Goal: Task Accomplishment & Management: Manage account settings

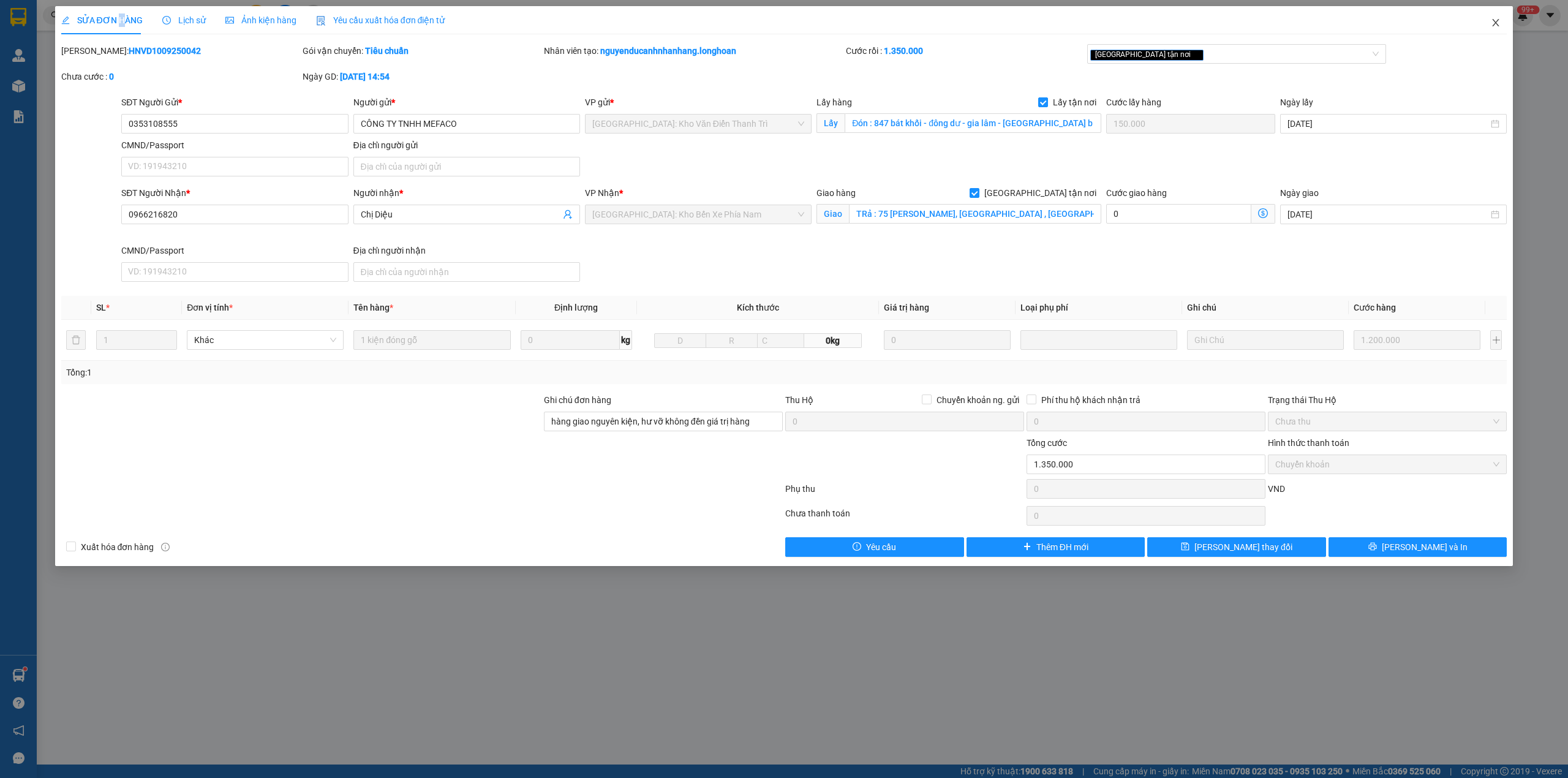
click at [1496, 18] on span "Close" at bounding box center [1496, 24] width 35 height 35
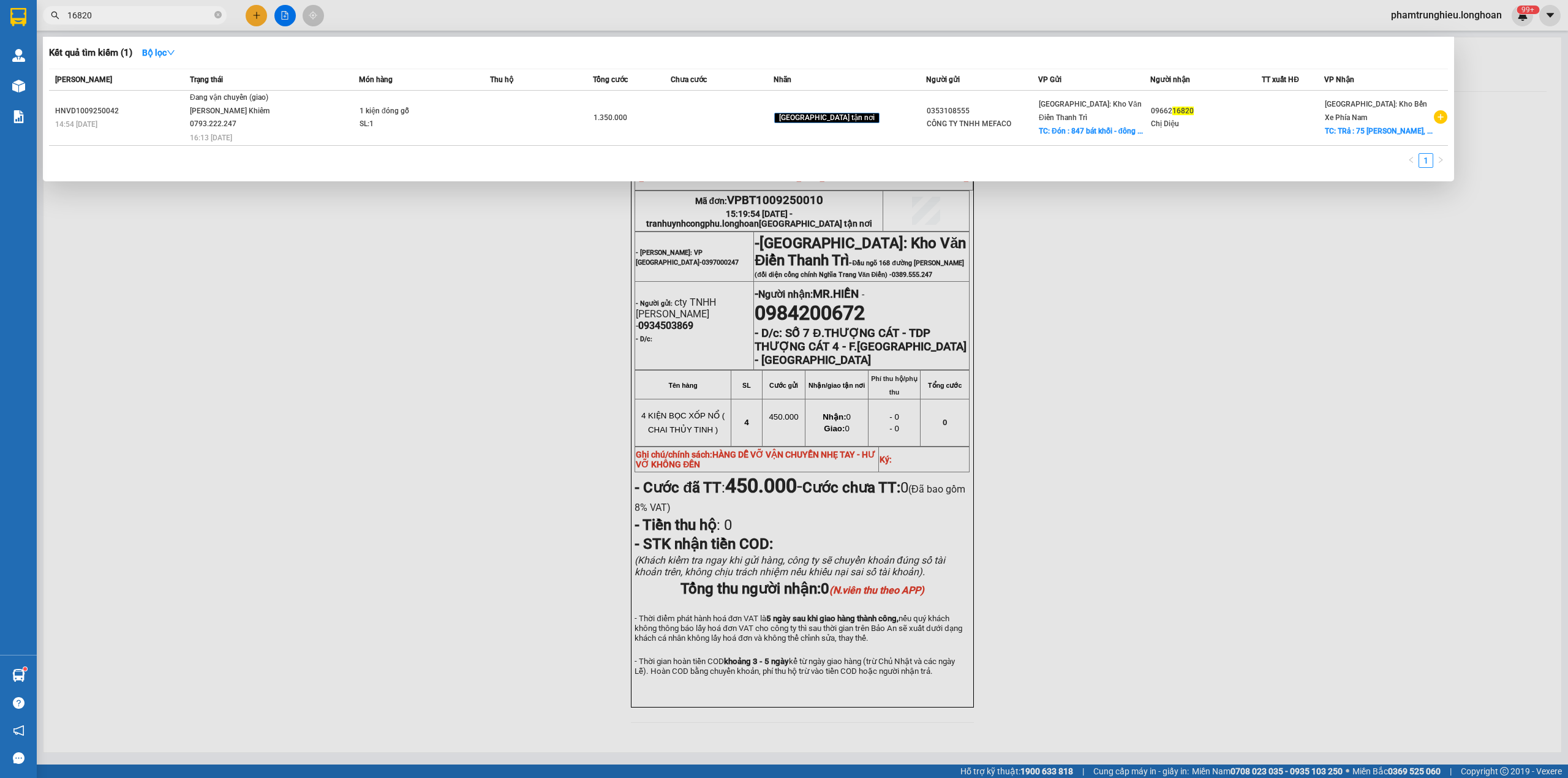
click at [150, 20] on input "16820" at bounding box center [140, 15] width 145 height 13
paste input "0338622223"
type input "0338622223"
click at [452, 18] on div at bounding box center [784, 389] width 1568 height 778
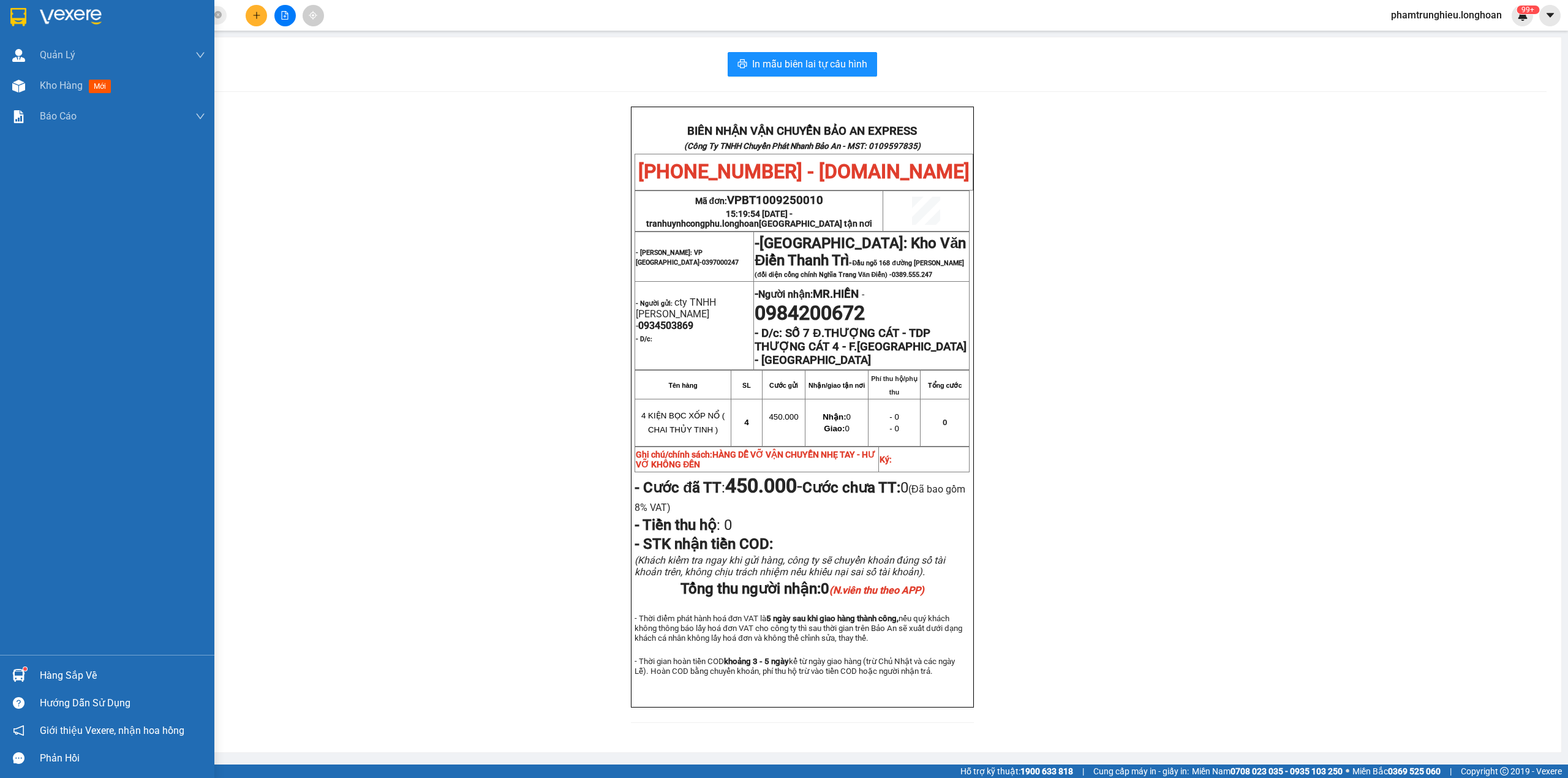
click at [20, 13] on img at bounding box center [18, 17] width 16 height 18
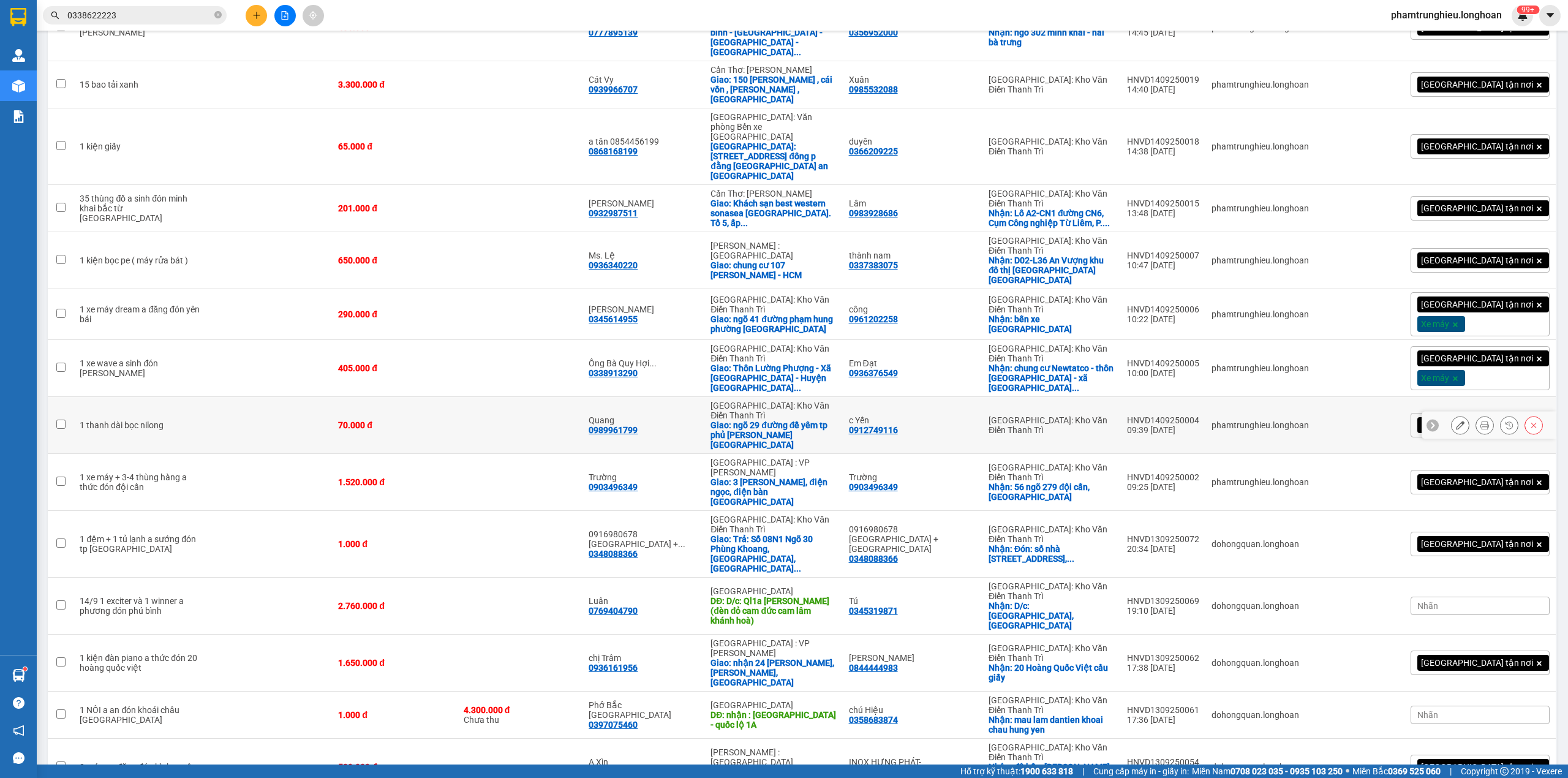
scroll to position [653, 0]
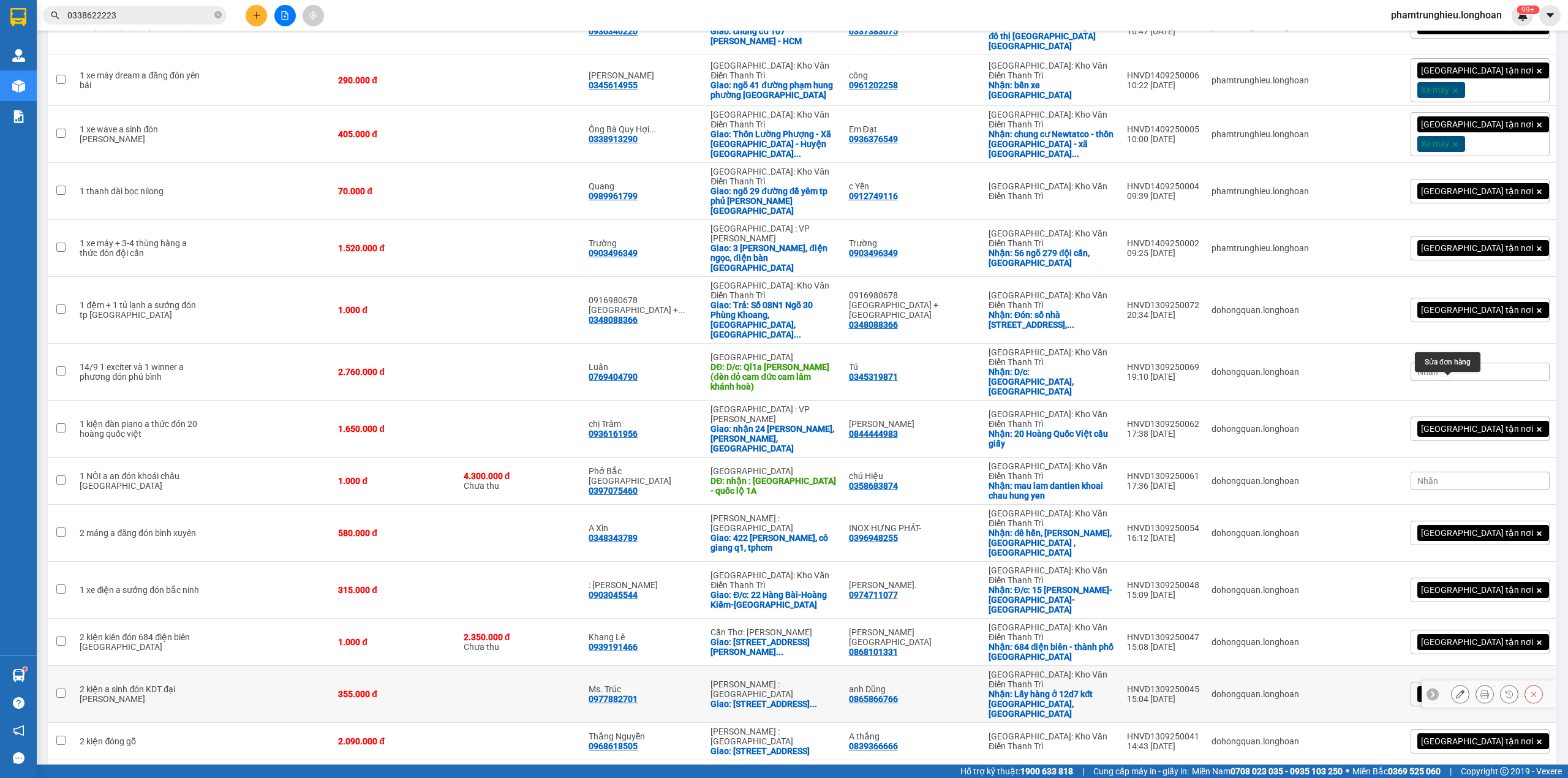
click at [1456, 690] on icon at bounding box center [1460, 694] width 9 height 9
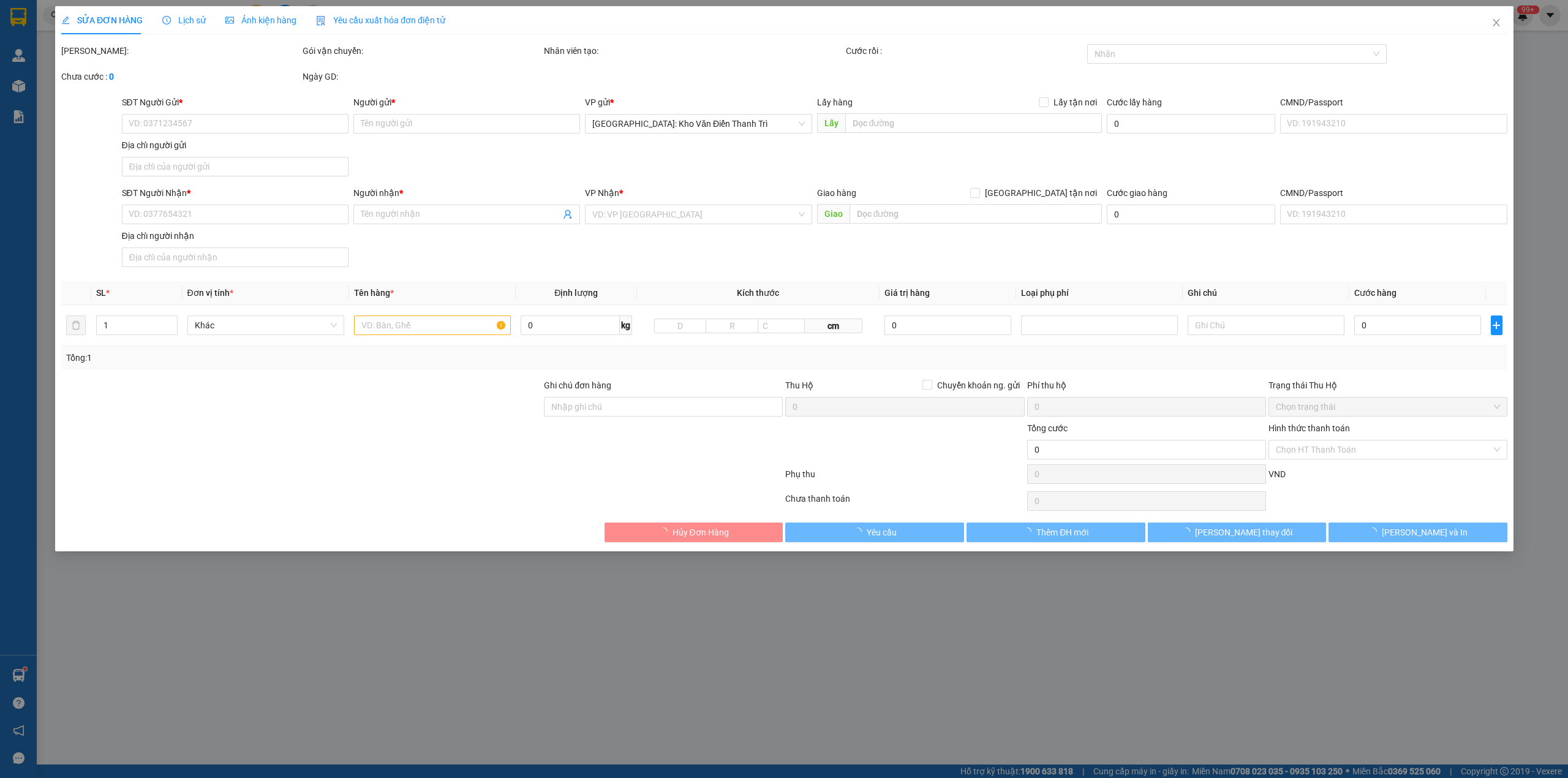
type input "0865866766"
type input "anh Dũng"
checkbox input "true"
type input "Lấy hàng ở 12d7 kđt Đại Kim, Định Công"
type input "0977882701"
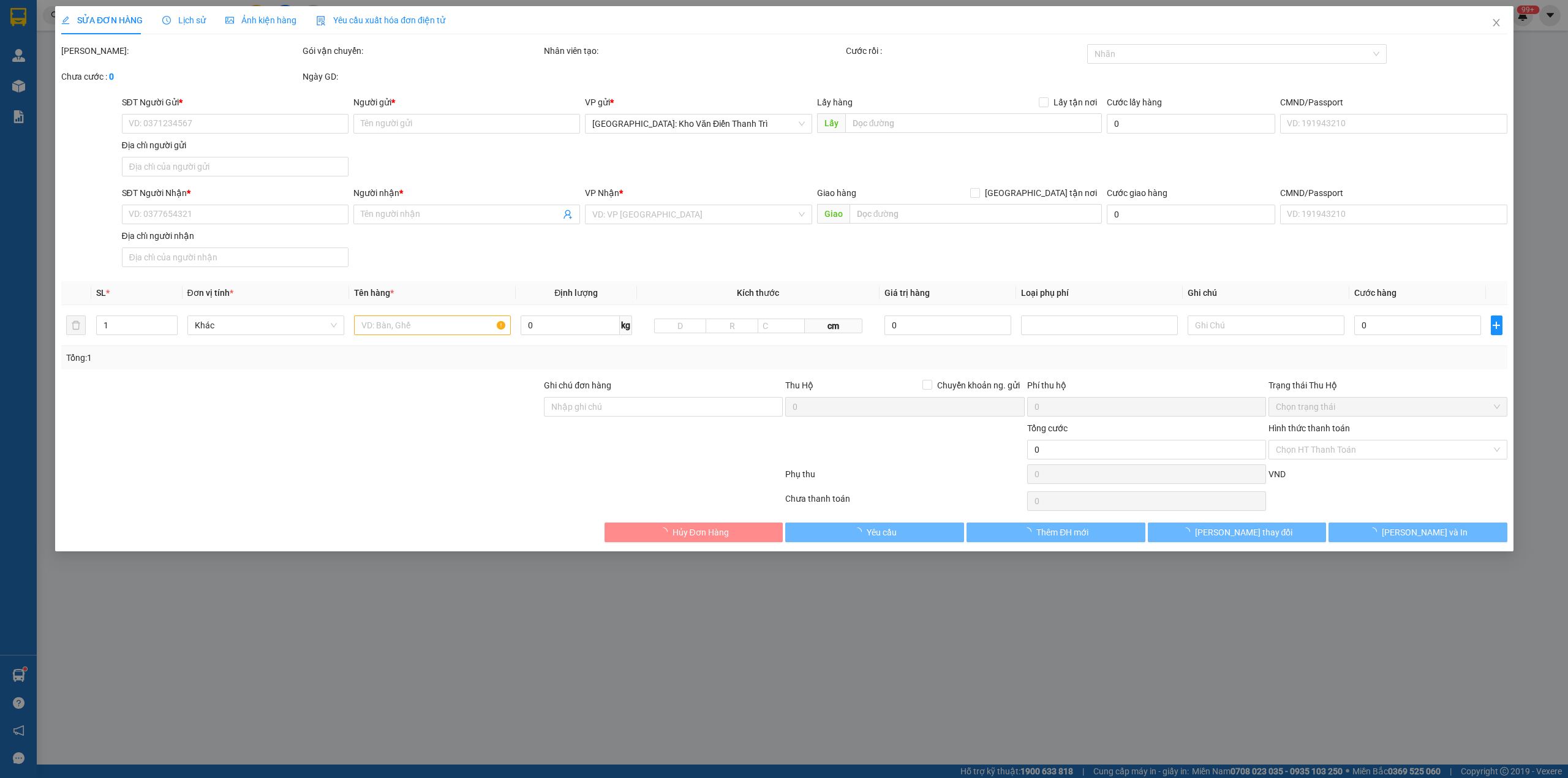
type input "Ms. Trúc"
checkbox input "true"
type input "Số 798 Đường TL824, Ấp Mới 2, Mỹ Hạnh Nam, Đức Hoà, Long An (kế tiệm sơn sankai)"
type input "Ng gửi Tt cước có vat"
type input "355.000"
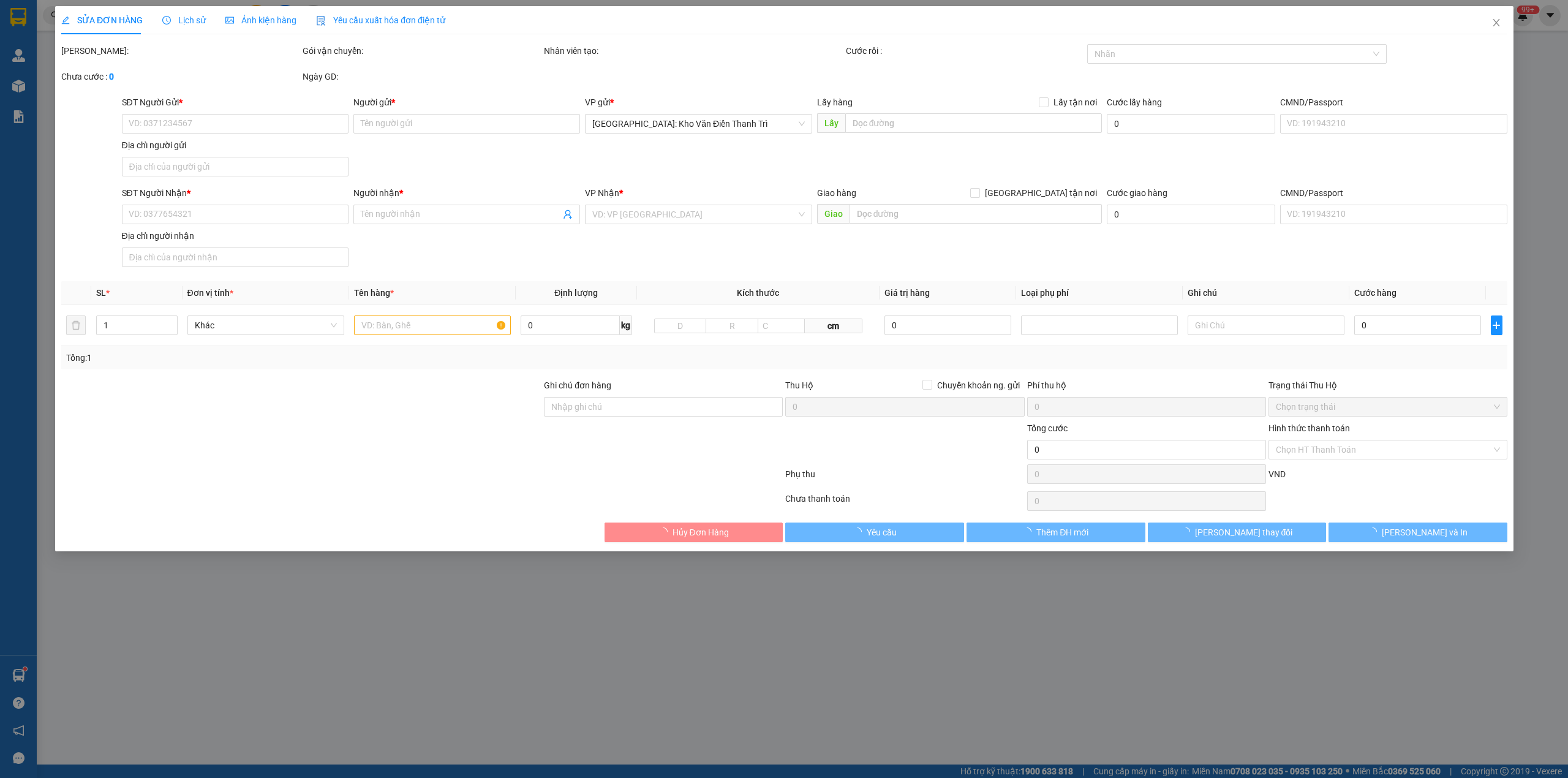
type input "355.000"
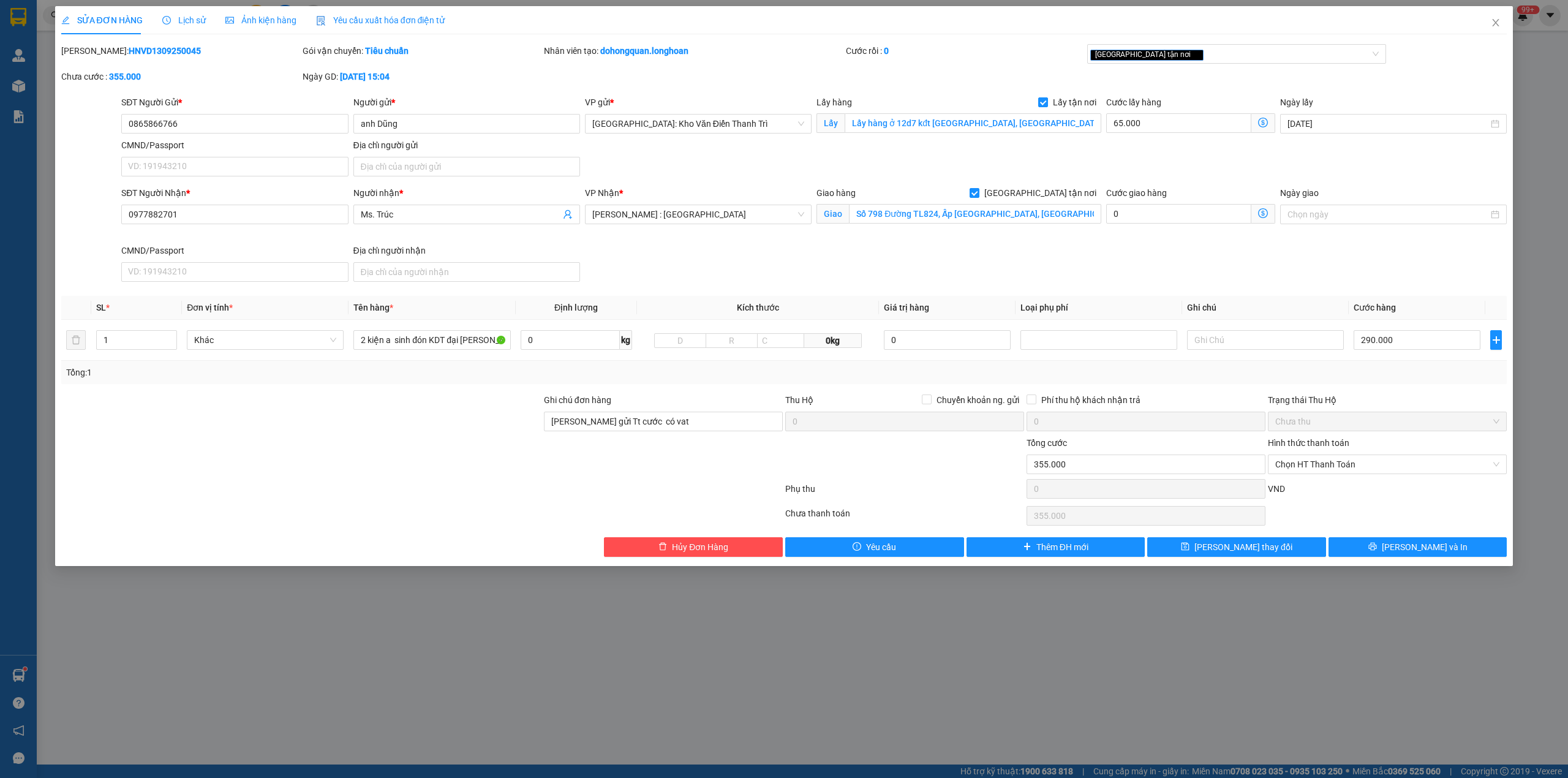
click at [179, 17] on span "Lịch sử" at bounding box center [183, 20] width 43 height 9
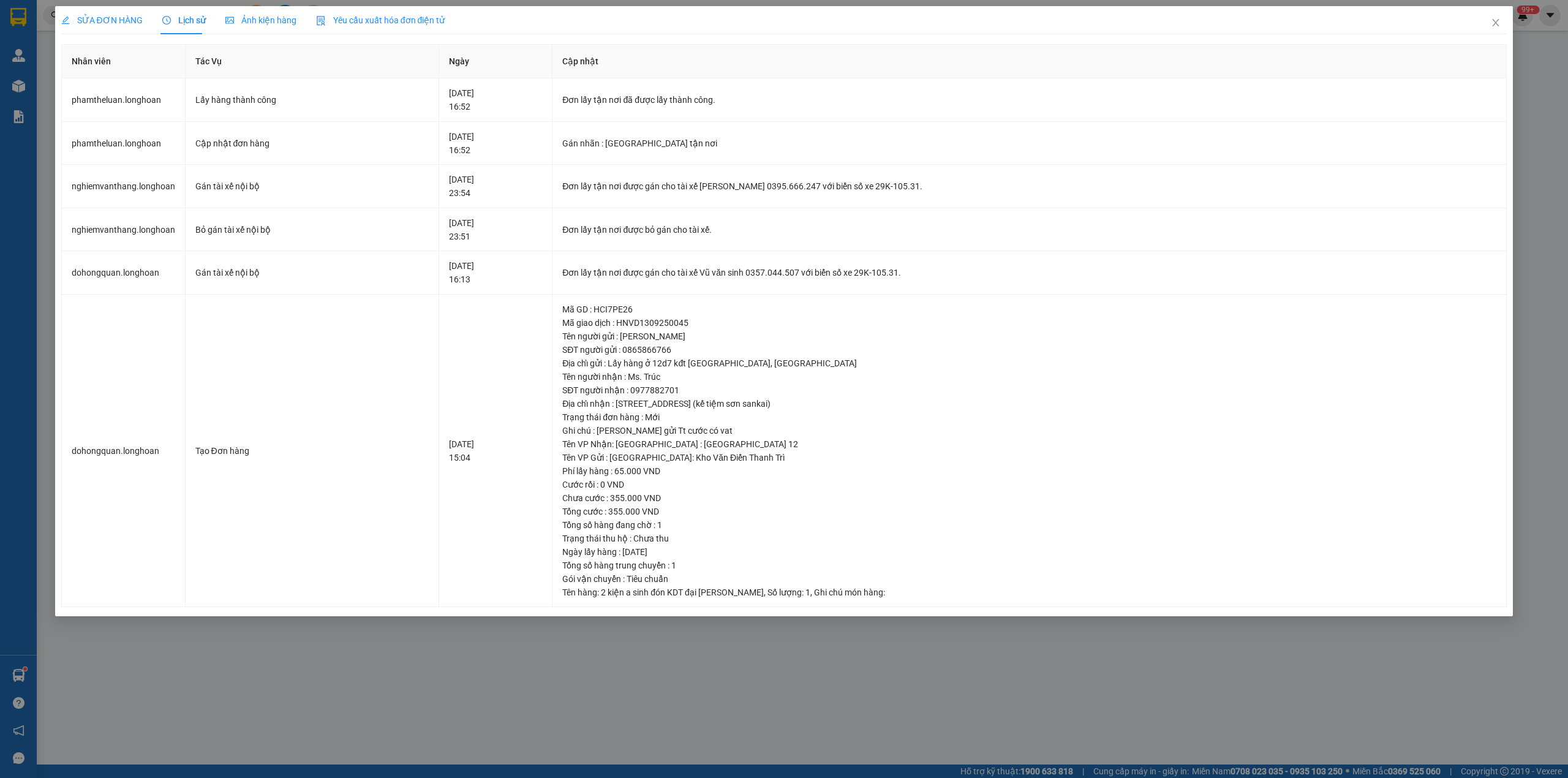
click at [94, 15] on span "SỬA ĐƠN HÀNG" at bounding box center [102, 20] width 81 height 9
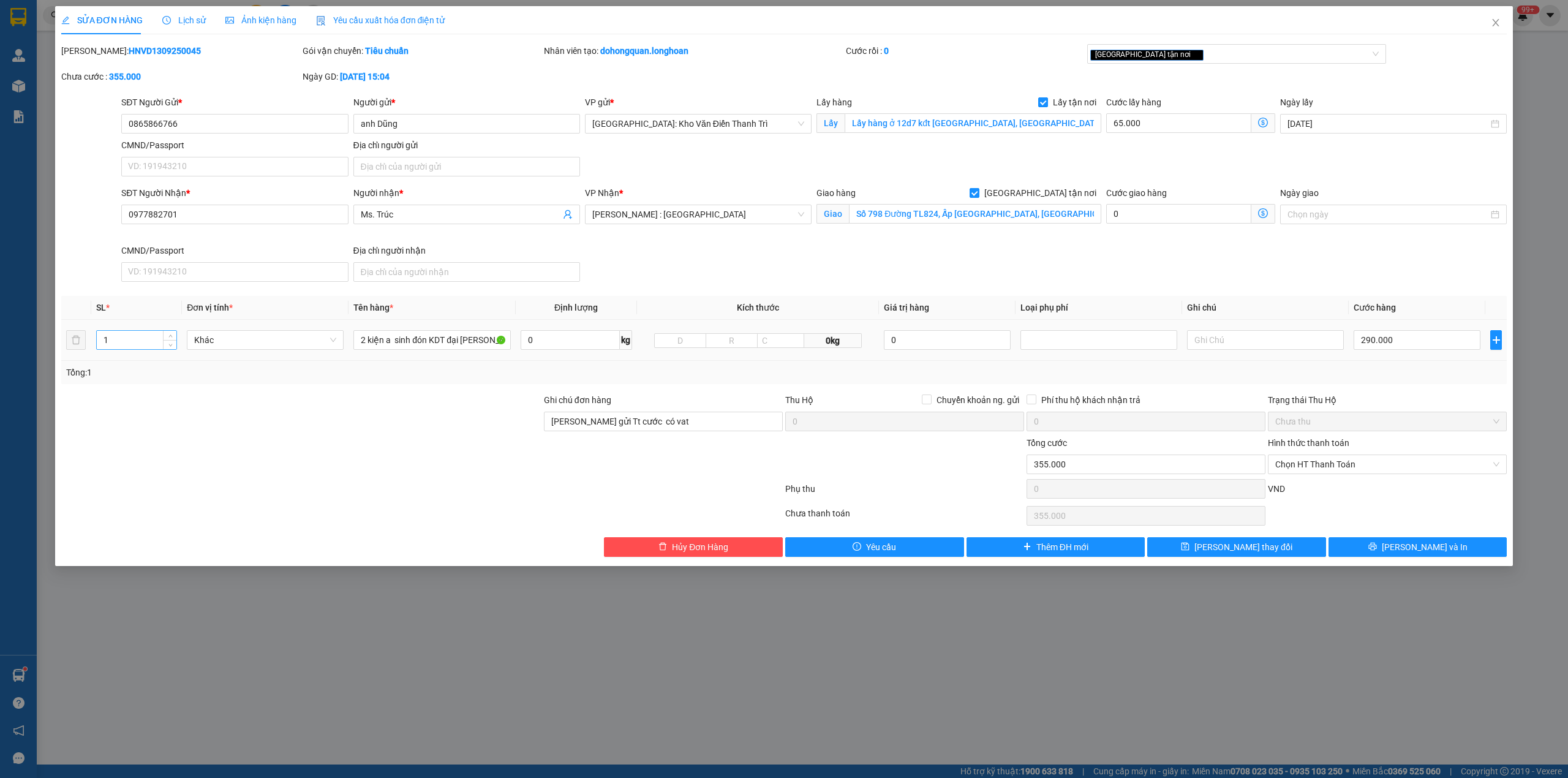
click at [132, 343] on input "1" at bounding box center [136, 339] width 80 height 18
type input "2"
click at [458, 341] on input "2 kiện a sinh đón KDT đại kim" at bounding box center [432, 339] width 157 height 20
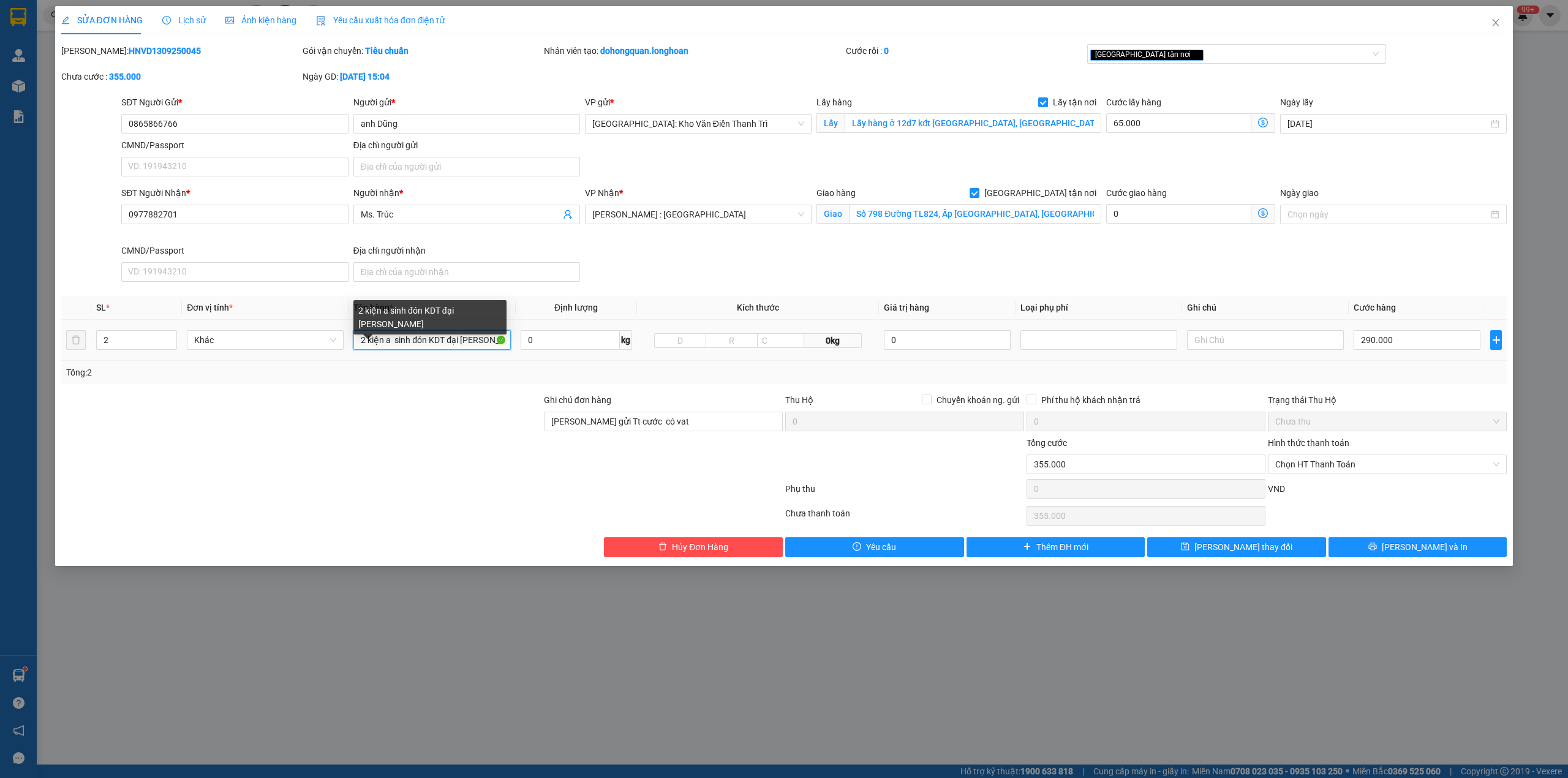
click at [458, 341] on input "2 kiện a sinh đón KDT đại kim" at bounding box center [432, 339] width 157 height 20
type input "2 kiện giấy"
click at [291, 509] on div at bounding box center [421, 515] width 724 height 24
click at [603, 429] on input "Ng gửi Tt cước có vat" at bounding box center [663, 421] width 239 height 20
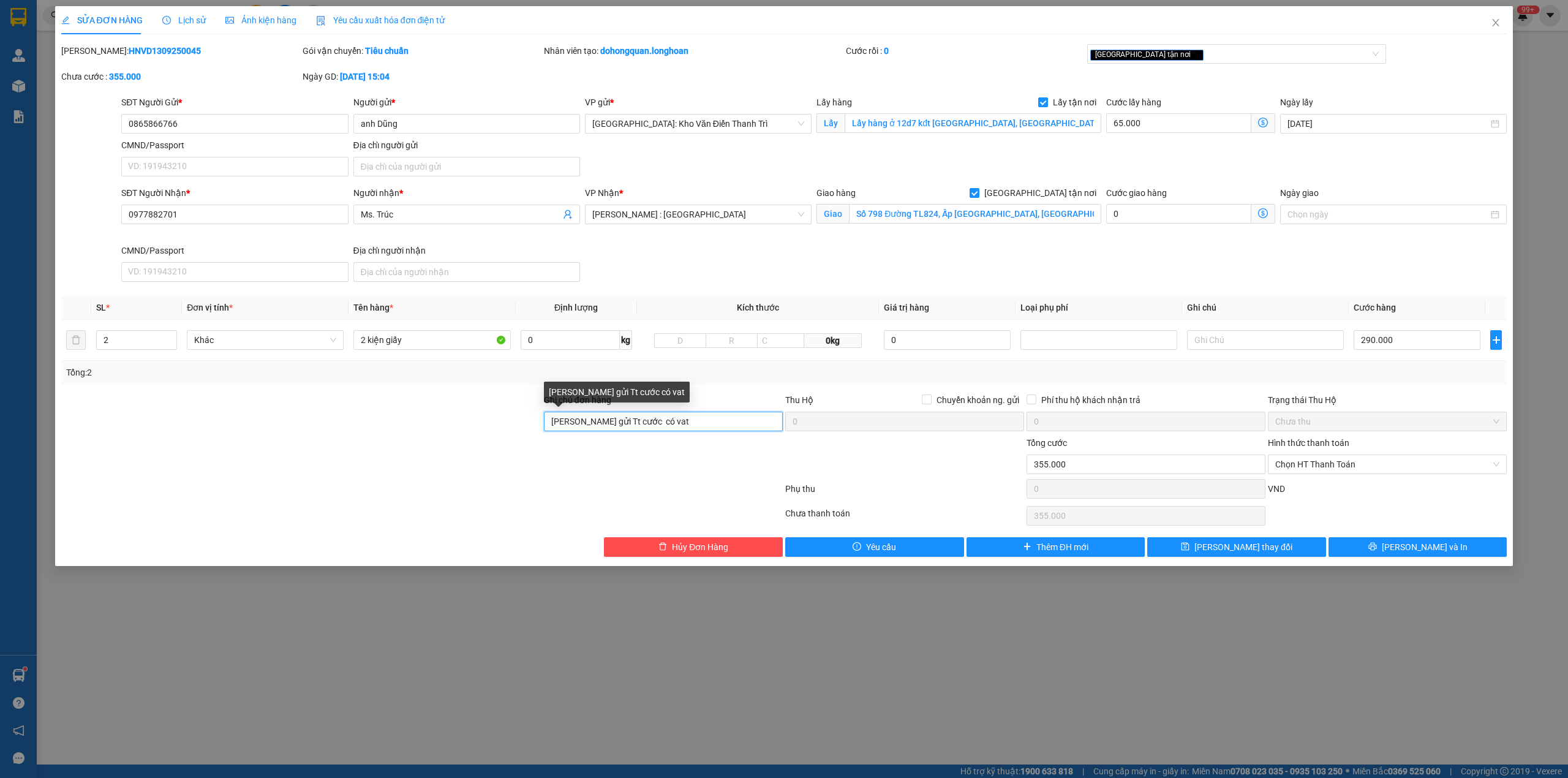
click at [603, 429] on input "Ng gửi Tt cước có vat" at bounding box center [663, 421] width 239 height 20
click at [1414, 342] on input "290.000" at bounding box center [1417, 339] width 127 height 20
type input "65.002"
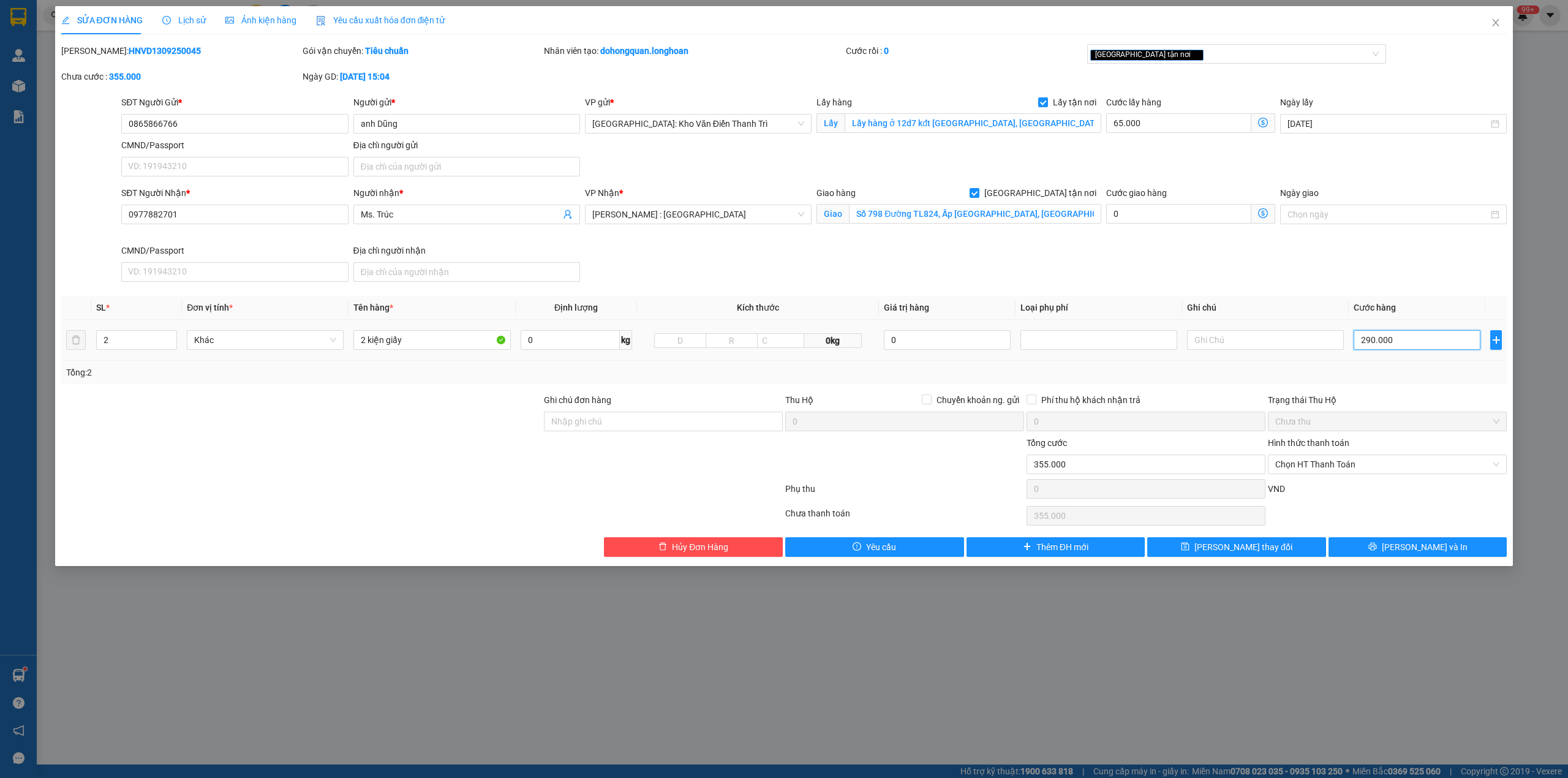
type input "2"
type input "65.028"
type input "28"
type input "65.285"
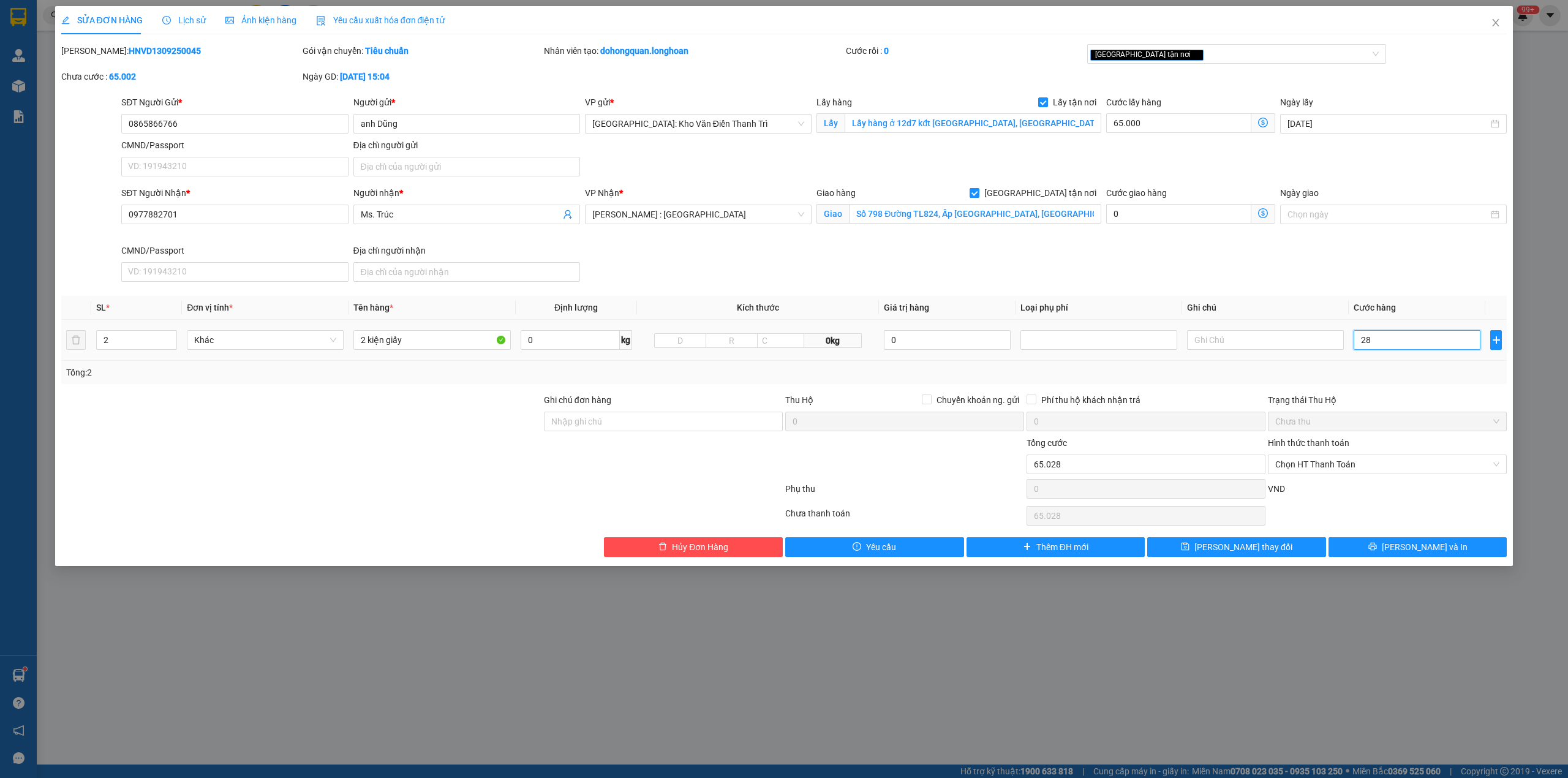
type input "65.285"
type input "2.850"
type input "67.850"
type input "93.500"
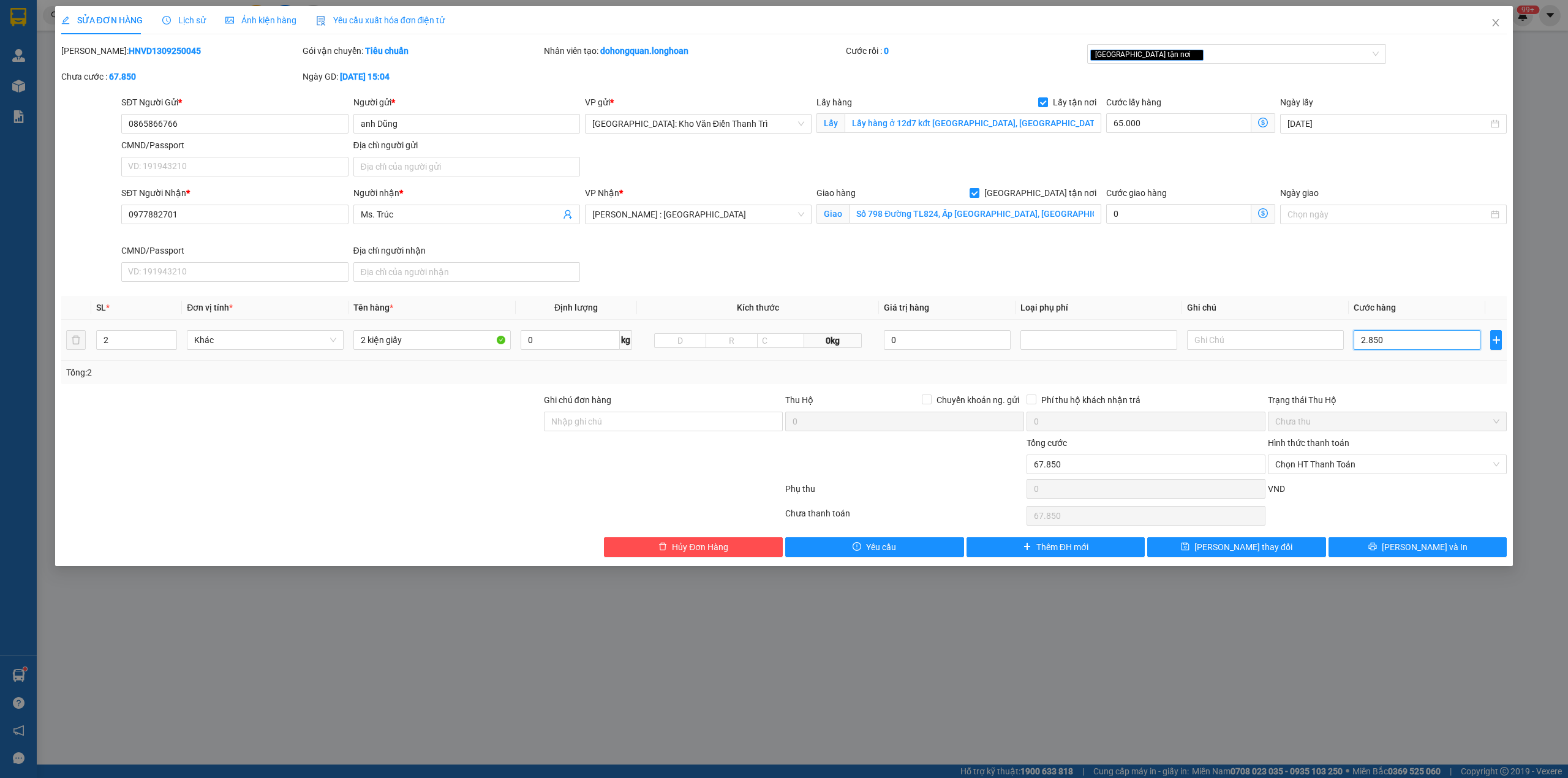
type input "93.500"
type input "28.500"
type input "350.000"
type input "285.000"
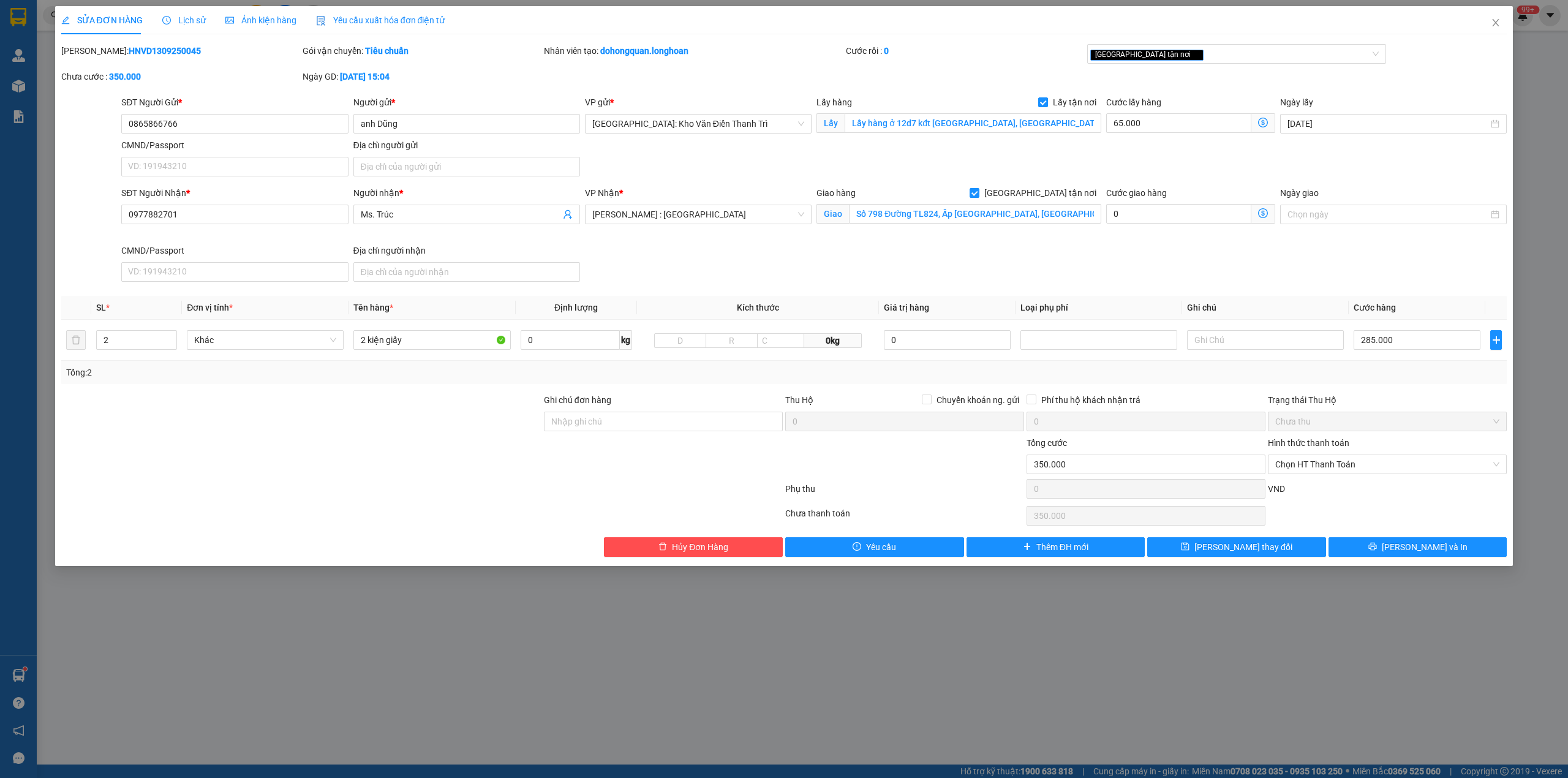
click at [298, 481] on div at bounding box center [421, 491] width 724 height 24
click at [593, 427] on input "Ghi chú đơn hàng" at bounding box center [663, 421] width 239 height 20
type input "HÀNG DỄ MÓP MÉO CHÚ Ý BỐC XẾP CẨN THẬN KHÔNG ĐÈ HÀNG ( HƯ VỠ KHÔNG ĐỀN GIÁ TRỊ …"
click at [219, 121] on input "0865866766" at bounding box center [235, 124] width 227 height 20
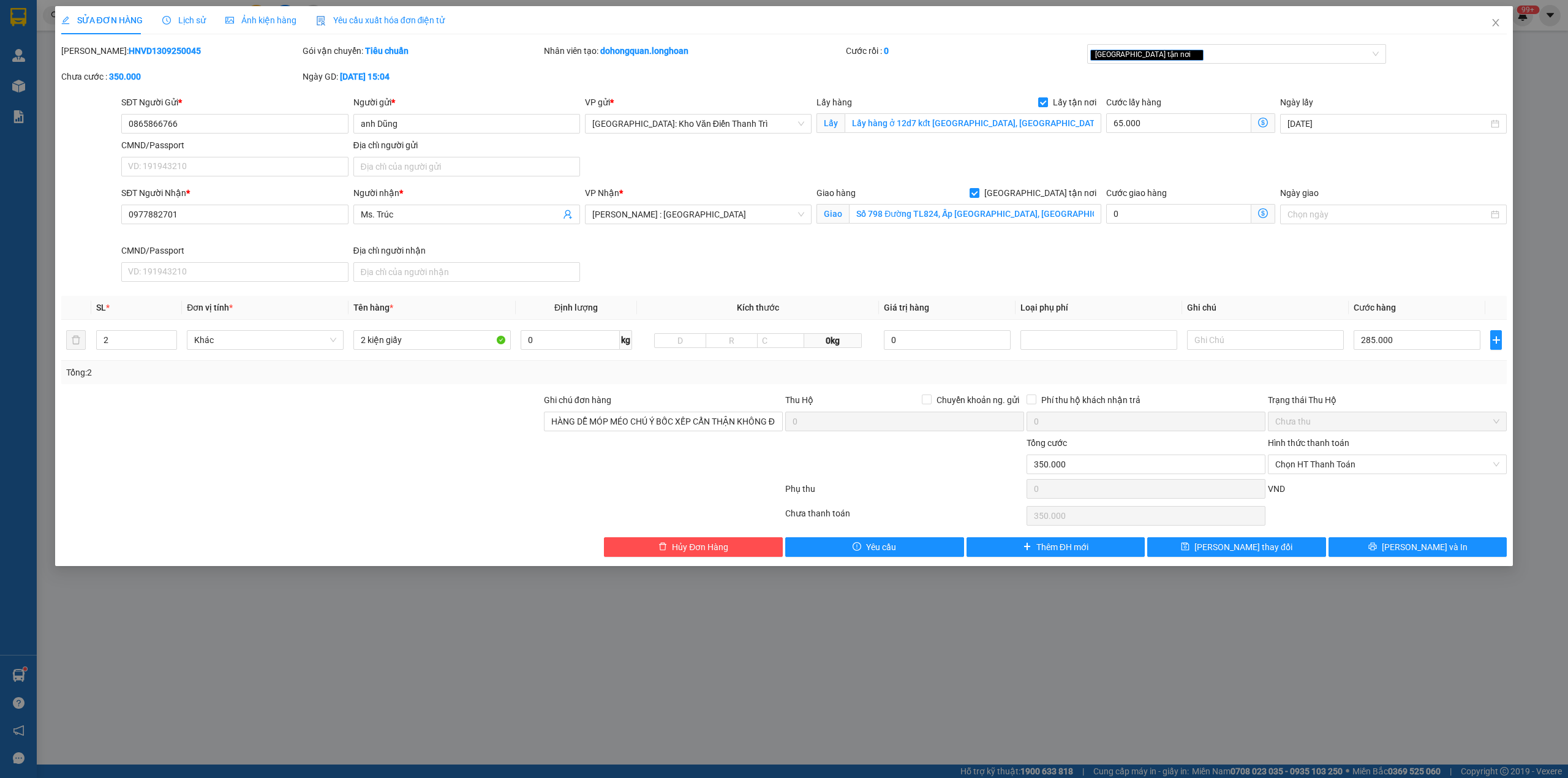
click at [1092, 637] on div "SỬA ĐƠN HÀNG Lịch sử Ảnh kiện hàng Yêu cầu xuất hóa đơn điện tử Total Paid Fee …" at bounding box center [784, 389] width 1568 height 778
click at [1388, 549] on button "[PERSON_NAME] và In" at bounding box center [1418, 546] width 179 height 20
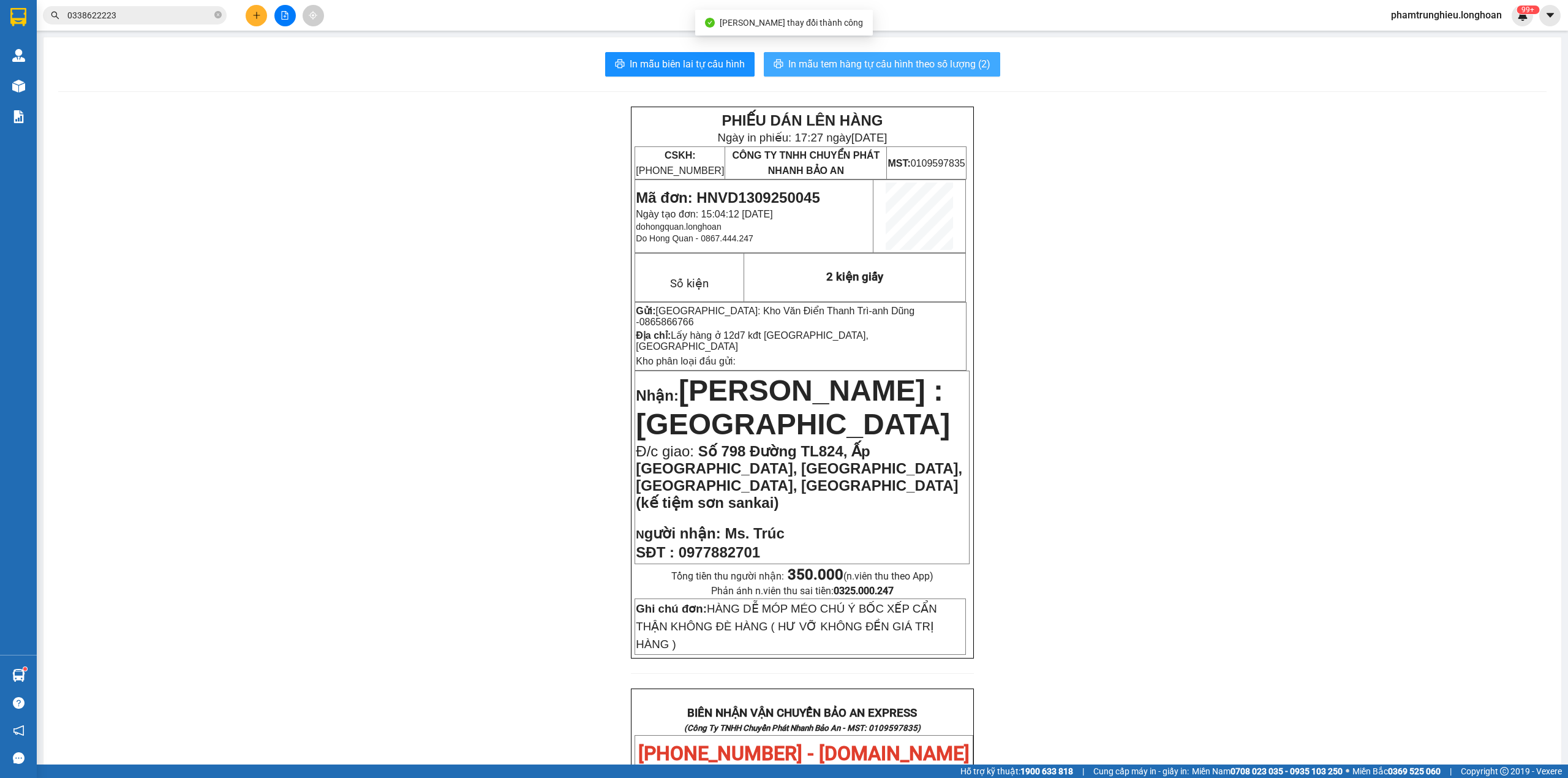
click at [893, 54] on button "In mẫu tem hàng tự cấu hình theo số lượng (2)" at bounding box center [882, 64] width 236 height 24
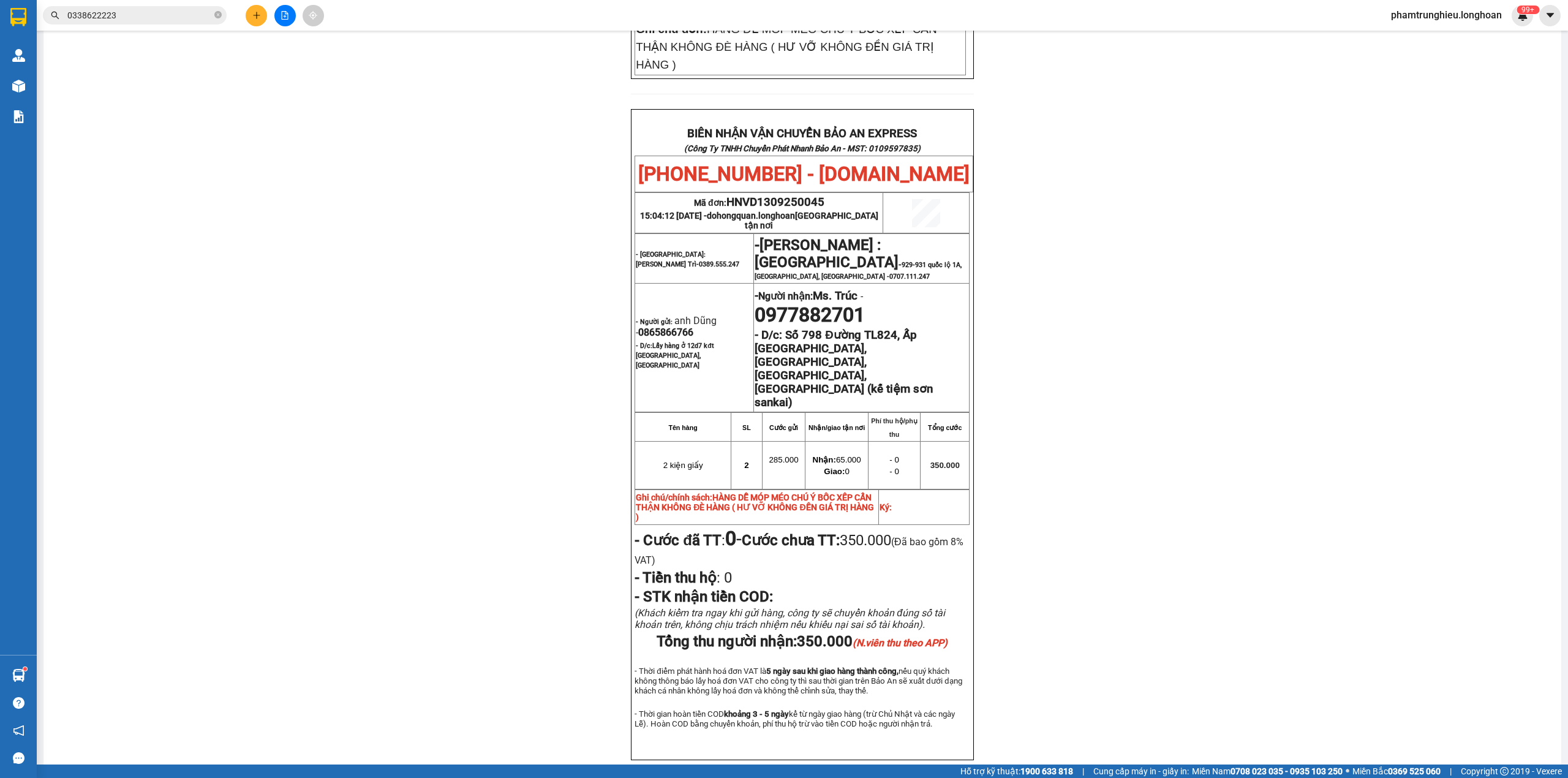
scroll to position [580, 0]
click at [666, 325] on span "0865866766" at bounding box center [666, 331] width 55 height 12
copy span "0865866766"
click at [768, 194] on span "HNVD1309250045" at bounding box center [776, 201] width 98 height 13
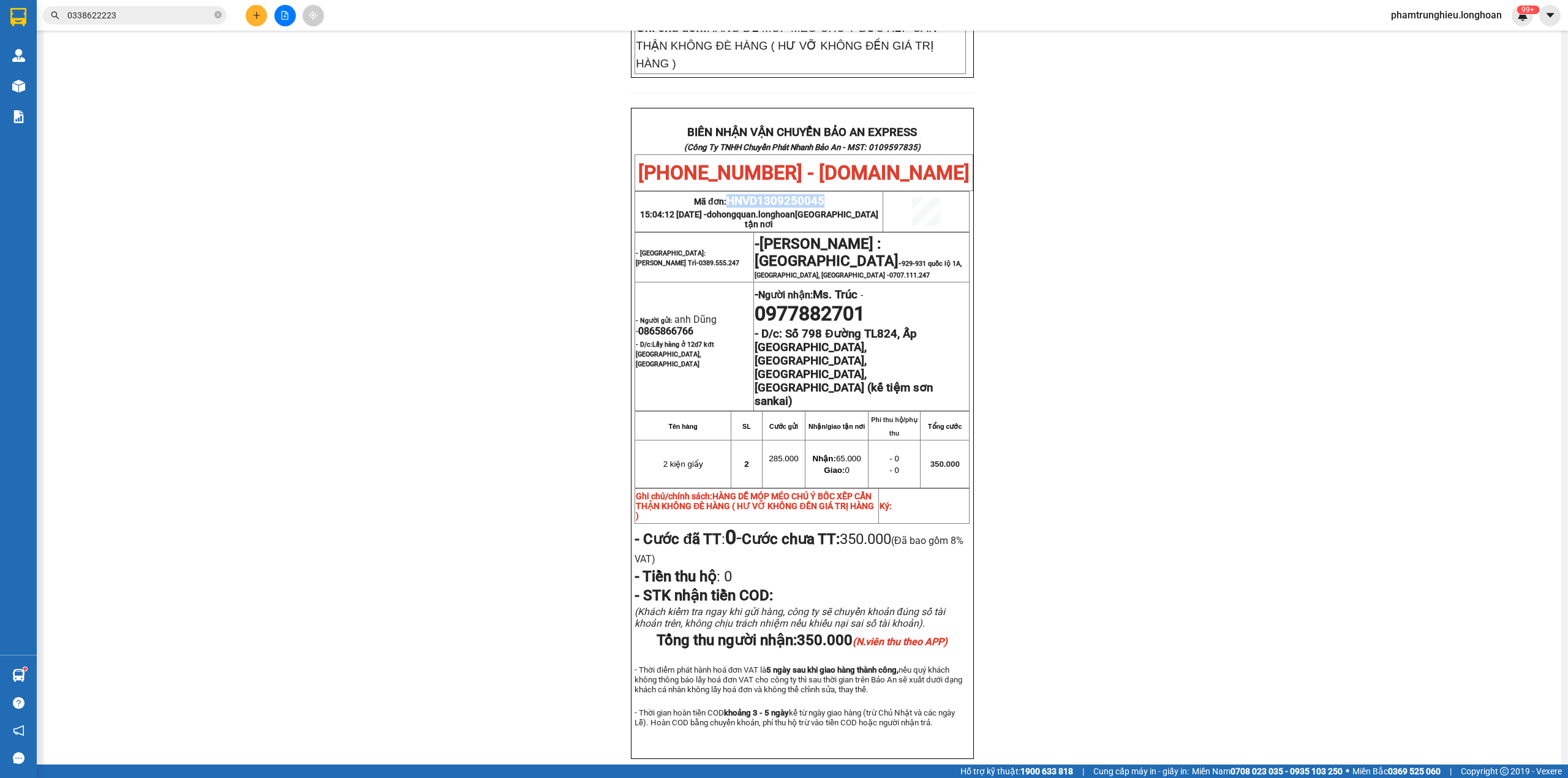
click at [768, 194] on span "HNVD1309250045" at bounding box center [776, 201] width 98 height 13
copy span "HNVD1309250045"
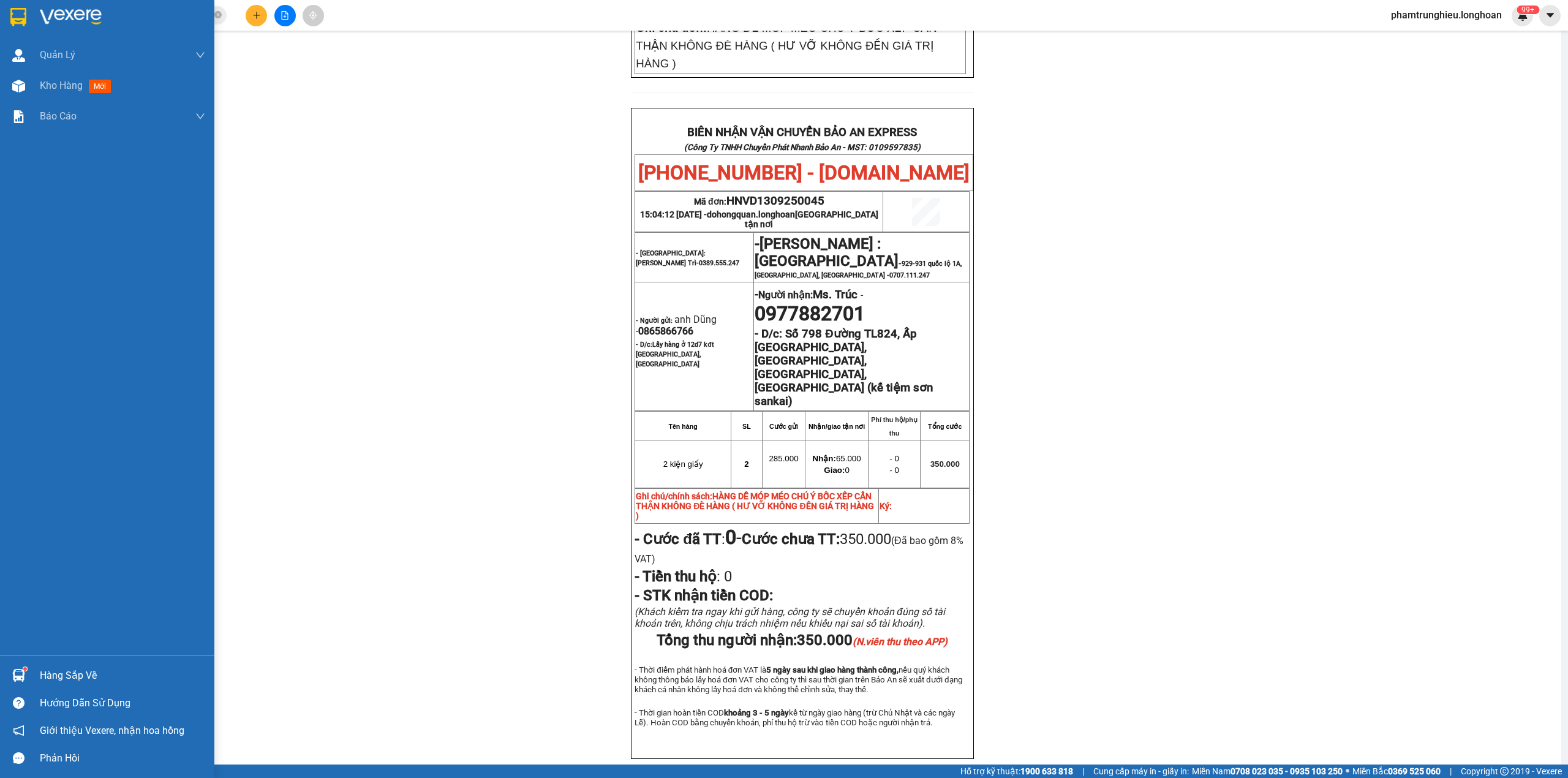
click at [9, 31] on div at bounding box center [107, 20] width 214 height 40
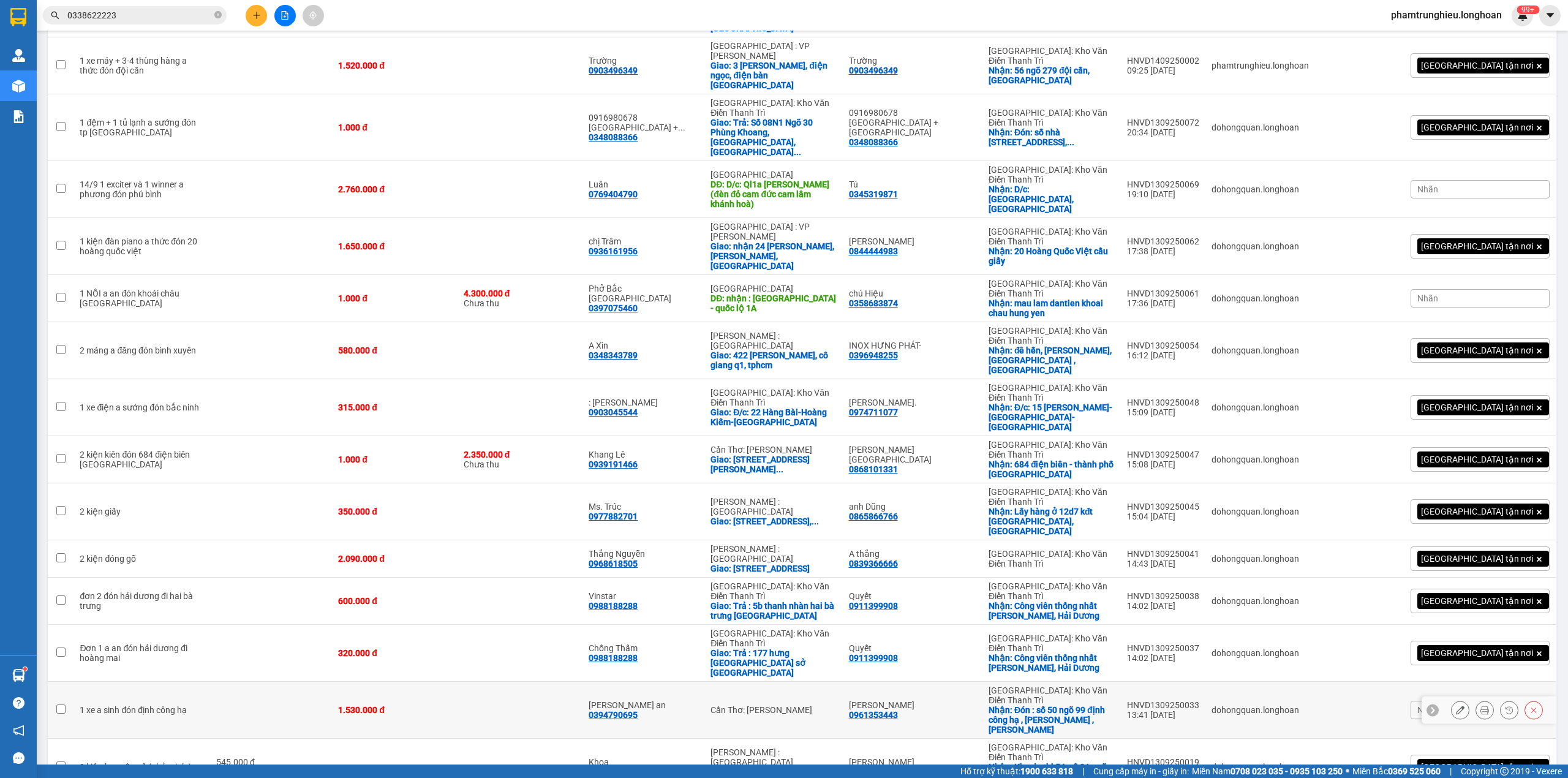
scroll to position [912, 0]
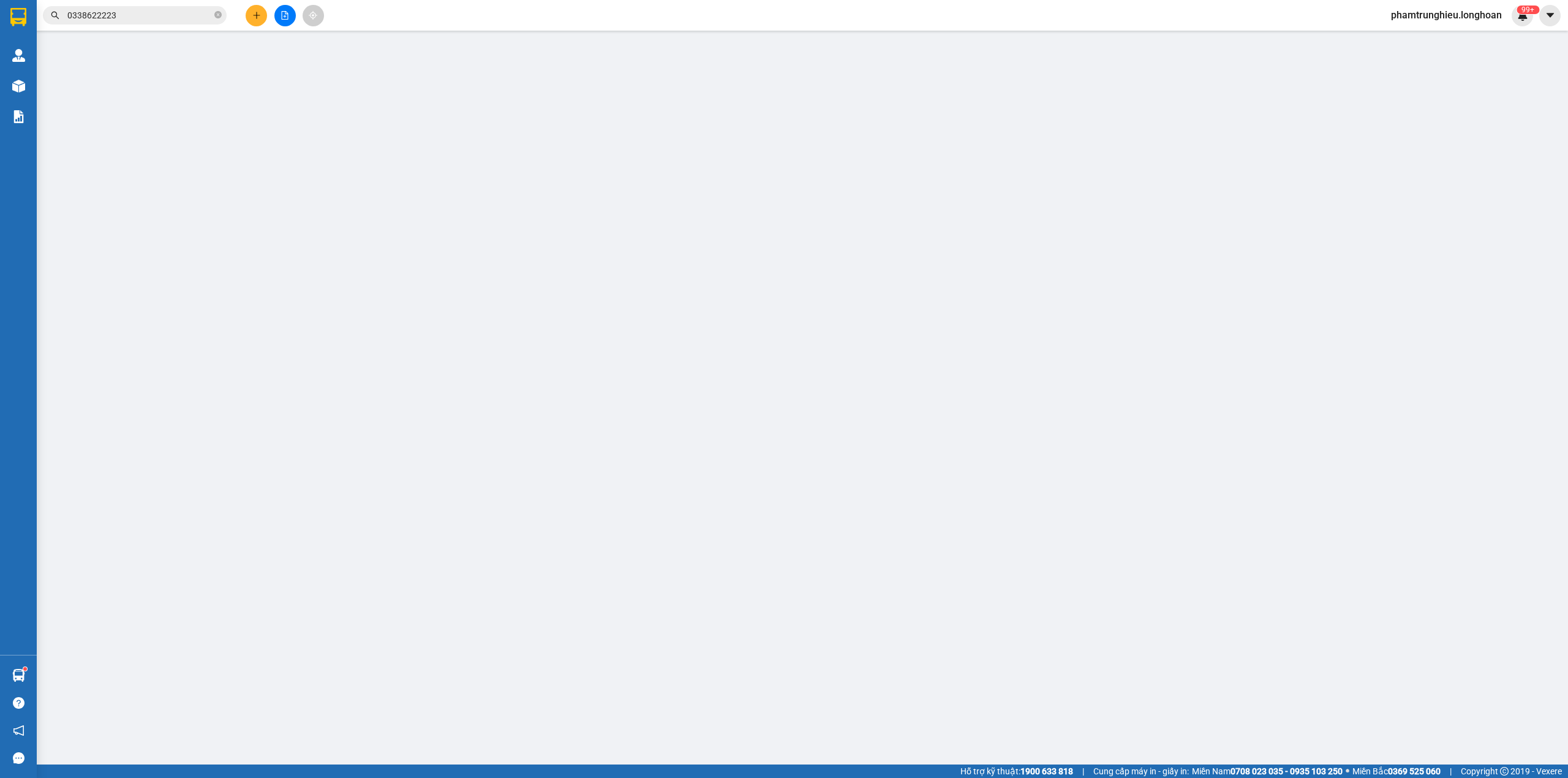
type input "0969485558"
type input "Hưng"
checkbox input "true"
type input "Đón: 131 ngõ 99 định công hạ"
type input "0385460844"
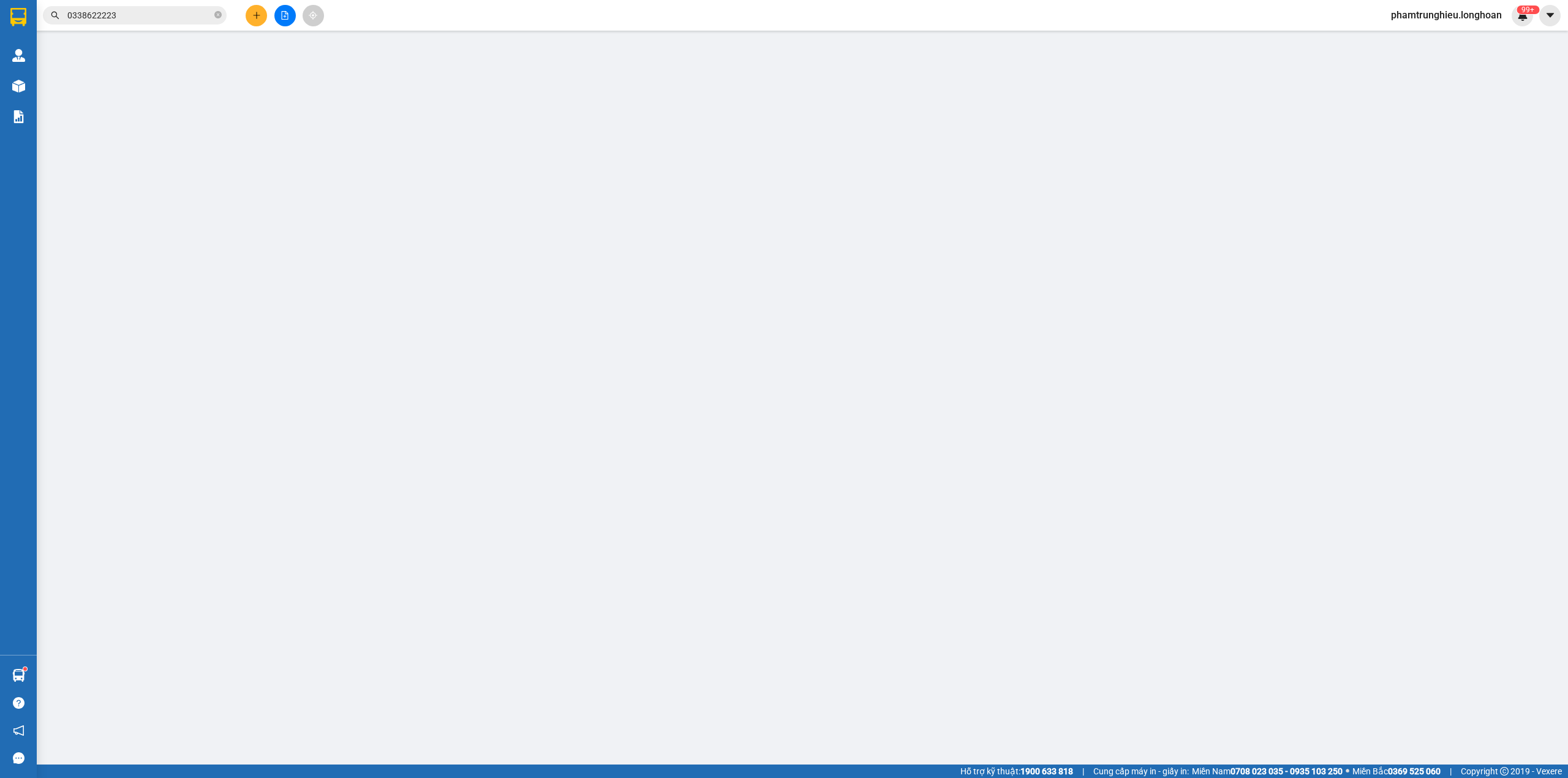
type input "Luân"
checkbox input "true"
type input "Trả: 115 đông thành - quang trung - tp hưng yên"
type input "185.000"
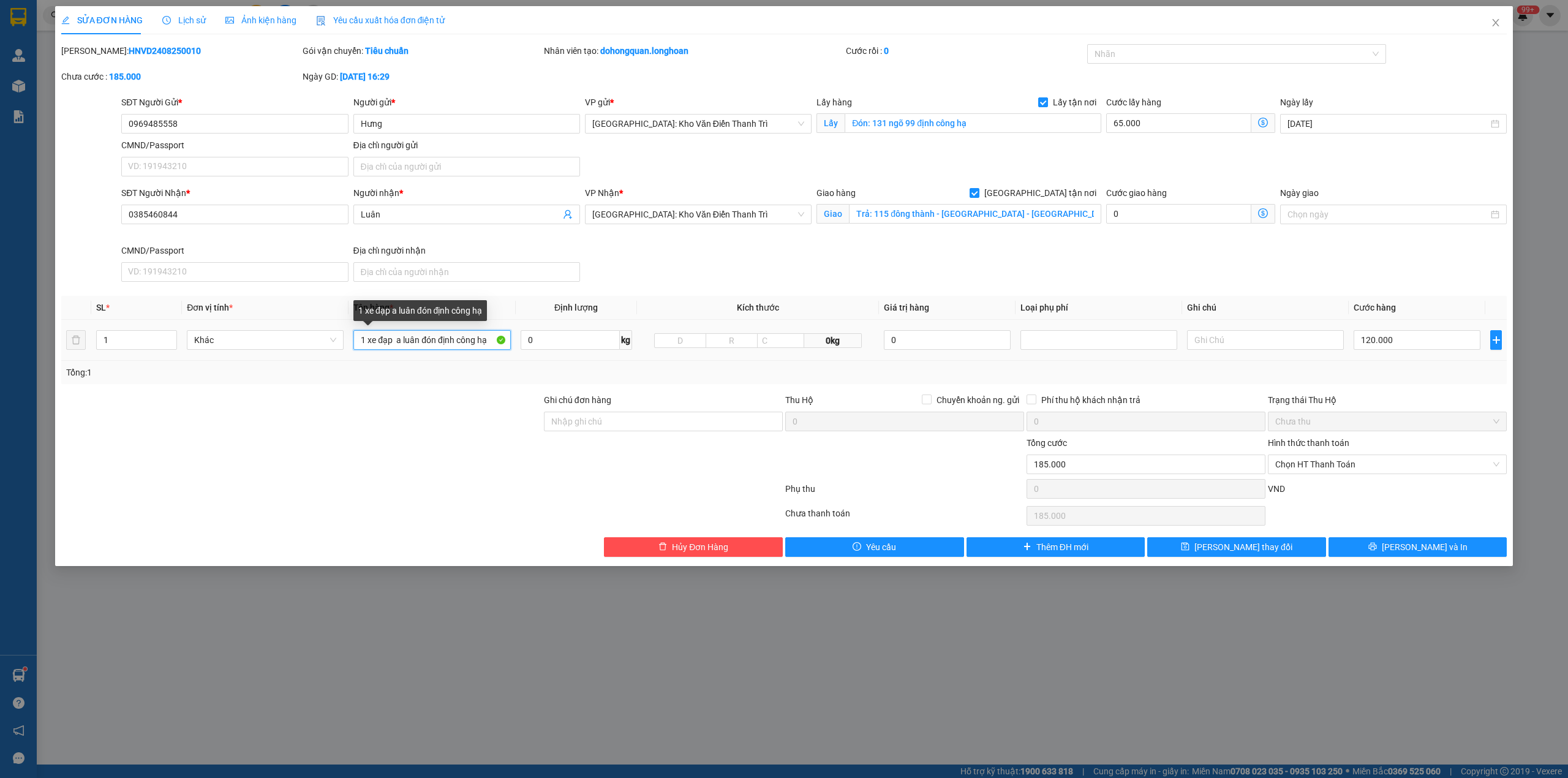
click at [419, 342] on input "1 xe đạp a luân đón định công hạ" at bounding box center [432, 339] width 157 height 20
click at [1133, 57] on div at bounding box center [1231, 54] width 281 height 15
type input "1 xe đạp địa hình"
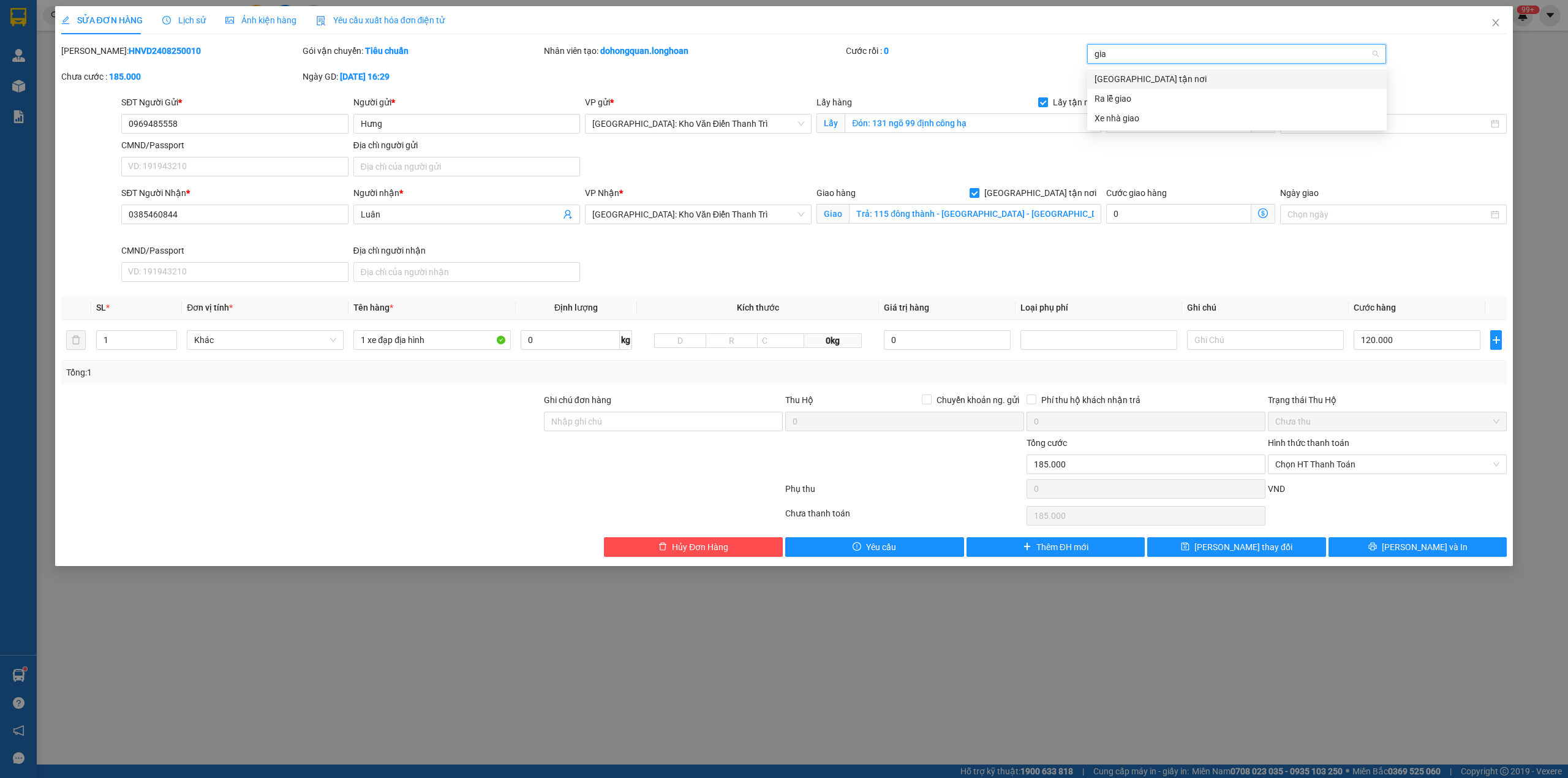
type input "giao"
click at [1133, 79] on div "[GEOGRAPHIC_DATA] tận nơi" at bounding box center [1237, 79] width 285 height 13
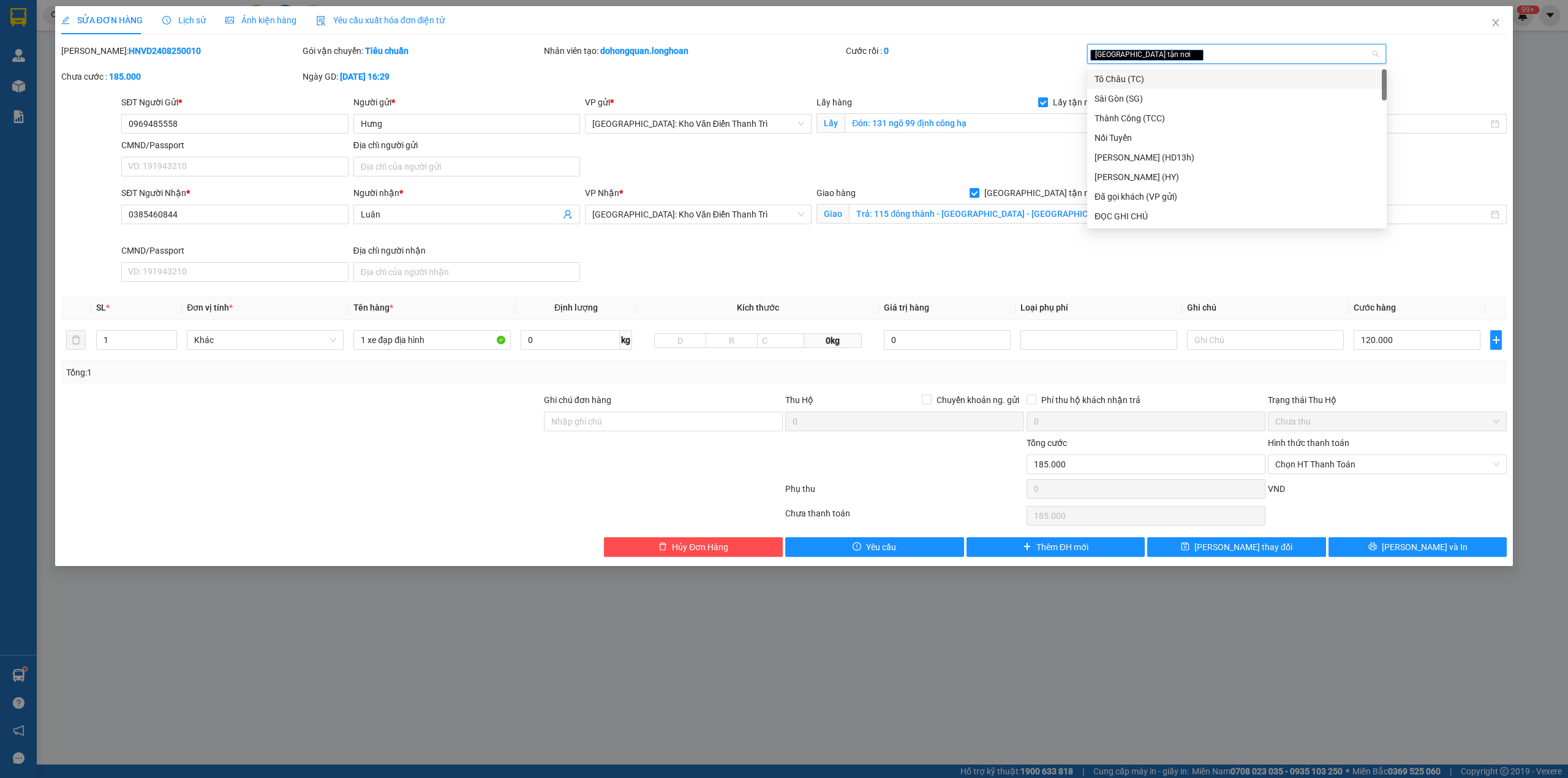
click at [955, 76] on div "Mã ĐH: HNVD2408250010 Gói vận chuyển: Tiêu chuẩn Nhân viên tạo: dohongquan.long…" at bounding box center [784, 69] width 1449 height 51
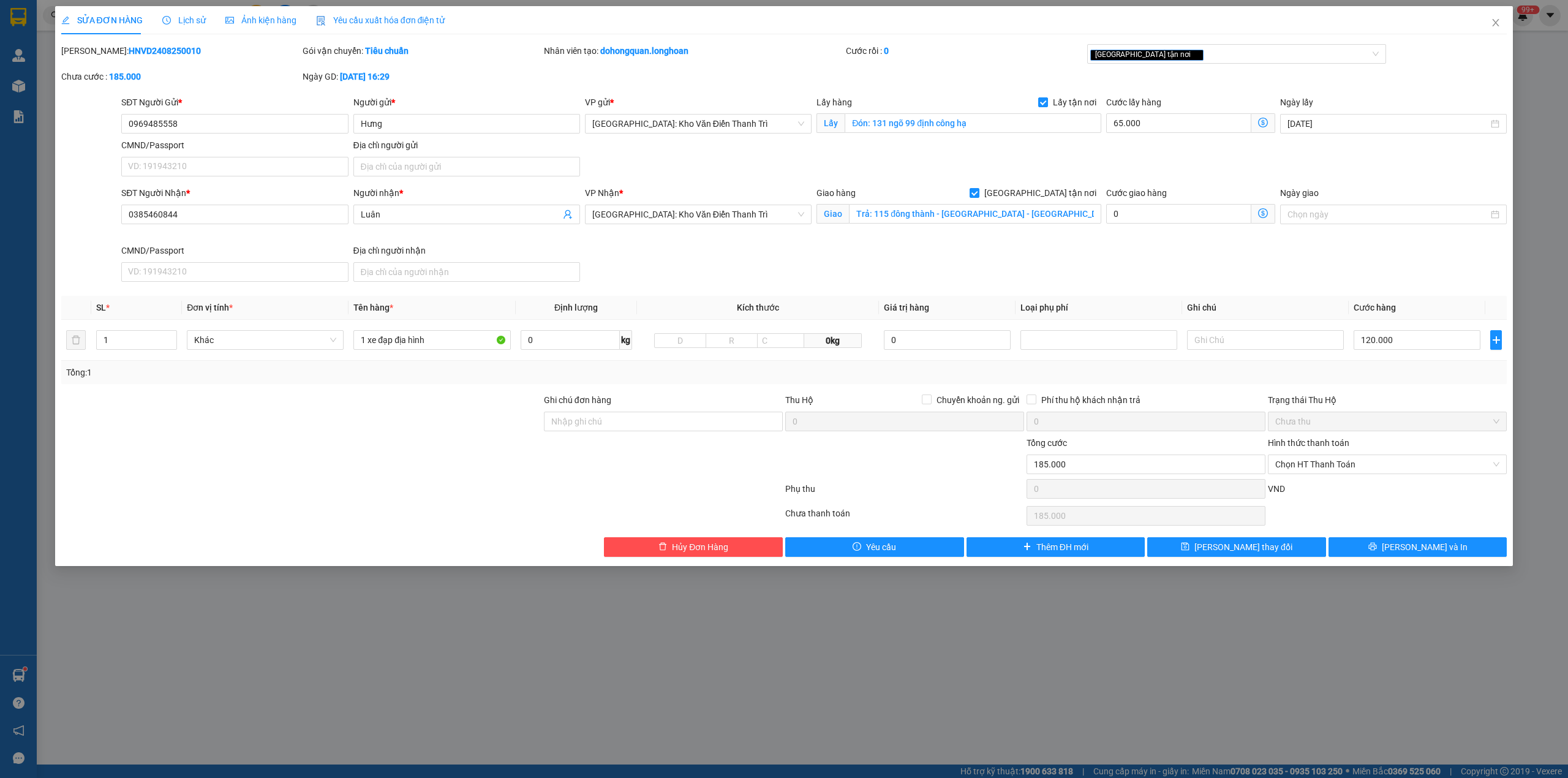
click at [398, 486] on div at bounding box center [421, 491] width 724 height 24
click at [1378, 555] on button "[PERSON_NAME] và In" at bounding box center [1418, 546] width 179 height 20
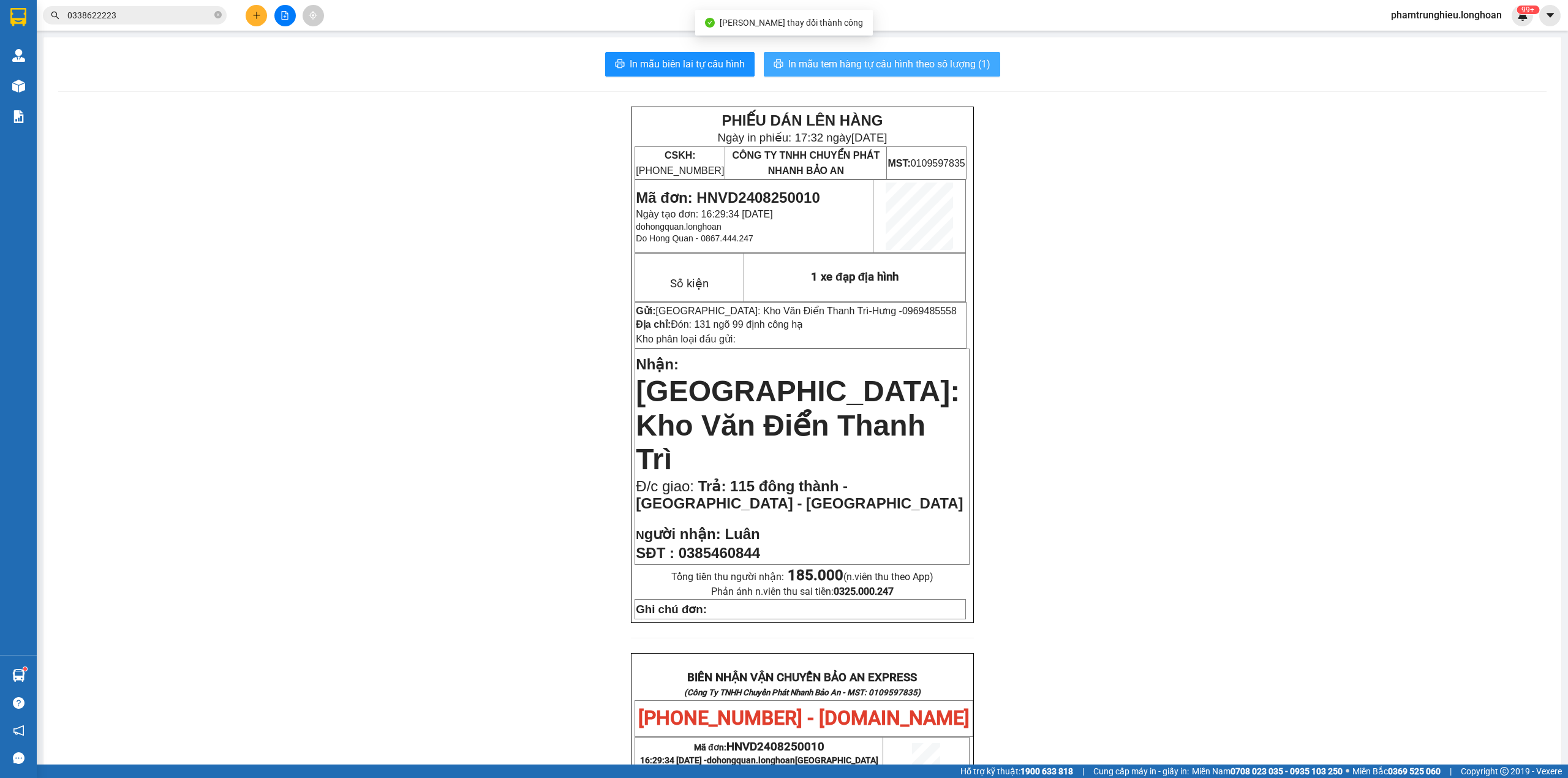
click at [890, 66] on span "In mẫu tem hàng tự cấu hình theo số lượng (1)" at bounding box center [889, 64] width 202 height 15
click at [994, 366] on div "PHIẾU DÁN LÊN HÀNG Ngày in phiếu: 17:32 ngày 14-09-2025 CSKH: 1900.06.88.33 CÔN…" at bounding box center [803, 681] width 1488 height 1150
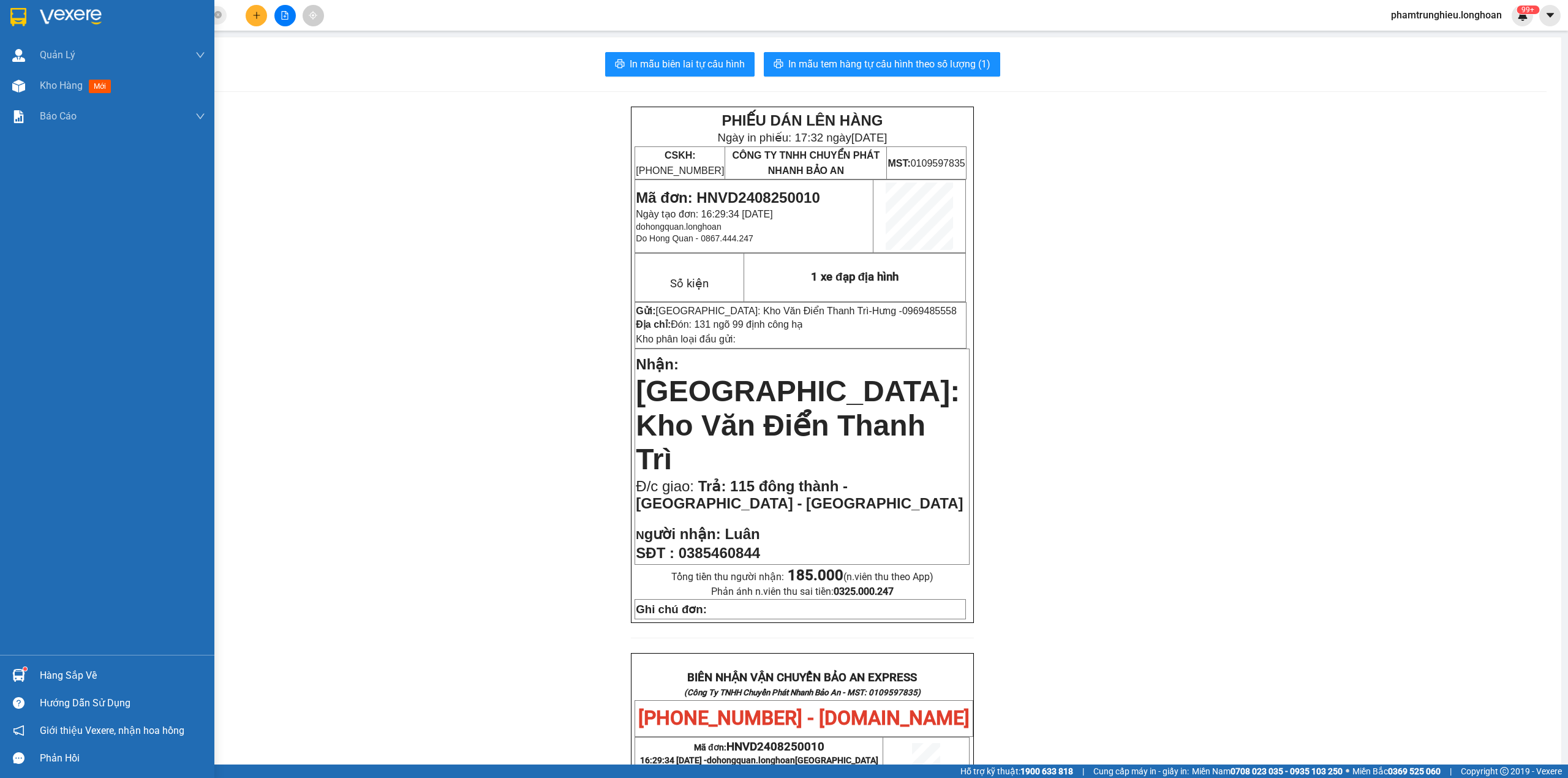
click at [13, 16] on img at bounding box center [18, 17] width 16 height 18
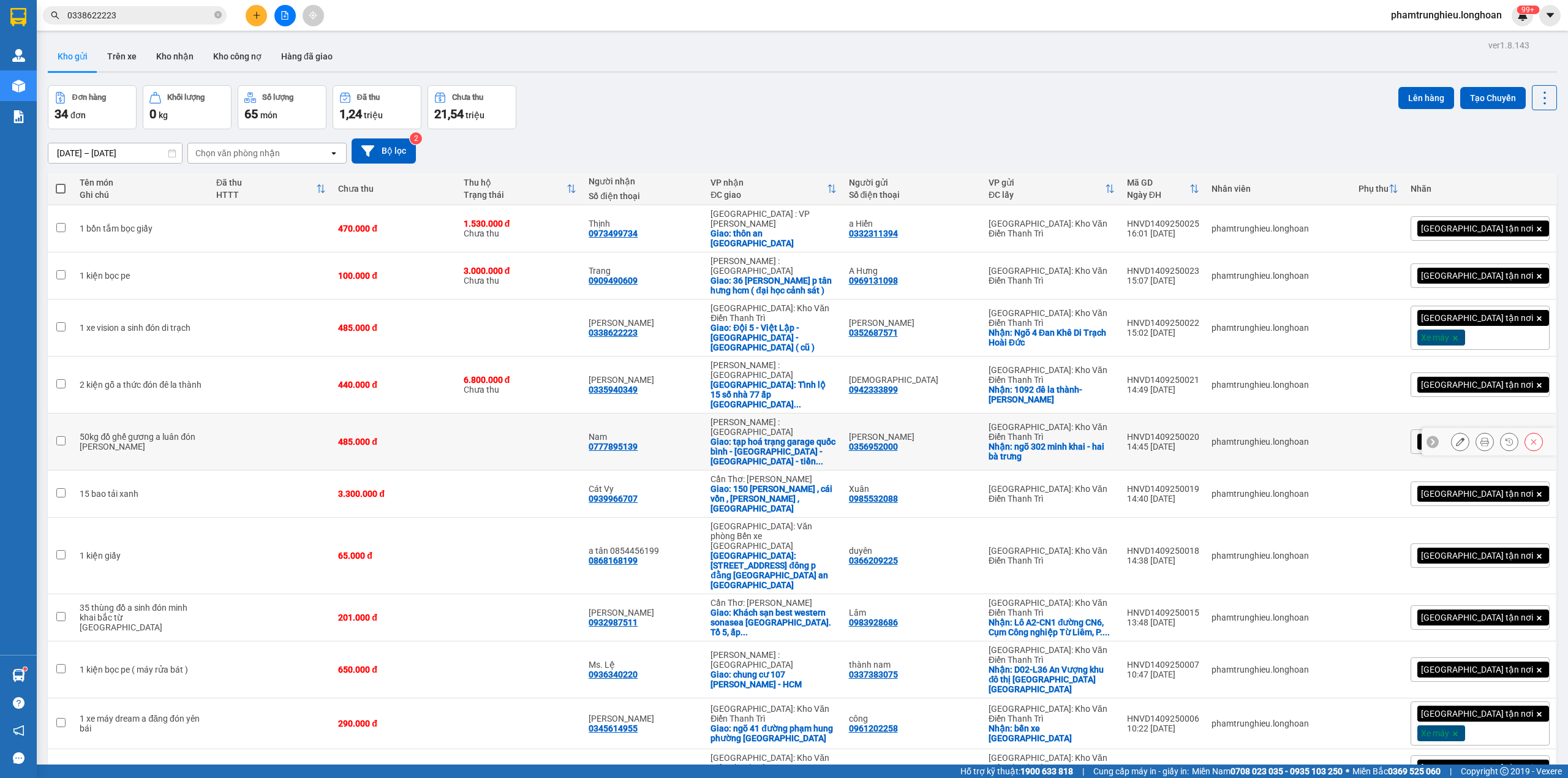
click at [1456, 437] on icon at bounding box center [1460, 441] width 9 height 9
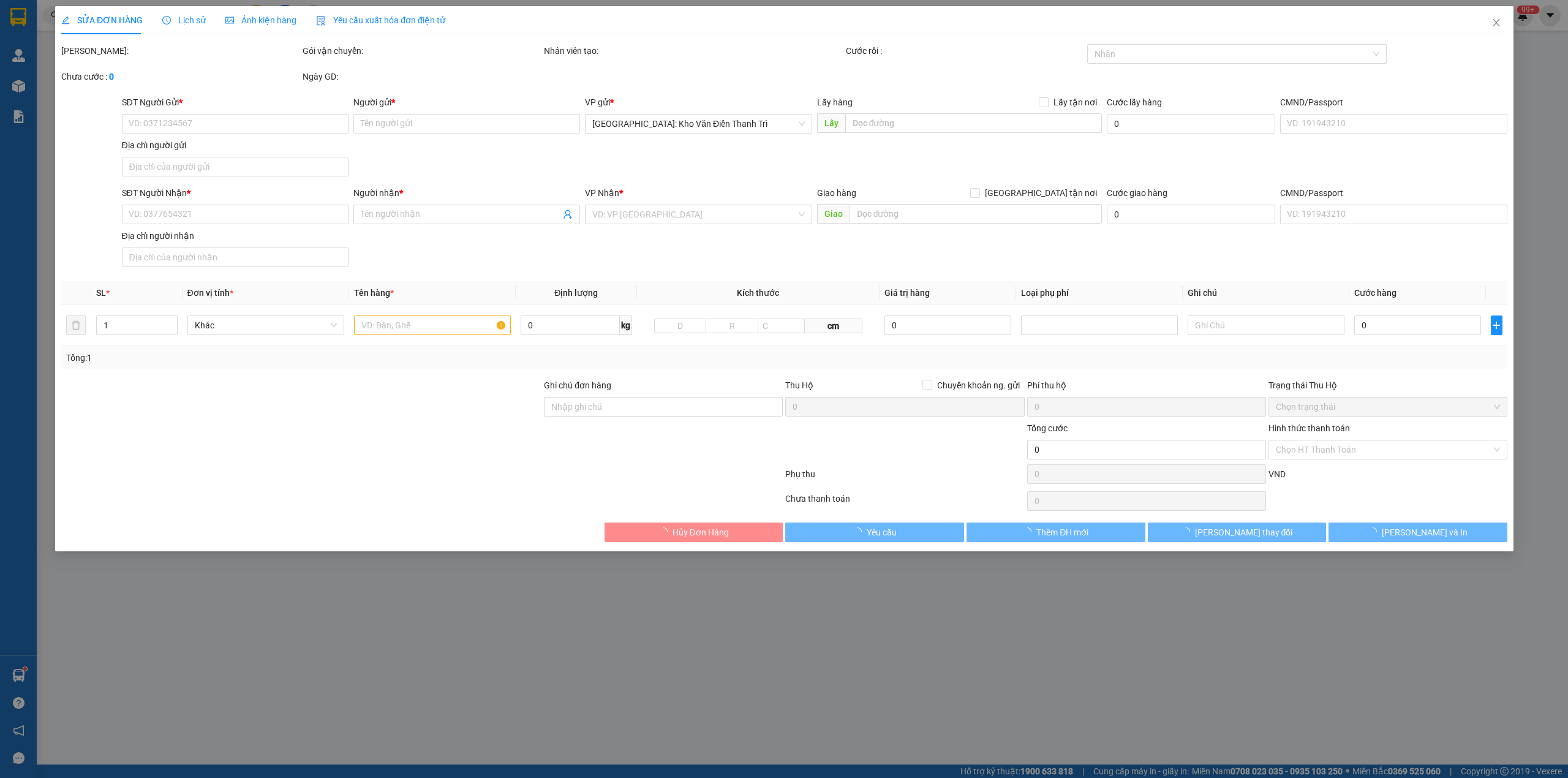
type input "0356952000"
type input "[PERSON_NAME]"
checkbox input "true"
type input "ngõ 302 minh khai - hai bà trưng"
type input "0777895139"
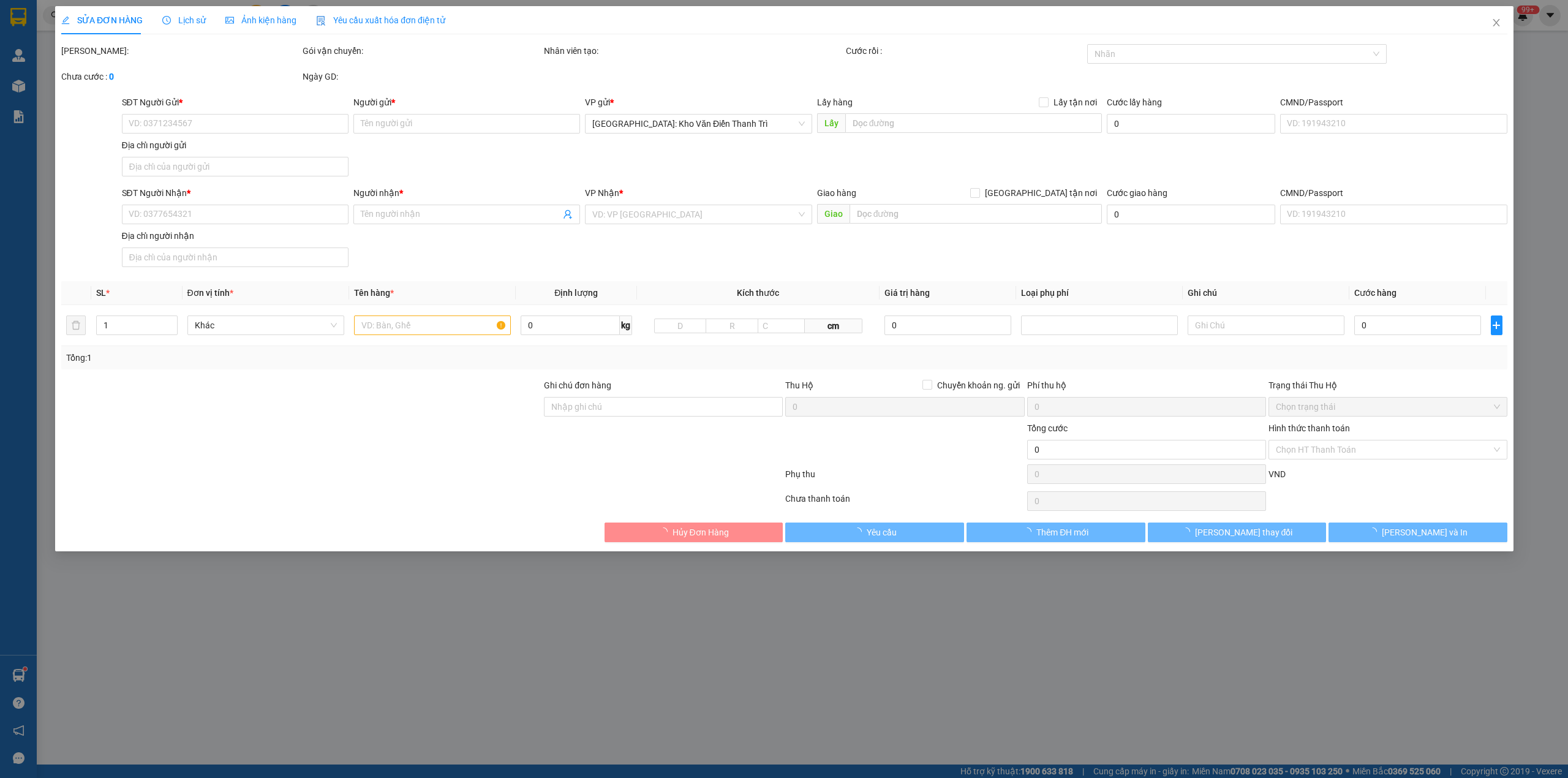
type input "Nam"
checkbox input "true"
type input "tạp hoá trạng garage quốc bình - bình ninh - chợ gạo - tiền giang"
type input "485.000"
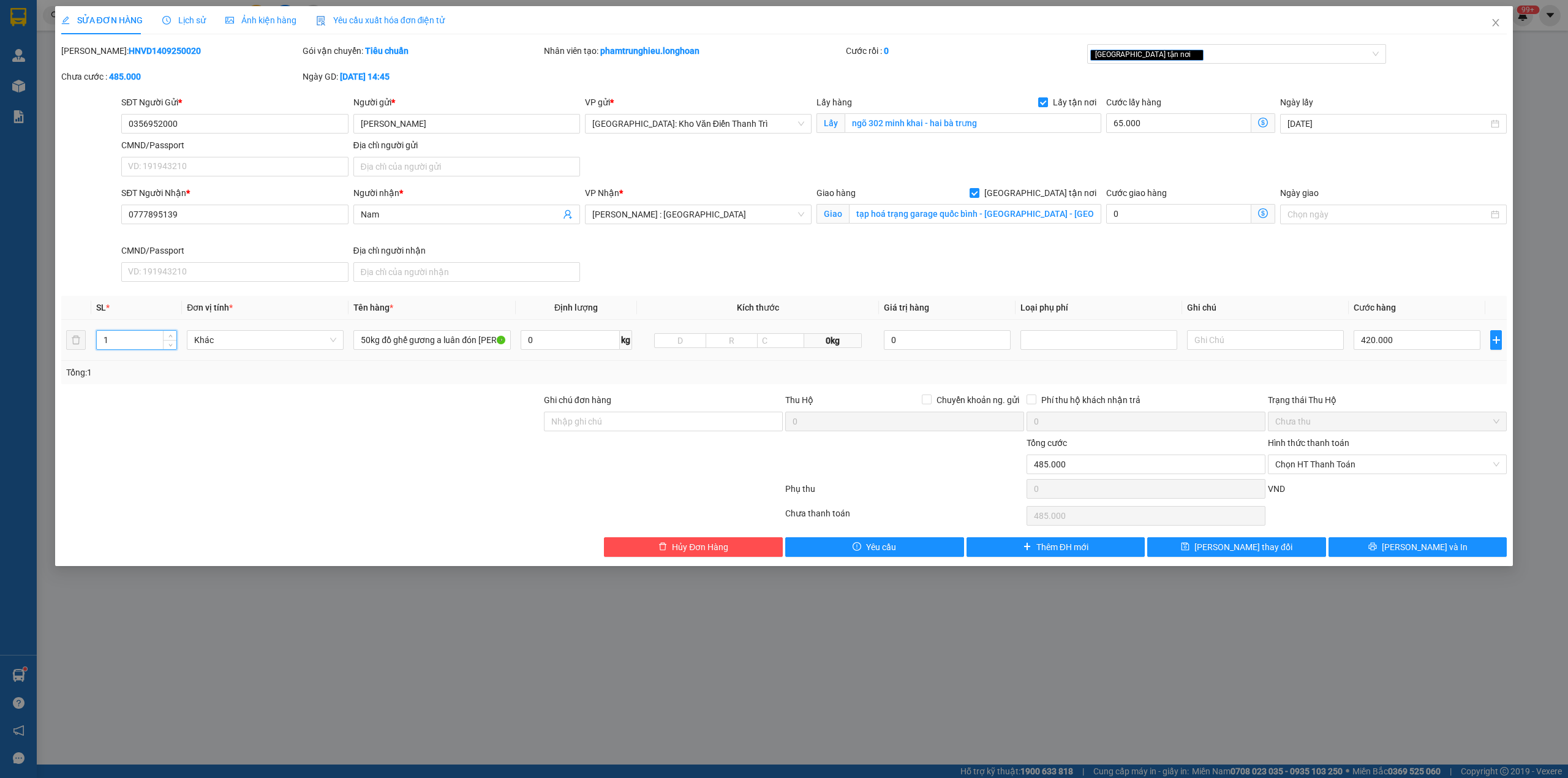
click at [132, 341] on input "1" at bounding box center [136, 339] width 80 height 18
type input "4"
click at [410, 341] on input "50kg đồ ghế gương a luân đón minh khai" at bounding box center [432, 339] width 157 height 20
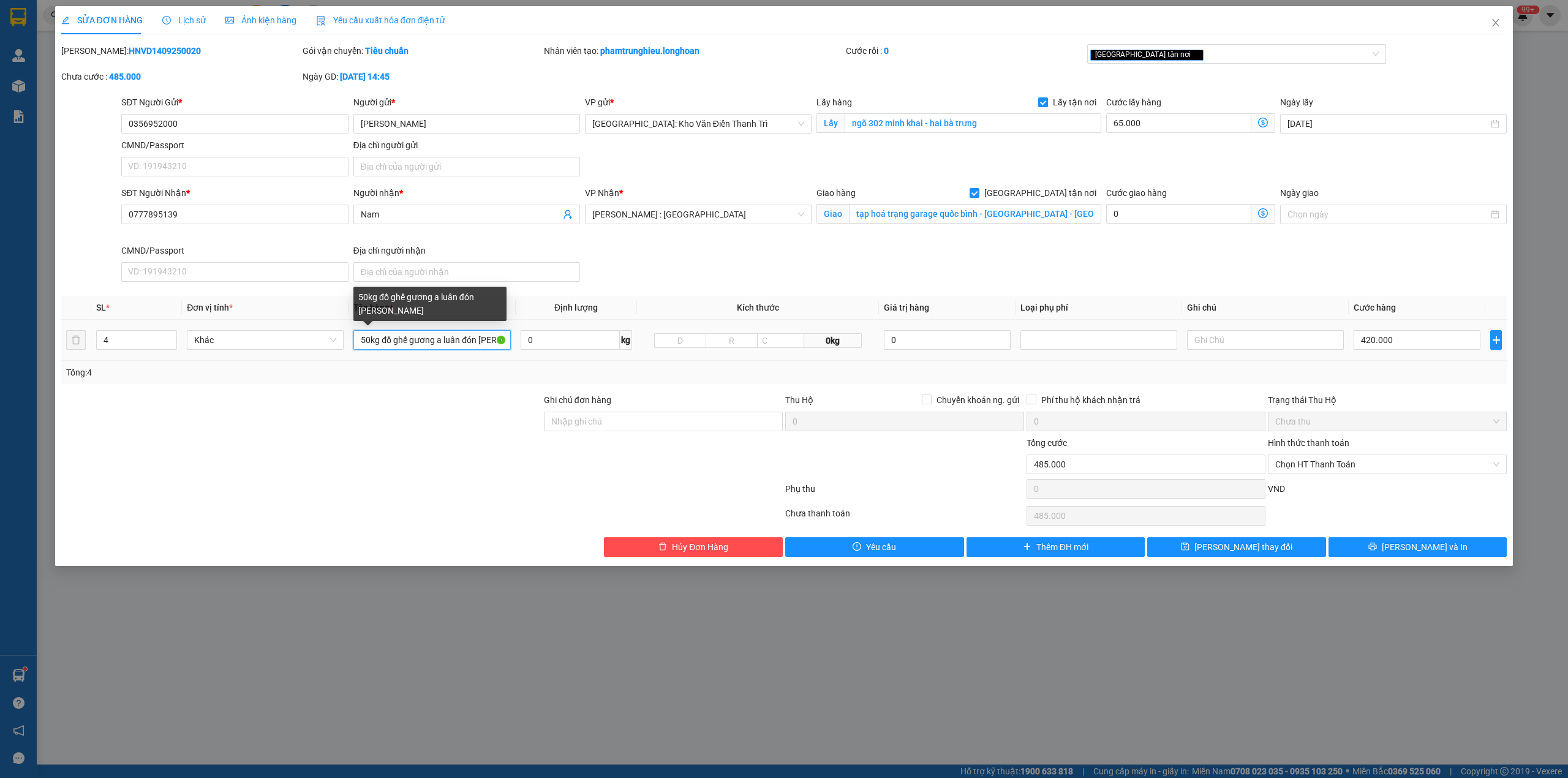
click at [410, 341] on input "50kg đồ ghế gương a luân đón minh khai" at bounding box center [432, 339] width 157 height 20
click at [480, 343] on input "2 kiện bọc xốp nổ + 1 ghế + 1 kiện giấy" at bounding box center [432, 339] width 157 height 20
type input "2 kiện bọc xốp nổ + 1 ghế + 1 kiện tranh"
click at [425, 459] on div at bounding box center [301, 458] width 483 height 43
click at [1428, 348] on input "420.000" at bounding box center [1417, 339] width 127 height 20
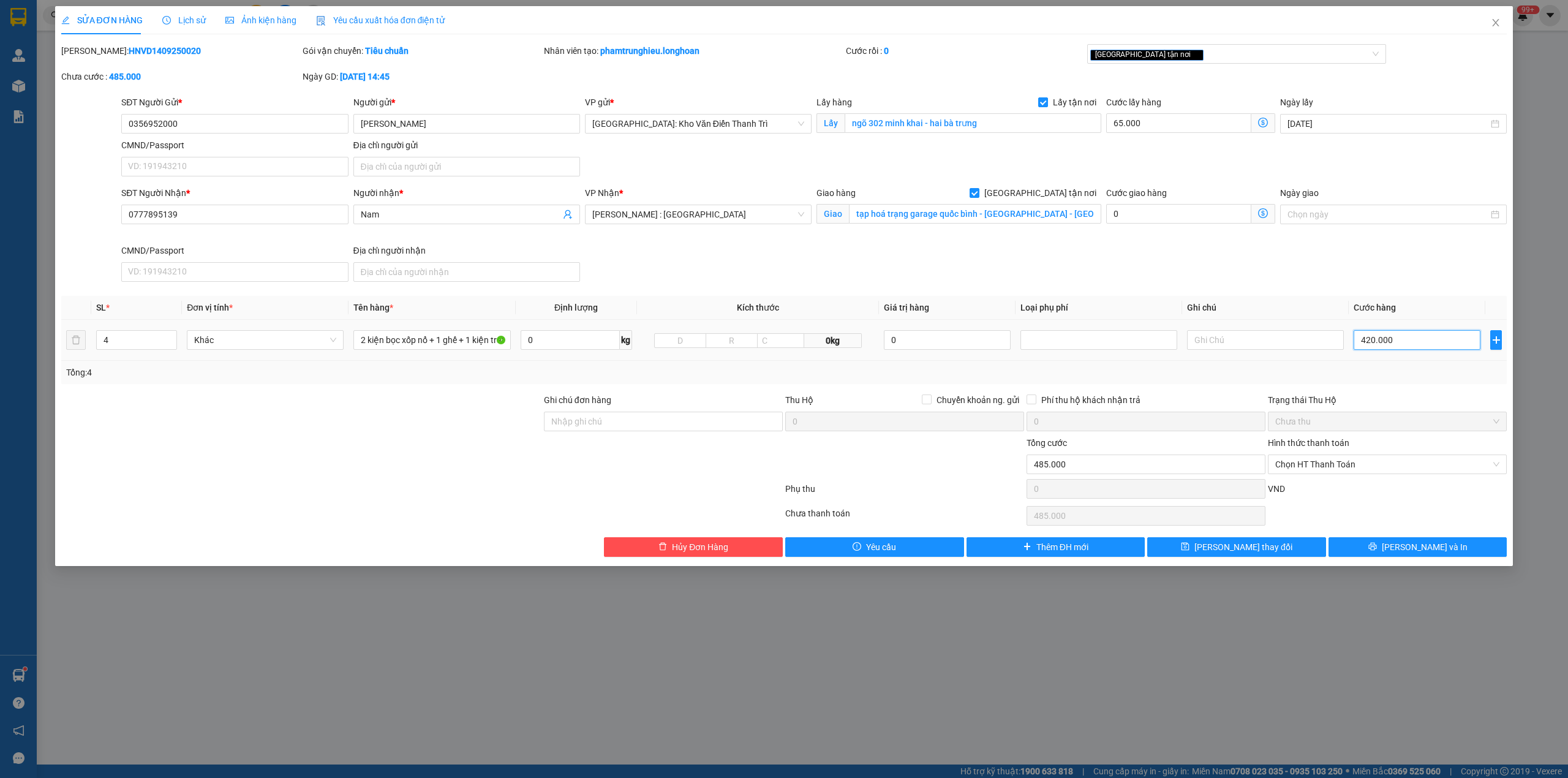
type input "65.006"
type input "6"
type input "65.065"
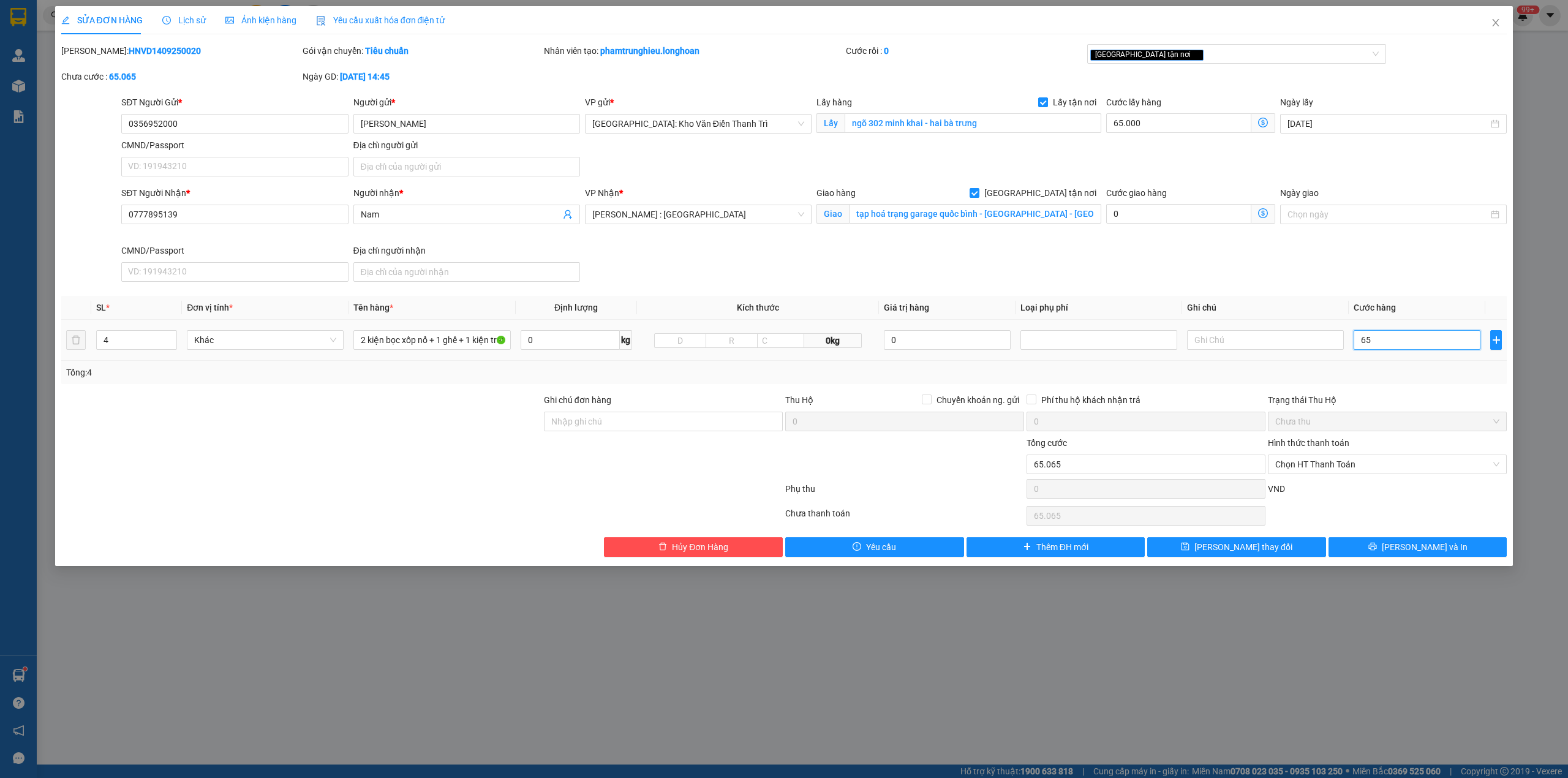
type input "650"
type input "65.650"
type input "71.500"
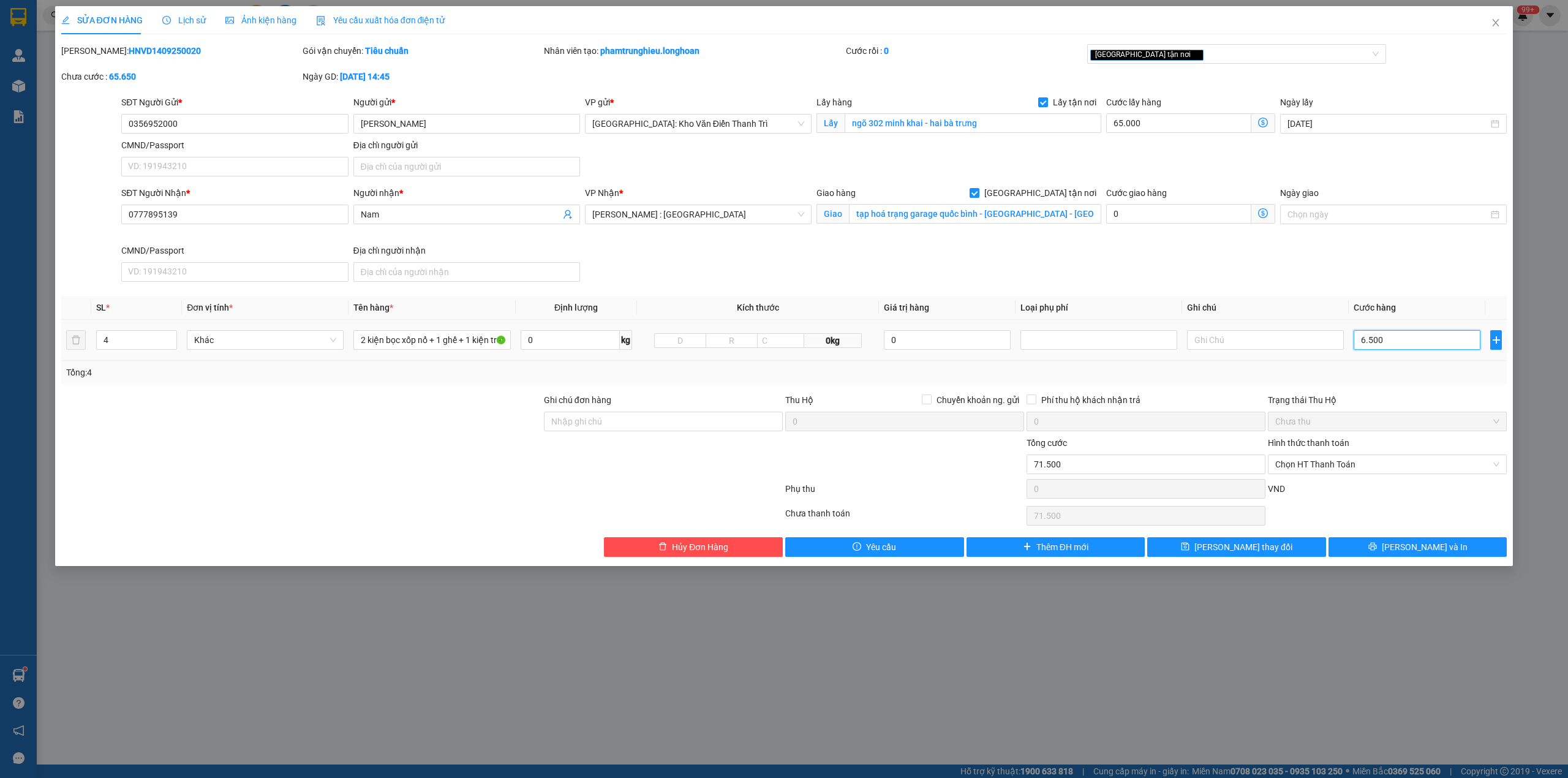
type input "65.000"
type input "130.000"
type input "715.000"
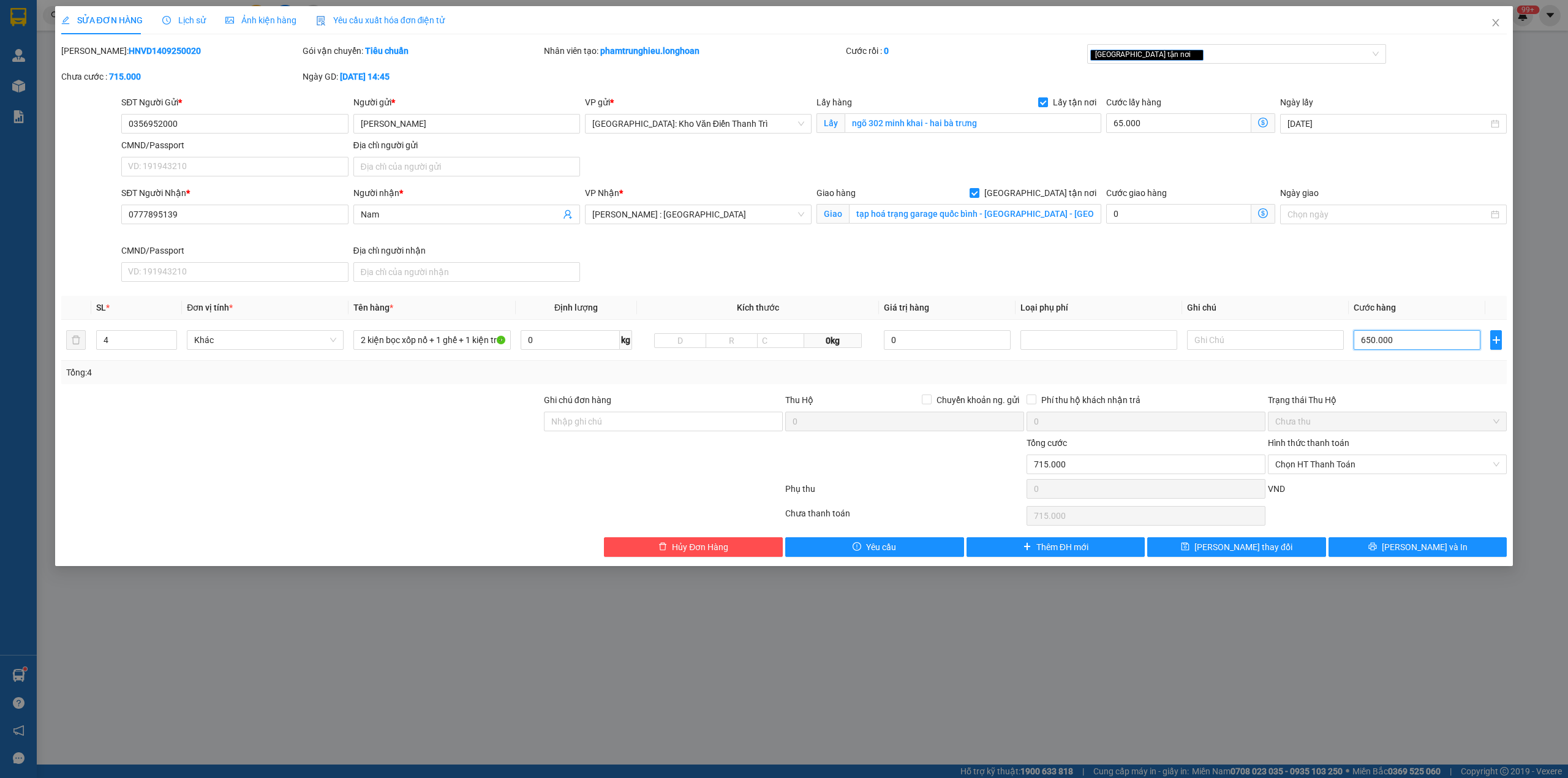
type input "650.000"
click at [486, 502] on div at bounding box center [421, 491] width 724 height 24
click at [379, 469] on div at bounding box center [301, 458] width 483 height 43
click at [1162, 117] on input "65.000" at bounding box center [1179, 123] width 145 height 20
type input "650.001"
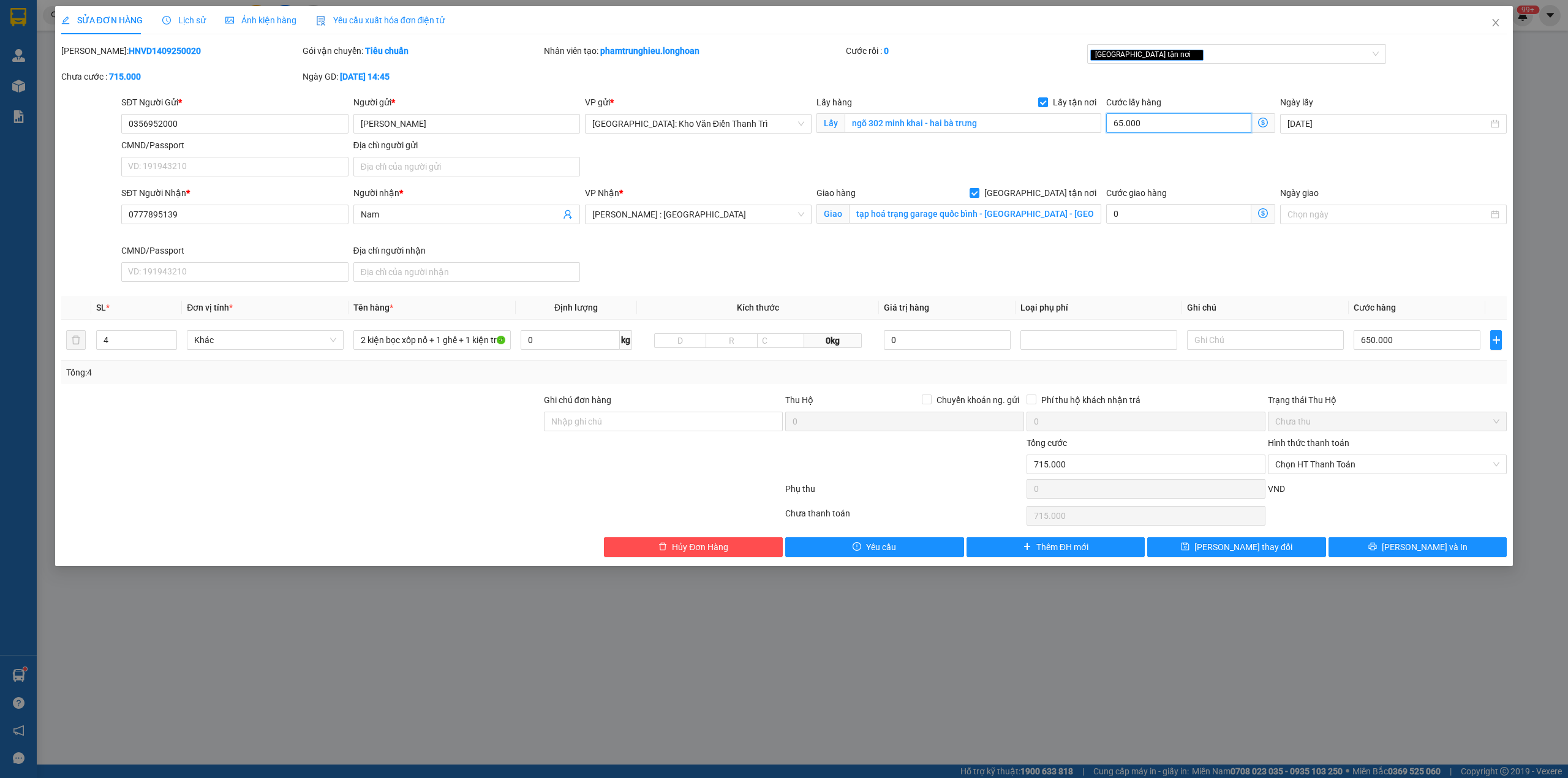
type input "650.001"
type input "1"
type input "650.010"
type input "10"
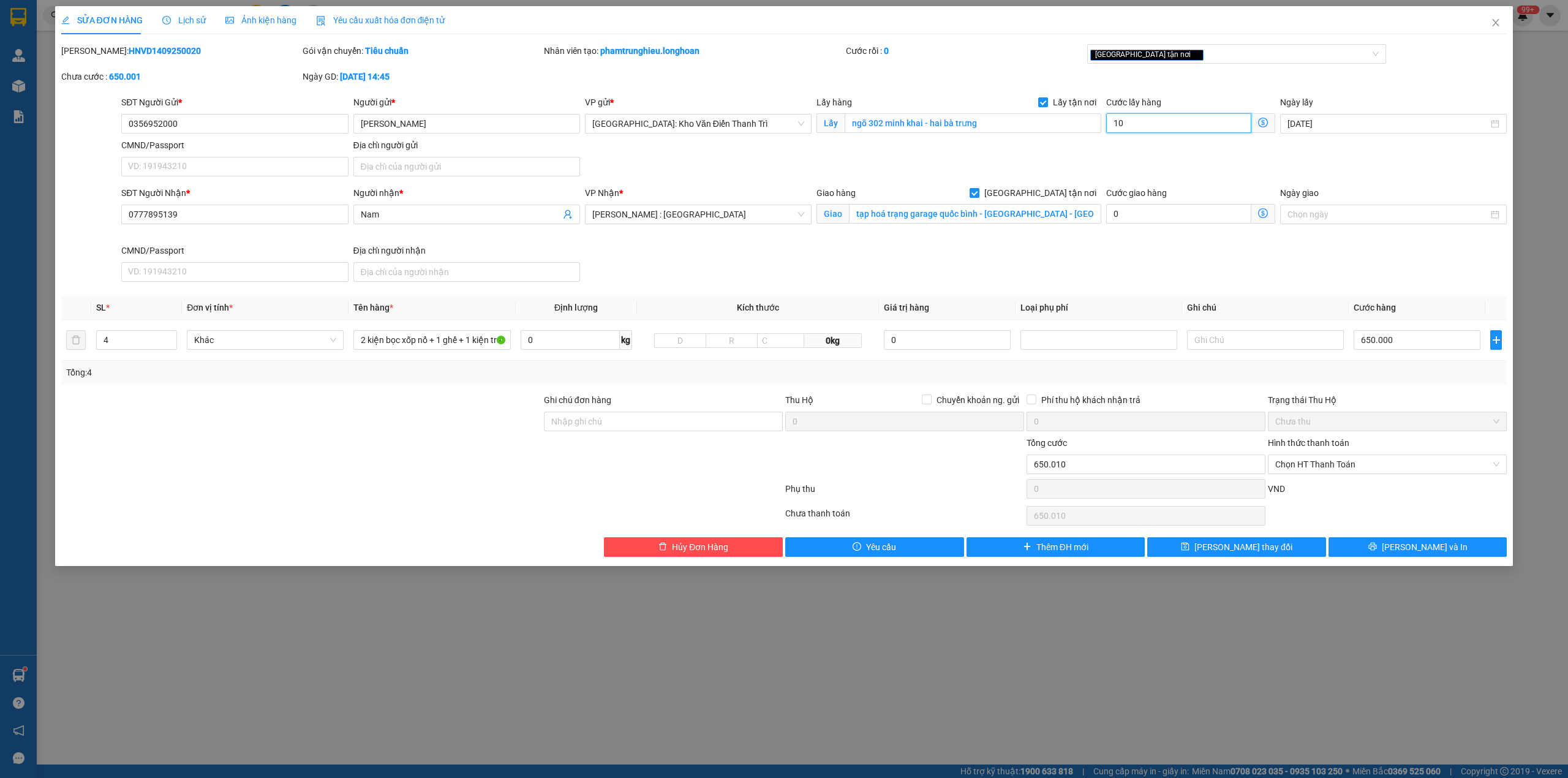
type input "650.100"
type input "100"
type input "651.000"
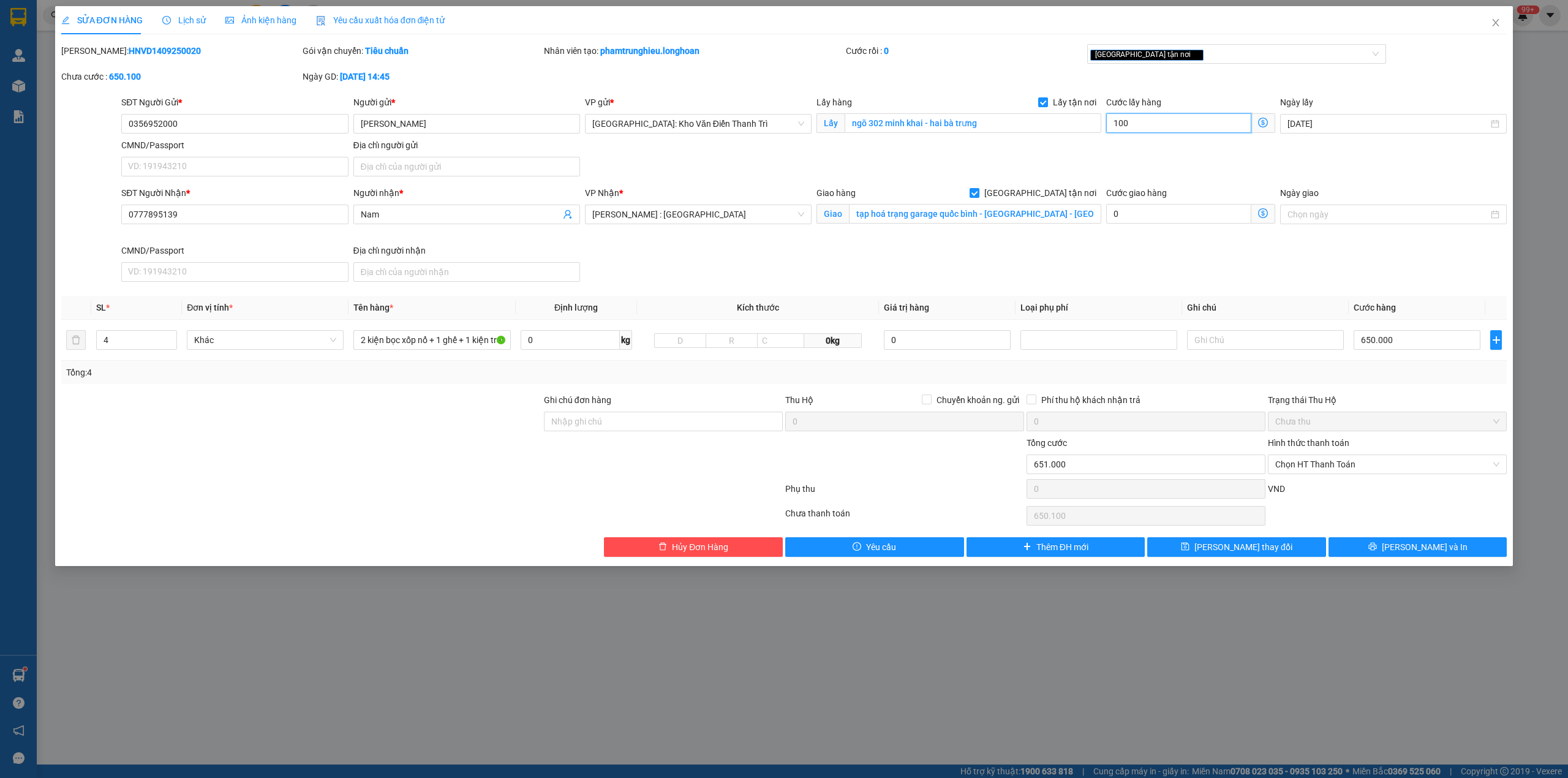
type input "1.000"
type input "660.000"
type input "10.000"
type input "750.000"
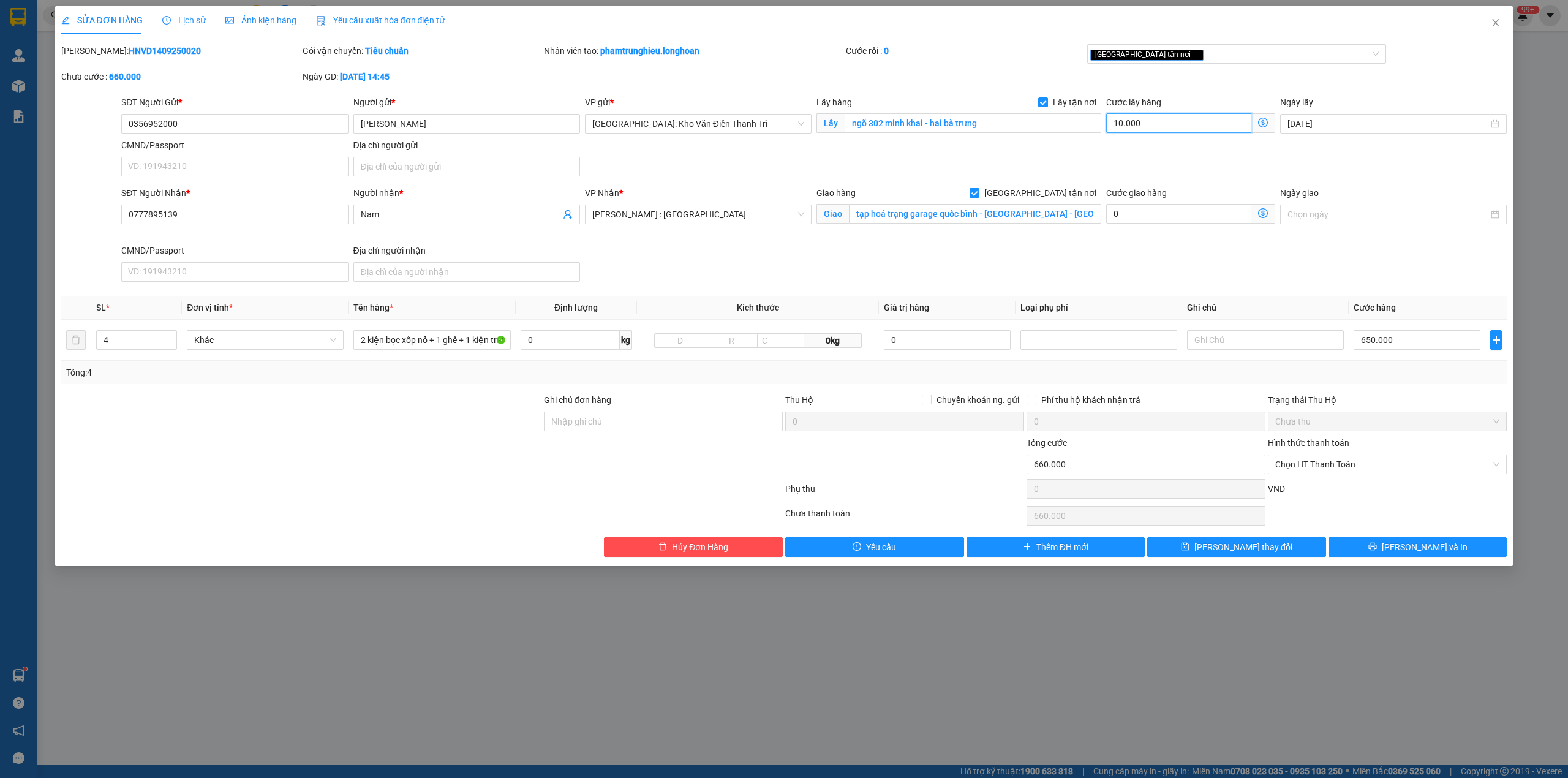
type input "750.000"
type input "100.000"
click at [1414, 341] on input "650.000" at bounding box center [1417, 339] width 127 height 20
type input "100.006"
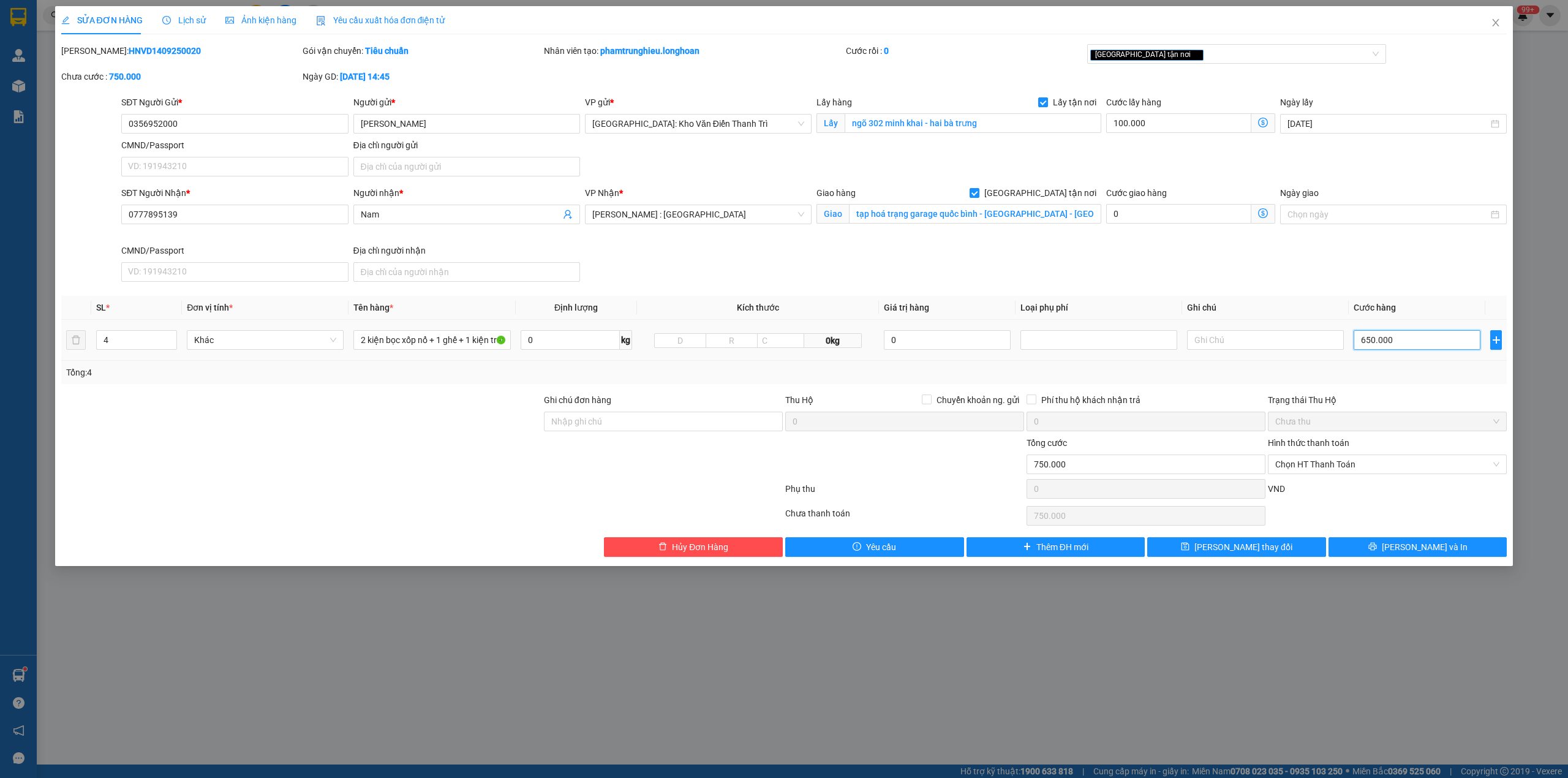
type input "6"
type input "100.060"
type input "60"
type input "100.600"
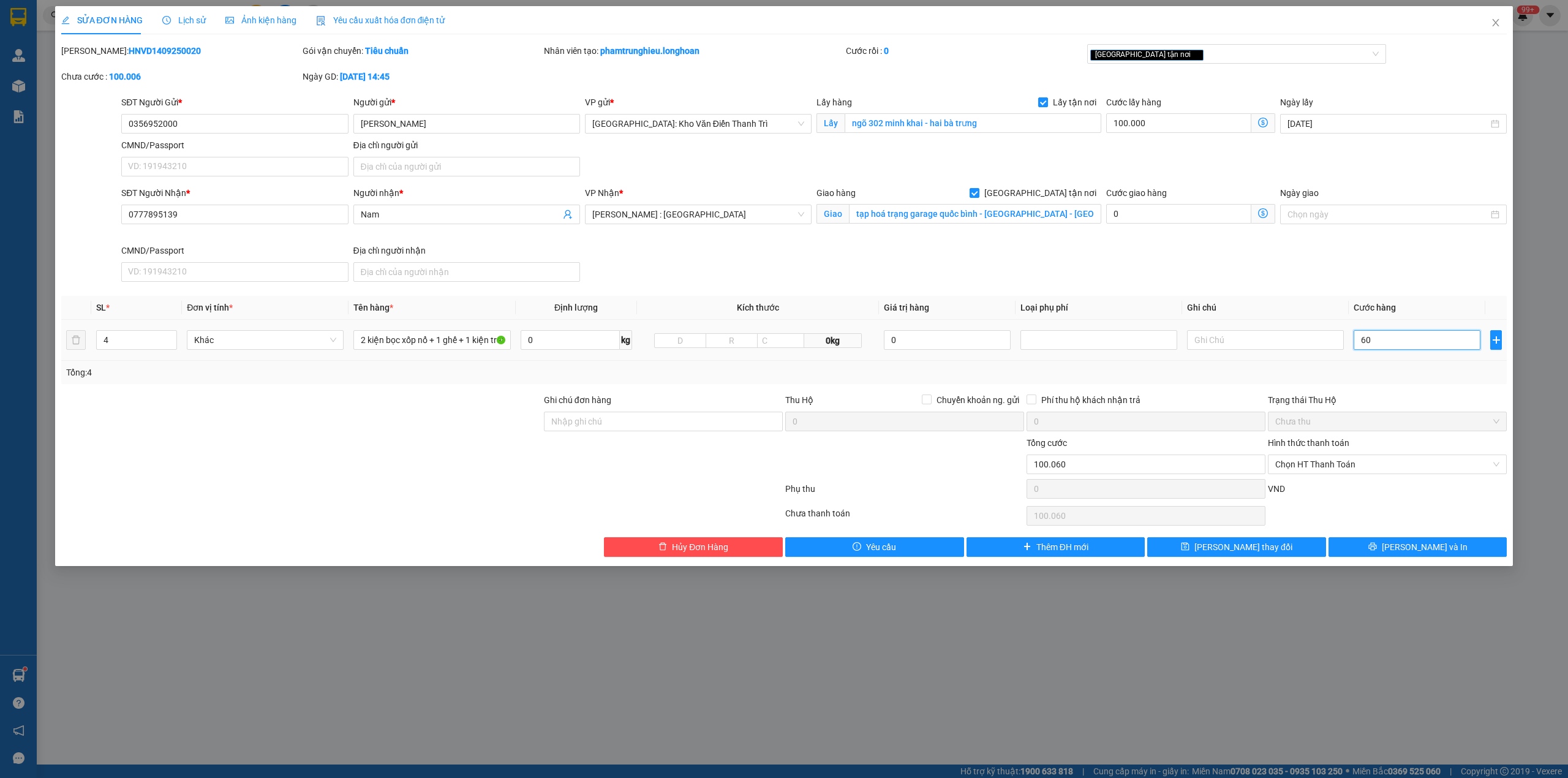
type input "100.600"
type input "600"
type input "106.000"
type input "60.000"
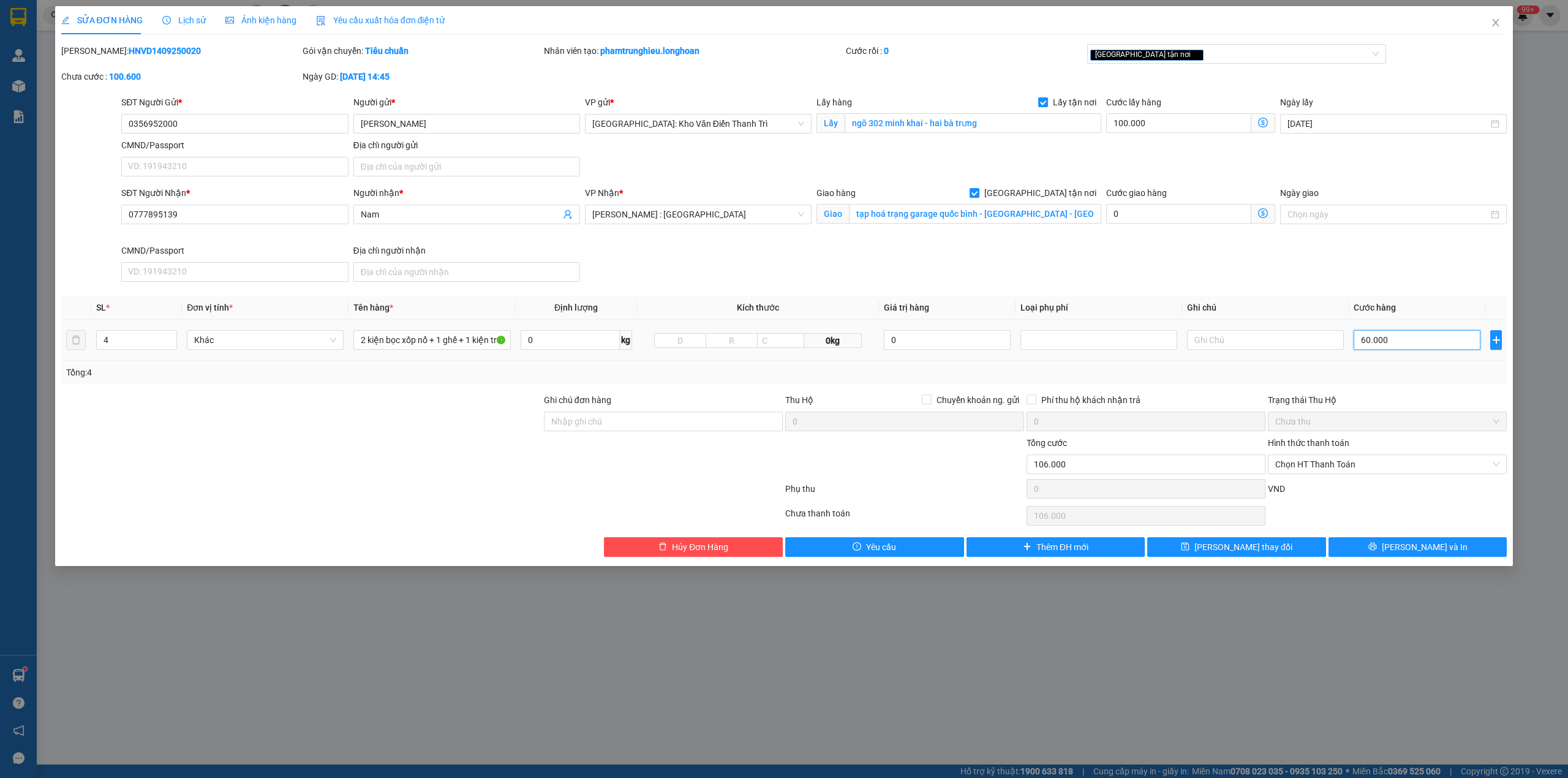
type input "160.000"
type input "700.000"
type input "600.000"
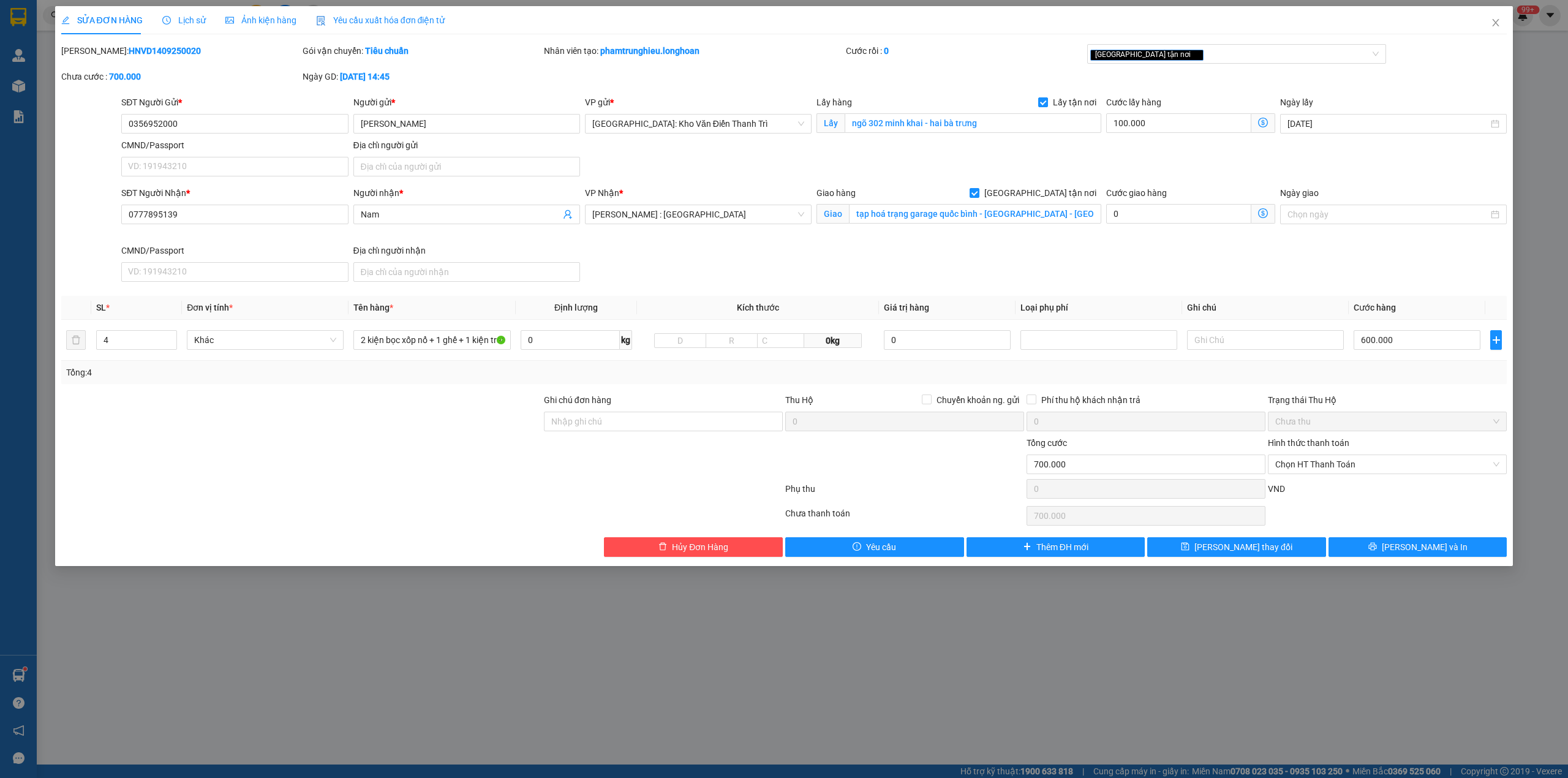
click at [374, 474] on div at bounding box center [301, 458] width 483 height 43
click at [652, 421] on input "Ghi chú đơn hàng" at bounding box center [663, 421] width 239 height 20
type input "HÀNG DỄ VỠ CHÚ Ý BỐC XẾP CẨN THẬN ( HƯ VỠ KHÔNG ĐỀN GIÁ TRỊ HÀNG )"
click at [295, 495] on div at bounding box center [421, 491] width 724 height 24
click at [213, 114] on input "0356952000" at bounding box center [235, 124] width 227 height 20
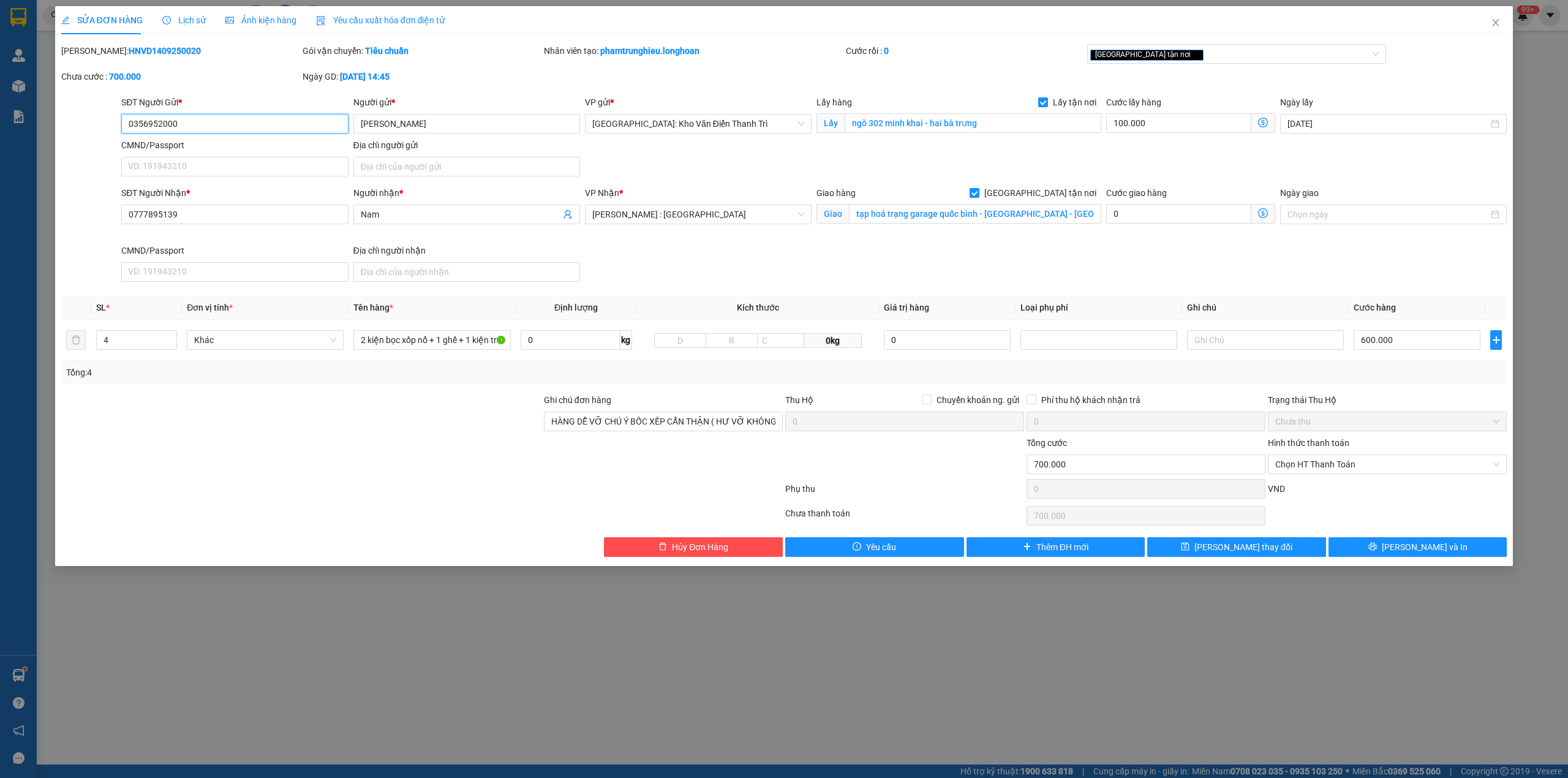
click at [213, 114] on input "0356952000" at bounding box center [235, 124] width 227 height 20
click at [370, 465] on div at bounding box center [301, 458] width 483 height 43
click at [1392, 553] on button "[PERSON_NAME] và In" at bounding box center [1418, 546] width 179 height 20
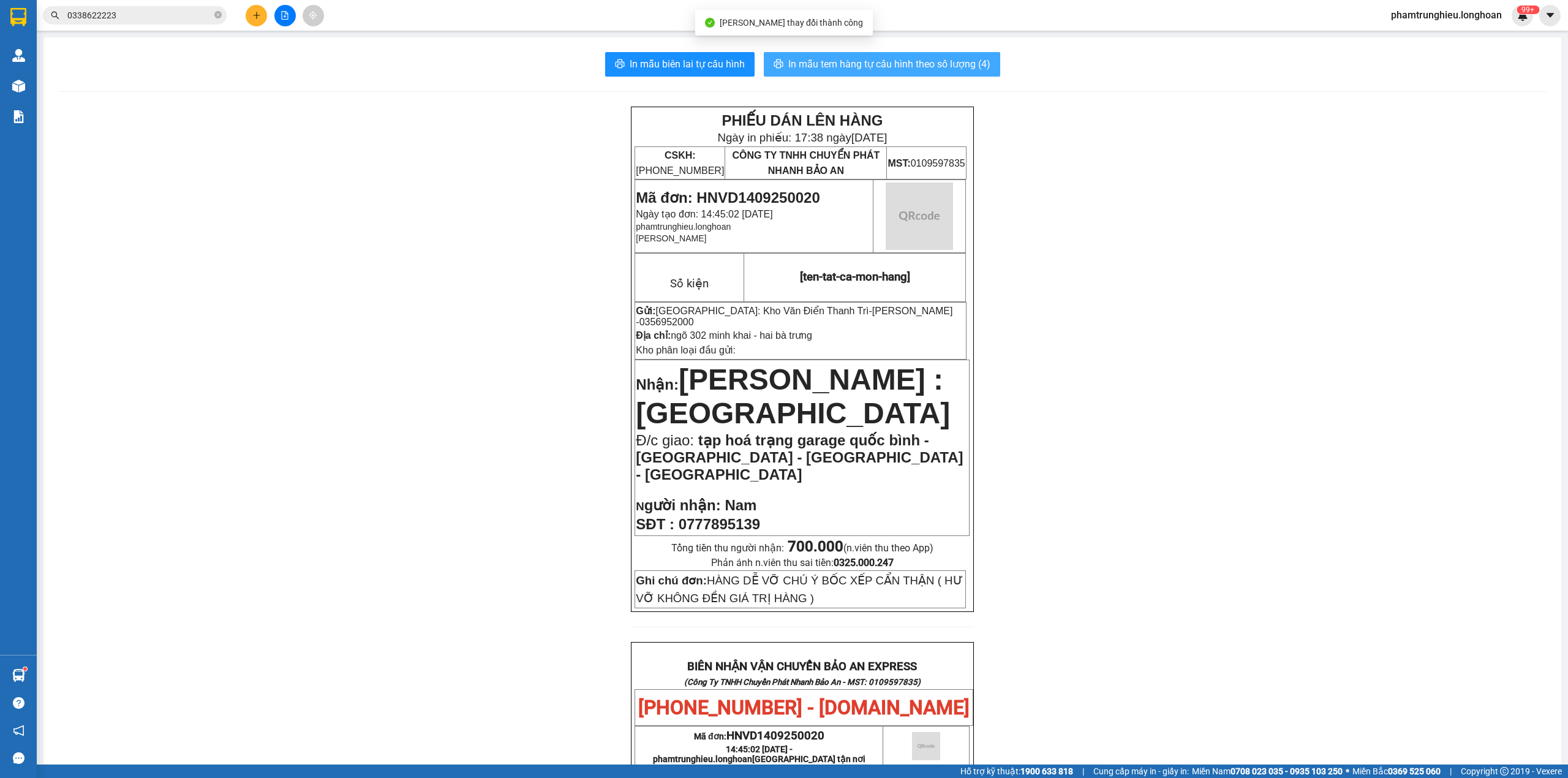
click at [884, 65] on span "In mẫu tem hàng tự cấu hình theo số lượng (4)" at bounding box center [889, 64] width 202 height 15
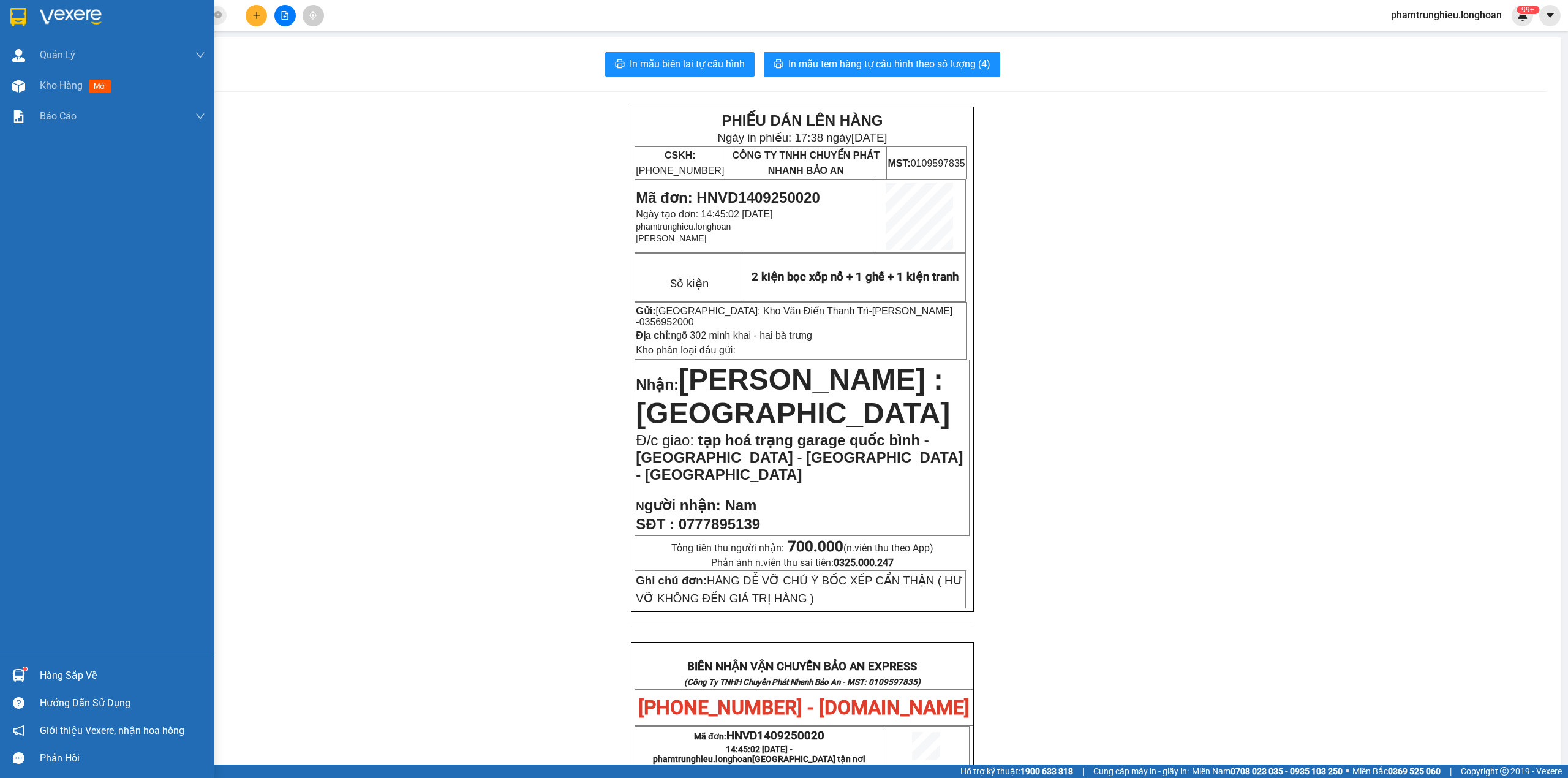
click at [24, 16] on img at bounding box center [18, 17] width 16 height 18
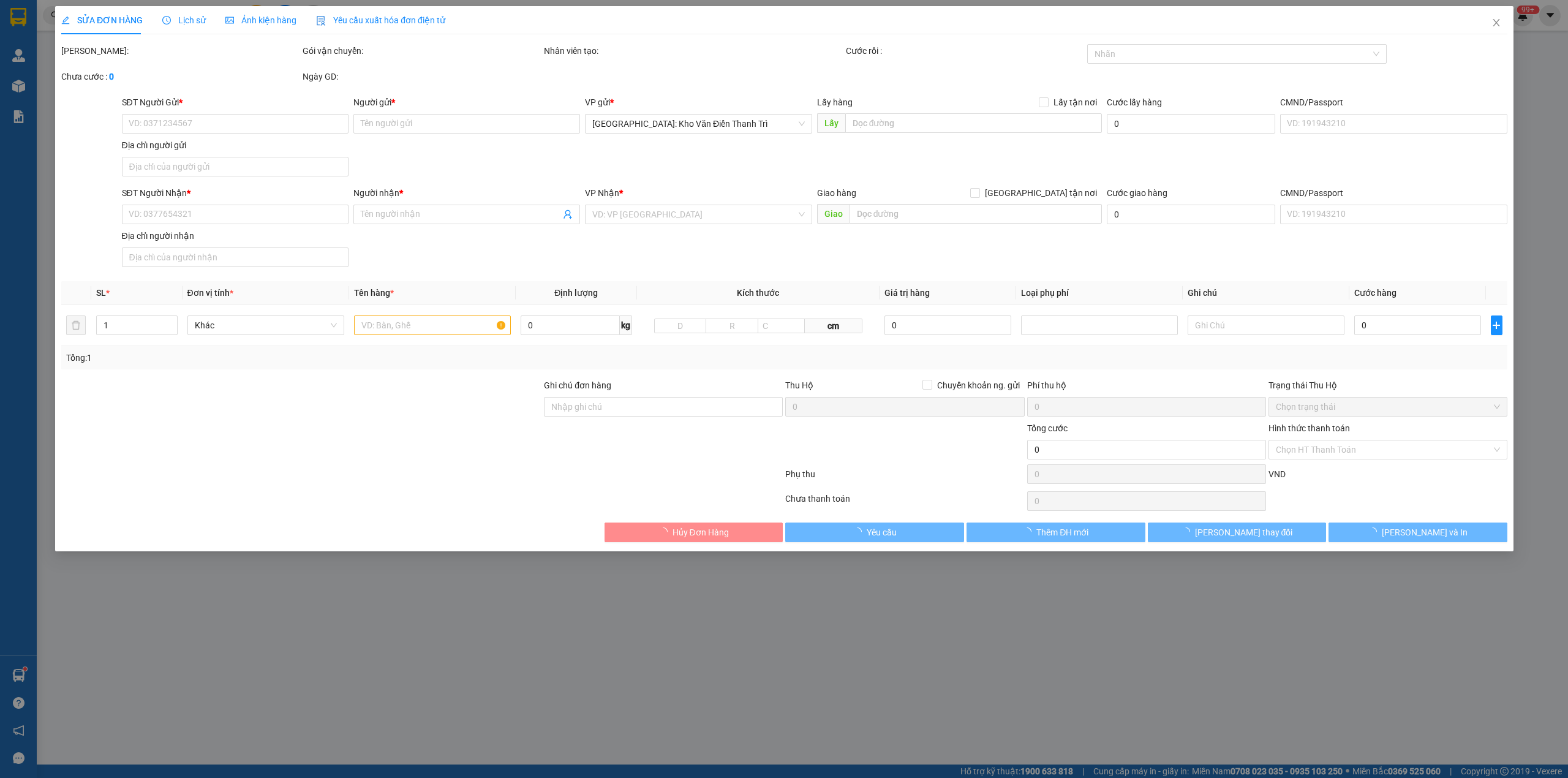
type input "0961353443"
type input "[PERSON_NAME]"
checkbox input "true"
type input "Đón : số 50 ngõ 99 định công hạ , Định Công , Hoàng Mai"
type input "0394790695"
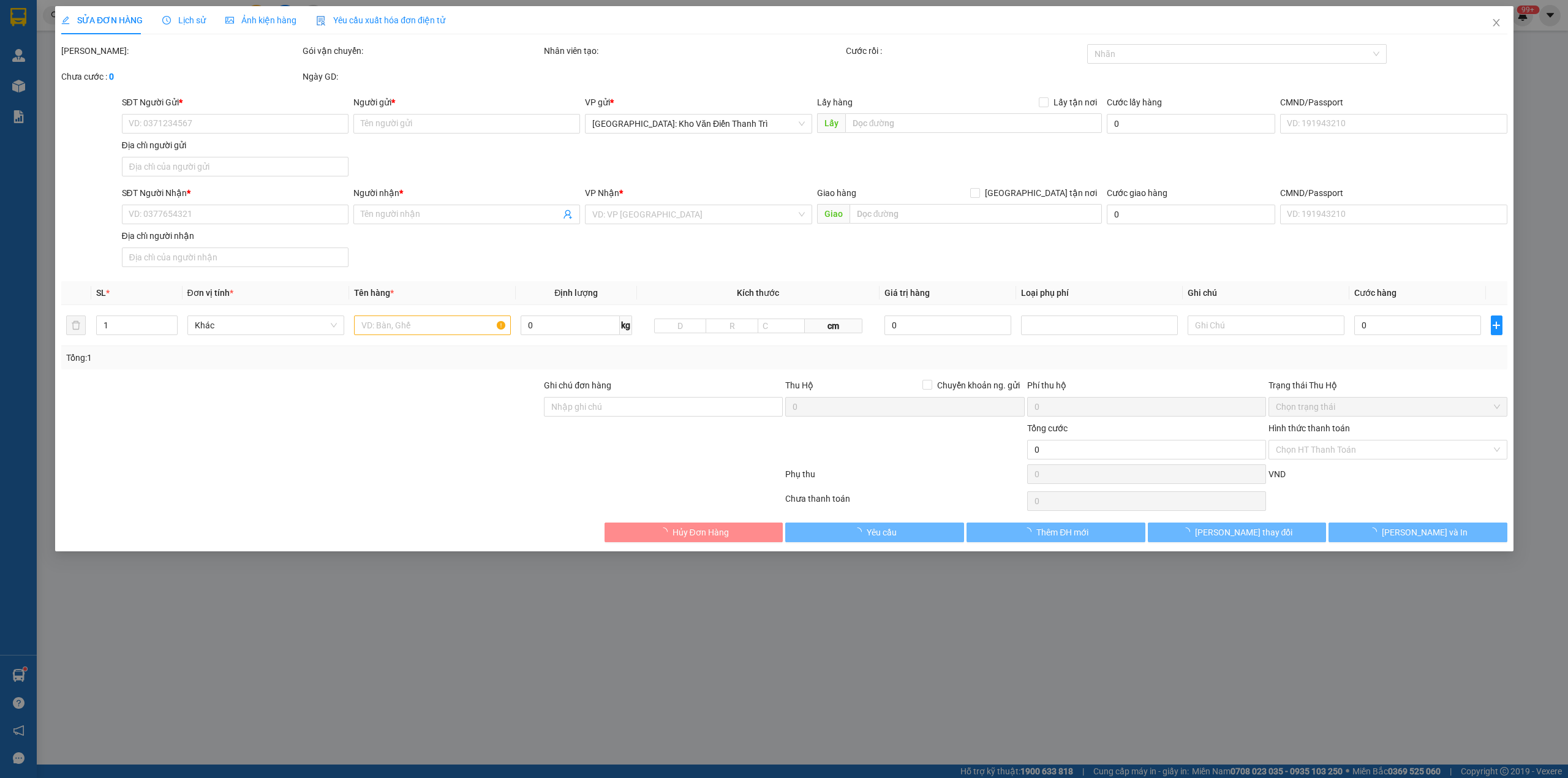
type input "[PERSON_NAME] an"
type input "1.530.000"
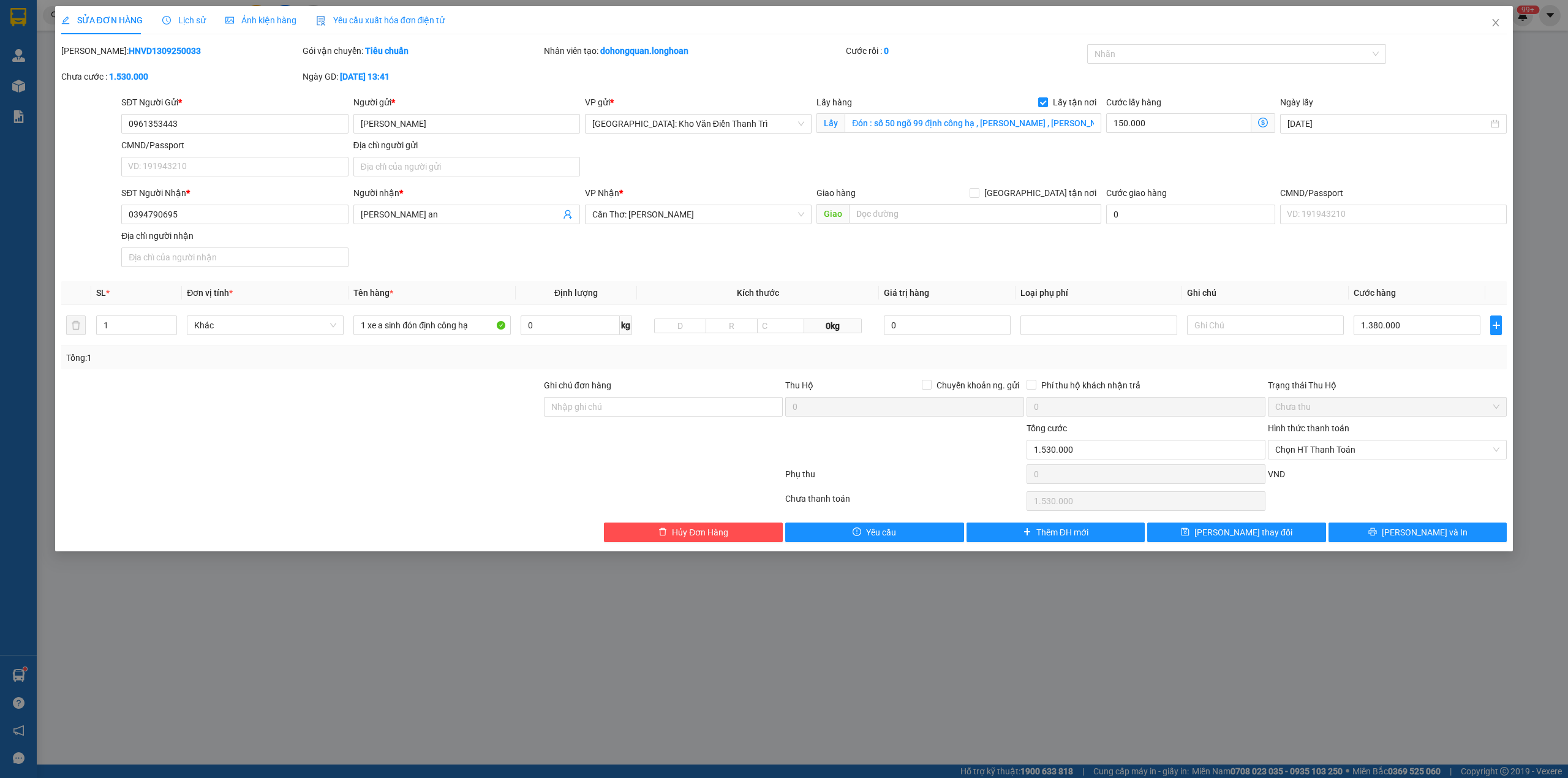
click at [192, 27] on div "Lịch sử" at bounding box center [183, 20] width 43 height 28
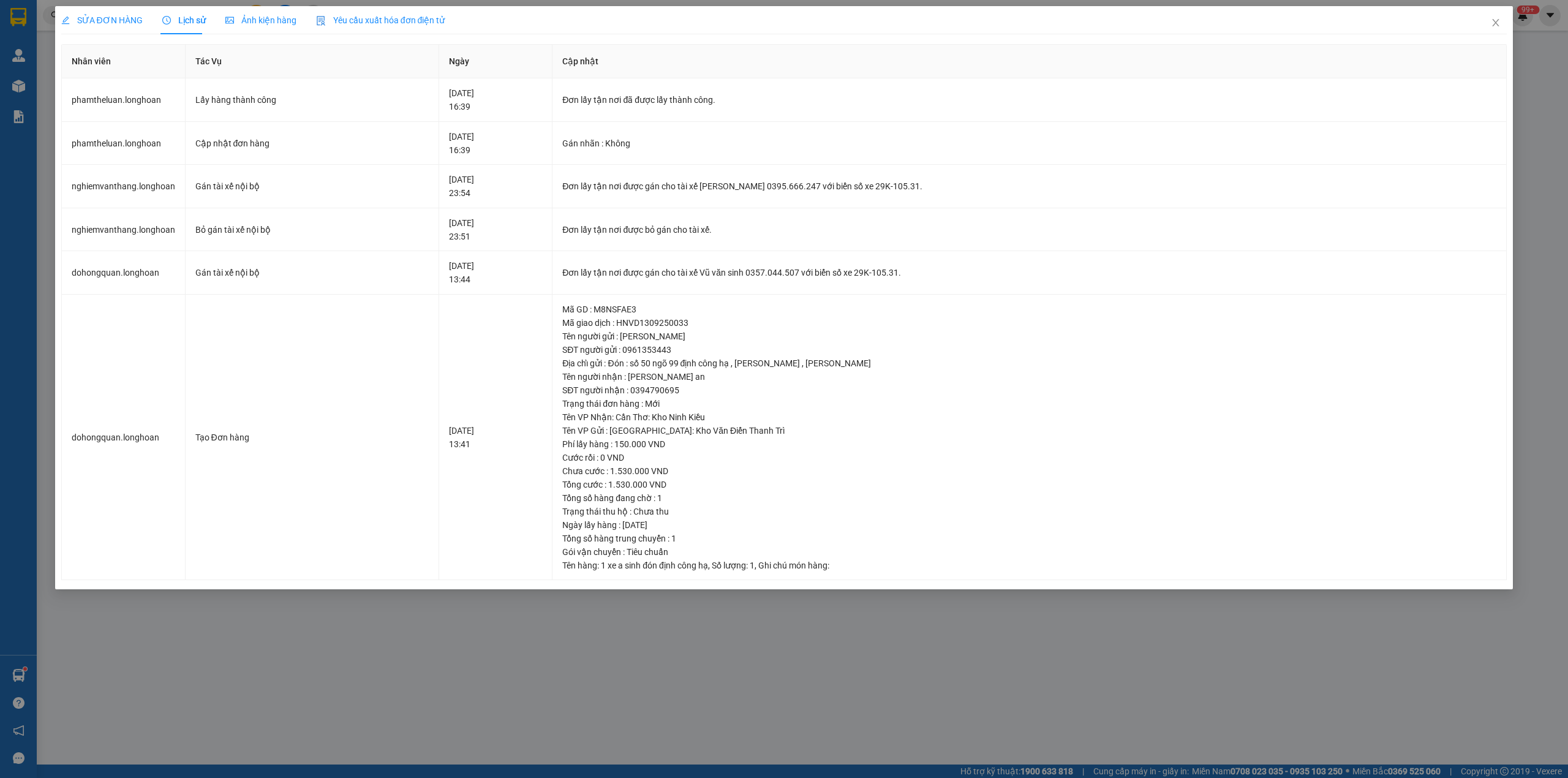
click at [116, 11] on div "SỬA ĐƠN HÀNG" at bounding box center [102, 20] width 81 height 28
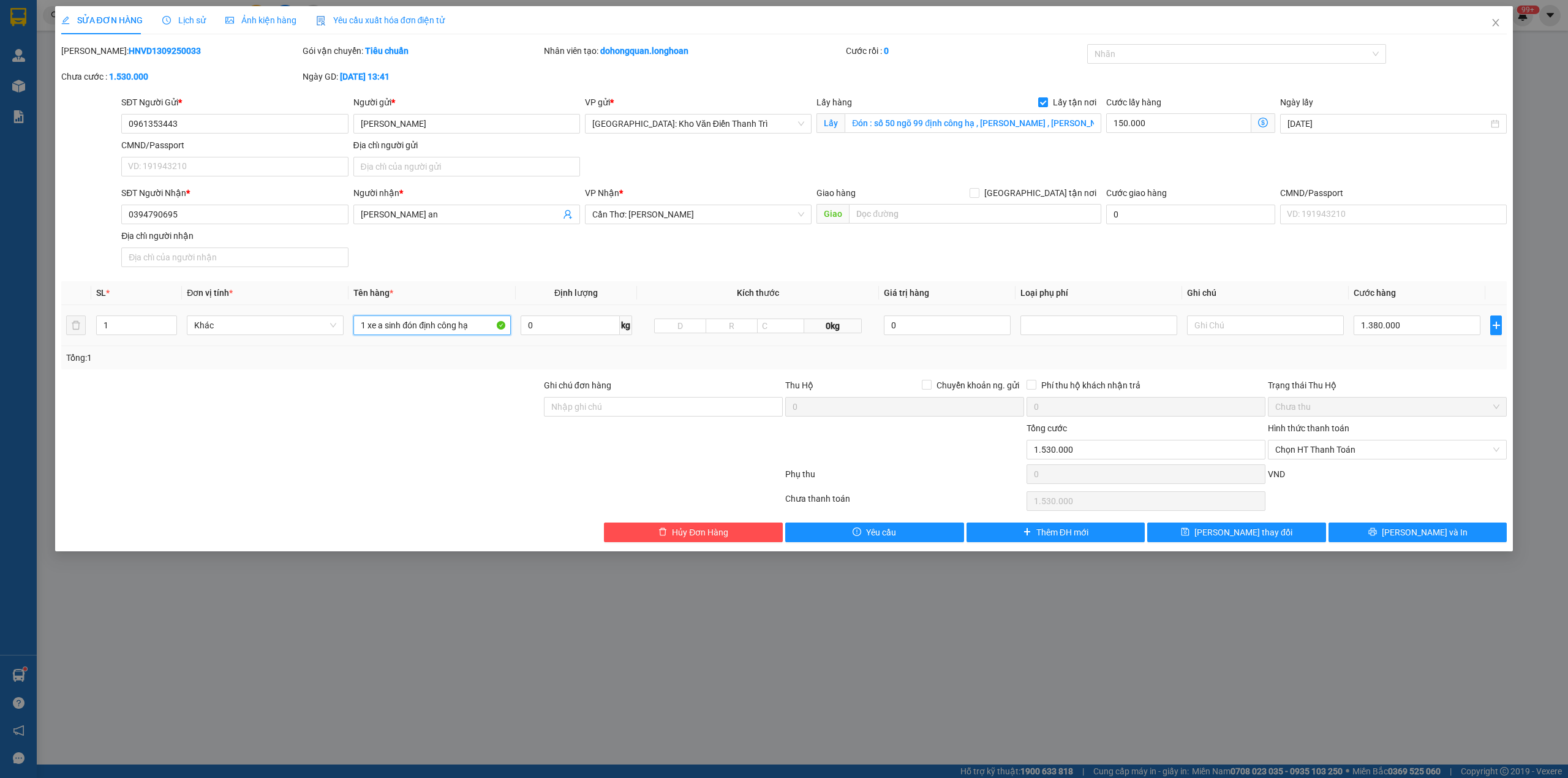
click at [401, 332] on input "1 xe a sinh đón định công hạ" at bounding box center [432, 325] width 157 height 20
type input "1 xe vision"
click at [1155, 54] on div at bounding box center [1231, 54] width 281 height 15
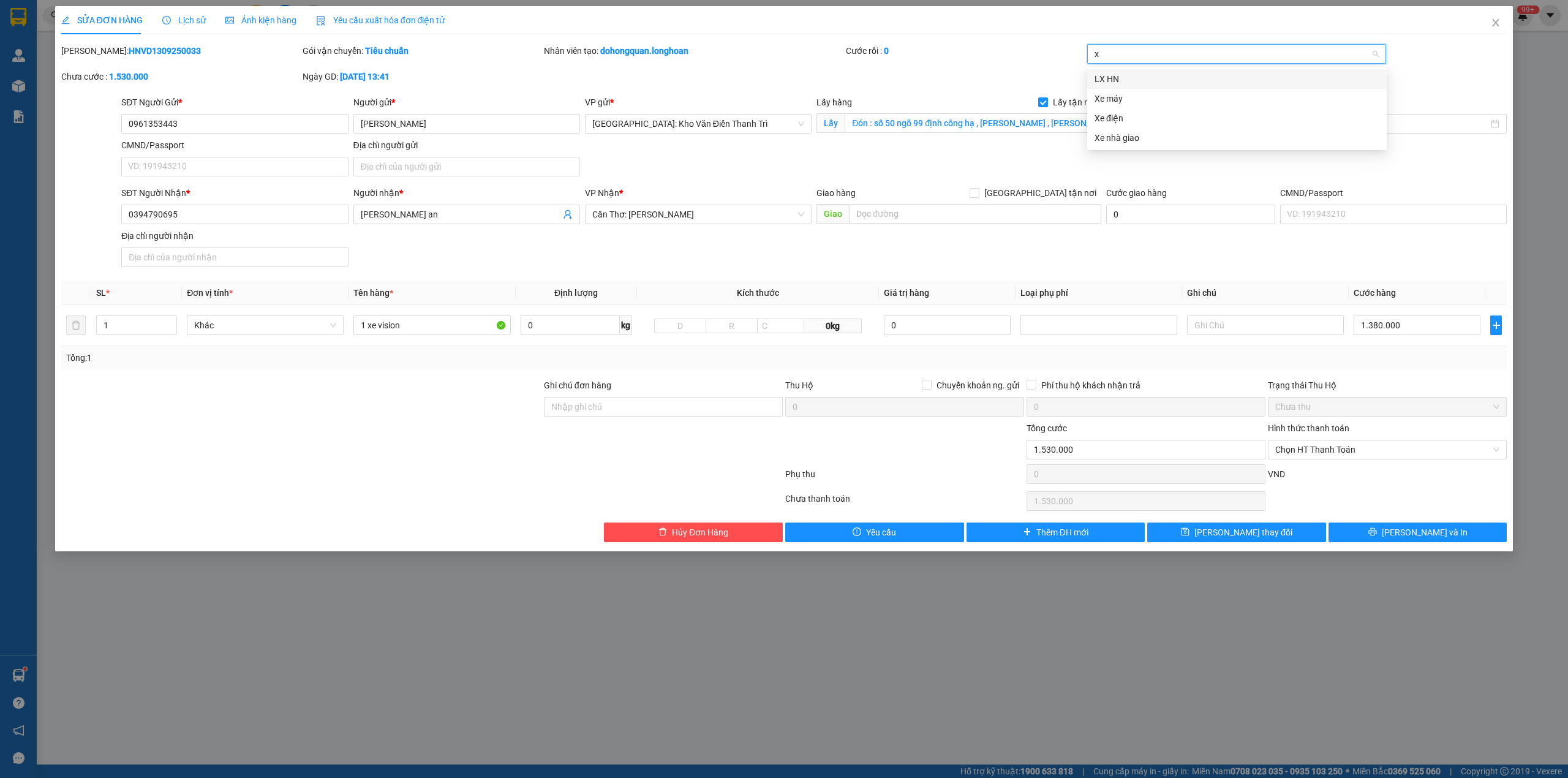
type input "xe"
click at [1146, 84] on div "Xe máy" at bounding box center [1237, 79] width 285 height 13
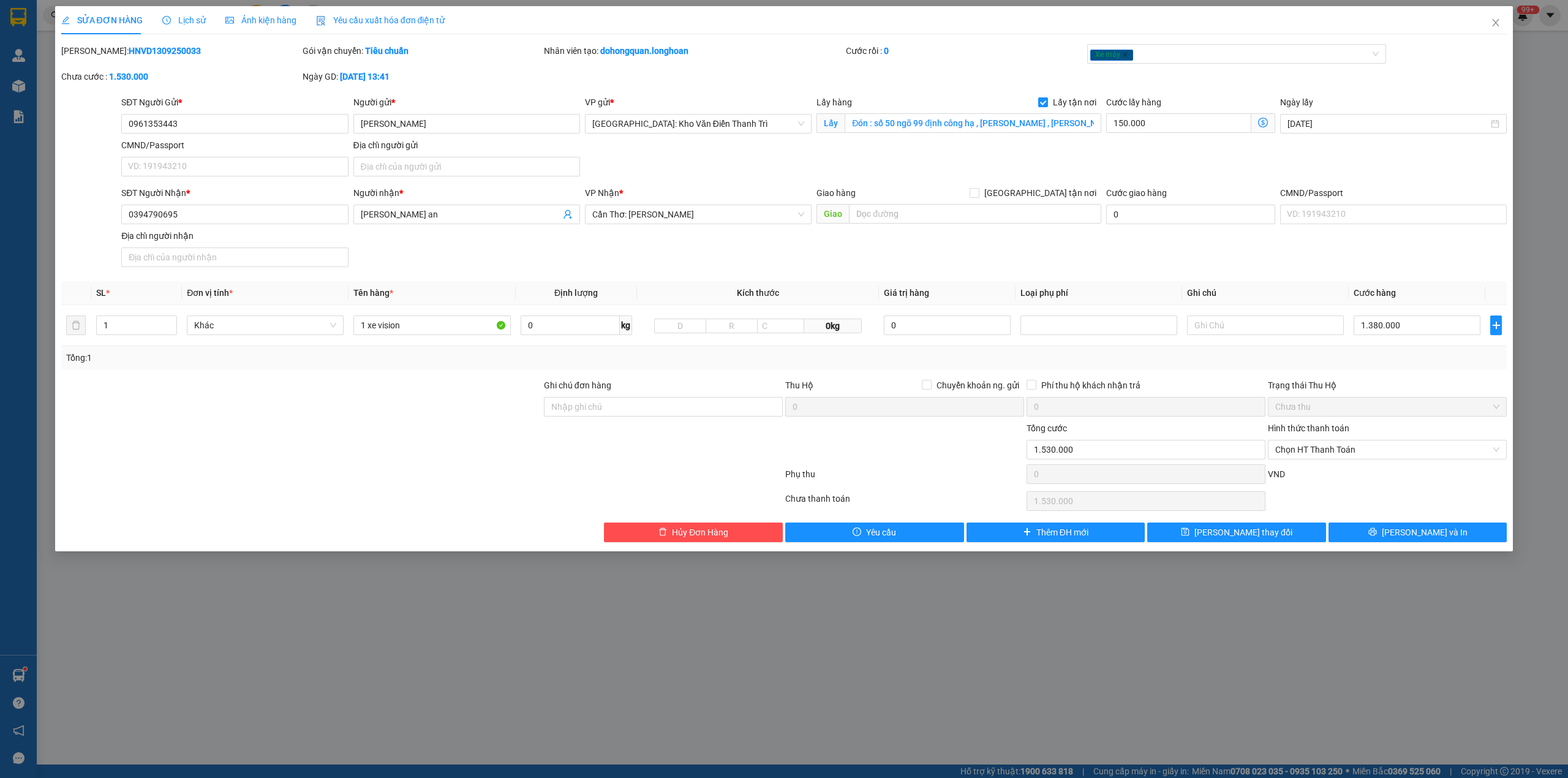
click at [932, 81] on div "Mã ĐH: HNVD1309250033 Gói vận chuyển: Tiêu chuẩn Nhân viên tạo: dohongquan.long…" at bounding box center [784, 69] width 1449 height 51
click at [440, 328] on input "1 xe vision" at bounding box center [432, 325] width 157 height 20
type input "1 xe vision bs 93H1 50327"
drag, startPoint x: 339, startPoint y: 487, endPoint x: 406, endPoint y: 487, distance: 67.0
click at [349, 487] on div at bounding box center [421, 476] width 724 height 24
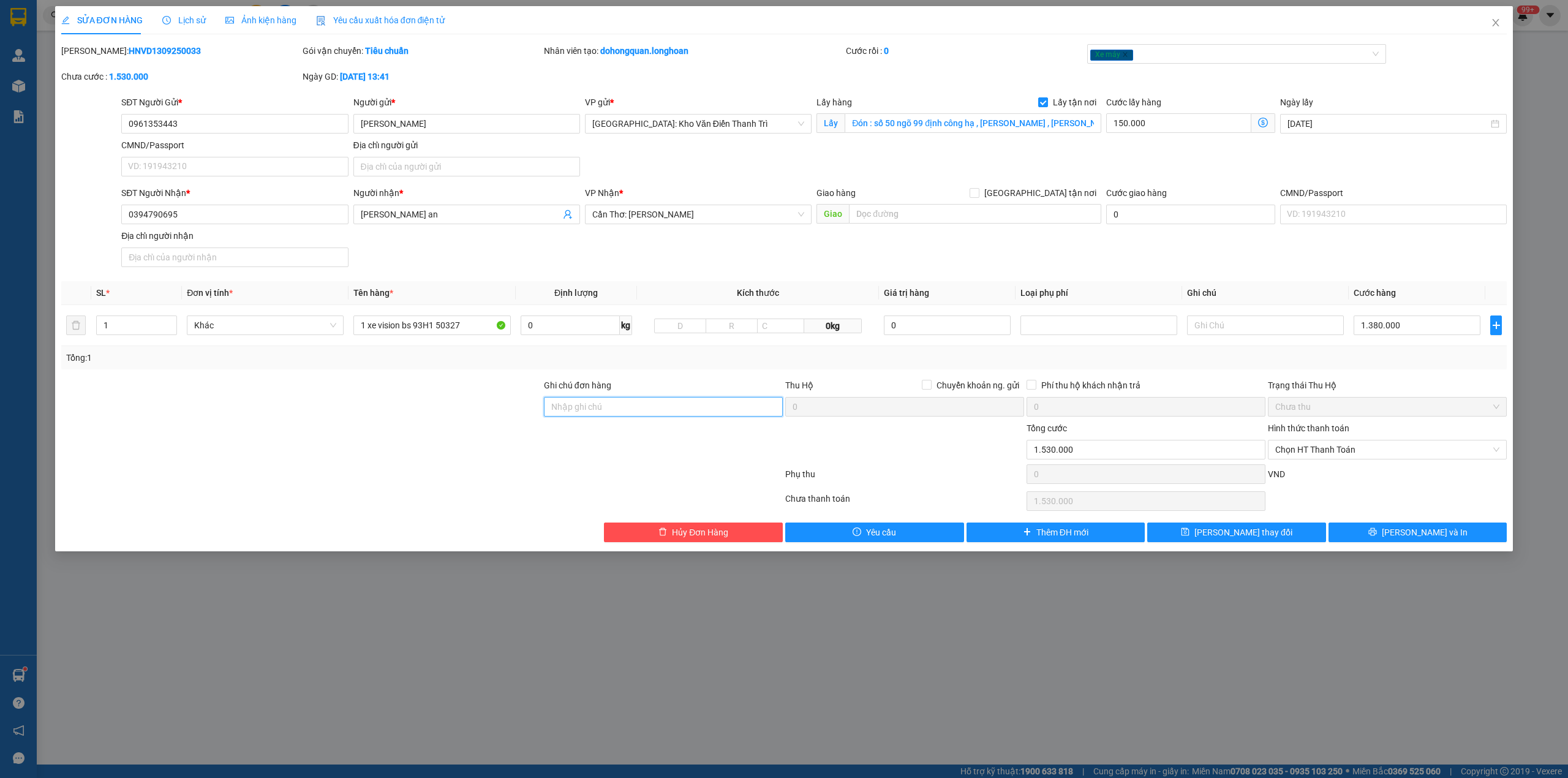
click at [684, 410] on input "Ghi chú đơn hàng" at bounding box center [663, 406] width 239 height 20
type input "chìa khóa quấn tay lái ( giấy tờ trong cốp )"
click at [494, 505] on div at bounding box center [421, 501] width 724 height 24
click at [271, 124] on input "0961353443" at bounding box center [235, 124] width 227 height 20
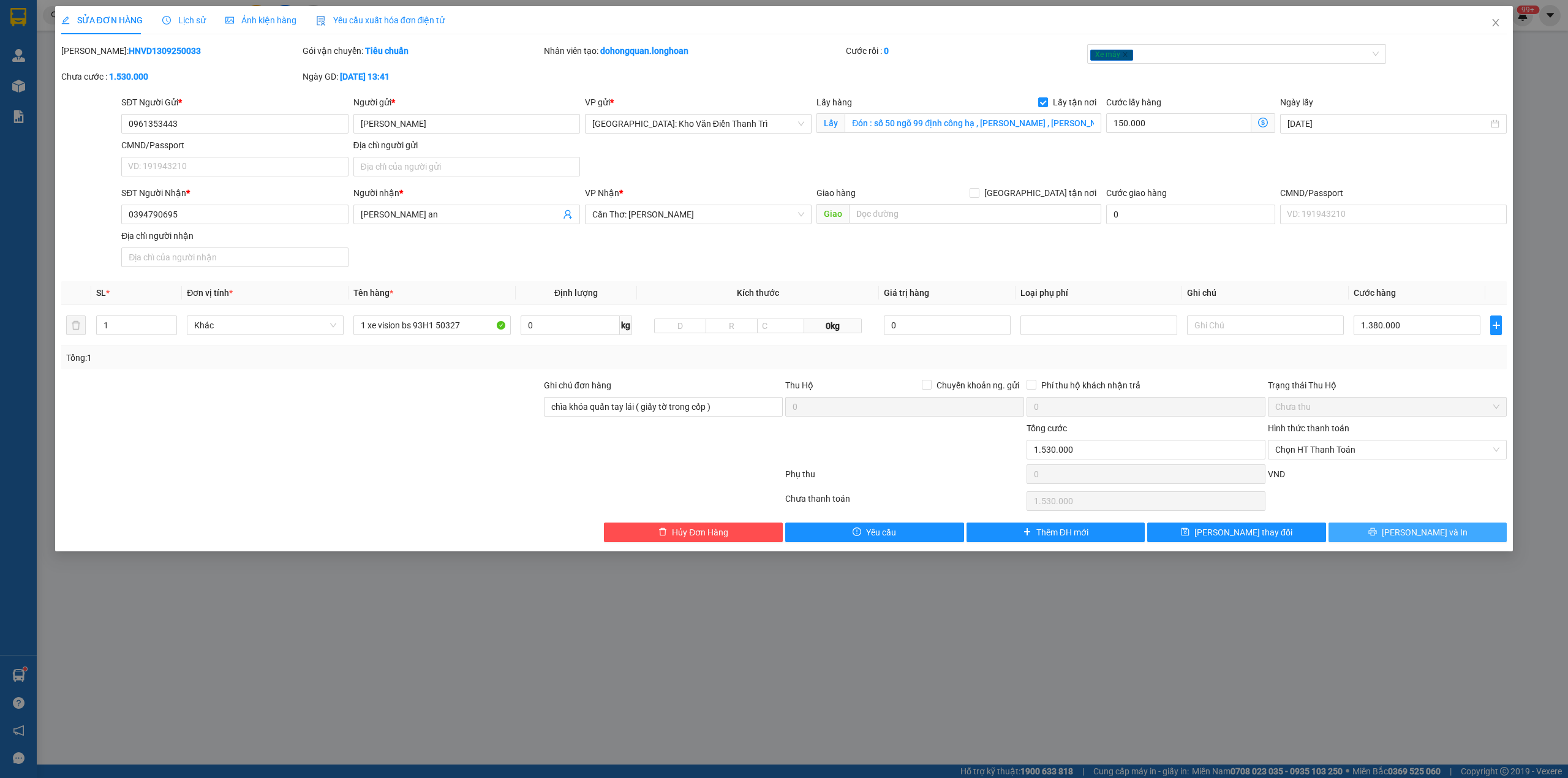
click at [1399, 528] on button "[PERSON_NAME] và In" at bounding box center [1418, 532] width 179 height 20
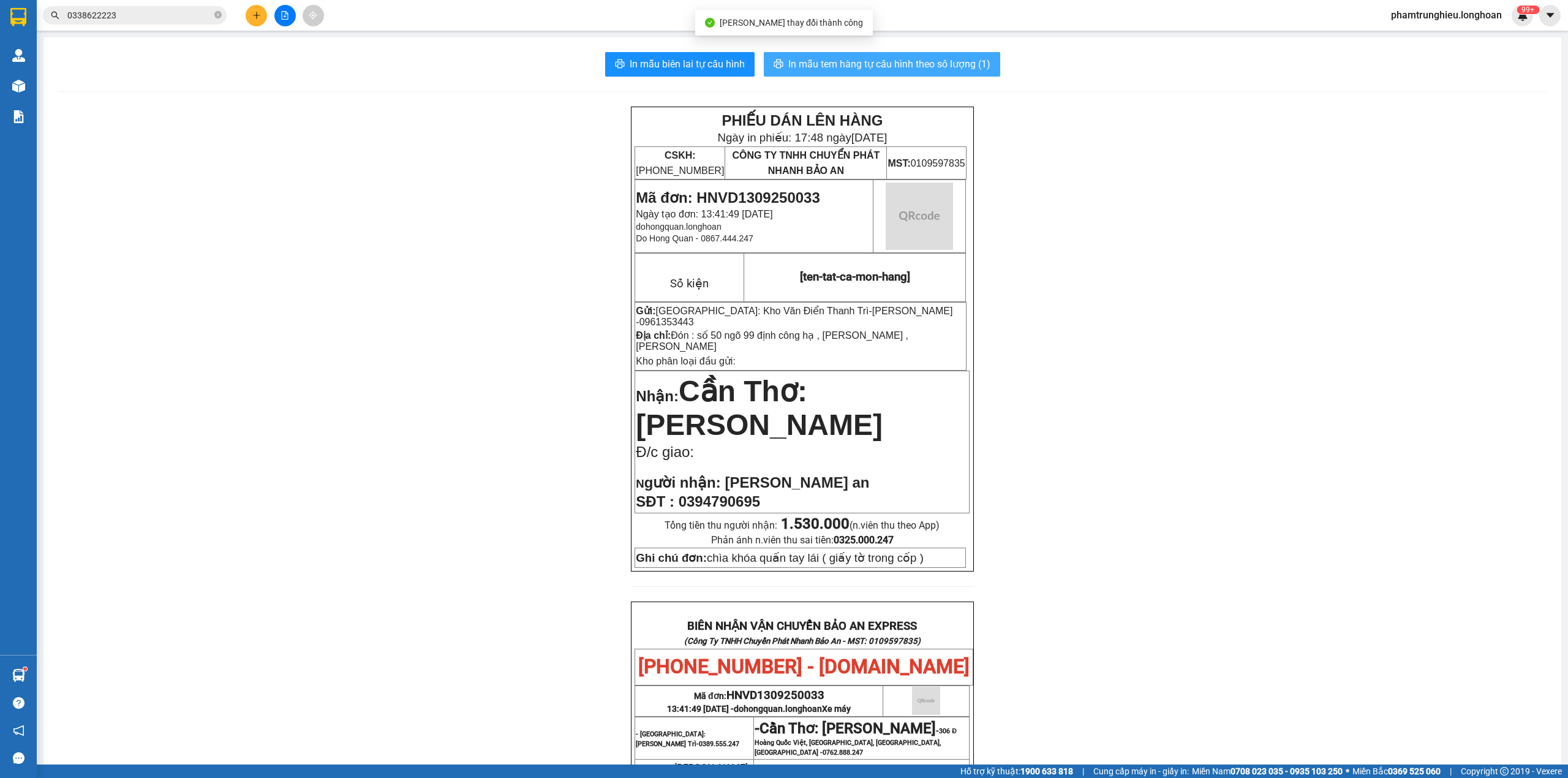
click at [926, 65] on span "In mẫu tem hàng tự cấu hình theo số lượng (1)" at bounding box center [889, 64] width 202 height 15
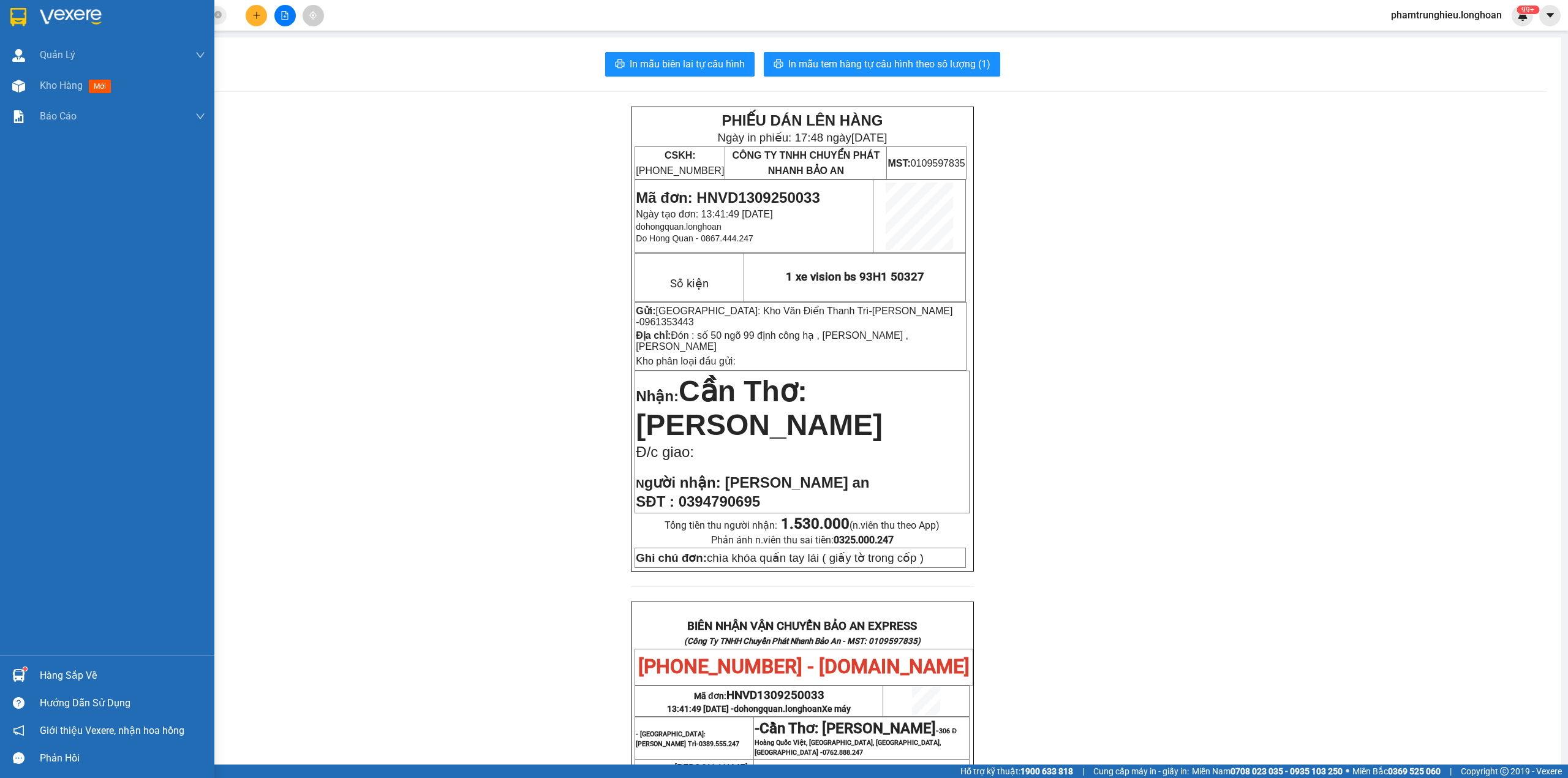
click at [24, 13] on img at bounding box center [18, 17] width 16 height 18
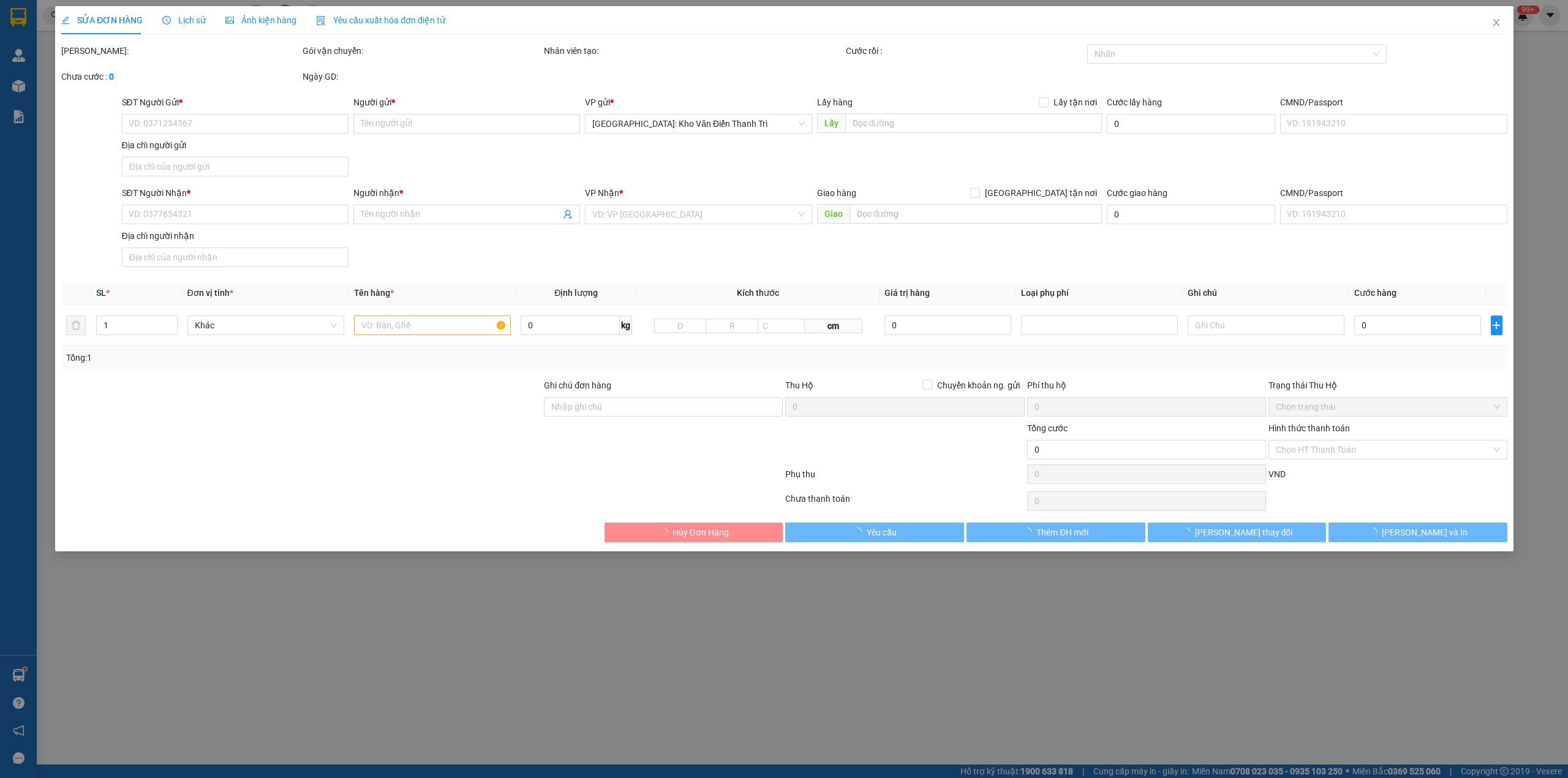
type input "0903496349"
type input "Trường"
checkbox input "true"
type input "56 ngõ 279 đội cấn, hà nội"
type input "0903496349"
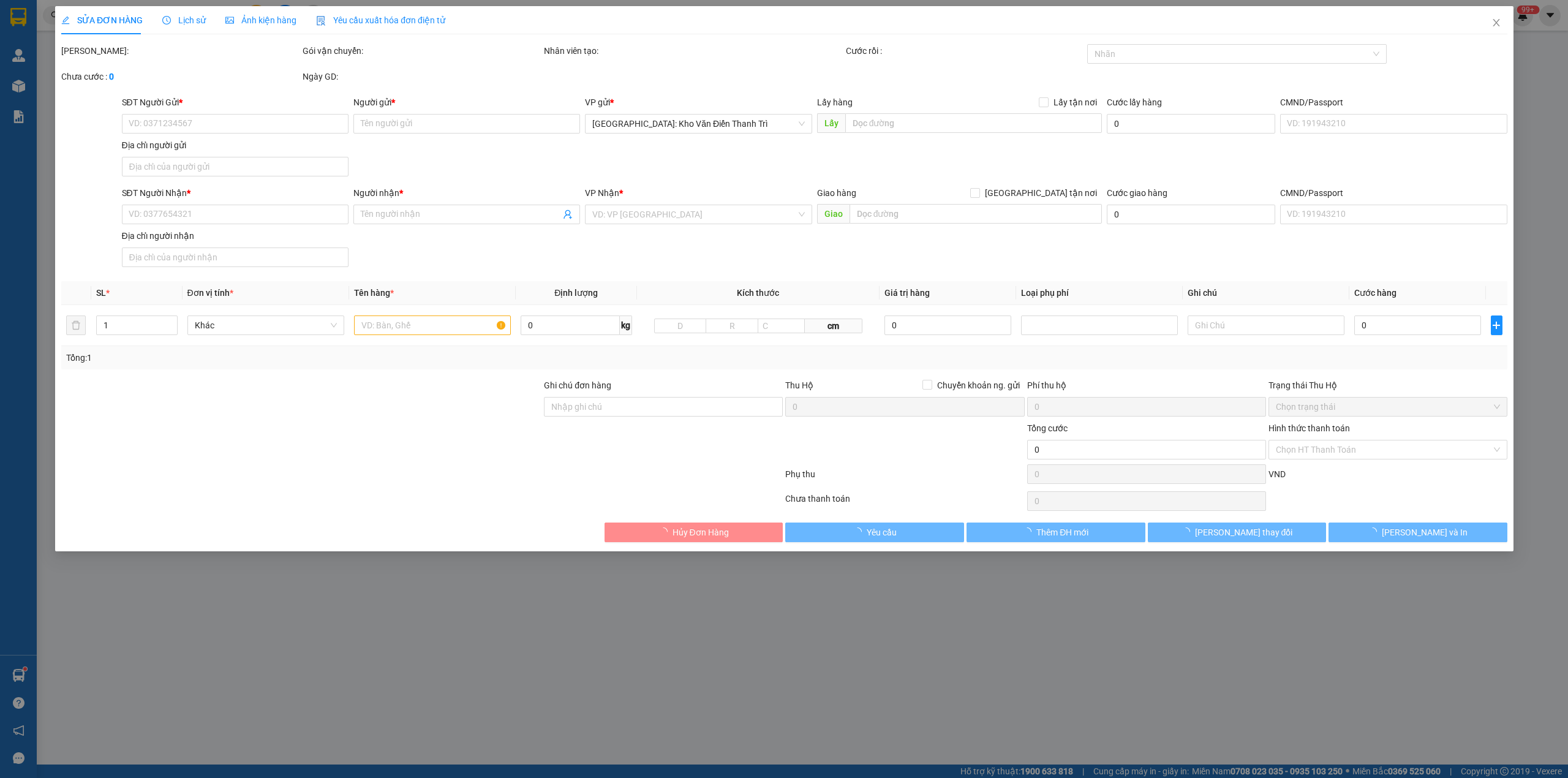
type input "Trường"
checkbox input "true"
type input "3 lê anh xuân, điện ngọc, điện bàn quảng nam"
type input "1.520.000"
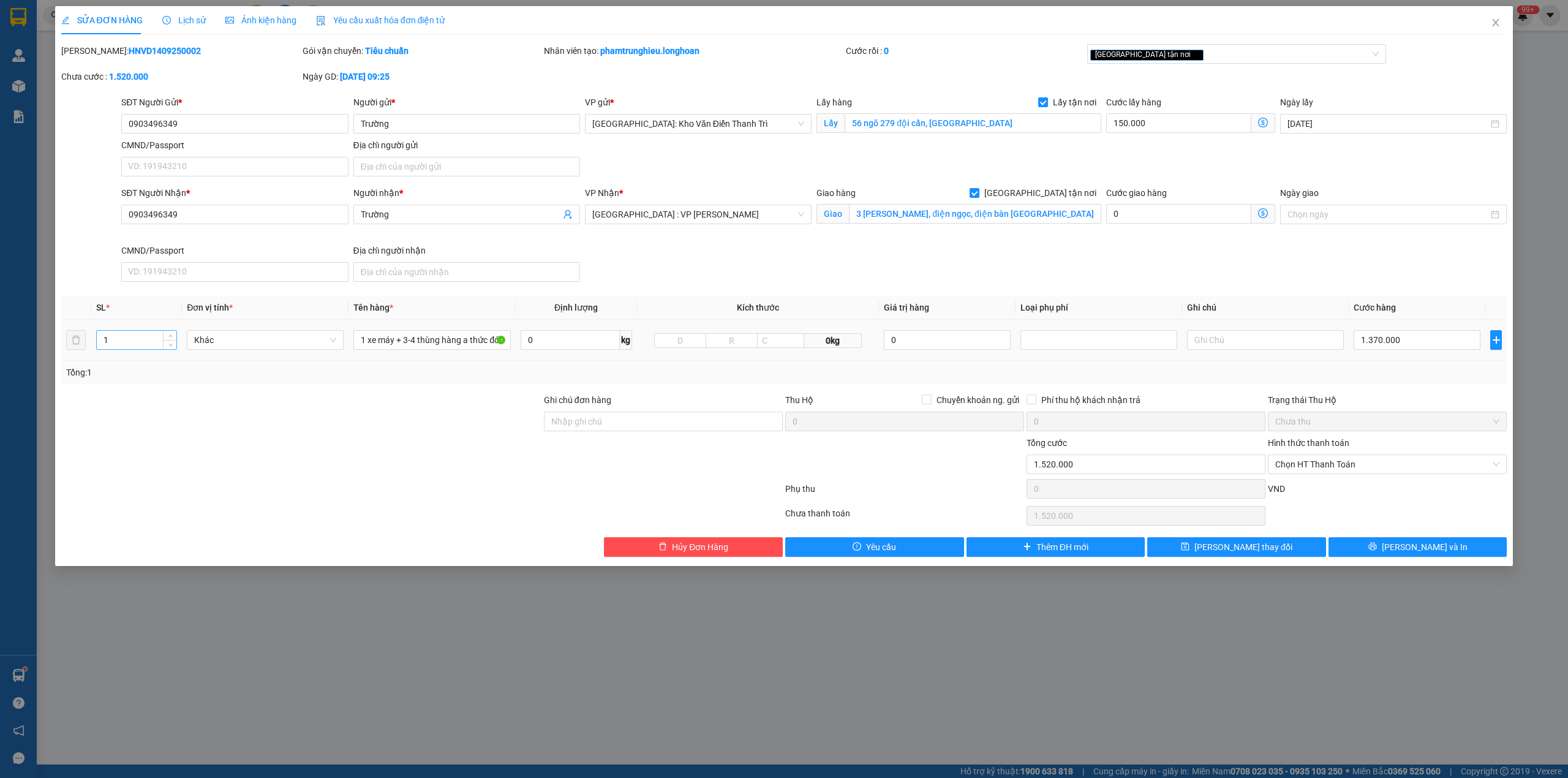
click at [128, 342] on input "1" at bounding box center [136, 339] width 80 height 18
type input "6"
click at [439, 339] on input "1 xe máy + 3-4 thùng hàng a thức đón đội cấn" at bounding box center [432, 339] width 157 height 20
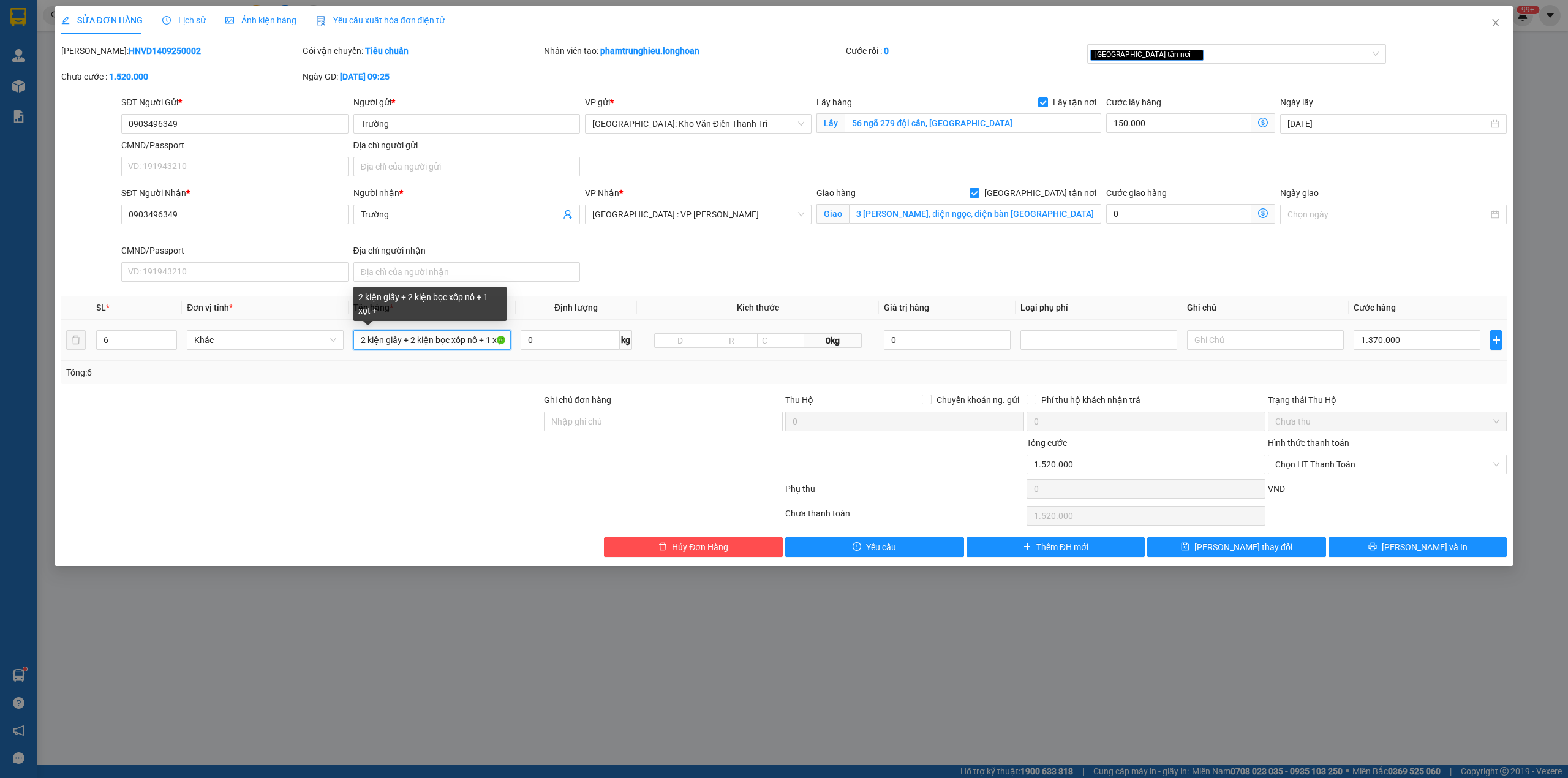
click at [476, 344] on input "2 kiện giấy + 2 kiện bọc xốp nổ + 1 xọt +" at bounding box center [432, 339] width 157 height 20
type input "2 kiện giấy + 2 kiện bọc xốp nổ + 1 xọt + 1 xe jupiter bs 38P1 53715"
click at [413, 429] on div at bounding box center [301, 414] width 483 height 43
click at [637, 424] on input "Ghi chú đơn hàng" at bounding box center [663, 421] width 239 height 20
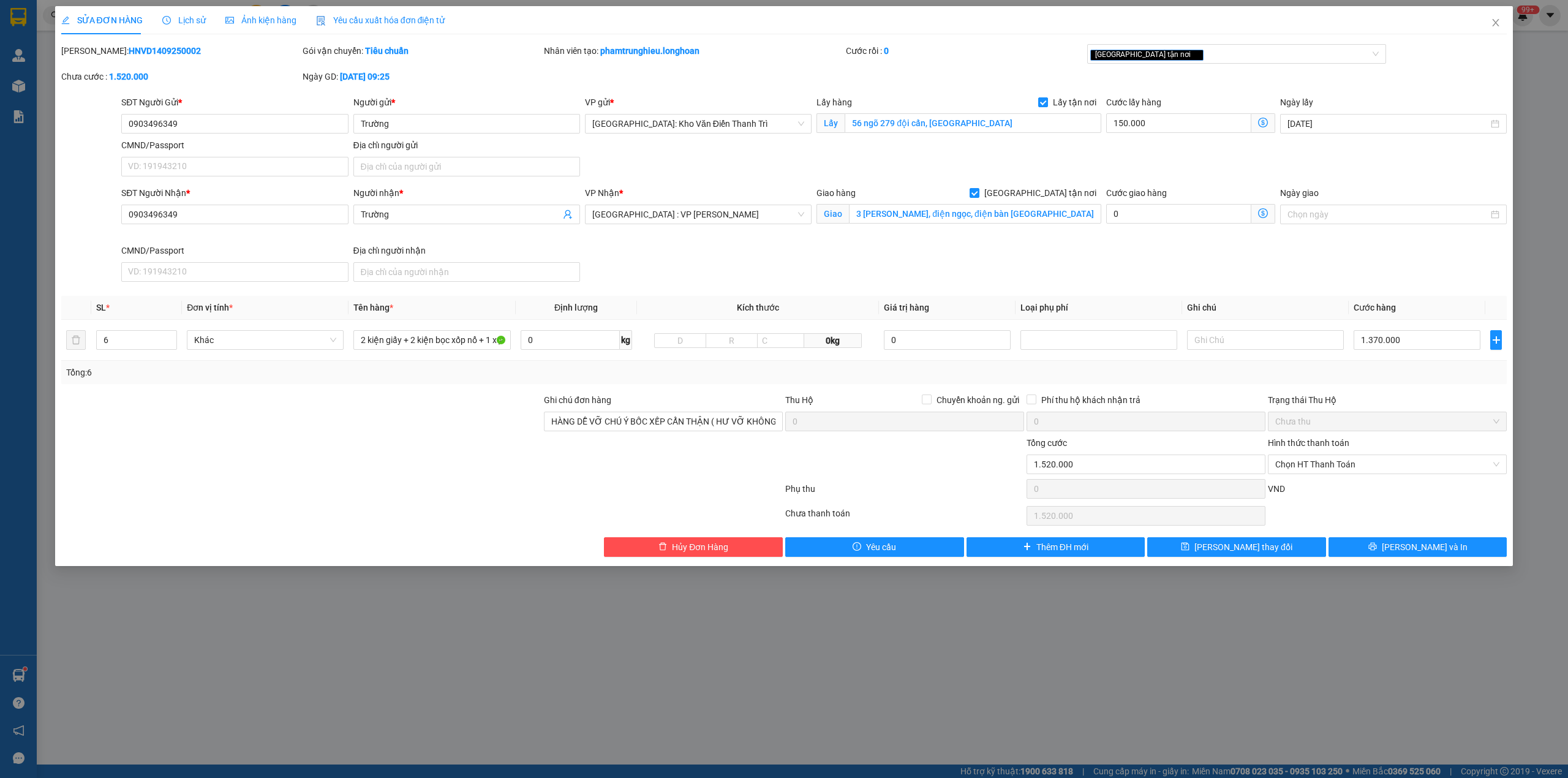
click at [337, 491] on div at bounding box center [421, 491] width 724 height 24
click at [697, 418] on input "HÀNG DỄ VỠ CHÚ Ý BỐC XẾP CẨN THẬN ( HƯ VỠ KHÔNG ĐỀN GIÁ TRỊ HÀNG )" at bounding box center [663, 421] width 239 height 20
type input "HÀNG DỄ VỠ CHÚ Ý BỐC XẾP CẨN THẬN ( HƯ VỠ KHÔNG ĐỀN GIÁ TRỊ HÀNG ) K CHÌA KHÓA …"
click at [451, 446] on div at bounding box center [301, 458] width 483 height 43
click at [1425, 346] on input "1.370.000" at bounding box center [1417, 339] width 127 height 20
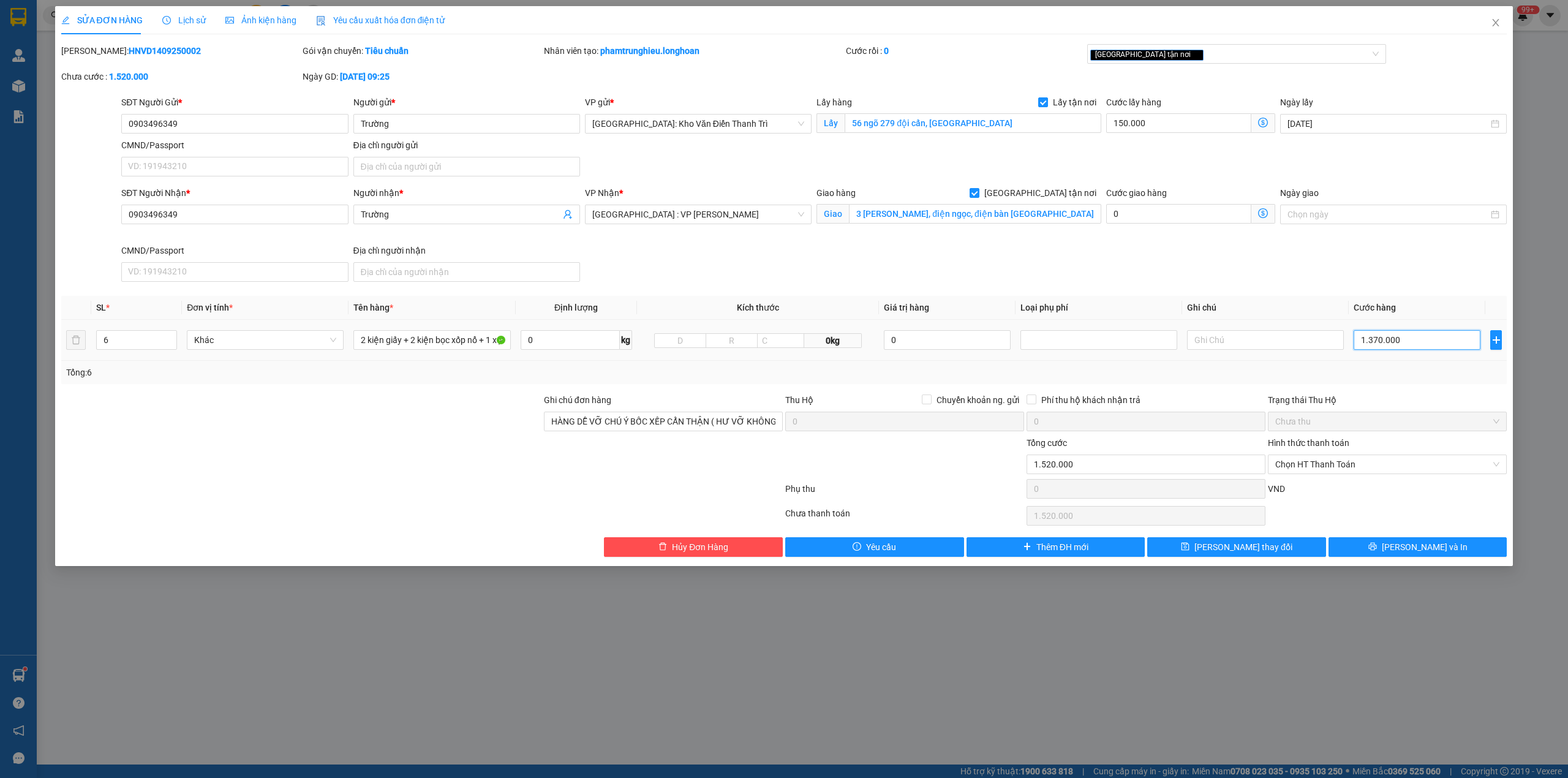
type input "150.004"
type input "4"
type input "150.048"
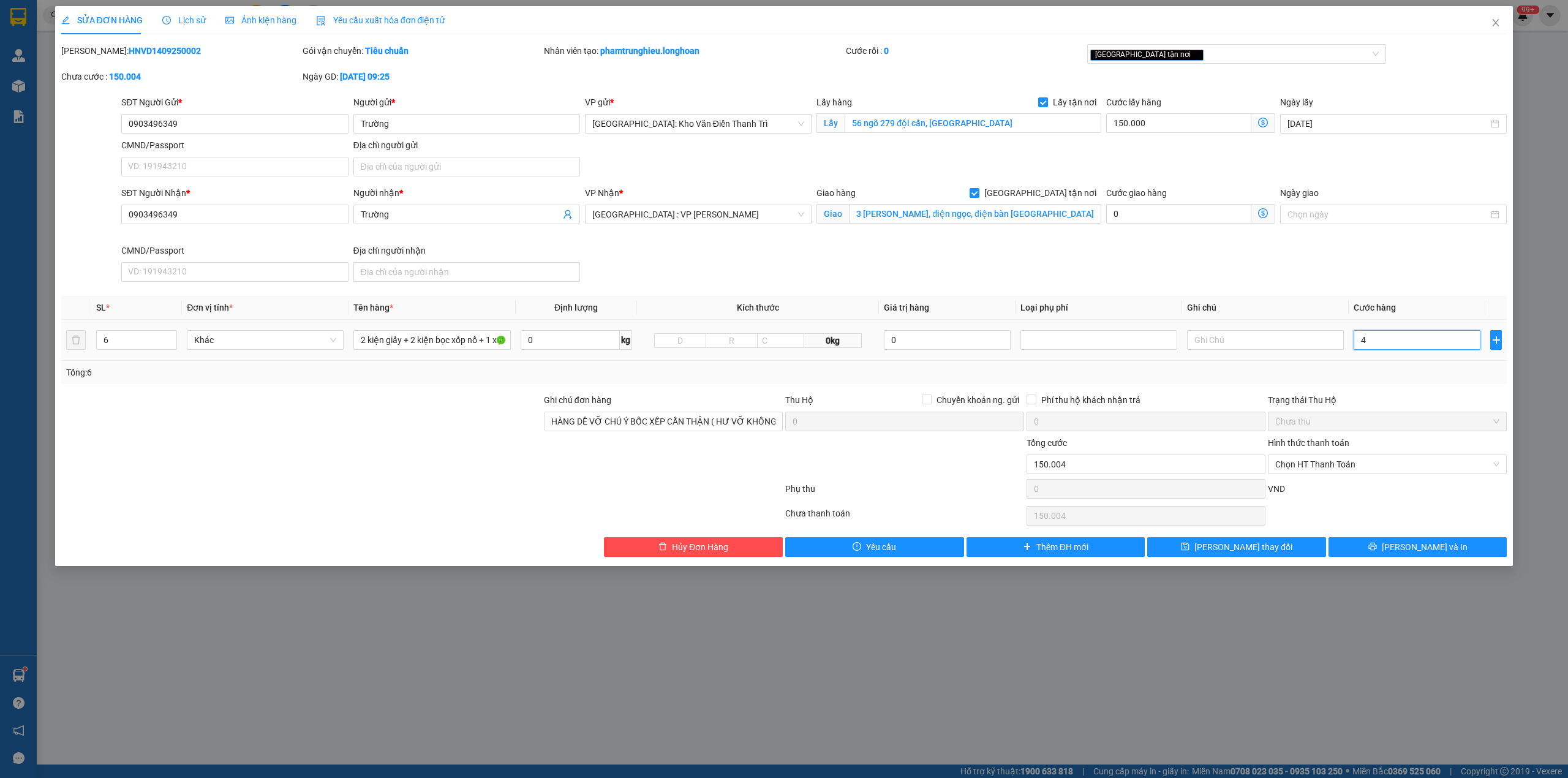
type input "48"
type input "150.480"
type input "480"
type input "154.800"
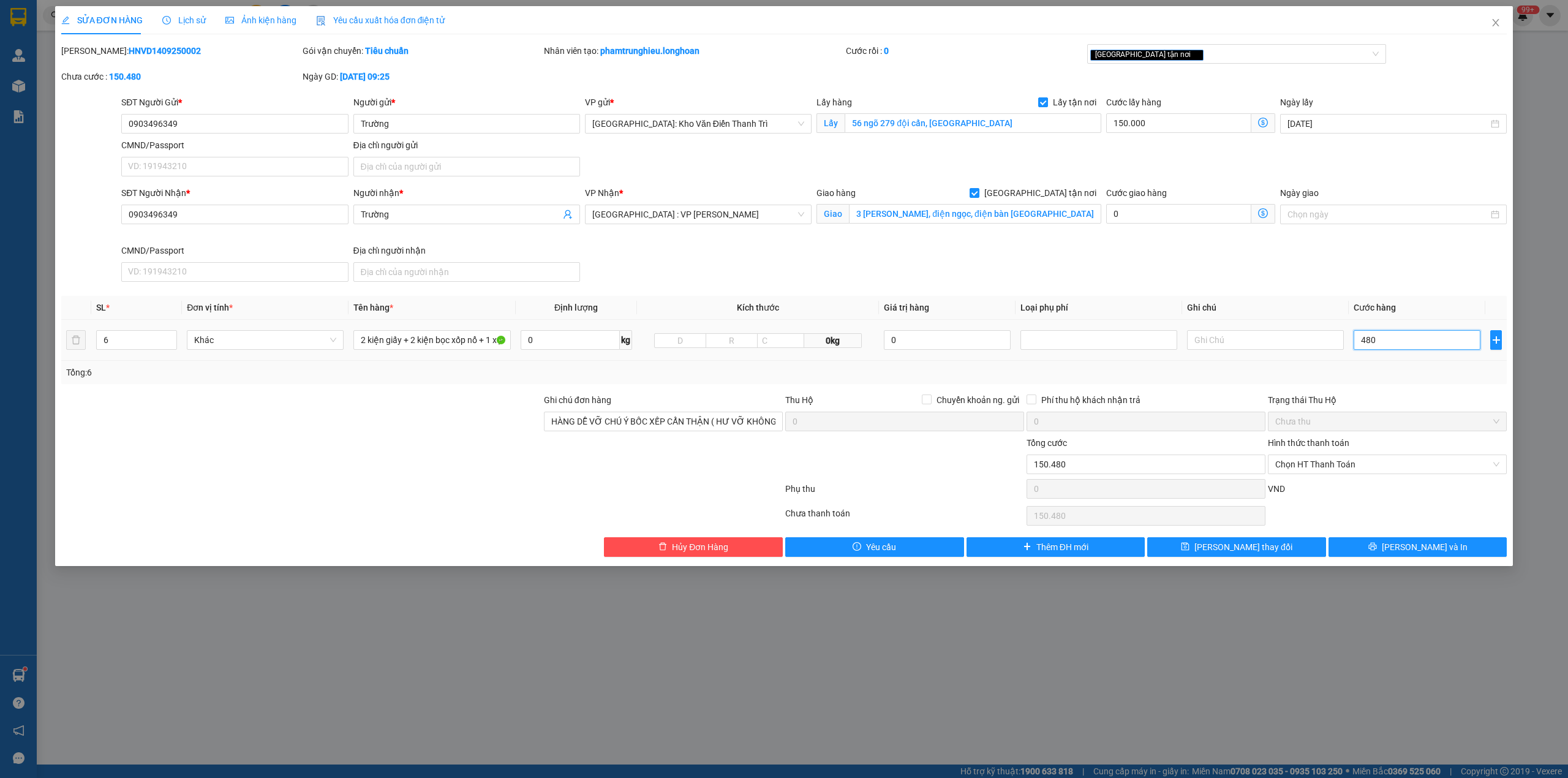
type input "154.800"
type input "4.800"
type input "198.000"
type input "48.000"
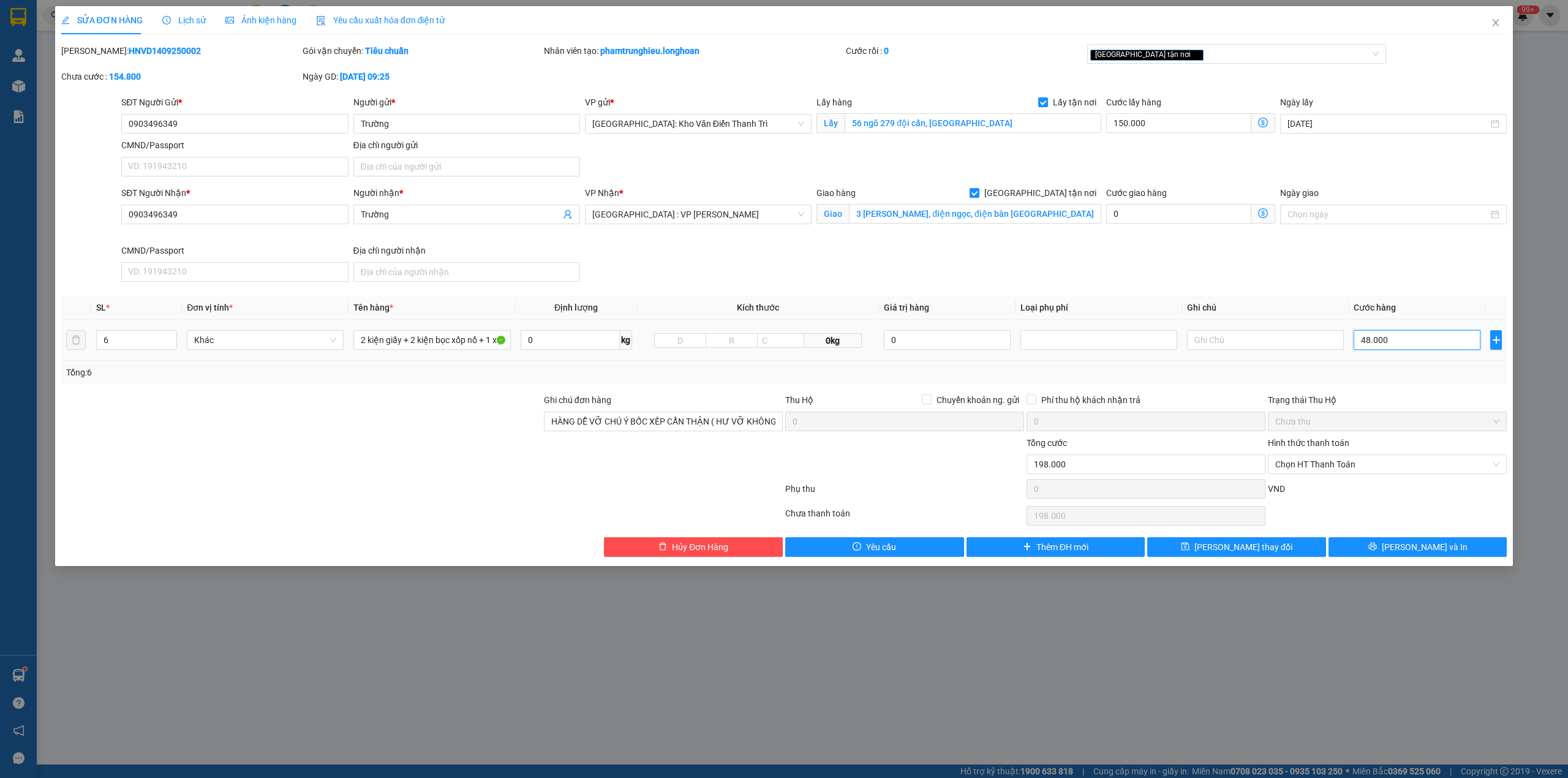
type input "630.000"
type input "480.000"
click at [229, 118] on input "0903496349" at bounding box center [235, 124] width 227 height 20
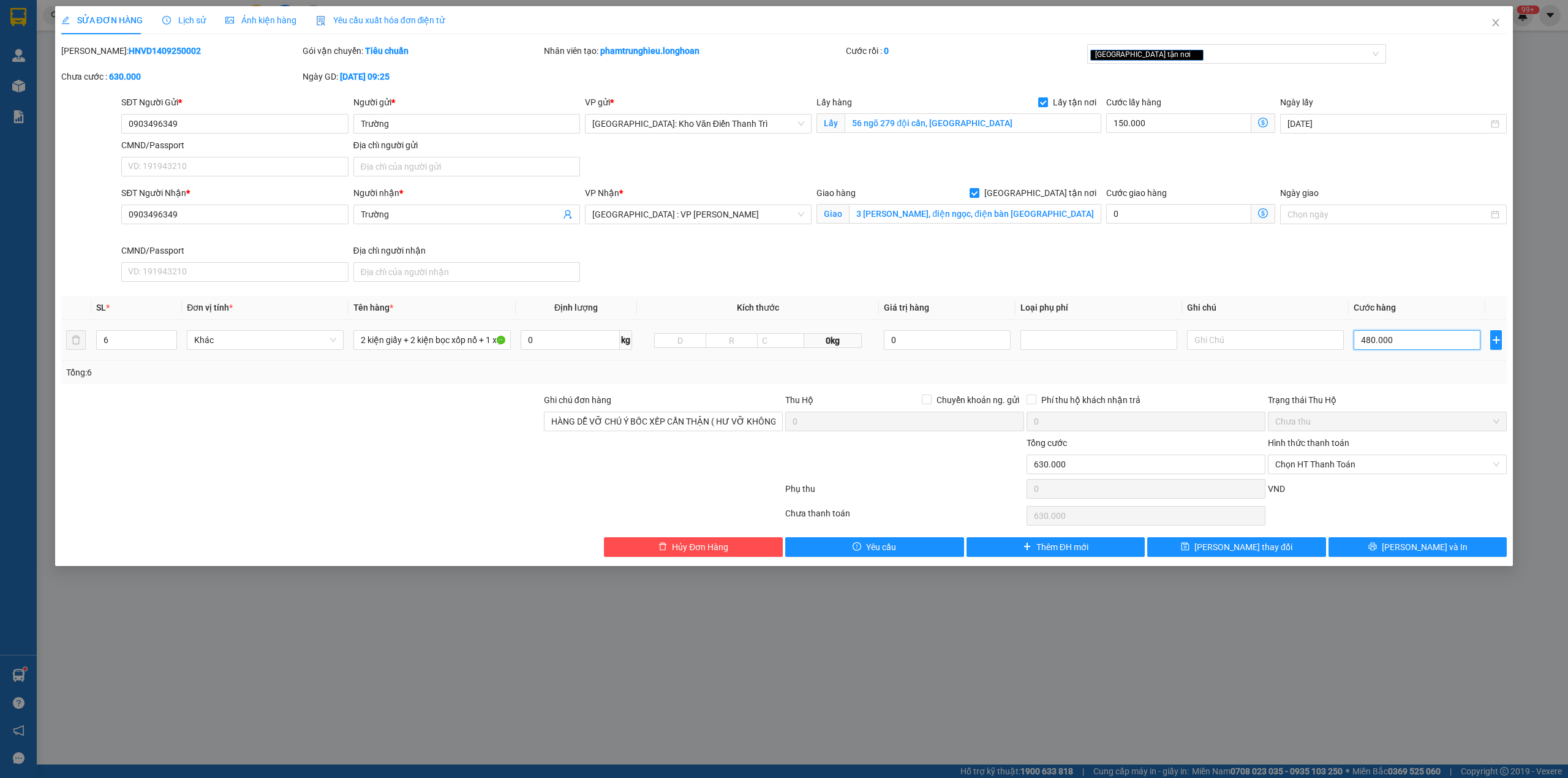
click at [1414, 346] on input "480.000" at bounding box center [1417, 339] width 127 height 20
type input "150.001"
type input "1"
type input "150.014"
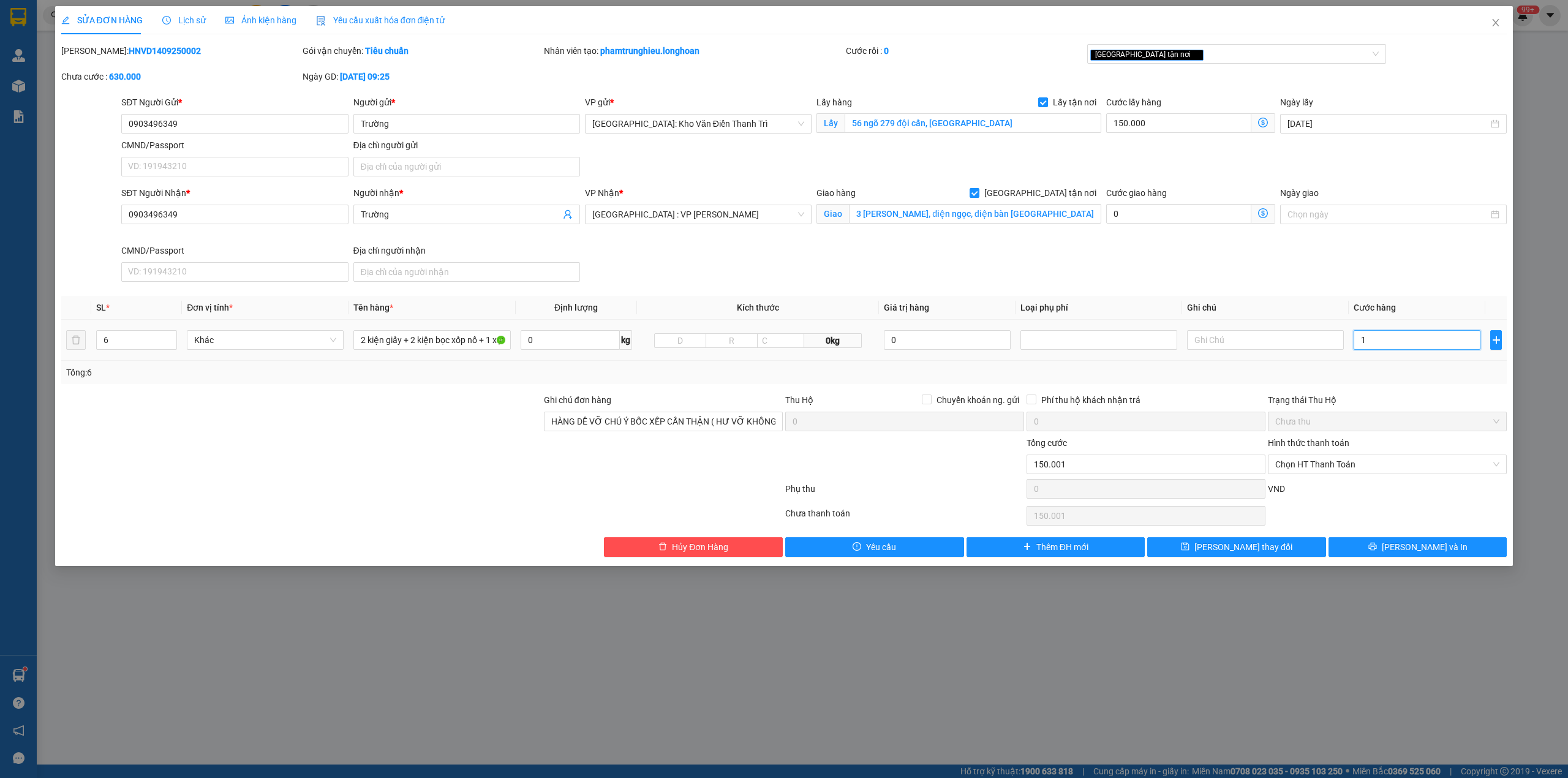
type input "150.014"
type input "14"
type input "150.145"
type input "145"
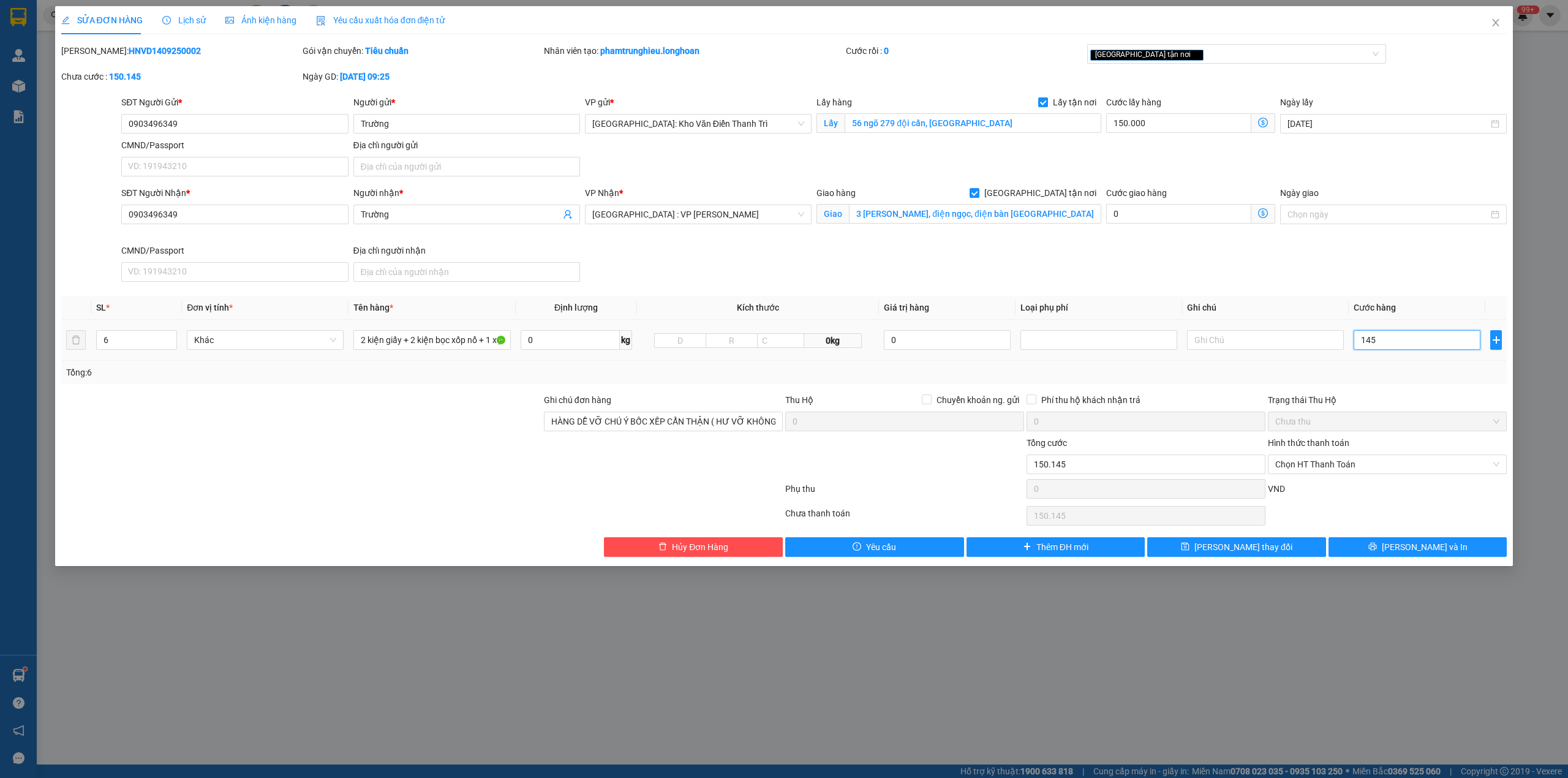
type input "151.450"
type input "1.450"
type input "164.500"
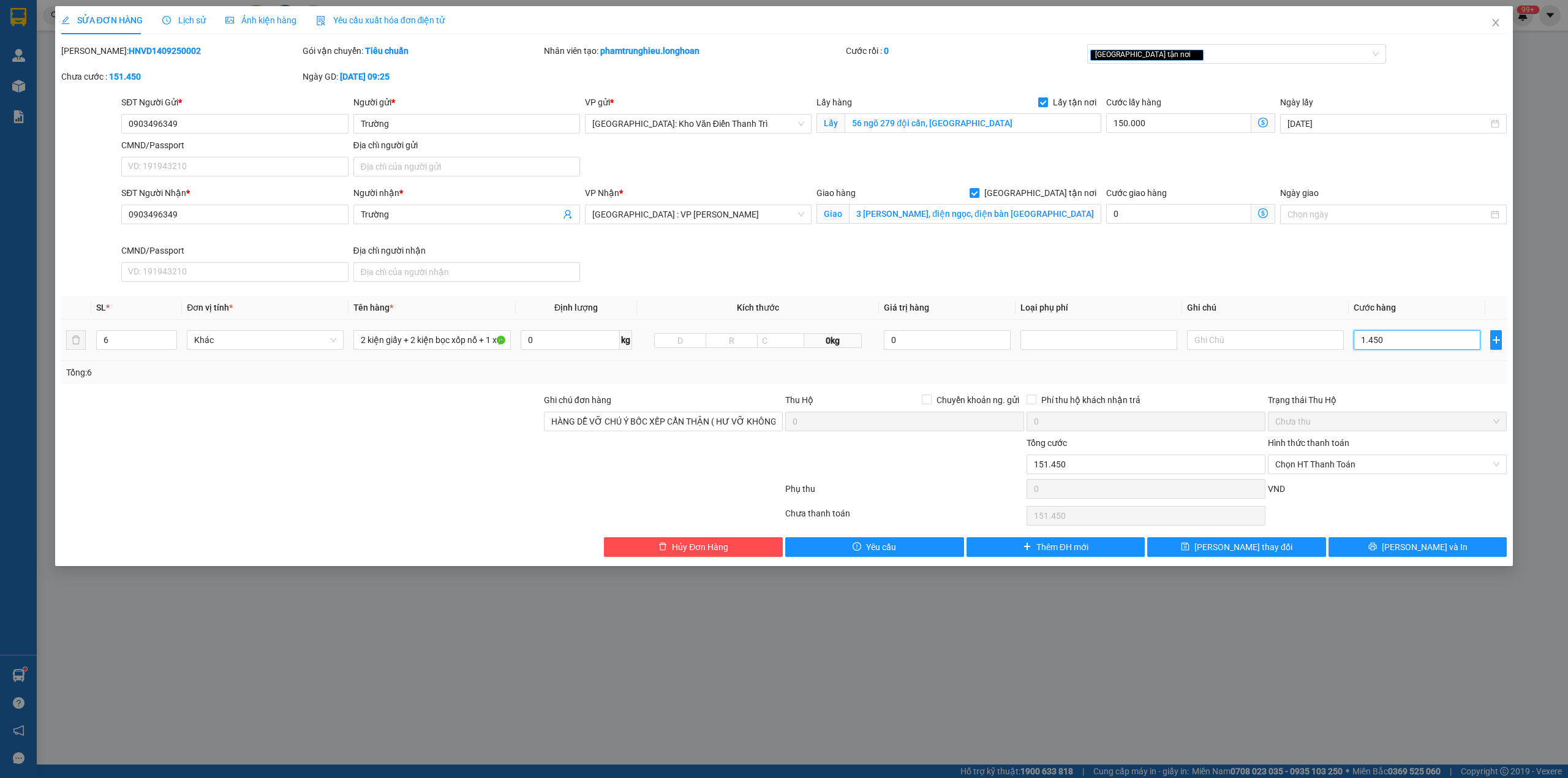
type input "14.500"
type input "295.000"
type input "145.000"
type input "1.600.000"
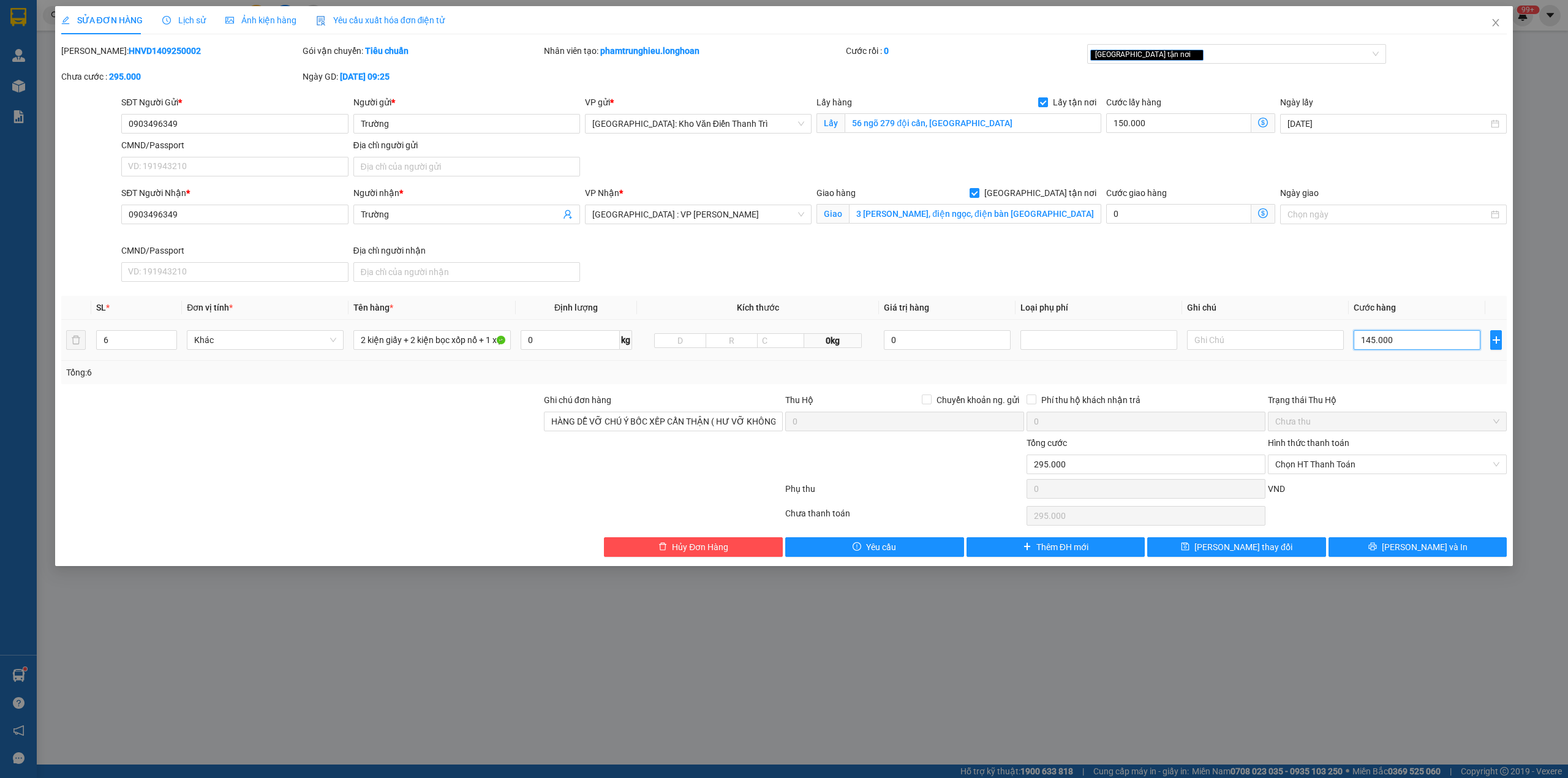
type input "1.600.000"
type input "1.450.000"
click at [379, 457] on div at bounding box center [301, 458] width 483 height 43
click at [331, 429] on div at bounding box center [301, 414] width 483 height 43
click at [1403, 550] on button "[PERSON_NAME] và In" at bounding box center [1418, 546] width 179 height 20
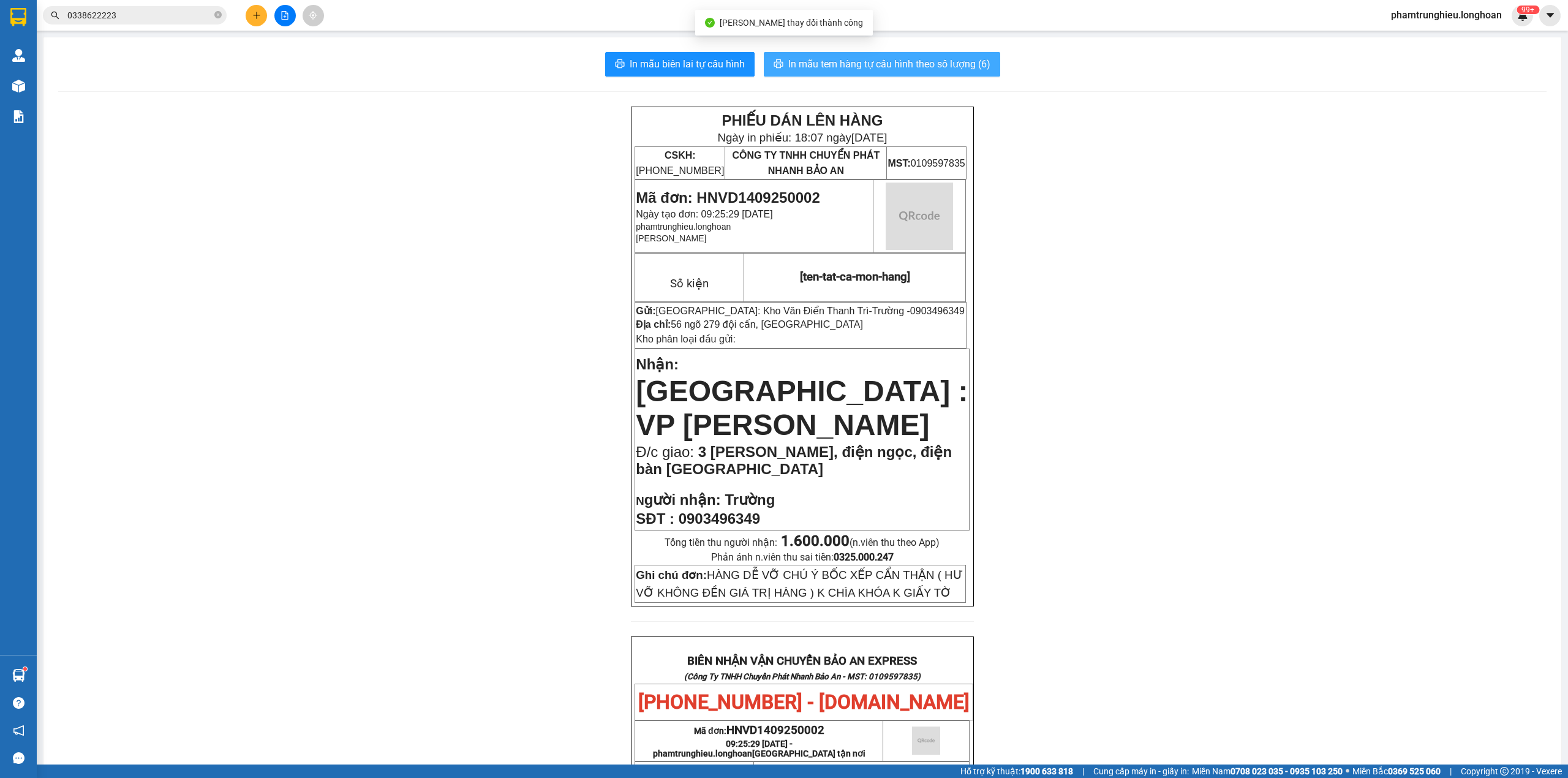
click at [859, 68] on span "In mẫu tem hàng tự cấu hình theo số lượng (6)" at bounding box center [889, 64] width 202 height 15
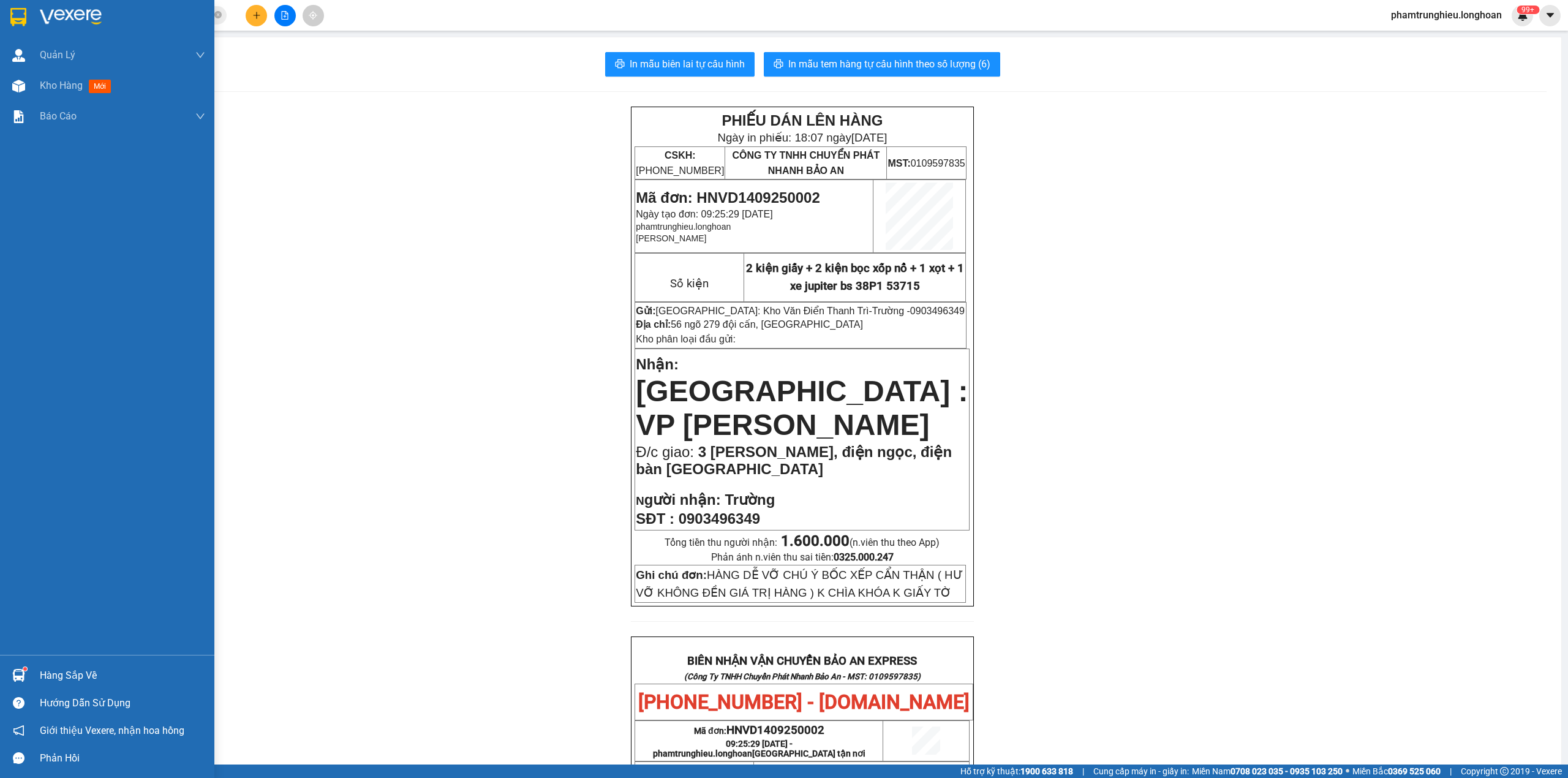
click at [15, 17] on img at bounding box center [18, 17] width 16 height 18
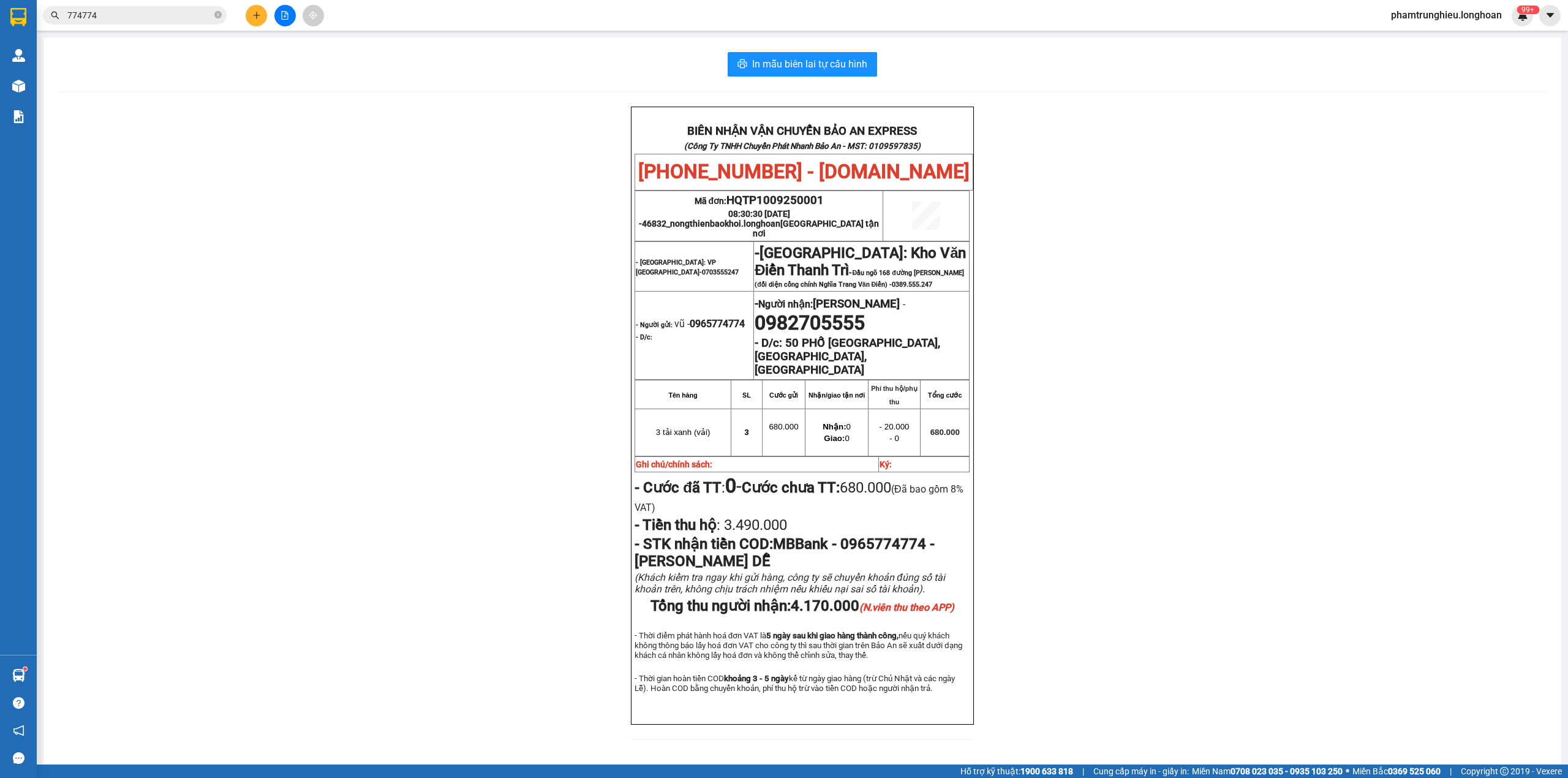
click at [174, 16] on input "774774" at bounding box center [140, 15] width 145 height 13
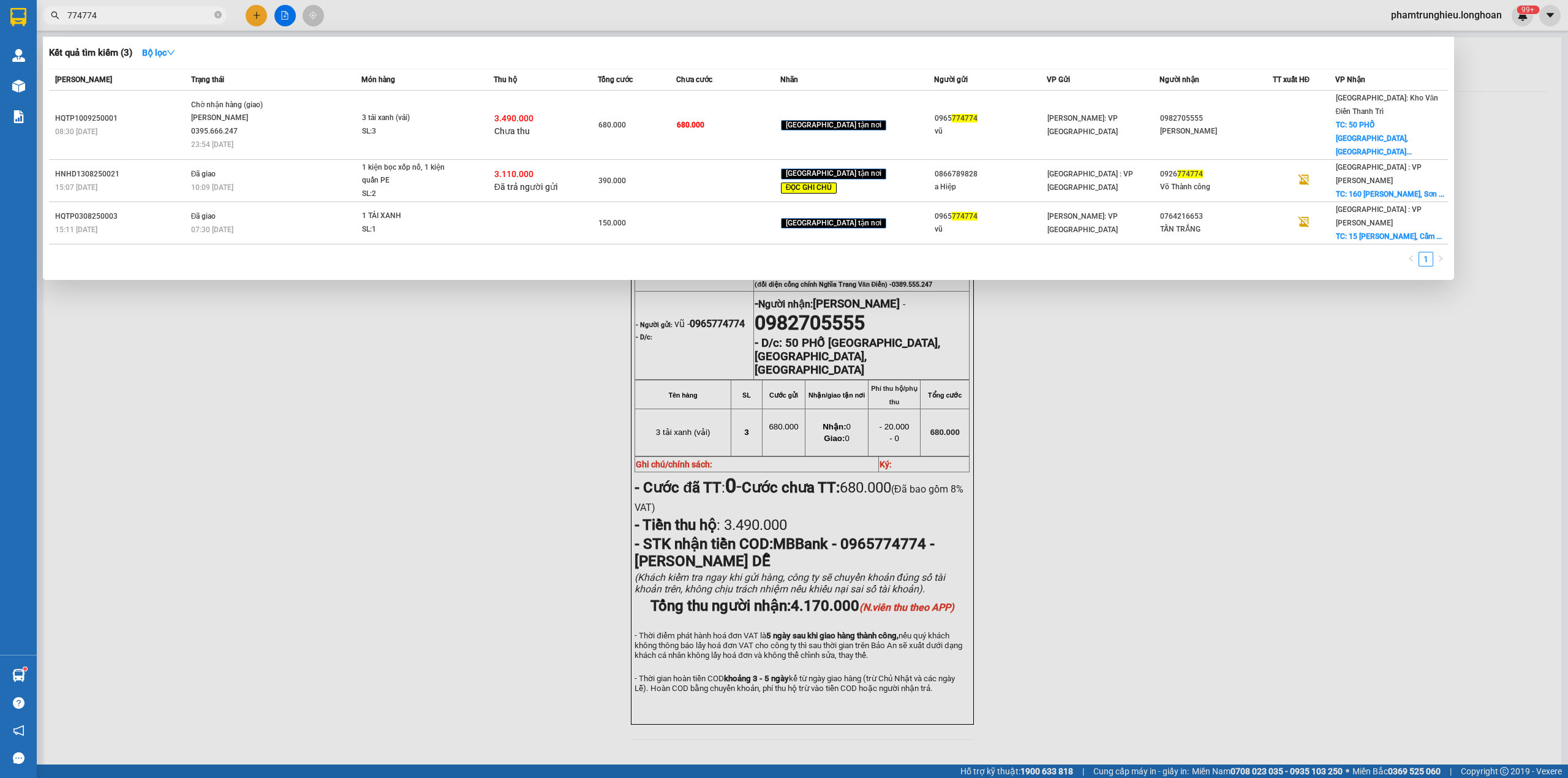
click at [174, 16] on input "774774" at bounding box center [140, 15] width 145 height 13
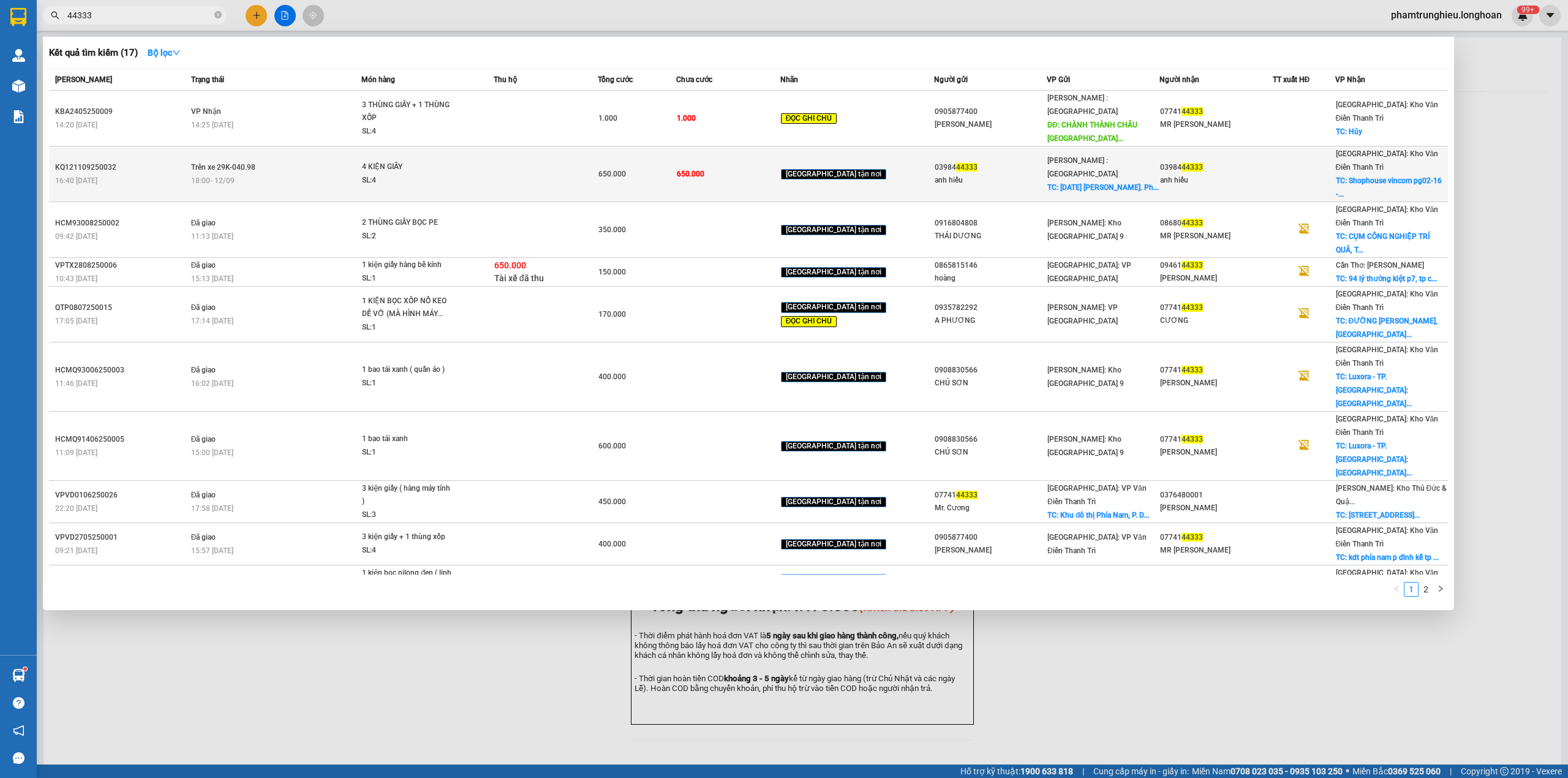
type input "44333"
click at [404, 161] on div "4 KIỆN GIẤY" at bounding box center [408, 167] width 92 height 13
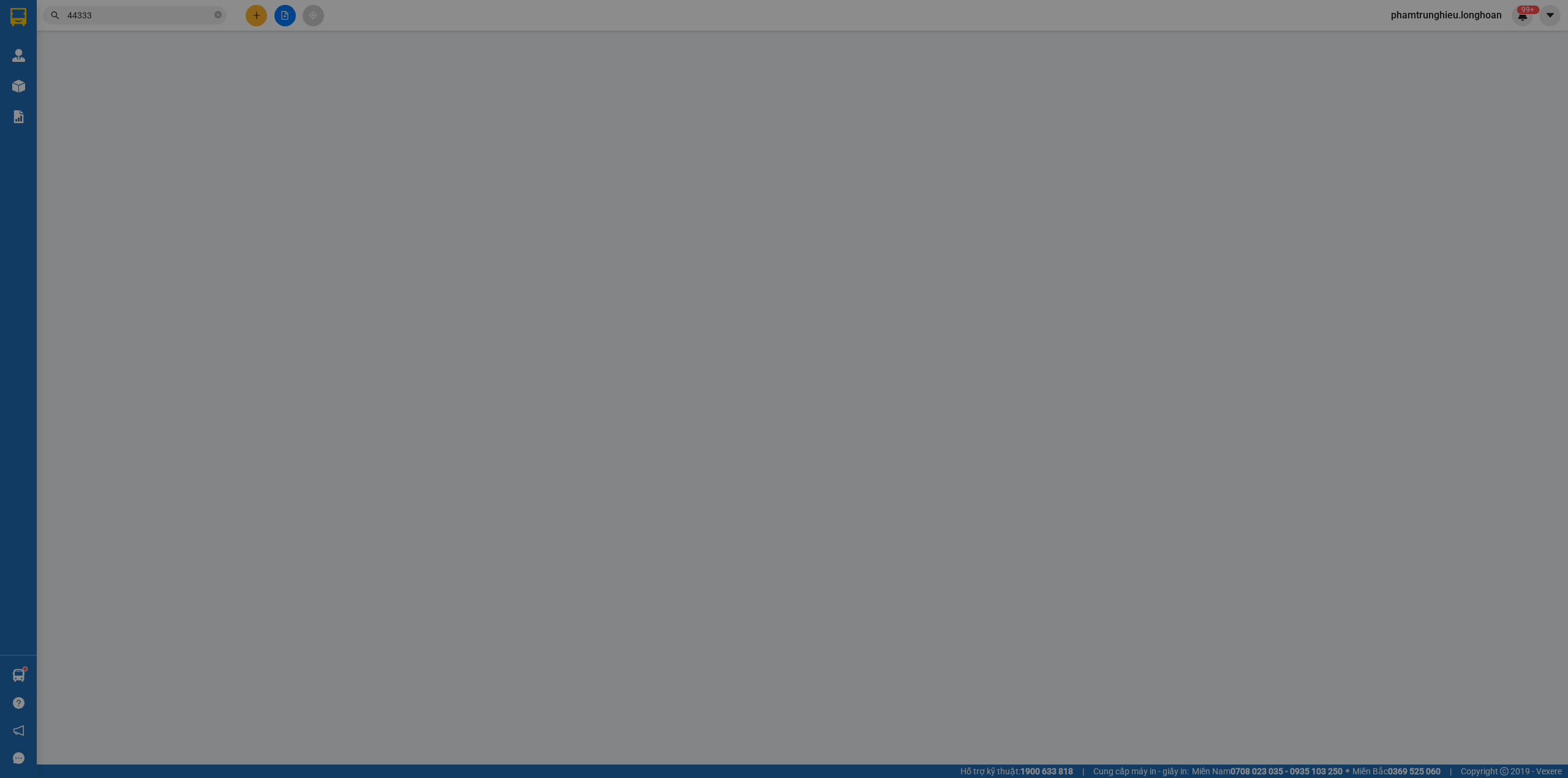
type input "0398444333"
type input "anh hiếu"
checkbox input "true"
type input "1/11/94 Đặng Thuỳ Trâm. Phường 13. Quận Bình Thanh"
type input "0398444333"
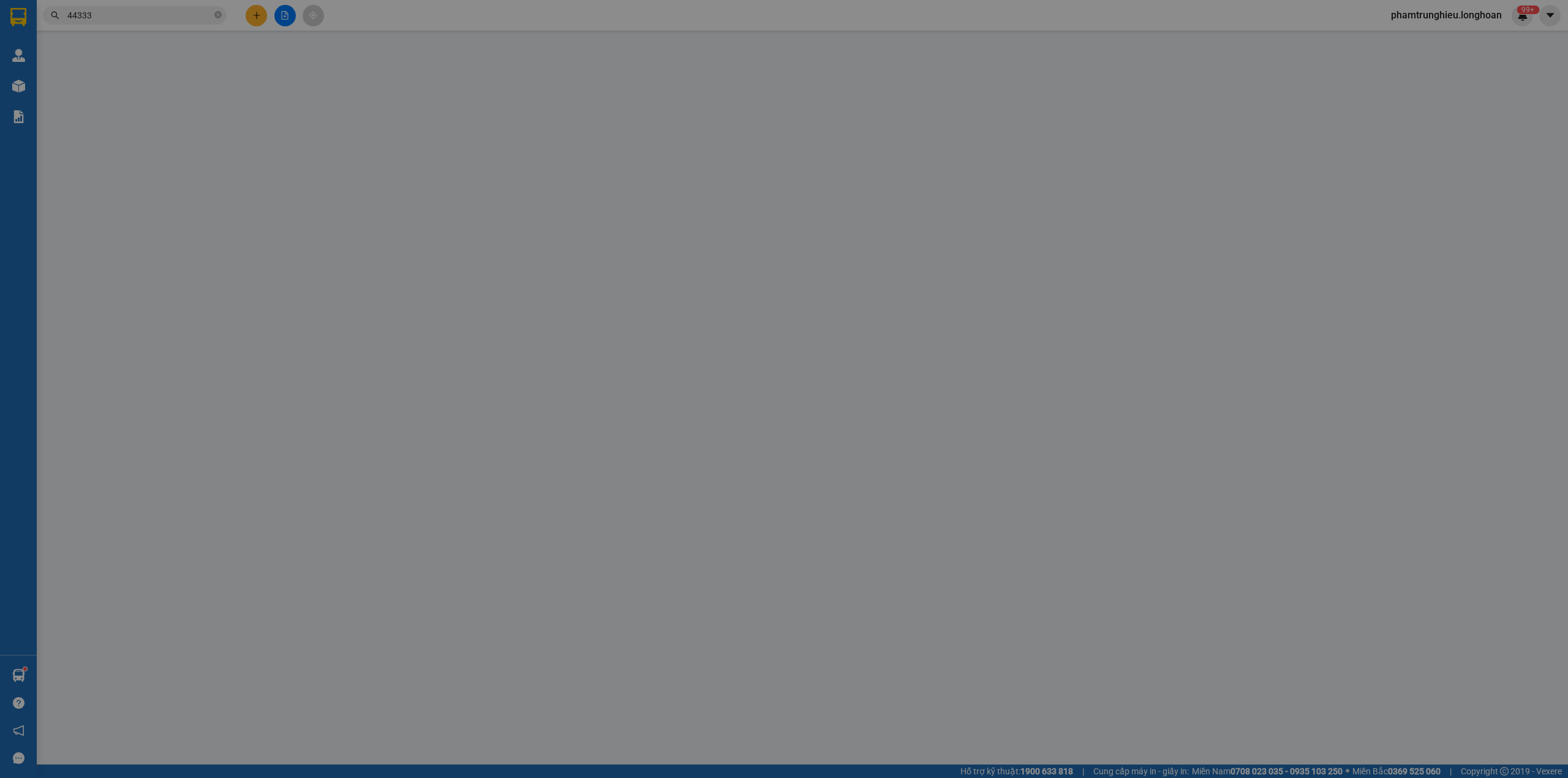
type input "anh hiếu"
checkbox input "true"
type input "Shophouse vincom pg02-16 - tổ 11 phường quang trung, tp thái nguyên"
type input "NHẬN NGUYÊN KIỆN GIAO NGUYÊN KIỆN, HƯ VỠ K ĐỀN"
type input "650.000"
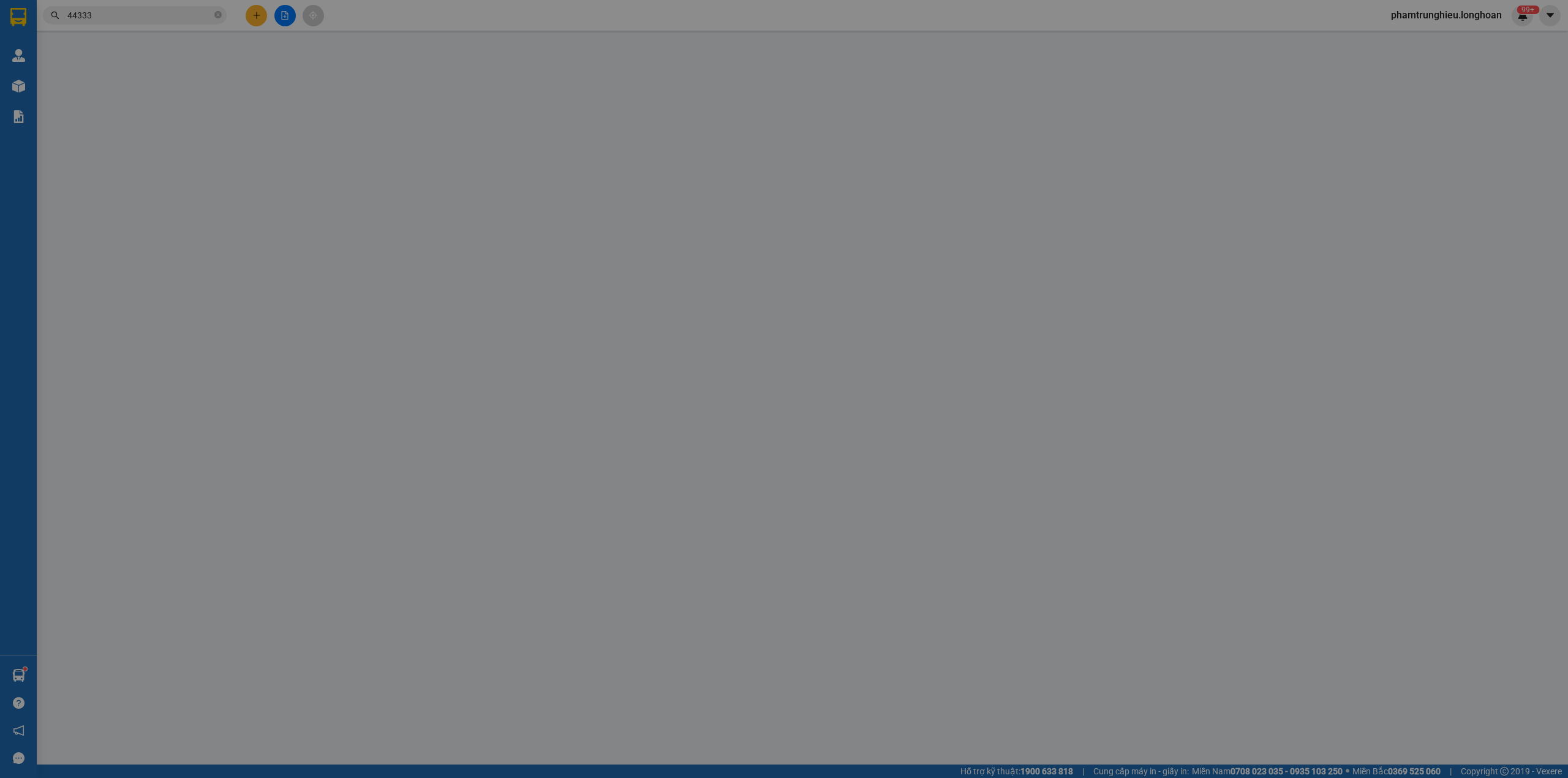
type input "650.000"
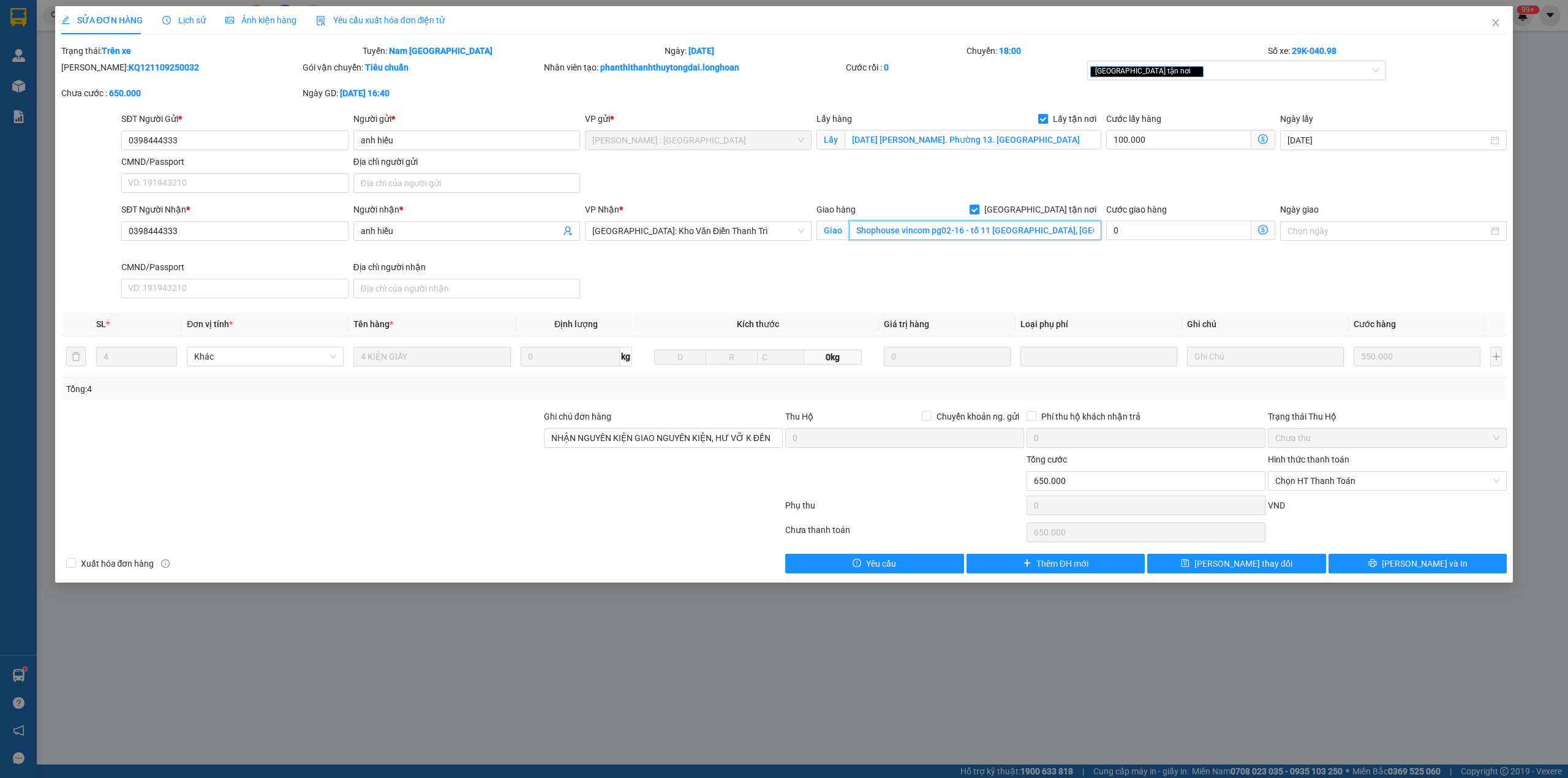
click at [1052, 234] on input "Shophouse vincom pg02-16 - tổ 11 phường quang trung, tp thái nguyên" at bounding box center [975, 230] width 252 height 20
click at [1077, 233] on input "Shophouse vincom pg02-16 - tổ 11 phường quang trung, tp thái nguyên" at bounding box center [975, 230] width 252 height 20
click at [1092, 181] on div "SĐT Người Gửi * 0398444333 Người gửi * anh hiếu VP gửi * Hồ Chí Minh : Kho Quận…" at bounding box center [814, 154] width 1391 height 86
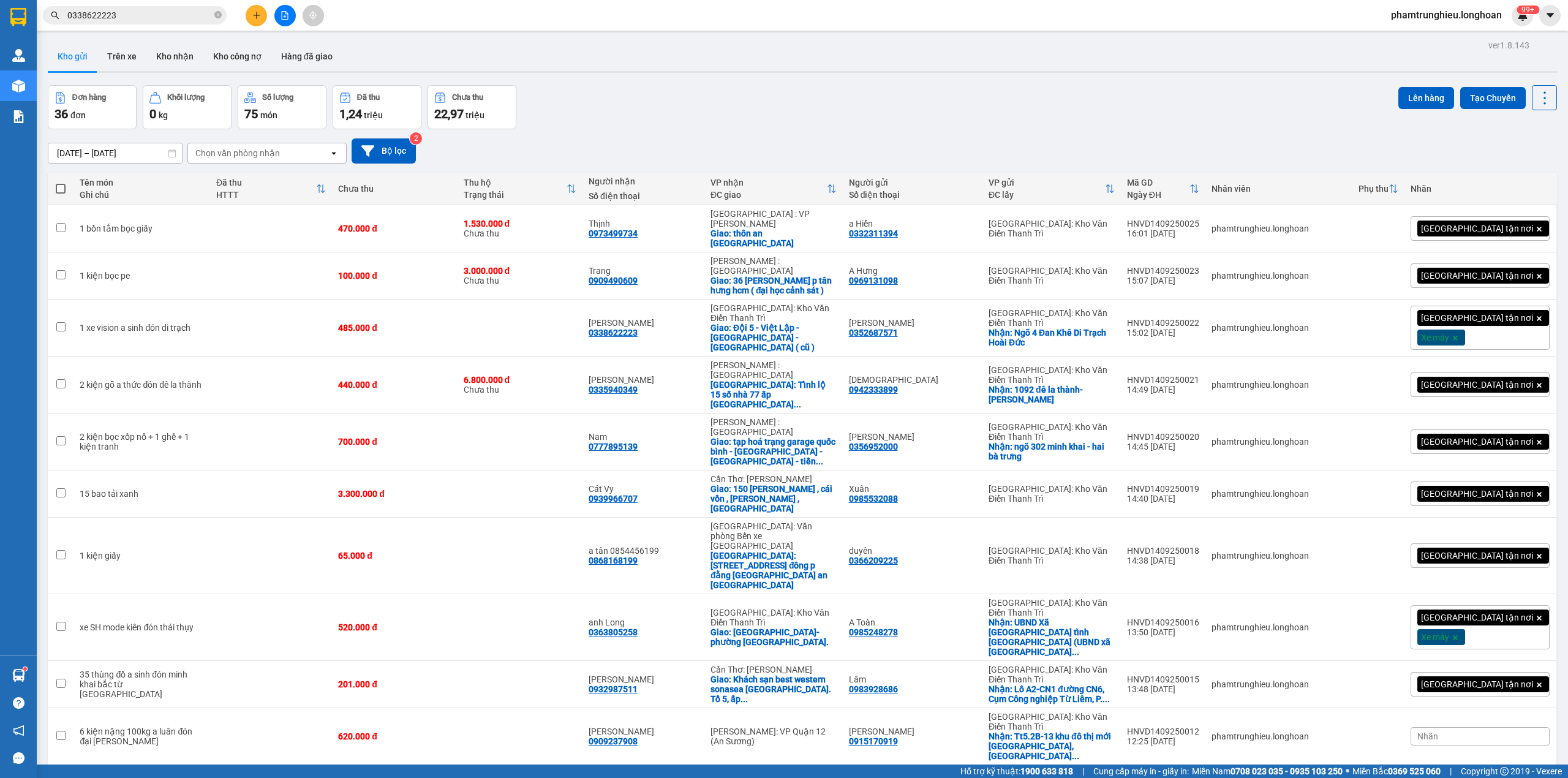
click at [150, 20] on input "0338622223" at bounding box center [140, 15] width 145 height 13
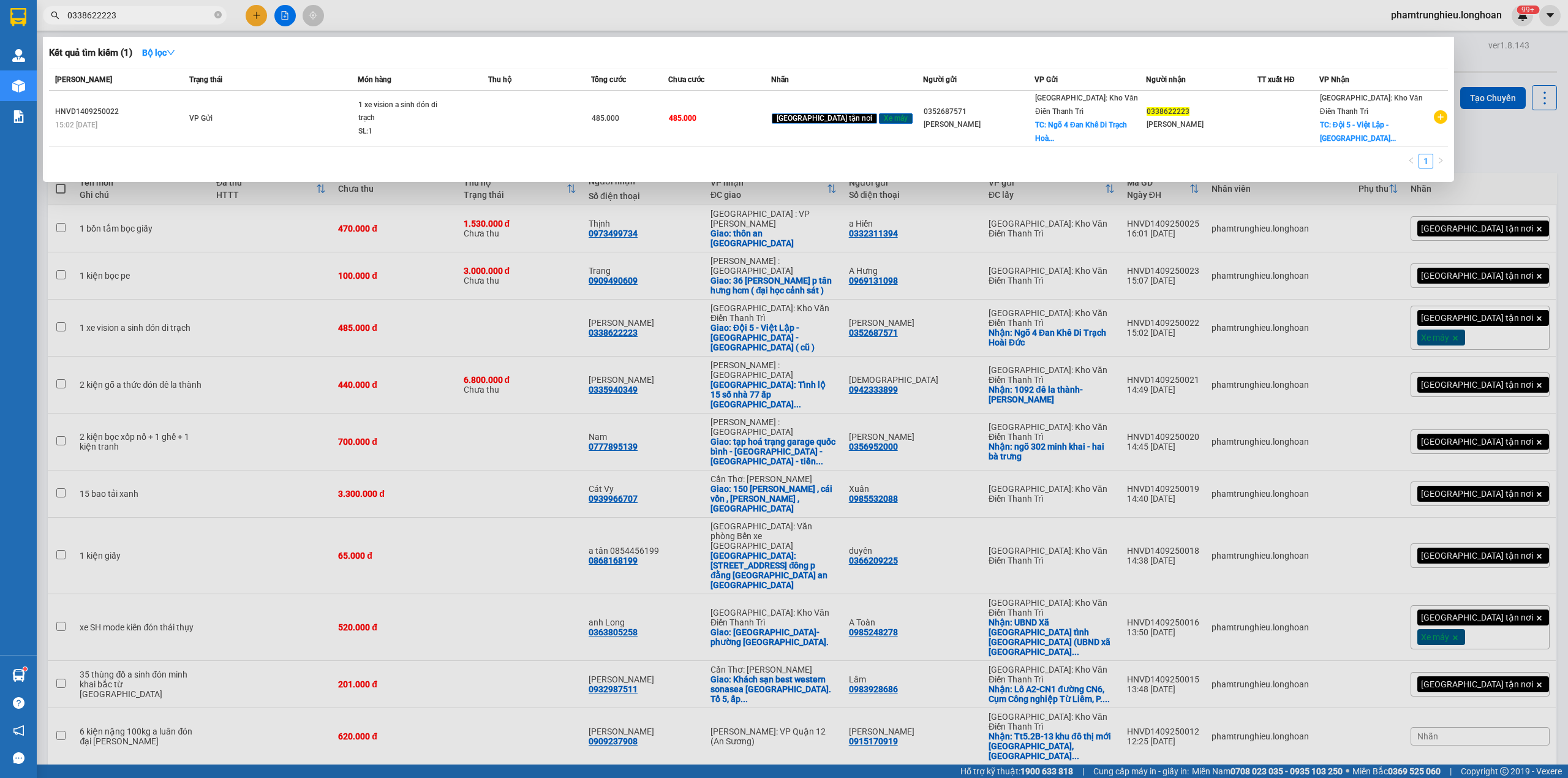
click at [150, 20] on input "0338622223" at bounding box center [140, 15] width 145 height 13
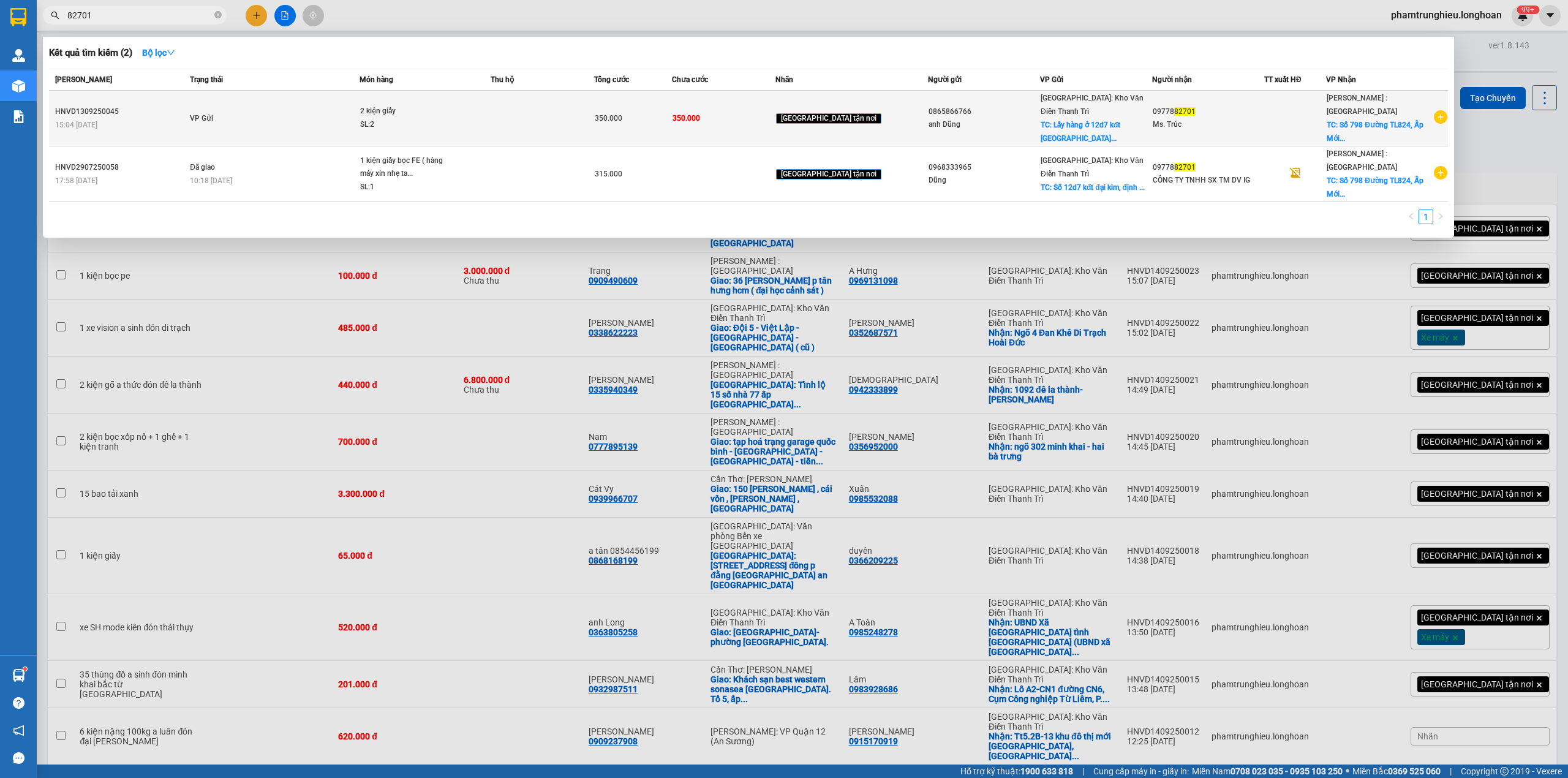
type input "82701"
click at [360, 102] on td "VP Gửi" at bounding box center [272, 118] width 172 height 56
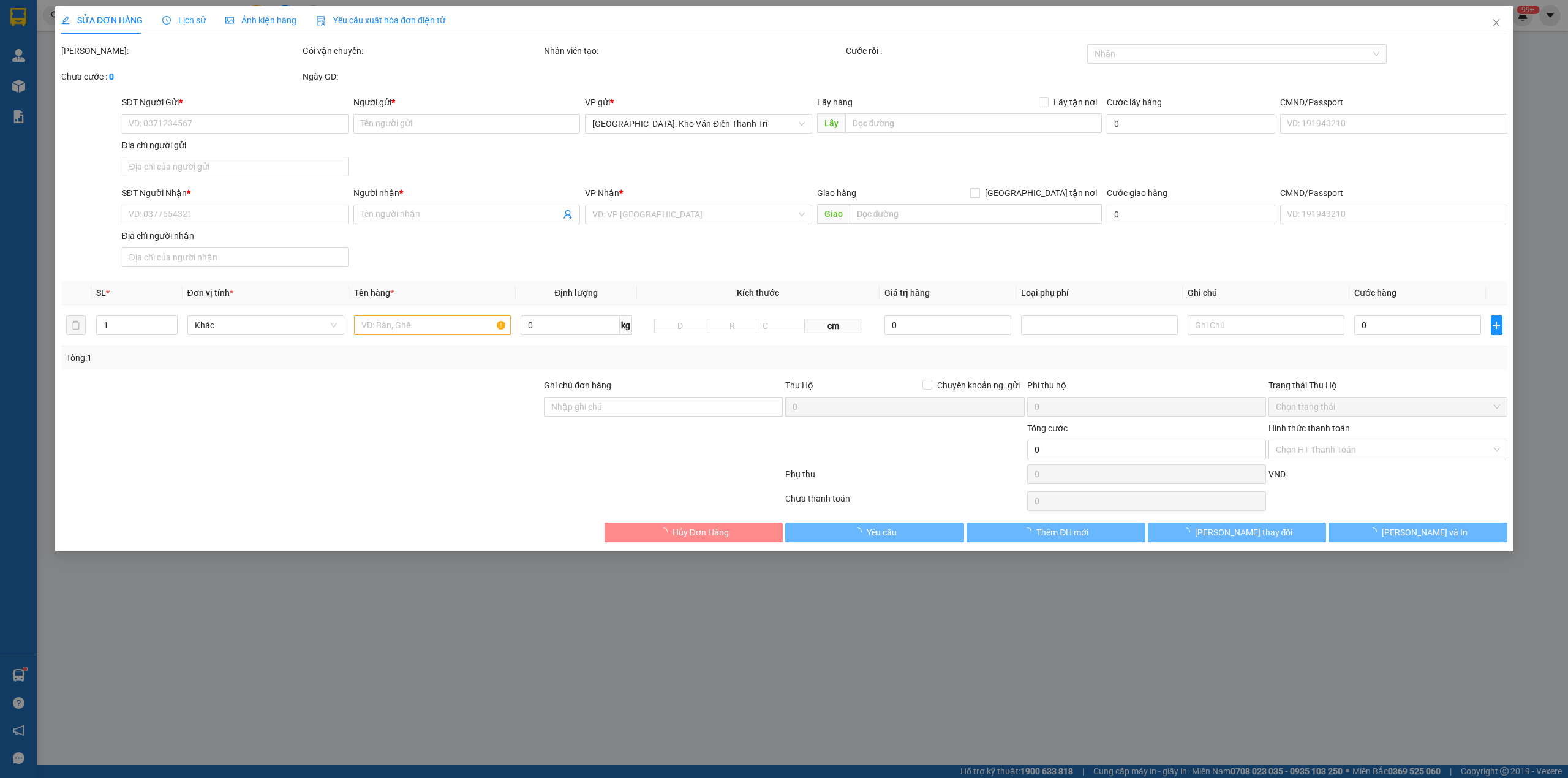
type input "0865866766"
type input "anh Dũng"
checkbox input "true"
type input "Lấy hàng ở 12d7 kđt [GEOGRAPHIC_DATA], [GEOGRAPHIC_DATA]"
type input "0977882701"
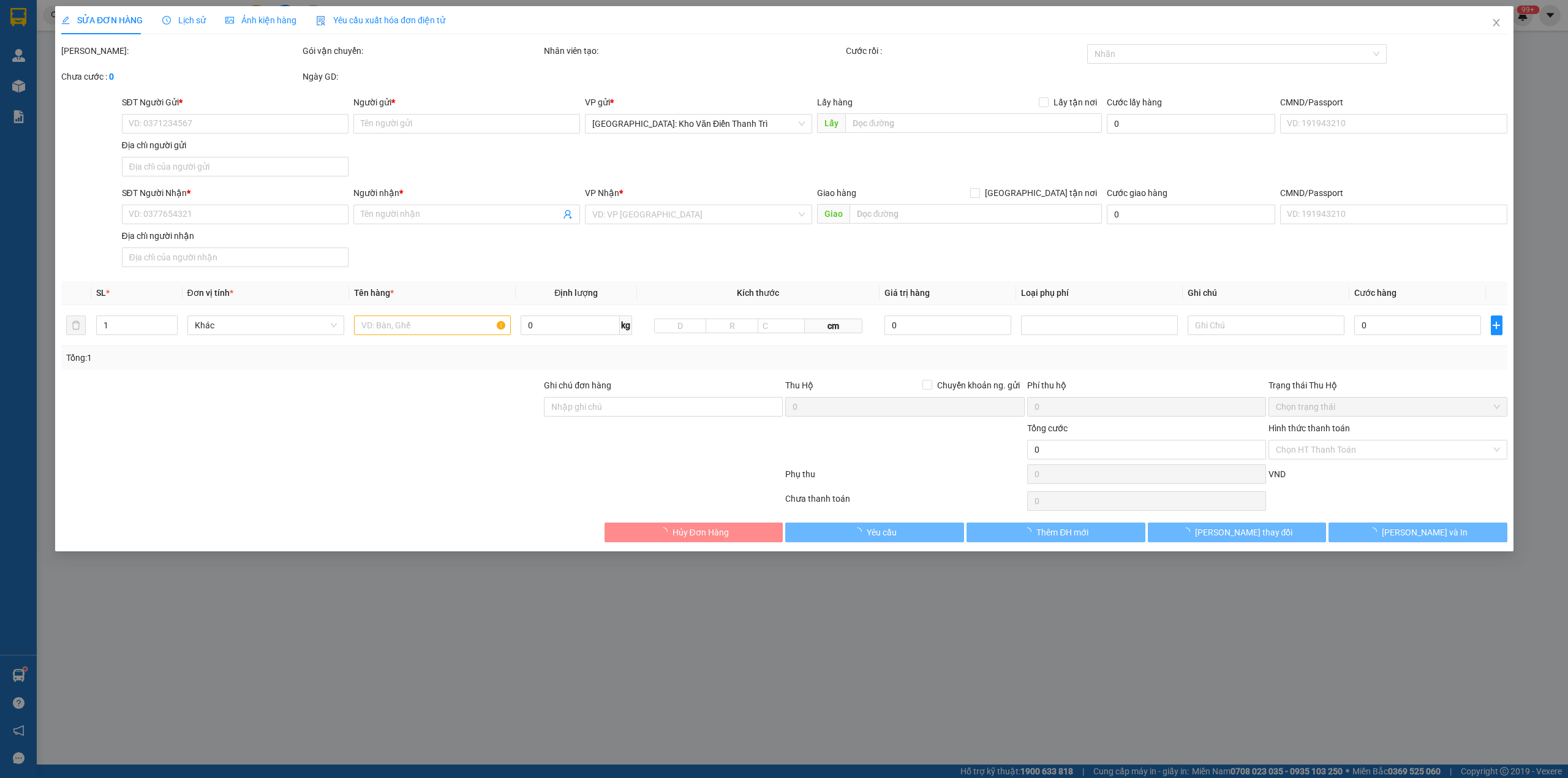
type input "Ms. Trúc"
checkbox input "true"
type input "Số 798 Đường TL824, Ấp Mới 2, Mỹ Hạnh Nam, Đức Hoà, Long An (kế tiệm sơn sankai)"
type input "HÀNG DỄ MÓP MÉO CHÚ Ý BỐC XẾP CẨN THẬN KHÔNG ĐÈ HÀNG ( HƯ VỠ KHÔNG ĐỀN GIÁ TRỊ …"
type input "350.000"
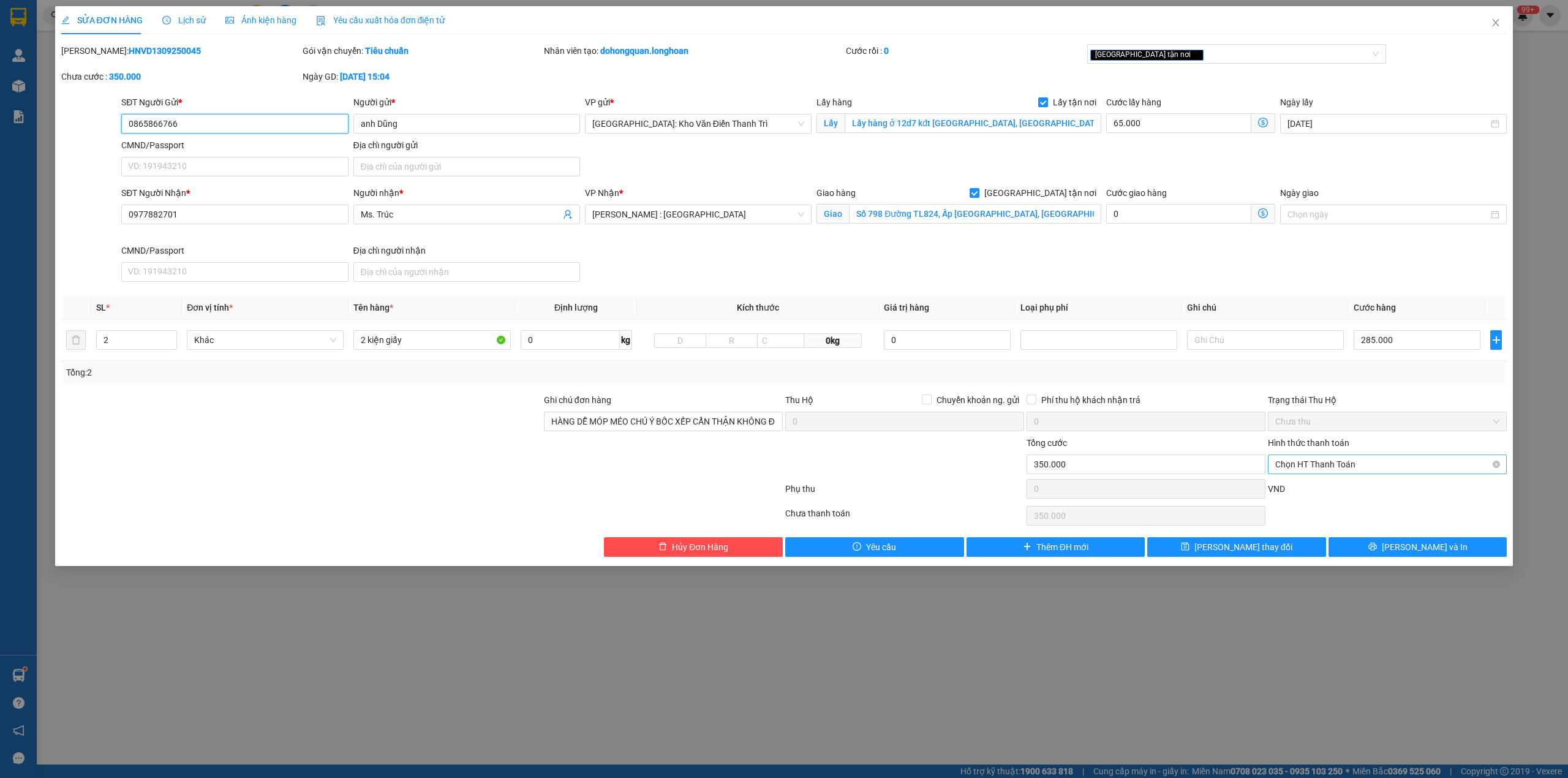
click at [1343, 466] on span "Chọn HT Thanh Toán" at bounding box center [1388, 464] width 224 height 18
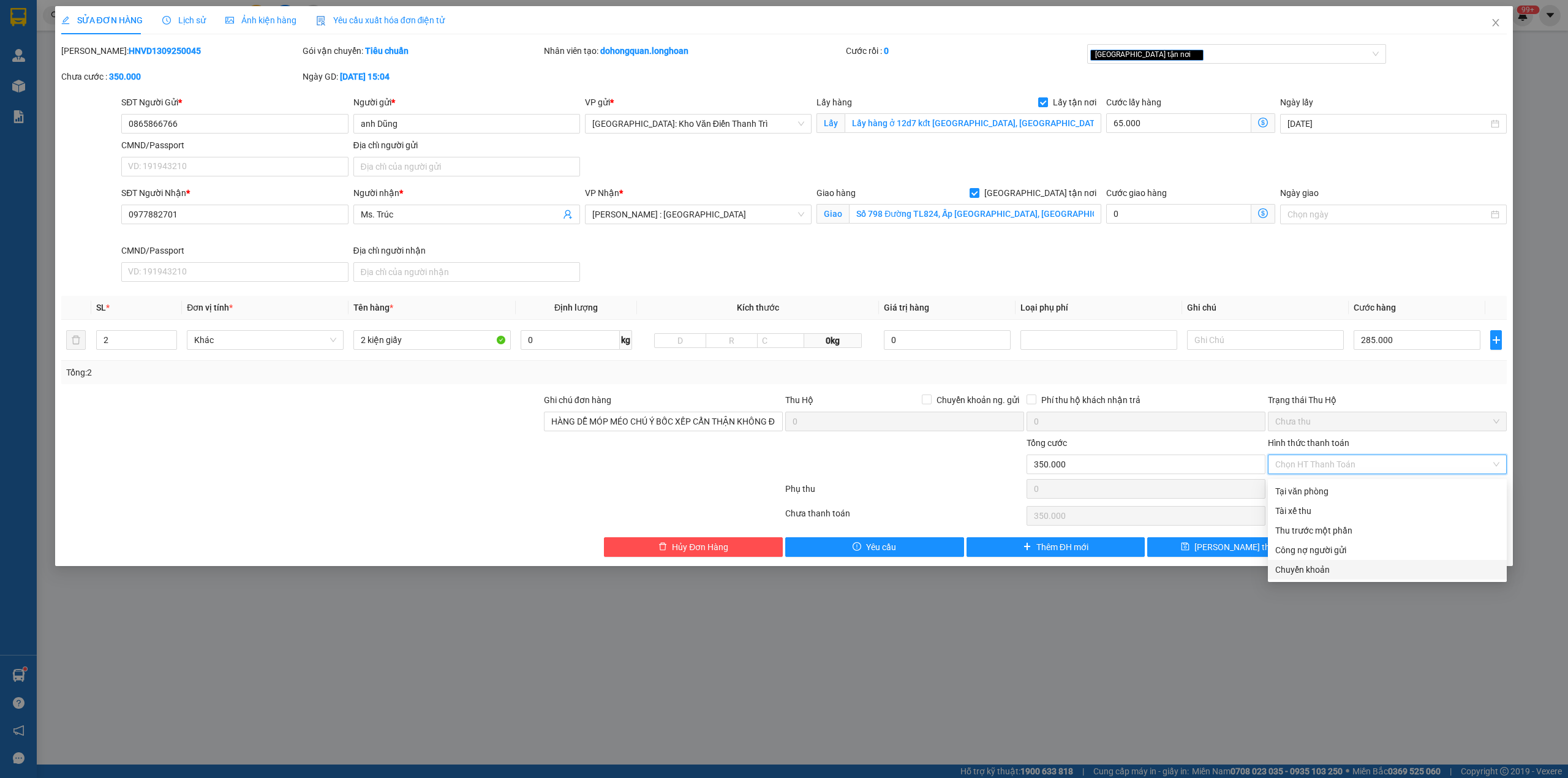
click at [1314, 569] on div "Chuyển khoản" at bounding box center [1388, 569] width 224 height 13
type input "0"
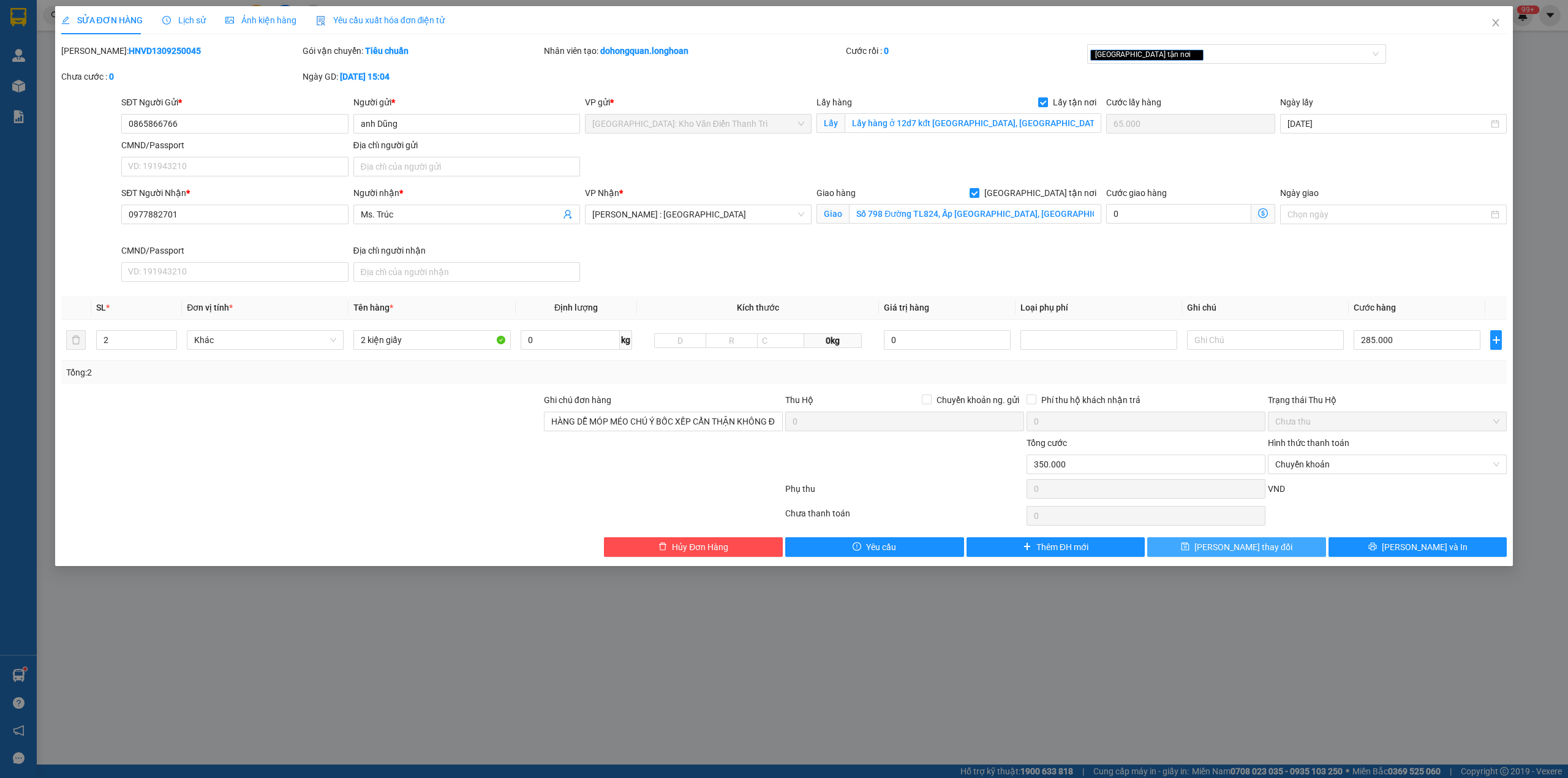
click at [1253, 550] on span "[PERSON_NAME] thay đổi" at bounding box center [1244, 546] width 98 height 13
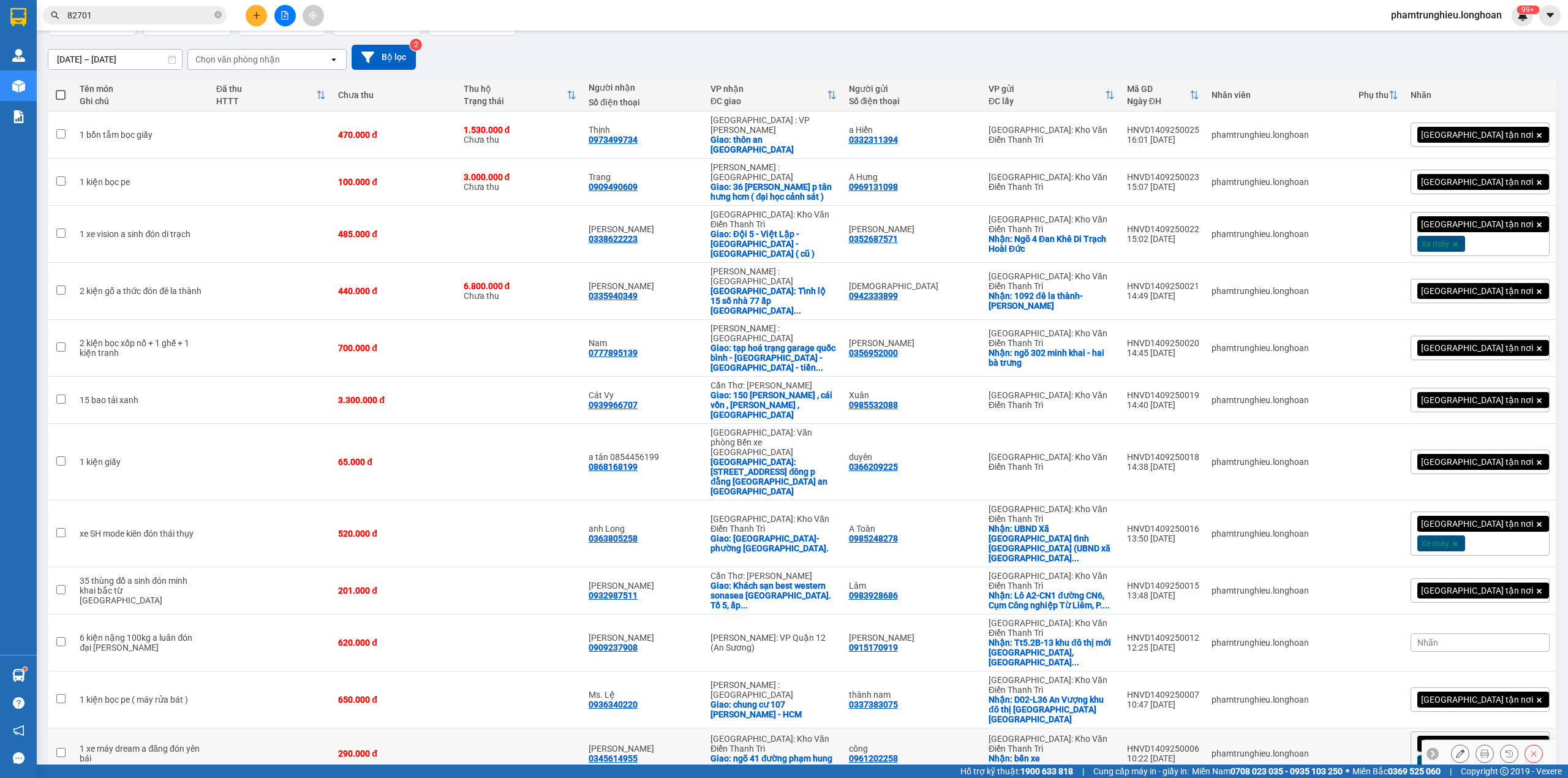
scroll to position [327, 0]
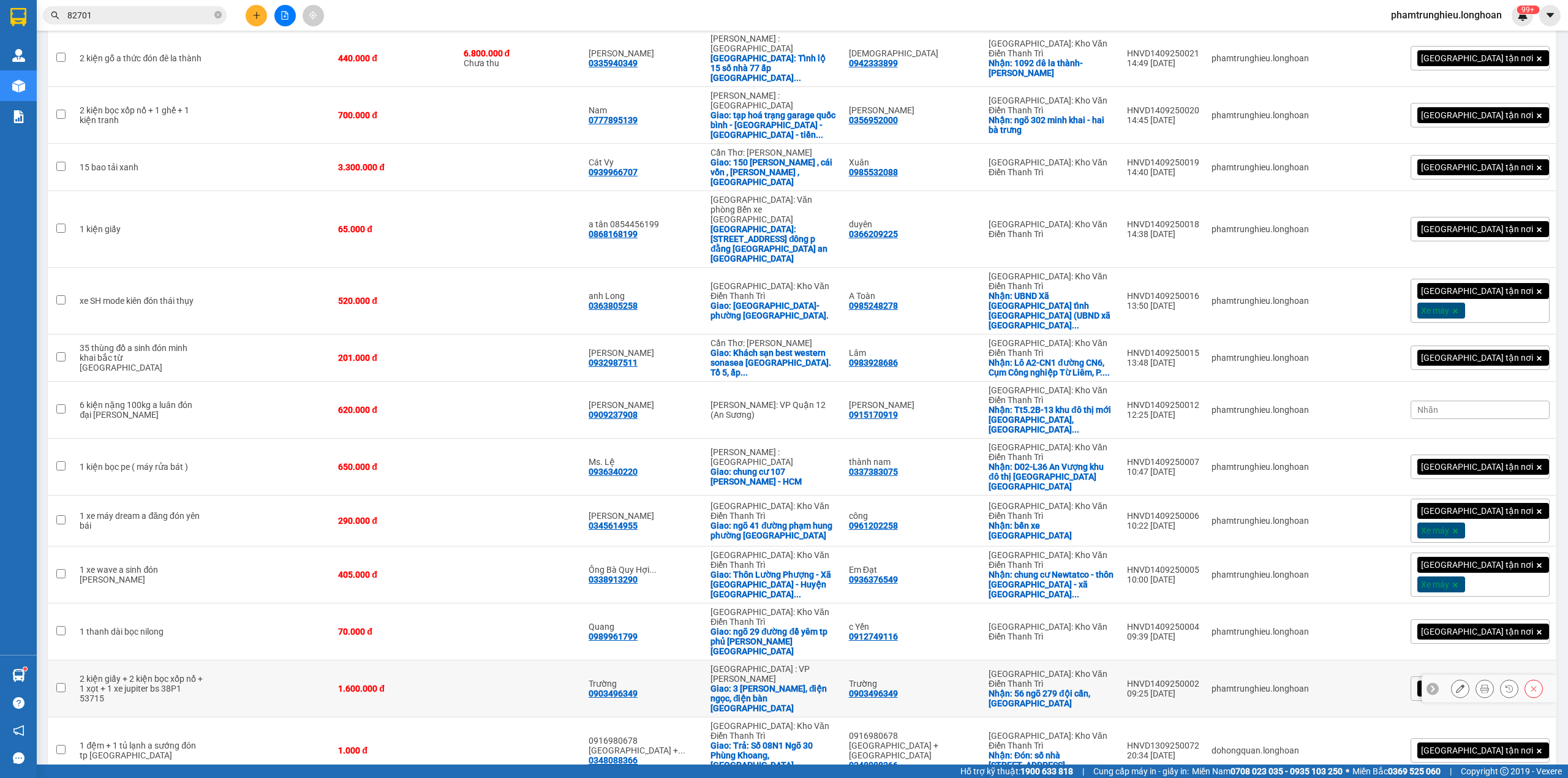
click at [1477, 678] on button at bounding box center [1485, 688] width 17 height 21
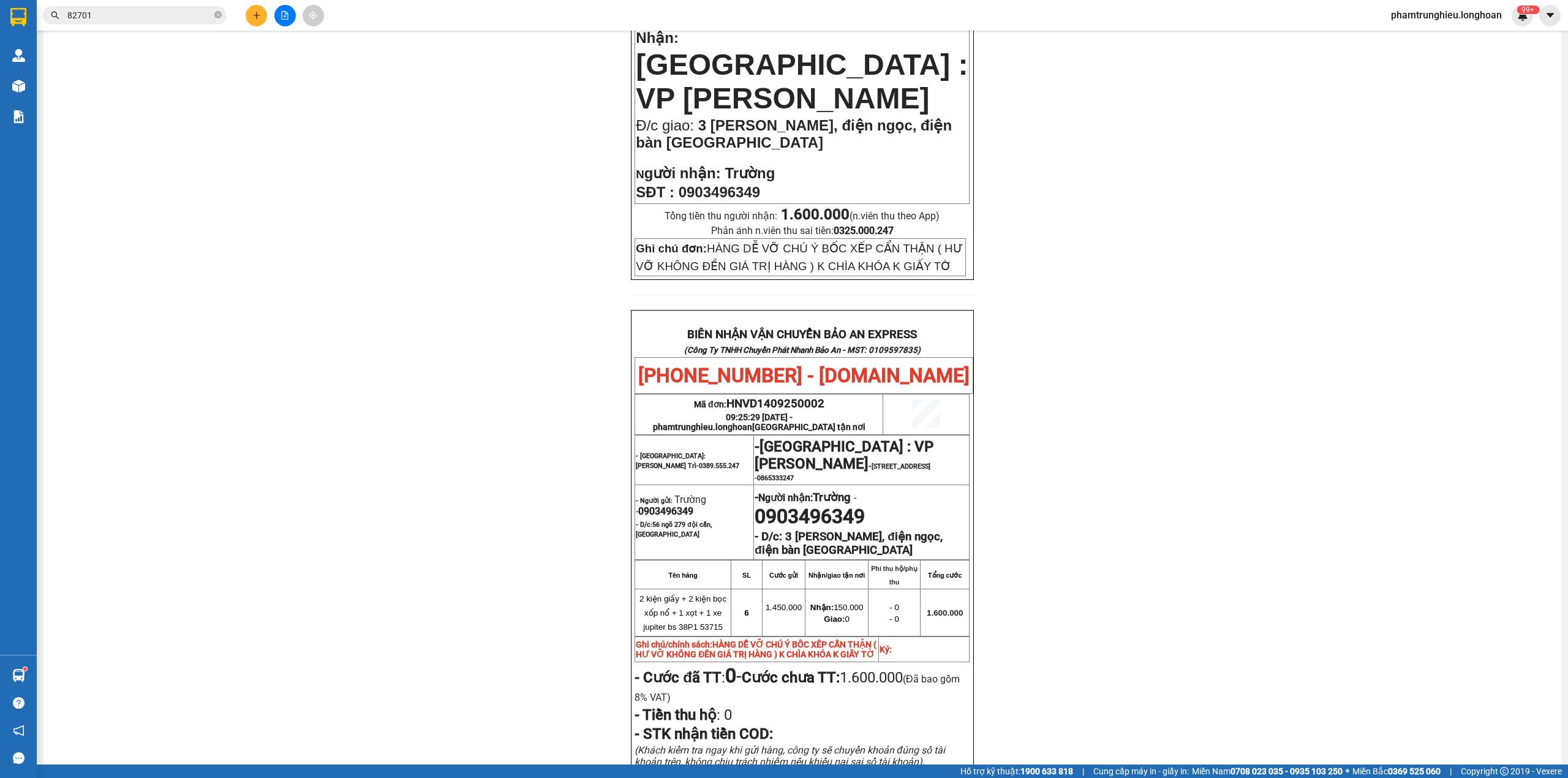
click at [669, 517] on span "0903496349" at bounding box center [666, 511] width 55 height 12
copy span "0903496349"
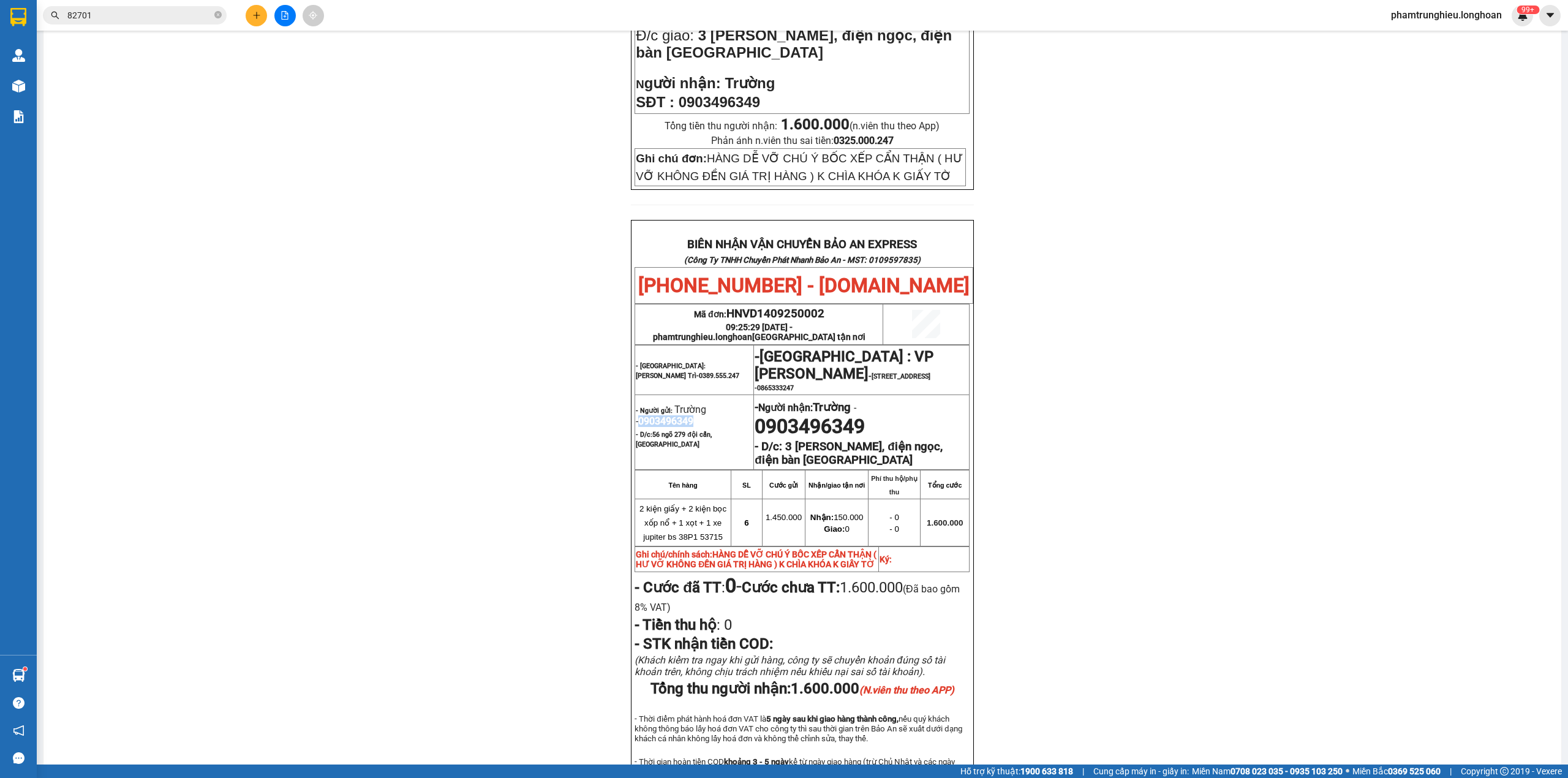
scroll to position [559, 0]
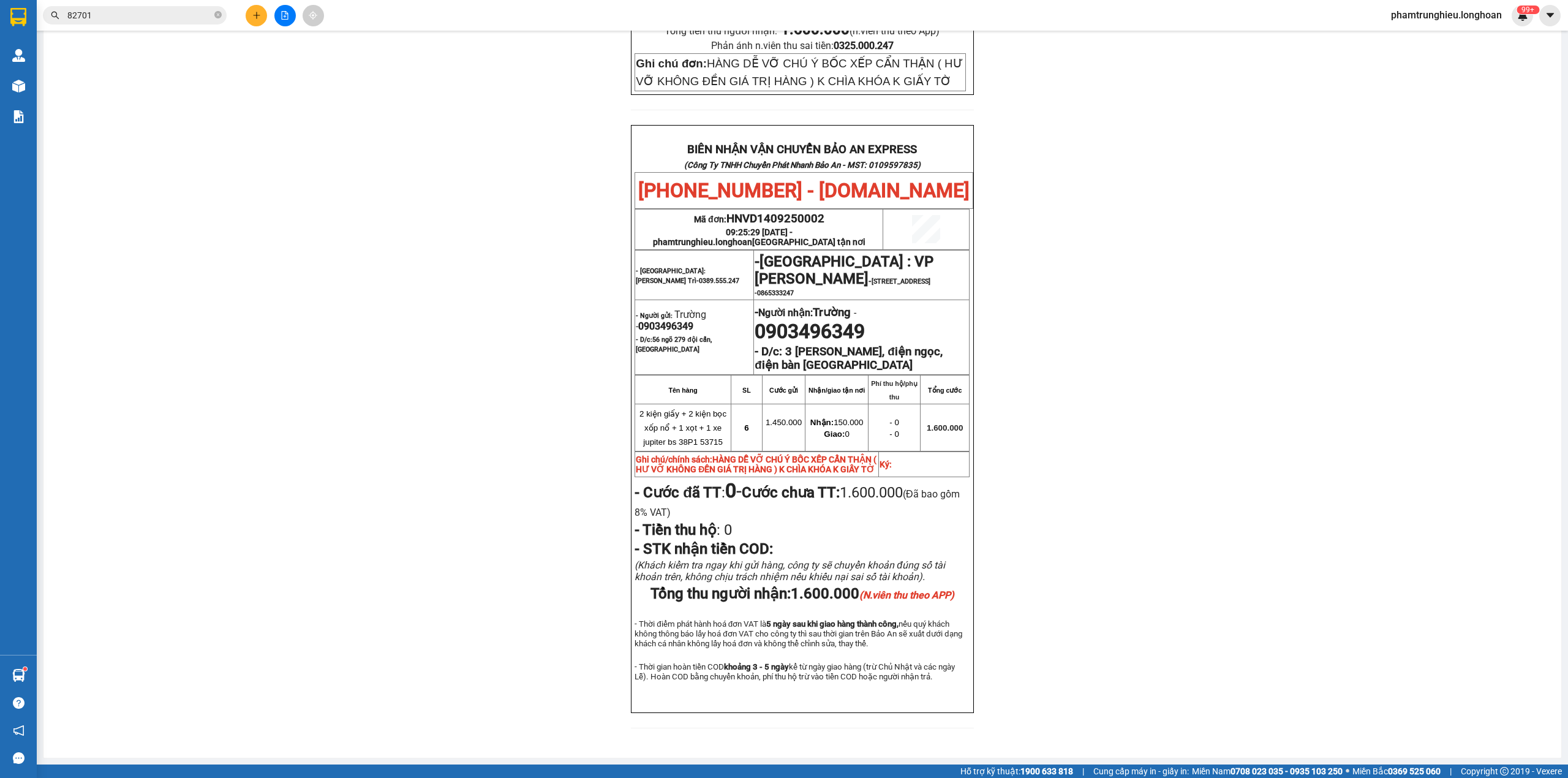
click at [1144, 406] on div "PHIẾU DÁN LÊN HÀNG Ngày in phiếu: 18:08 ngày 14-09-2025 CSKH: 1900.06.88.33 CÔN…" at bounding box center [803, 169] width 1488 height 1148
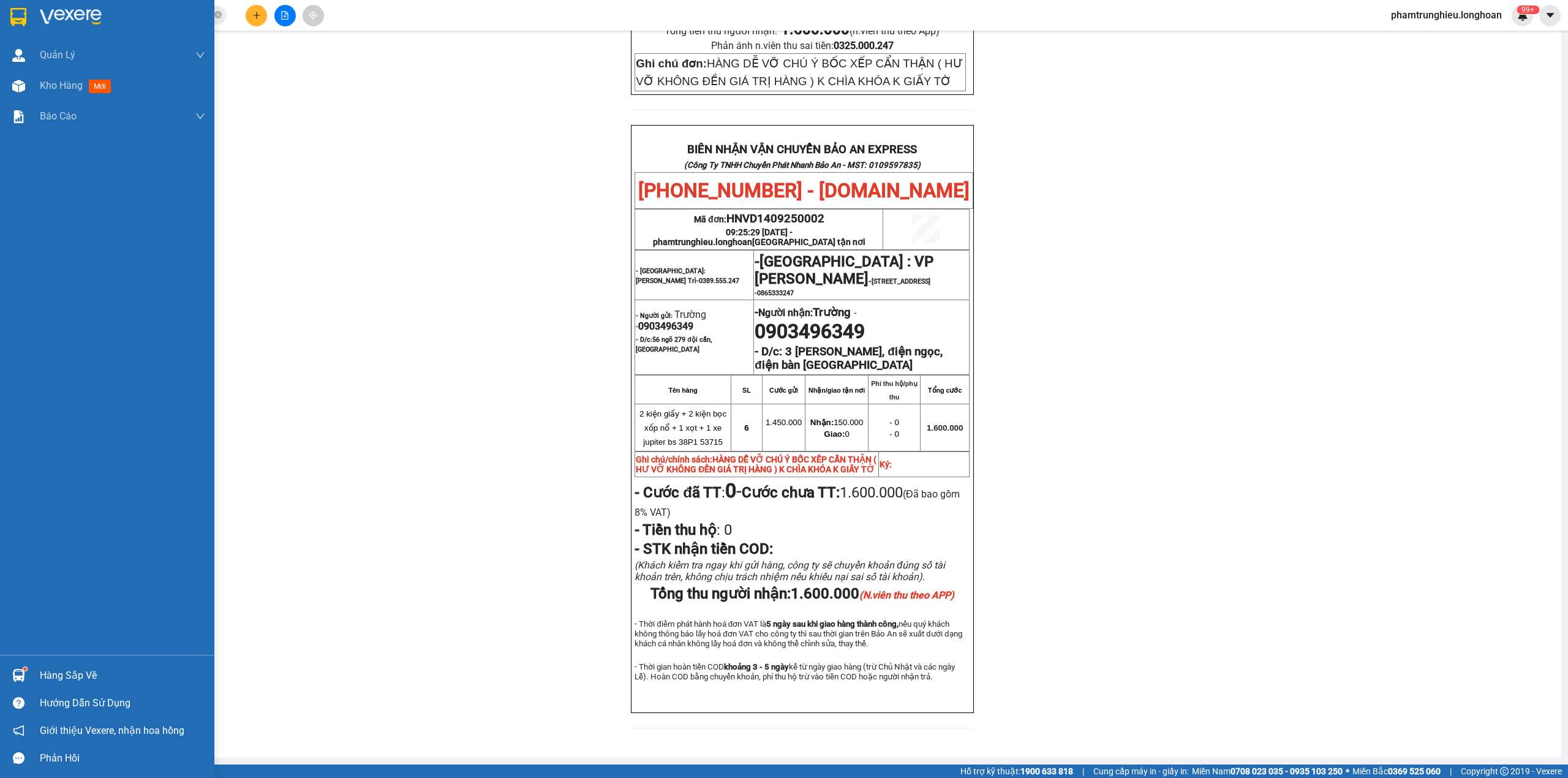
click at [24, 15] on img at bounding box center [18, 17] width 16 height 18
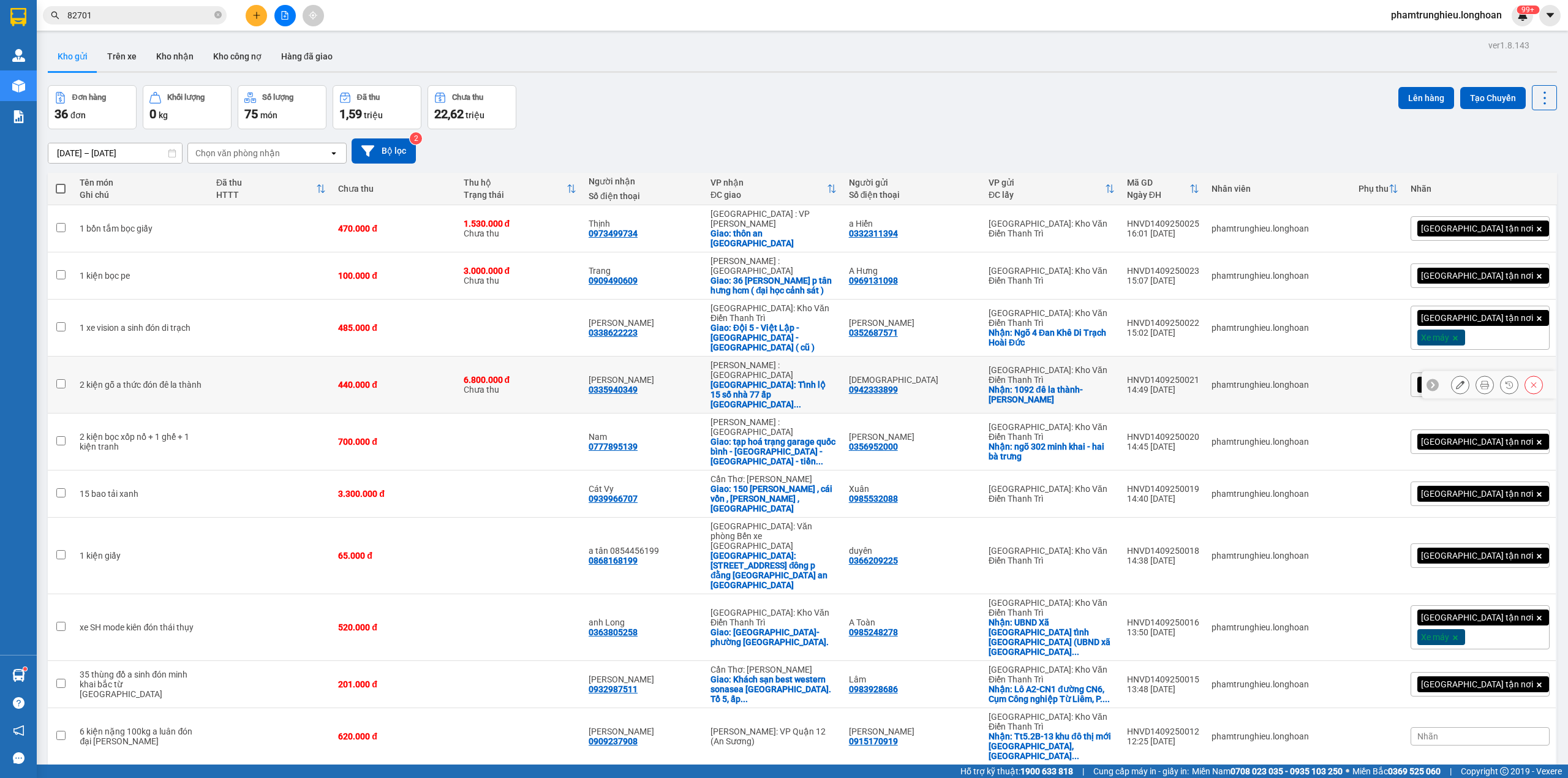
click at [1452, 374] on button at bounding box center [1461, 384] width 17 height 21
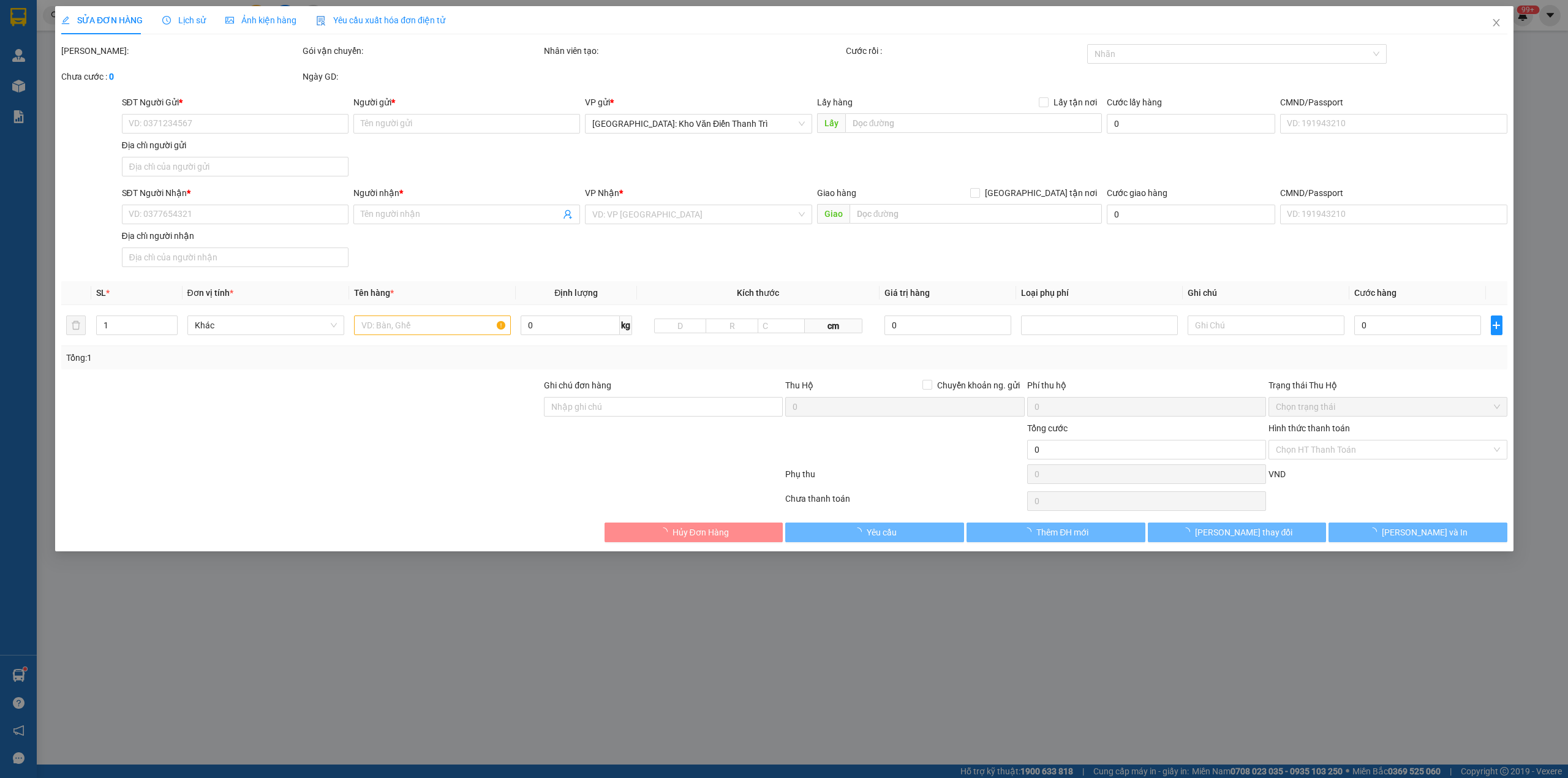
type input "0942333899"
type input "[DEMOGRAPHIC_DATA]"
checkbox input "true"
type input "1092 đê la thành-Ngọc khánh -HN"
type input "0335940349"
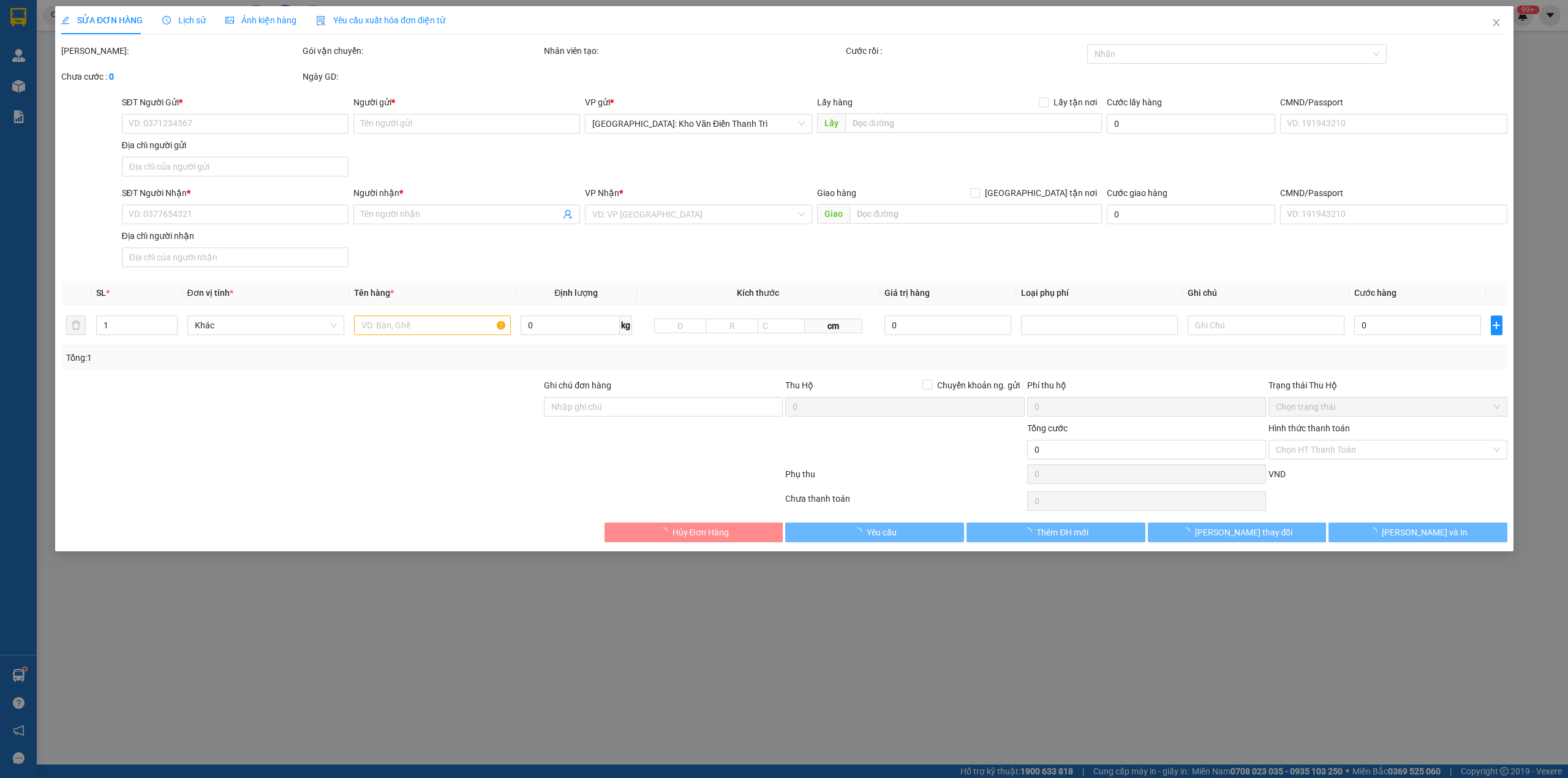
type input "[PERSON_NAME]"
checkbox input "true"
type input "Tỉnh lộ 15 số nhà 77 ấp chợ củ xã an nhơn tây huyện củ chi tphcm"
type input "Cước và phí thu hộ trừ vào cod"
type input "440.000"
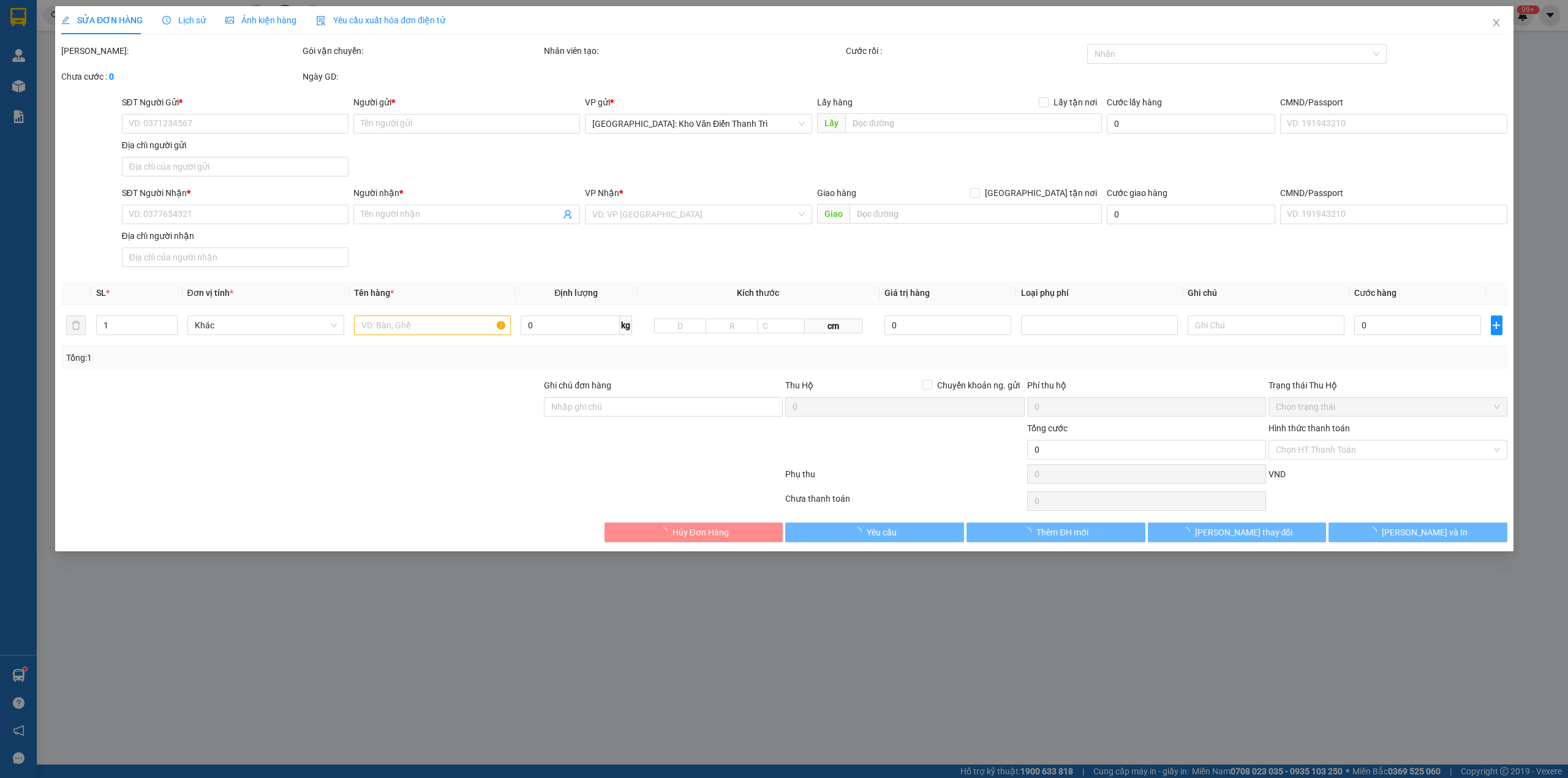
type input "440.000"
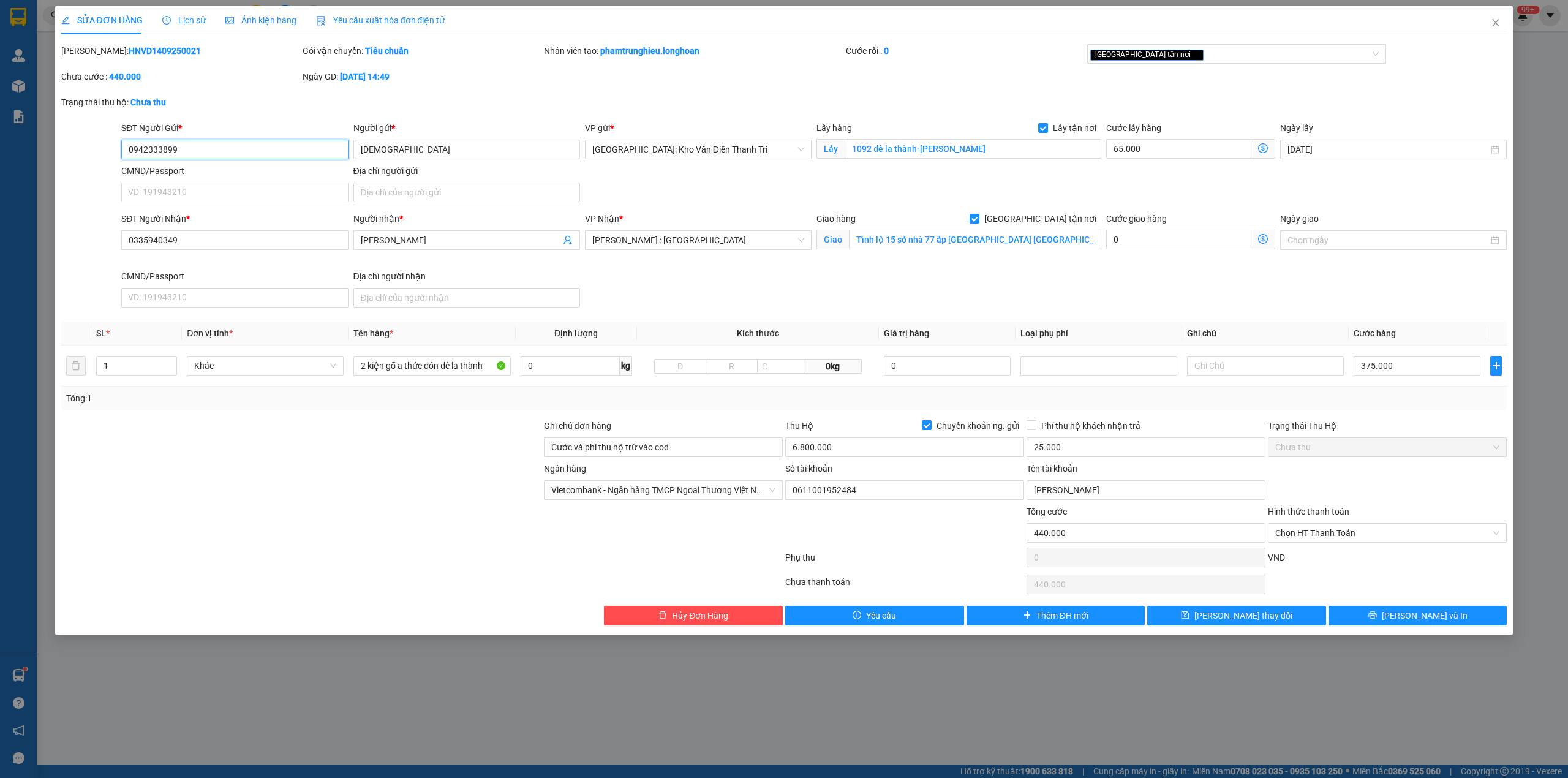
click at [238, 150] on input "0942333899" at bounding box center [235, 149] width 227 height 20
click at [439, 368] on input "2 kiện gỗ a thức đón đê la thành" at bounding box center [432, 365] width 157 height 20
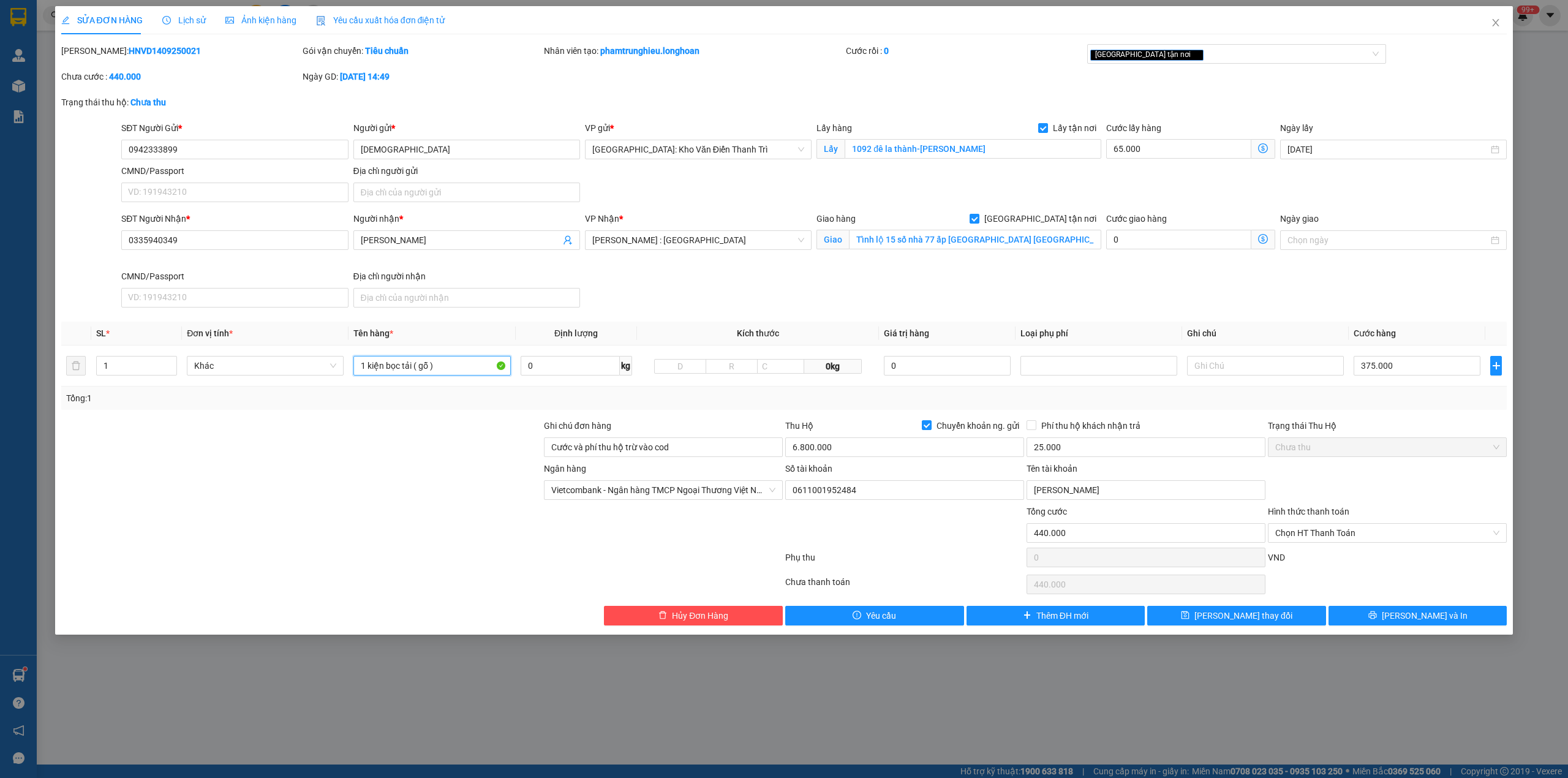
type input "1 kiện bọc tải ( gỗ )"
click at [1409, 361] on input "375.000" at bounding box center [1417, 365] width 127 height 20
type input "65.005"
type input "5"
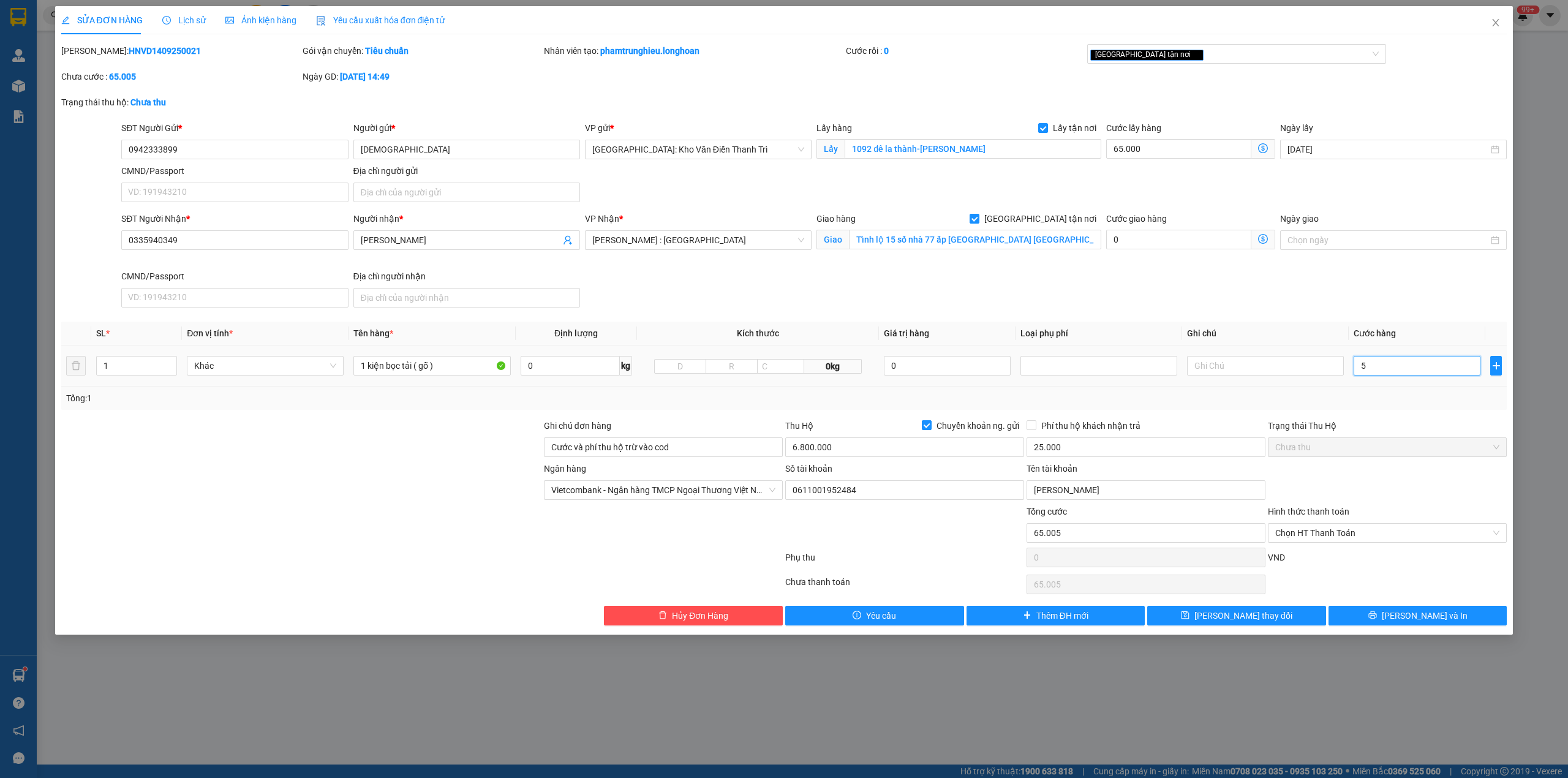
type input "65.055"
type input "55"
type input "65.550"
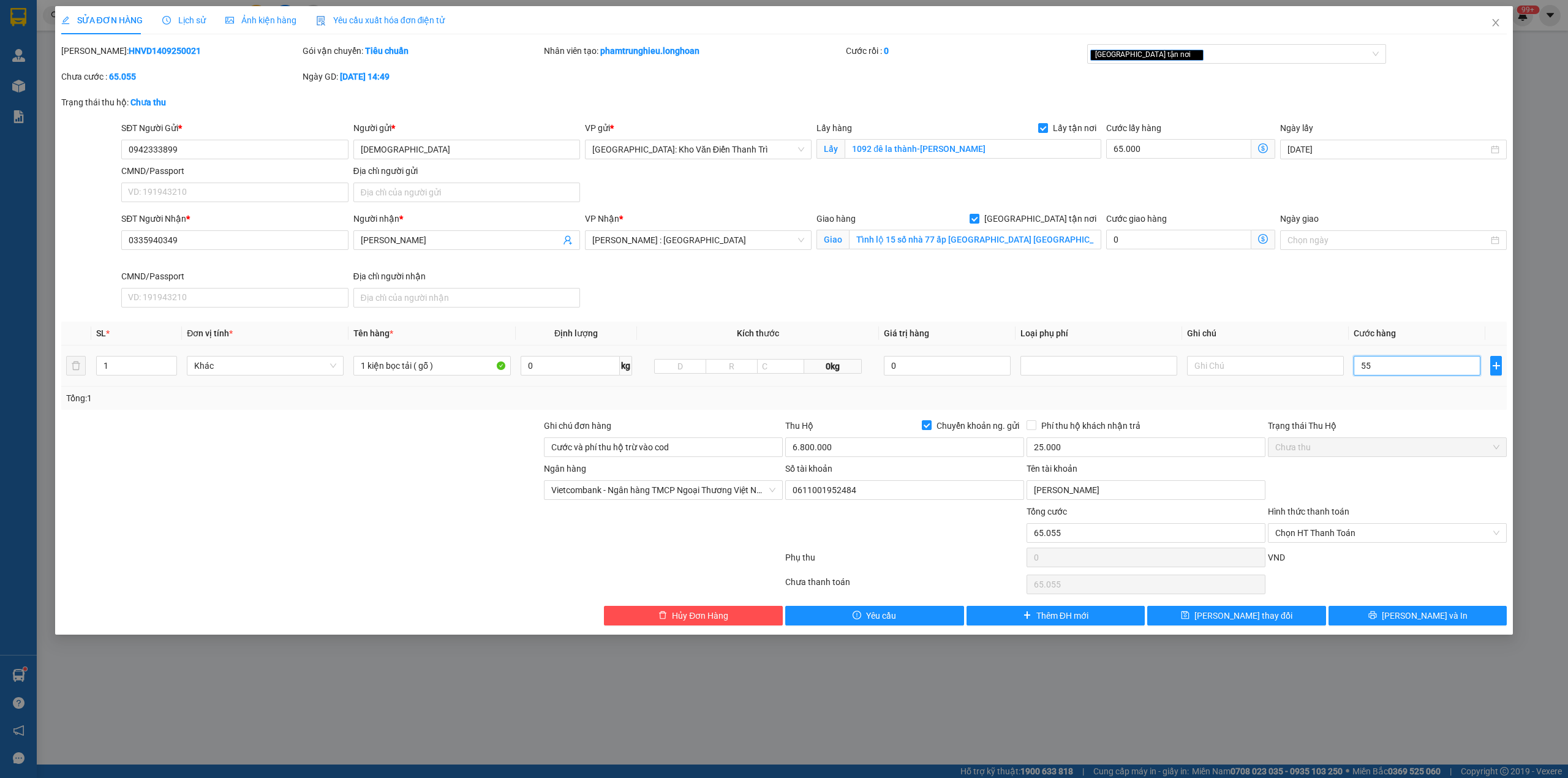
type input "550"
type input "70.500"
type input "5.500"
type input "120.000"
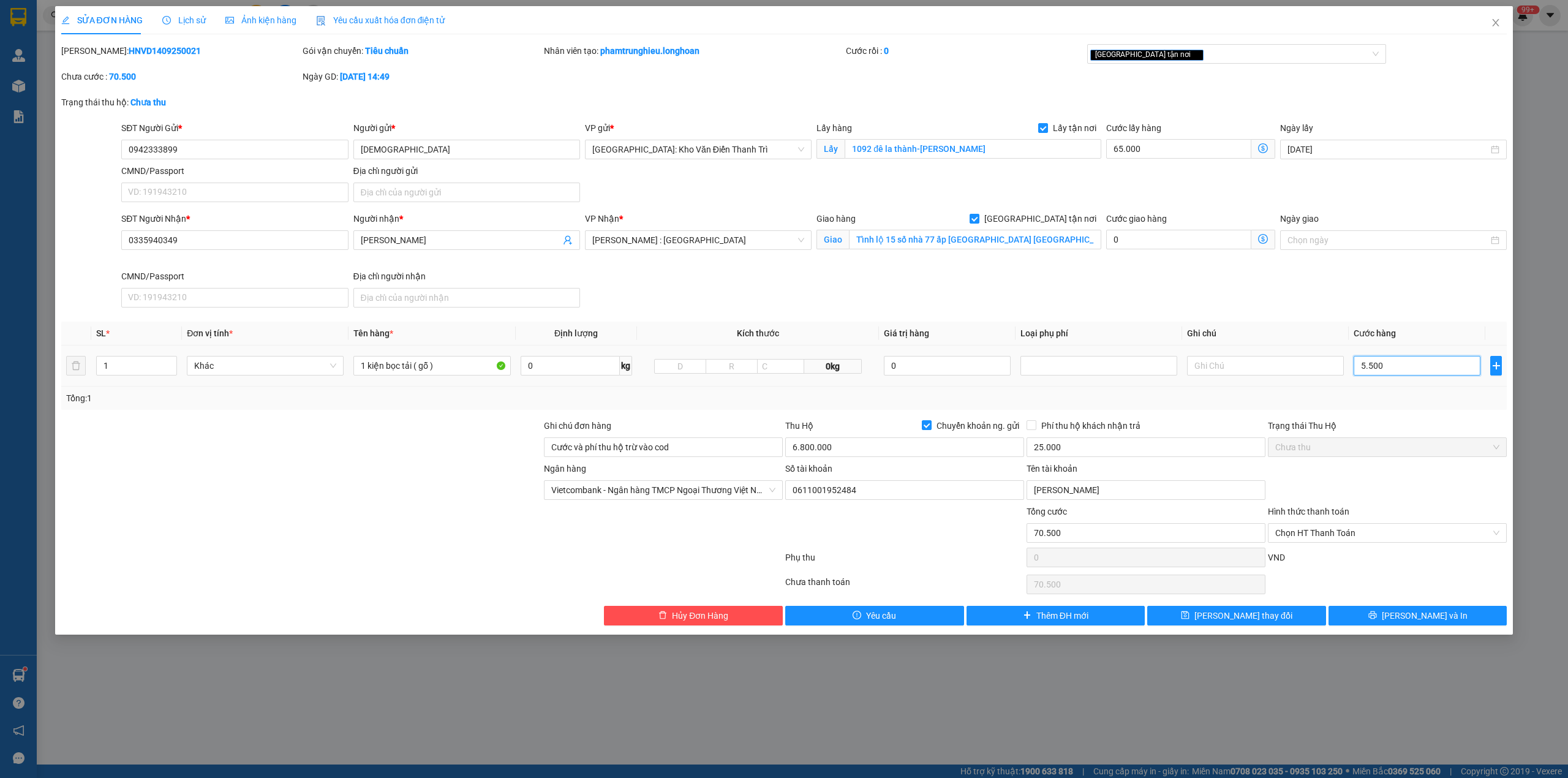
type input "120.000"
type input "55.000"
type input "615.000"
type input "550.000"
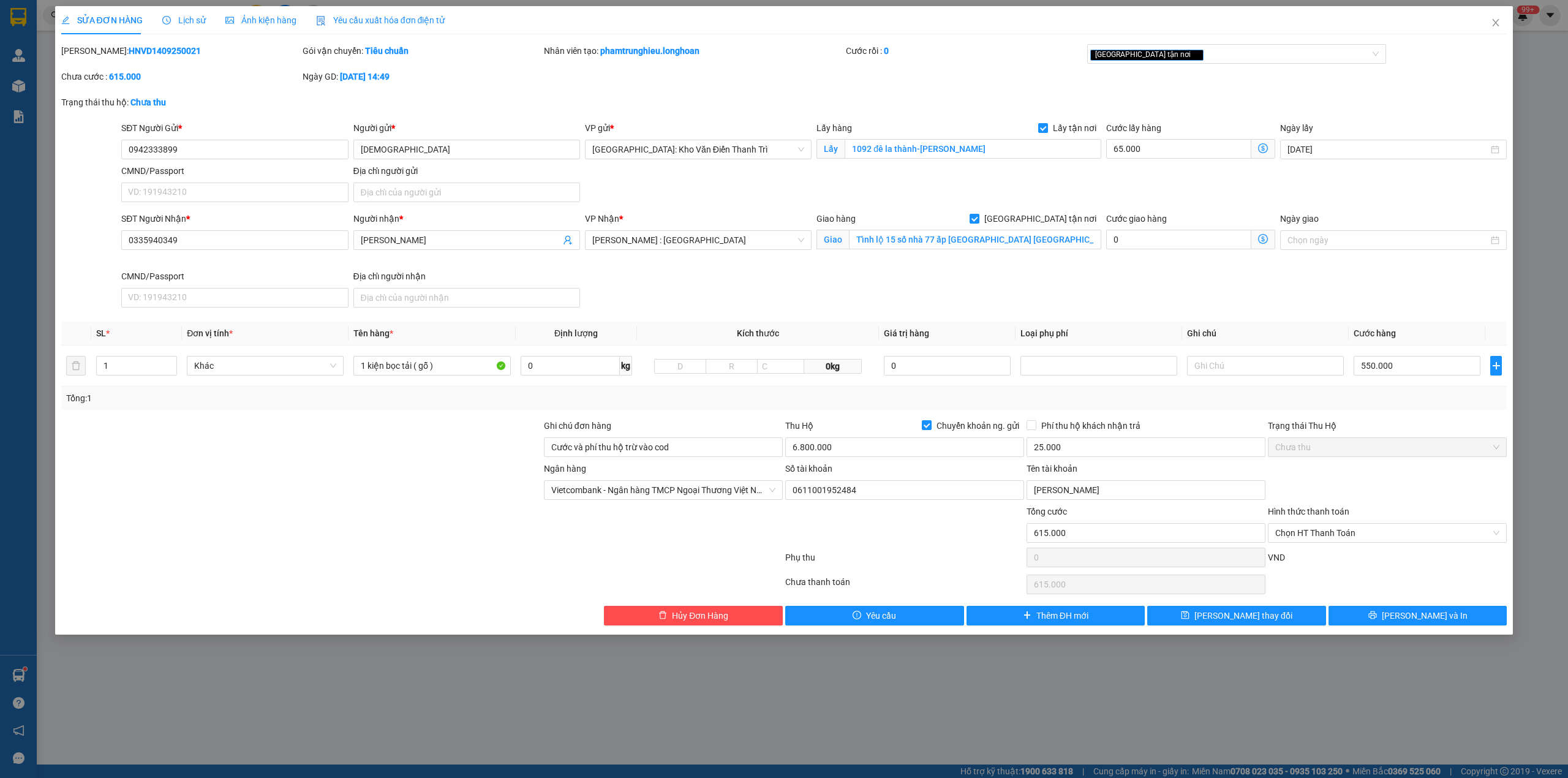
click at [337, 445] on div at bounding box center [301, 440] width 483 height 43
click at [885, 443] on input "6.800.000" at bounding box center [904, 446] width 239 height 20
type input "6.250.000"
click at [710, 439] on input "Cước và phí thu hộ trừ vào cod" at bounding box center [663, 446] width 239 height 20
click at [704, 443] on input "Cước và phí thu hộ trừ vào cod" at bounding box center [663, 446] width 239 height 20
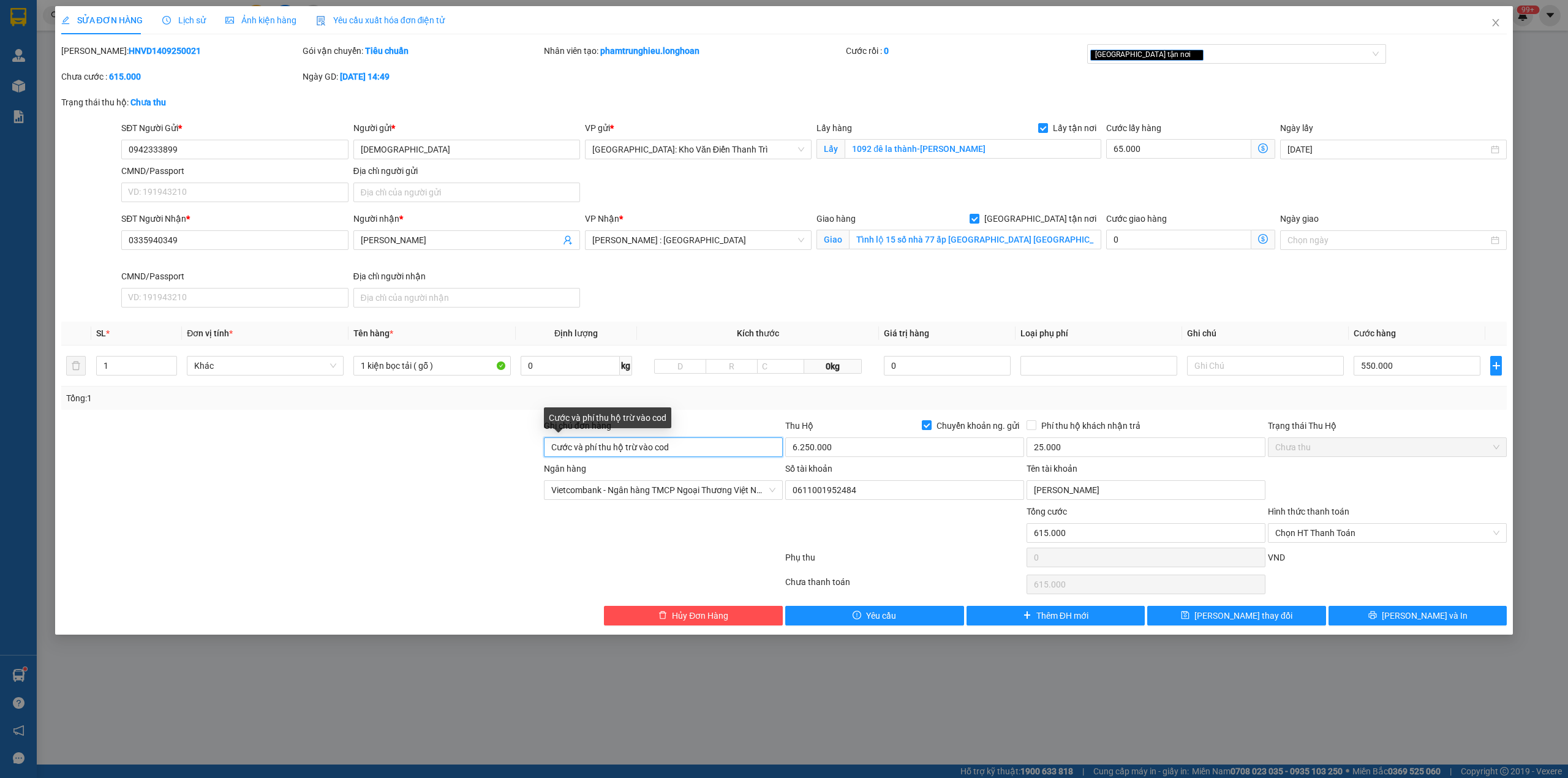
click at [704, 443] on input "Cước và phí thu hộ trừ vào cod" at bounding box center [663, 446] width 239 height 20
click at [327, 503] on div at bounding box center [301, 483] width 483 height 43
click at [221, 145] on input "0942333899" at bounding box center [235, 149] width 227 height 20
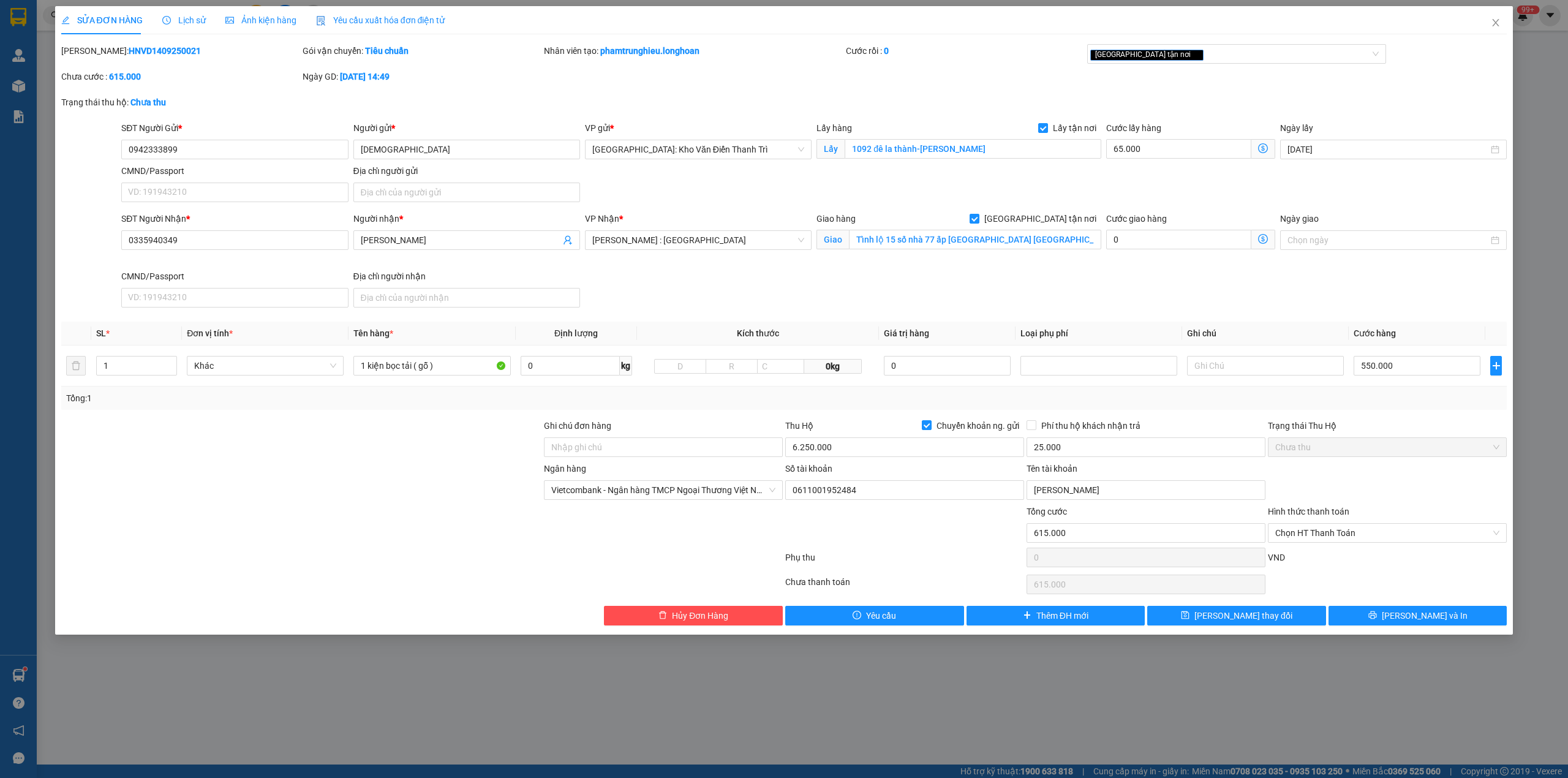
click at [510, 86] on div "Ngày GD: 14-09-2025 lúc 14:49" at bounding box center [422, 83] width 241 height 26
click at [905, 457] on input "6.250.000" at bounding box center [904, 446] width 239 height 20
type input "6.185.000"
click at [313, 530] on div at bounding box center [301, 526] width 483 height 43
click at [1378, 619] on button "[PERSON_NAME] và In" at bounding box center [1418, 615] width 179 height 20
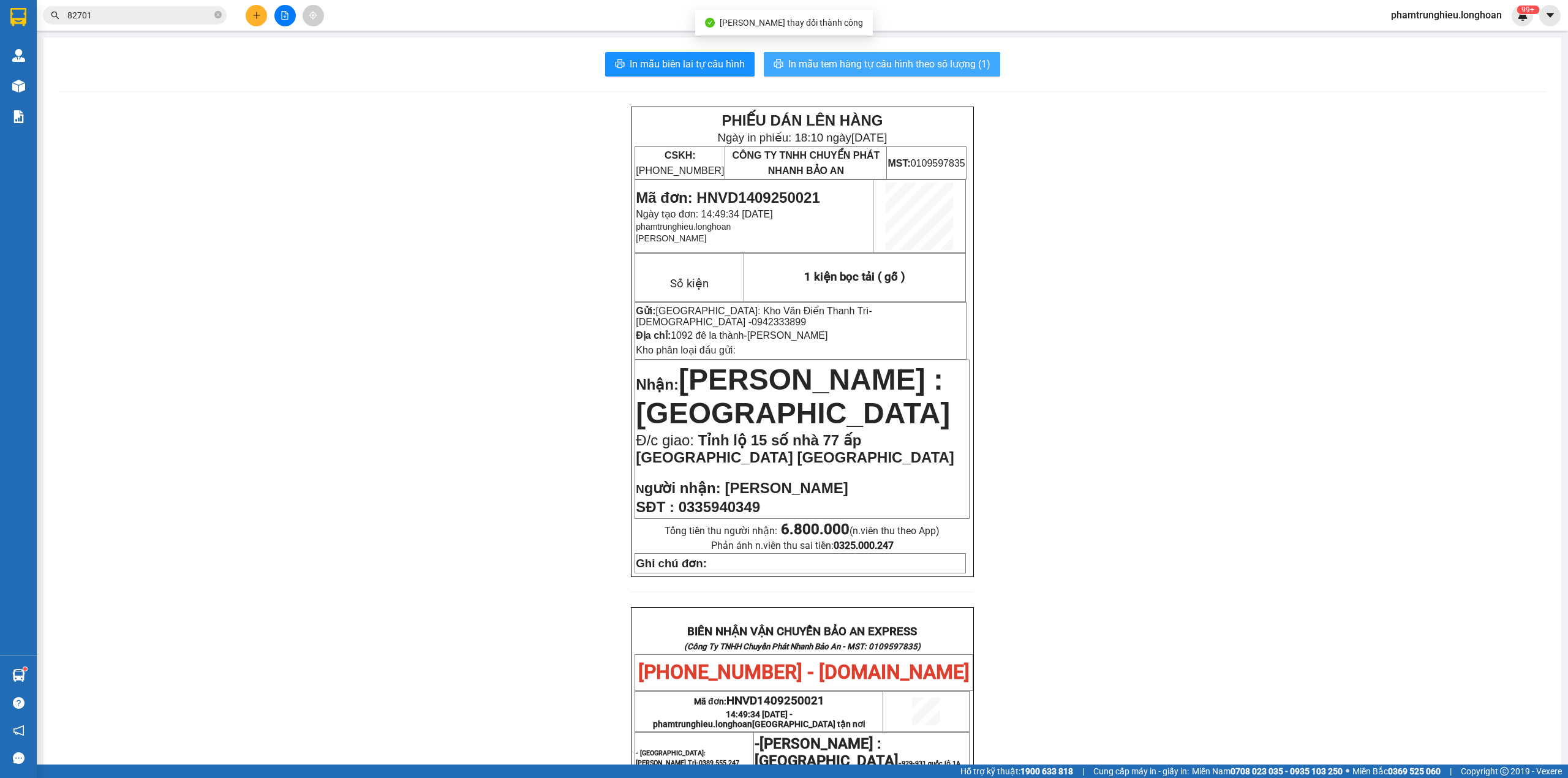
click at [903, 62] on span "In mẫu tem hàng tự cấu hình theo số lượng (1)" at bounding box center [889, 64] width 202 height 15
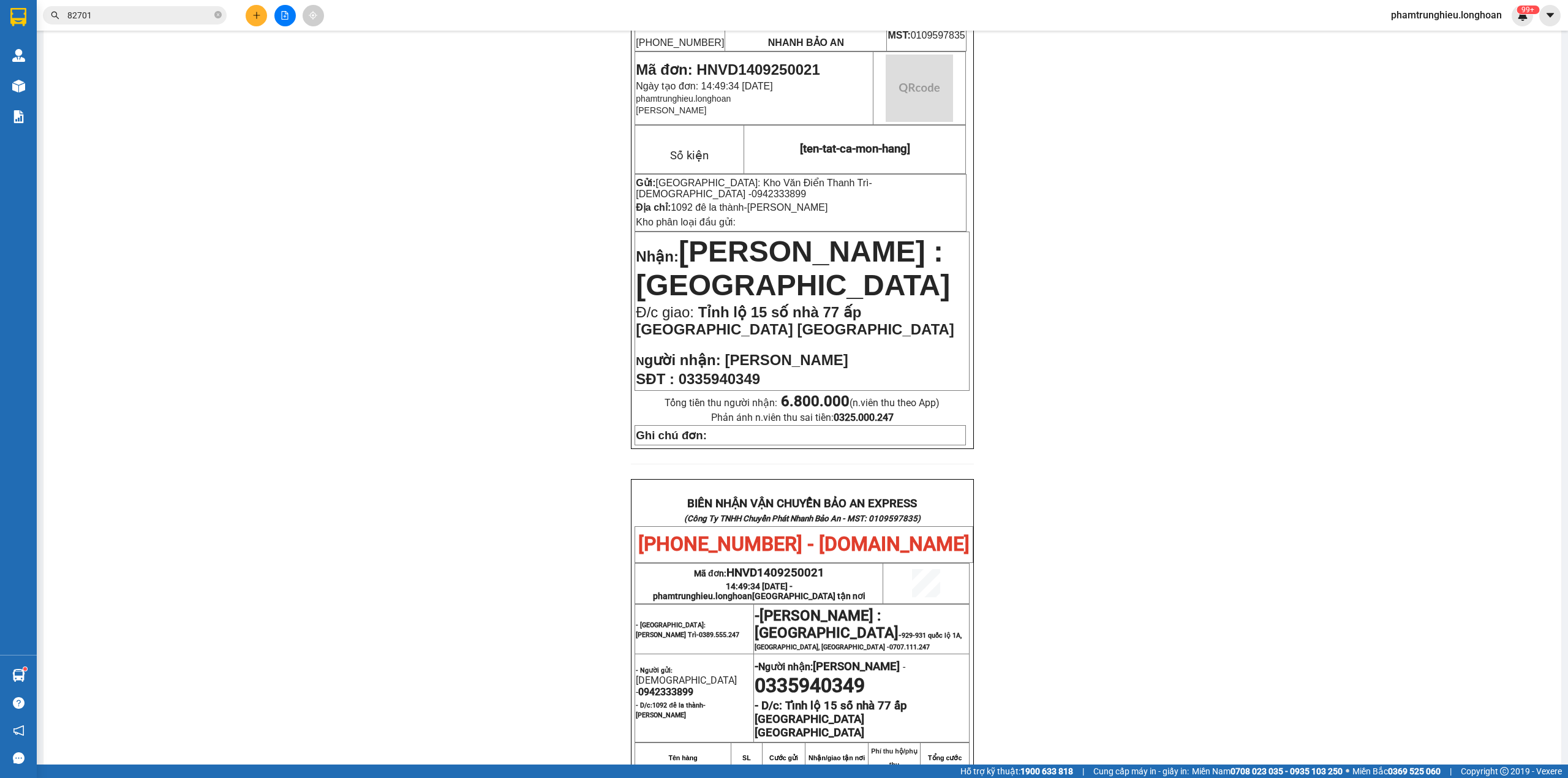
scroll to position [408, 0]
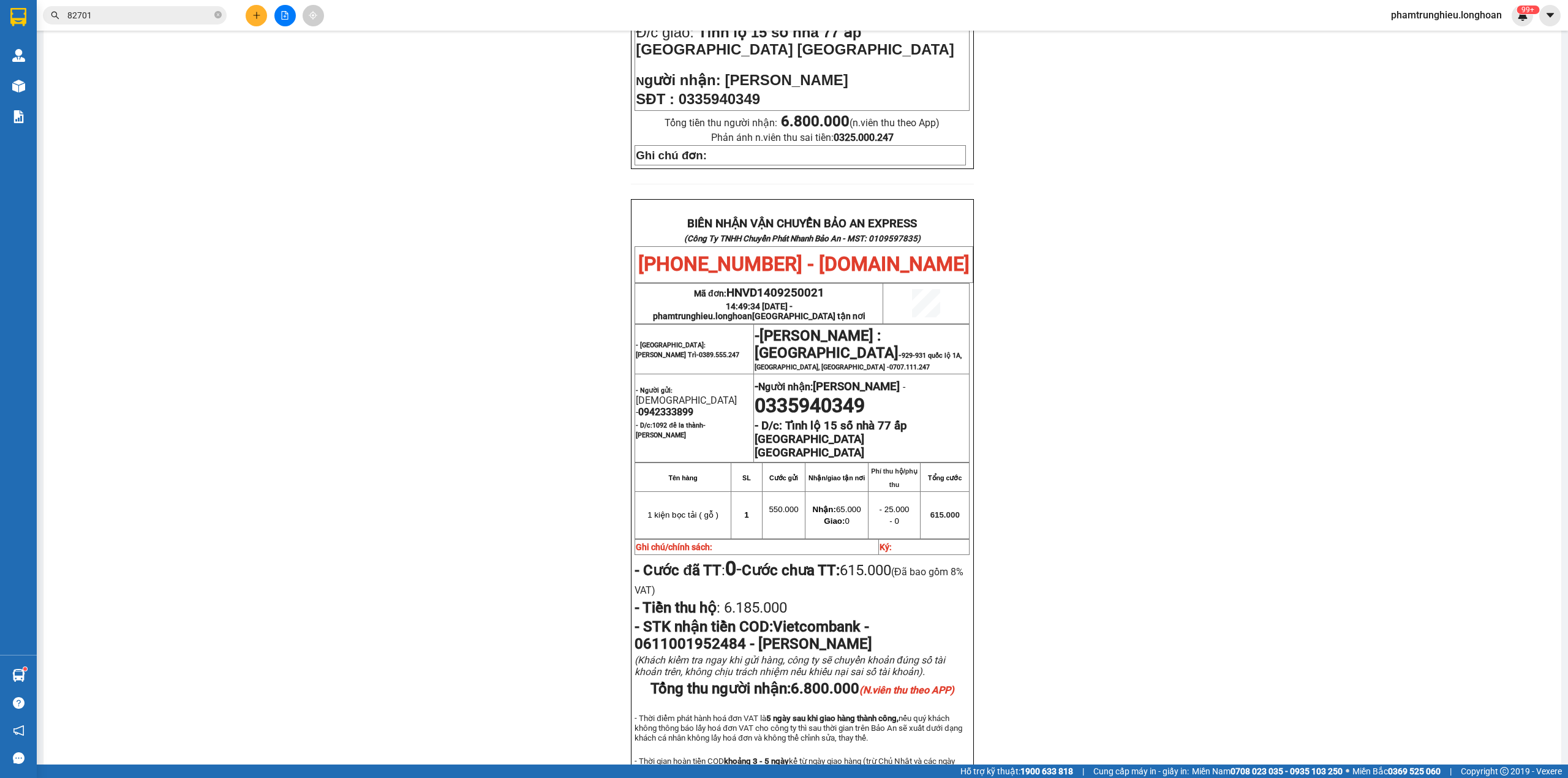
click at [662, 406] on span "0942333899" at bounding box center [666, 412] width 55 height 12
copy span "0942333899"
click at [1082, 402] on div "PHIẾU DÁN LÊN HÀNG Ngày in phiếu: 18:10 ngày 14-09-2025 CSKH: 1900.06.88.33 CÔN…" at bounding box center [803, 268] width 1488 height 1139
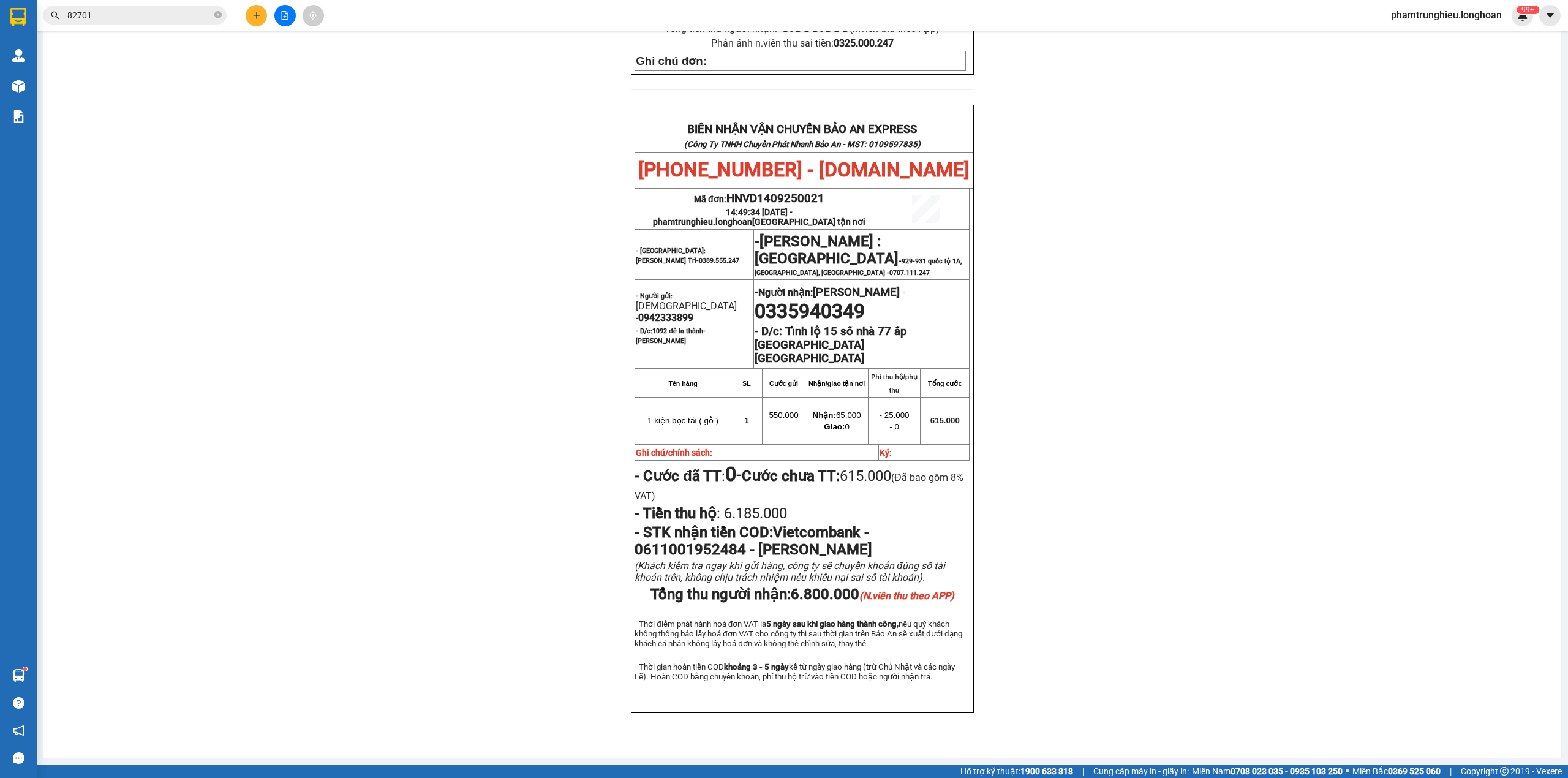
scroll to position [520, 0]
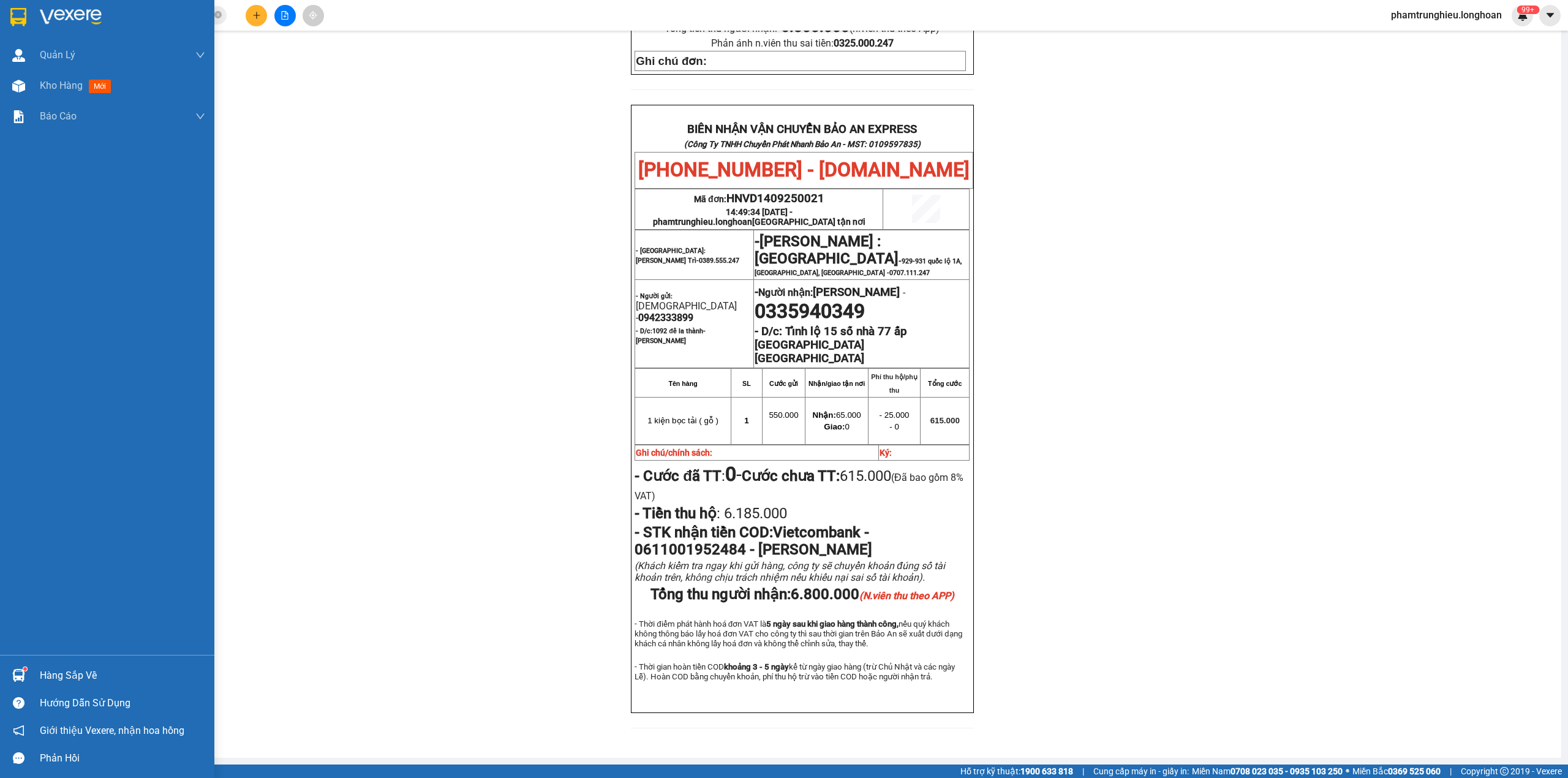
click at [20, 15] on img at bounding box center [18, 17] width 16 height 18
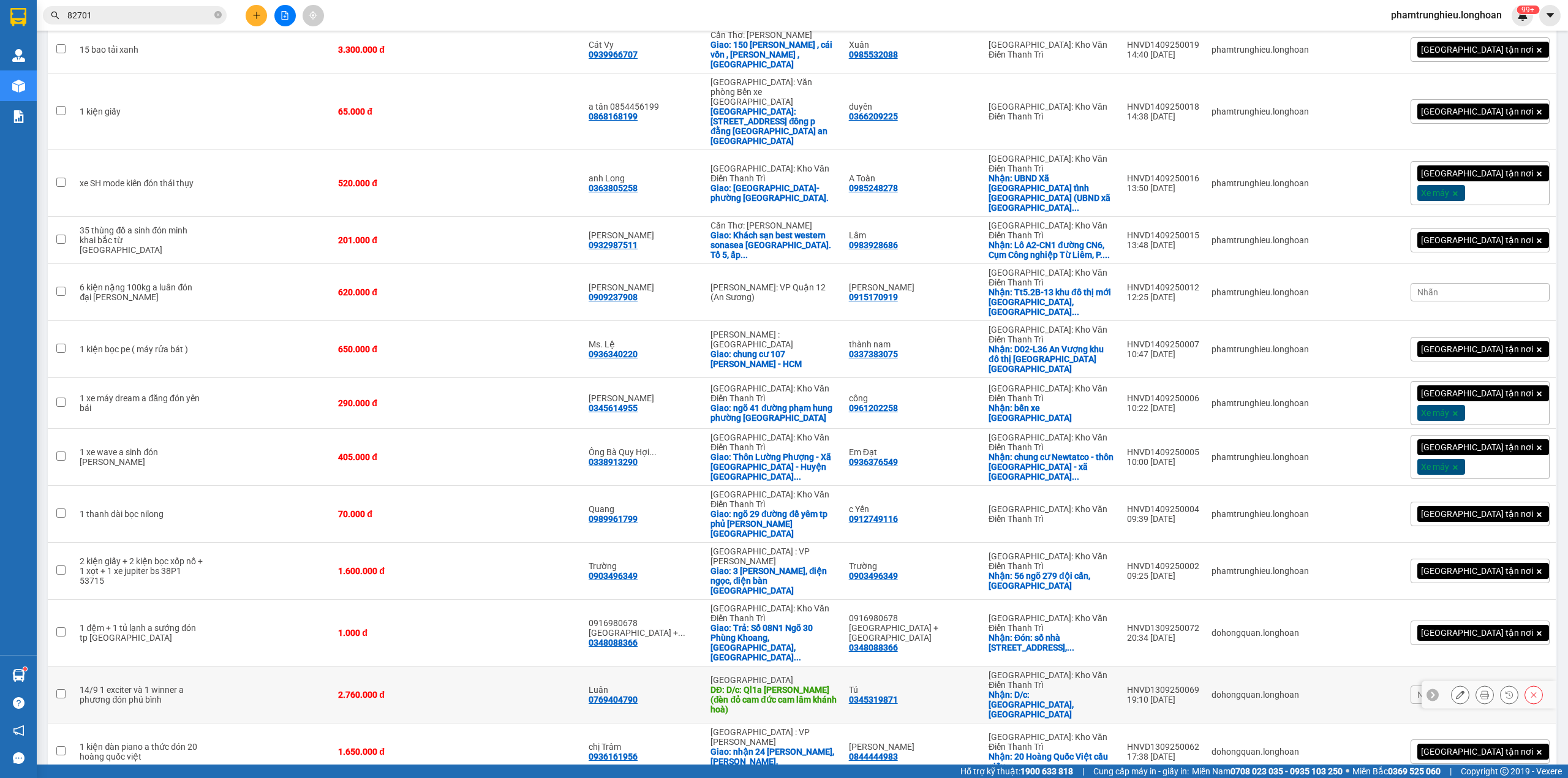
scroll to position [466, 0]
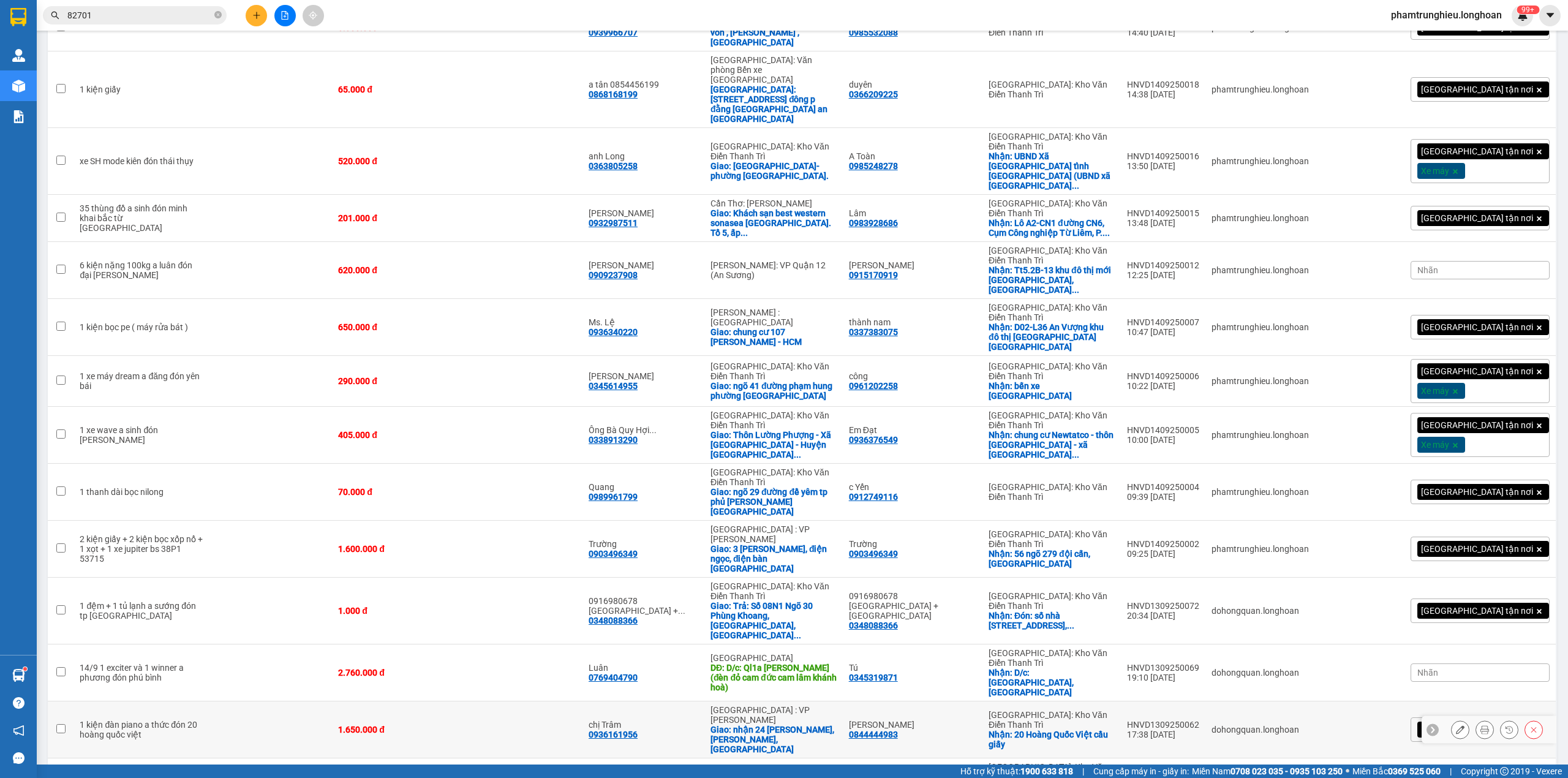
click at [1461, 721] on div at bounding box center [1497, 729] width 92 height 18
click at [1456, 725] on icon at bounding box center [1460, 729] width 9 height 9
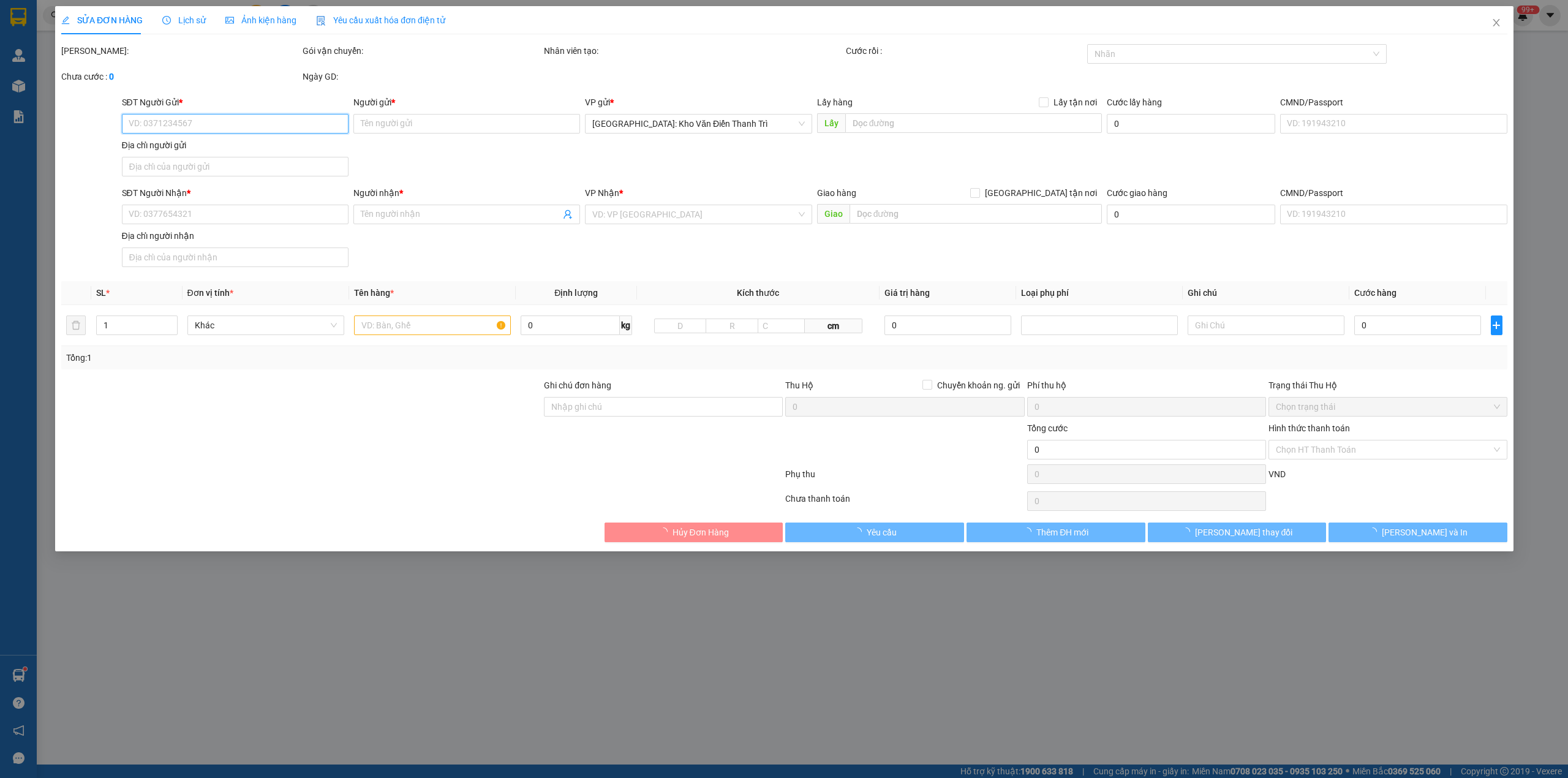
type input "0844444983"
type input "[PERSON_NAME]"
checkbox input "true"
type input "20 Hoàng Quốc Việt cầu giấy"
type input "0936161956"
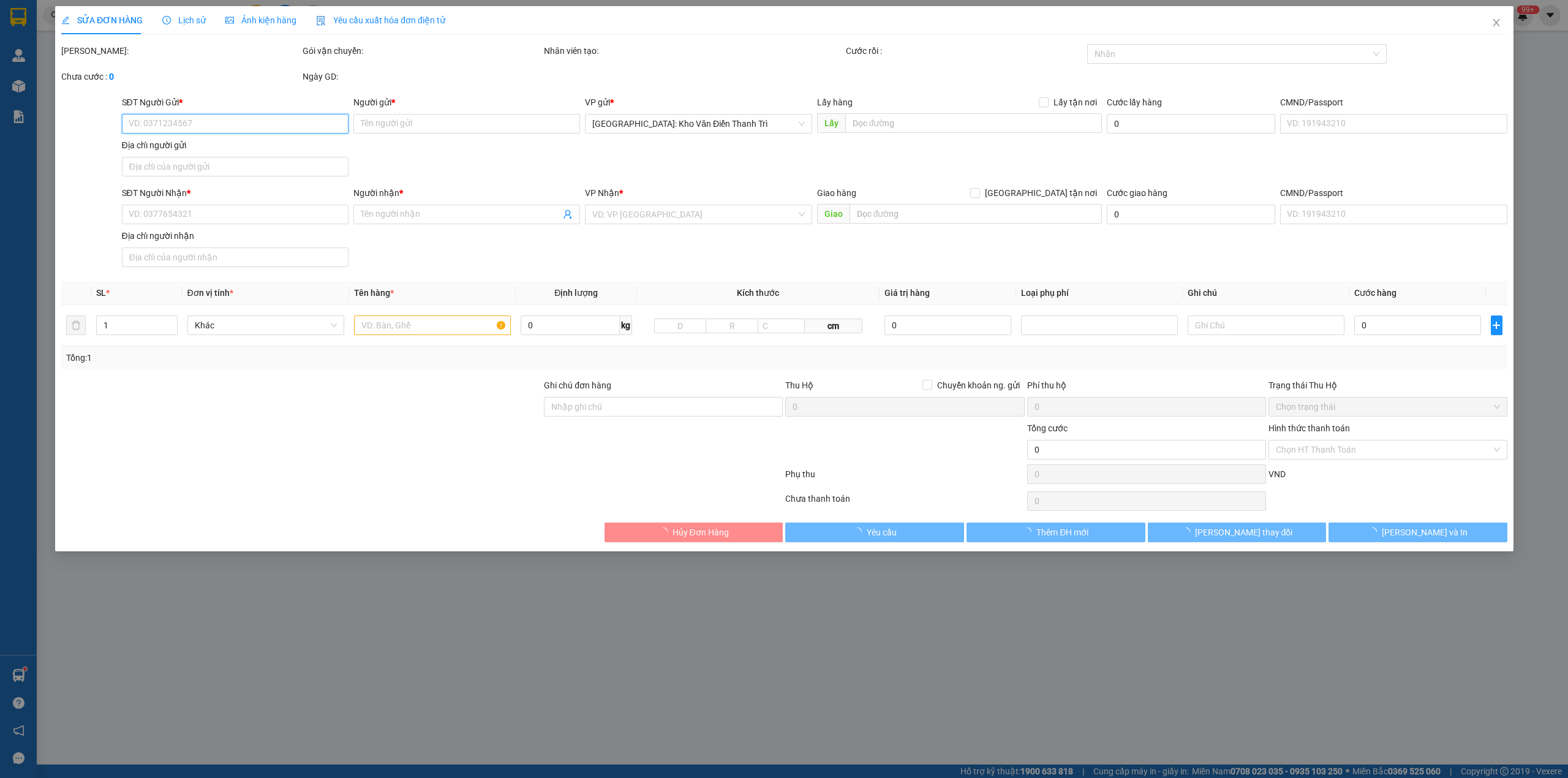
type input "chị Trâm"
checkbox input "true"
type input "nhận 24 Ngô Nhân Tịnh Hoà An, Cẩm Lệ, Đà Nẵng"
type input "1.650.000"
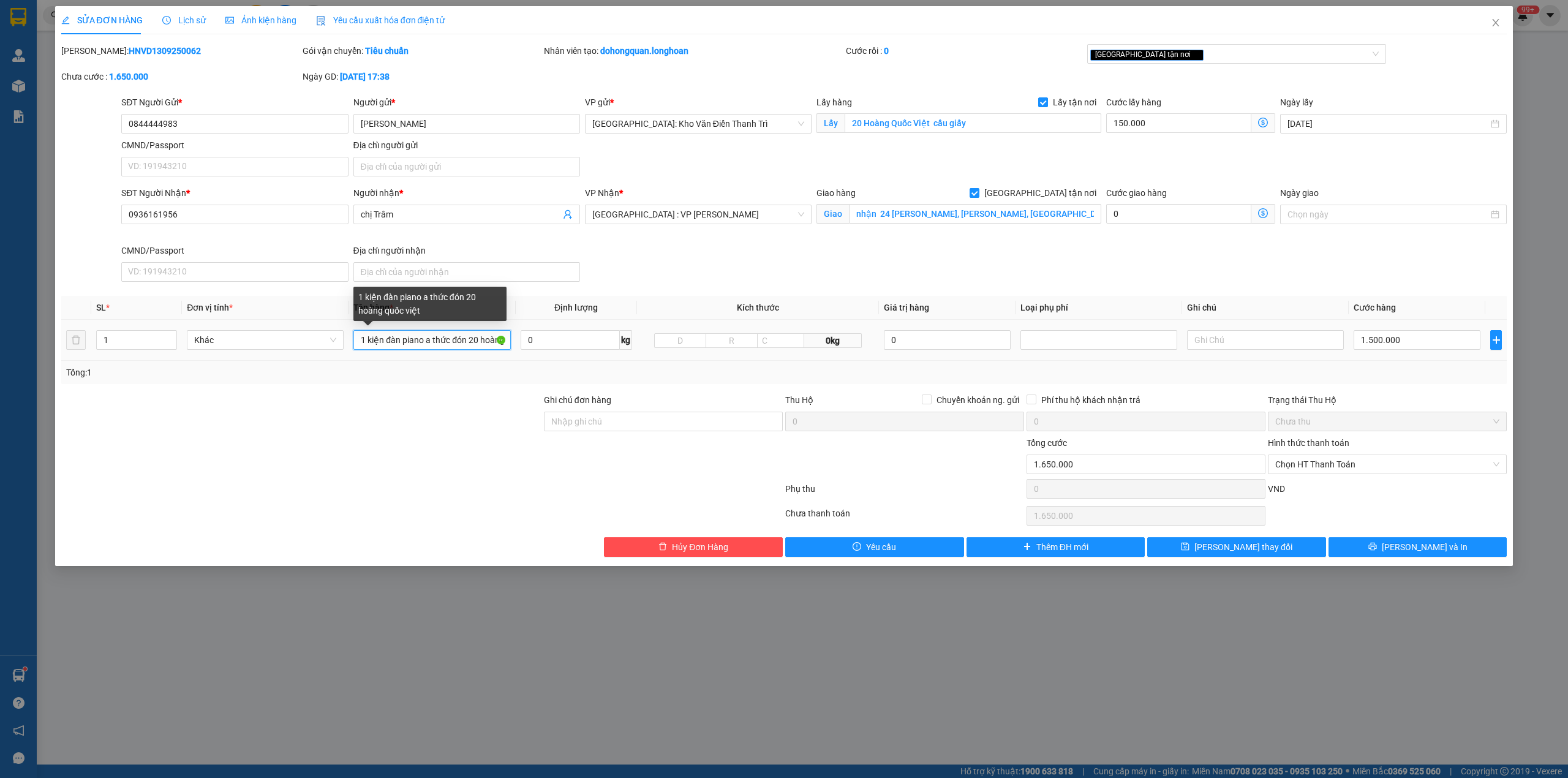
click at [441, 337] on input "1 kiện đàn piano a thức đón 20 hoàng quốc việt" at bounding box center [432, 339] width 157 height 20
type input "1 kiện bọc pe ( đàn piano )"
click at [580, 412] on div "Ghi chú đơn hàng" at bounding box center [663, 402] width 239 height 18
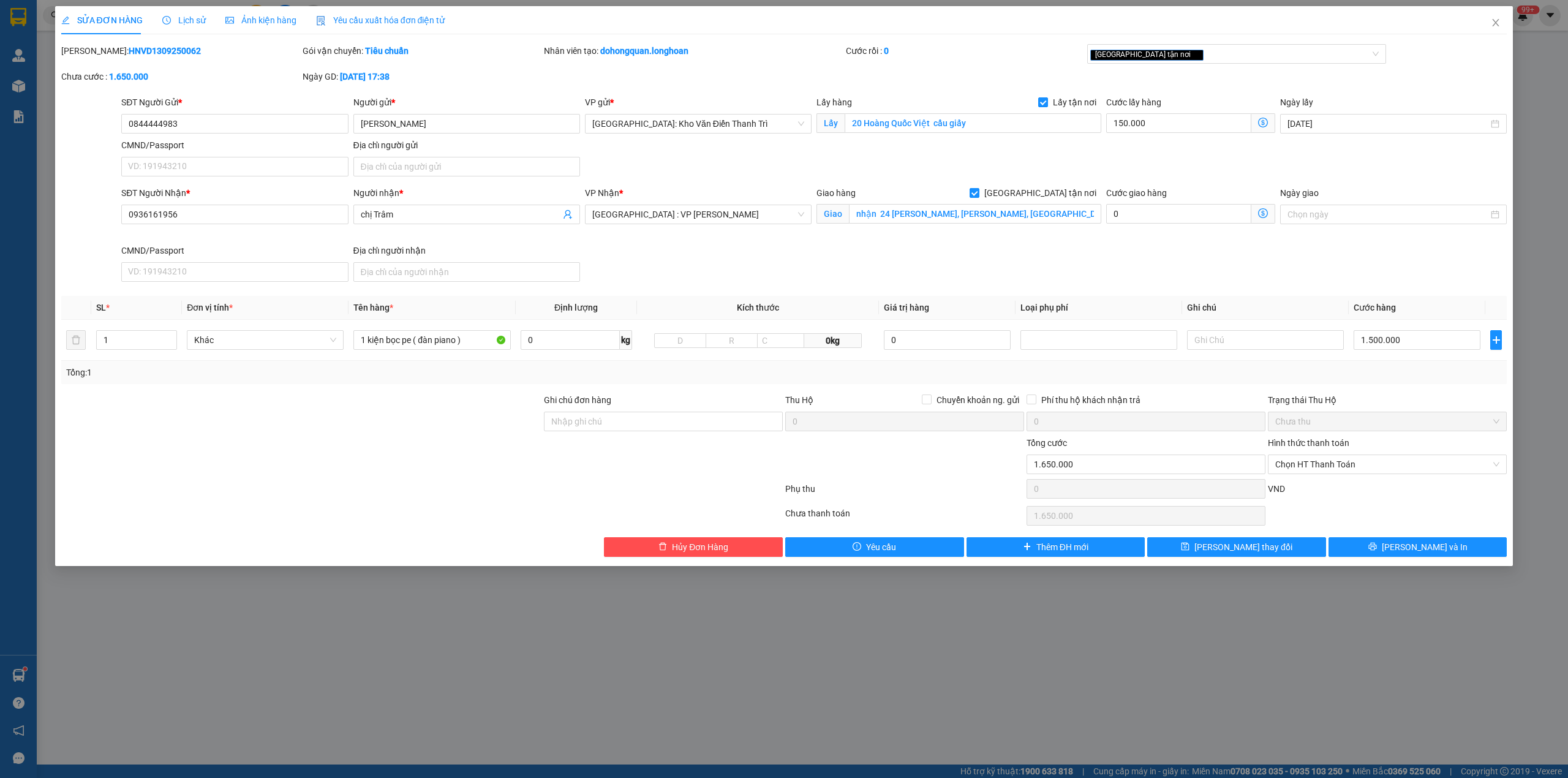
click at [591, 435] on div "Ghi chú đơn hàng" at bounding box center [663, 414] width 239 height 43
click at [591, 422] on input "Ghi chú đơn hàng" at bounding box center [663, 421] width 239 height 20
type input "HÀNG DỄ MÓP MÉO CHÚ Ý BỐC XẾP CẨN THẬN KHÔNG ĐÈ HÀNG ( HƯ VỠ KHÔNG ĐỀN GIÁ TRỊ …"
click at [344, 457] on div at bounding box center [301, 458] width 483 height 43
click at [343, 467] on div at bounding box center [301, 458] width 483 height 43
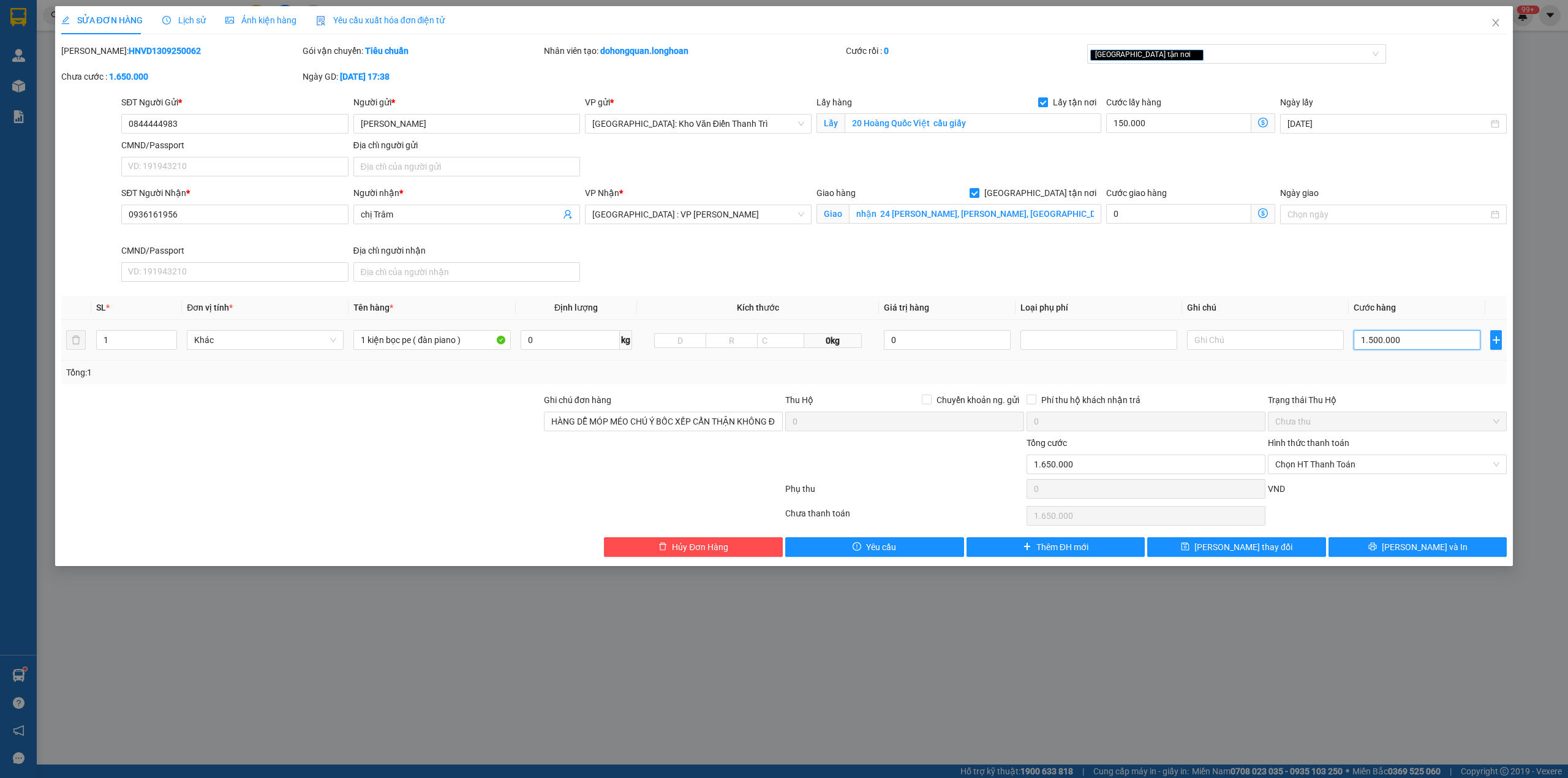
click at [1419, 341] on input "1.500.000" at bounding box center [1417, 339] width 127 height 20
type input "150.001"
type input "1"
type input "150.013"
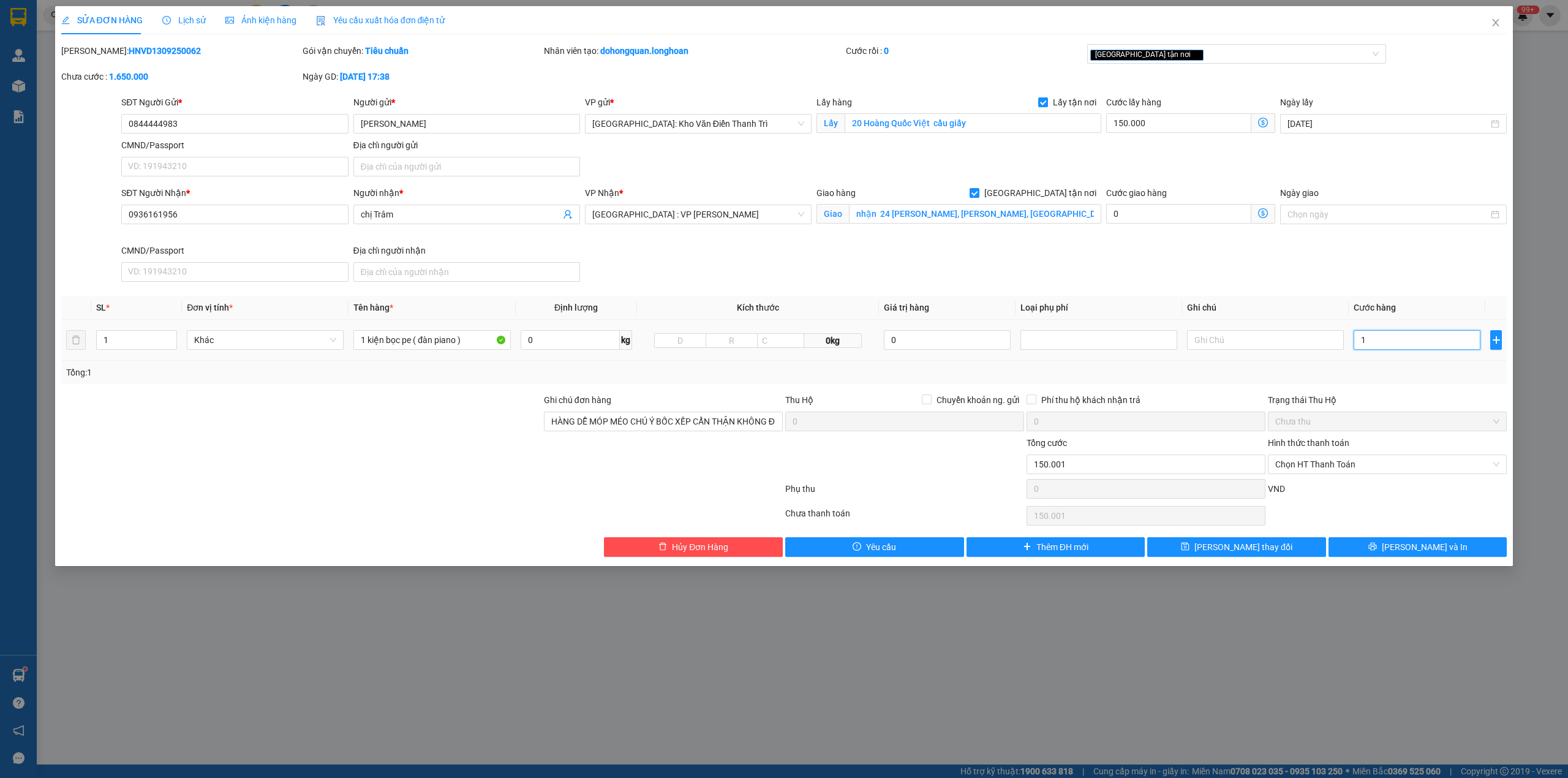
type input "150.013"
type input "13"
type input "150.130"
type input "130"
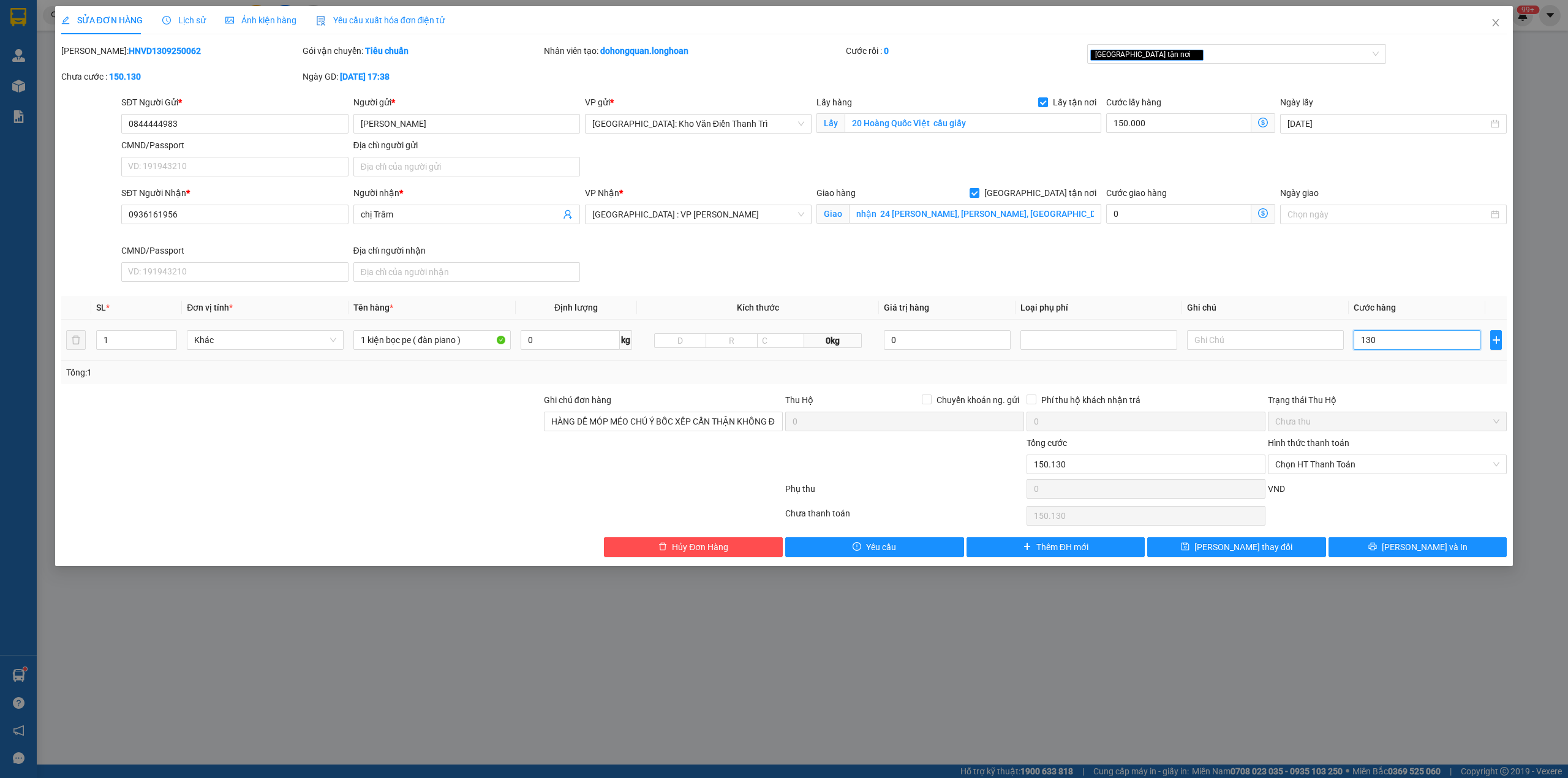
type input "151.300"
type input "1.300"
type input "163.000"
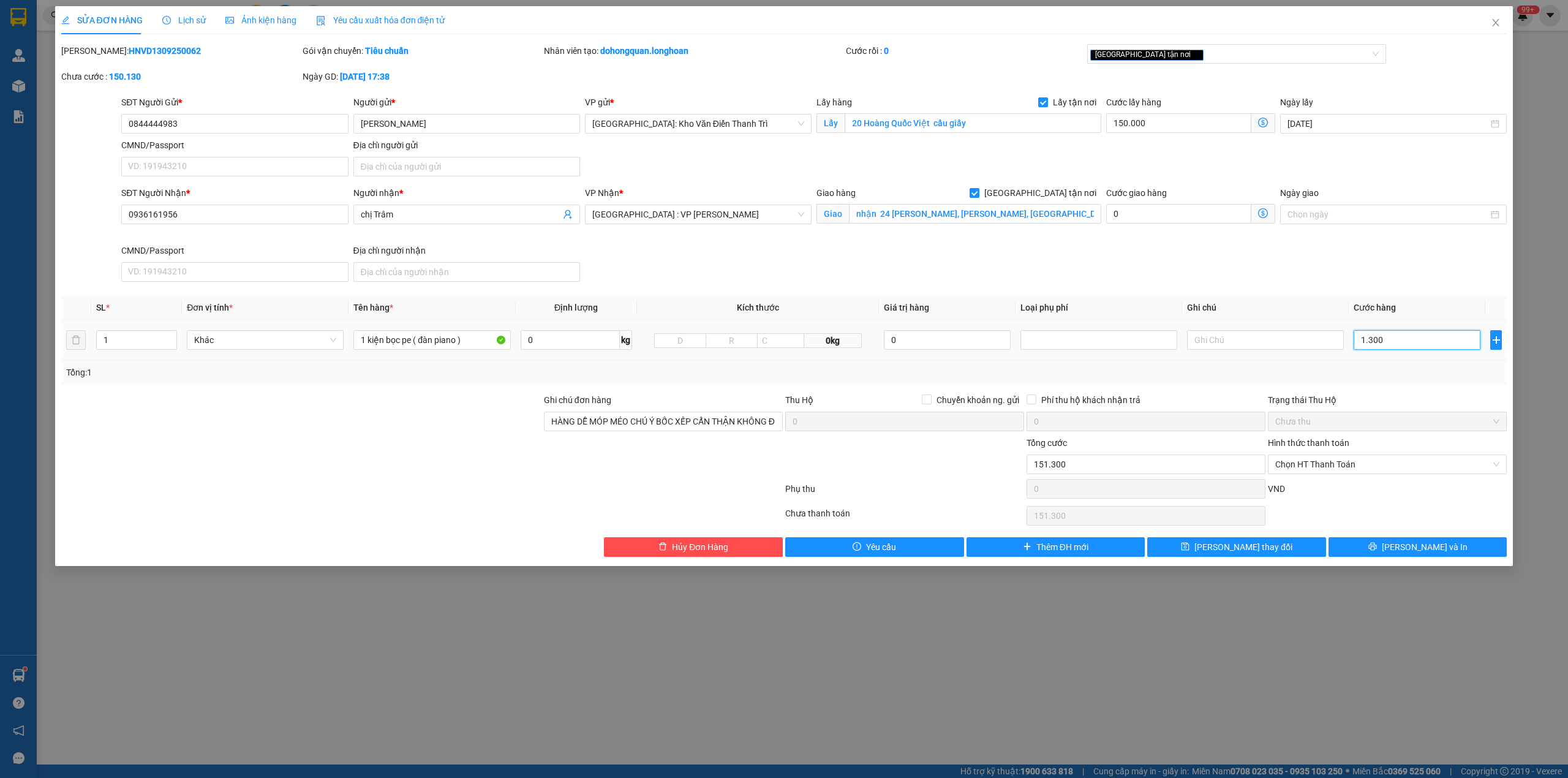
type input "13.000"
type input "280.000"
type input "130.000"
type input "1.450.000"
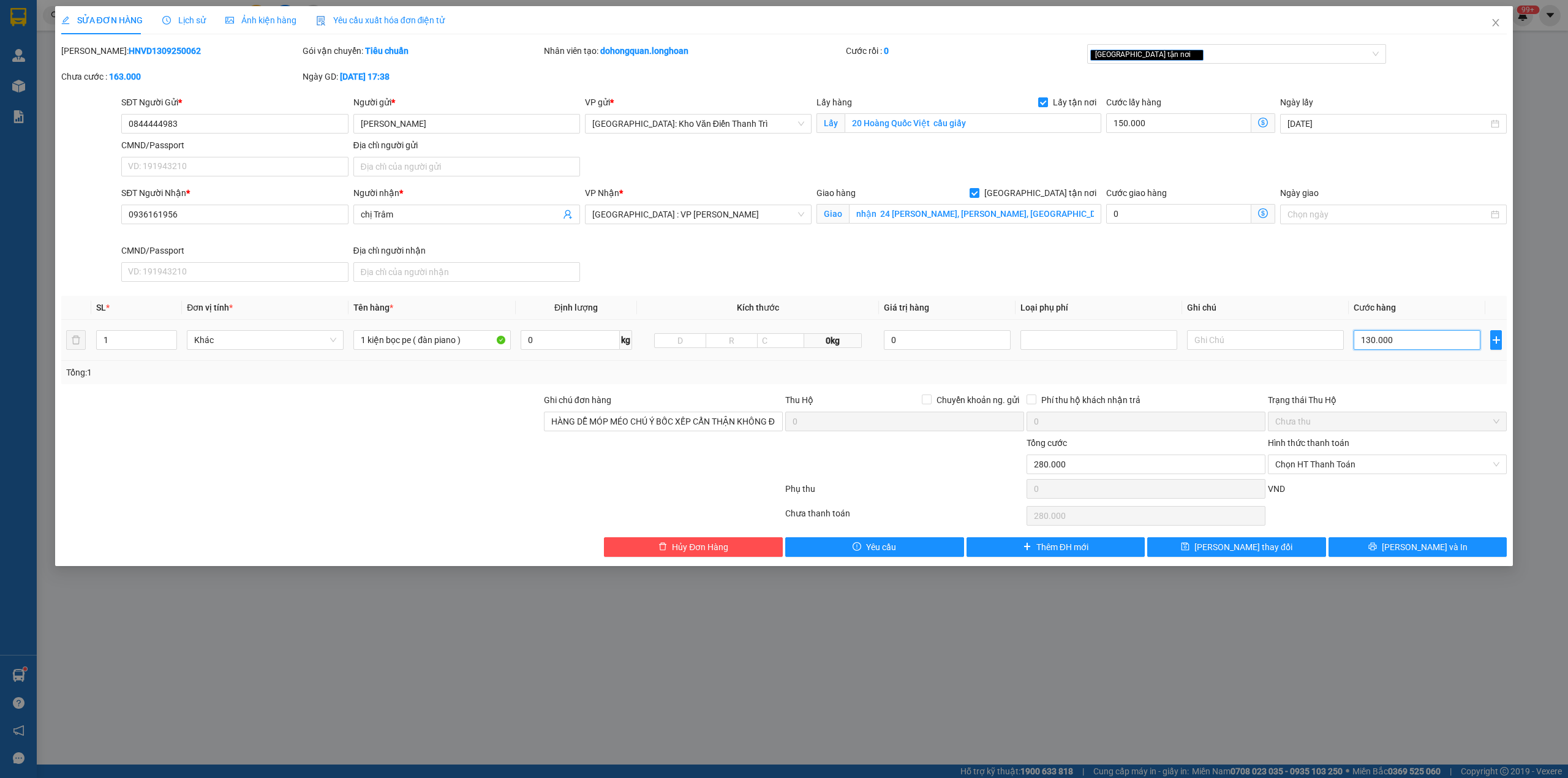
type input "1.450.000"
type input "1.300.000"
click at [380, 457] on div at bounding box center [301, 458] width 483 height 43
click at [238, 116] on input "0844444983" at bounding box center [235, 124] width 227 height 20
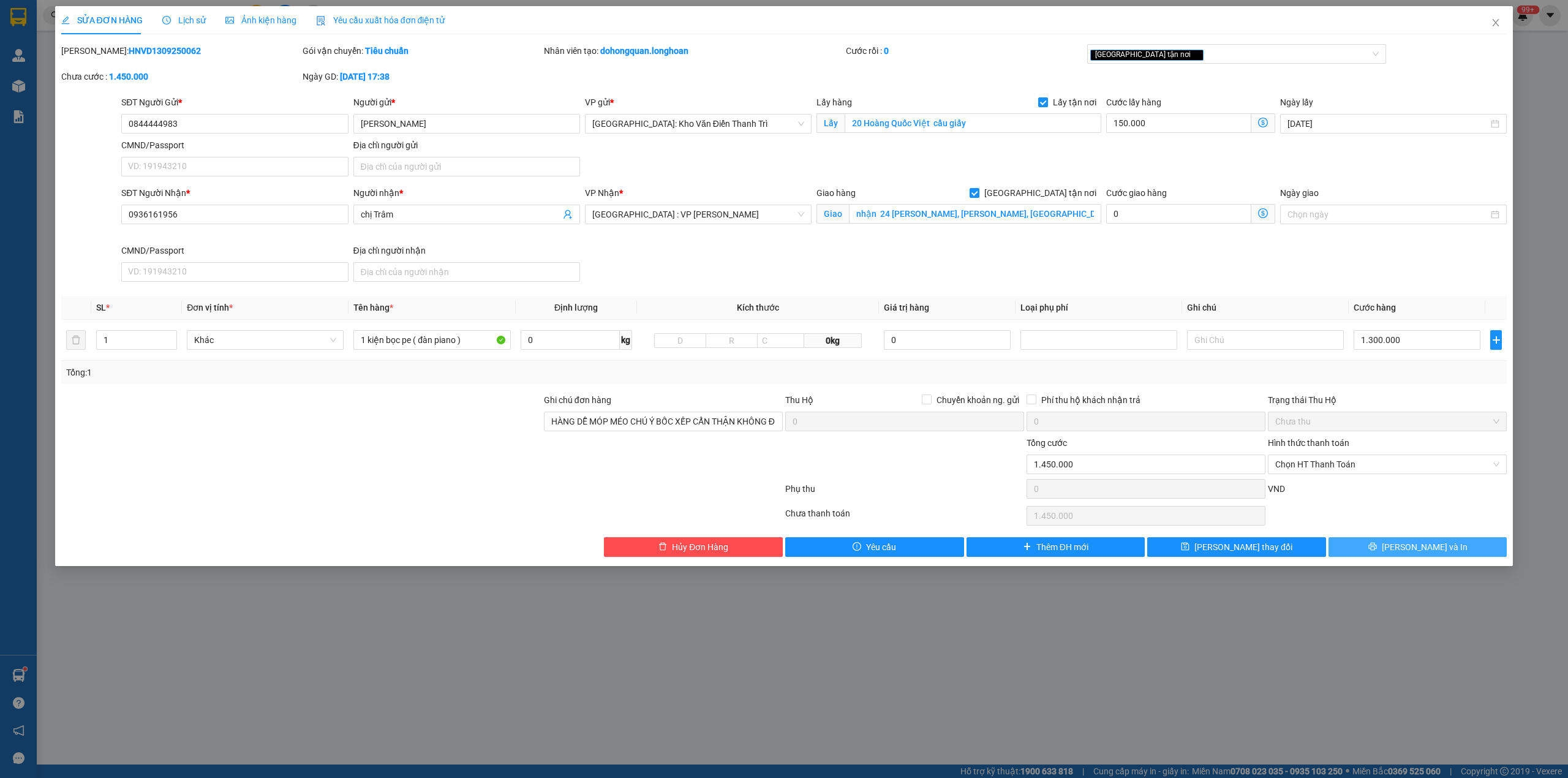
click at [1377, 545] on icon "printer" at bounding box center [1373, 546] width 9 height 9
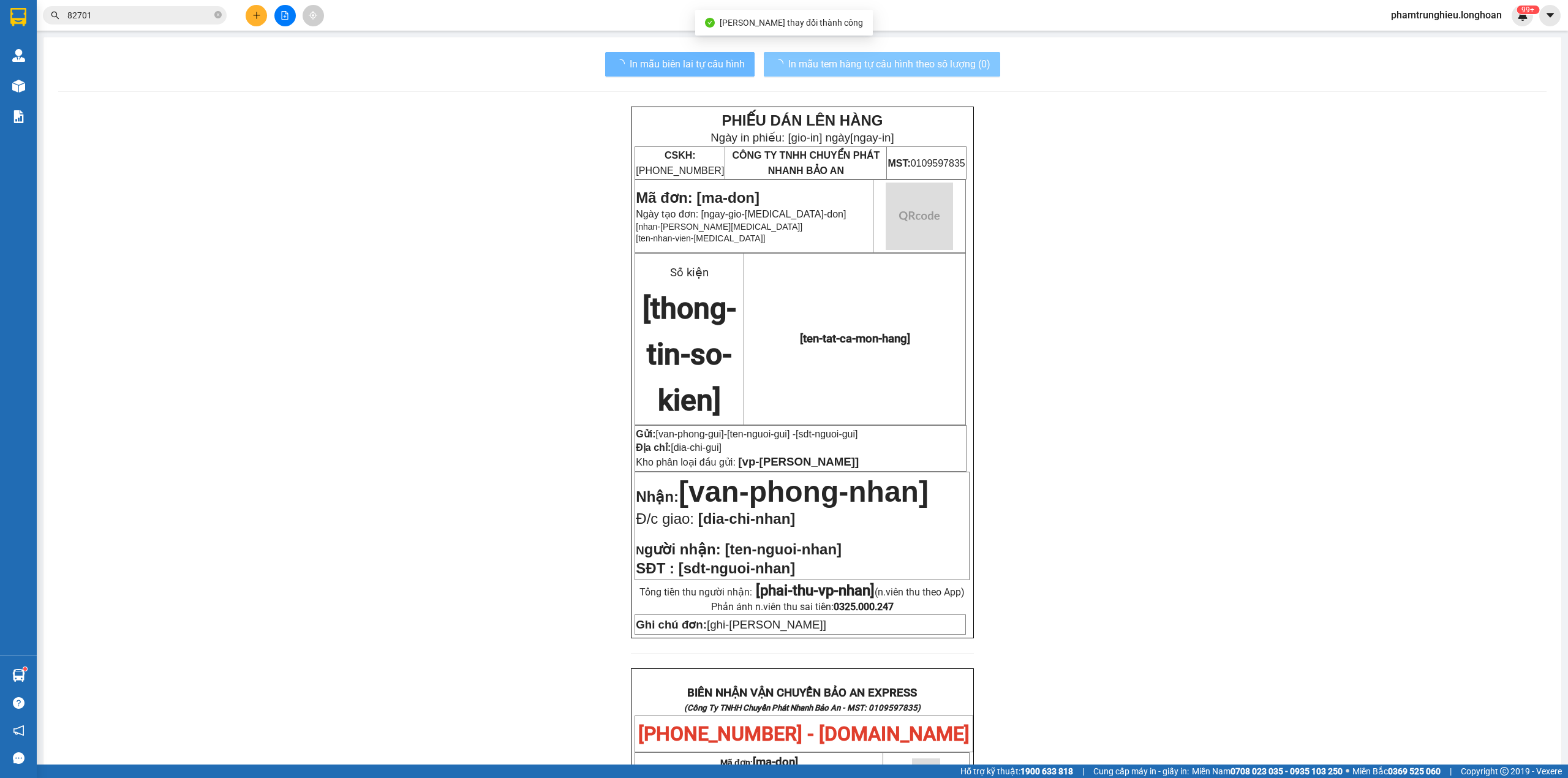
click at [959, 72] on span "In mẫu tem hàng tự cấu hình theo số lượng (0)" at bounding box center [889, 64] width 202 height 15
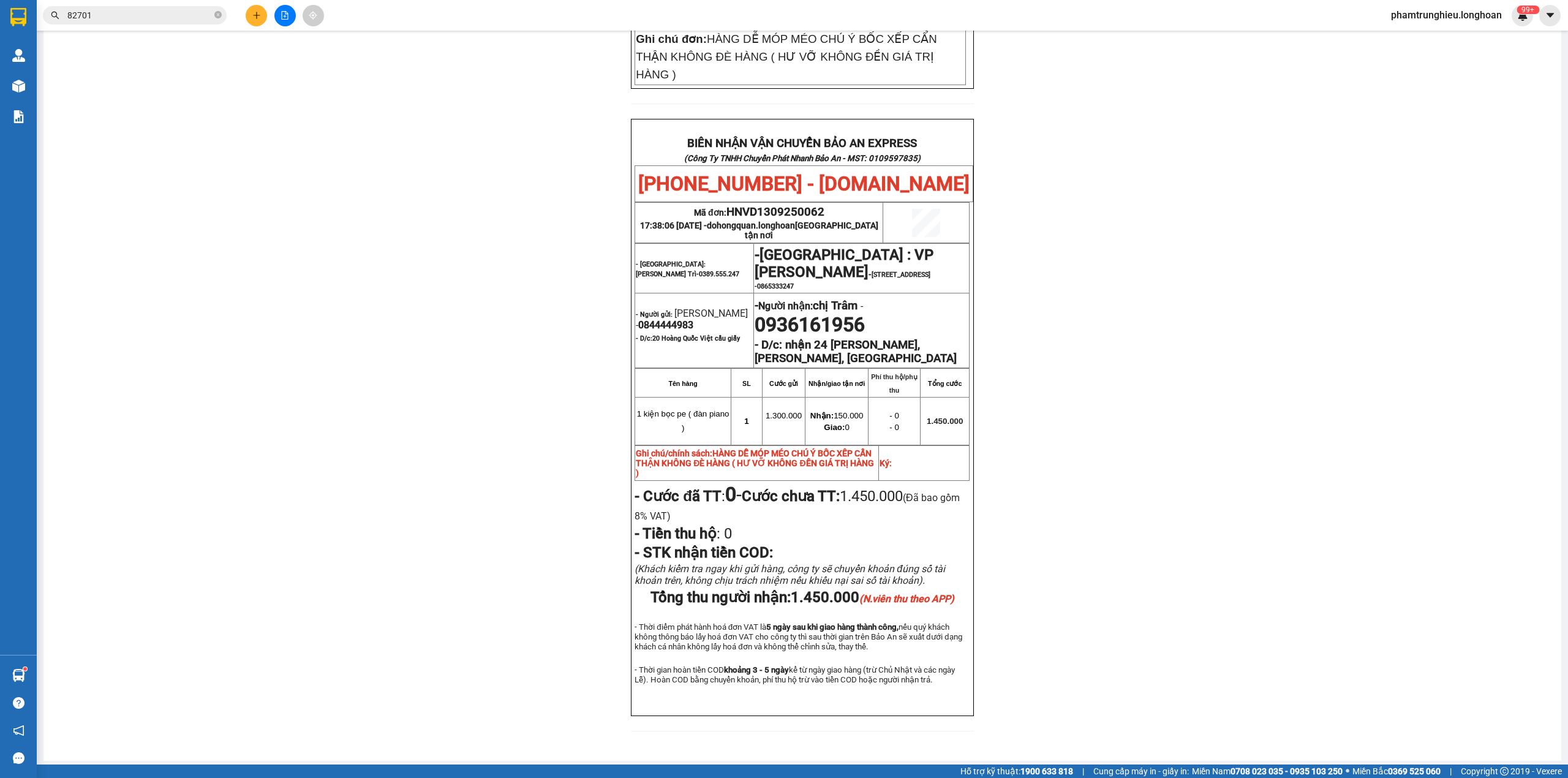
scroll to position [547, 0]
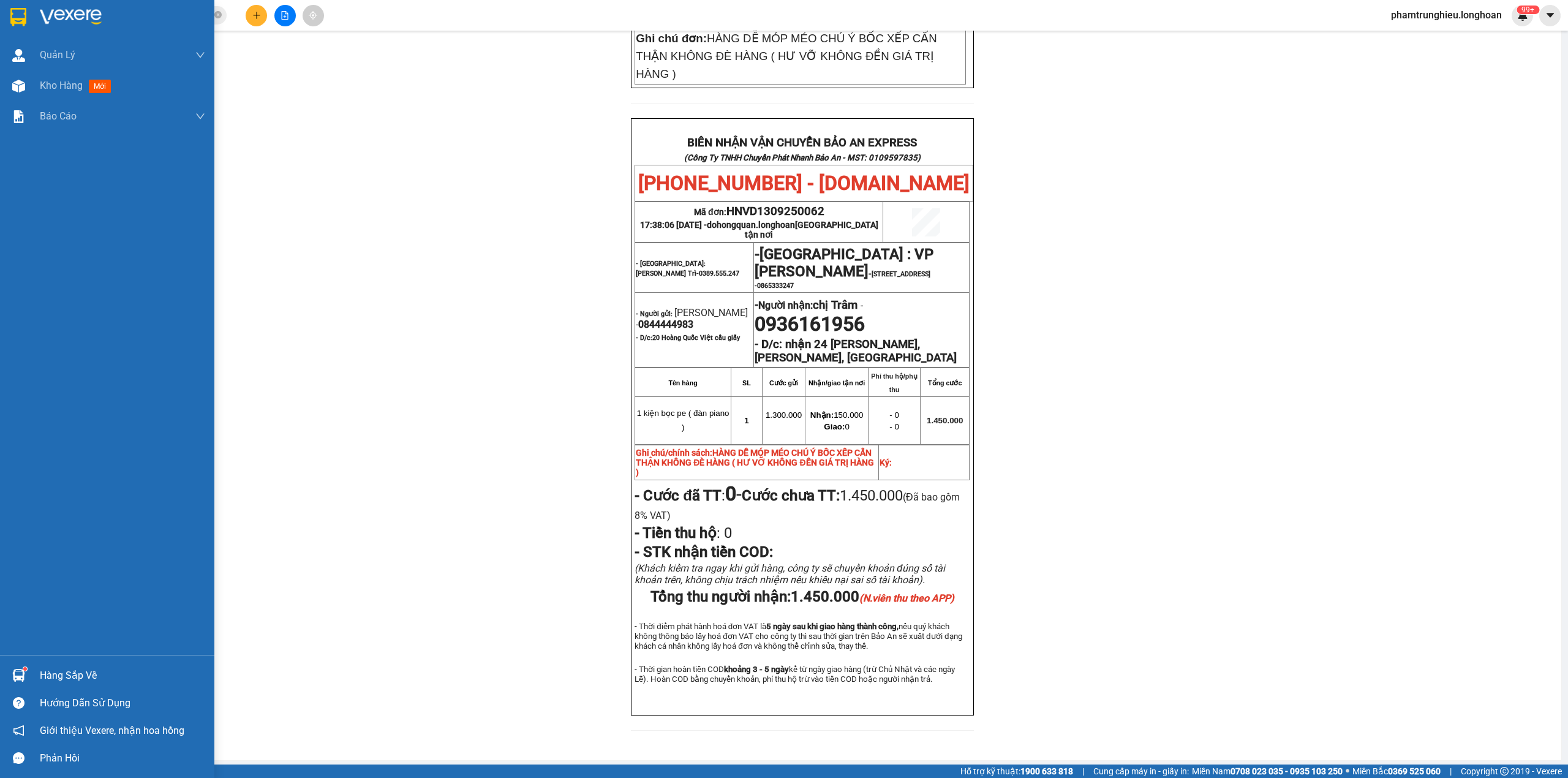
click at [27, 16] on div at bounding box center [18, 17] width 21 height 21
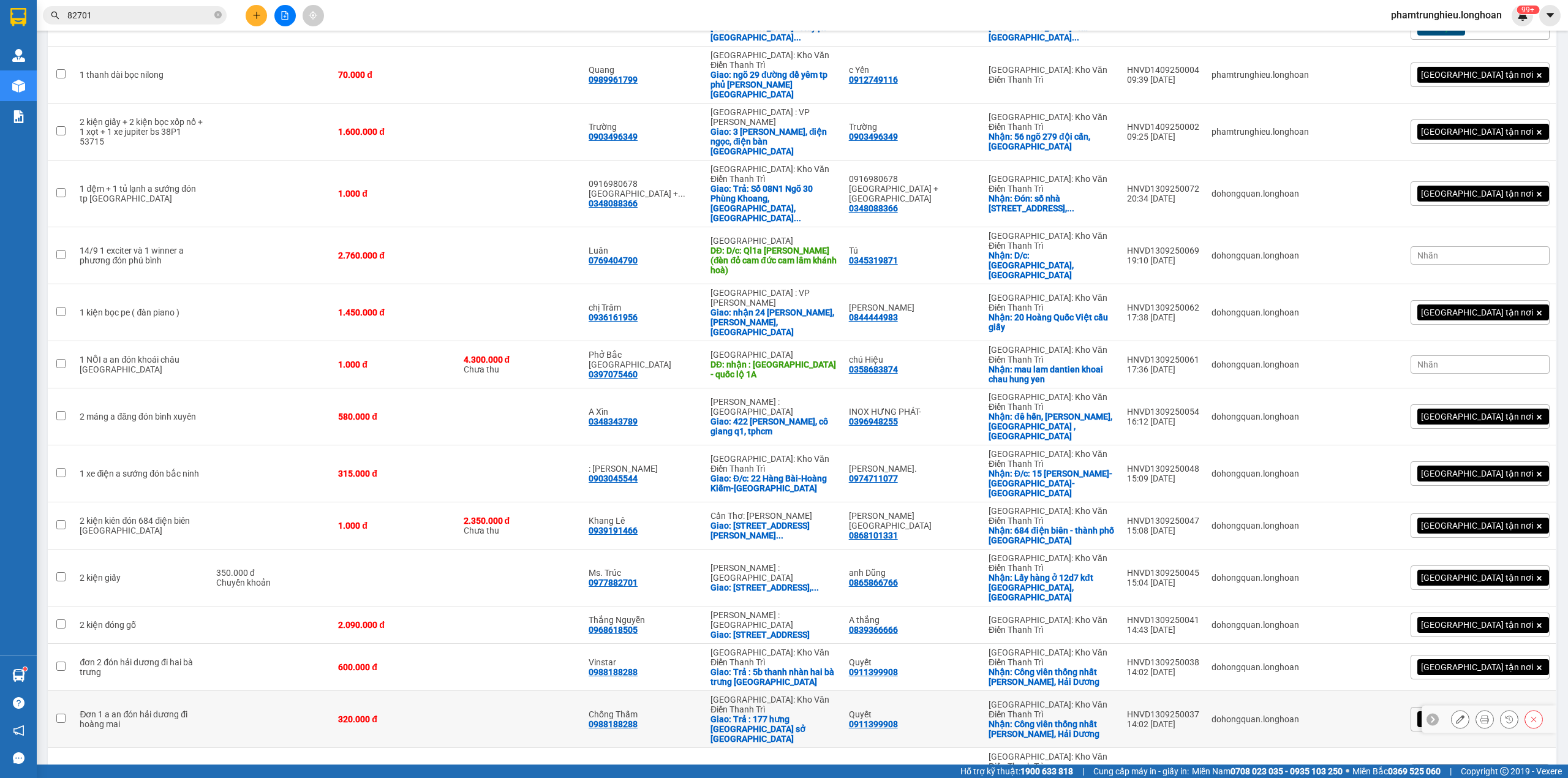
scroll to position [898, 0]
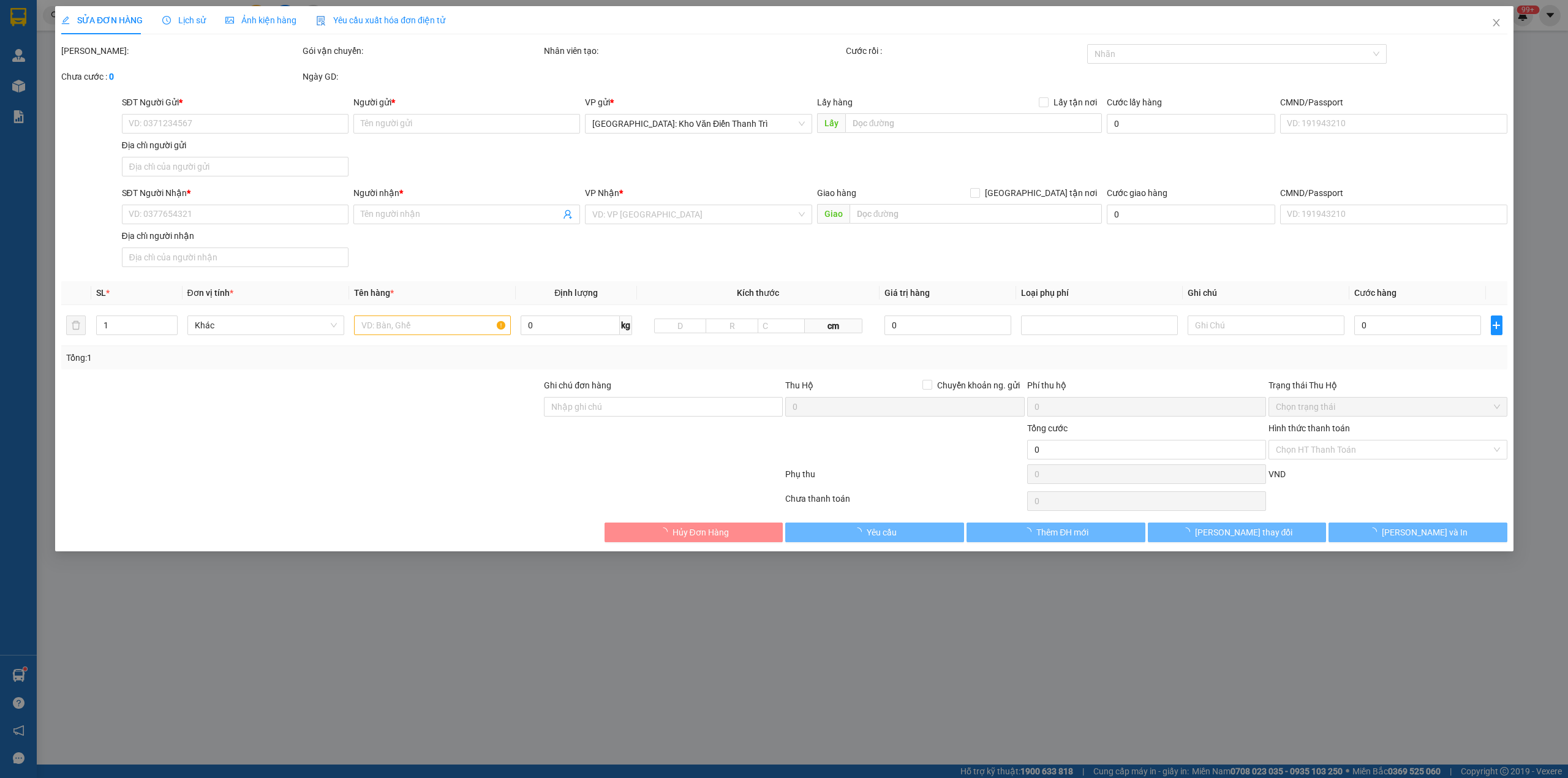
type input "0973386527"
type input "An Thuyên"
checkbox input "true"
type input "54/2/33 Tây Tựu, Hà Nội"
type input "0908260777"
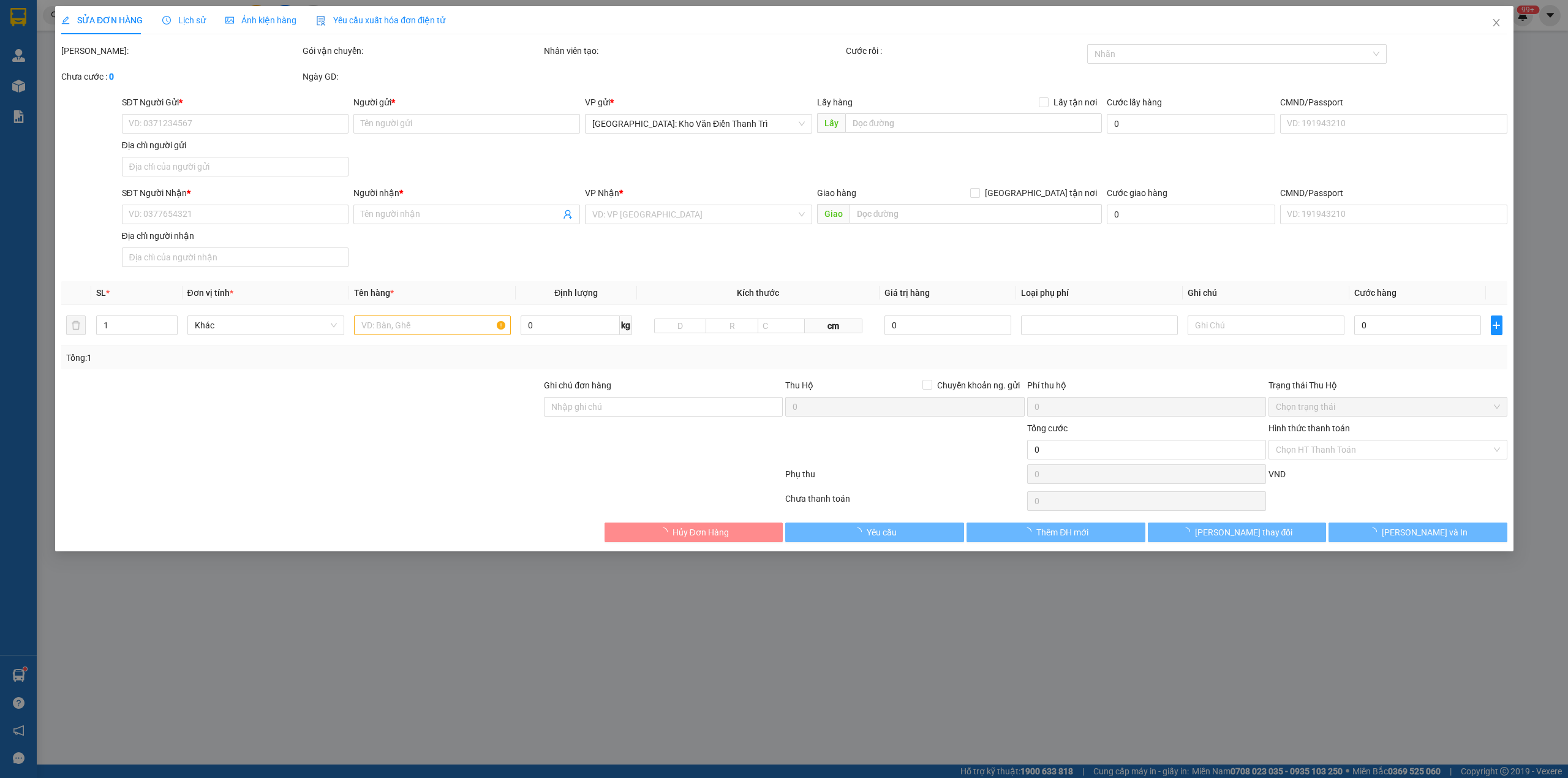
type input "Yến"
type input "330.000"
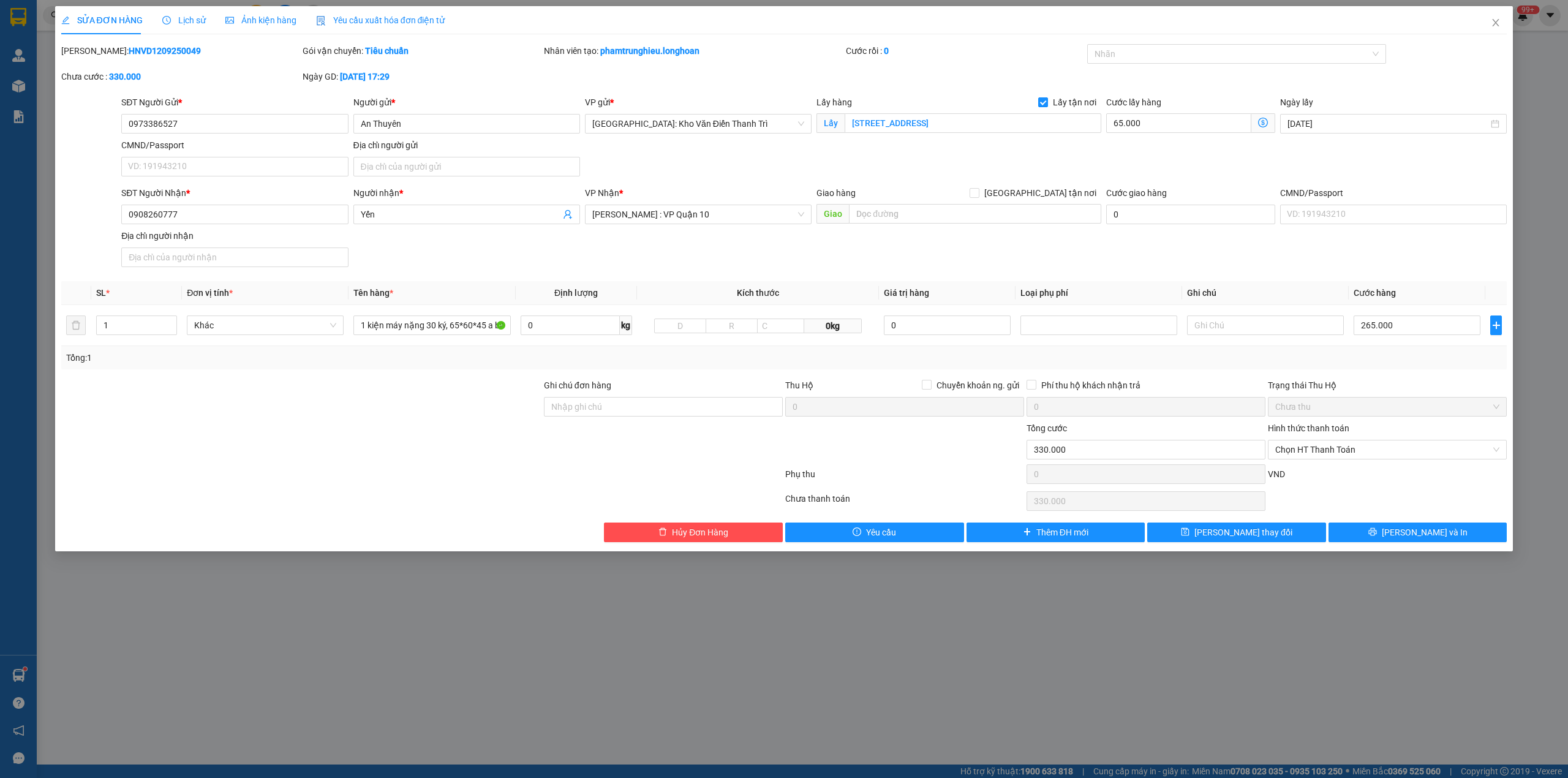
click at [198, 13] on div "Lịch sử" at bounding box center [183, 20] width 43 height 28
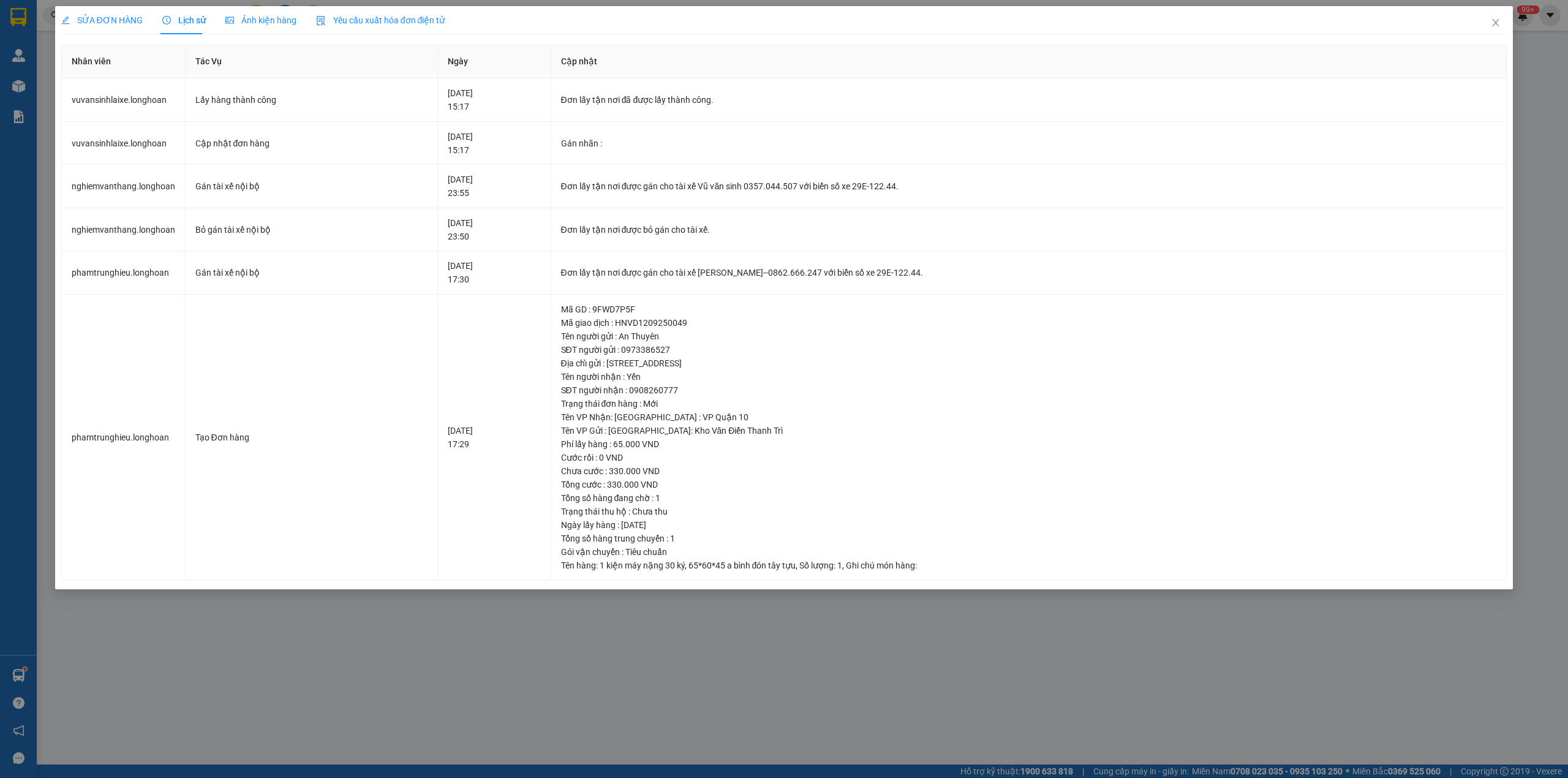
click at [112, 20] on span "SỬA ĐƠN HÀNG" at bounding box center [102, 20] width 81 height 9
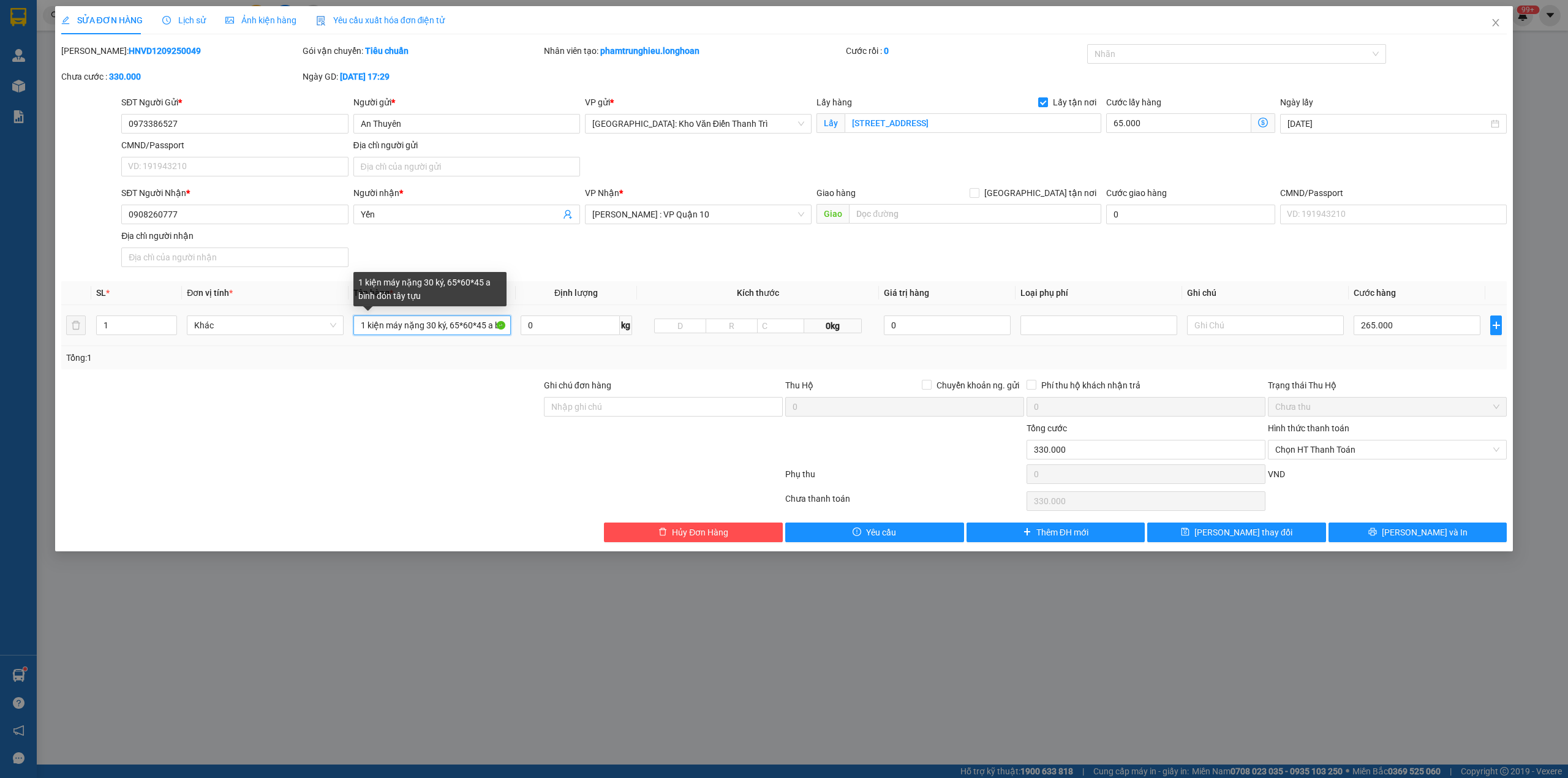
click at [490, 330] on input "1 kiện máy nặng 30 ký, 65*60*45 a bình đón tây tựu" at bounding box center [432, 325] width 157 height 20
click at [492, 332] on input "1 kiện máy nặng 30 ký, 65*60*45 a bình đón tây tựu" at bounding box center [432, 325] width 157 height 20
type input "1 kiện máy nặng 30 ký, 65*60*45 a sinh đón tây tựu"
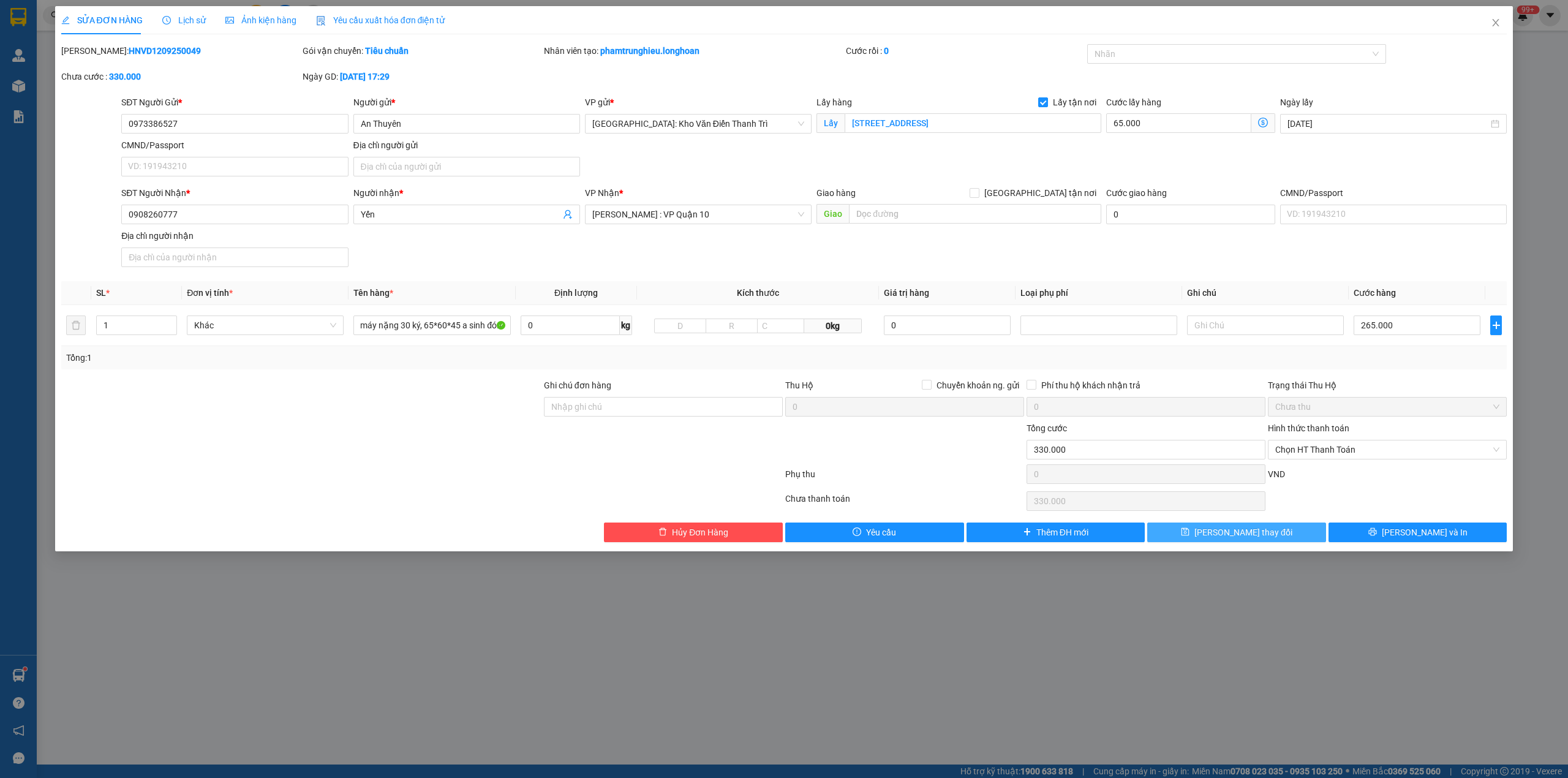
click at [1190, 532] on icon "save" at bounding box center [1185, 532] width 9 height 9
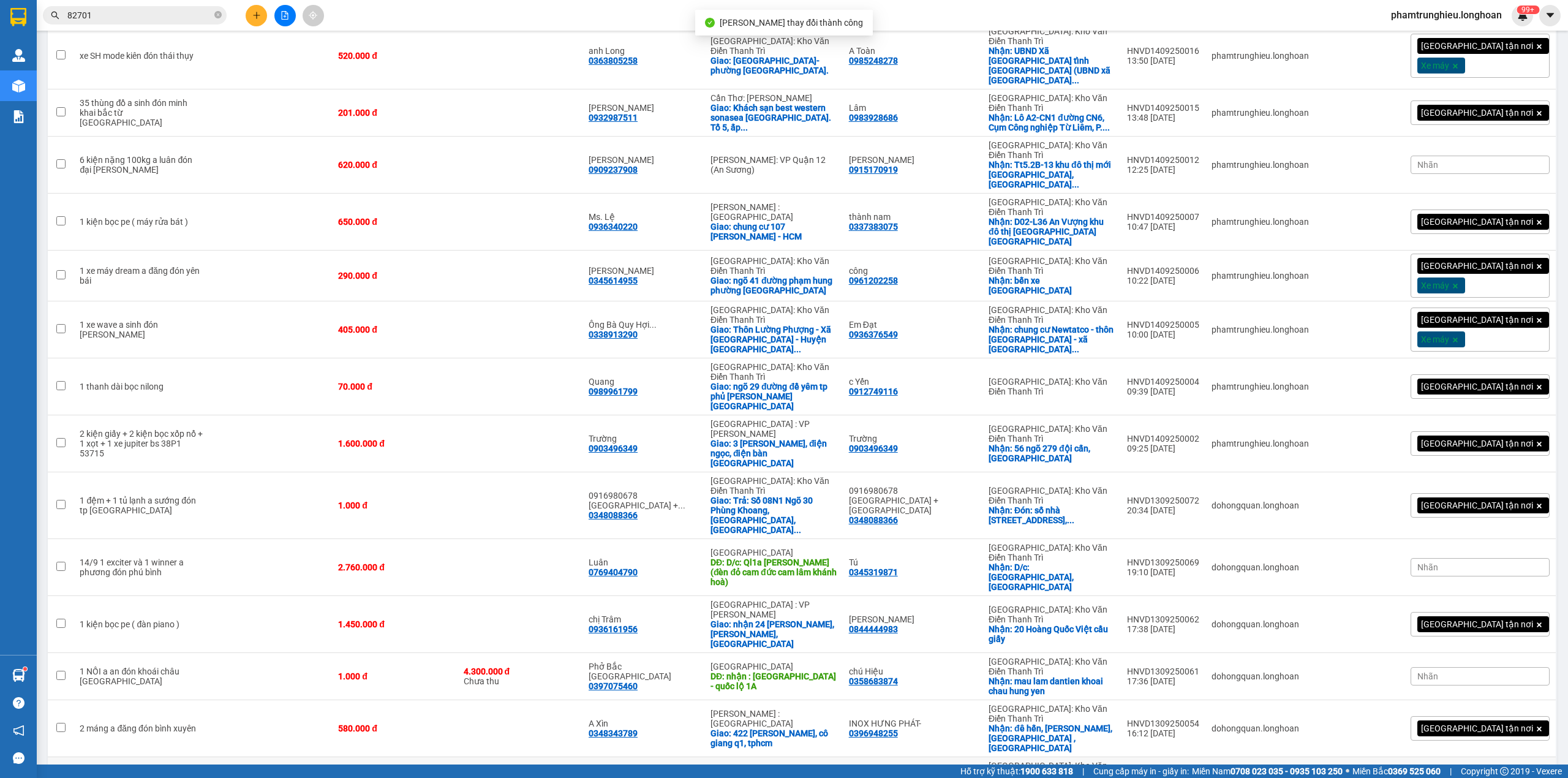
scroll to position [1038, 0]
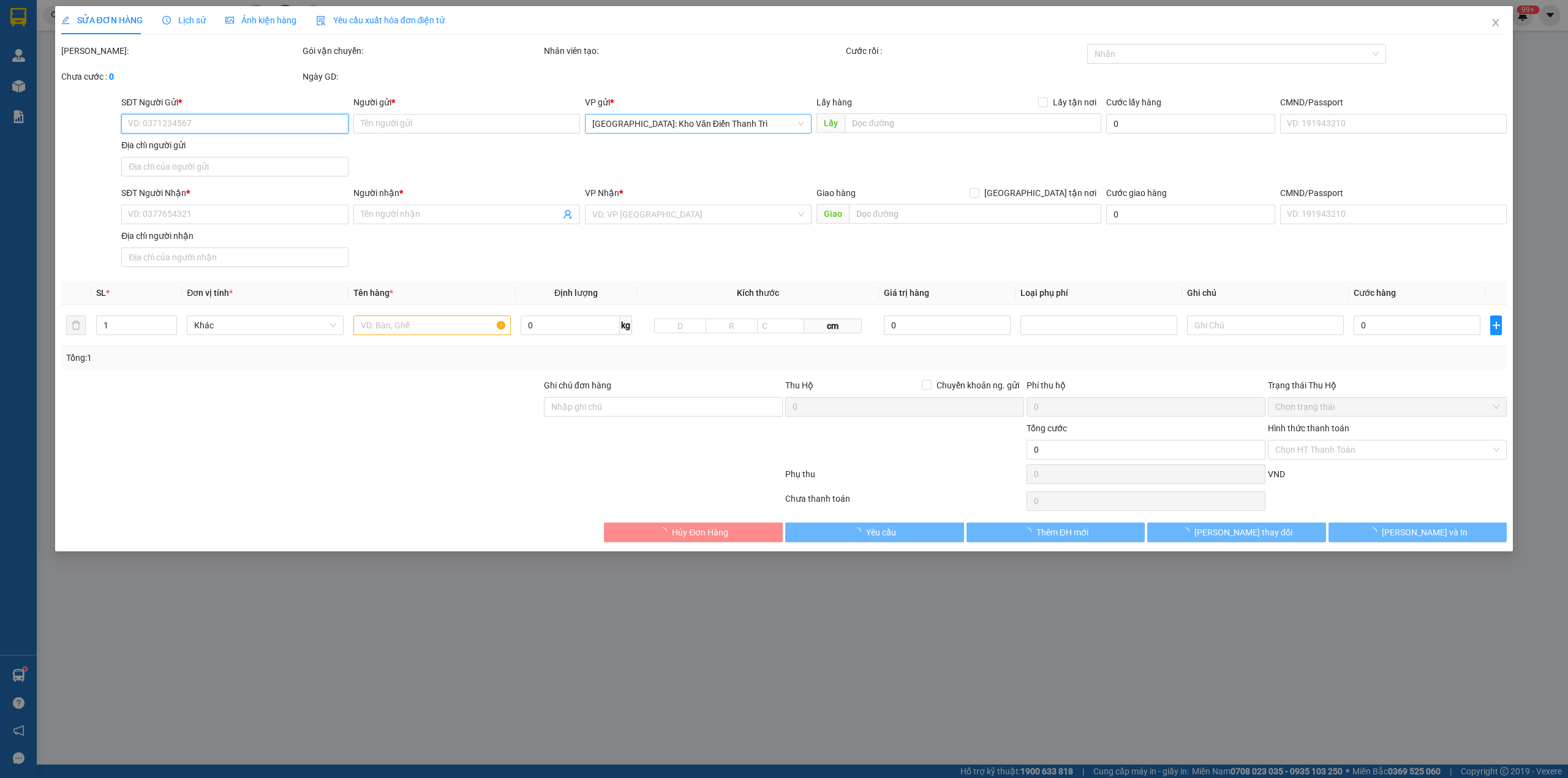
type input "0942422525"
type input "c Huyền"
checkbox input "true"
type input "Quang Trung, Thạch Thất, Hà Nội"
type input "0938745296"
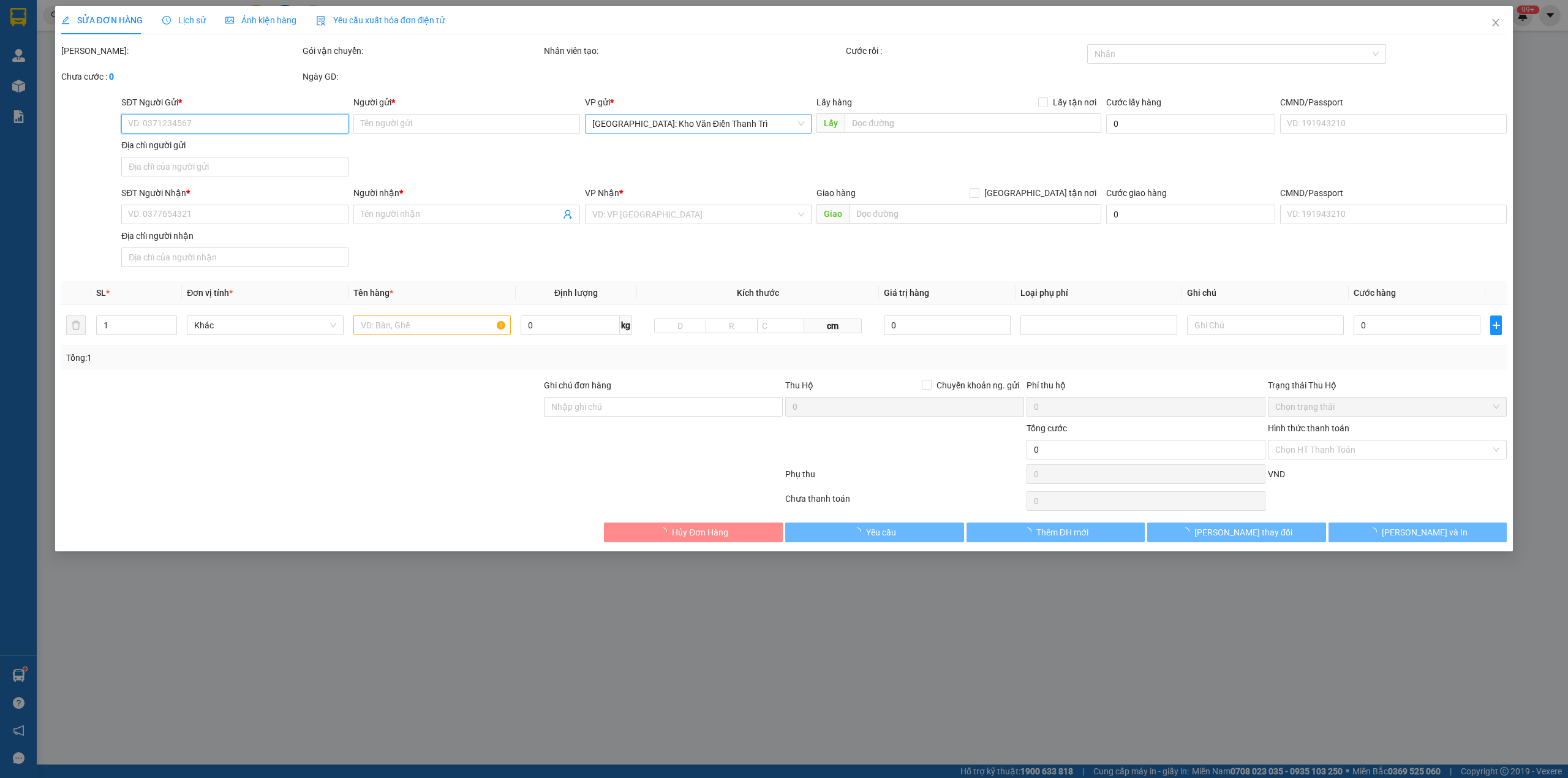
type input "An Nhiên"
checkbox input "true"
type input "số 68 đường số 6 phường Tăng Nhơn Phú quận 9 HCM"
type input "375.000"
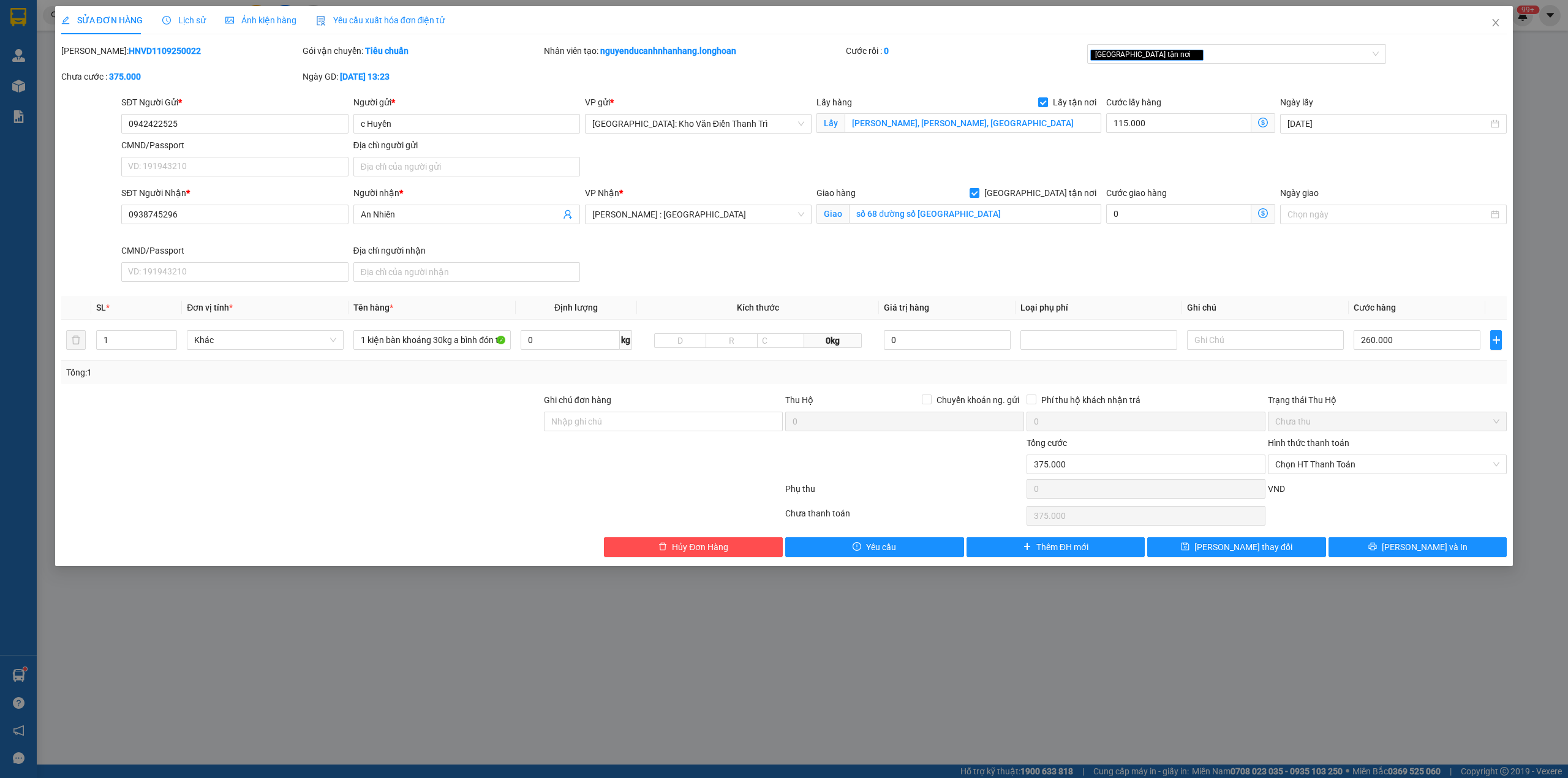
click at [201, 20] on span "Lịch sử" at bounding box center [183, 20] width 43 height 9
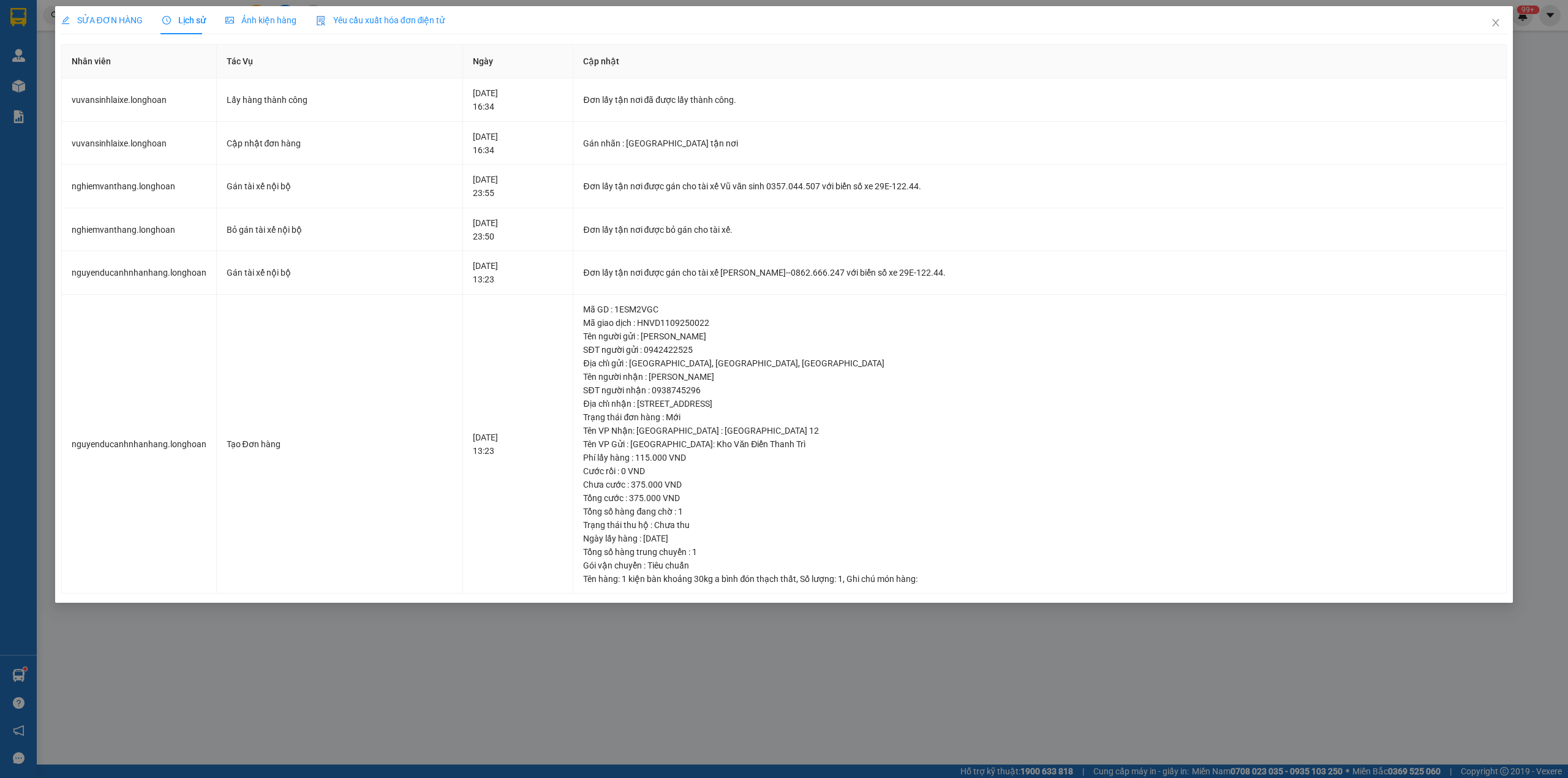
click at [109, 16] on span "SỬA ĐƠN HÀNG" at bounding box center [102, 20] width 81 height 9
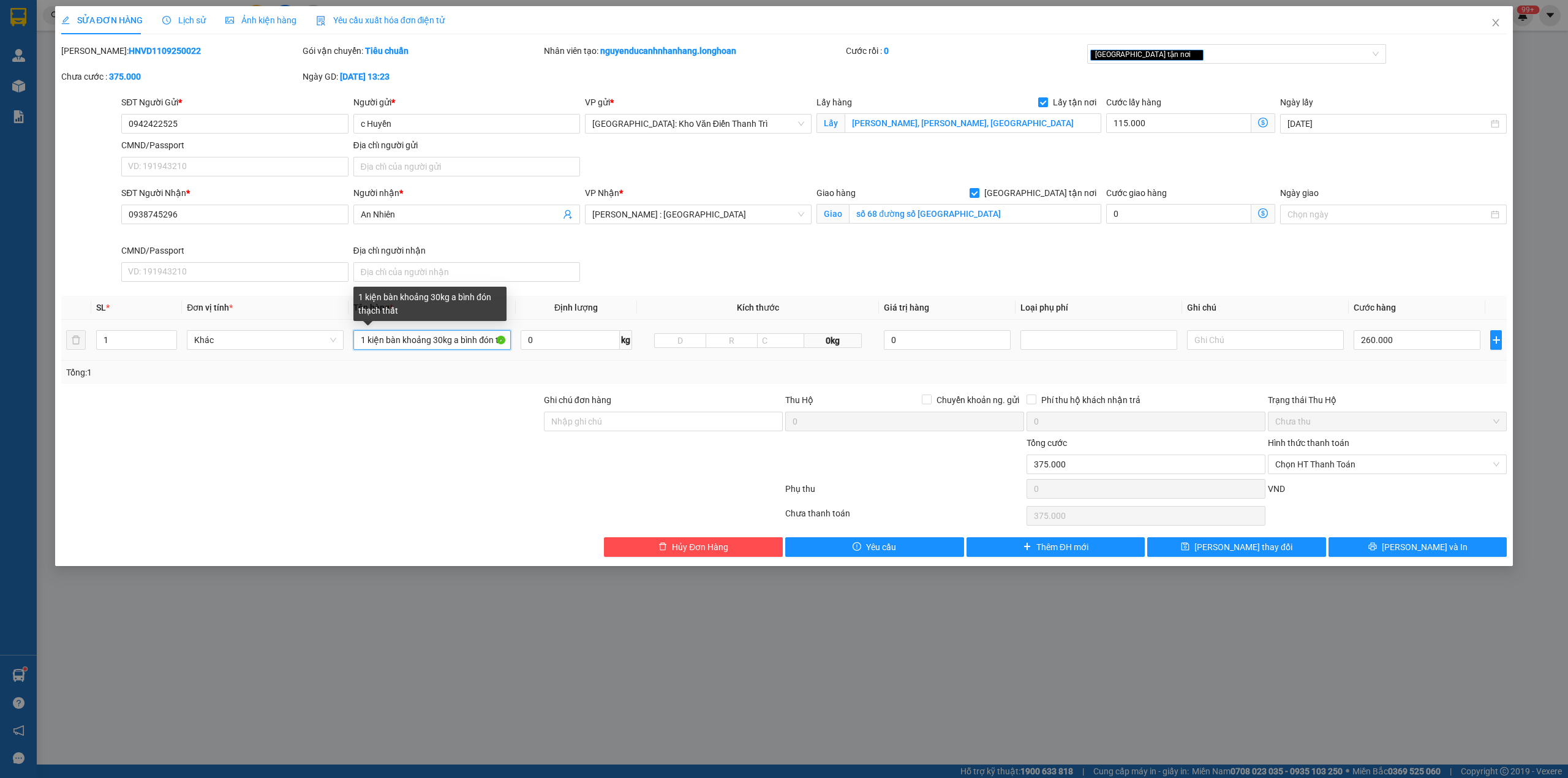
drag, startPoint x: 476, startPoint y: 346, endPoint x: 459, endPoint y: 351, distance: 17.7
click at [459, 350] on input "1 kiện bàn khoảng 30kg a bình đón thạch thất" at bounding box center [432, 339] width 157 height 20
type input "1 kiện bàn khoảng 30kg a sinh đón thạch thất"
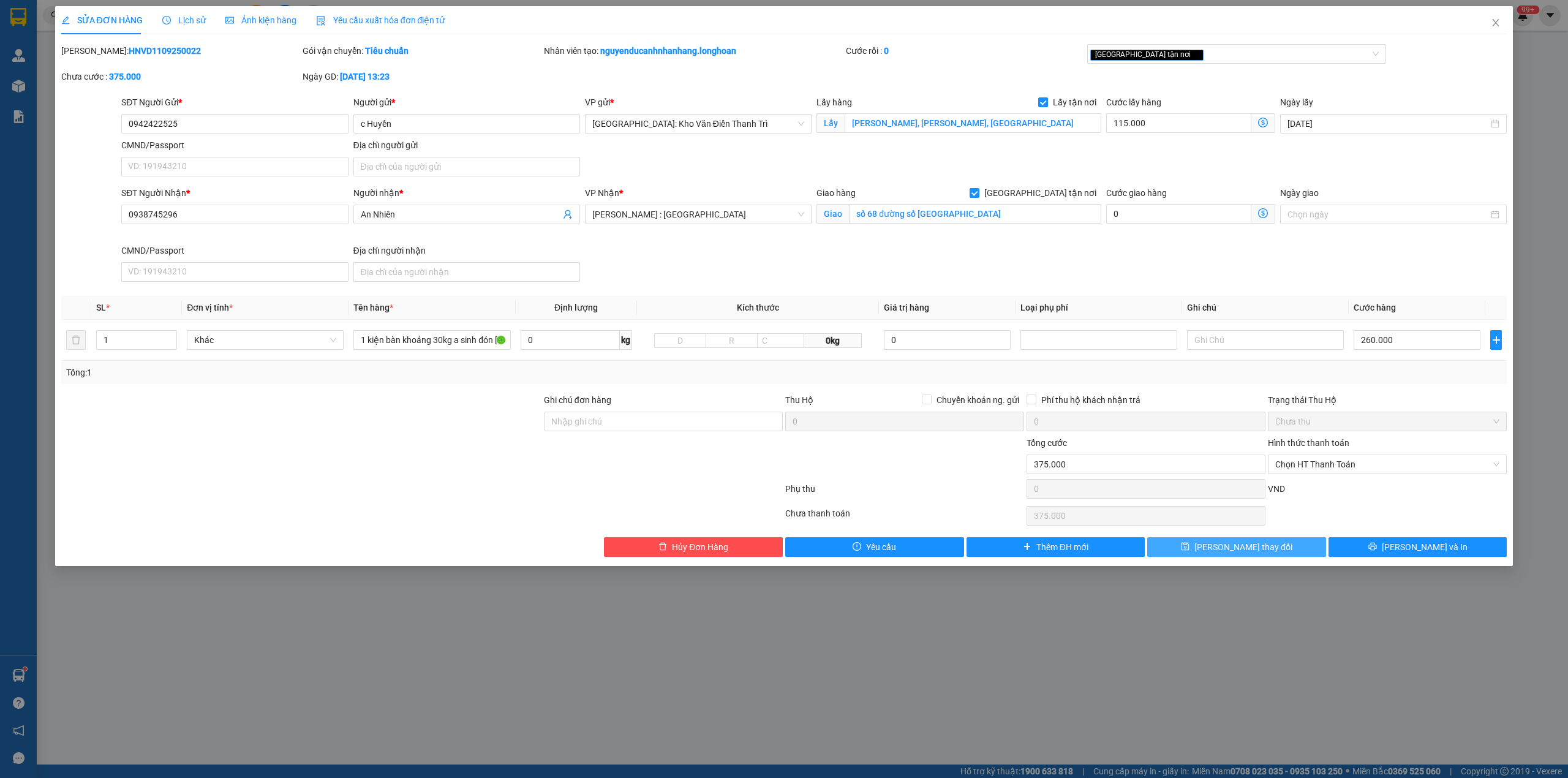
click at [1270, 550] on button "[PERSON_NAME] thay đổi" at bounding box center [1236, 546] width 179 height 20
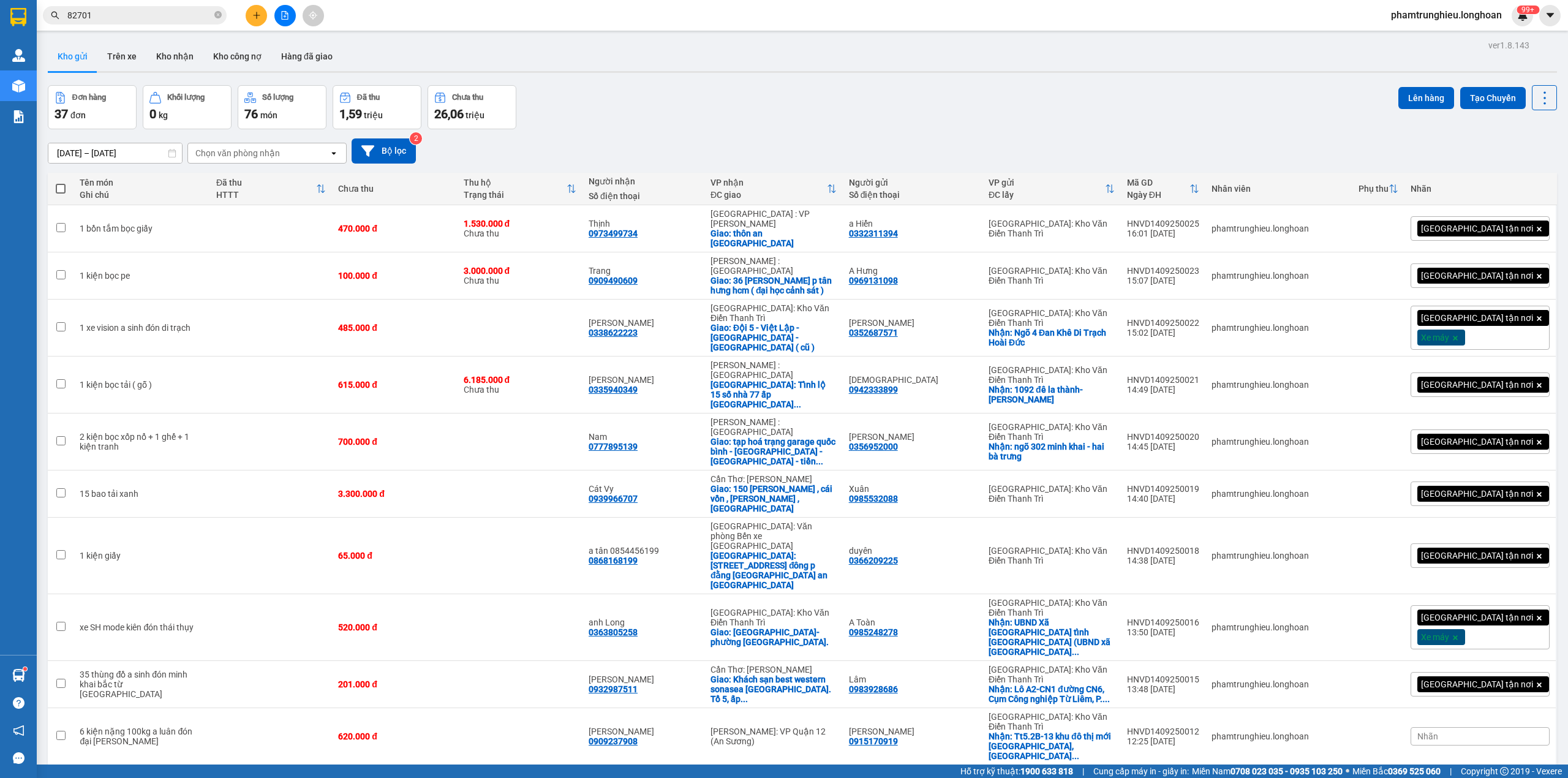
click at [161, 16] on input "82701" at bounding box center [140, 15] width 145 height 13
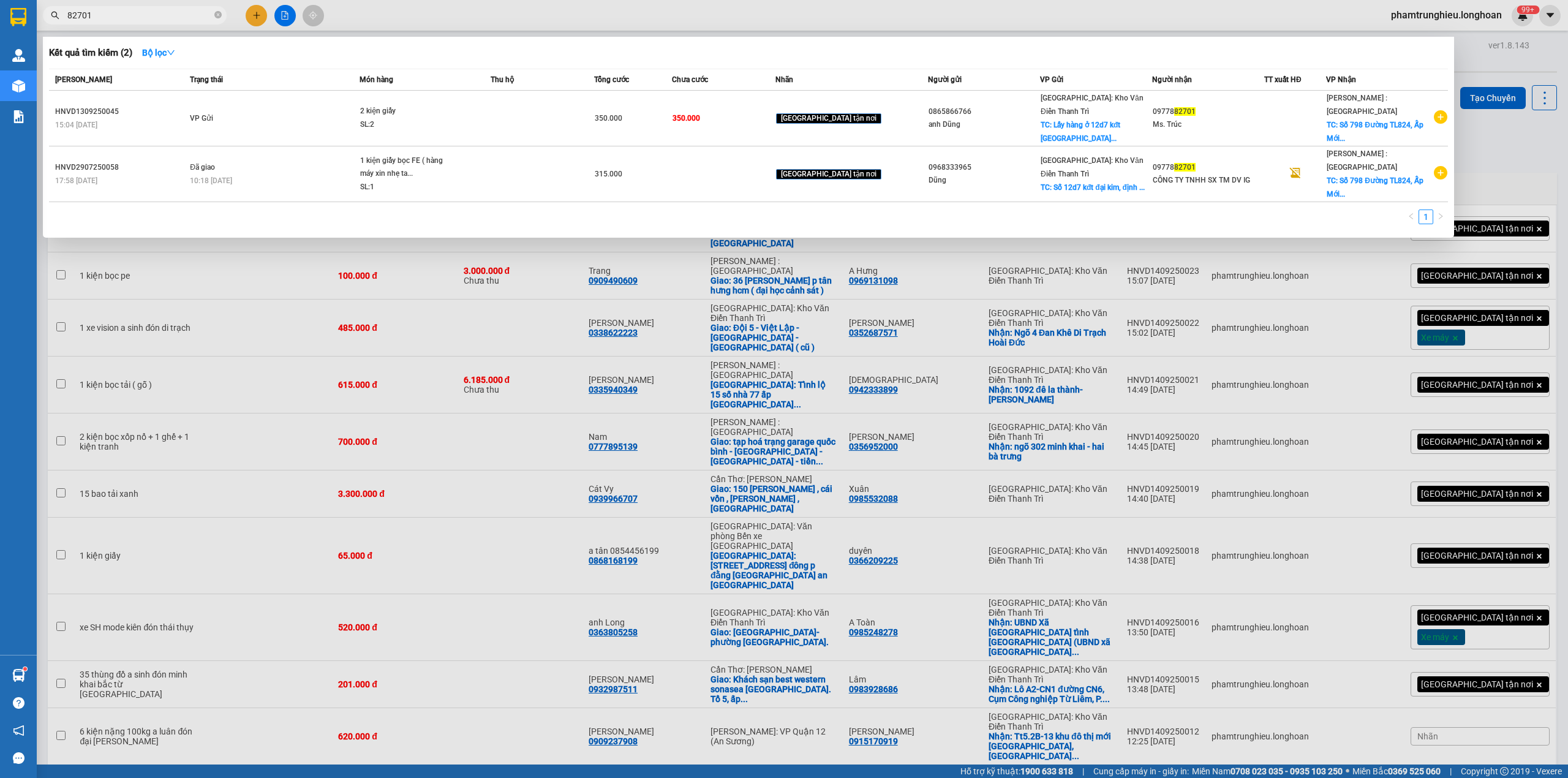
click at [161, 16] on input "82701" at bounding box center [140, 15] width 145 height 13
paste input "0398444333"
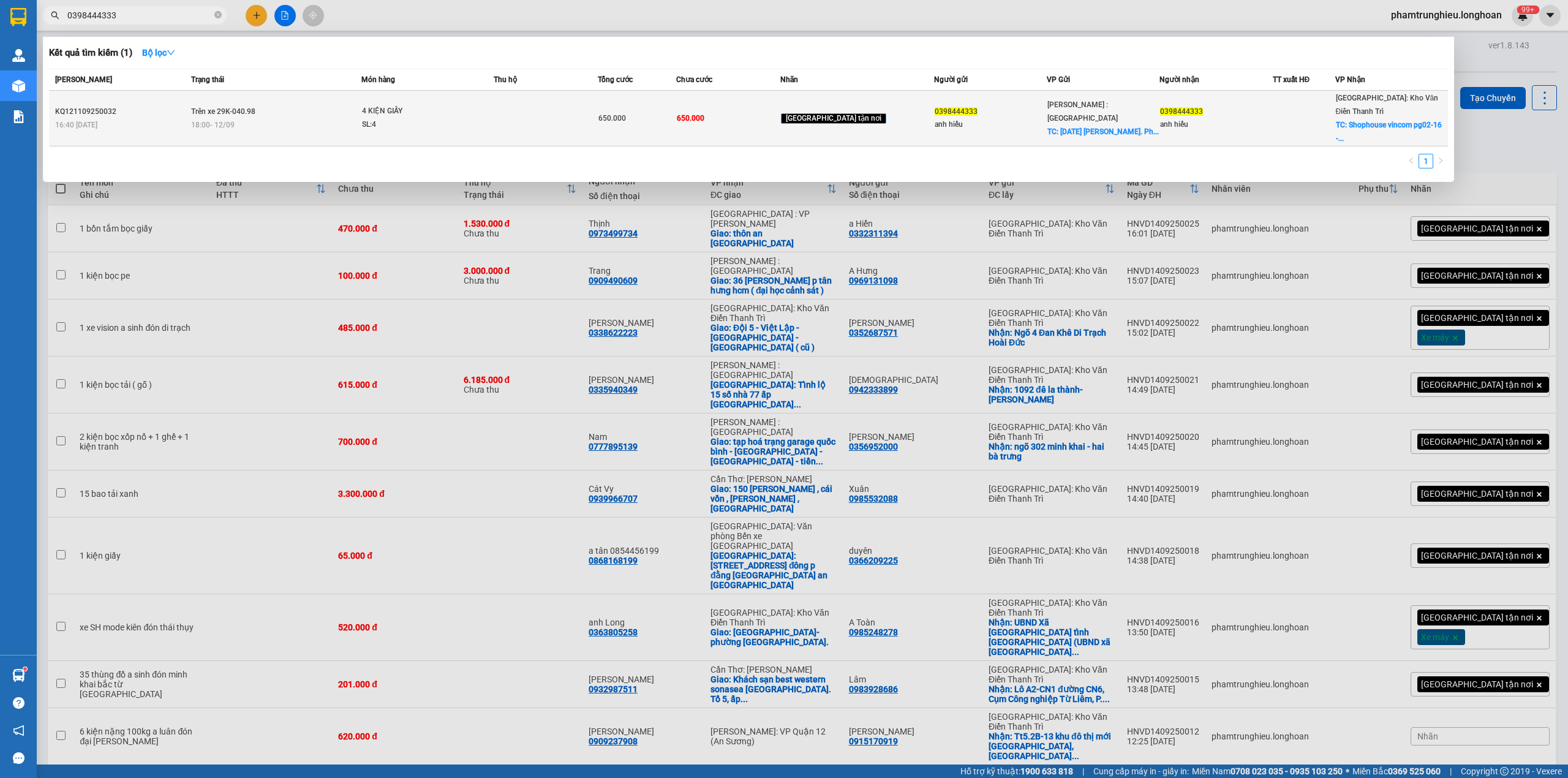
type input "0398444333"
click at [361, 118] on div "18:00 - 12/09" at bounding box center [276, 124] width 170 height 13
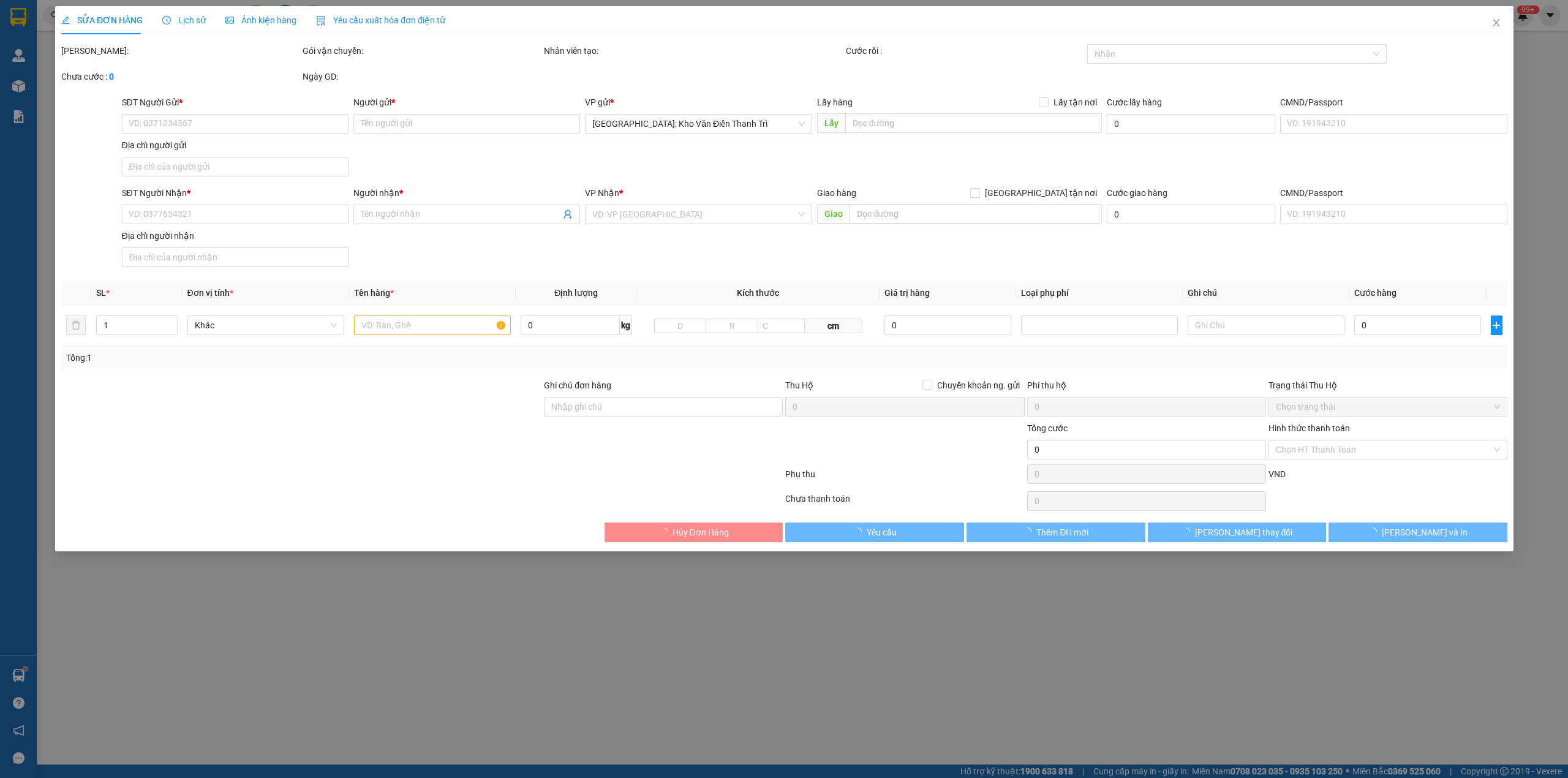
type input "0398444333"
type input "anh hiếu"
checkbox input "true"
type input "1/11/94 Đặng Thuỳ Trâm. Phường 13. Quận Bình Thanh"
type input "0398444333"
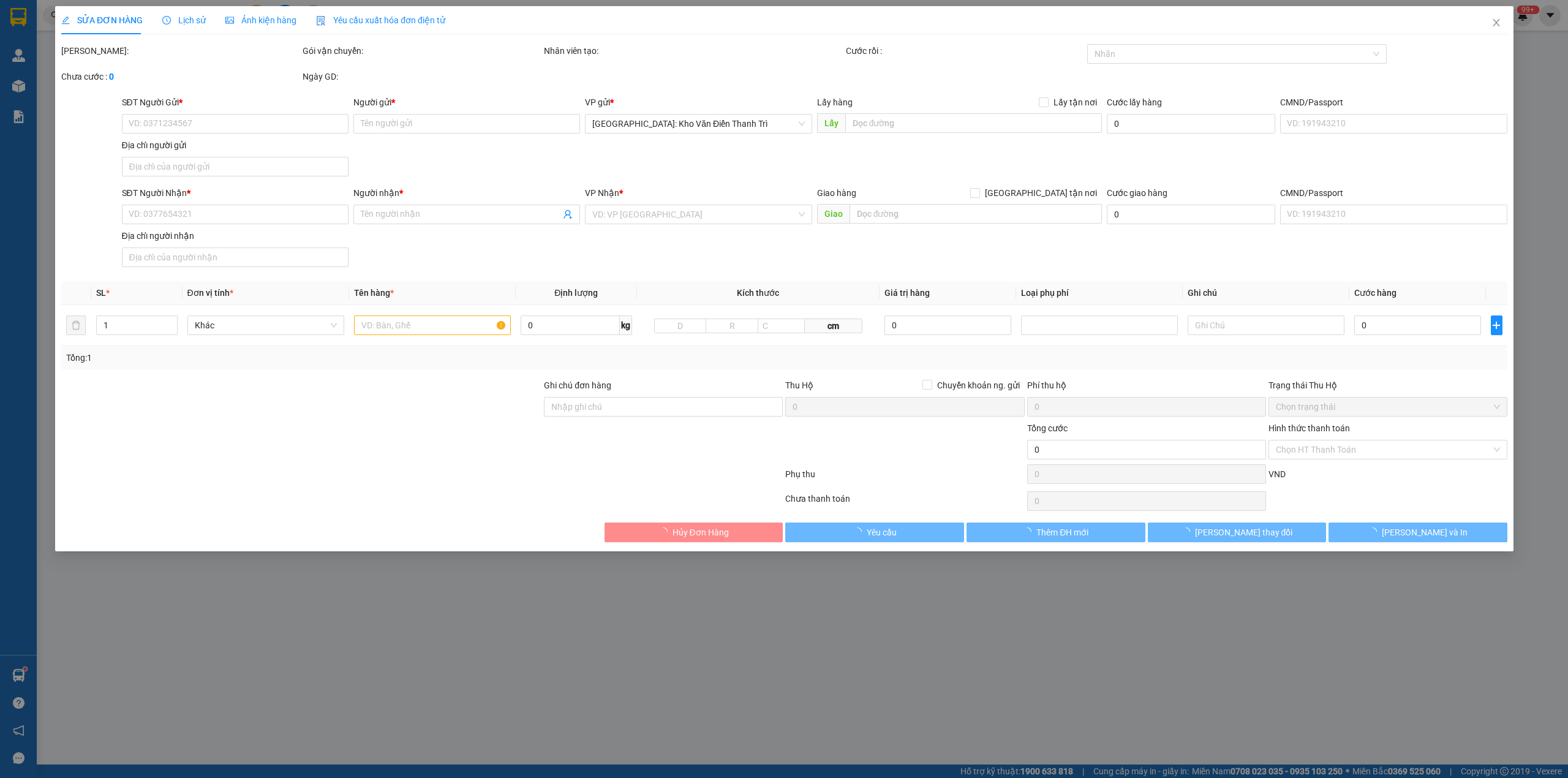
type input "anh hiếu"
checkbox input "true"
type input "Shophouse vincom pg02-16 - tổ 11 phường quang trung, tp thái nguyên"
type input "NHẬN NGUYÊN KIỆN GIAO NGUYÊN KIỆN, HƯ VỠ K ĐỀN"
type input "650.000"
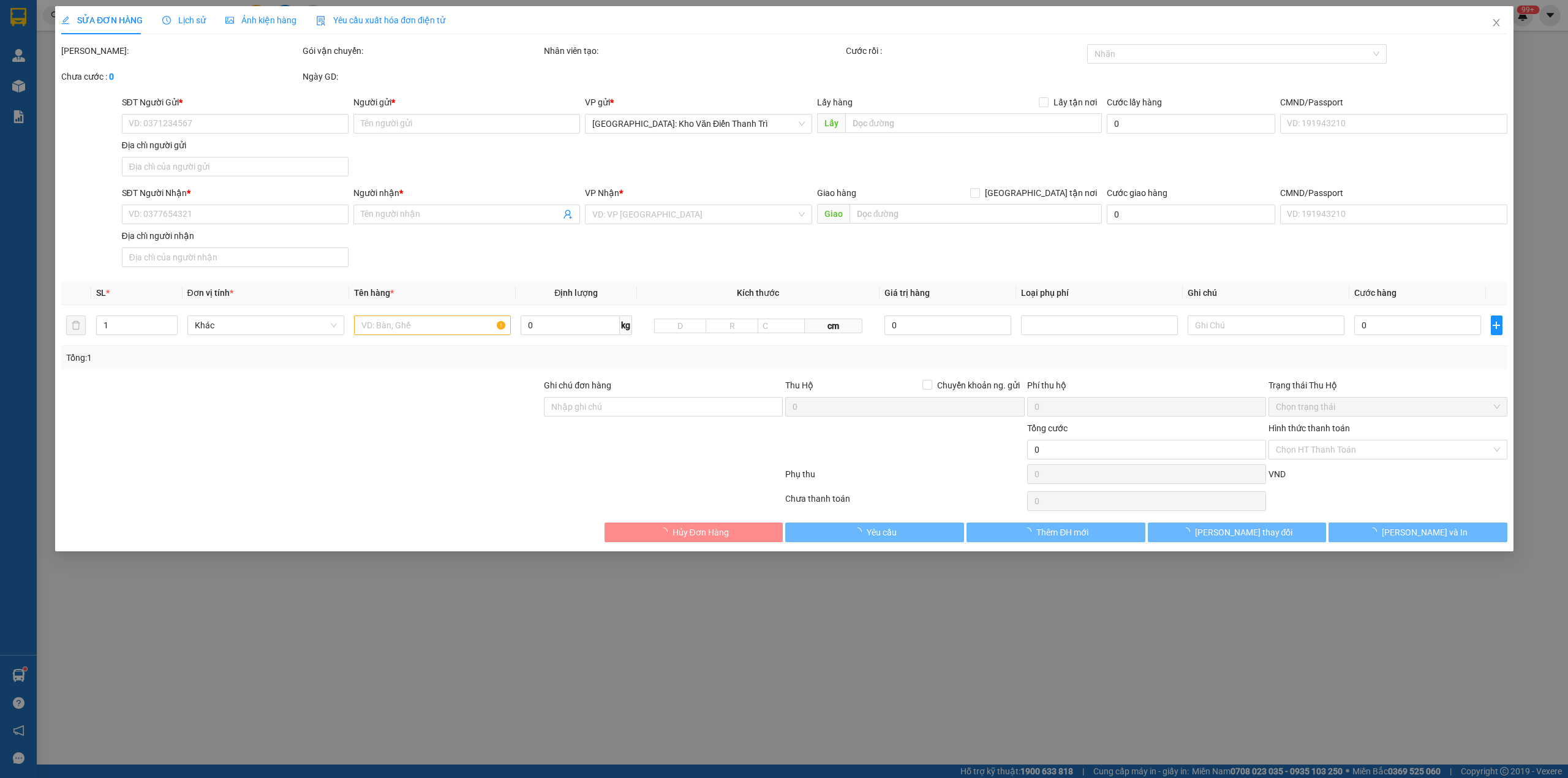
type input "650.000"
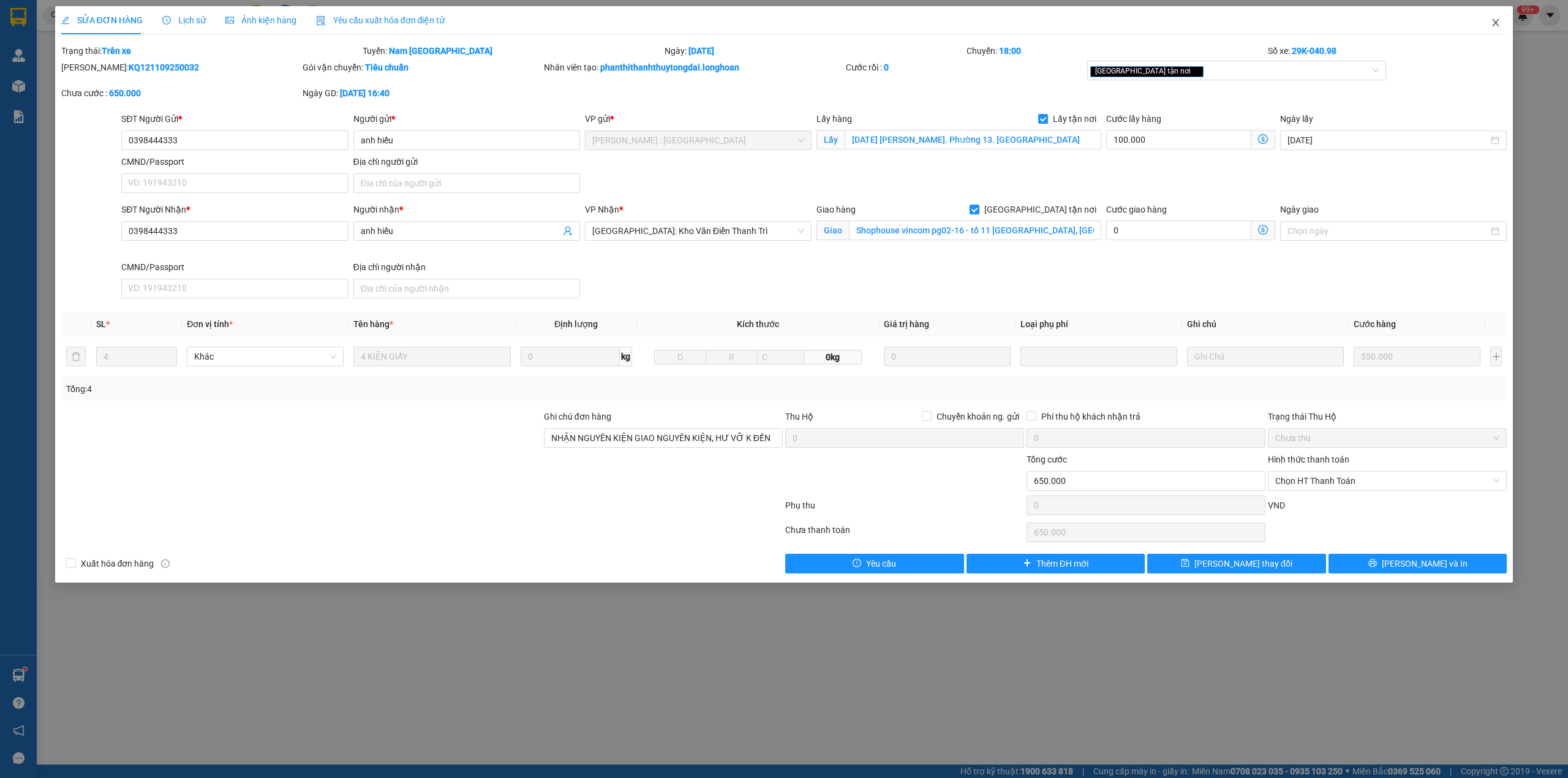
click at [1499, 24] on icon "close" at bounding box center [1496, 23] width 9 height 9
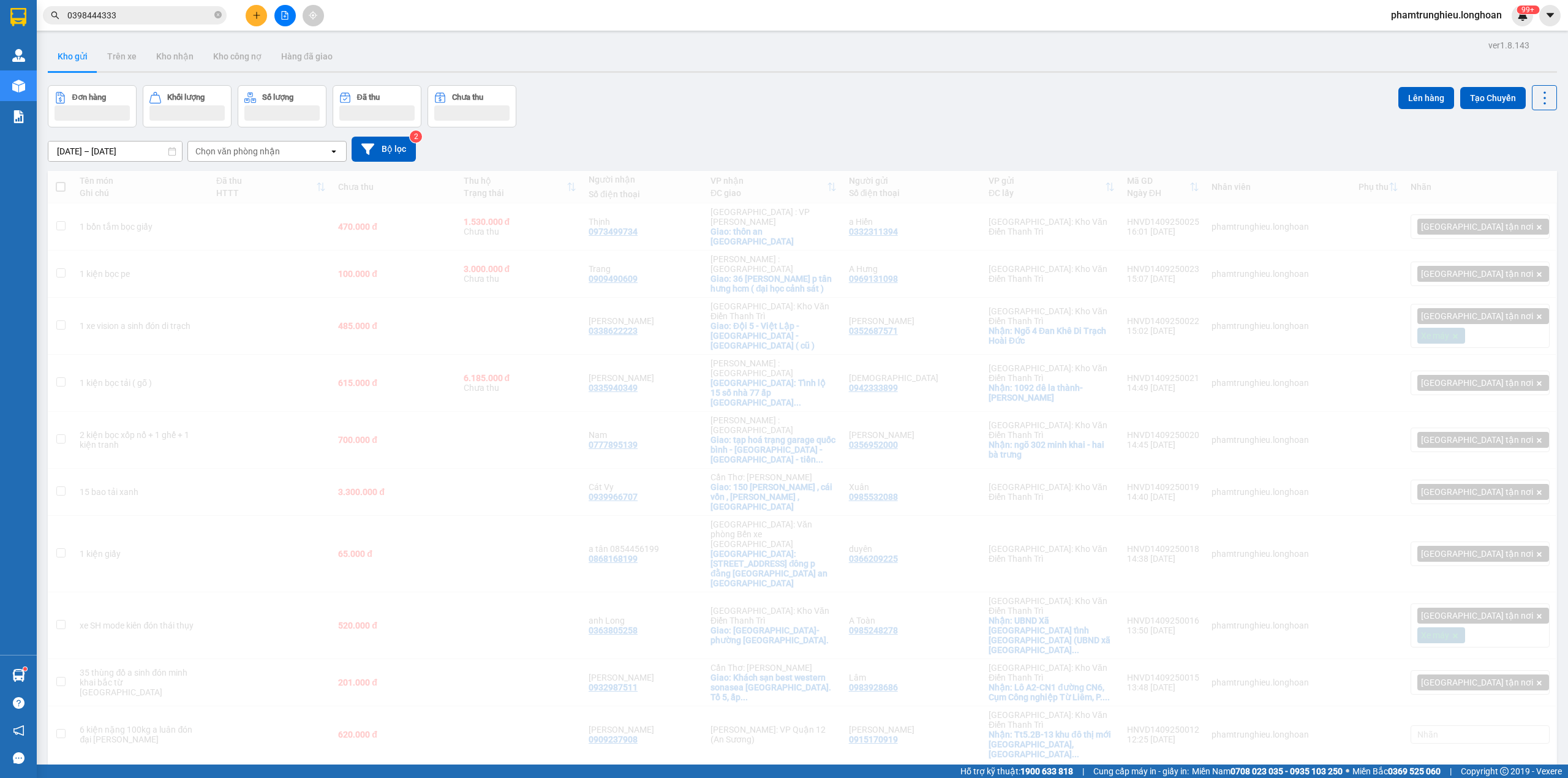
click at [187, 20] on input "0398444333" at bounding box center [140, 15] width 145 height 13
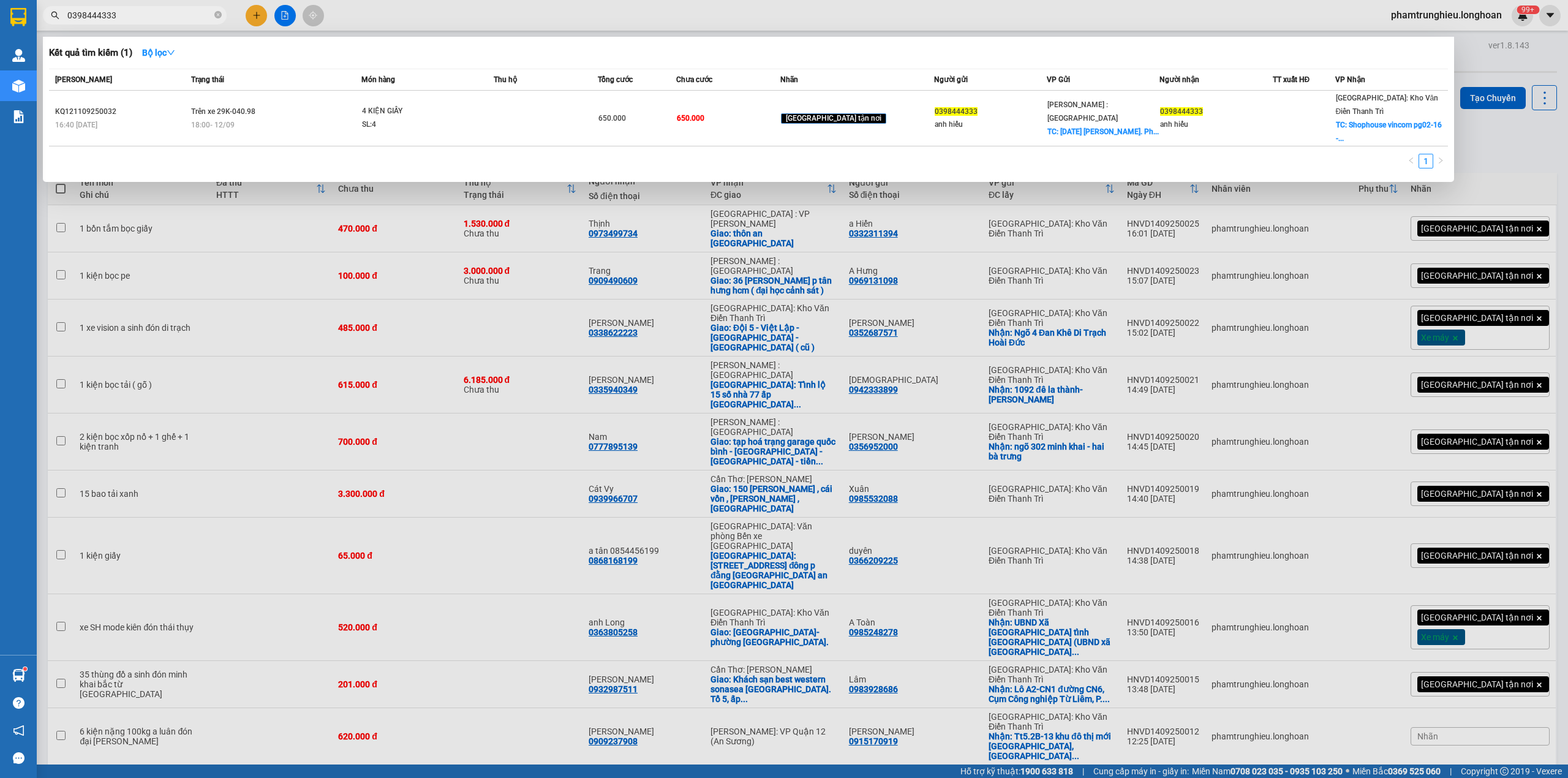
click at [355, 89] on th "Trạng thái" at bounding box center [275, 80] width 174 height 21
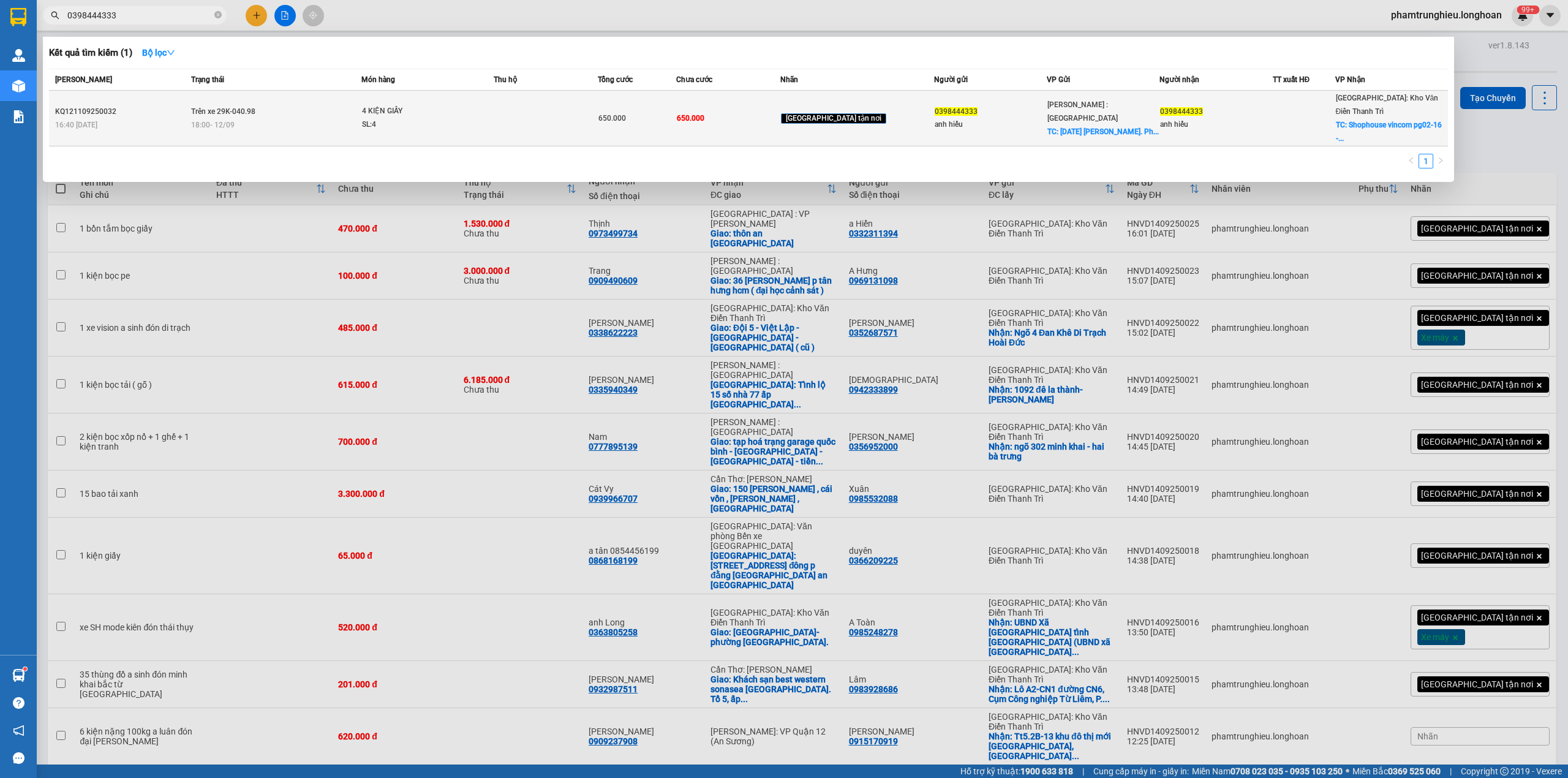
click at [362, 103] on td "Trên xe 29K-040.98 18:00 - 12/09" at bounding box center [275, 118] width 174 height 56
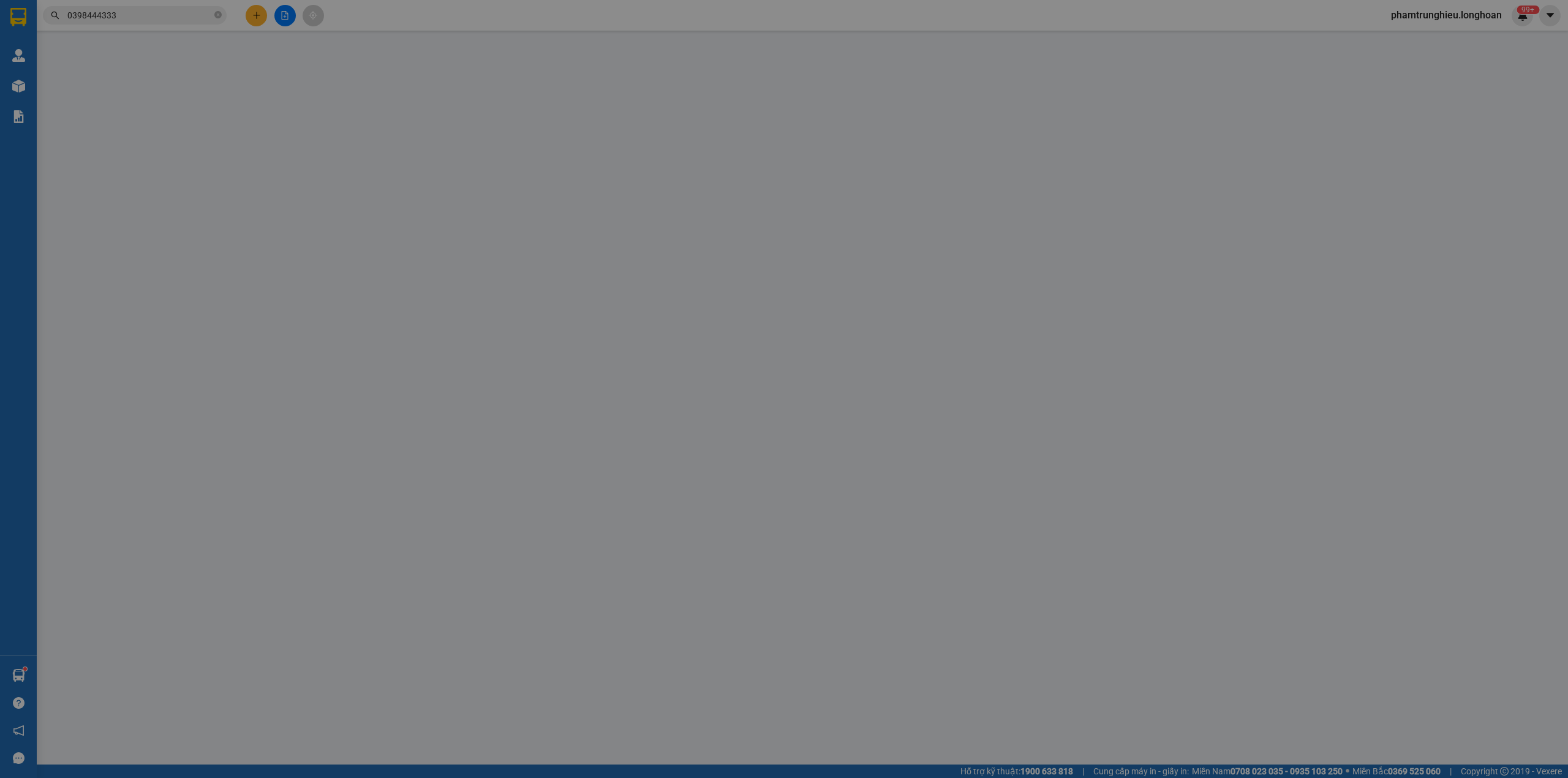
type input "0398444333"
type input "anh hiếu"
checkbox input "true"
type input "1/11/94 Đặng Thuỳ Trâm. Phường 13. Quận Bình Thanh"
type input "0398444333"
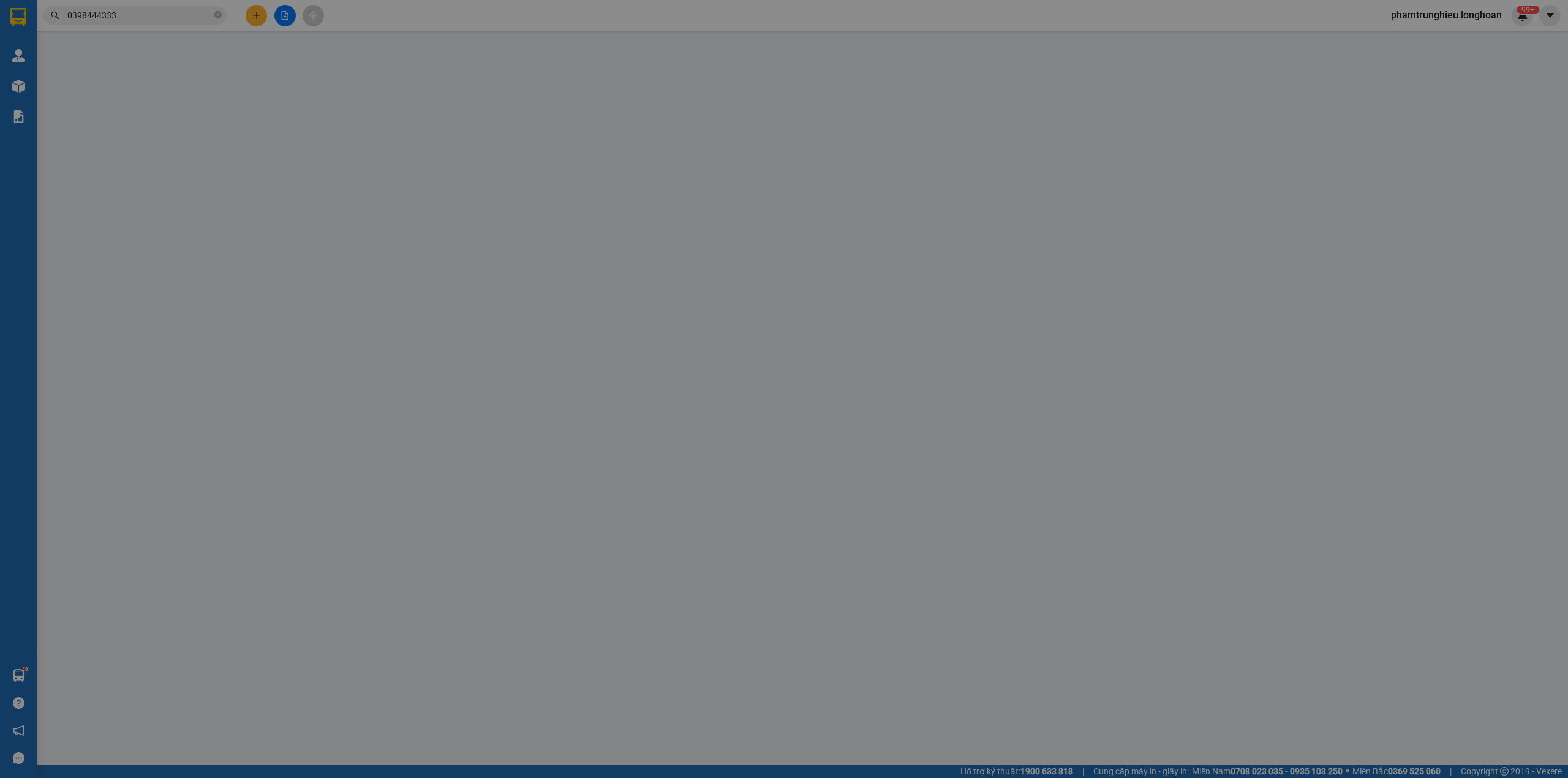
type input "anh hiếu"
checkbox input "true"
type input "Shophouse vincom pg02-16 - tổ 11 phường quang trung, tp thái nguyên"
type input "NHẬN NGUYÊN KIỆN GIAO NGUYÊN KIỆN, HƯ VỠ K ĐỀN"
type input "650.000"
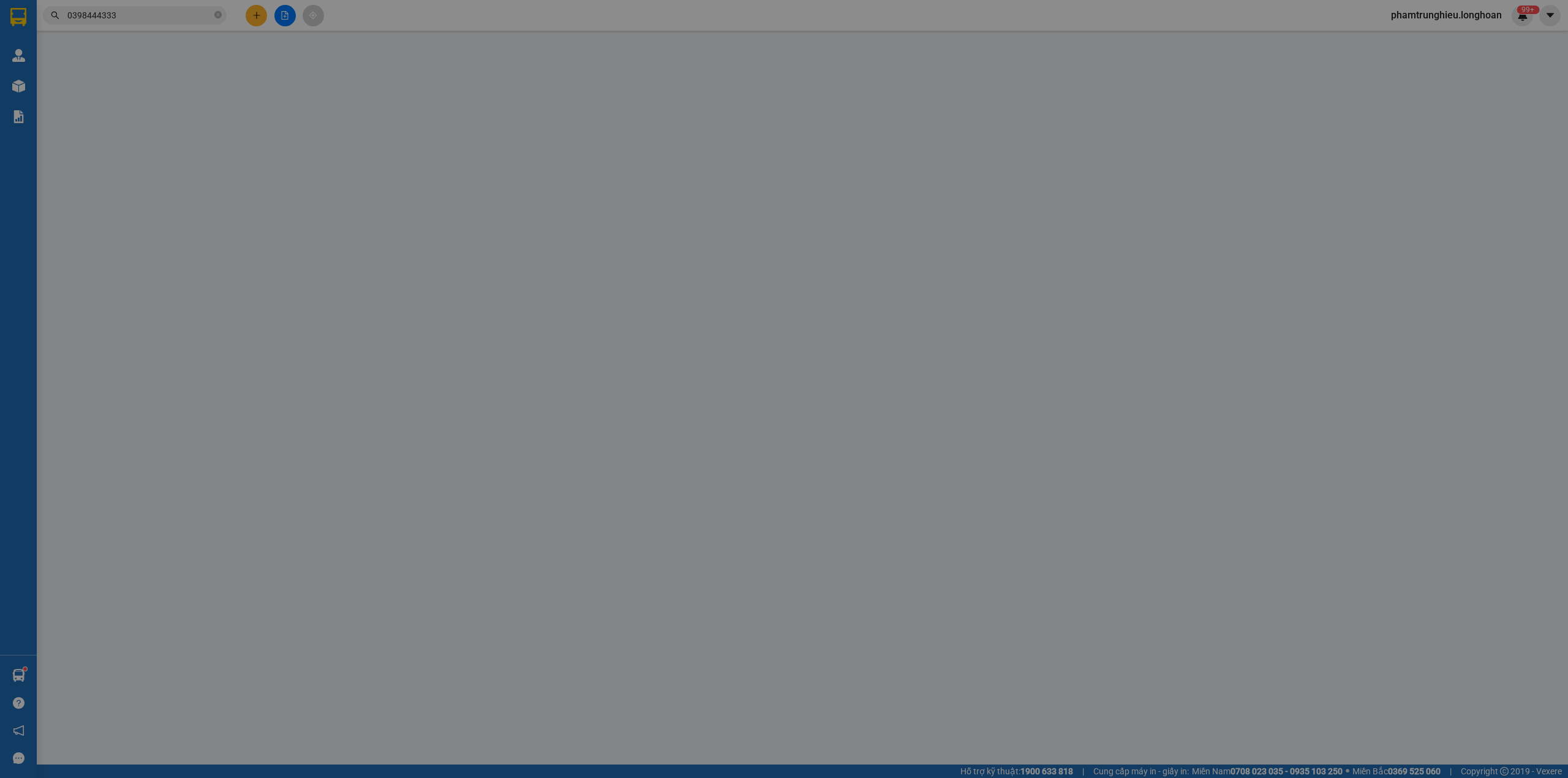
type input "650.000"
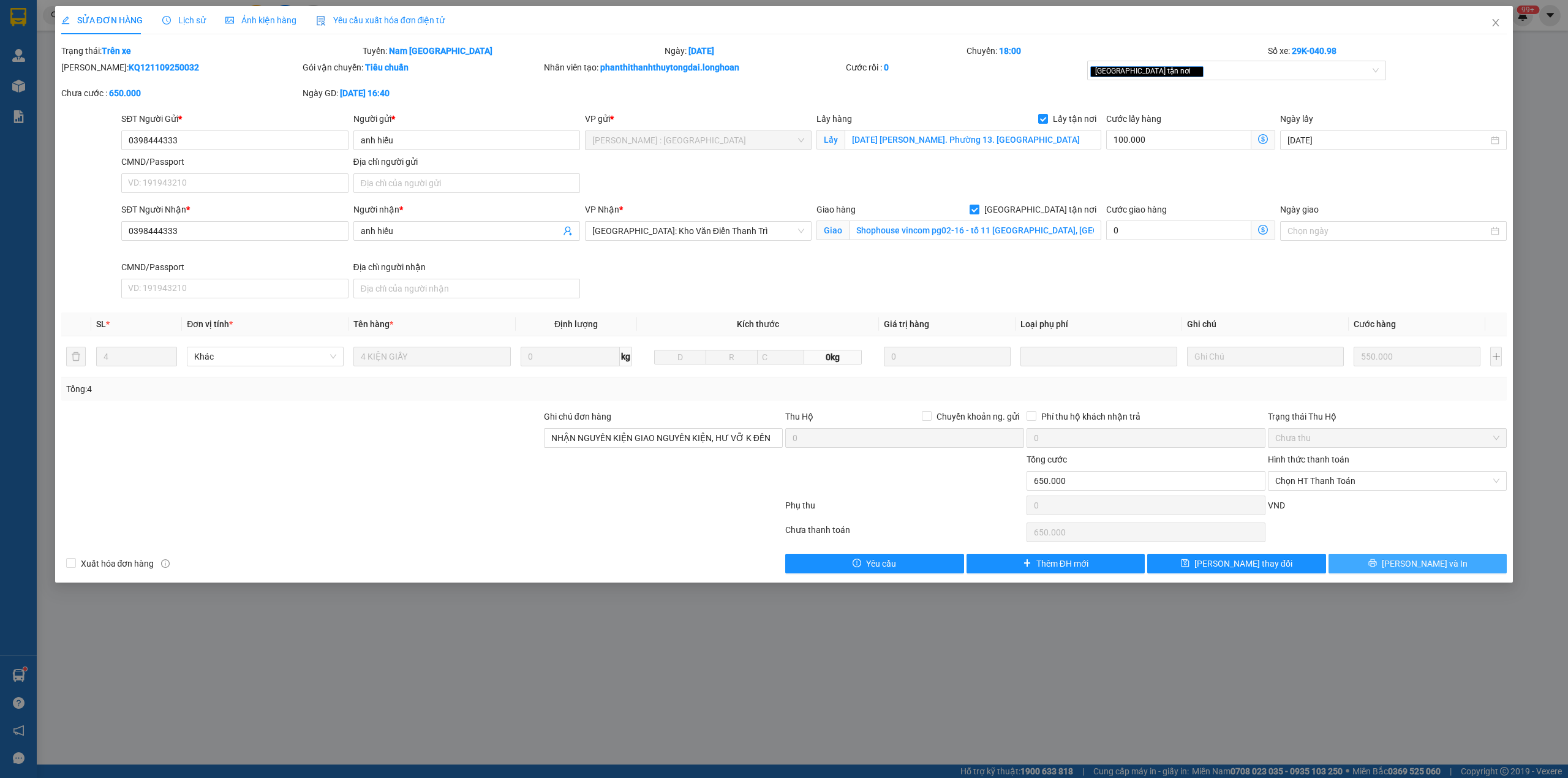
click at [1388, 567] on button "[PERSON_NAME] và In" at bounding box center [1418, 563] width 179 height 20
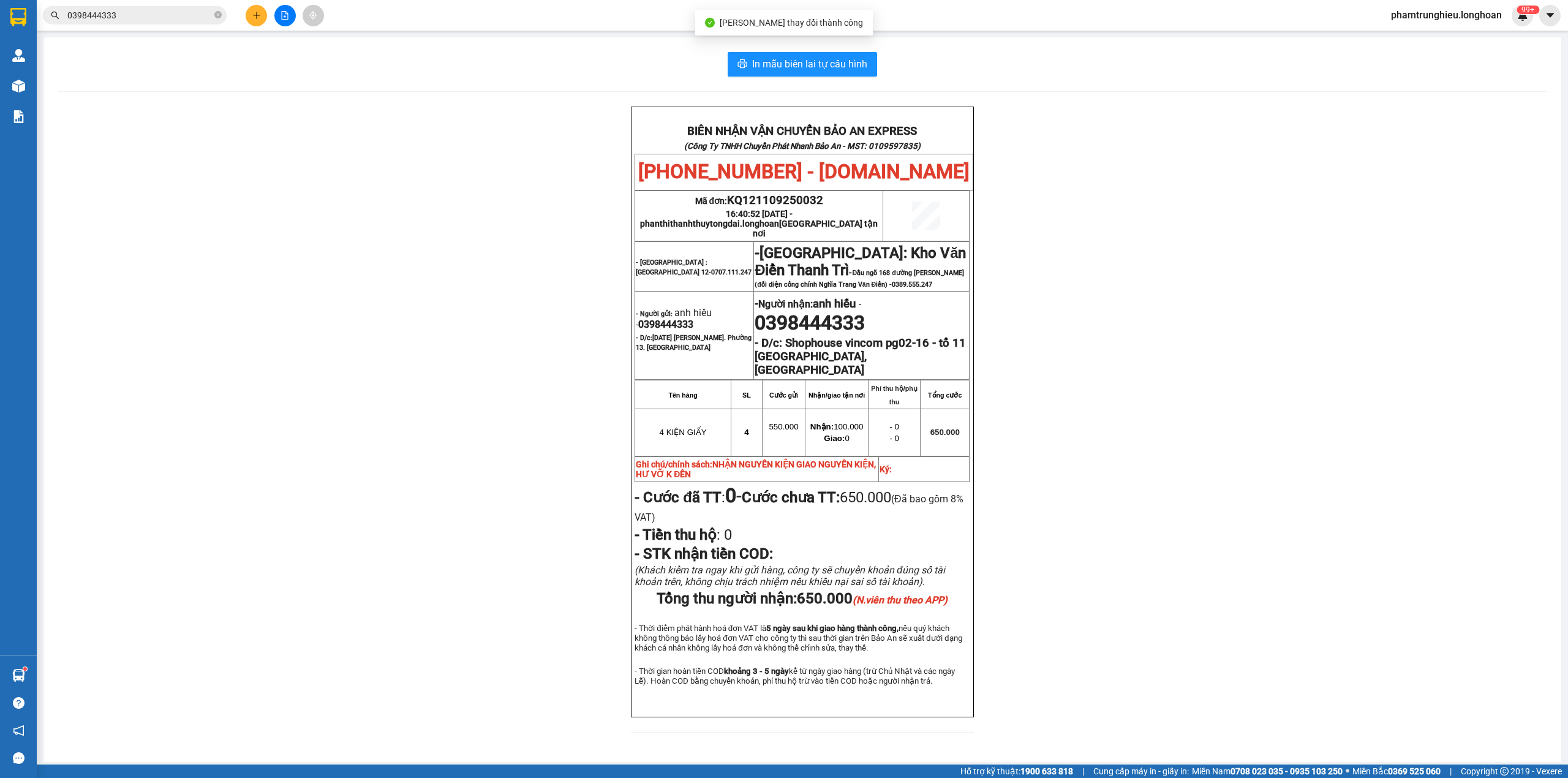
scroll to position [50, 0]
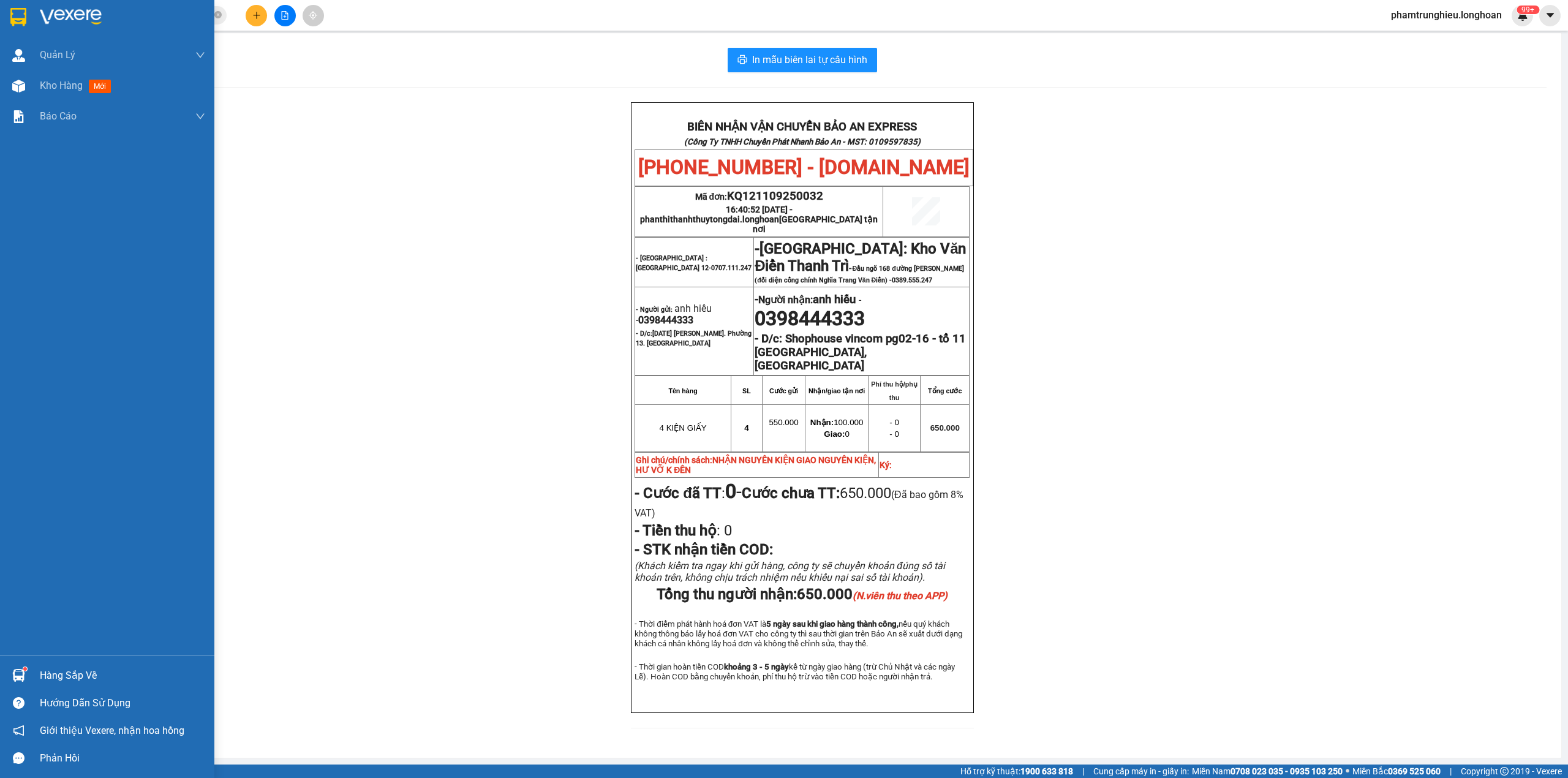
click at [22, 18] on img at bounding box center [18, 17] width 16 height 18
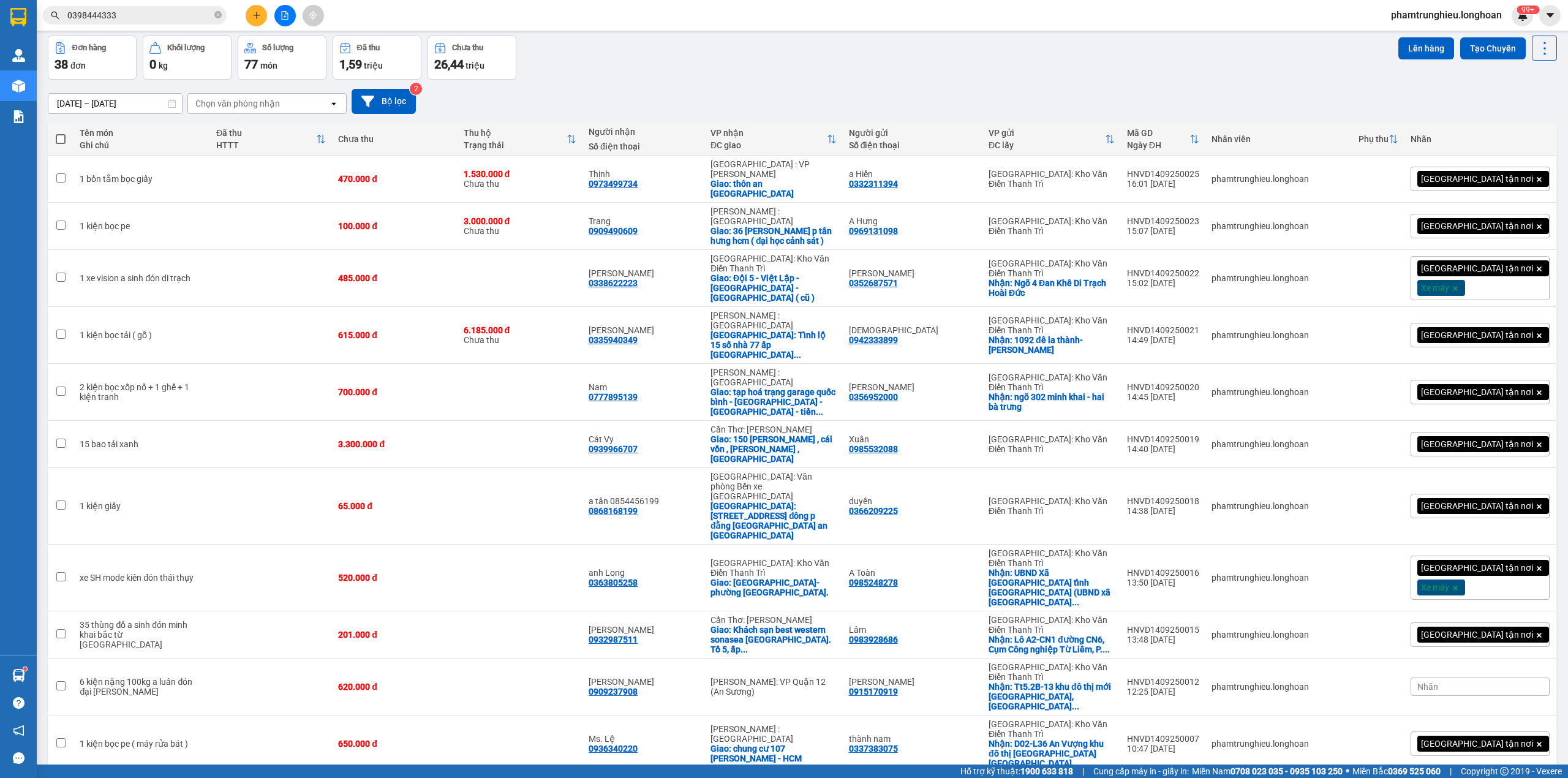
click at [168, 15] on input "0398444333" at bounding box center [140, 15] width 145 height 13
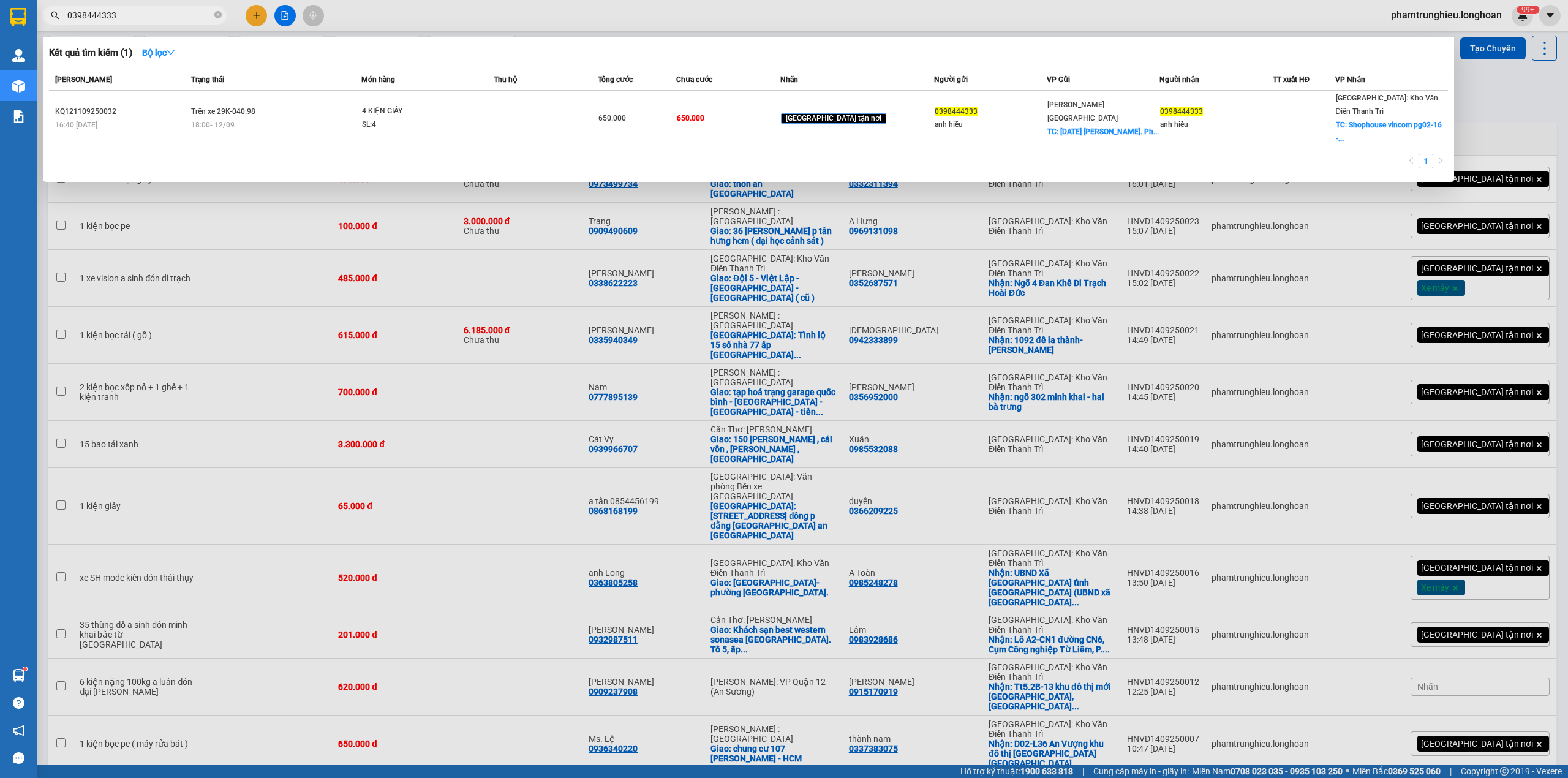
click at [168, 15] on input "0398444333" at bounding box center [140, 15] width 145 height 13
type input "9"
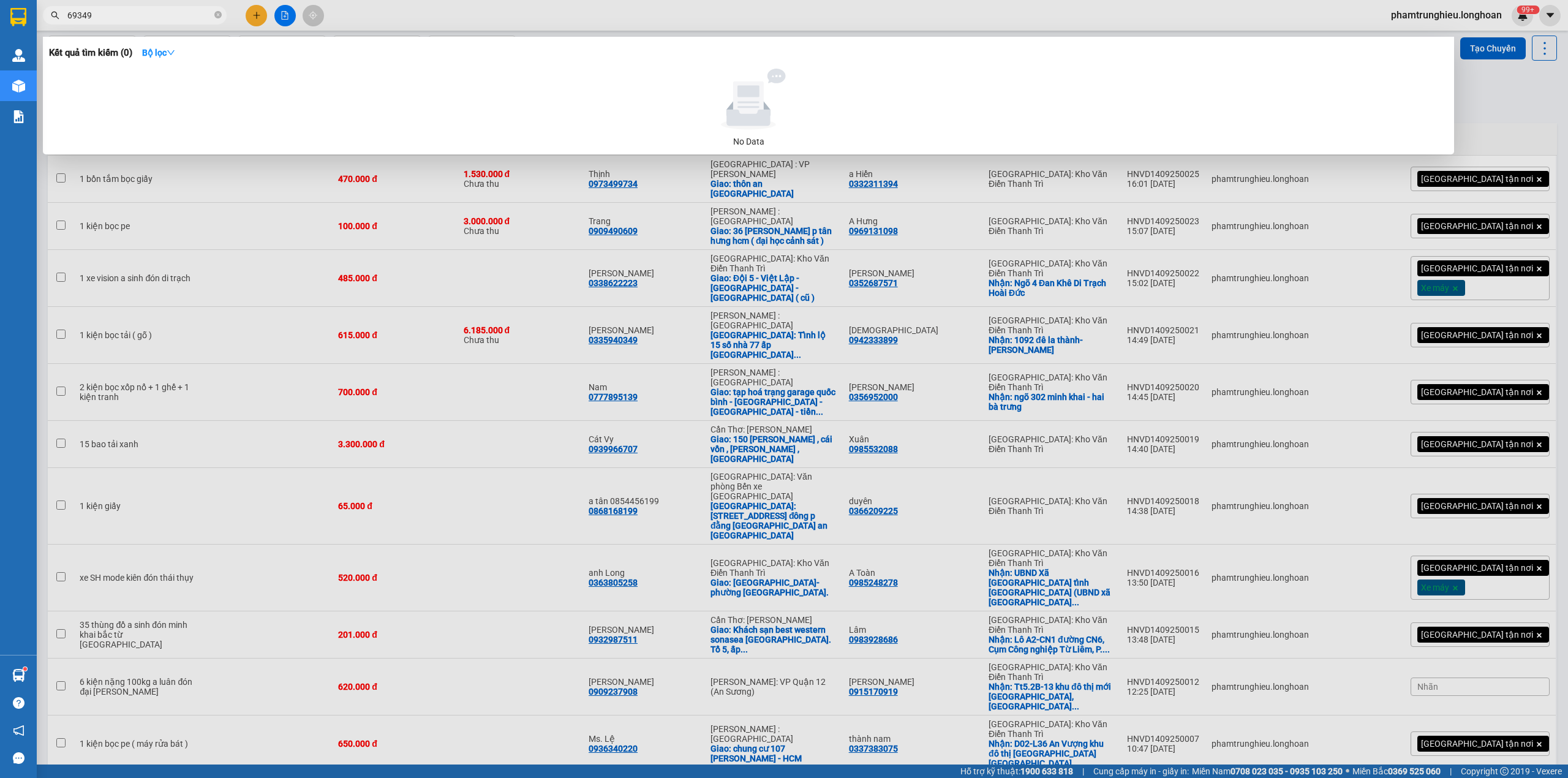
click at [132, 13] on input "69349" at bounding box center [140, 15] width 145 height 13
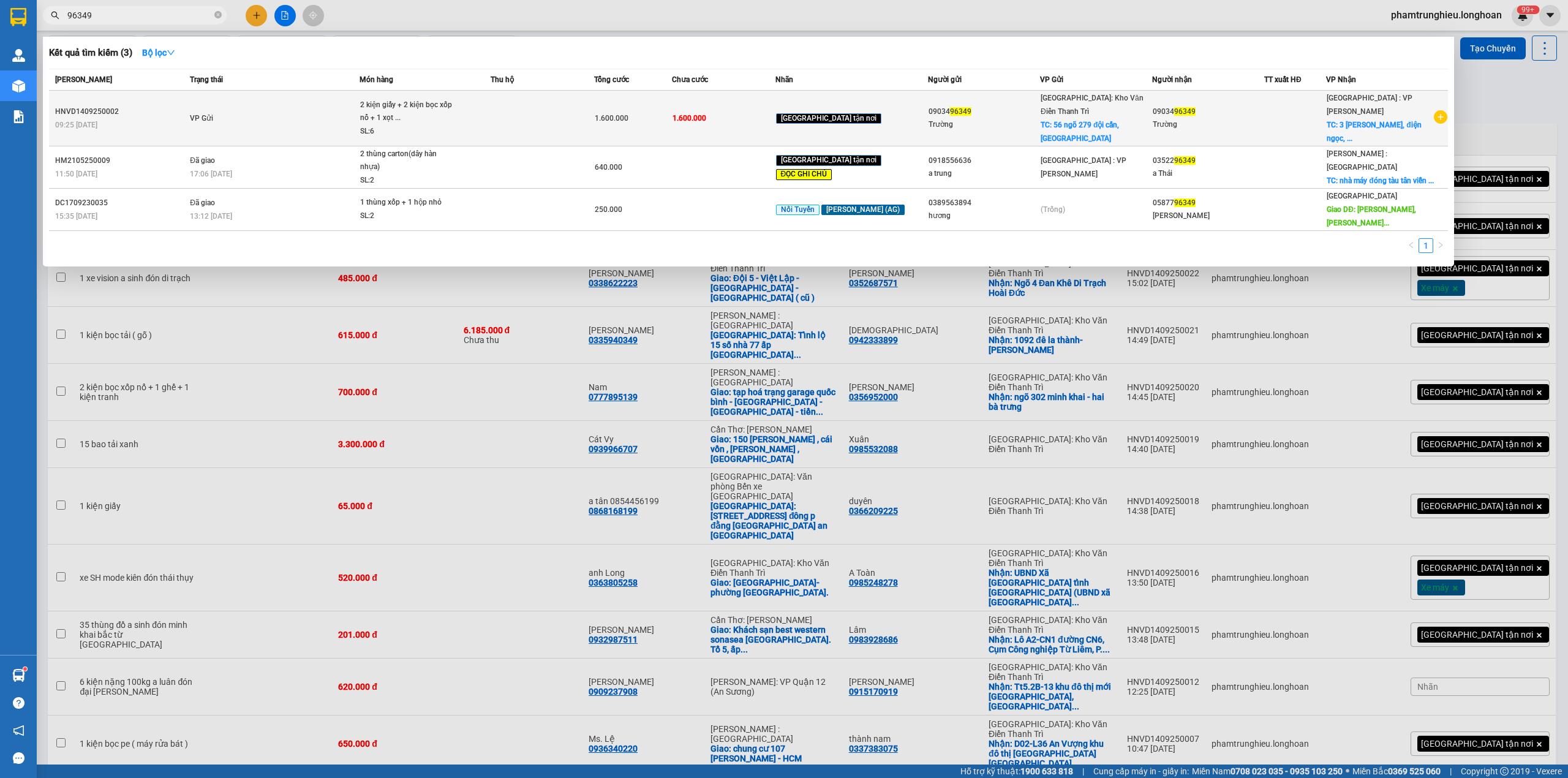
type input "96349"
click at [288, 118] on td "VP Gửi" at bounding box center [272, 118] width 172 height 56
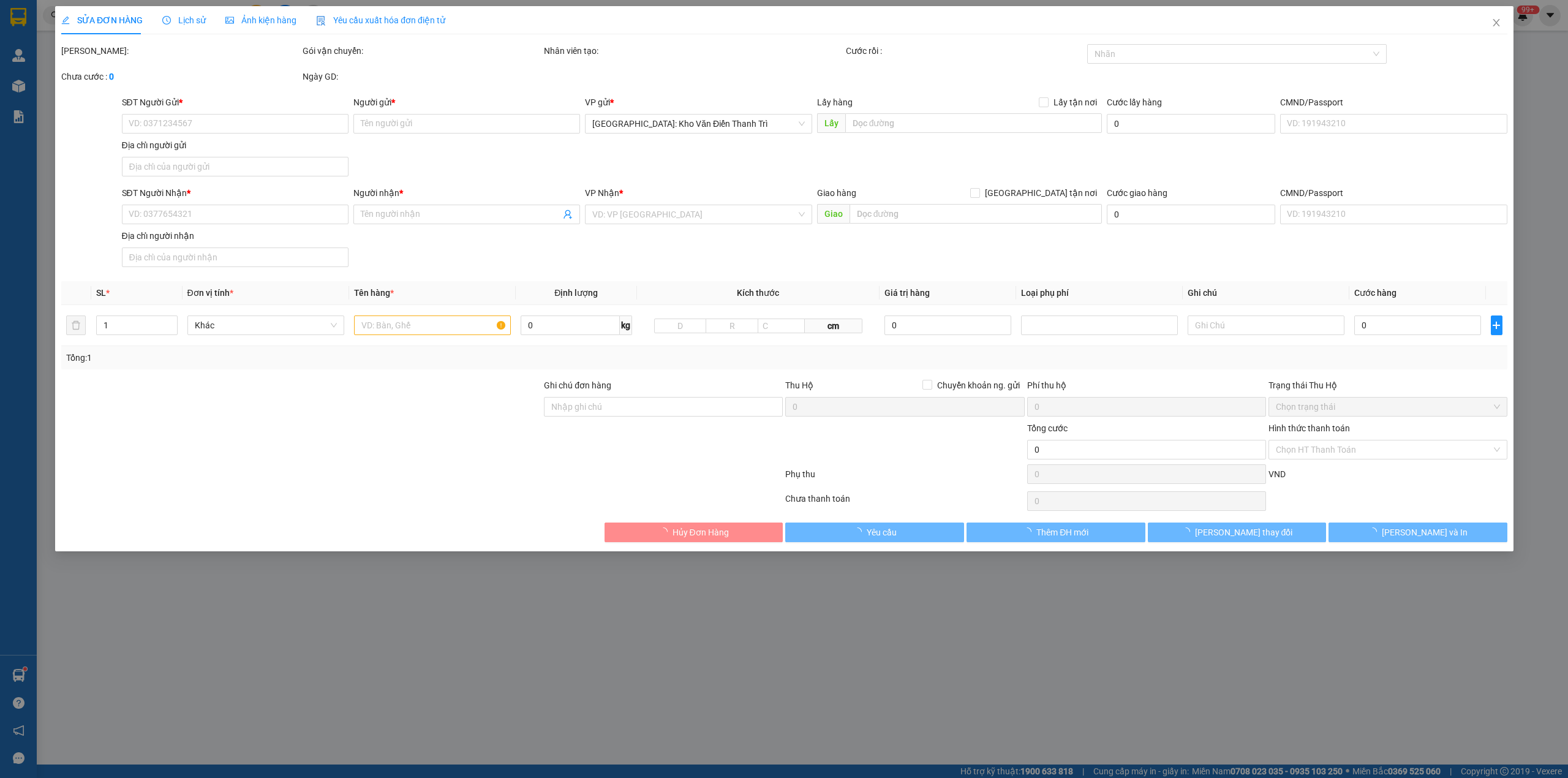
type input "0903496349"
type input "Trường"
checkbox input "true"
type input "56 ngõ 279 đội cấn, [GEOGRAPHIC_DATA]"
type input "0903496349"
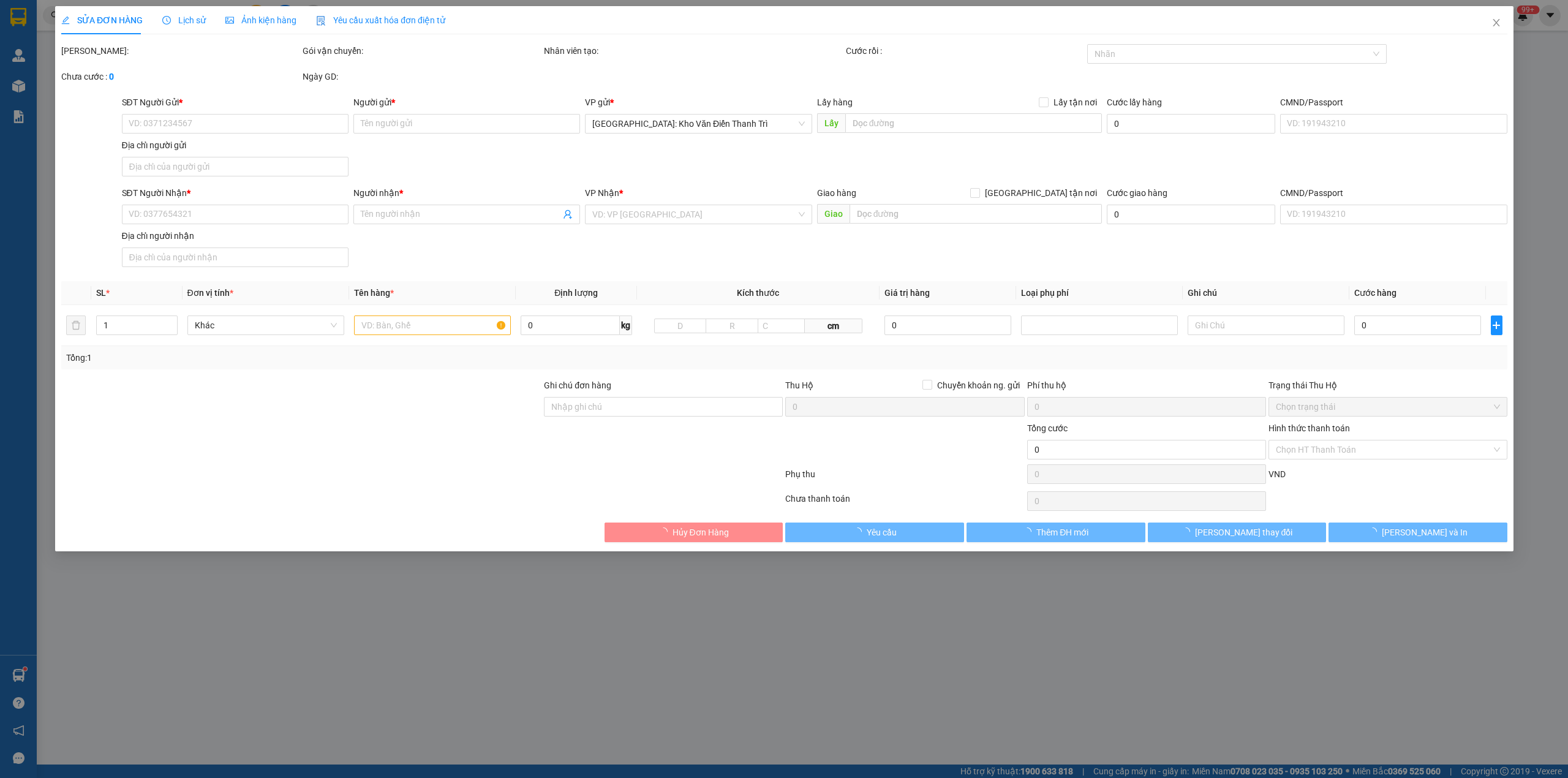
type input "Trường"
checkbox input "true"
type input "3 [PERSON_NAME], điện ngọc, điện bàn [GEOGRAPHIC_DATA]"
type input "HÀNG DỄ VỠ CHÚ Ý BỐC XẾP CẨN THẬN ( HƯ VỠ KHÔNG ĐỀN GIÁ TRỊ HÀNG ) K CHÌA KHÓA …"
type input "1.600.000"
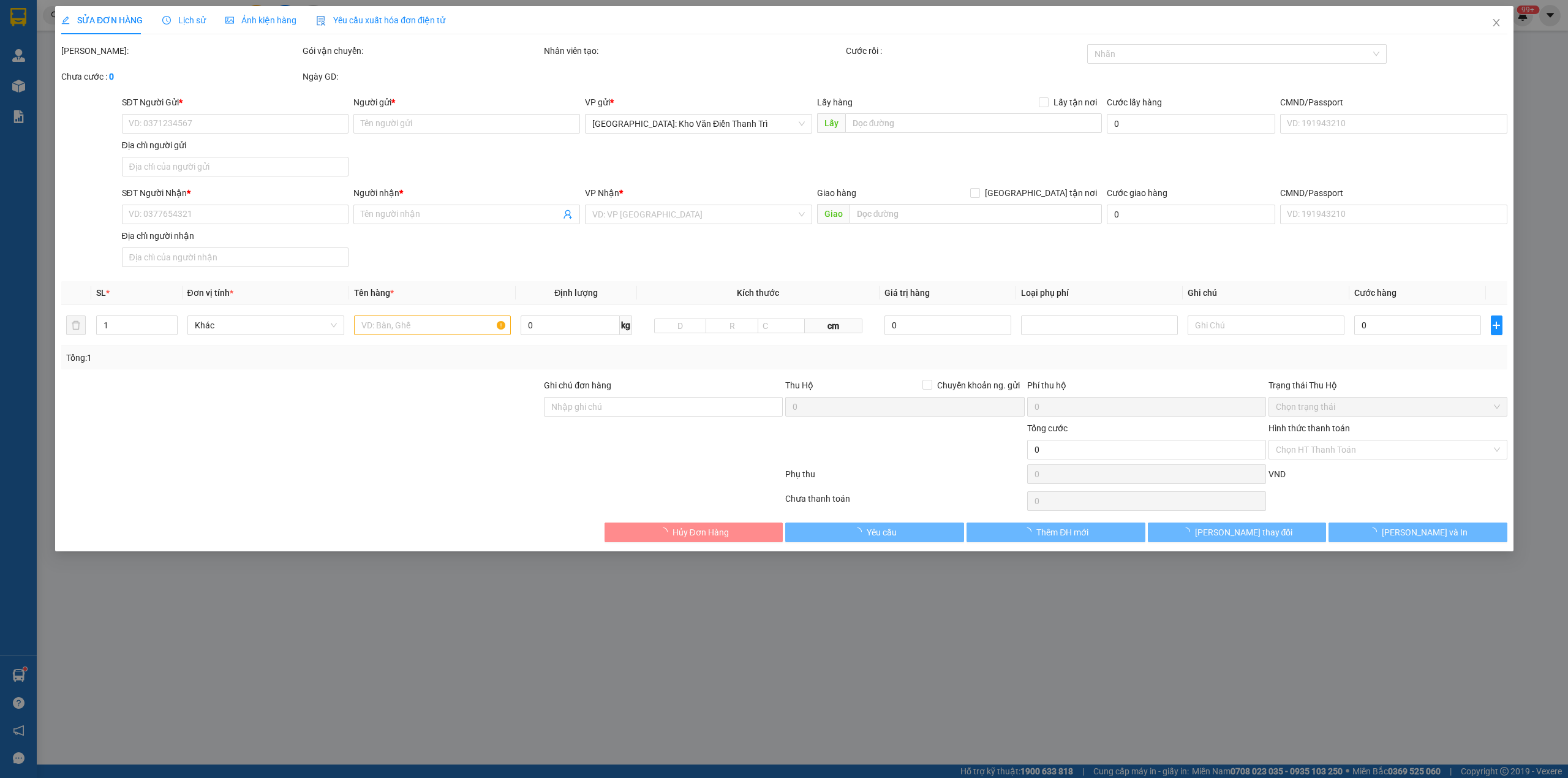
type input "1.600.000"
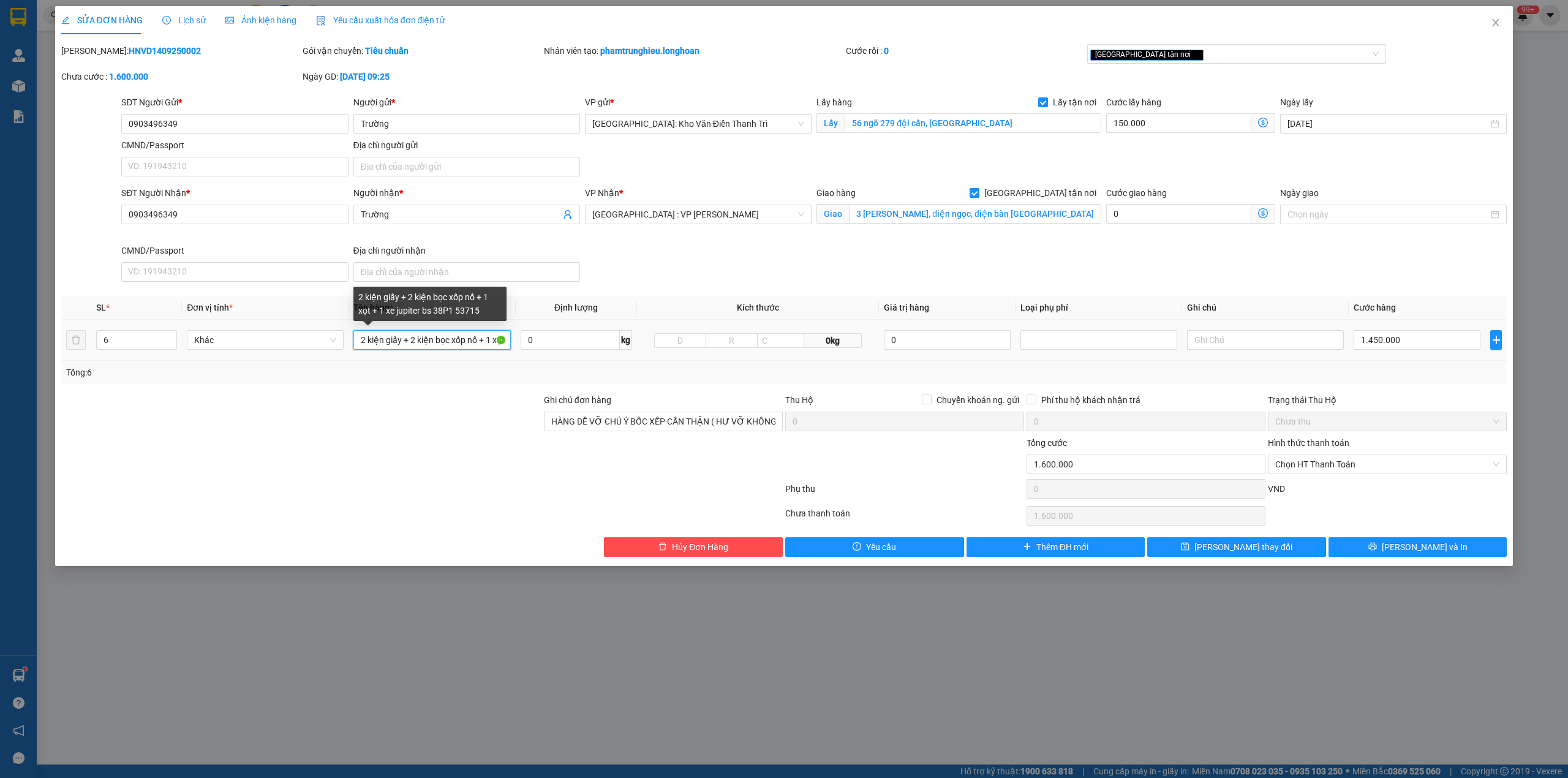
click at [484, 341] on input "2 kiện giấy + 2 kiện bọc xốp nổ + 1 xọt + 1 xe jupiter bs 38P1 53715" at bounding box center [432, 339] width 157 height 20
click at [252, 124] on input "0903496349" at bounding box center [235, 124] width 227 height 20
click at [1499, 23] on icon "close" at bounding box center [1496, 23] width 9 height 9
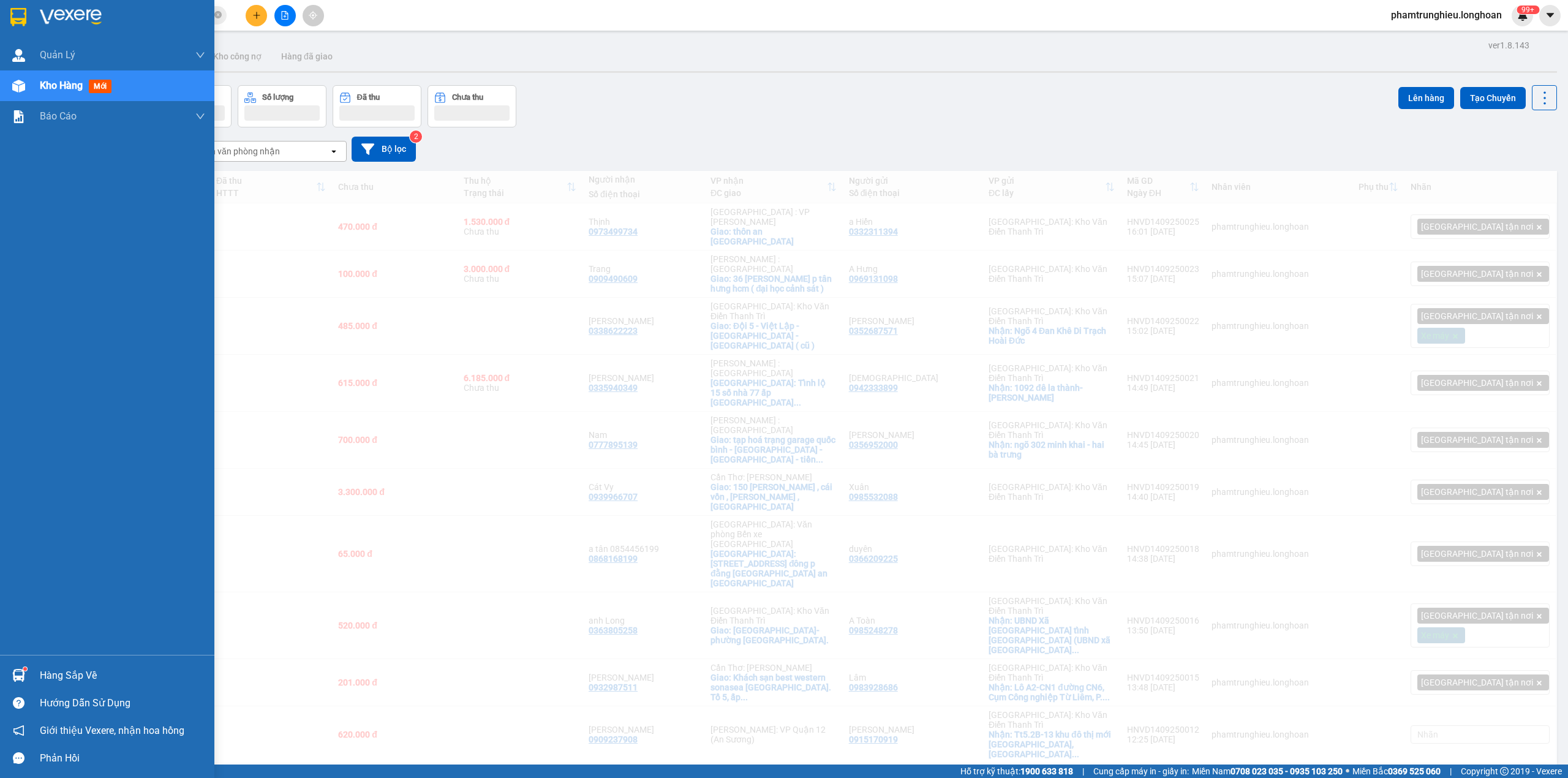
click at [10, 13] on img at bounding box center [18, 17] width 16 height 18
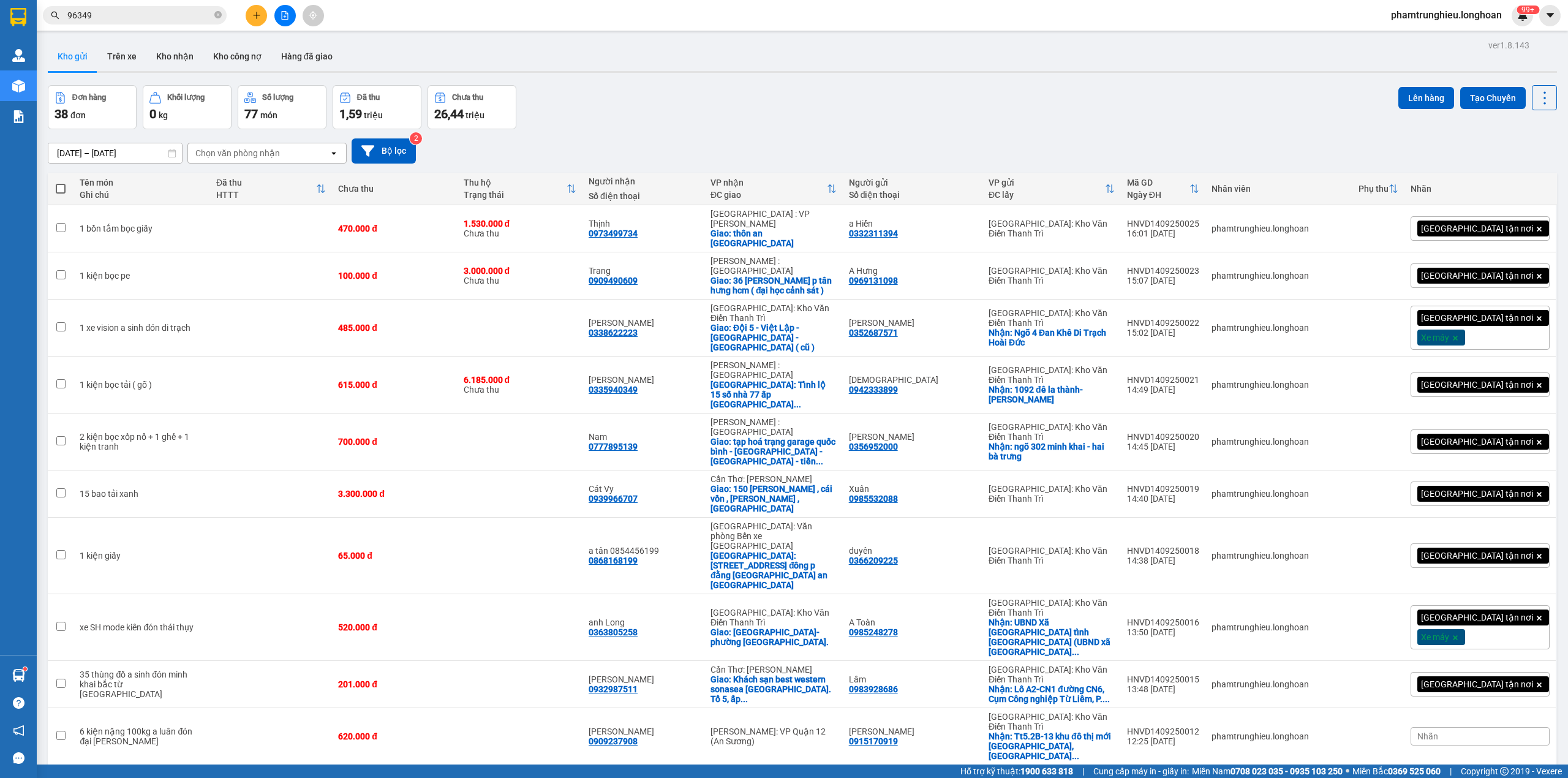
click at [186, 17] on input "96349" at bounding box center [140, 15] width 145 height 13
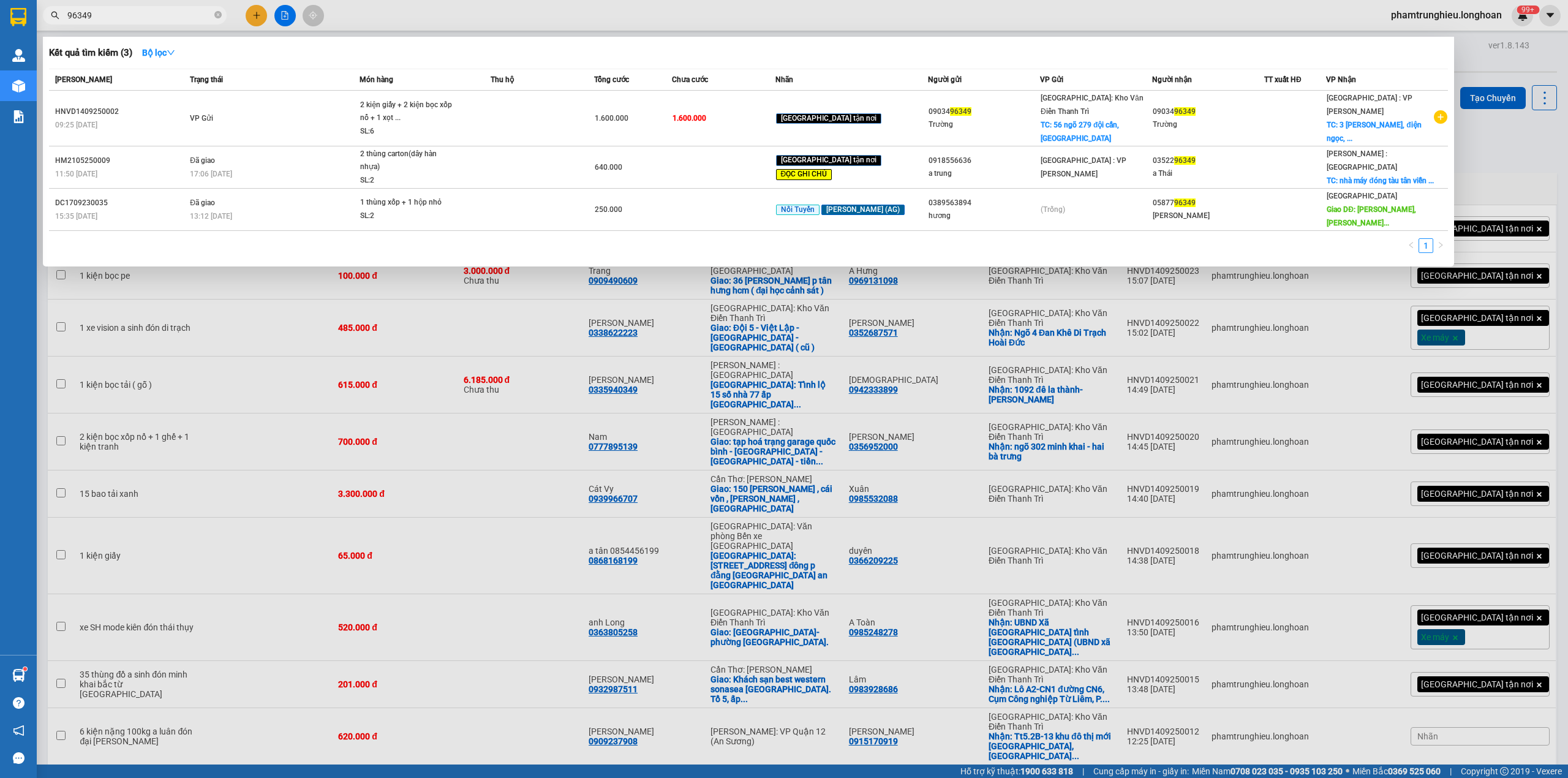
click at [186, 17] on input "96349" at bounding box center [140, 15] width 145 height 13
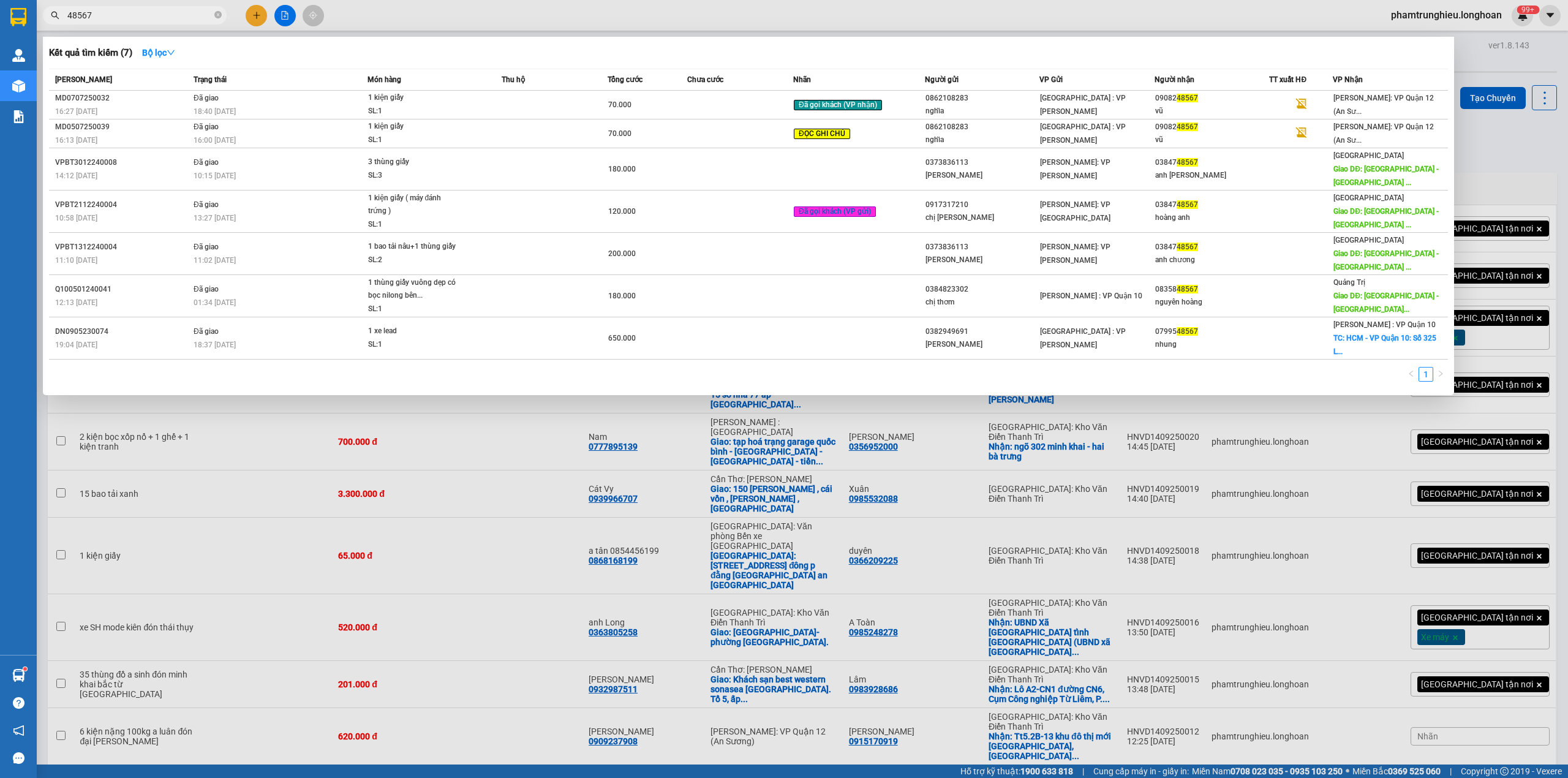
click at [142, 20] on input "48567" at bounding box center [140, 15] width 145 height 13
paste input "0985665856"
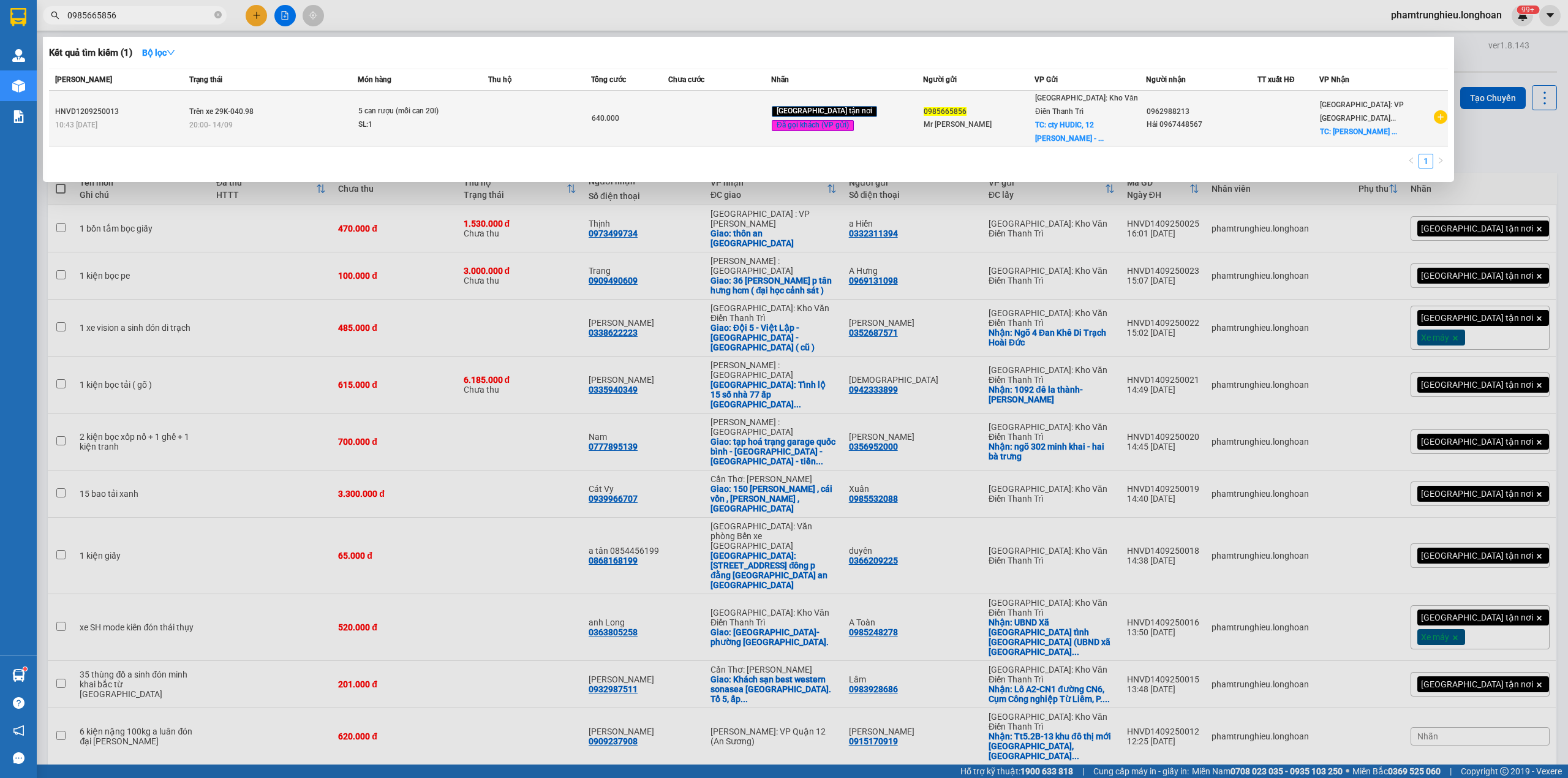
type input "0985665856"
click at [317, 109] on td "Trên xe 29K-040.98 20:00 - 14/09" at bounding box center [272, 118] width 172 height 56
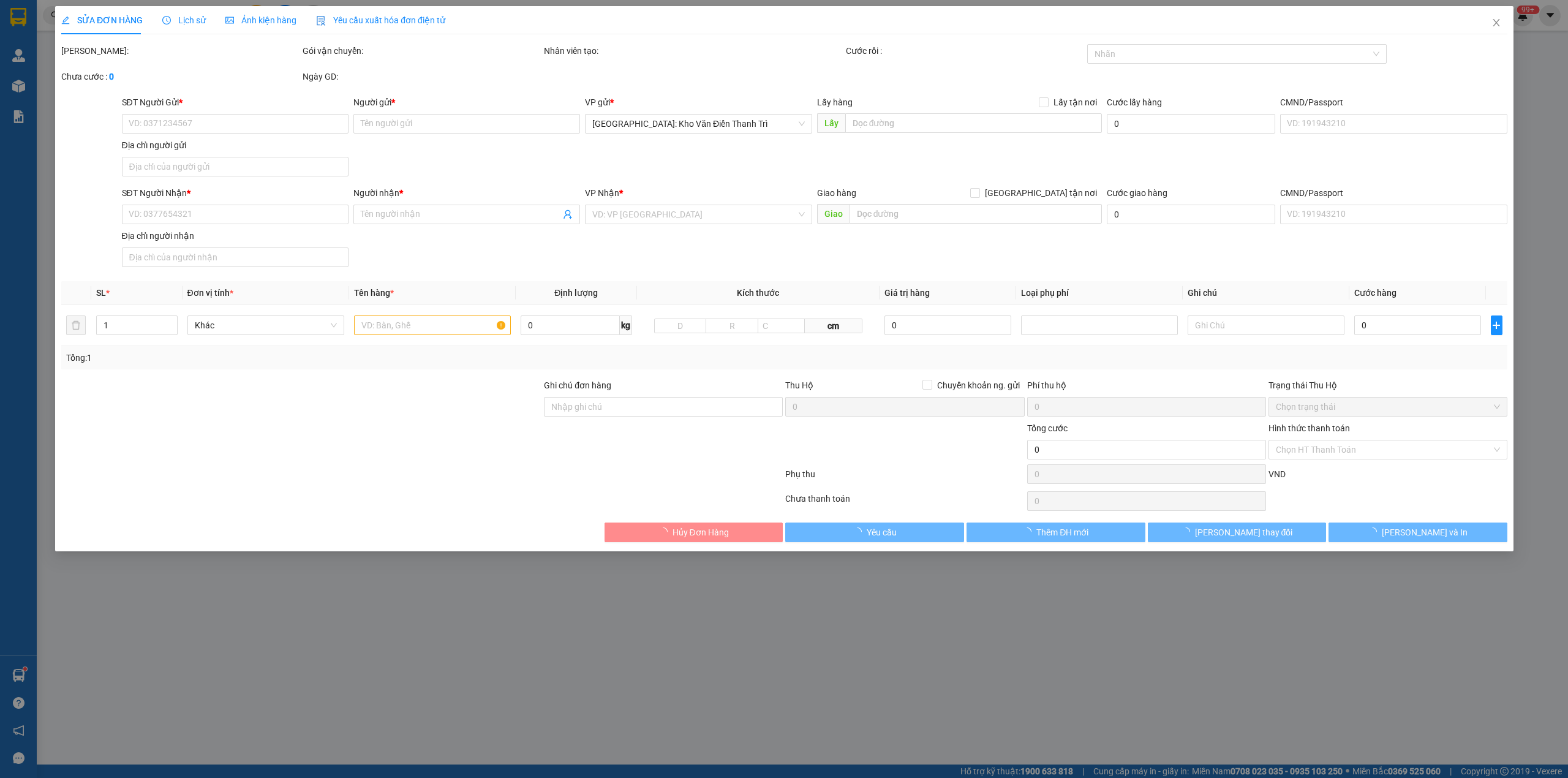
type input "0985665856"
type input "Mr Hà"
checkbox input "true"
type input "cty HUDIC, 12 Nguyễn Du - TP Hải Dương"
type input "0962988213"
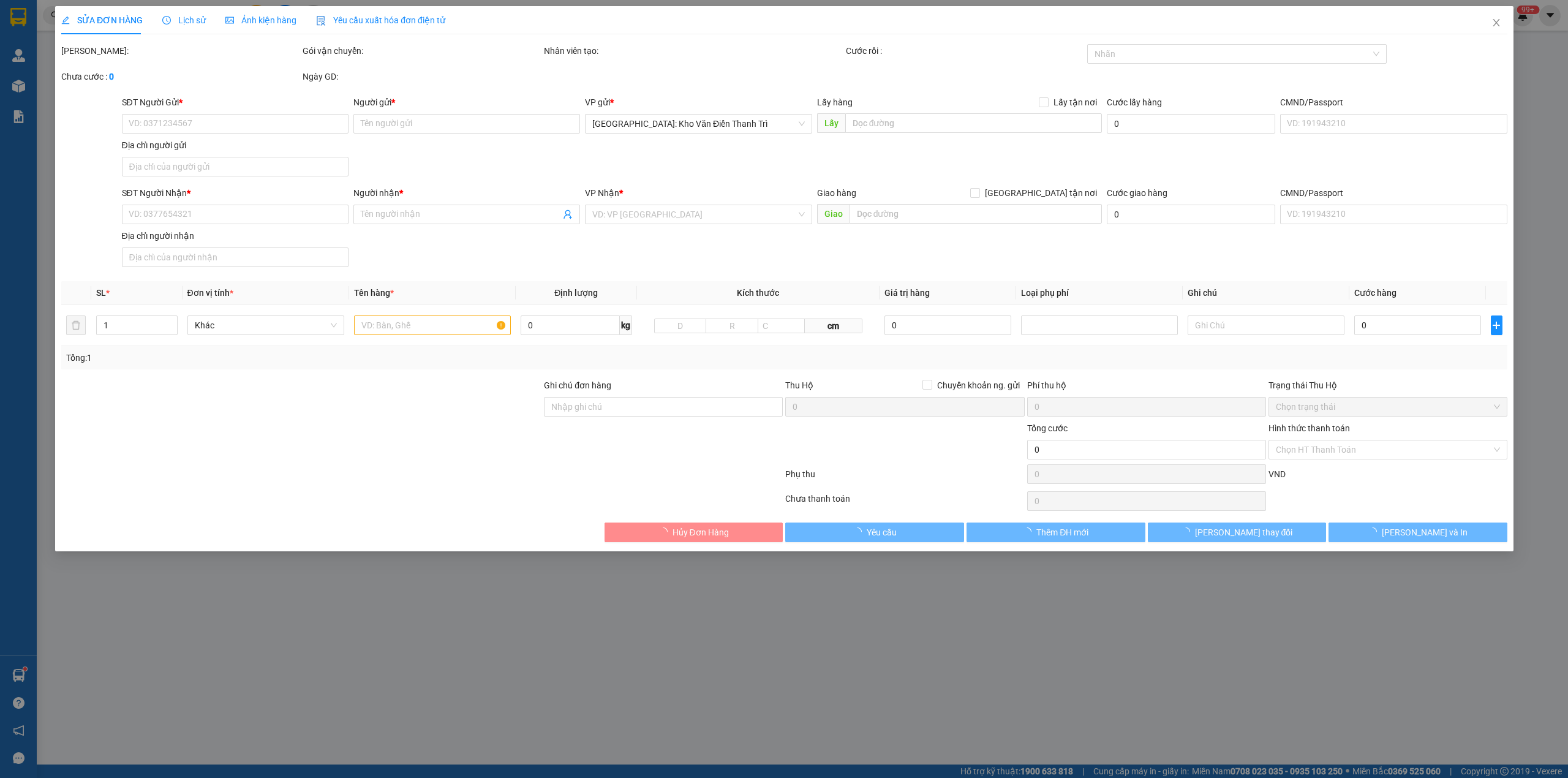
type input "Hải 0967448567"
checkbox input "true"
type input "Lotte Mart Nha Trang Gold Coast, 01 Đ. Trần Hưng Đạo, phường, Nha Trang, Khánh …"
type input "hàng giao nguyên kiện, hư vỡ ko đền"
type input "640.000"
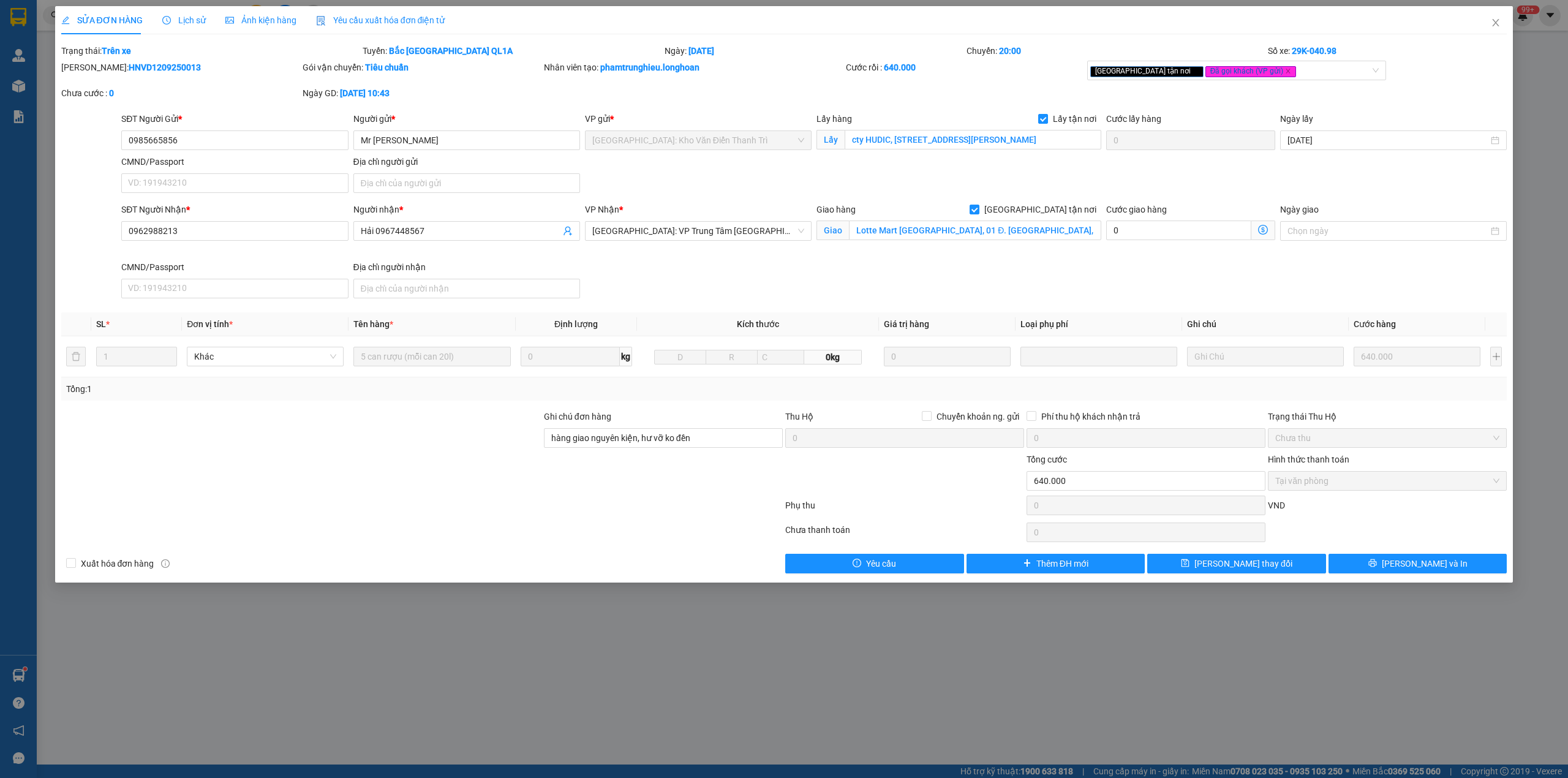
click at [175, 18] on span "Lịch sử" at bounding box center [183, 20] width 43 height 9
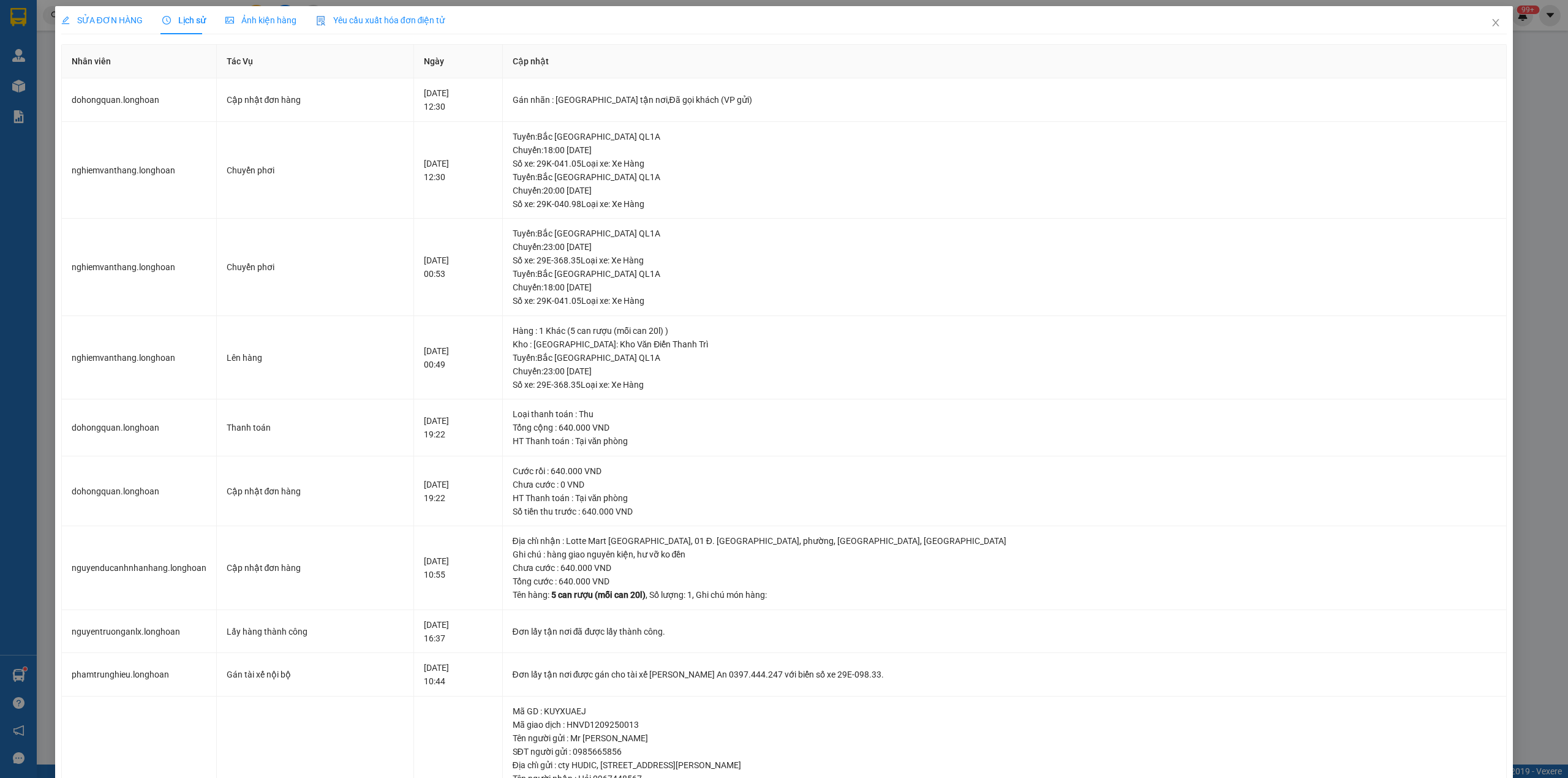
click at [106, 15] on span "SỬA ĐƠN HÀNG" at bounding box center [102, 20] width 81 height 9
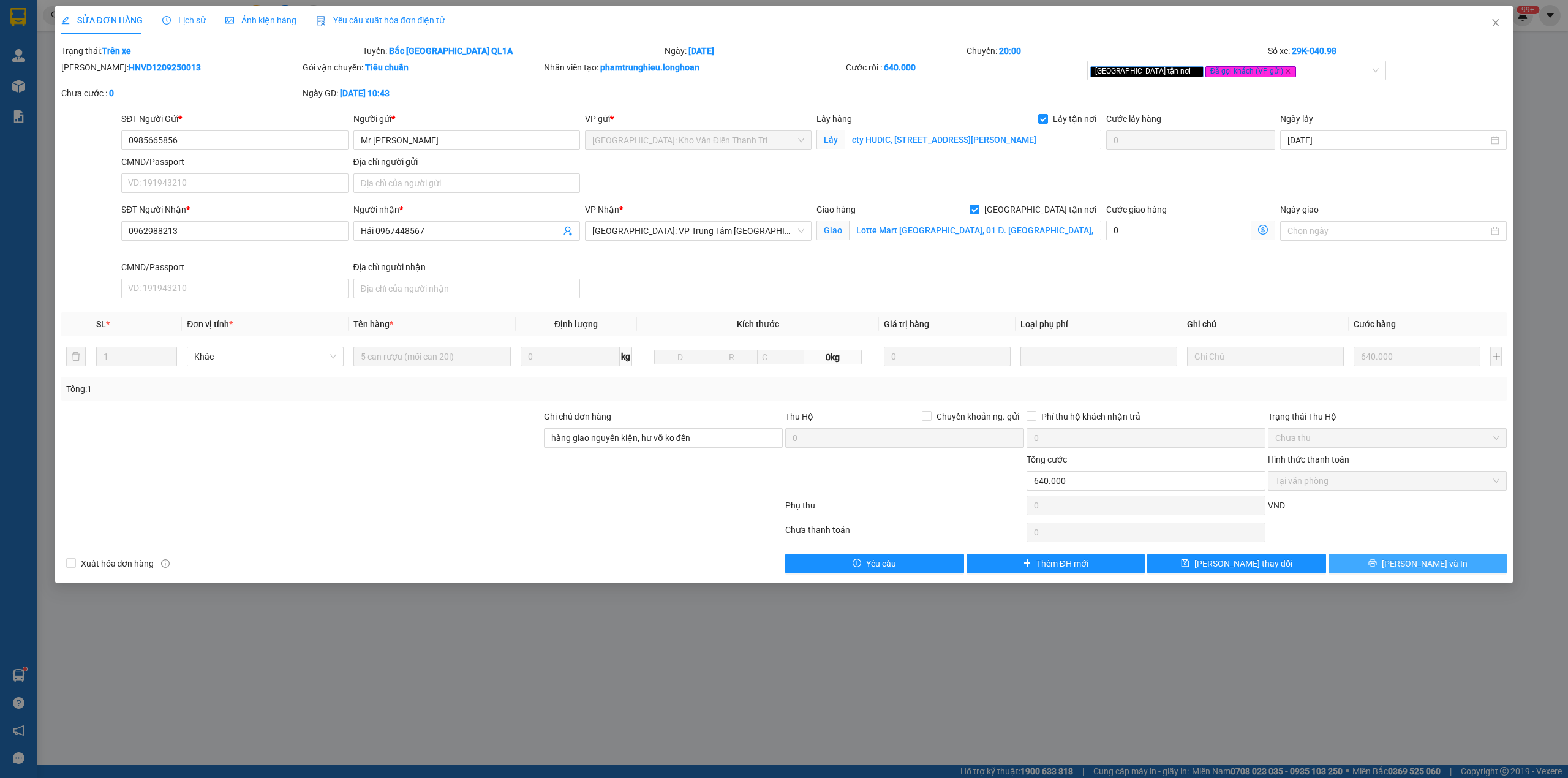
click at [1385, 567] on button "[PERSON_NAME] và In" at bounding box center [1418, 563] width 179 height 20
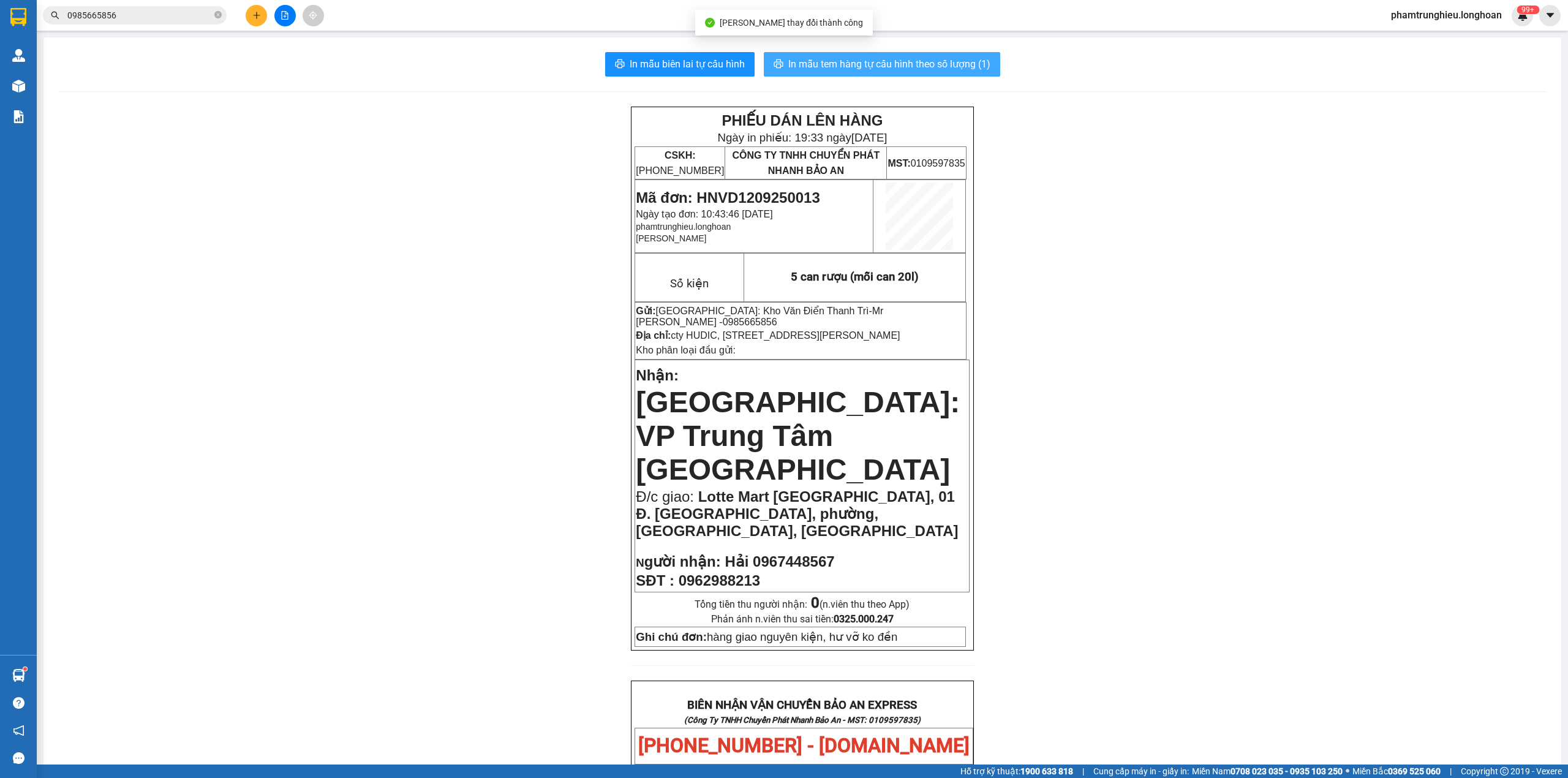
click at [866, 57] on span "In mẫu tem hàng tự cấu hình theo số lượng (1)" at bounding box center [889, 64] width 202 height 15
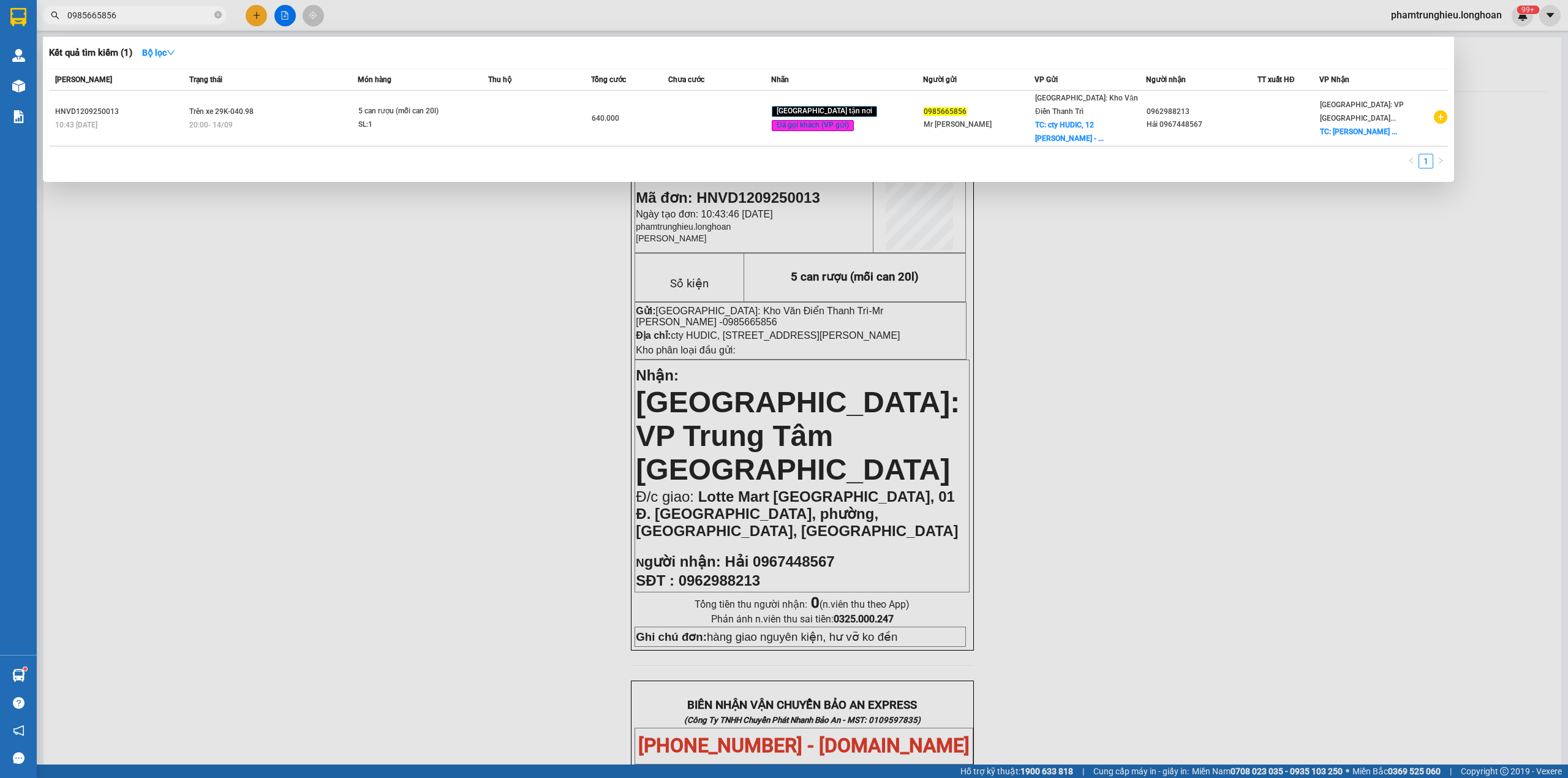
click at [147, 15] on input "0985665856" at bounding box center [140, 15] width 145 height 13
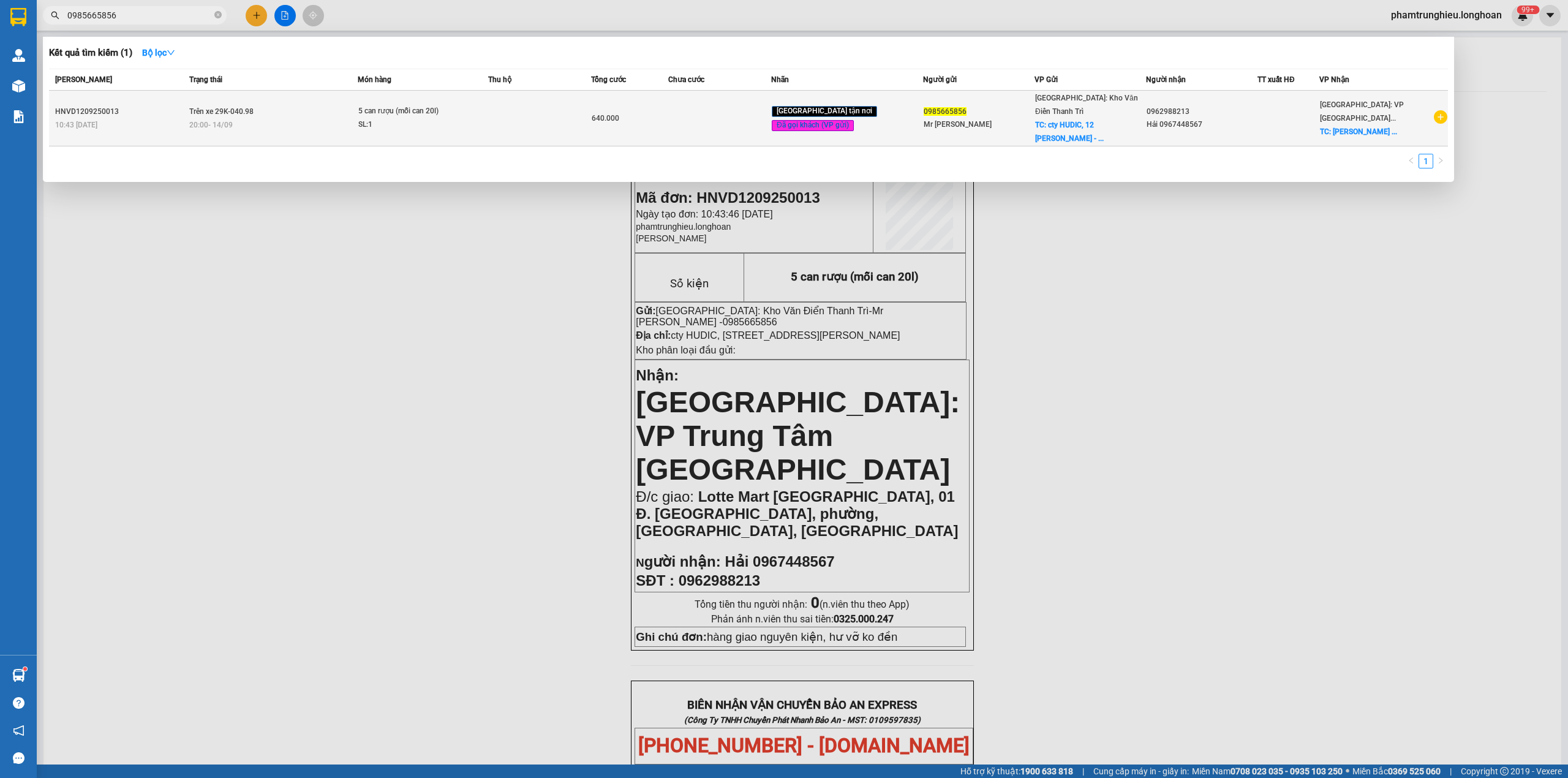
click at [287, 102] on td "Trên xe 29K-040.98 20:00 - 14/09" at bounding box center [272, 118] width 172 height 56
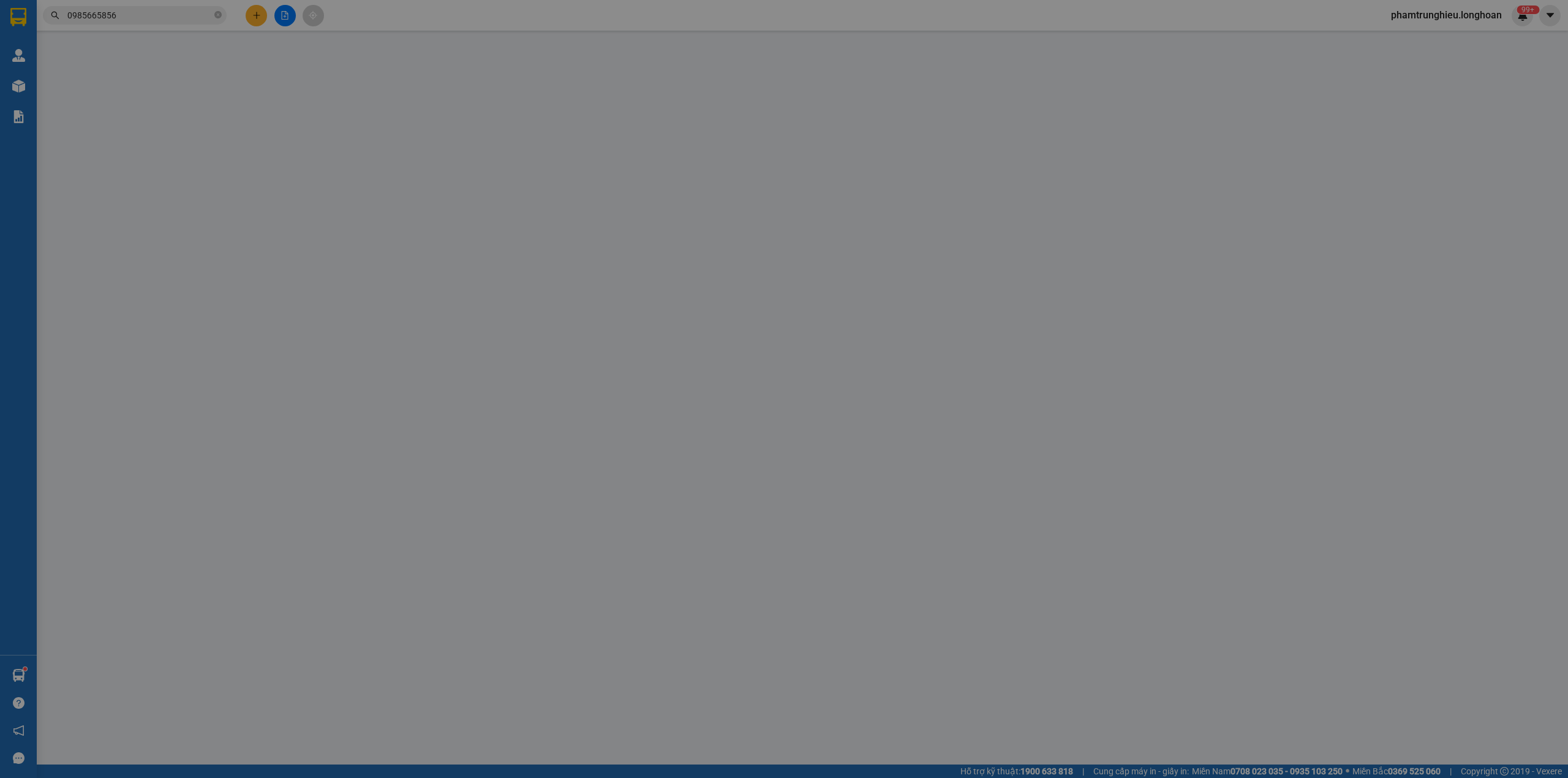
type input "0985665856"
type input "Mr Hà"
checkbox input "true"
type input "cty HUDIC, 12 Nguyễn Du - TP Hải Dương"
type input "0962988213"
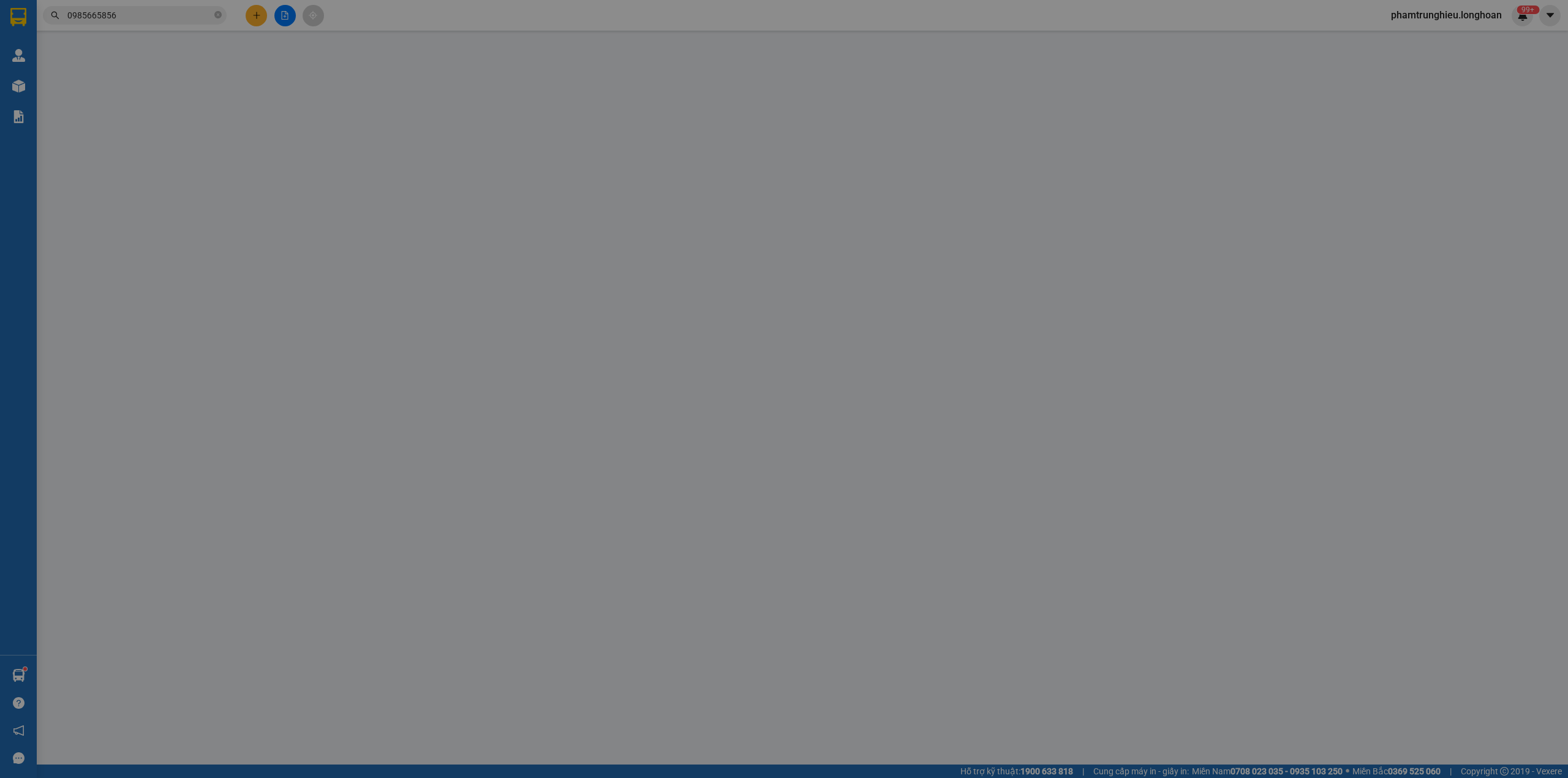
type input "Hải 0967448567"
checkbox input "true"
type input "Lotte Mart Nha Trang Gold Coast, 01 Đ. Trần Hưng Đạo, phường, Nha Trang, Khánh …"
type input "hàng giao nguyên kiện, hư vỡ ko đền"
type input "640.000"
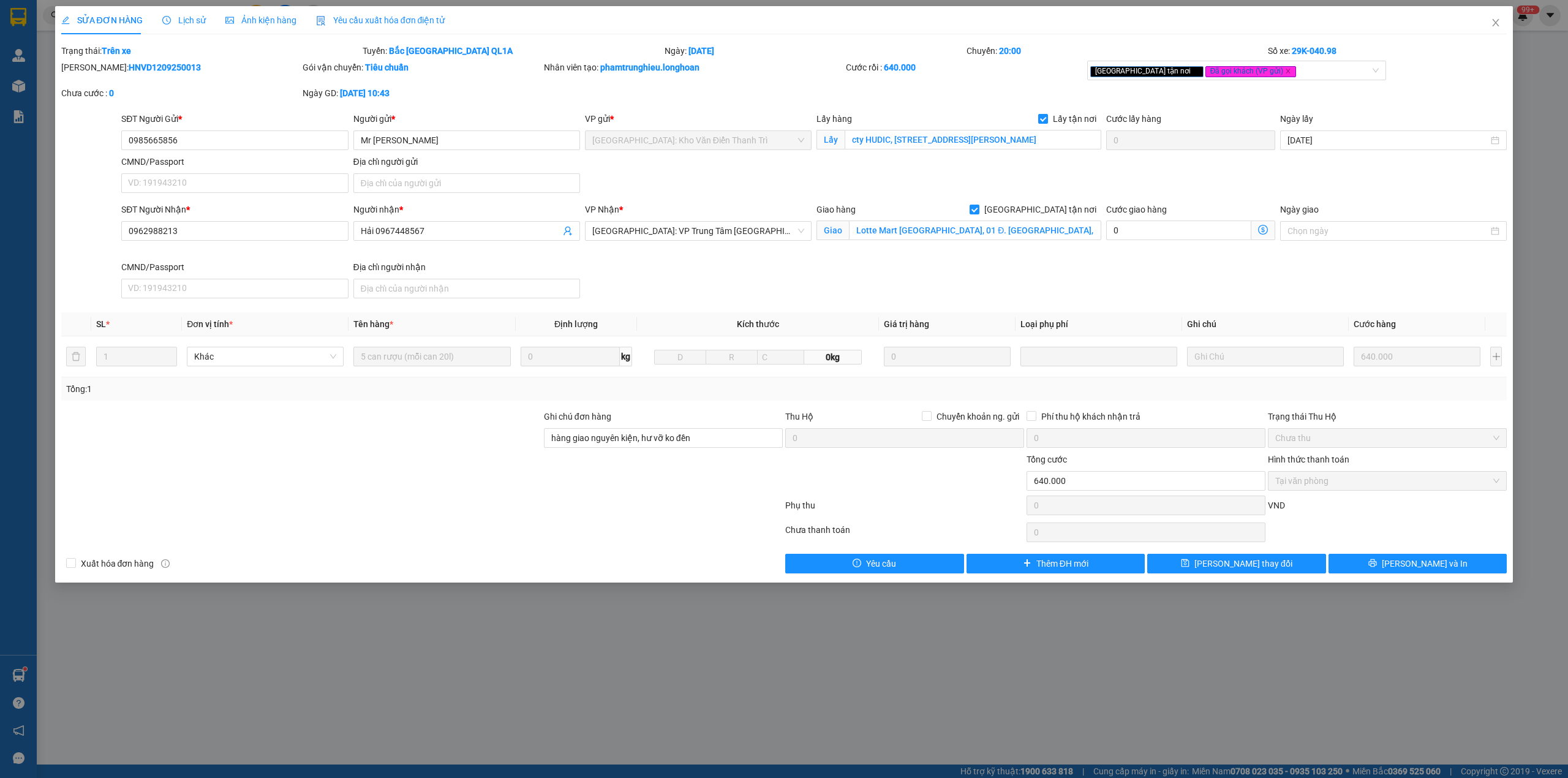
click at [194, 20] on span "Lịch sử" at bounding box center [183, 20] width 43 height 9
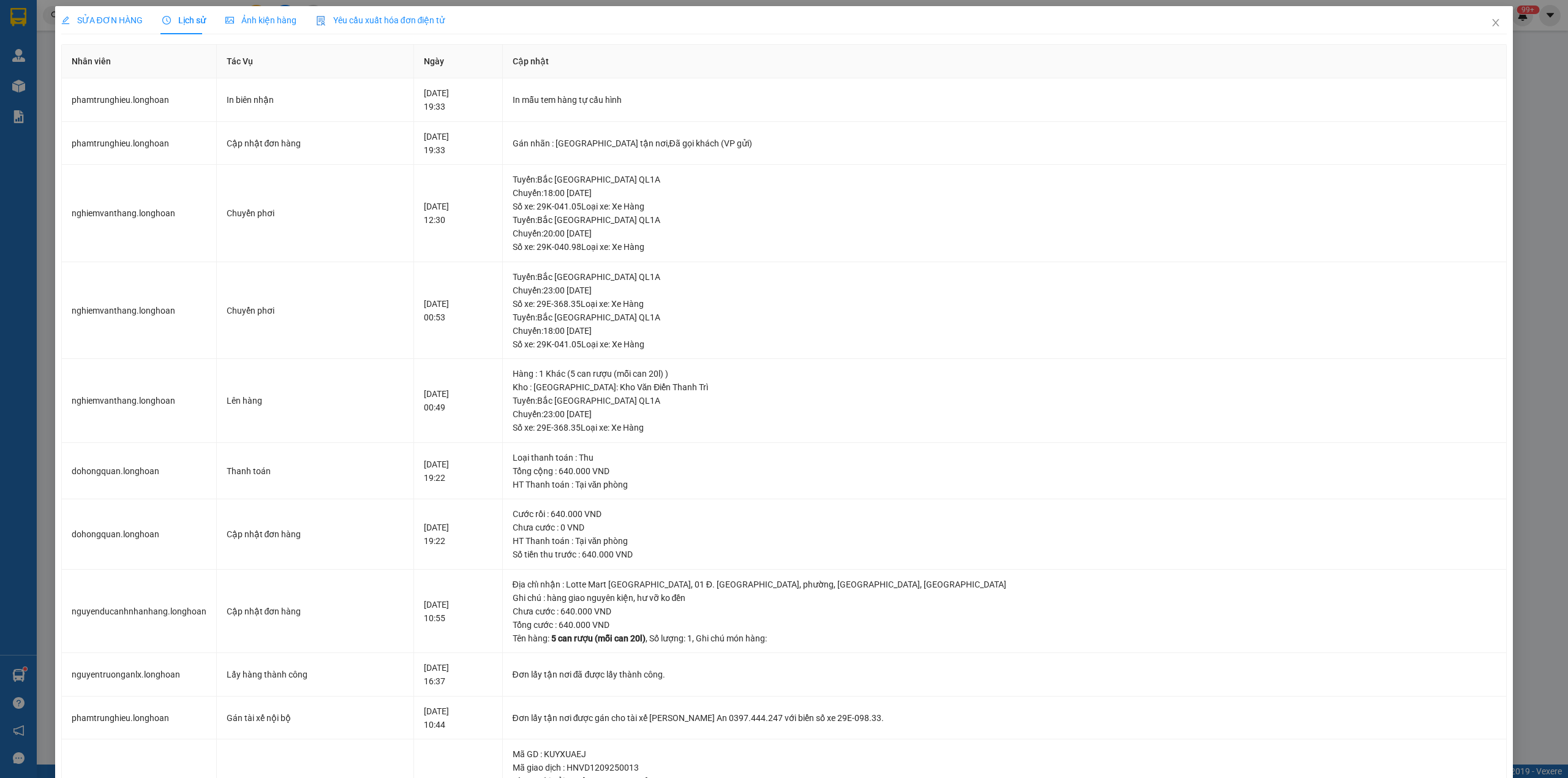
click at [120, 20] on span "SỬA ĐƠN HÀNG" at bounding box center [102, 20] width 81 height 9
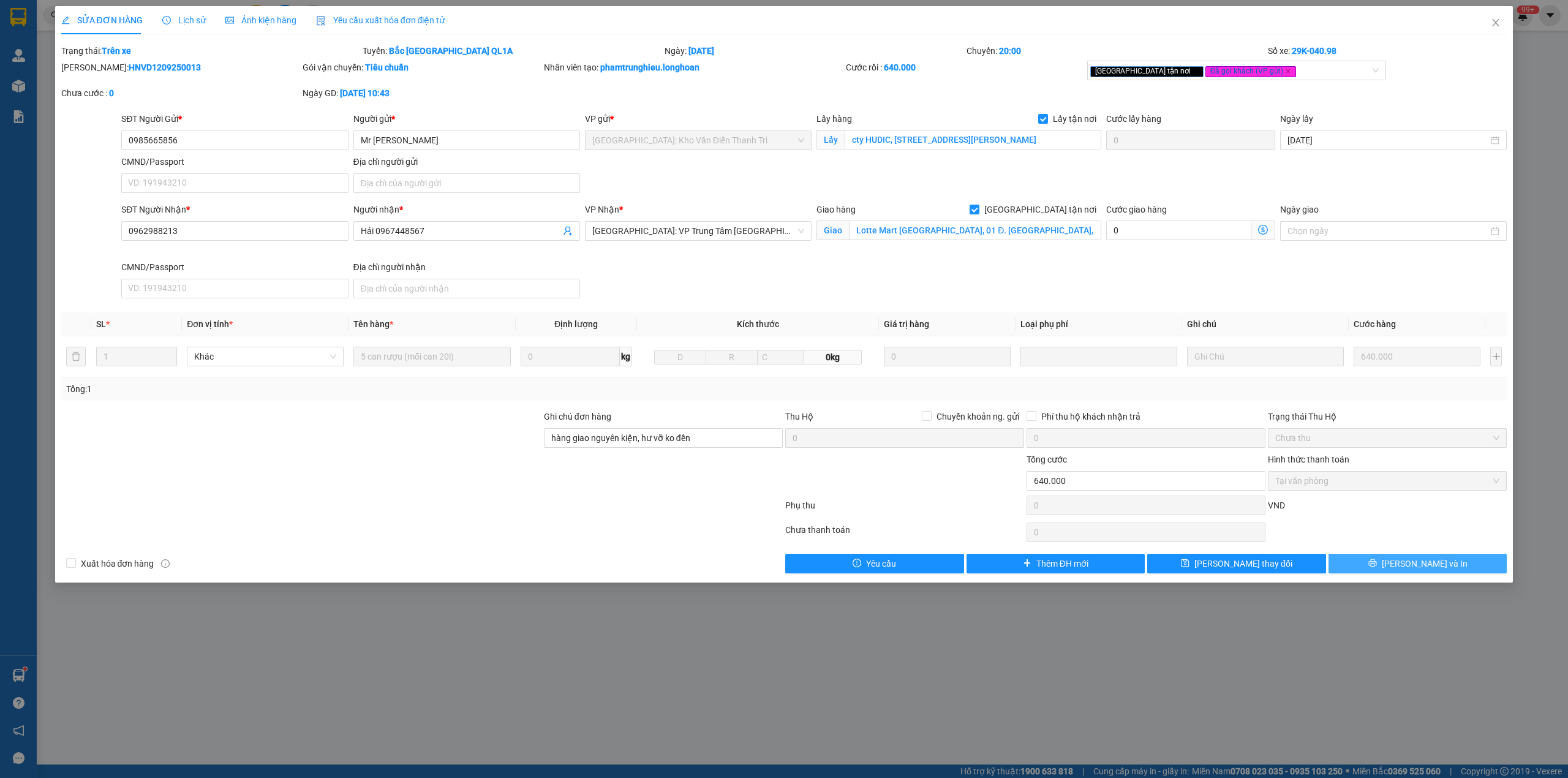
click at [1382, 564] on button "[PERSON_NAME] và In" at bounding box center [1418, 563] width 179 height 20
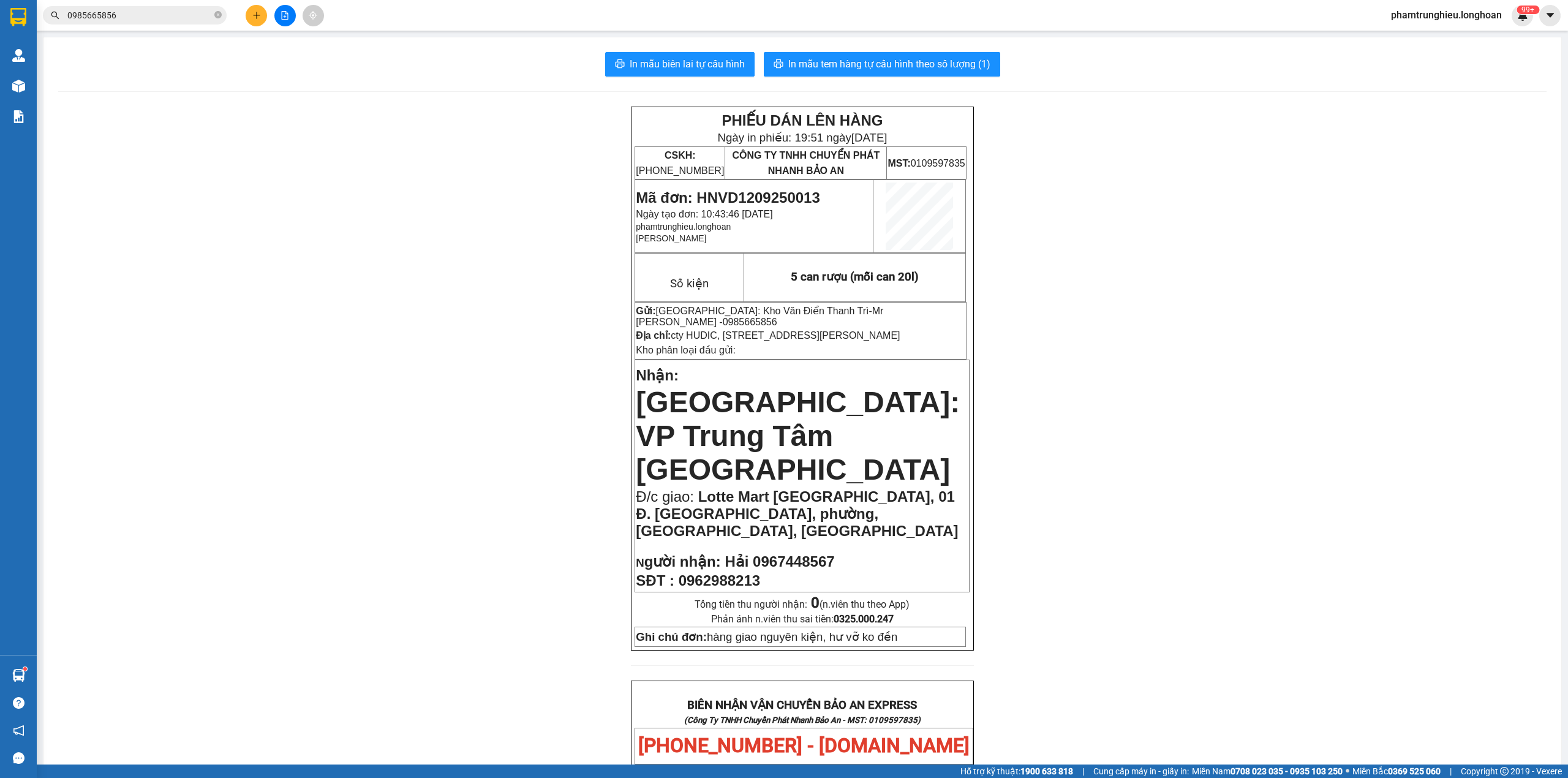
click at [162, 15] on input "0985665856" at bounding box center [140, 15] width 145 height 13
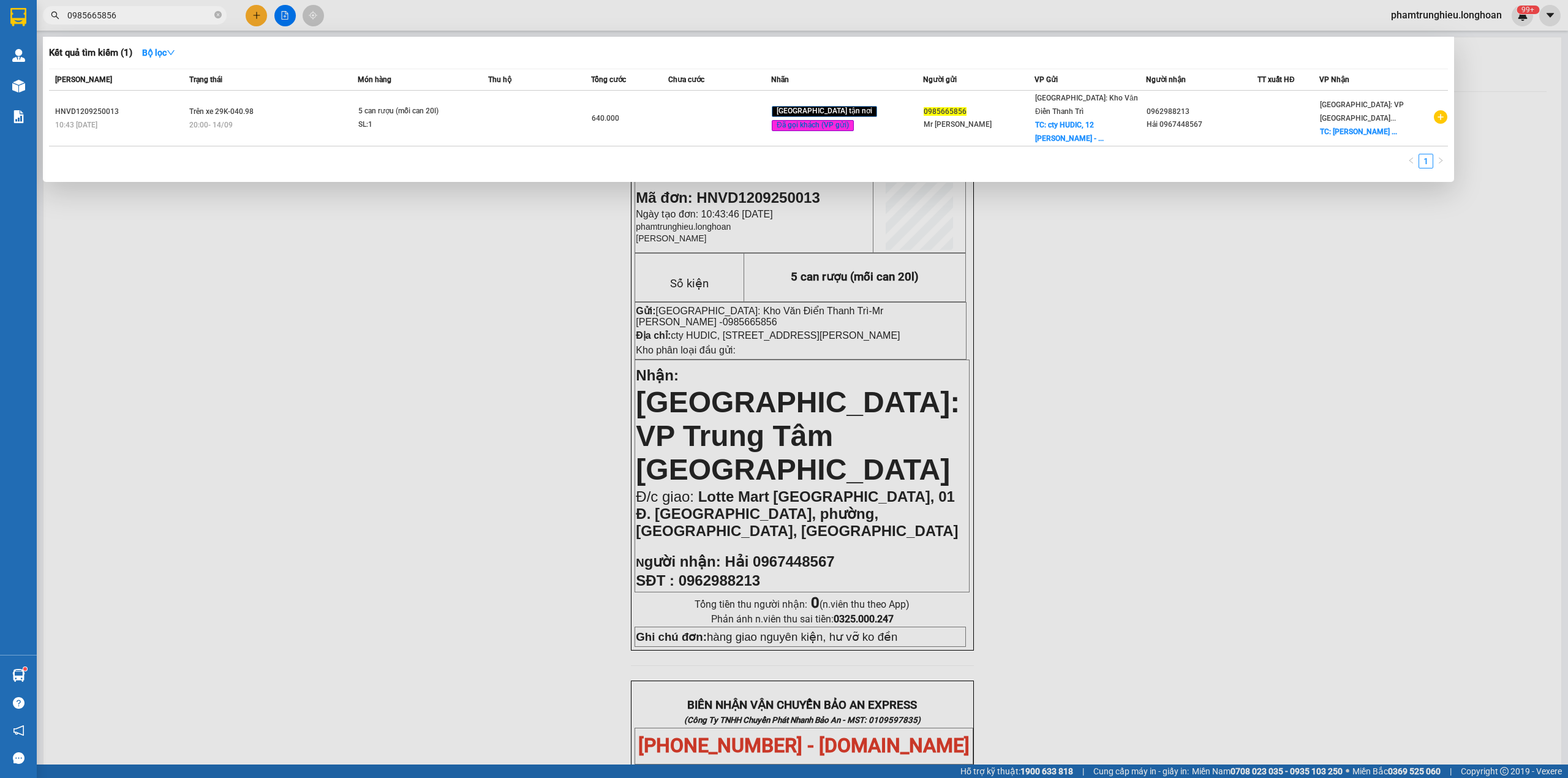
drag, startPoint x: 256, startPoint y: 232, endPoint x: 262, endPoint y: 217, distance: 16.2
click at [256, 233] on div at bounding box center [784, 389] width 1568 height 778
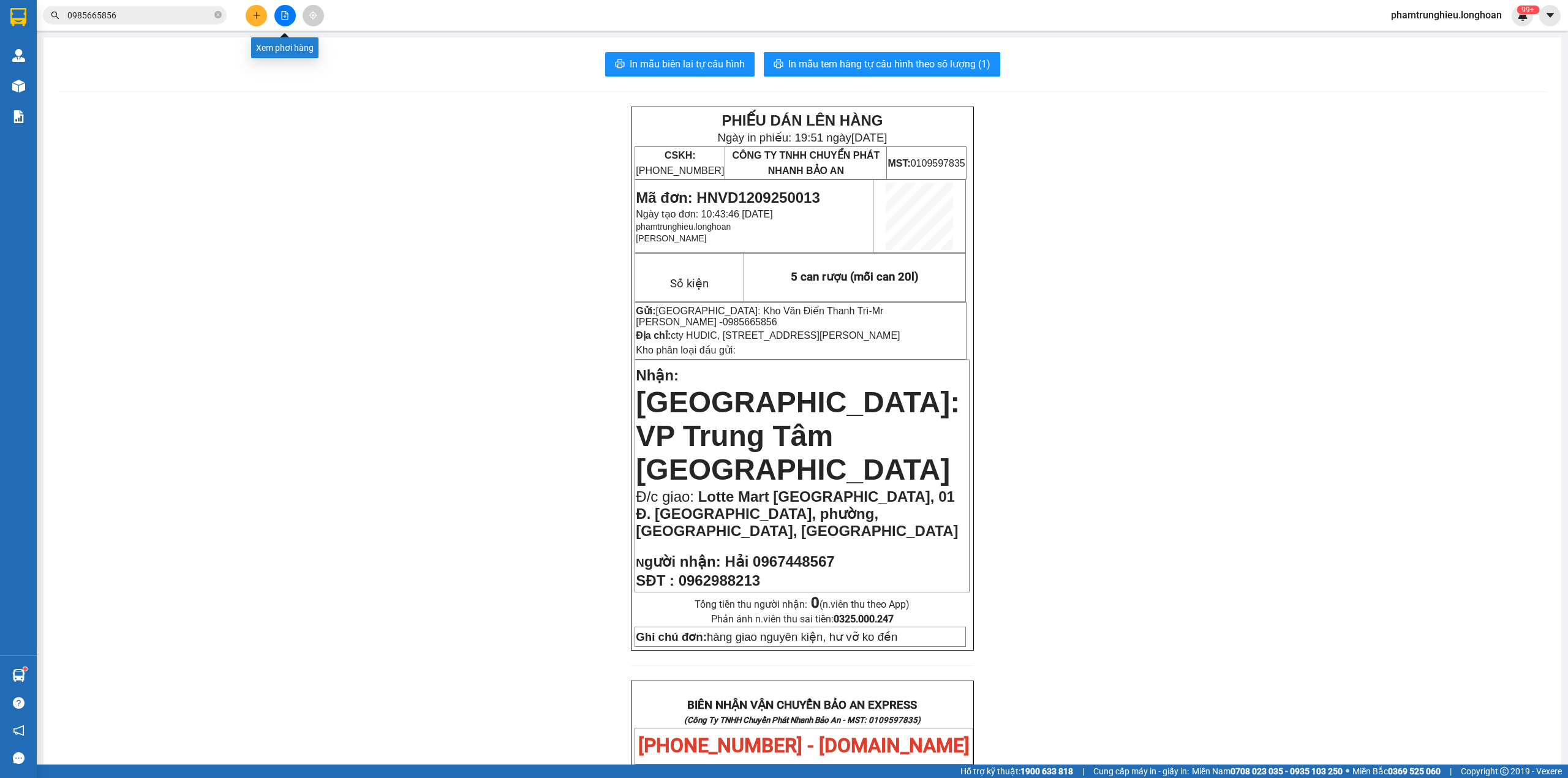
click at [280, 13] on icon "file-add" at bounding box center [284, 15] width 9 height 9
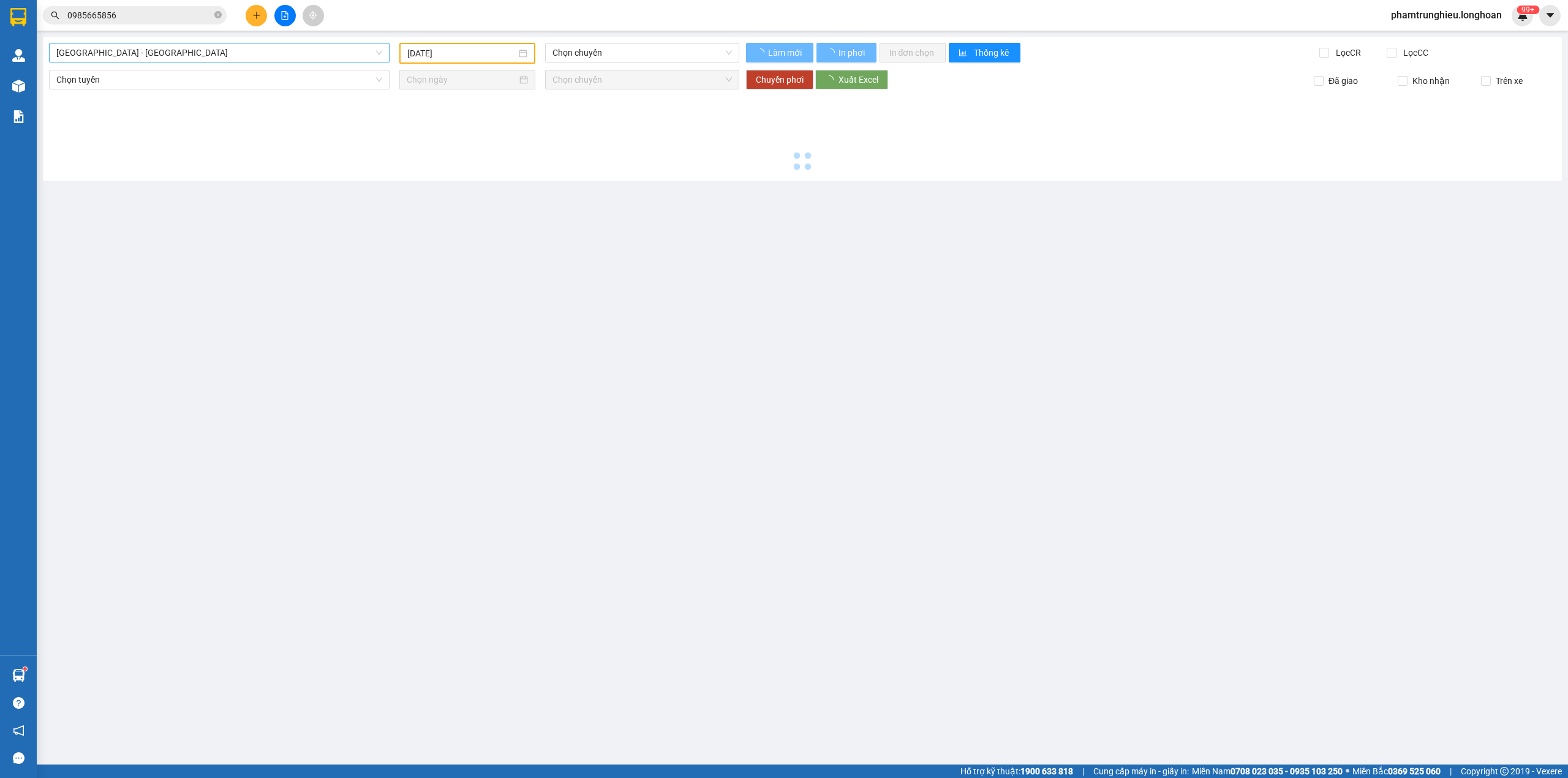
click at [181, 51] on span "Hải Phòng - Hà Nội" at bounding box center [220, 52] width 326 height 18
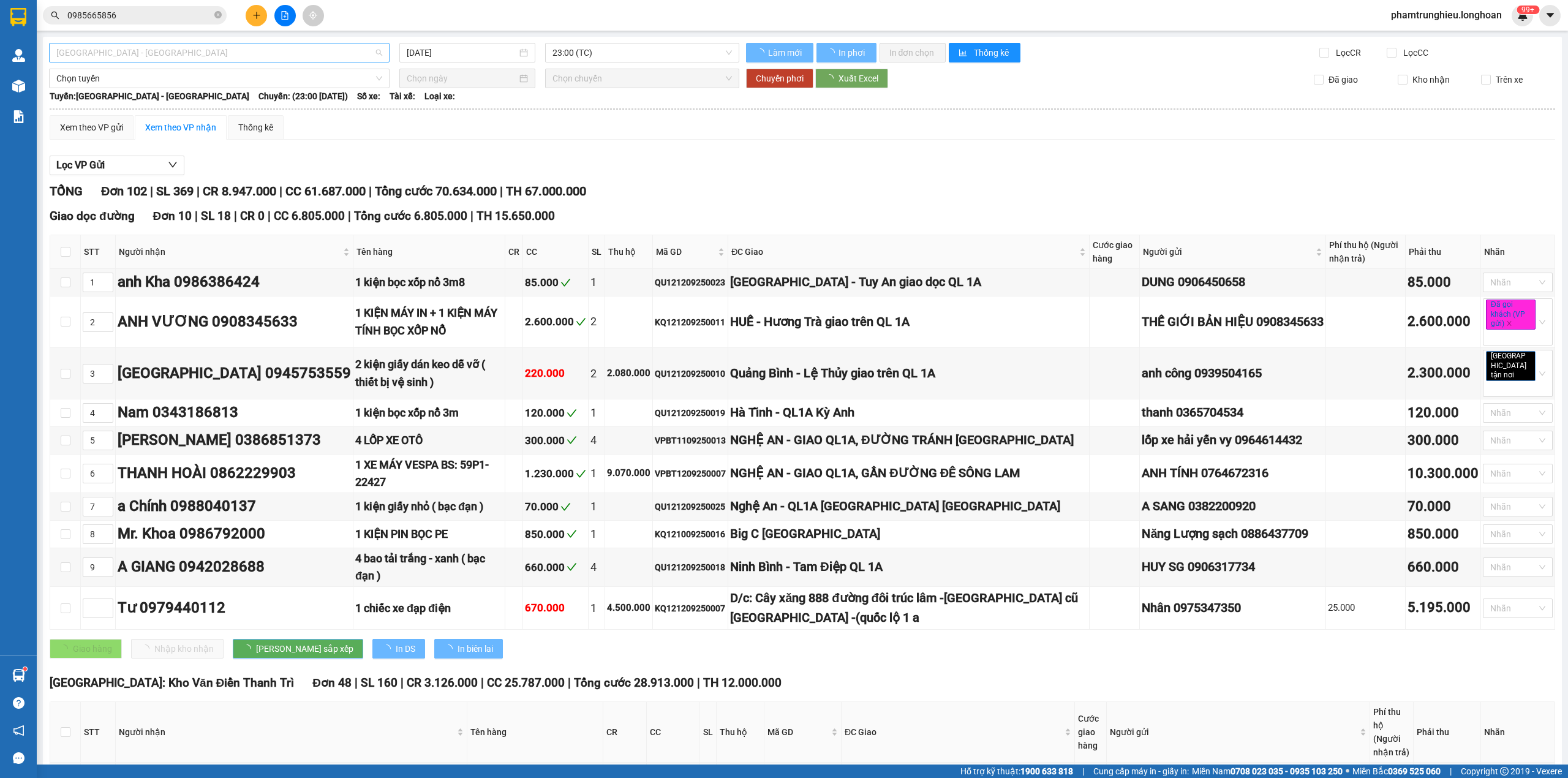
type input "[DATE]"
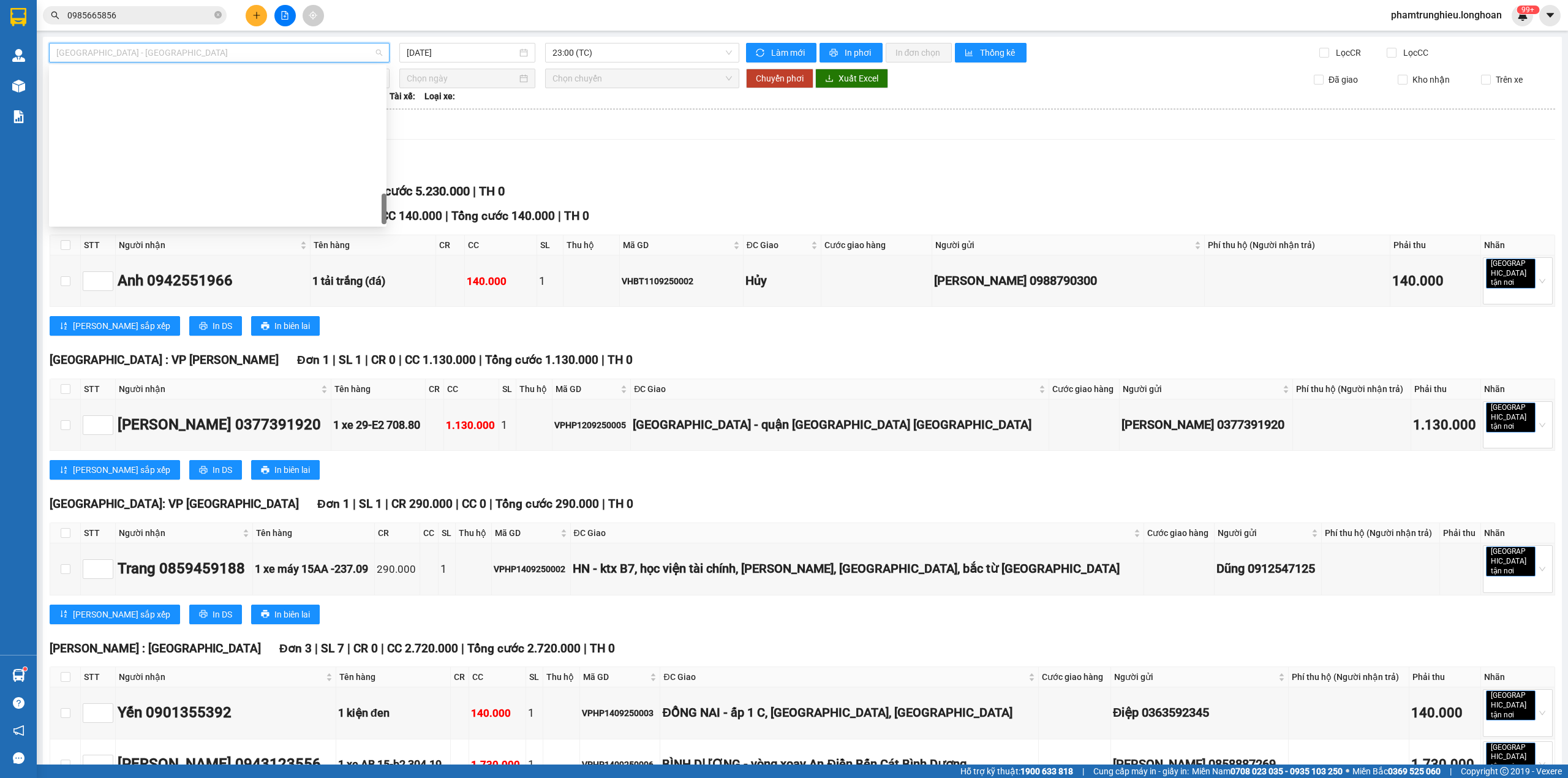
type input "[DATE]"
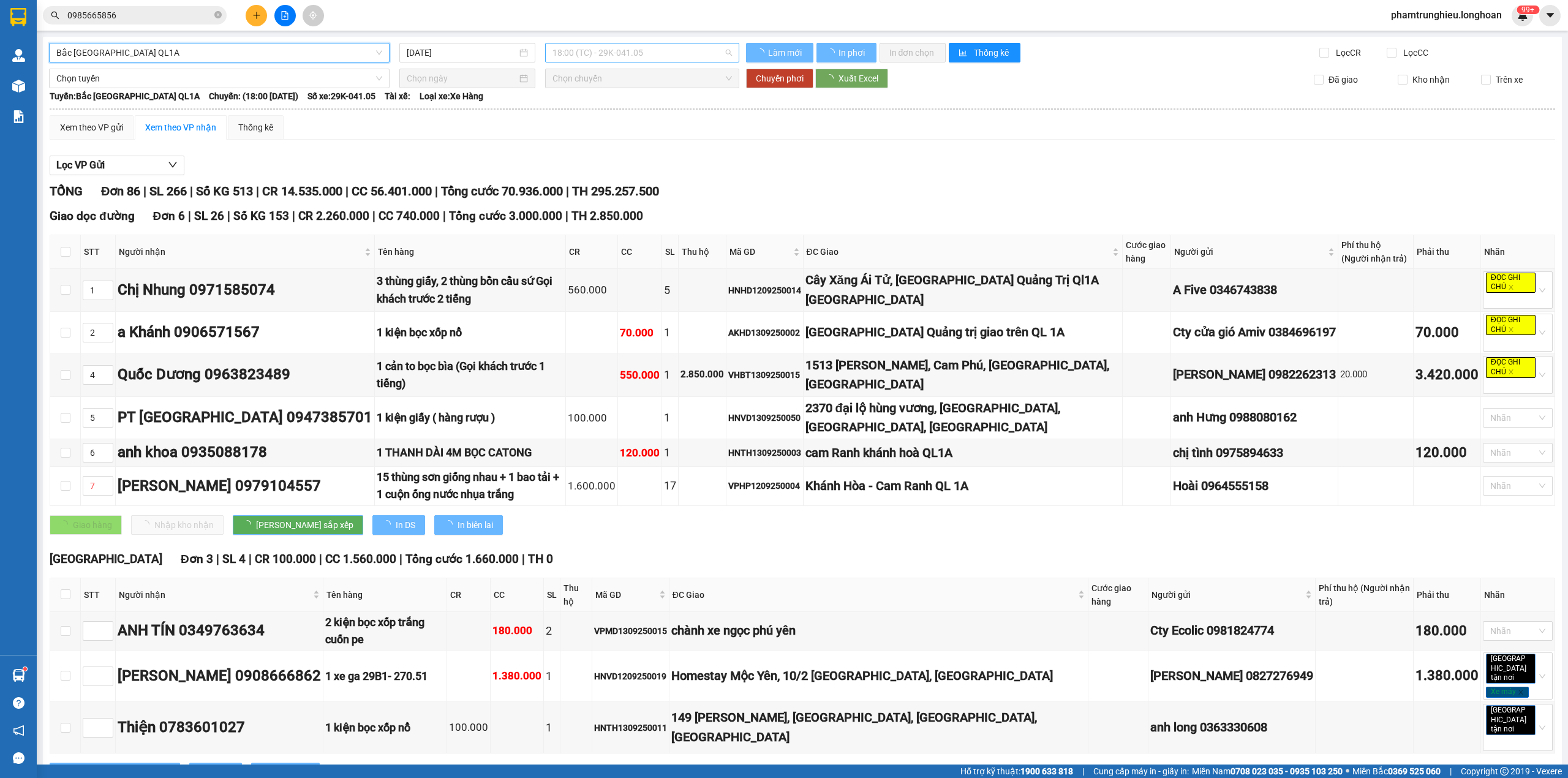
click at [633, 55] on span "18:00 (TC) - 29K-041.05" at bounding box center [643, 52] width 180 height 18
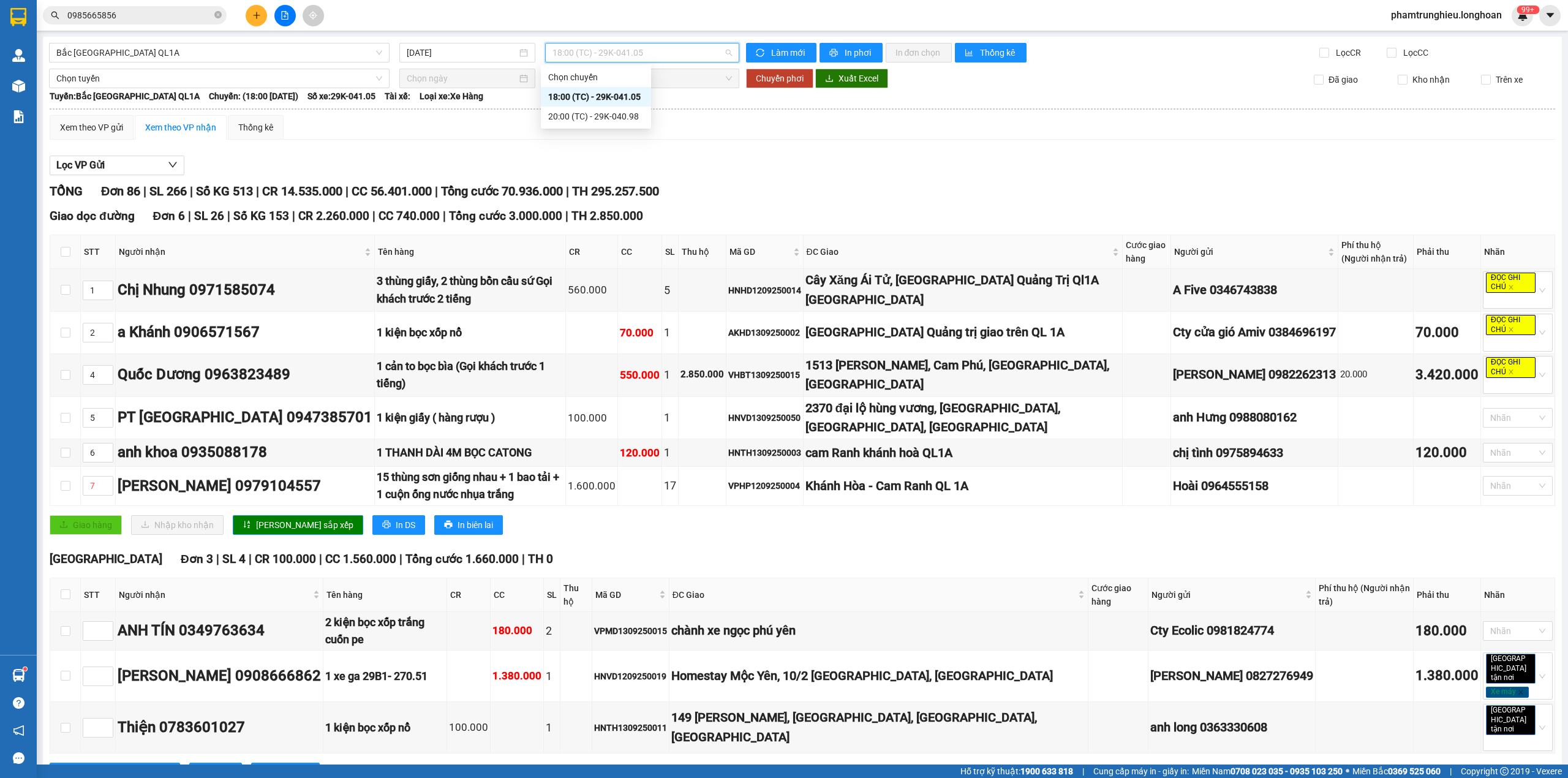
click at [599, 93] on div "18:00 (TC) - 29K-041.05" at bounding box center [595, 96] width 95 height 13
click at [64, 126] on div "Xem theo VP gửi" at bounding box center [91, 127] width 63 height 13
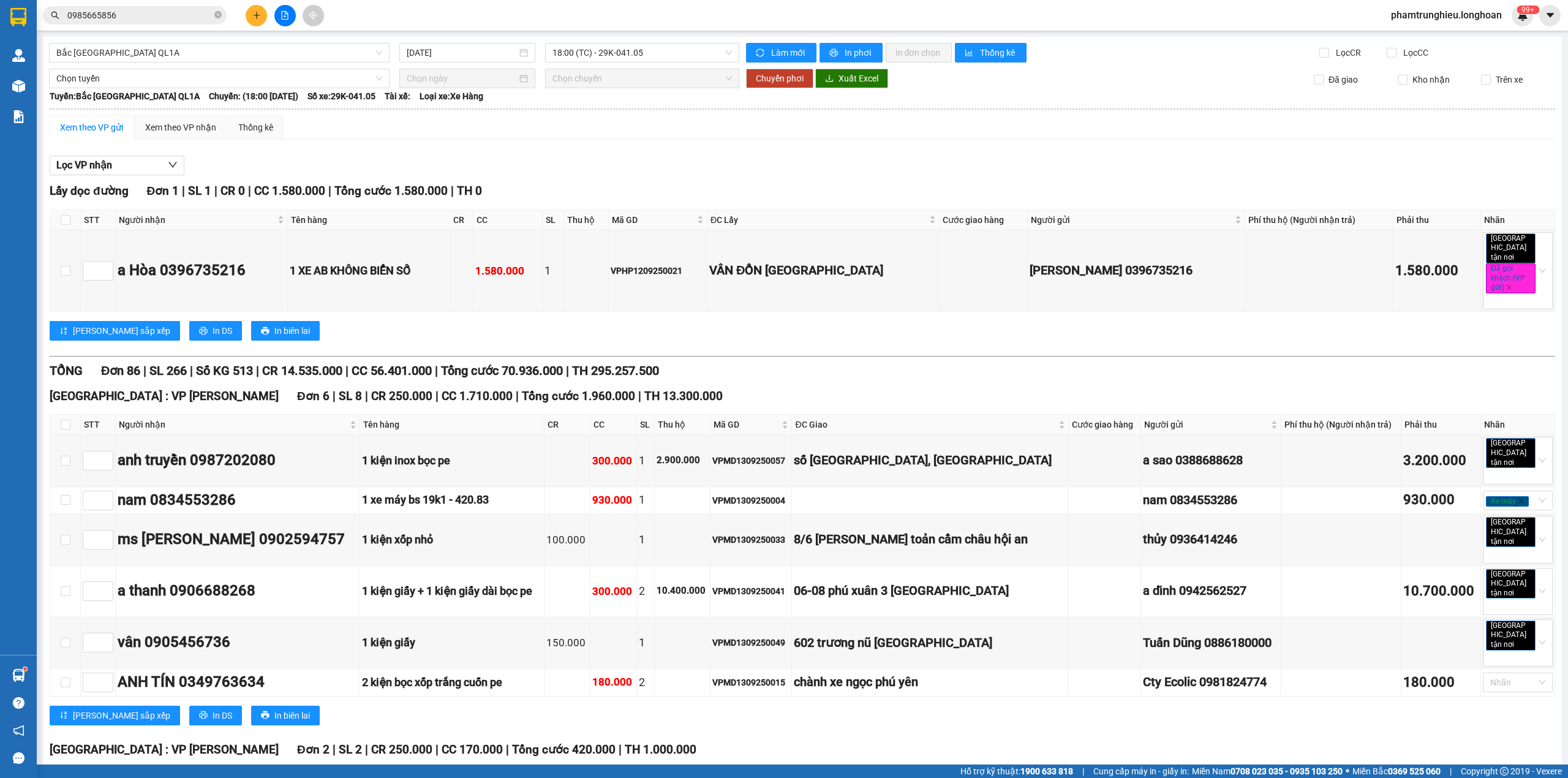
click at [161, 3] on div "Kết quả tìm kiếm ( 1 ) Bộ lọc Mã ĐH Trạng thái Món hàng Thu hộ Tổng cước Chưa c…" at bounding box center [784, 15] width 1568 height 31
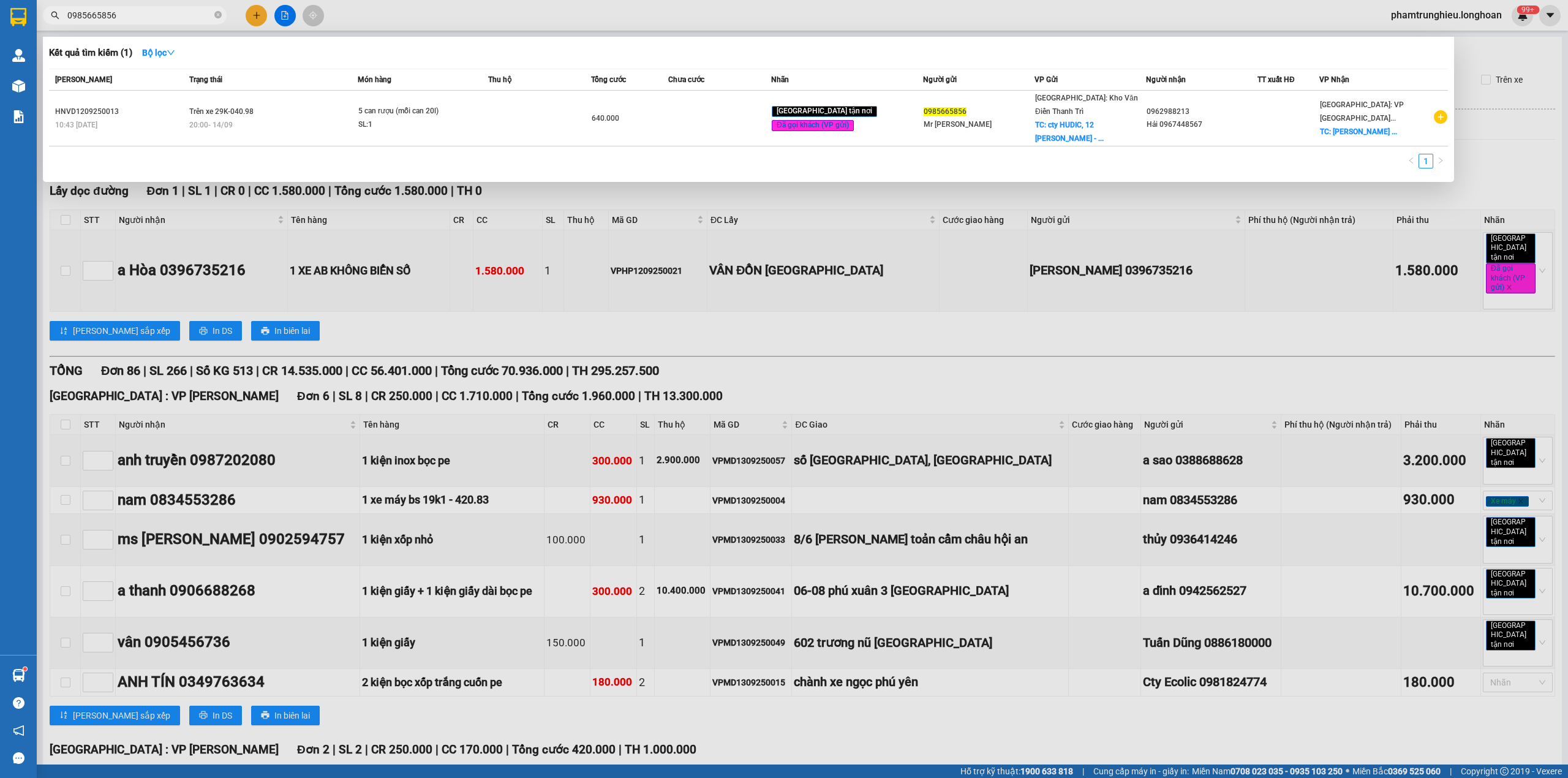
click at [169, 22] on span "0985665856" at bounding box center [134, 15] width 183 height 18
click at [170, 13] on input "0985665856" at bounding box center [140, 15] width 145 height 13
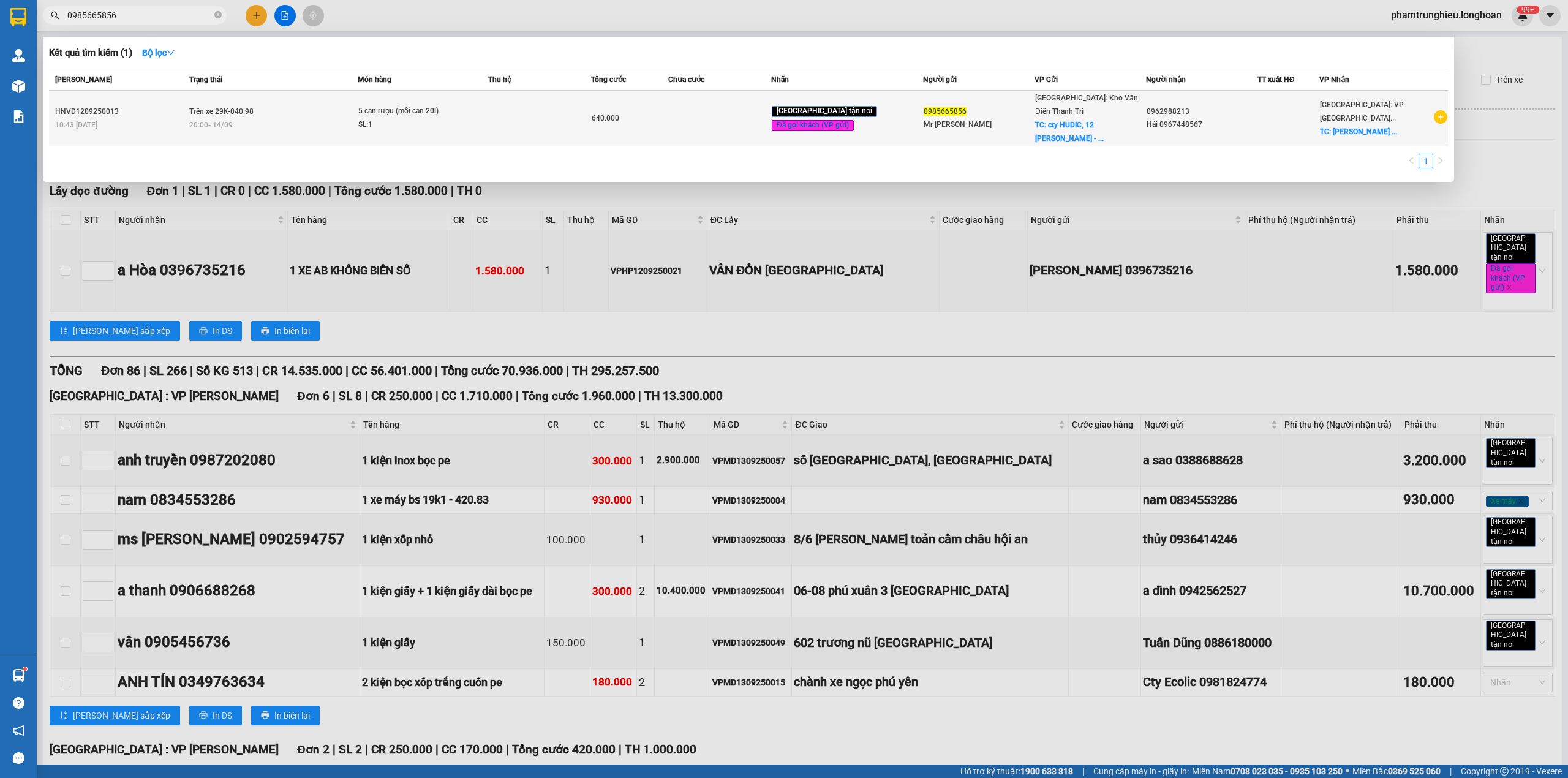
click at [312, 118] on div "20:00 - 14/09" at bounding box center [272, 124] width 168 height 13
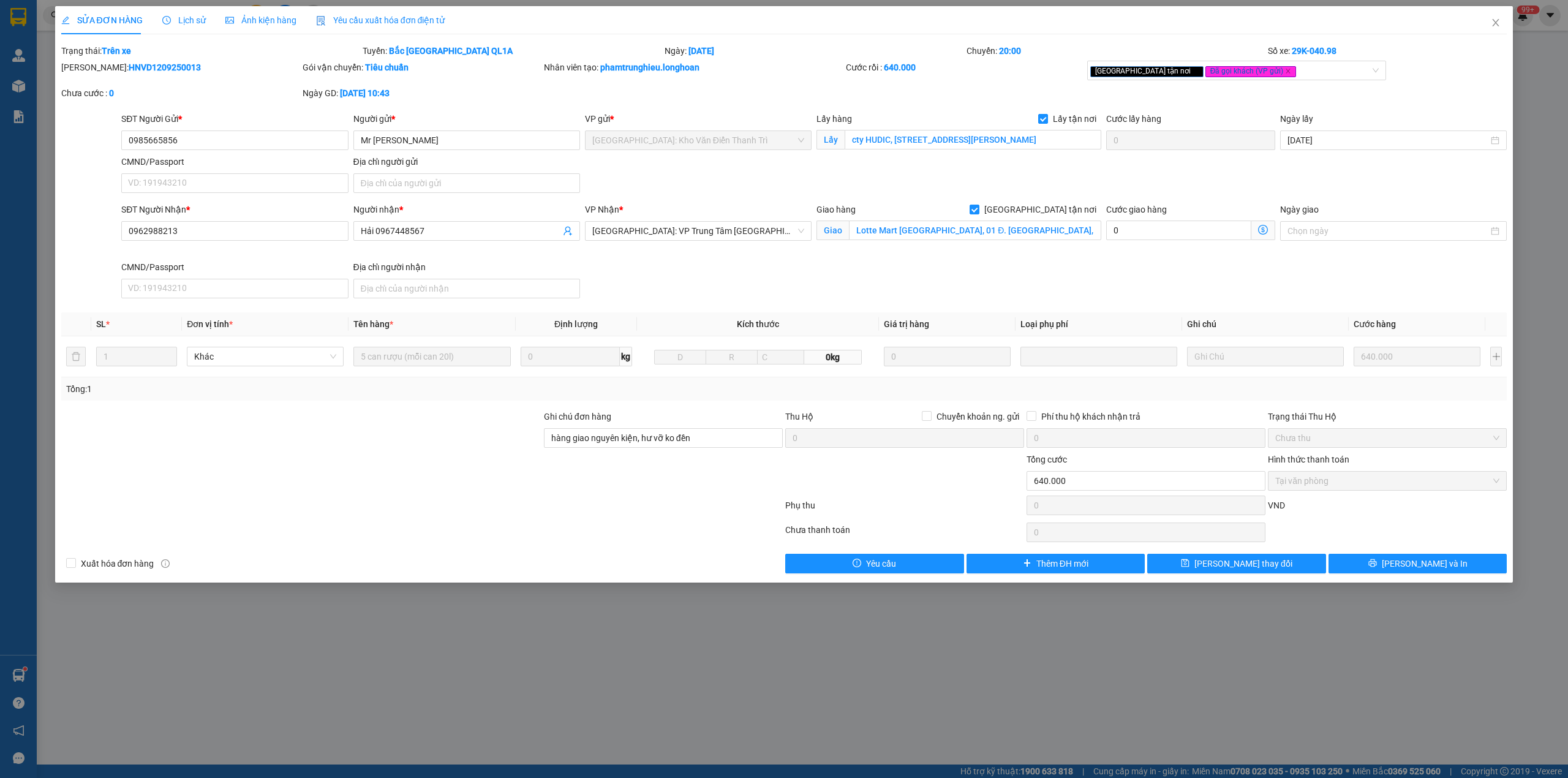
click at [183, 27] on div "Lịch sử" at bounding box center [183, 20] width 43 height 28
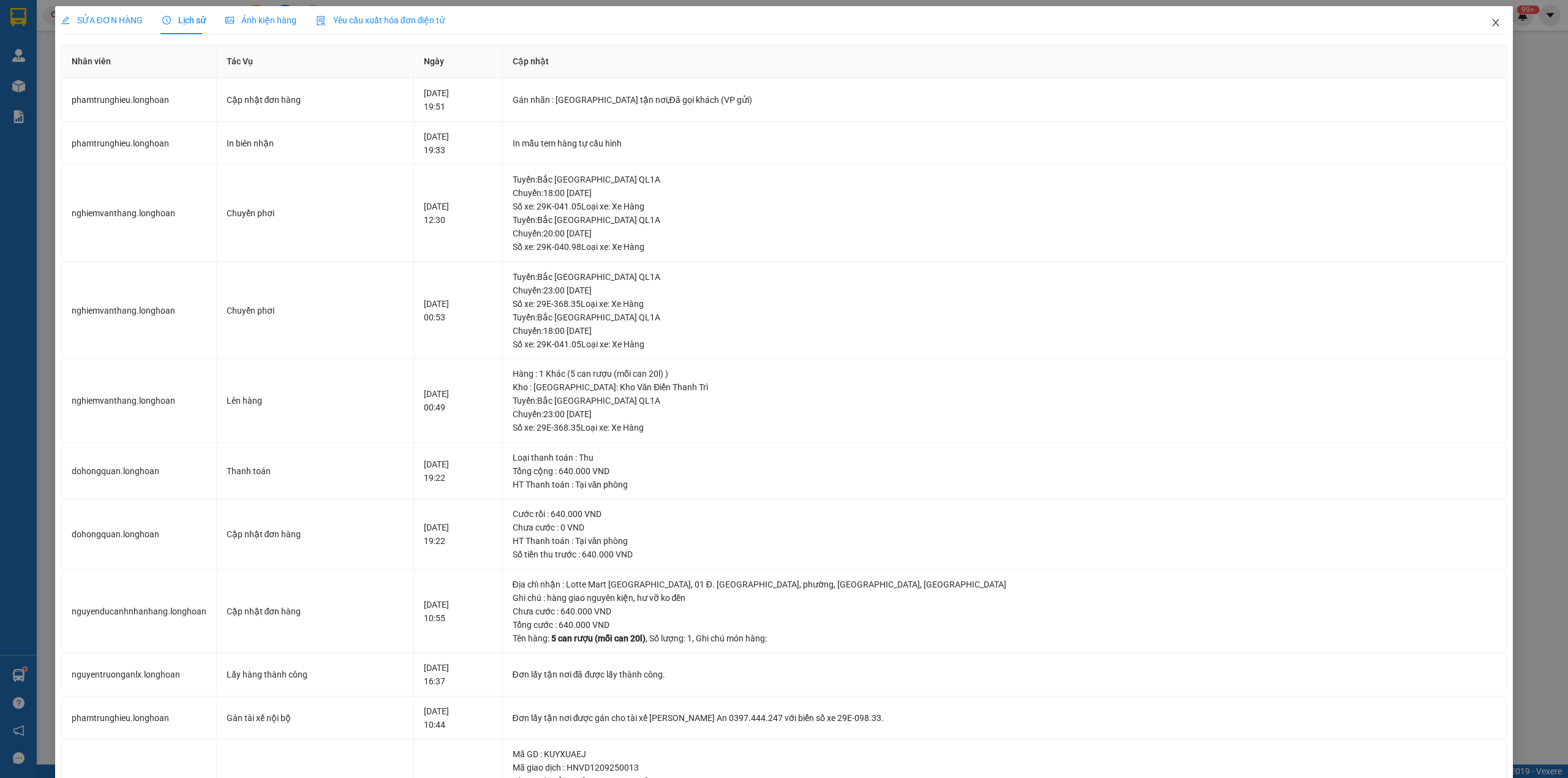
click at [1491, 20] on icon "close" at bounding box center [1496, 23] width 9 height 9
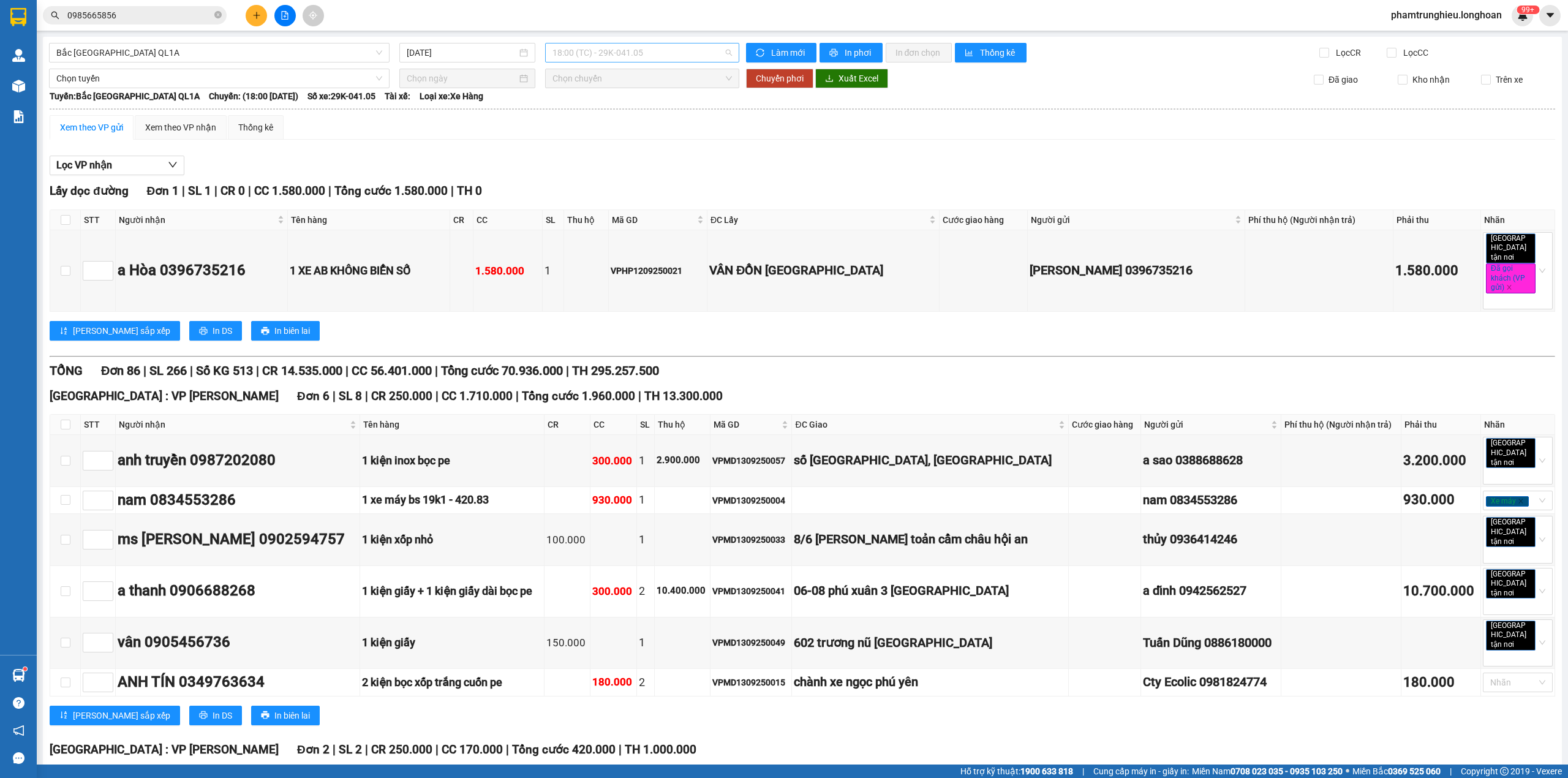
click at [594, 55] on span "18:00 (TC) - 29K-041.05" at bounding box center [643, 52] width 180 height 18
click at [602, 119] on div "20:00 (TC) - 29K-040.98" at bounding box center [595, 116] width 95 height 13
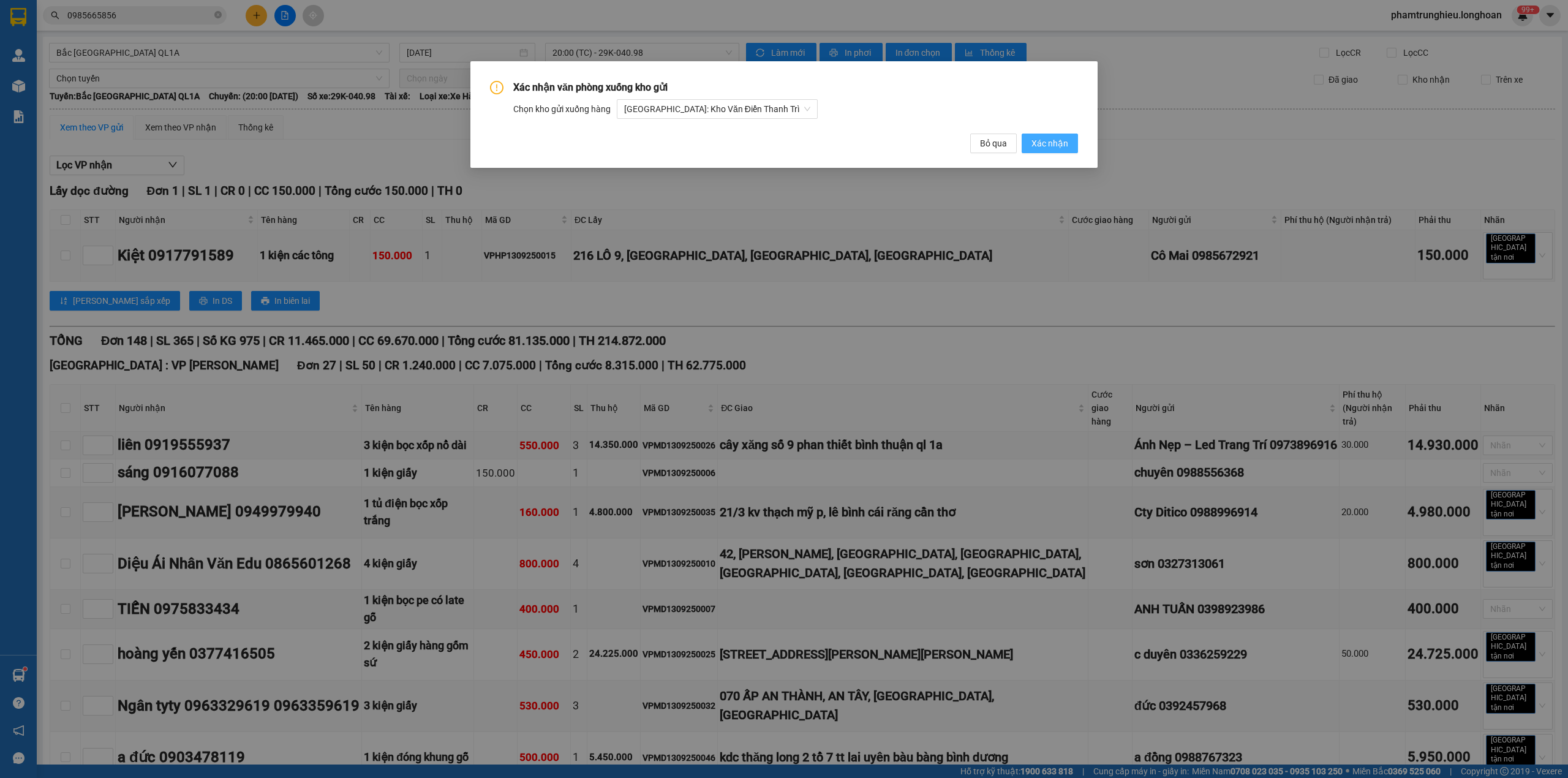
click at [1045, 145] on span "Xác nhận" at bounding box center [1050, 143] width 37 height 13
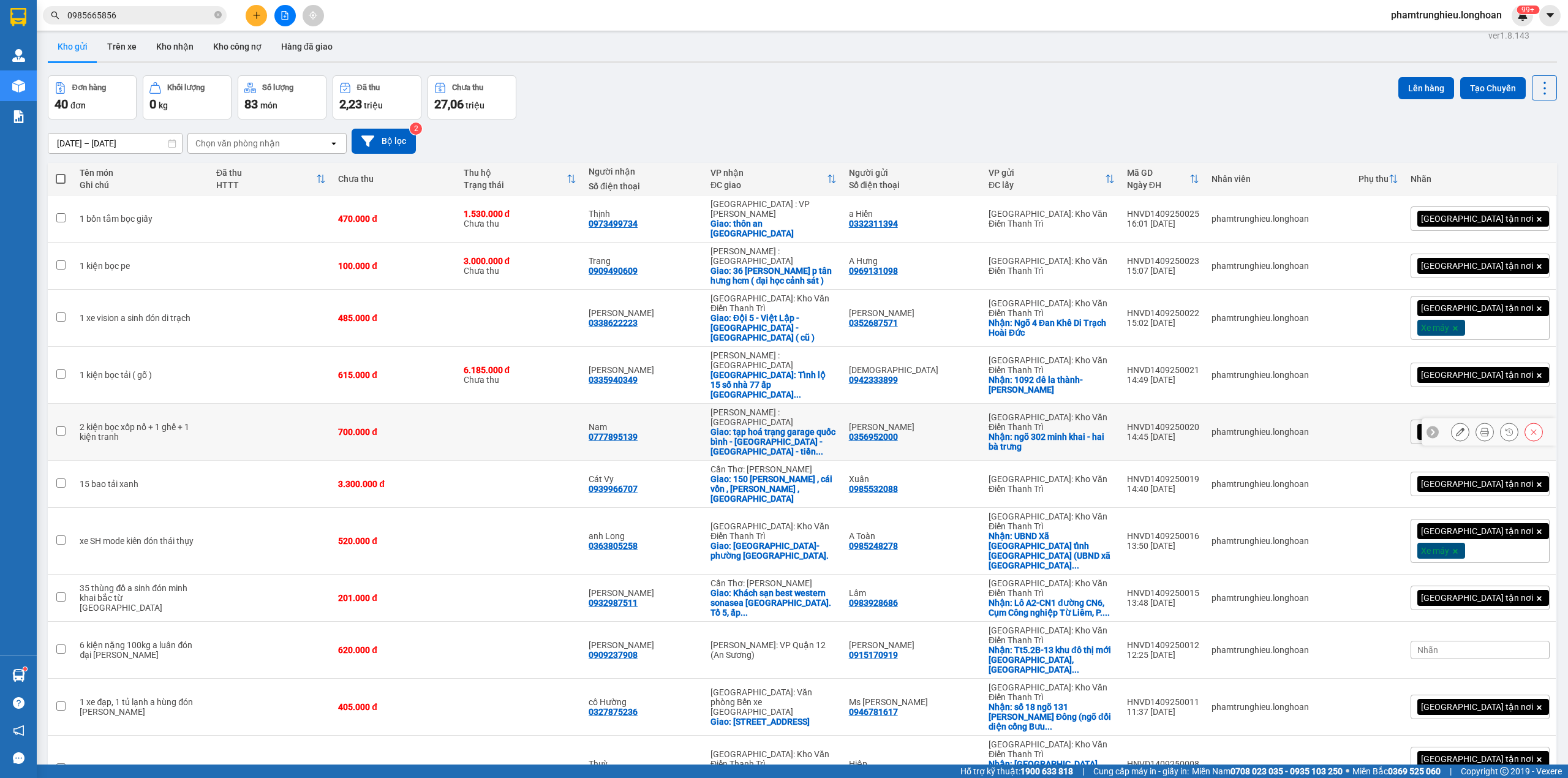
scroll to position [2, 0]
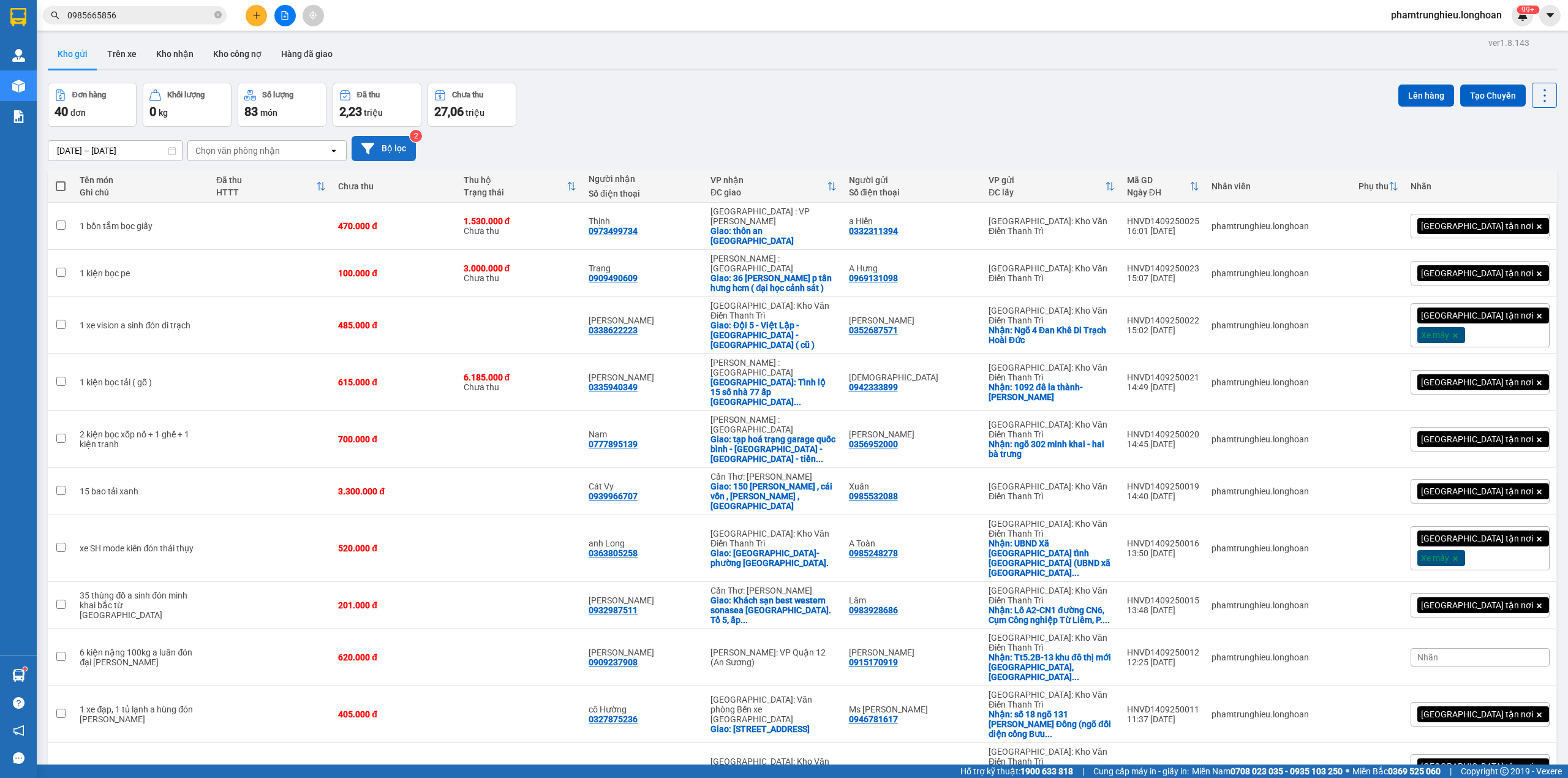
click at [408, 153] on button "Bộ lọc" at bounding box center [384, 149] width 65 height 25
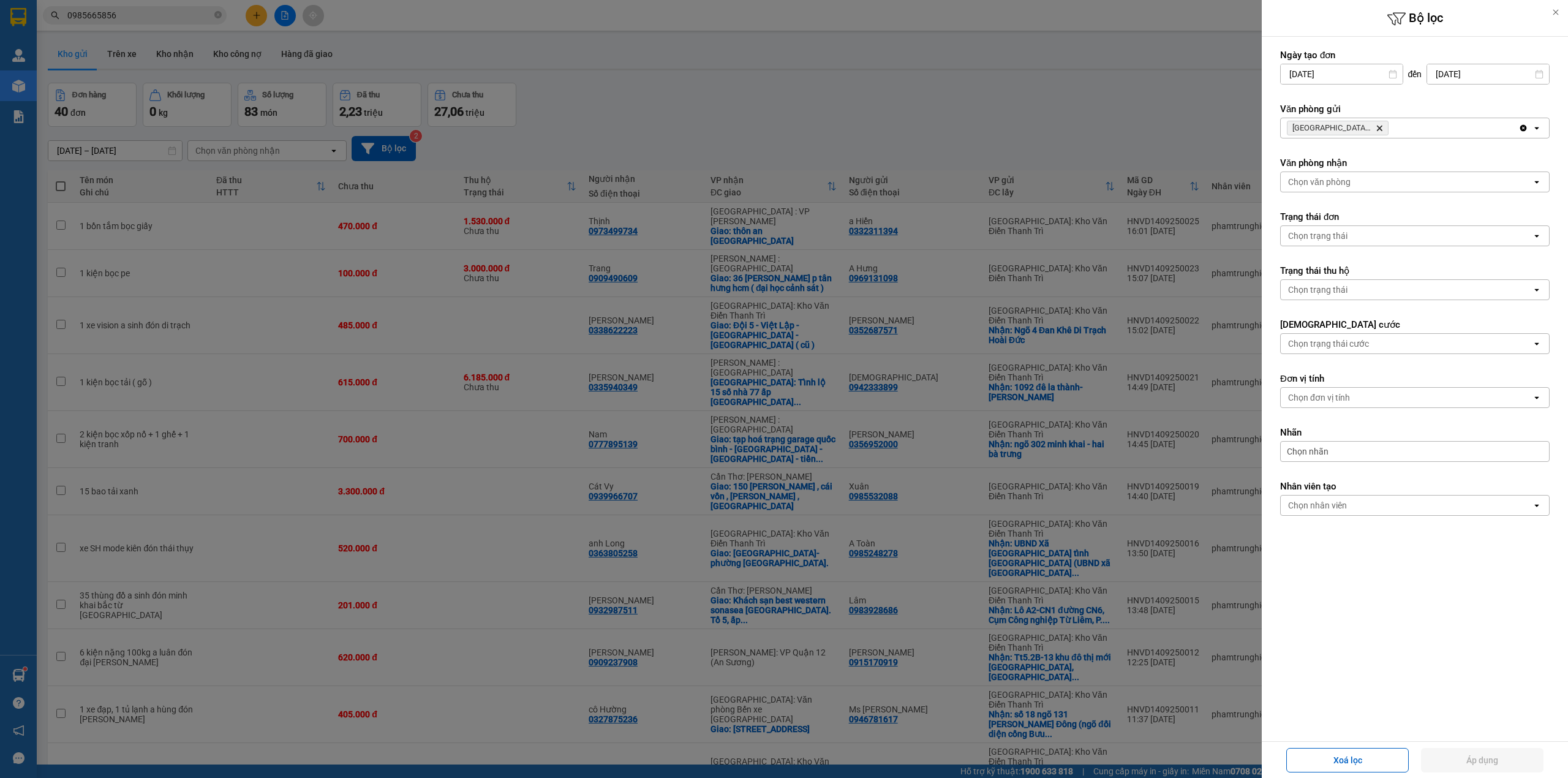
click at [1339, 76] on input "16/08/2025" at bounding box center [1342, 74] width 122 height 20
click at [1380, 213] on div "14" at bounding box center [1376, 217] width 17 height 15
type input "14/08/2025"
click at [1477, 762] on button "Áp dụng" at bounding box center [1483, 760] width 123 height 24
type input "[DATE] – [DATE]"
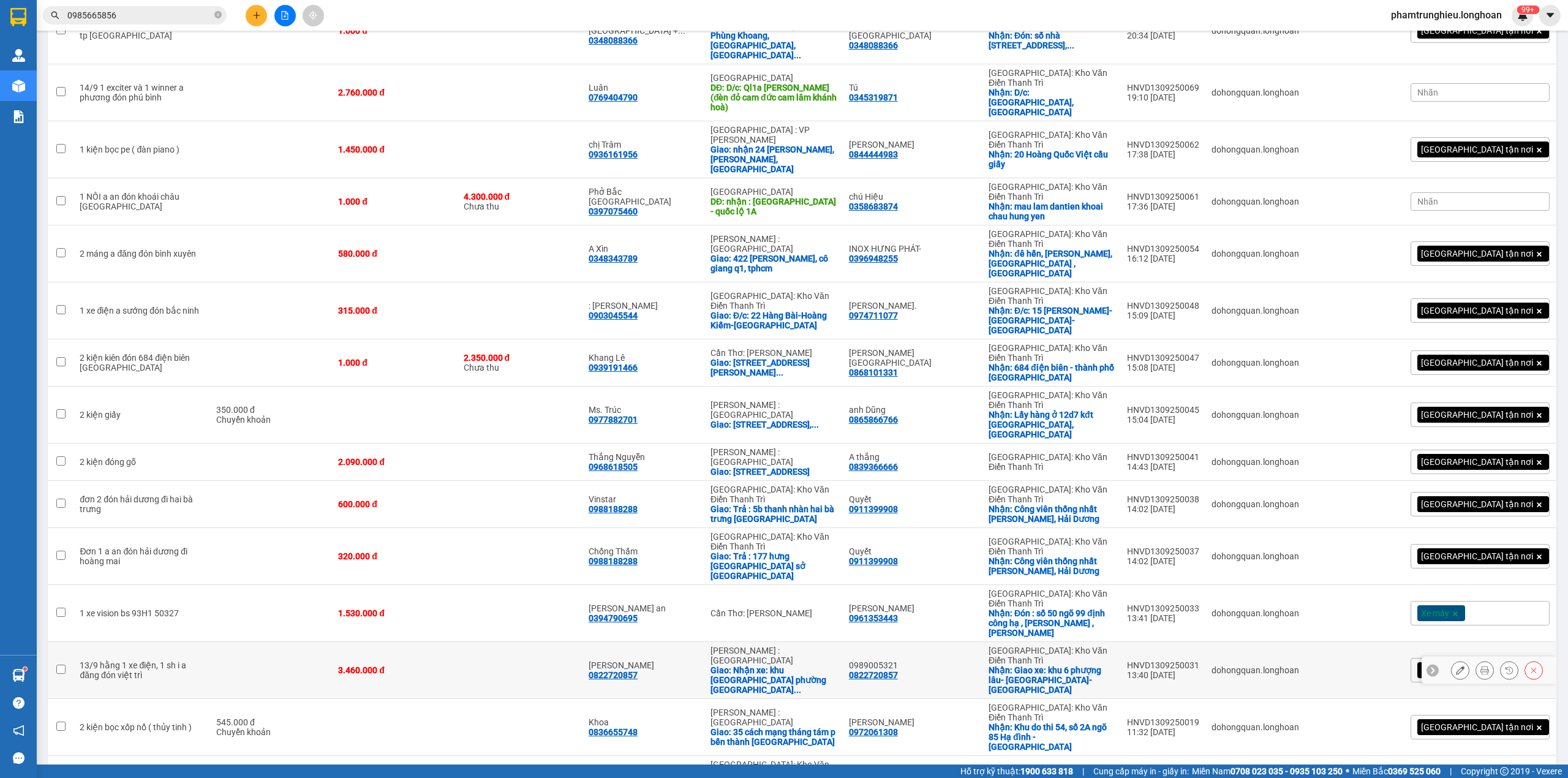
scroll to position [1146, 0]
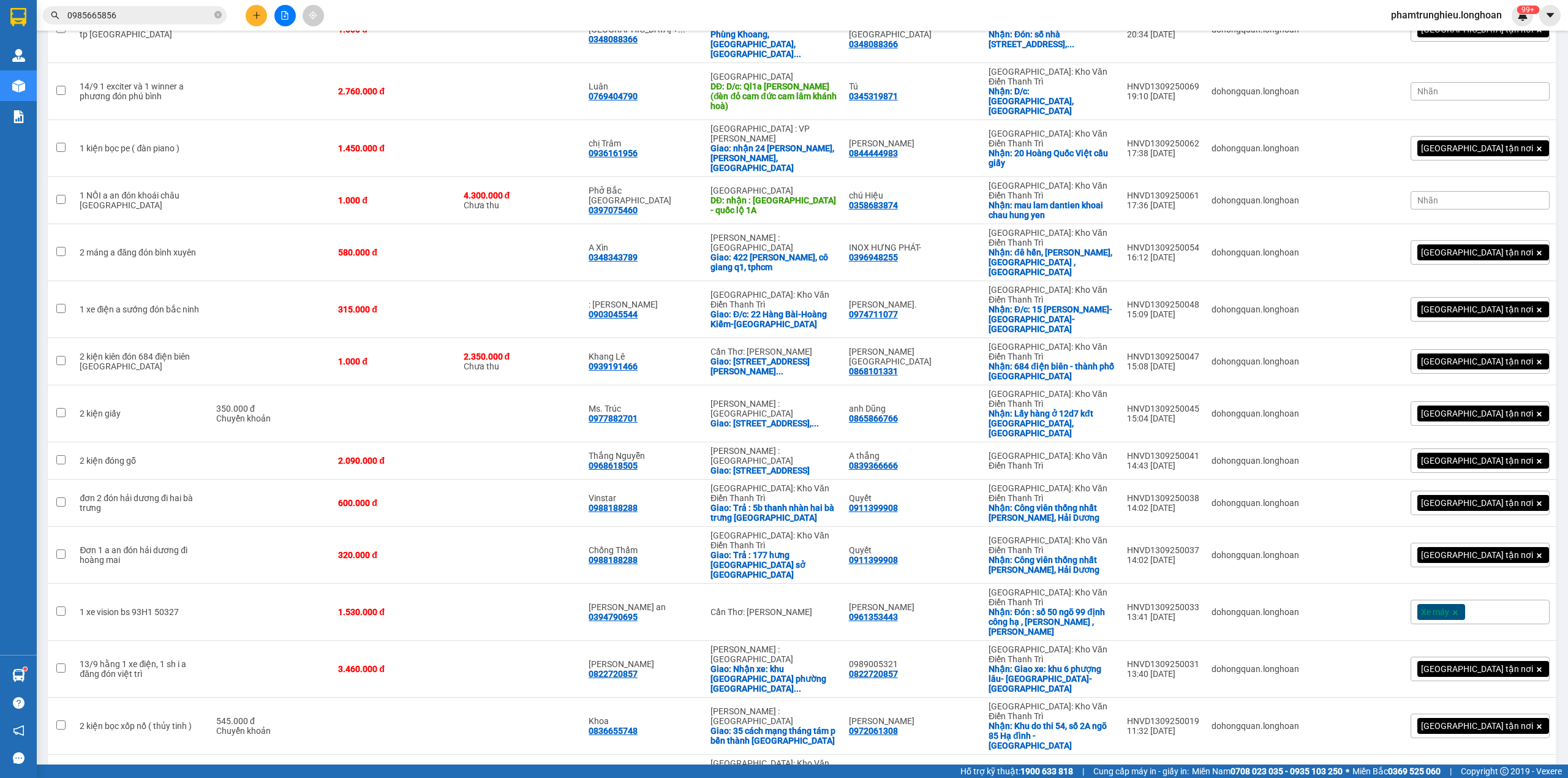
checkbox input "true"
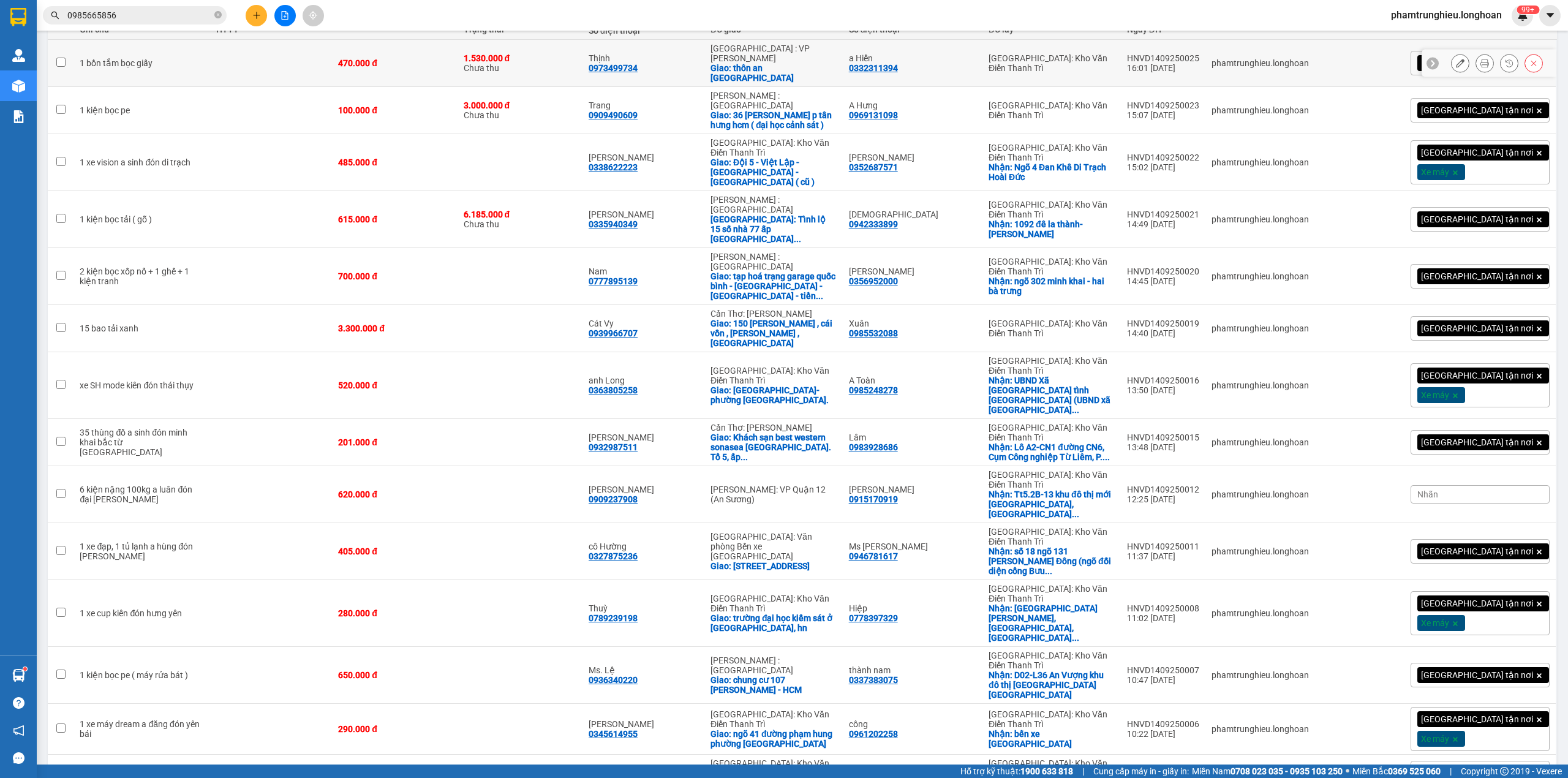
scroll to position [0, 0]
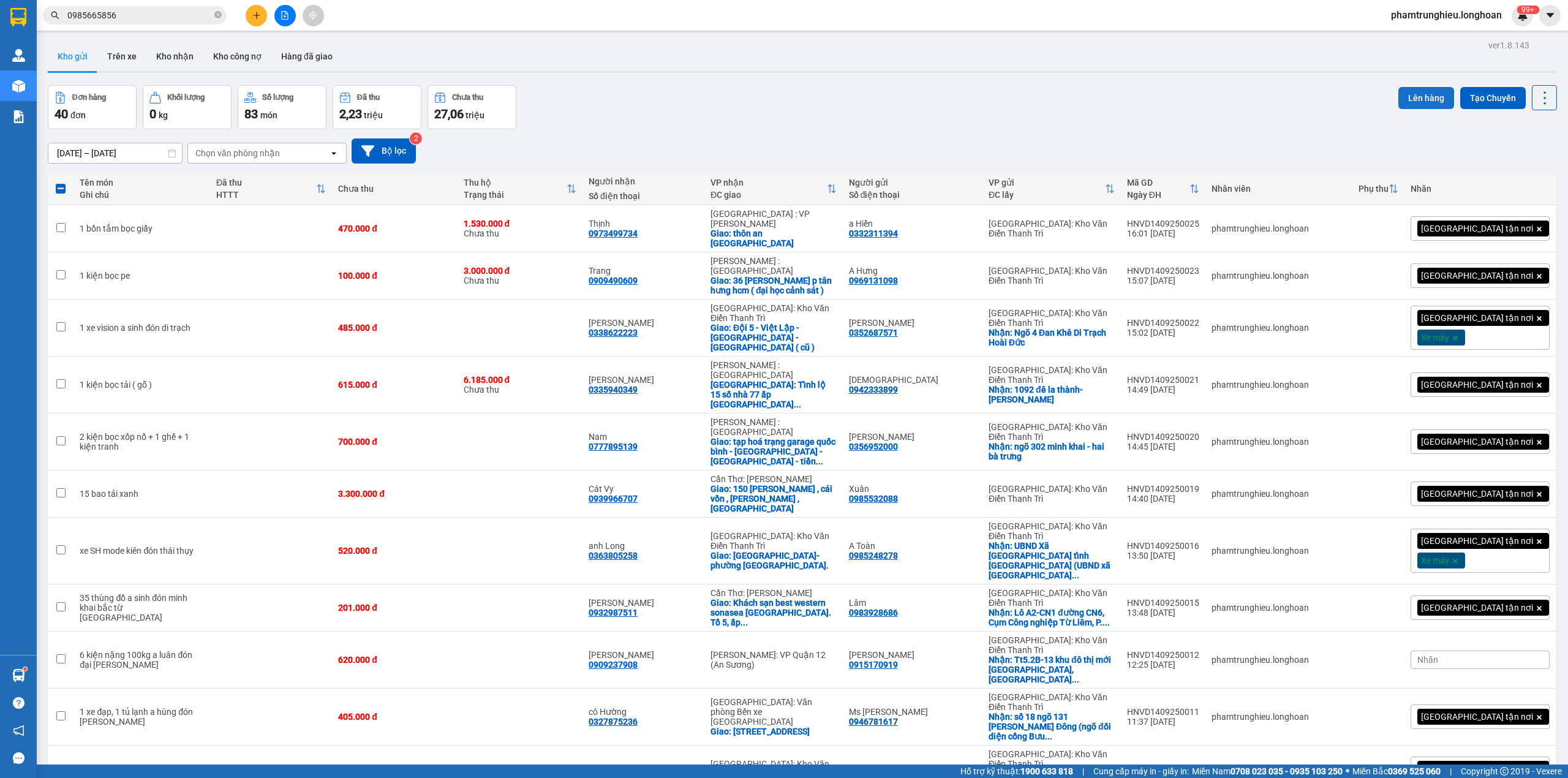
click at [1406, 101] on button "Lên hàng" at bounding box center [1426, 98] width 56 height 22
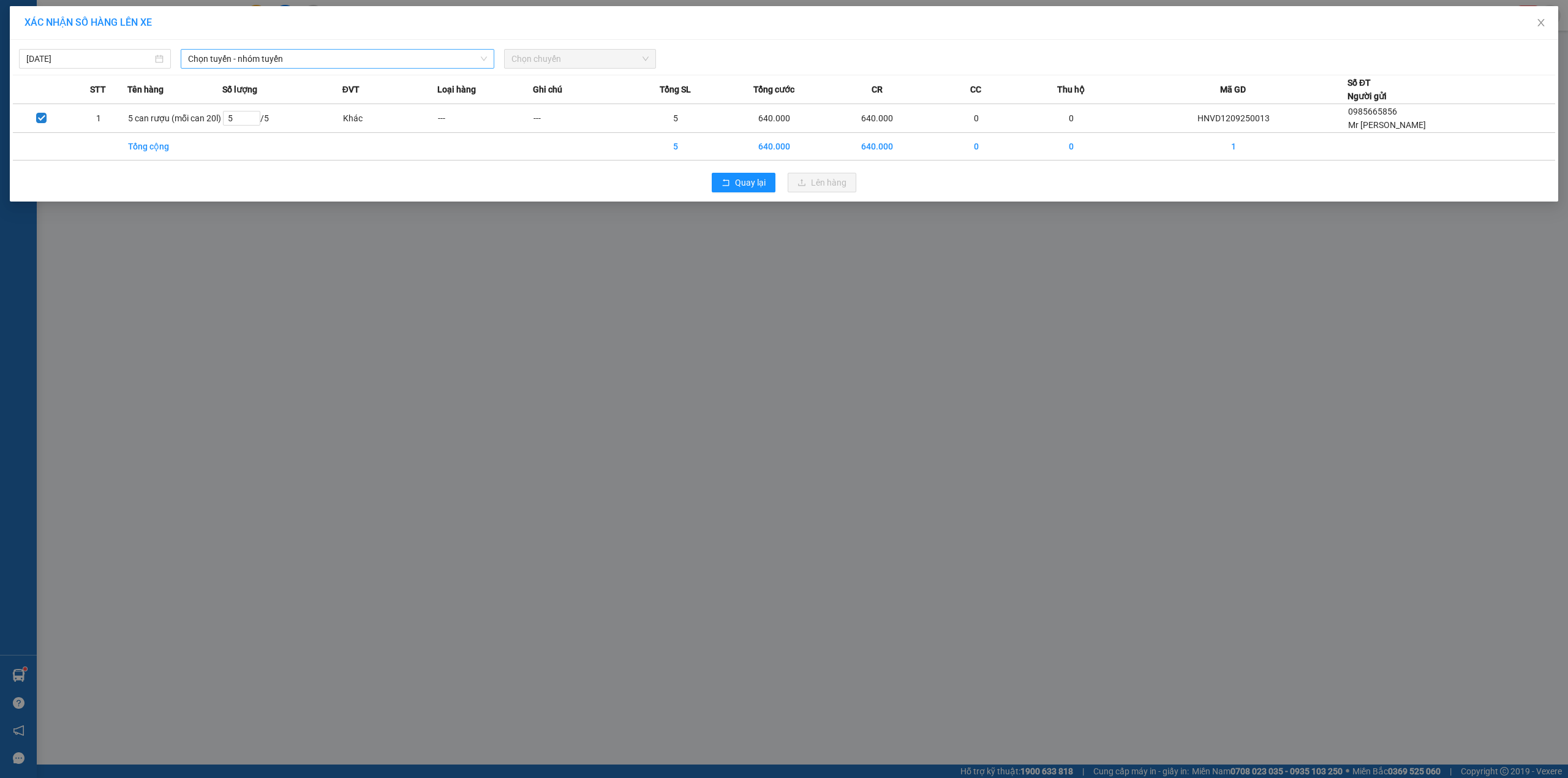
click at [354, 61] on span "Chọn tuyến - nhóm tuyến" at bounding box center [338, 58] width 299 height 18
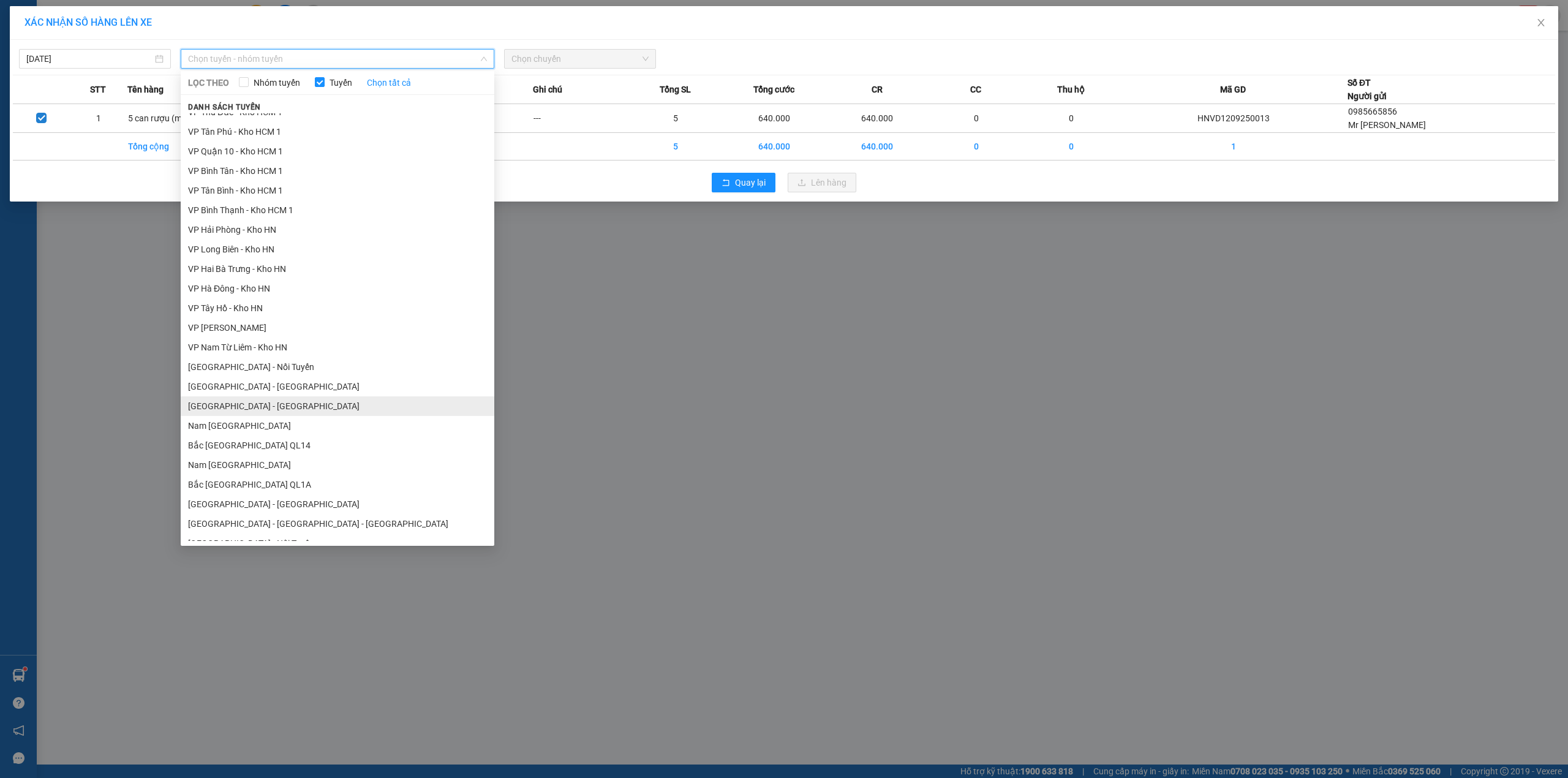
scroll to position [552, 0]
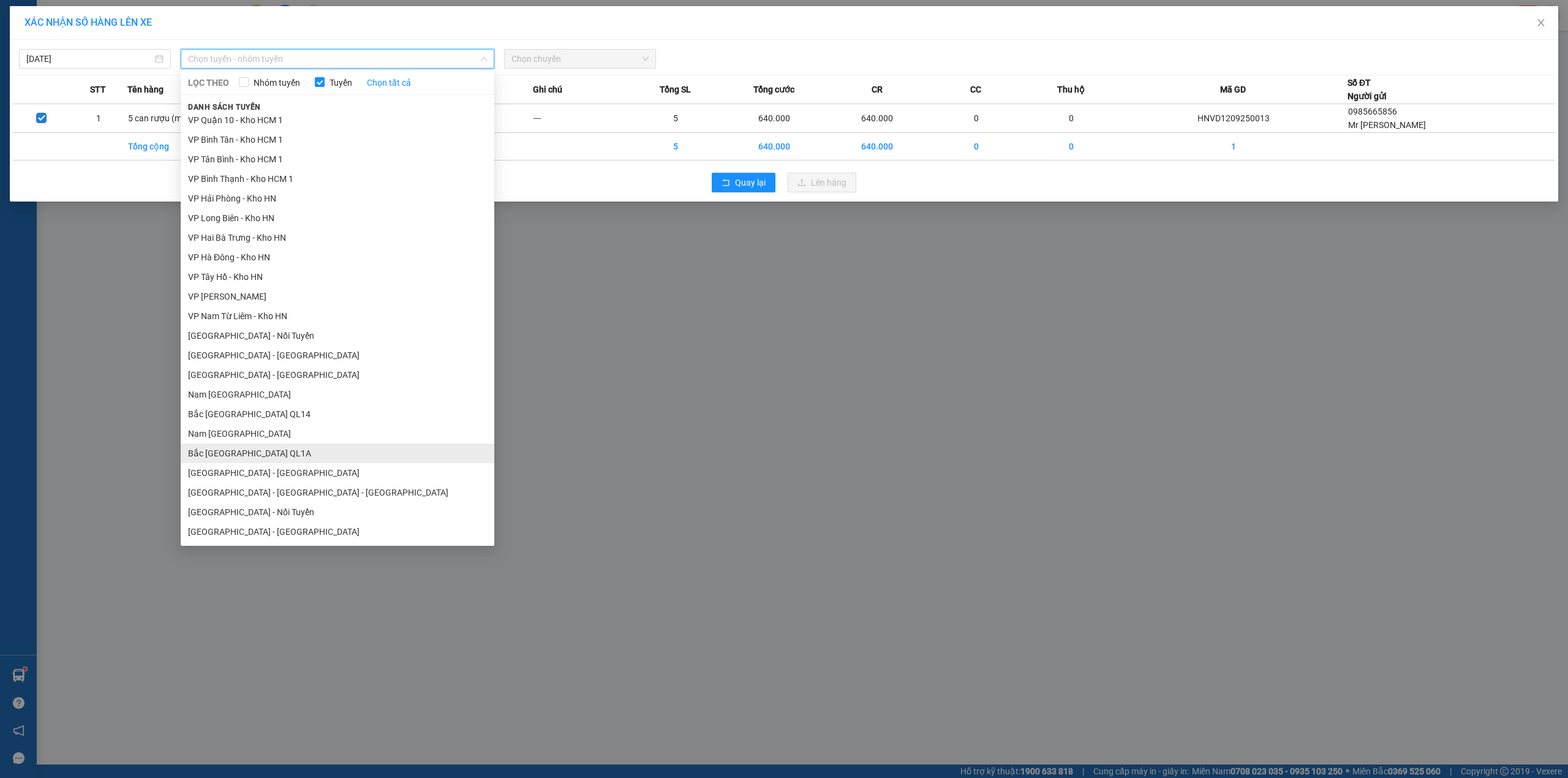
click at [251, 456] on li "Bắc Trung Nam QL1A" at bounding box center [337, 453] width 313 height 20
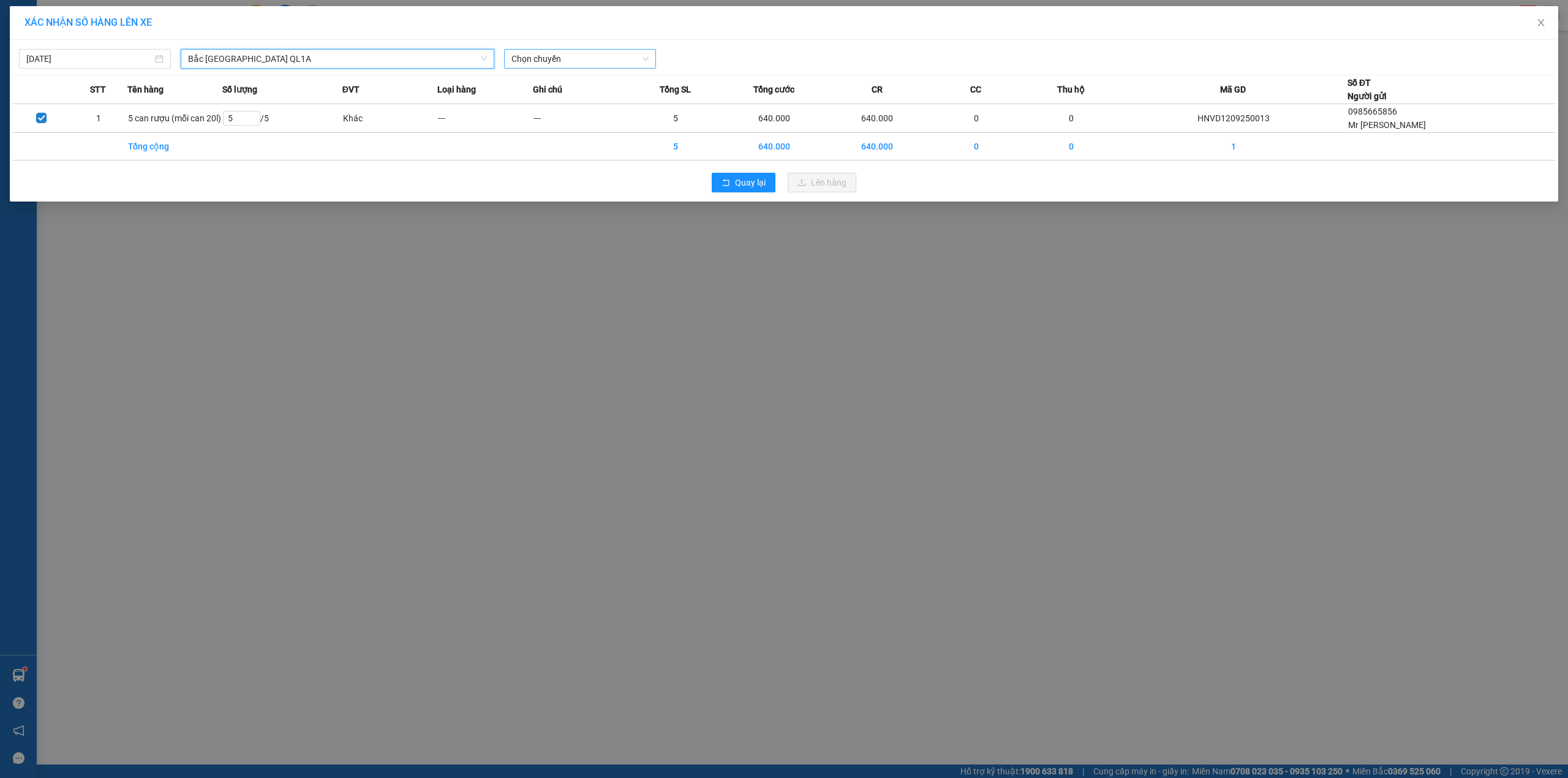
click at [564, 60] on span "Chọn chuyến" at bounding box center [580, 58] width 137 height 18
click at [584, 123] on div "20:00 (TC) - 29K-040.98" at bounding box center [559, 122] width 95 height 13
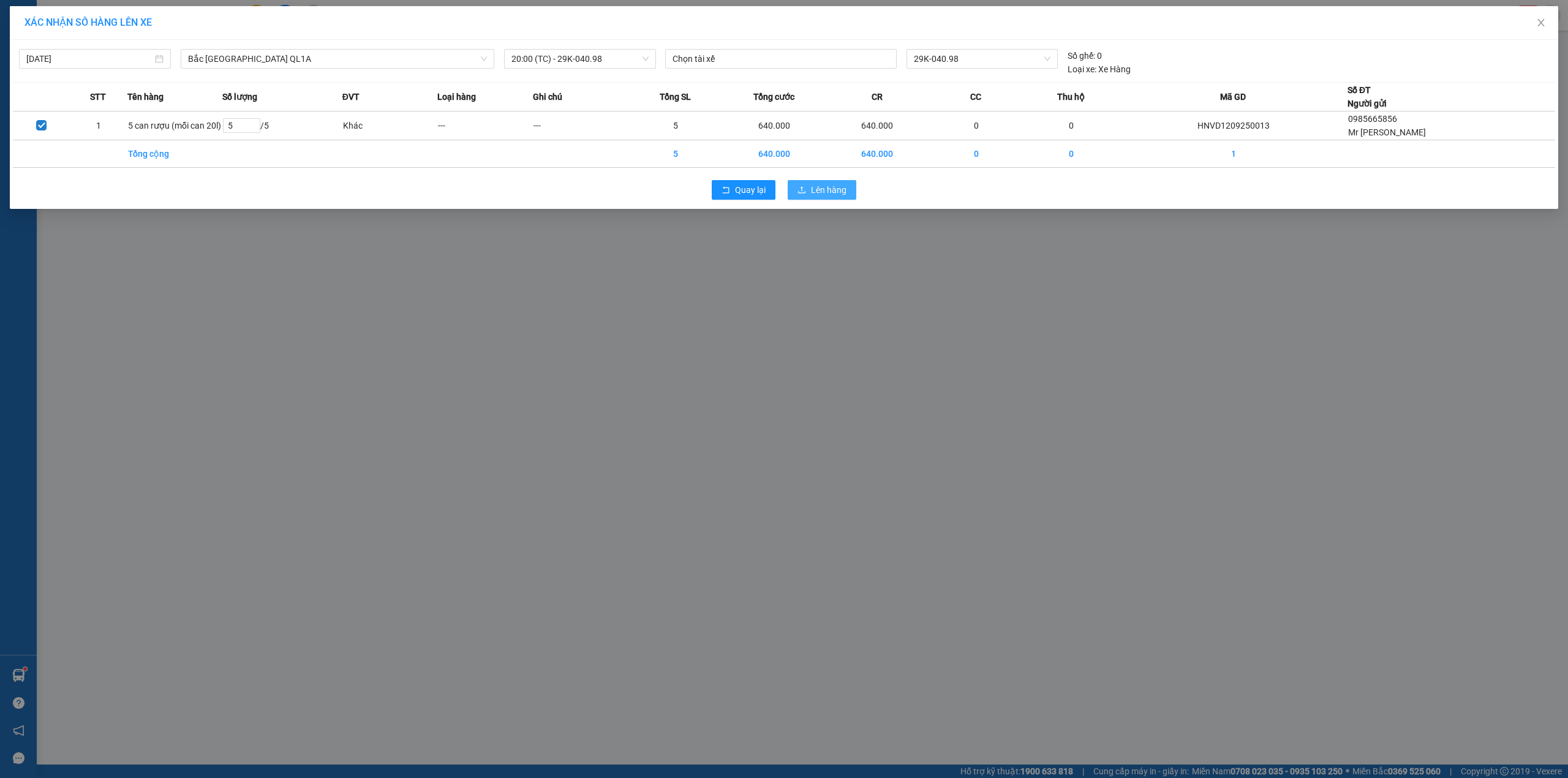
click at [832, 191] on span "Lên hàng" at bounding box center [828, 190] width 35 height 13
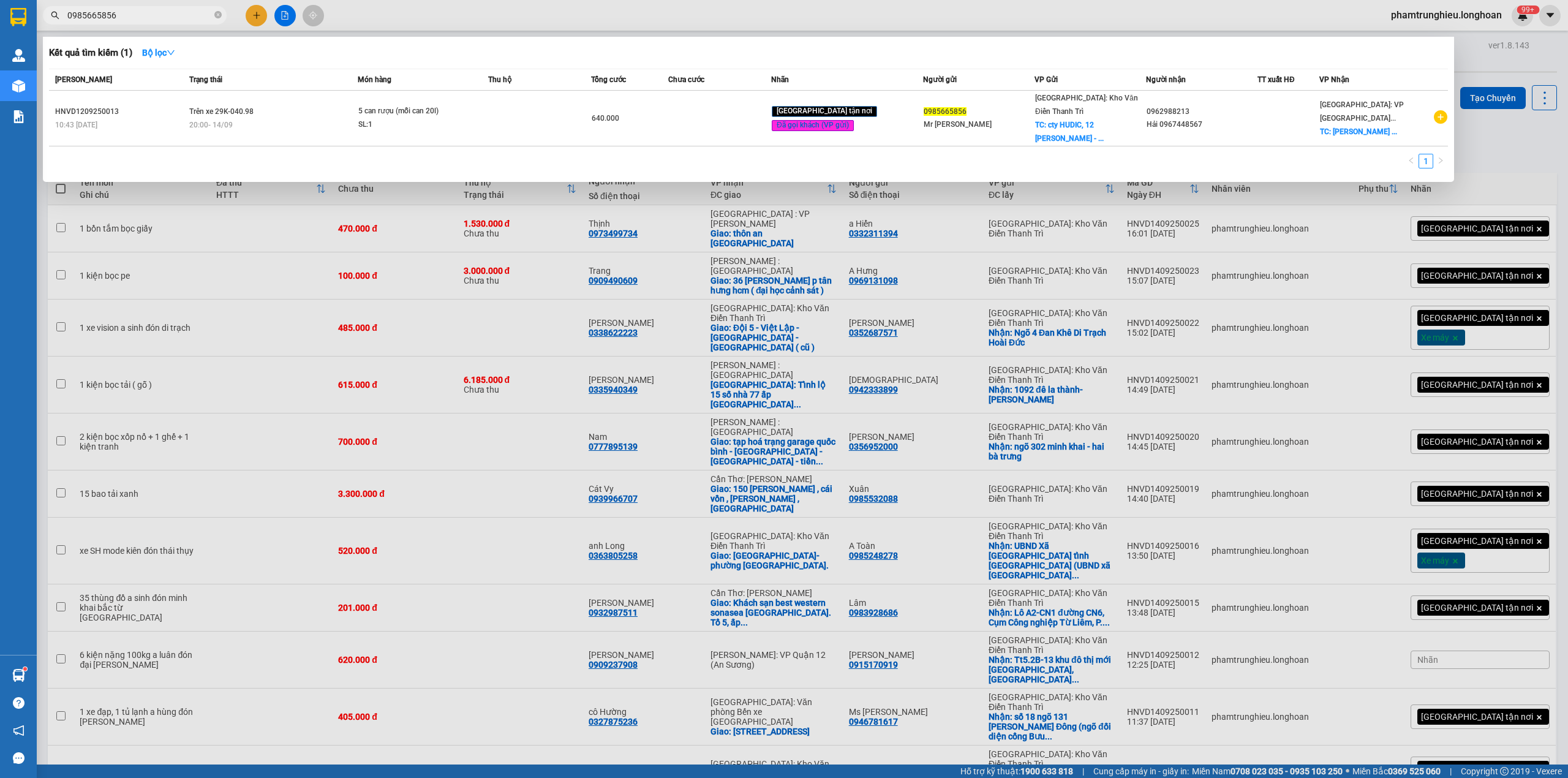
click at [139, 9] on input "0985665856" at bounding box center [140, 15] width 145 height 13
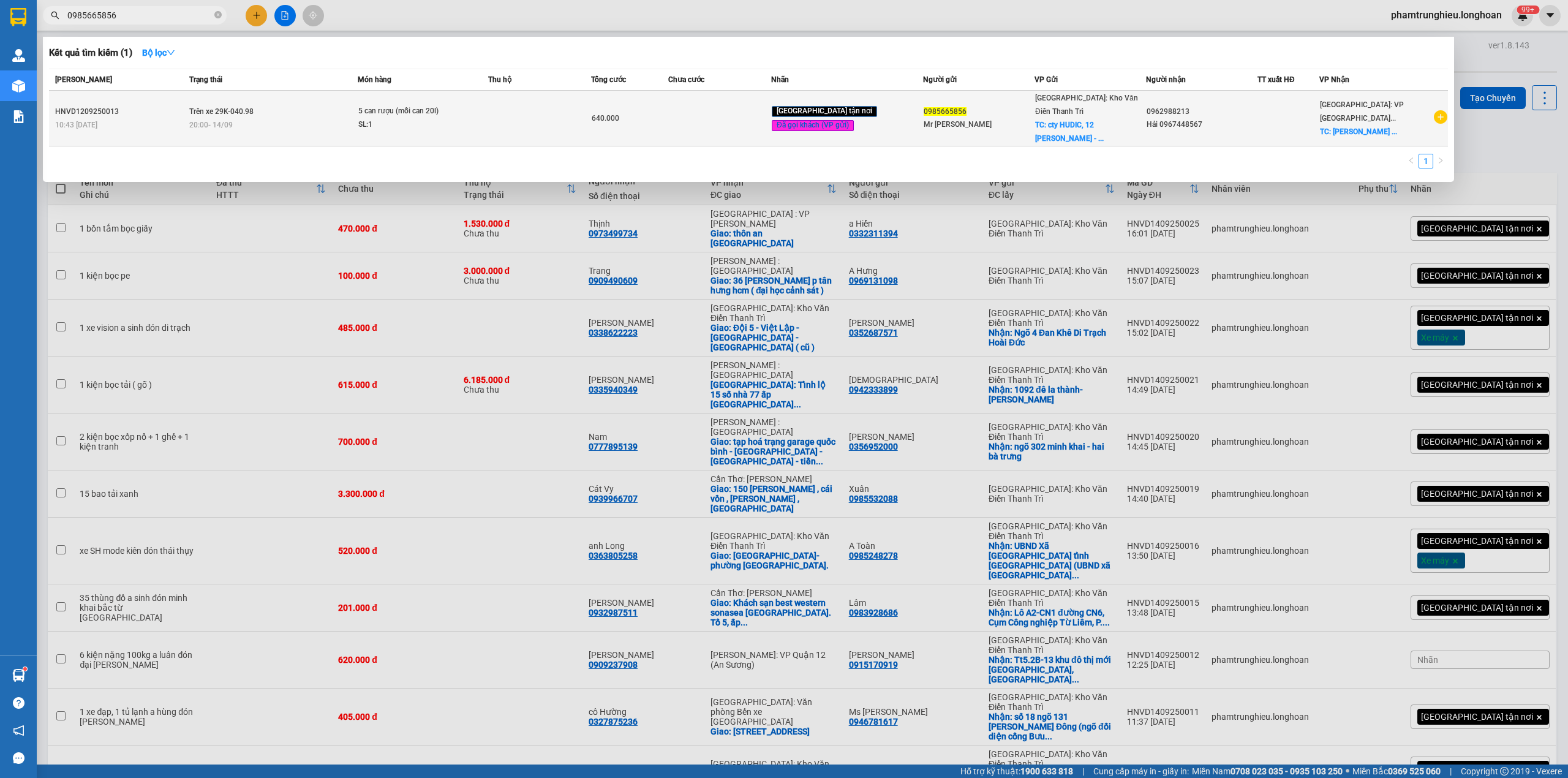
click at [277, 111] on td "Trên xe 29K-040.98 20:00 - 14/09" at bounding box center [272, 118] width 172 height 56
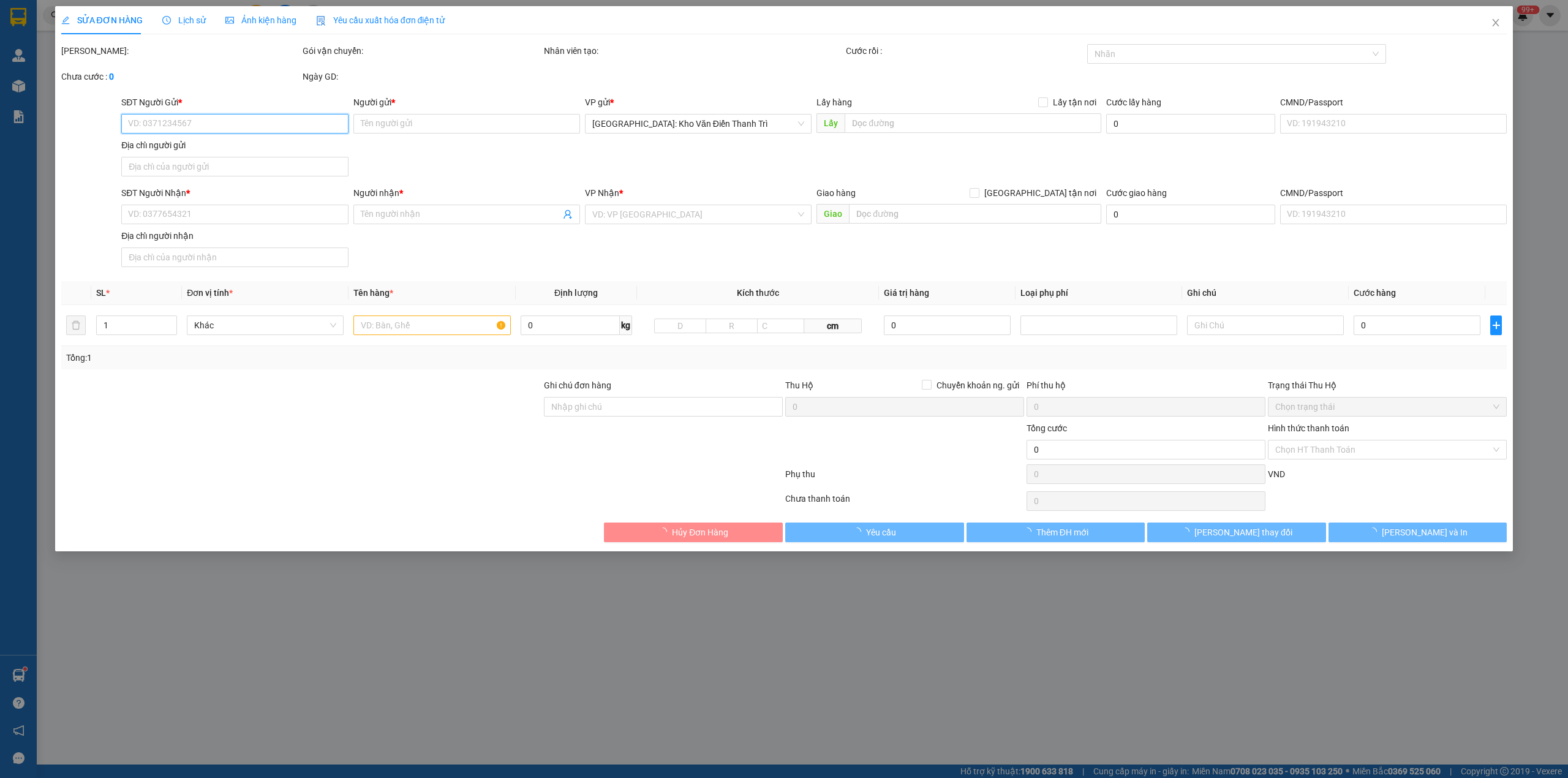
type input "0985665856"
type input "Mr Hà"
checkbox input "true"
type input "cty HUDIC, 12 Nguyễn Du - TP Hải Dương"
type input "0962988213"
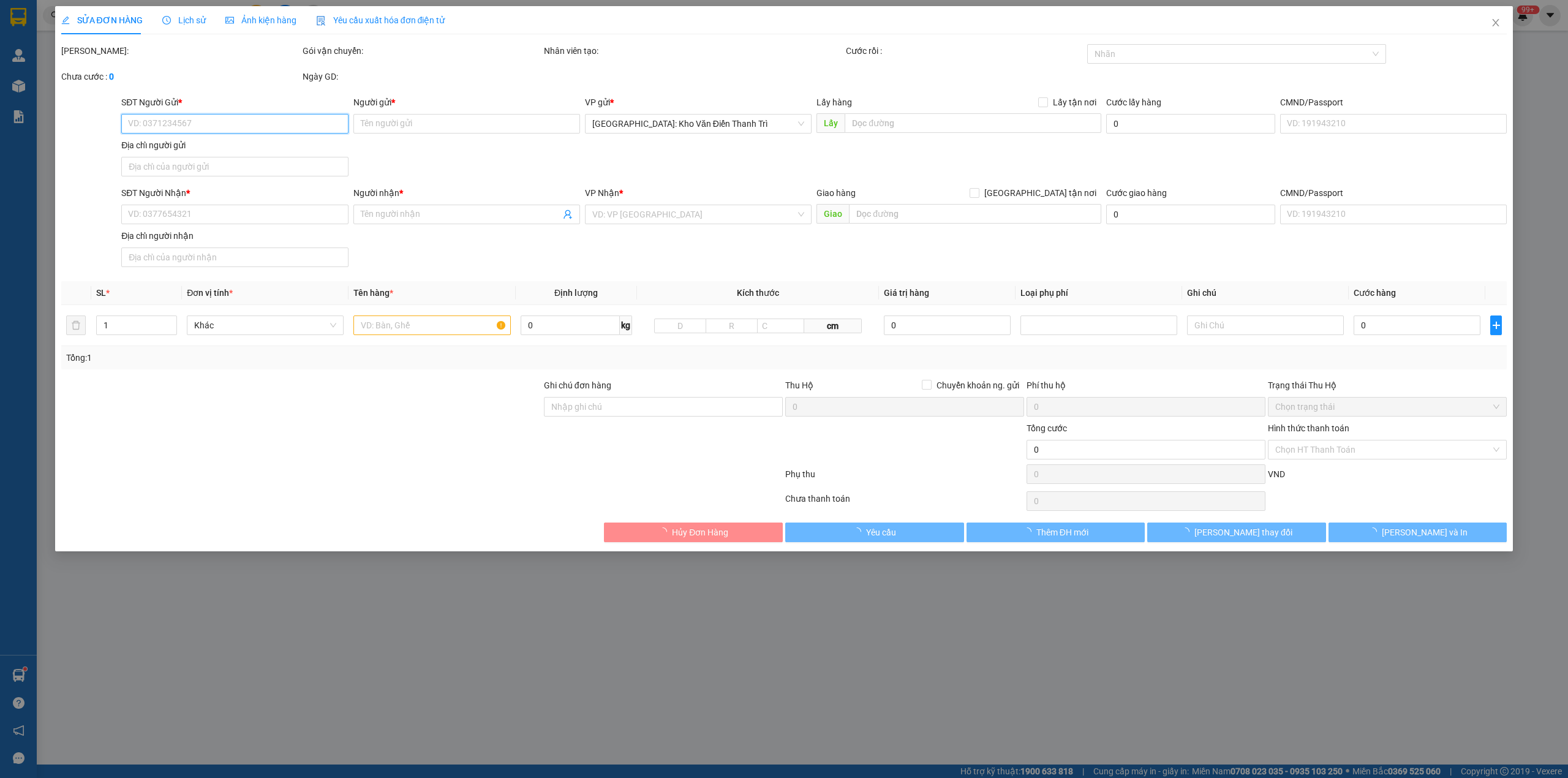
type input "Hải 0967448567"
checkbox input "true"
type input "Lotte Mart Nha Trang Gold Coast, 01 Đ. Trần Hưng Đạo, phường, Nha Trang, Khánh …"
type input "640.000"
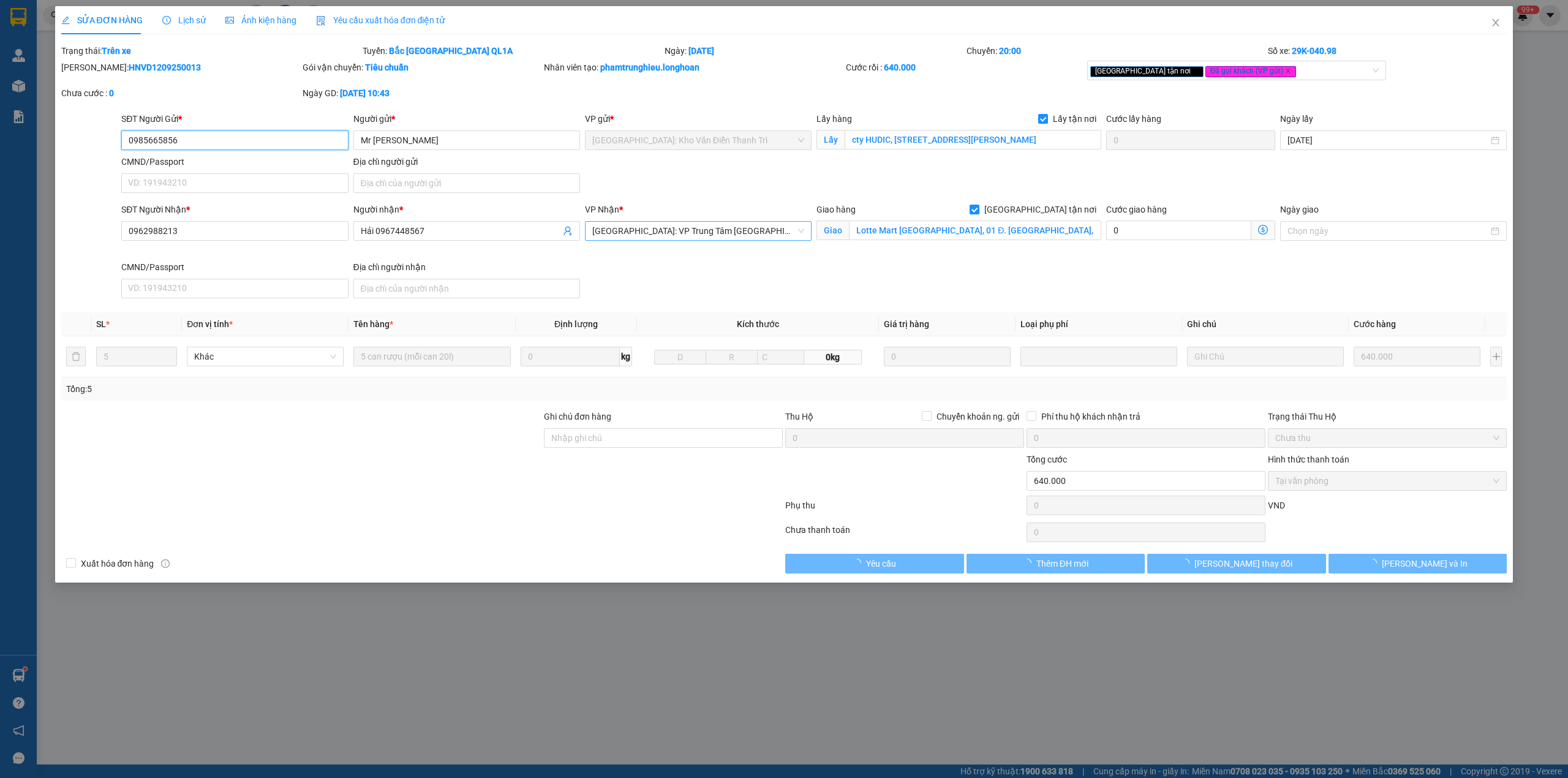
click at [666, 231] on span "Khánh Hòa: VP Trung Tâm TP Nha Trang" at bounding box center [698, 231] width 212 height 18
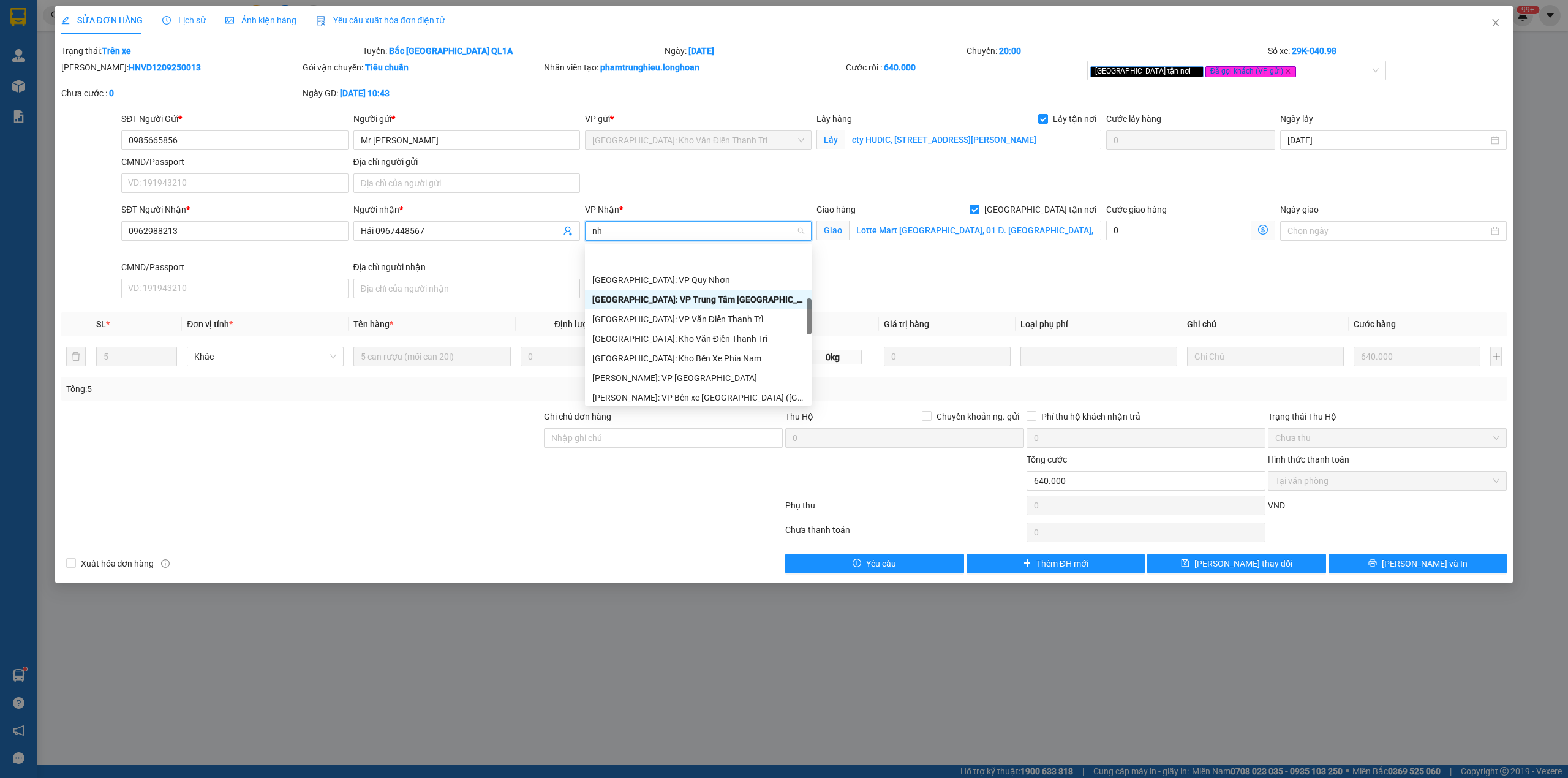
type input "nha"
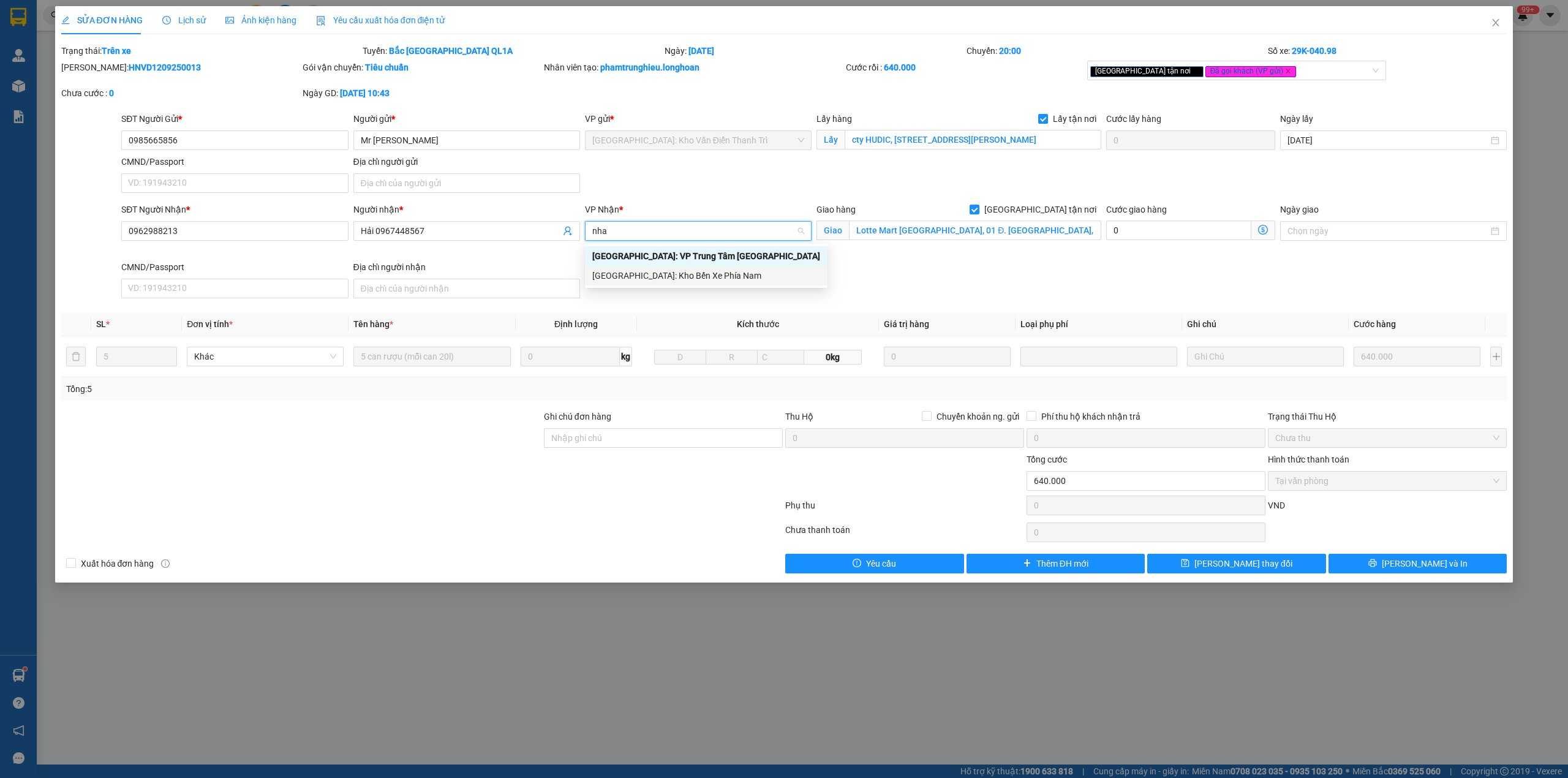
click at [757, 271] on div "Nha Trang: Kho Bến Xe Phía Nam" at bounding box center [706, 276] width 228 height 13
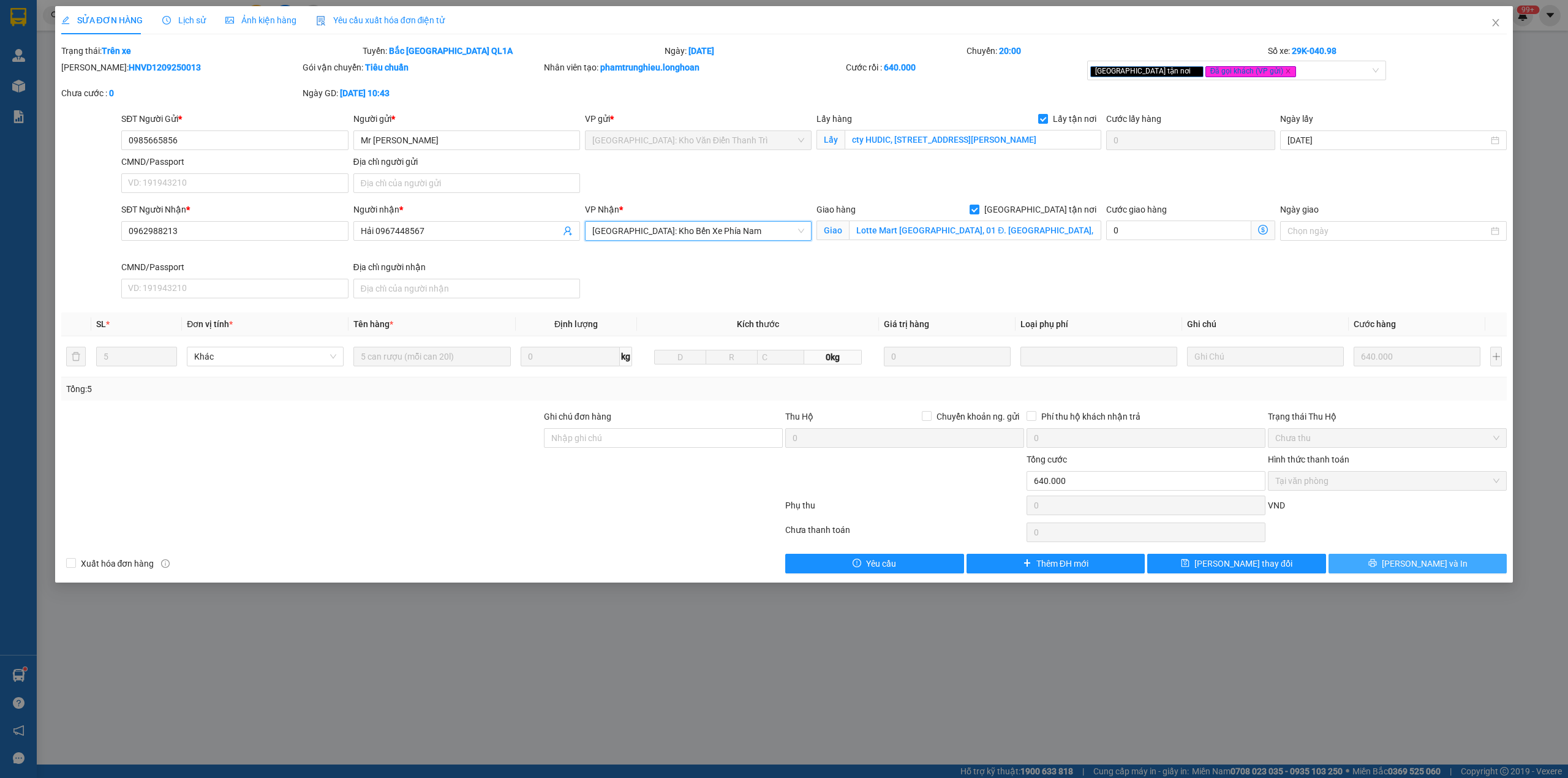
click at [1370, 567] on button "[PERSON_NAME] và In" at bounding box center [1418, 563] width 179 height 20
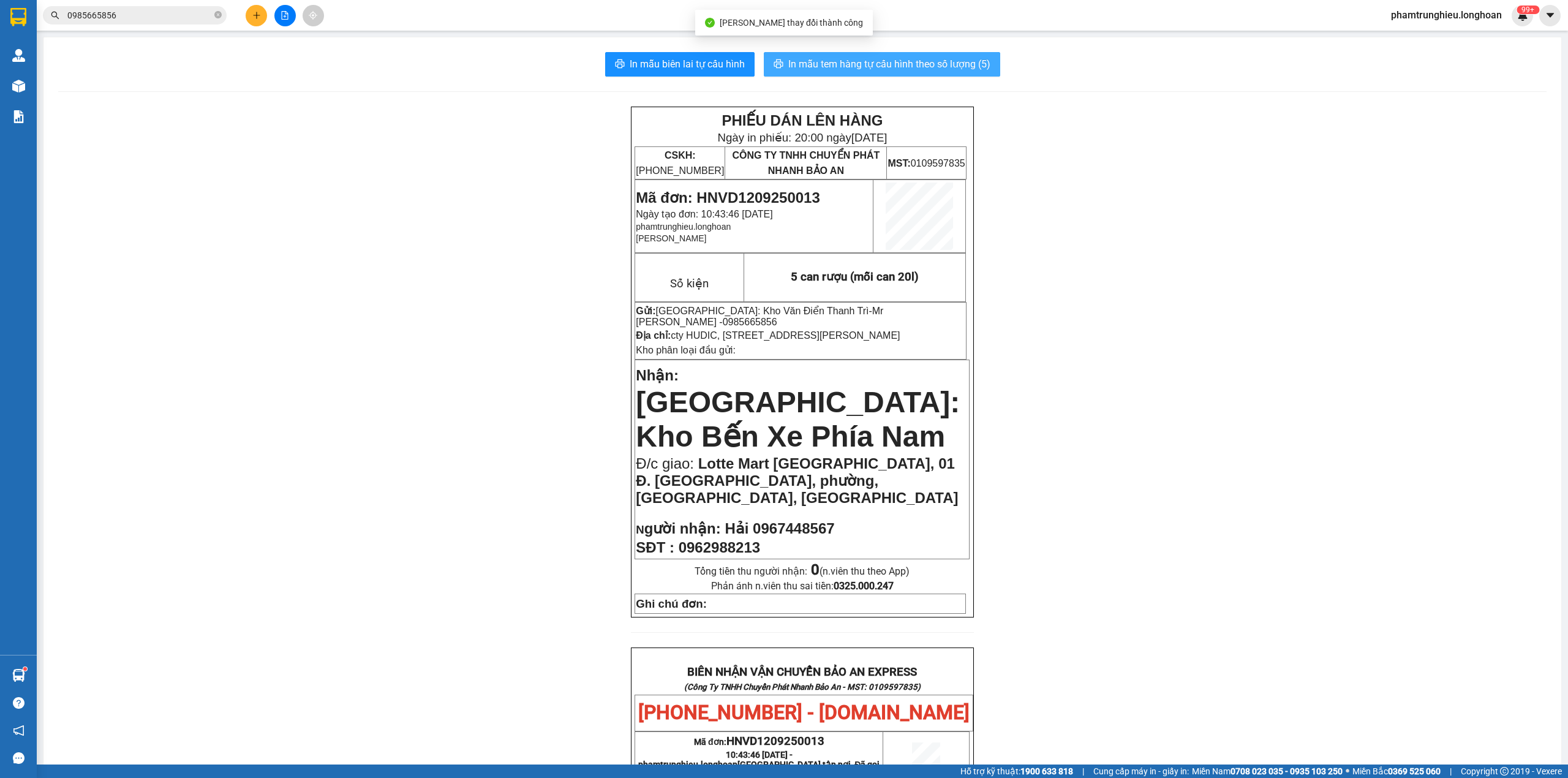
click at [879, 64] on span "In mẫu tem hàng tự cấu hình theo số lượng (5)" at bounding box center [889, 64] width 202 height 15
drag, startPoint x: 164, startPoint y: 13, endPoint x: 172, endPoint y: 24, distance: 13.6
click at [164, 13] on input "0985665856" at bounding box center [140, 15] width 145 height 13
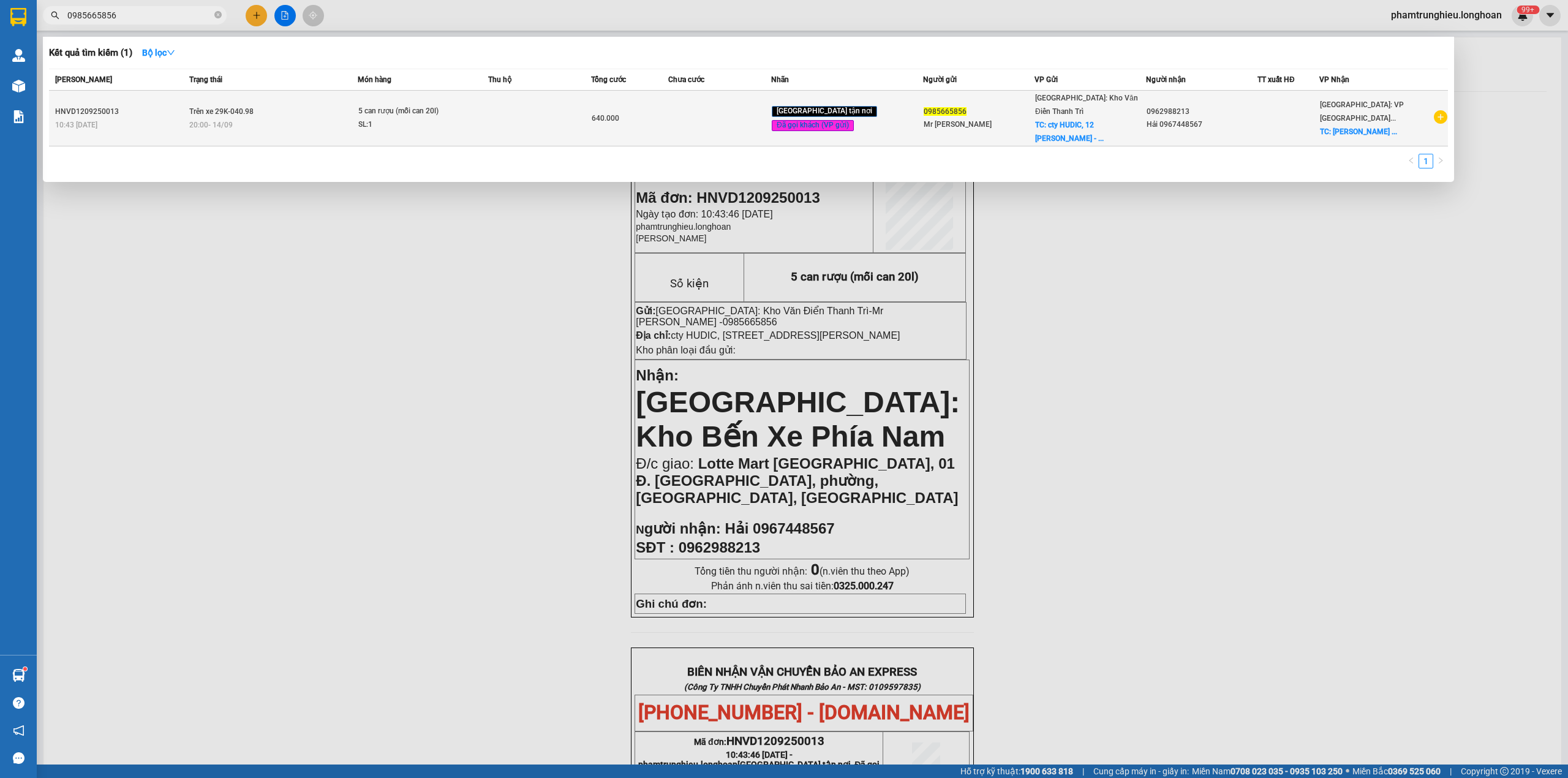
click at [288, 113] on td "Trên xe 29K-040.98 20:00 - 14/09" at bounding box center [272, 118] width 172 height 56
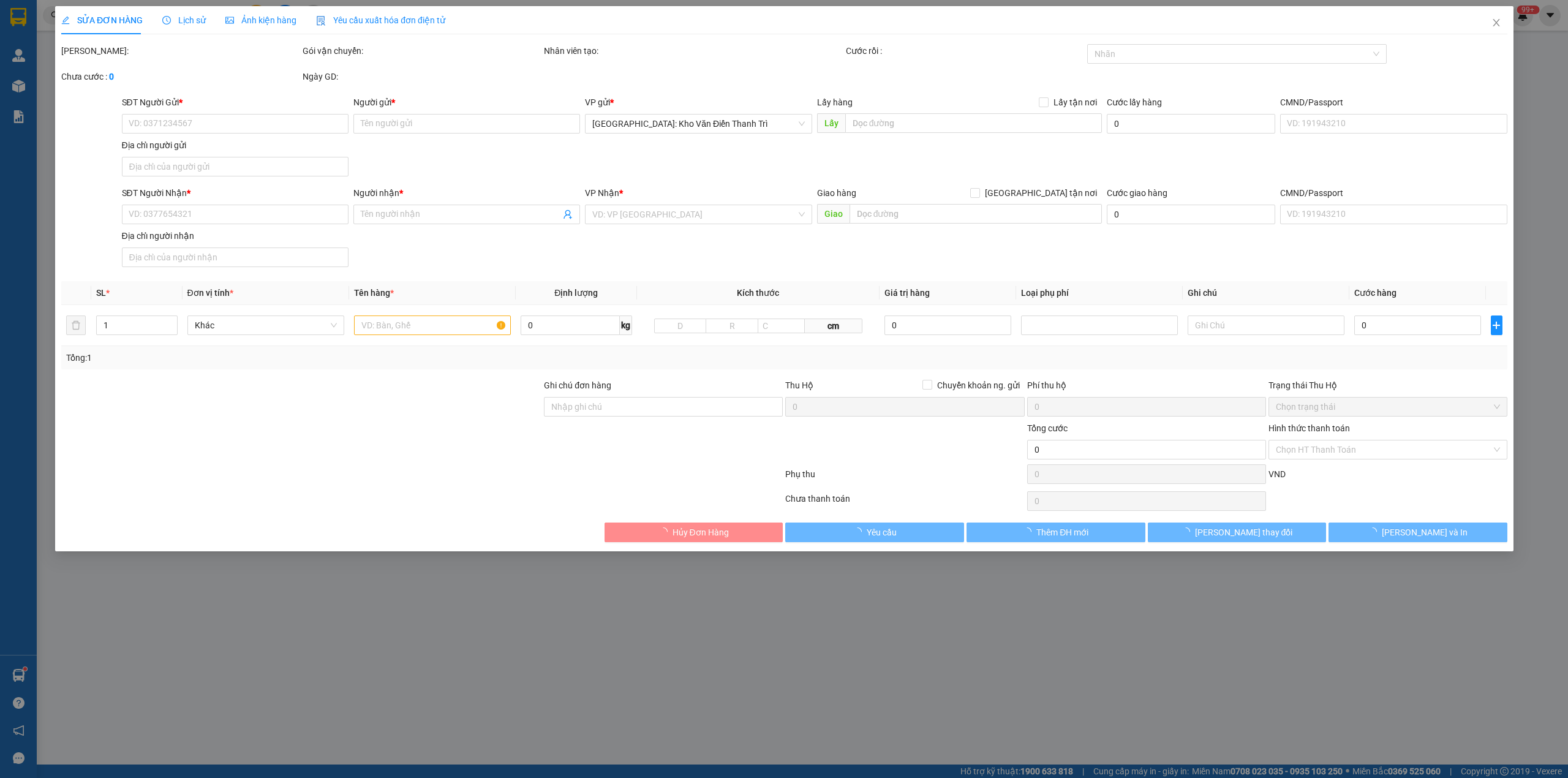
type input "0985665856"
type input "Mr Hà"
checkbox input "true"
type input "cty HUDIC, 12 Nguyễn Du - TP Hải Dương"
type input "0962988213"
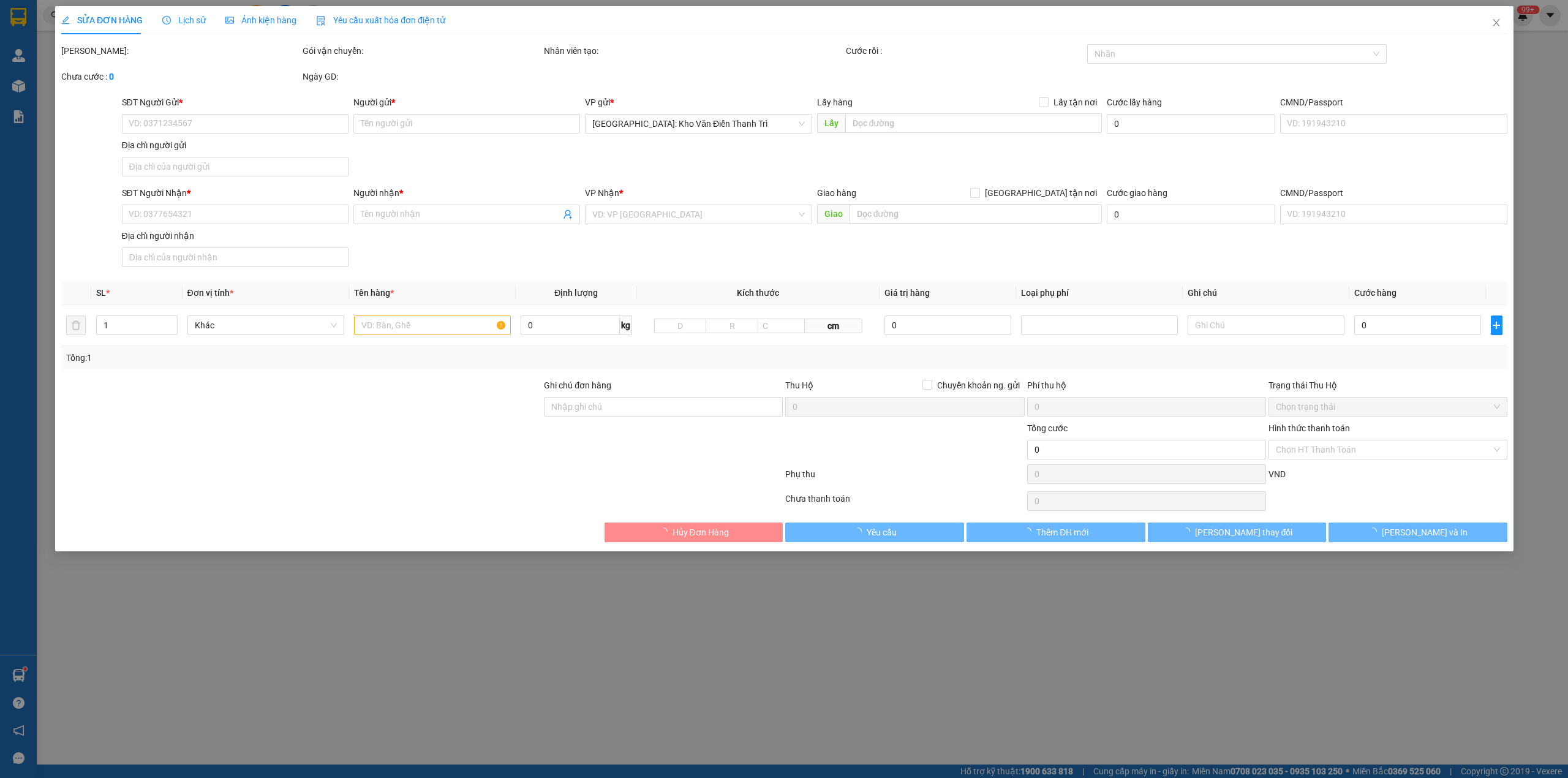
type input "Hải 0967448567"
checkbox input "true"
type input "Lotte Mart Nha Trang Gold Coast, 01 Đ. Trần Hưng Đạo, phường, Nha Trang, Khánh …"
type input "640.000"
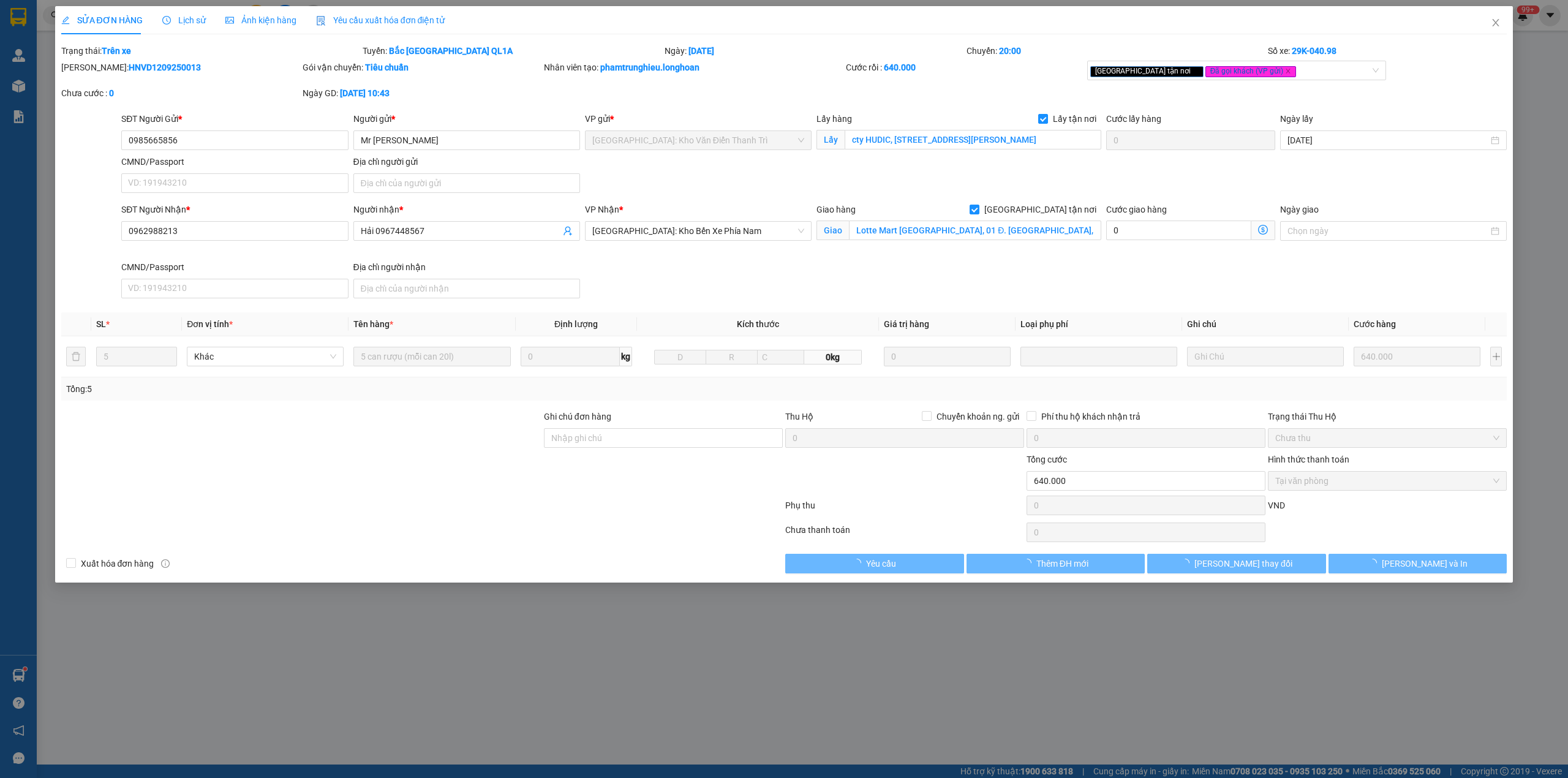
click at [183, 20] on span "Lịch sử" at bounding box center [183, 20] width 43 height 9
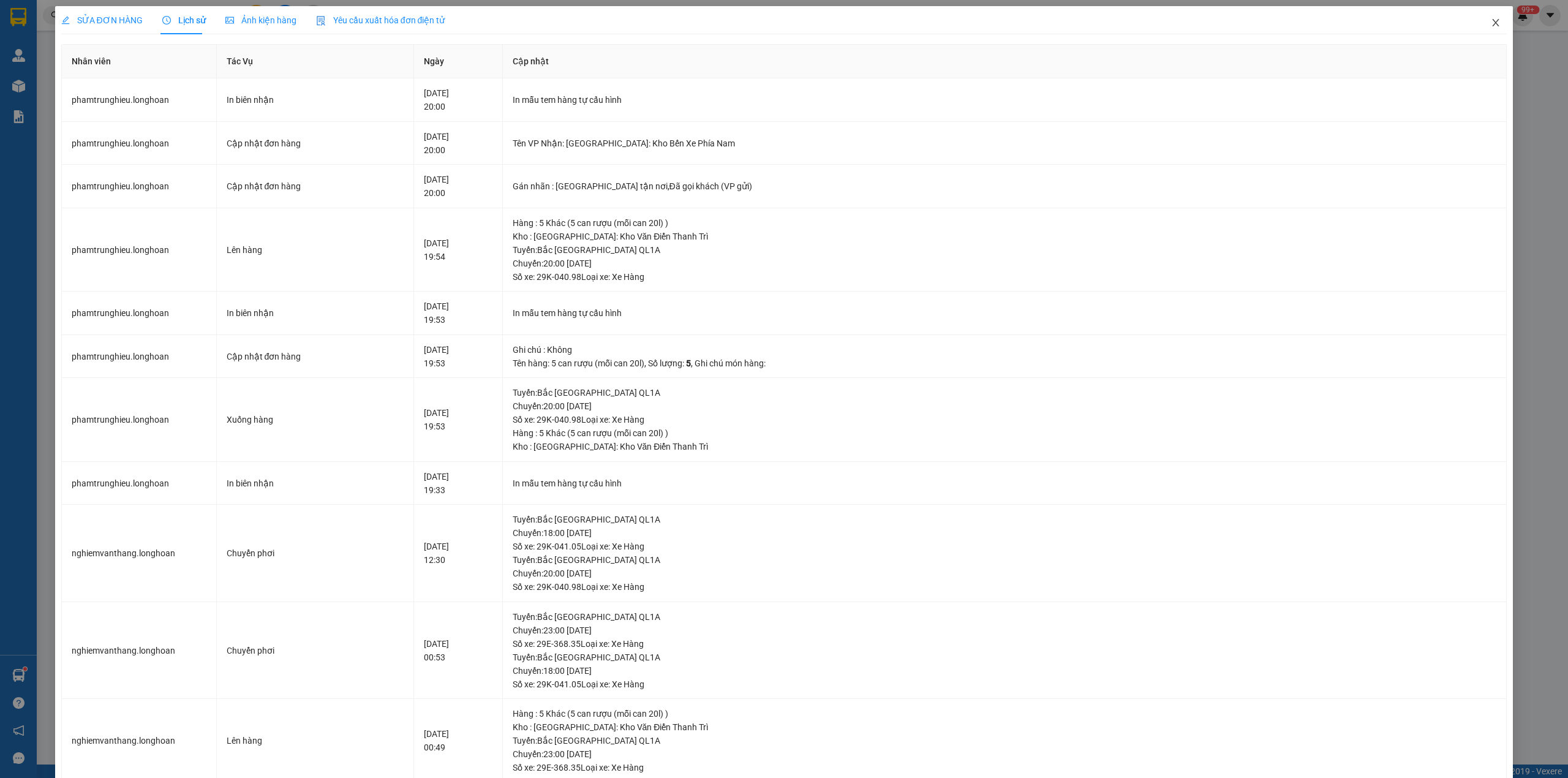
click at [1491, 20] on span "Close" at bounding box center [1496, 24] width 35 height 35
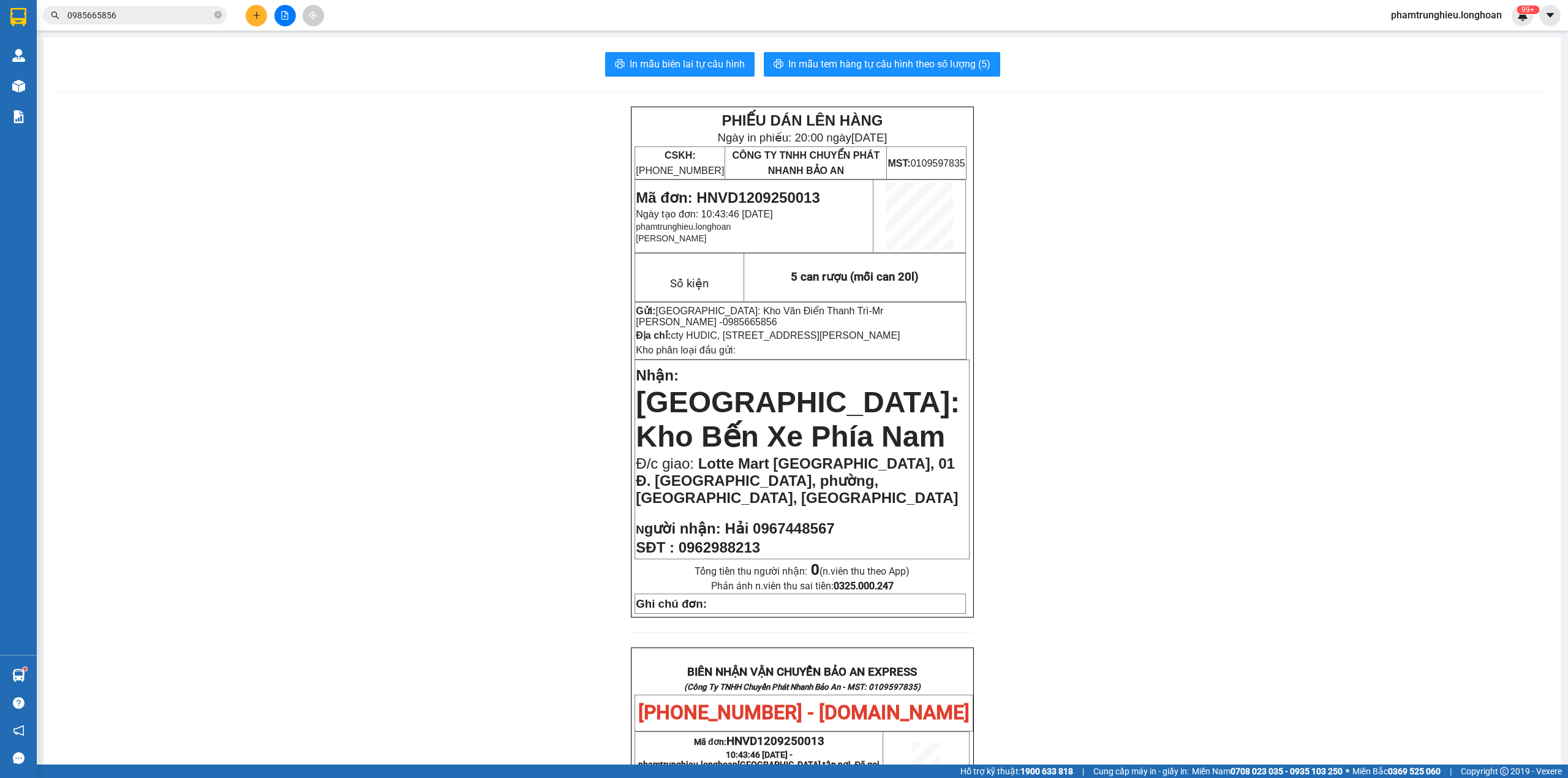
click at [168, 13] on input "0985665856" at bounding box center [140, 15] width 145 height 13
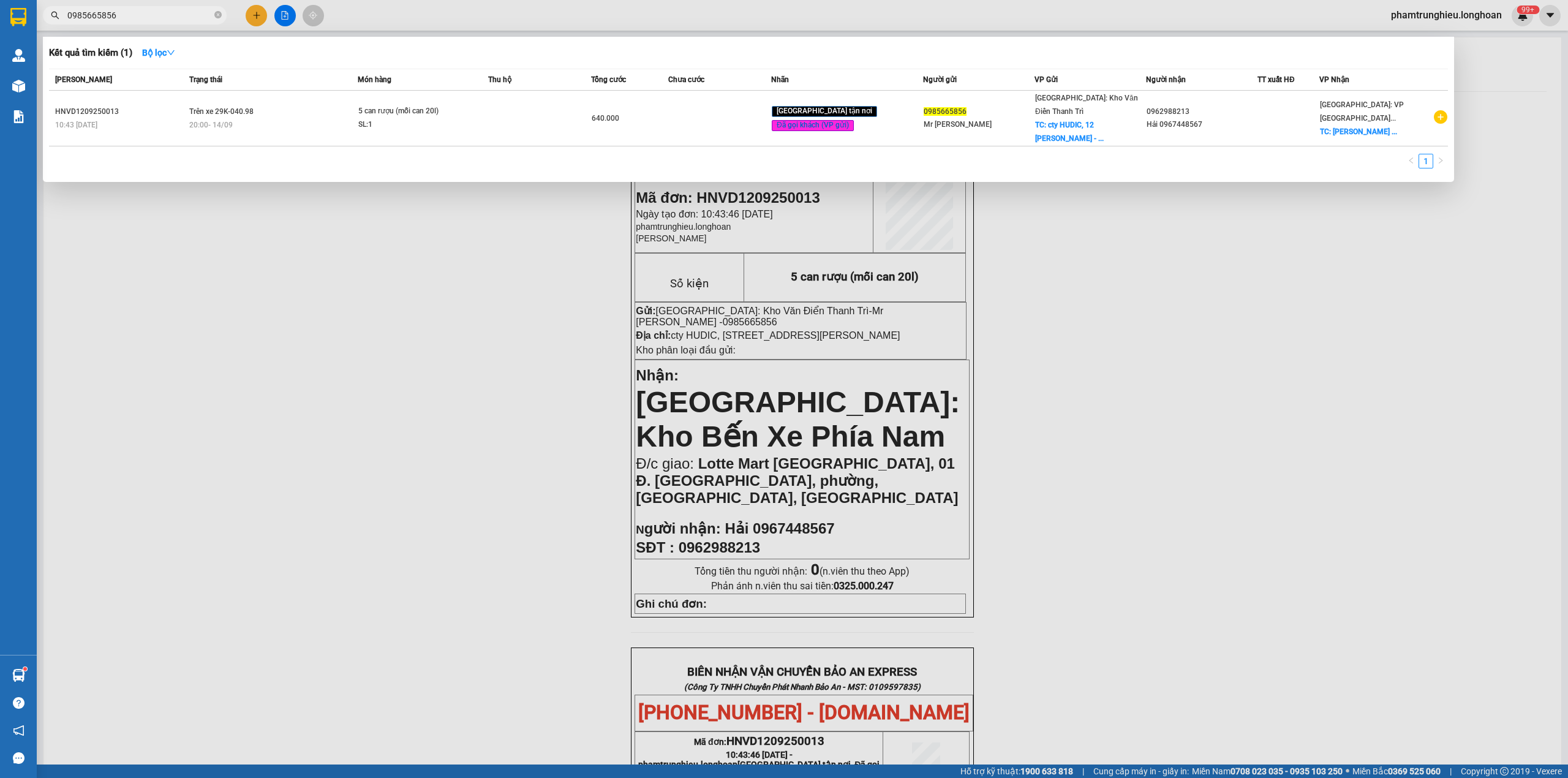
click at [168, 13] on input "0985665856" at bounding box center [140, 15] width 145 height 13
paste input "11399908"
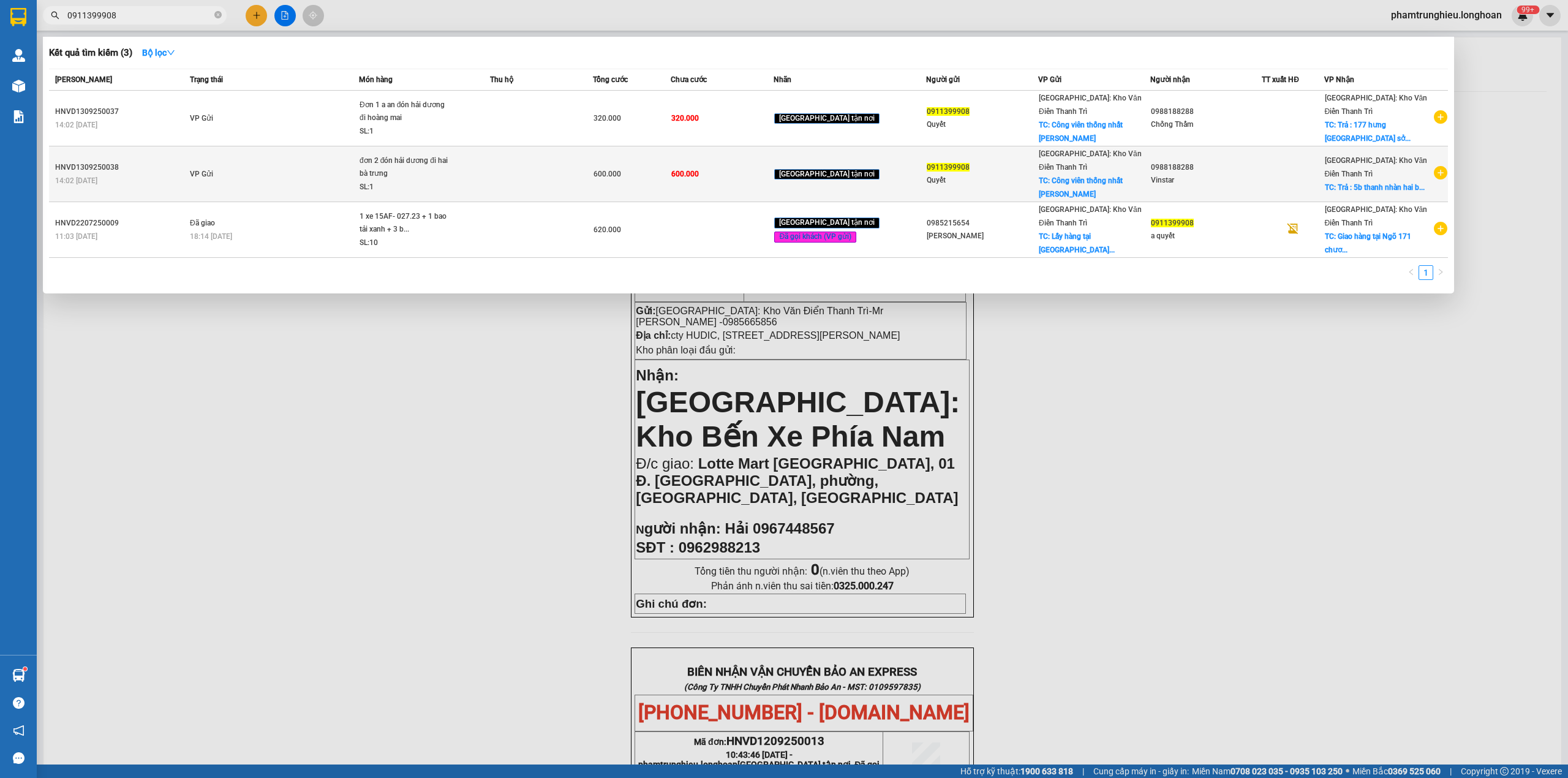
type input "0911399908"
click at [406, 172] on div "đơn 2 đón hải dương đi hai bà trưng" at bounding box center [406, 167] width 92 height 26
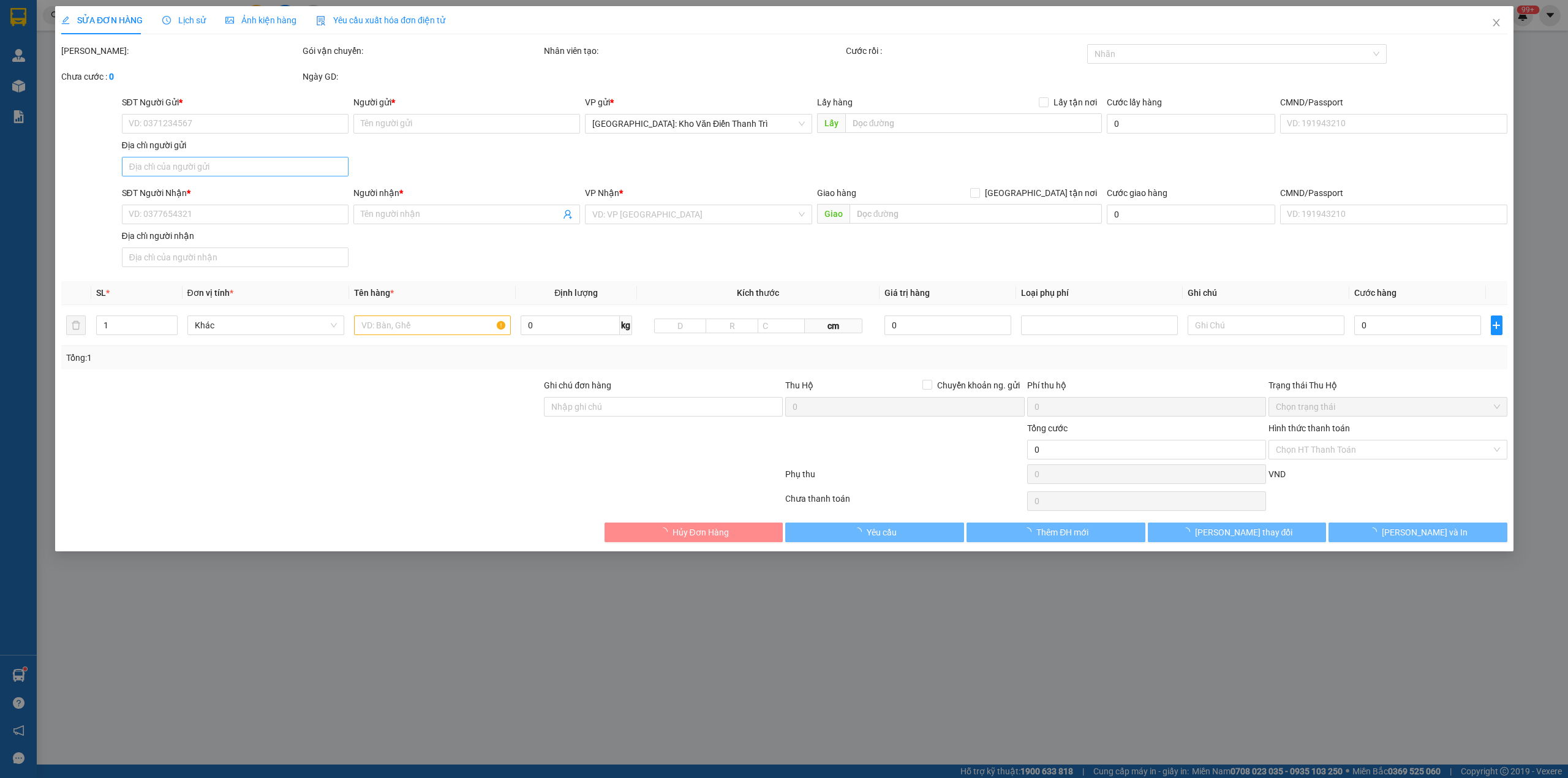
type input "0911399908"
type input "Quyết"
checkbox input "true"
type input "Công viên thống nhất lê thanh nghị, Hải Dương"
type input "0988188288"
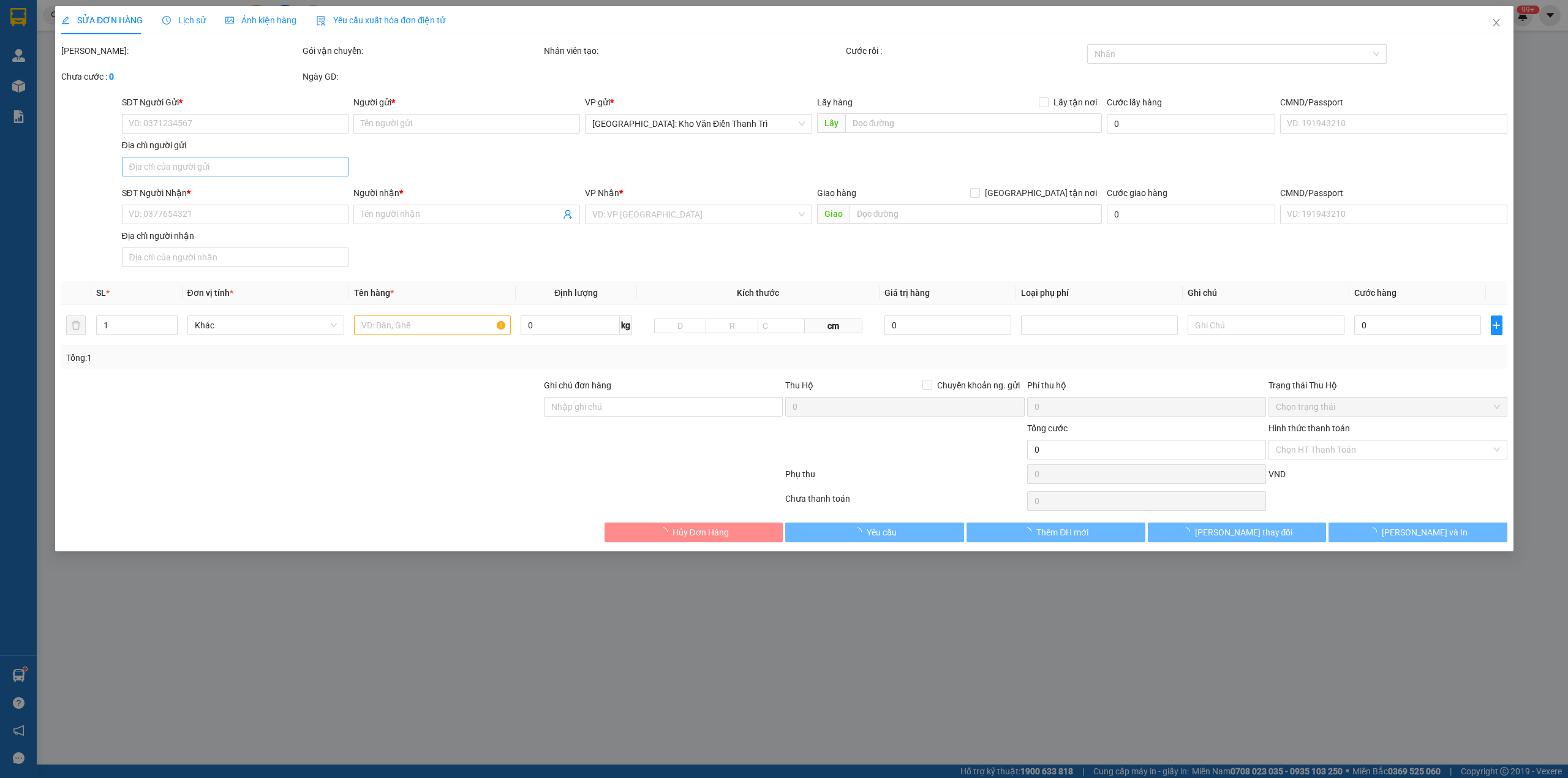
type input "Vinstar"
checkbox input "true"
type input "Trả : 5b thanh nhàn hai bà trưng hà nội"
type input "có vat"
type input "600.000"
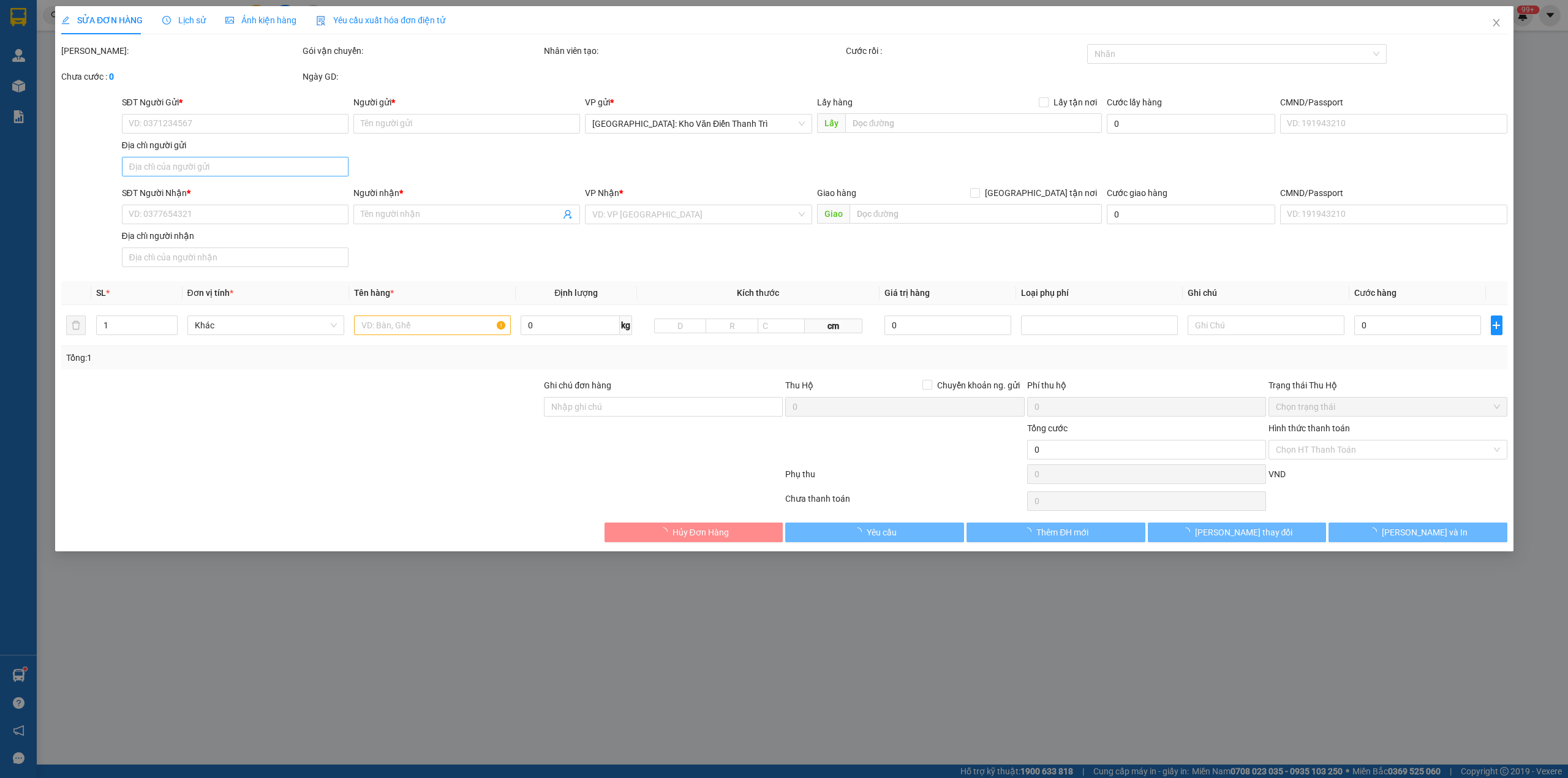
type input "600.000"
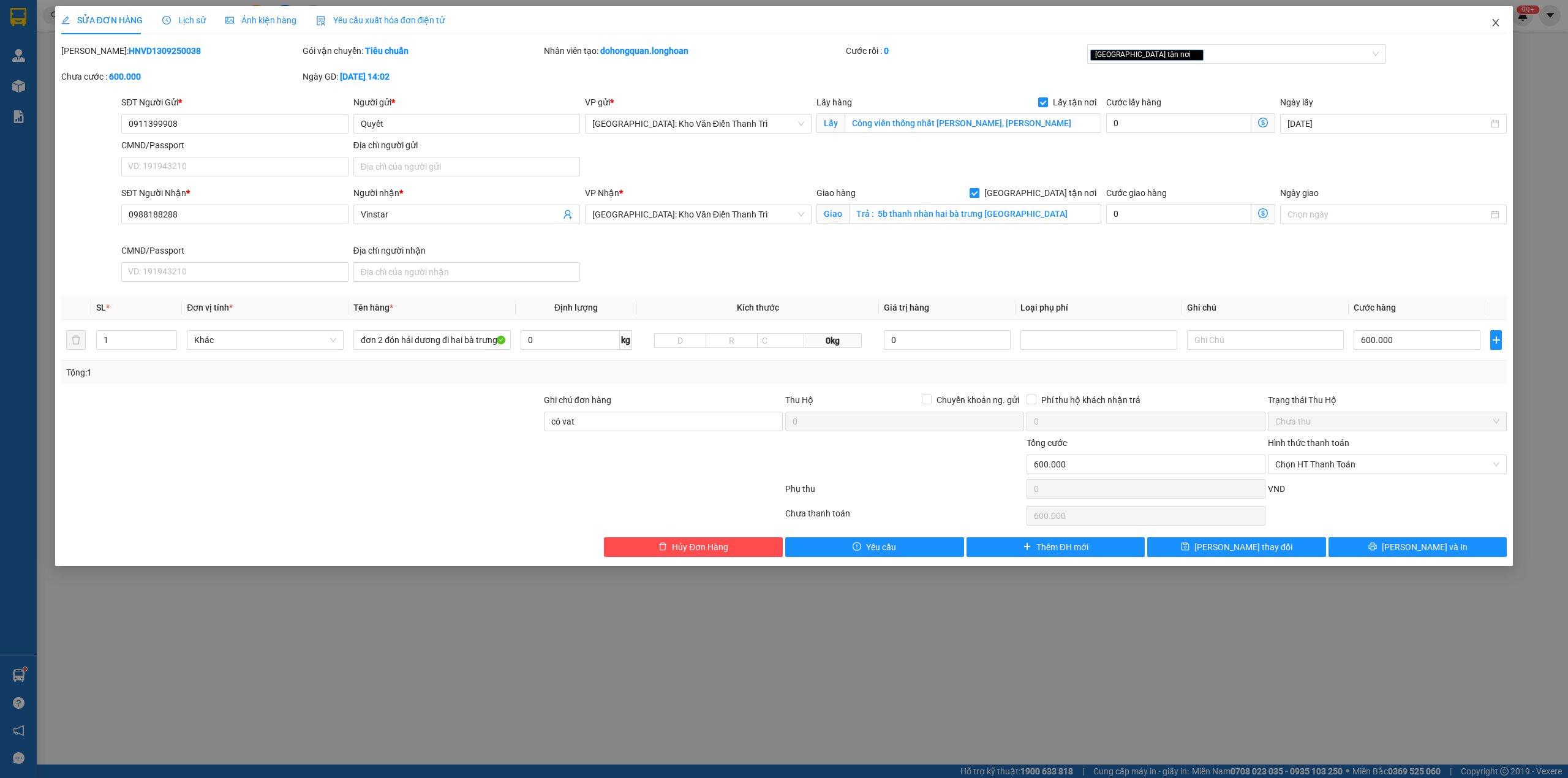
click at [1490, 27] on span "Close" at bounding box center [1496, 24] width 35 height 35
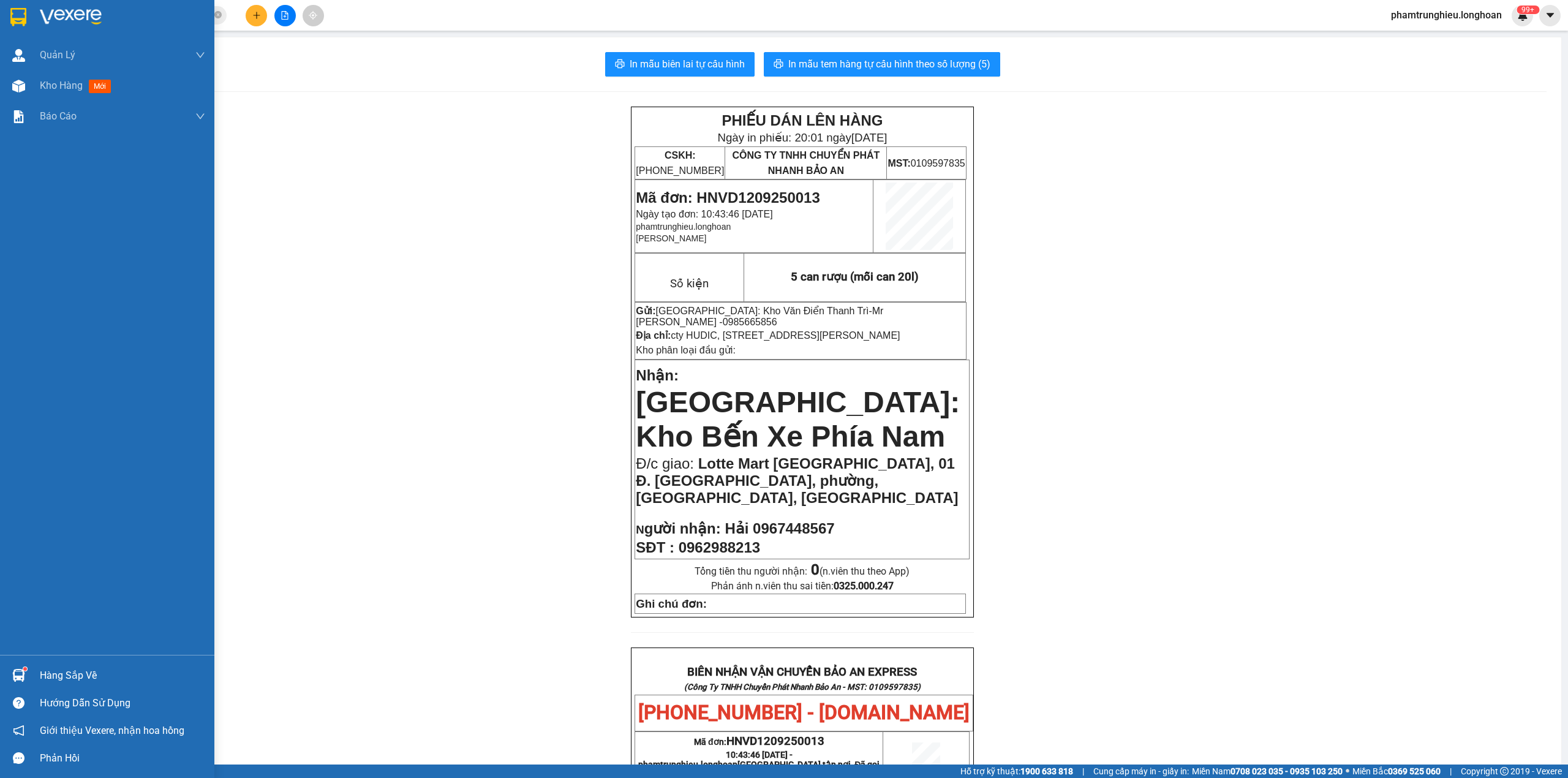
click at [11, 18] on img at bounding box center [18, 17] width 16 height 18
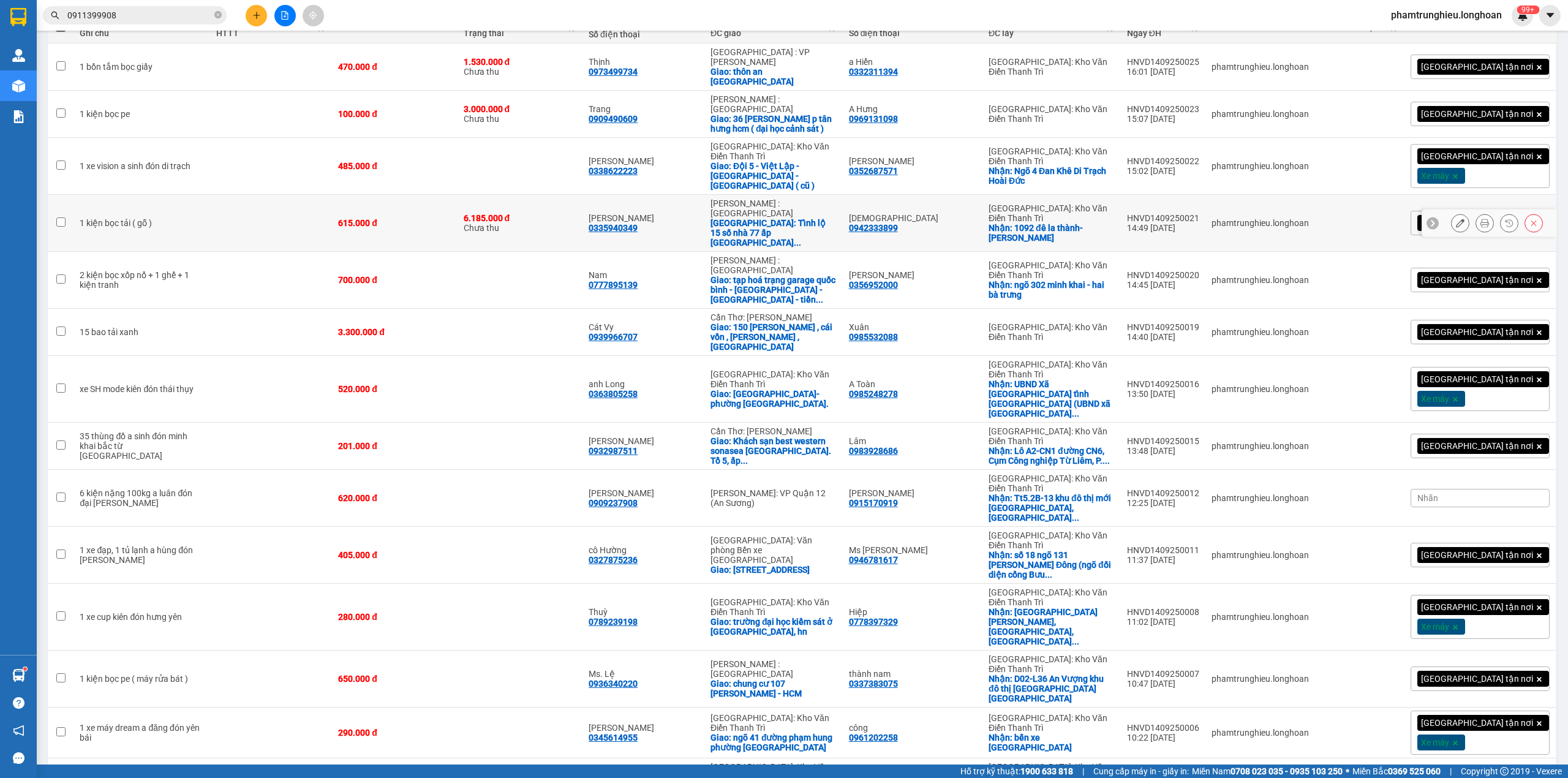
scroll to position [163, 0]
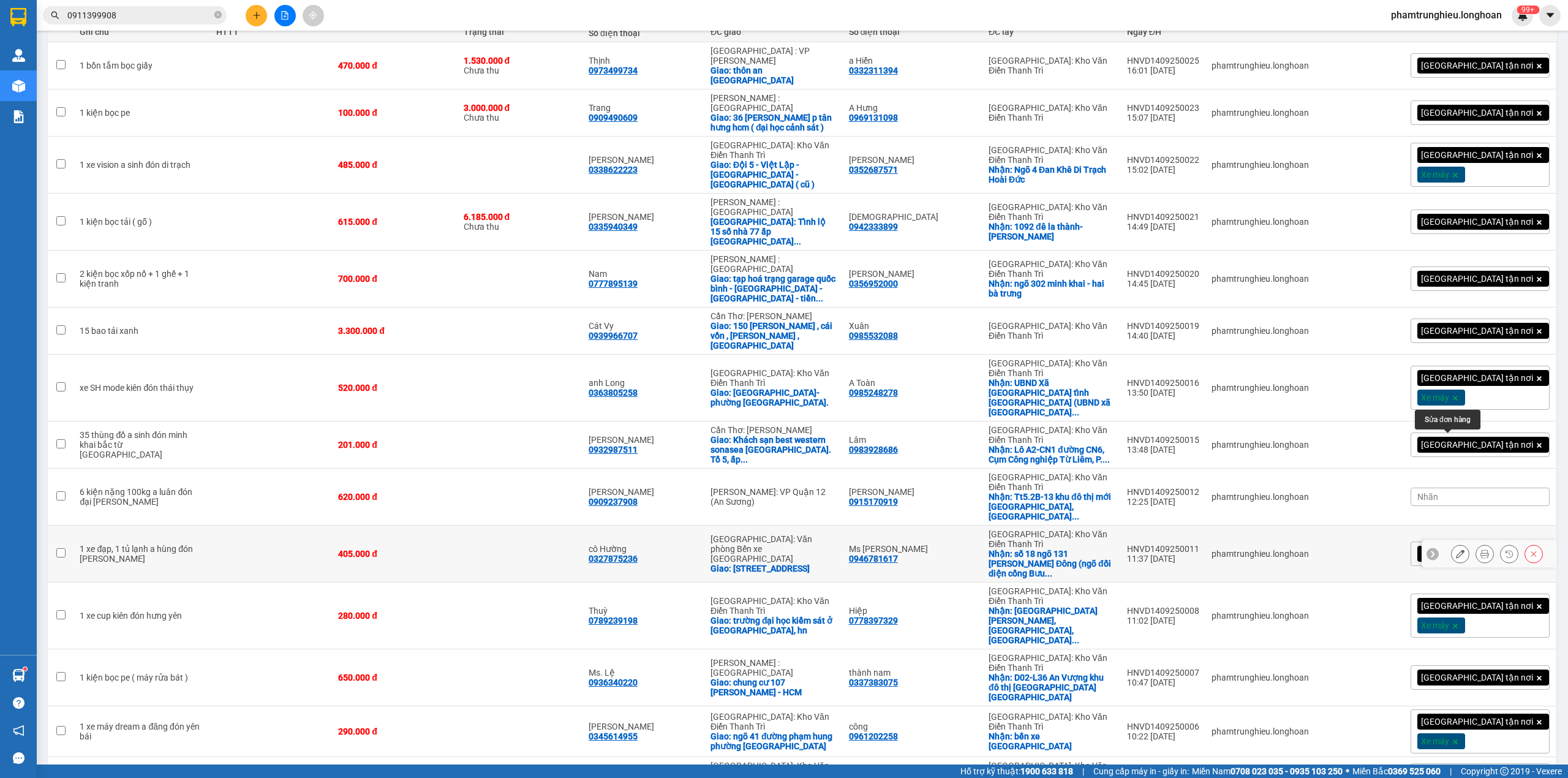
click at [1456, 550] on icon at bounding box center [1460, 554] width 9 height 9
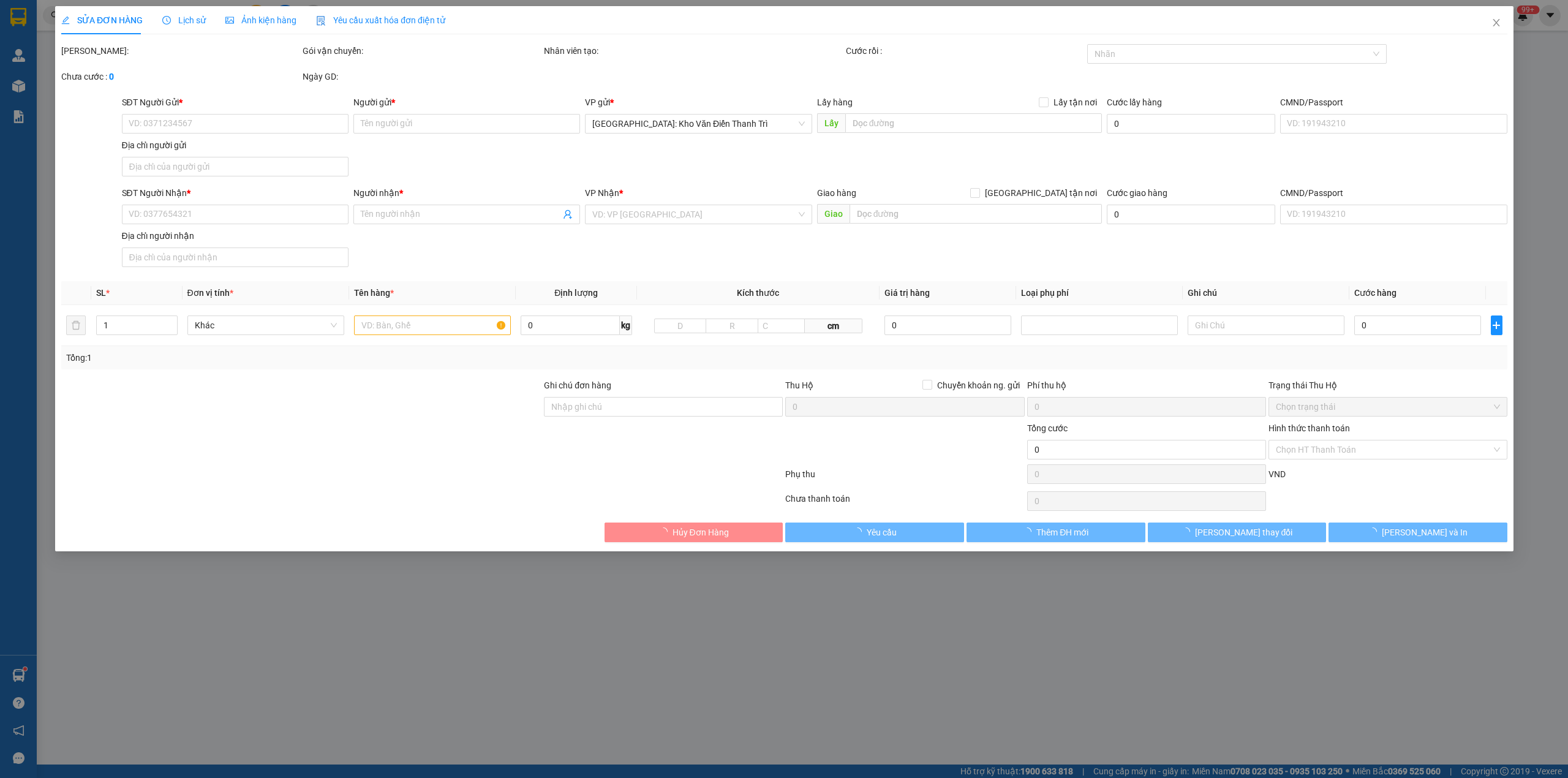
type input "0946781617"
type input "Ms Hoà"
checkbox input "true"
type input "số 18 ngõ 131 Trần Phú Hà Đông (ngõ đối diện cổng Bưu Chính Viễn Thông)"
type input "0327875236"
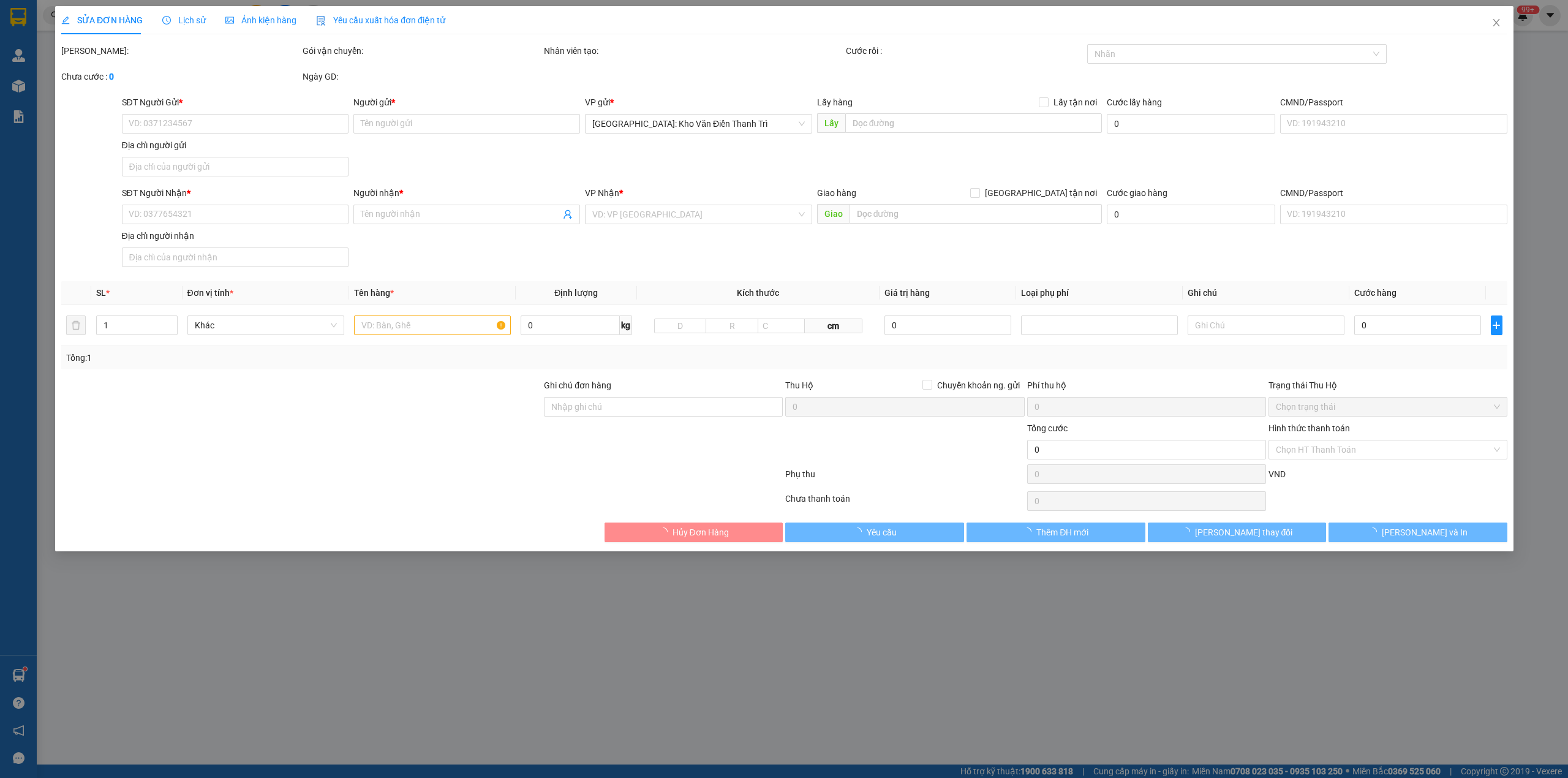
type input "cô Hường"
checkbox input "true"
type input "số nhà 100 toor 3 khu phố 1, phường Hoành Bồ, hạ long"
type input "405.000"
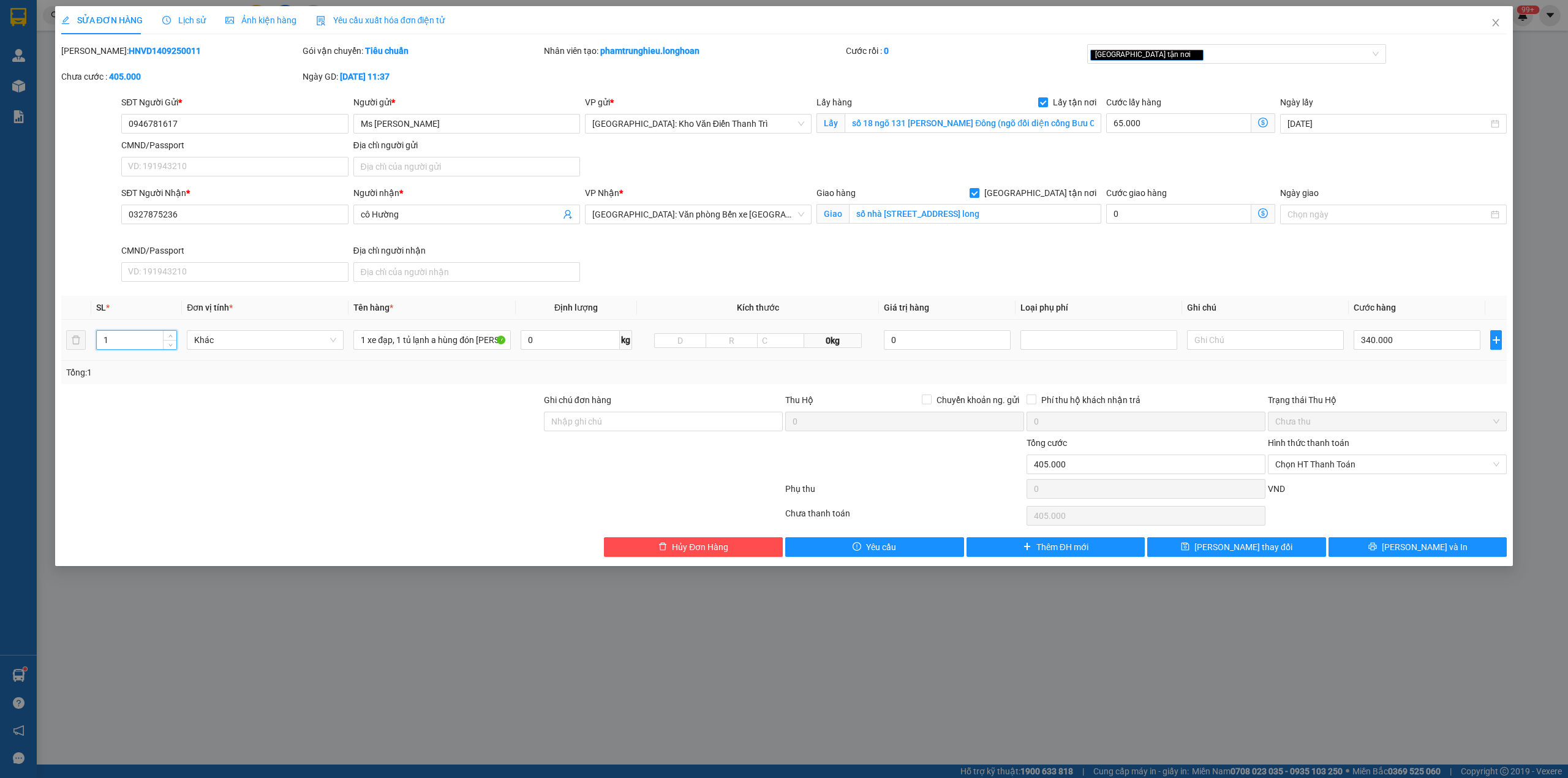
click at [135, 344] on input "1" at bounding box center [136, 339] width 80 height 18
type input "2"
click at [415, 341] on input "1 xe đạp, 1 tủ lạnh a hùng đón trần phú" at bounding box center [432, 339] width 157 height 20
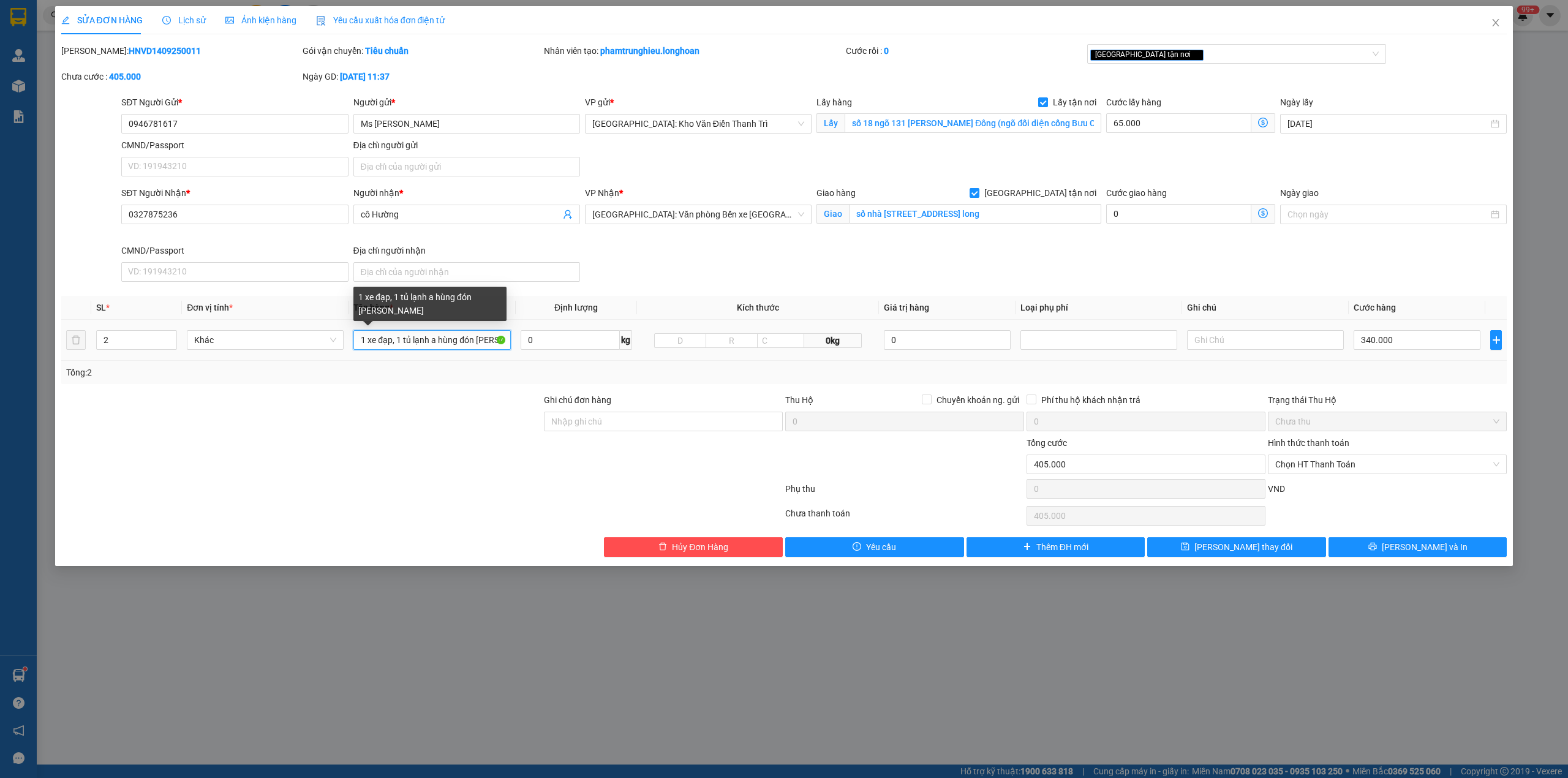
click at [415, 341] on input "1 xe đạp, 1 tủ lạnh a hùng đón trần phú" at bounding box center [432, 339] width 157 height 20
type input "1 xe đạp + 1 kiện bọc pe ( tủ lạnh )"
click at [432, 446] on div at bounding box center [301, 458] width 483 height 43
click at [371, 470] on div at bounding box center [301, 458] width 483 height 43
click at [233, 116] on input "0946781617" at bounding box center [235, 124] width 227 height 20
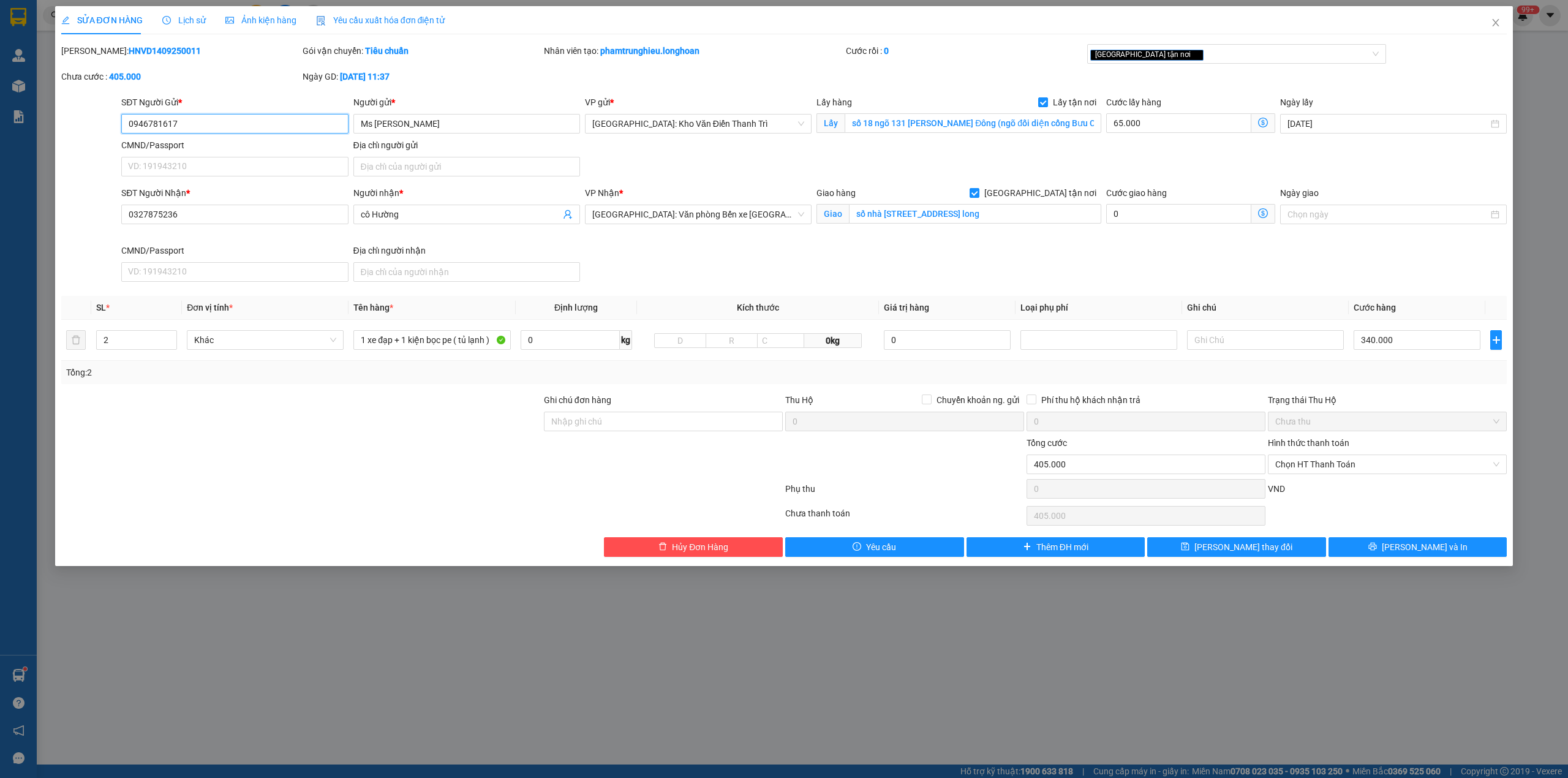
click at [233, 116] on input "0946781617" at bounding box center [235, 124] width 227 height 20
click at [1426, 550] on span "[PERSON_NAME] và In" at bounding box center [1425, 546] width 86 height 13
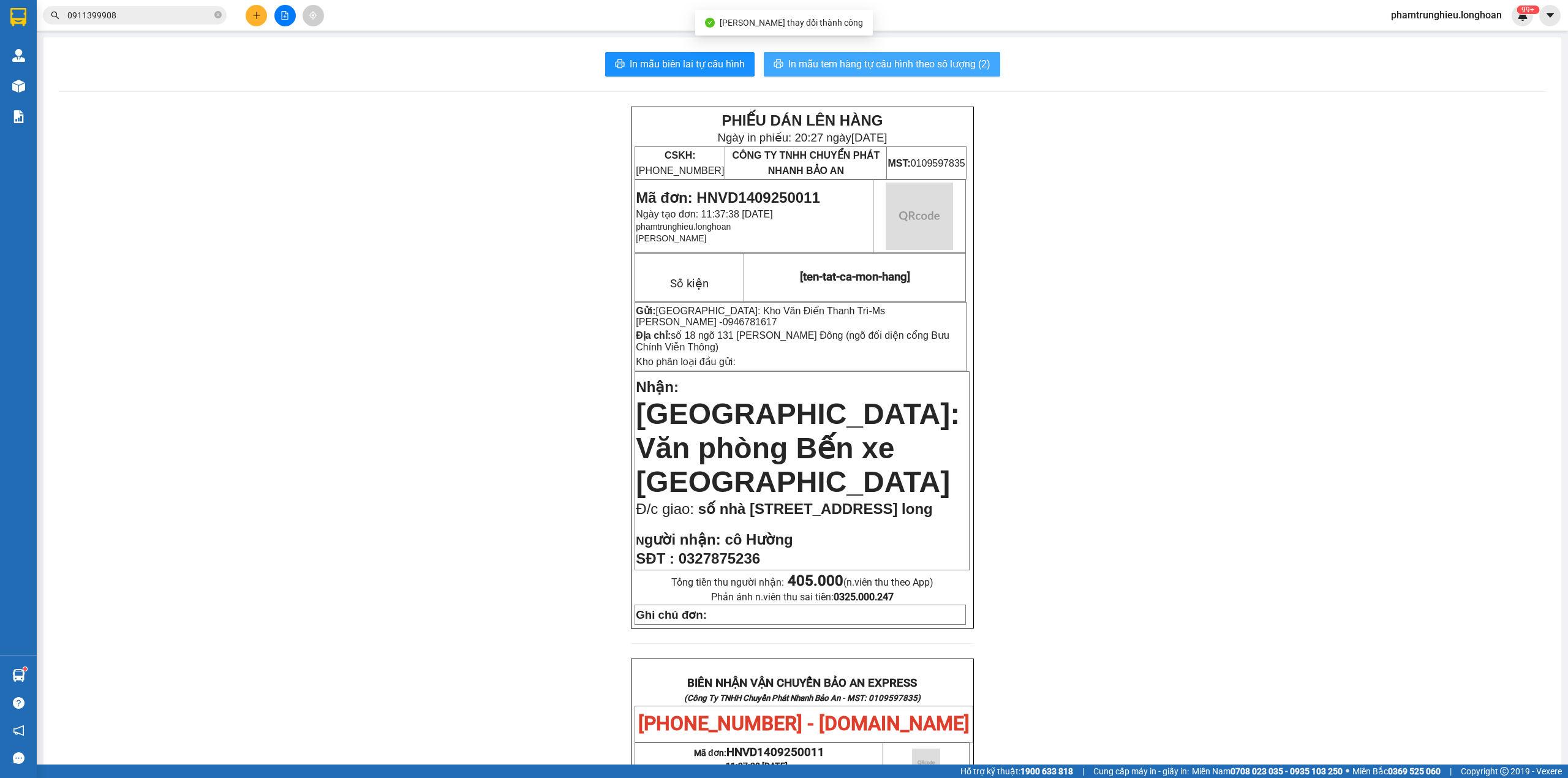
click at [837, 62] on span "In mẫu tem hàng tự cấu hình theo số lượng (2)" at bounding box center [889, 64] width 202 height 15
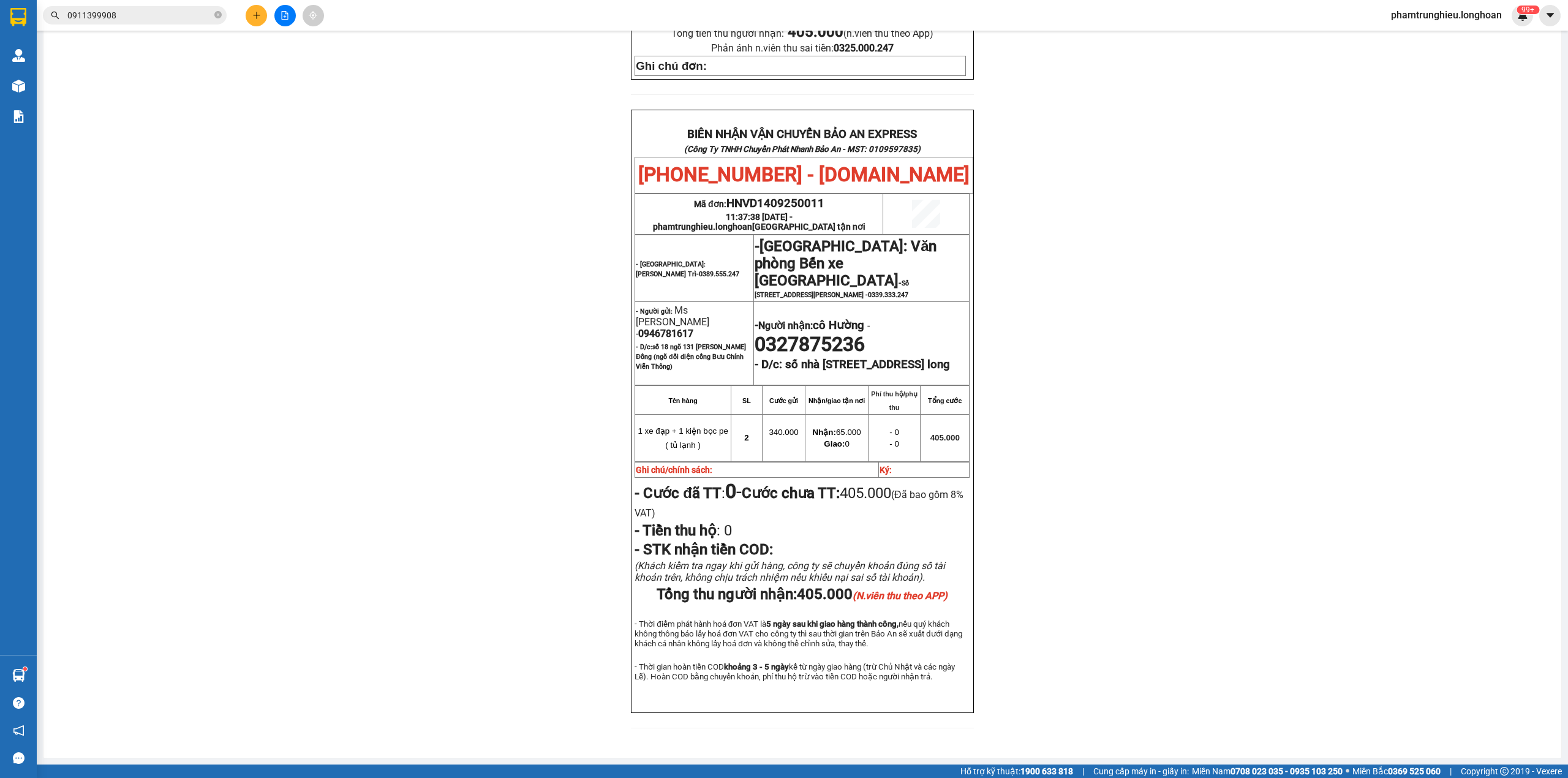
scroll to position [566, 0]
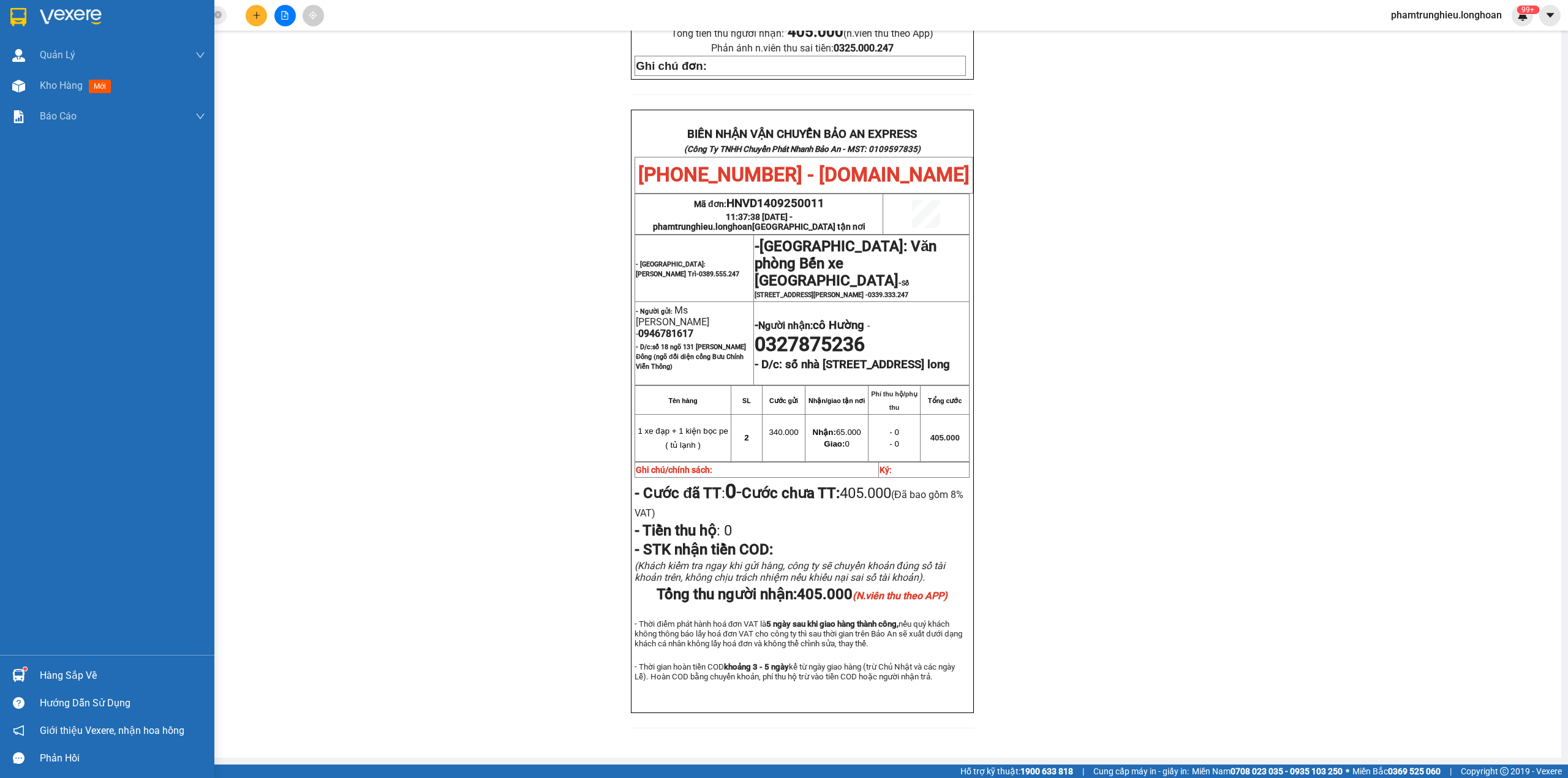
click at [15, 20] on img at bounding box center [18, 17] width 16 height 18
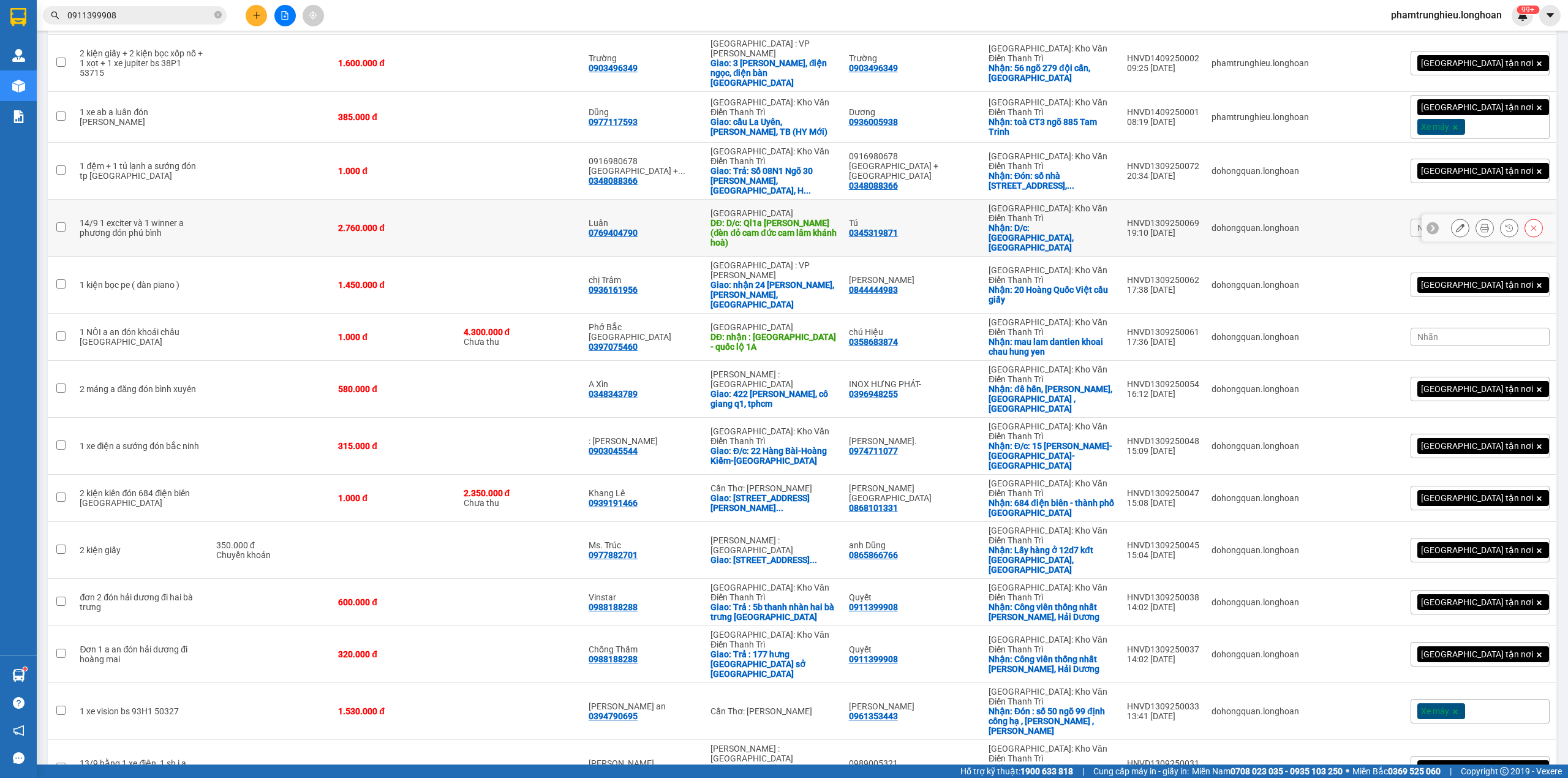
scroll to position [1121, 0]
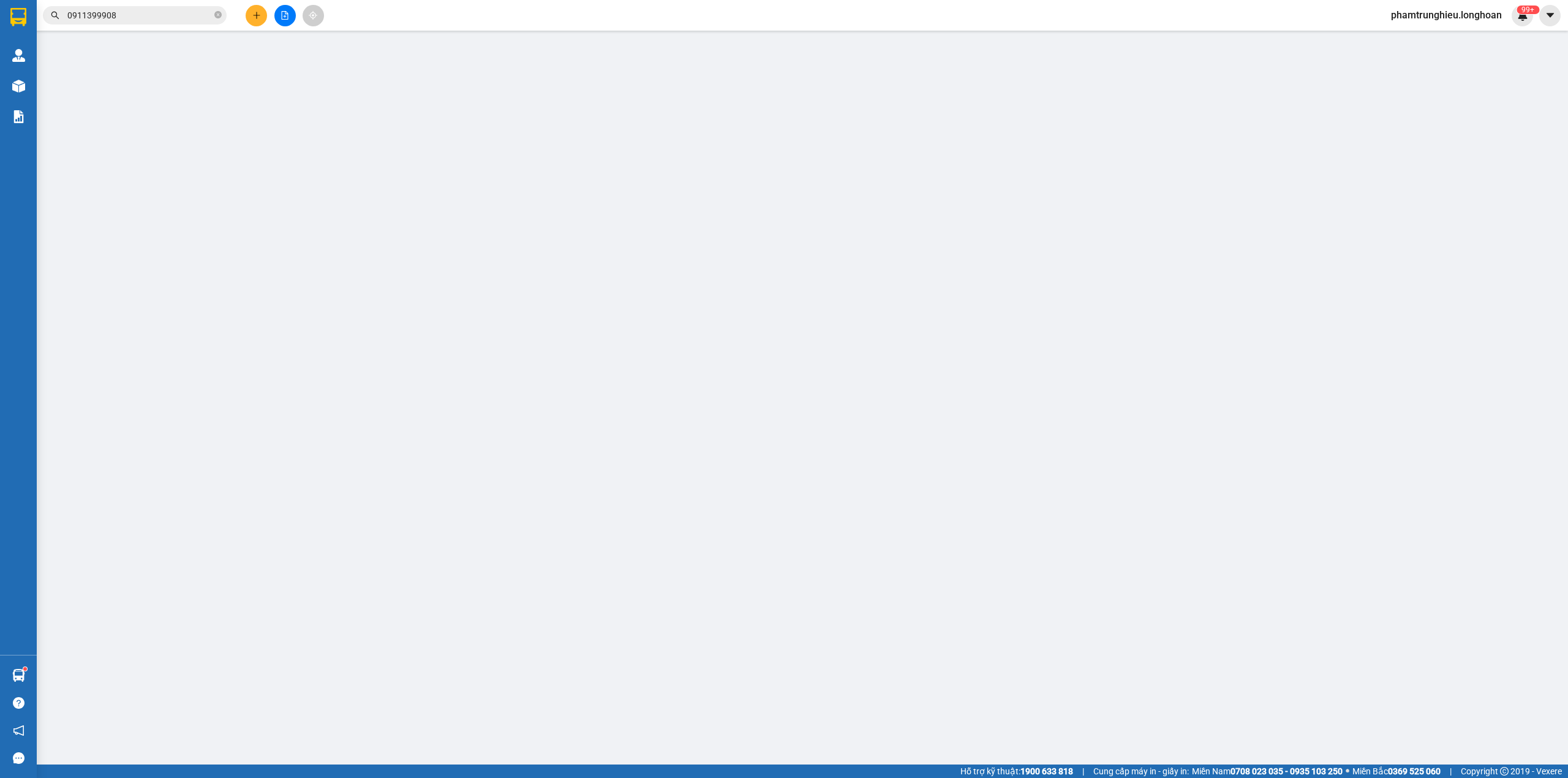
type input "0973386527"
type input "An Thuyên"
checkbox input "true"
type input "54/2/33 Tây Tựu, Hà Nội"
type input "0908260777"
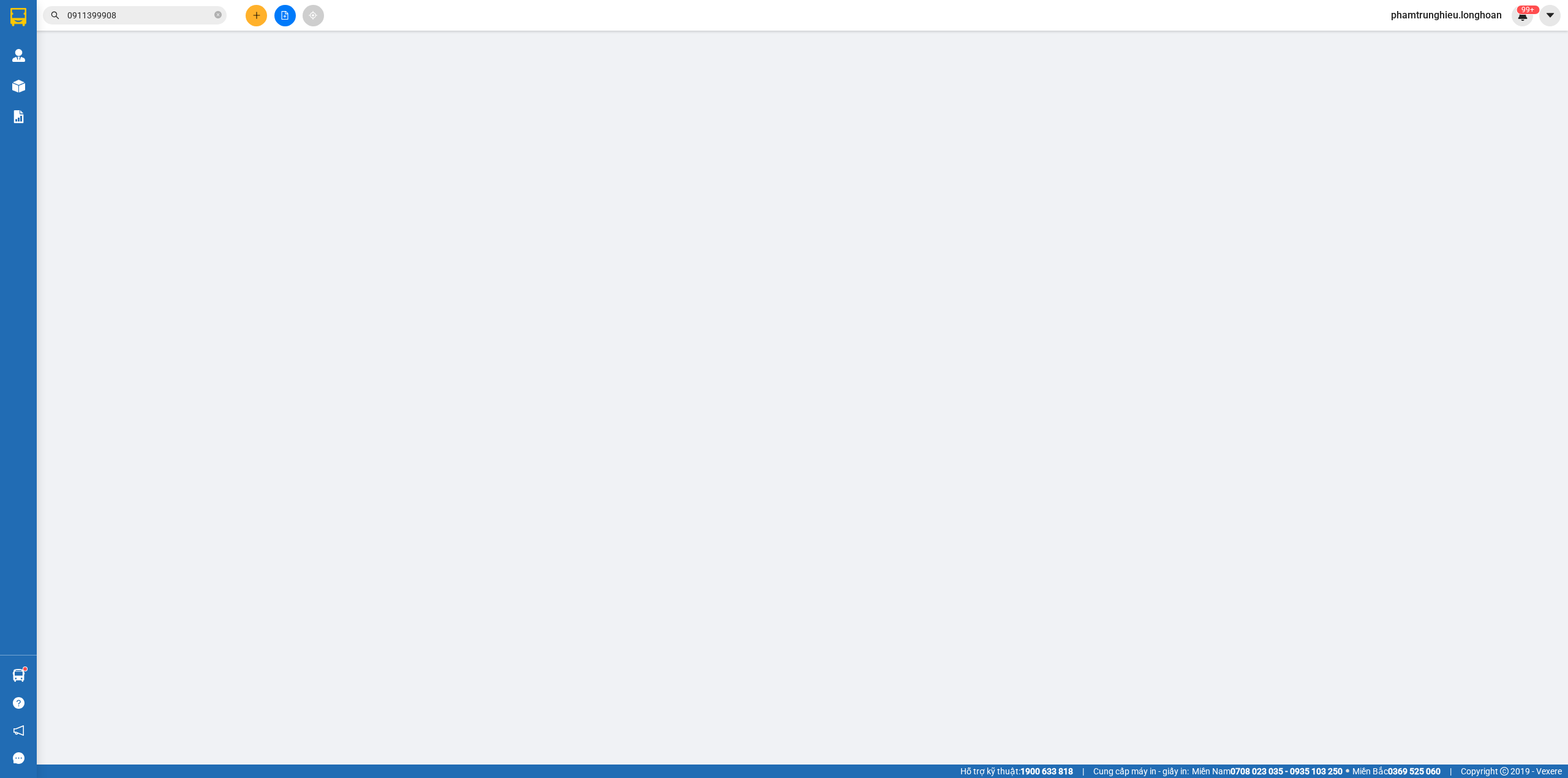
type input "Yến"
type input "330.000"
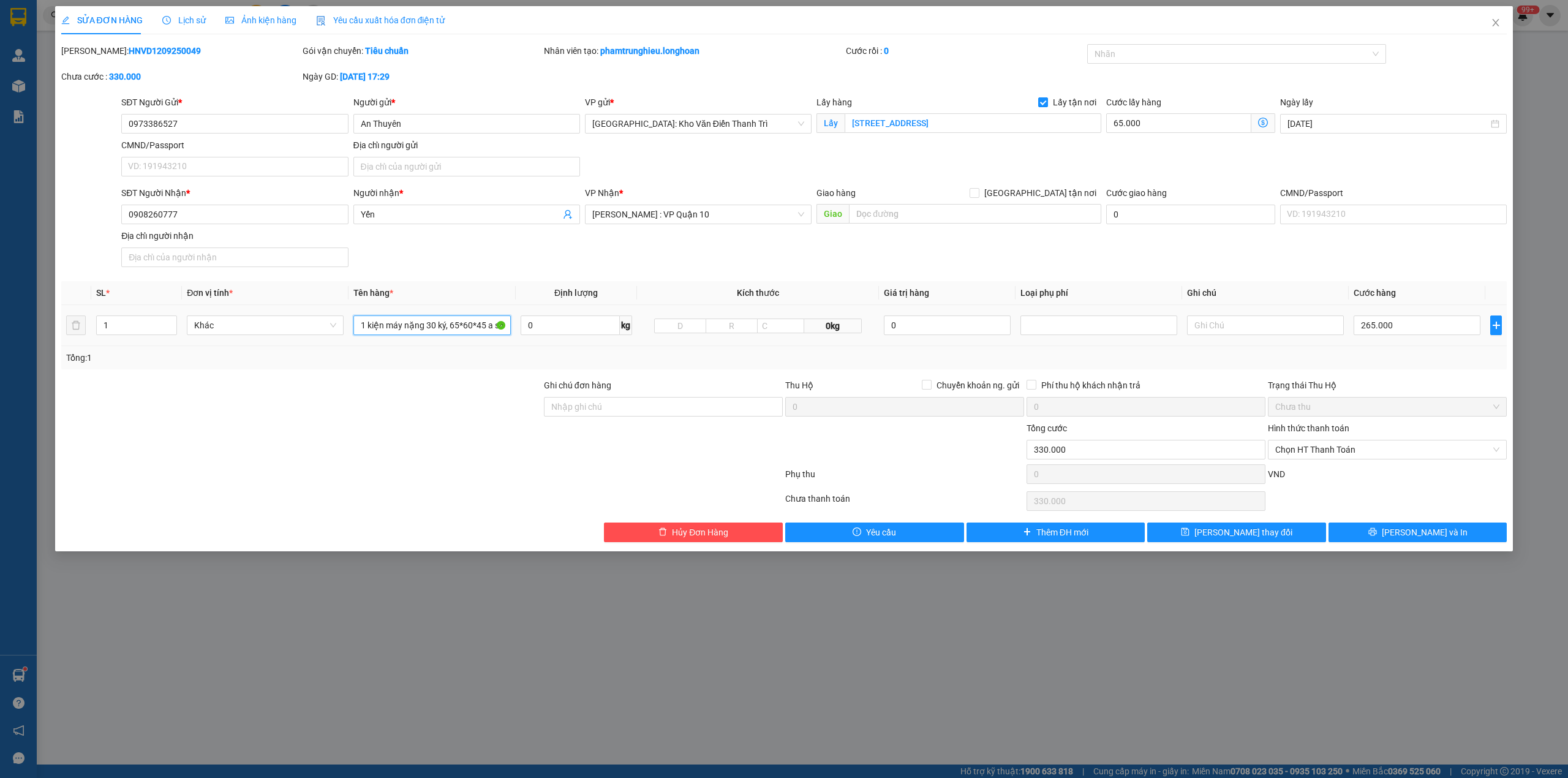
click at [397, 324] on input "1 kiện máy nặng 30 ký, 65*60*45 a sinh đón tây tựu" at bounding box center [432, 325] width 157 height 20
type input "1 kiện bọc xốp nổ ( máy )"
click at [292, 436] on div at bounding box center [301, 443] width 483 height 43
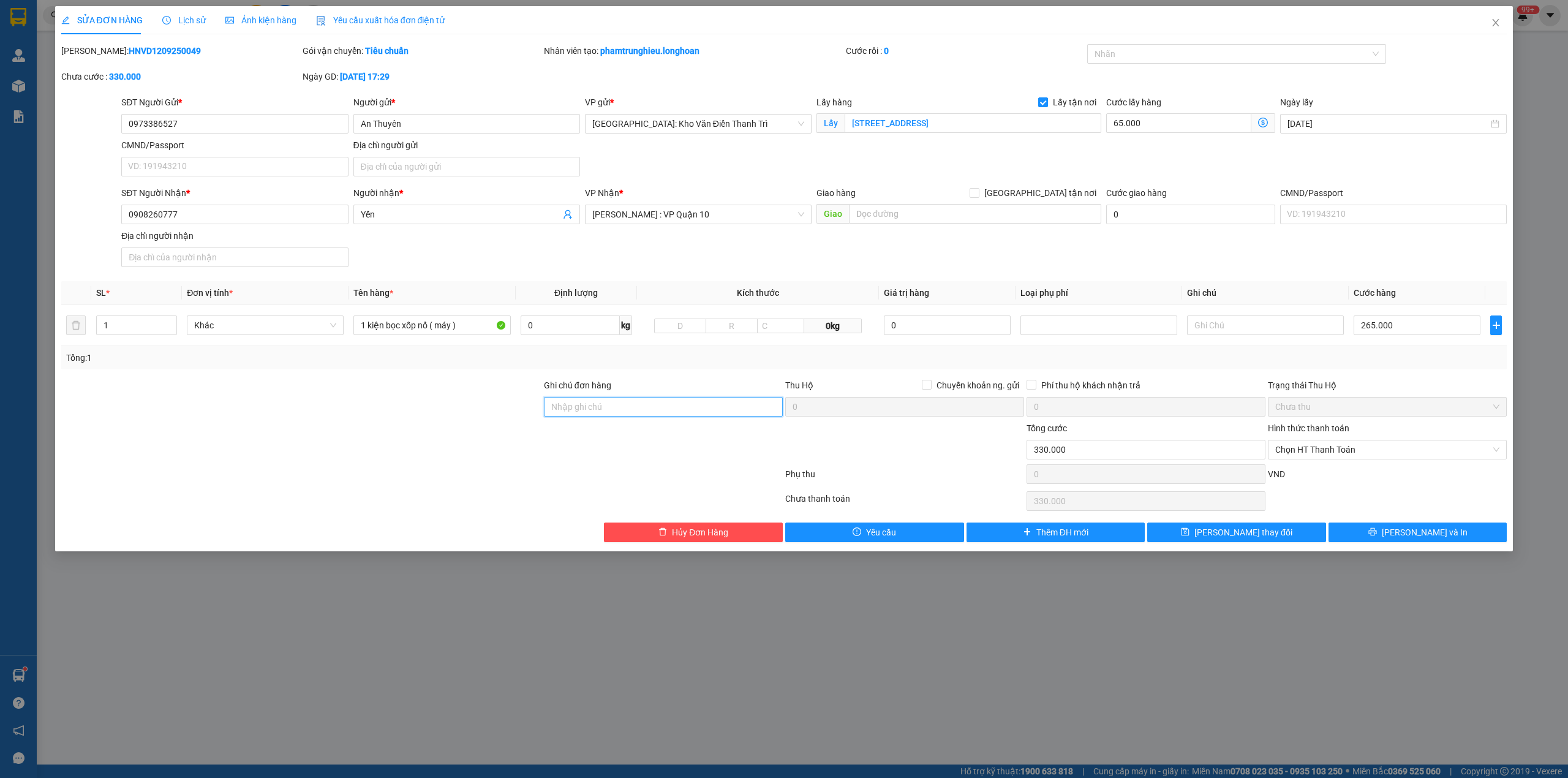
click at [625, 410] on input "Ghi chú đơn hàng" at bounding box center [663, 406] width 239 height 20
type input "HÀNG DỄ MÓP MÉO CHÚ Ý BỐC XẾP CẨN THẬN KHÔNG ĐÈ HÀNG ( HƯ VỠ KHÔNG ĐỀN GIÁ TRỊ …"
click at [383, 448] on div at bounding box center [301, 443] width 483 height 43
click at [238, 120] on input "0973386527" at bounding box center [235, 124] width 227 height 20
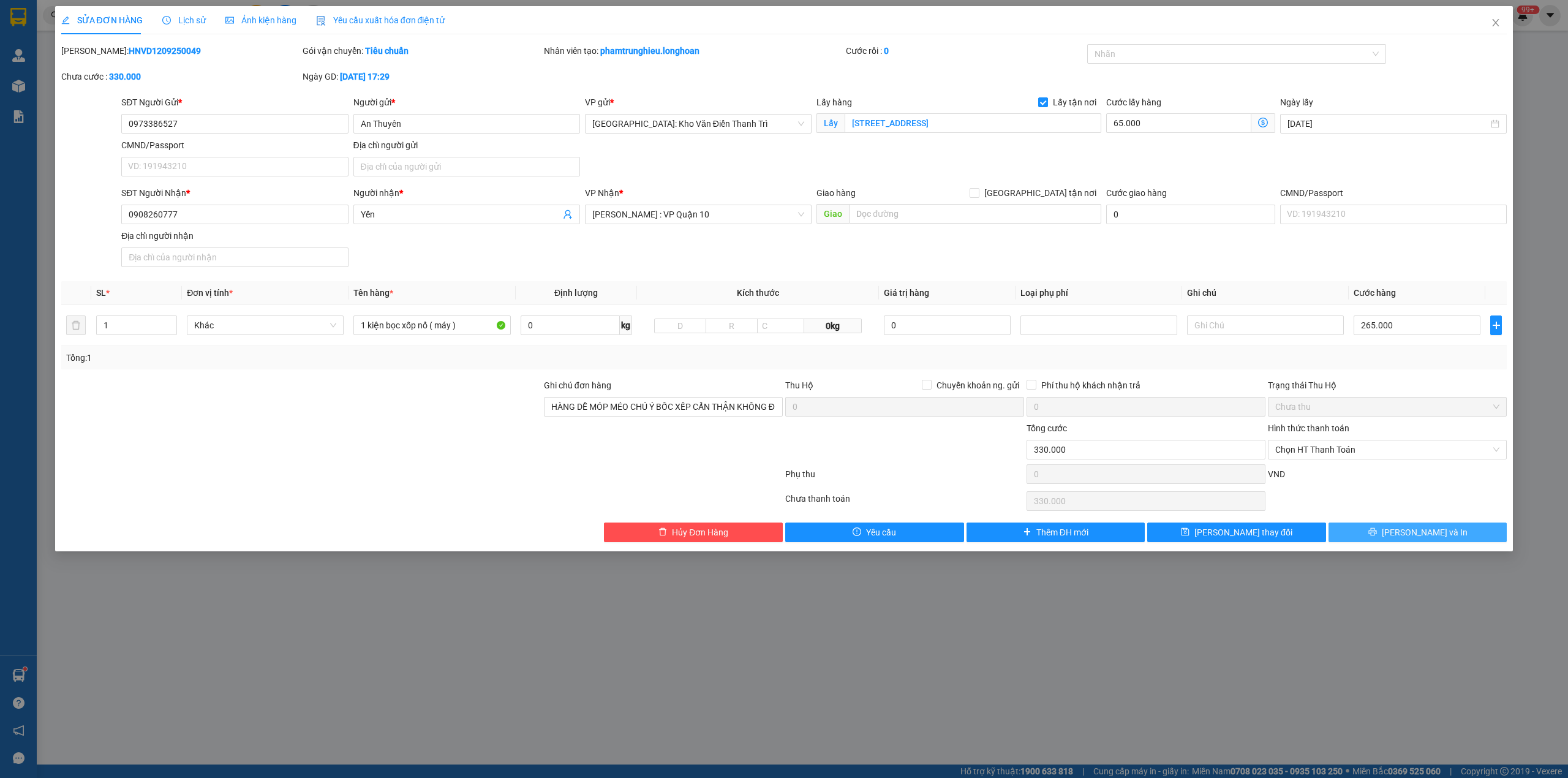
click at [1377, 536] on icon "printer" at bounding box center [1373, 532] width 8 height 8
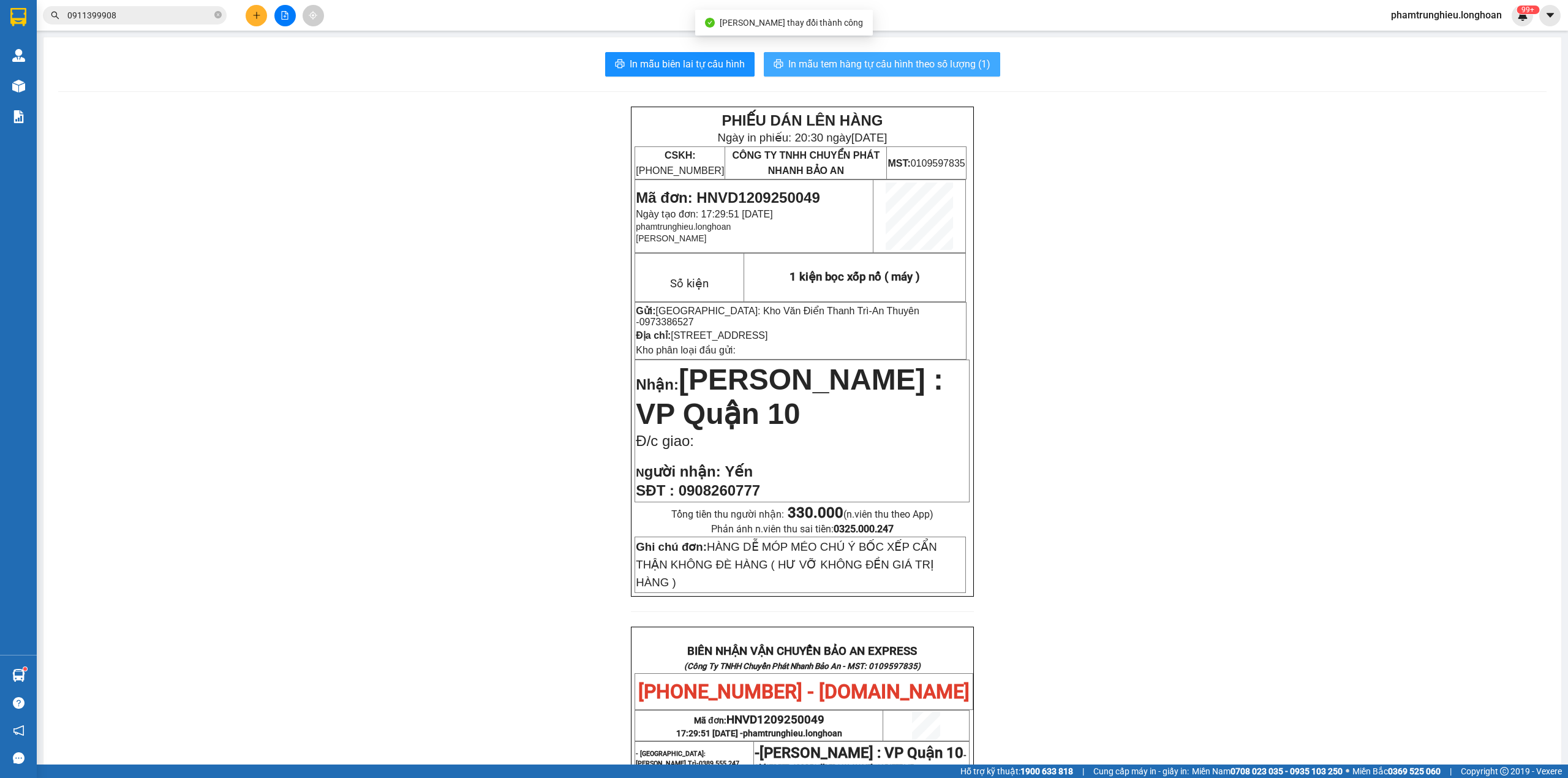
click at [858, 69] on span "In mẫu tem hàng tự cấu hình theo số lượng (1)" at bounding box center [889, 64] width 202 height 15
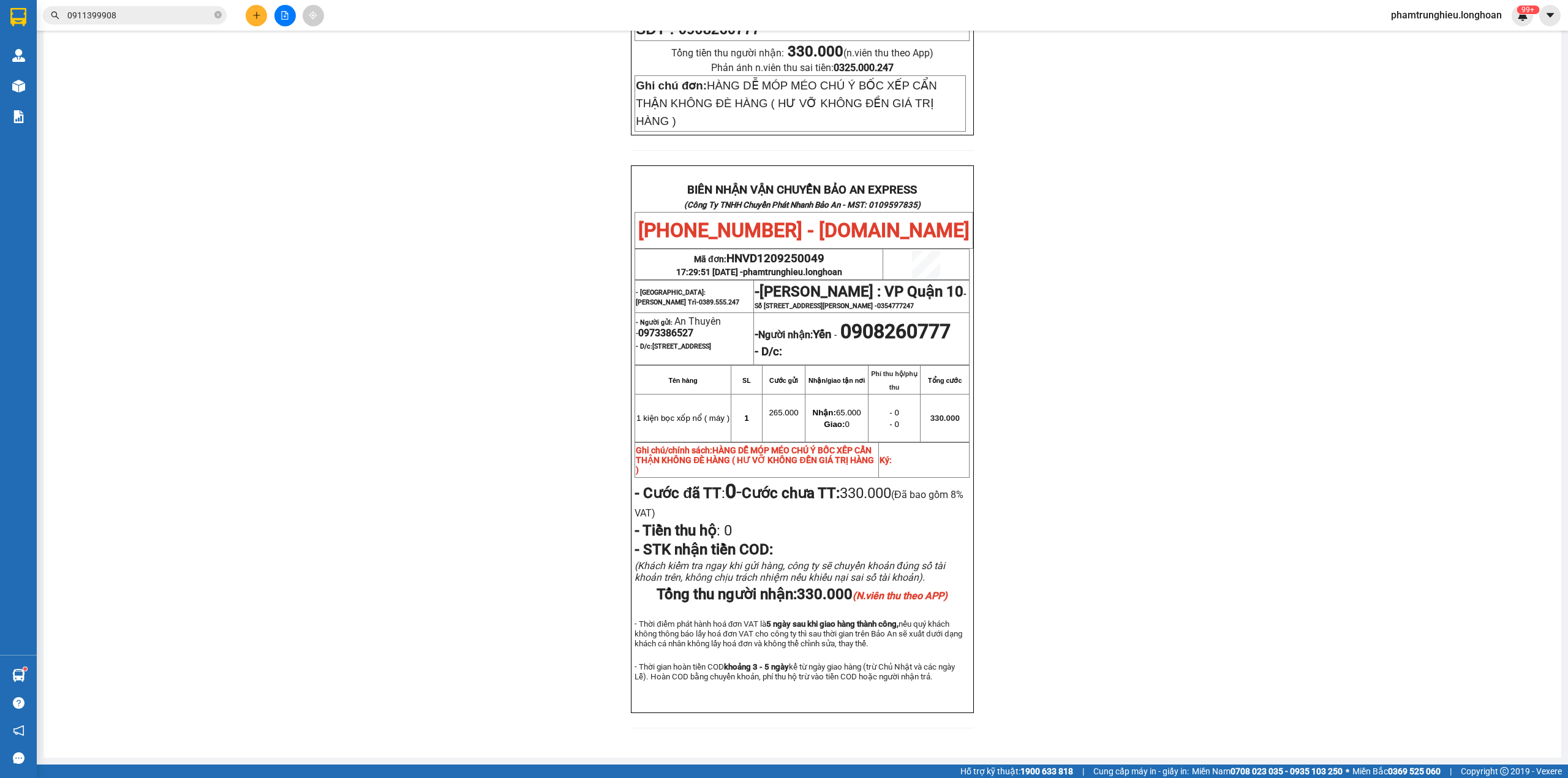
scroll to position [515, 0]
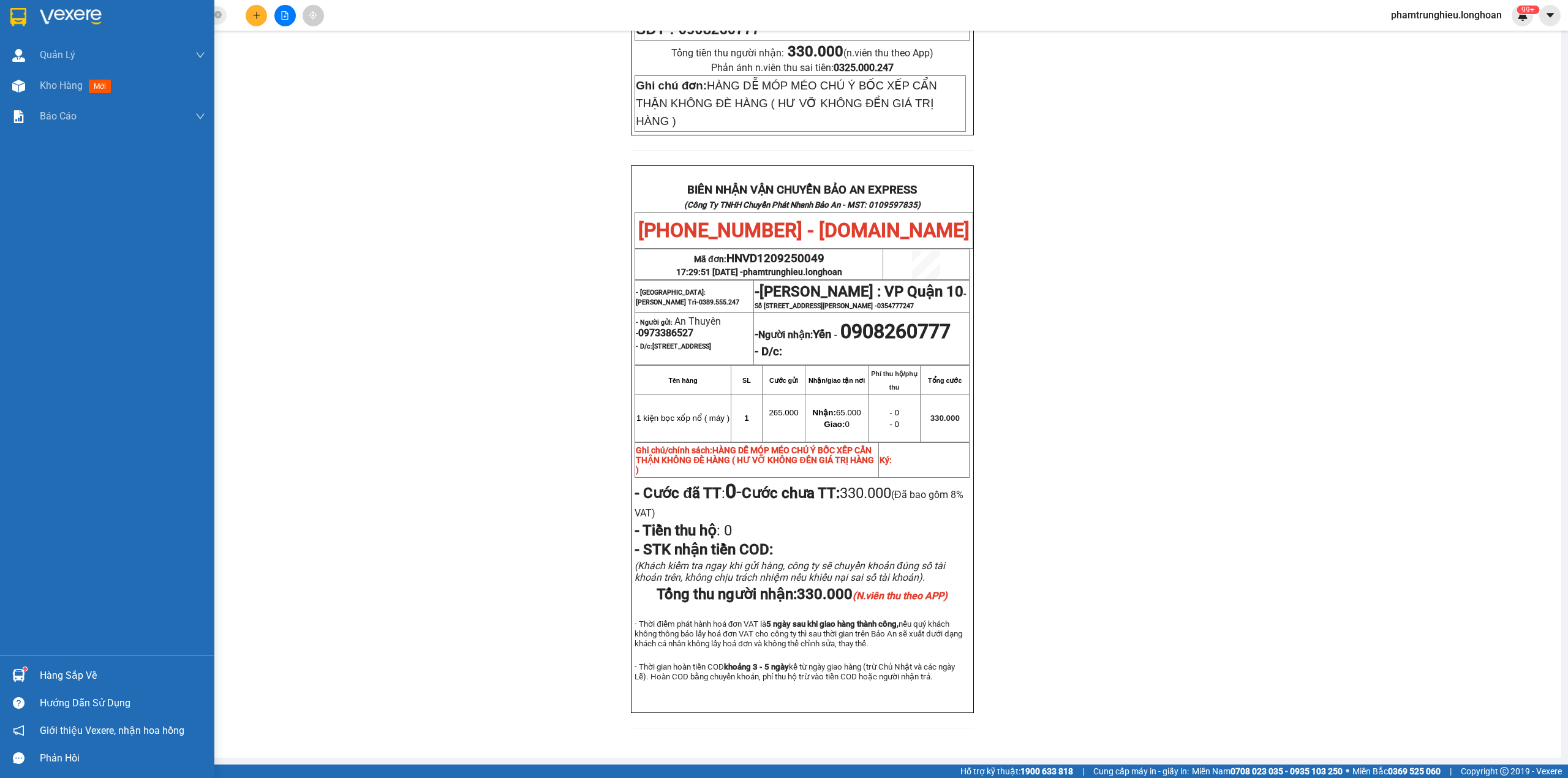
click at [17, 20] on img at bounding box center [18, 17] width 16 height 18
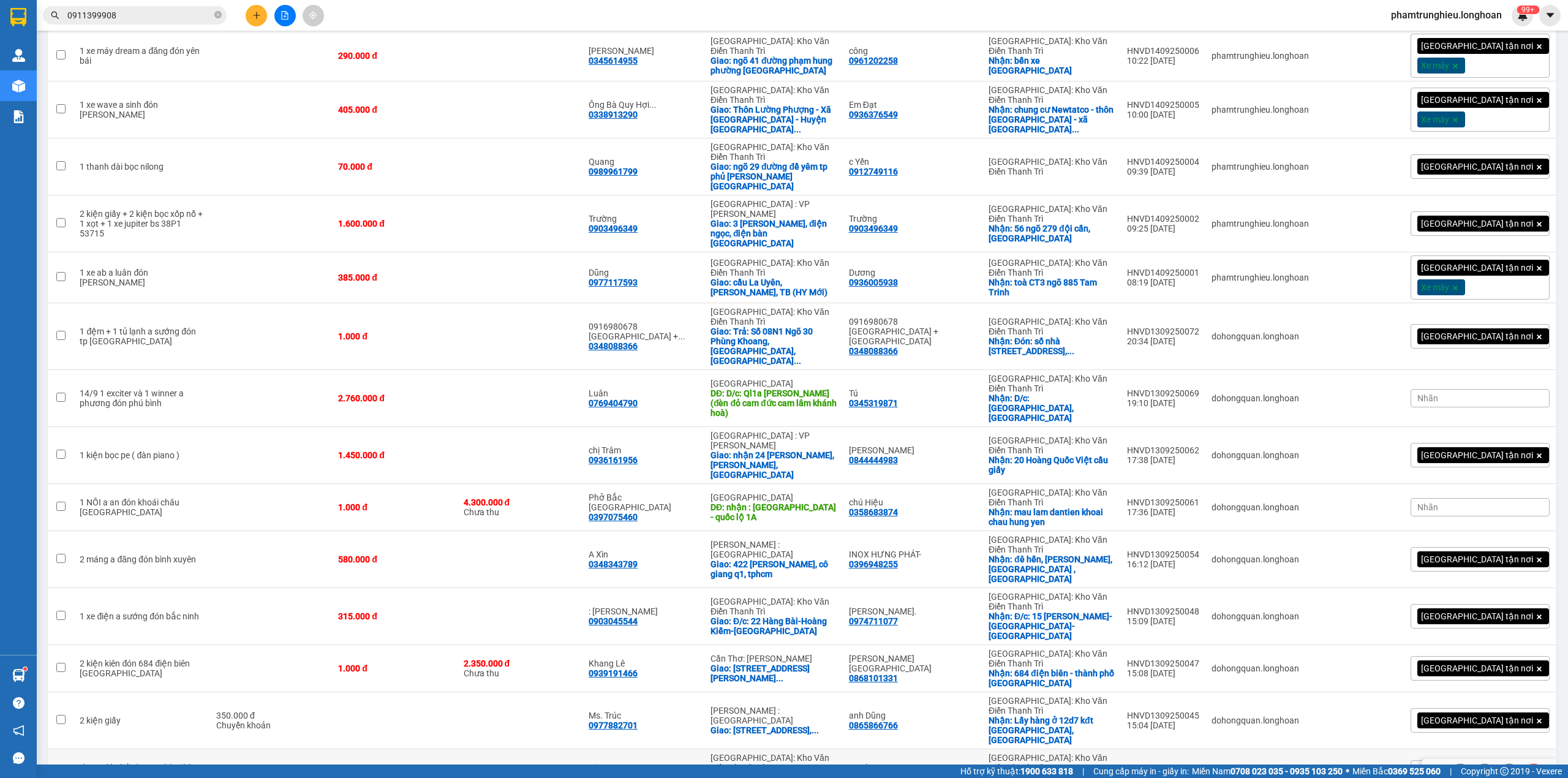
scroll to position [1140, 0]
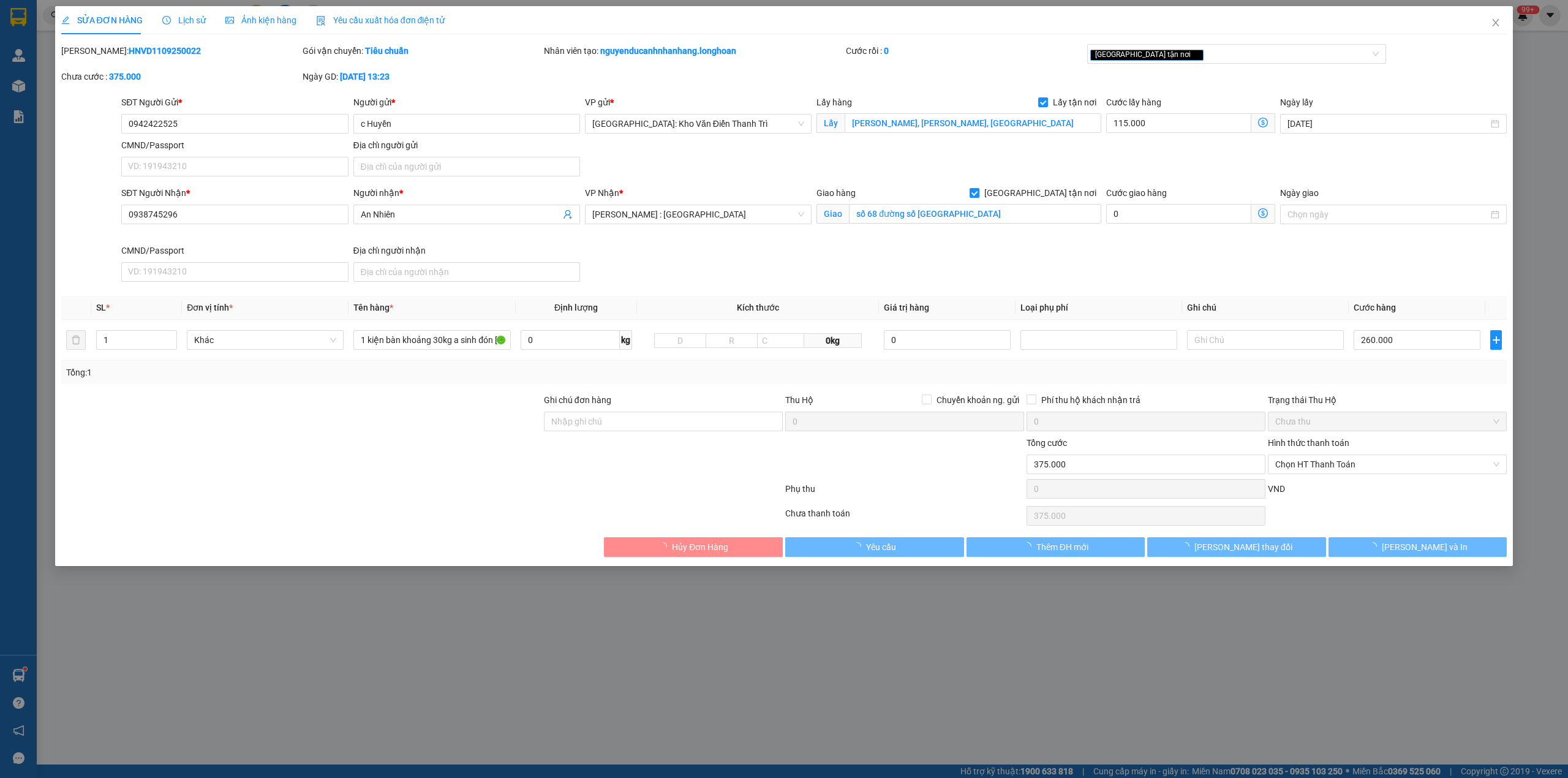
type input "0942422525"
type input "c Huyền"
checkbox input "true"
type input "Quang Trung, Thạch Thất, Hà Nội"
type input "0938745296"
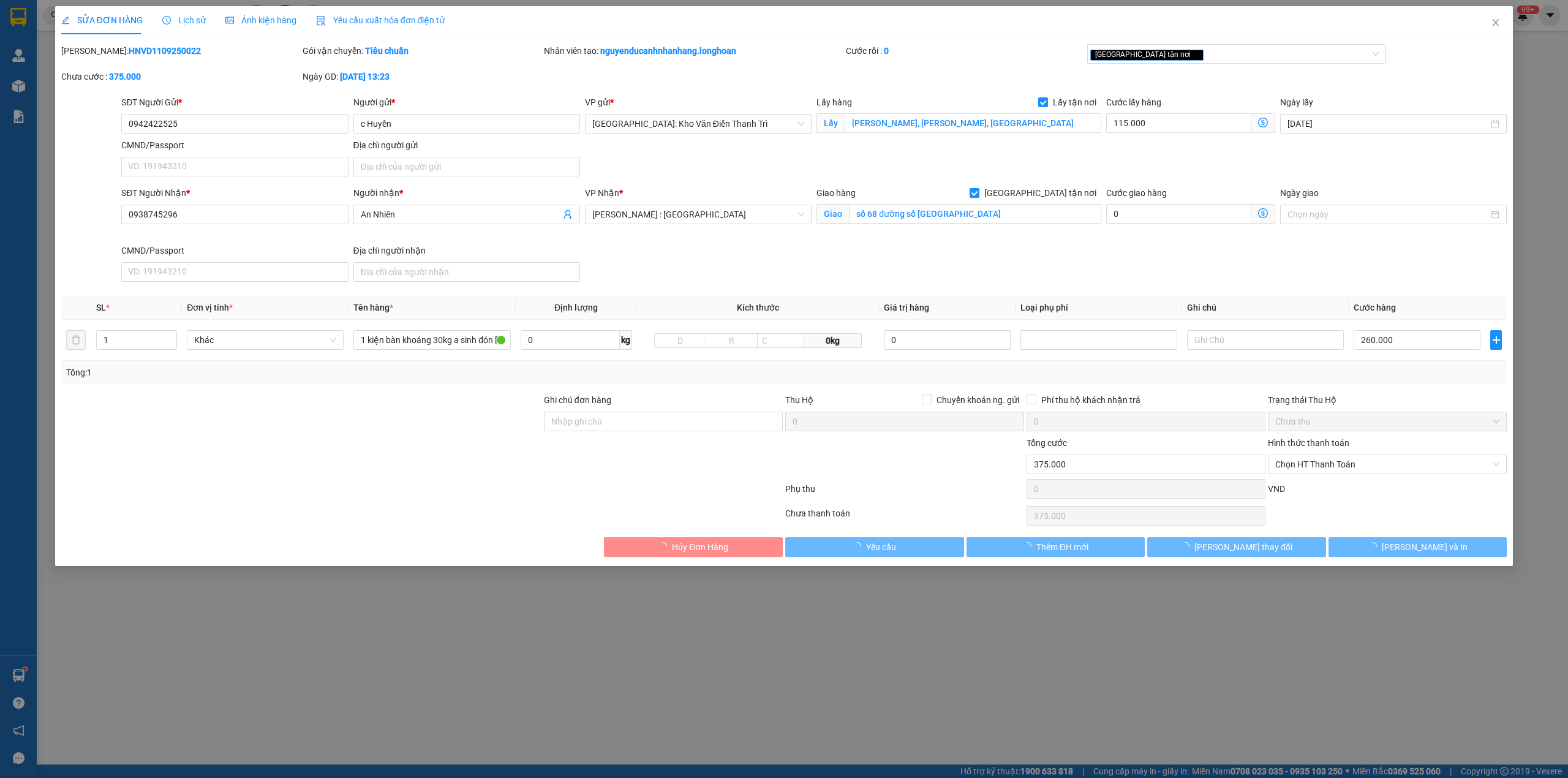
type input "An Nhiên"
checkbox input "true"
type input "số 68 đường số 6 phường Tăng Nhơn Phú quận 9 HCM"
type input "375.000"
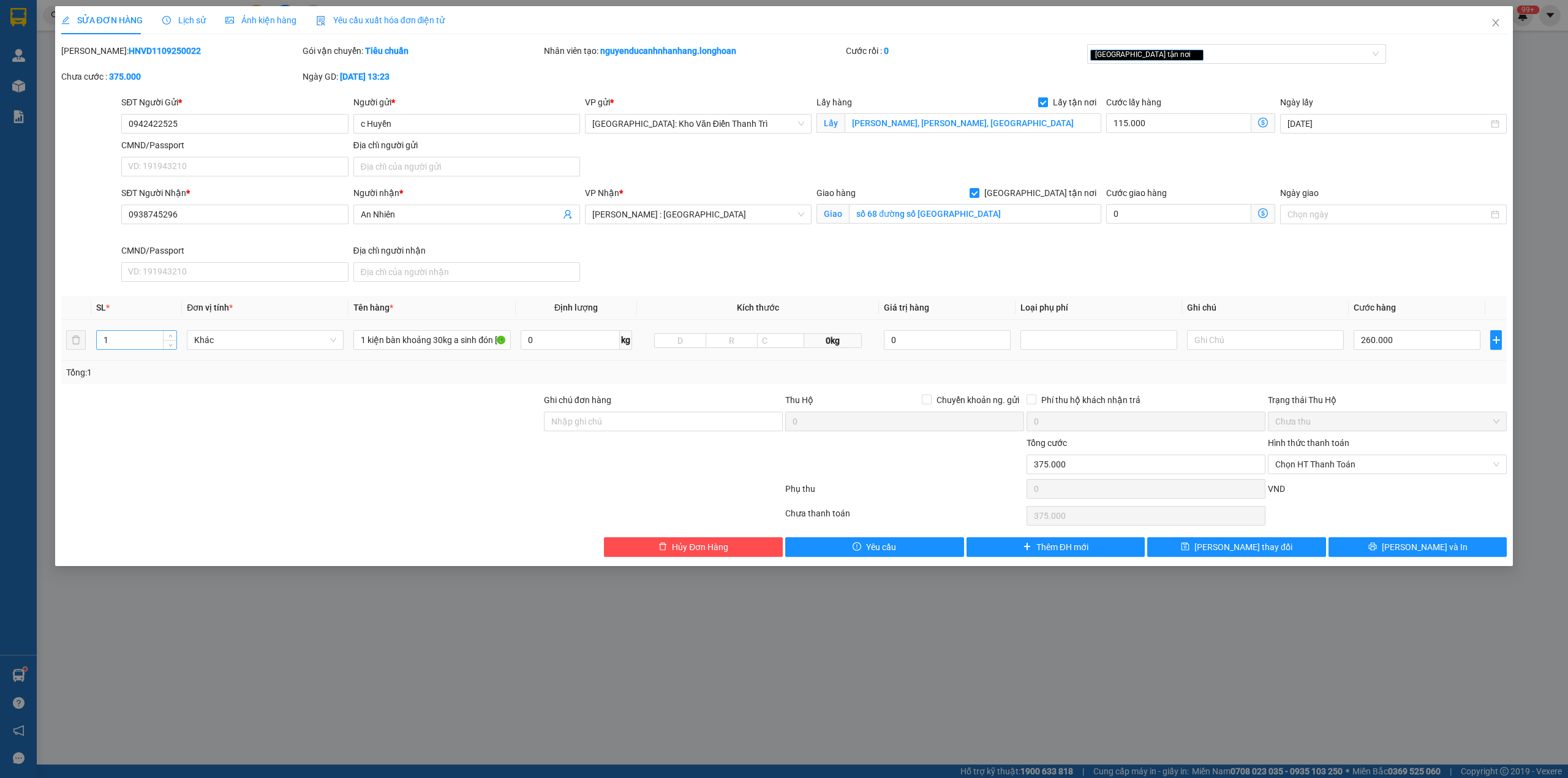
click at [135, 336] on input "1" at bounding box center [136, 339] width 80 height 18
type input "2"
click at [462, 336] on input "1 kiện bàn khoảng 30kg a sinh đón thạch thất" at bounding box center [432, 339] width 157 height 20
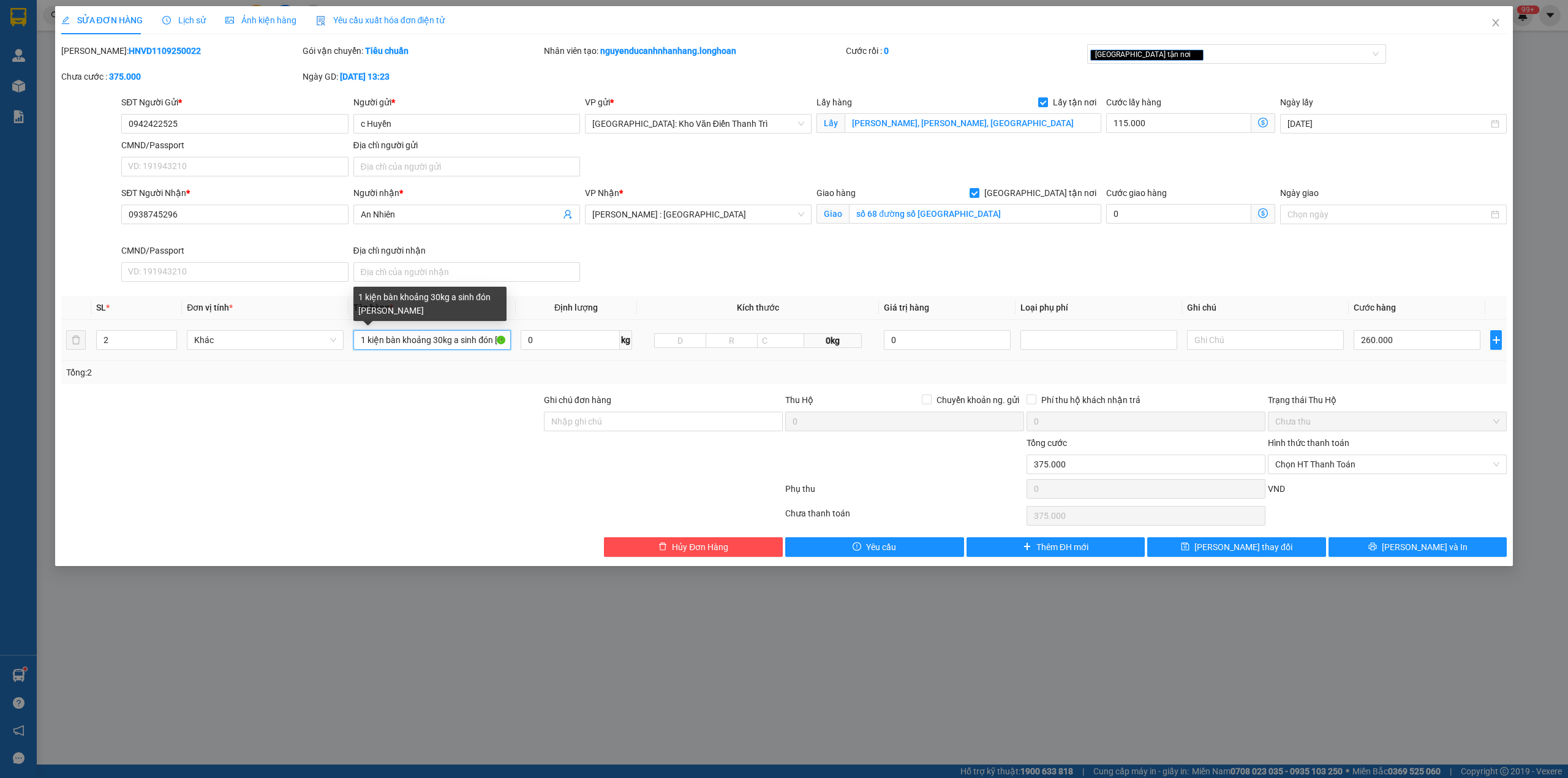
click at [462, 336] on input "1 kiện bàn khoảng 30kg a sinh đón thạch thất" at bounding box center [432, 339] width 157 height 20
type input "2 kiện bọc pe"
click at [1407, 346] on input "260.000" at bounding box center [1417, 339] width 127 height 20
type input "115.003"
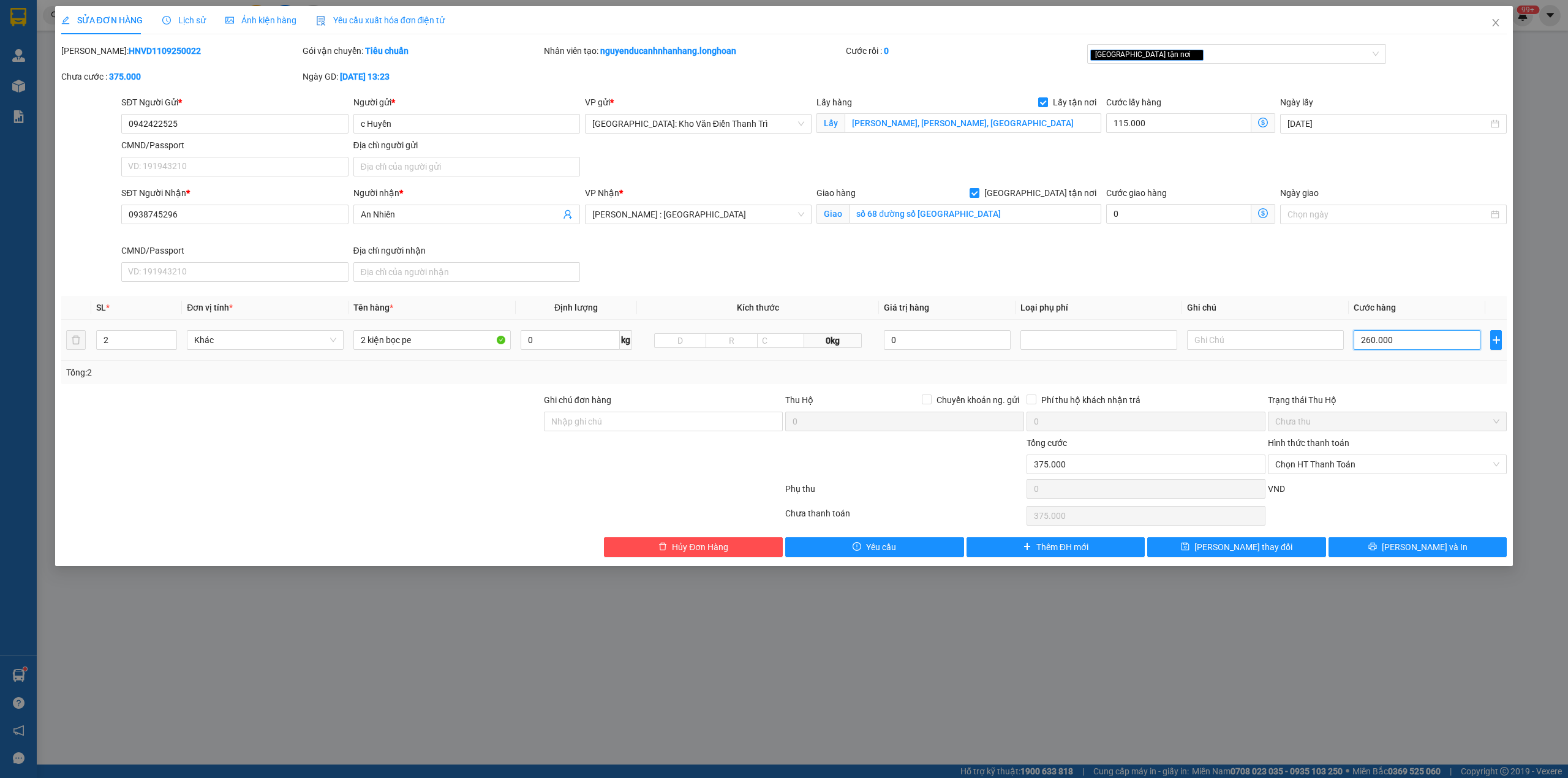
type input "3"
type input "115.031"
type input "310"
type input "115.310"
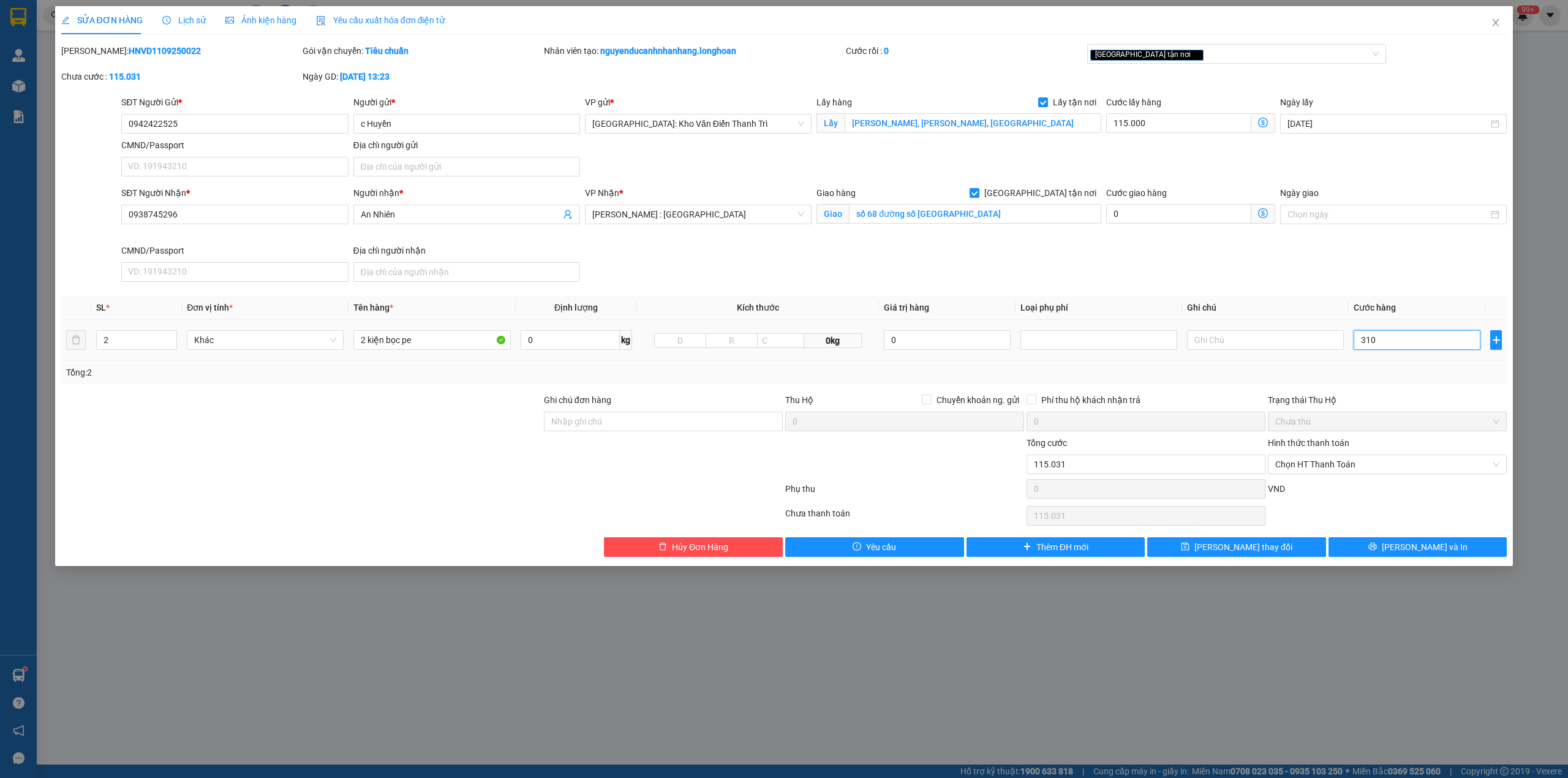
type input "115.310"
type input "118.100"
type input "3.100"
type input "146.000"
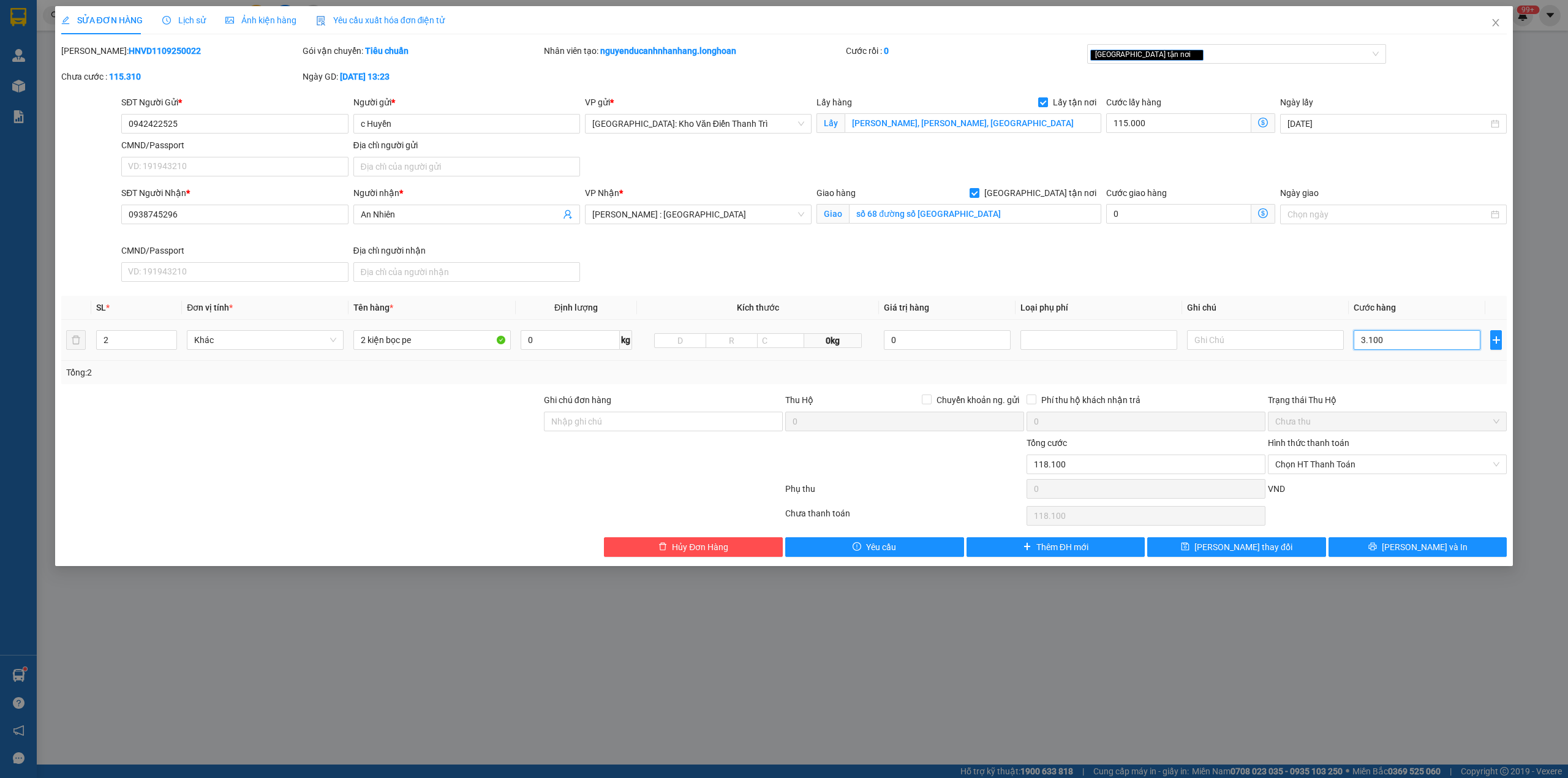
type input "146.000"
type input "31.000"
type input "425.000"
type input "310.000"
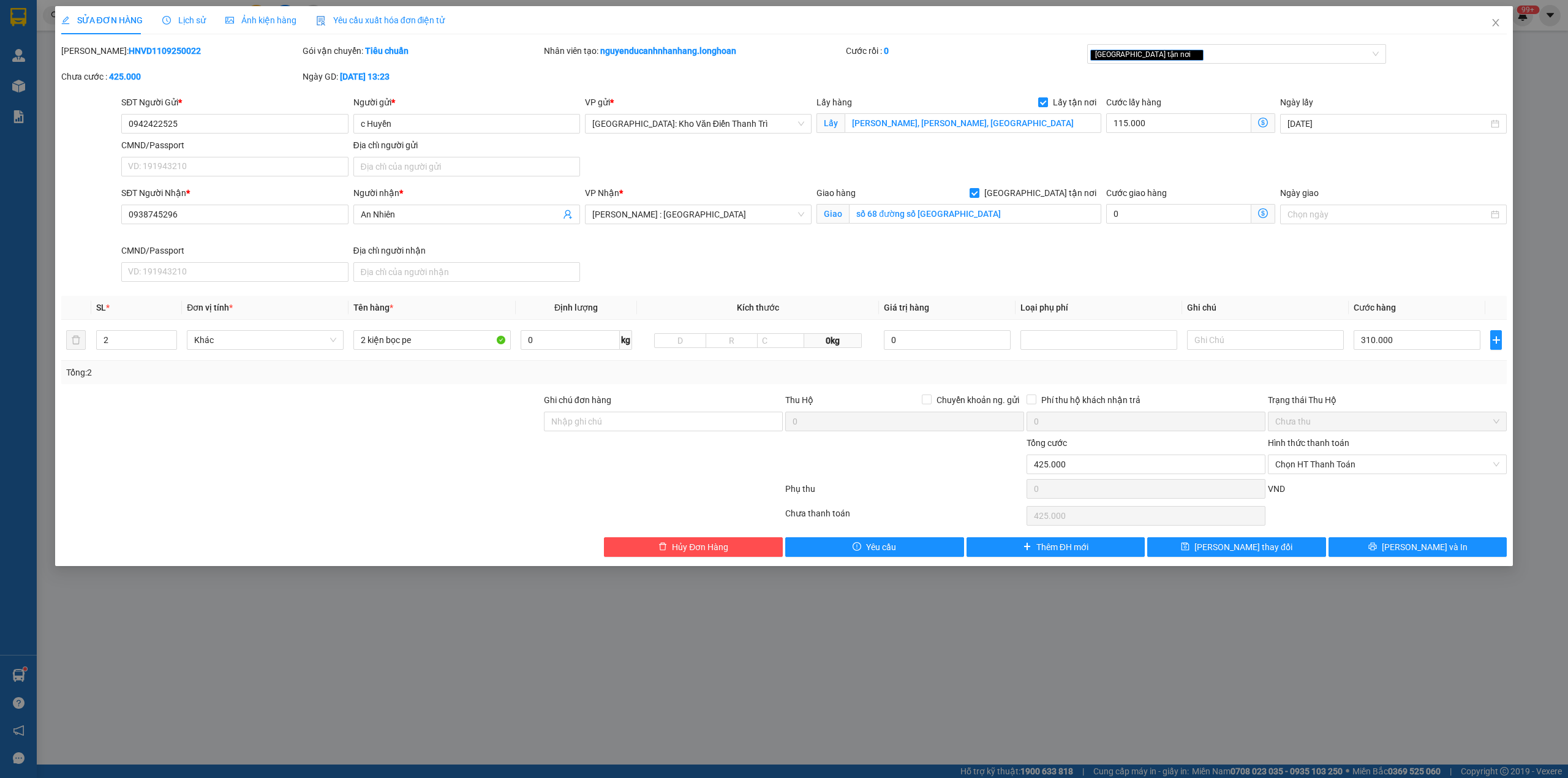
click at [639, 465] on div at bounding box center [663, 458] width 241 height 43
click at [641, 419] on input "Ghi chú đơn hàng" at bounding box center [663, 421] width 239 height 20
click at [525, 88] on div "Ngày GD: 11-09-2025 lúc 13:23" at bounding box center [422, 83] width 241 height 26
click at [442, 342] on input "2 kiện bọc pe" at bounding box center [432, 339] width 157 height 20
click at [606, 420] on input "Ghi chú đơn hàng" at bounding box center [663, 421] width 239 height 20
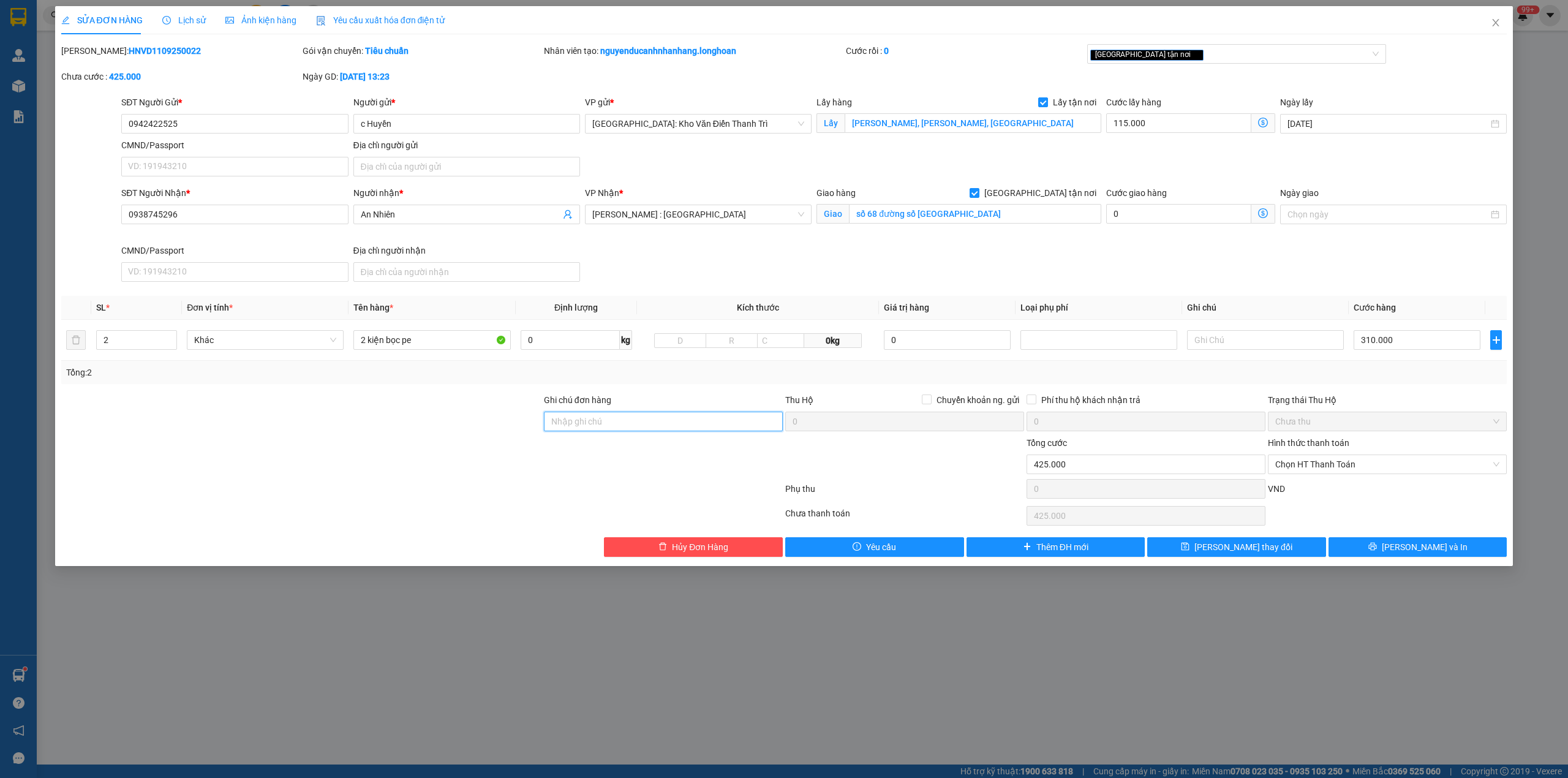
type input "HÀNG DỄ VỠ CHÚ Ý BỐC XẾP CẨN THẬN ( HƯ VỠ KHÔNG ĐỀN GIÁ TRỊ HÀNG )"
click at [454, 501] on div at bounding box center [421, 491] width 724 height 24
click at [1373, 555] on button "[PERSON_NAME] và In" at bounding box center [1418, 546] width 179 height 20
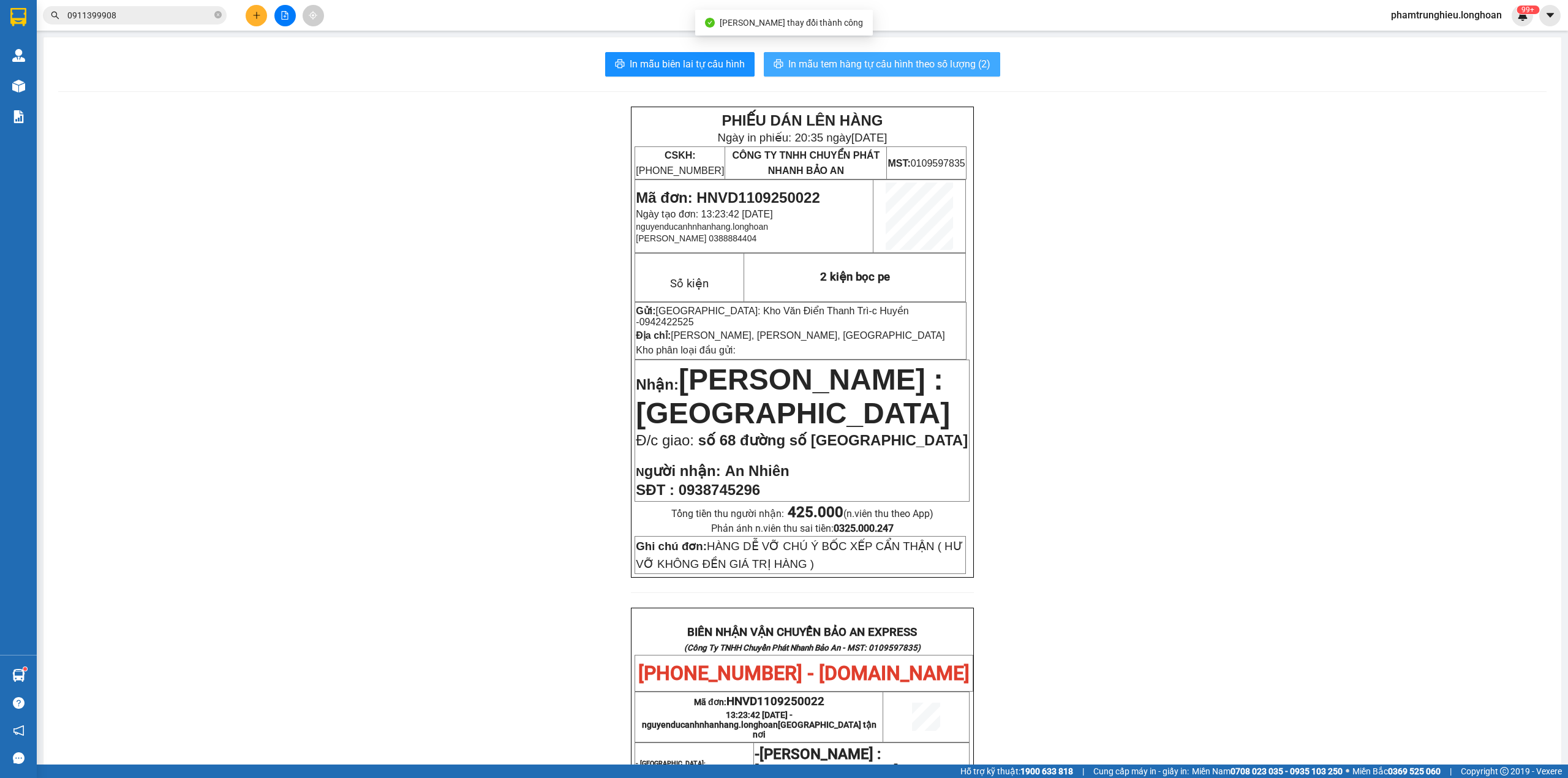
click at [925, 65] on span "In mẫu tem hàng tự cấu hình theo số lượng (2)" at bounding box center [889, 64] width 202 height 15
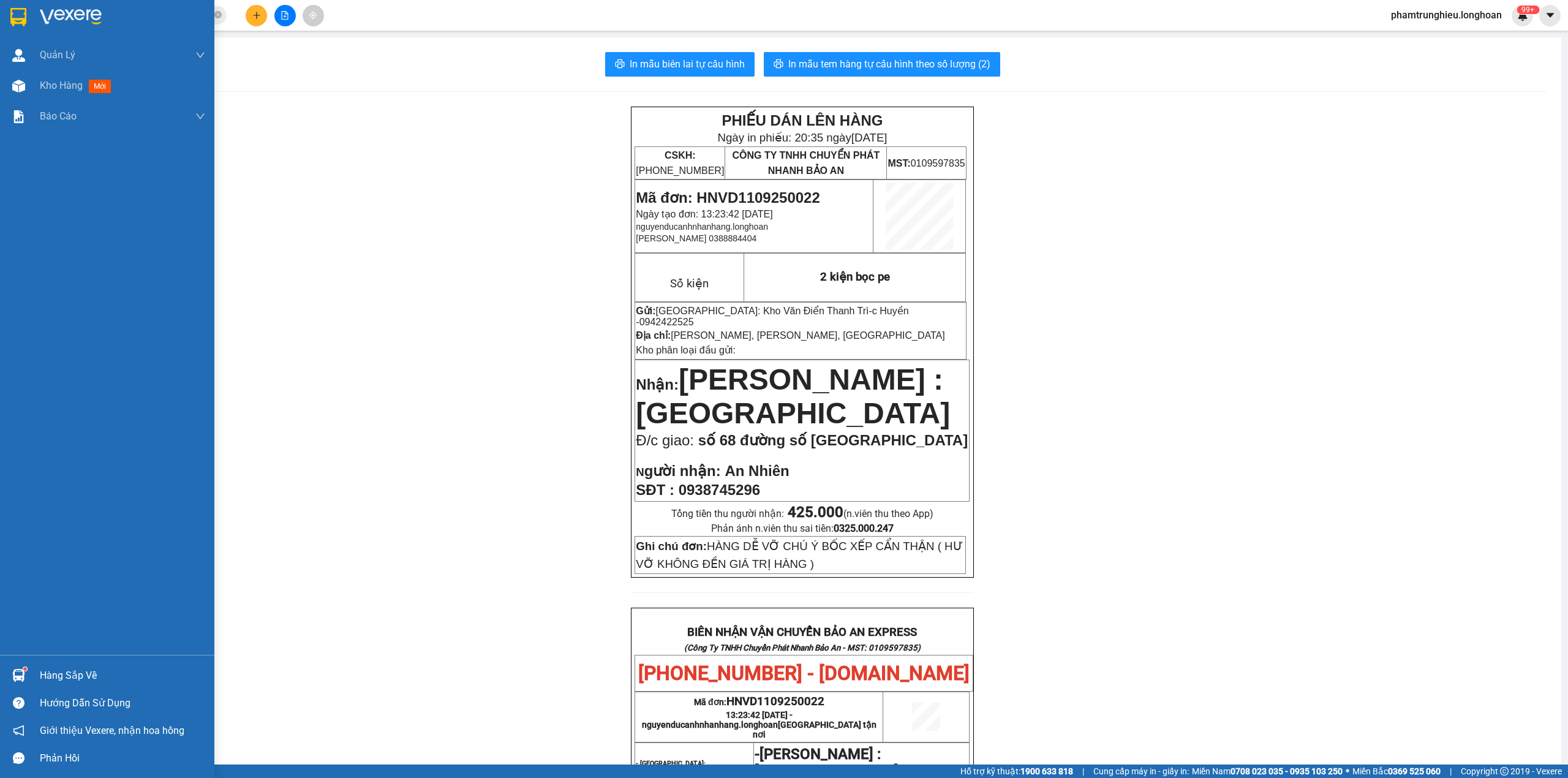
click at [18, 20] on img at bounding box center [18, 17] width 16 height 18
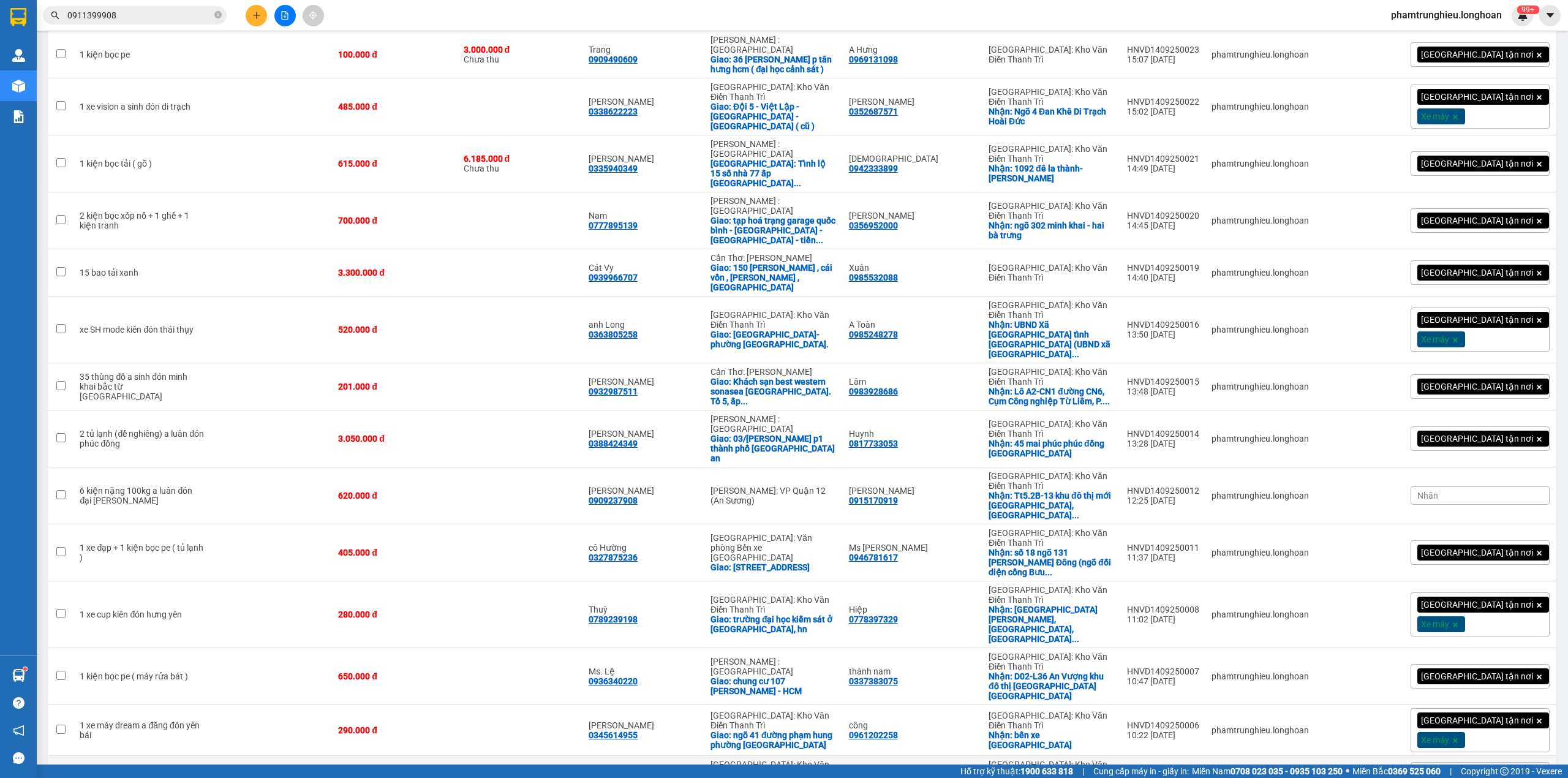
scroll to position [212, 0]
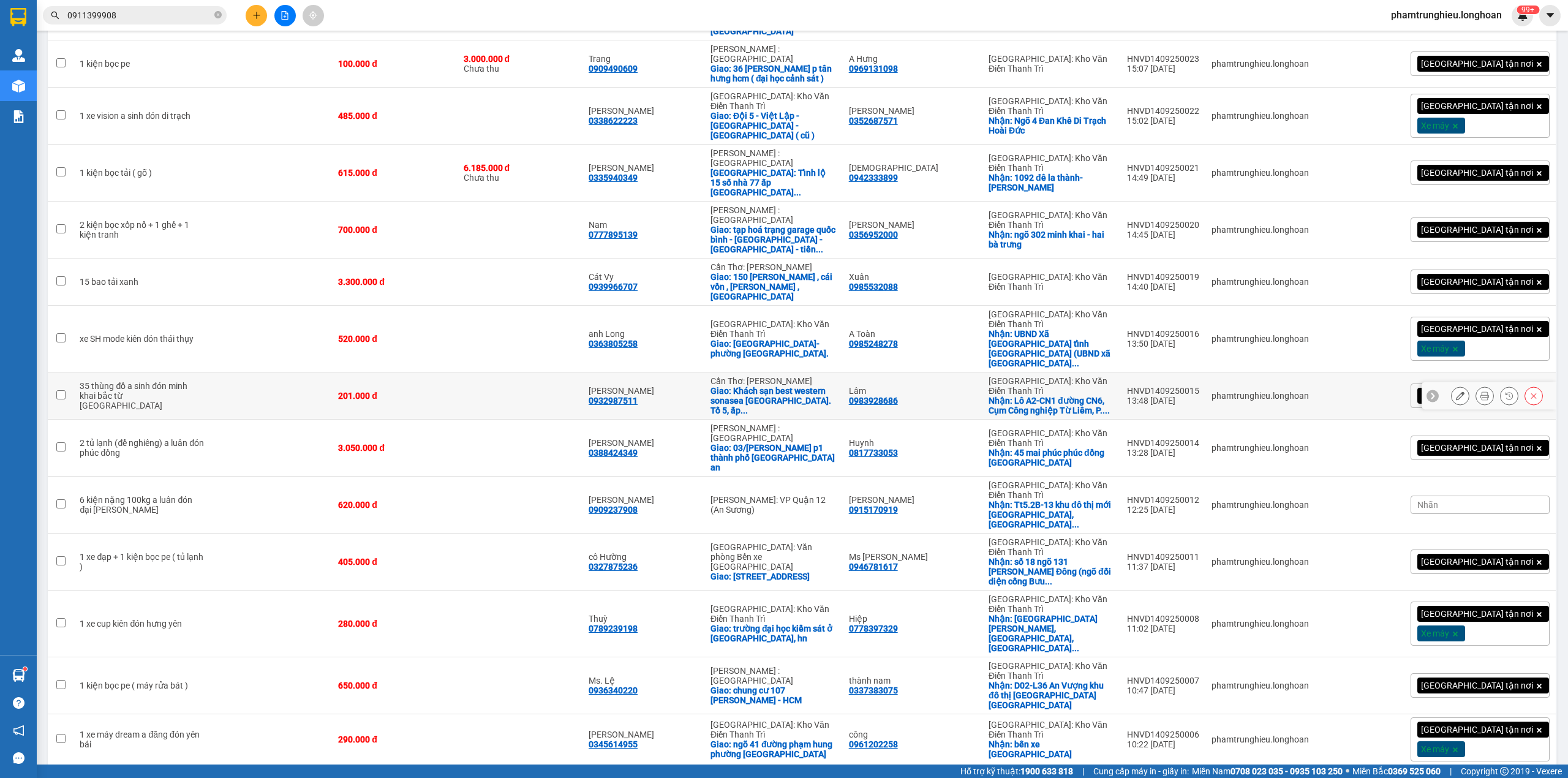
click at [1452, 385] on button at bounding box center [1461, 395] width 17 height 21
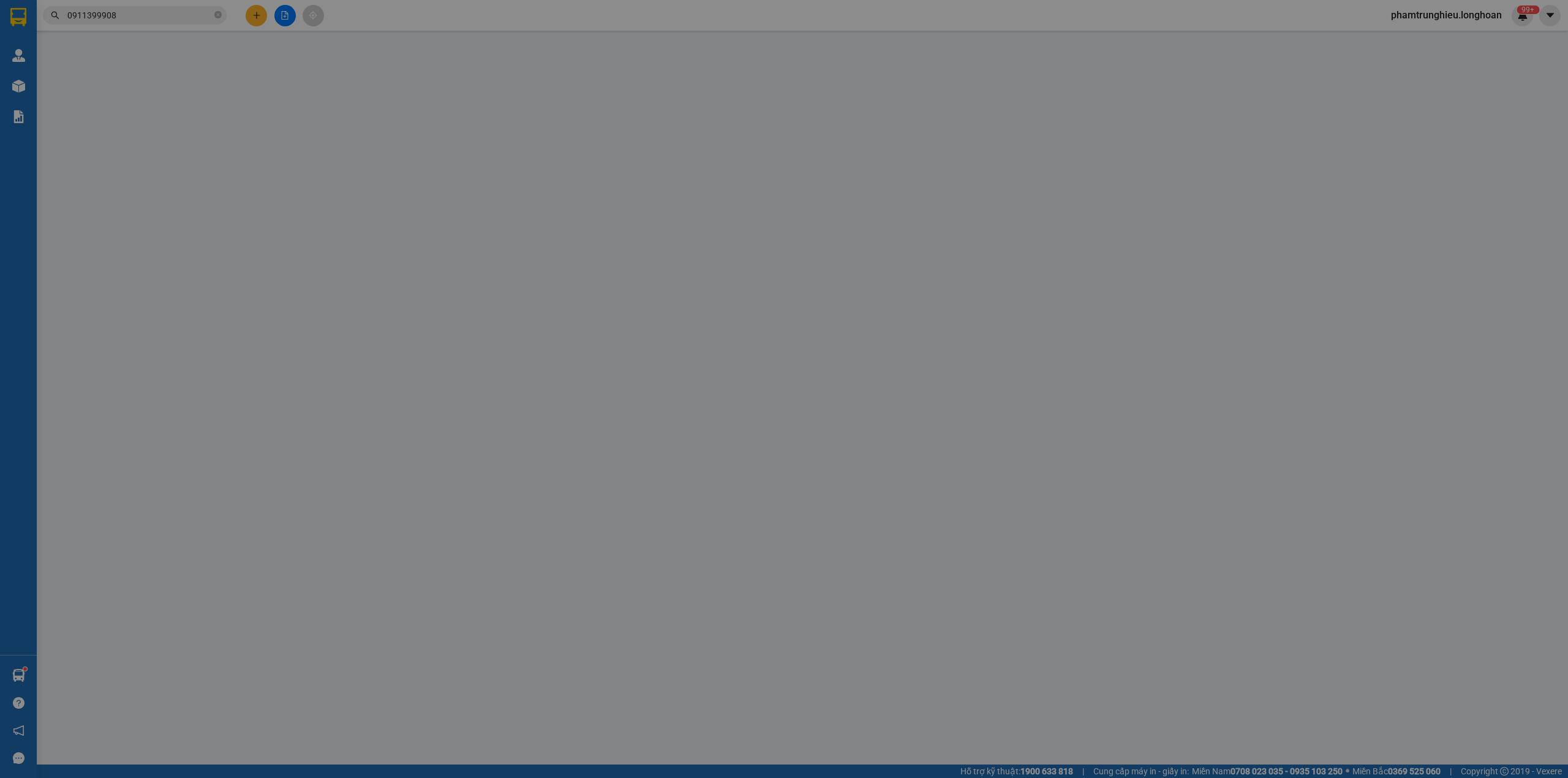
type input "0983928686"
type input "Lâm"
checkbox input "true"
type input "Lô A2-CN1 đường CN6, Cụm Công nghiệp Từ Liêm, P. Minh Khai, Q. Bắc Từ Liêm, TP.…"
type input "0932987511"
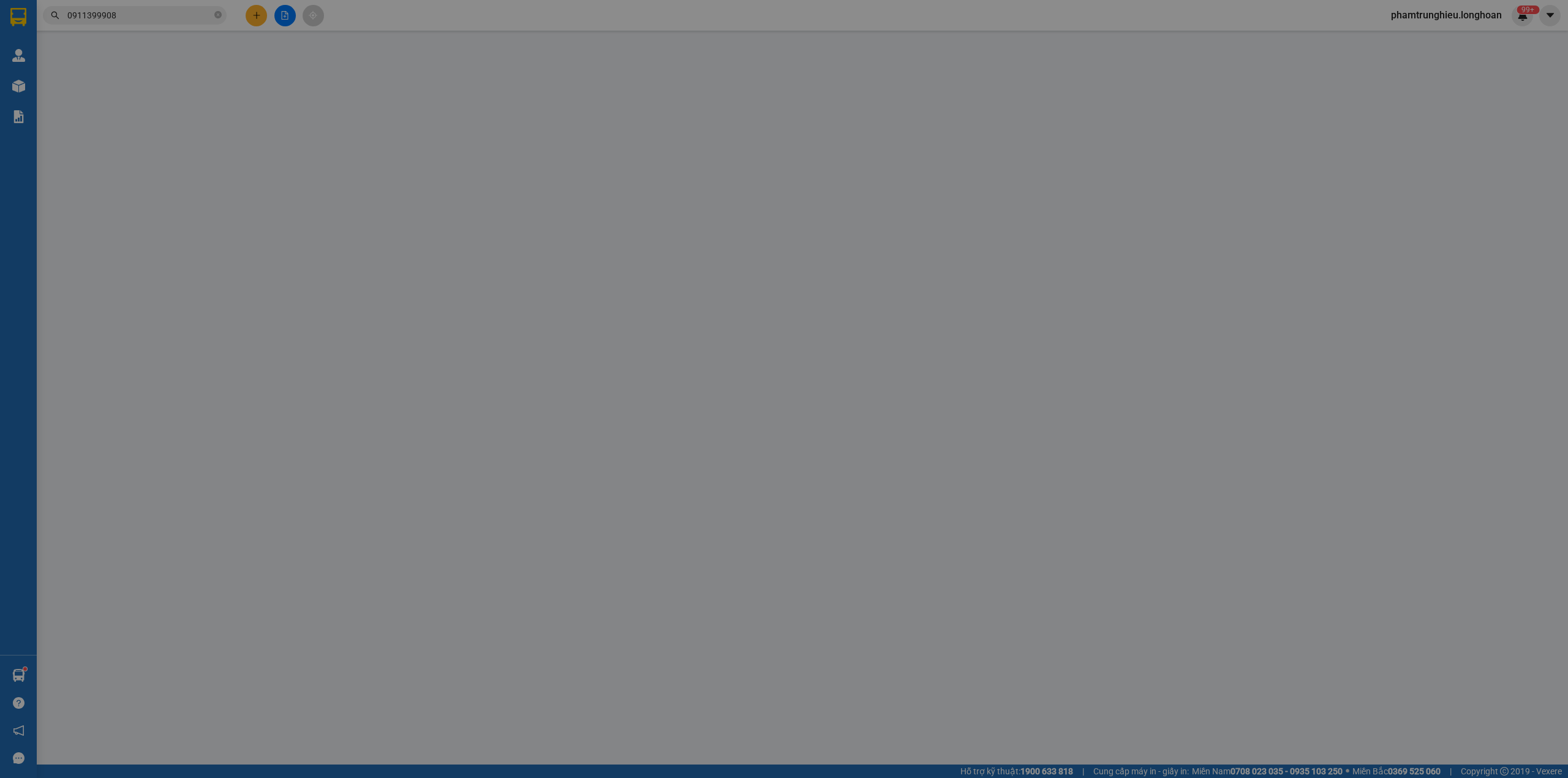
type input "[PERSON_NAME]"
checkbox input "true"
type input "Khách sạn best western sonasea phú quốc. Tổ 5, ấp Đường Bào, Dương Tơ, Phú Quốc"
type input "201.000"
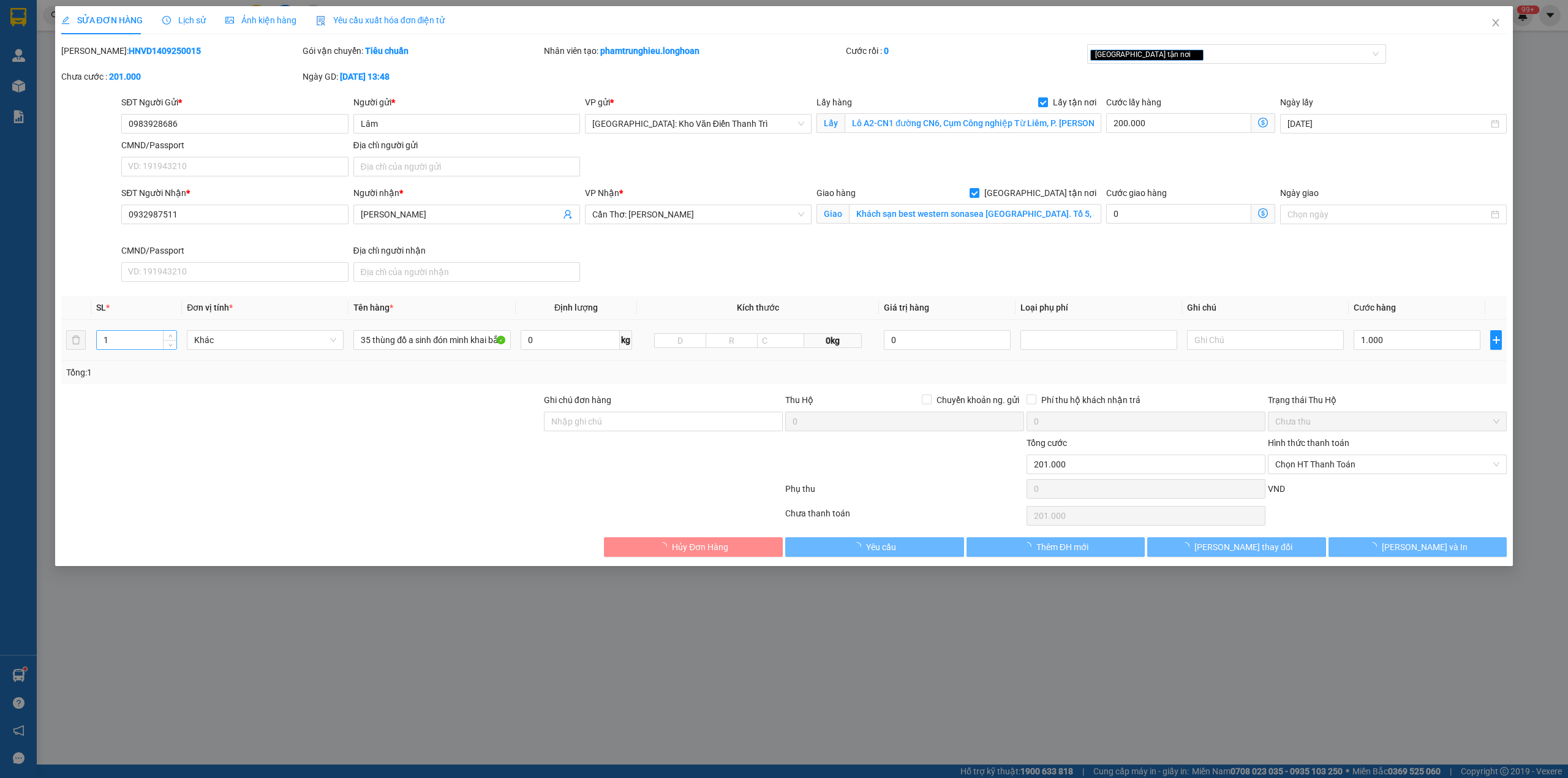
click at [123, 346] on input "1" at bounding box center [136, 339] width 80 height 18
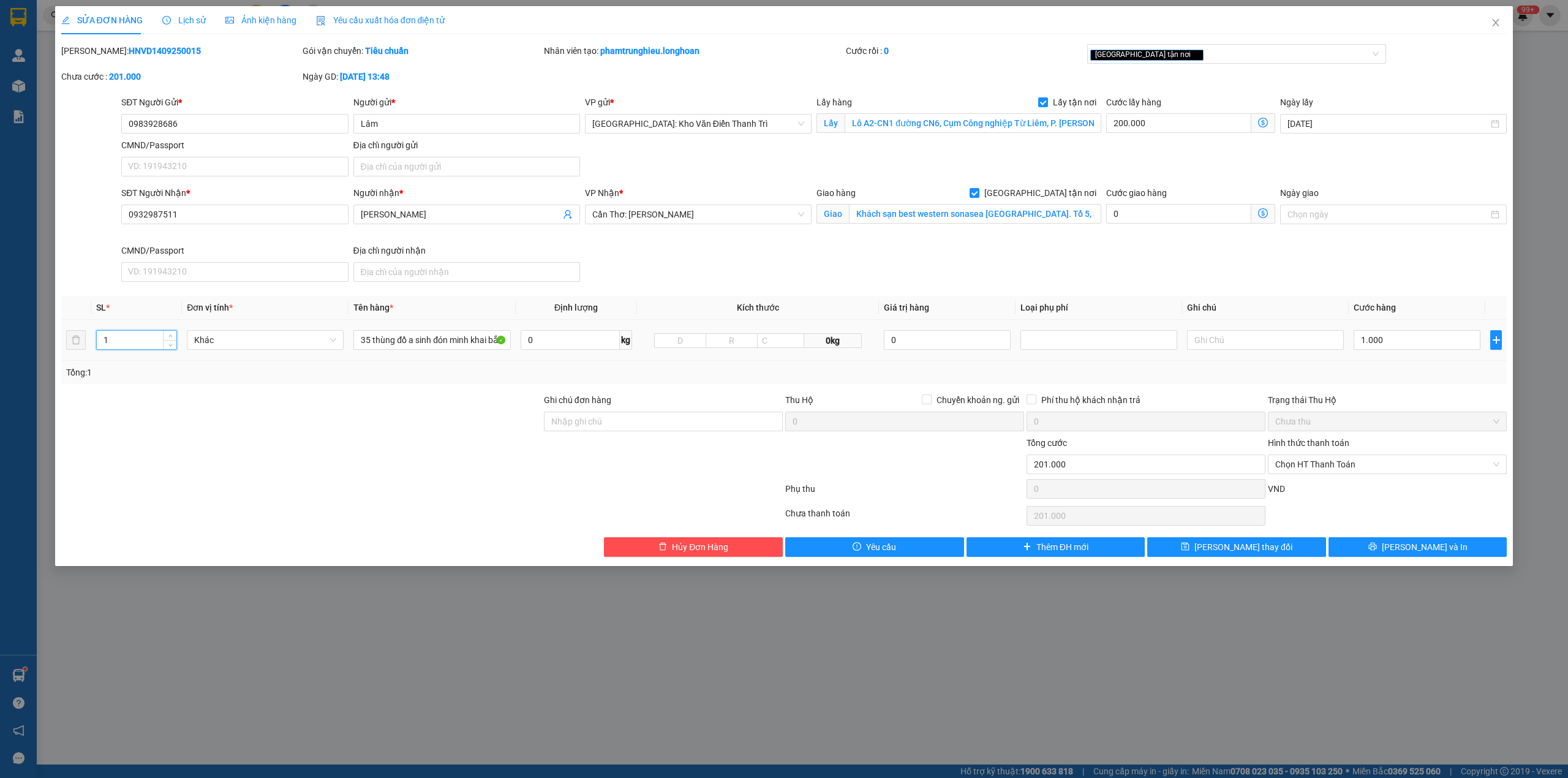
click at [123, 346] on input "1" at bounding box center [136, 339] width 80 height 18
type input "34"
click at [412, 339] on input "35 thùng đồ a sinh đón minh khai bắc từ liêm" at bounding box center [432, 339] width 157 height 20
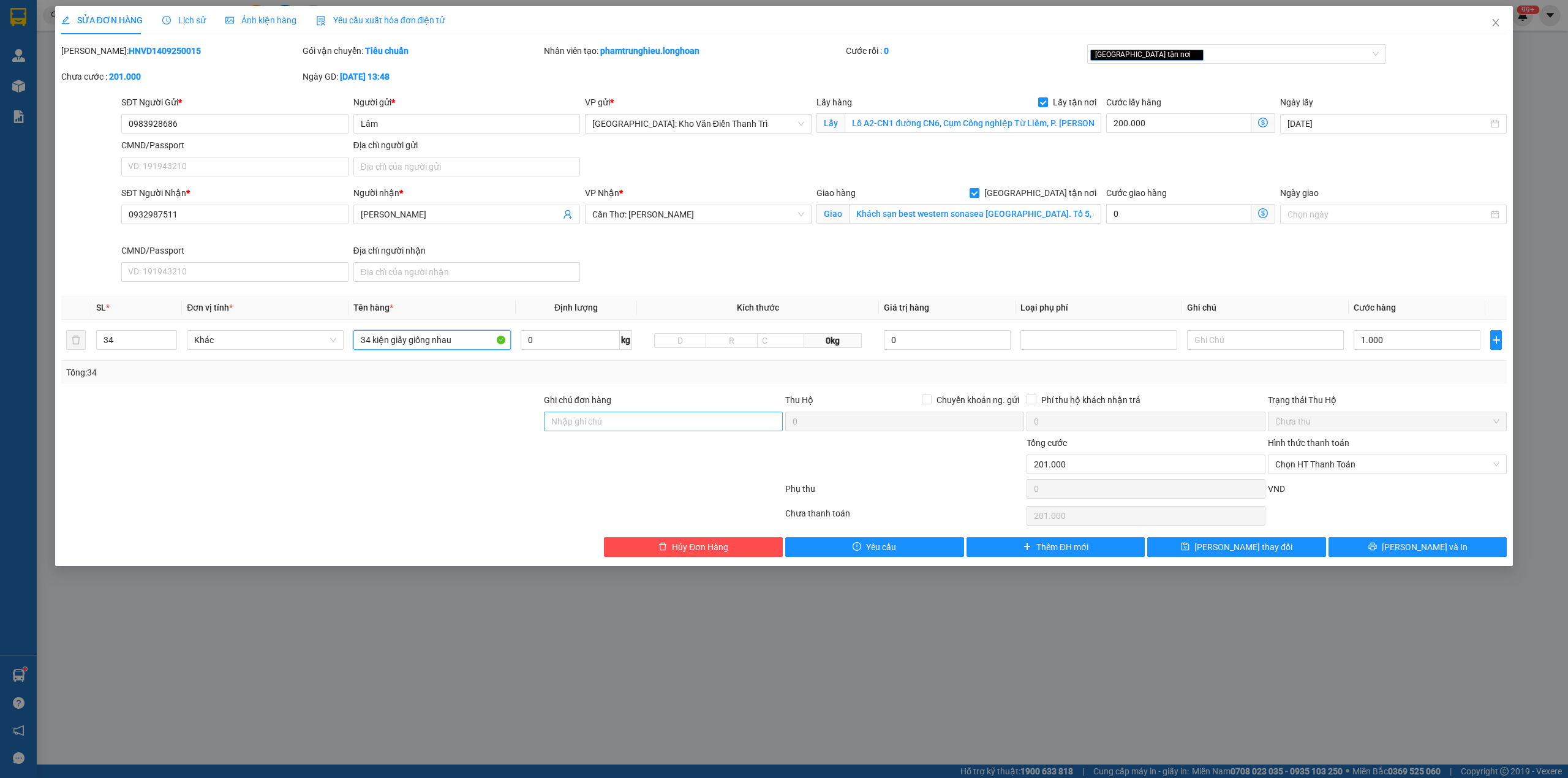
type input "34 kiện giấy giống nhau"
click at [582, 417] on input "Ghi chú đơn hàng" at bounding box center [663, 421] width 239 height 20
type input "Dán 1 vài bill bảo an,Trên Kiện hàng có TT của khách"
click at [401, 487] on div at bounding box center [421, 491] width 724 height 24
click at [333, 443] on div at bounding box center [301, 458] width 483 height 43
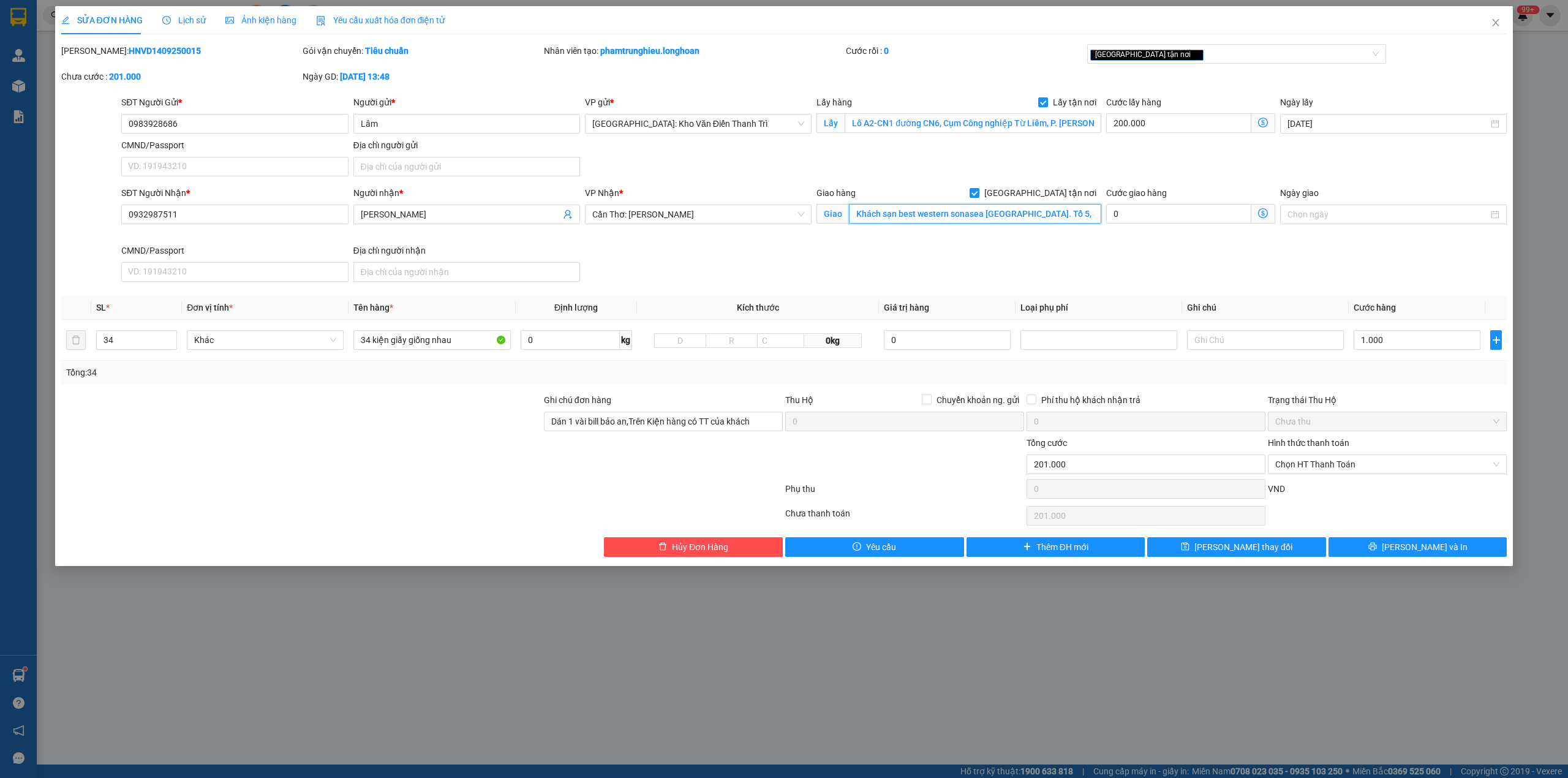
click at [1037, 224] on input "Khách sạn best western sonasea phú quốc. Tổ 5, ấp Đường Bào, Dương Tơ, Phú Quốc" at bounding box center [975, 213] width 252 height 20
click at [1073, 220] on input "Khách sạn best western sonasea phú quốc. Tổ 5, ấp Đường Bào, Dương Tơ, Phú Quốc" at bounding box center [975, 213] width 252 height 20
click at [1408, 346] on input "1.000" at bounding box center [1417, 339] width 127 height 20
type input "200.002"
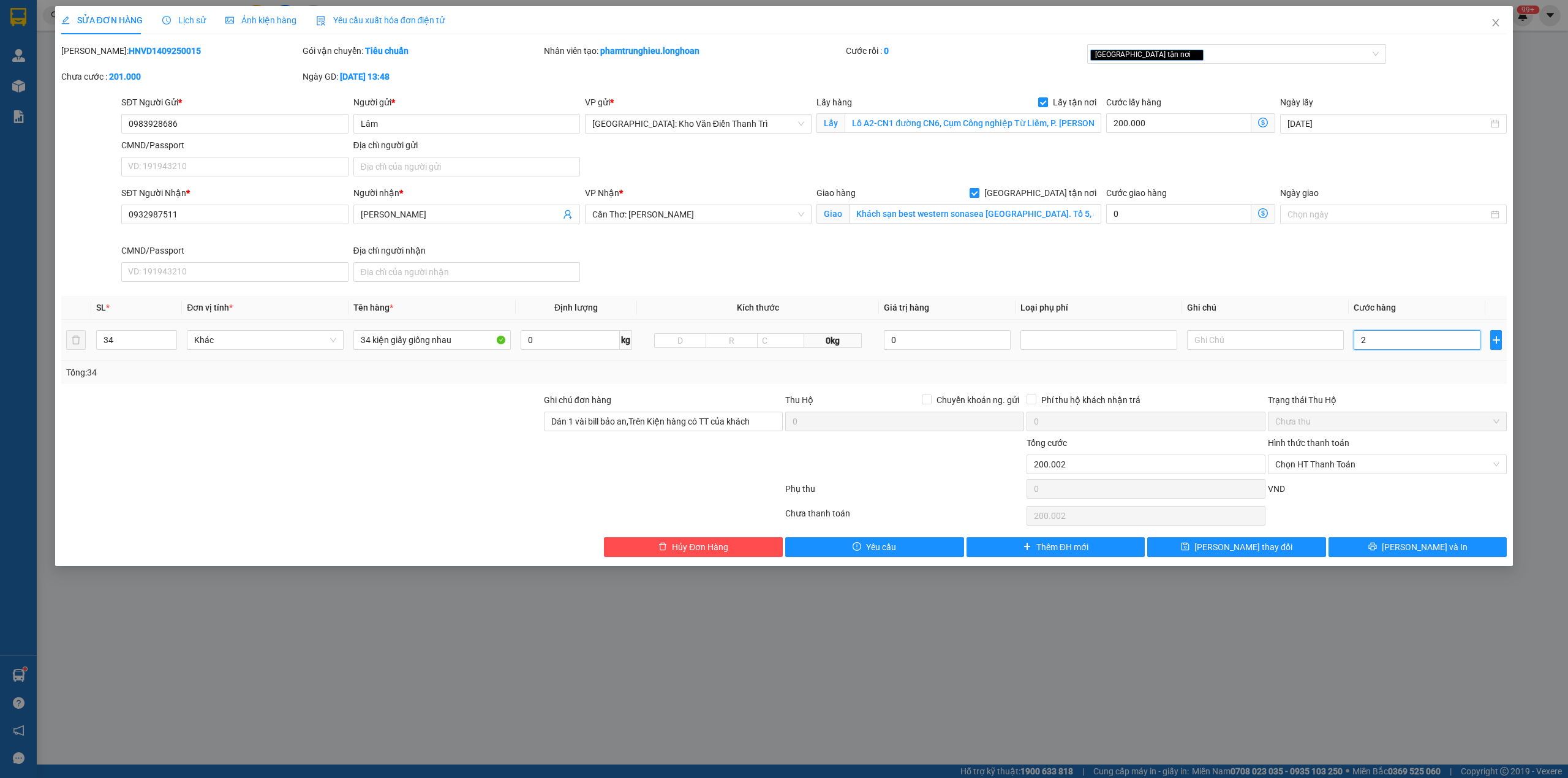
type input "23"
type input "200.023"
type input "200.235"
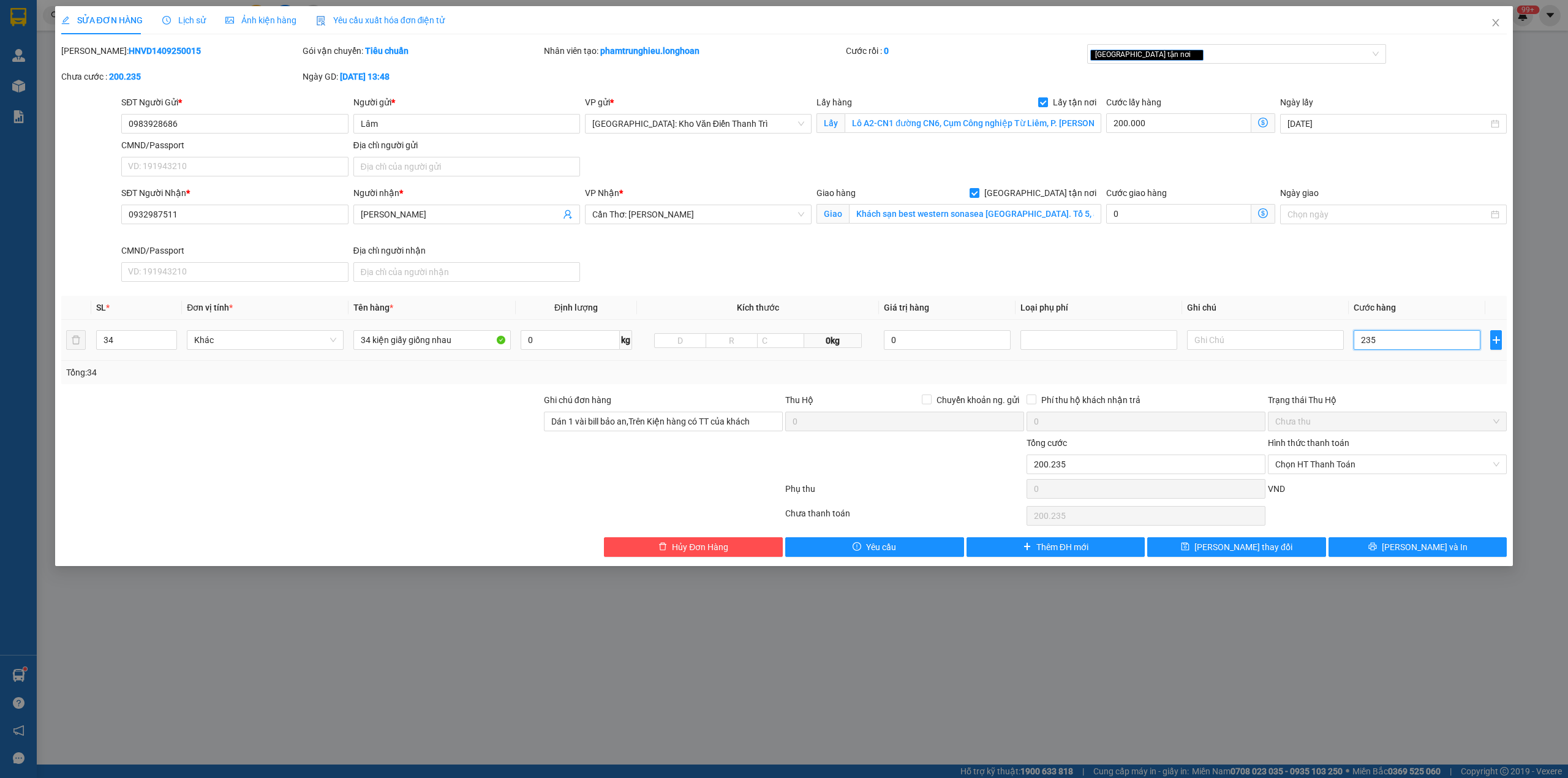
type input "2.350"
type input "202.350"
type input "223.500"
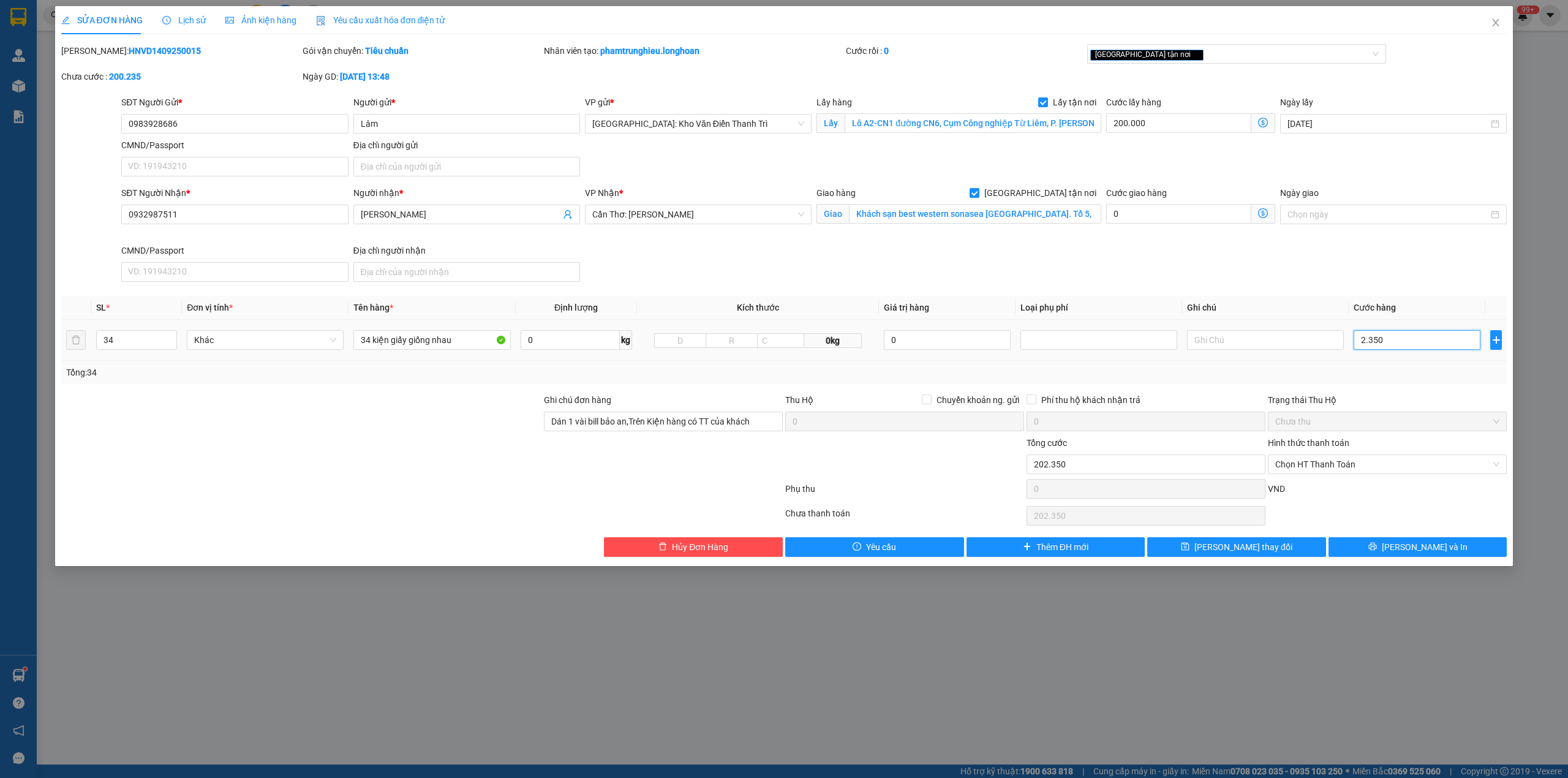
type input "23.500"
type input "435.000"
type input "235.000"
type input "2.550.000"
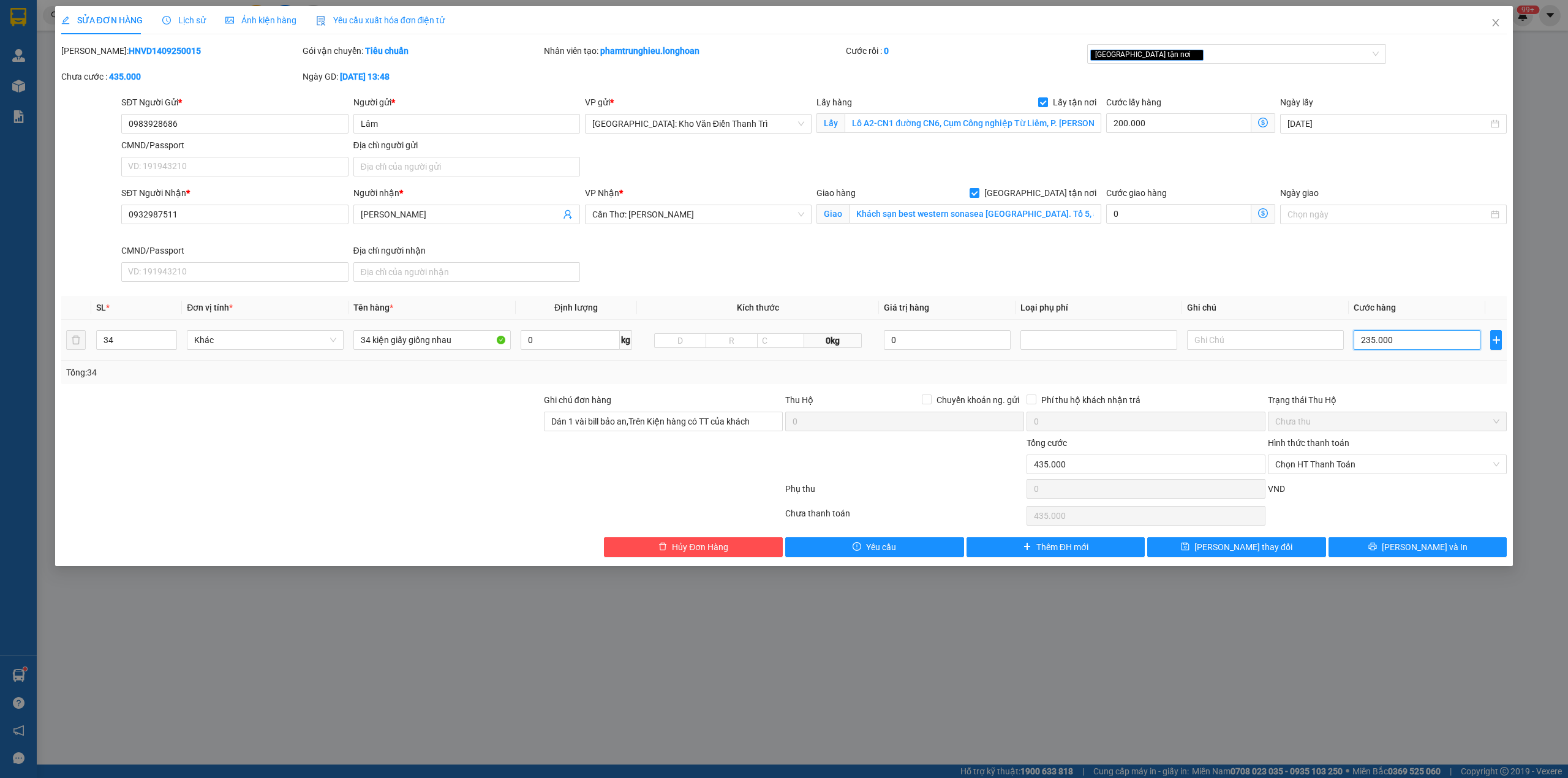
type input "2.550.000"
type input "2.350.000"
click at [1407, 343] on input "2.350.000" at bounding box center [1417, 339] width 127 height 20
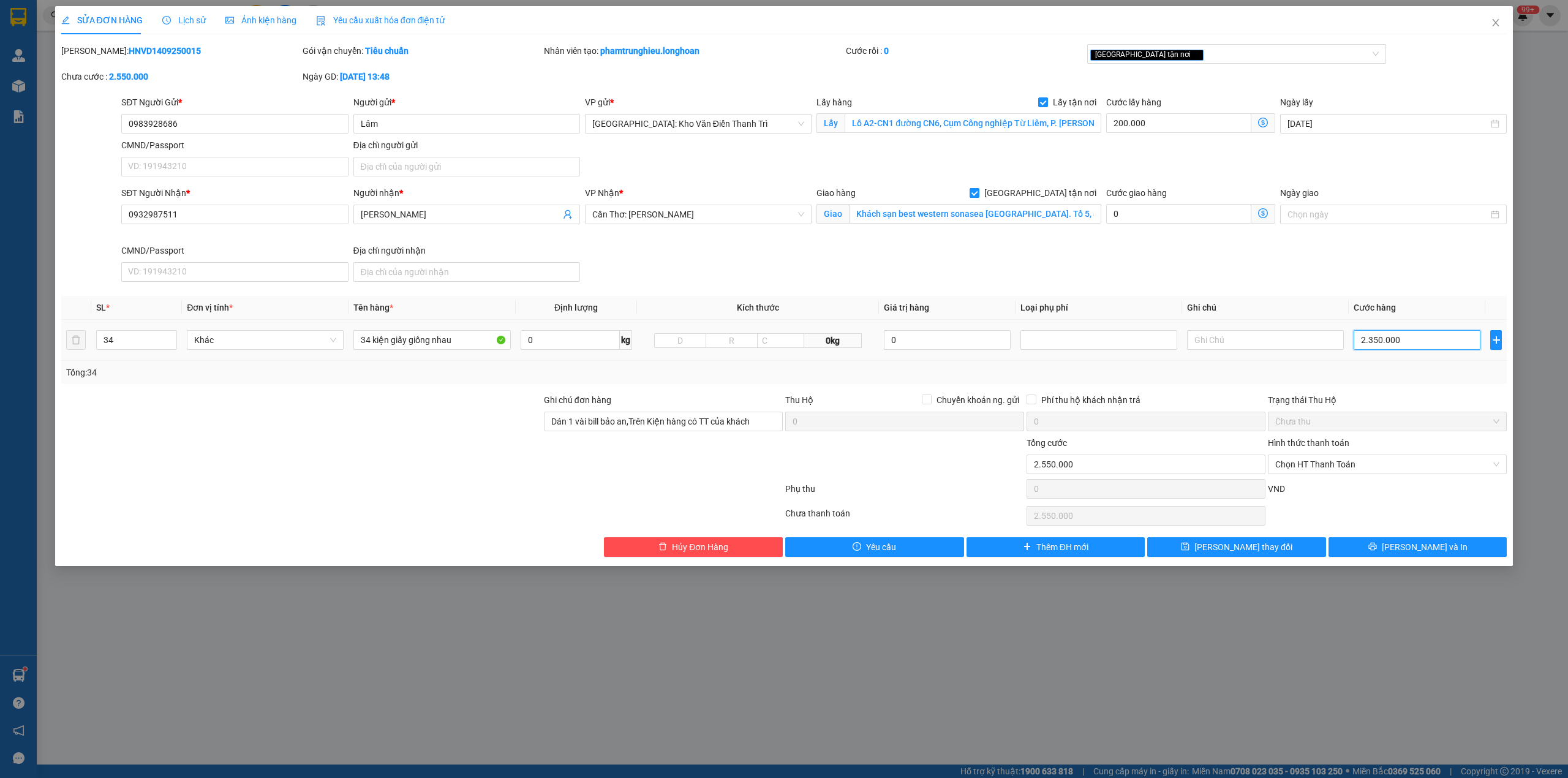
type input "200.002"
type input "2"
type input "200.024"
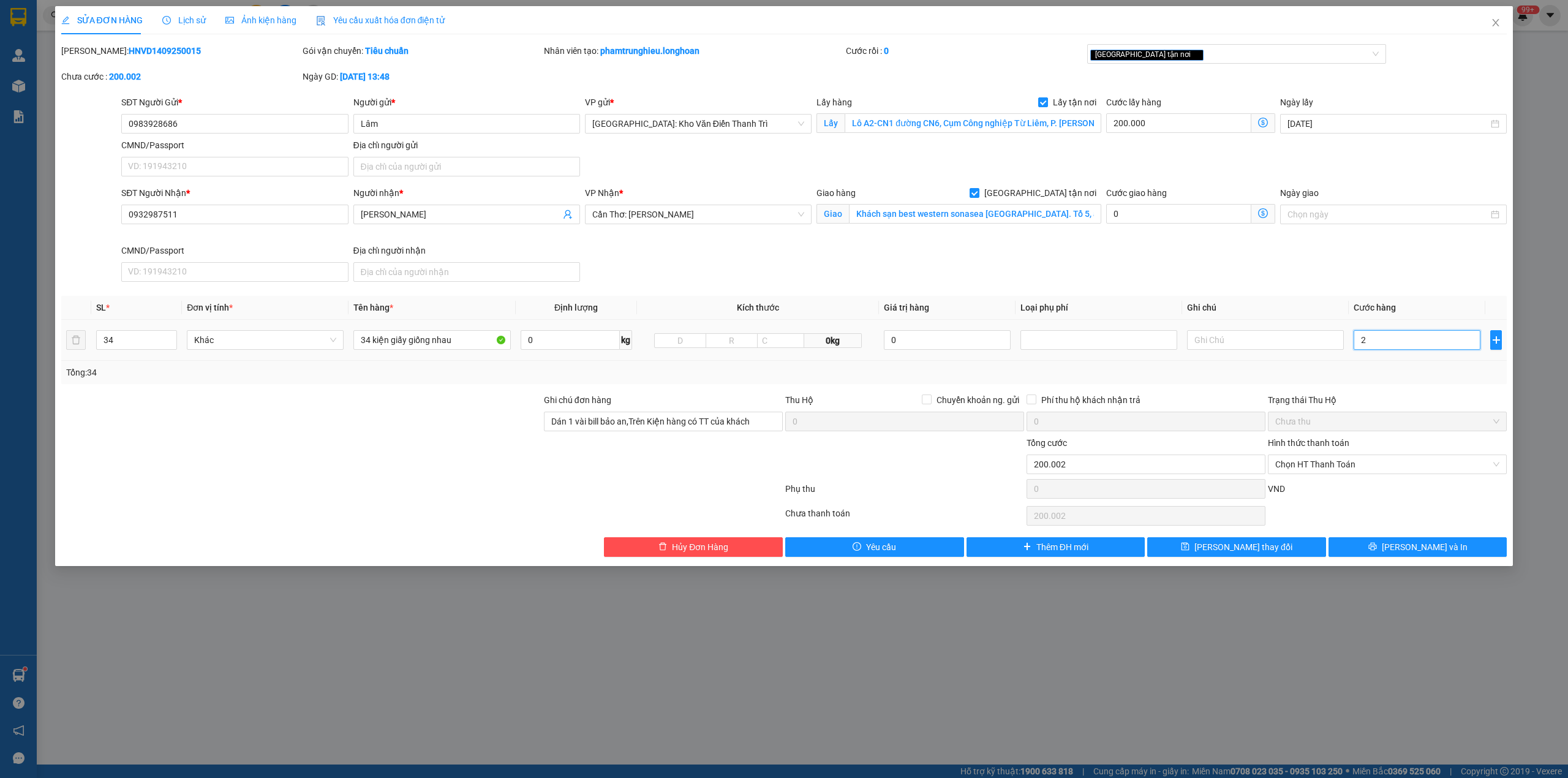
type input "24"
type input "200.240"
type input "240"
type input "202.400"
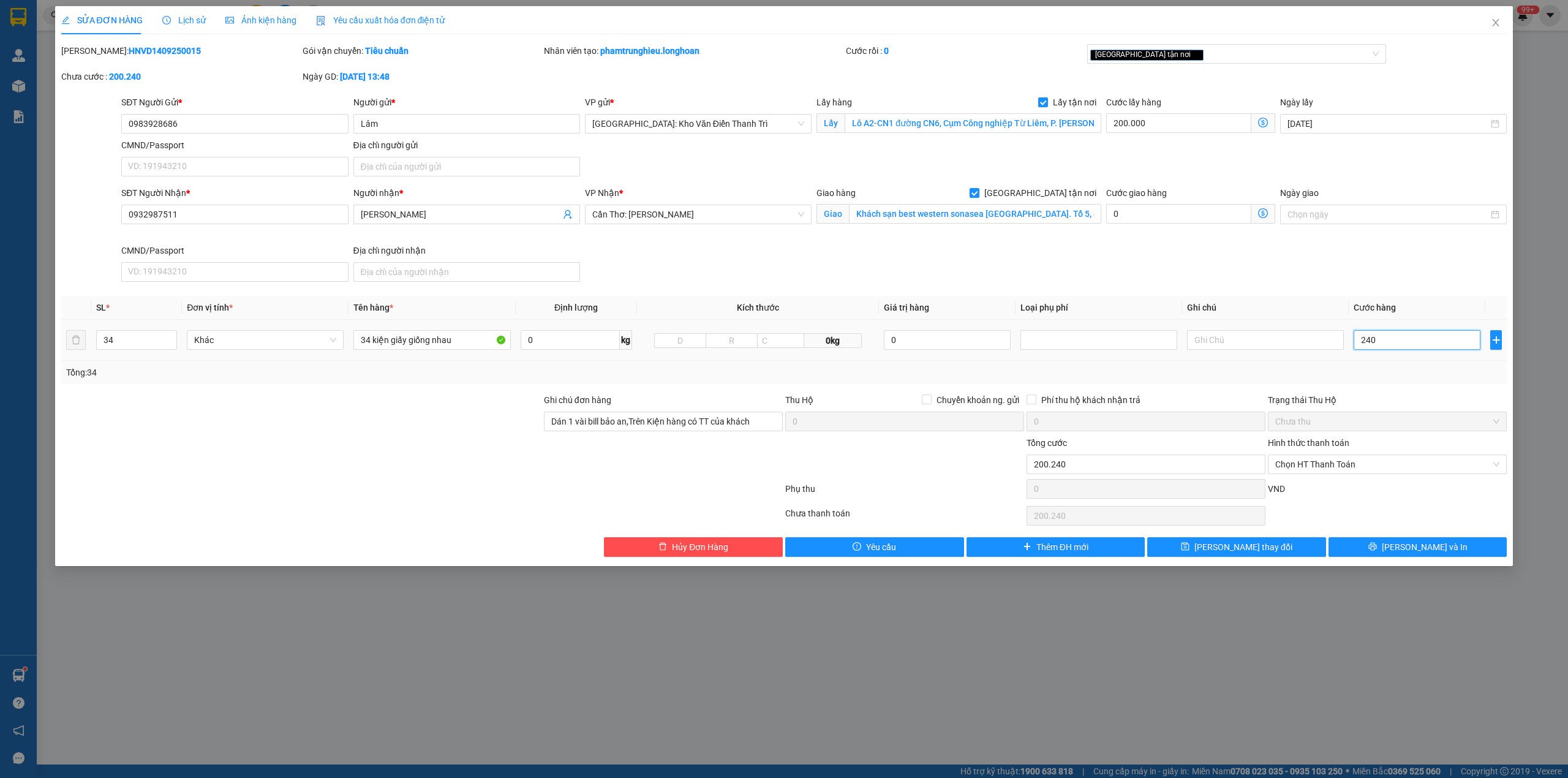
type input "202.400"
type input "24.000"
type input "224.000"
type input "440.000"
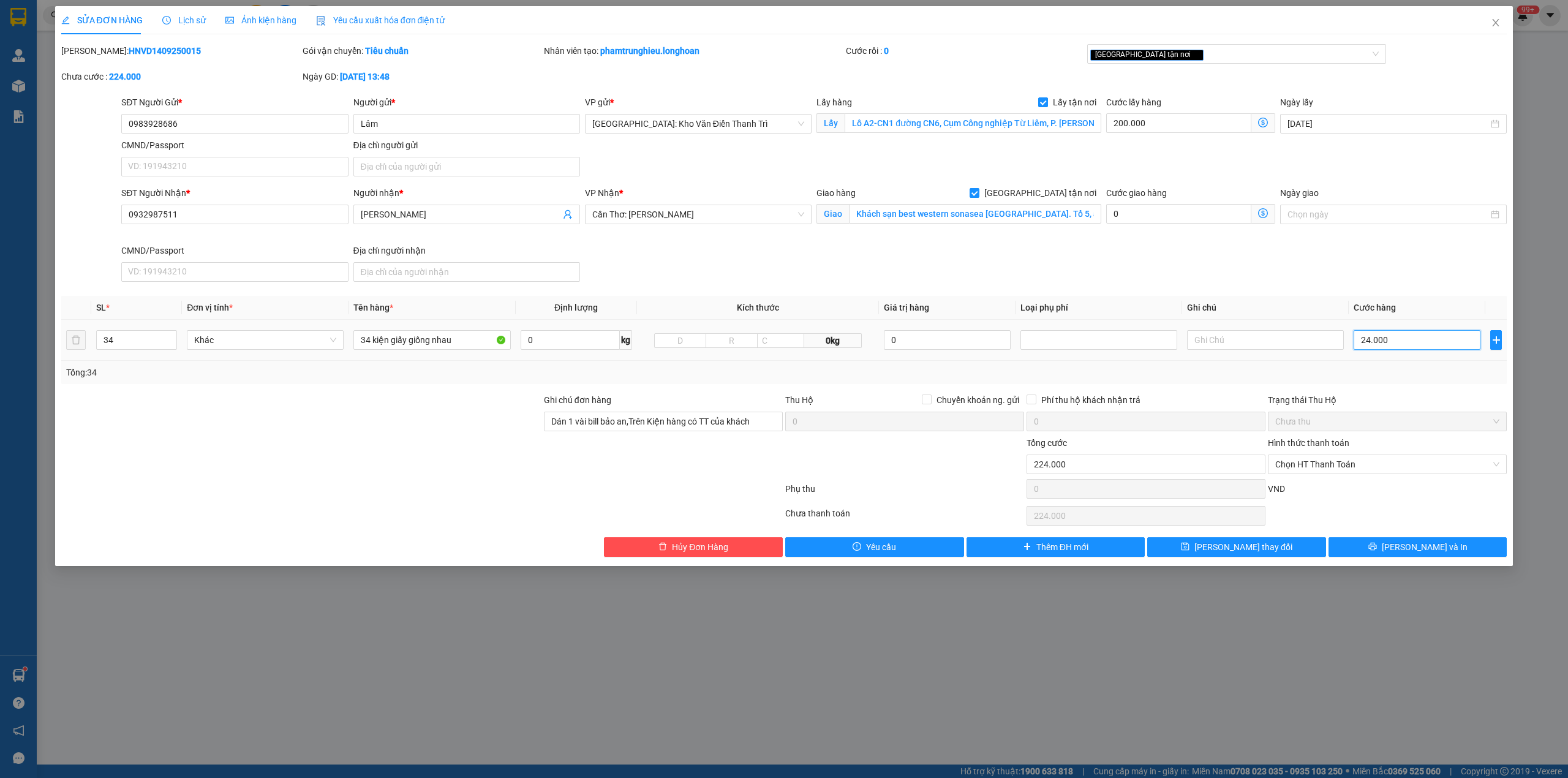
type input "440.000"
type input "240.000"
type input "2.600.000"
type input "2.400.000"
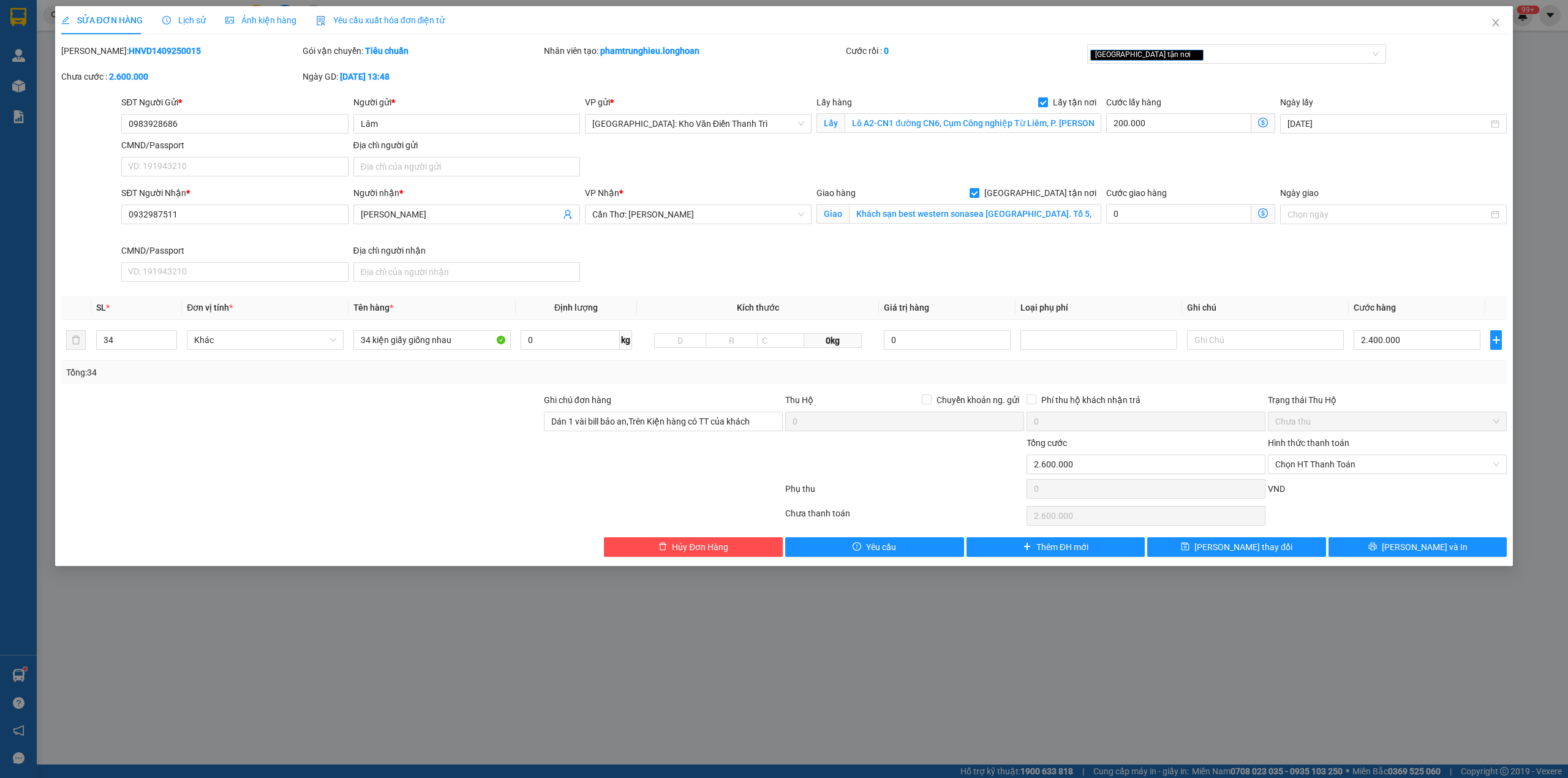
click at [251, 492] on div at bounding box center [421, 491] width 724 height 24
click at [350, 446] on div at bounding box center [301, 458] width 483 height 43
click at [240, 121] on input "0983928686" at bounding box center [235, 124] width 227 height 20
click at [1384, 545] on button "[PERSON_NAME] và In" at bounding box center [1418, 546] width 179 height 20
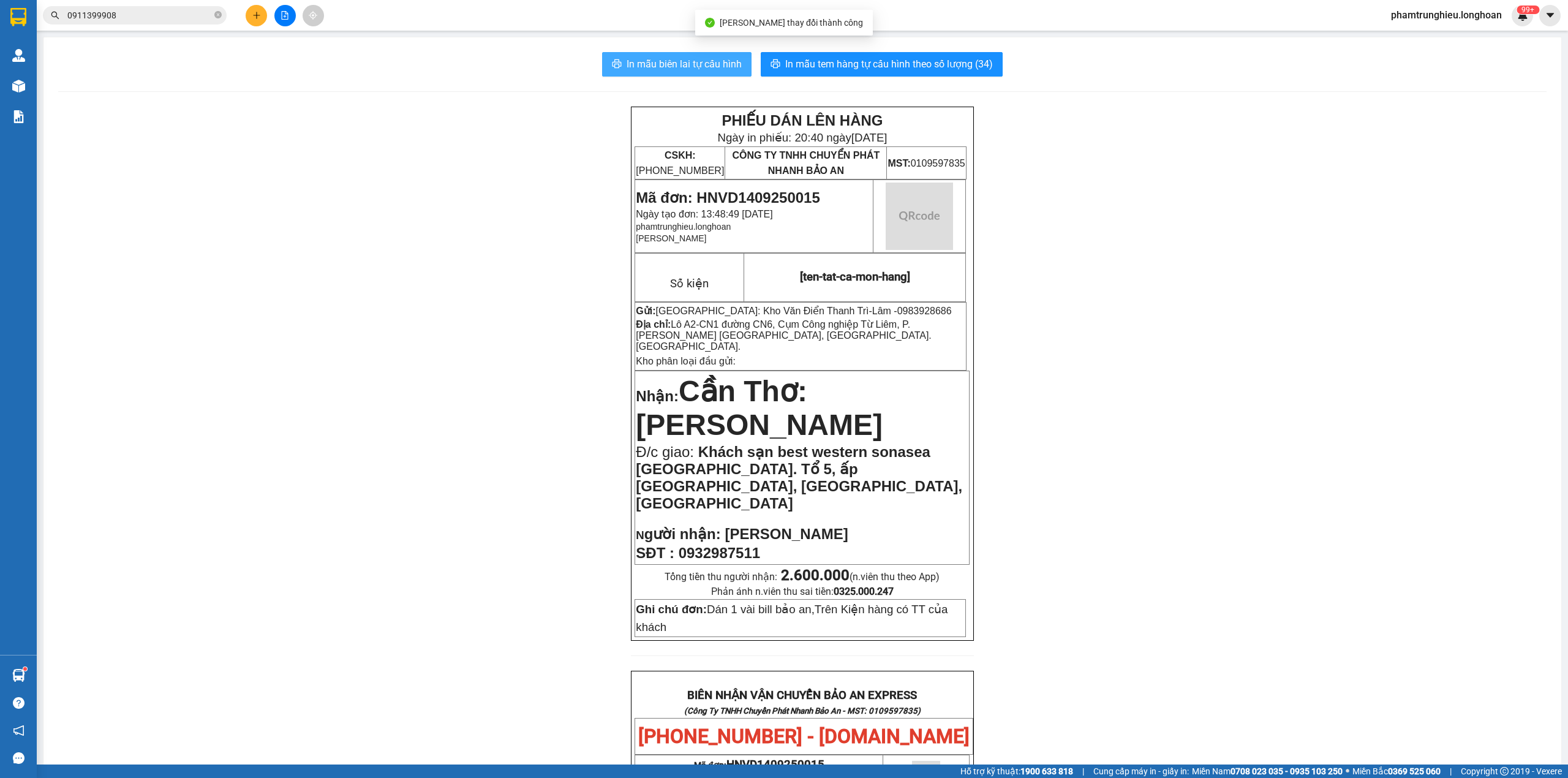
click at [684, 64] on span "In mẫu biên lai tự cấu hình" at bounding box center [684, 64] width 115 height 15
click at [688, 54] on button "In mẫu biên lai tự cấu hình" at bounding box center [677, 64] width 150 height 24
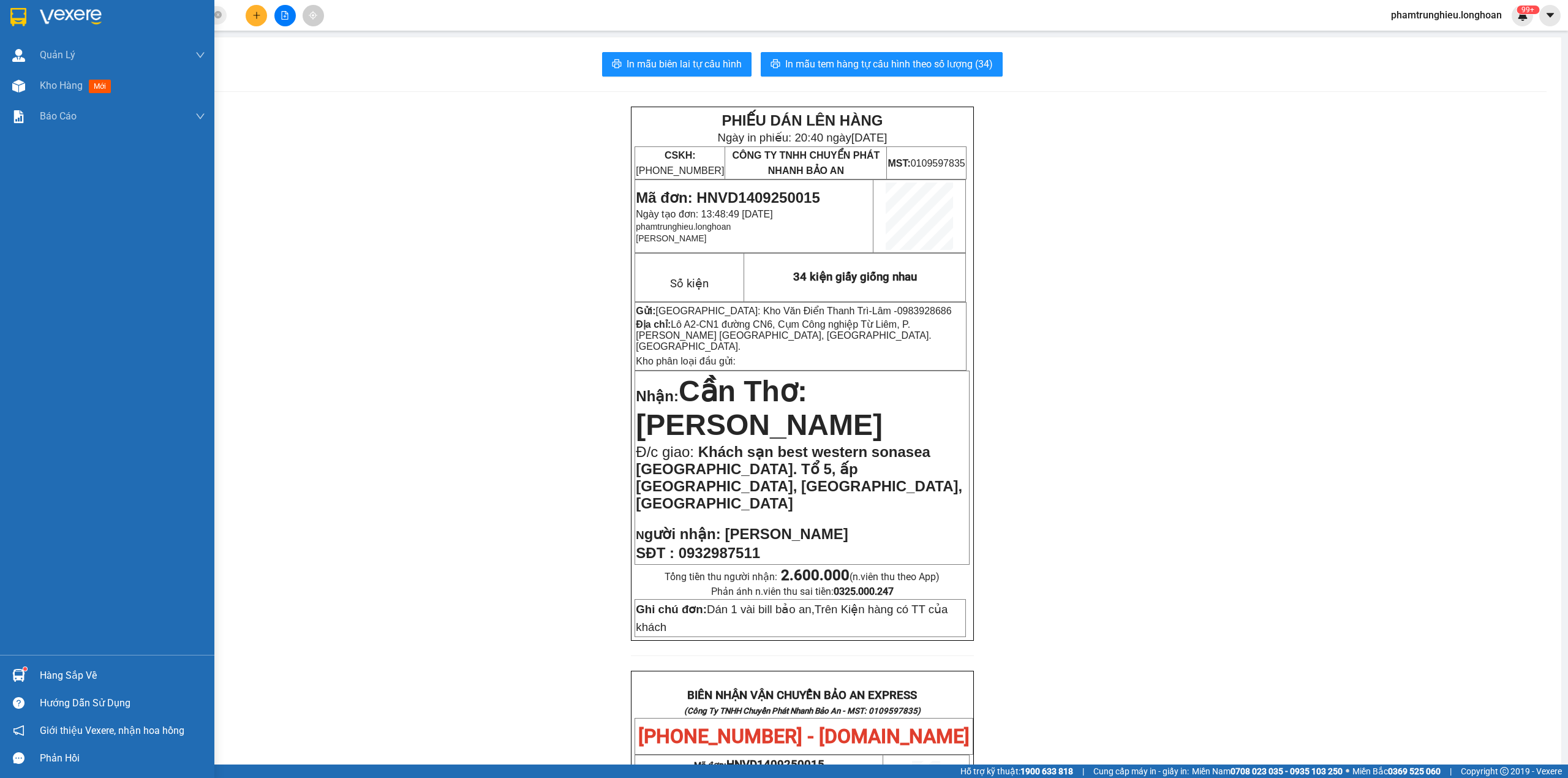
click at [22, 18] on img at bounding box center [18, 17] width 16 height 18
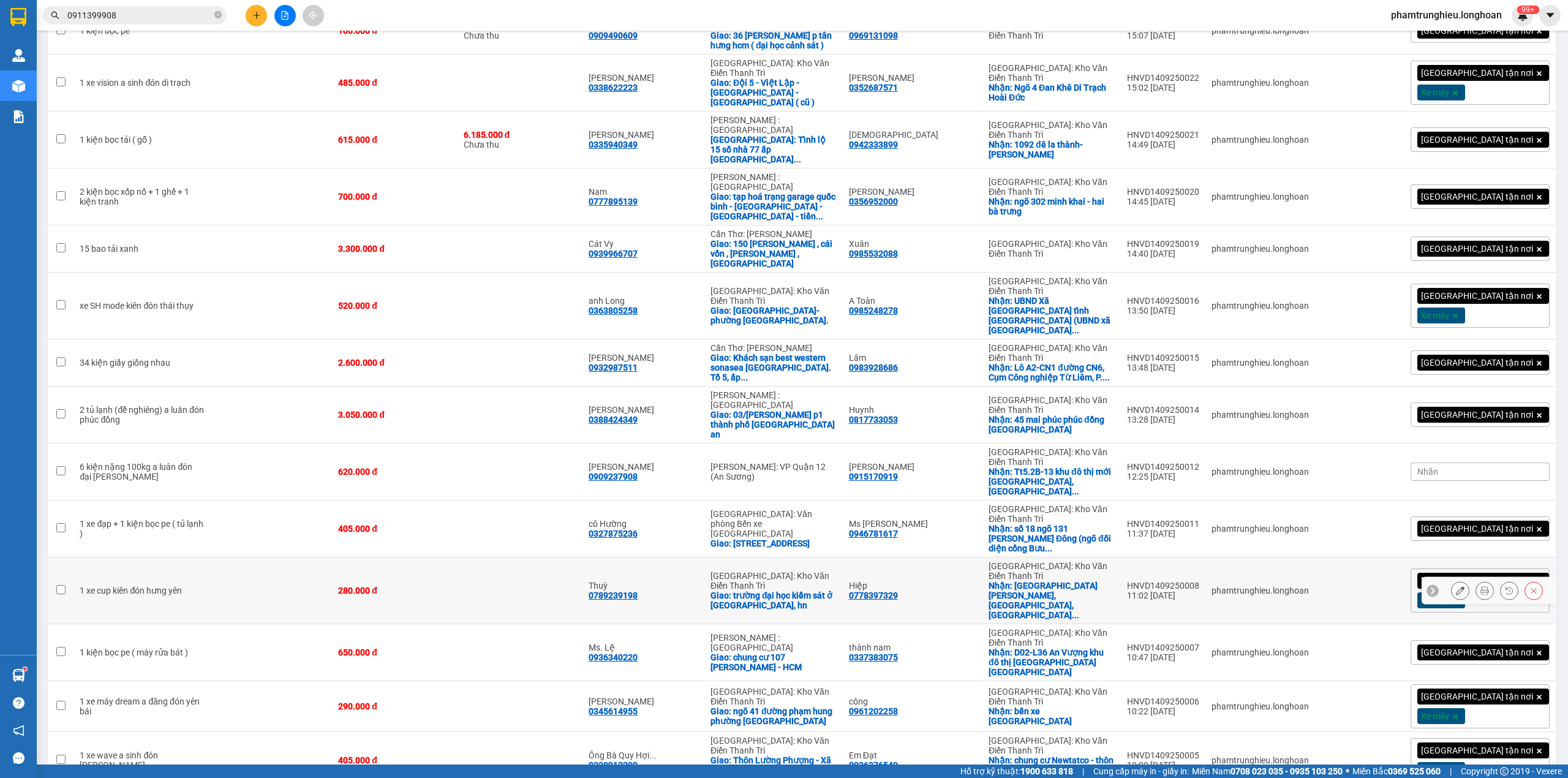
scroll to position [408, 0]
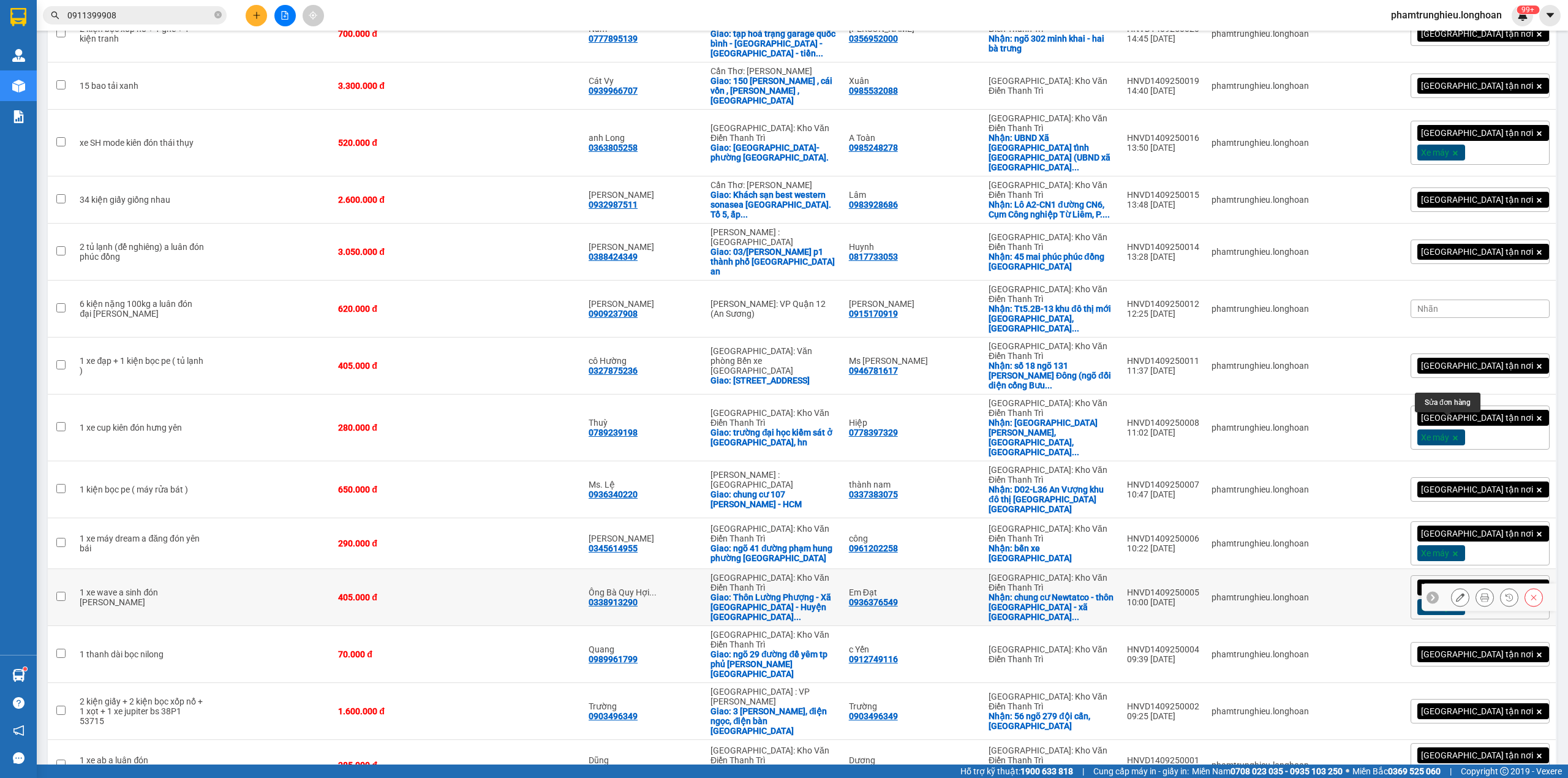
click at [1456, 593] on icon at bounding box center [1460, 597] width 9 height 9
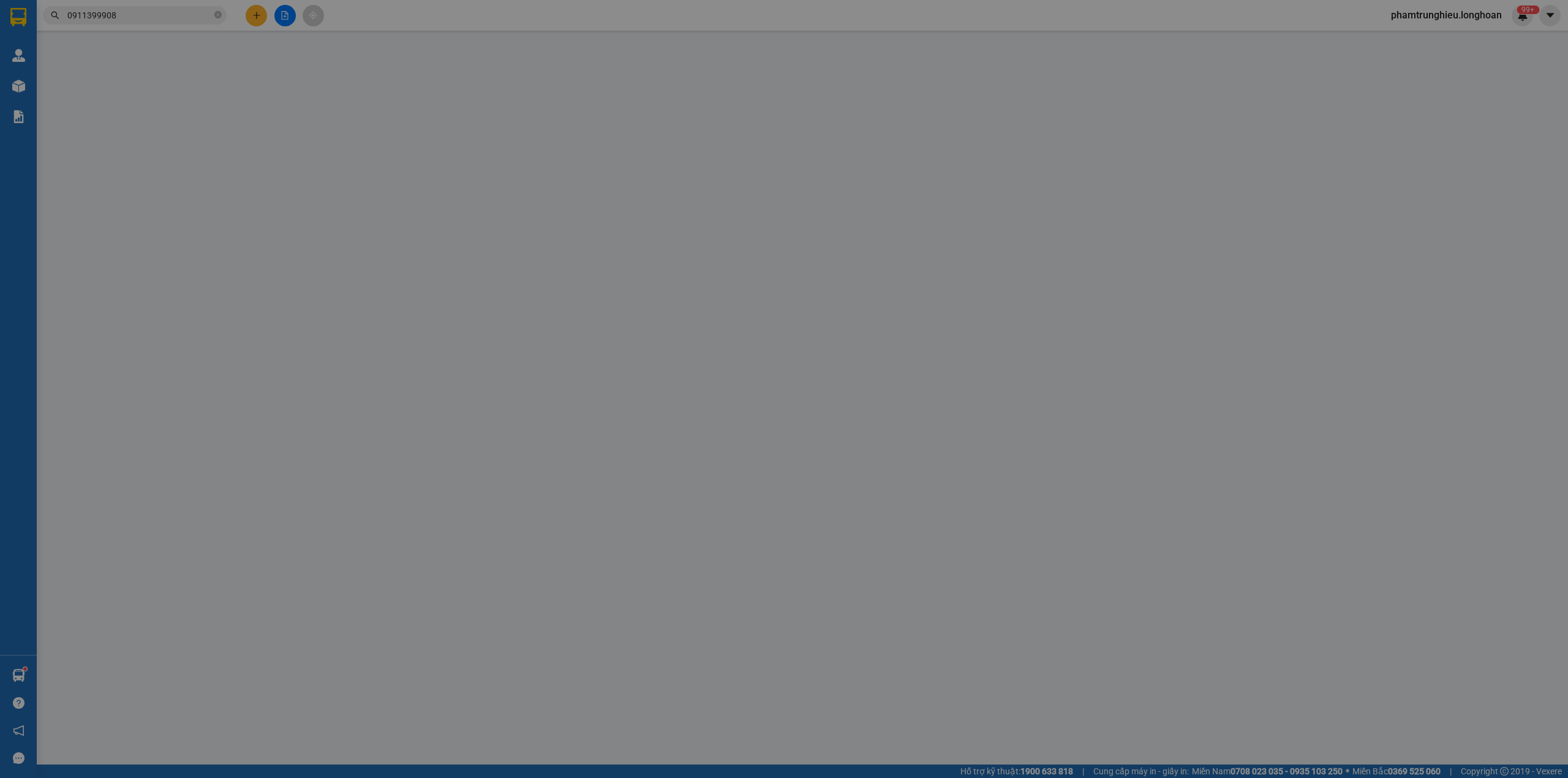
type input "0936376549"
type input "Em Đạt"
checkbox input "true"
type input "chung cư Newtatco - thôn [GEOGRAPHIC_DATA] - xã [GEOGRAPHIC_DATA] - huyện [GEOG…"
type input "0338913290"
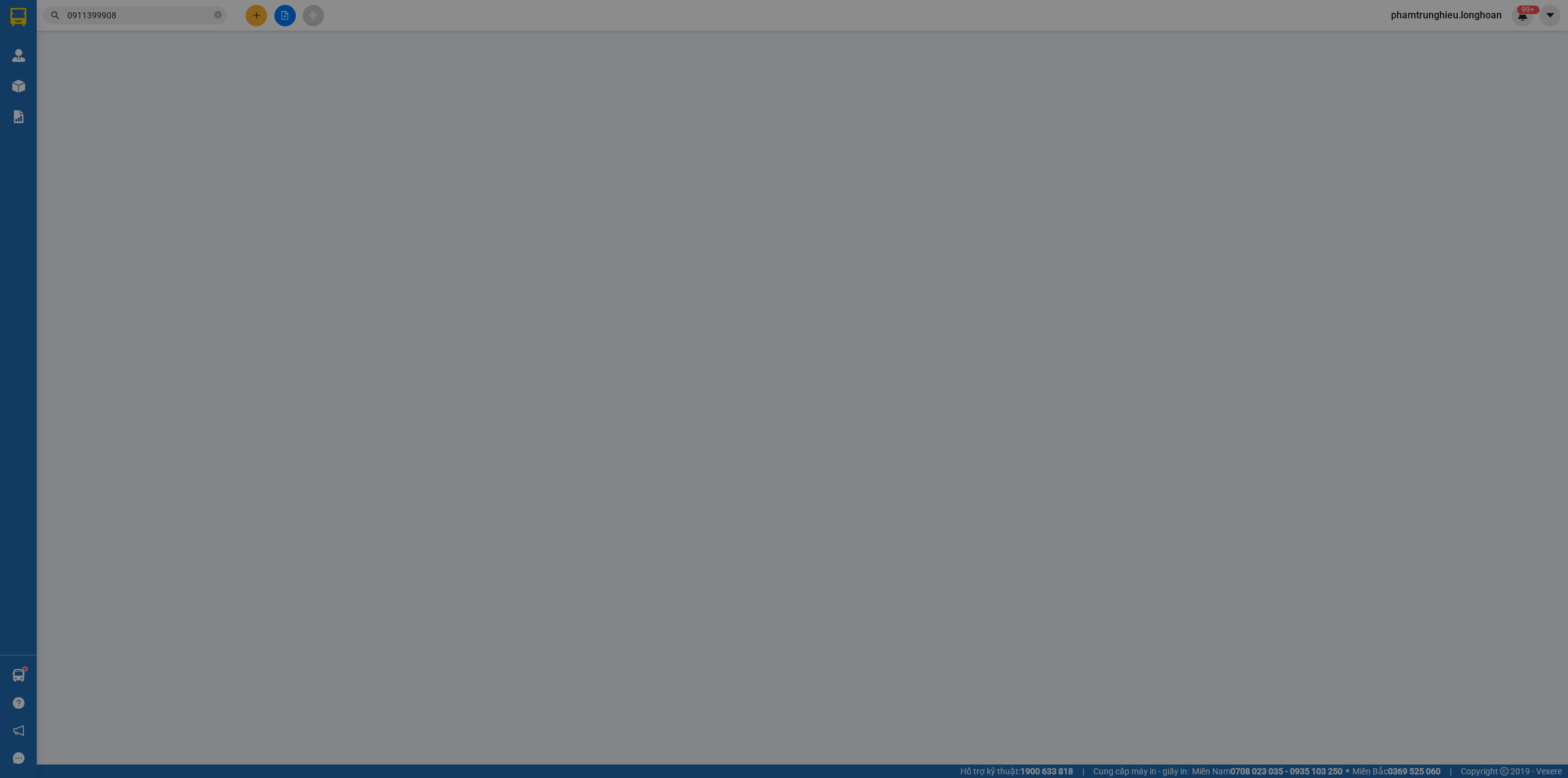
type input "Ông Bà Quy Hợi 0986481862"
checkbox input "true"
type input "Thôn Lường Phượng - Xã [GEOGRAPHIC_DATA] - Huyện [GEOGRAPHIC_DATA] - [GEOGRAPHI…"
type input "405.000"
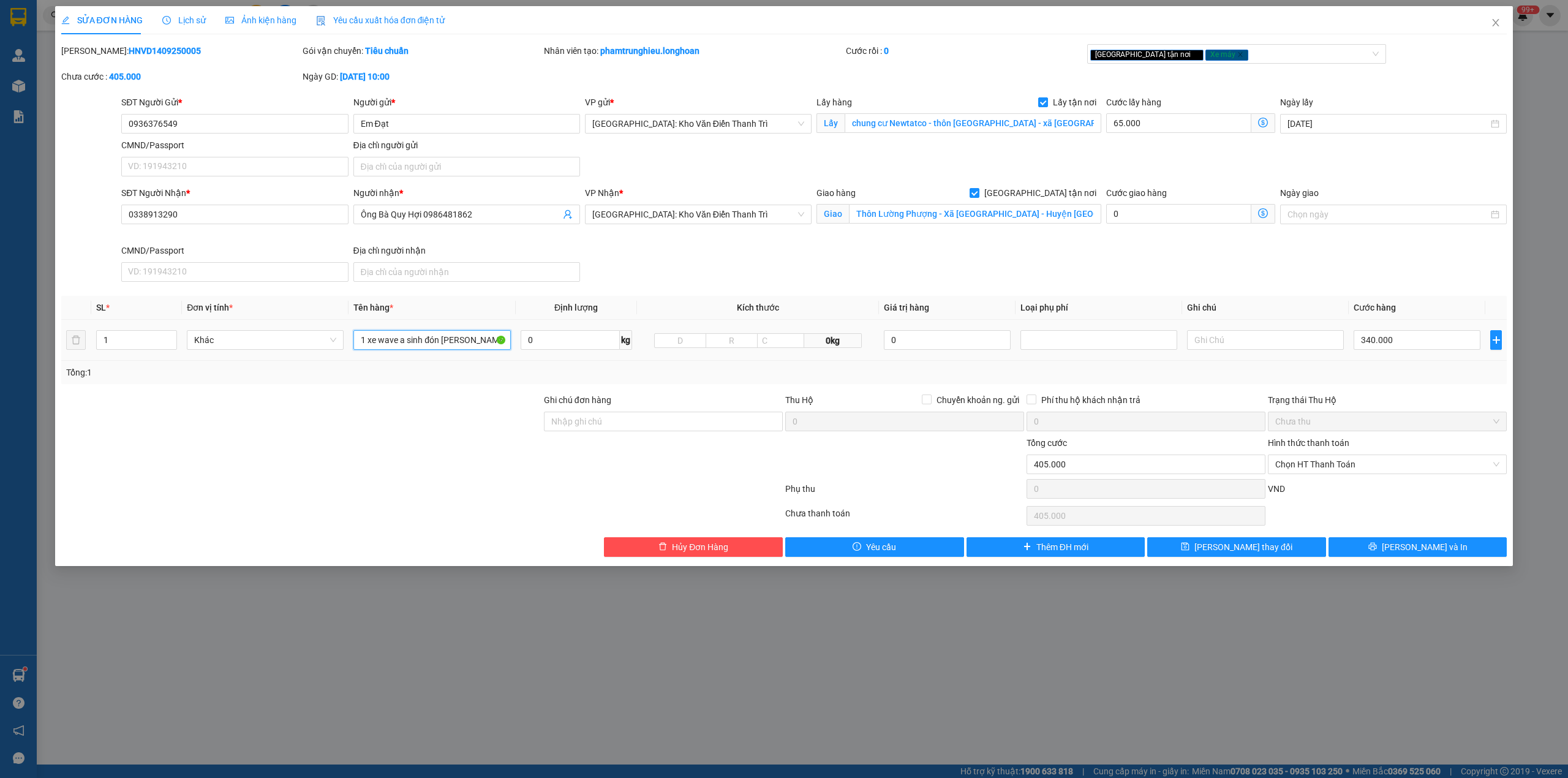
click at [407, 341] on input "1 xe wave a sinh đón [PERSON_NAME]" at bounding box center [432, 339] width 157 height 20
type input "1 xe wave bs 90B1 61354"
click at [584, 429] on input "Ghi chú đơn hàng" at bounding box center [663, 421] width 239 height 20
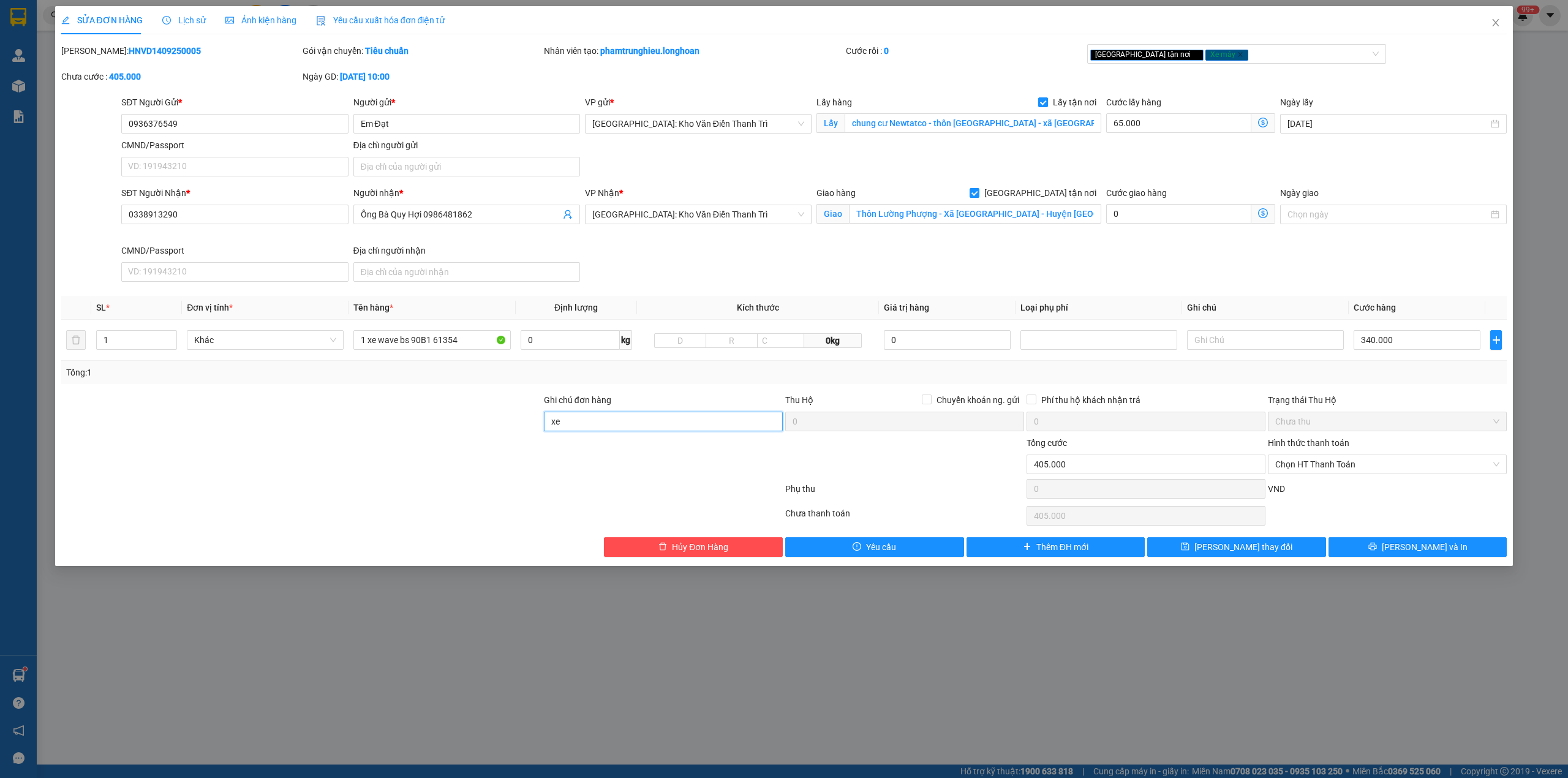
type input "xe máy ko chìa khóa, ko đăng ký xe"
click at [360, 452] on div at bounding box center [301, 458] width 483 height 43
click at [596, 423] on input "xe máy ko chìa khóa, ko đăng ký xe" at bounding box center [663, 421] width 239 height 20
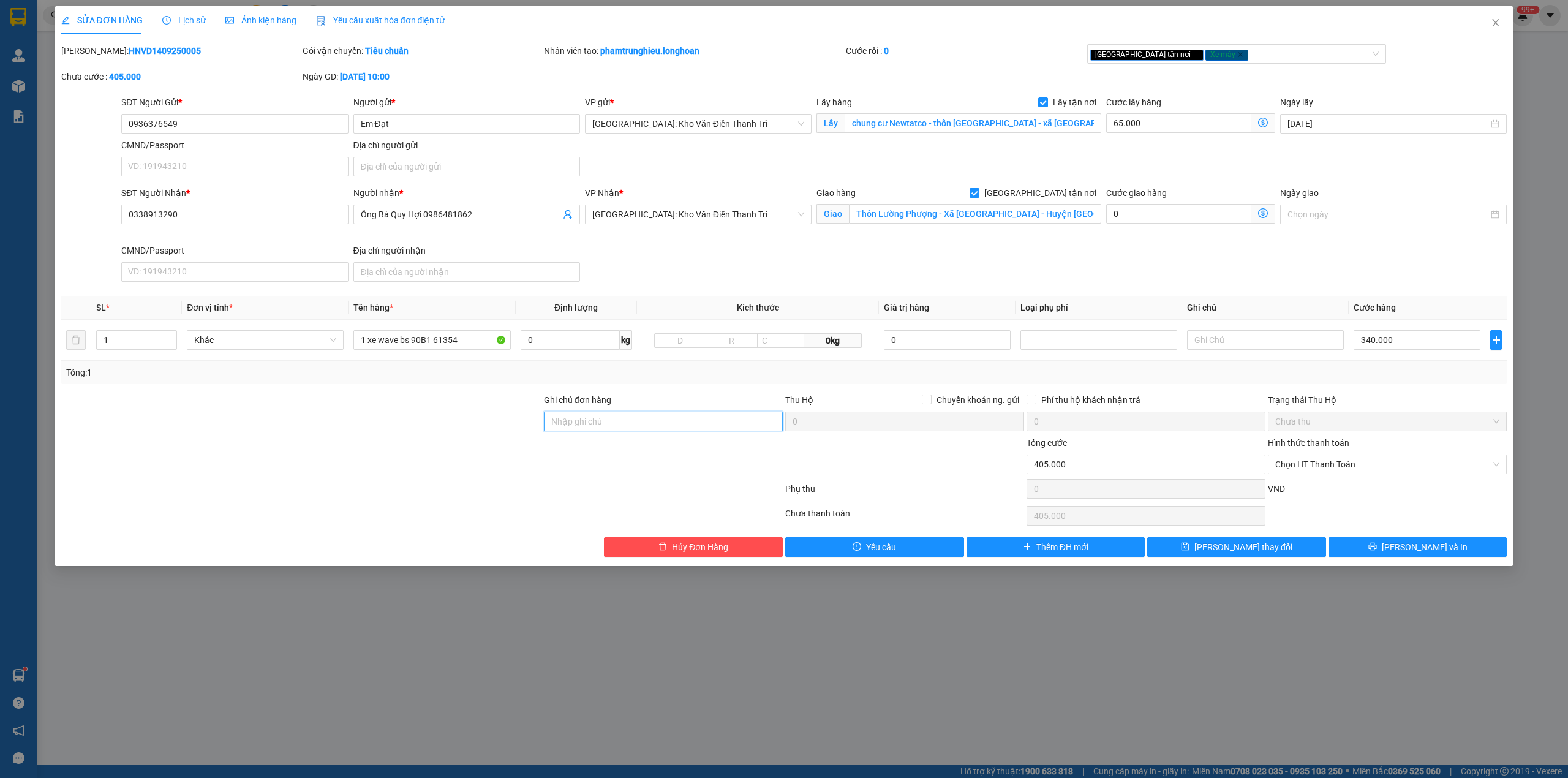
click at [596, 423] on input "Ghi chú đơn hàng" at bounding box center [663, 421] width 239 height 20
type input "chìa khóa quấn tay lái ( không giấy tờ )"
click at [354, 481] on div at bounding box center [421, 491] width 724 height 24
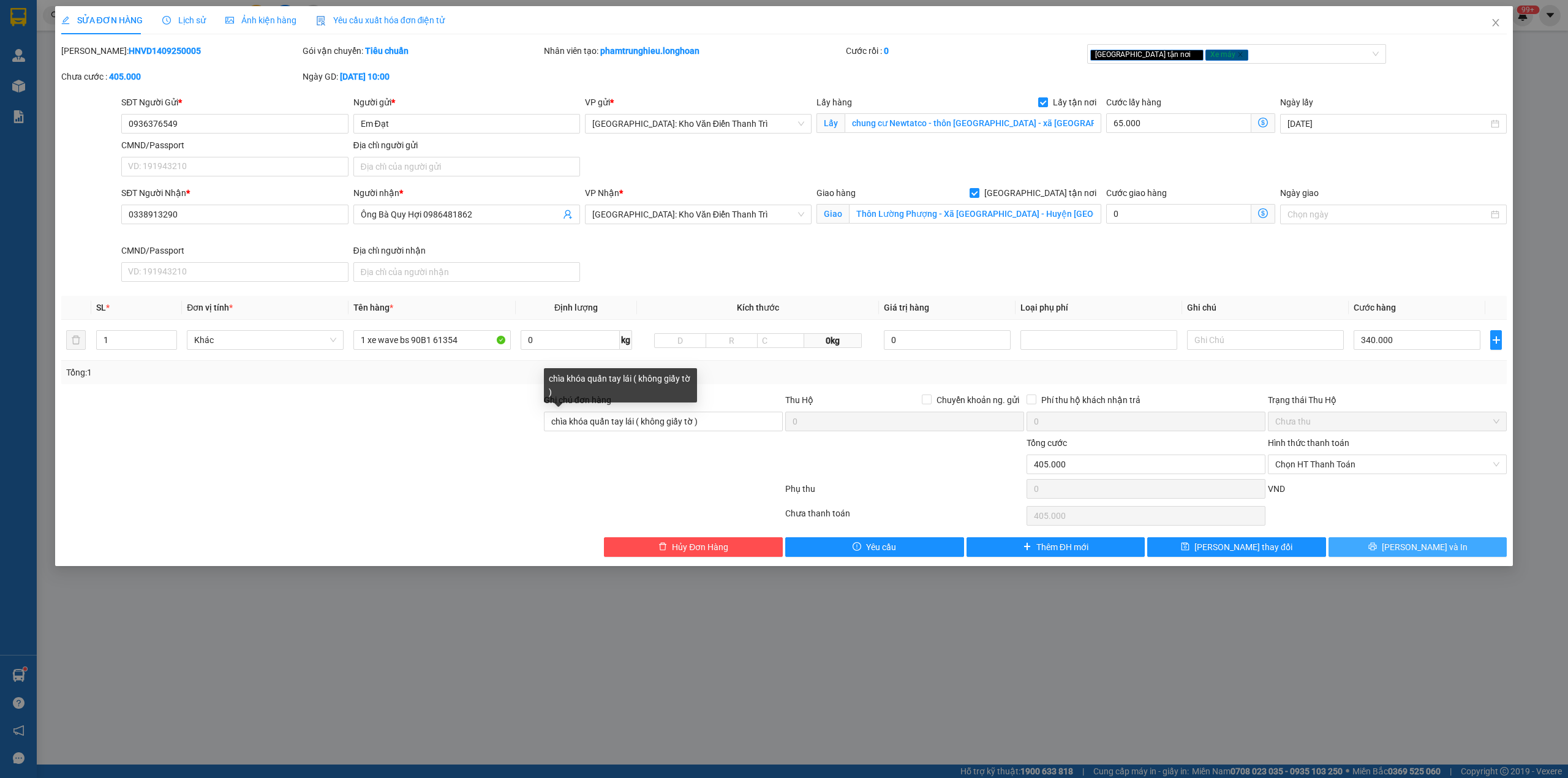
click at [1378, 547] on button "[PERSON_NAME] và In" at bounding box center [1418, 546] width 179 height 20
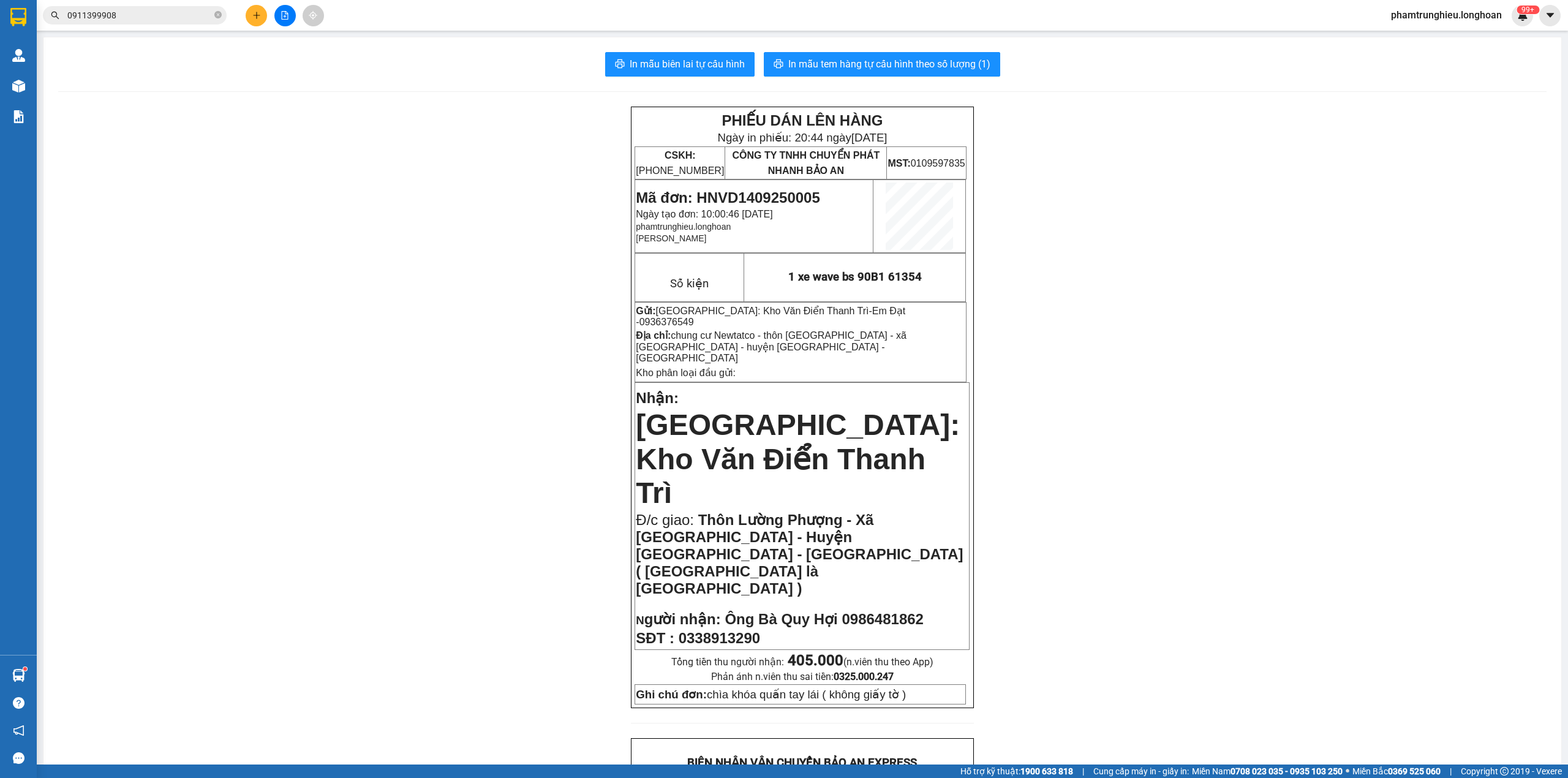
click at [884, 44] on div "In mẫu biên lai tự cấu hình In mẫu tem hàng tự cấu hình theo số lượng (1) PHIẾU…" at bounding box center [803, 724] width 1518 height 1373
click at [873, 60] on span "In mẫu tem hàng tự cấu hình theo số lượng (1)" at bounding box center [889, 64] width 202 height 15
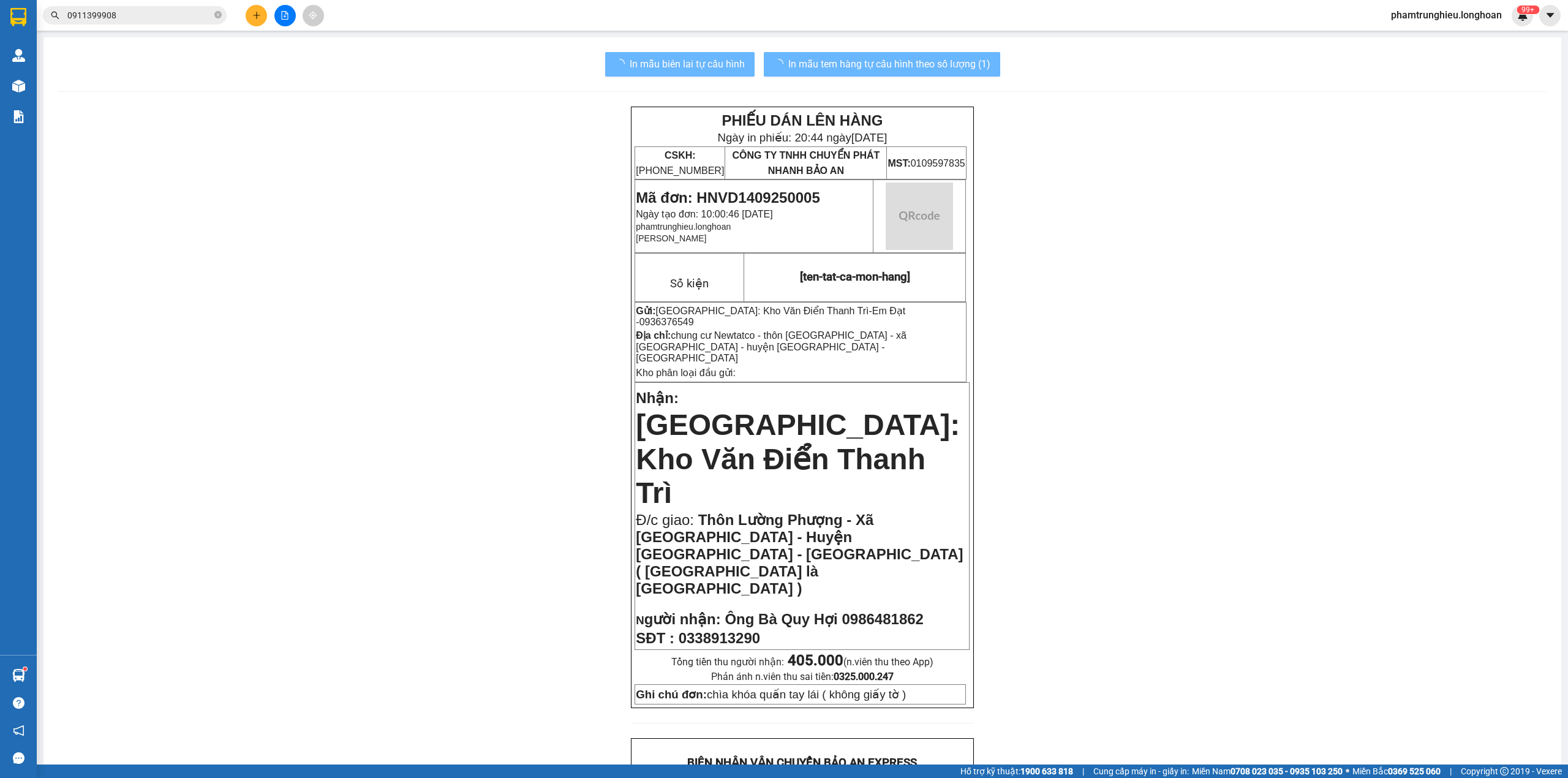
scroll to position [560, 0]
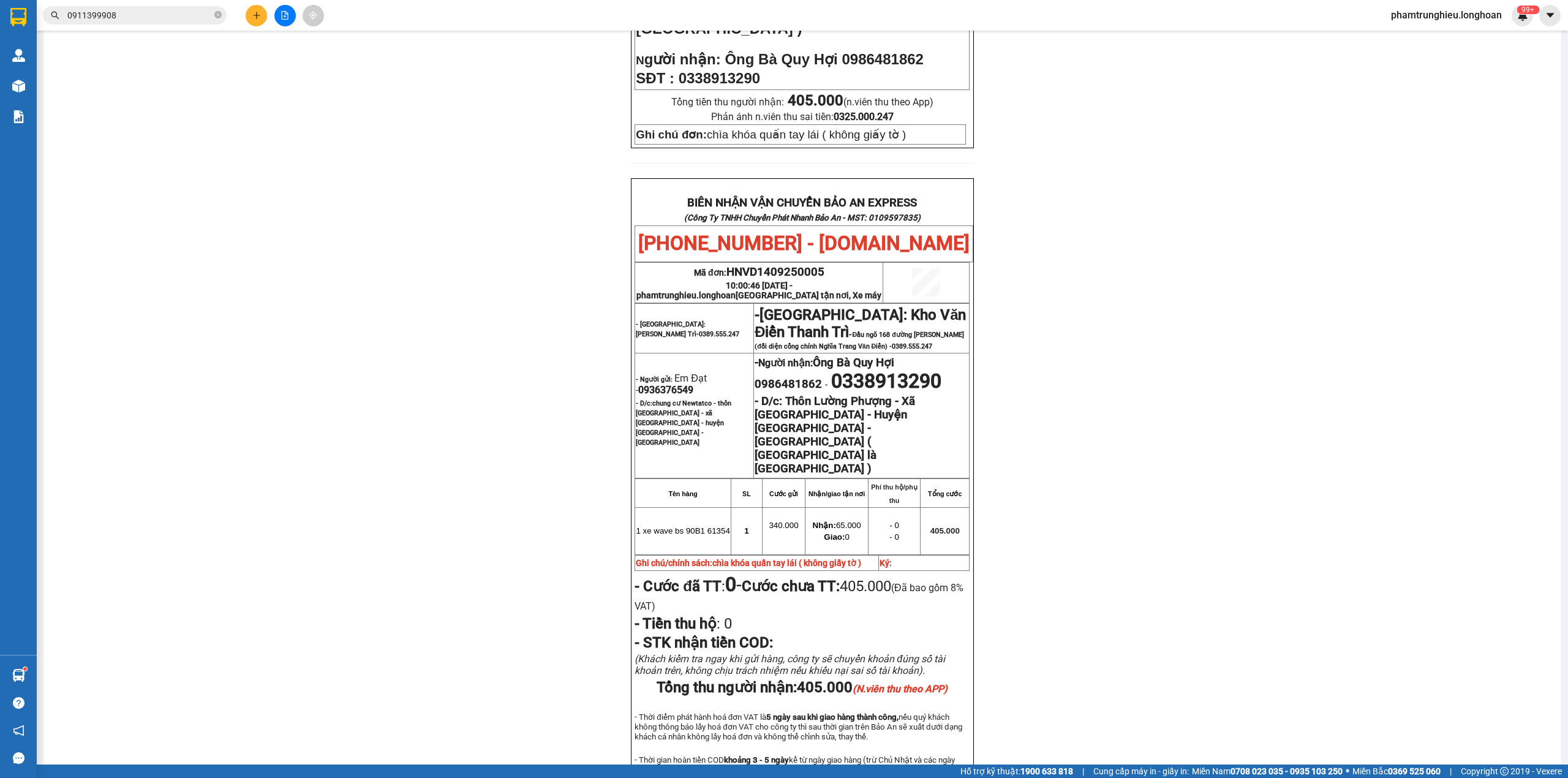
click at [672, 384] on span "0936376549" at bounding box center [666, 390] width 55 height 12
copy span "0936376549"
click at [1022, 275] on div "PHIẾU DÁN LÊN HÀNG Ngày in phiếu: 20:44 [DATE] CSKH: [PHONE_NUMBER] CÔNG TY TNH…" at bounding box center [803, 191] width 1488 height 1289
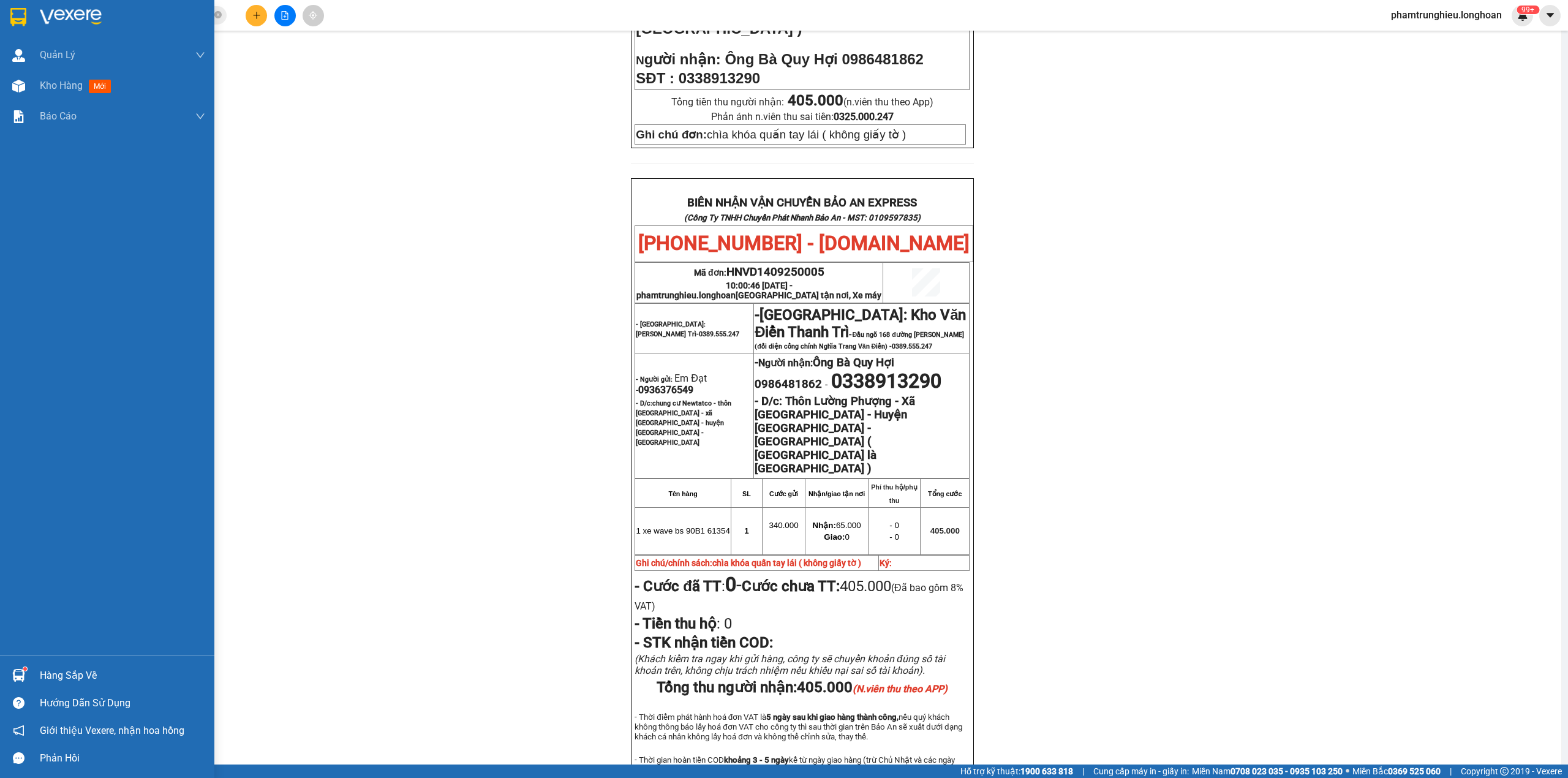
click at [5, 13] on div at bounding box center [107, 20] width 214 height 40
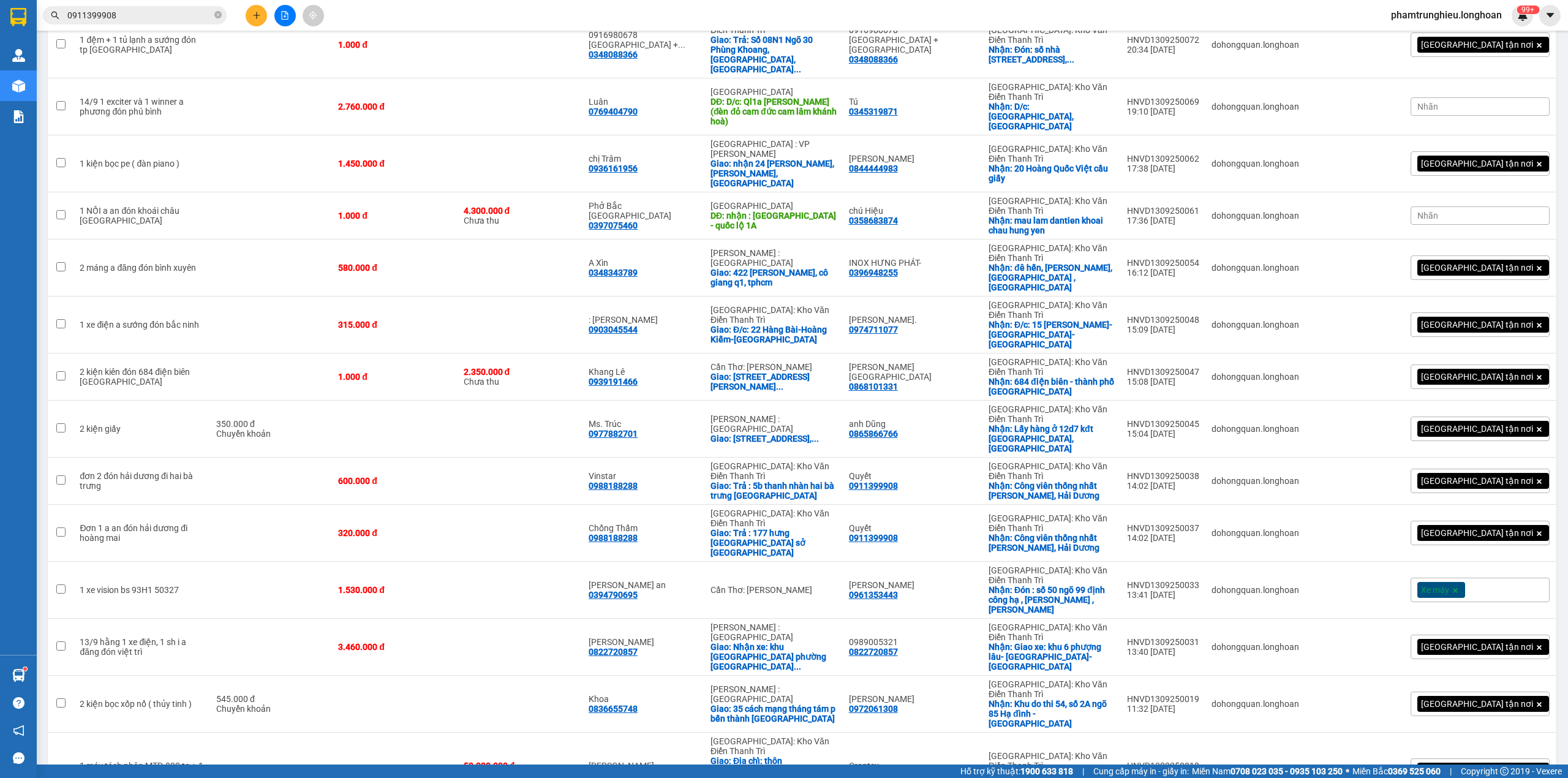
scroll to position [1192, 0]
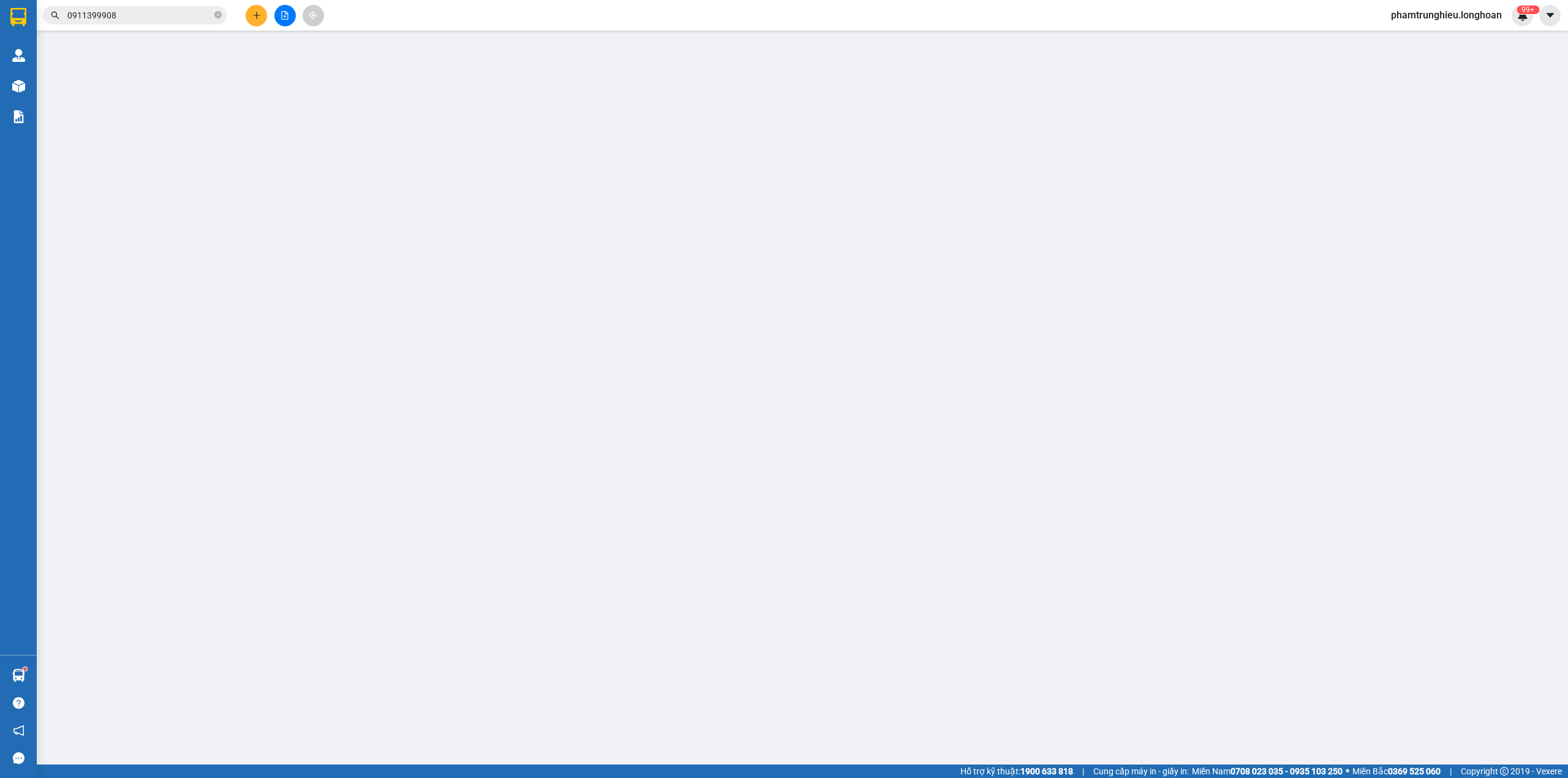
type input "0986485030"
type input "[PERSON_NAME]"
checkbox input "true"
type input "Đón : đầu ngõ 56/87/48 [GEOGRAPHIC_DATA], [GEOGRAPHIC_DATA]"
type input "0981782629"
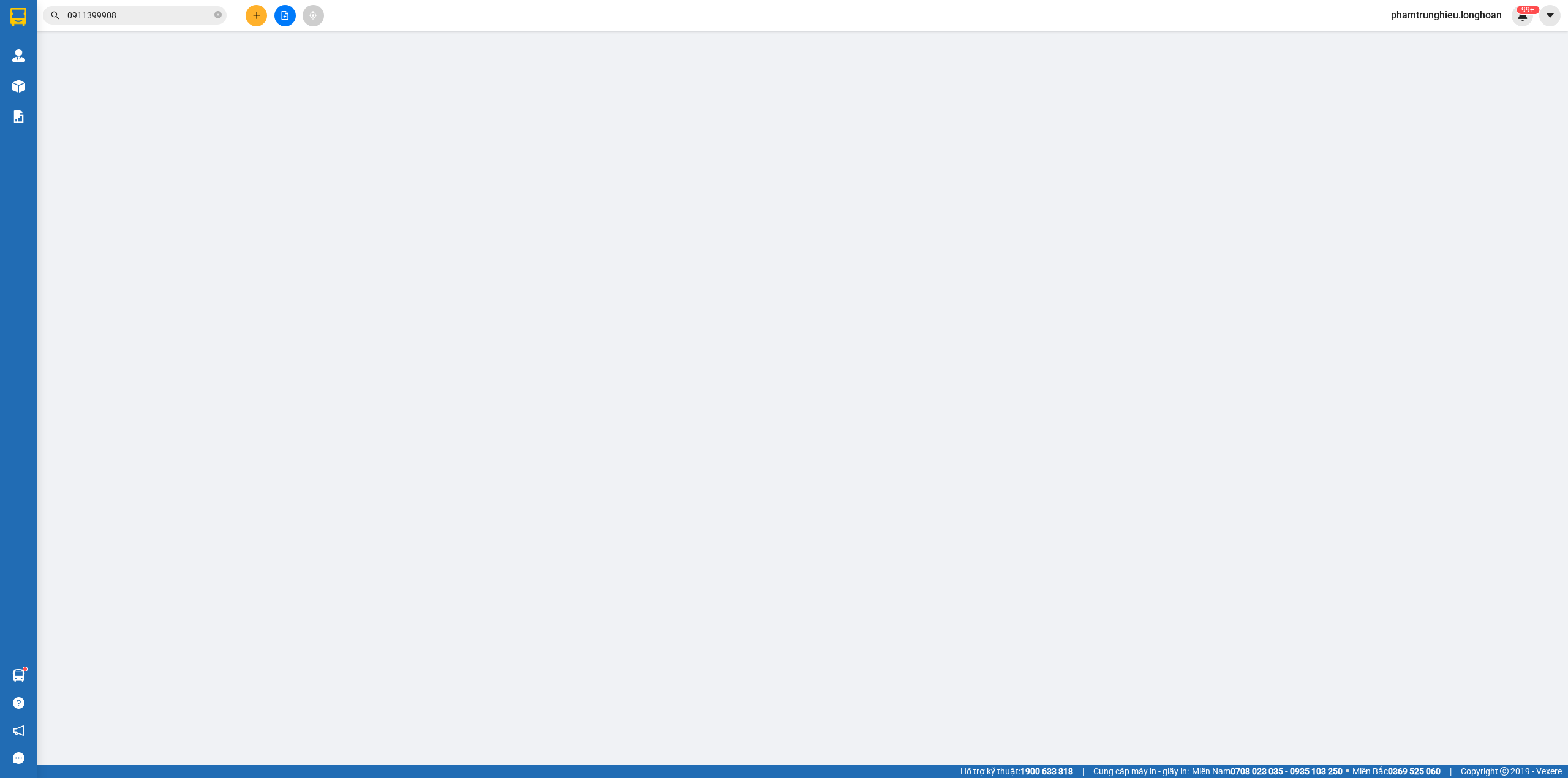
type input "Cô Ân"
checkbox input "true"
type input "Trả : [GEOGRAPHIC_DATA], đường 362 thôn [GEOGRAPHIC_DATA], [GEOGRAPHIC_DATA] (t…"
type input "455.000"
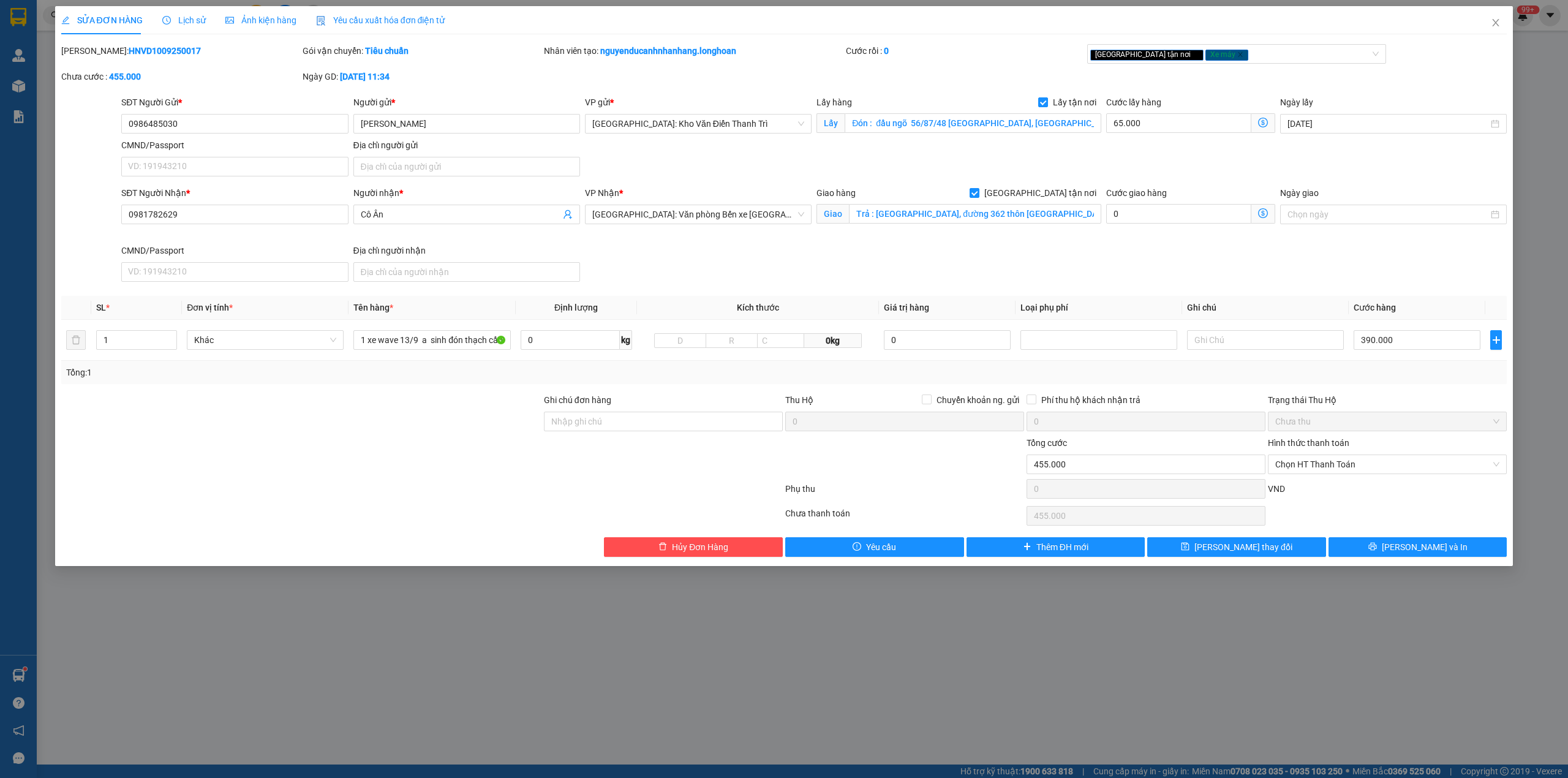
click at [192, 23] on span "Lịch sử" at bounding box center [183, 20] width 43 height 9
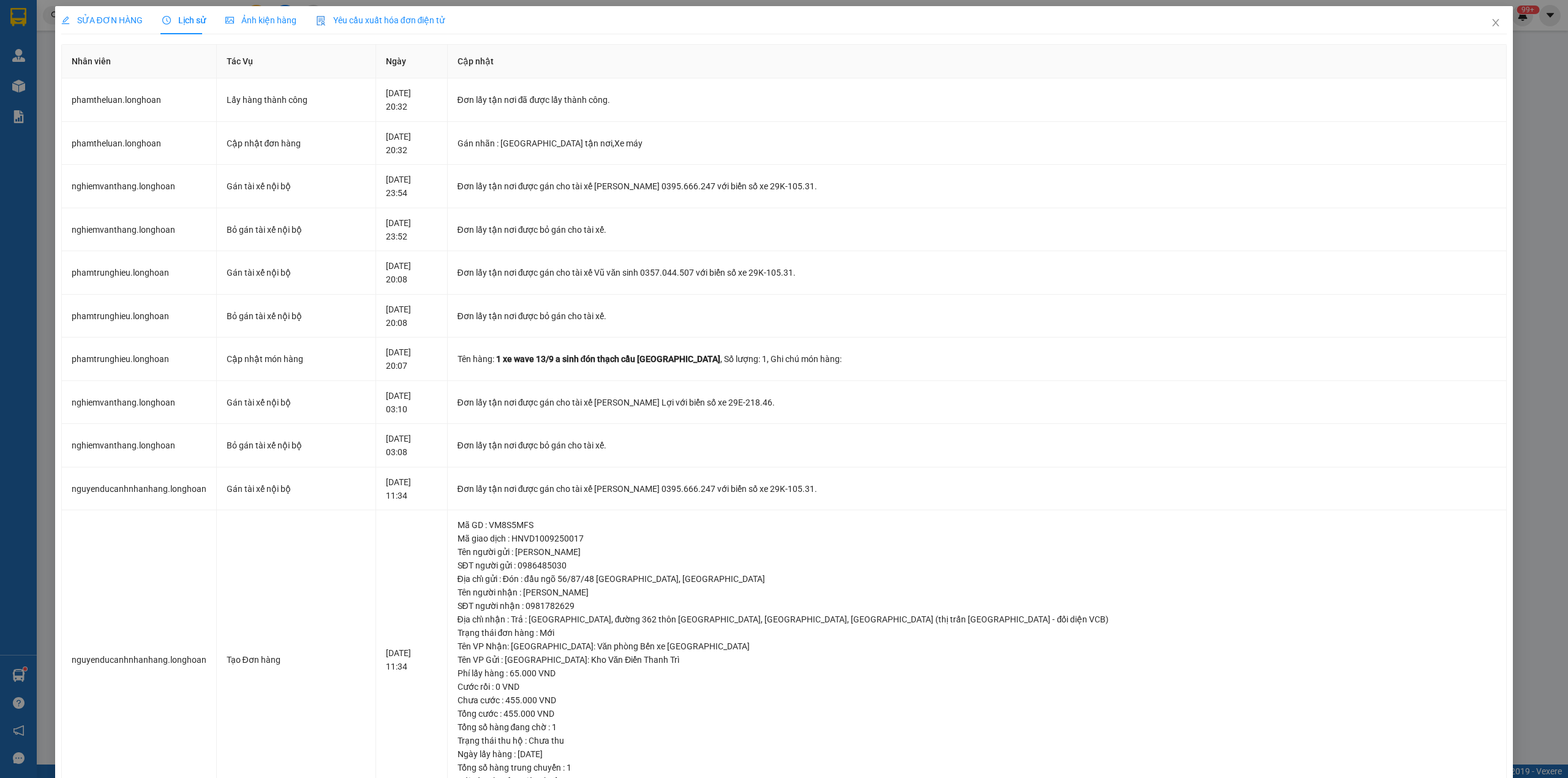
click at [98, 20] on span "SỬA ĐƠN HÀNG" at bounding box center [102, 20] width 81 height 9
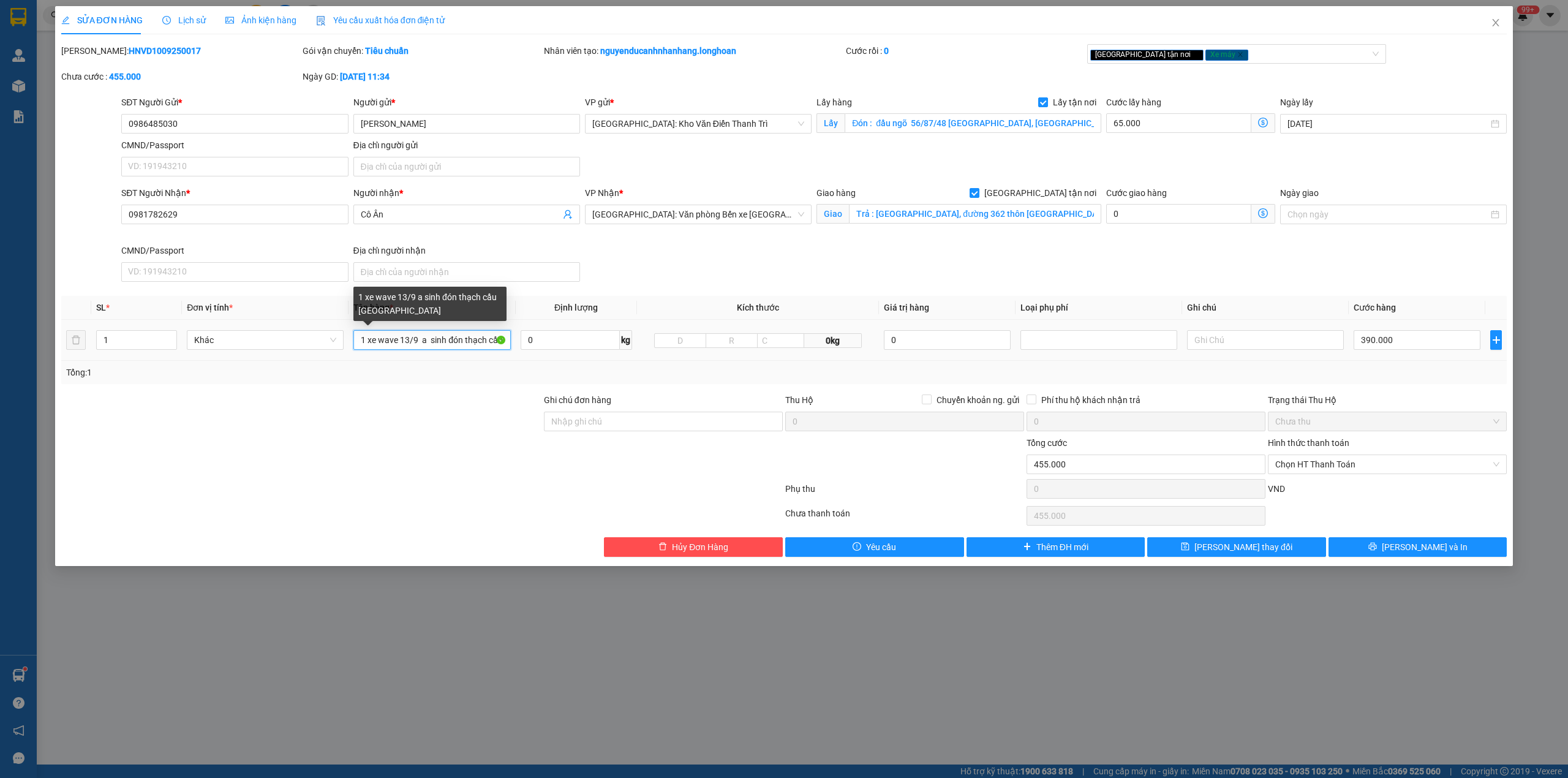
drag, startPoint x: 448, startPoint y: 344, endPoint x: 432, endPoint y: 346, distance: 16.1
click at [432, 346] on input "1 xe wave 13/9 a sinh đón thạch cầu [GEOGRAPHIC_DATA]" at bounding box center [432, 339] width 157 height 20
type input "1 xe wave 13/9 a luân đón thạch cầu [GEOGRAPHIC_DATA]"
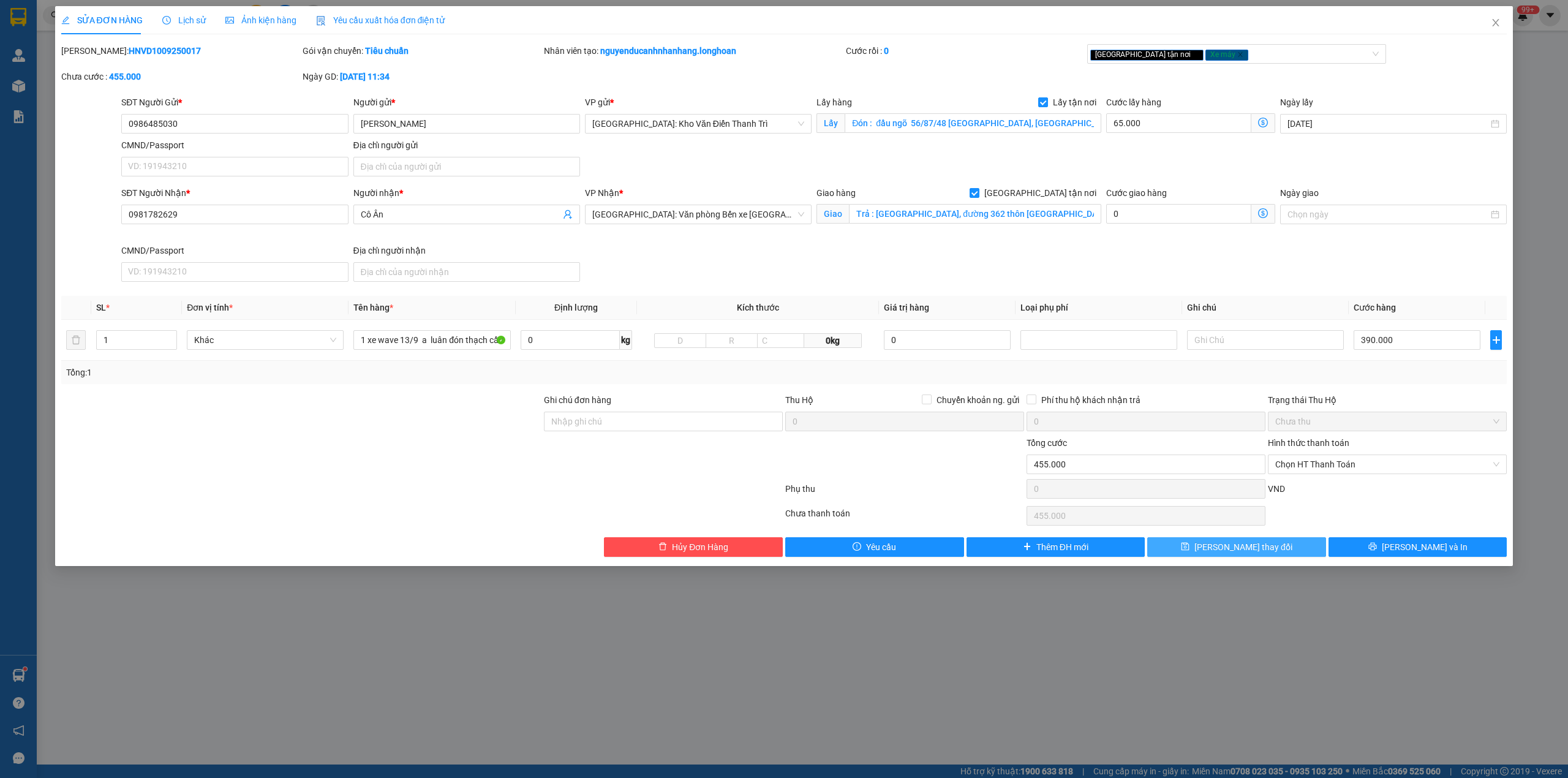
click at [1236, 557] on button "[PERSON_NAME] thay đổi" at bounding box center [1236, 546] width 179 height 20
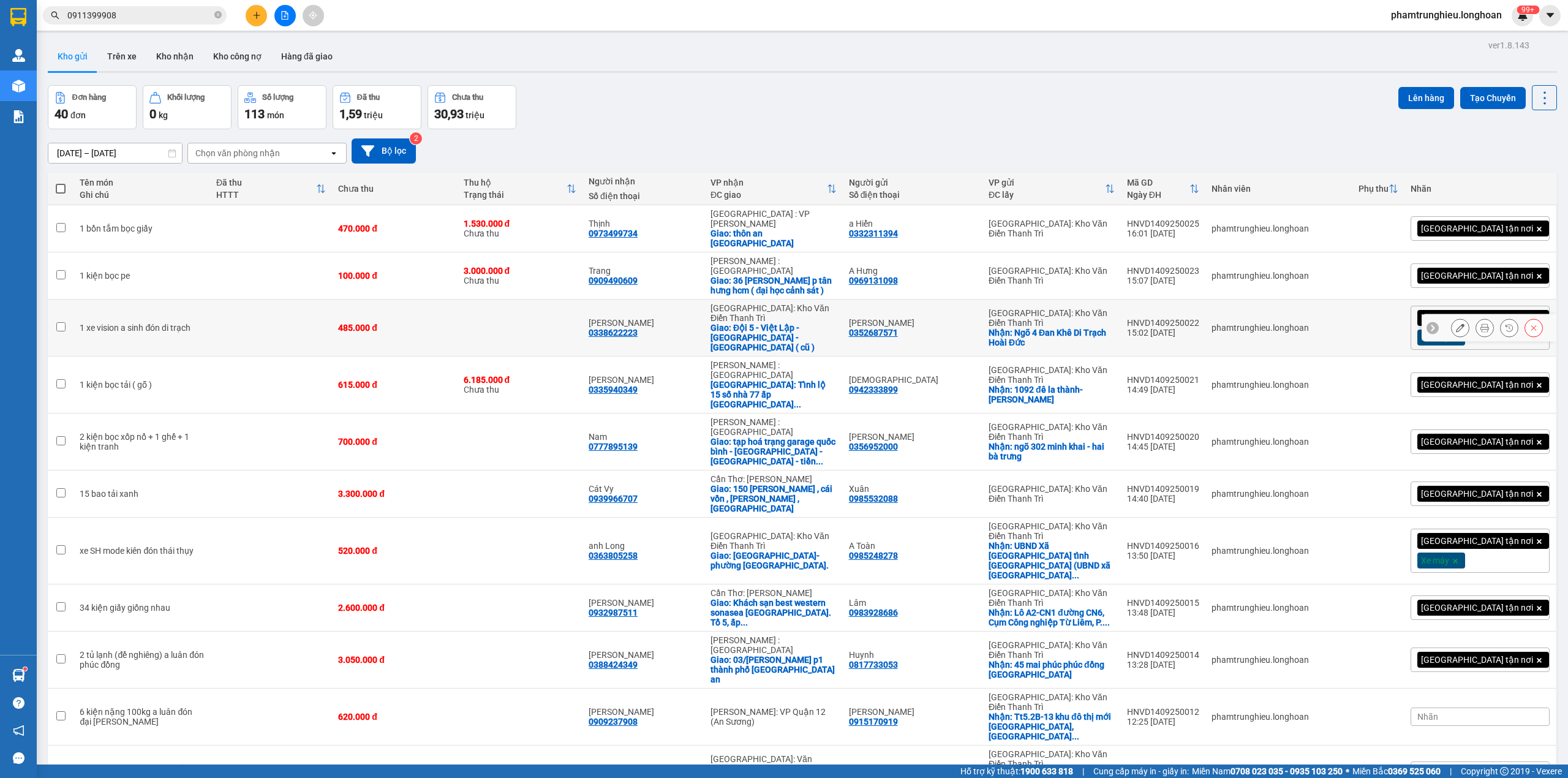
click at [1456, 324] on icon at bounding box center [1460, 328] width 9 height 9
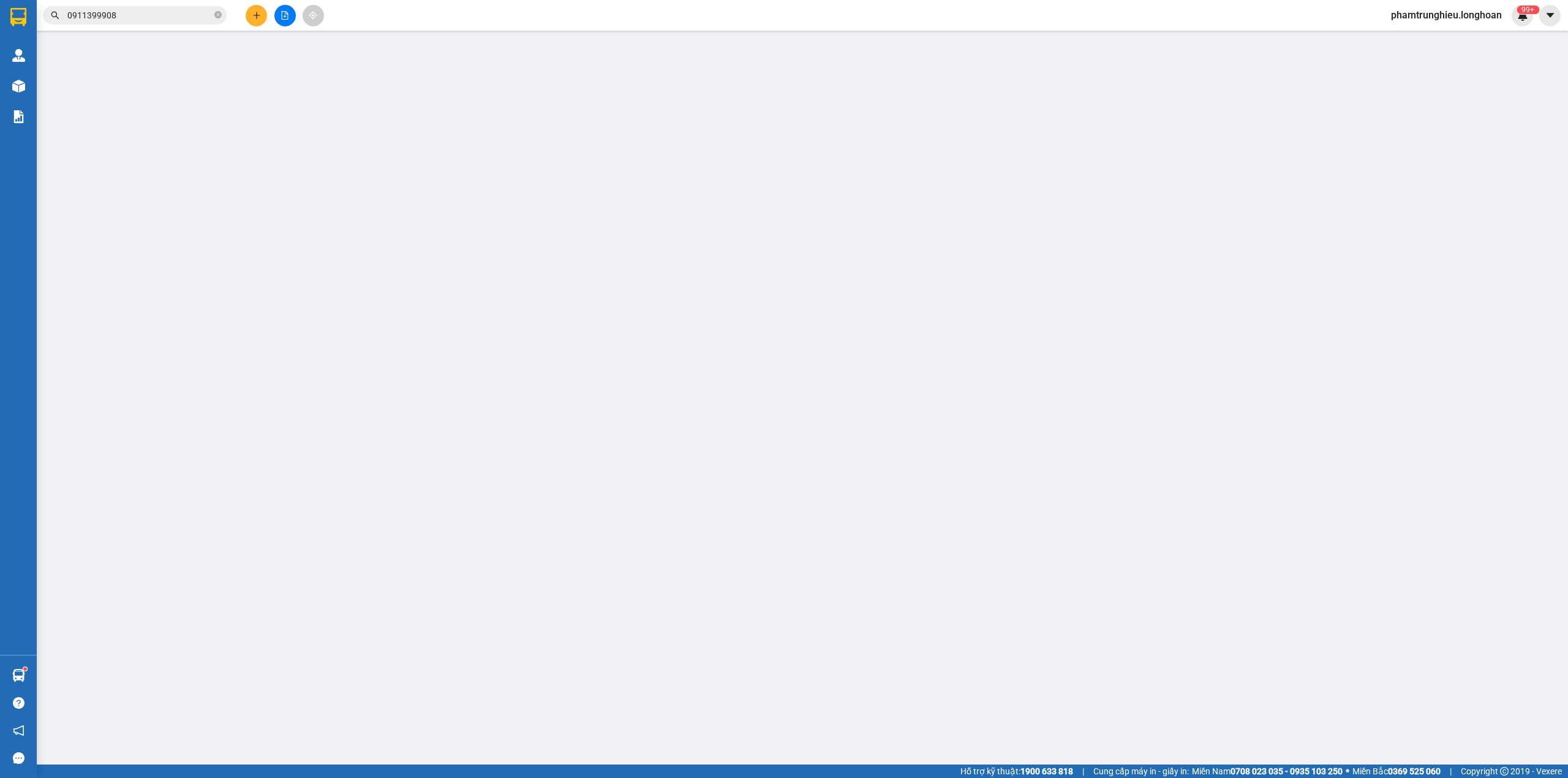
type input "0352687571"
type input "[PERSON_NAME]"
checkbox input "true"
type input "Ngõ 4 Đan Khê Di Trạch Hoài Đức"
type input "0338622223"
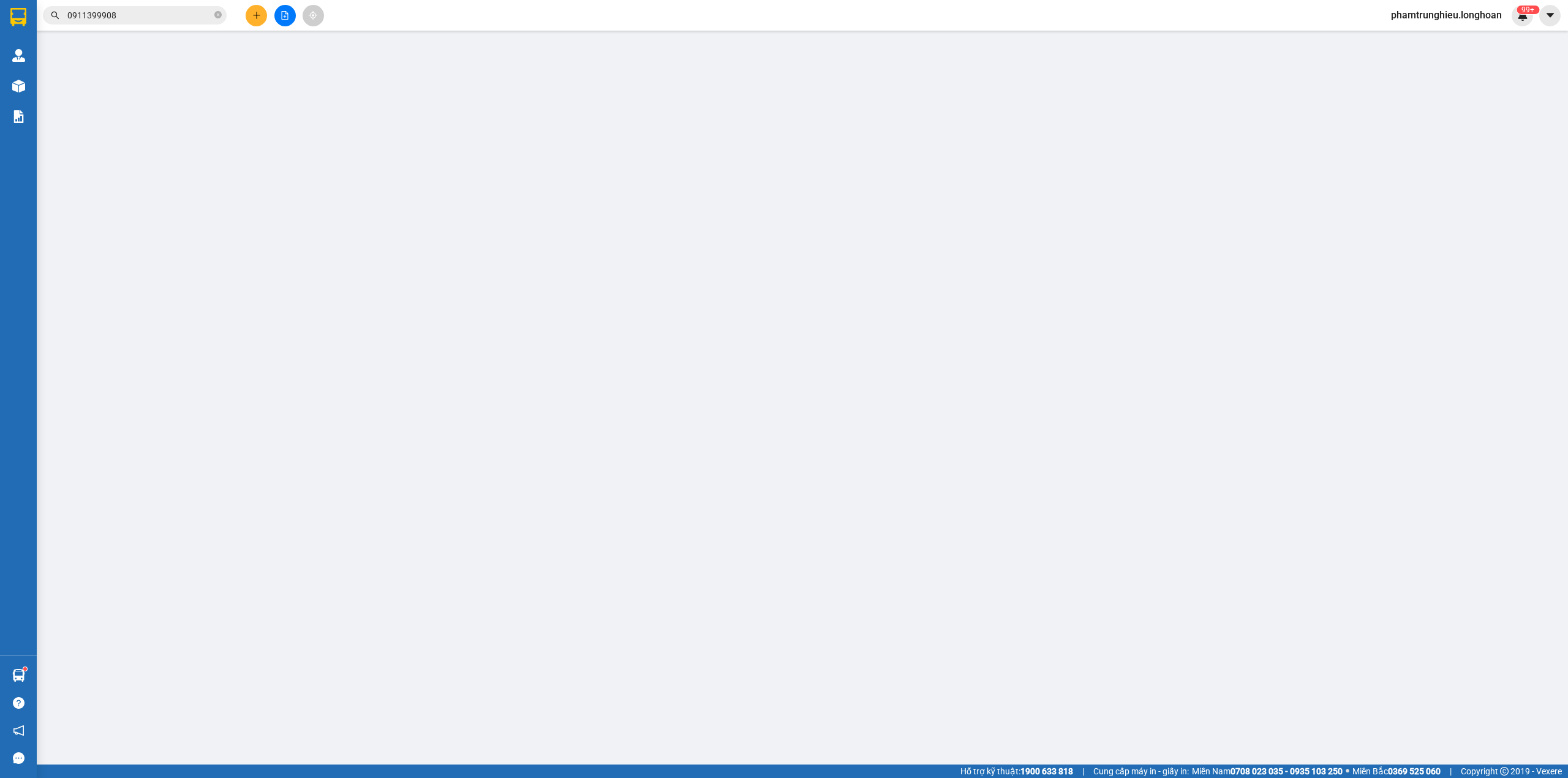
type input "[PERSON_NAME]"
checkbox input "true"
type input "Đội 5 - Việt Lập - [GEOGRAPHIC_DATA] - [GEOGRAPHIC_DATA] ( cũ )"
type input "485.000"
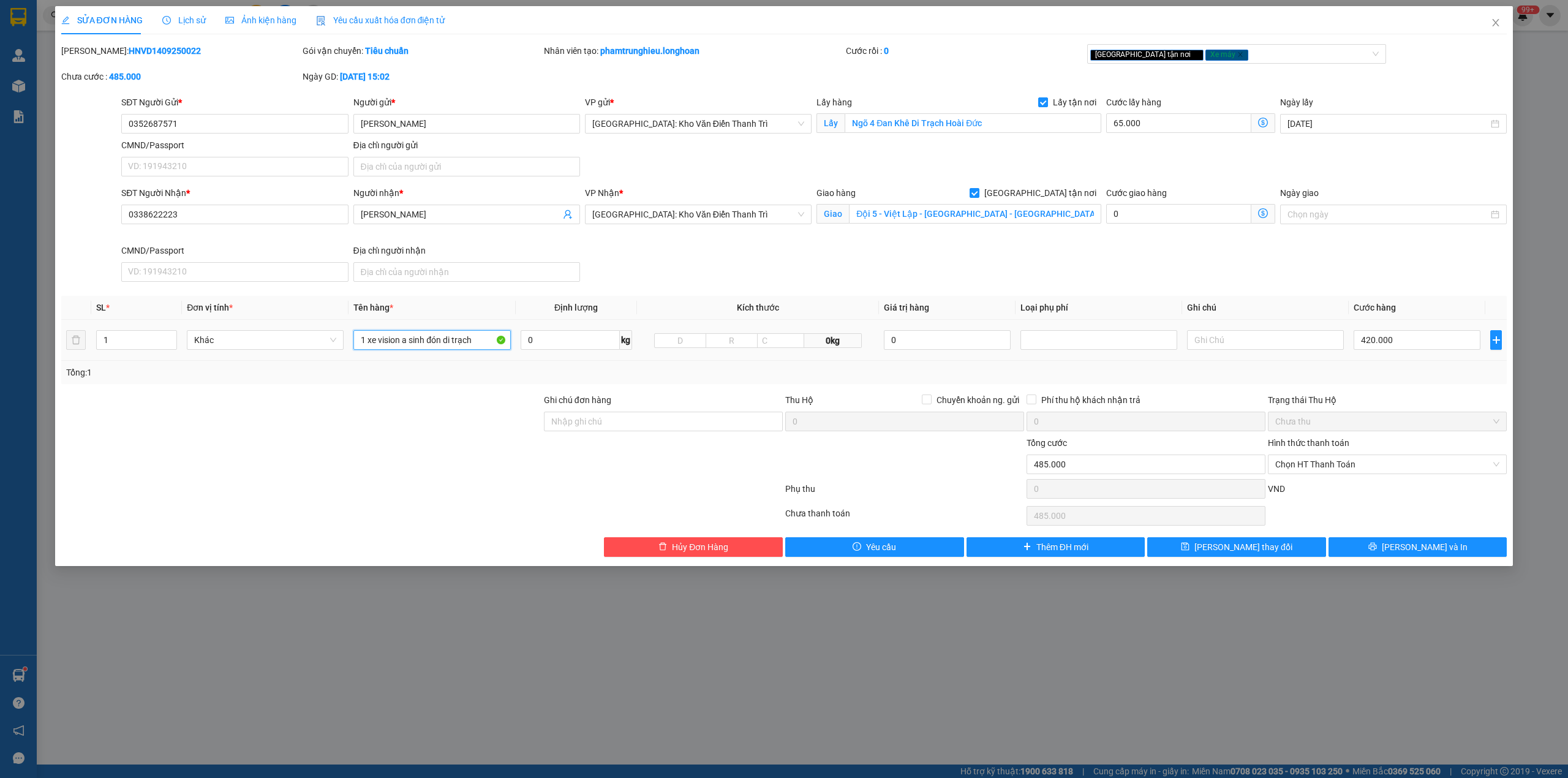
click at [382, 341] on input "1 xe vision a sinh đón di trạch" at bounding box center [432, 339] width 157 height 20
type input "1 xe vision bs 98AK 07550"
drag, startPoint x: 625, startPoint y: 419, endPoint x: 647, endPoint y: 432, distance: 25.6
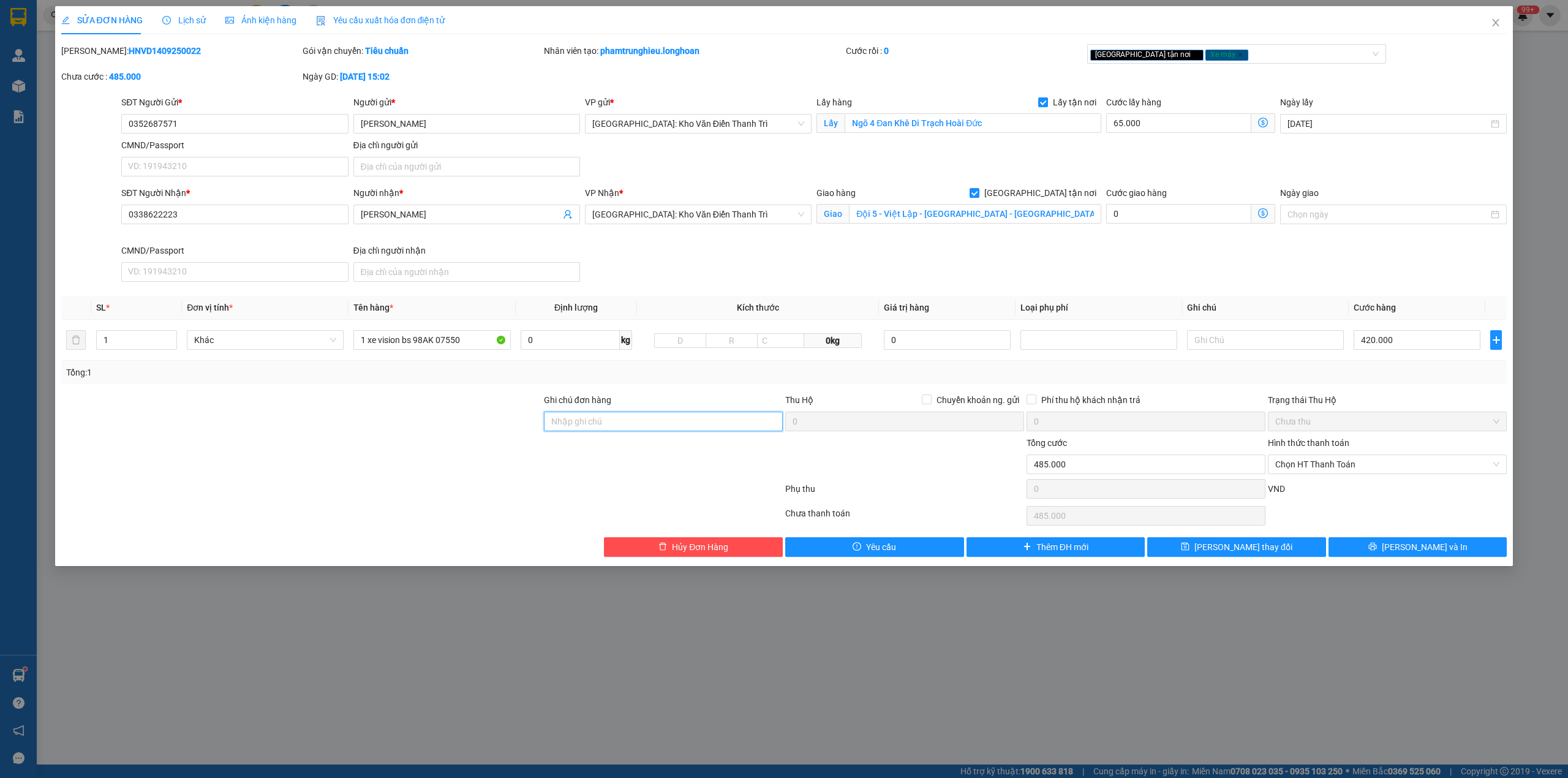
click at [625, 419] on input "Ghi chú đơn hàng" at bounding box center [663, 421] width 239 height 20
type input "chìa khóa quấn tay lái ( không giấy tờ )"
click at [420, 491] on div at bounding box center [421, 491] width 724 height 24
click at [1410, 553] on span "[PERSON_NAME] và In" at bounding box center [1425, 546] width 86 height 13
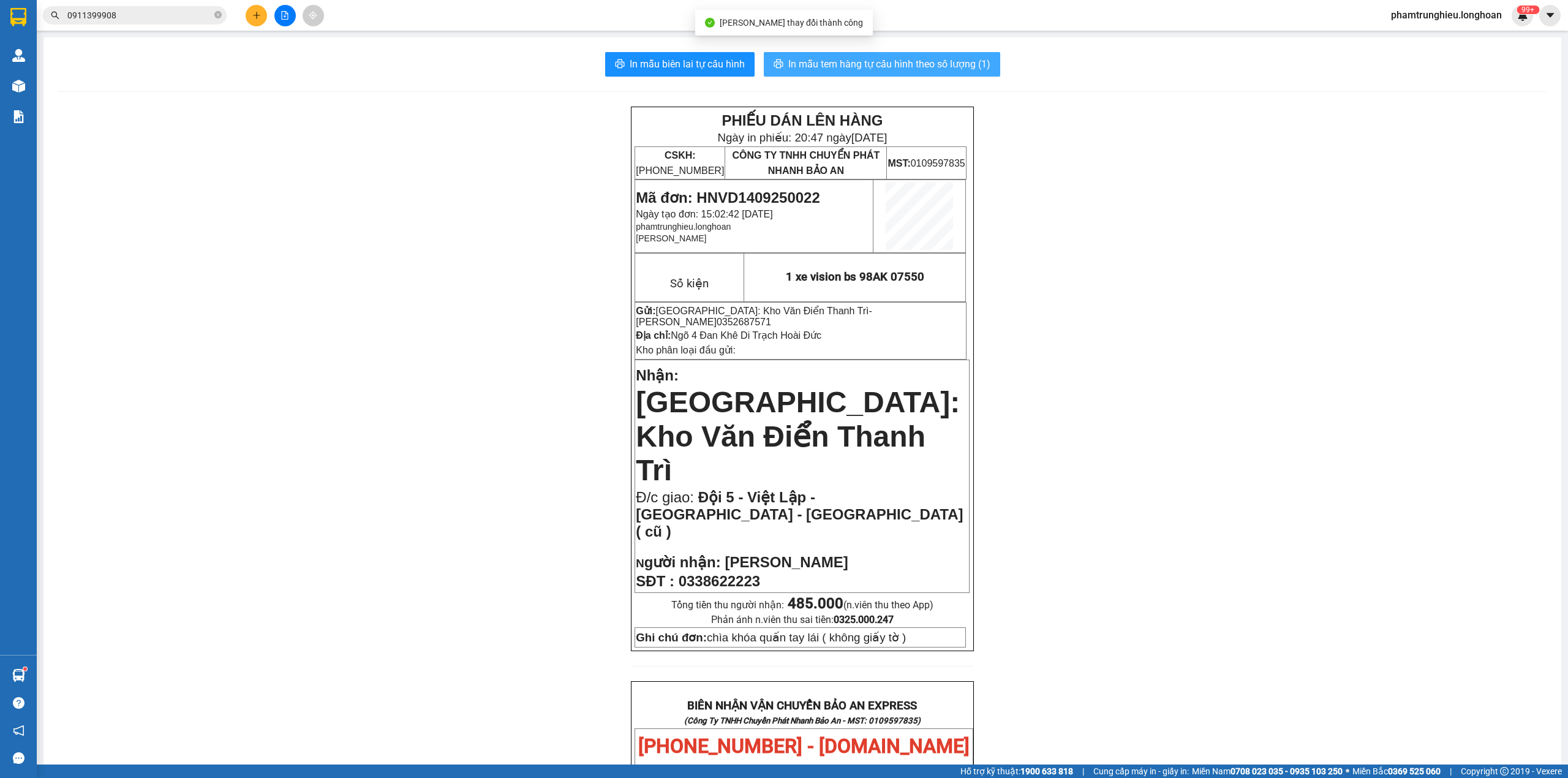
click at [881, 67] on span "In mẫu tem hàng tự cấu hình theo số lượng (1)" at bounding box center [889, 64] width 202 height 15
click at [1058, 425] on div "PHIẾU DÁN LÊN HÀNG Ngày in phiếu: 20:47 [DATE] CSKH: [PHONE_NUMBER] CÔNG TY TNH…" at bounding box center [803, 709] width 1488 height 1206
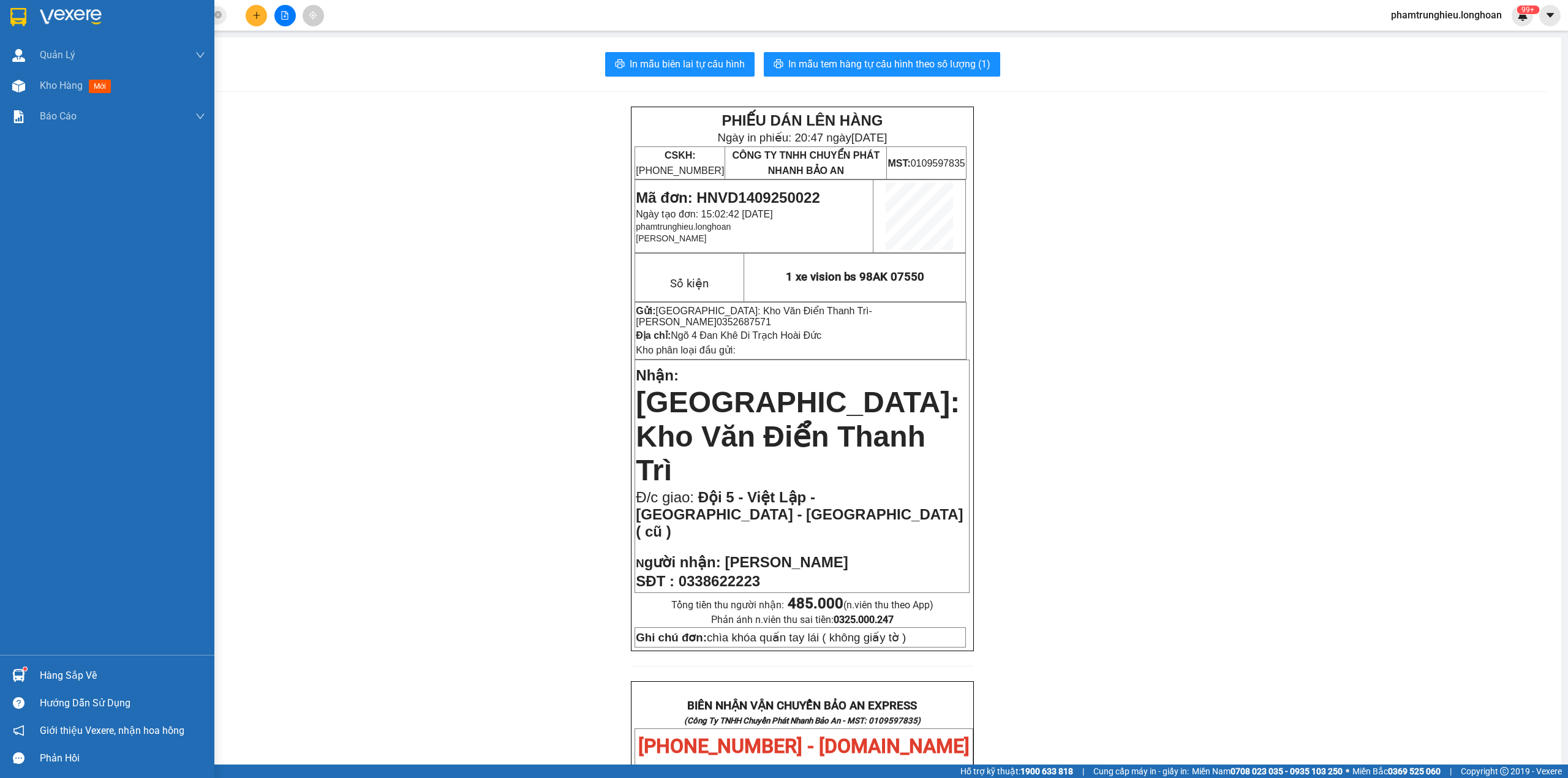
click at [23, 20] on img at bounding box center [18, 17] width 16 height 18
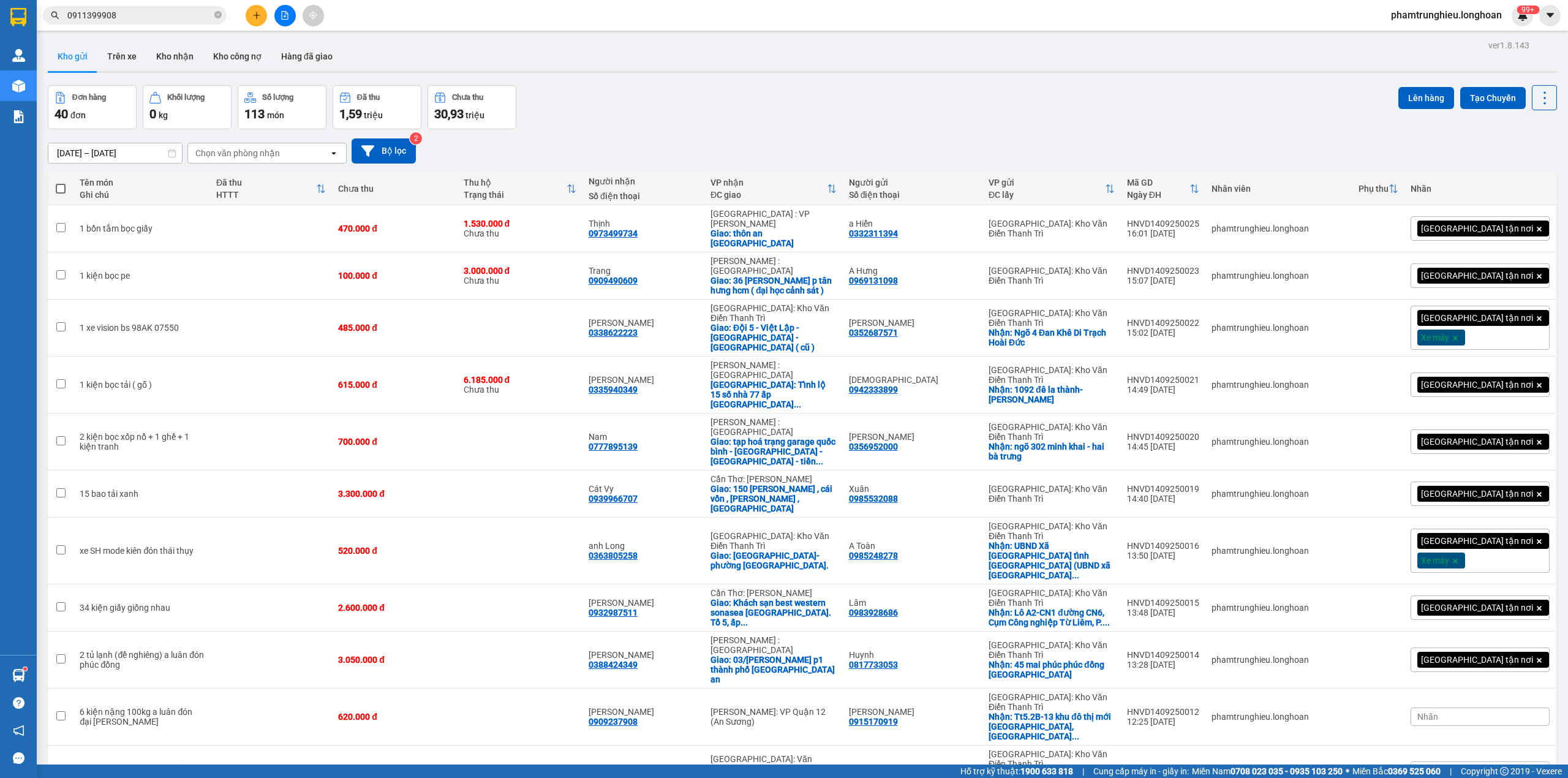
click at [158, 13] on input "0911399908" at bounding box center [140, 15] width 145 height 13
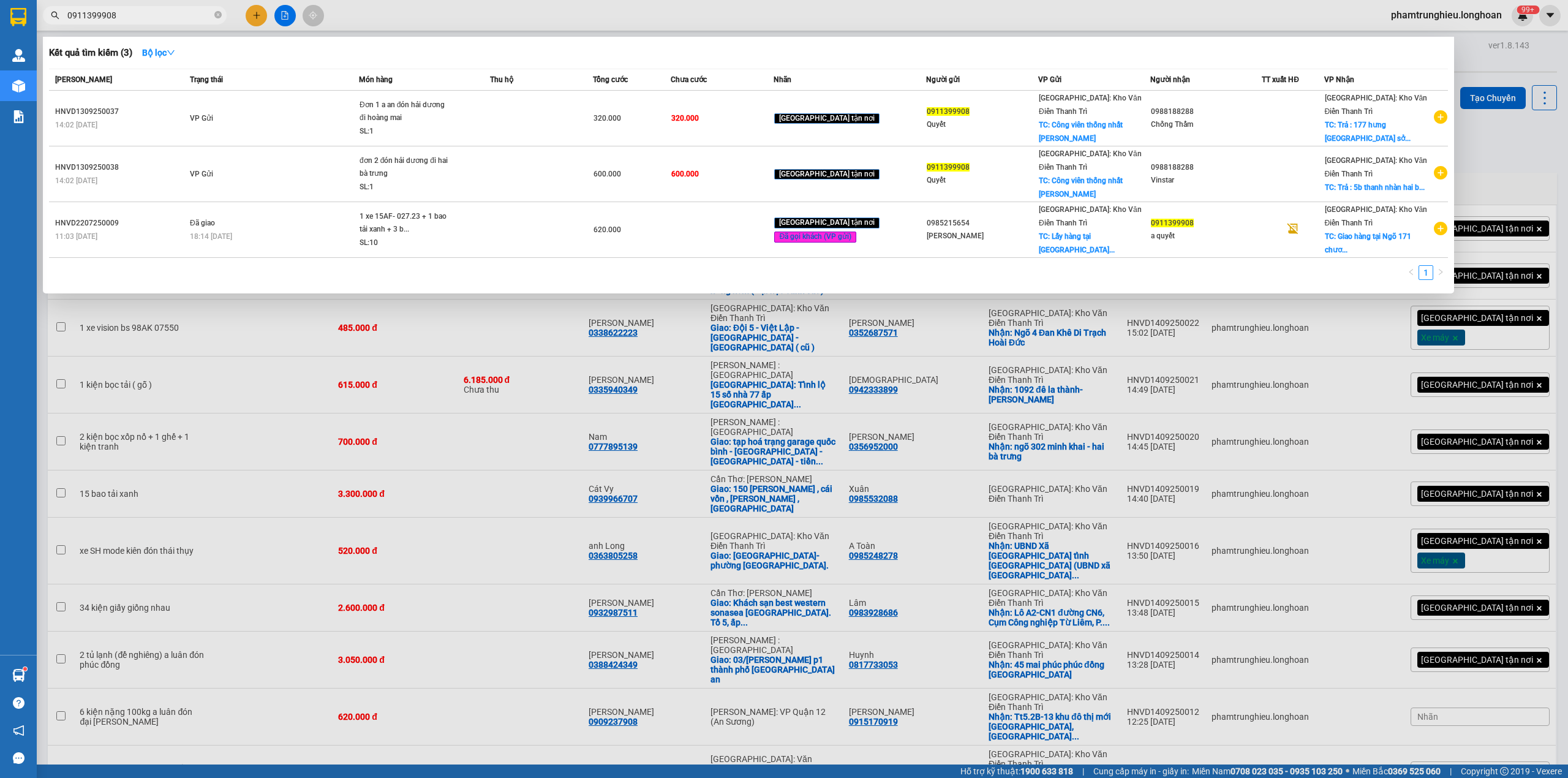
click at [158, 13] on input "0911399908" at bounding box center [140, 15] width 145 height 13
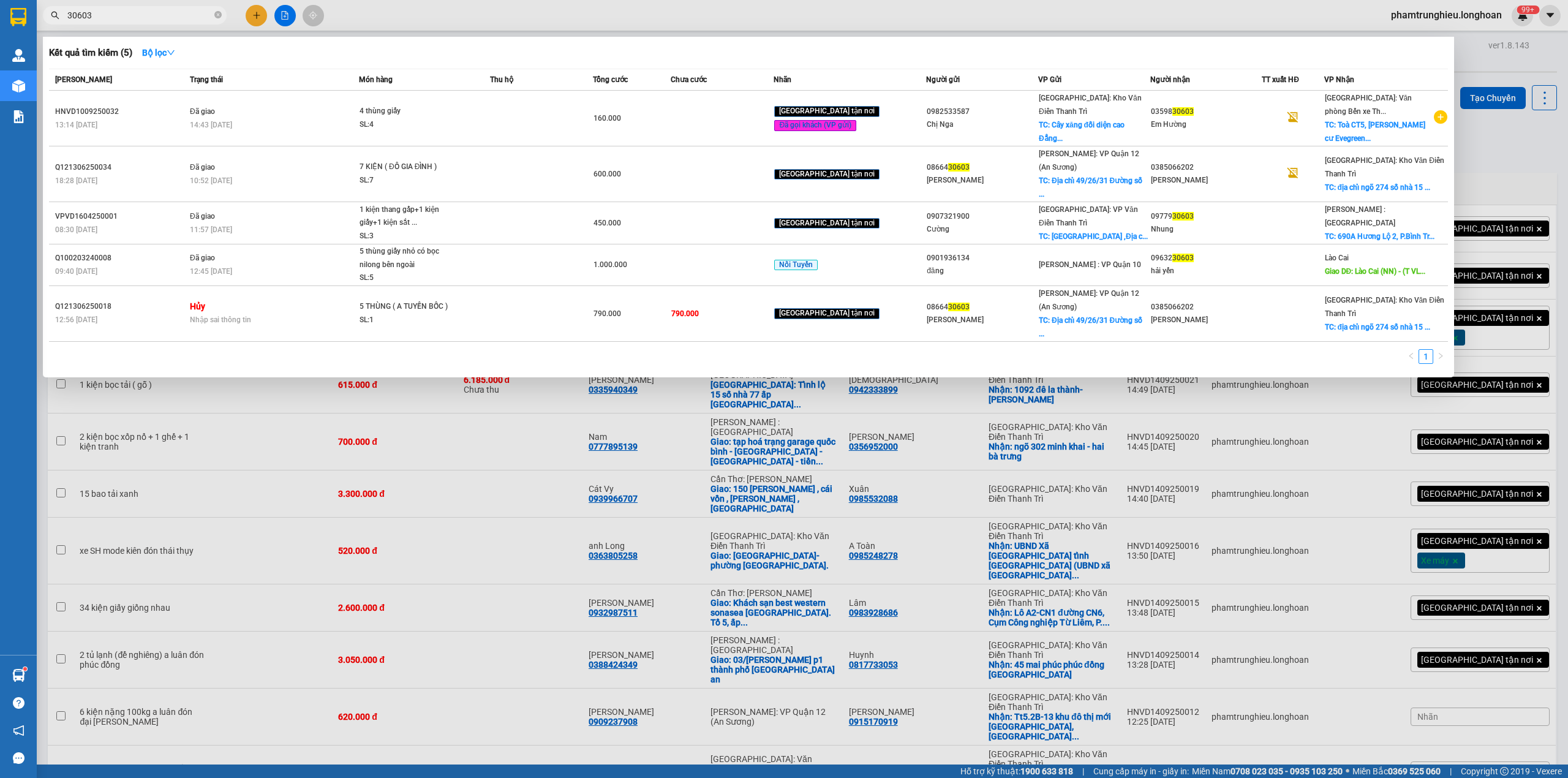
click at [160, 11] on input "30603" at bounding box center [140, 15] width 145 height 13
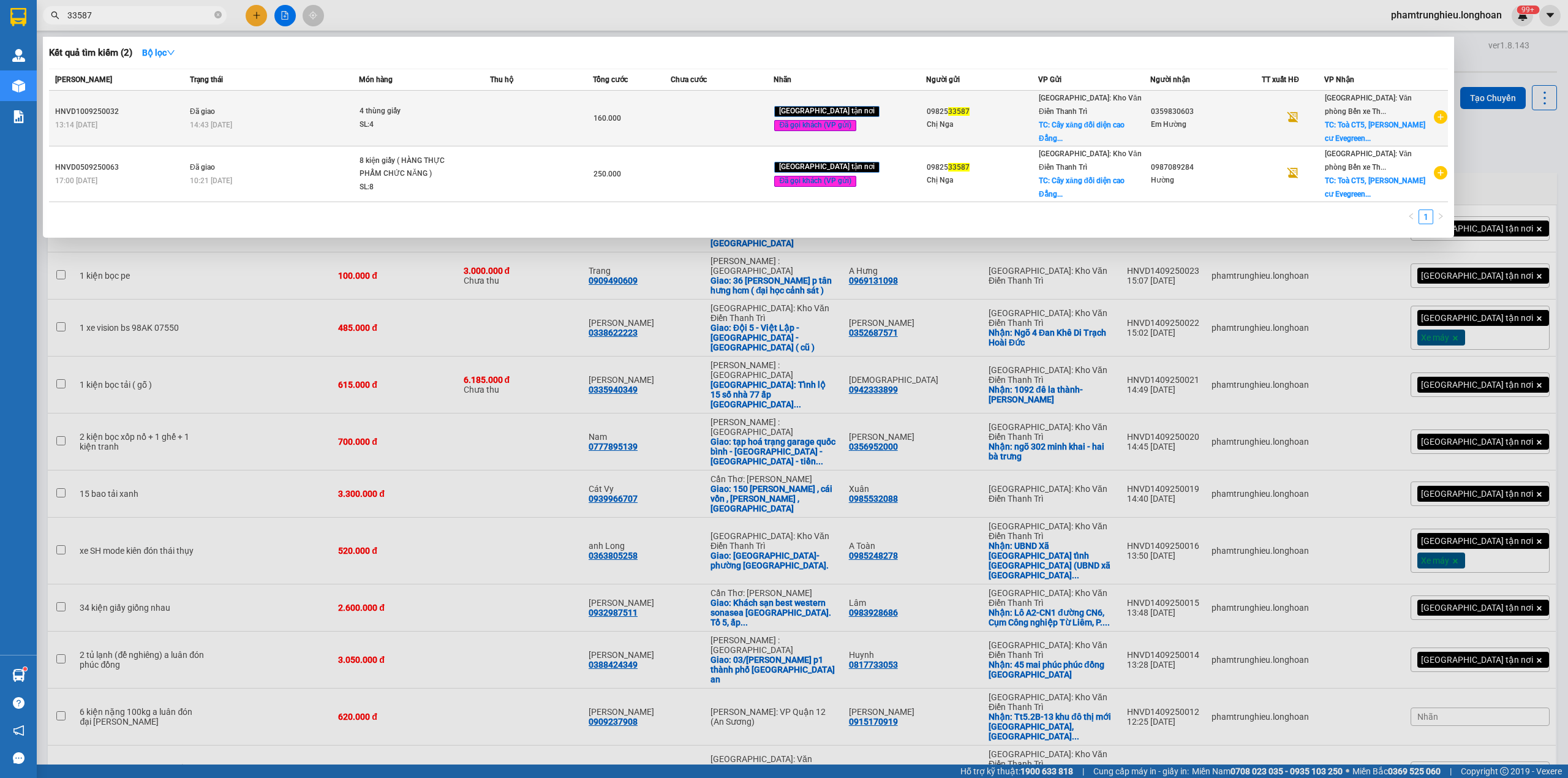
type input "33587"
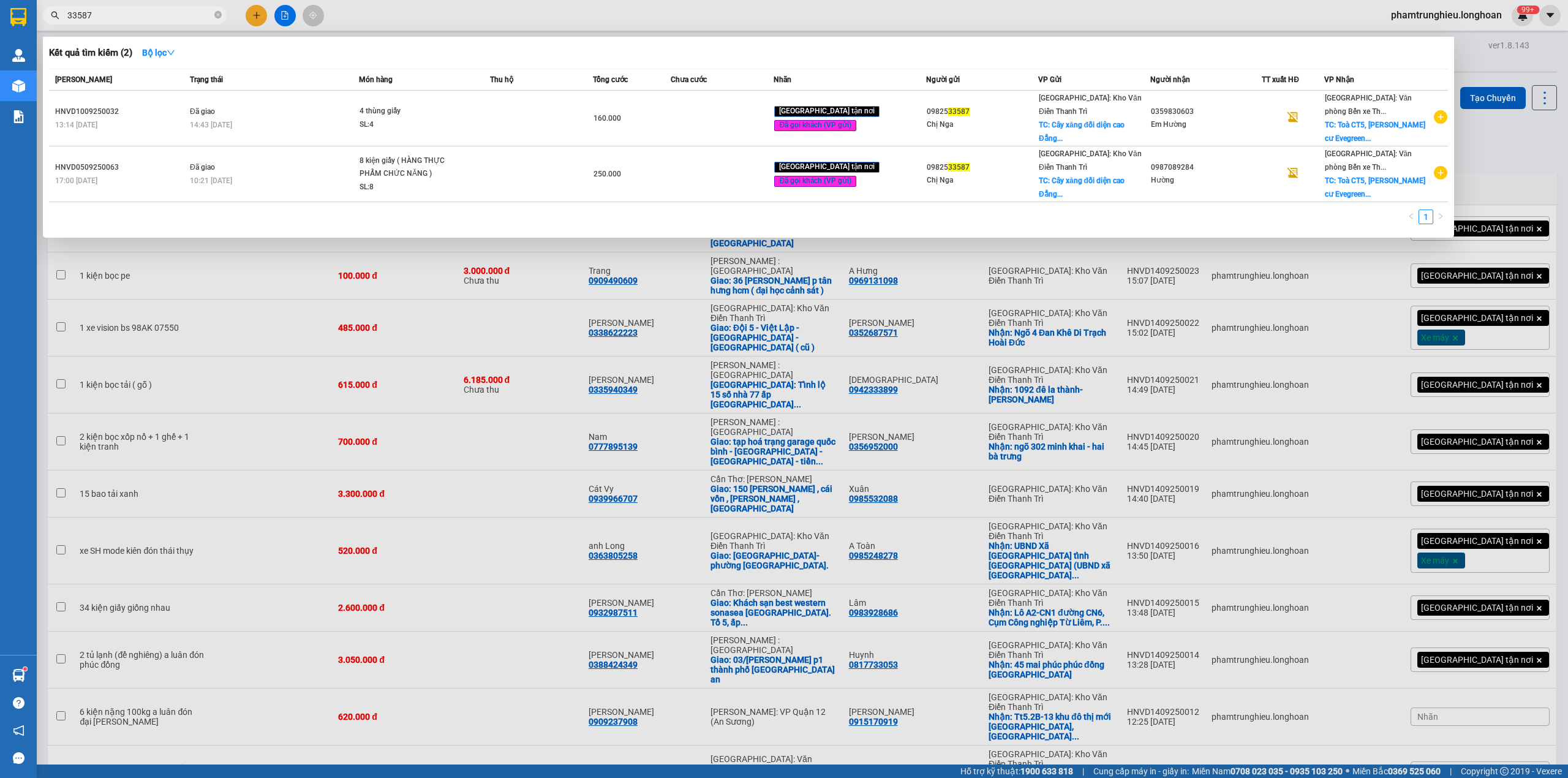
click at [147, 5] on div at bounding box center [784, 389] width 1568 height 778
click at [147, 5] on div "Kết quả tìm kiếm ( 2 ) Bộ lọc Mã ĐH Trạng thái Món hàng Thu hộ Tổng cước Chưa c…" at bounding box center [119, 15] width 239 height 21
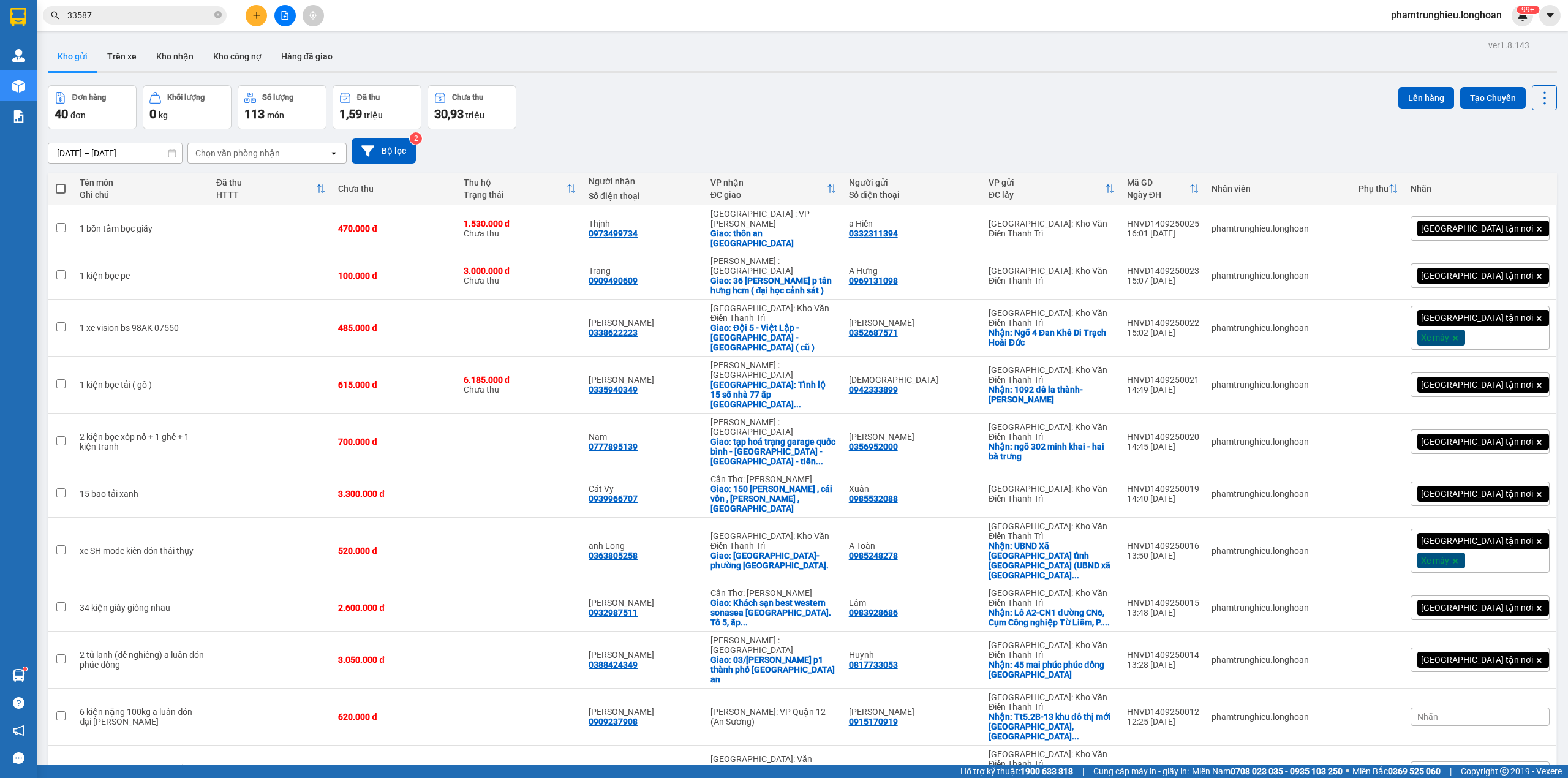
click at [143, 13] on input "33587" at bounding box center [140, 15] width 145 height 13
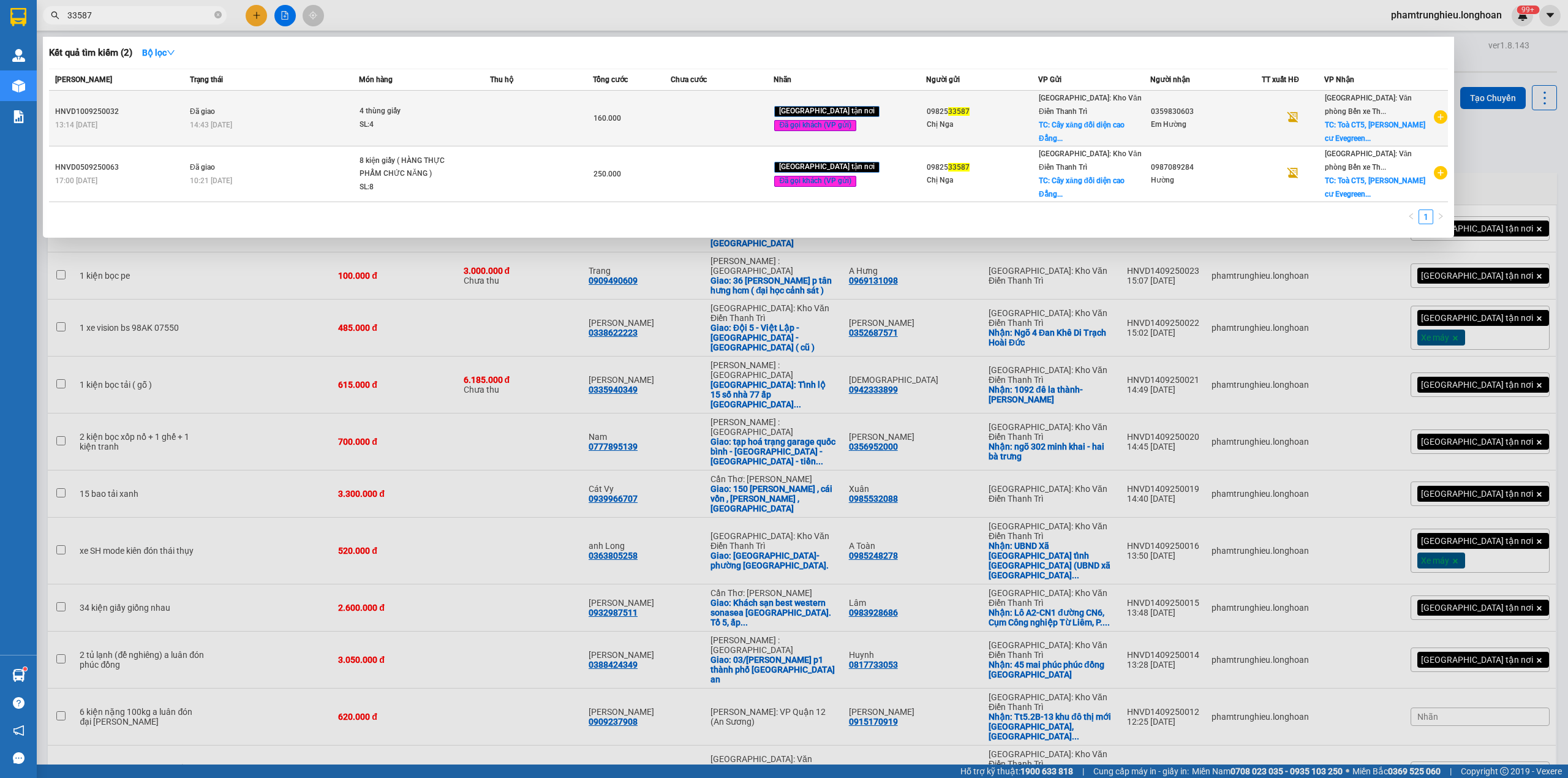
click at [333, 123] on div "14:43 [DATE]" at bounding box center [274, 124] width 169 height 13
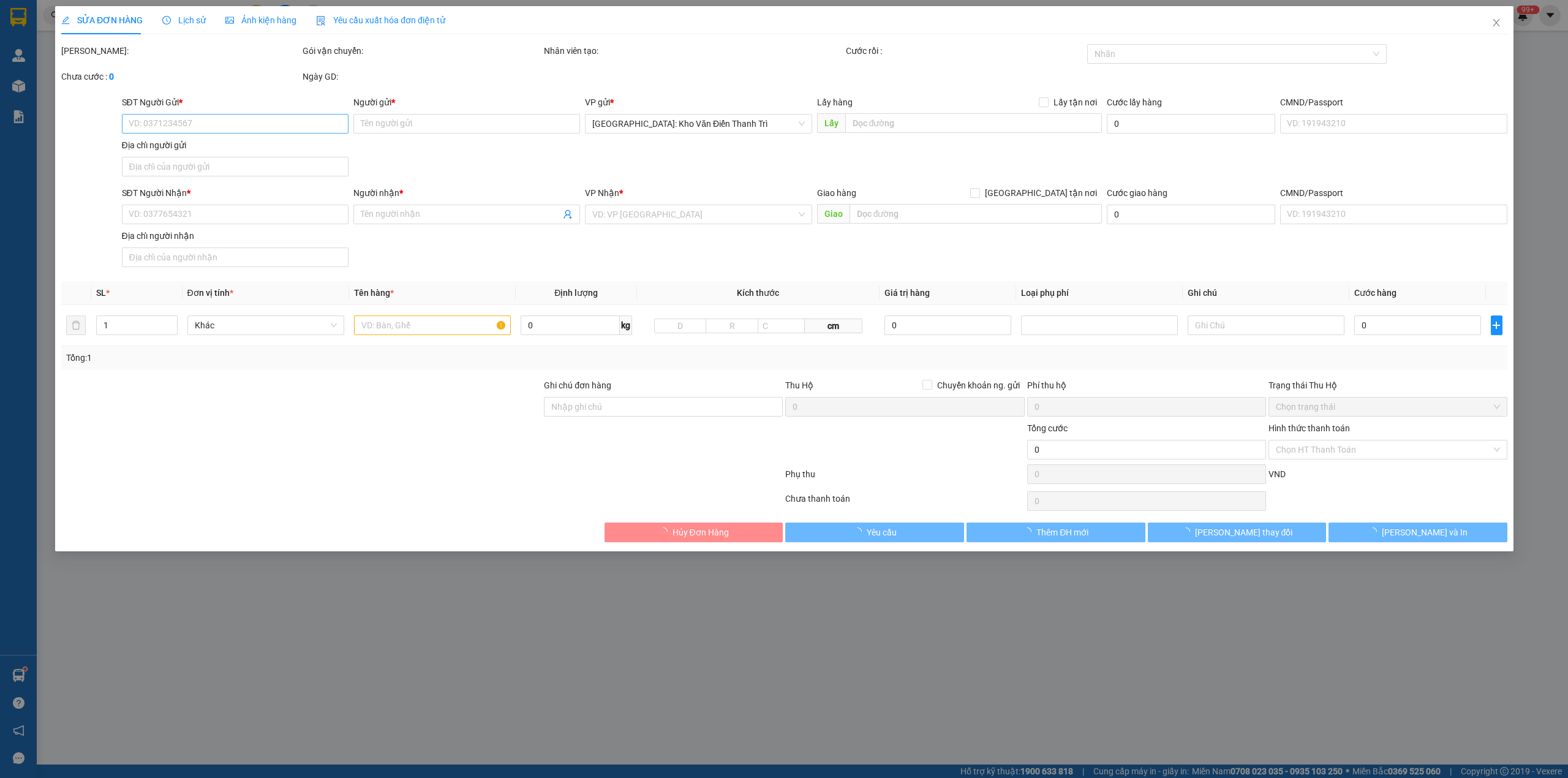
type input "0982533587"
type input "Chị Nga"
checkbox input "true"
type input "Cây xăng đối diện cao Đẳng Thương Mại Du Lịch cạnh CÔNG TY MAY TNG [GEOGRAPHIC_…"
type input "0359830603"
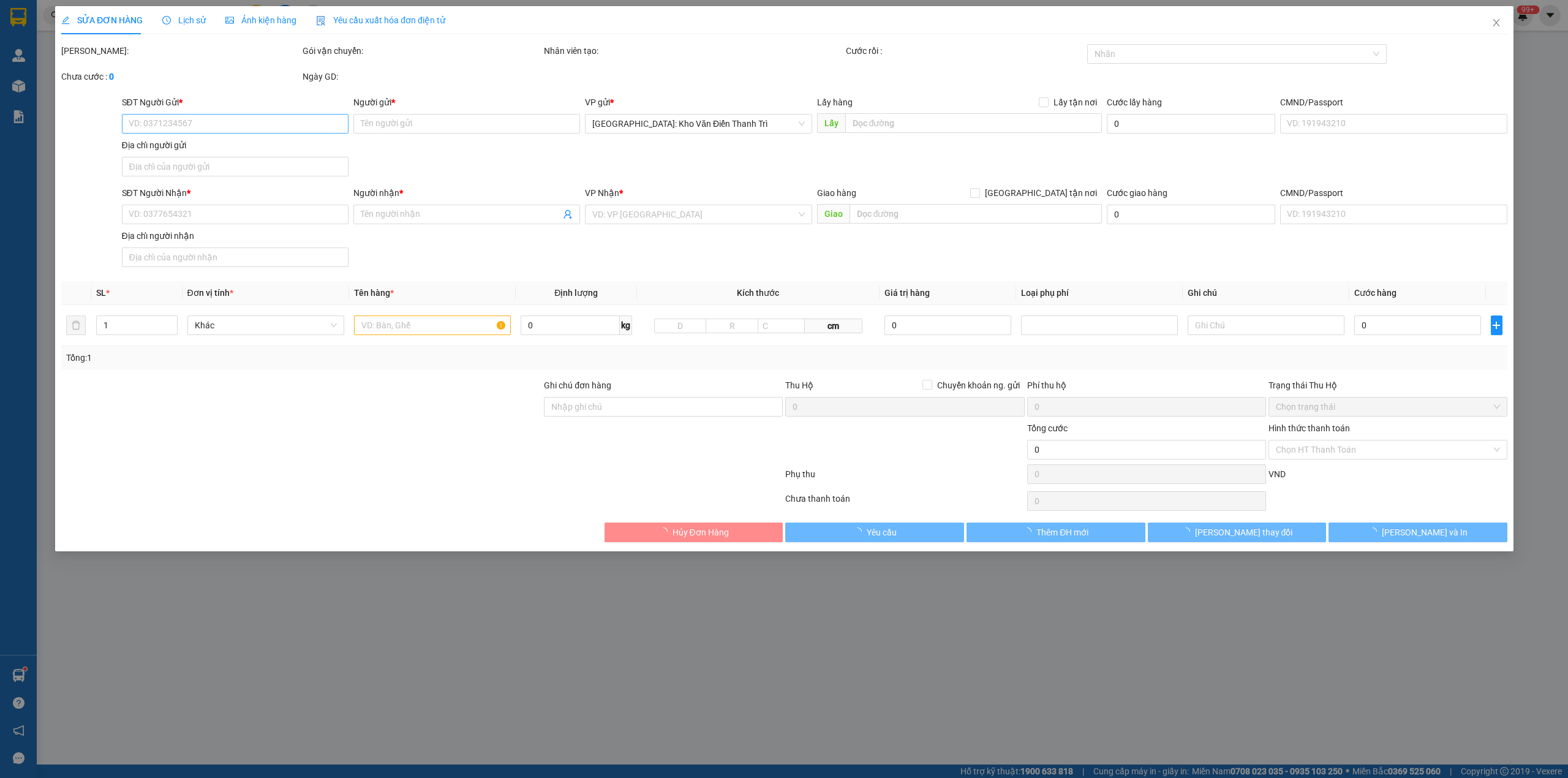
type input "Em Hường"
checkbox input "true"
type input "Toà CT5, [PERSON_NAME] cư Evegreen, [PERSON_NAME], [PERSON_NAME], An Dương [GEO…"
type input "hàng giao nguyên kiện, hư vỡ ko đền"
type input "160.000"
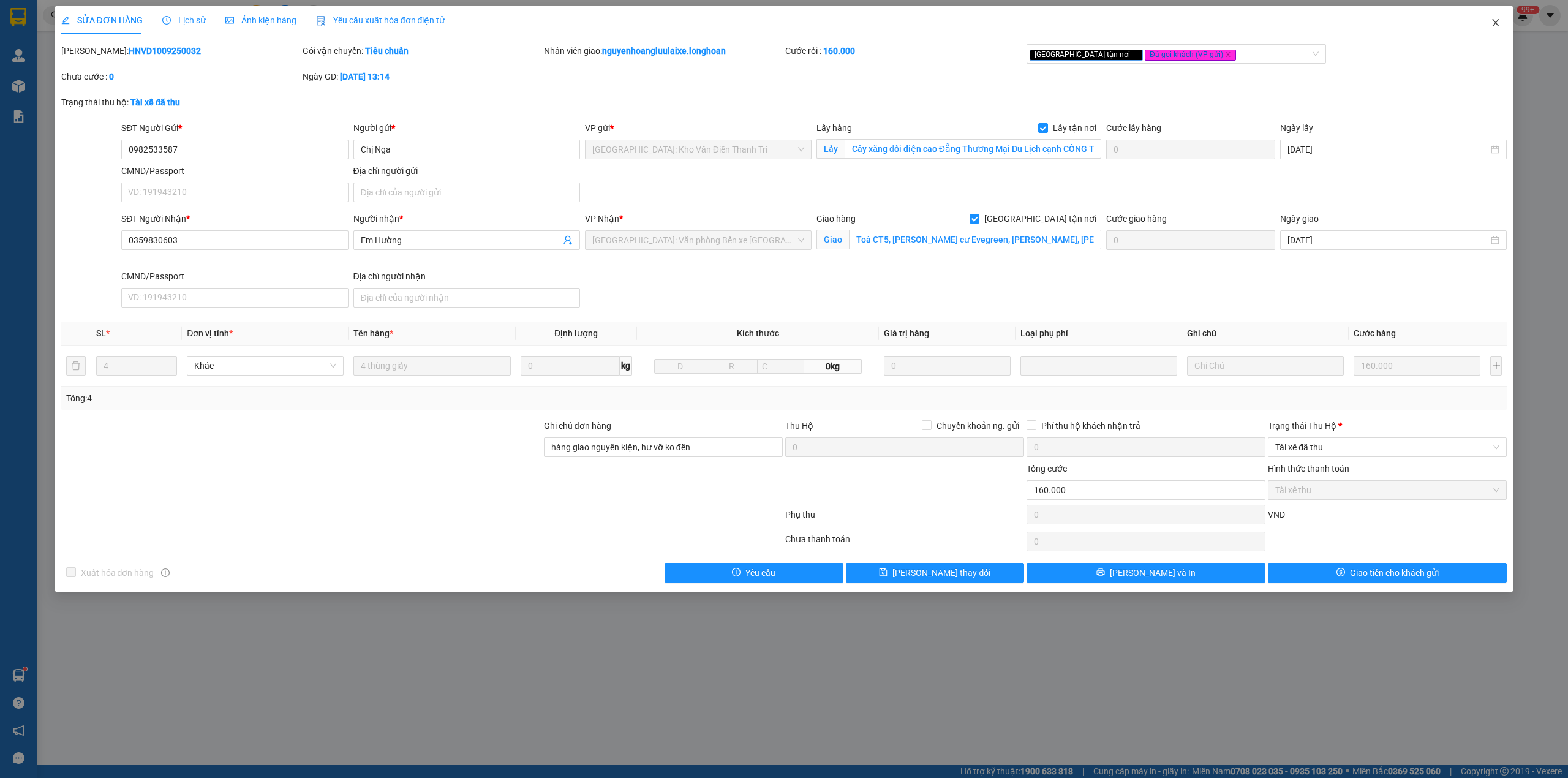
click at [1497, 20] on icon "close" at bounding box center [1496, 23] width 9 height 9
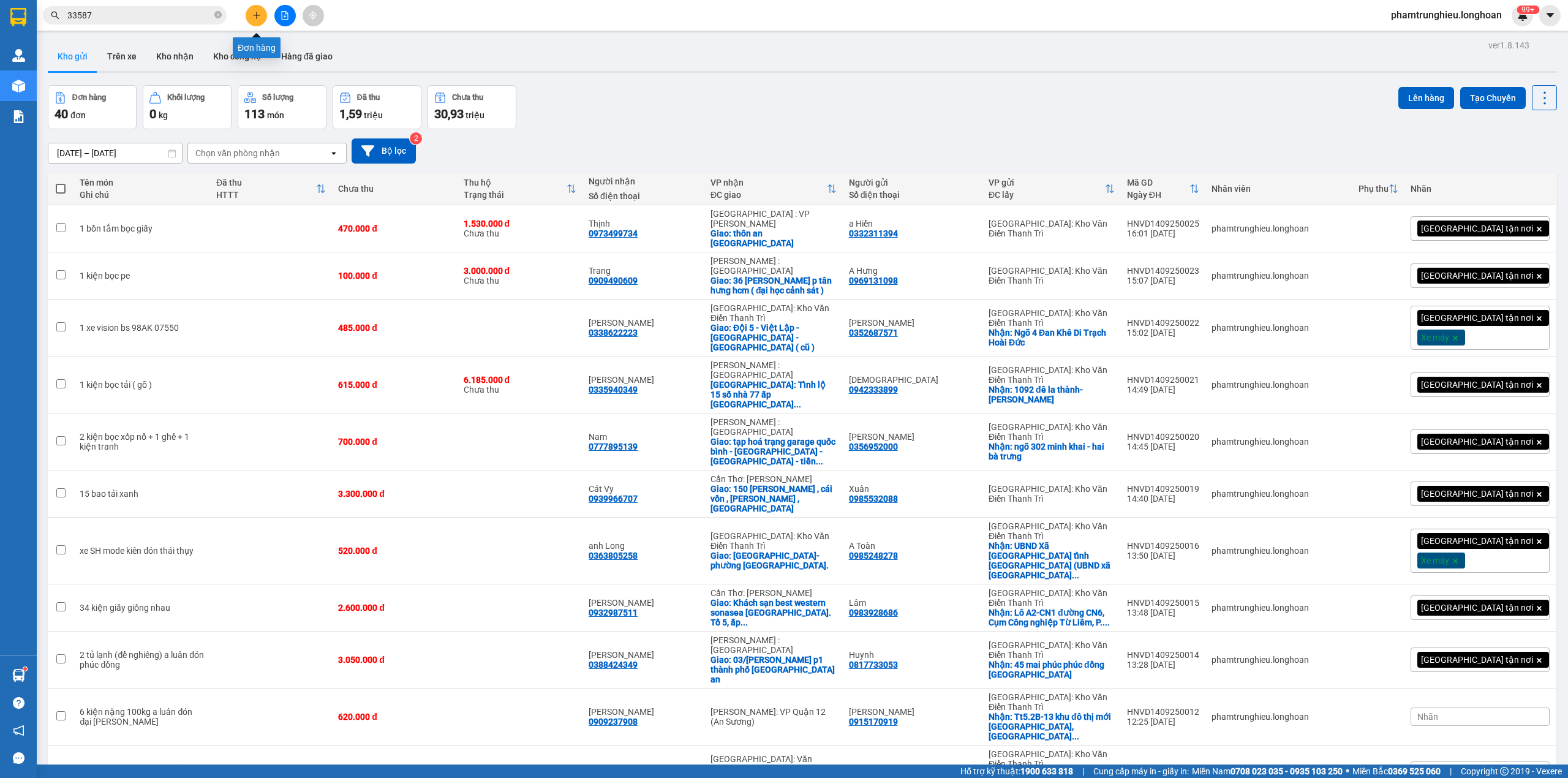
click at [258, 15] on icon "plus" at bounding box center [256, 15] width 7 height 1
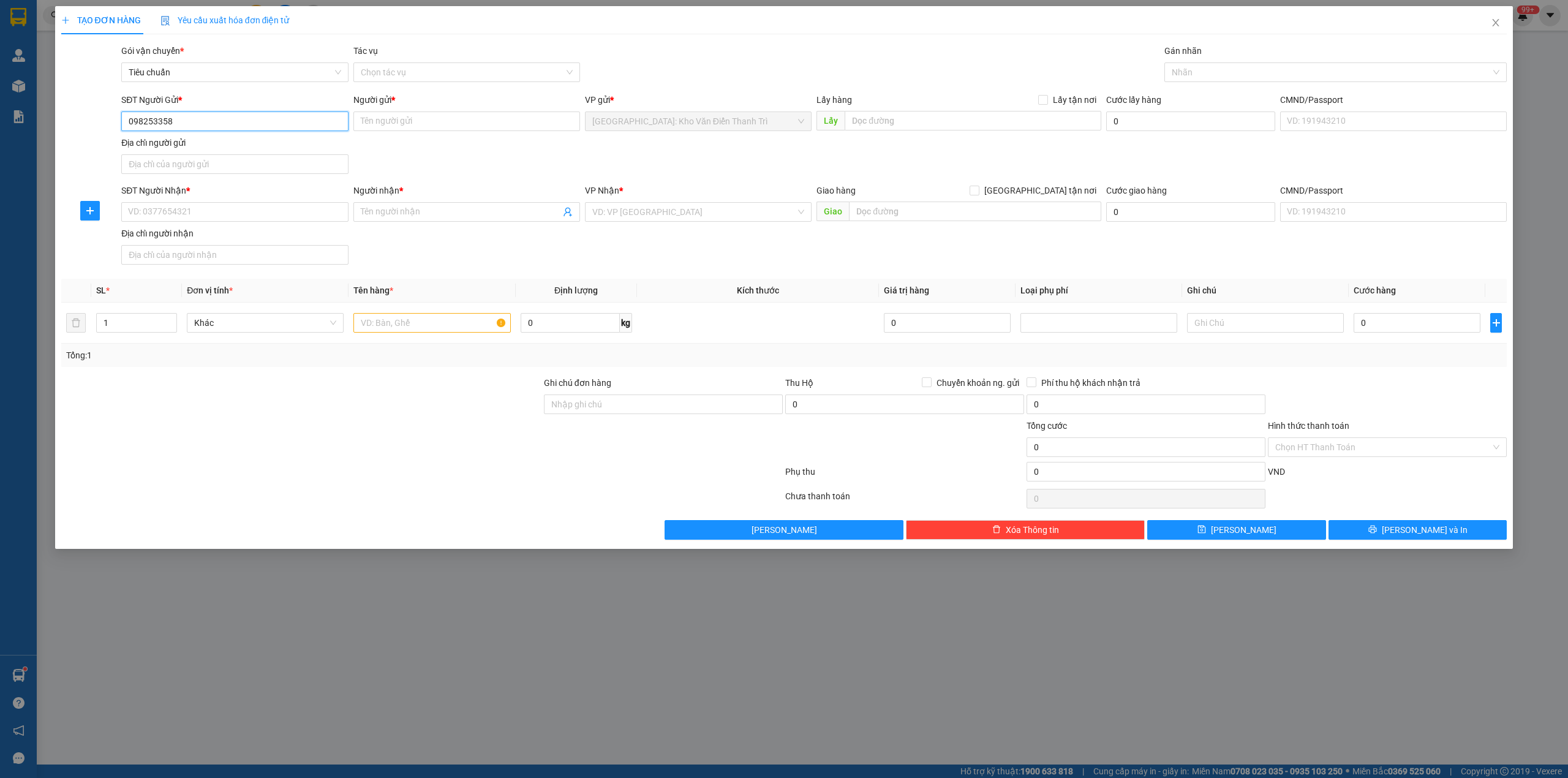
type input "0982533587"
click at [235, 145] on div "0982533587 - Chị Nga" at bounding box center [234, 146] width 212 height 13
type input "Chị Nga"
checkbox input "true"
type input "Cây xăng đối diện cao Đẳng Thương Mại Du Lịch cạnh CÔNG TY MAY TNG [GEOGRAPHIC_…"
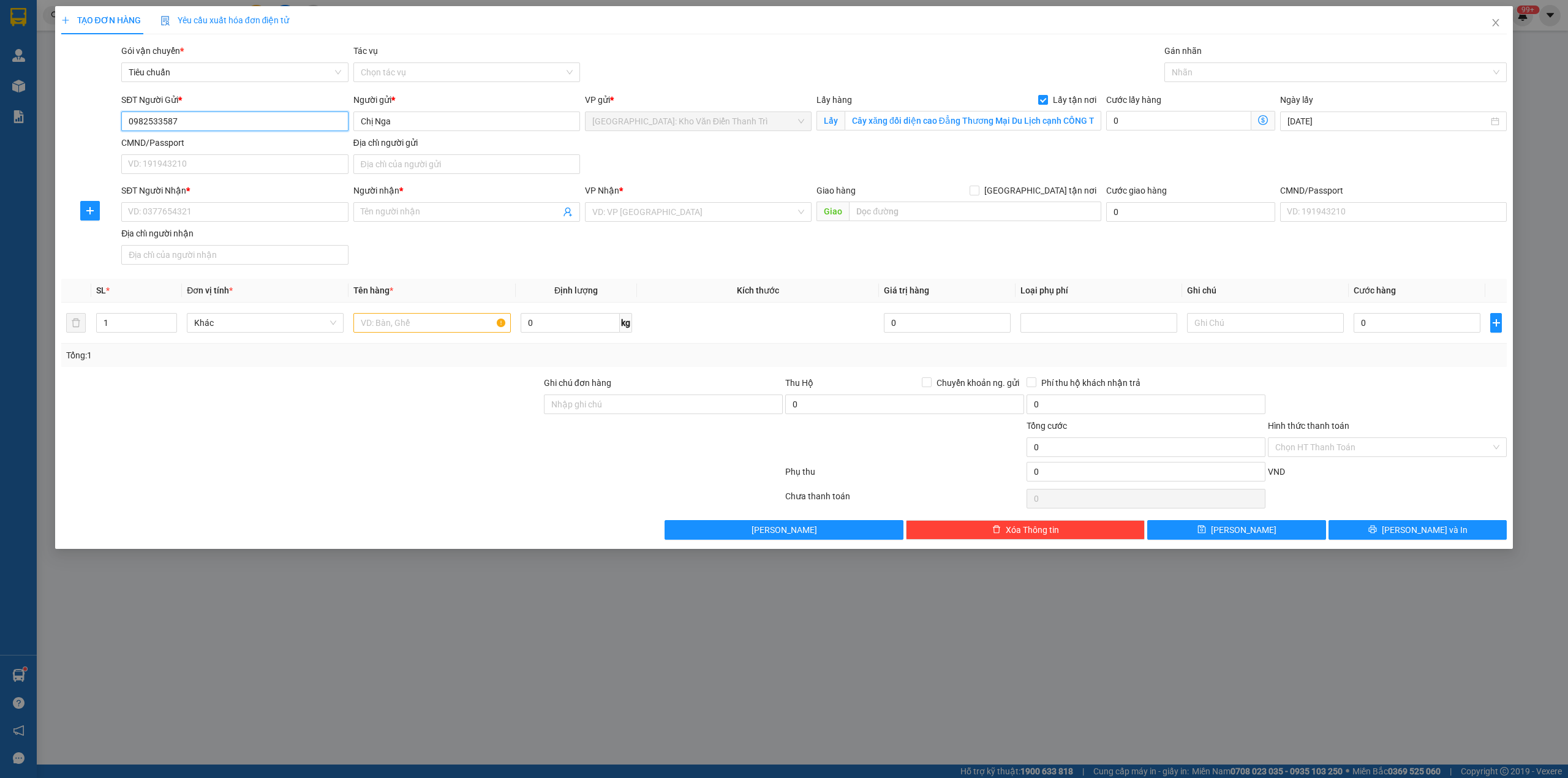
type input "0982533587"
click at [226, 207] on input "SĐT Người Nhận *" at bounding box center [235, 212] width 227 height 20
type input "0359"
click at [226, 207] on input "0359" at bounding box center [235, 212] width 227 height 20
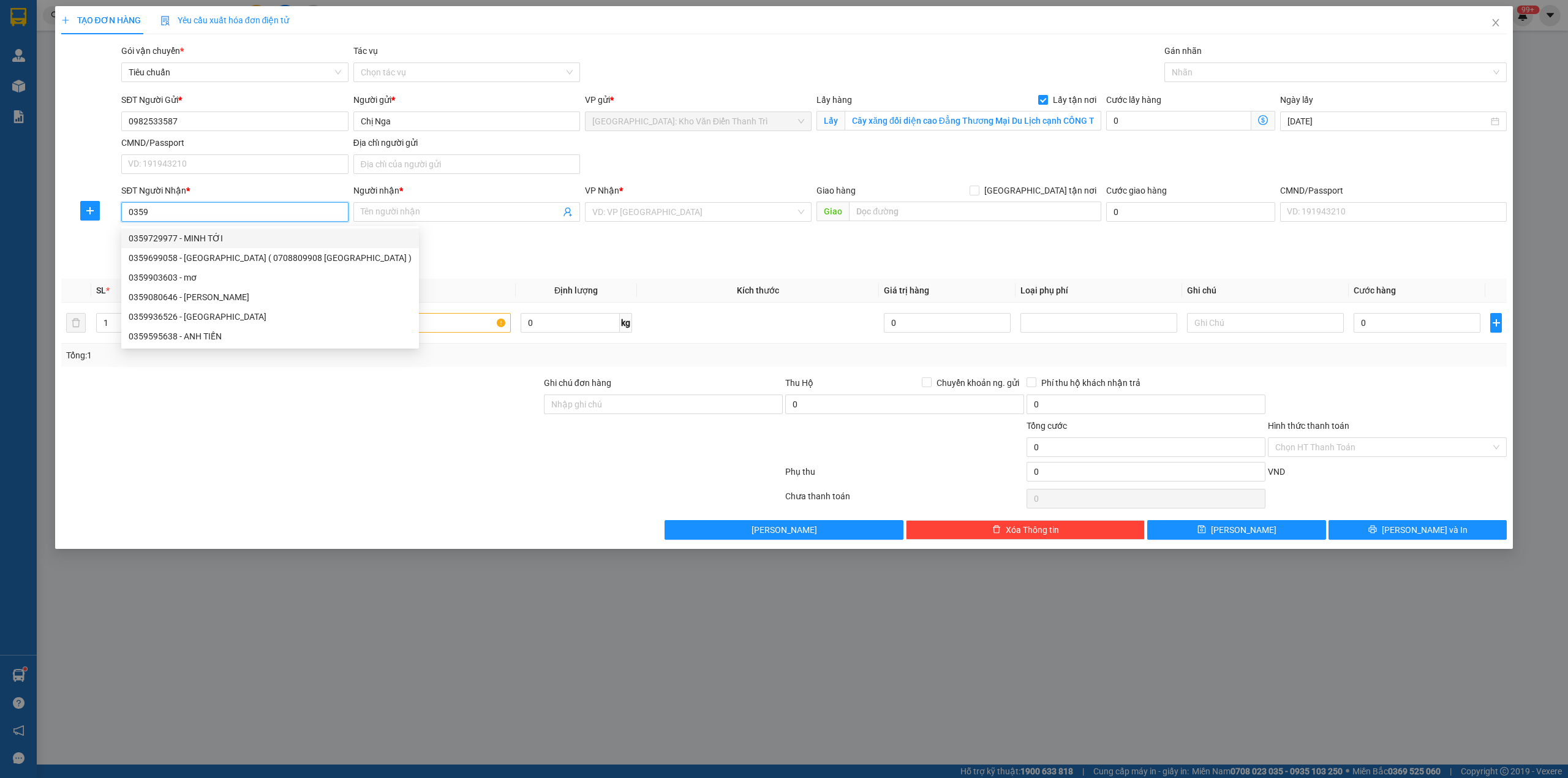
click at [217, 219] on input "0359" at bounding box center [235, 212] width 227 height 20
click at [209, 209] on input "0359" at bounding box center [235, 212] width 227 height 20
type input "0359830603"
click at [222, 238] on div "0359830603 - Em Hường" at bounding box center [234, 238] width 212 height 13
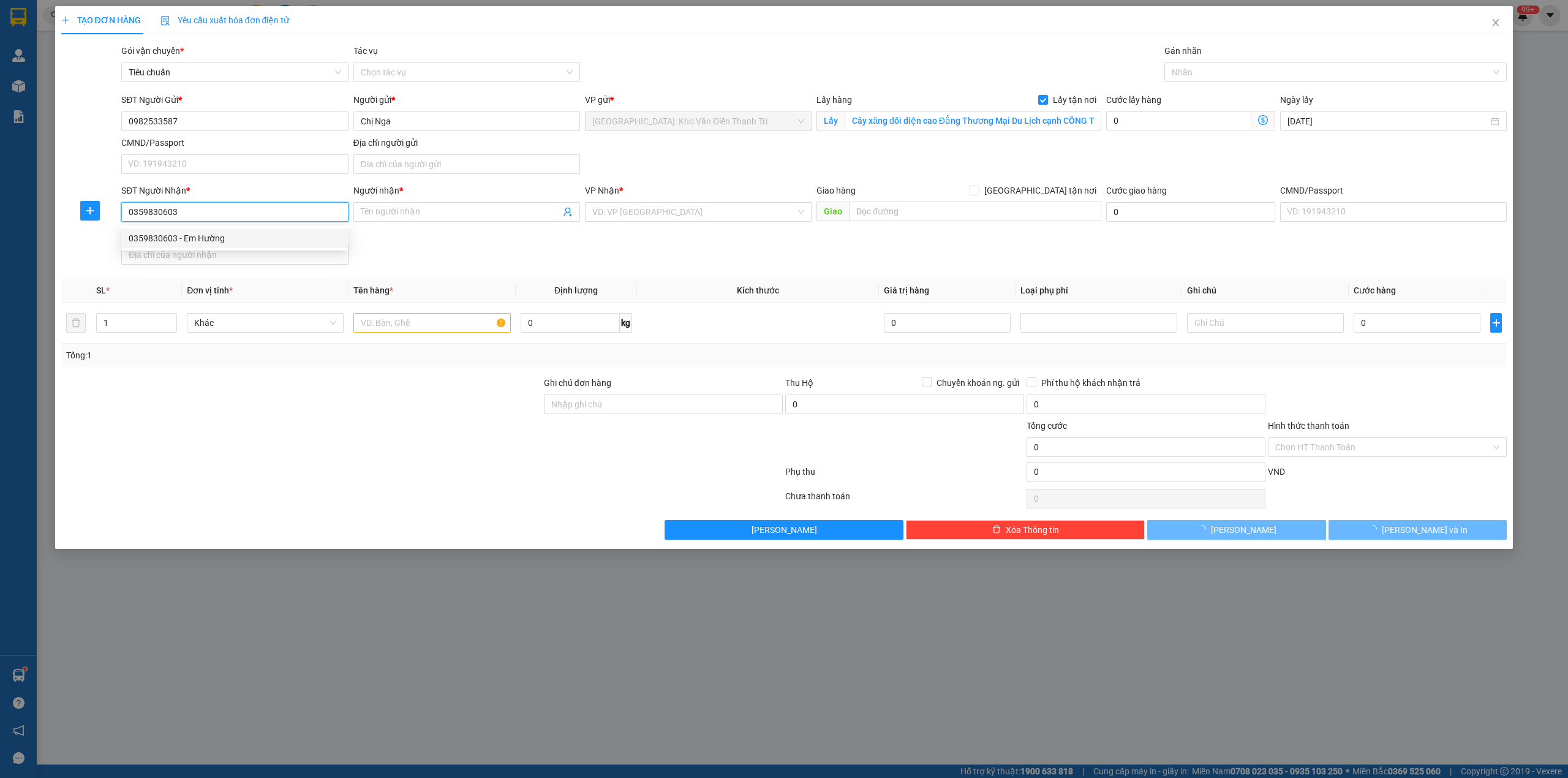
type input "Em Hường"
checkbox input "true"
type input "Toà CT5, [PERSON_NAME] cư Evegreen, [PERSON_NAME], [PERSON_NAME], An Dương [GEO…"
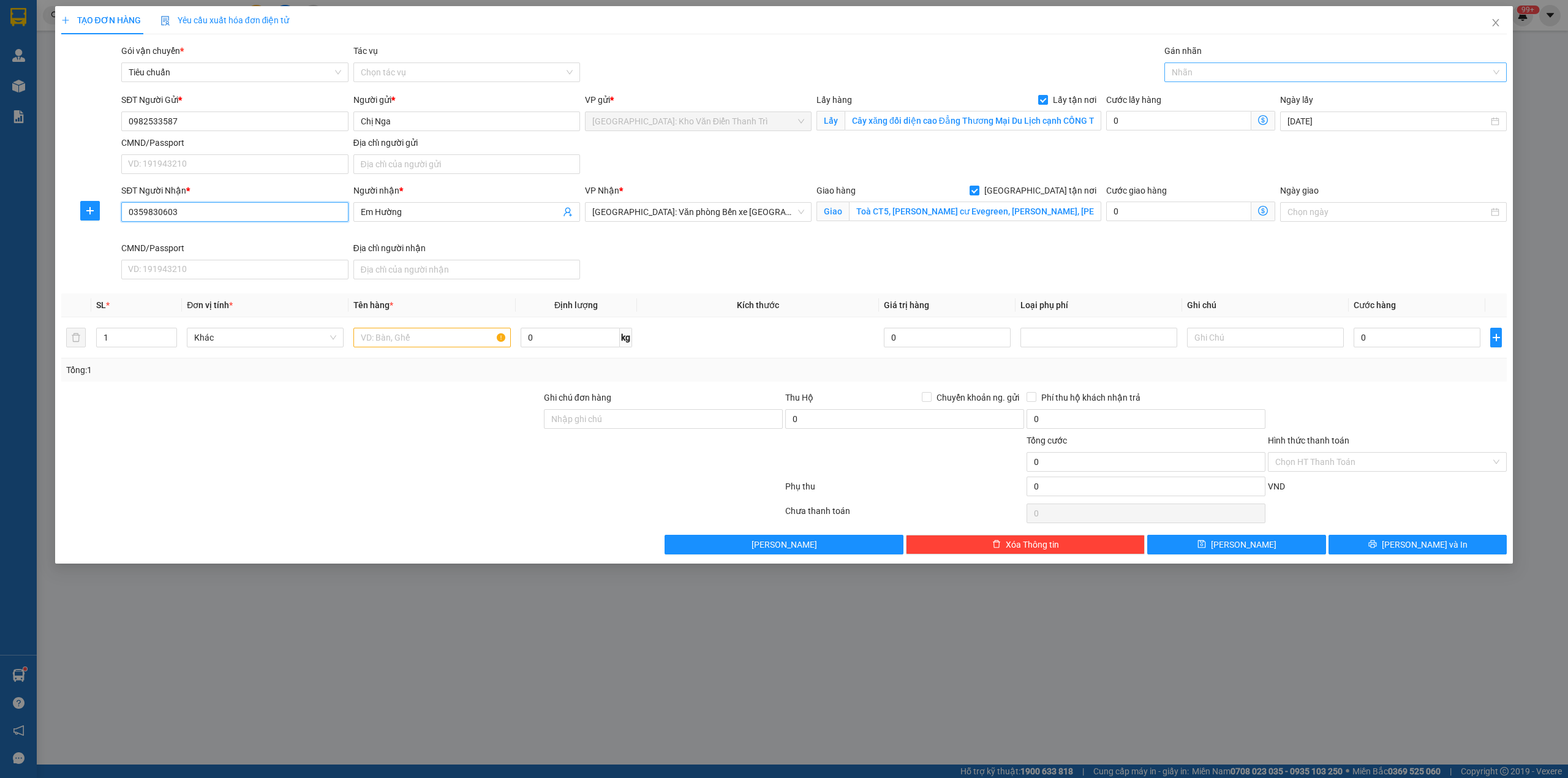
click at [1218, 72] on div at bounding box center [1330, 72] width 324 height 15
type input "0359830603"
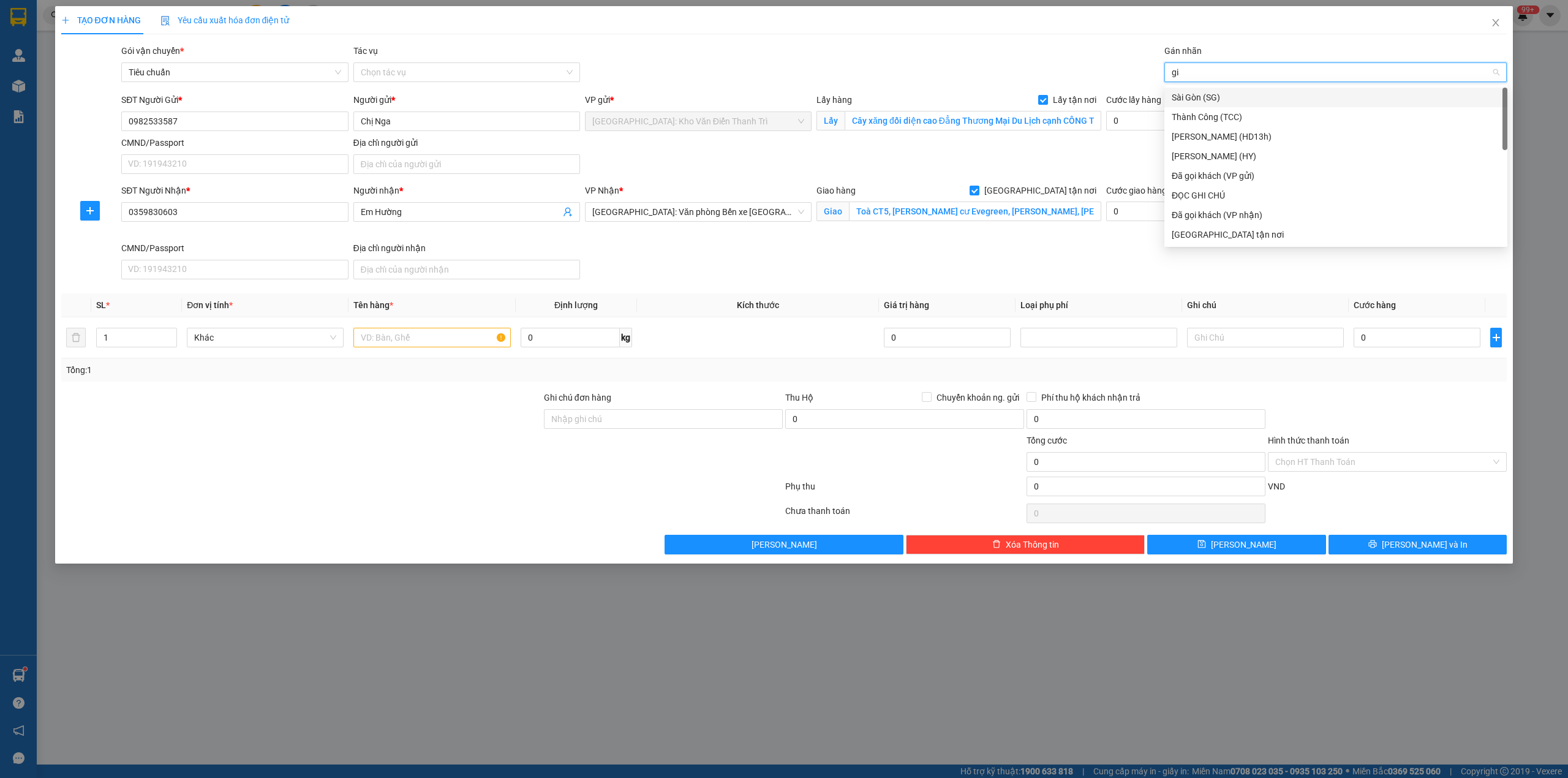
type input "giao"
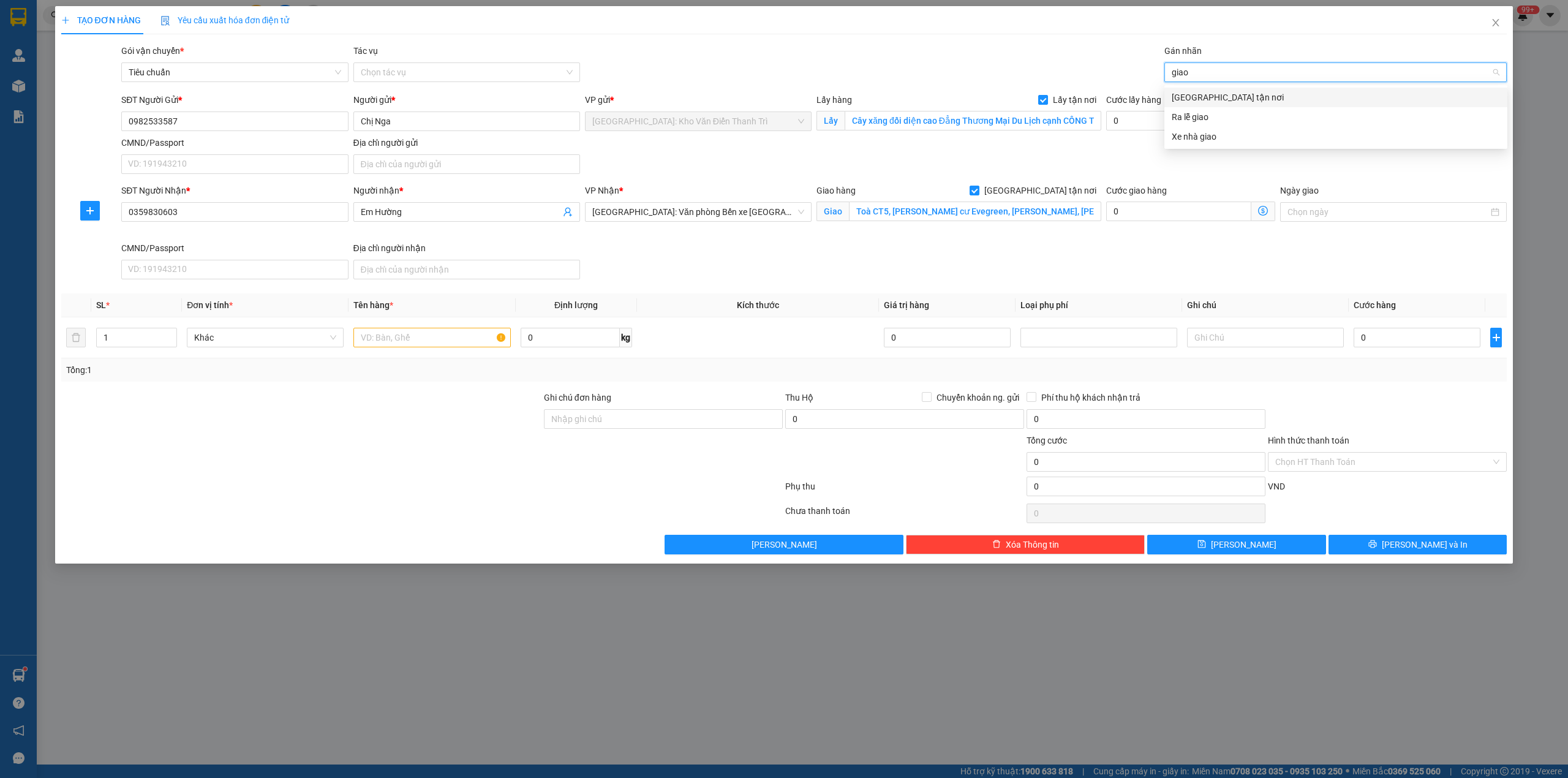
click at [1221, 92] on div "[GEOGRAPHIC_DATA] tận nơi" at bounding box center [1336, 97] width 328 height 13
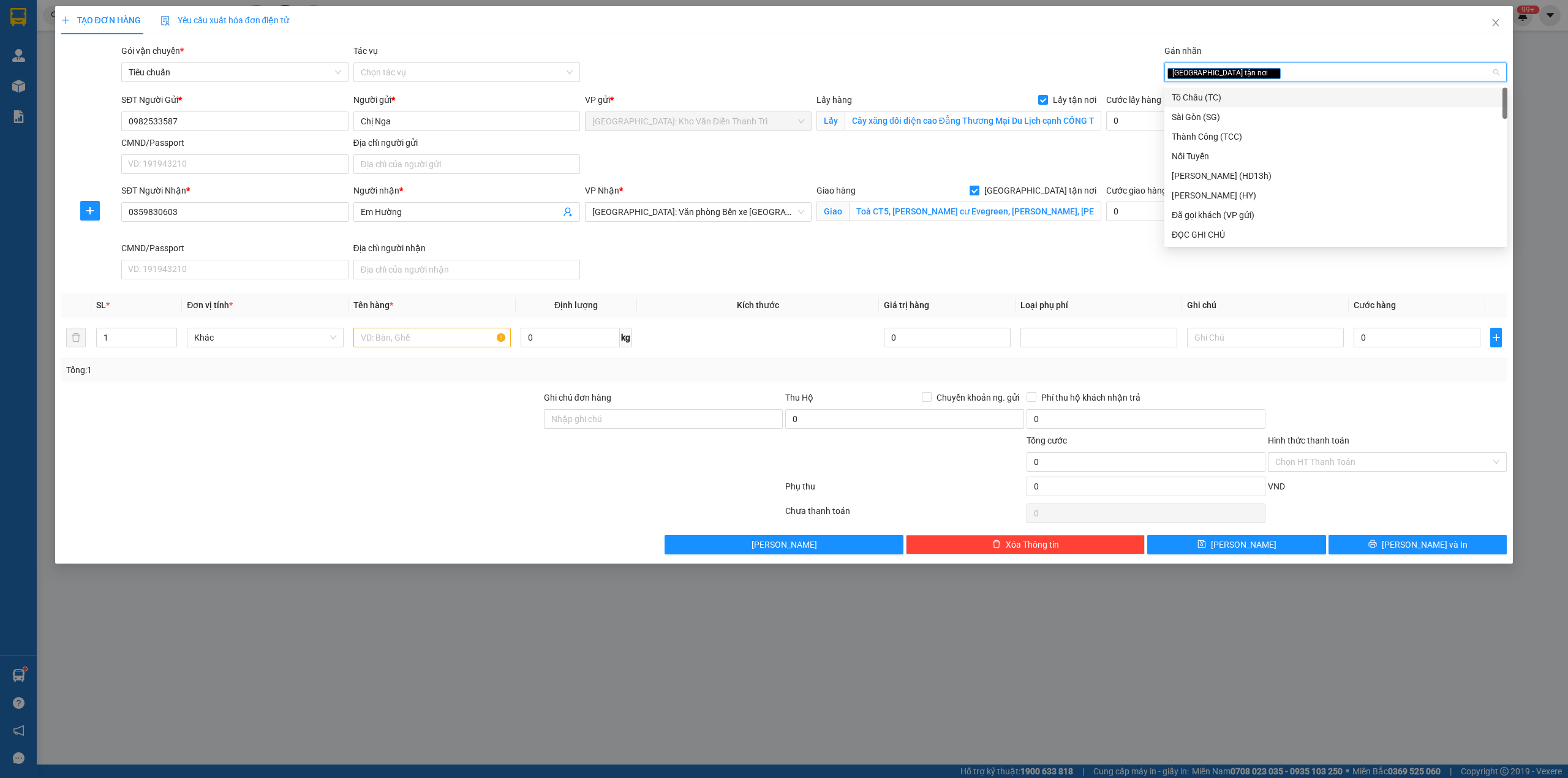
click at [912, 59] on div "Gói vận chuyển * Tiêu chuẩn Tác vụ Chọn tác vụ Gán nhãn Giao tận nơi" at bounding box center [814, 65] width 1391 height 43
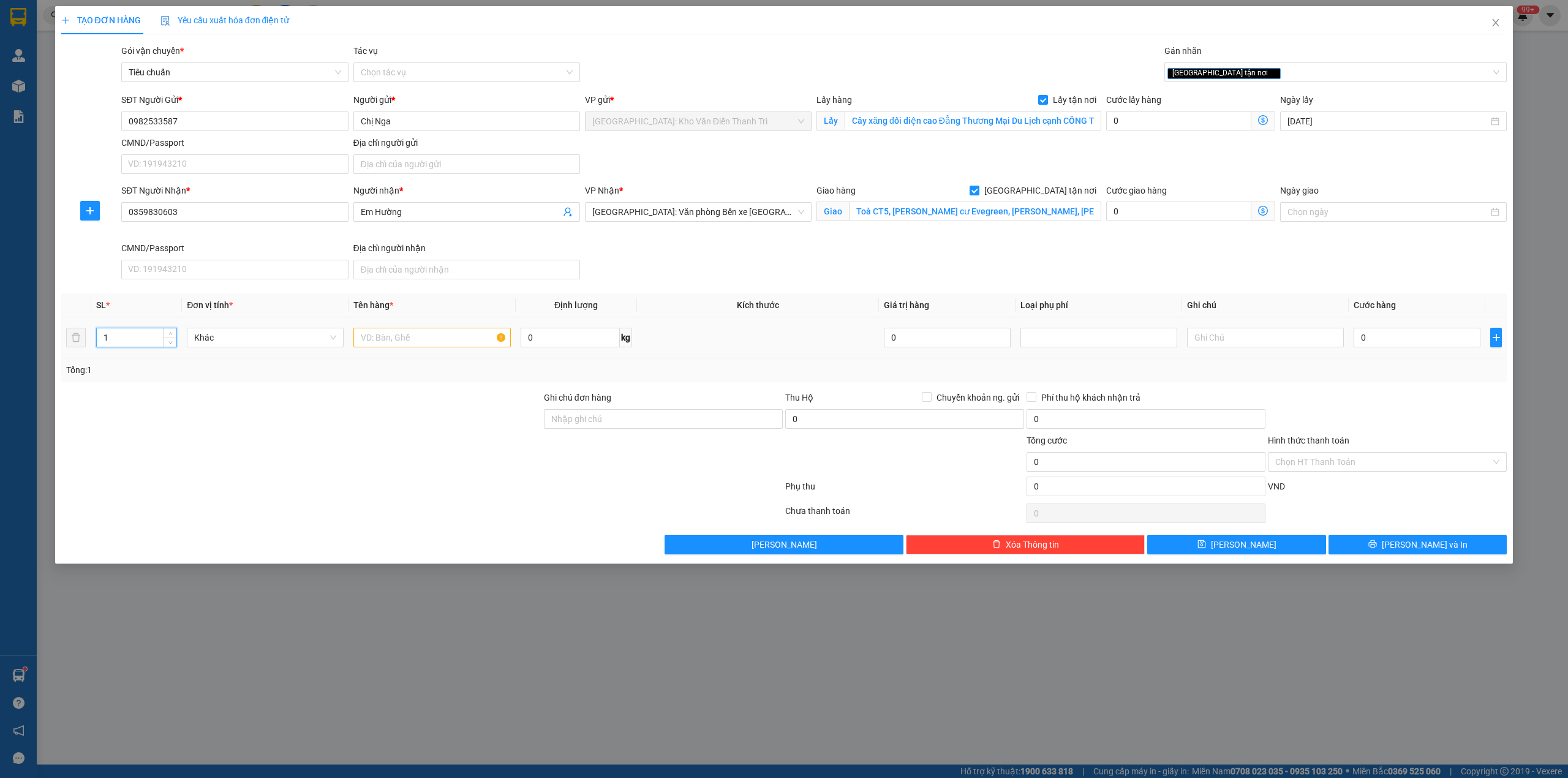
click at [134, 346] on input "1" at bounding box center [136, 337] width 80 height 18
click at [113, 346] on input "1" at bounding box center [136, 337] width 80 height 18
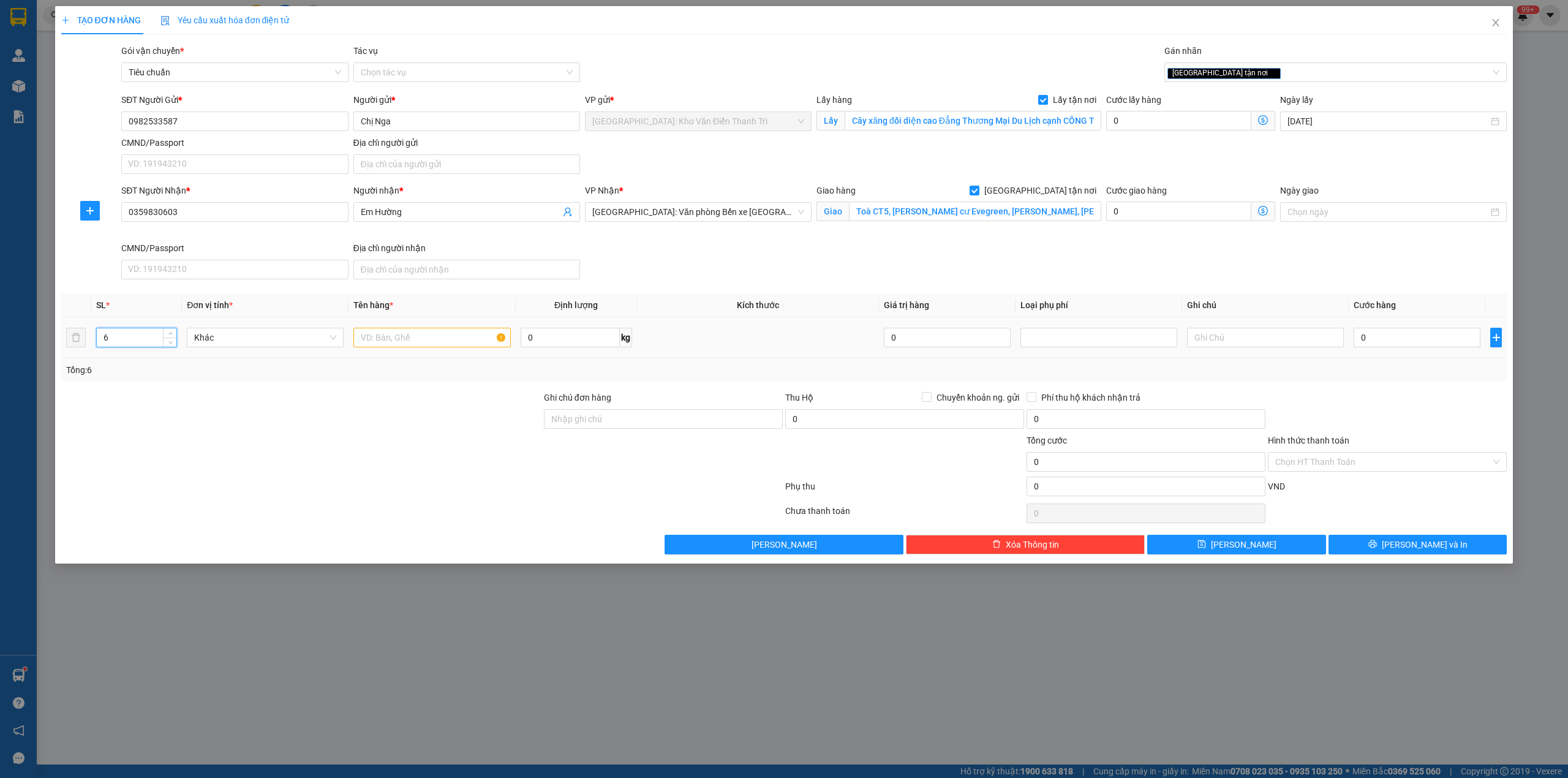
type input "6"
click at [436, 335] on input "text" at bounding box center [432, 337] width 157 height 20
type input "6 kiện giấy"
click at [1066, 212] on input "Toà CT5, [PERSON_NAME] cư Evegreen, [PERSON_NAME], [PERSON_NAME], An Dương [GEO…" at bounding box center [975, 211] width 252 height 20
click at [1079, 214] on input "Toà CT5, [PERSON_NAME] cư Evegreen, [PERSON_NAME], [PERSON_NAME], An Dương [GEO…" at bounding box center [975, 211] width 252 height 20
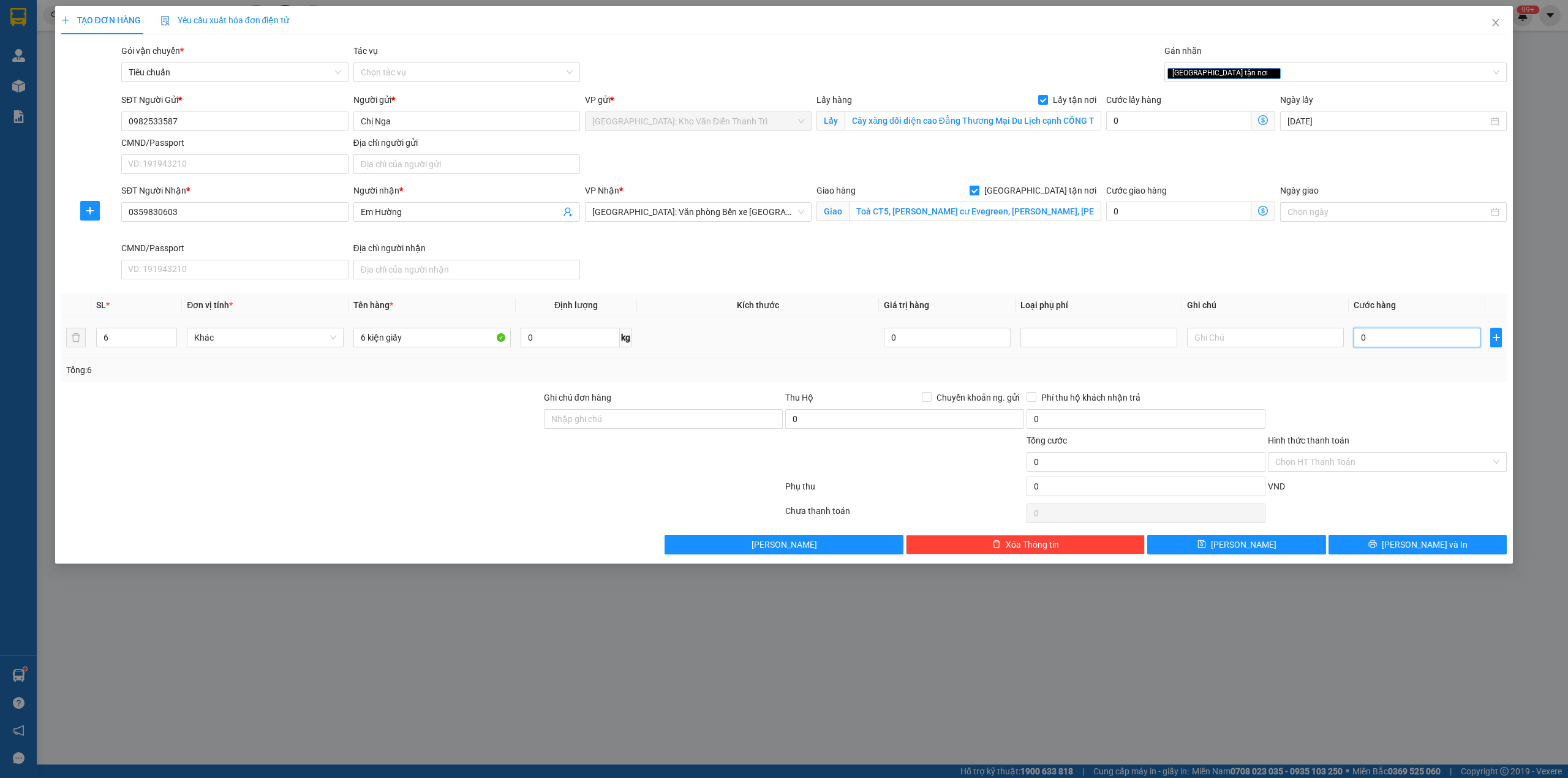
click at [1425, 346] on input "0" at bounding box center [1417, 337] width 127 height 20
type input "2"
type input "22"
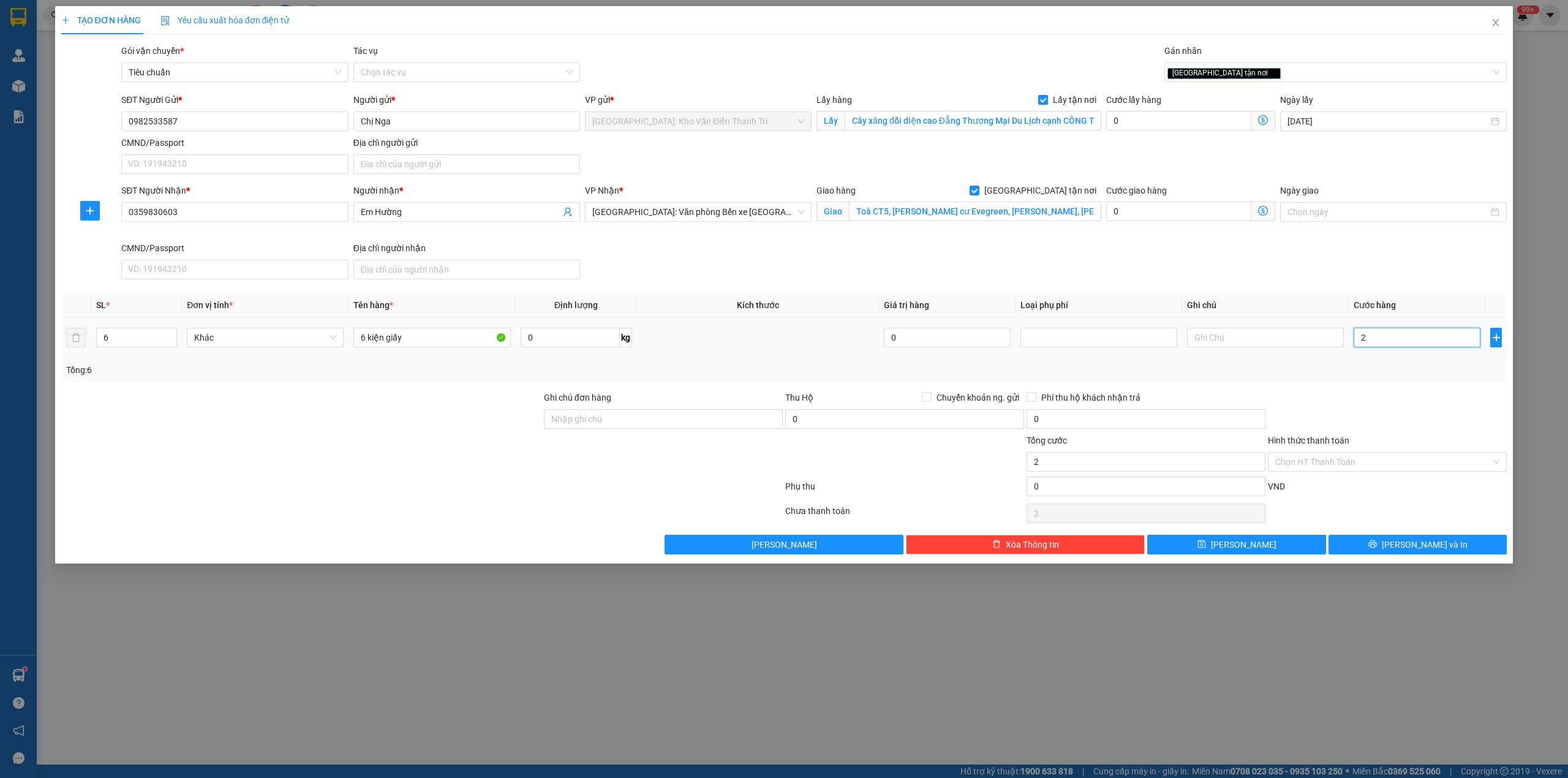
type input "22"
type input "220"
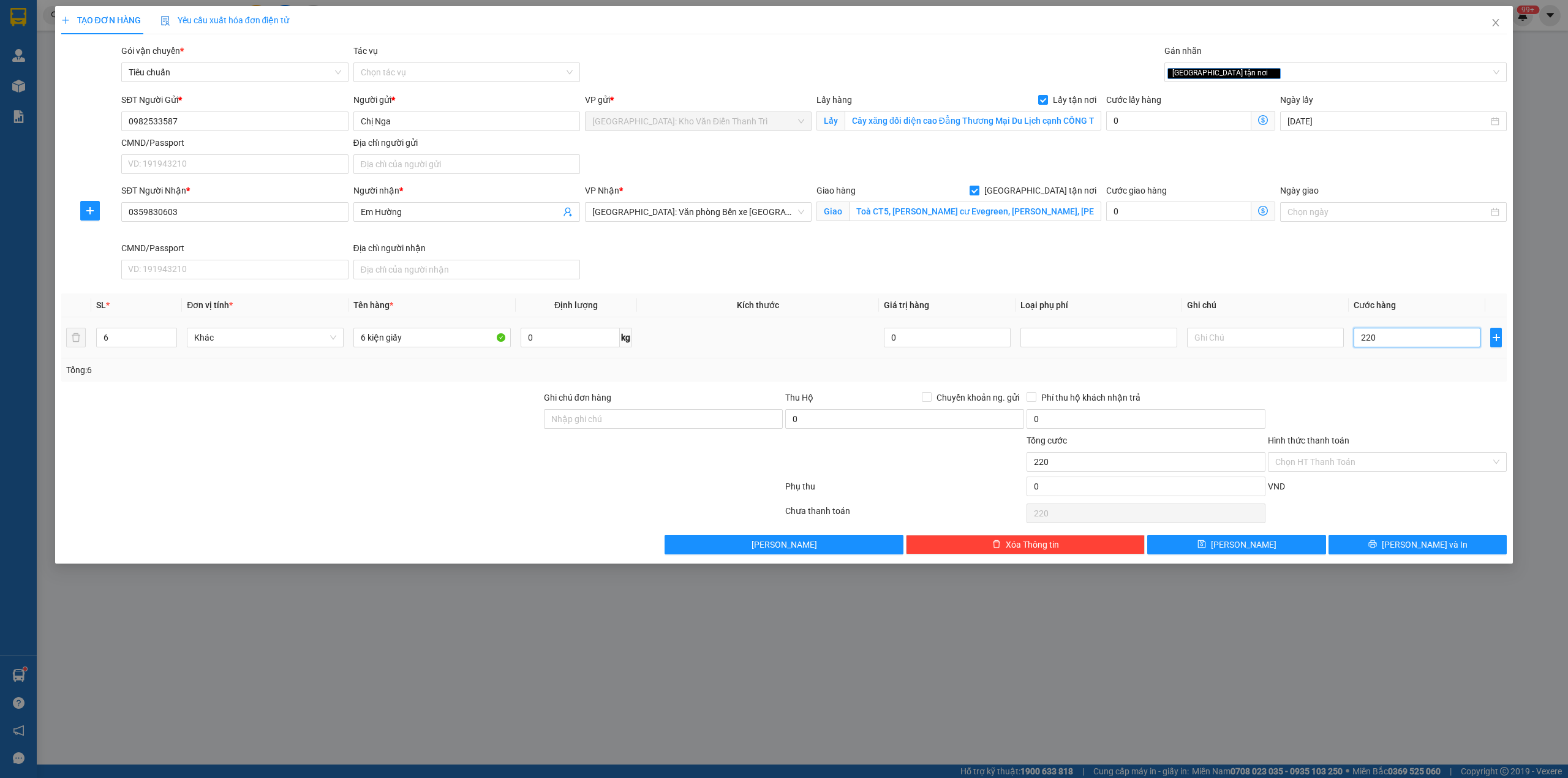
type input "2.200"
type input "22.000"
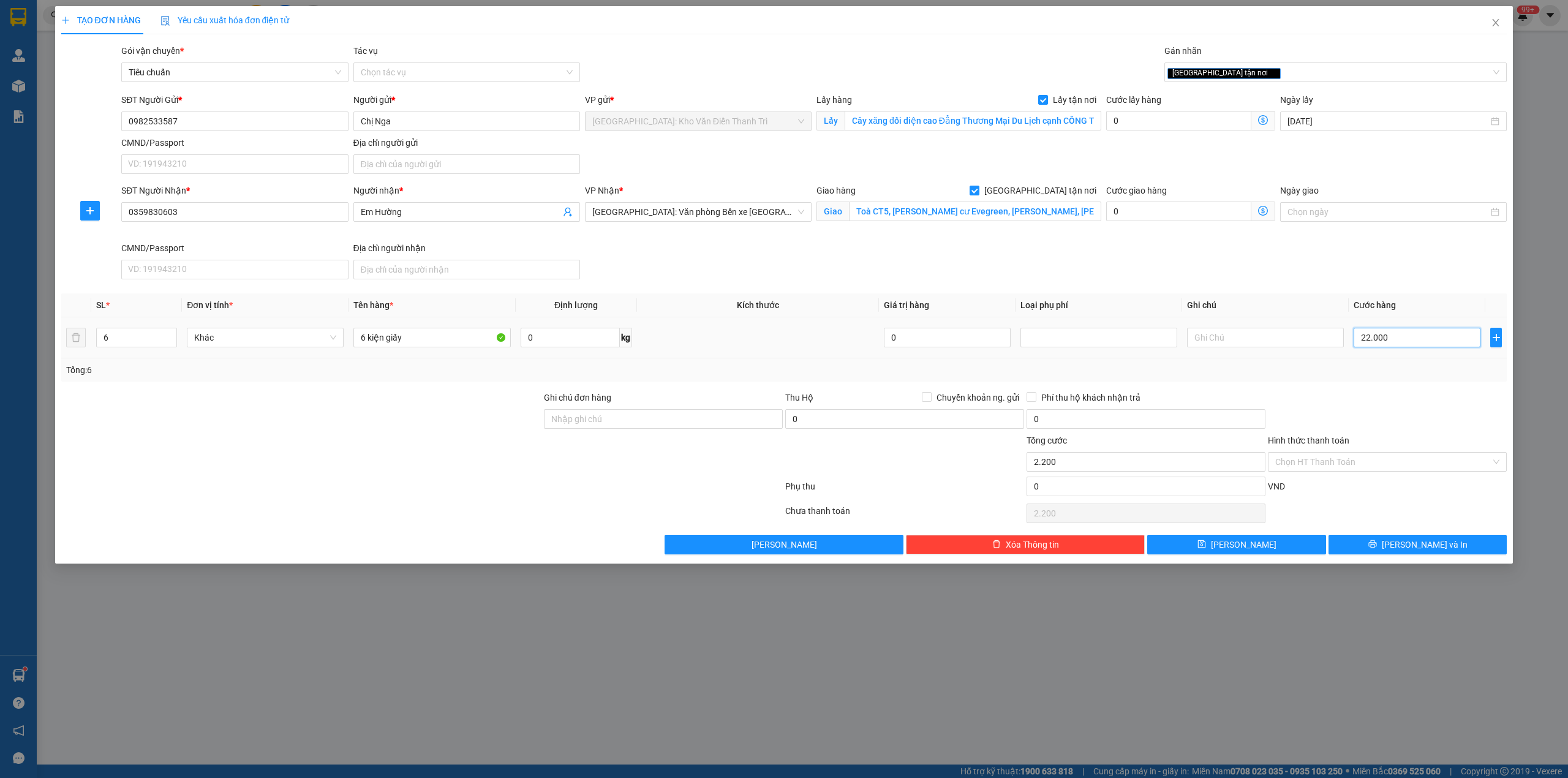
type input "22.000"
type input "220.000"
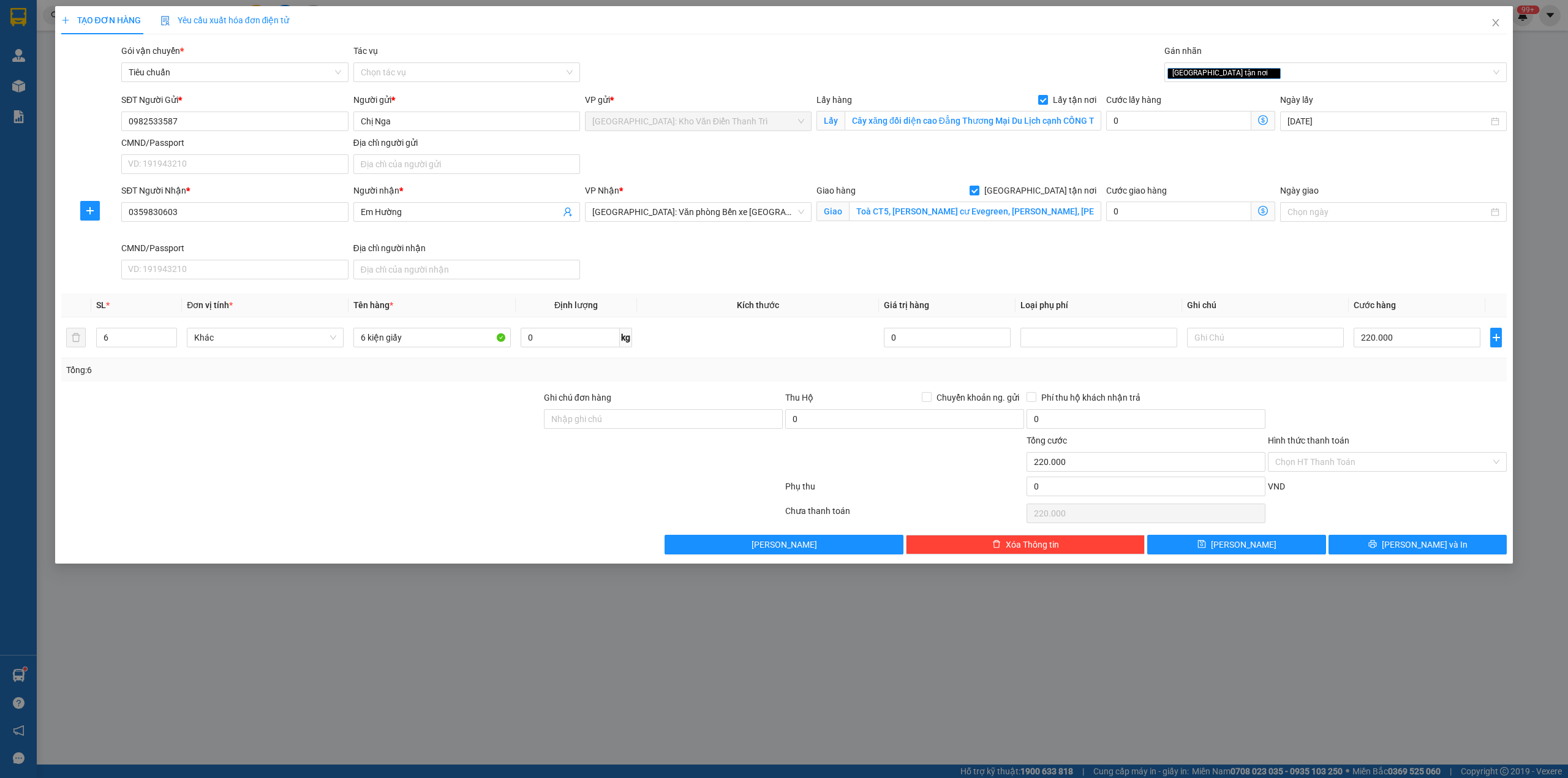
click at [339, 495] on div at bounding box center [421, 488] width 724 height 24
click at [252, 116] on input "0982533587" at bounding box center [235, 121] width 227 height 20
click at [329, 418] on div at bounding box center [301, 412] width 483 height 43
click at [1433, 540] on span "[PERSON_NAME] và In" at bounding box center [1425, 544] width 86 height 13
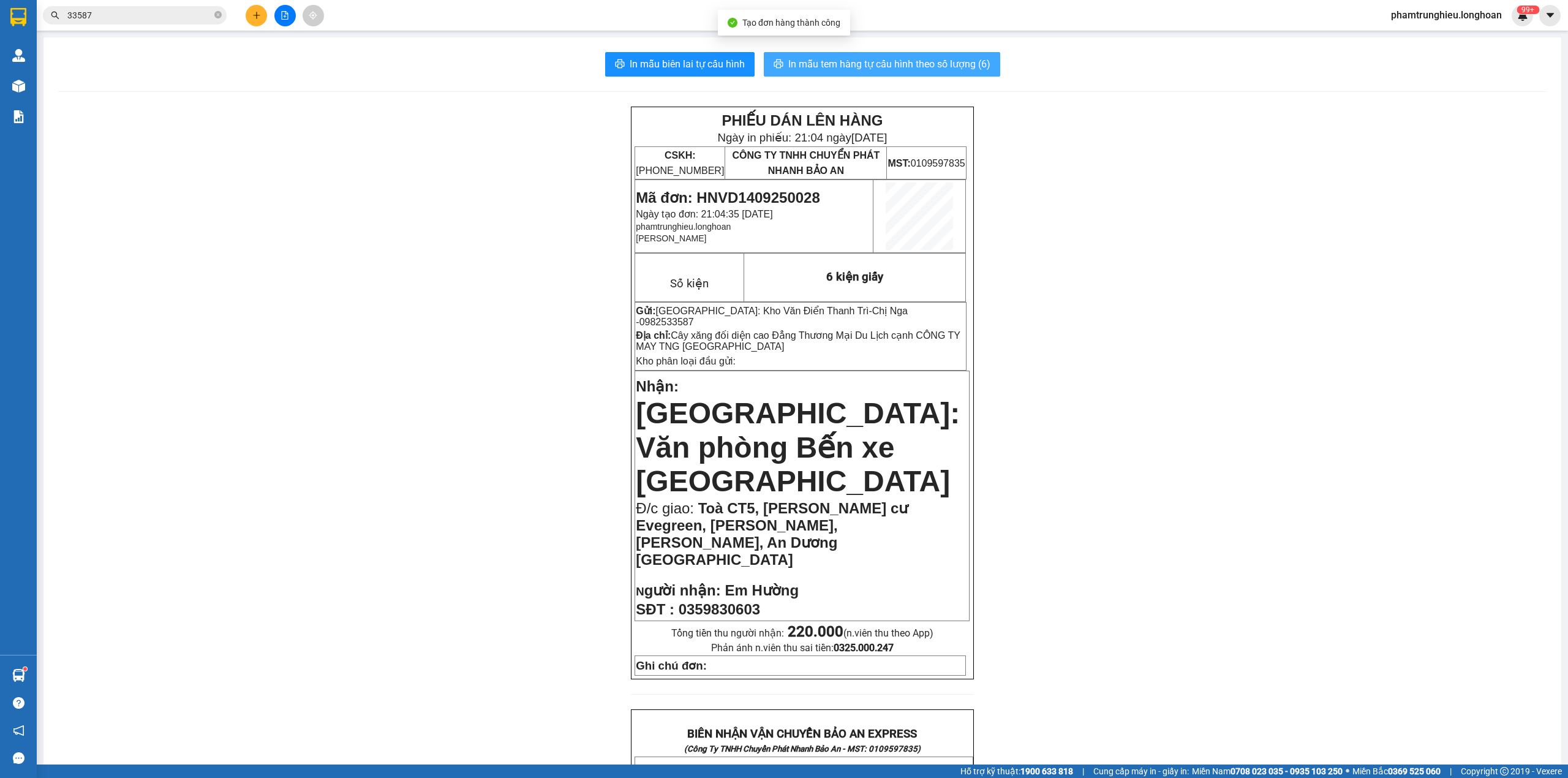
click at [910, 68] on span "In mẫu tem hàng tự cấu hình theo số lượng (6)" at bounding box center [889, 64] width 202 height 15
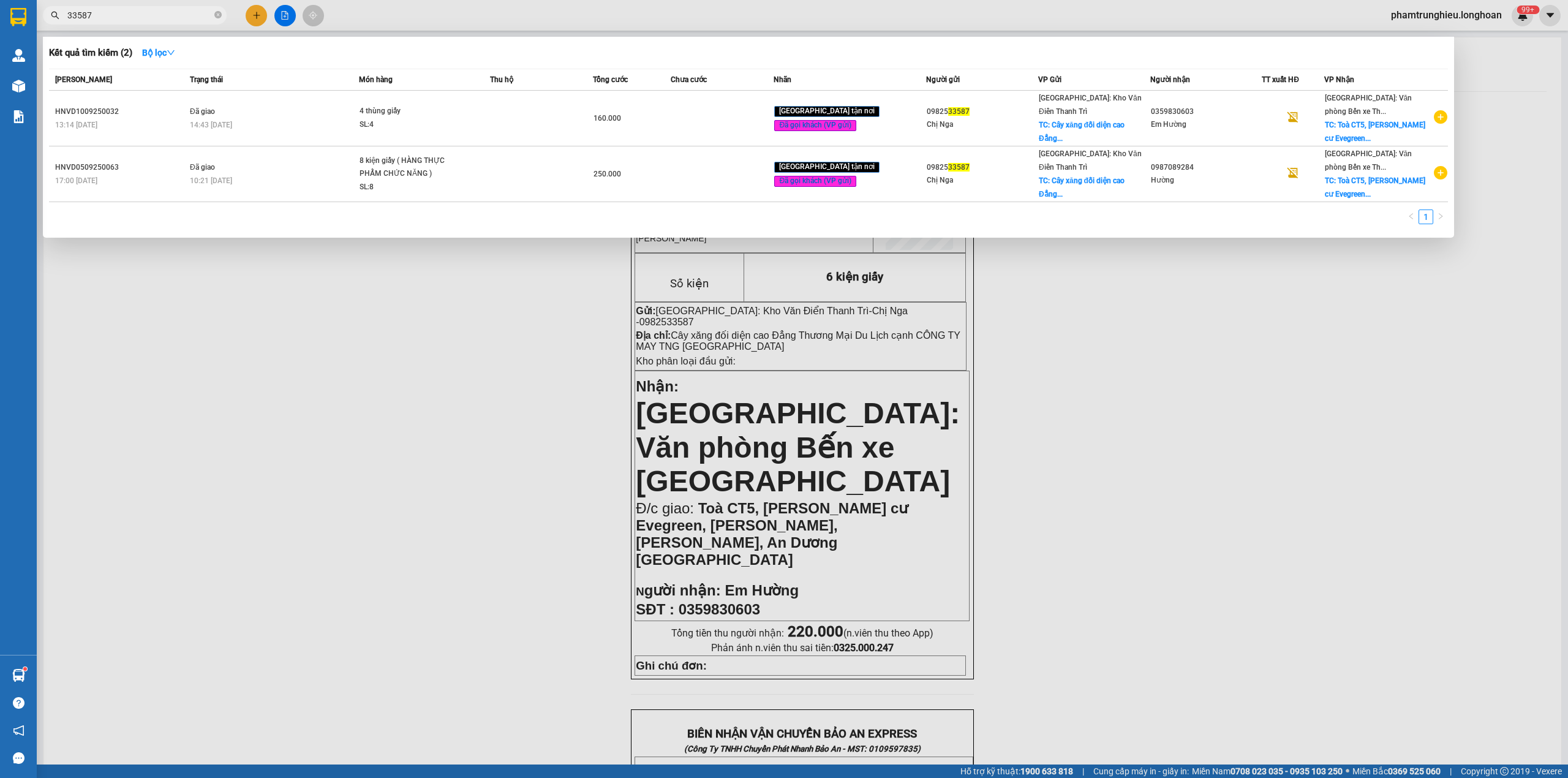
click at [177, 7] on span "33587" at bounding box center [134, 15] width 183 height 18
click at [177, 13] on input "33587" at bounding box center [140, 15] width 145 height 13
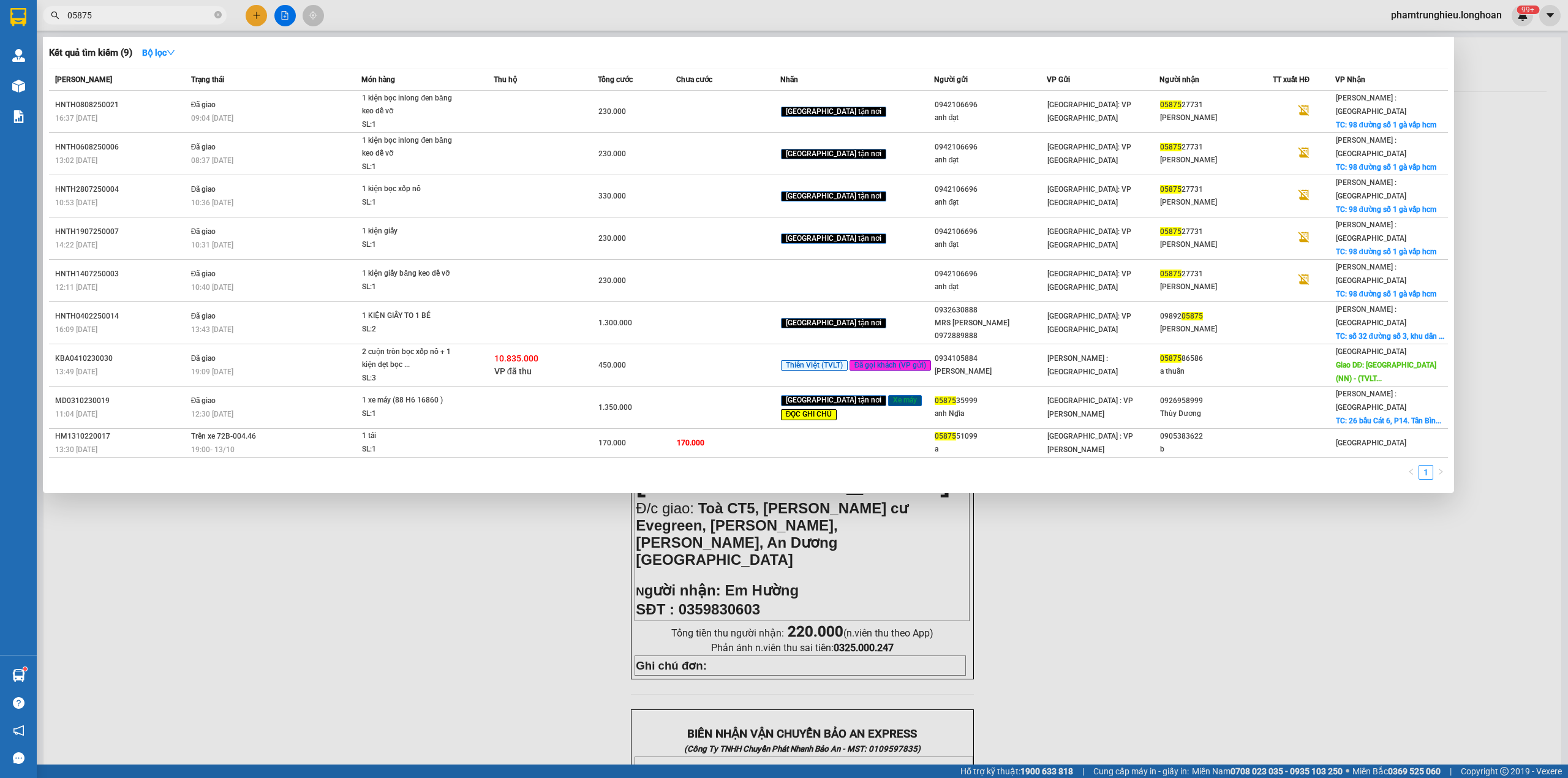
click at [156, 15] on input "05875" at bounding box center [140, 15] width 145 height 13
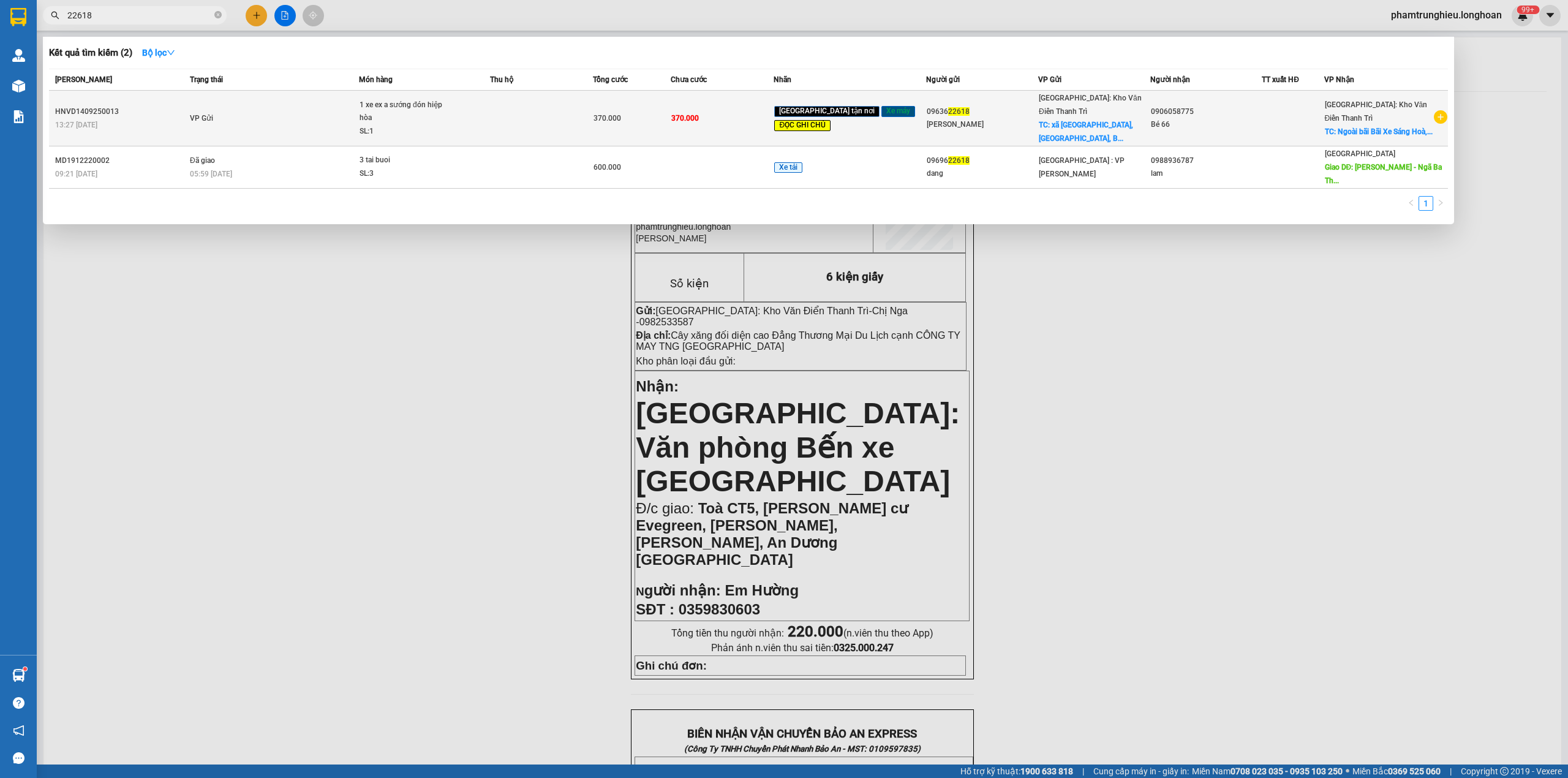
type input "22618"
click at [393, 121] on div "1 xe ex a sướng đón hiệp hòa" at bounding box center [406, 111] width 92 height 26
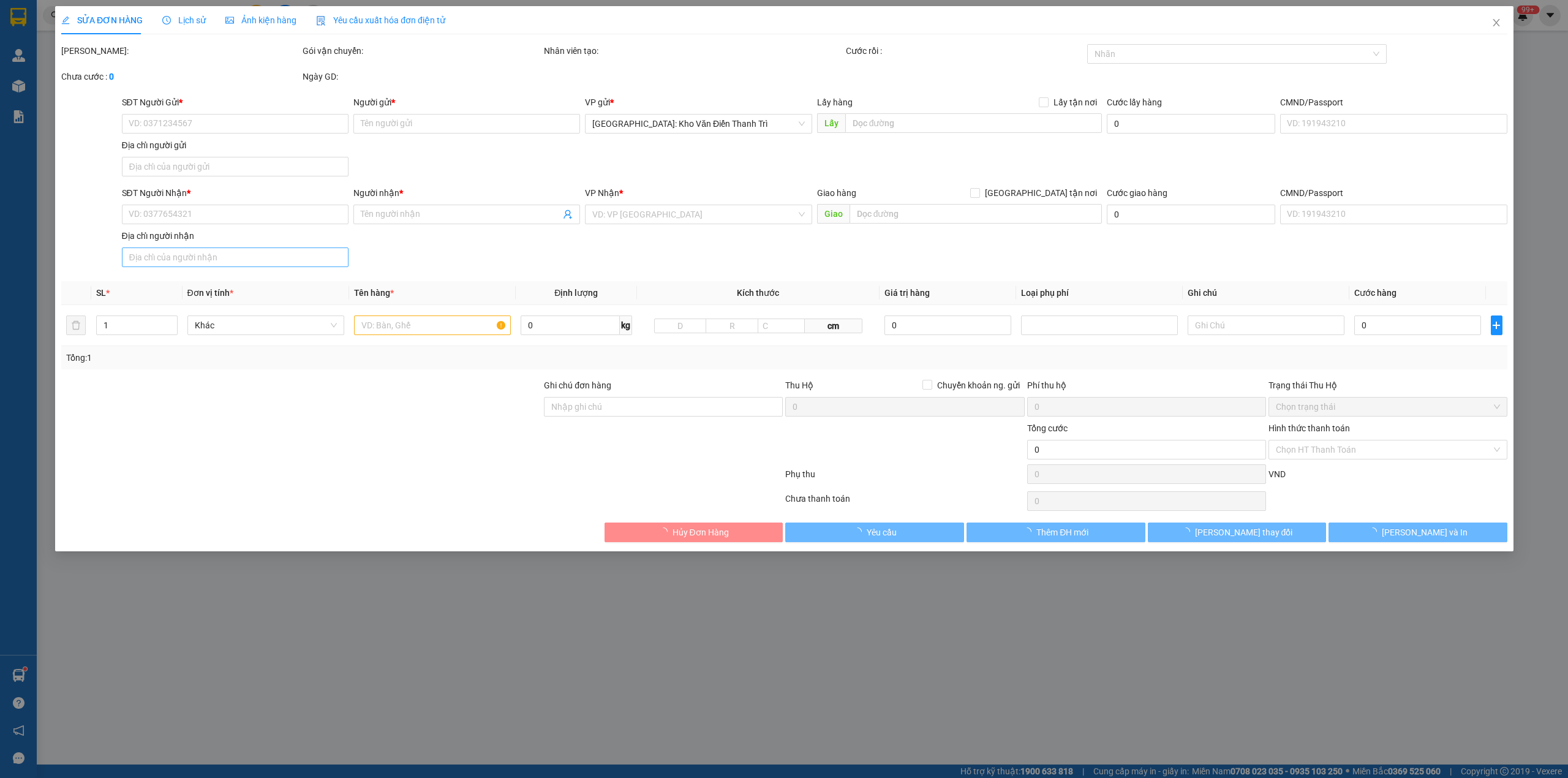
type input "0963622618"
type input "[PERSON_NAME]"
checkbox input "true"
type input "xã [GEOGRAPHIC_DATA], [GEOGRAPHIC_DATA], [GEOGRAPHIC_DATA]"
type input "0906058775"
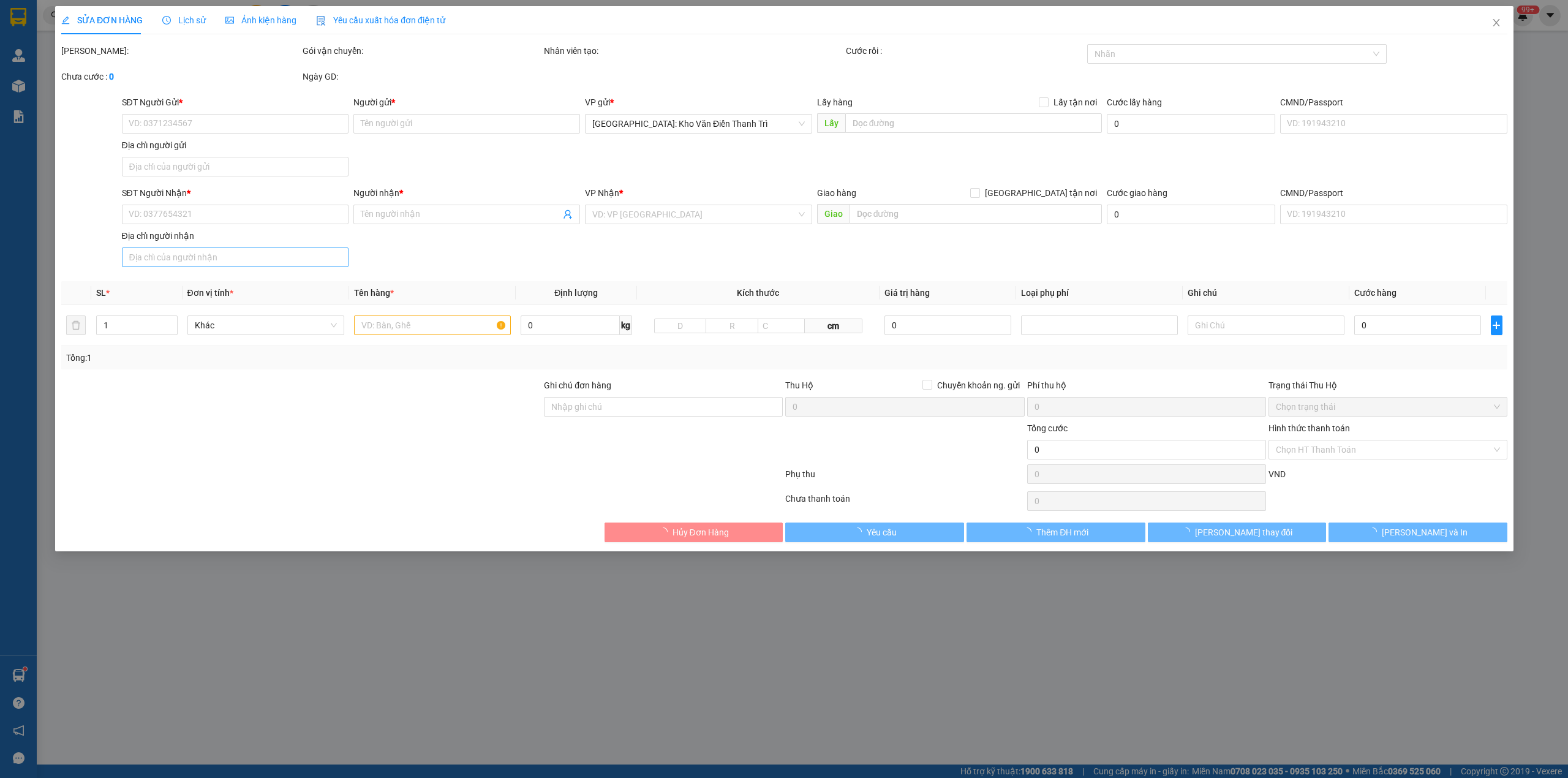
type input "Bé 66"
checkbox input "true"
type input "Ngoài bãi Bãi Xe [GEOGRAPHIC_DATA], [GEOGRAPHIC_DATA]"
type input "đơn về cho lưu kho văn điển"
type input "370.000"
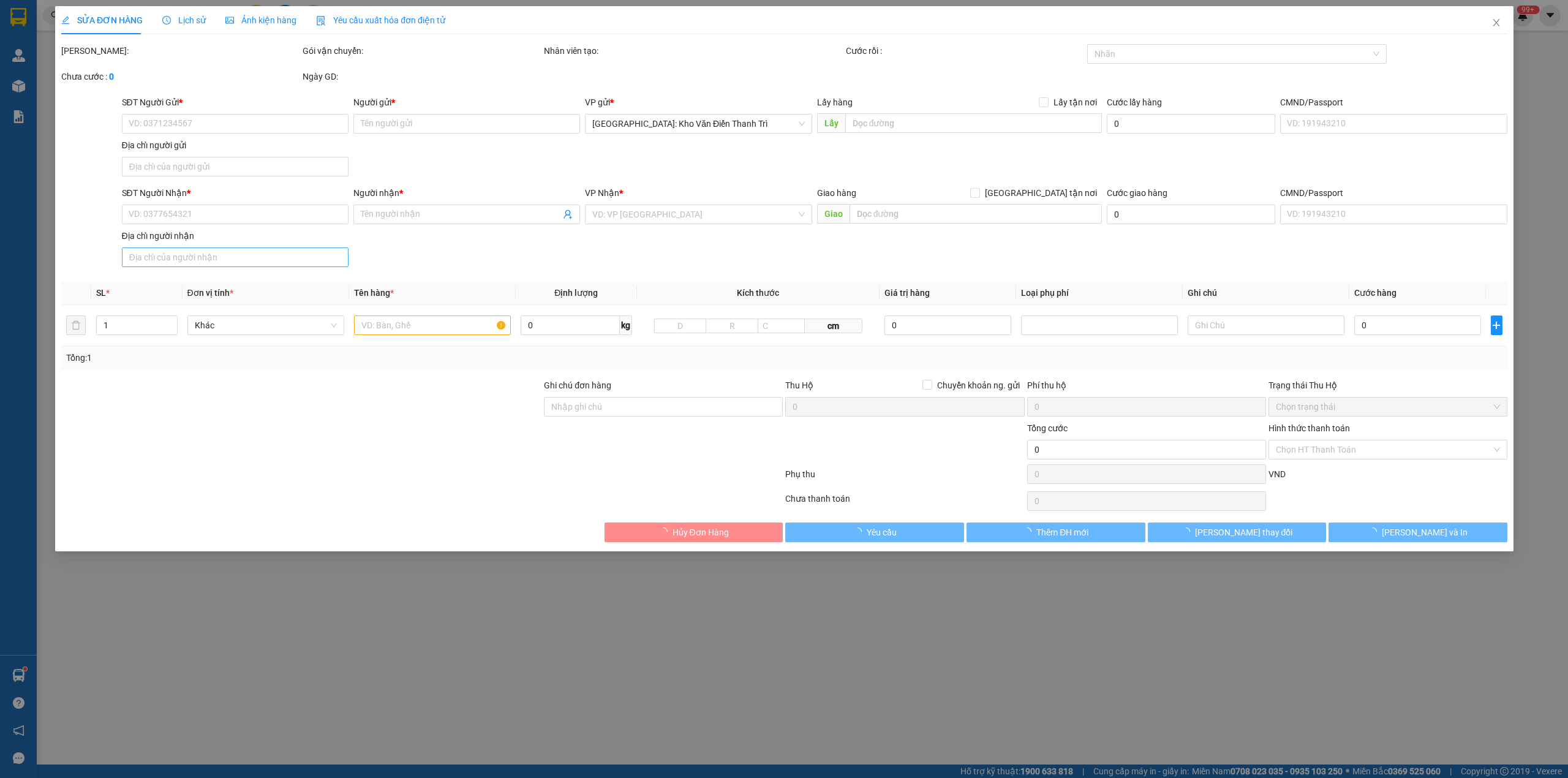
type input "370.000"
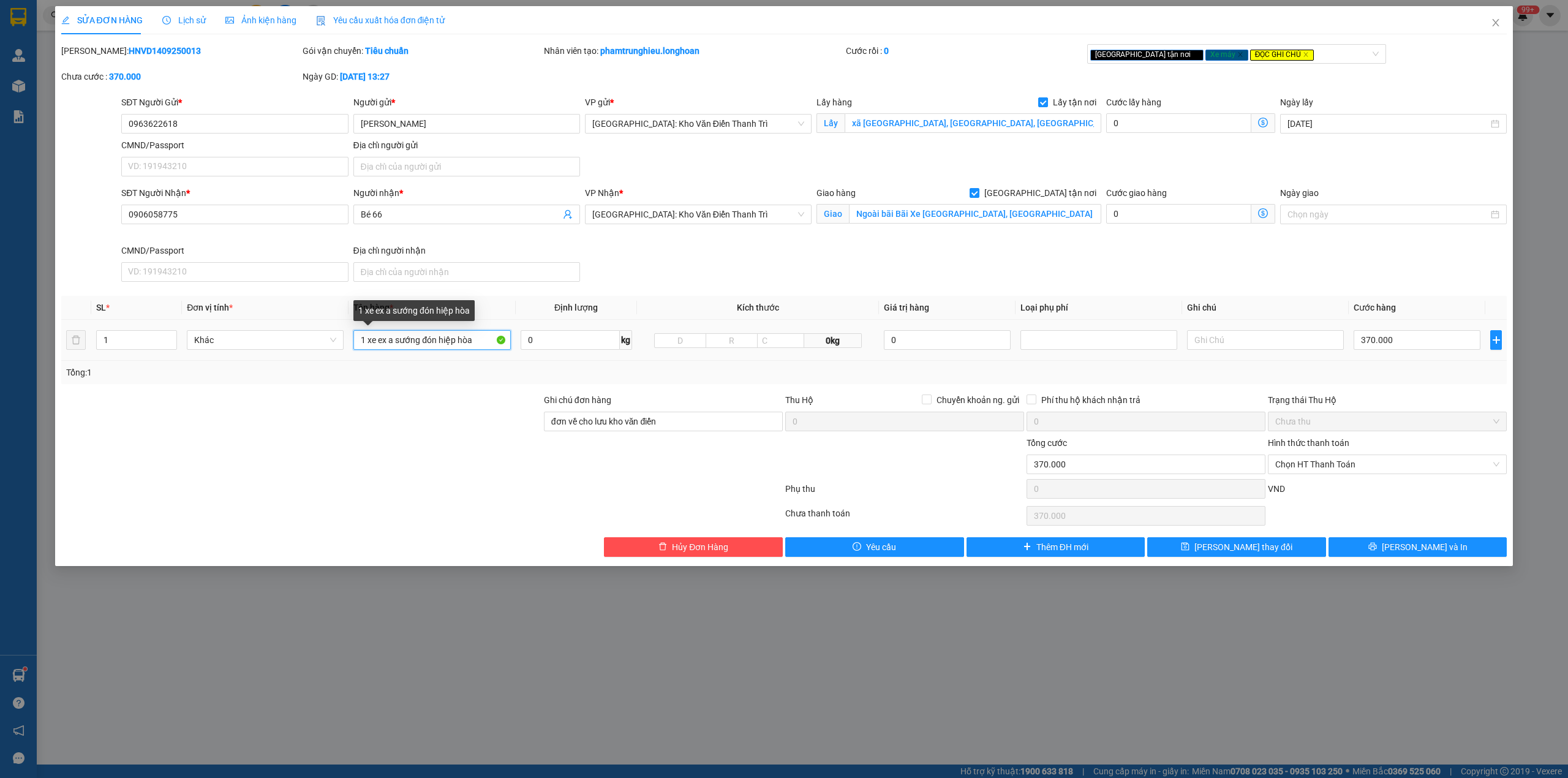
drag, startPoint x: 422, startPoint y: 344, endPoint x: 396, endPoint y: 344, distance: 26.0
click at [396, 344] on input "1 xe ex a sướng đón hiệp hòa" at bounding box center [432, 339] width 157 height 20
type input "1 xe ex a phương đón hiệp hòa"
click at [1221, 547] on span "[PERSON_NAME] thay đổi" at bounding box center [1244, 546] width 98 height 13
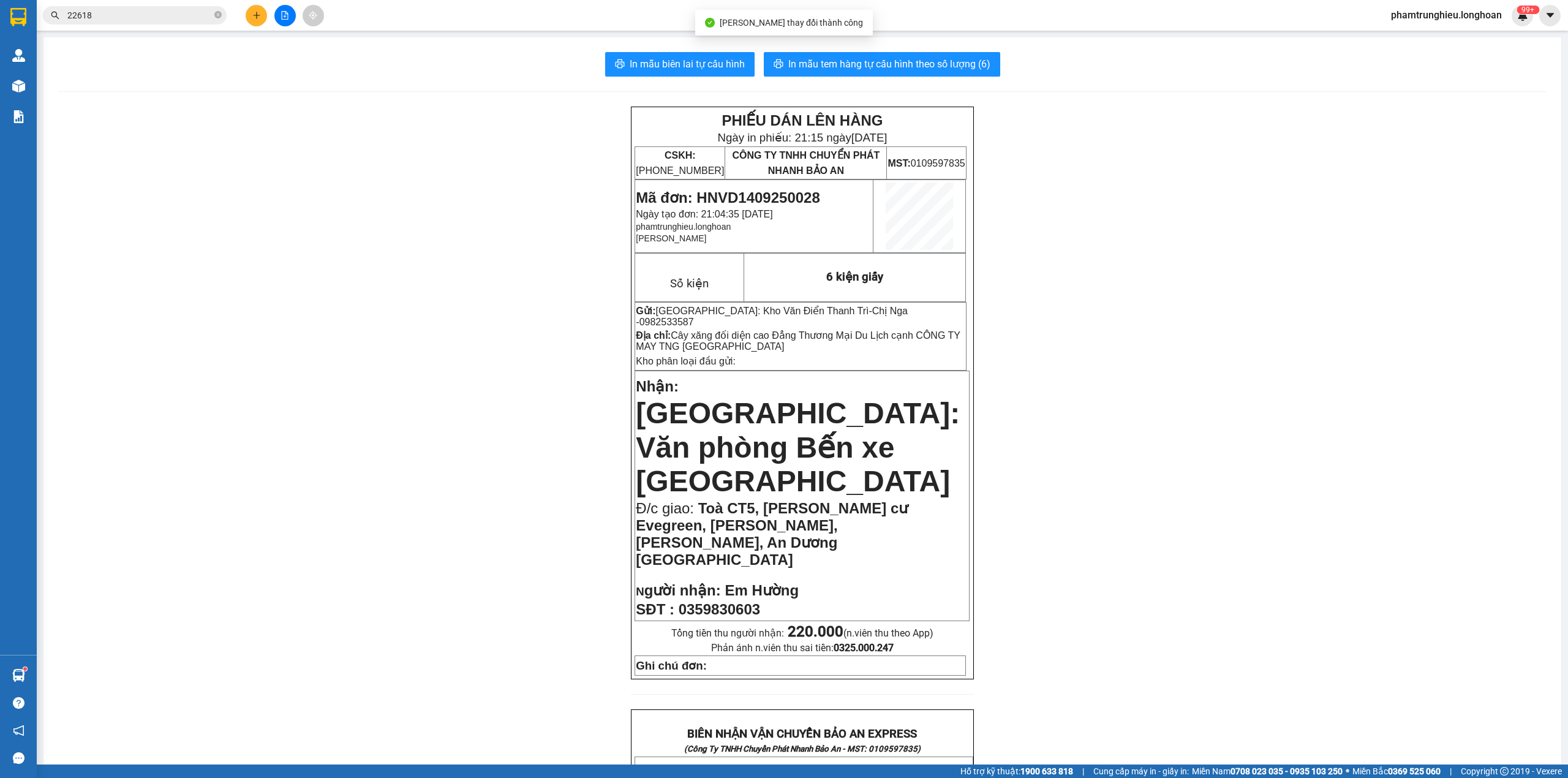
click at [134, 16] on input "22618" at bounding box center [140, 15] width 145 height 13
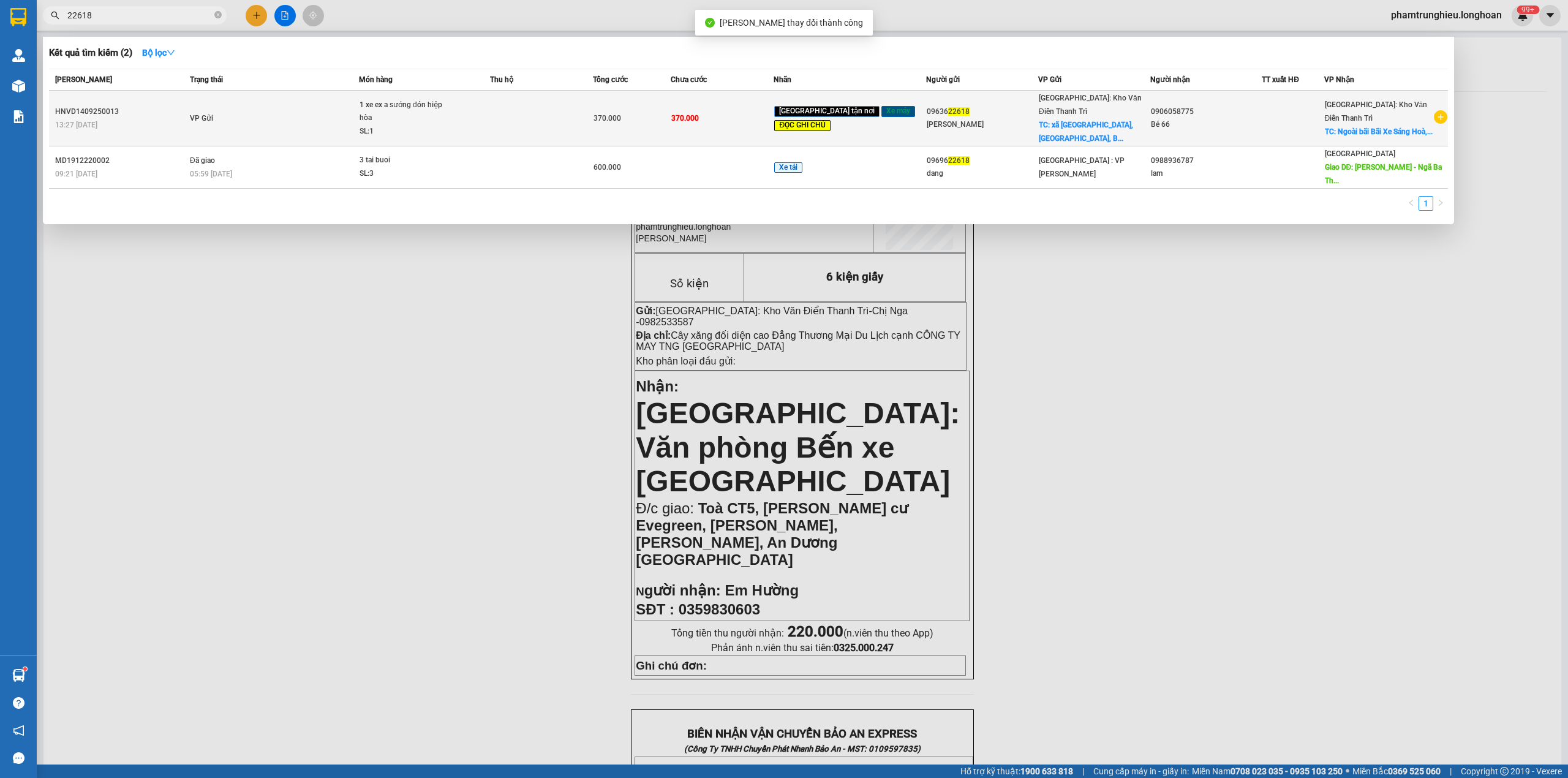
click at [295, 132] on td "VP Gửi" at bounding box center [272, 118] width 172 height 56
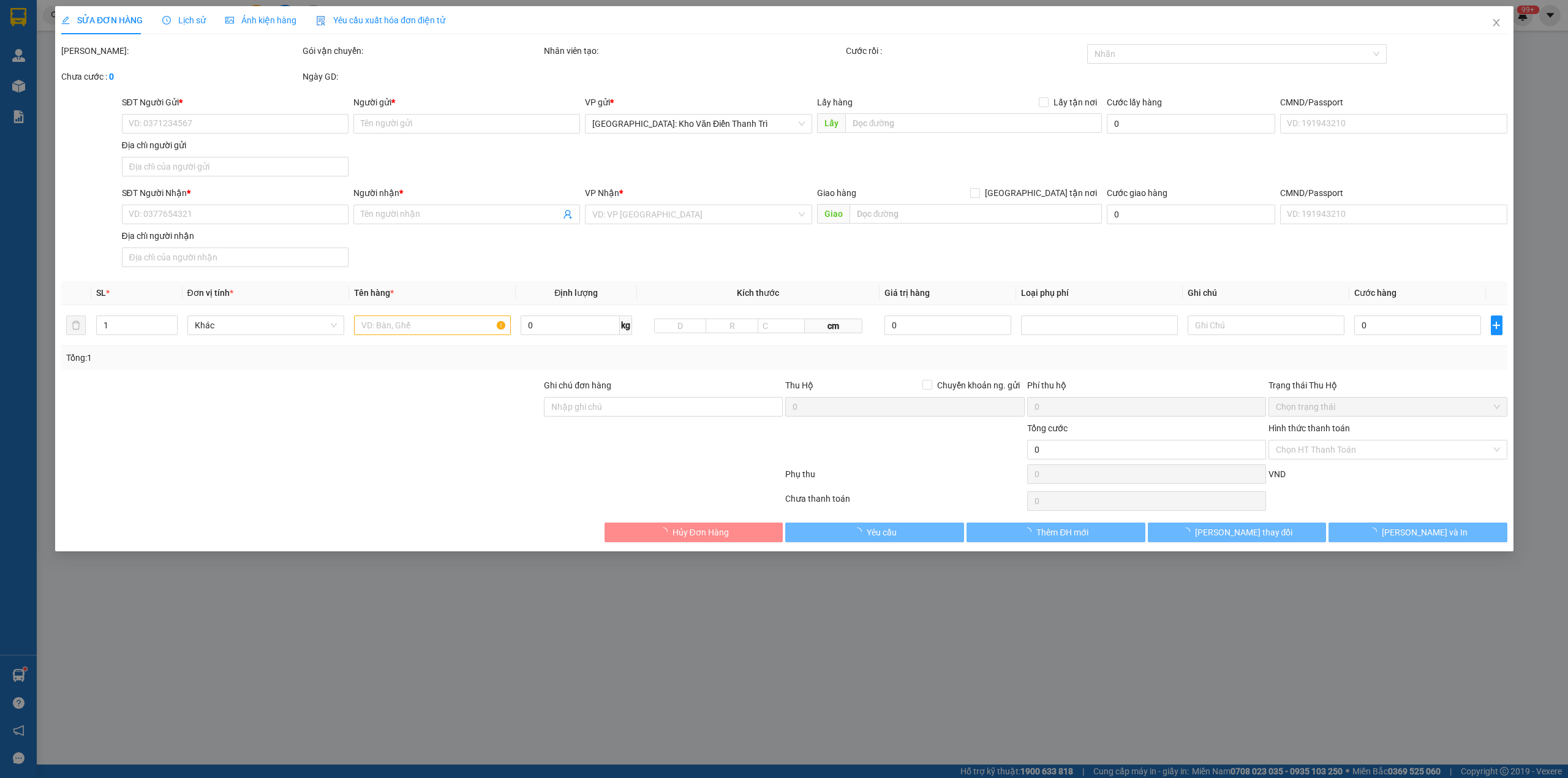
type input "0963622618"
type input "[PERSON_NAME]"
checkbox input "true"
type input "xã Thanh Vân, Hiệp Hoà, Bắc Giang"
type input "0906058775"
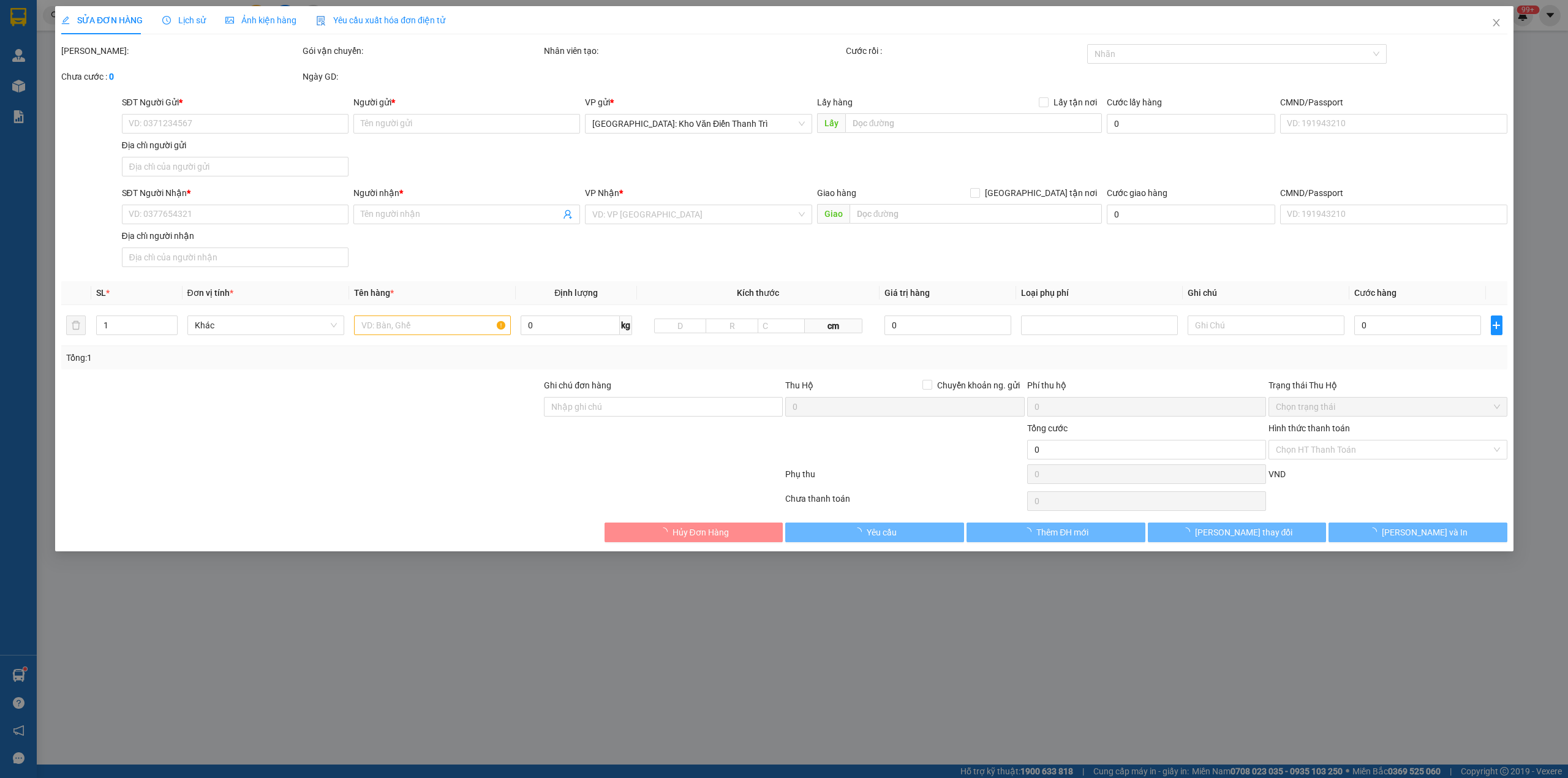
type input "Bé 66"
checkbox input "true"
type input "Ngoài bãi Bãi Xe Sáng Hoà, thanh trì Hà Nội"
type input "đơn về cho lưu kho văn điển"
type input "370.000"
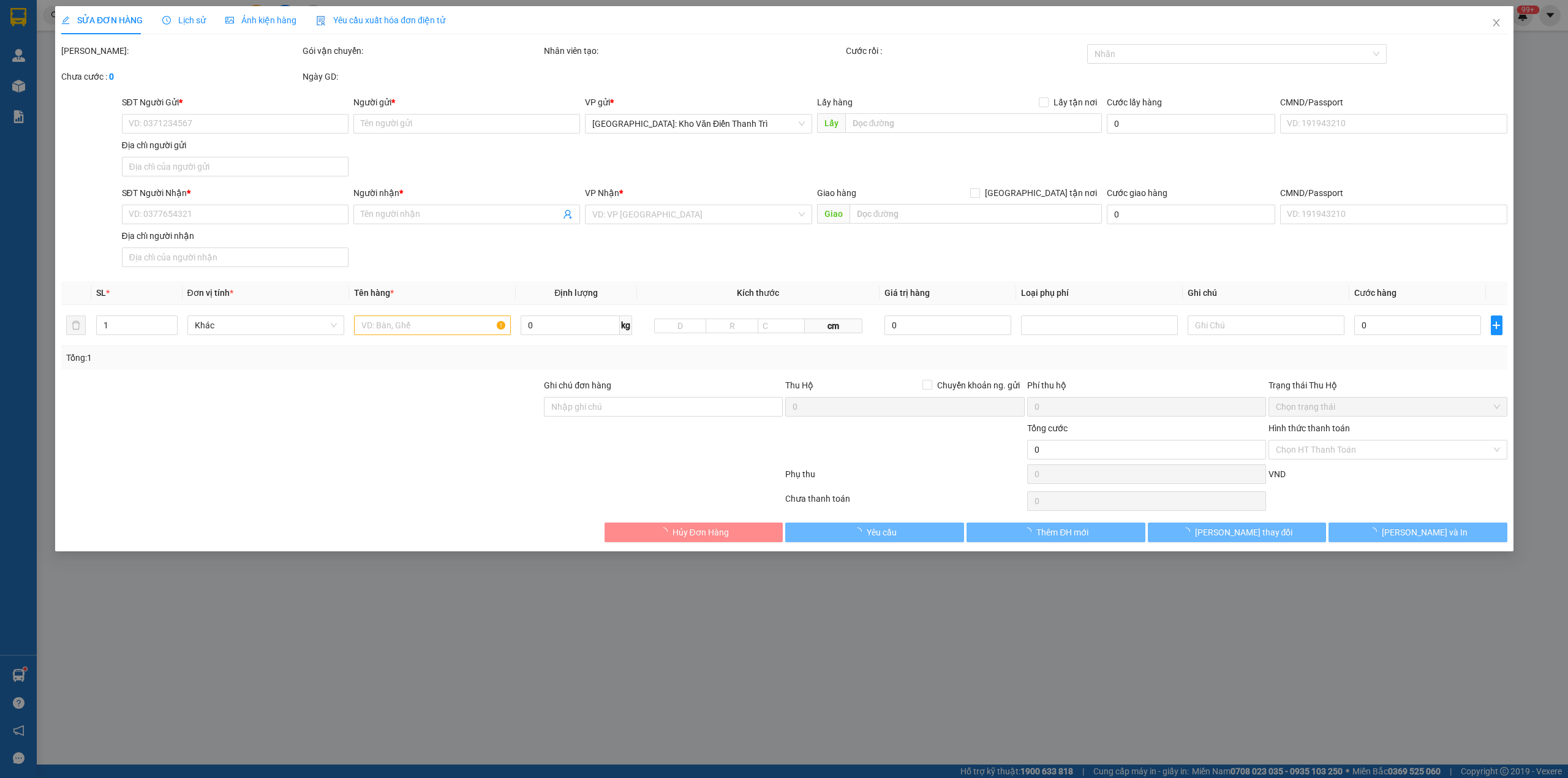
type input "370.000"
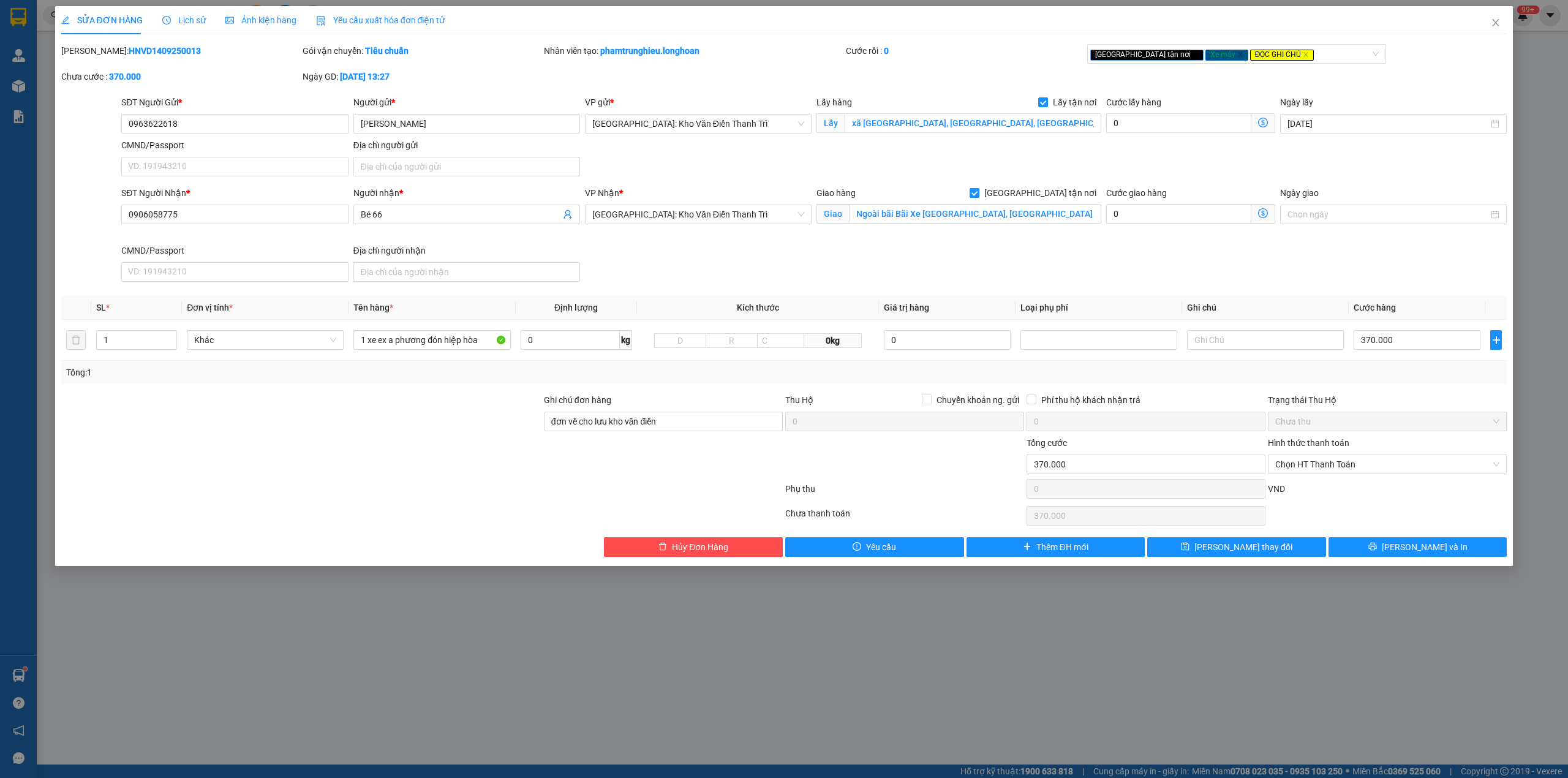
click at [174, 18] on span "Lịch sử" at bounding box center [183, 20] width 43 height 9
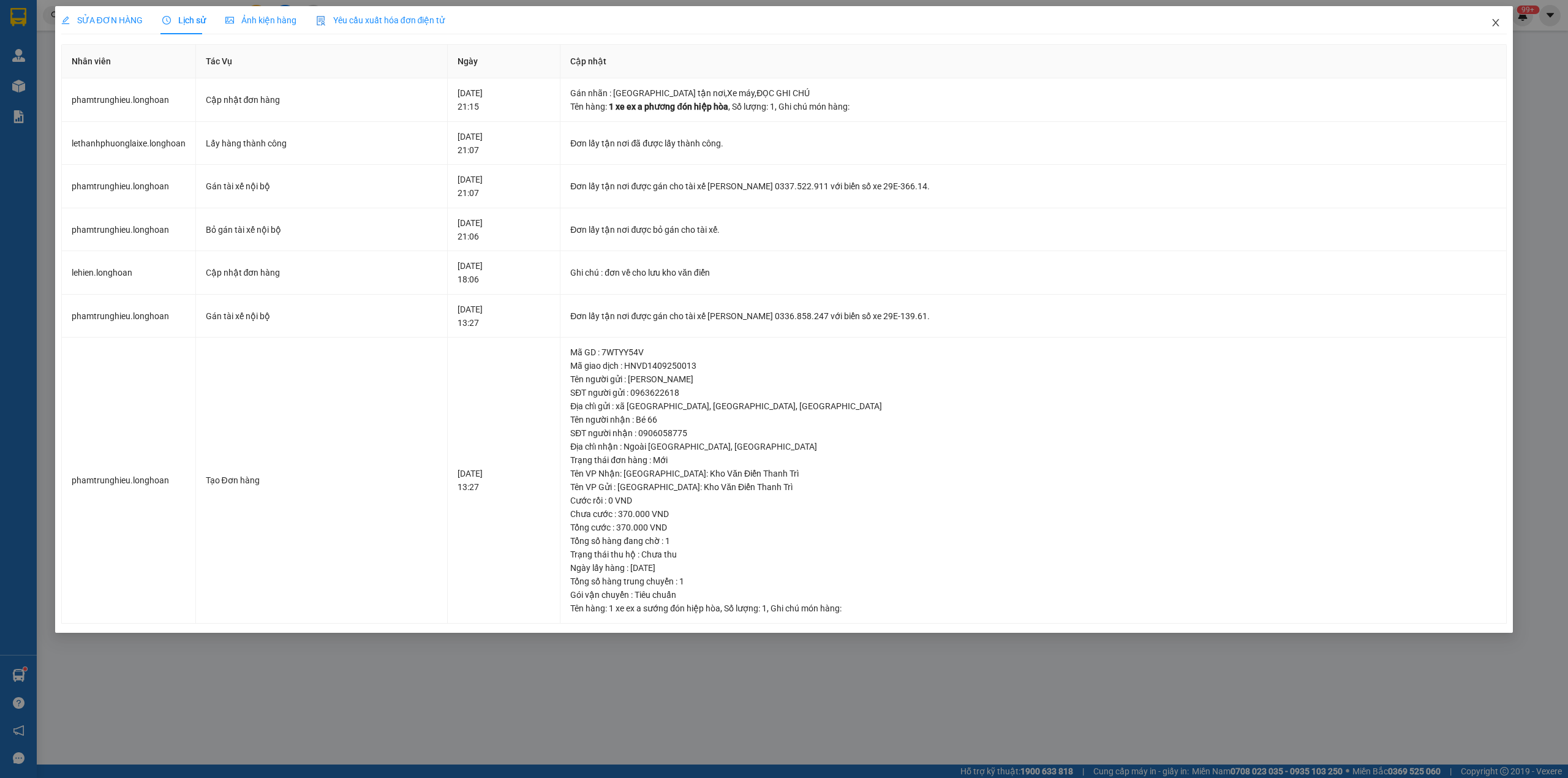
click at [1505, 23] on span "Close" at bounding box center [1496, 24] width 35 height 35
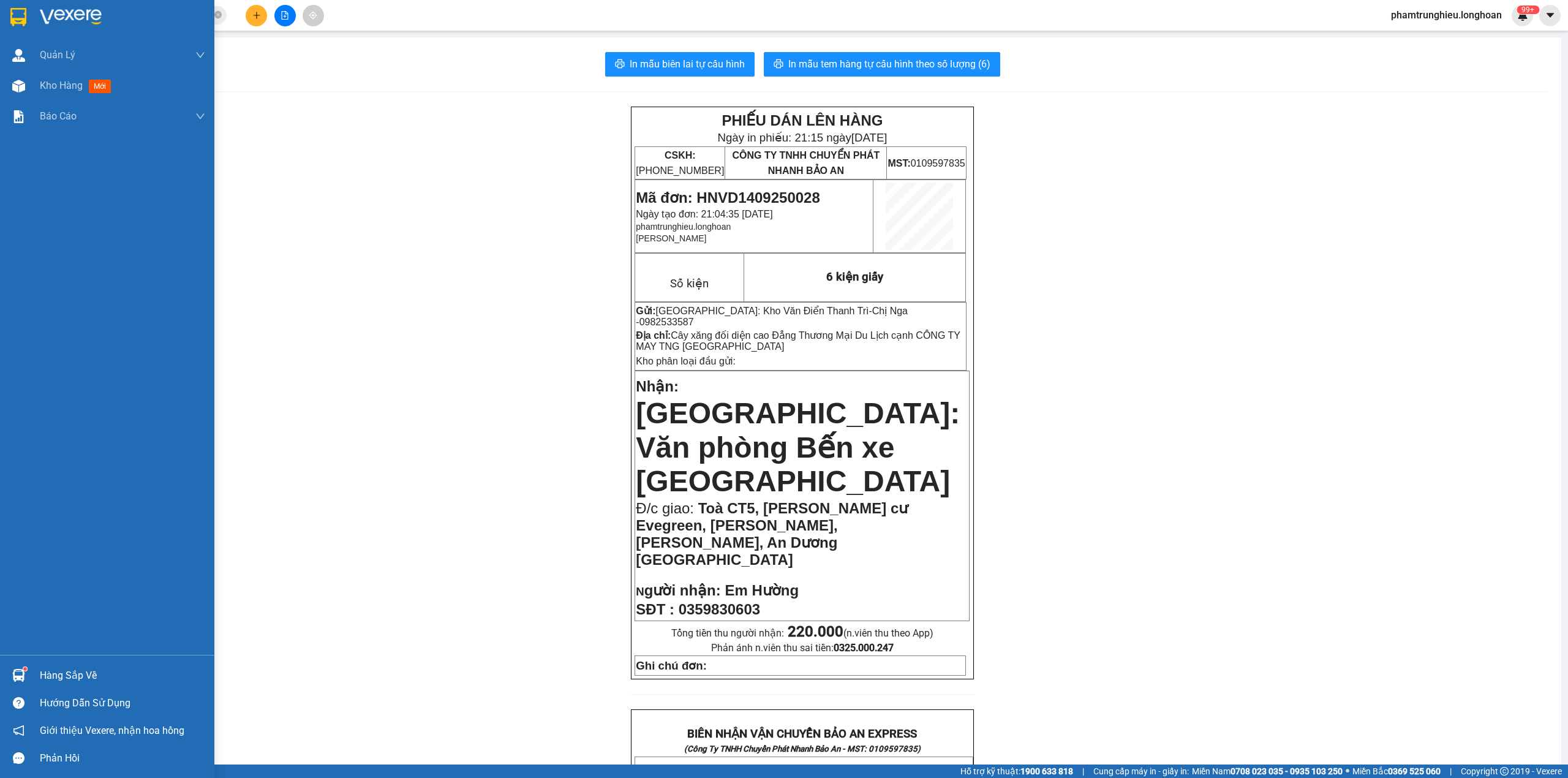
click at [13, 20] on img at bounding box center [18, 17] width 16 height 18
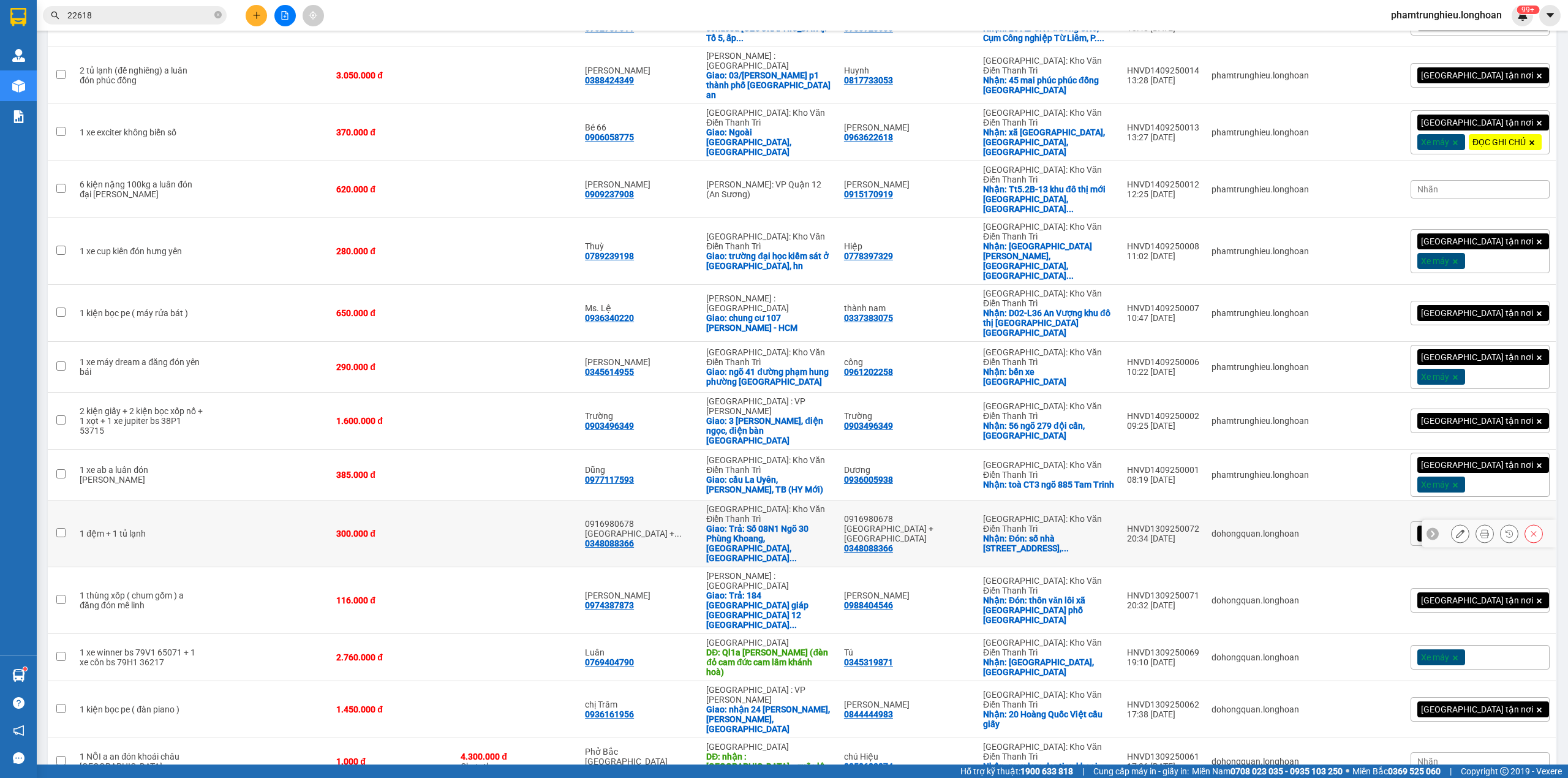
scroll to position [1109, 0]
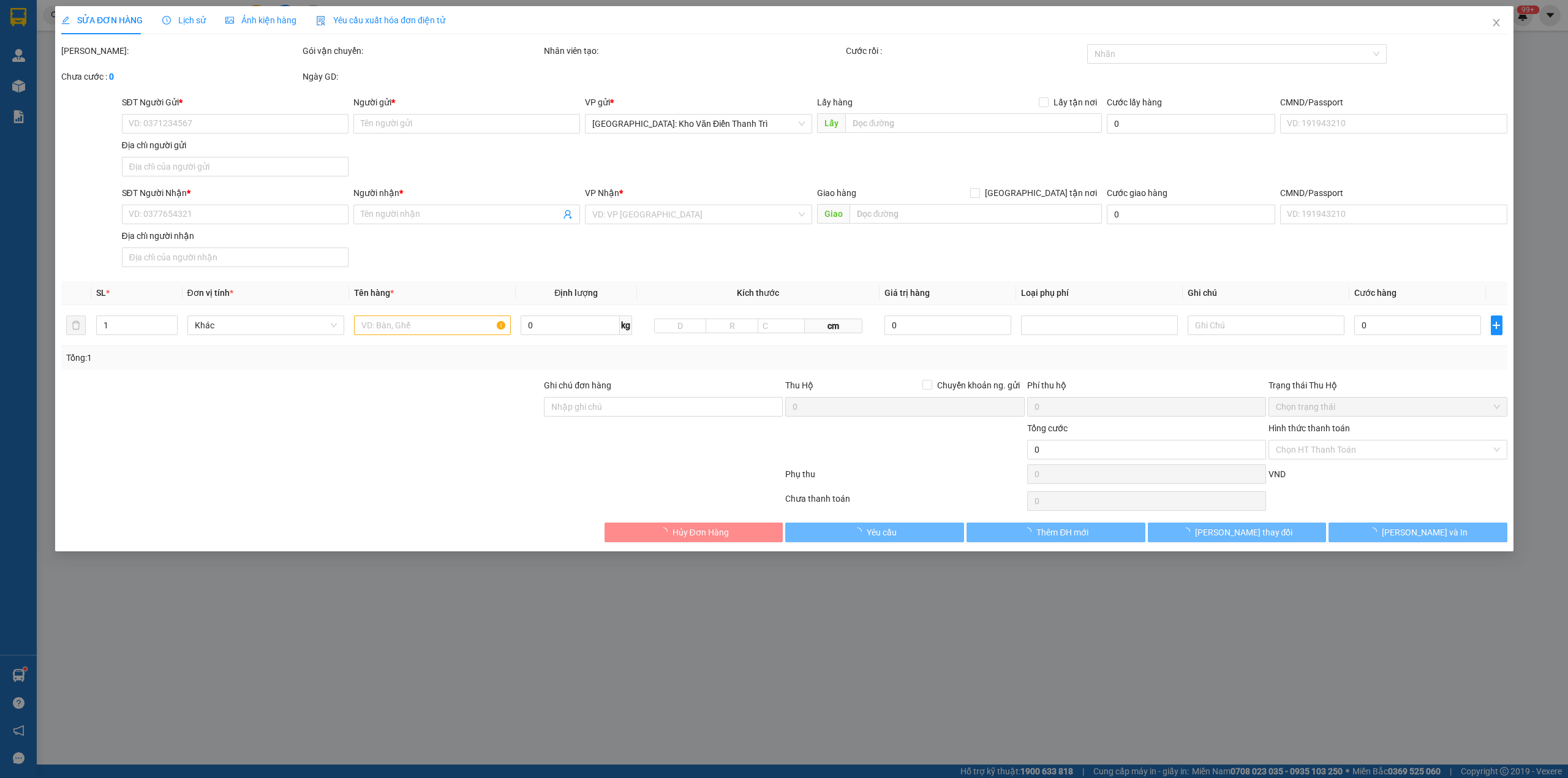
type input "0986485030"
type input "[PERSON_NAME]"
checkbox input "true"
type input "Đón : đầu ngõ 56/87/48 Thạch Cầu, Long Biên"
type input "0981782629"
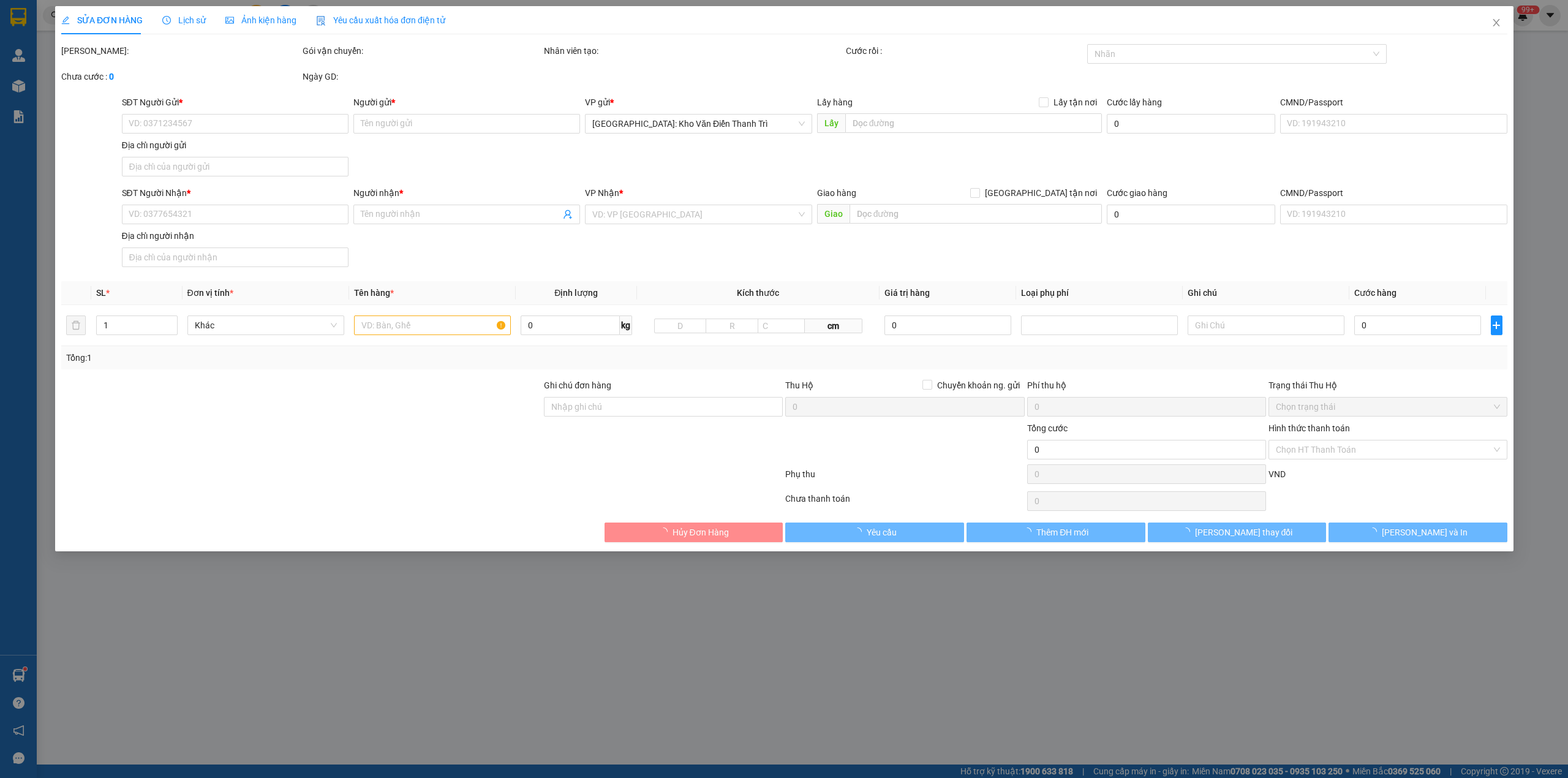
type input "Cô Ân"
checkbox input "true"
type input "Trả : Cửa hàng Hoàng Ân, đường 362 thôn cẩm hoàn, thanh sơn, kiến thụy (thị trấ…"
type input "455.000"
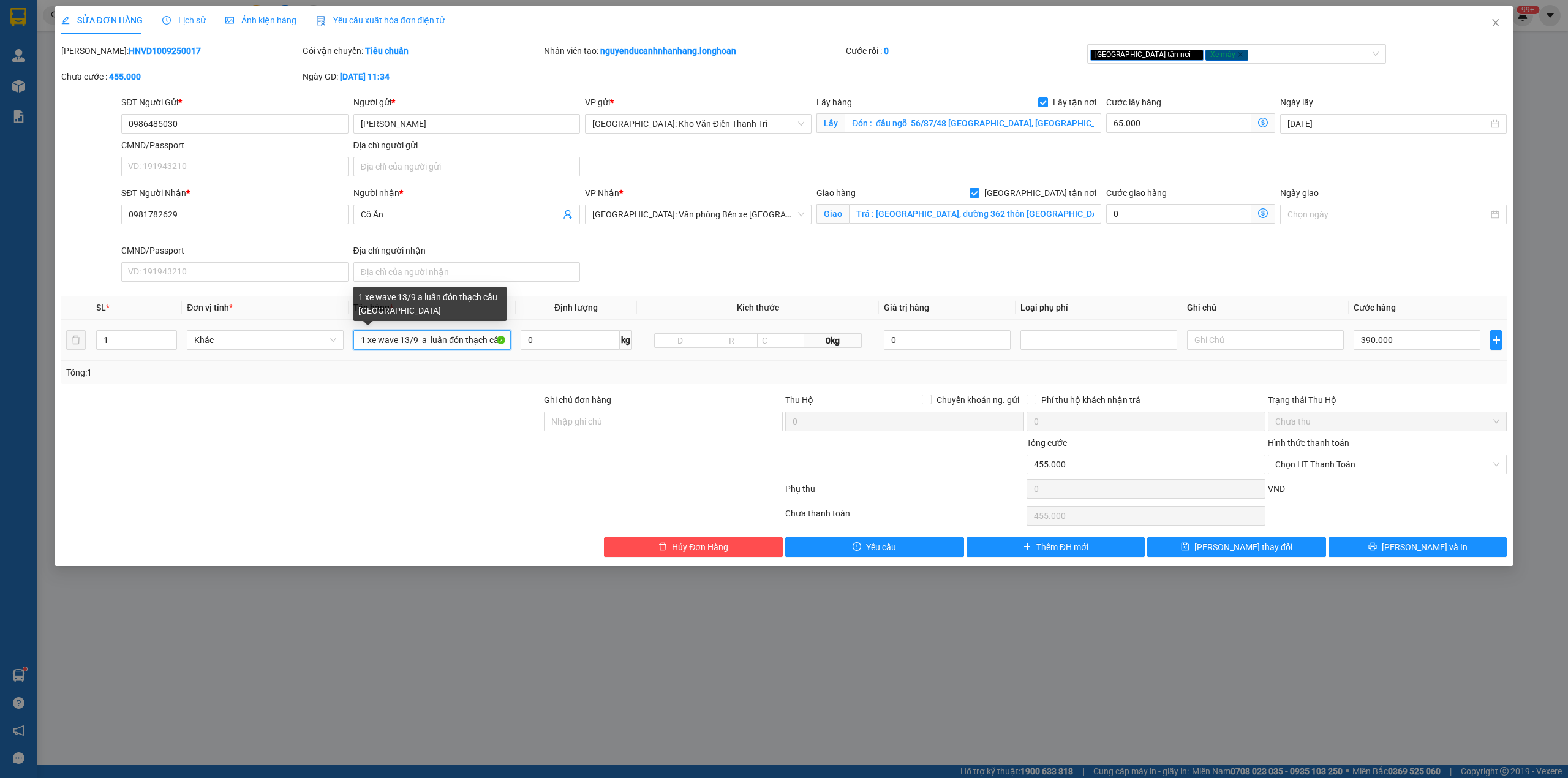
click at [408, 338] on input "1 xe wave 13/9 a luân đón thạch cầu [GEOGRAPHIC_DATA]" at bounding box center [432, 339] width 157 height 20
type input "1 xe future bs 16K6 5168"
click at [620, 415] on input "Ghi chú đơn hàng" at bounding box center [663, 421] width 239 height 20
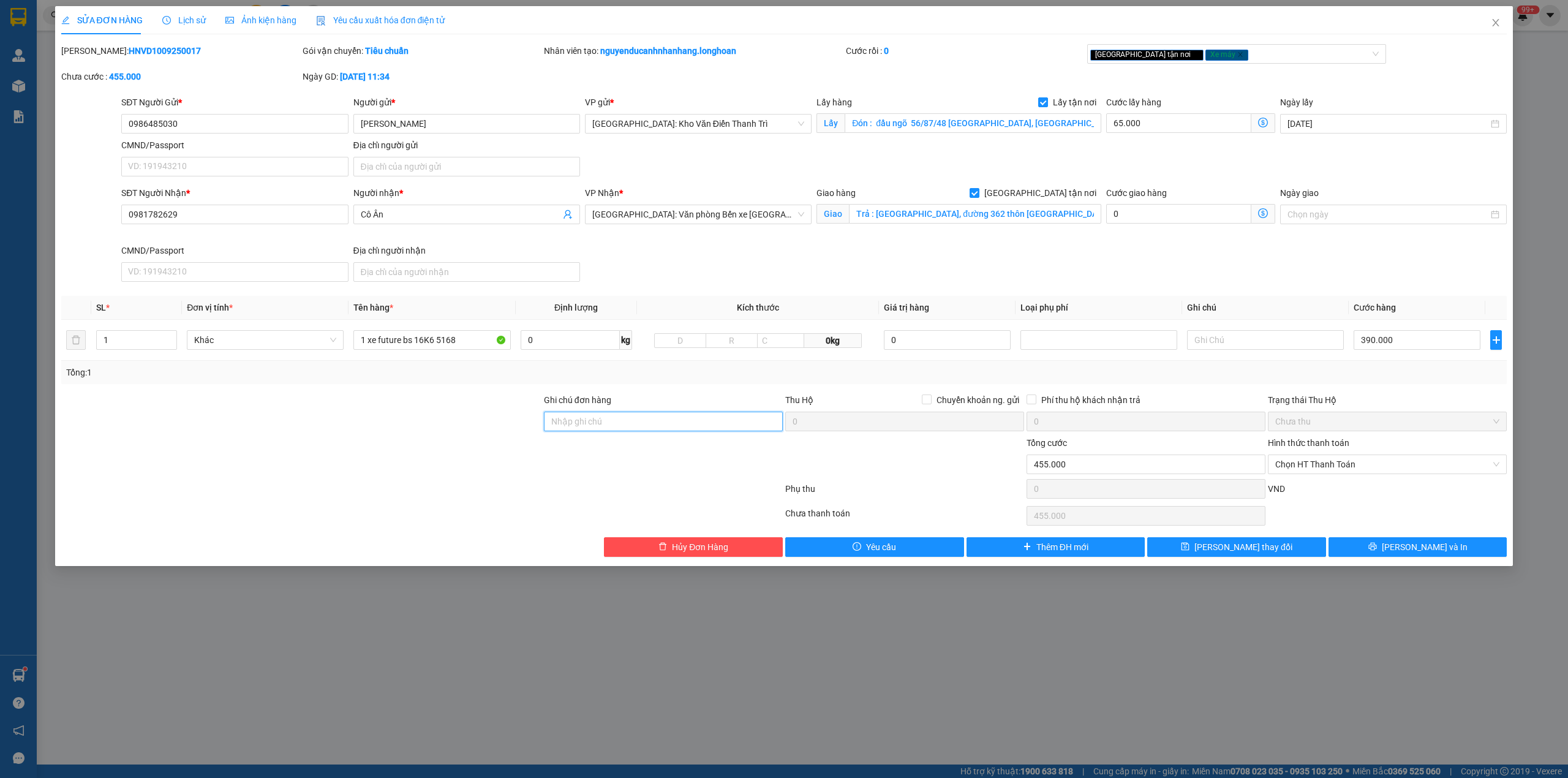
type input "chìa khóa quấn tay lái ( không giấy tờ )"
click at [324, 487] on div at bounding box center [421, 491] width 724 height 24
click at [1377, 549] on icon "printer" at bounding box center [1373, 546] width 8 height 8
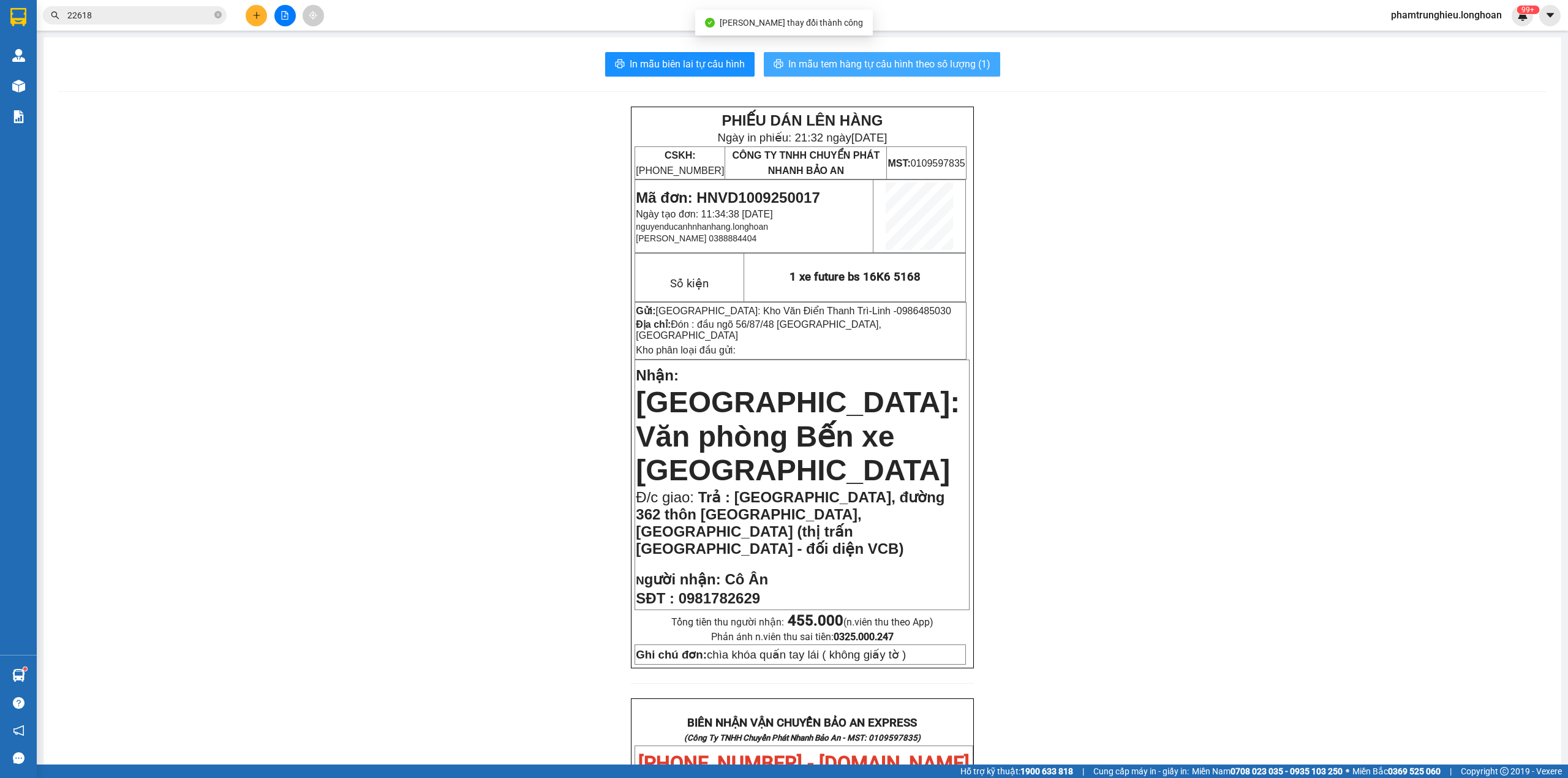
click at [855, 67] on span "In mẫu tem hàng tự cấu hình theo số lượng (1)" at bounding box center [889, 64] width 202 height 15
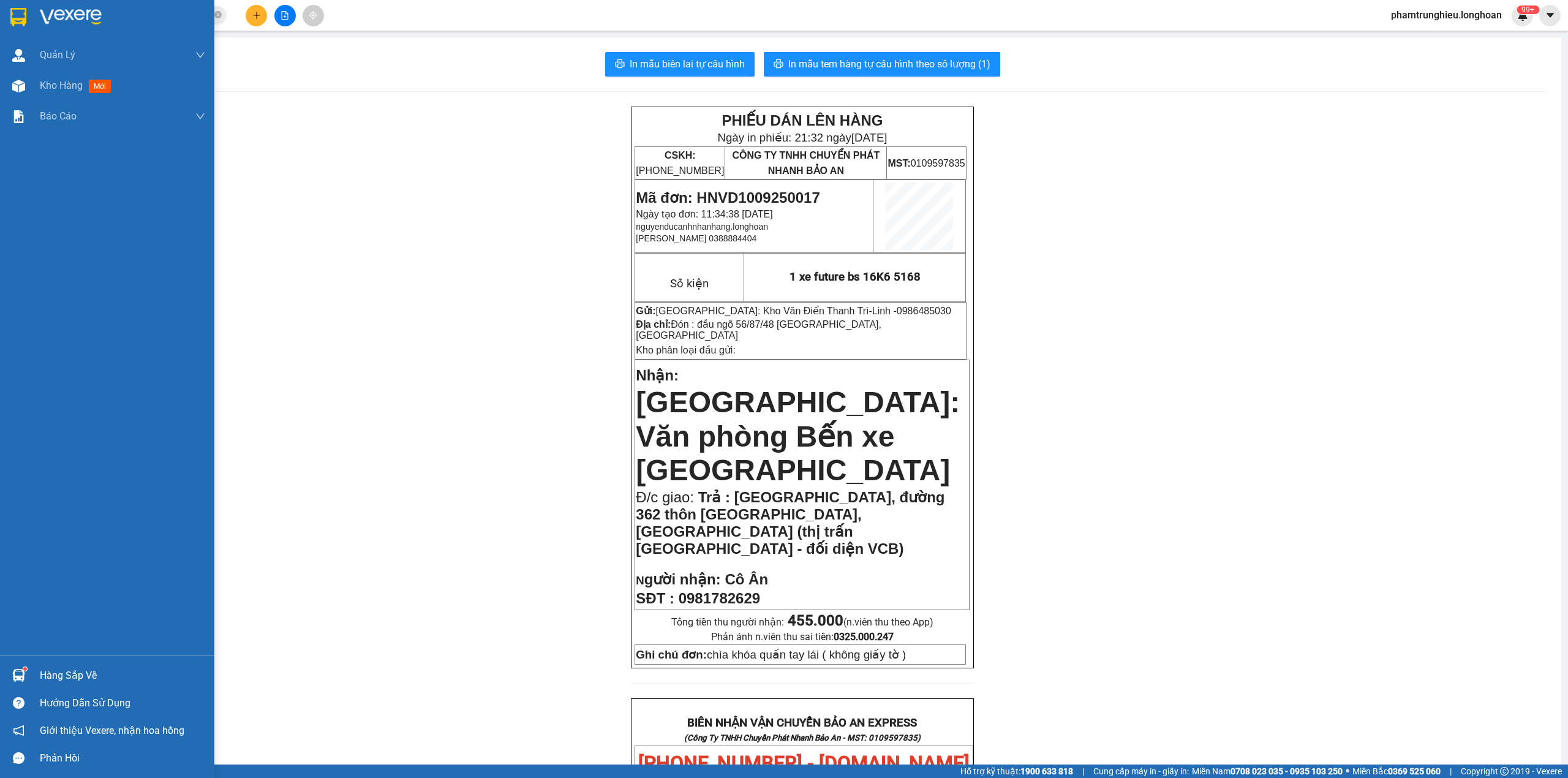
click at [16, 13] on img at bounding box center [18, 17] width 16 height 18
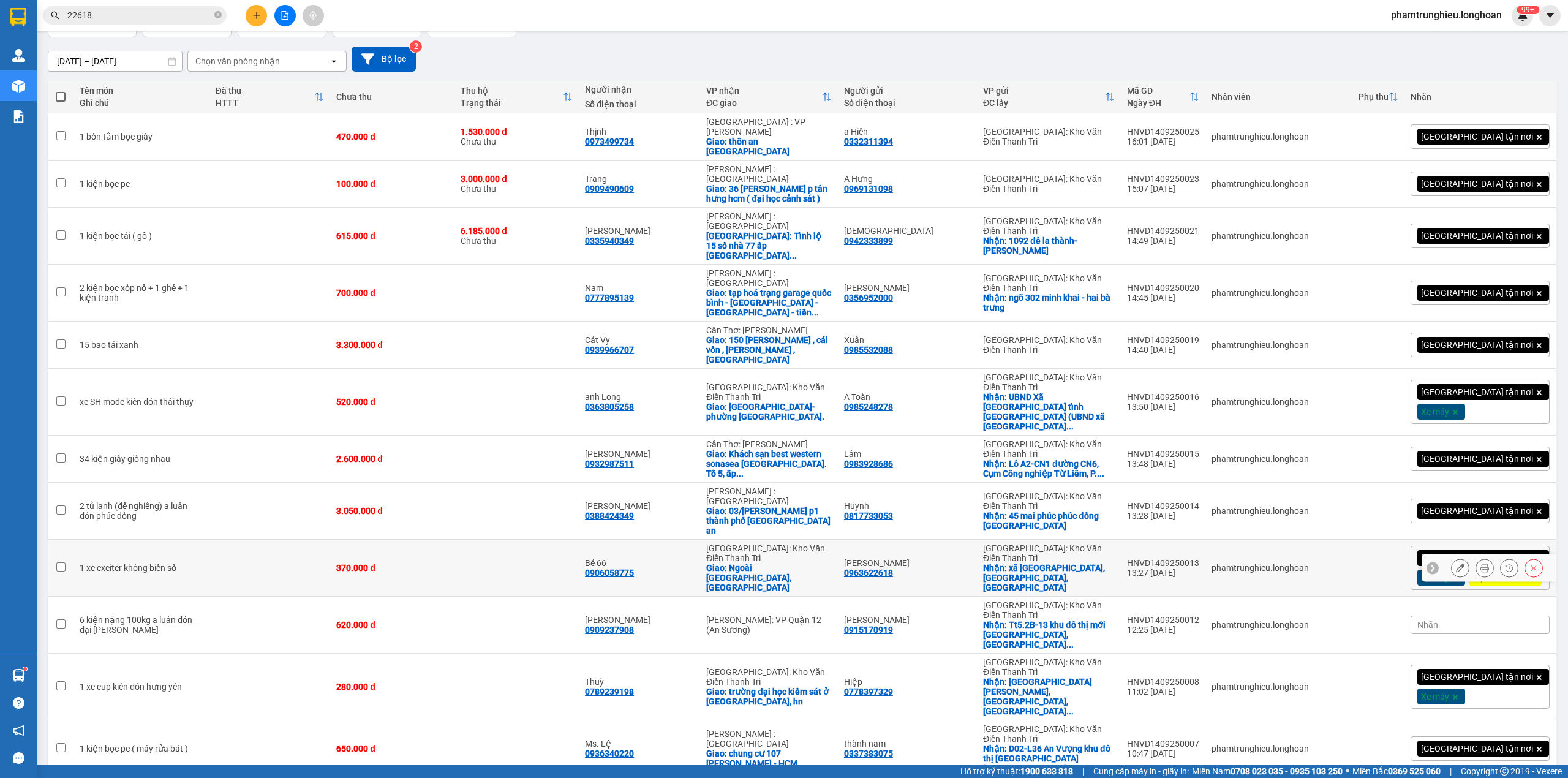
scroll to position [62, 0]
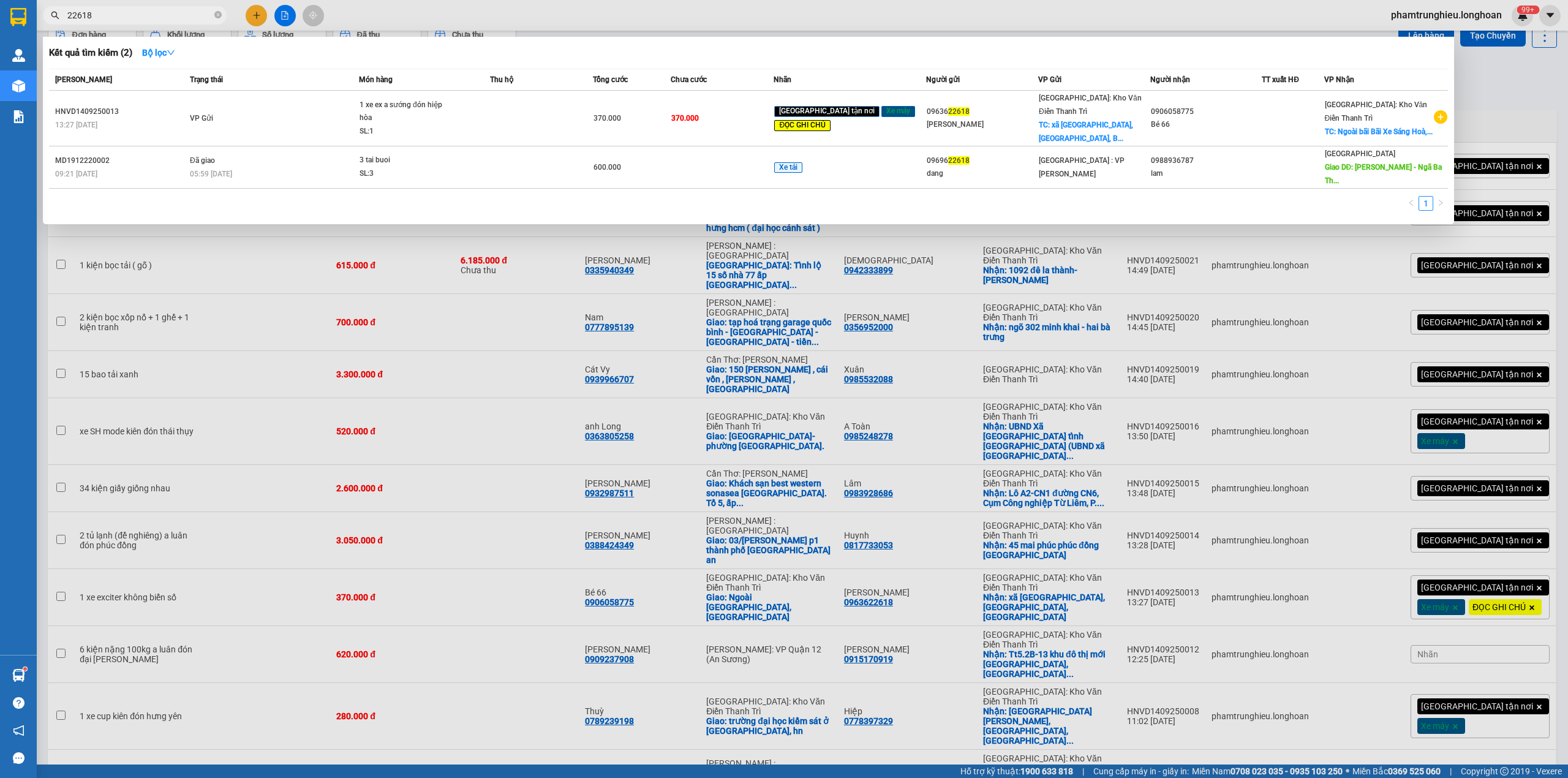
click at [163, 13] on input "22618" at bounding box center [140, 15] width 145 height 13
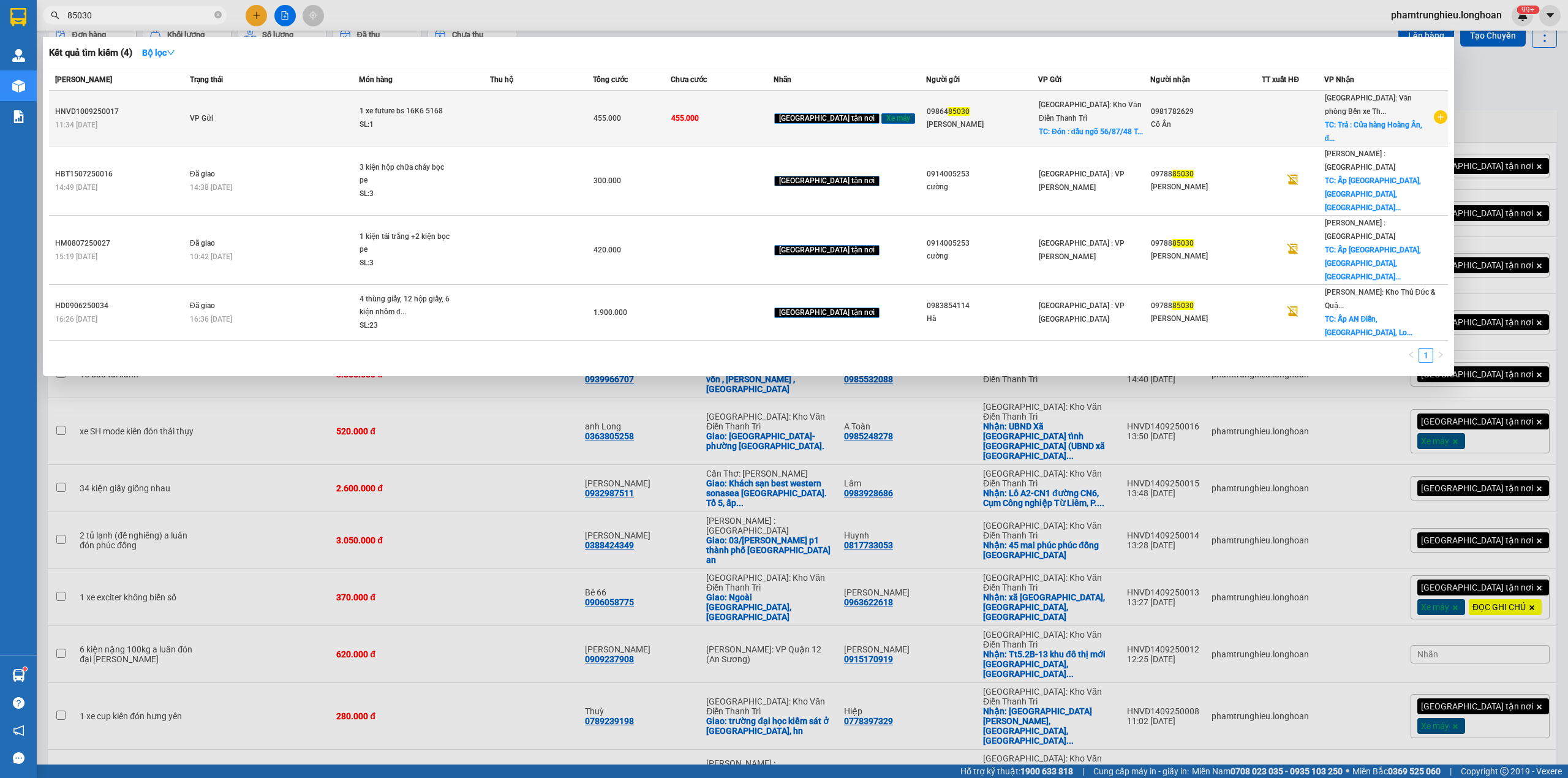
type input "85030"
click at [451, 111] on div "1 xe future bs 16K6 5168" at bounding box center [406, 111] width 92 height 13
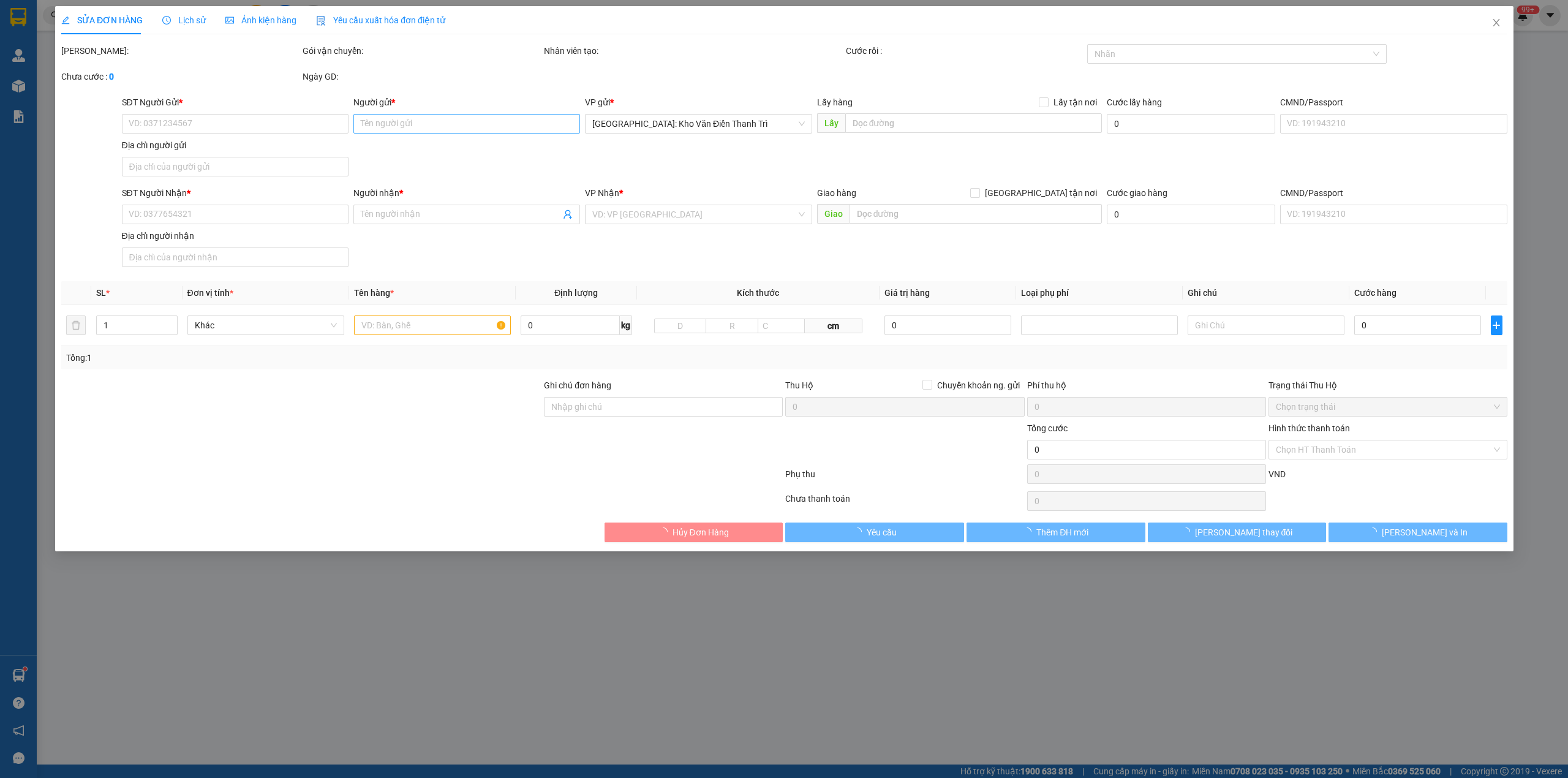
type input "0986485030"
type input "Linh"
checkbox input "true"
type input "Đón : đầu ngõ 56/87/48 Thạch Cầu, Long Biên"
type input "0981782629"
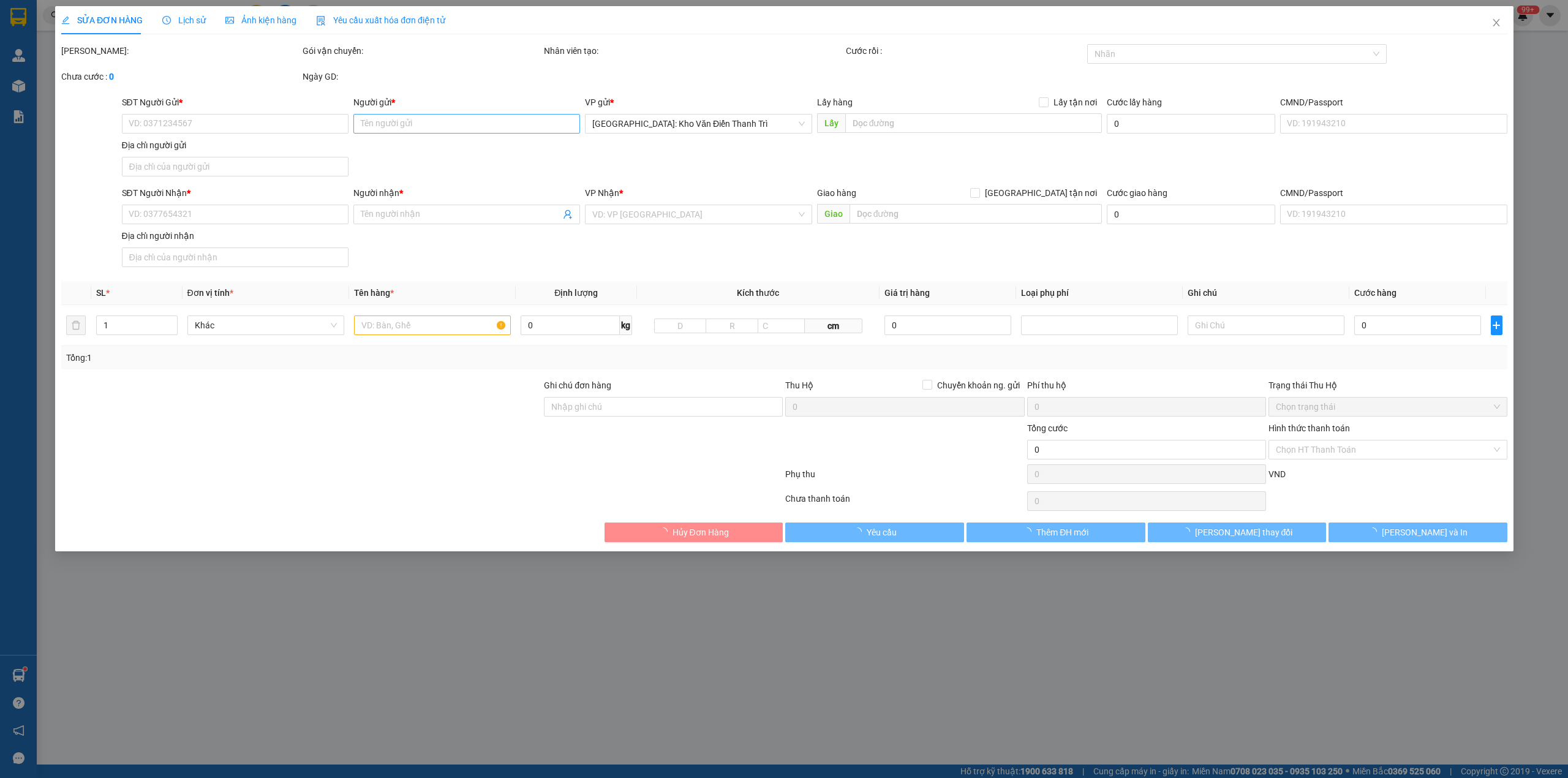
type input "Cô Ân"
checkbox input "true"
type input "Trả : Cửa hàng Hoàng Ân, đường 362 thôn cẩm hoàn, thanh sơn, kiến thụy (thị trấ…"
type input "chìa khóa quấn tay lái ( không giấy tờ )"
type input "455.000"
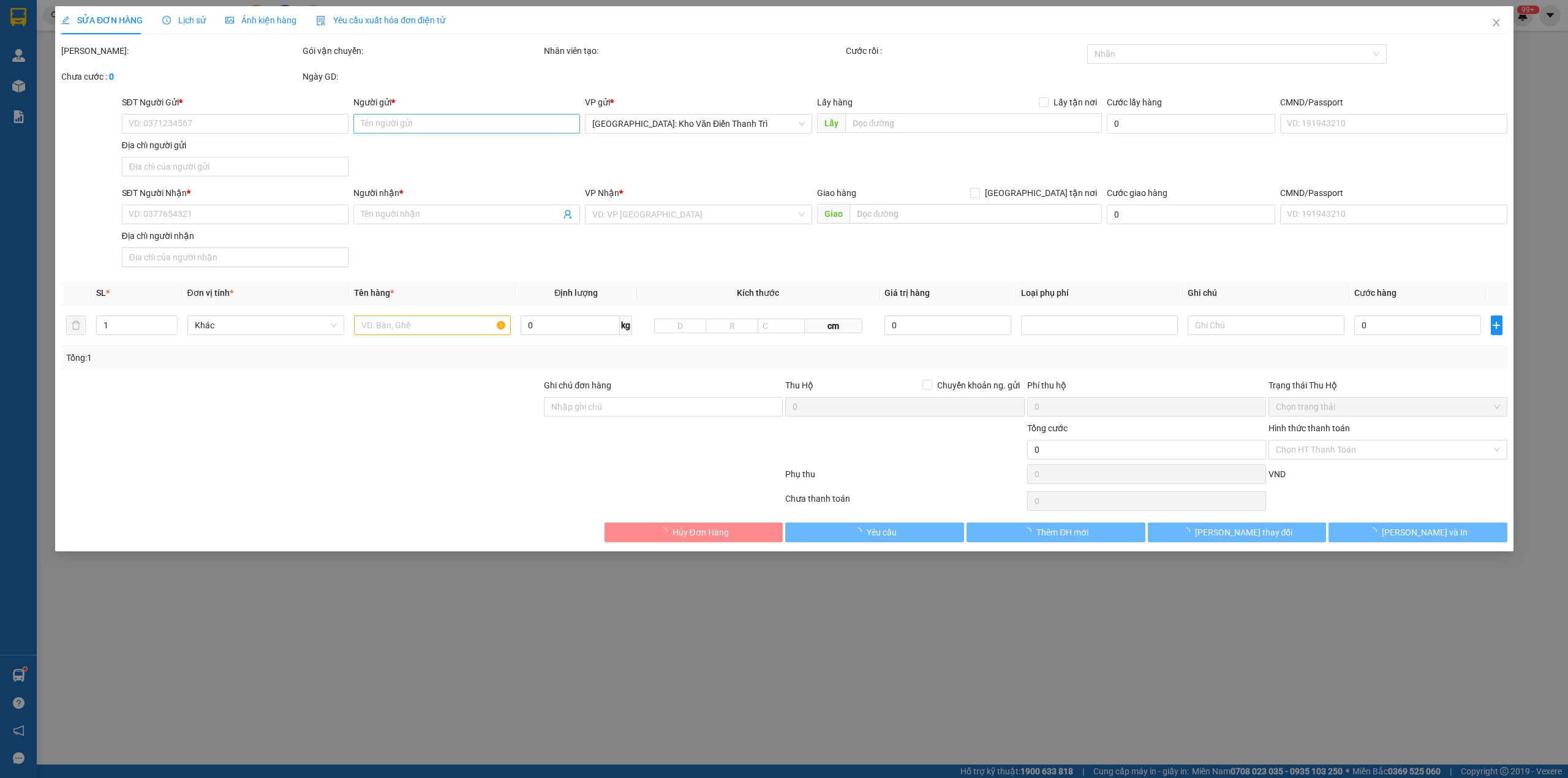
type input "455.000"
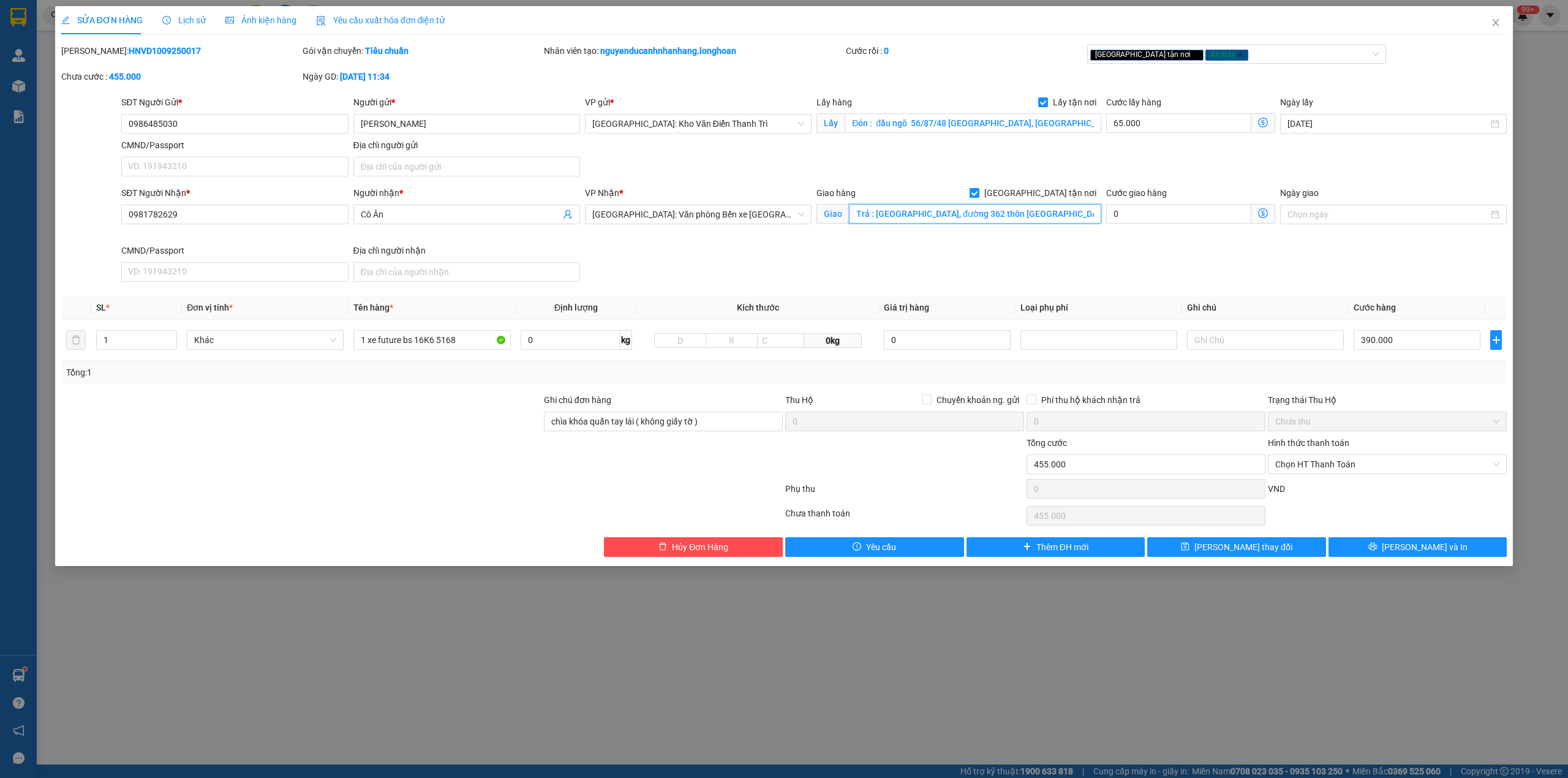
click at [1080, 212] on input "Trả : Cửa hàng Hoàng Ân, đường 362 thôn cẩm hoàn, thanh sơn, kiến thụy (thị trấ…" at bounding box center [975, 213] width 252 height 20
click at [1085, 221] on input "Trả : Cửa hàng Hoàng Ân, đường 362 thôn cẩm hoàn, thanh sơn, kiến thụy (thị trấ…" at bounding box center [975, 213] width 252 height 20
click at [213, 128] on input "0986485030" at bounding box center [235, 124] width 227 height 20
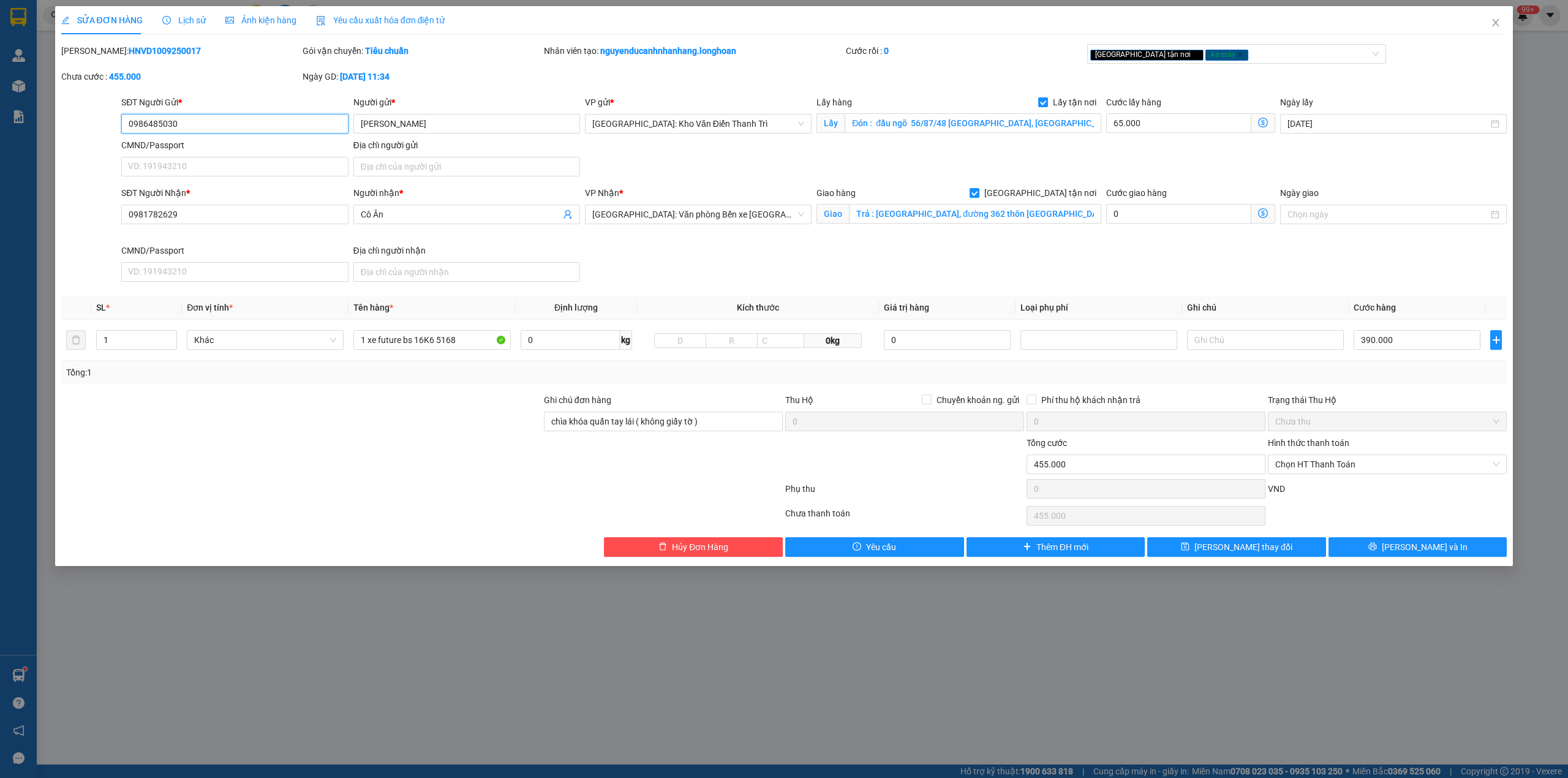
click at [213, 128] on input "0986485030" at bounding box center [235, 124] width 227 height 20
click at [1410, 554] on span "[PERSON_NAME] và In" at bounding box center [1425, 546] width 86 height 13
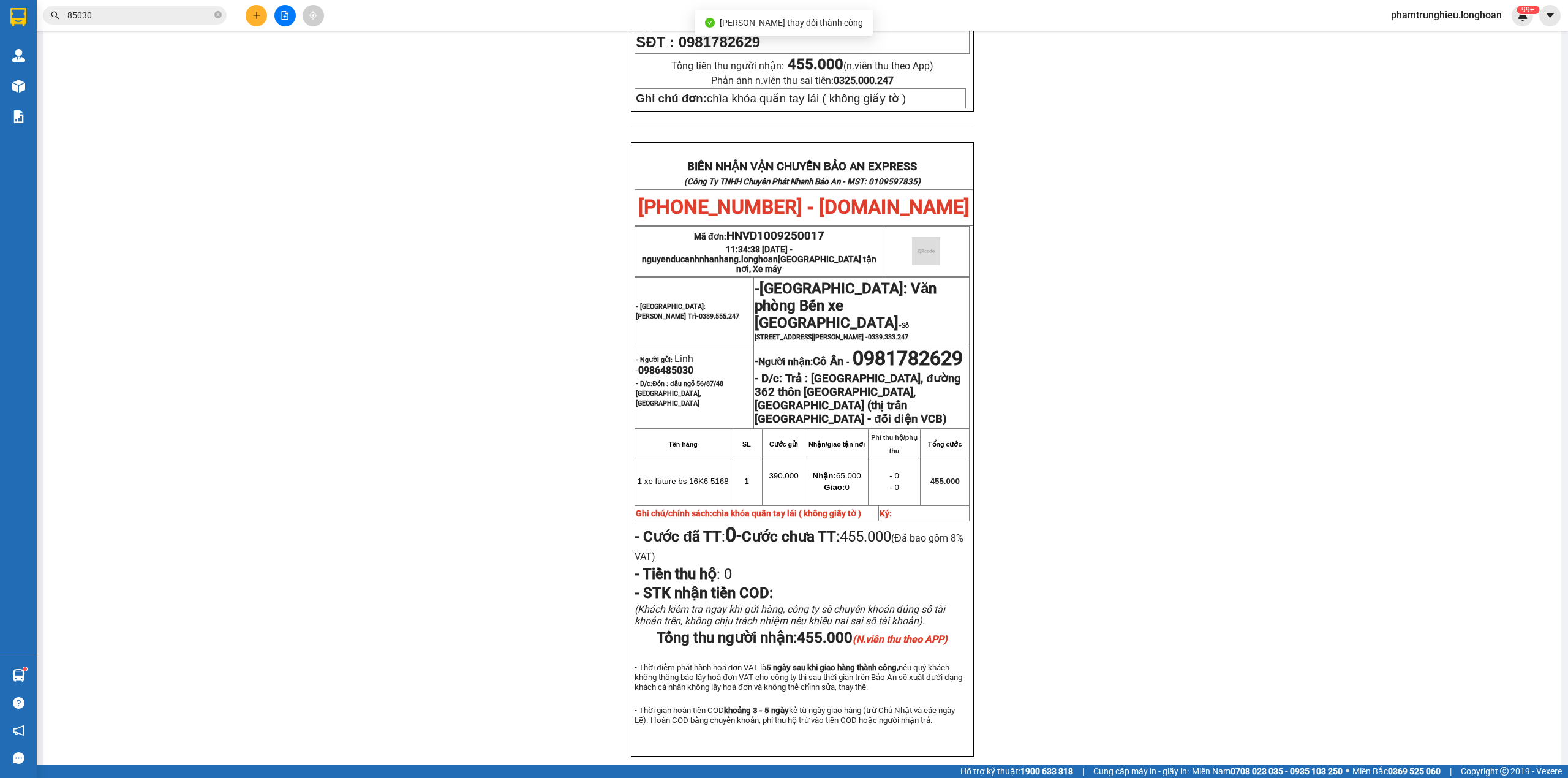
scroll to position [572, 0]
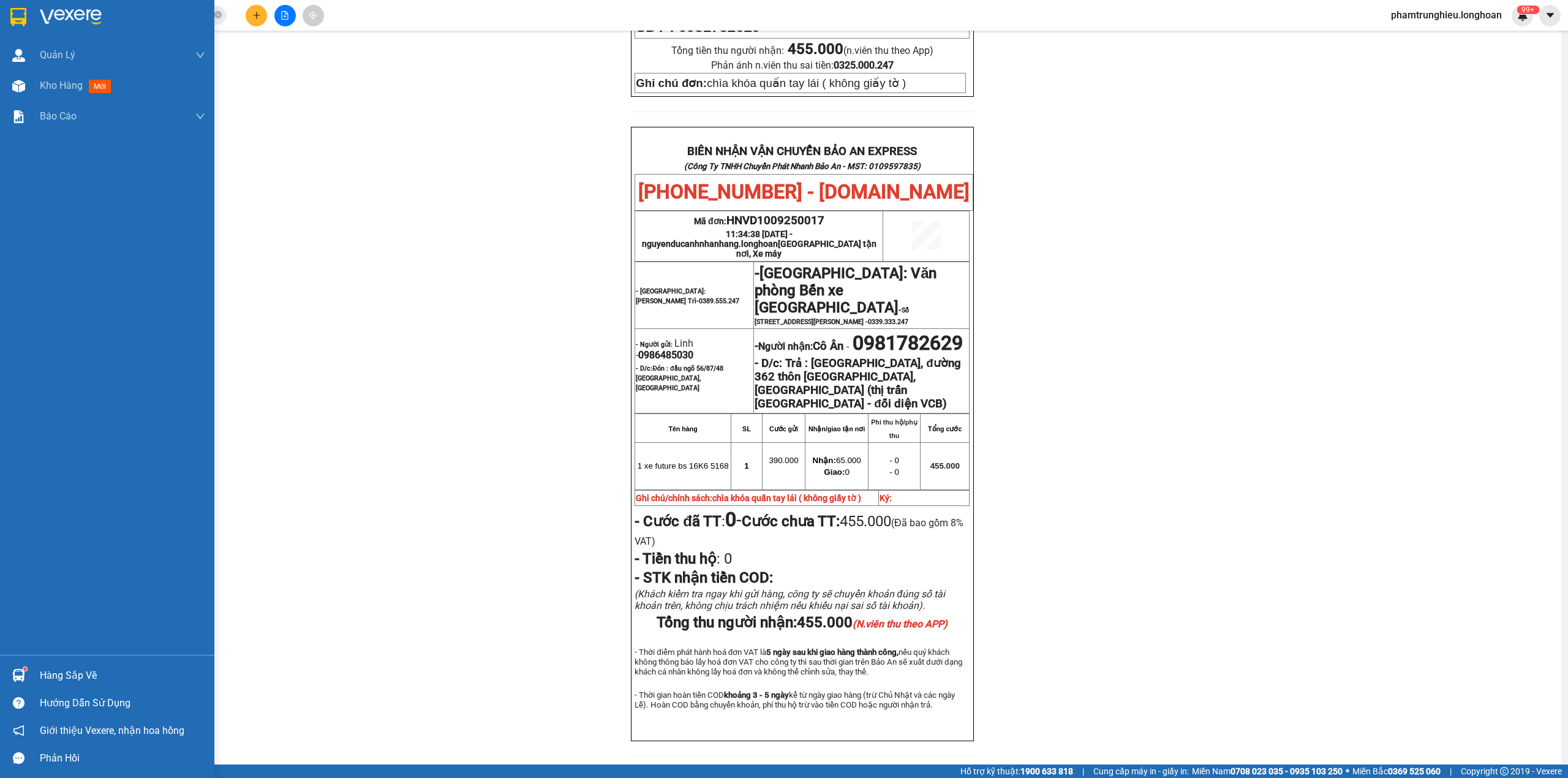
click at [8, 16] on div at bounding box center [18, 17] width 21 height 21
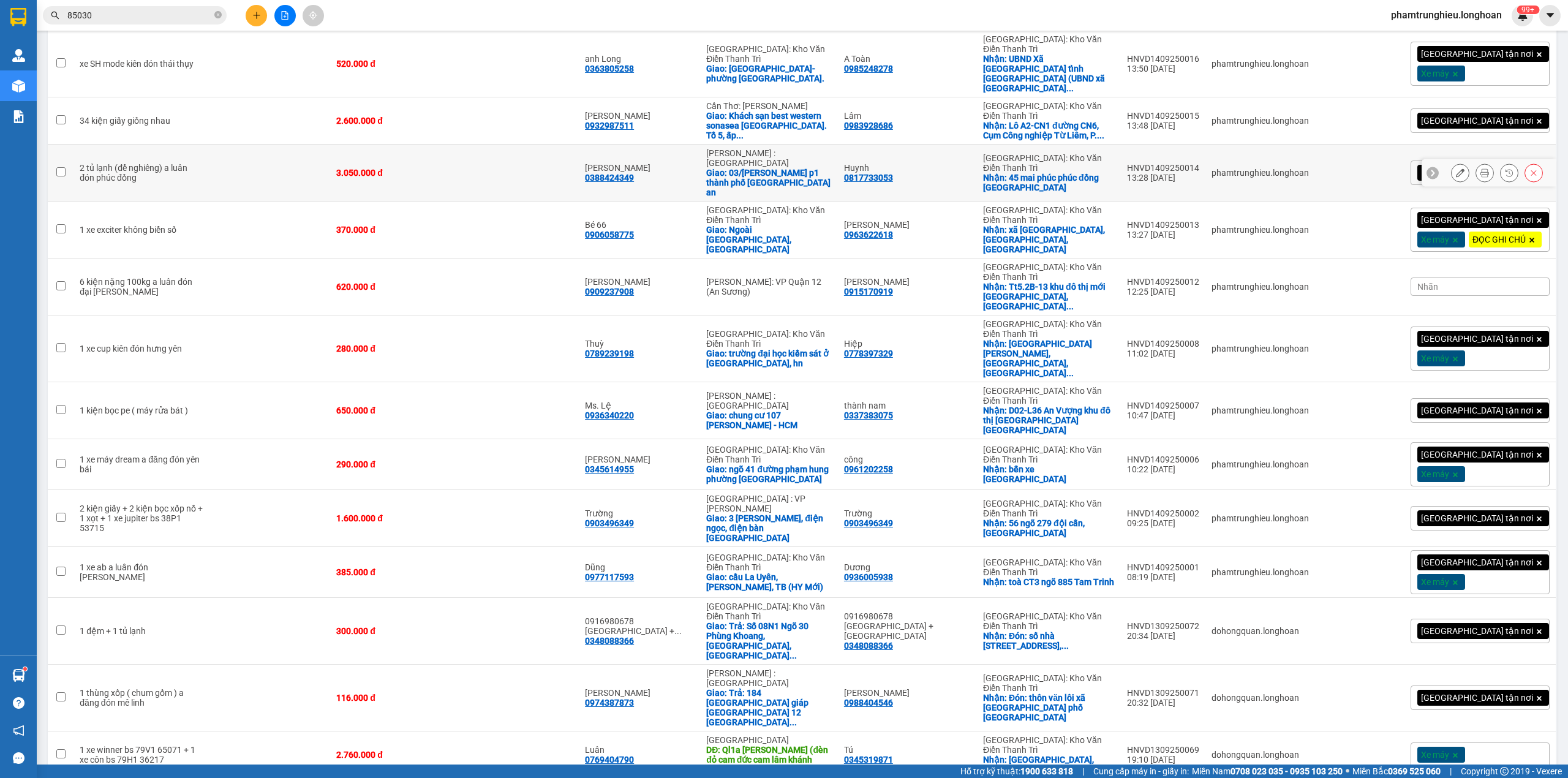
scroll to position [408, 0]
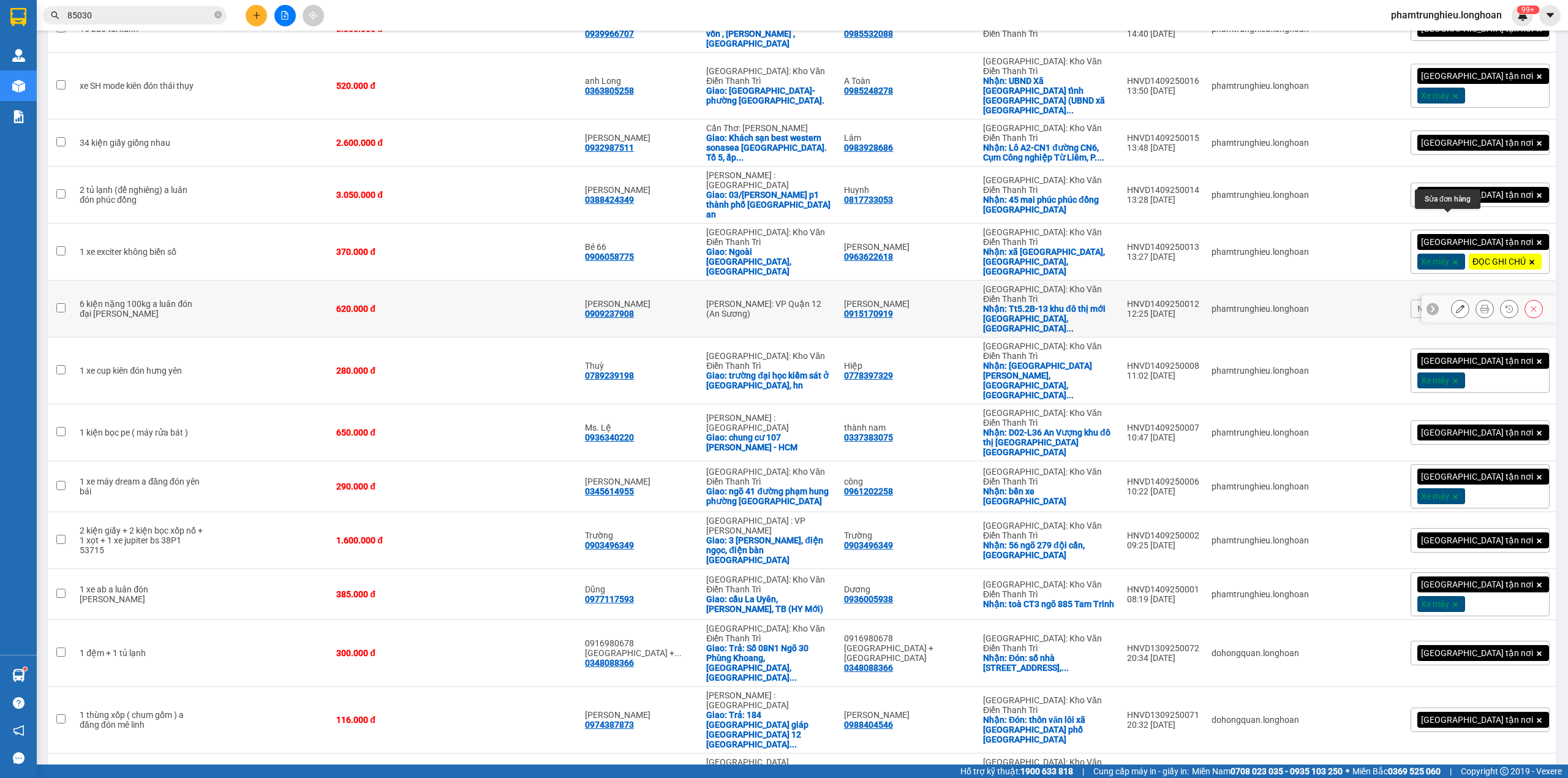
click at [1456, 305] on icon at bounding box center [1460, 309] width 9 height 9
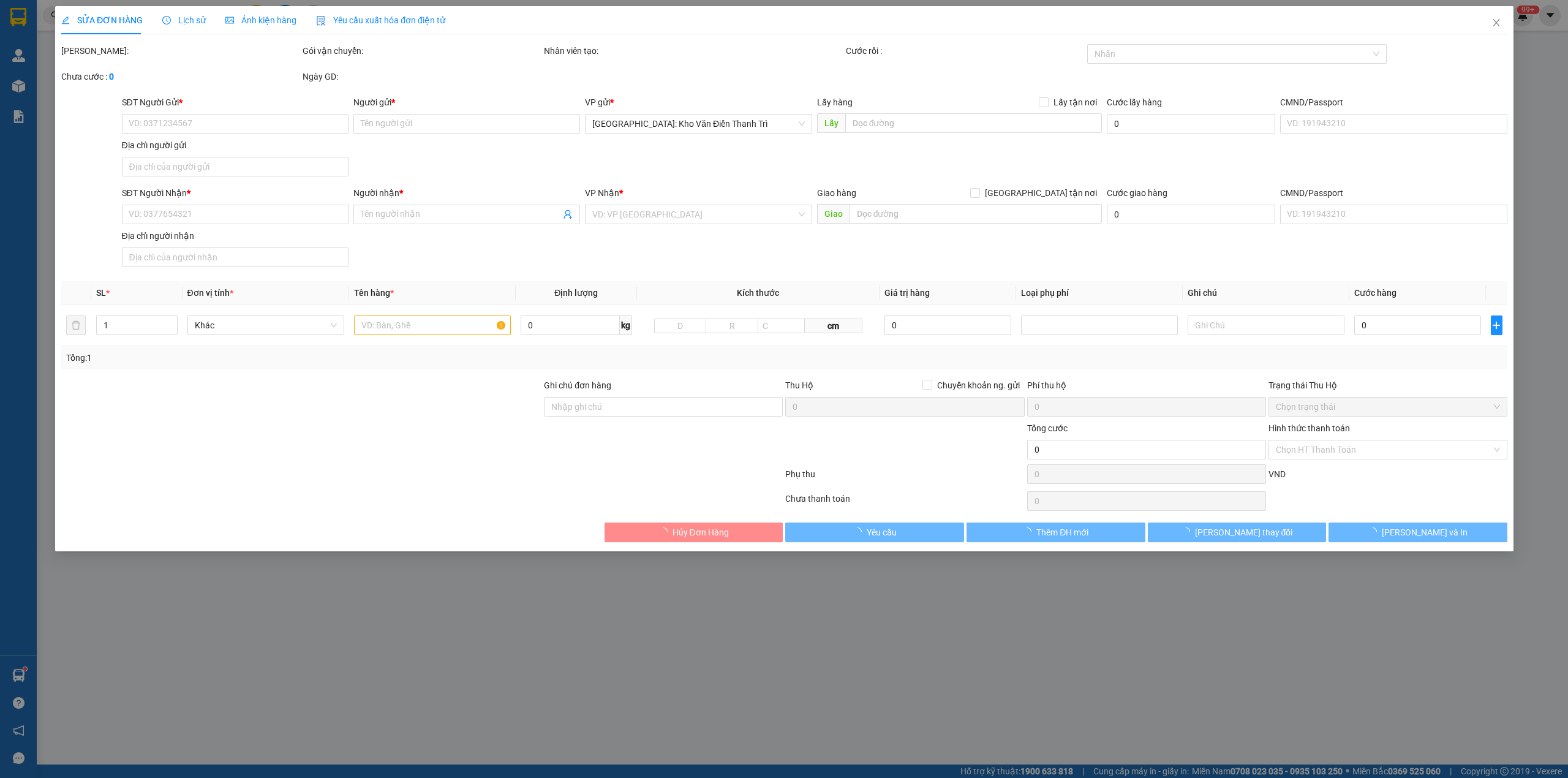
type input "0915170919"
type input "[PERSON_NAME]"
checkbox input "true"
type input "Tt5.2B-13 khu đô thị mới Đại Kim, đường Nghiêm Xuân Yêm, phường Định Công,Hoàng…"
type input "0909237908"
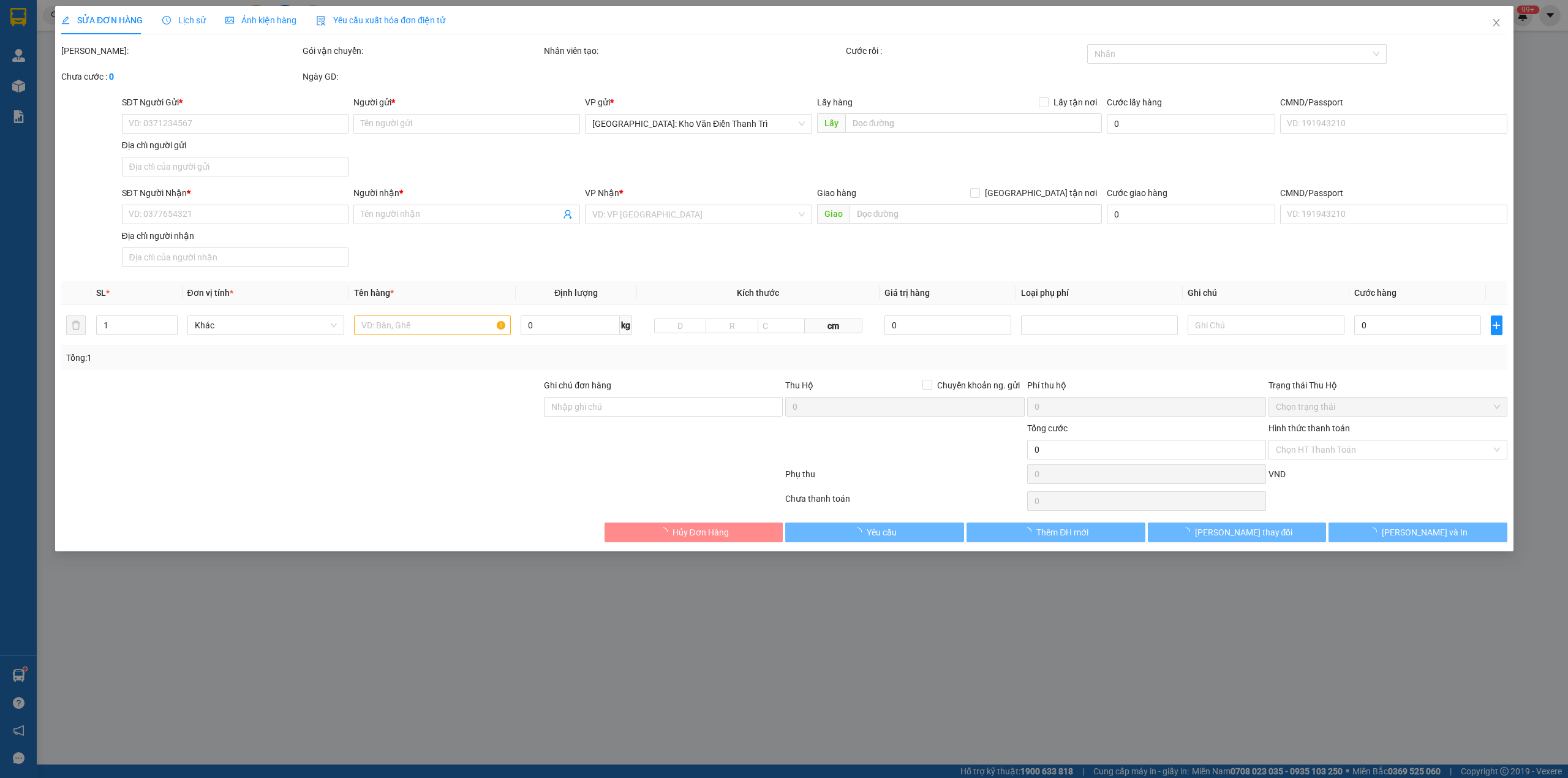
type input "[PERSON_NAME]"
type input "620.000"
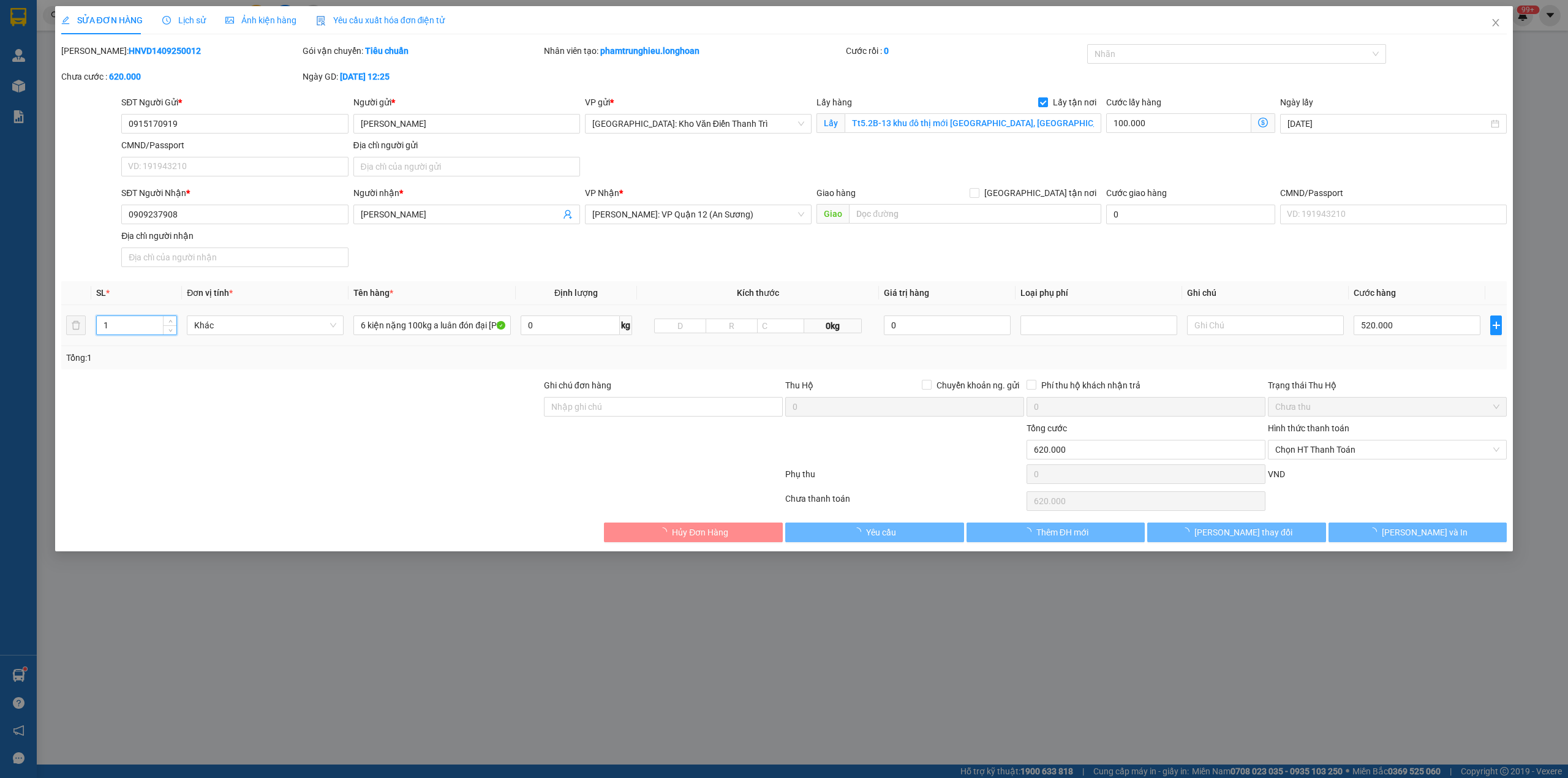
click at [120, 333] on input "1" at bounding box center [136, 324] width 80 height 18
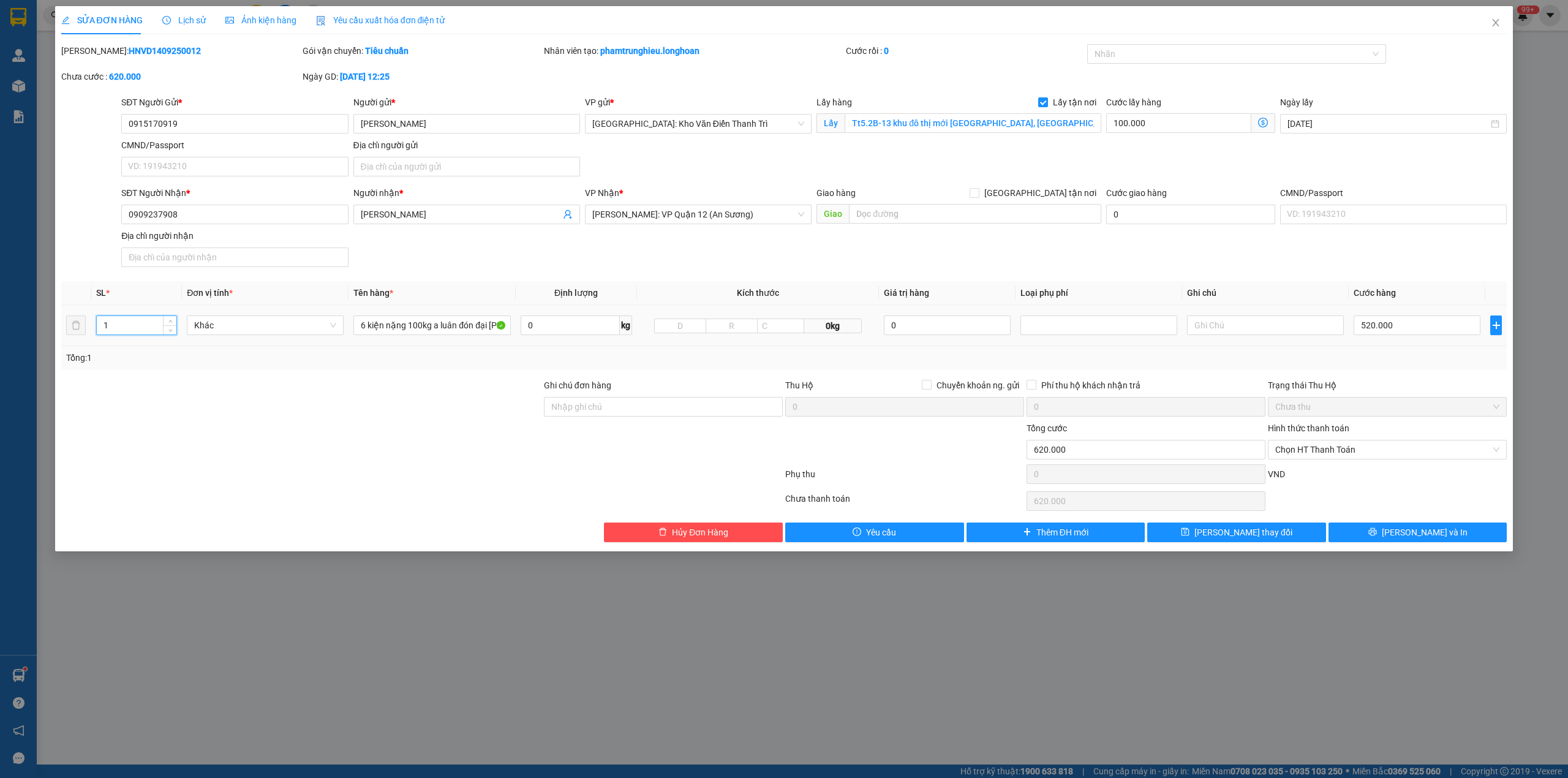
click at [120, 333] on input "1" at bounding box center [136, 324] width 80 height 18
type input "6"
click at [422, 331] on input "6 kiện nặng 100kg a luân đón đại kim" at bounding box center [432, 325] width 157 height 20
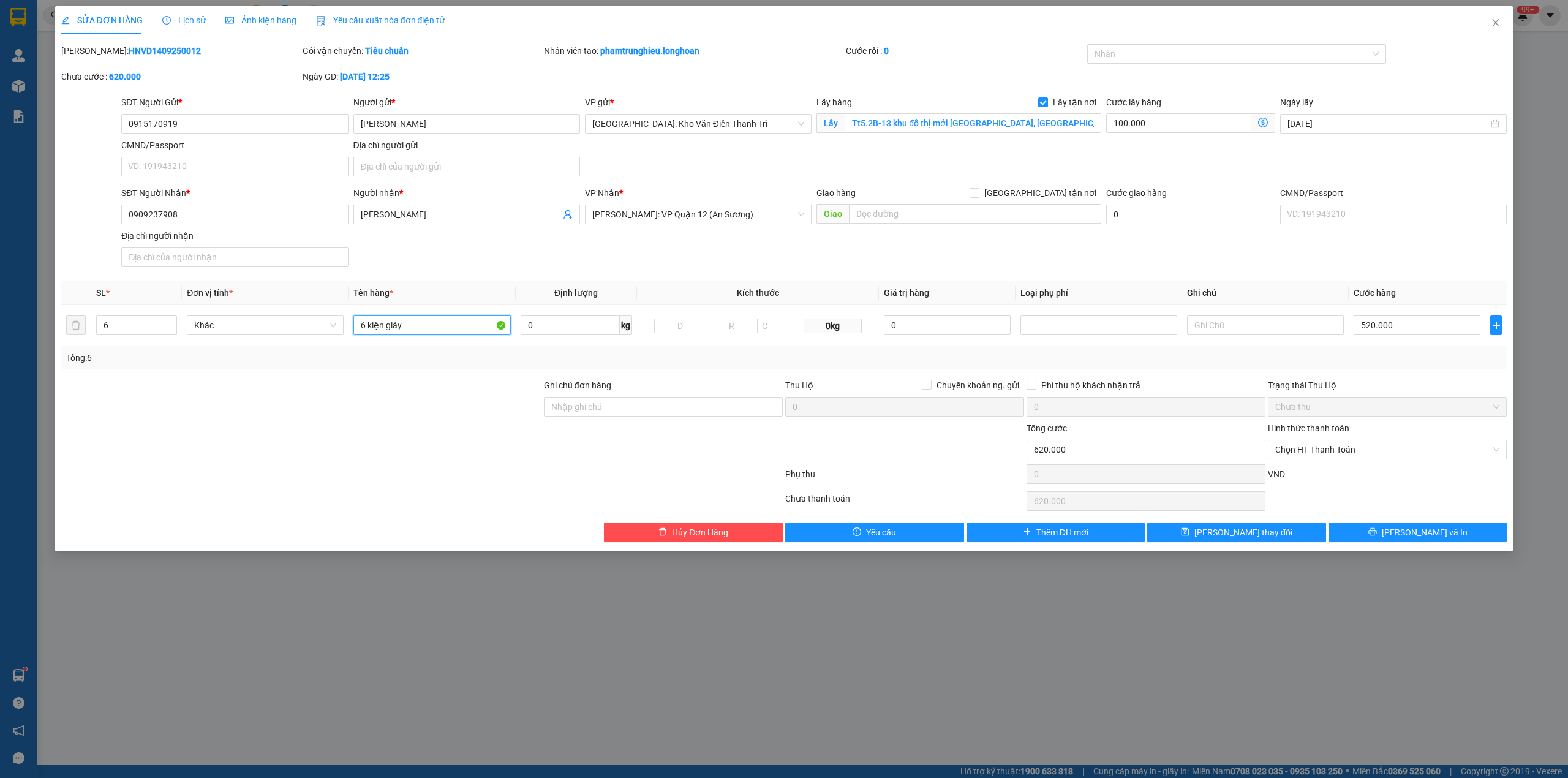
type input "6 kiện giấy"
click at [1432, 329] on input "520.000" at bounding box center [1417, 325] width 127 height 20
type input "100.009"
type input "9"
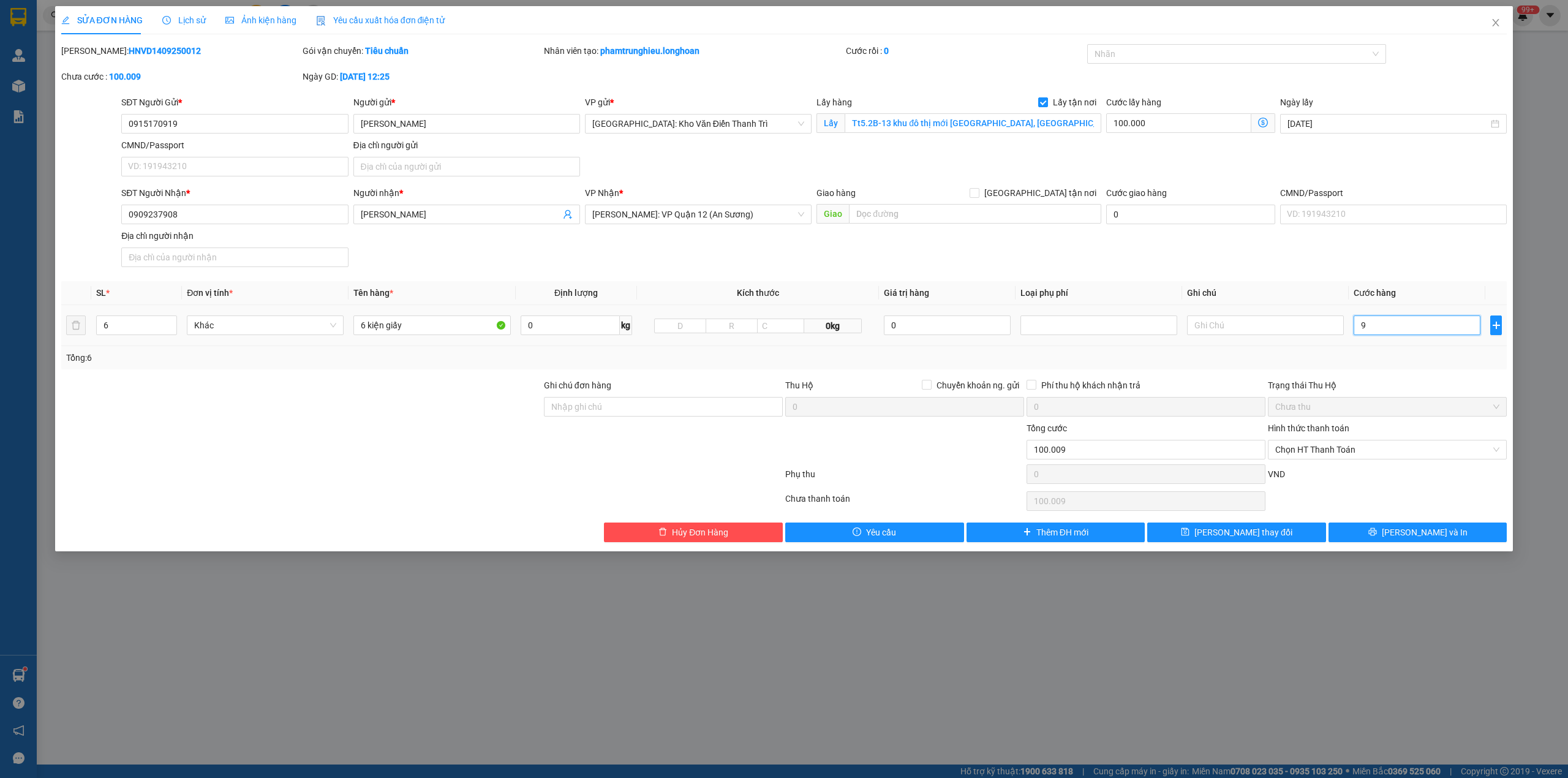
type input "100.092"
type input "92"
type input "100.920"
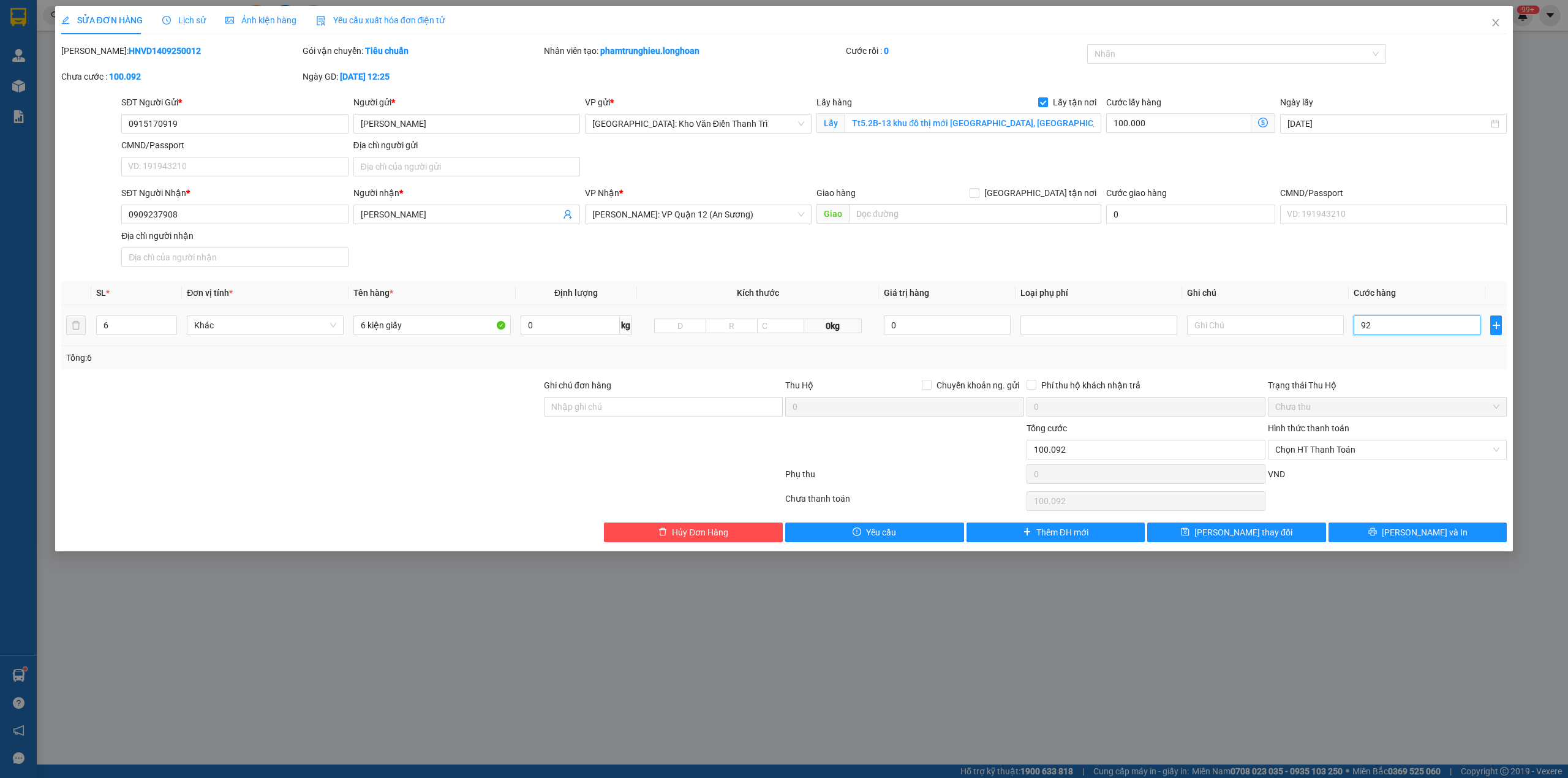
type input "920"
type input "109.200"
type input "9.200"
type input "192.000"
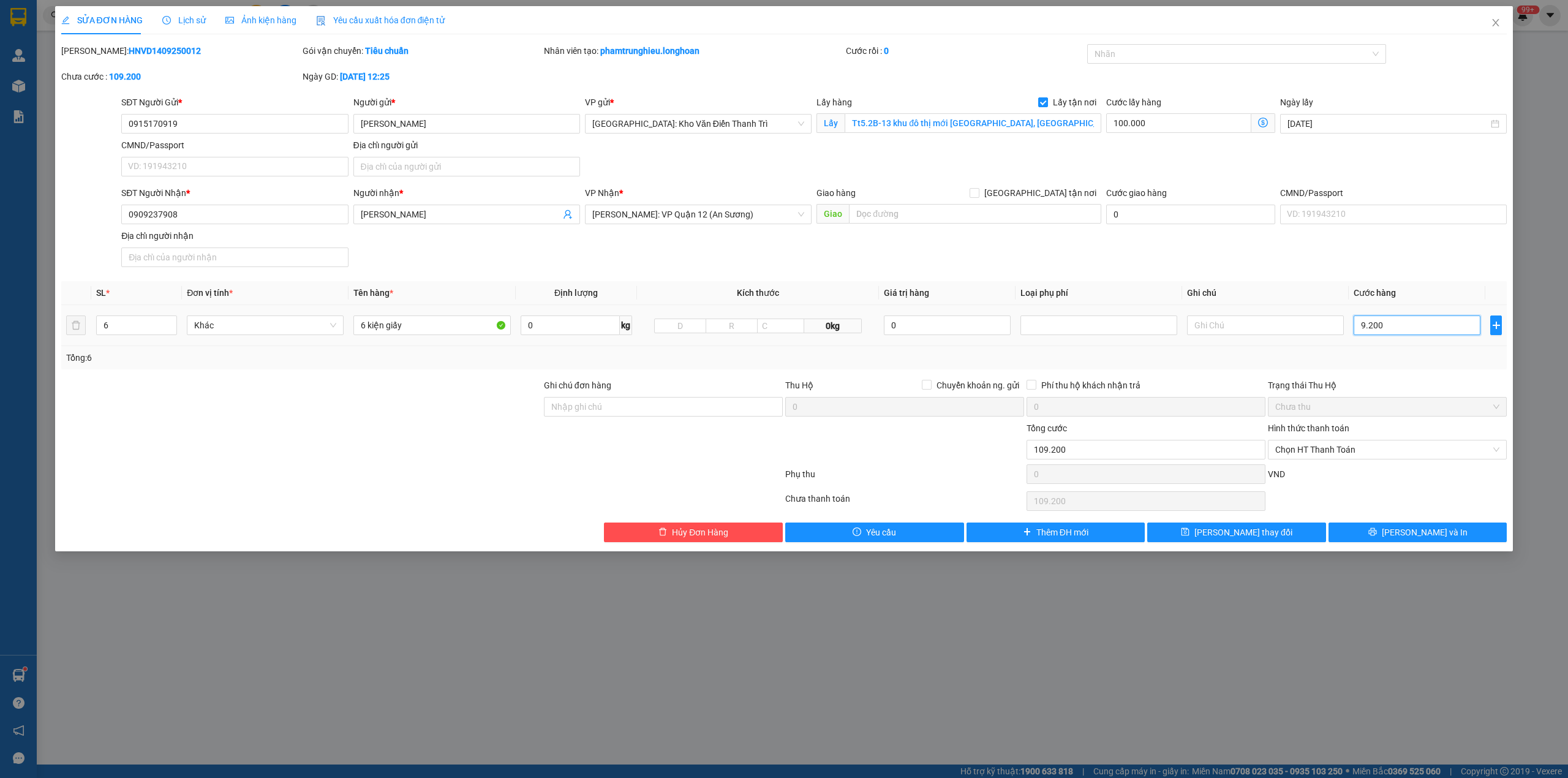
type input "192.000"
type input "92.000"
type input "1.020.000"
type input "920.000"
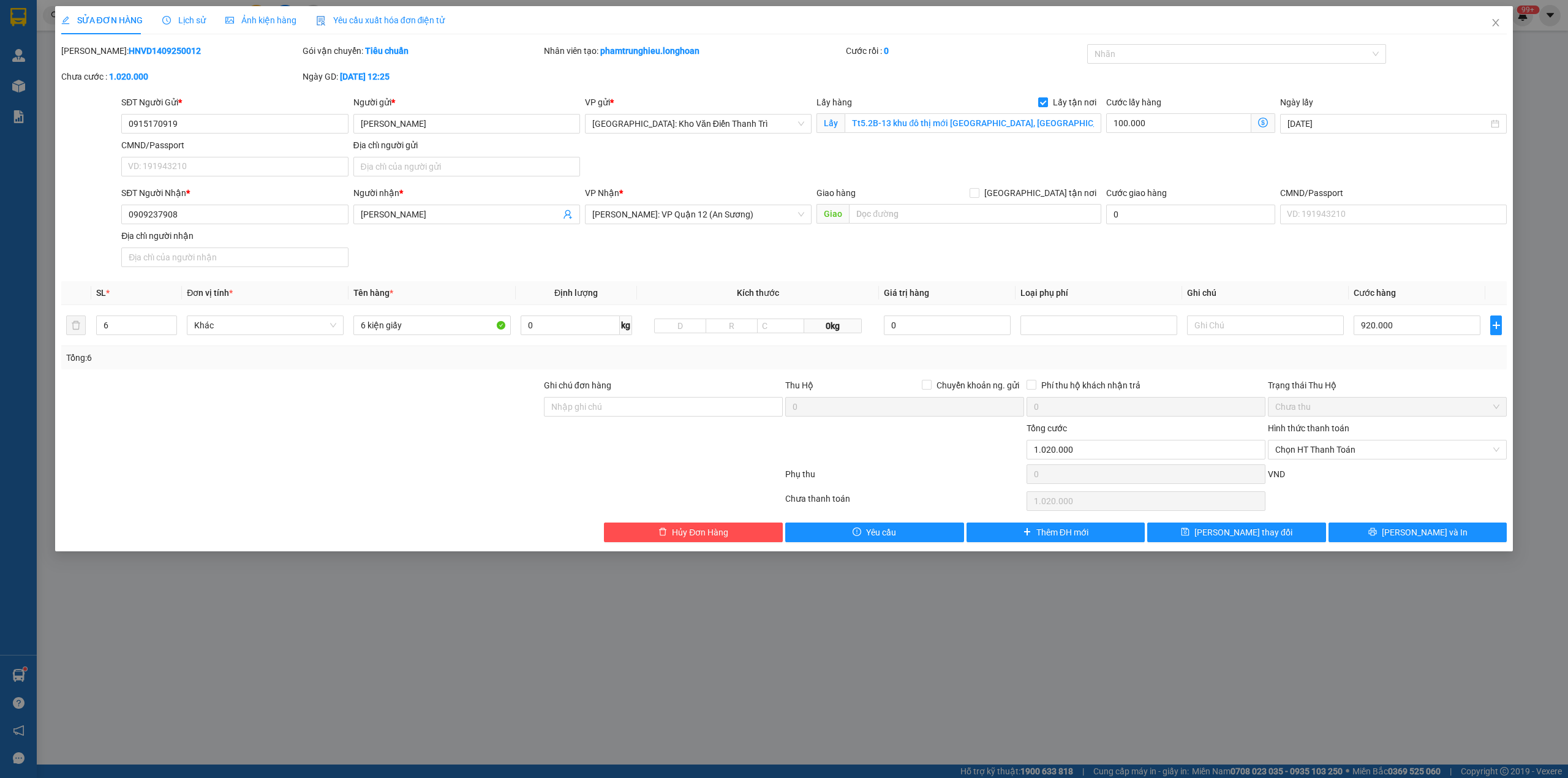
click at [347, 446] on div at bounding box center [301, 443] width 483 height 43
click at [598, 407] on input "Ghi chú đơn hàng" at bounding box center [663, 406] width 239 height 20
drag, startPoint x: 718, startPoint y: 407, endPoint x: 661, endPoint y: 407, distance: 57.0
click at [661, 407] on input "hàng giao nguyên kiện, hư vỡ ko đền" at bounding box center [663, 406] width 239 height 20
type input "hàng giao nguyên kiện, hư vỡ không đền giá trị hàng"
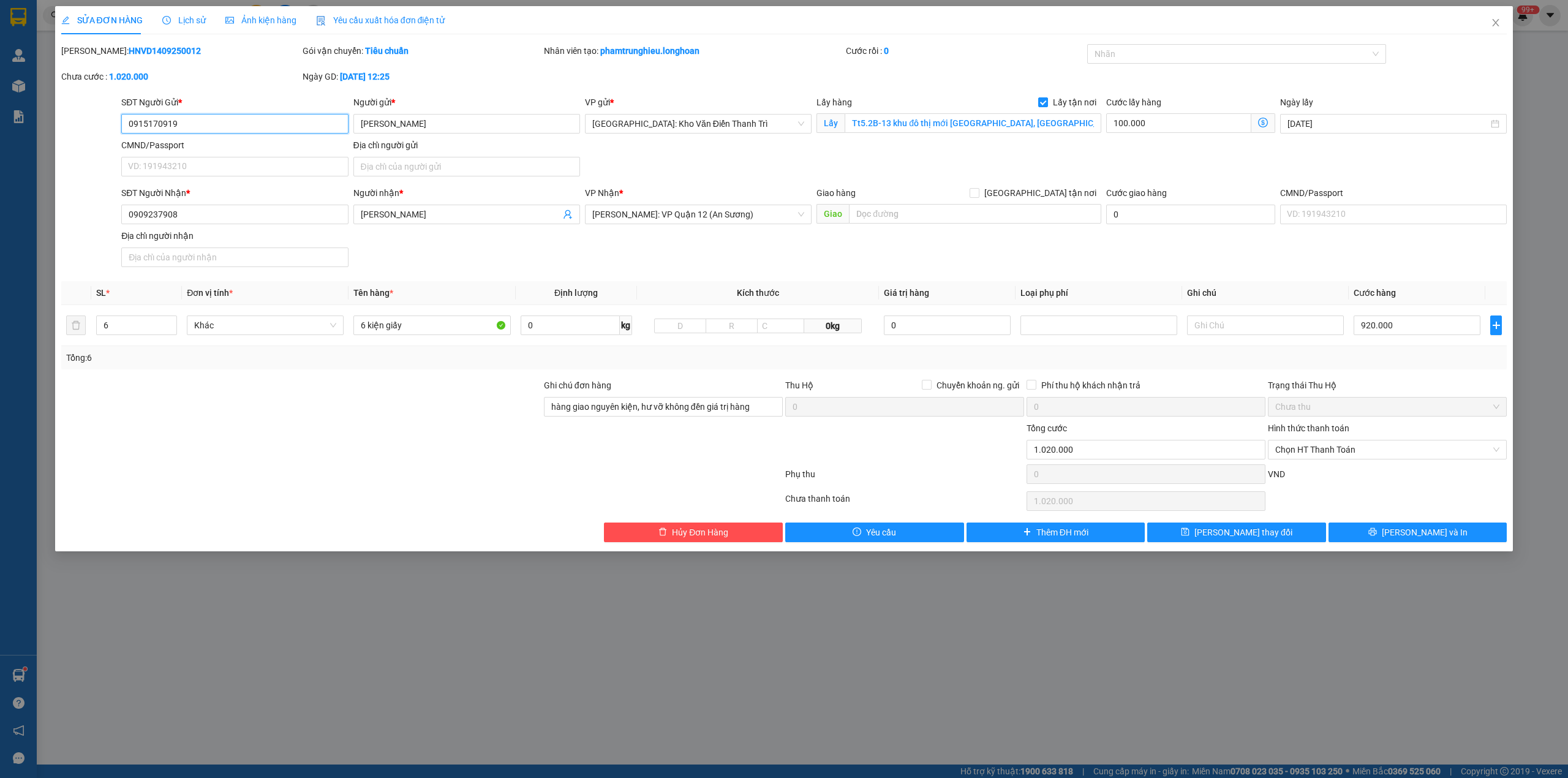
click at [200, 123] on input "0915170919" at bounding box center [235, 124] width 227 height 20
click at [1397, 528] on button "[PERSON_NAME] và In" at bounding box center [1418, 532] width 179 height 20
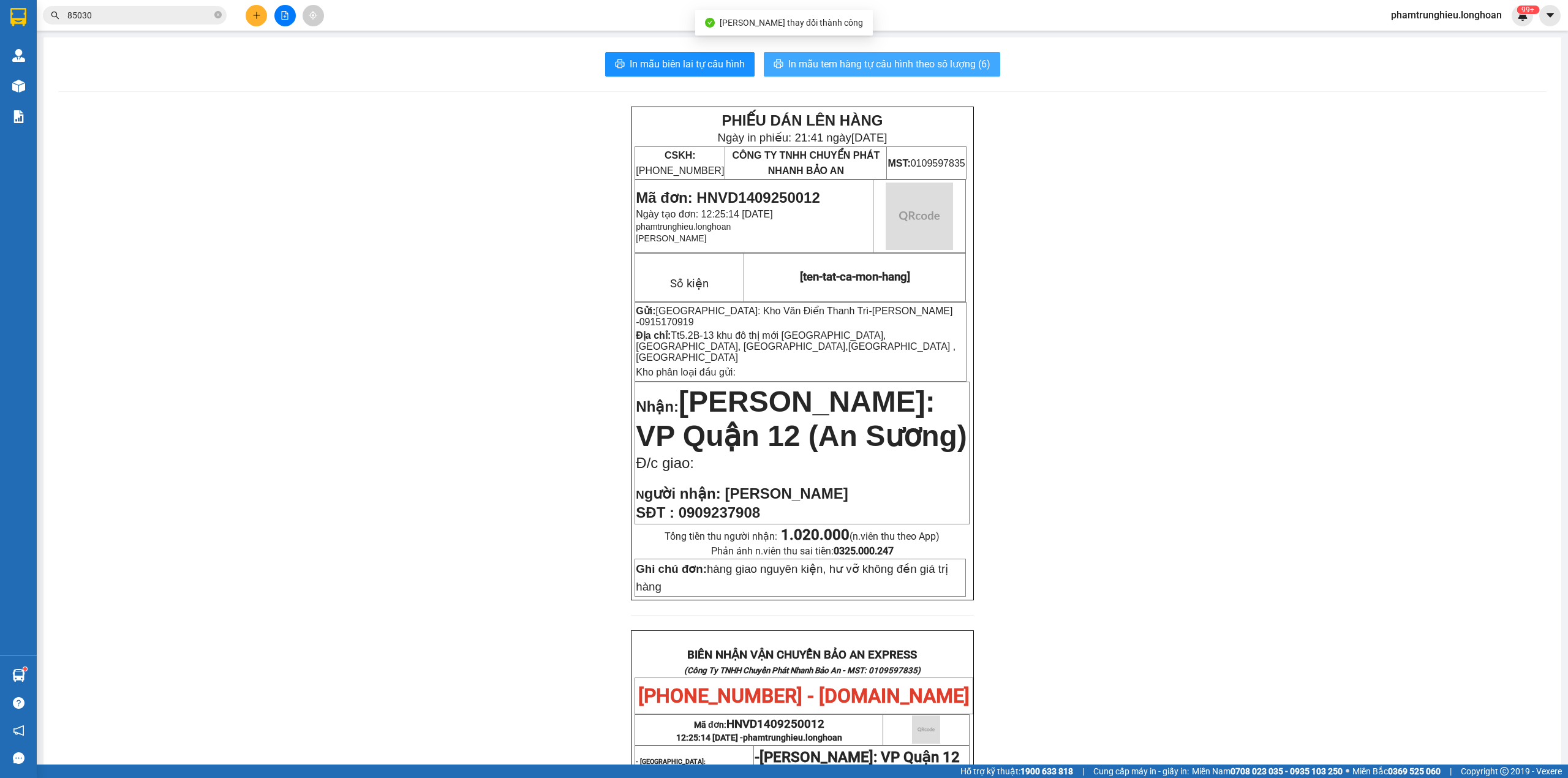
click at [884, 65] on span "In mẫu tem hàng tự cấu hình theo số lượng (6)" at bounding box center [889, 64] width 202 height 15
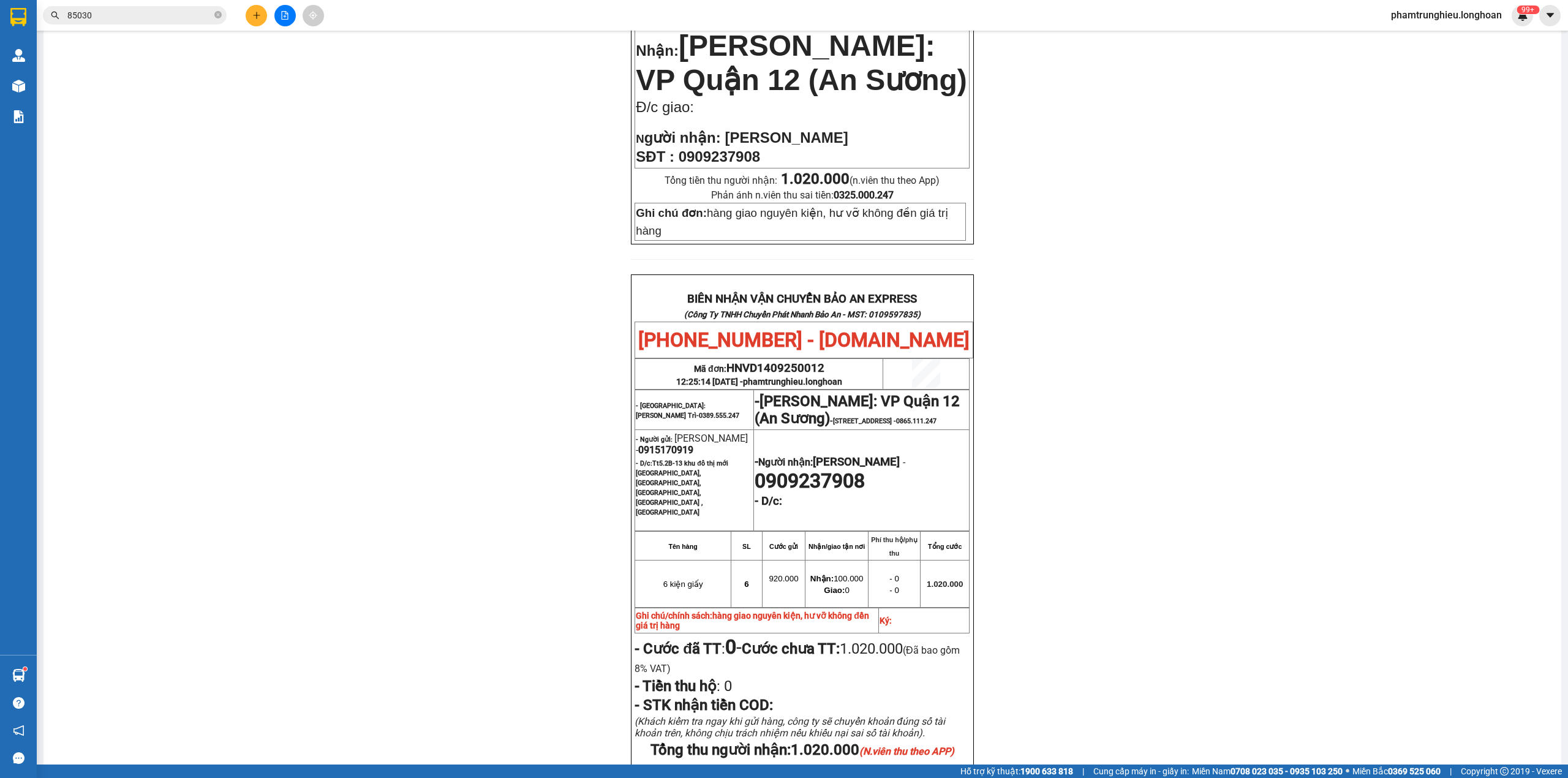
scroll to position [542, 0]
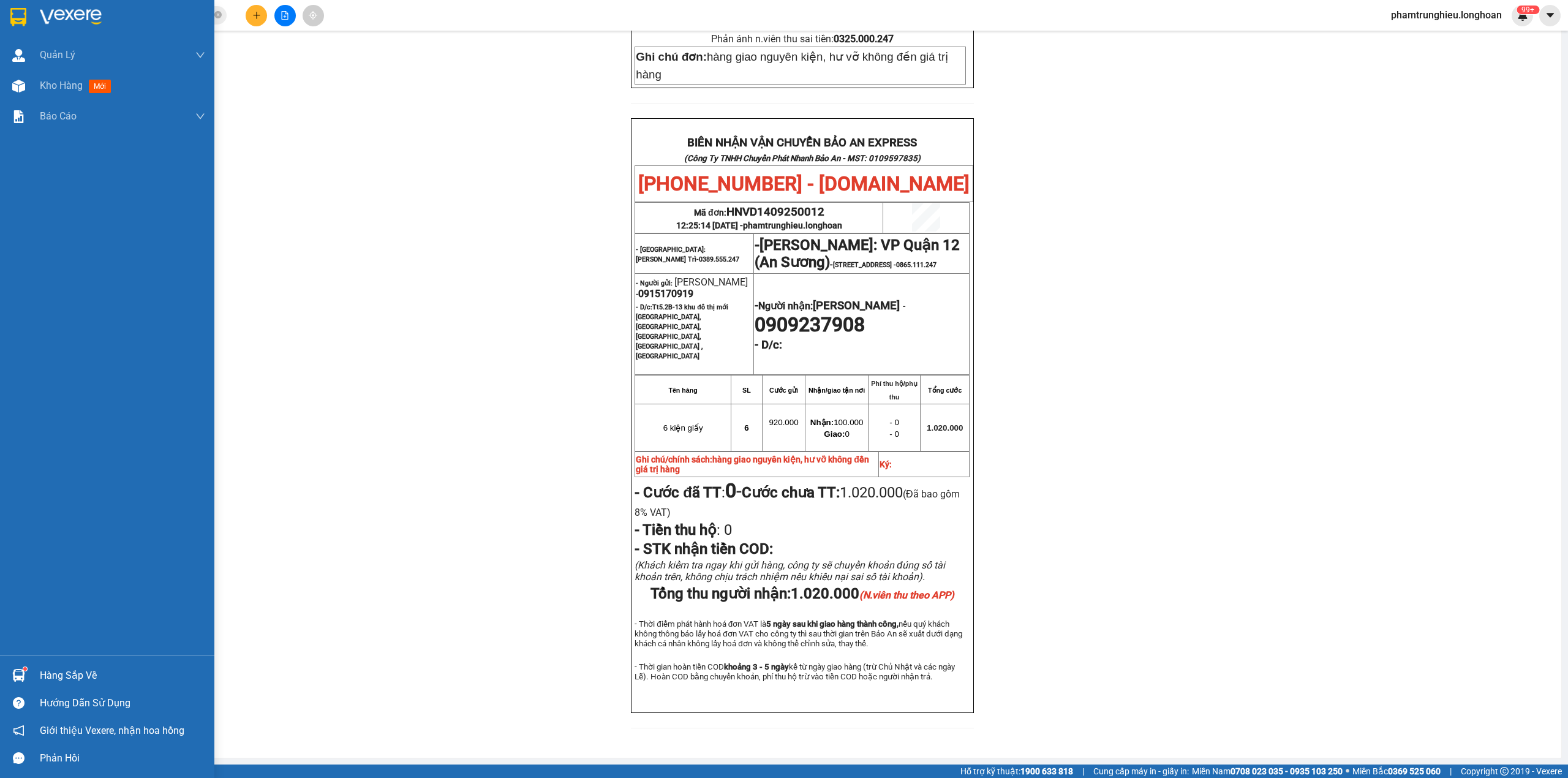
click at [15, 16] on img at bounding box center [18, 17] width 16 height 18
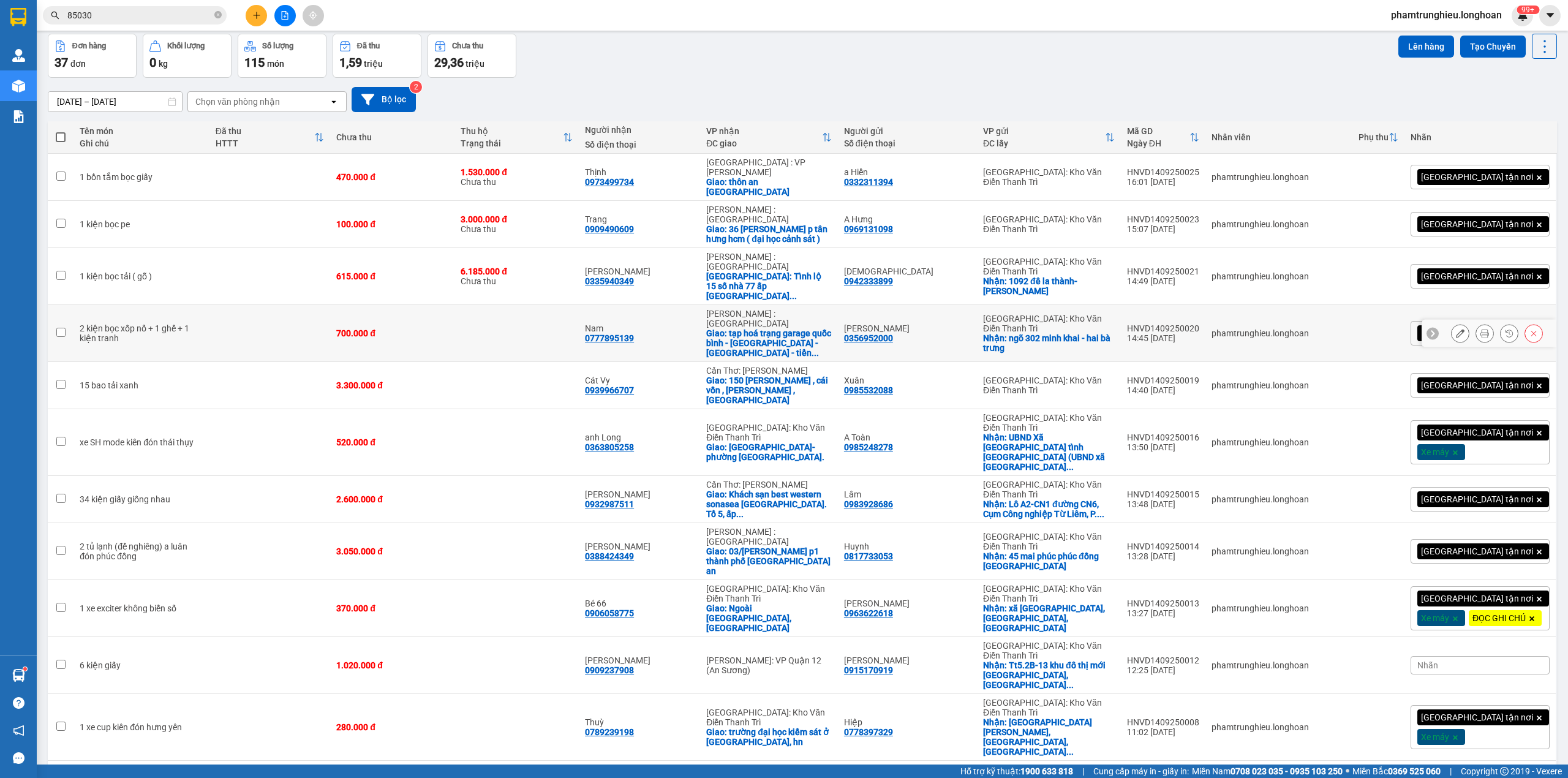
scroll to position [378, 0]
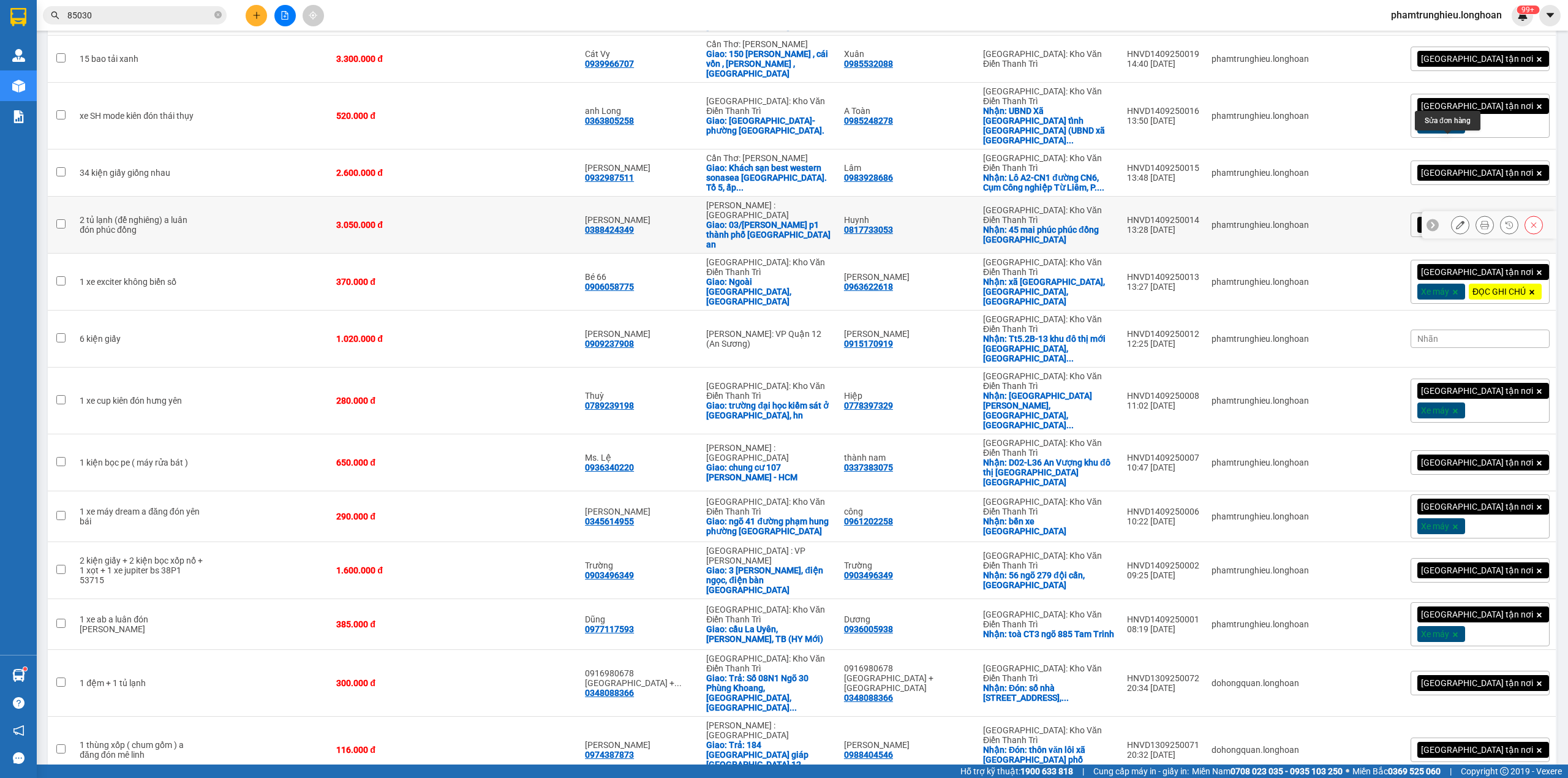
click at [1456, 220] on icon at bounding box center [1460, 224] width 9 height 9
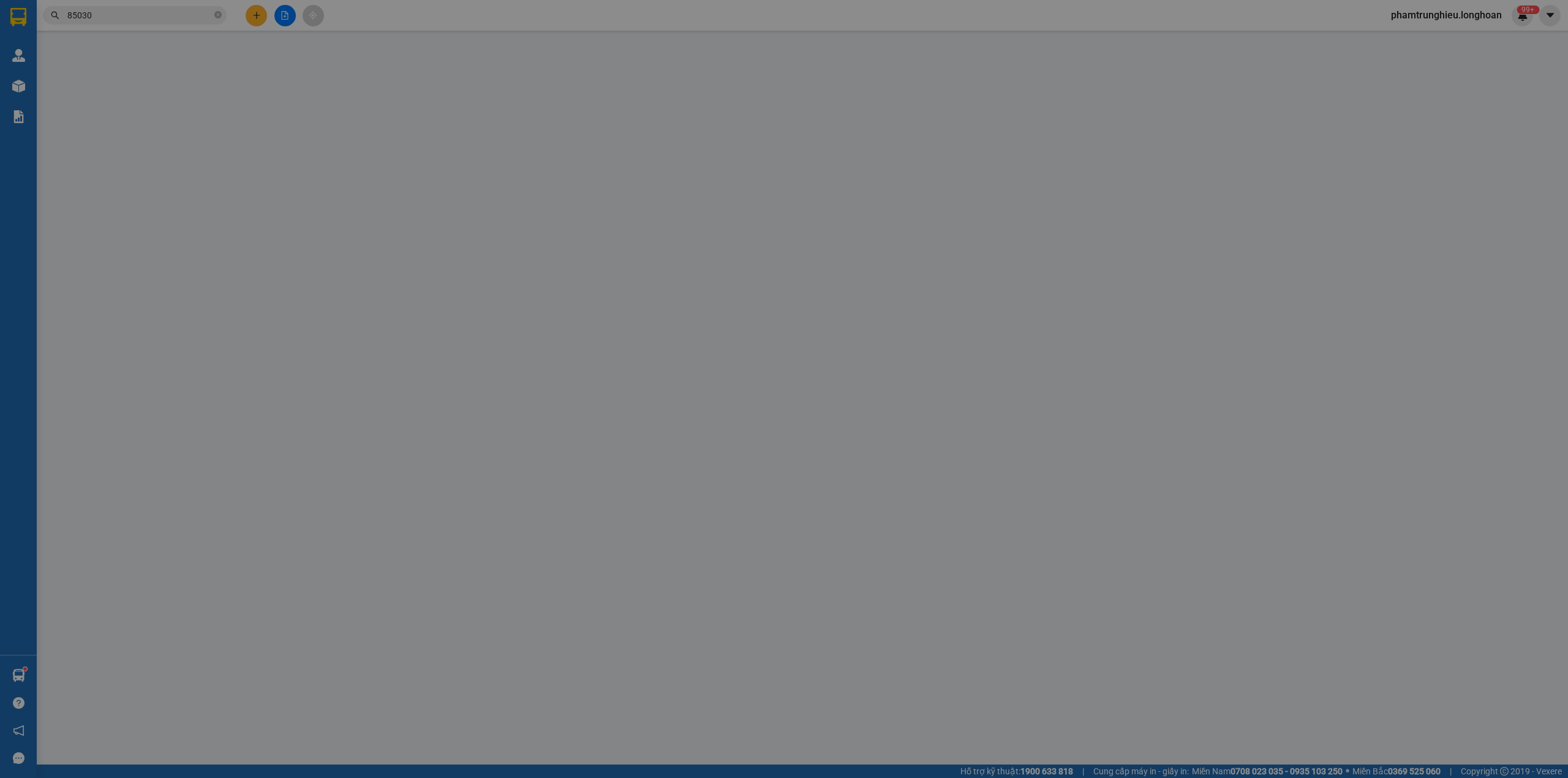
type input "0817733053"
type input "Huynh"
checkbox input "true"
type input "45 mai phúc phúc đồng Long biên Hà Nội"
type input "0388424349"
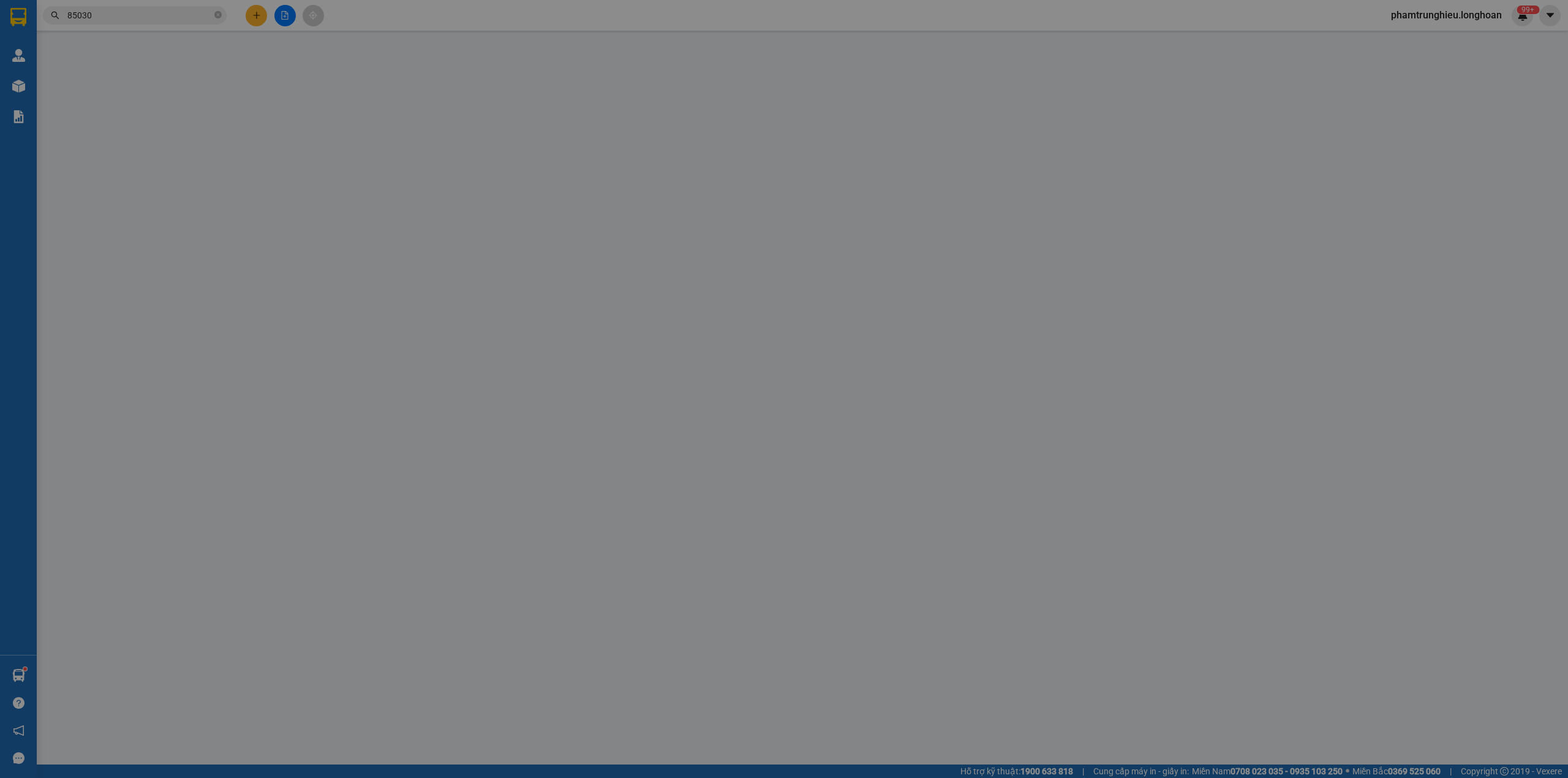
type input "[PERSON_NAME]"
checkbox input "true"
type input "03/hồ văn long p1 thành phố tân an long an"
type input "3.050.000"
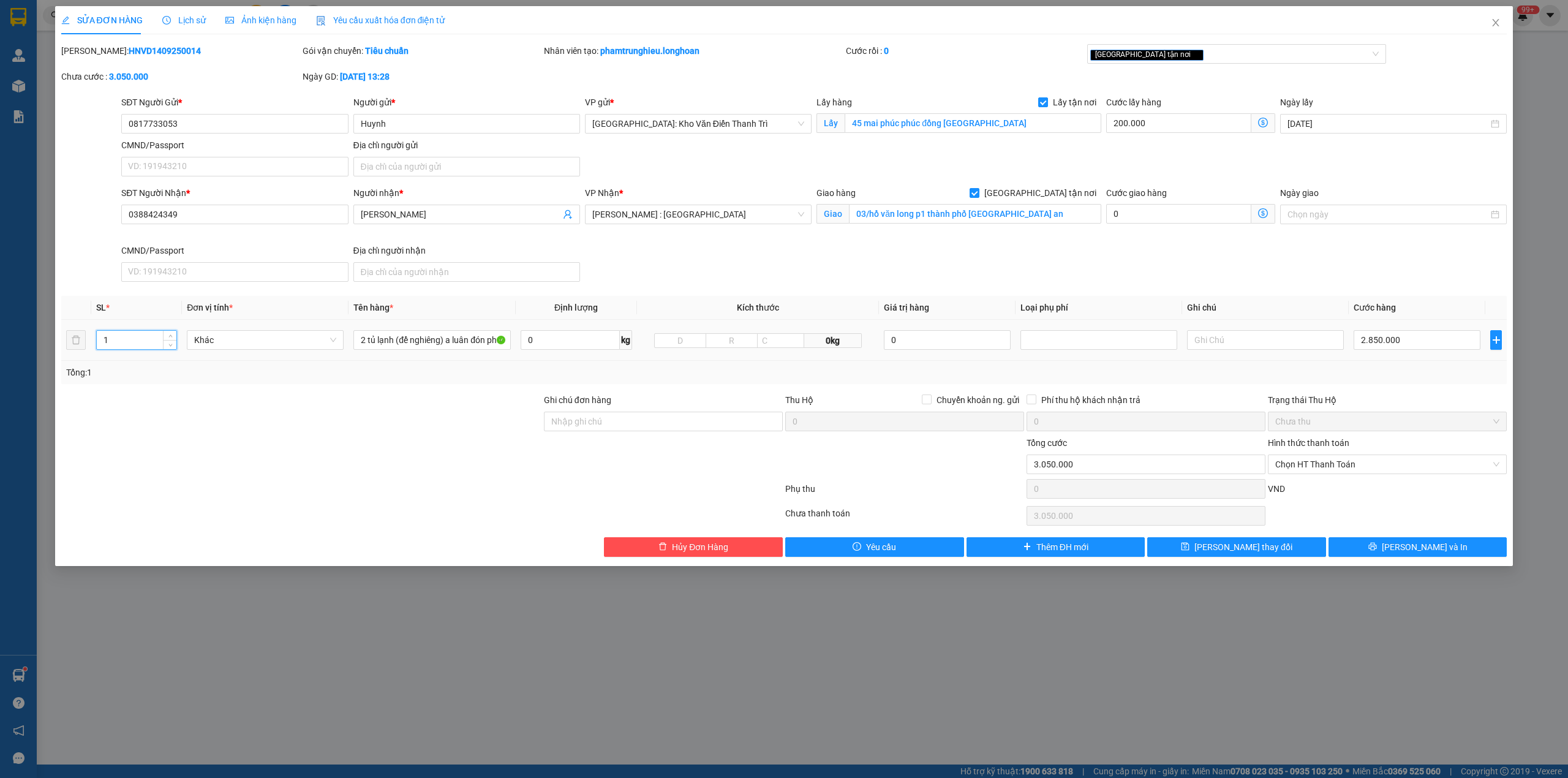
click at [116, 348] on input "1" at bounding box center [136, 339] width 80 height 18
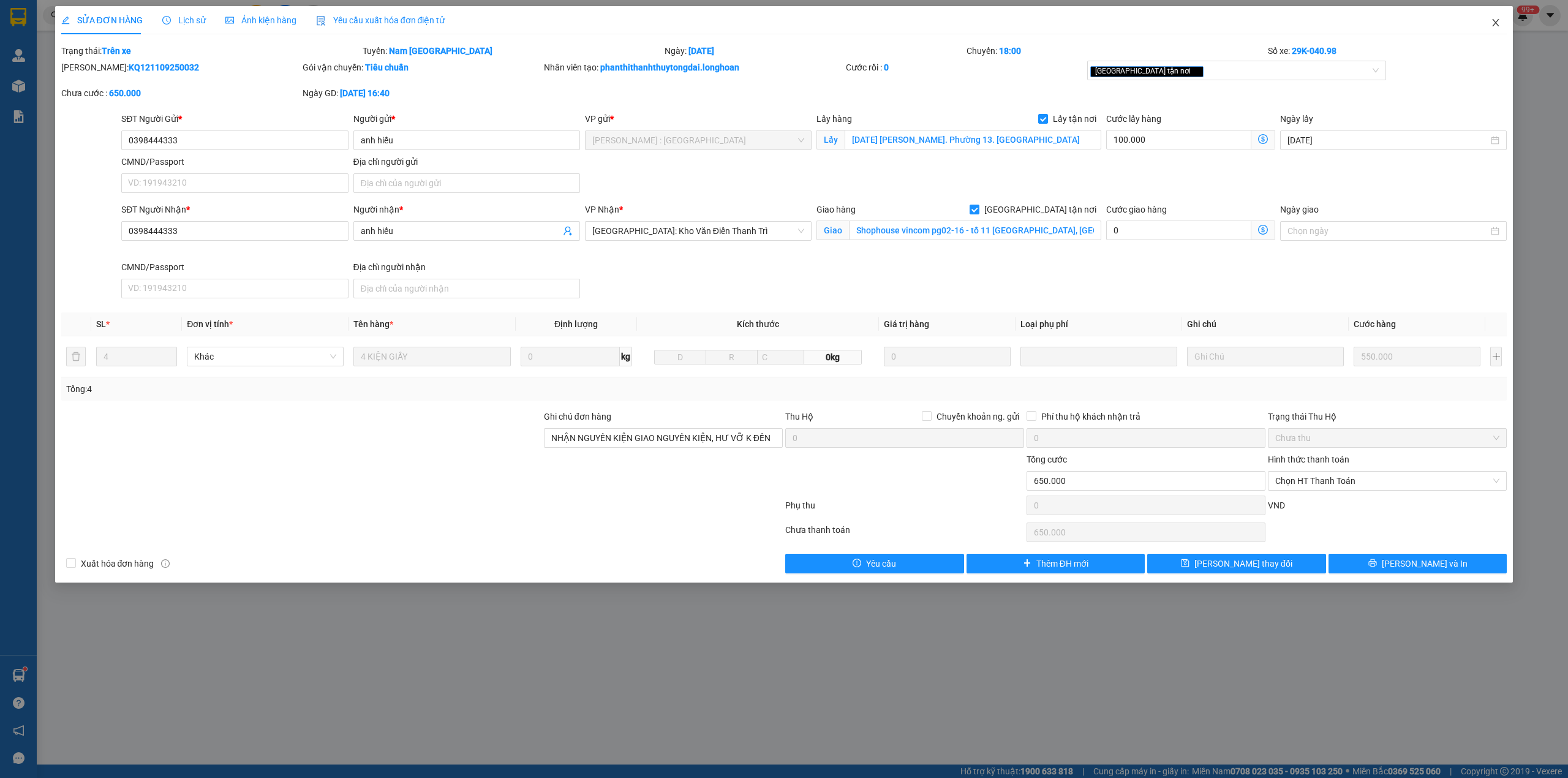
click at [1491, 27] on icon "close" at bounding box center [1496, 23] width 9 height 9
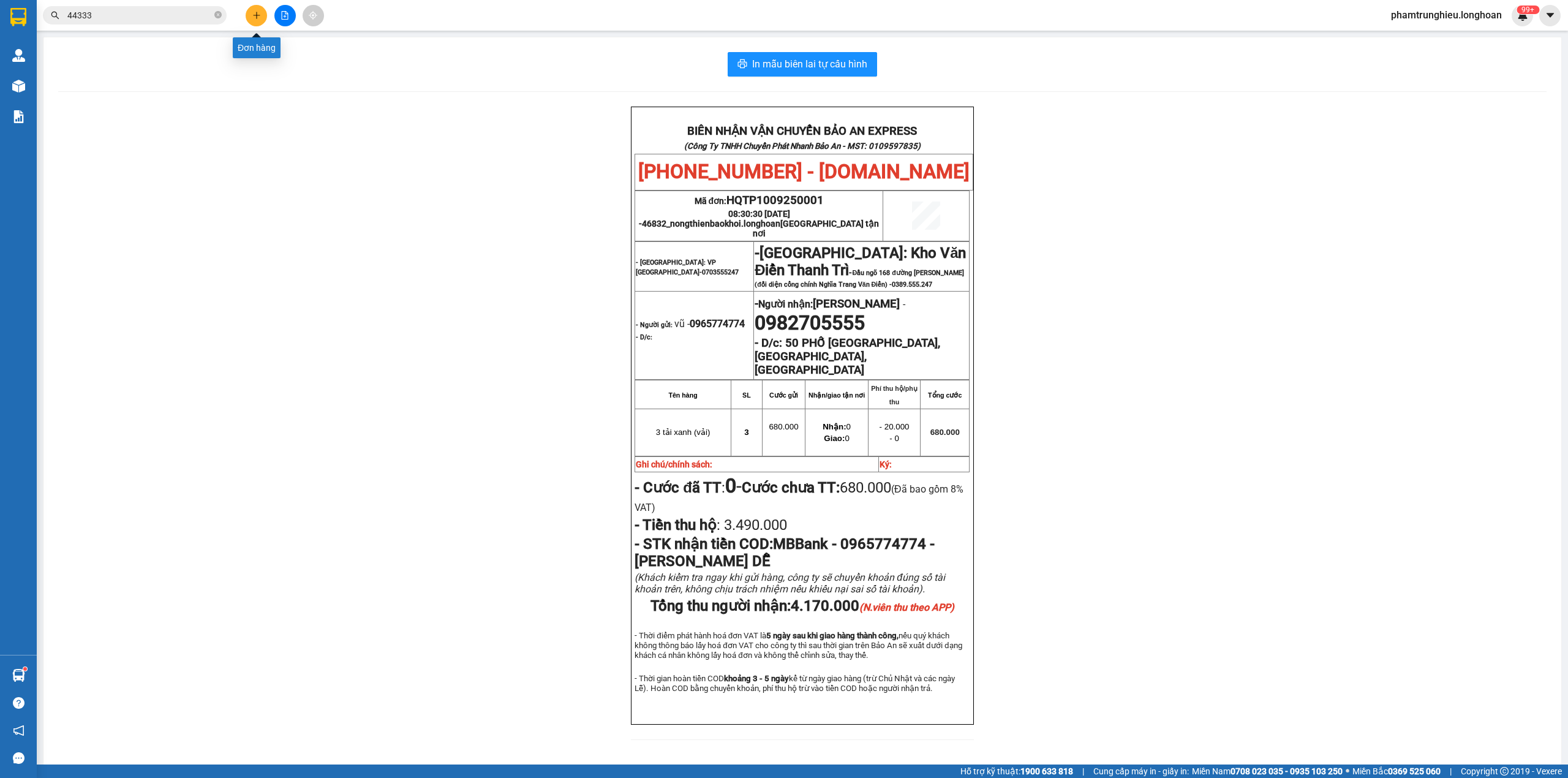
click at [265, 8] on button at bounding box center [256, 15] width 21 height 21
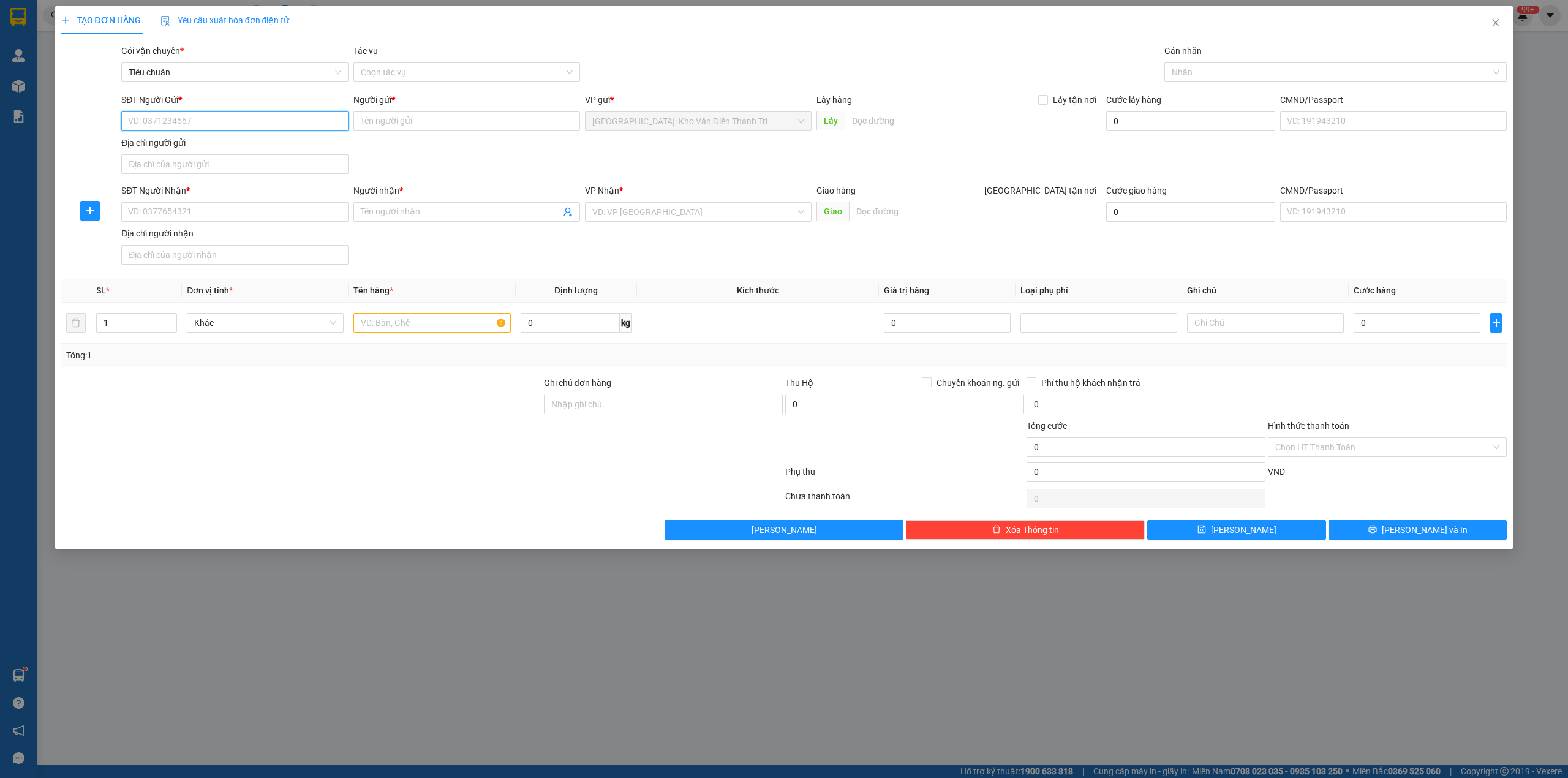
click at [211, 126] on input "SĐT Người Gửi *" at bounding box center [235, 121] width 227 height 20
paste input "0982533587"
type input "0982533587"
click at [213, 143] on div "0982533587 - Chị Nga" at bounding box center [234, 146] width 212 height 13
type input "Chị Nga"
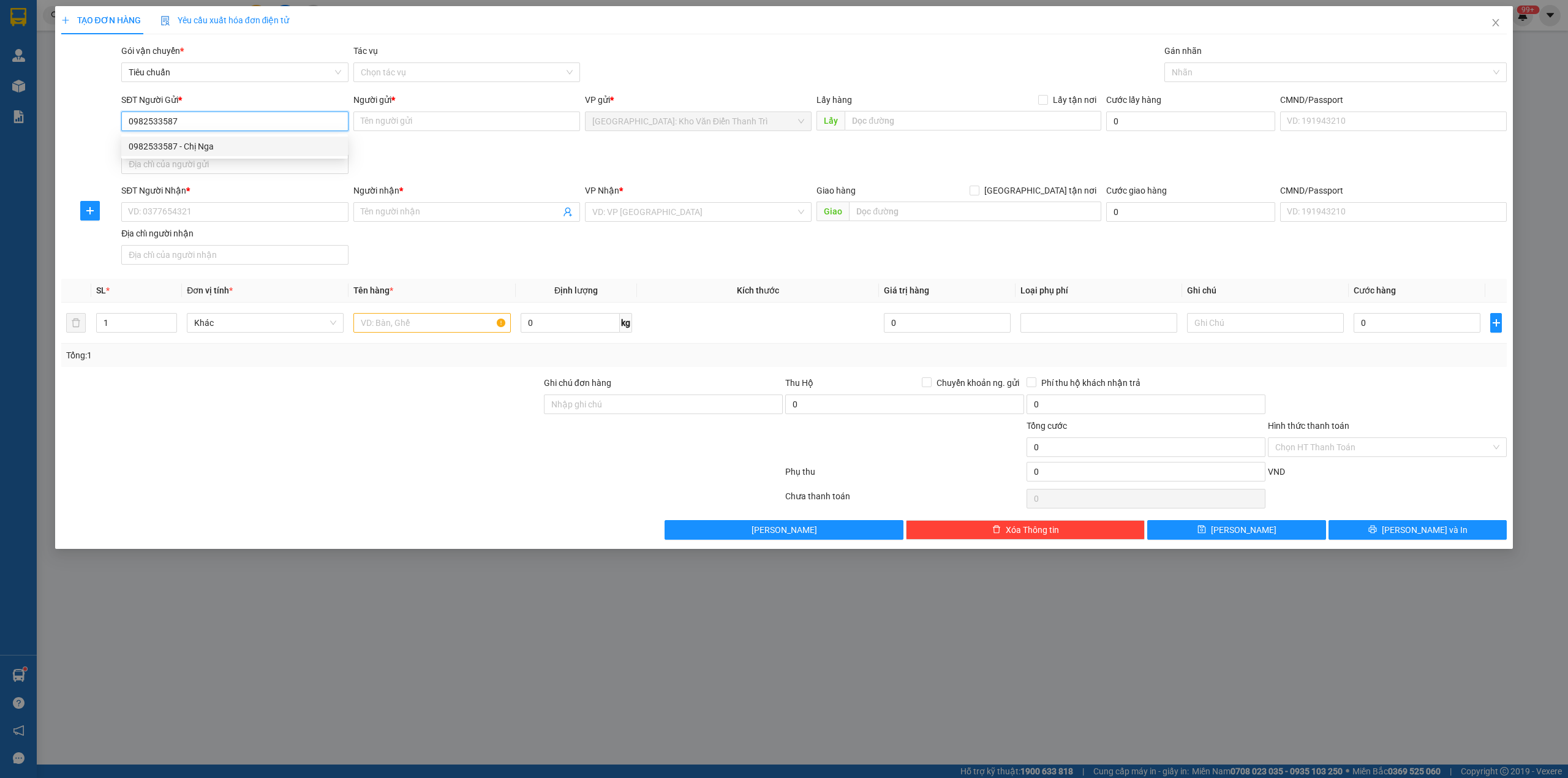
checkbox input "true"
type input "Cây xăng đối diện cao Đẳng Thương Mại Du Lịch cạnh CÔNG TY MAY TNG [GEOGRAPHIC_…"
type input "0982533587"
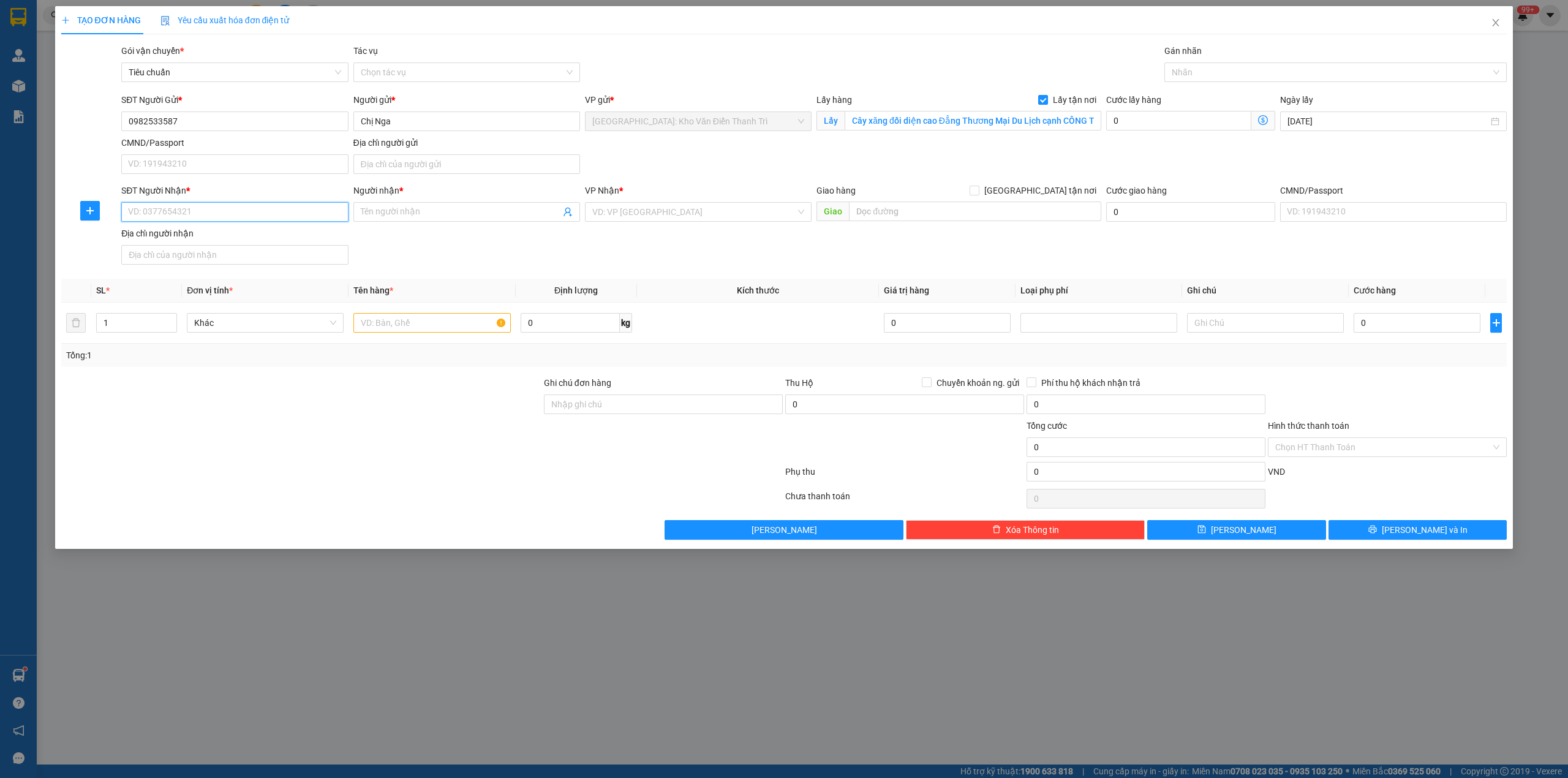
click at [224, 206] on input "SĐT Người Nhận *" at bounding box center [235, 212] width 227 height 20
type input "0922652868"
click at [412, 212] on input "Người nhận *" at bounding box center [461, 212] width 200 height 13
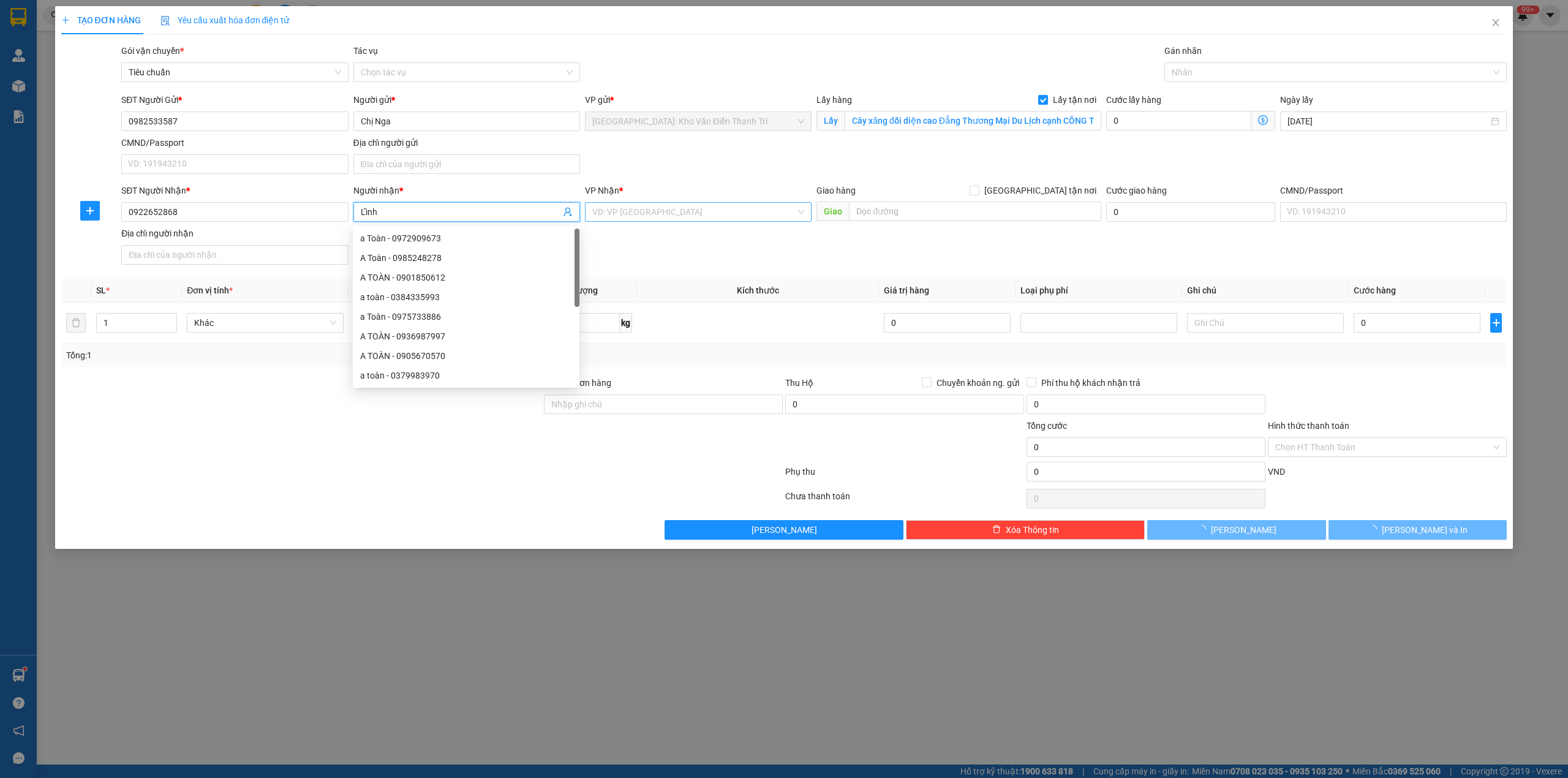
type input "Lĩnh"
click at [662, 211] on input "search" at bounding box center [694, 211] width 203 height 18
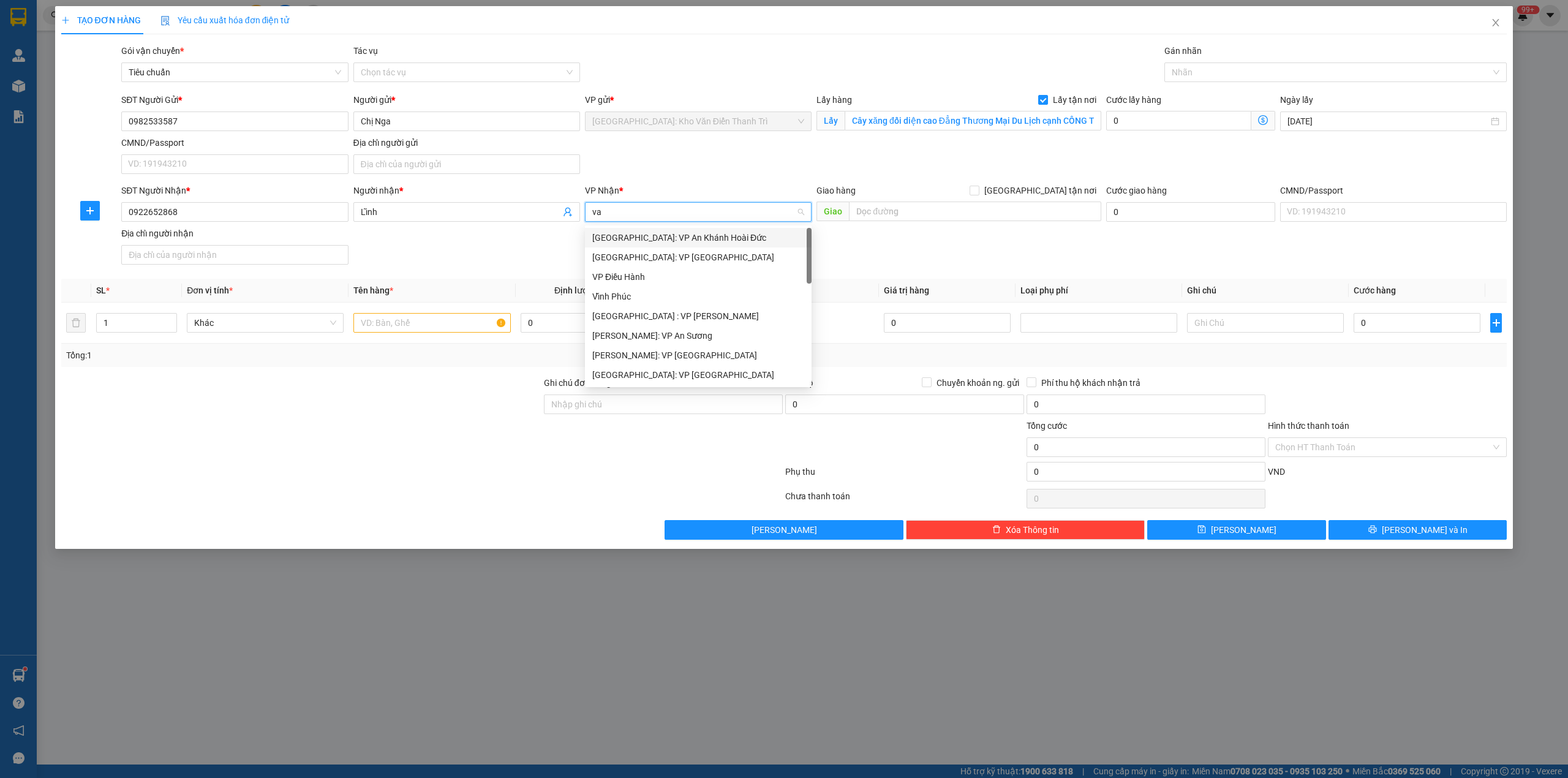
type input "van"
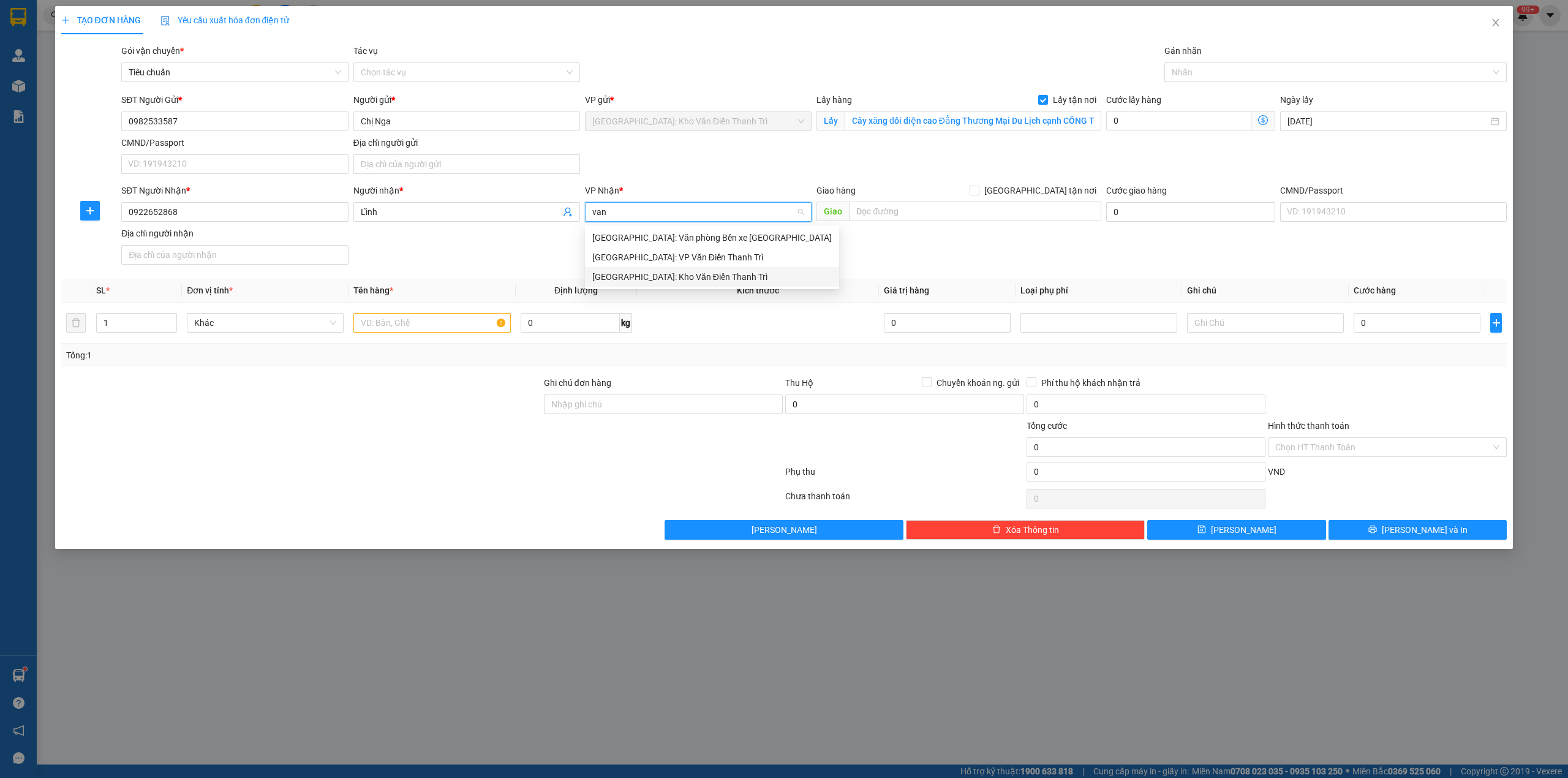
click at [677, 276] on div "[GEOGRAPHIC_DATA]: Kho Văn Điển Thanh Trì" at bounding box center [712, 276] width 239 height 13
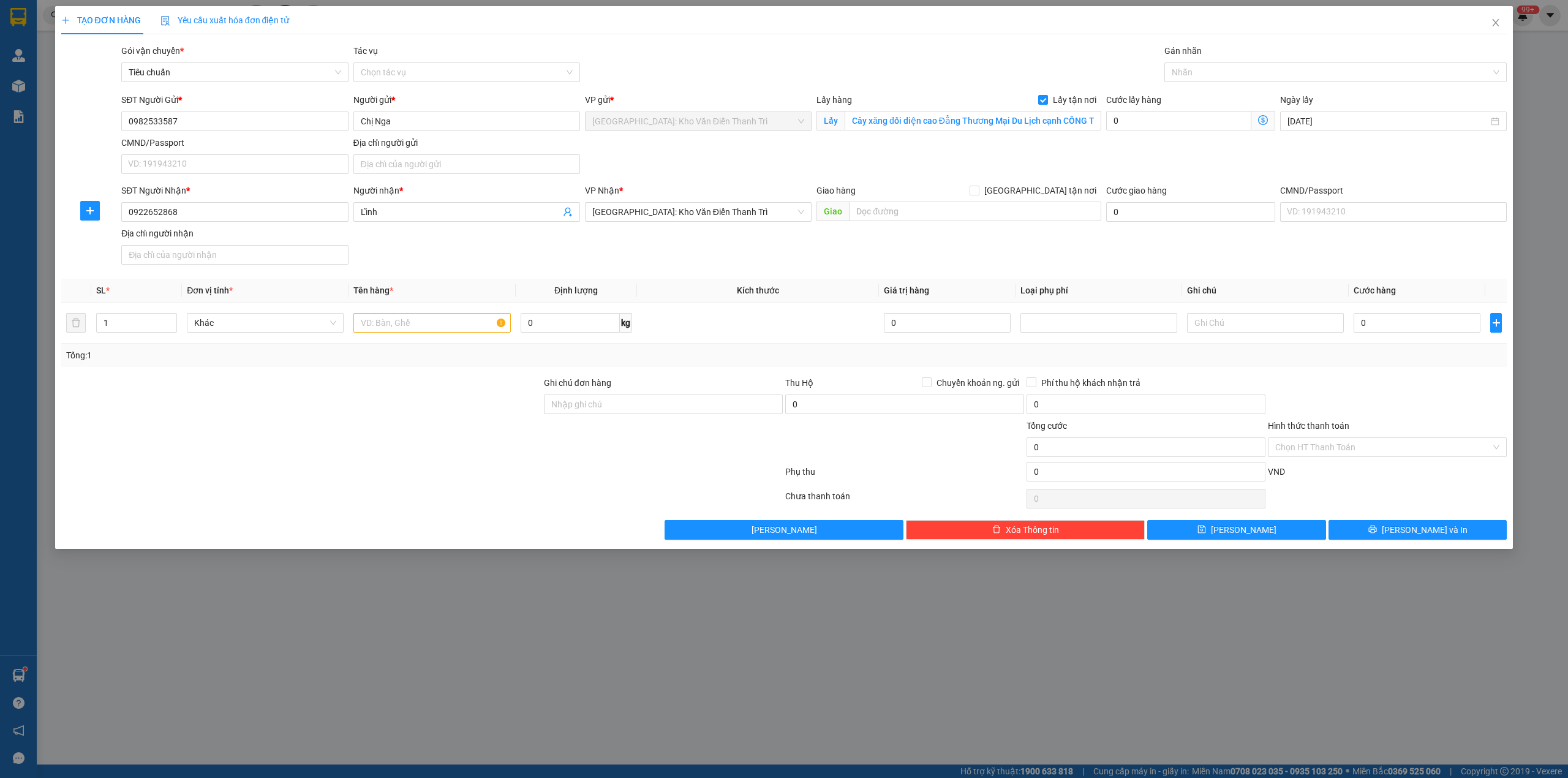
click at [956, 46] on div "Gói vận chuyển * Tiêu chuẩn Tác vụ Chọn tác vụ Gán nhãn Nhãn" at bounding box center [814, 65] width 1391 height 43
click at [978, 191] on input "[GEOGRAPHIC_DATA] tận nơi" at bounding box center [973, 190] width 9 height 9
checkbox input "true"
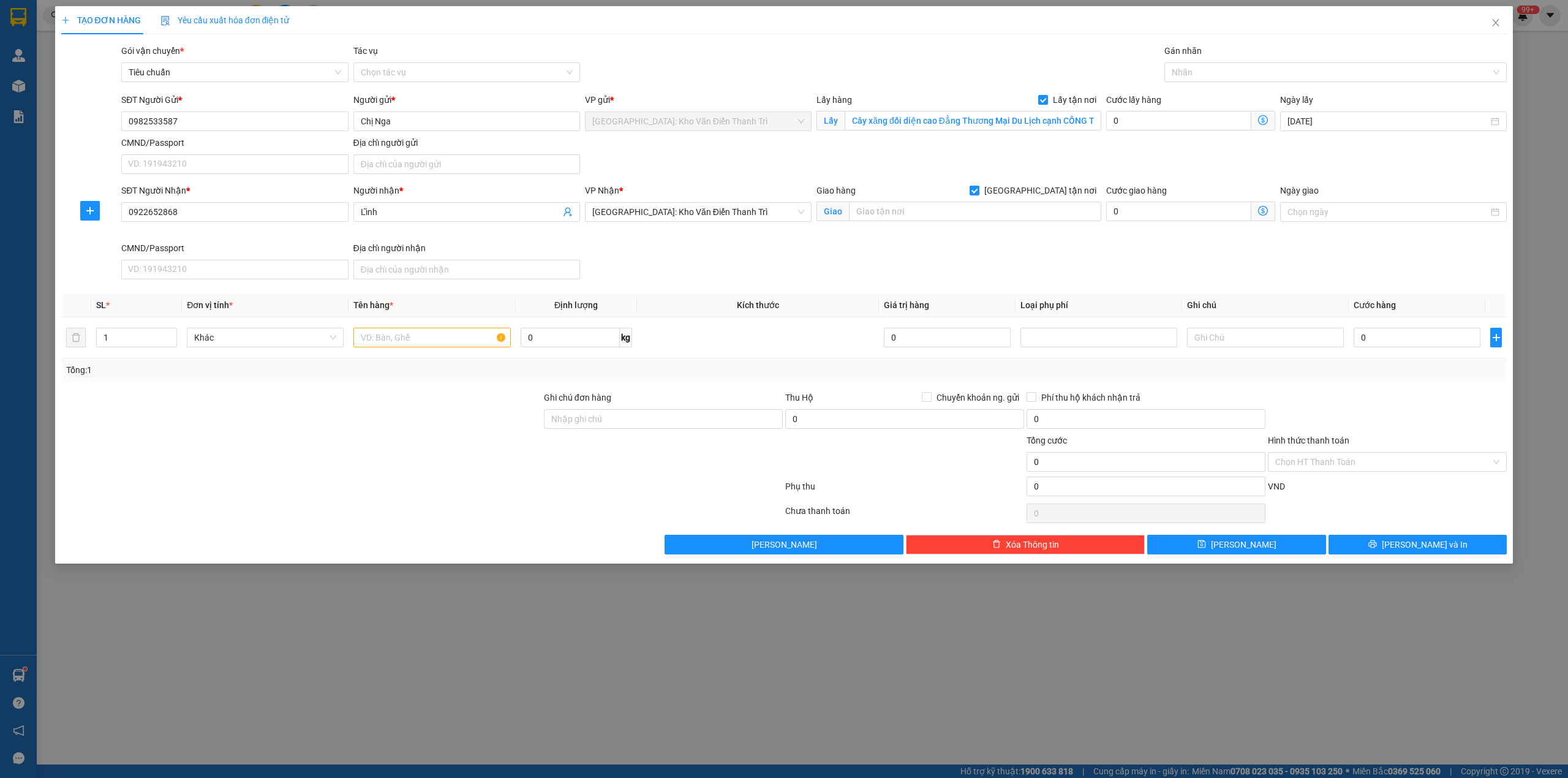
click at [858, 25] on div "TẠO ĐƠN HÀNG Yêu cầu xuất hóa đơn điện tử" at bounding box center [784, 20] width 1447 height 28
click at [912, 212] on input "text" at bounding box center [975, 211] width 252 height 20
click at [1248, 70] on div at bounding box center [1330, 72] width 324 height 15
type input "khu đô thị thanh quang quốc tuấn nam sách hải dương"
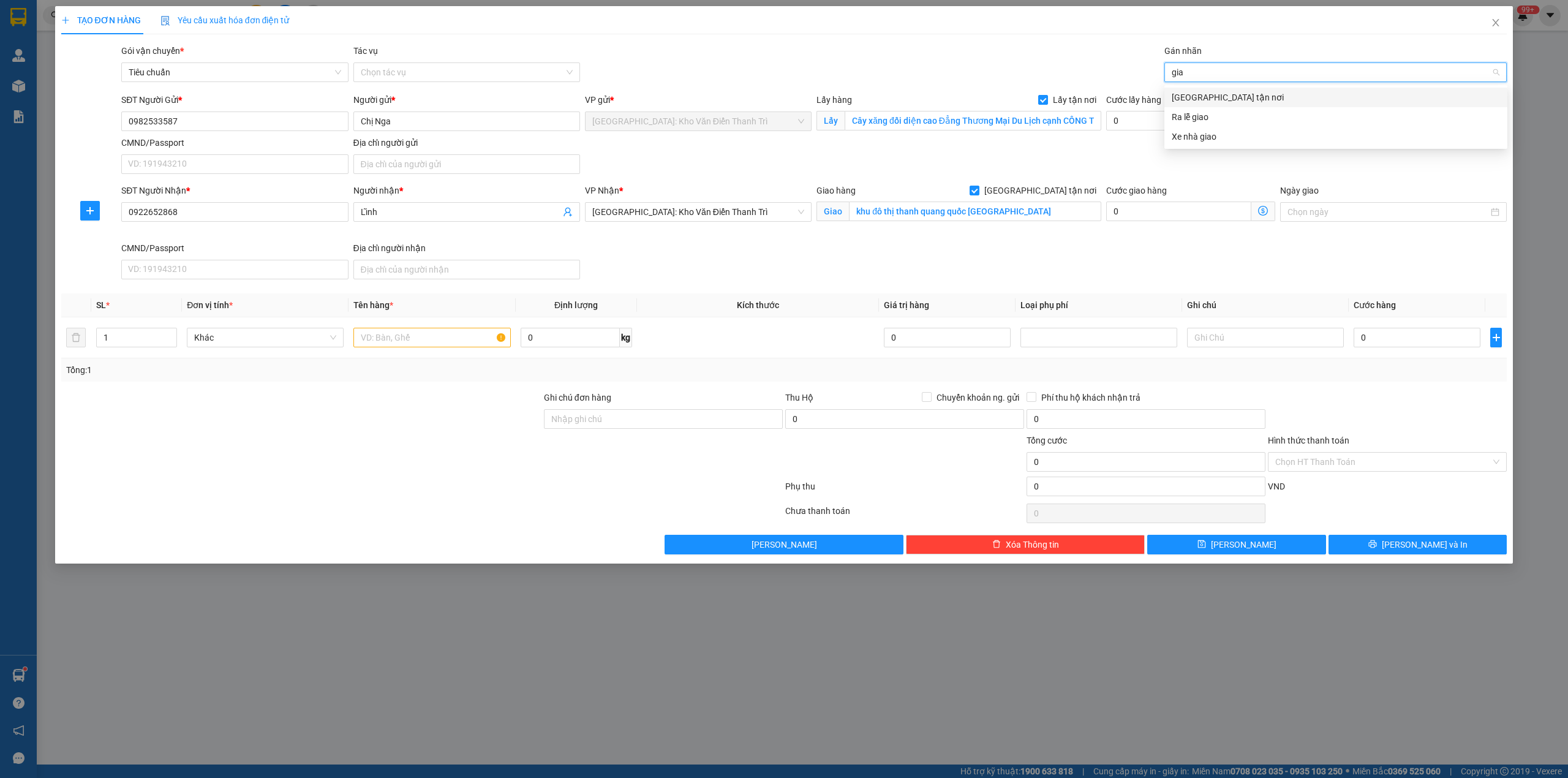
type input "giao"
click at [1219, 101] on div "[GEOGRAPHIC_DATA] tận nơi" at bounding box center [1336, 97] width 328 height 13
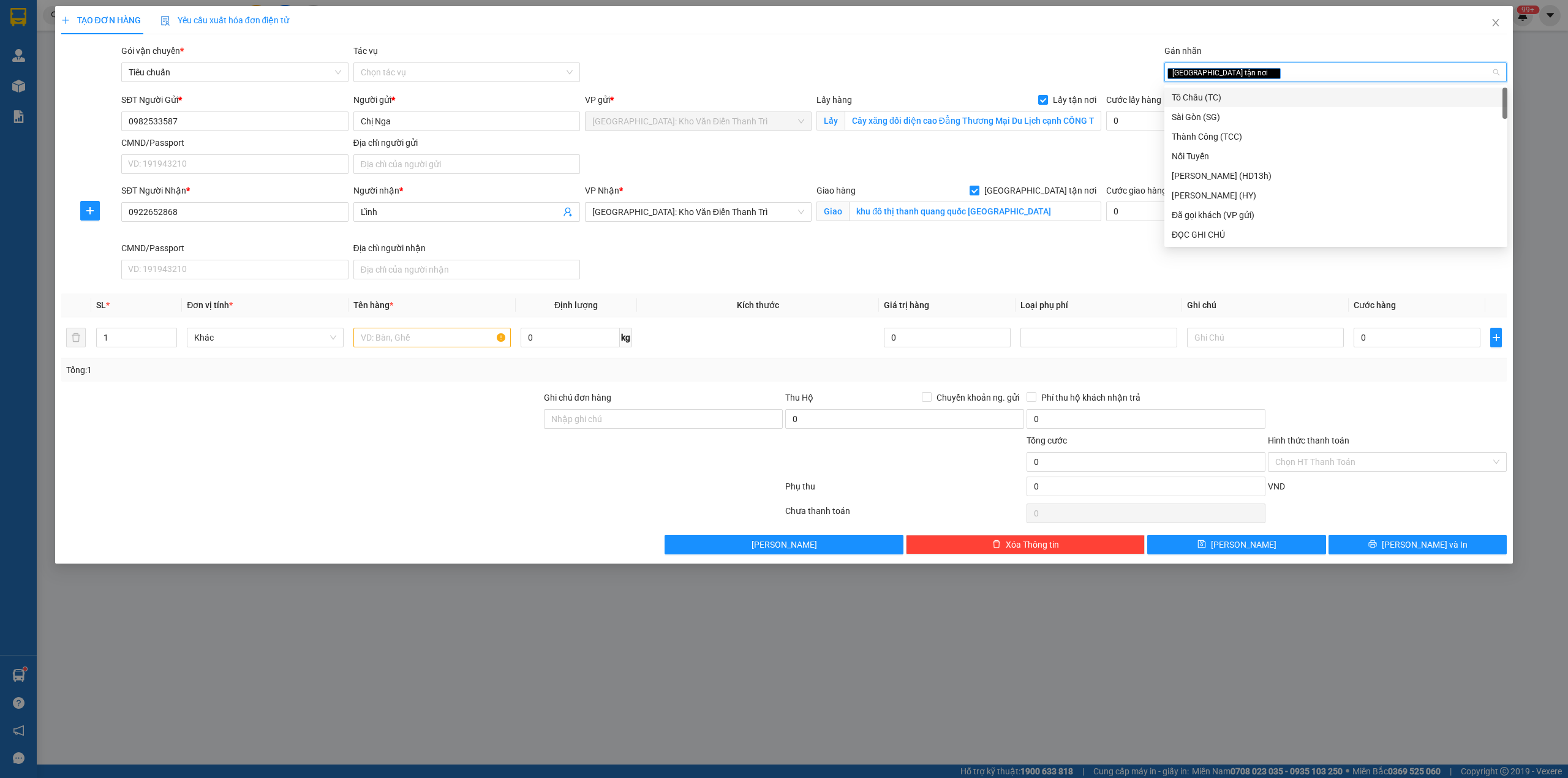
click at [962, 64] on div "Gói vận chuyển * Tiêu chuẩn Tác vụ Chọn tác vụ Gán nhãn Giao tận nơi" at bounding box center [814, 65] width 1391 height 43
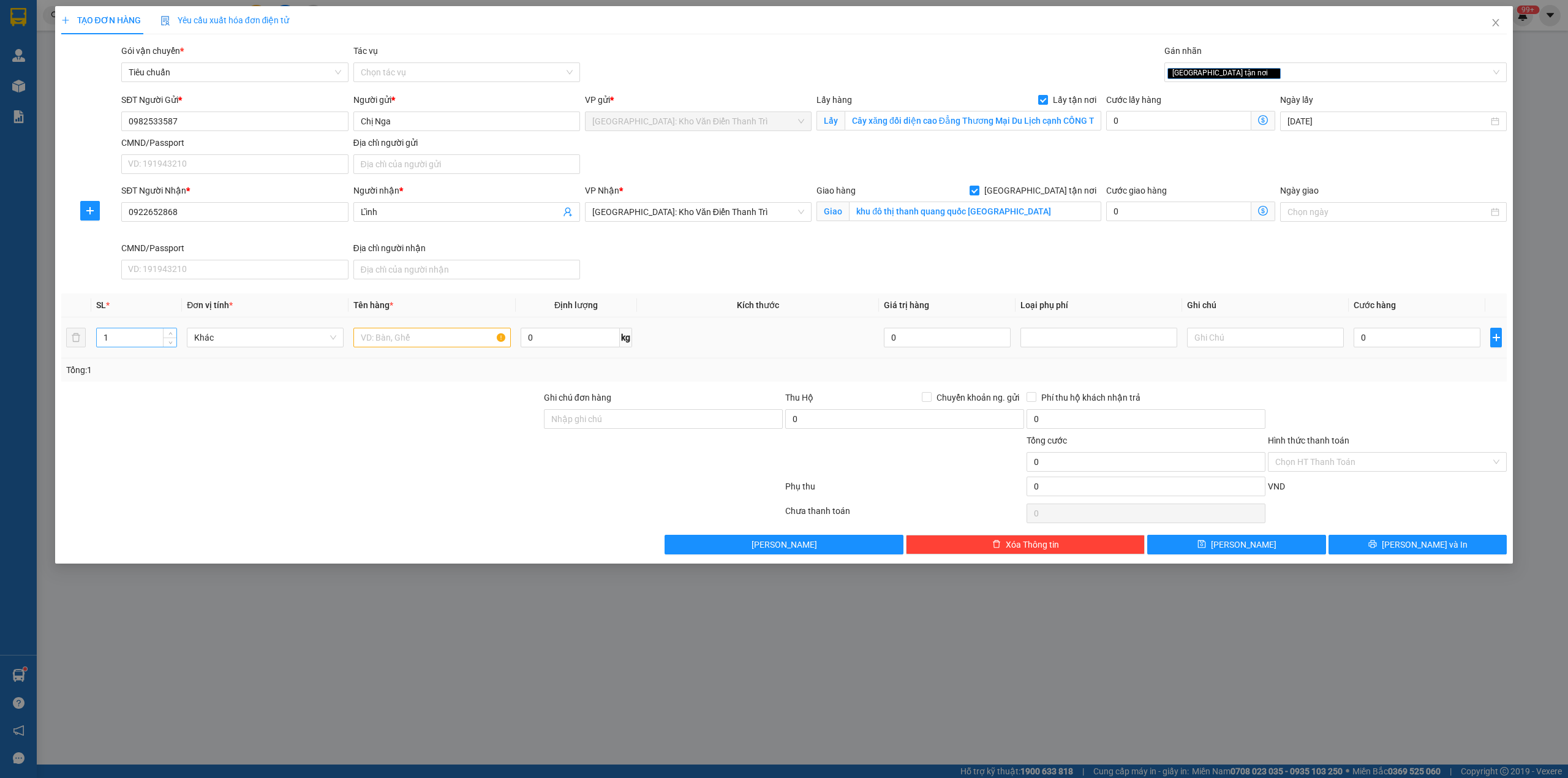
click at [142, 343] on input "1" at bounding box center [136, 337] width 80 height 18
type input "7"
click at [415, 350] on div at bounding box center [432, 337] width 157 height 24
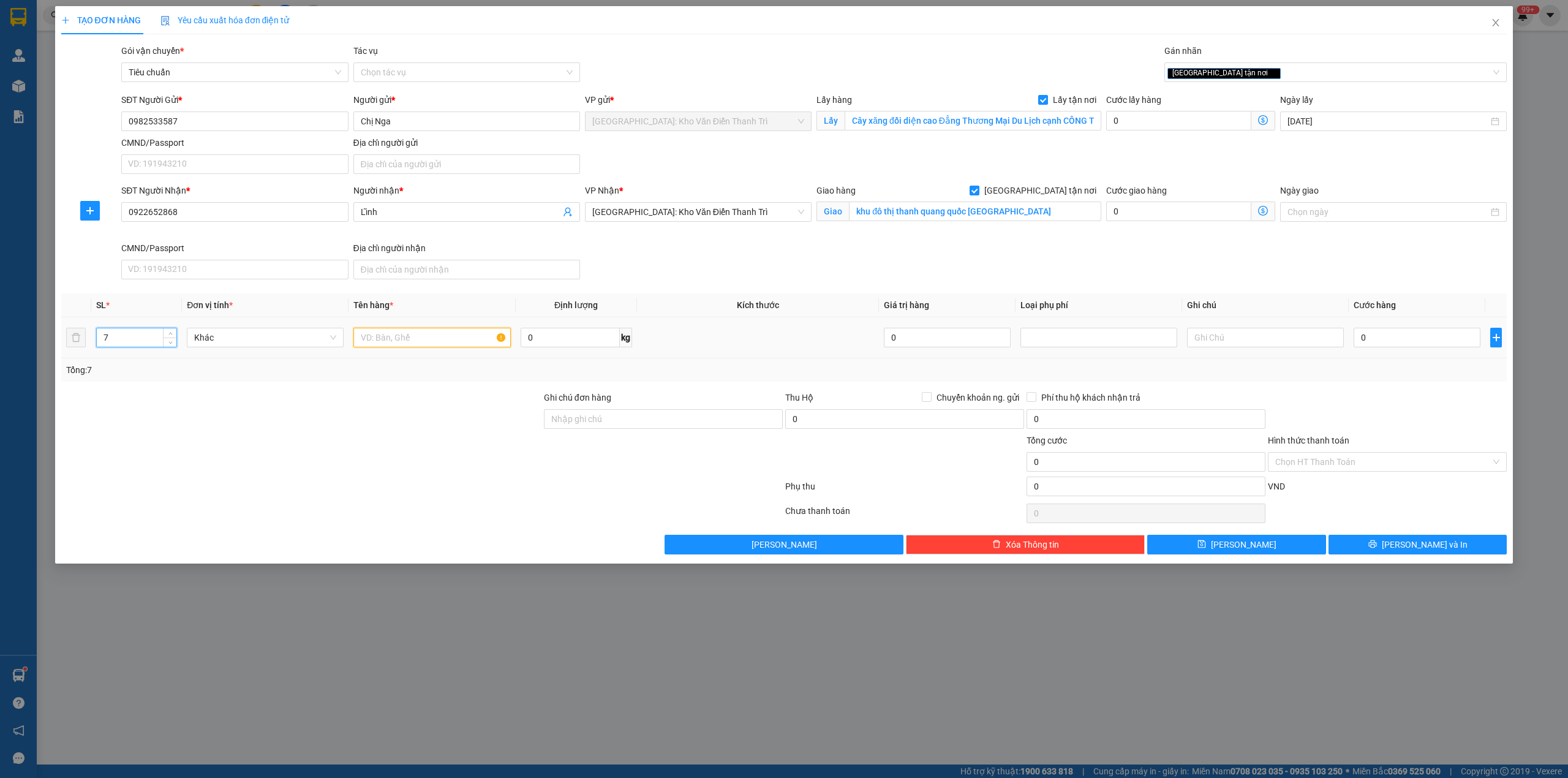
click at [415, 346] on input "text" at bounding box center [432, 337] width 157 height 20
type input "7 kiện giấy"
click at [1417, 339] on input "0" at bounding box center [1417, 337] width 127 height 20
type input "3"
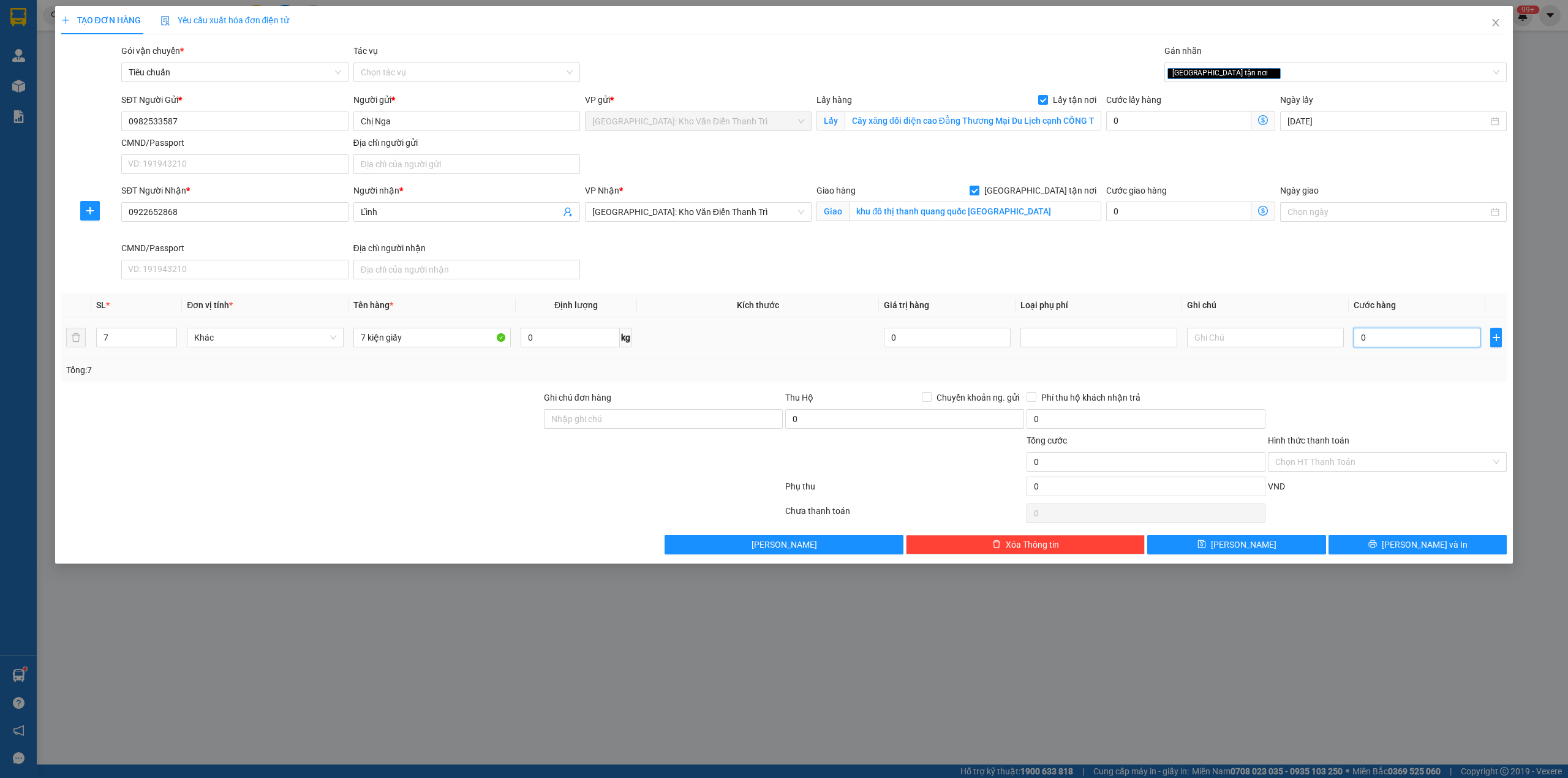
type input "3"
type input "31"
type input "310"
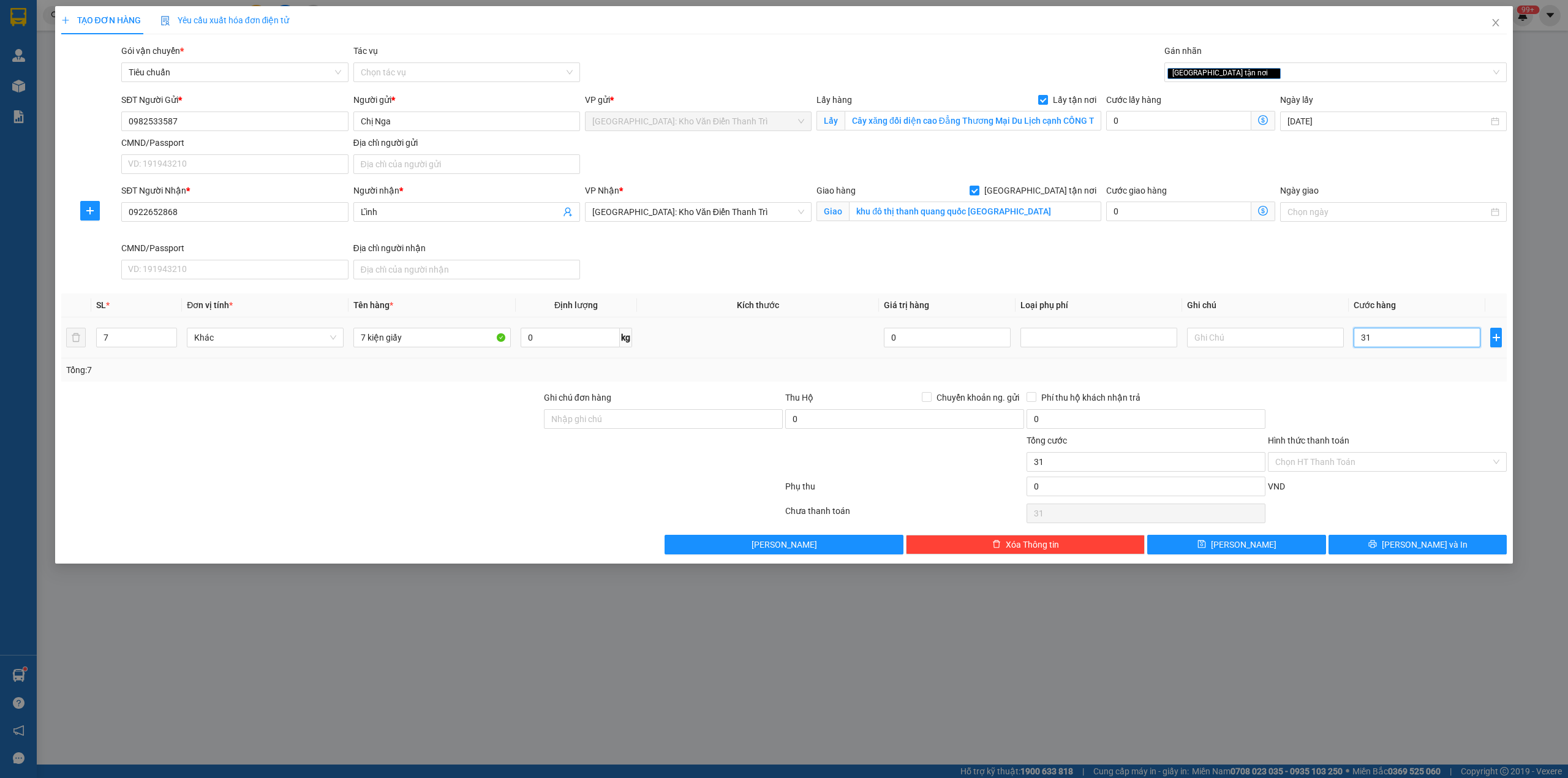
type input "310"
type input "3.100"
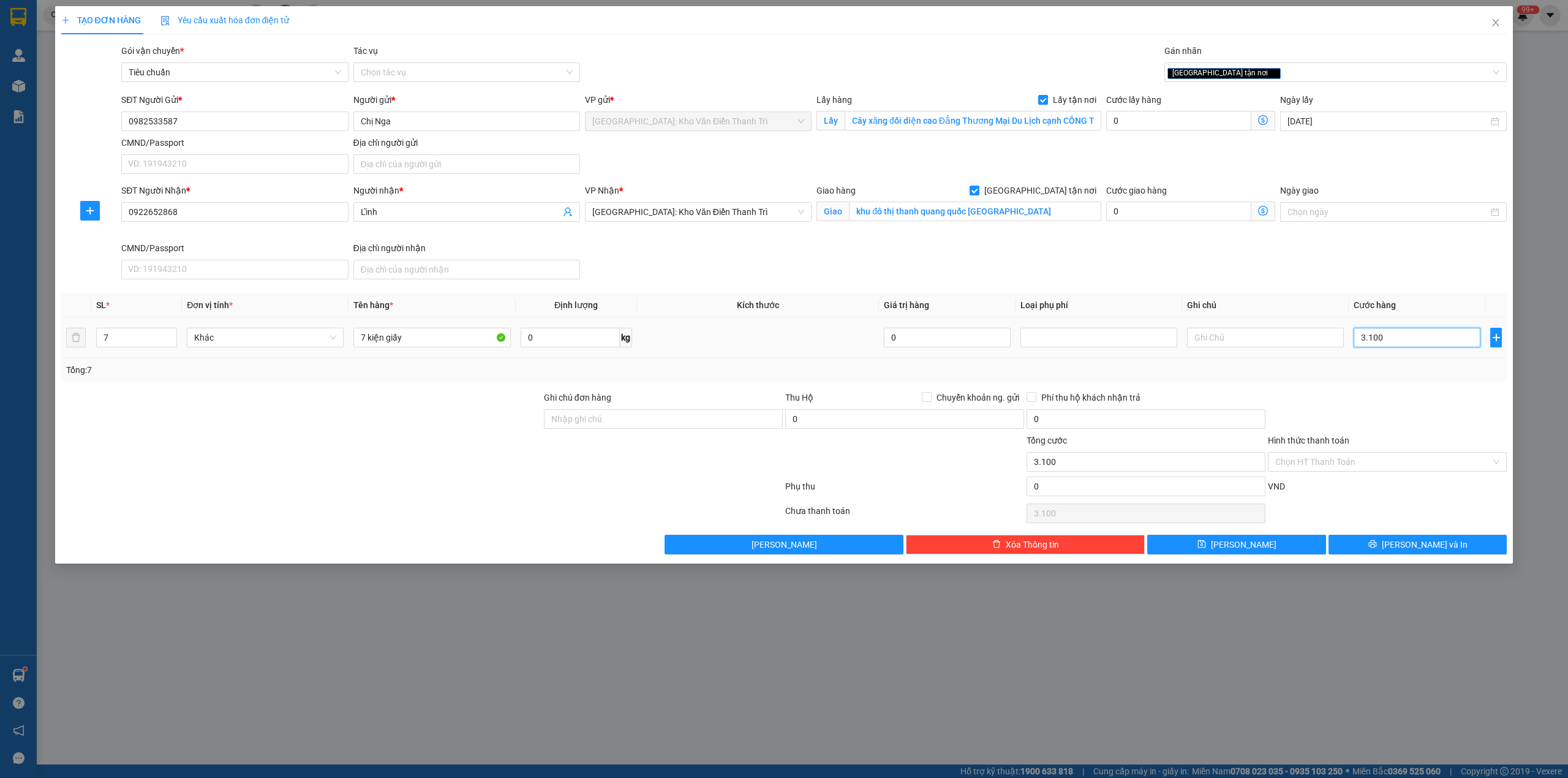
type input "31.000"
type input "310.000"
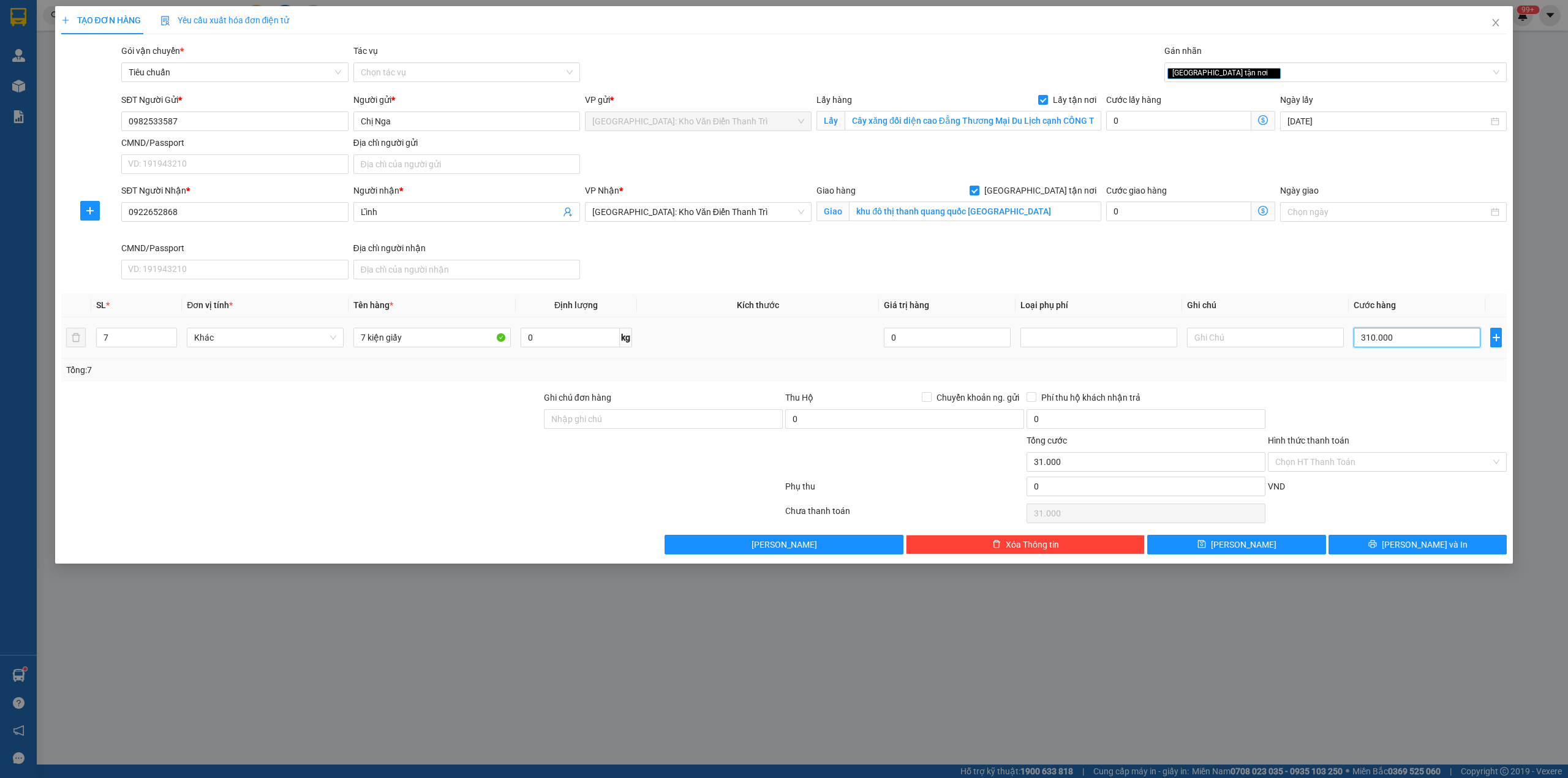
type input "310.000"
click at [116, 338] on input "7" at bounding box center [136, 337] width 80 height 18
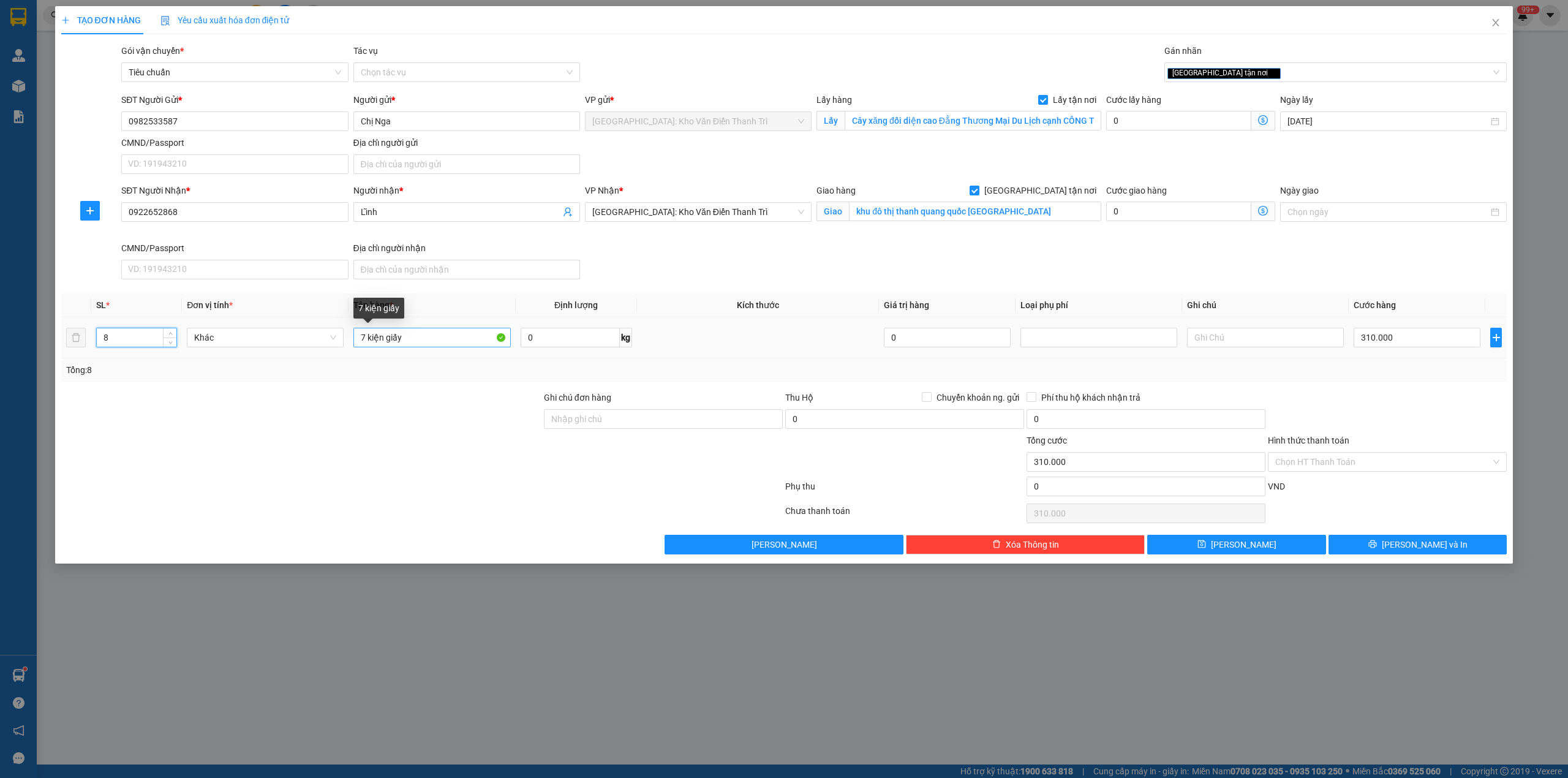
type input "8"
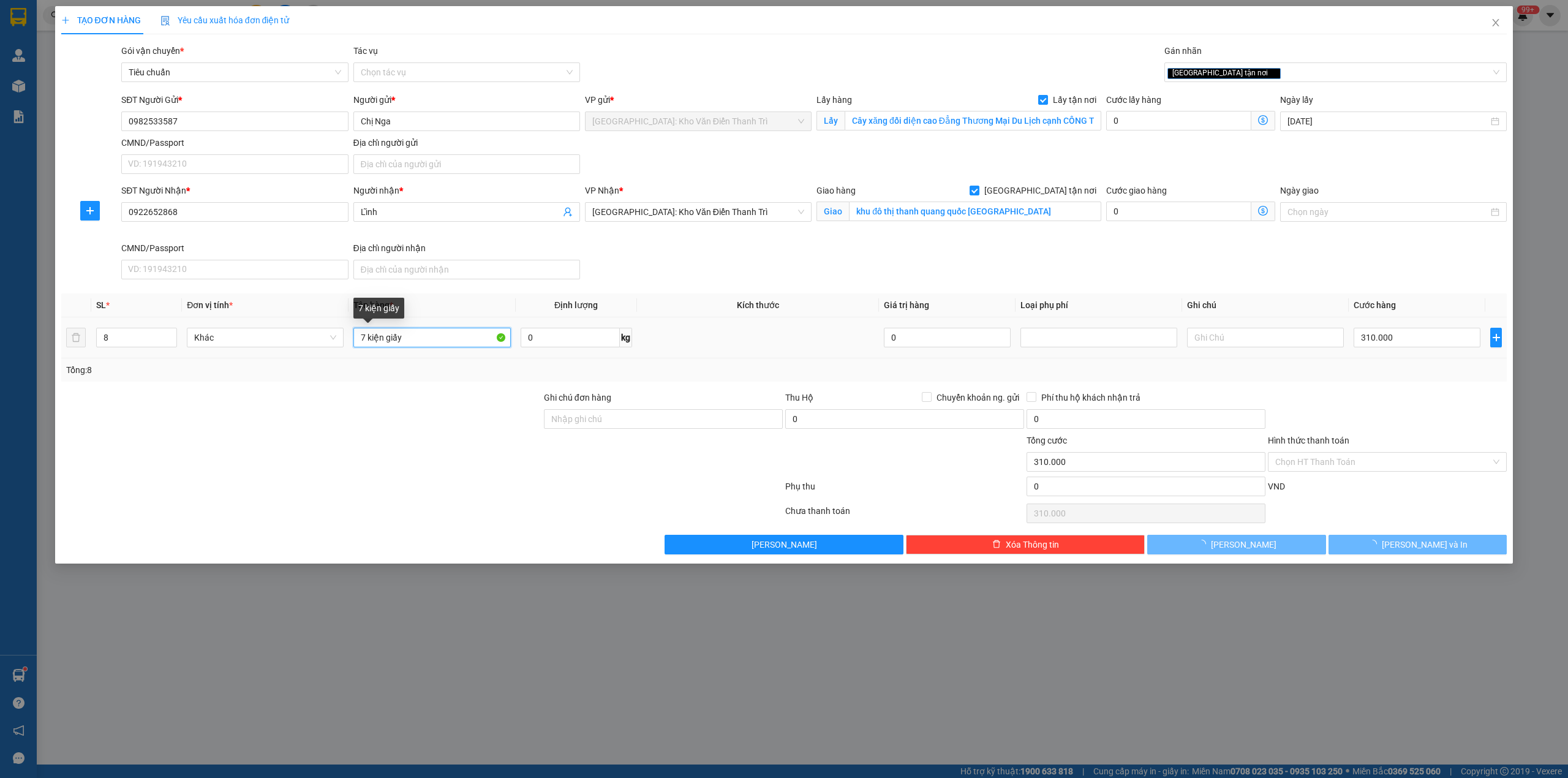
drag, startPoint x: 365, startPoint y: 339, endPoint x: 360, endPoint y: 343, distance: 6.4
click at [360, 343] on input "7 kiện giấy" at bounding box center [432, 337] width 157 height 20
type input "0"
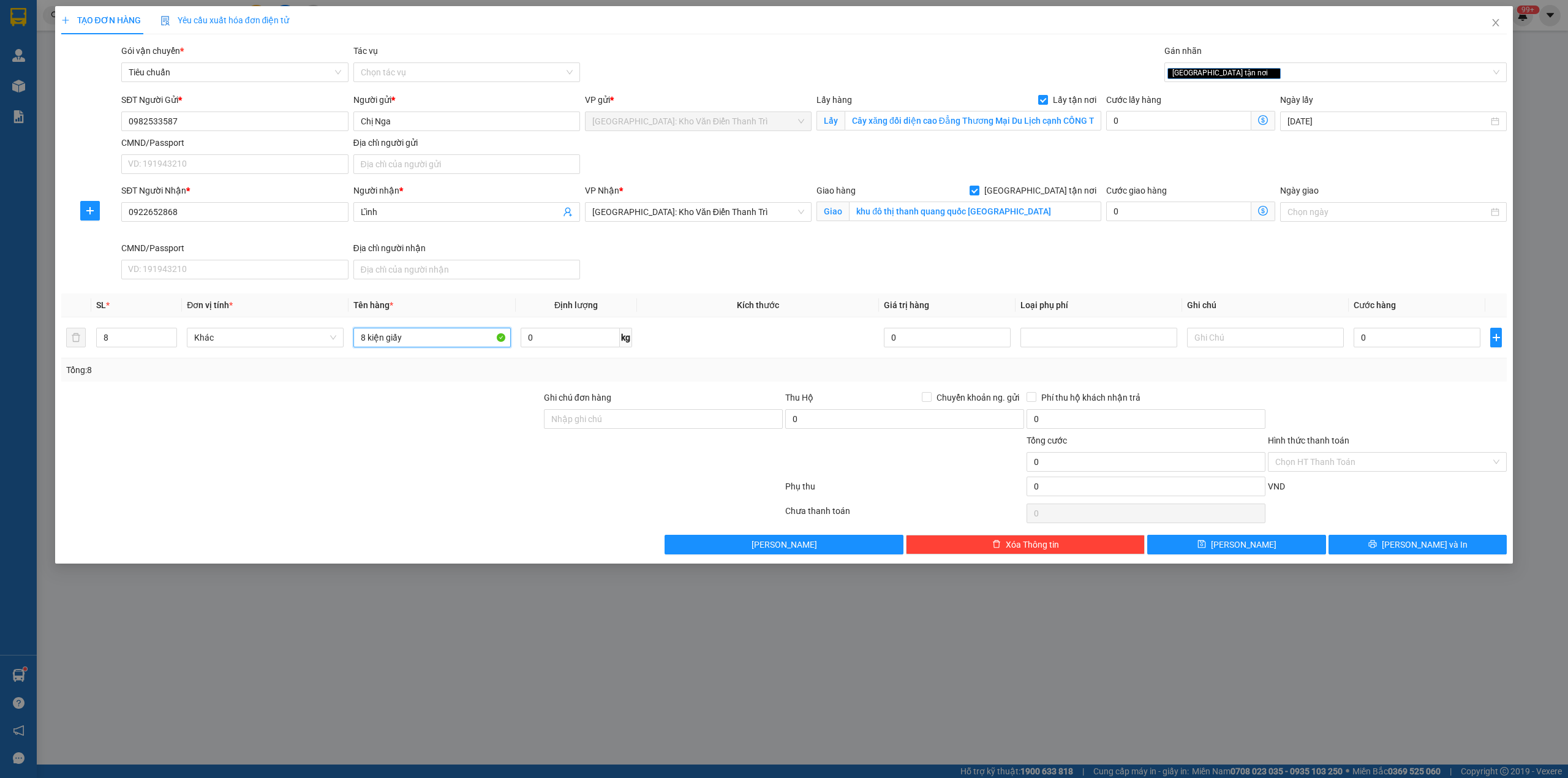
type input "8 kiện giấy"
click at [390, 442] on div at bounding box center [301, 455] width 483 height 43
click at [1412, 550] on span "[PERSON_NAME] và In" at bounding box center [1425, 544] width 86 height 13
click at [1385, 341] on input "0" at bounding box center [1417, 337] width 127 height 20
type input "3"
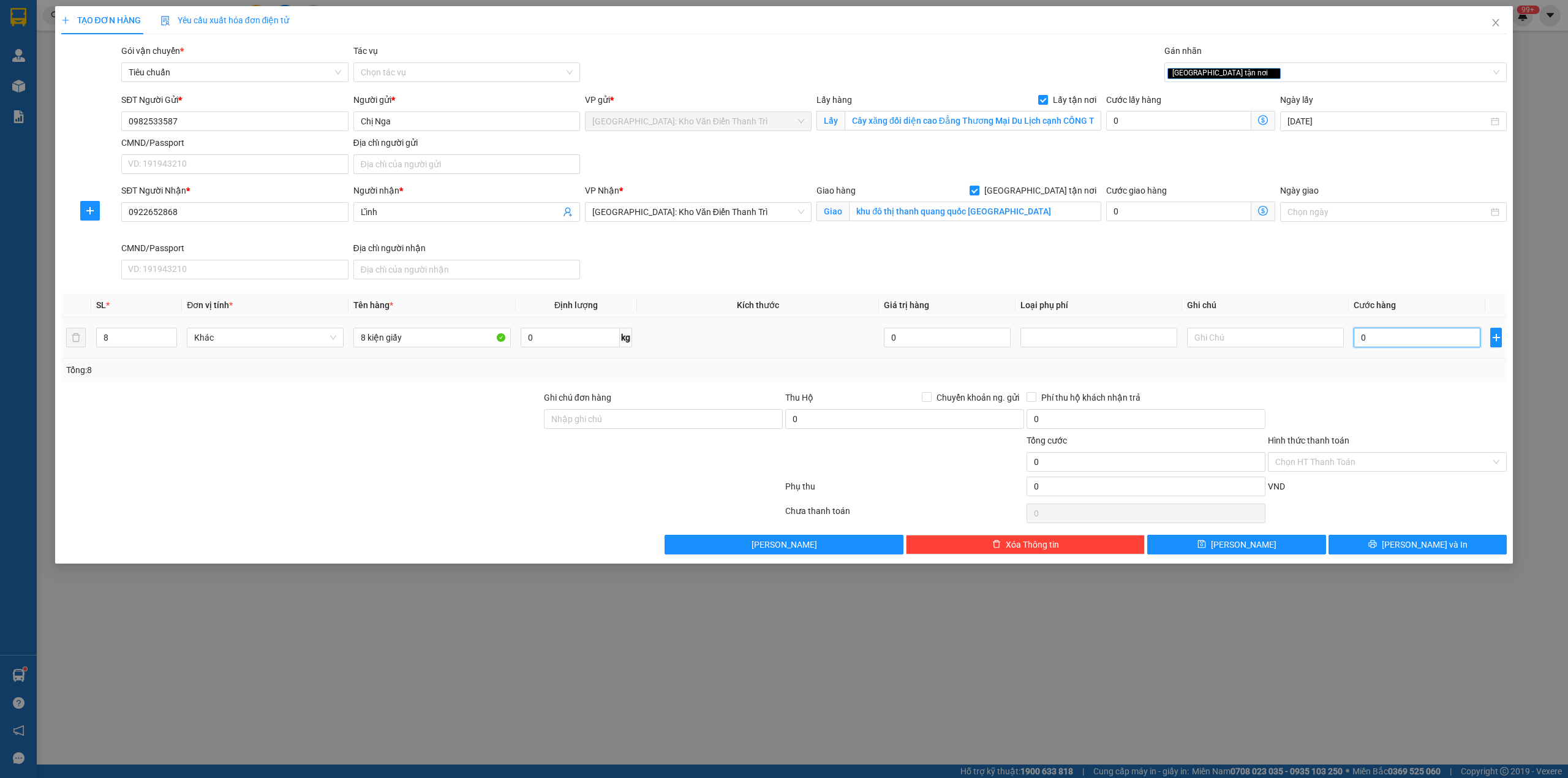
type input "3"
type input "31"
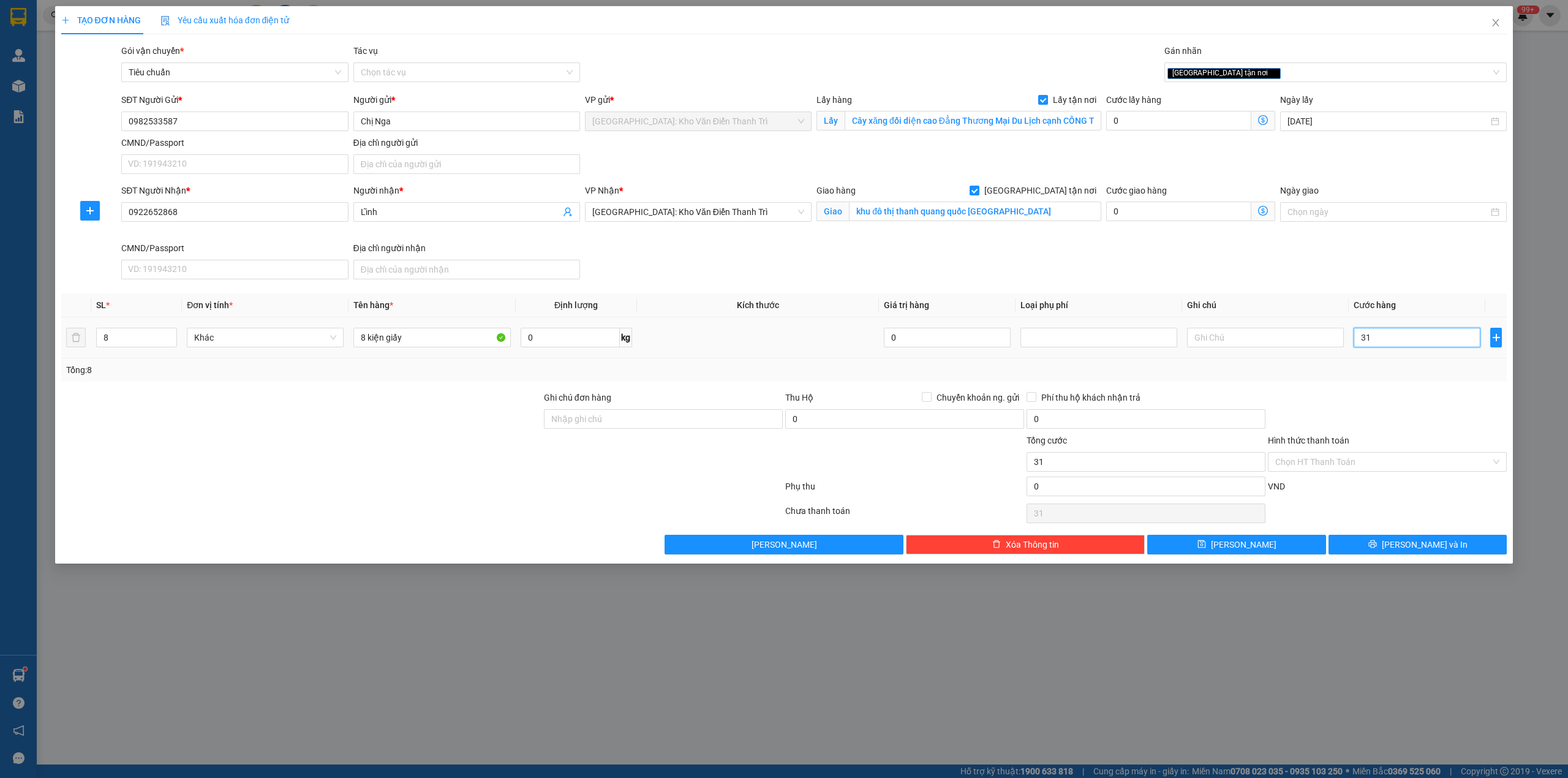
type input "310"
type input "3.100"
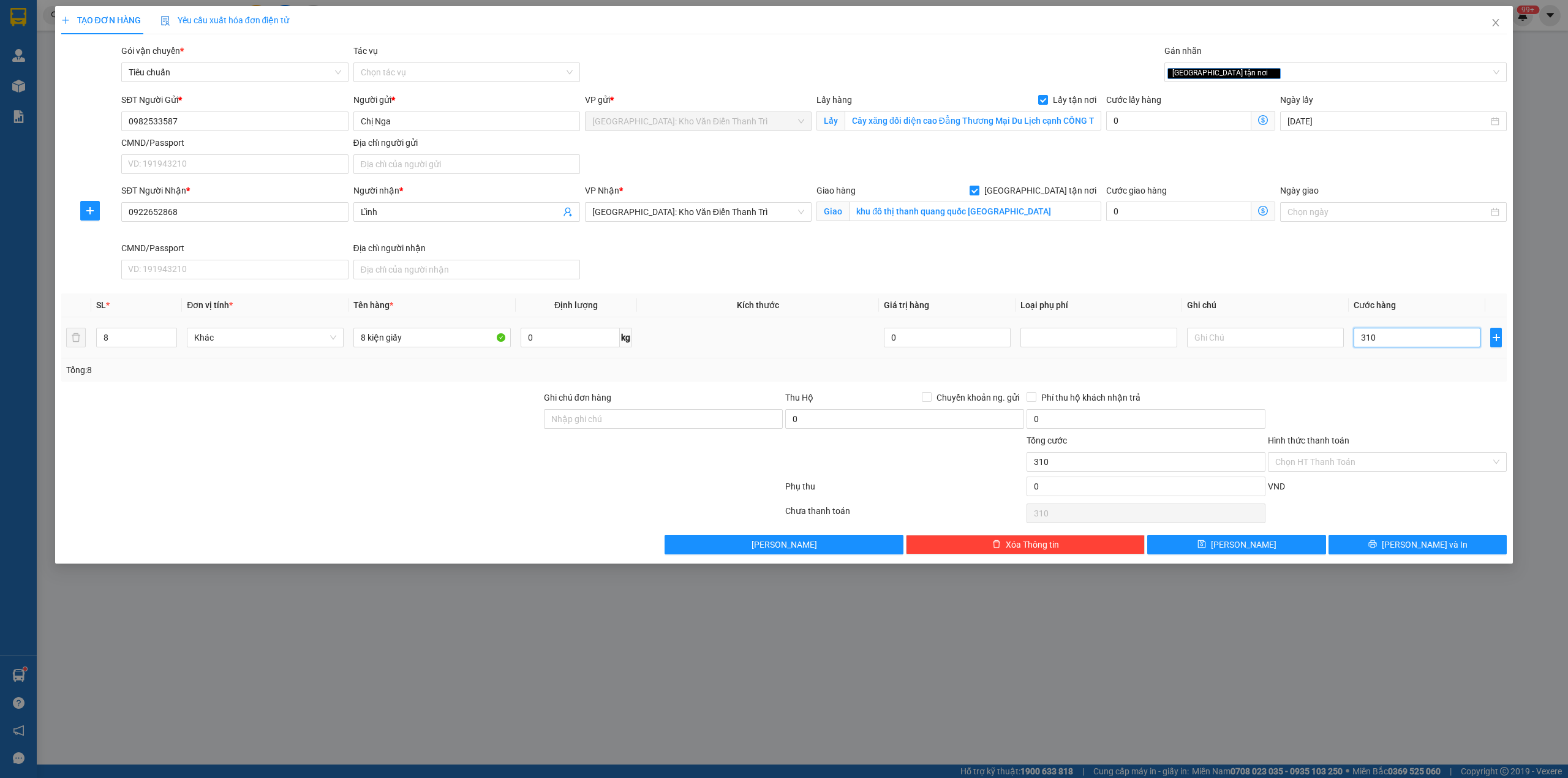
type input "3.100"
type input "31.000"
type input "310.000"
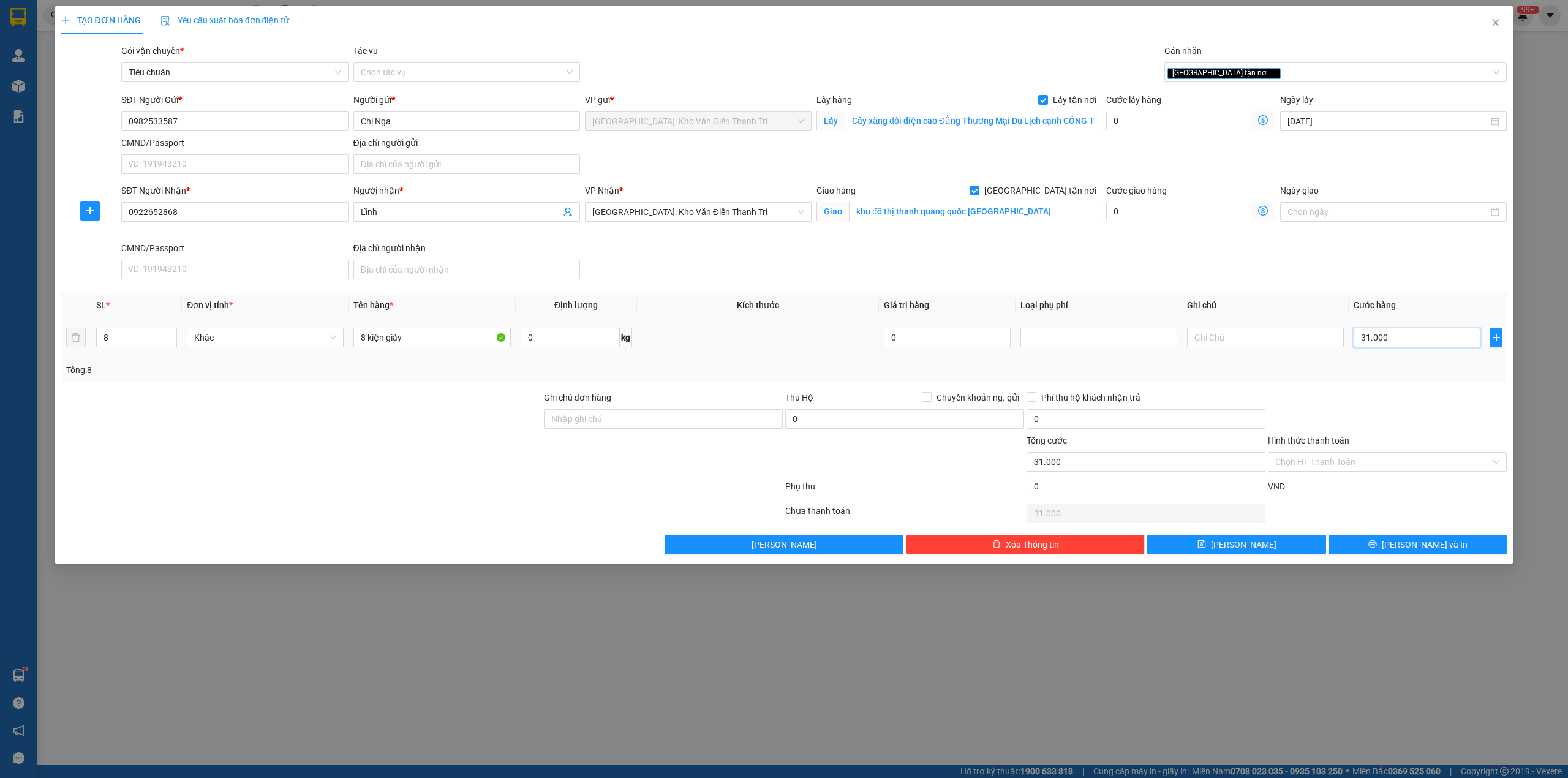
type input "310.000"
click at [1377, 548] on icon "printer" at bounding box center [1373, 543] width 9 height 9
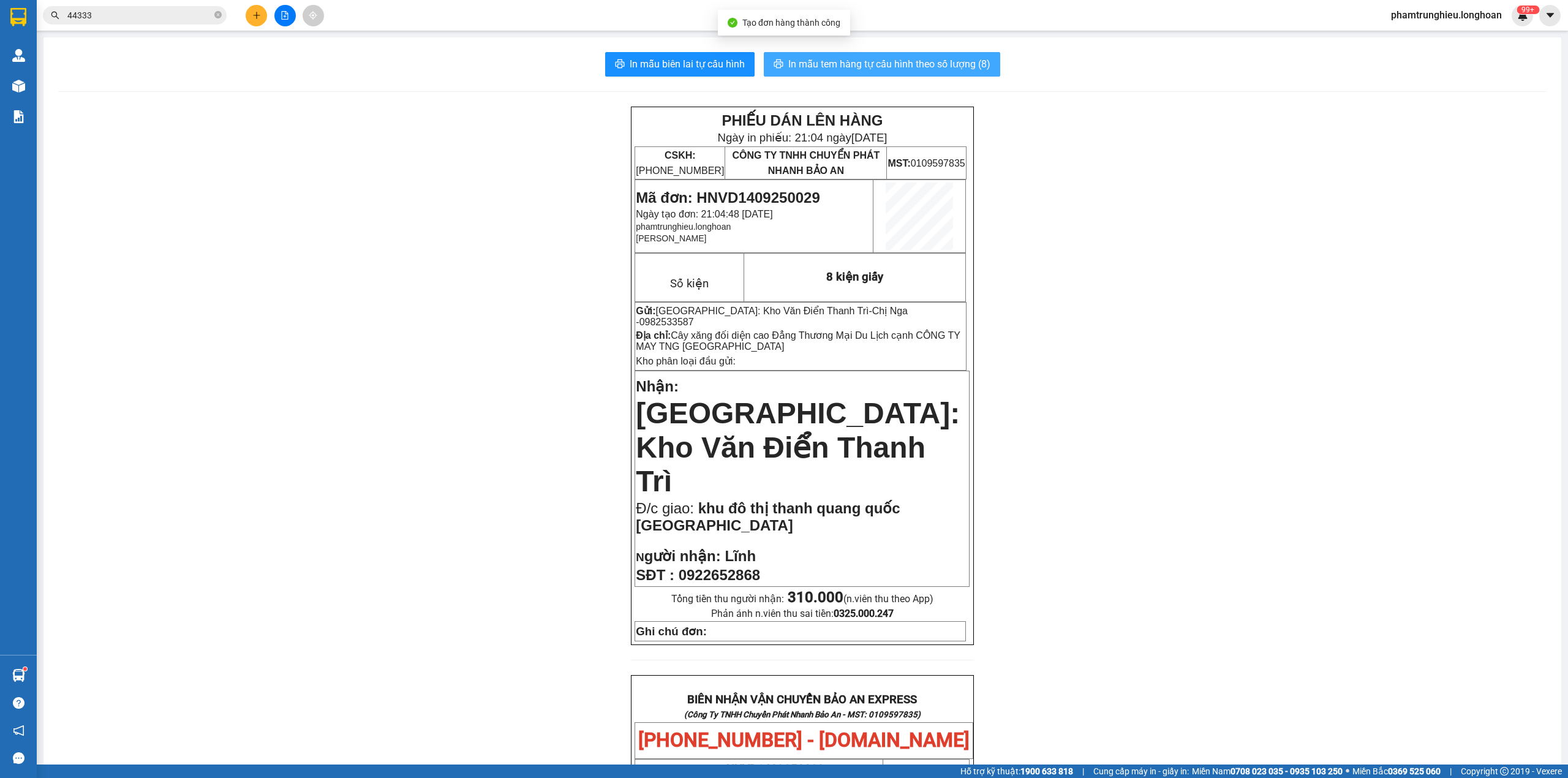
click at [920, 69] on span "In mẫu tem hàng tự cấu hình theo số lượng (8)" at bounding box center [889, 64] width 202 height 15
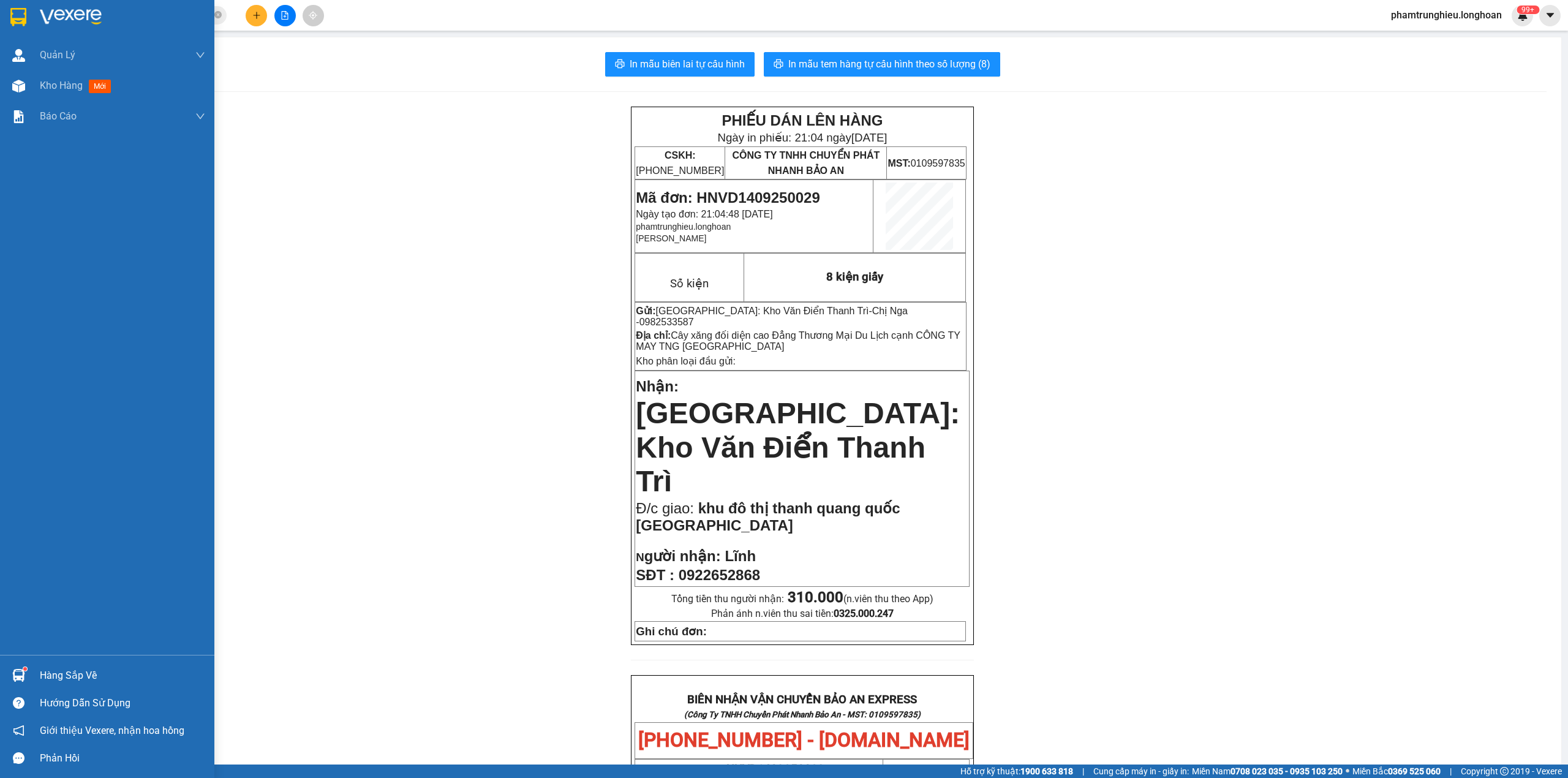
click at [15, 18] on img at bounding box center [18, 17] width 16 height 18
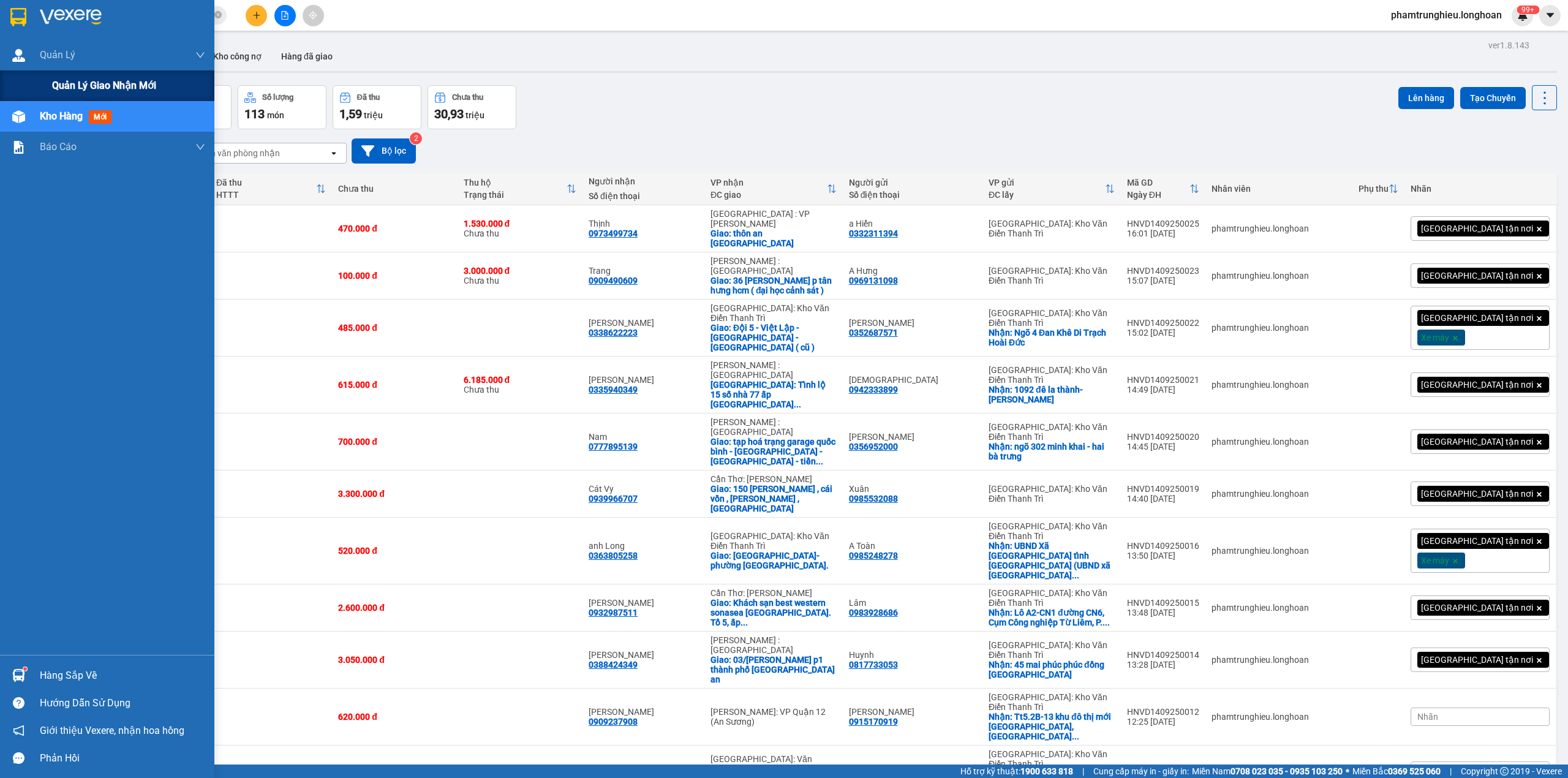
click at [67, 87] on span "Quản lý giao nhận mới" at bounding box center [104, 85] width 104 height 15
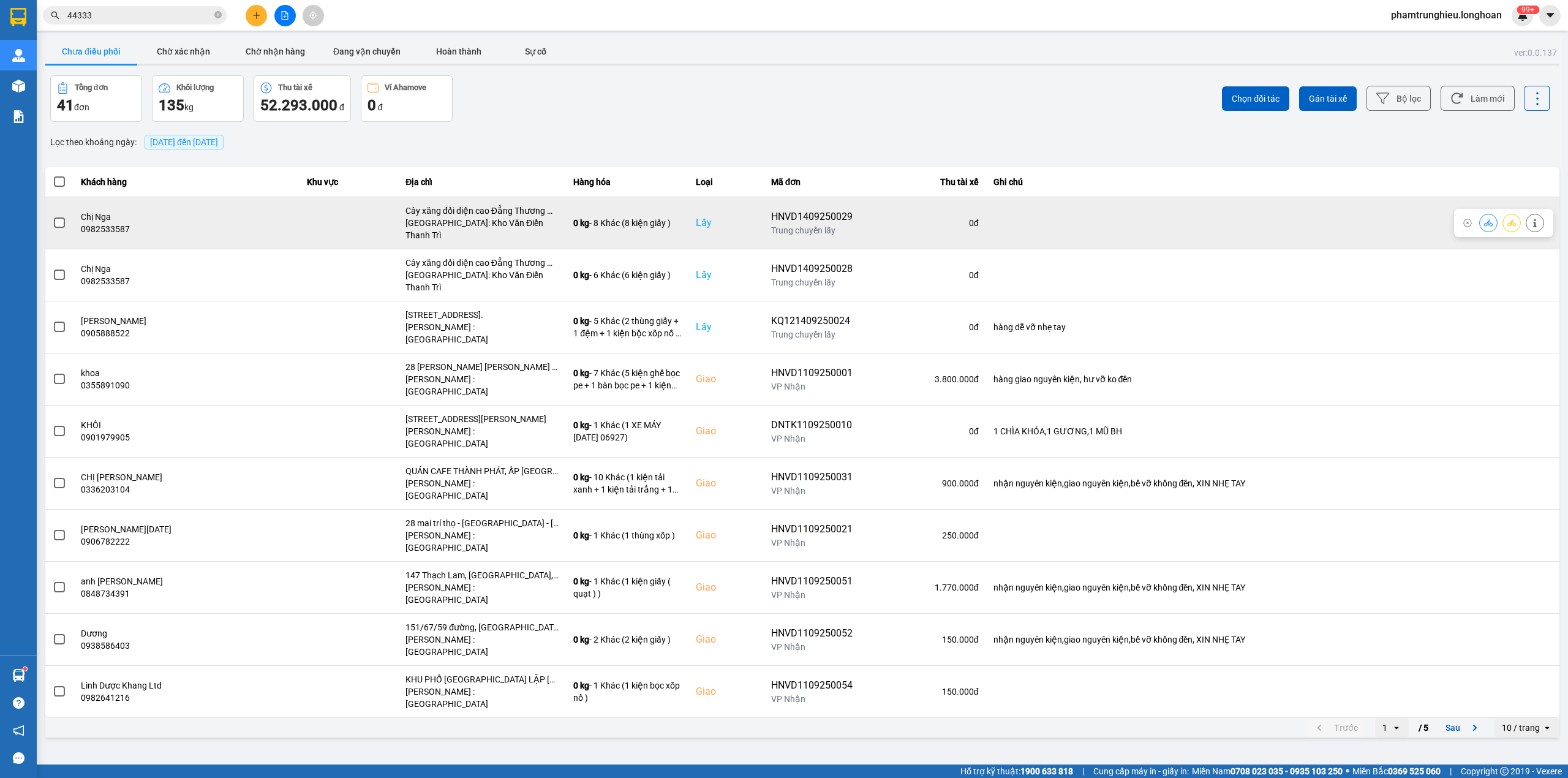
click at [57, 219] on span at bounding box center [59, 223] width 11 height 11
click at [53, 217] on input "checkbox" at bounding box center [53, 217] width 0 height 0
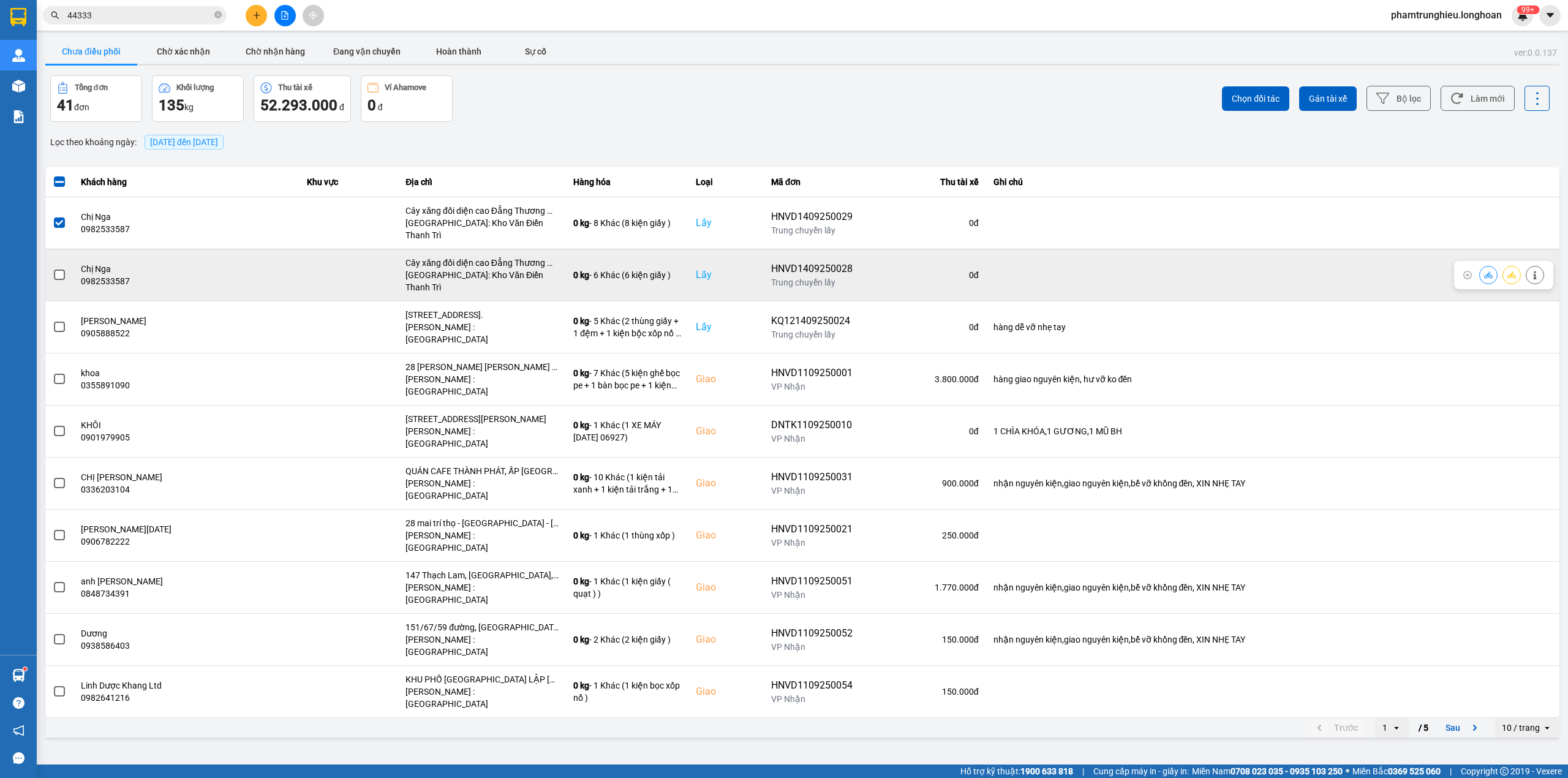
click at [62, 269] on span at bounding box center [59, 275] width 11 height 11
click at [53, 269] on input "checkbox" at bounding box center [53, 269] width 0 height 0
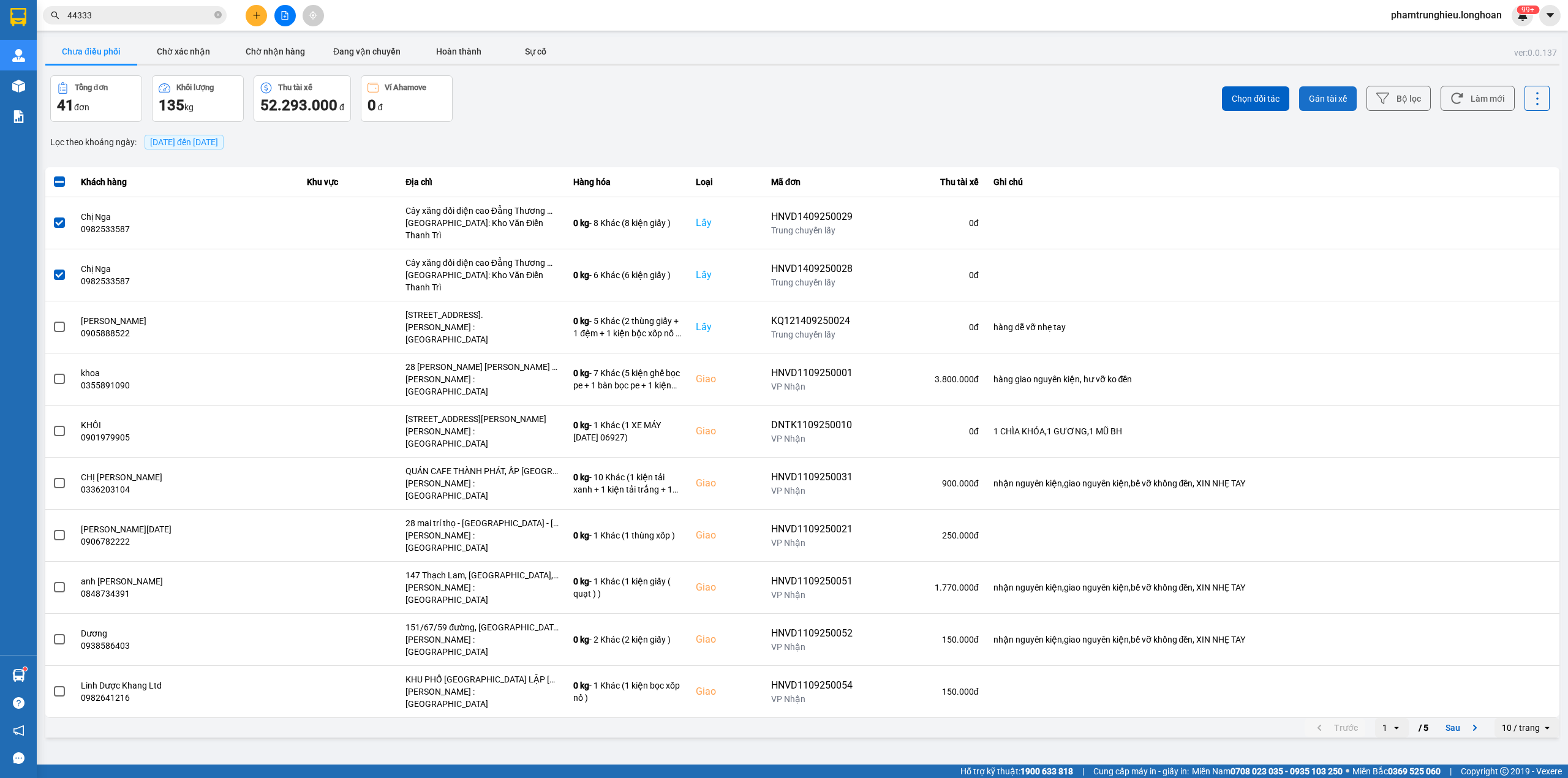
click at [1333, 99] on span "Gán tài xế" at bounding box center [1328, 98] width 38 height 13
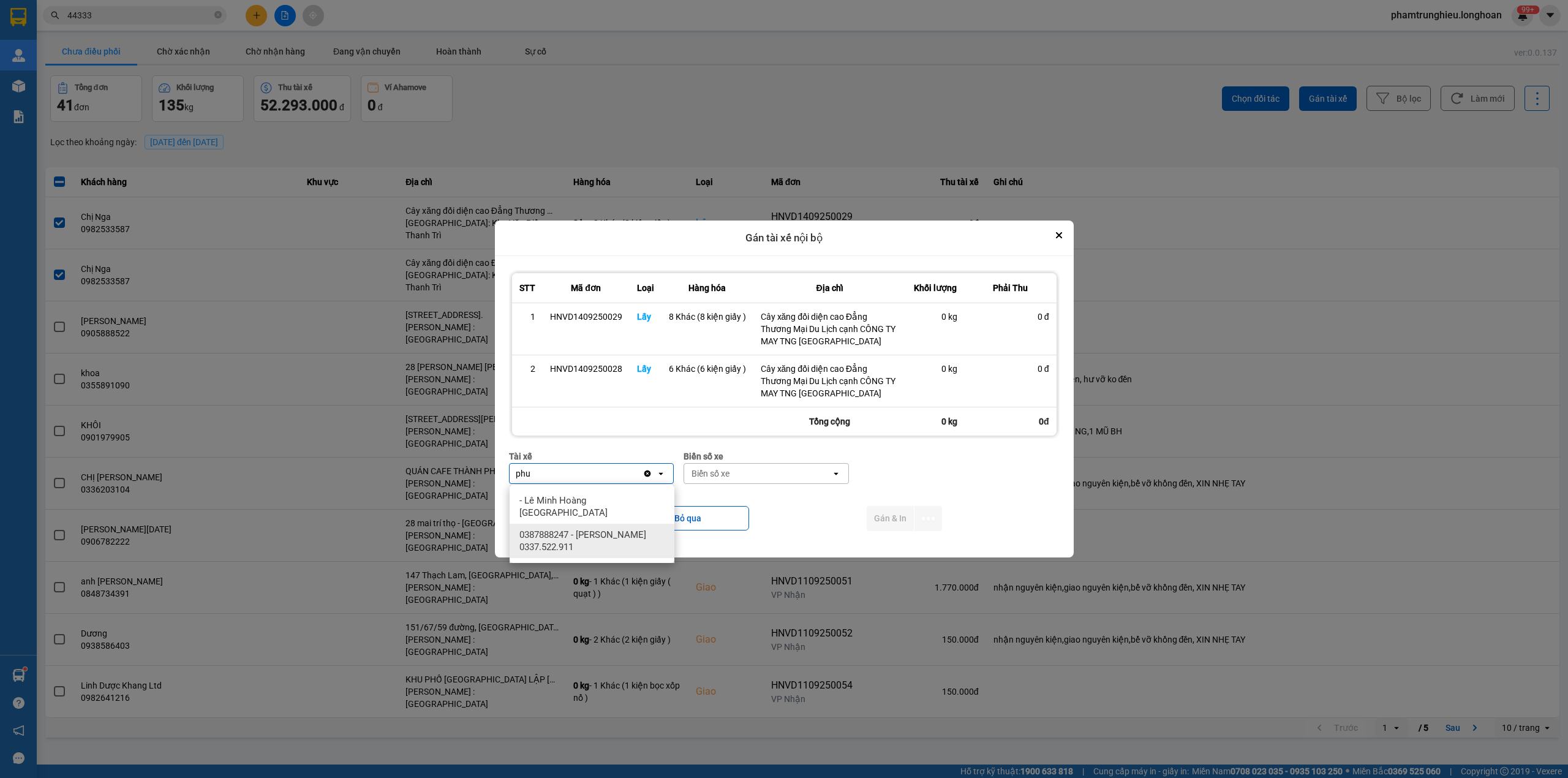
type input "phu"
click at [633, 528] on span "0387888247 - Lê Thanh Phương 0337.522.911" at bounding box center [595, 540] width 150 height 24
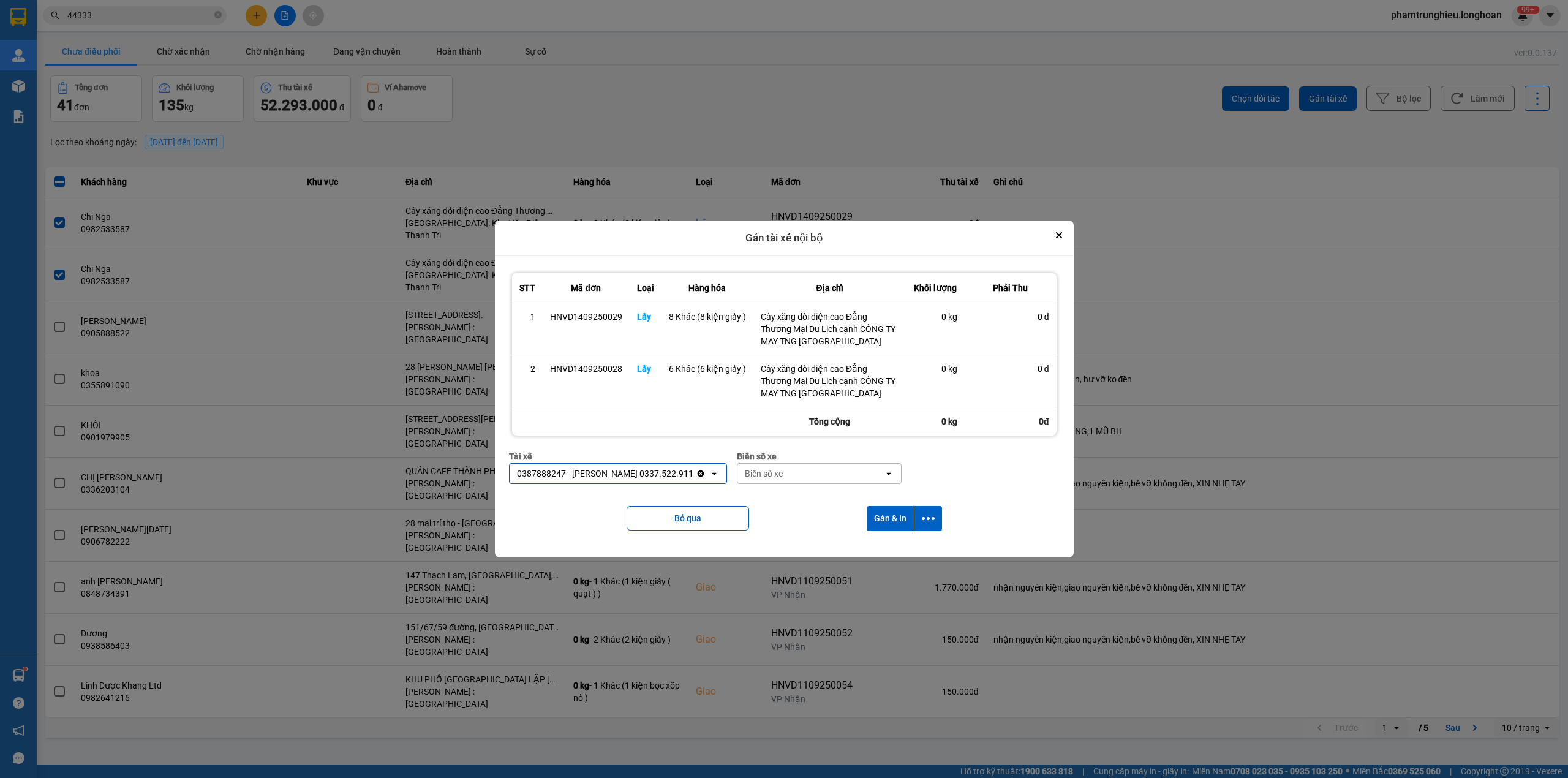
click at [773, 472] on div "Biển số xe" at bounding box center [764, 474] width 38 height 13
type input "41"
click at [789, 472] on div "41" at bounding box center [805, 473] width 134 height 20
type input "41"
click at [789, 472] on div "41" at bounding box center [805, 473] width 134 height 20
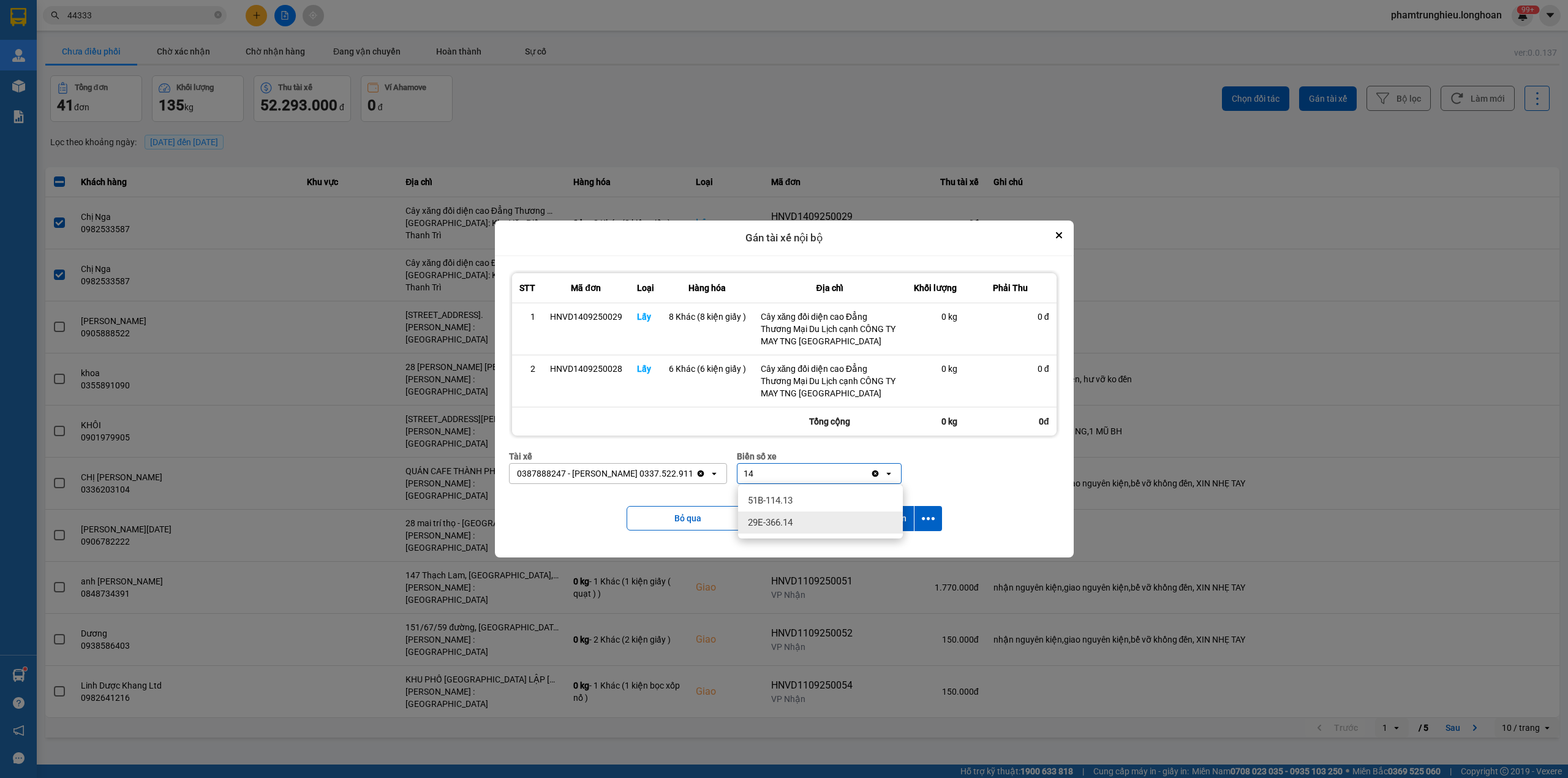
type input "14"
click at [787, 523] on span "29E-366.14" at bounding box center [770, 523] width 45 height 13
click at [926, 515] on icon "dialog" at bounding box center [929, 518] width 13 height 13
click at [888, 550] on span "Chỉ gán tài" at bounding box center [879, 553] width 40 height 13
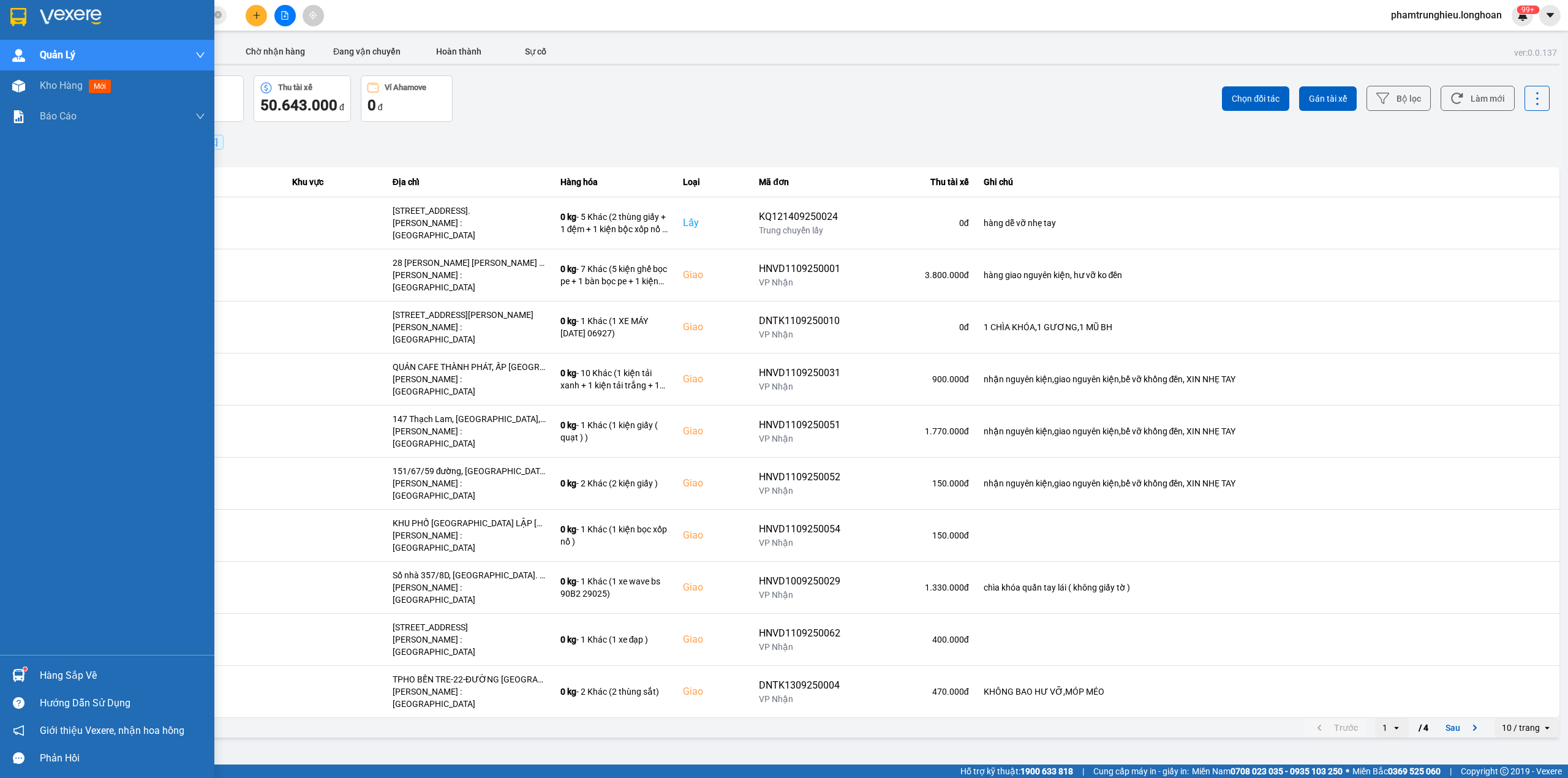
click at [18, 15] on img at bounding box center [18, 17] width 16 height 18
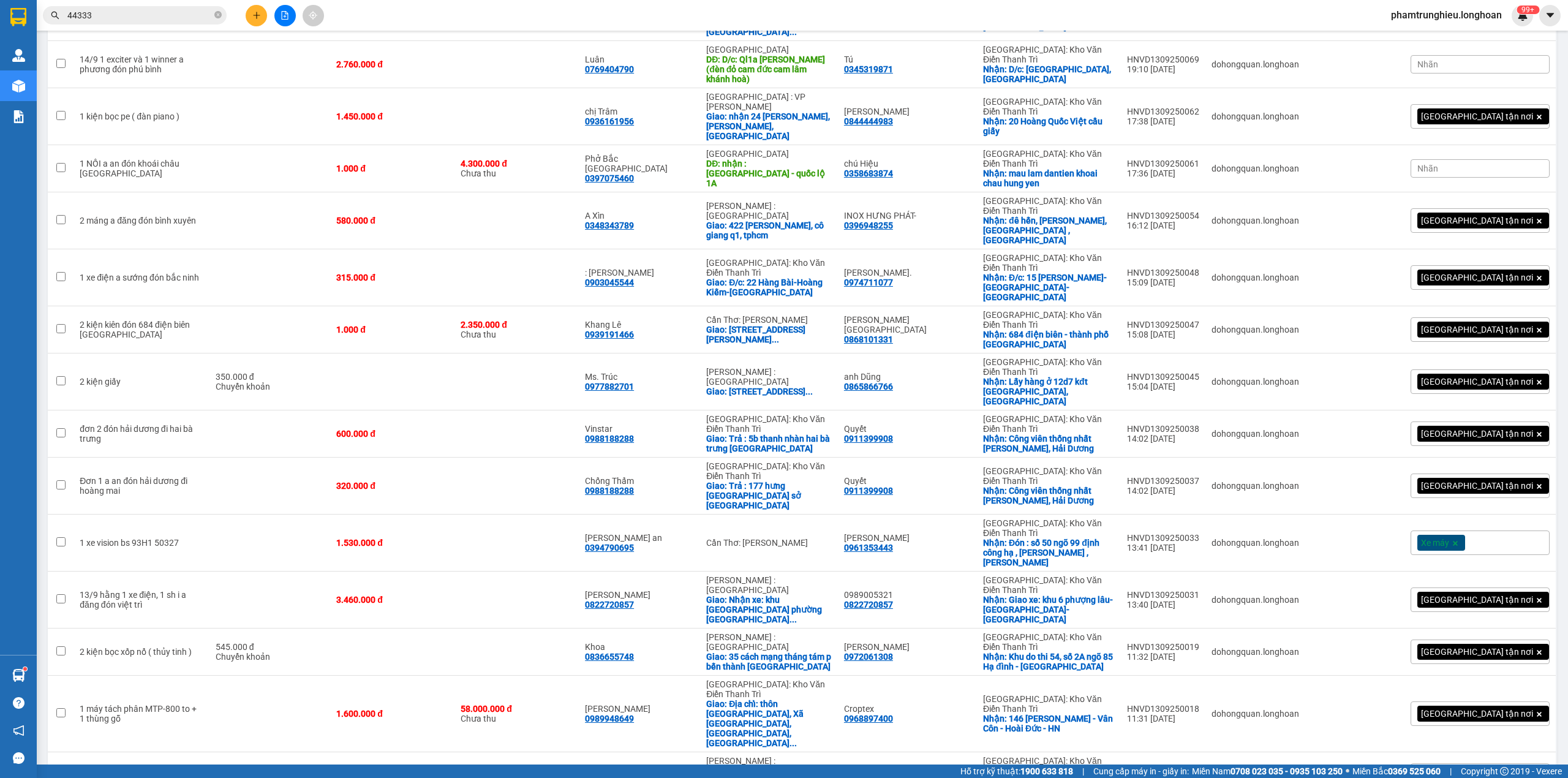
scroll to position [1306, 0]
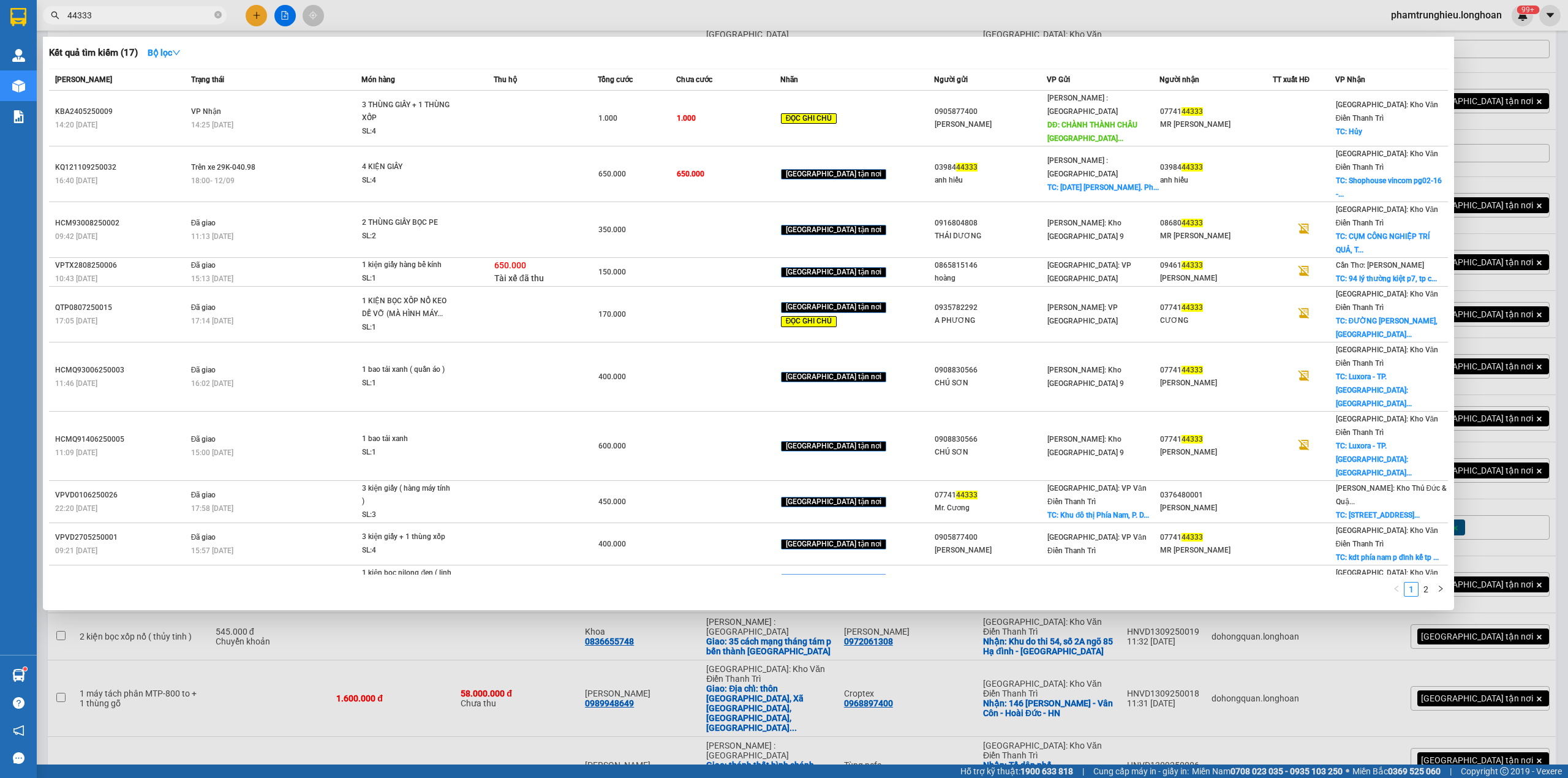
click at [179, 20] on input "44333" at bounding box center [140, 15] width 145 height 13
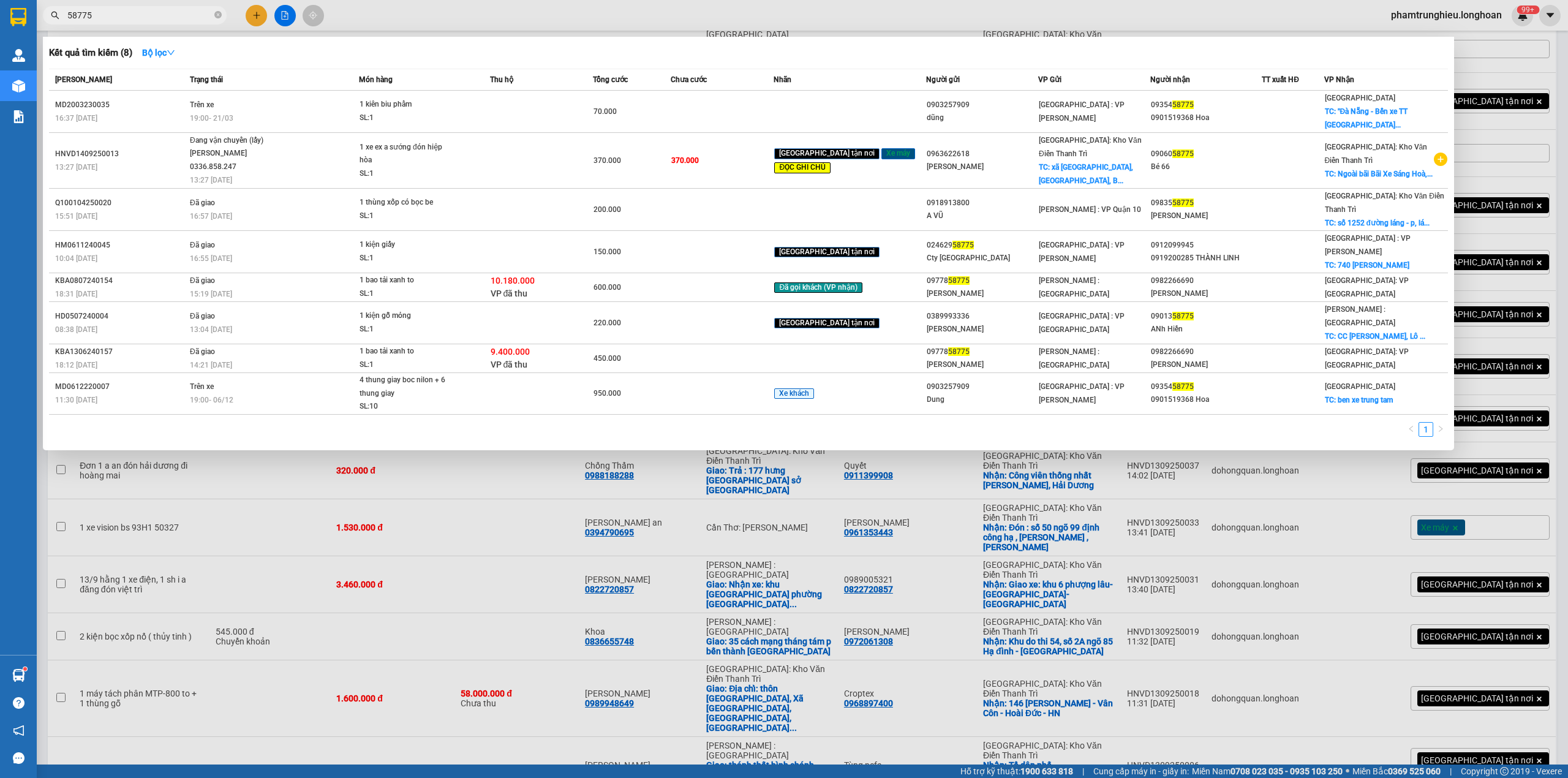
type input "58775"
click at [381, 18] on div at bounding box center [784, 389] width 1568 height 778
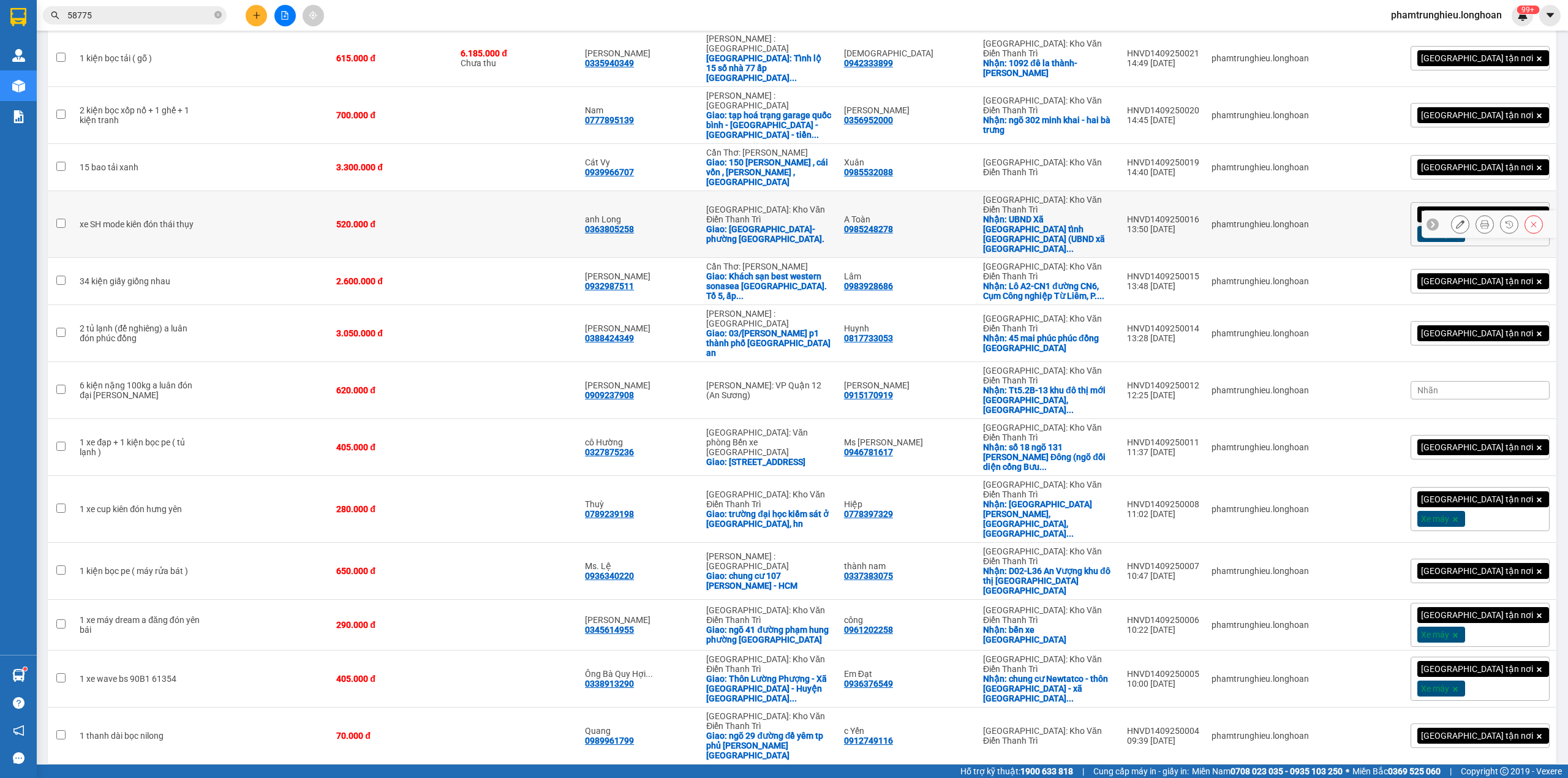
scroll to position [0, 0]
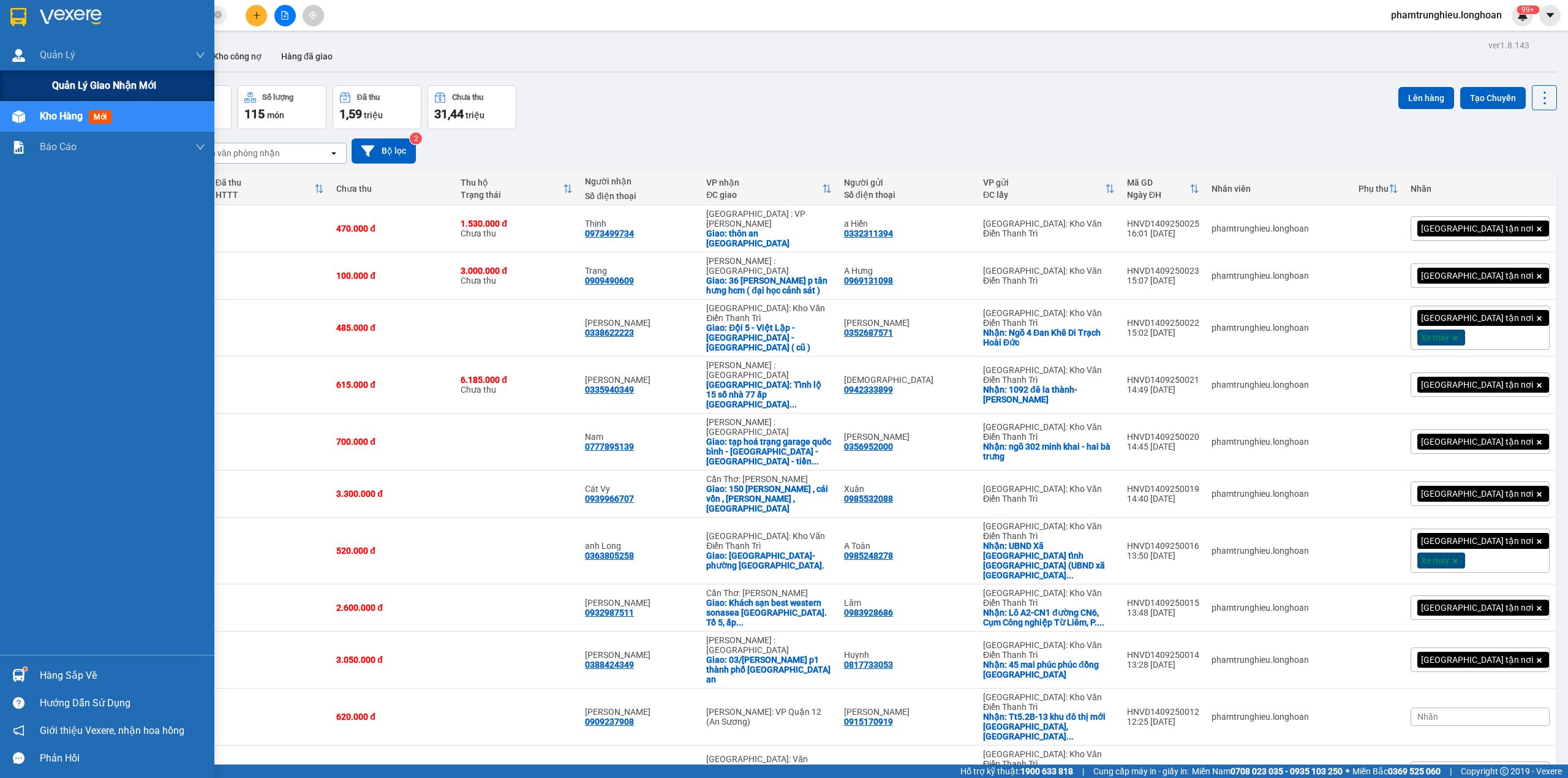
click at [67, 79] on span "Quản lý giao nhận mới" at bounding box center [104, 85] width 104 height 15
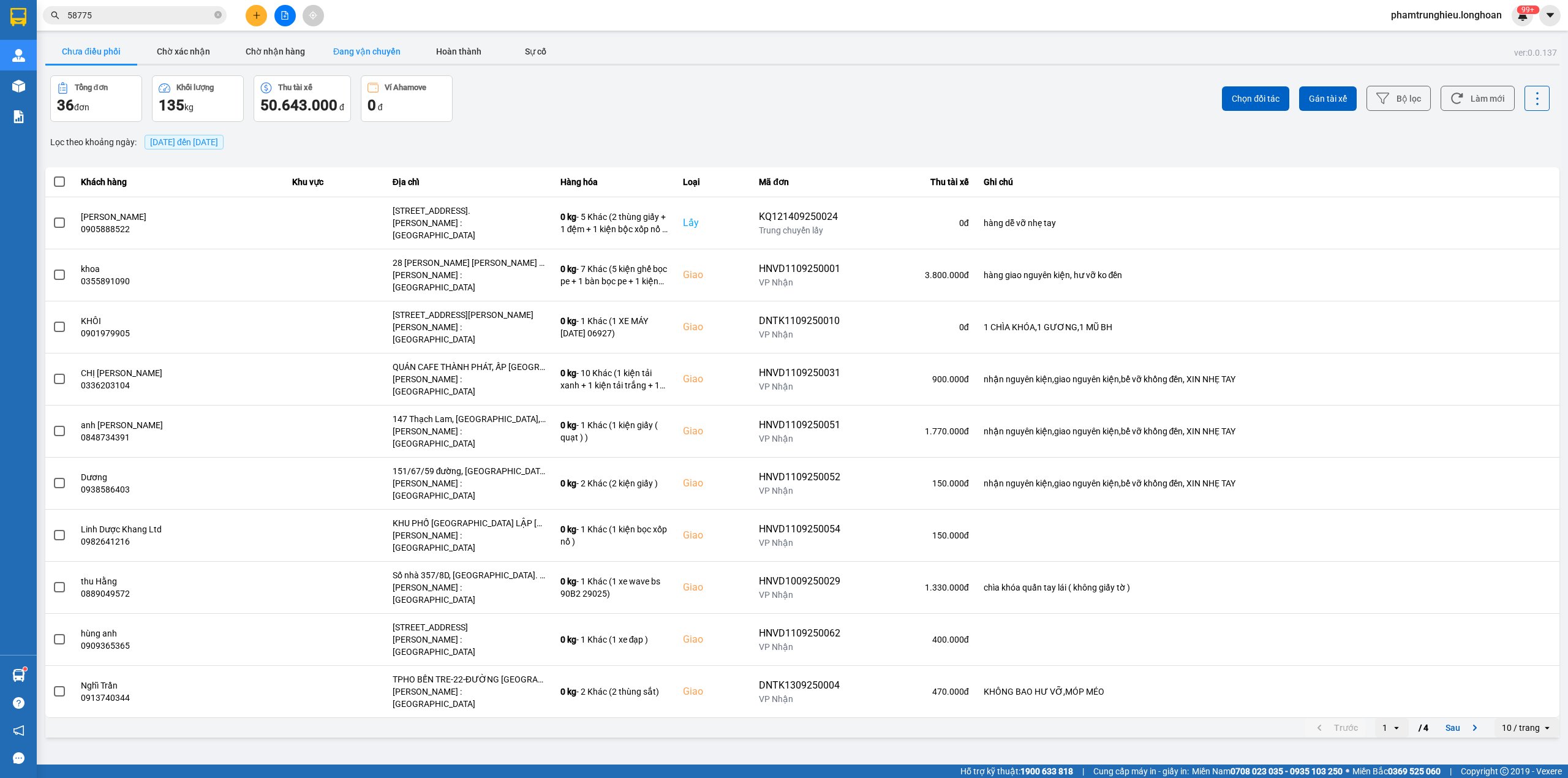
click at [369, 50] on button "Đang vận chuyển" at bounding box center [367, 51] width 92 height 24
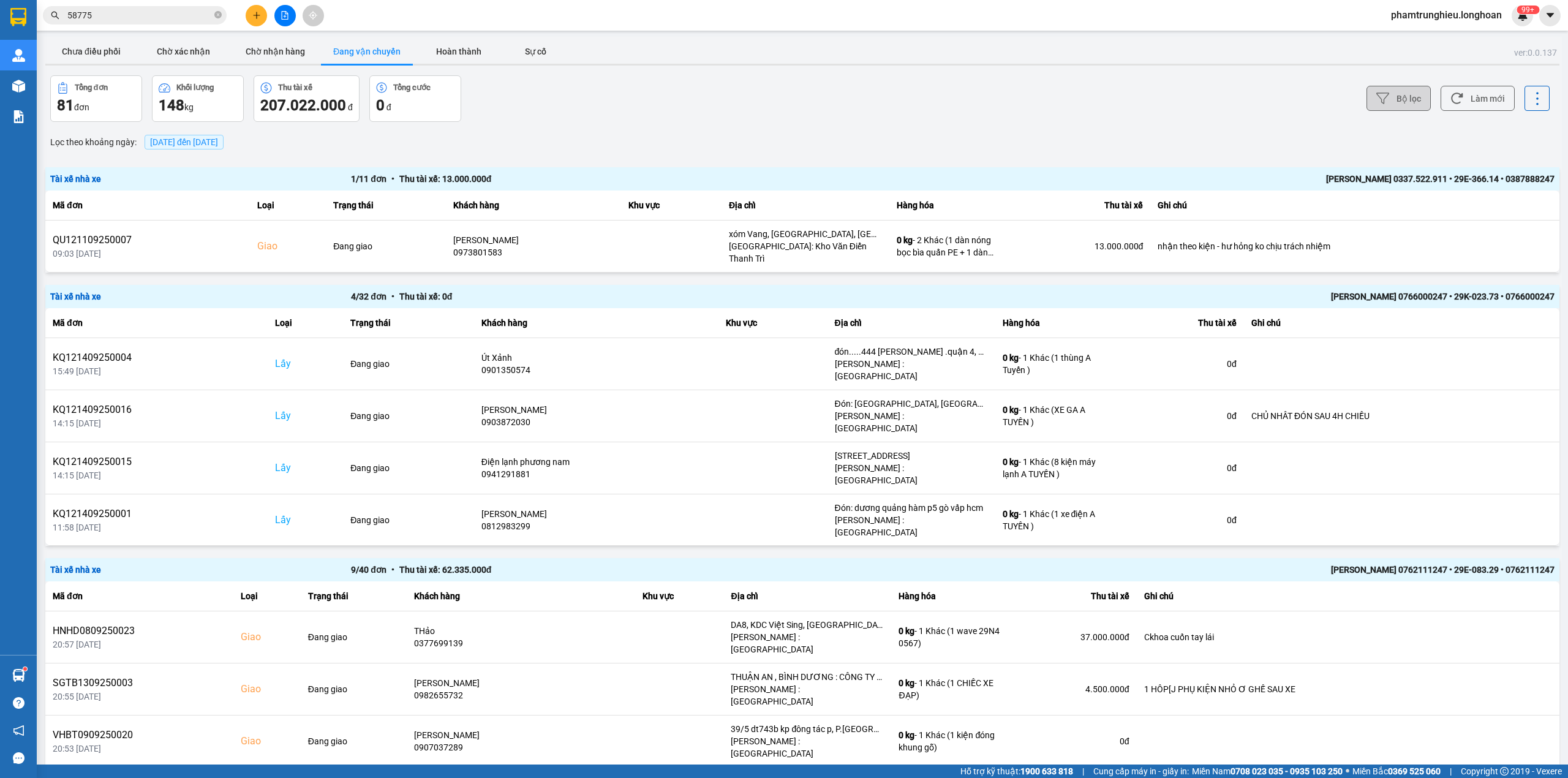
click at [1400, 109] on button "Bộ lọc" at bounding box center [1399, 98] width 65 height 25
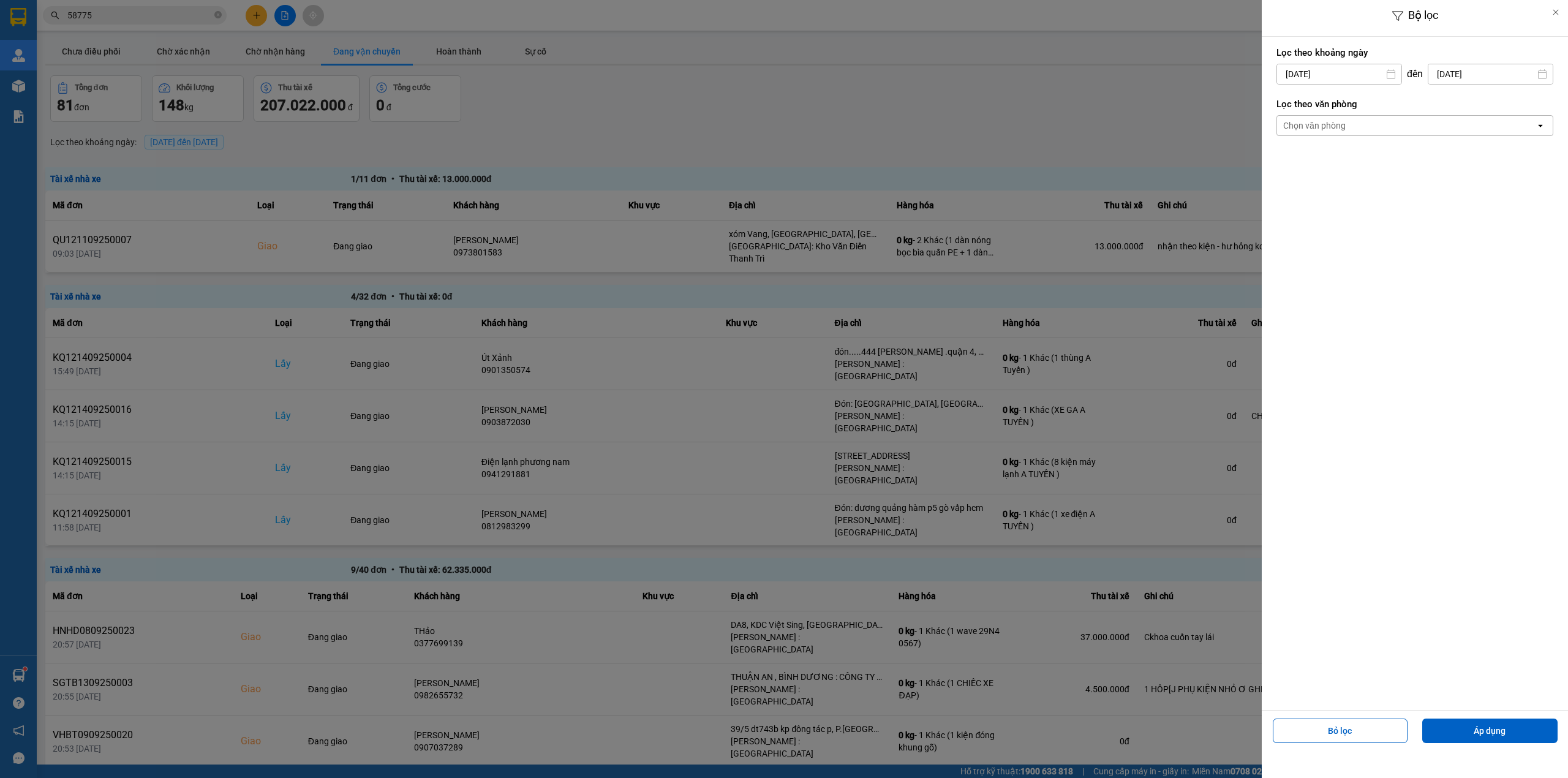
click at [1360, 72] on input "[DATE]" at bounding box center [1340, 74] width 124 height 20
click at [1361, 194] on div "11" at bounding box center [1358, 191] width 17 height 15
type input "11/09/2025"
click at [1381, 132] on div "Chọn văn phòng" at bounding box center [1407, 125] width 258 height 20
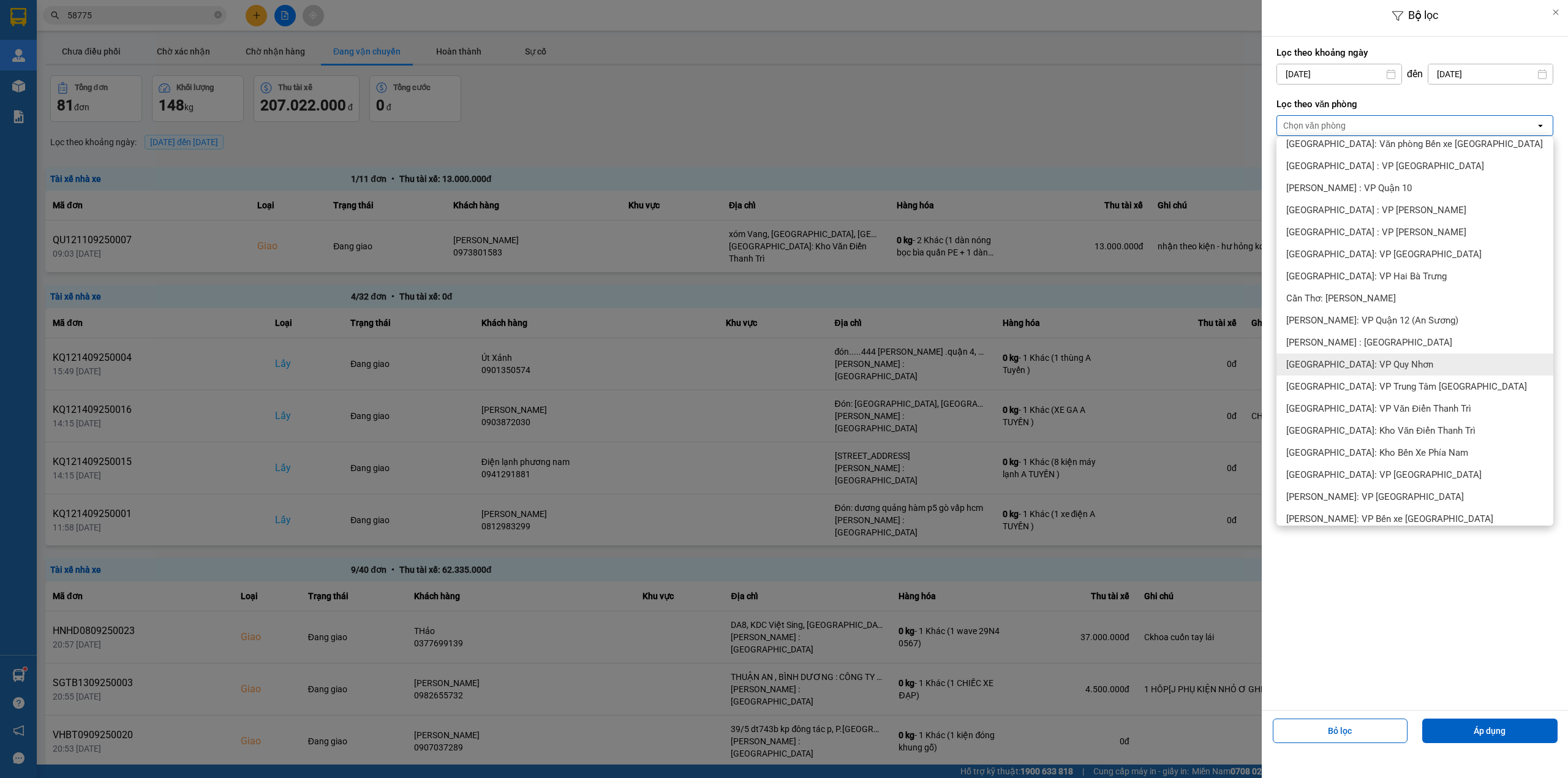
scroll to position [327, 0]
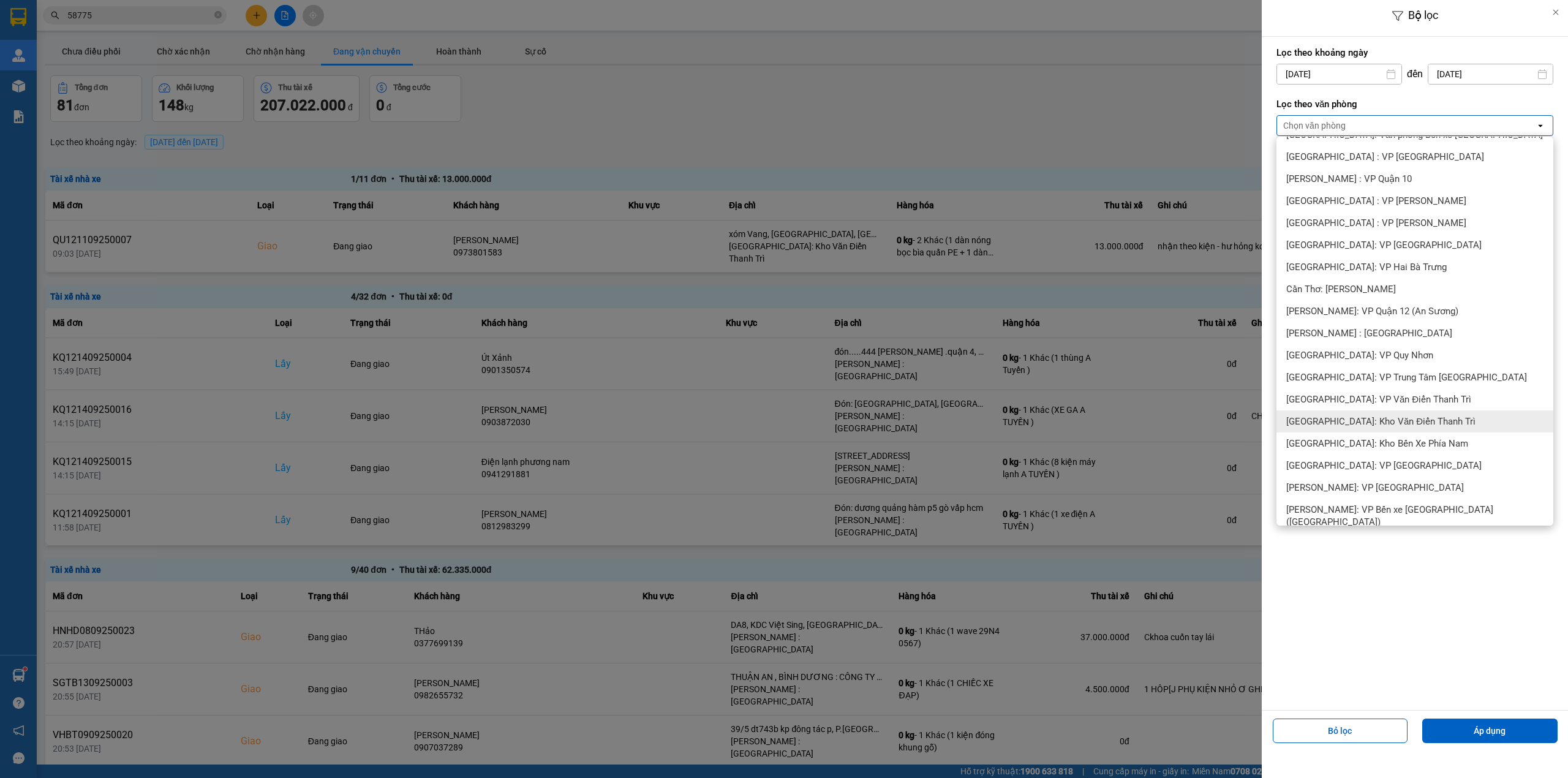
click at [1382, 424] on span "[GEOGRAPHIC_DATA]: Kho Văn Điển Thanh Trì" at bounding box center [1381, 421] width 189 height 13
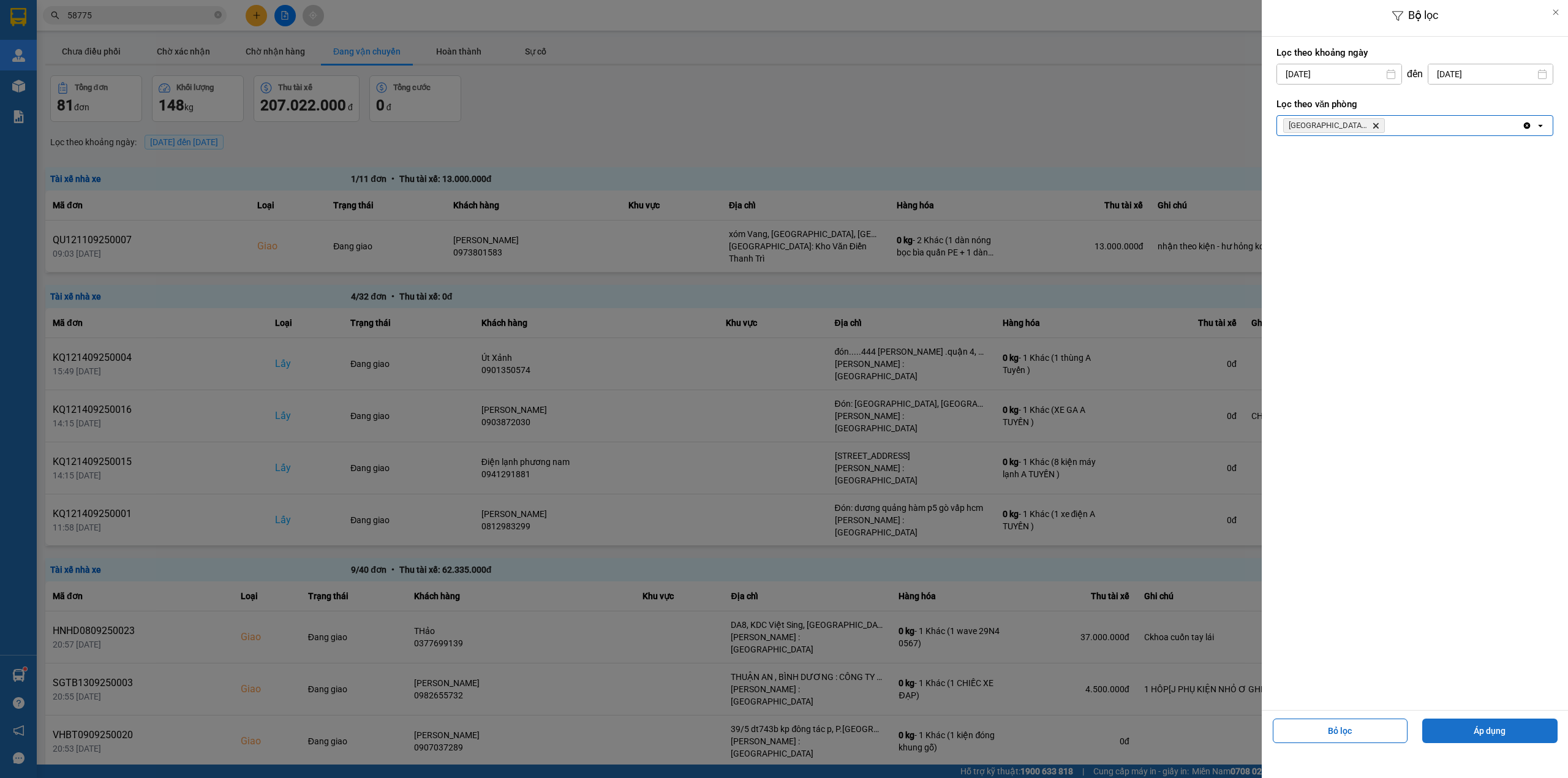
click at [1501, 728] on button "Áp dụng" at bounding box center [1490, 730] width 135 height 24
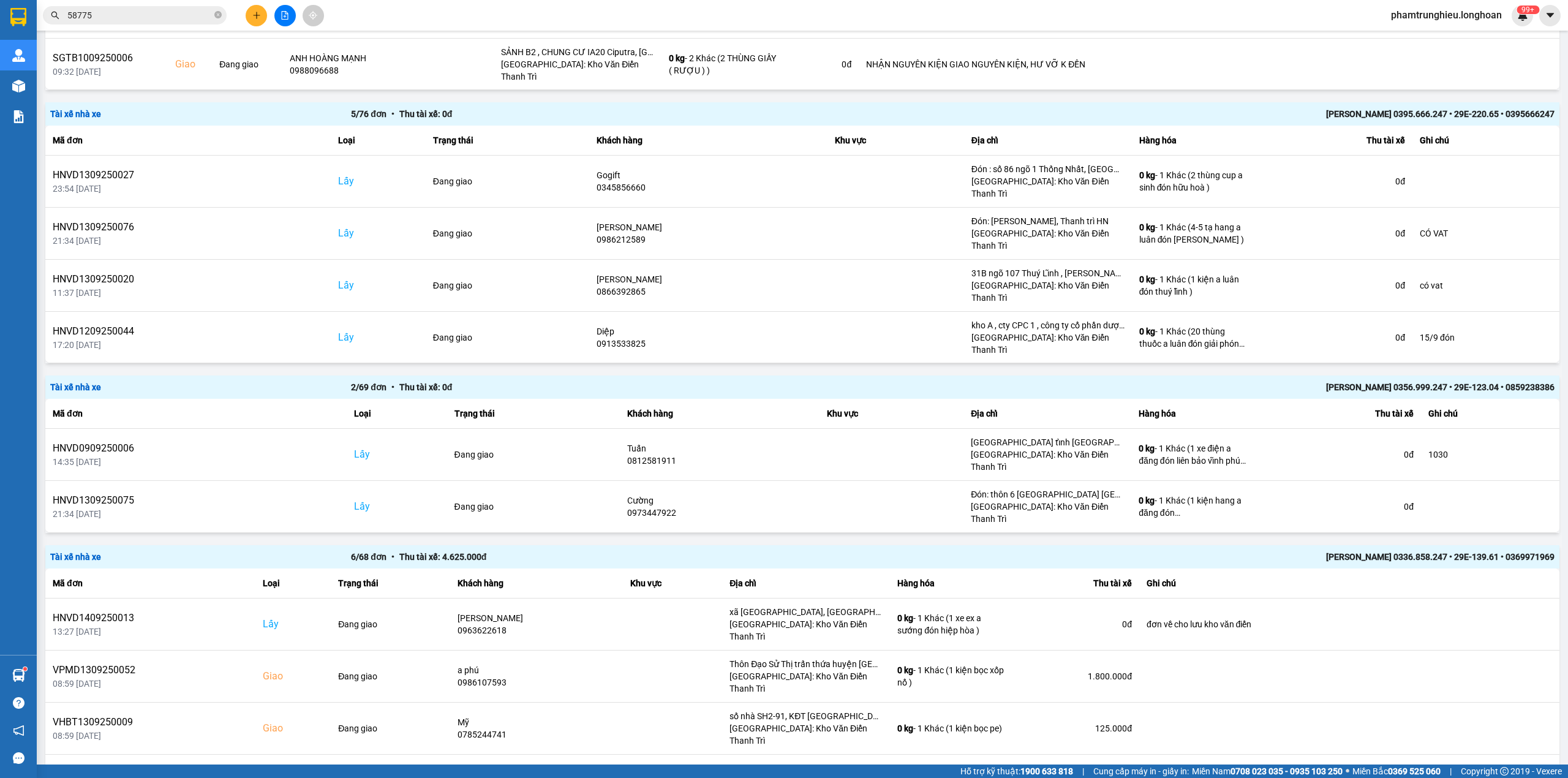
scroll to position [1551, 0]
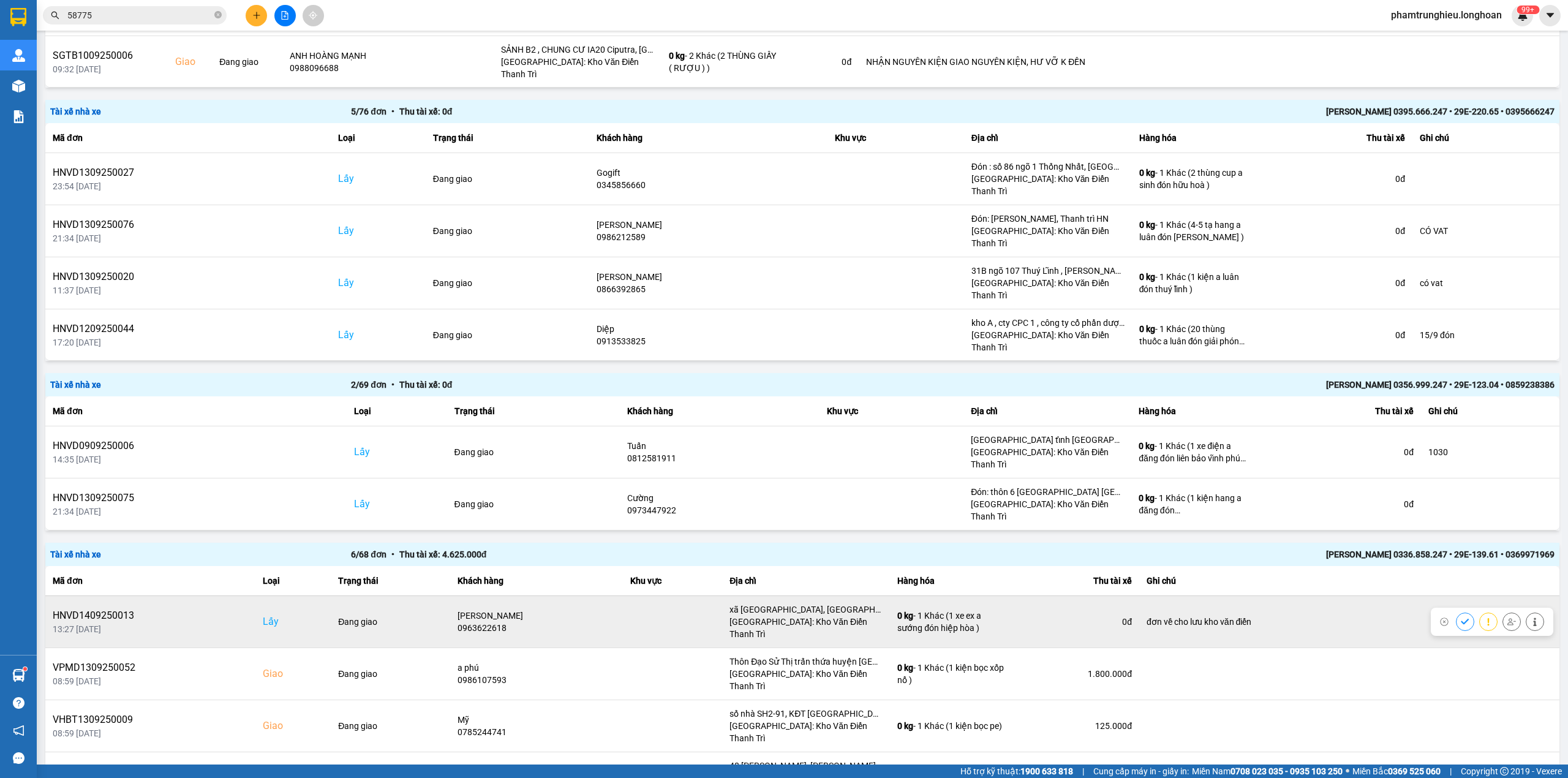
click at [1507, 618] on icon at bounding box center [1511, 621] width 9 height 7
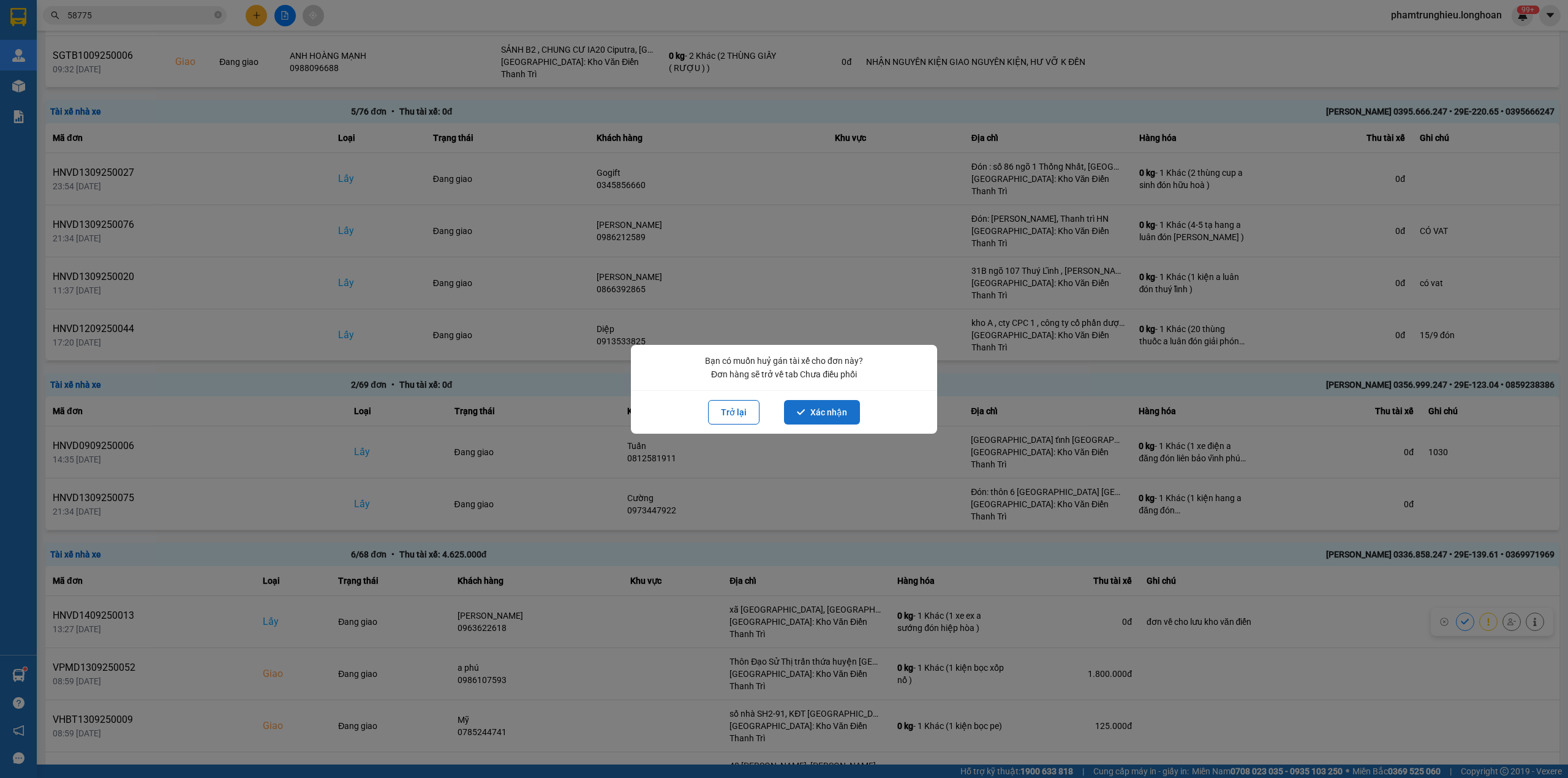
click at [821, 414] on button "Xác nhận" at bounding box center [822, 412] width 76 height 24
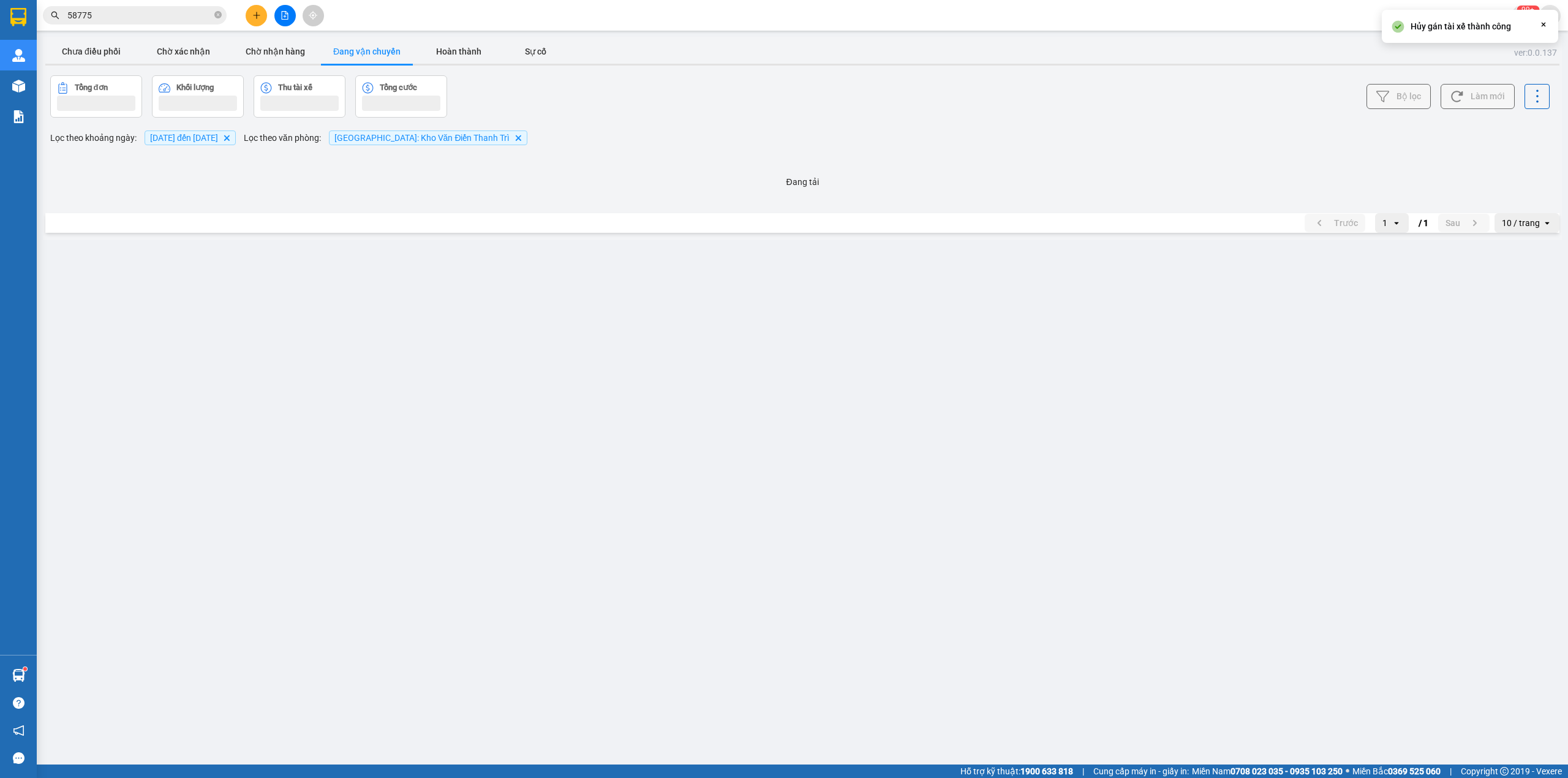
scroll to position [0, 0]
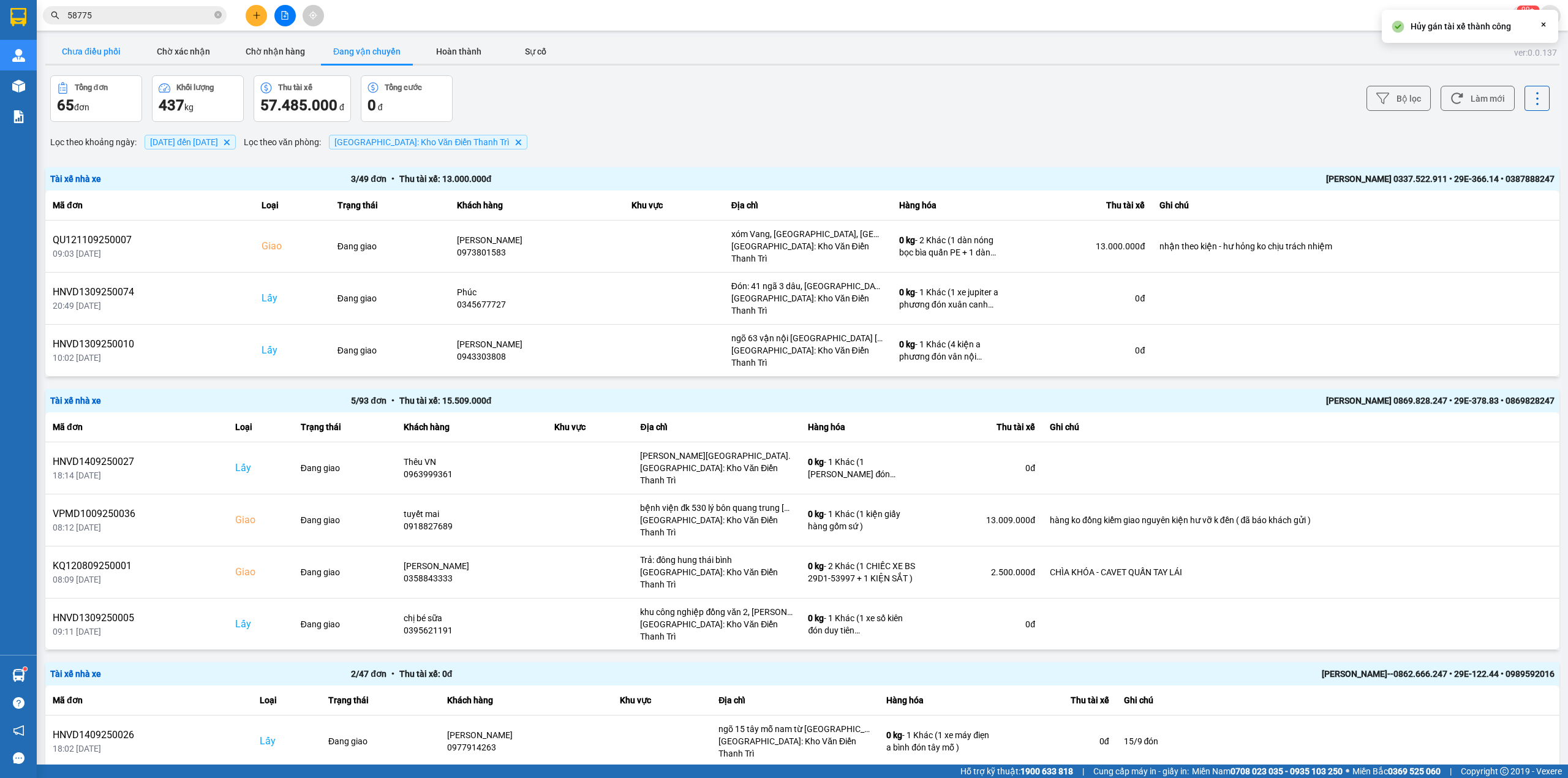
click at [106, 49] on button "Chưa điều phối" at bounding box center [91, 51] width 92 height 24
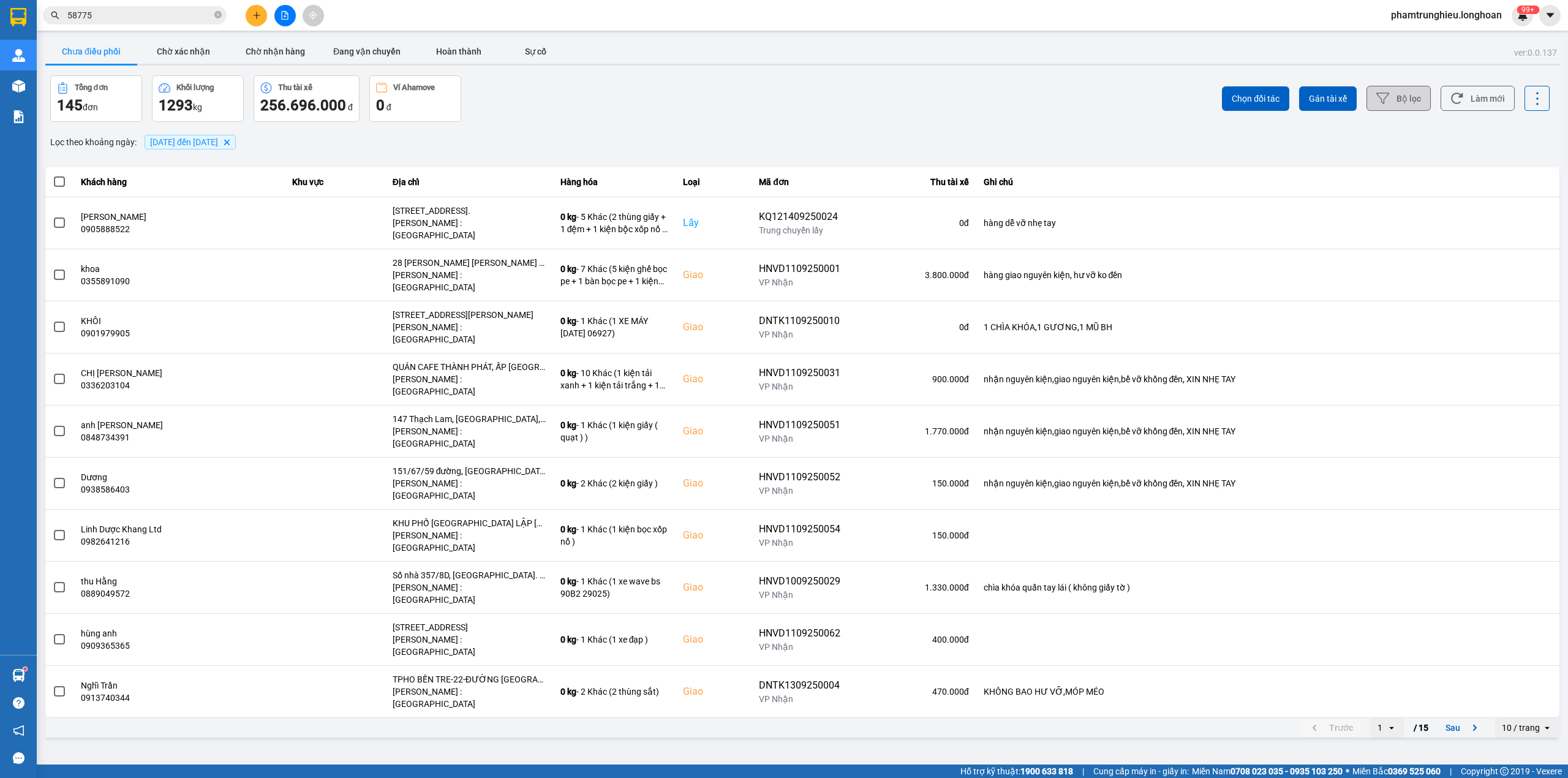
click at [1417, 103] on button "Bộ lọc" at bounding box center [1399, 98] width 65 height 25
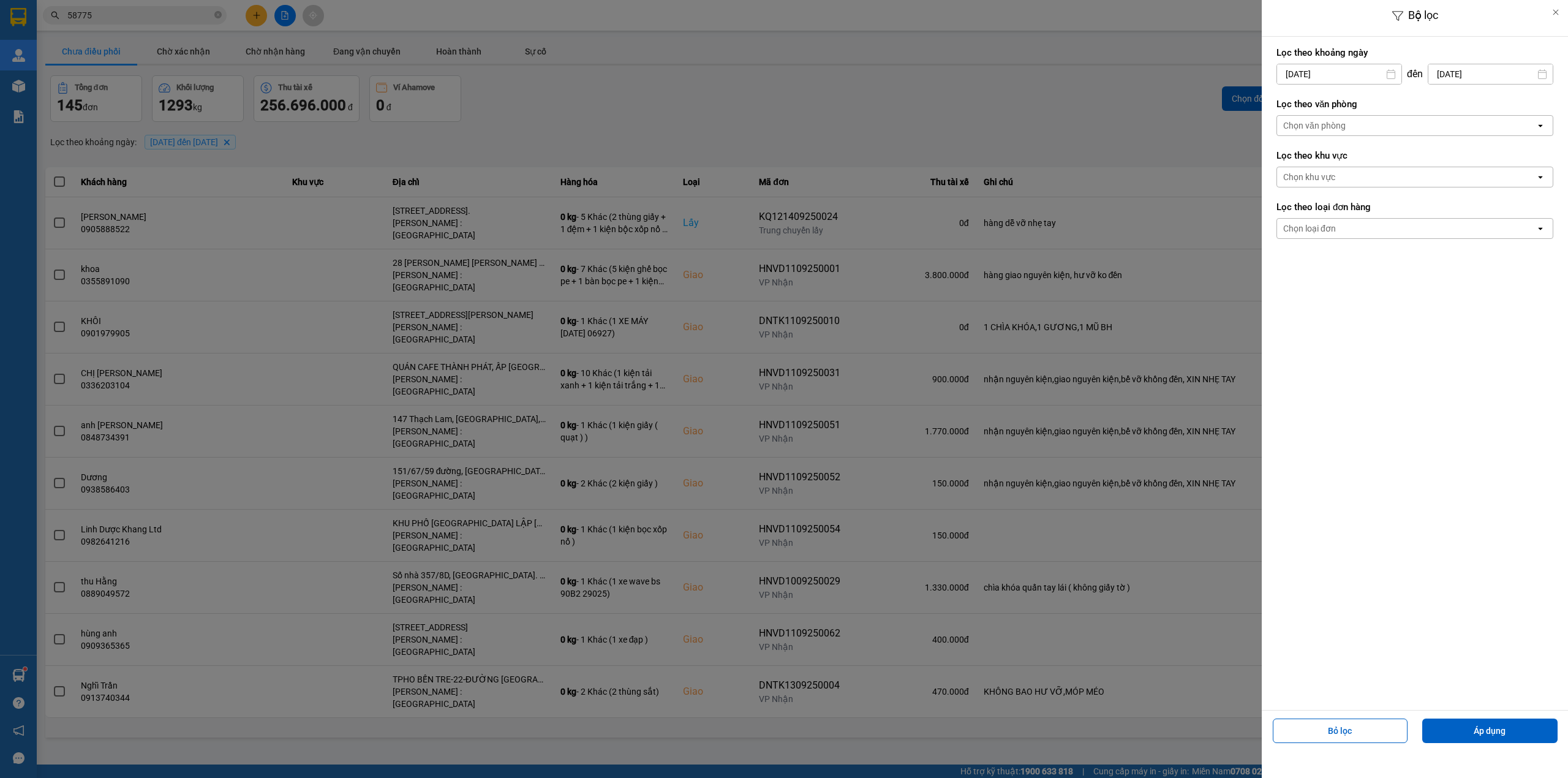
click at [1369, 79] on input "11/09/2025" at bounding box center [1340, 74] width 124 height 20
click at [1356, 191] on div "11" at bounding box center [1358, 191] width 17 height 15
click at [1346, 131] on div "Chọn văn phòng" at bounding box center [1407, 125] width 258 height 20
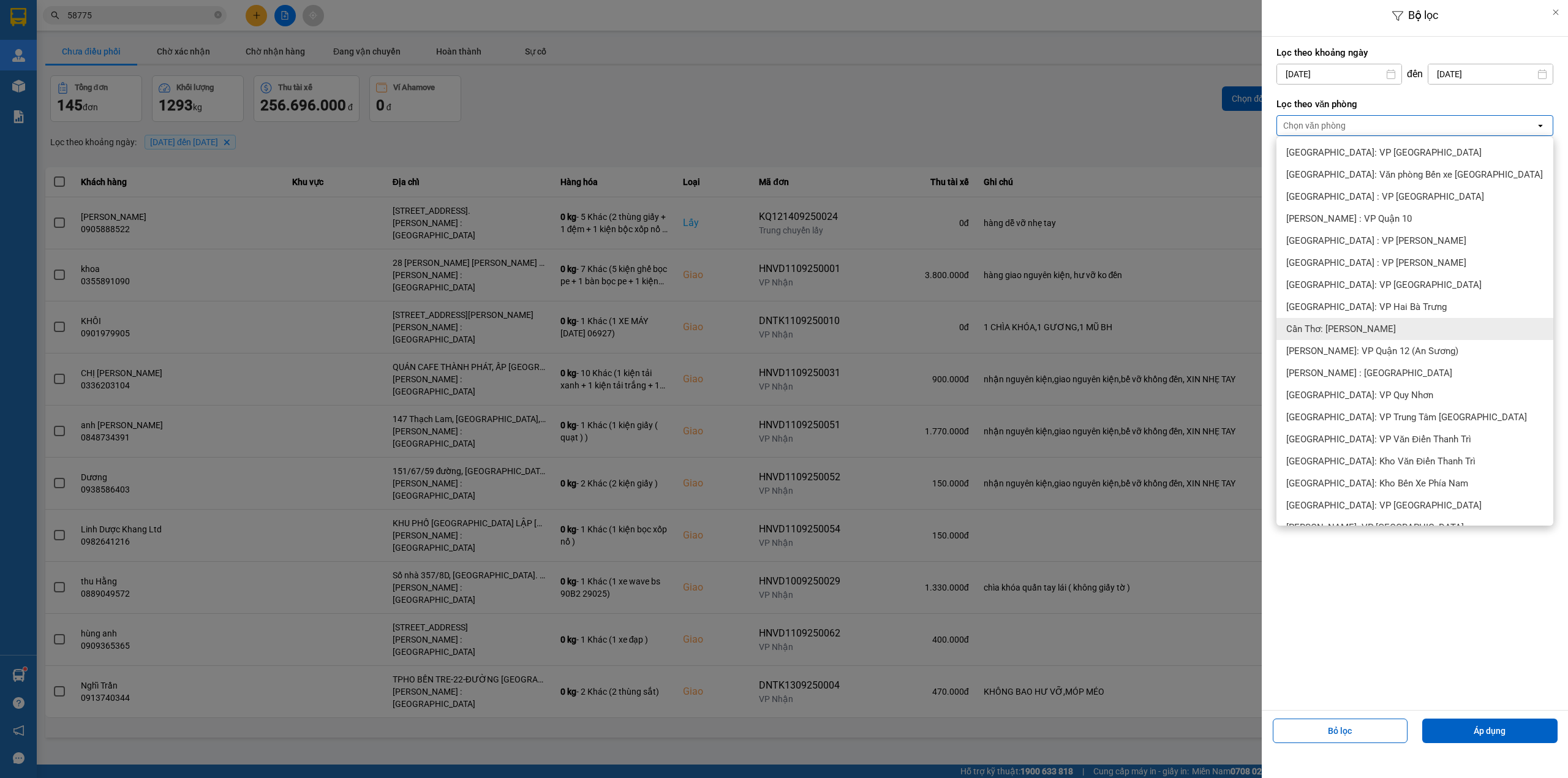
scroll to position [408, 0]
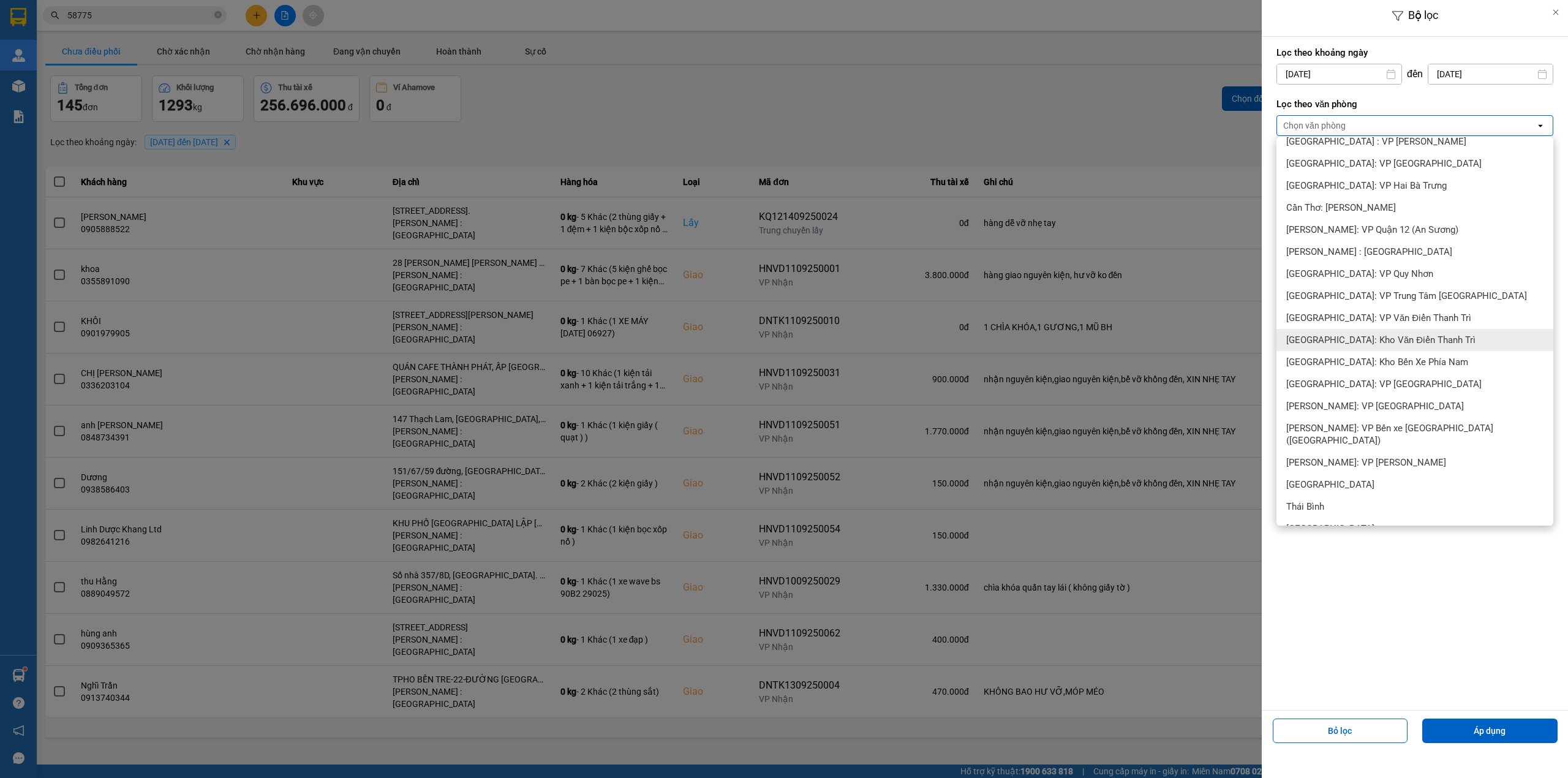
click at [1386, 334] on span "[GEOGRAPHIC_DATA]: Kho Văn Điển Thanh Trì" at bounding box center [1381, 340] width 189 height 13
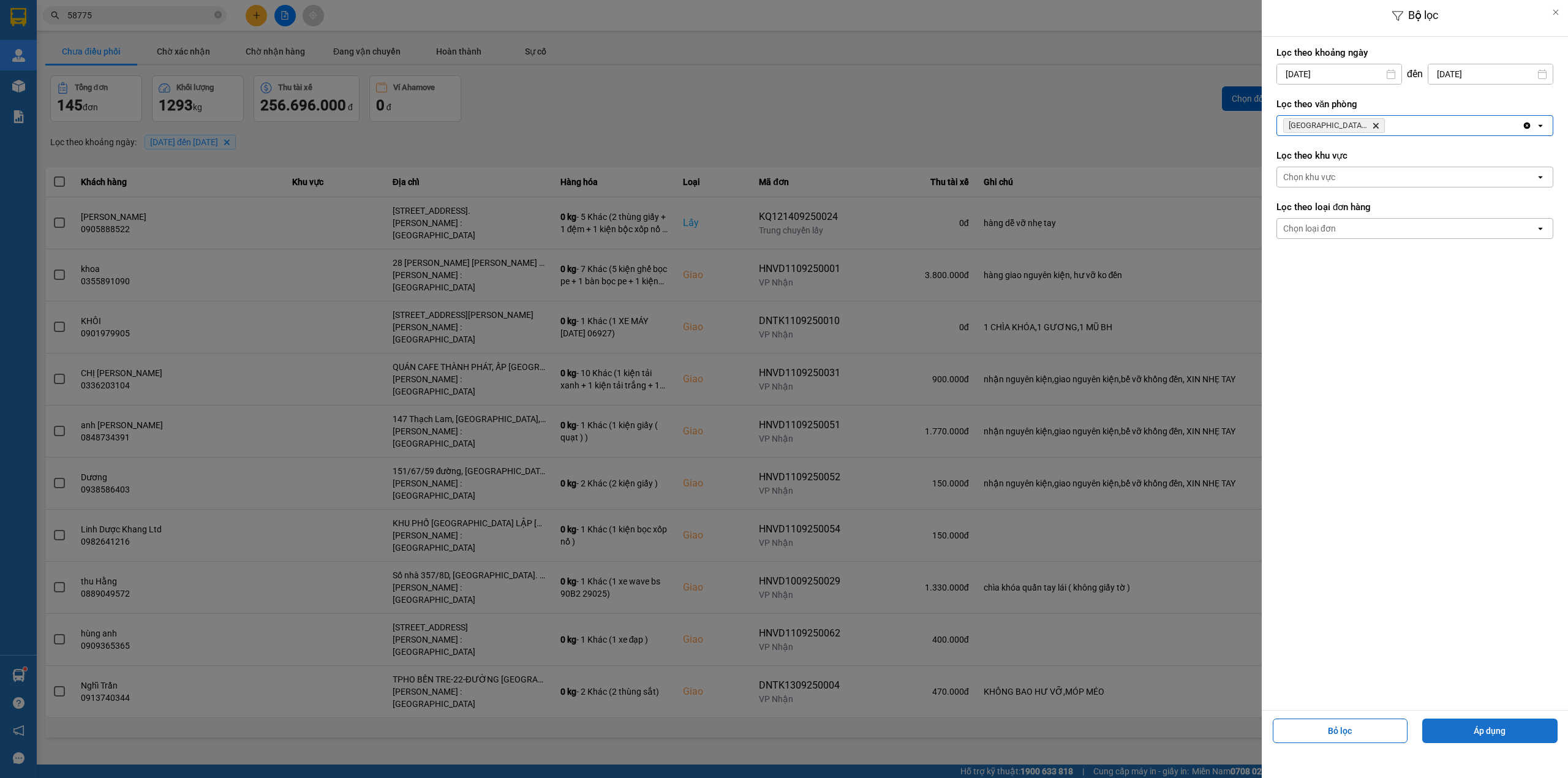
click at [1481, 721] on button "Áp dụng" at bounding box center [1490, 730] width 135 height 24
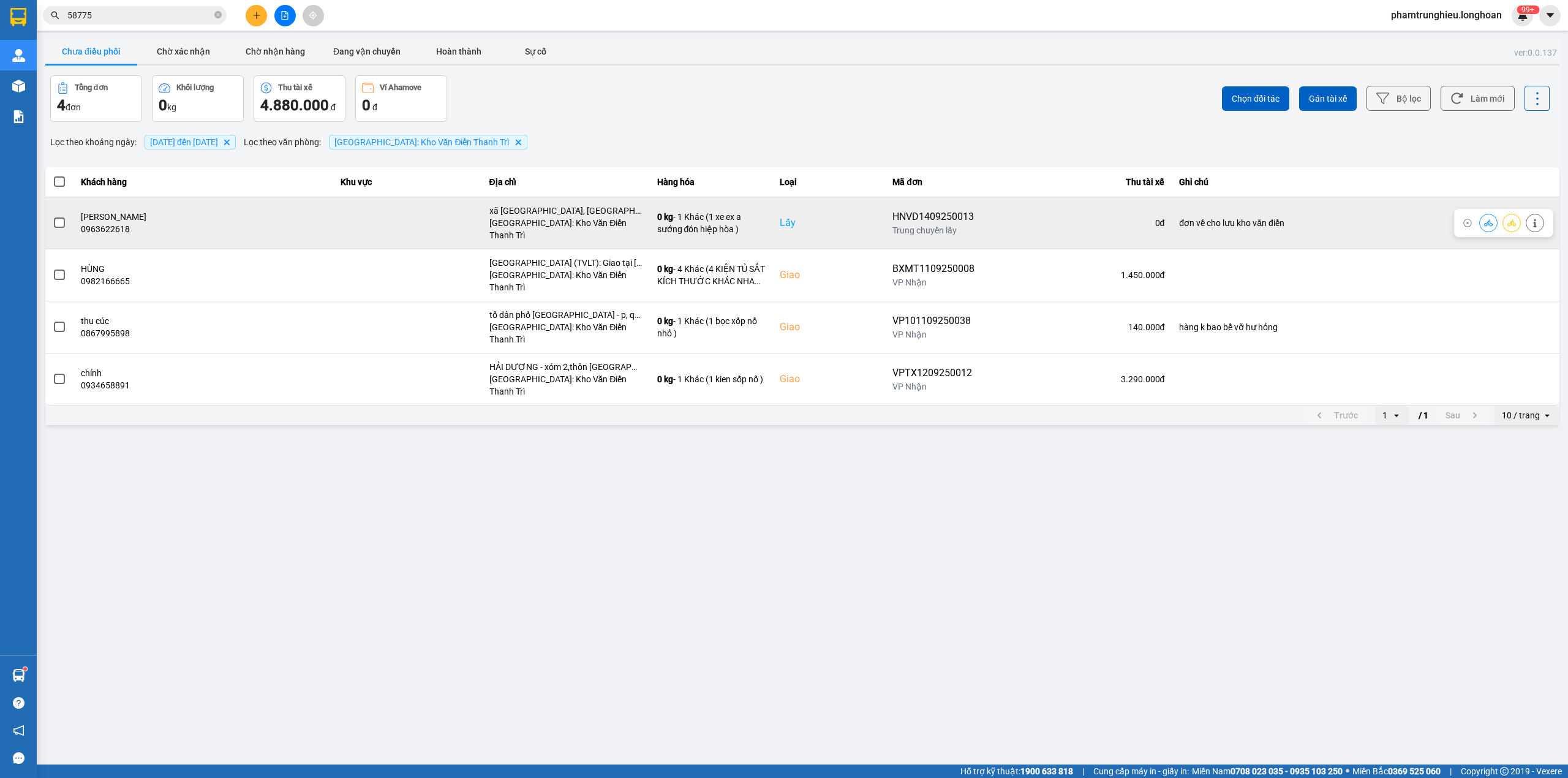
click at [925, 211] on div "HNVD1409250013" at bounding box center [933, 217] width 82 height 15
copy div "HNVD1409250013"
click at [1512, 219] on icon at bounding box center [1511, 222] width 9 height 7
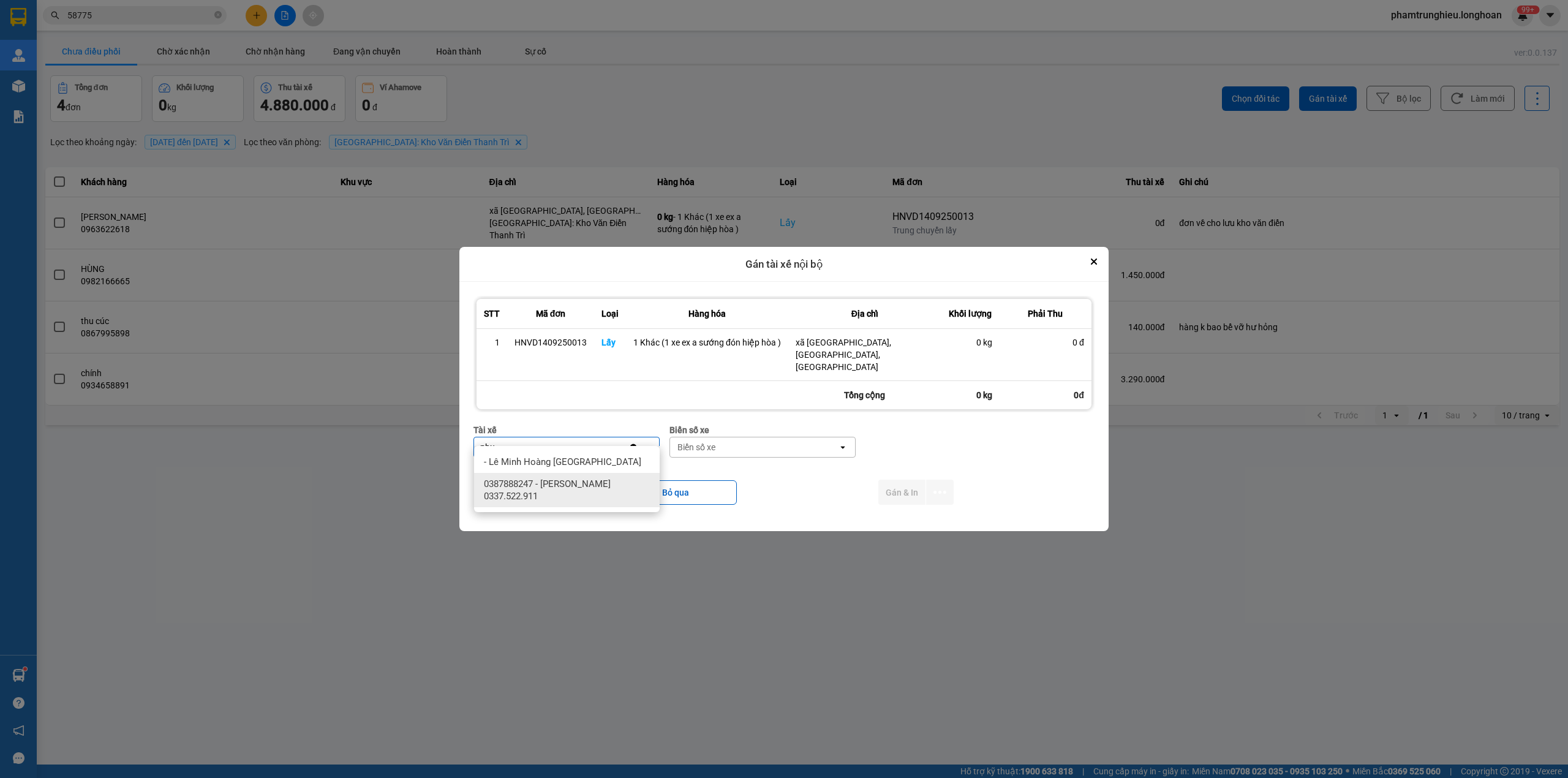
type input "phu"
click at [591, 494] on span "0387888247 - Lê Thanh Phương 0337.522.911" at bounding box center [569, 490] width 171 height 24
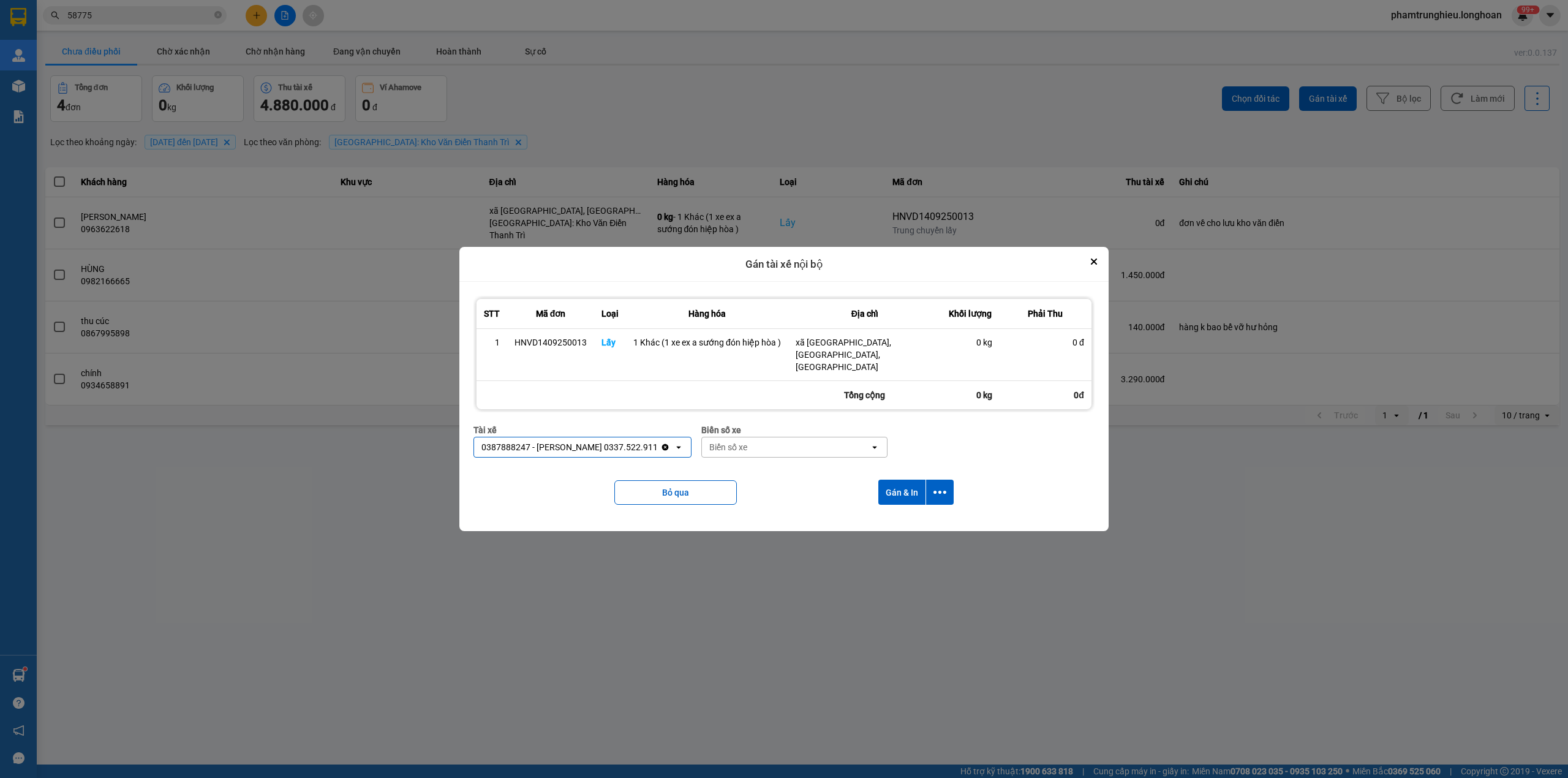
click at [765, 437] on div "Biển số xe" at bounding box center [785, 446] width 168 height 20
type input "14"
click at [768, 476] on div "29E-366.14" at bounding box center [795, 484] width 186 height 22
click at [942, 486] on icon "dialog" at bounding box center [940, 492] width 13 height 13
click at [909, 513] on span "Chỉ gán tài" at bounding box center [891, 514] width 40 height 13
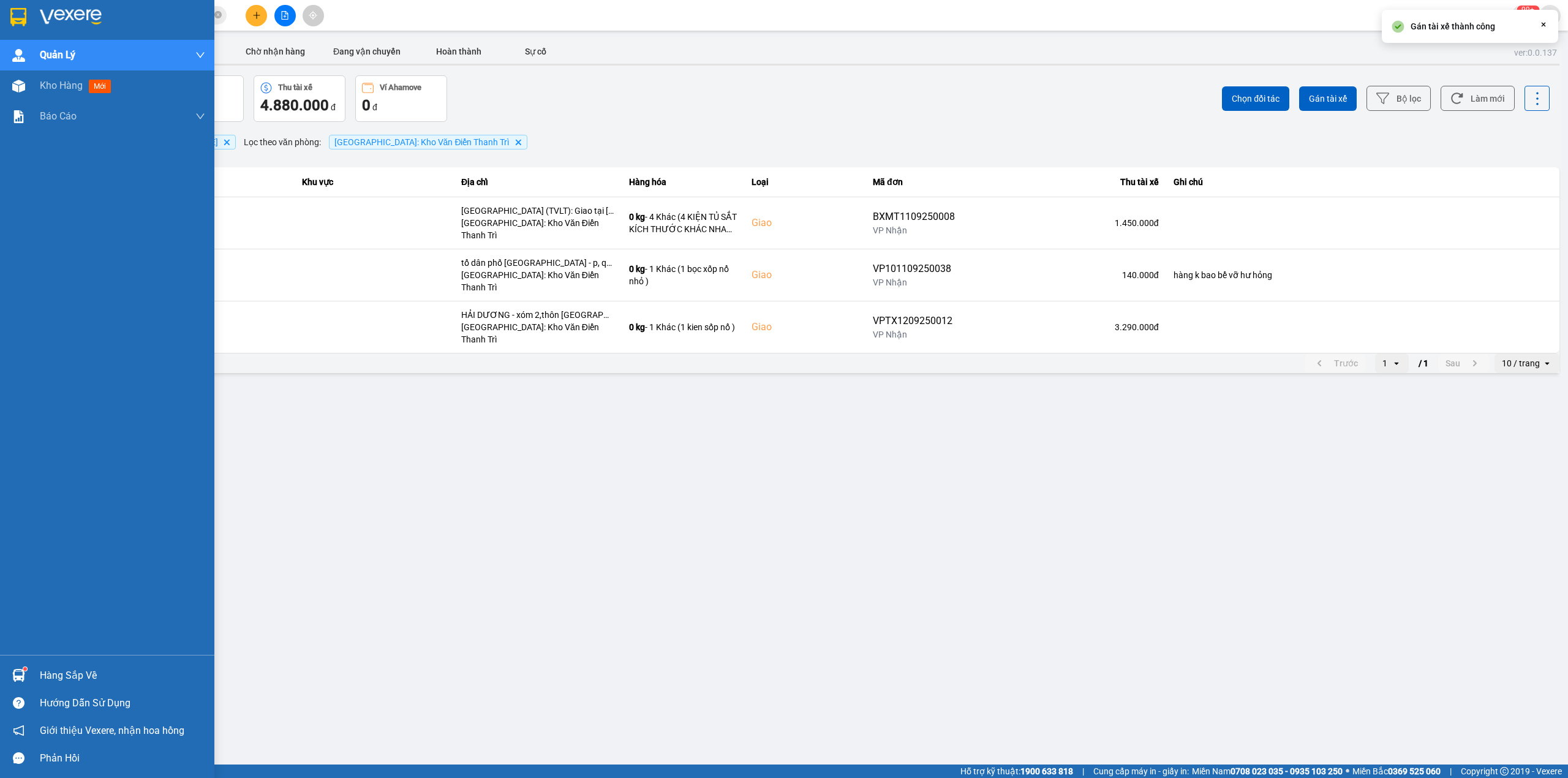
click at [3, 20] on div at bounding box center [107, 20] width 214 height 40
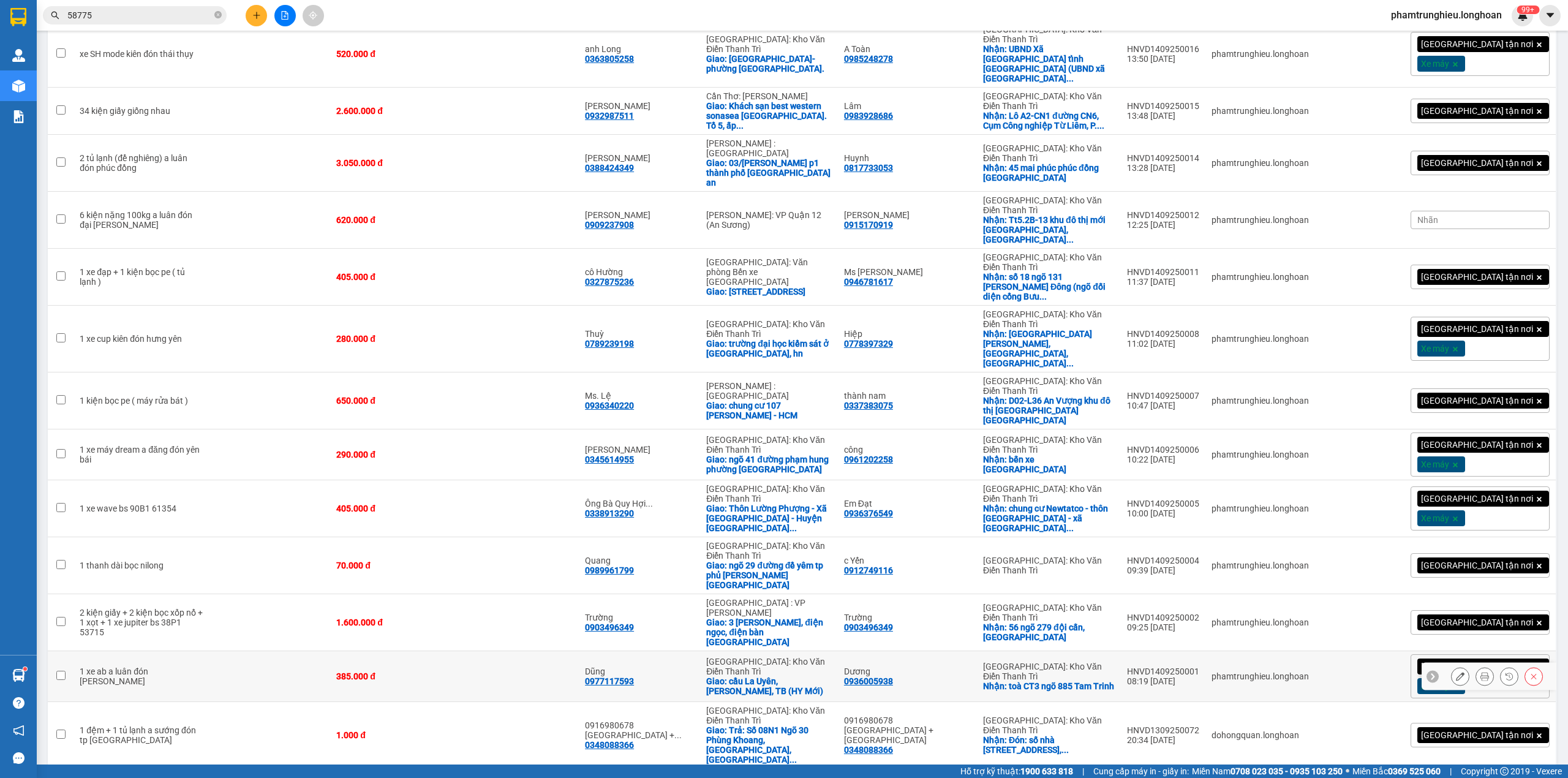
scroll to position [653, 0]
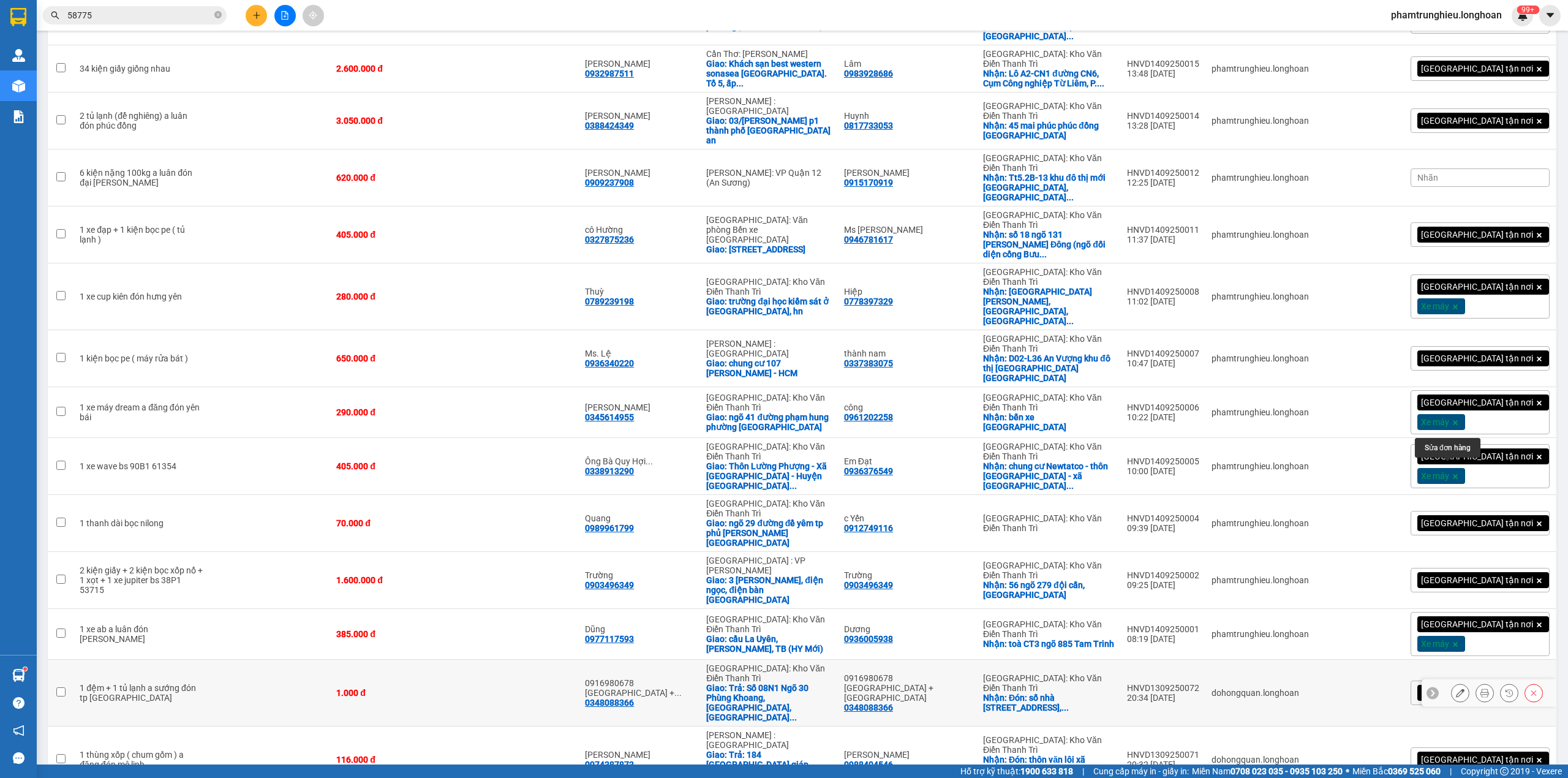
click at [1456, 688] on icon at bounding box center [1460, 692] width 9 height 9
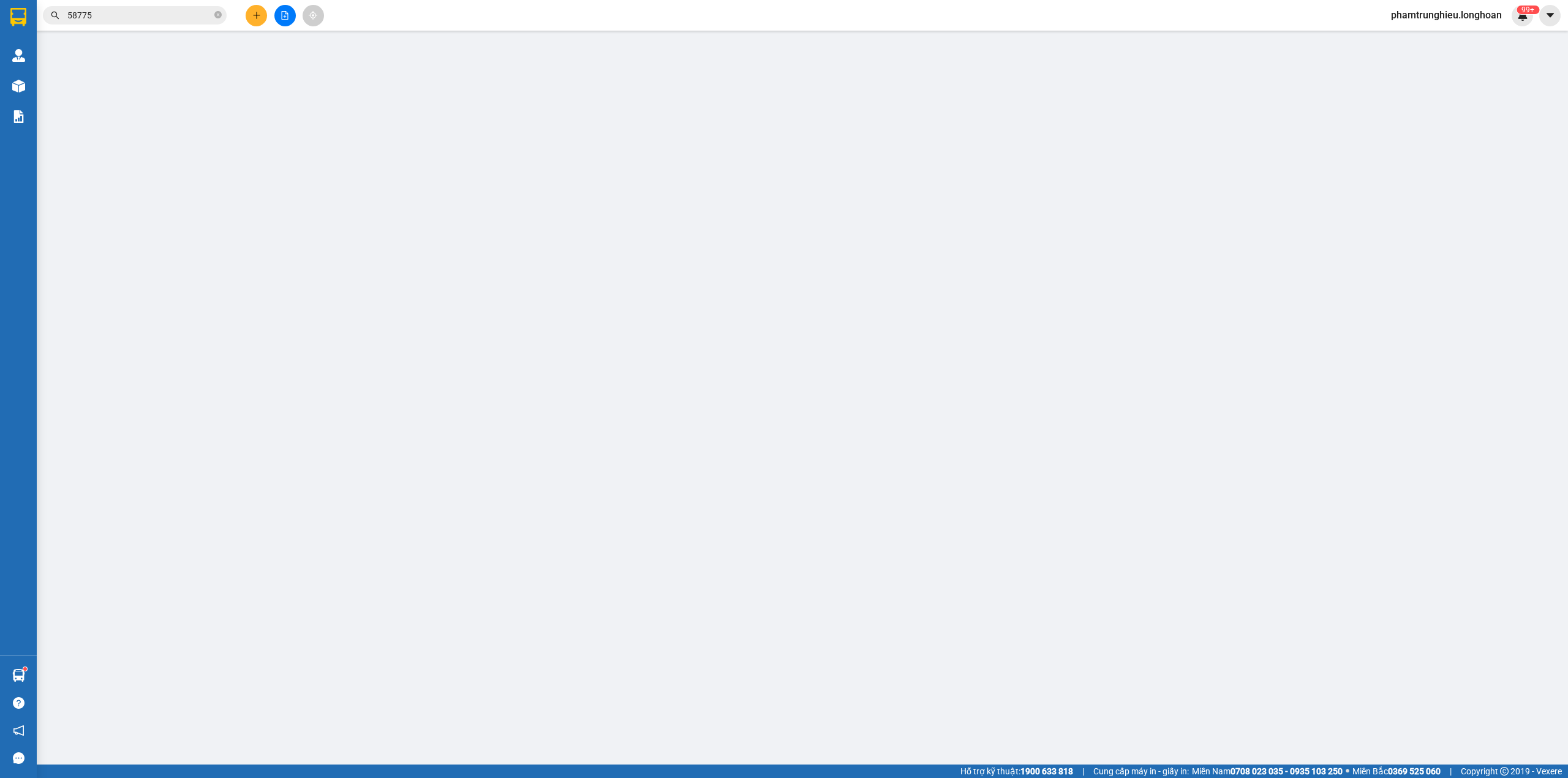
type input "0348088366"
type input "0916980678 [GEOGRAPHIC_DATA] + [GEOGRAPHIC_DATA]"
checkbox input "true"
type input "Đón: số nhà 18 đường Kinh bắc 85, phường Kinh bắc, TP Bắc Ninh"
type input "0348088366"
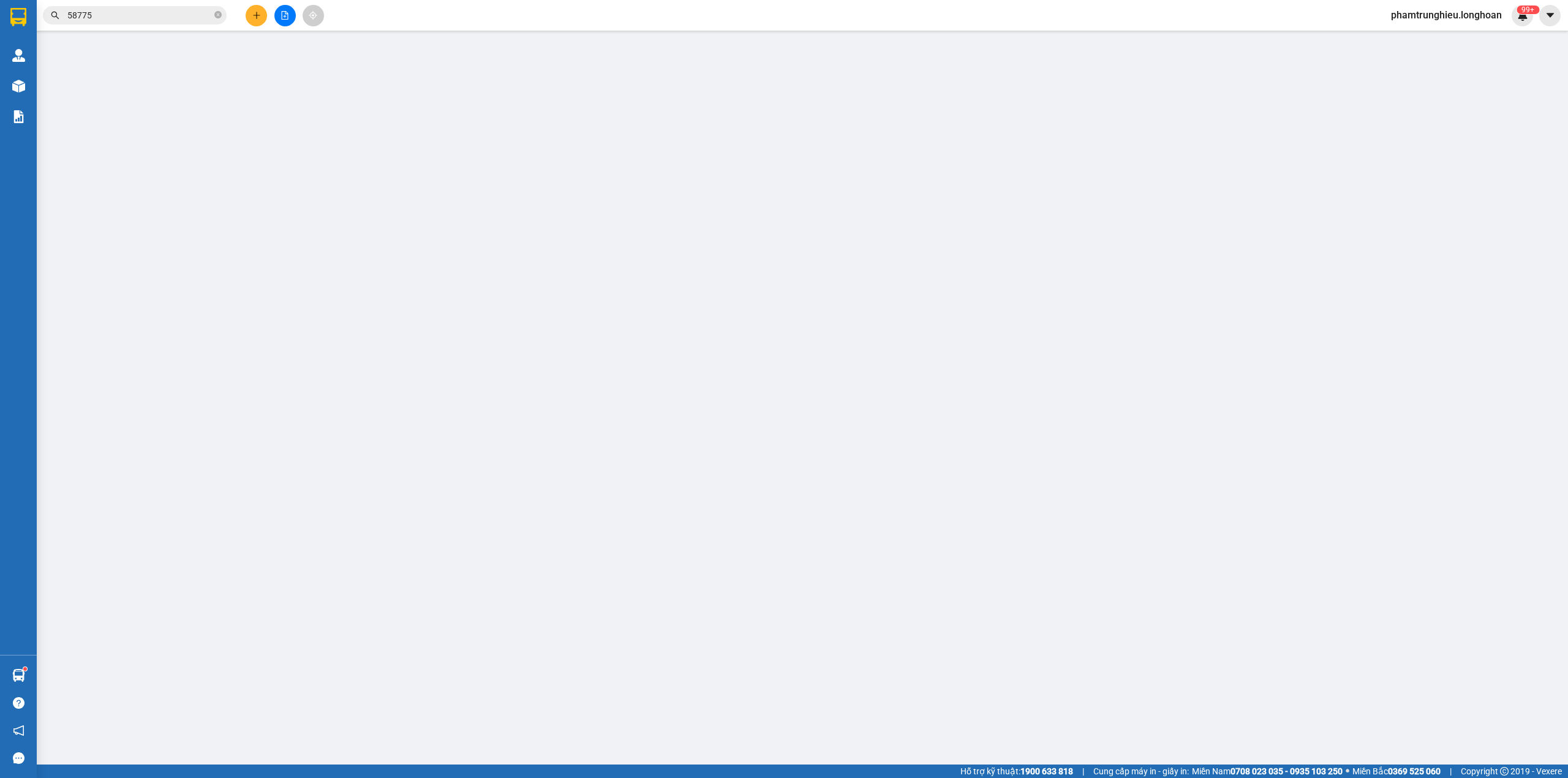
type input "0916980678 [GEOGRAPHIC_DATA] + [GEOGRAPHIC_DATA]"
checkbox input "true"
type input "Trả: Số 08N1 Ngõ 30 Phùng Khoang, Thanh Xuân, Hà Nội (cổng trường Đại họa Hà Nộ…"
type input "1.000"
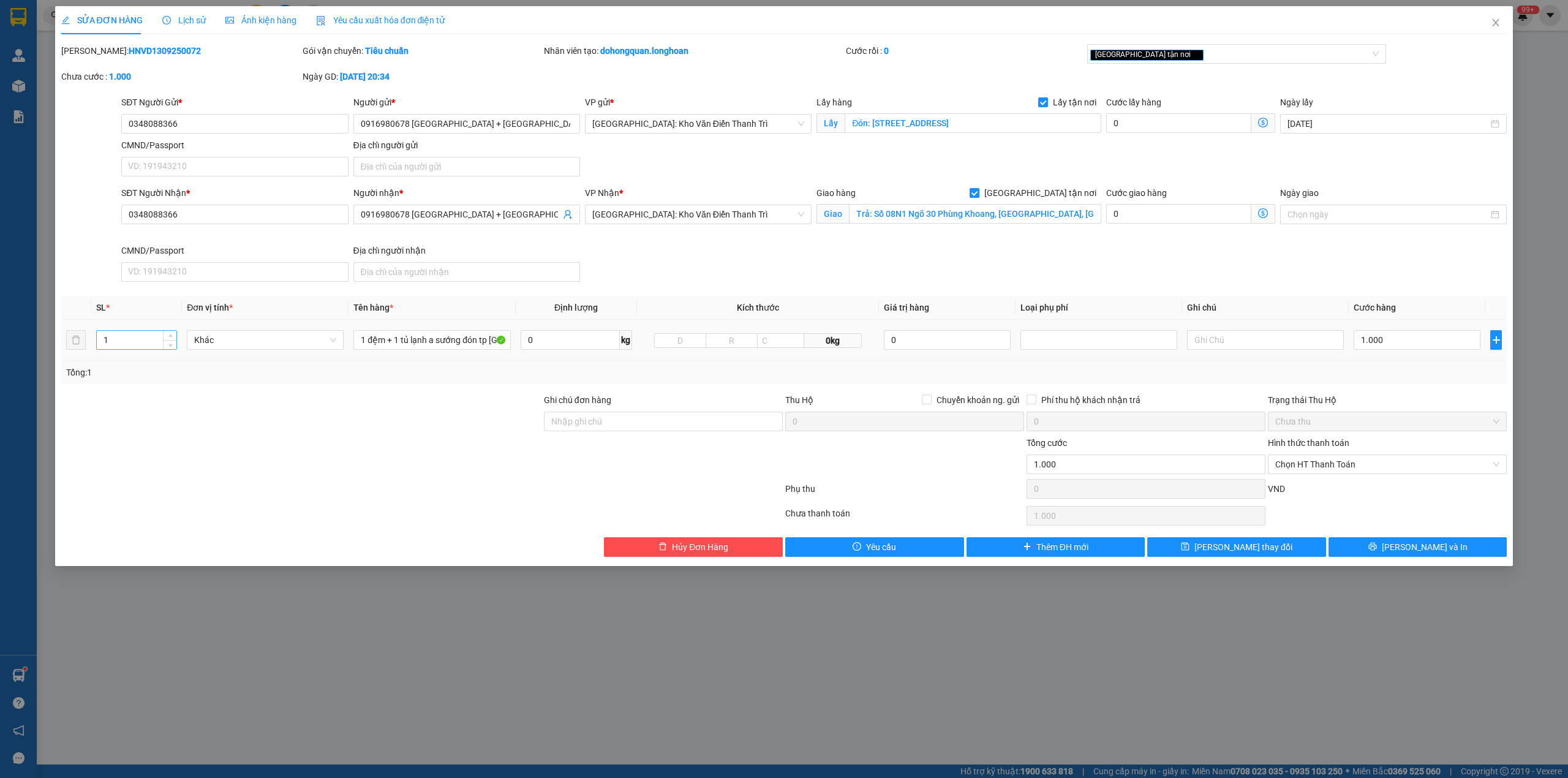
click at [141, 344] on input "1" at bounding box center [136, 339] width 80 height 18
type input "2"
click at [444, 349] on input "1 đệm + 1 tủ lạnh a sướng đón tp [GEOGRAPHIC_DATA]" at bounding box center [432, 339] width 157 height 20
click at [443, 341] on input "1 đệm + 1 tủ lạnh a sướng đón tp [GEOGRAPHIC_DATA]" at bounding box center [432, 339] width 157 height 20
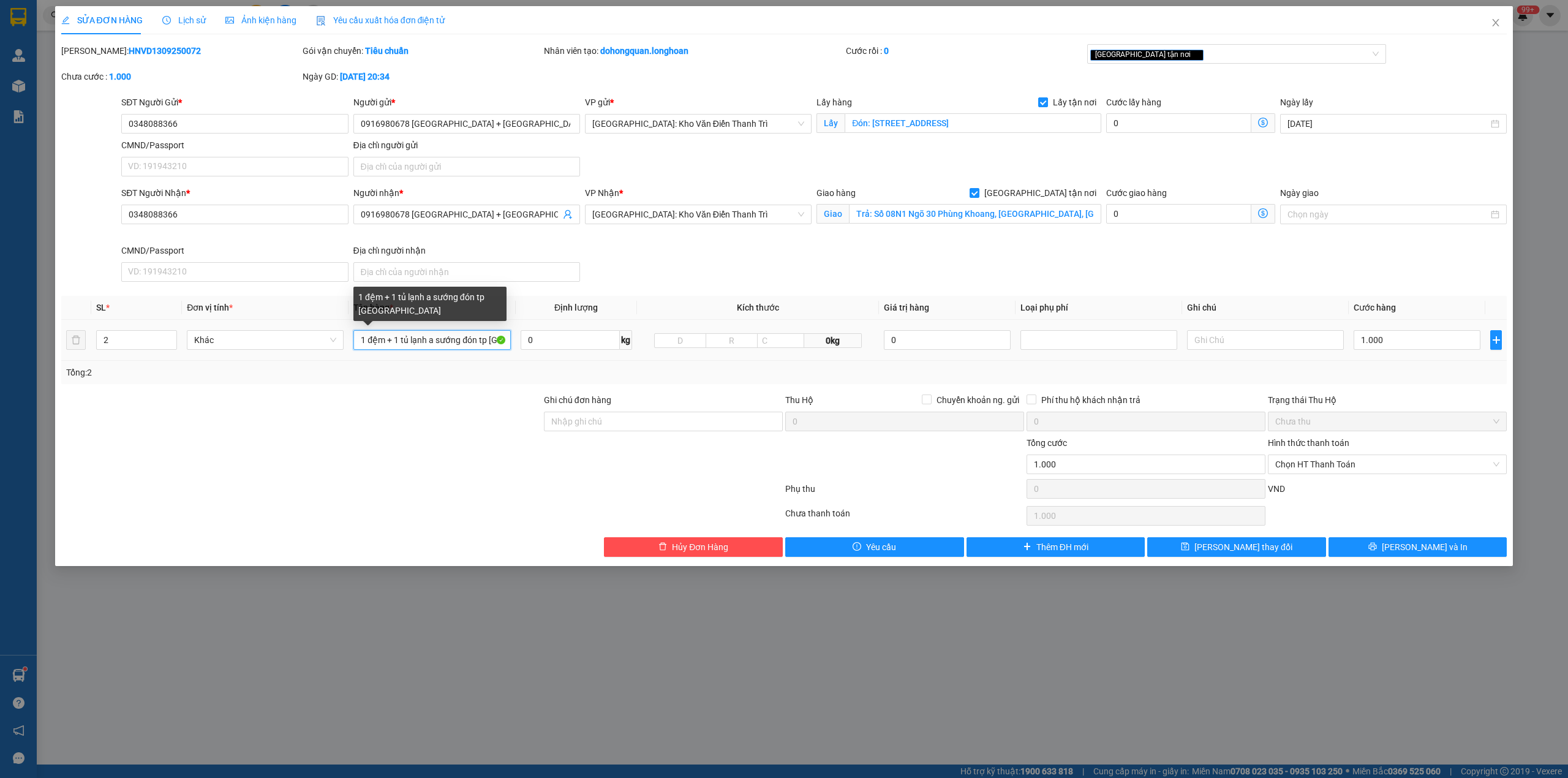
click at [443, 341] on input "1 đệm + 1 tủ lạnh a sướng đón tp [GEOGRAPHIC_DATA]" at bounding box center [432, 339] width 157 height 20
type input "1 đệm + 1 tủ lạnh"
click at [387, 465] on div at bounding box center [301, 458] width 483 height 43
click at [1386, 333] on input "1.000" at bounding box center [1417, 339] width 127 height 20
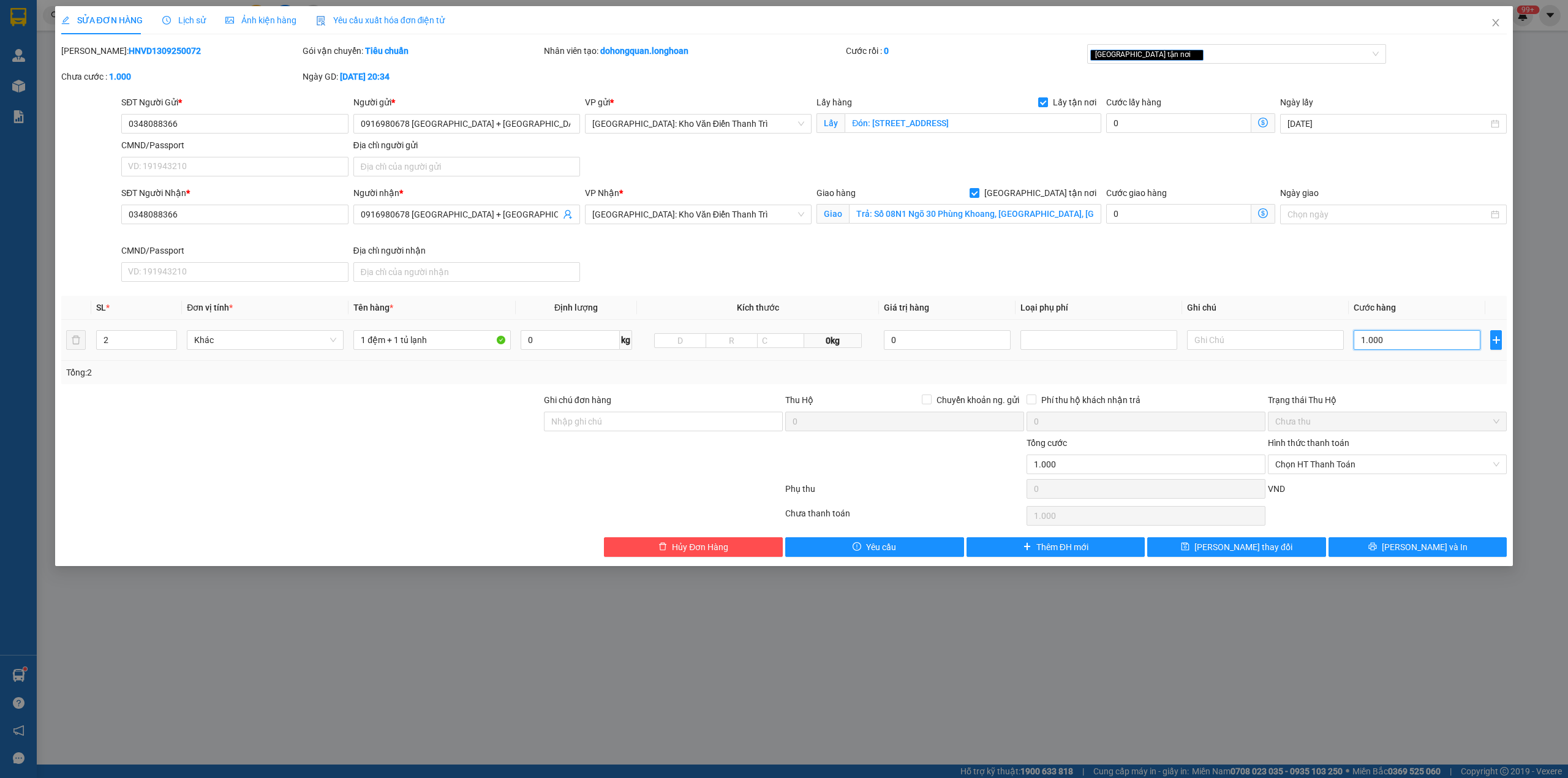
type input "3"
type input "30"
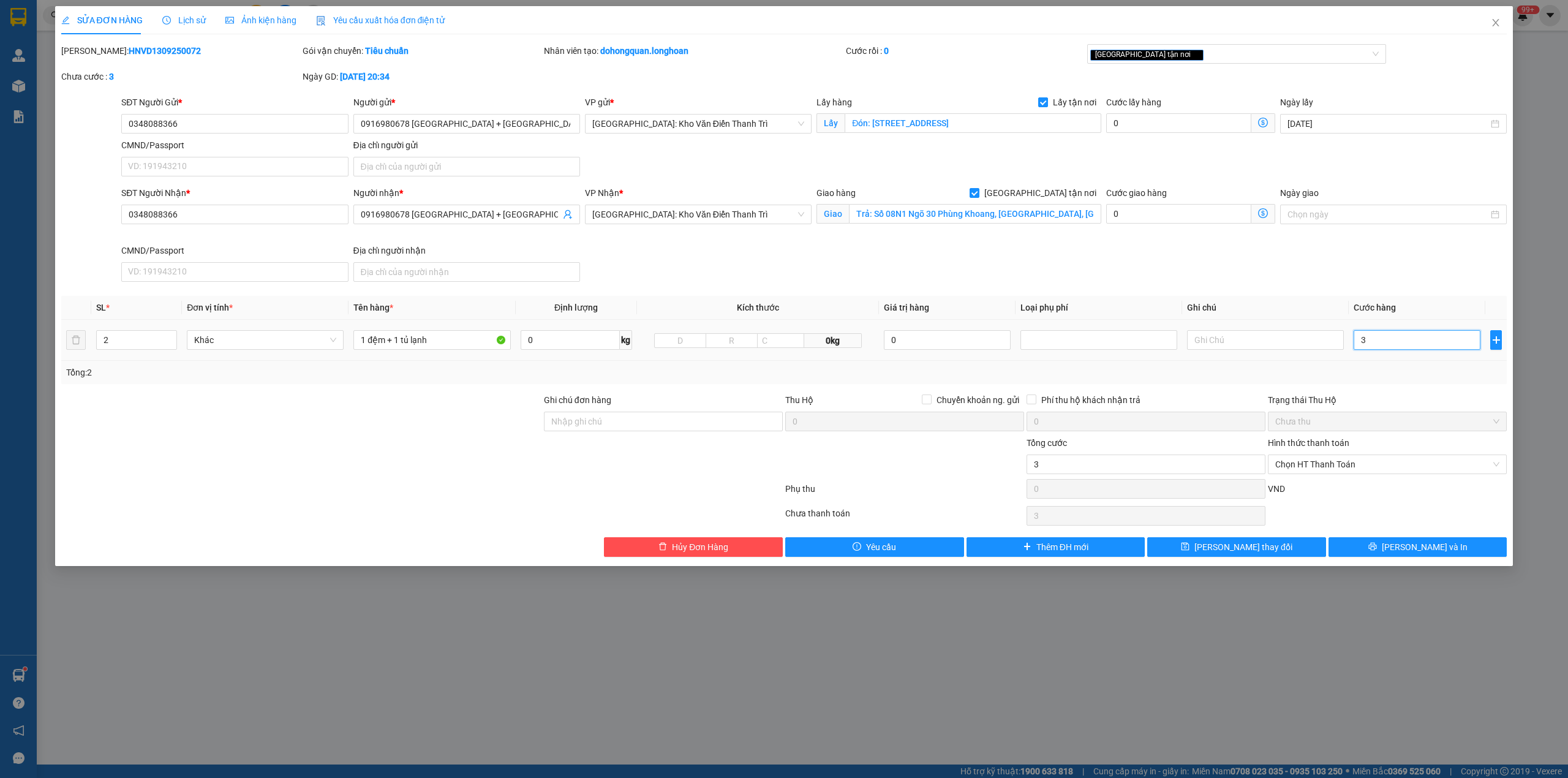
type input "30"
type input "300"
type input "3.000"
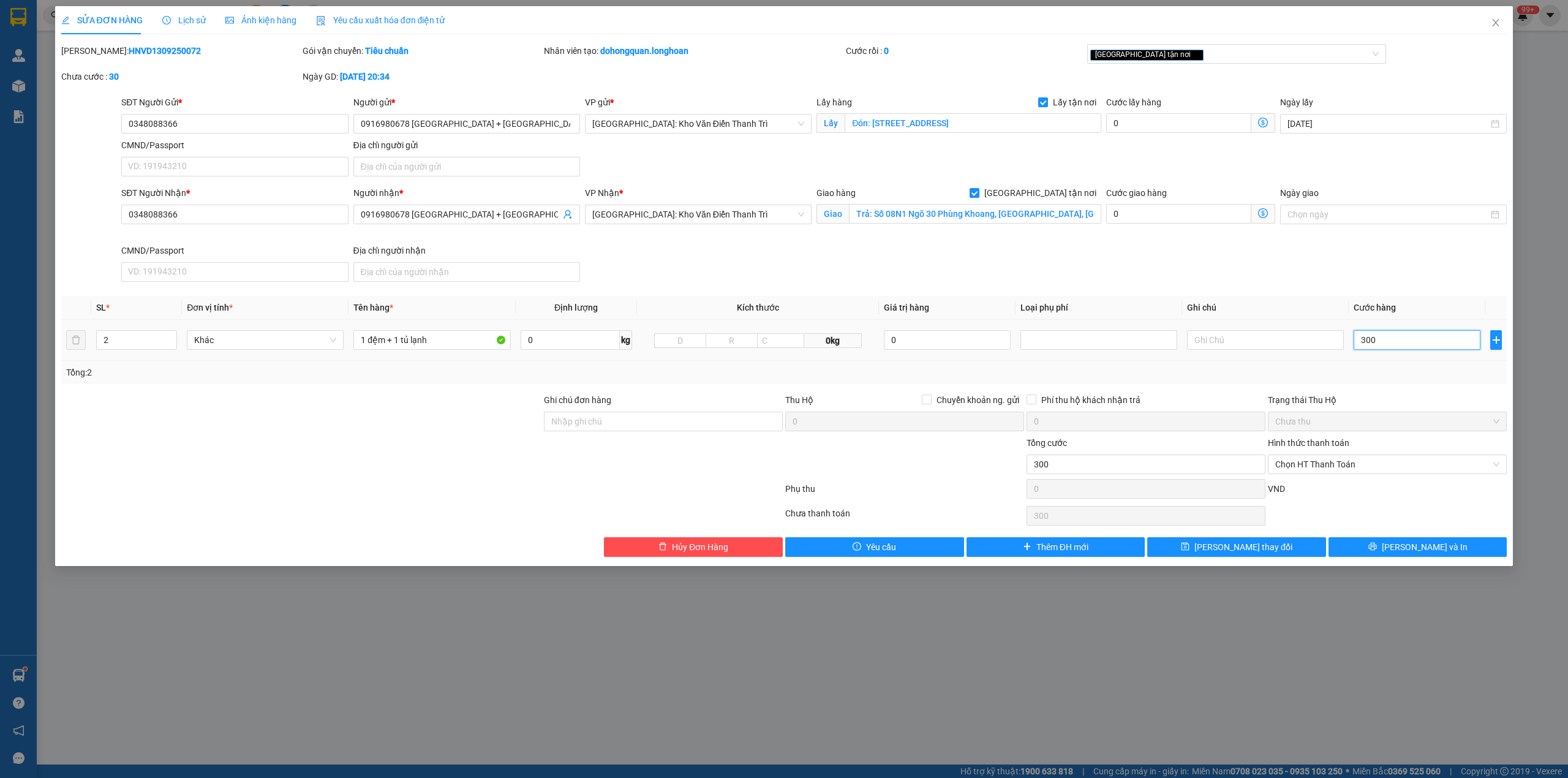
type input "3.000"
type input "30.000"
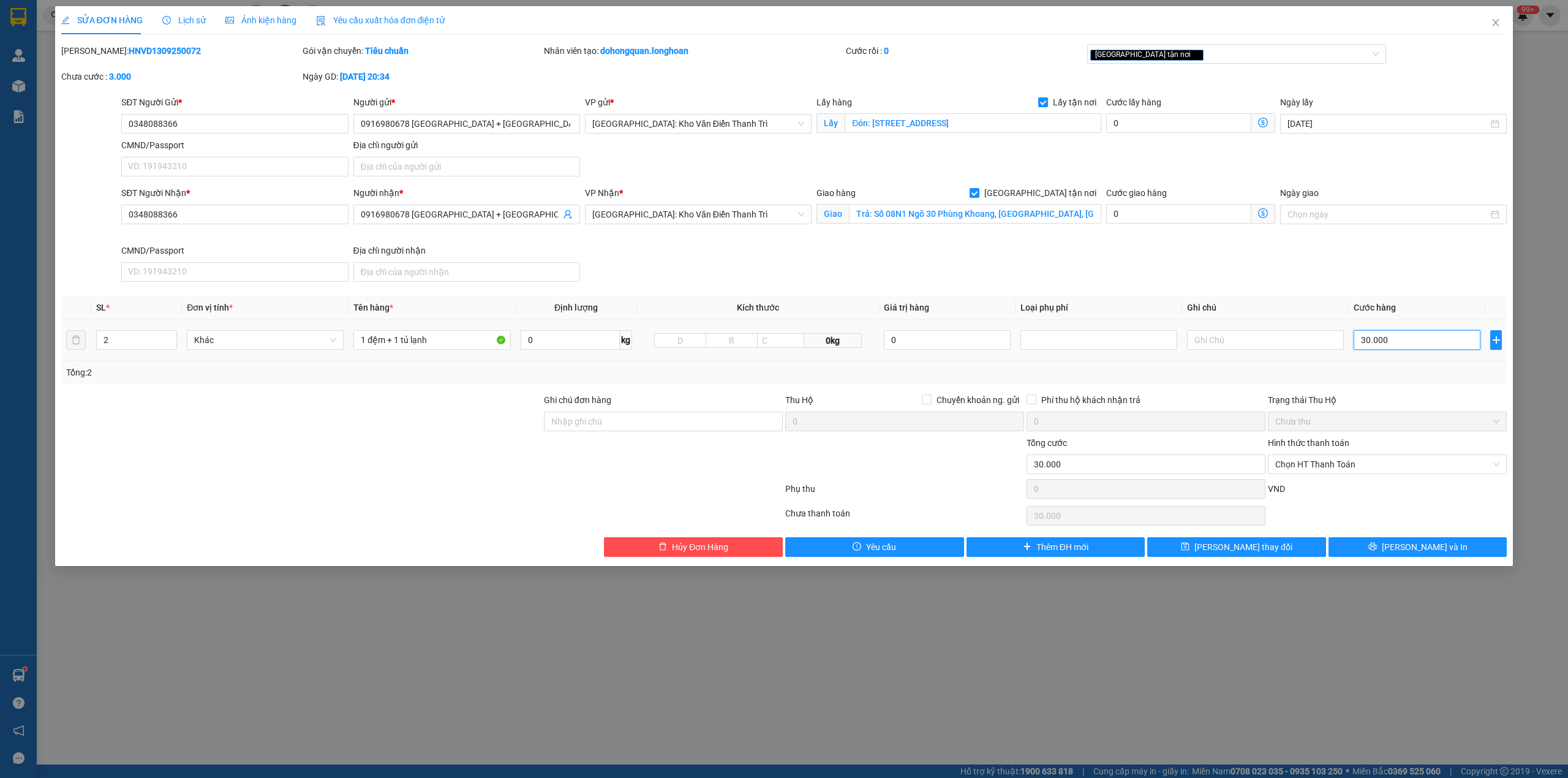
type input "300.000"
click at [217, 130] on input "0348088366" at bounding box center [235, 124] width 227 height 20
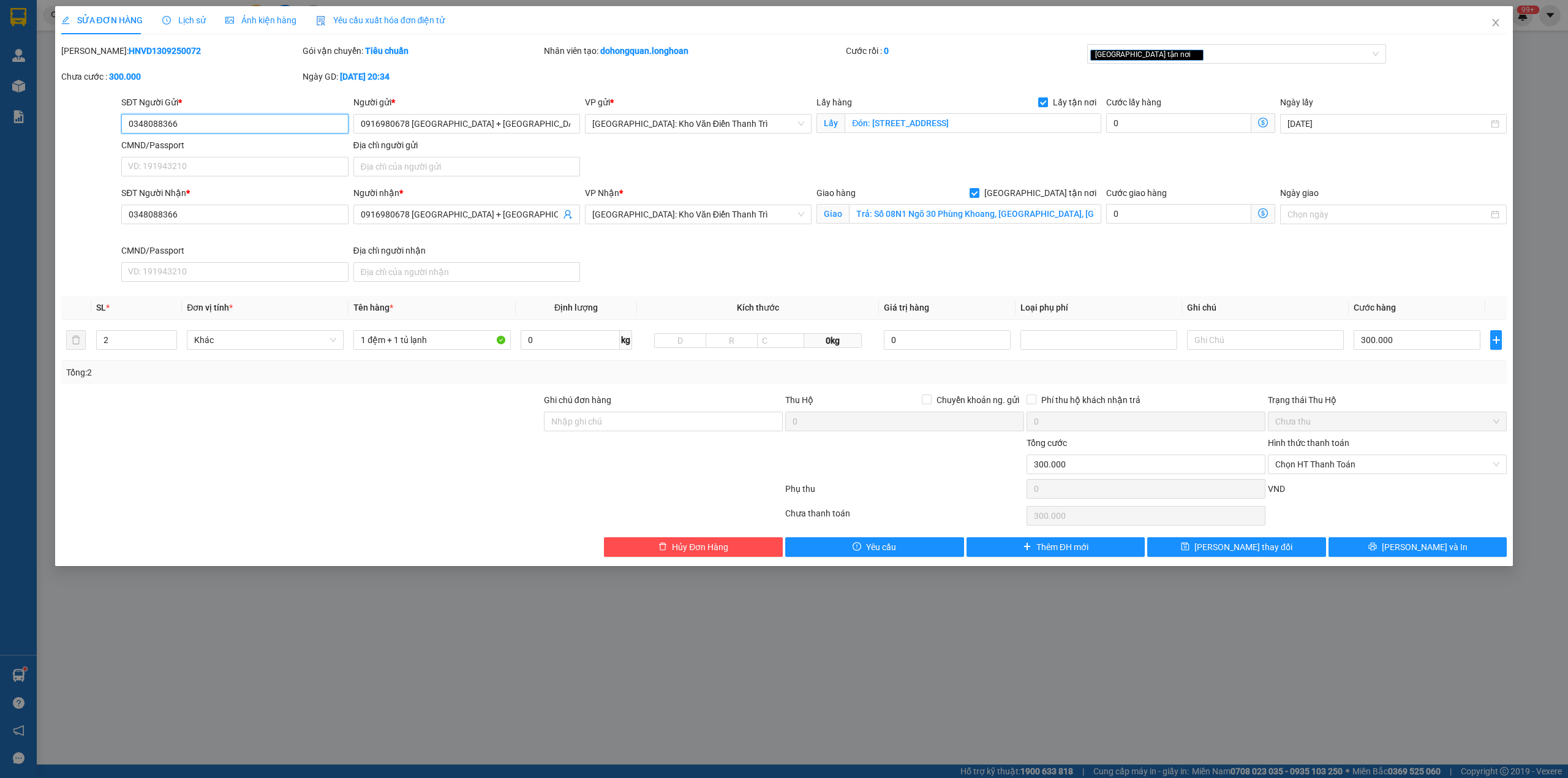
click at [205, 124] on input "0348088366" at bounding box center [235, 124] width 227 height 20
click at [1422, 547] on span "[PERSON_NAME] và In" at bounding box center [1425, 546] width 86 height 13
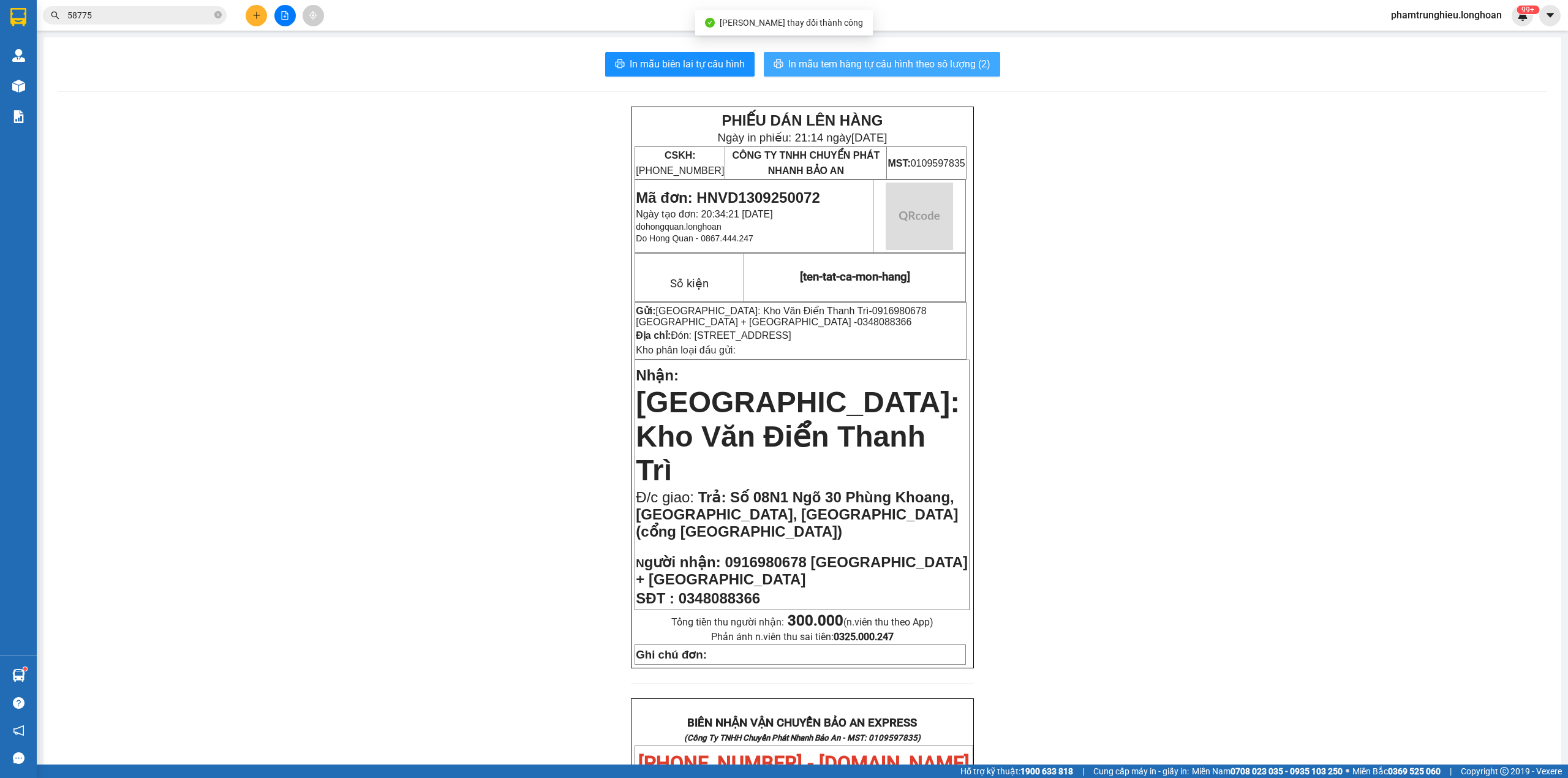
click at [870, 64] on span "In mẫu tem hàng tự cấu hình theo số lượng (2)" at bounding box center [889, 64] width 202 height 15
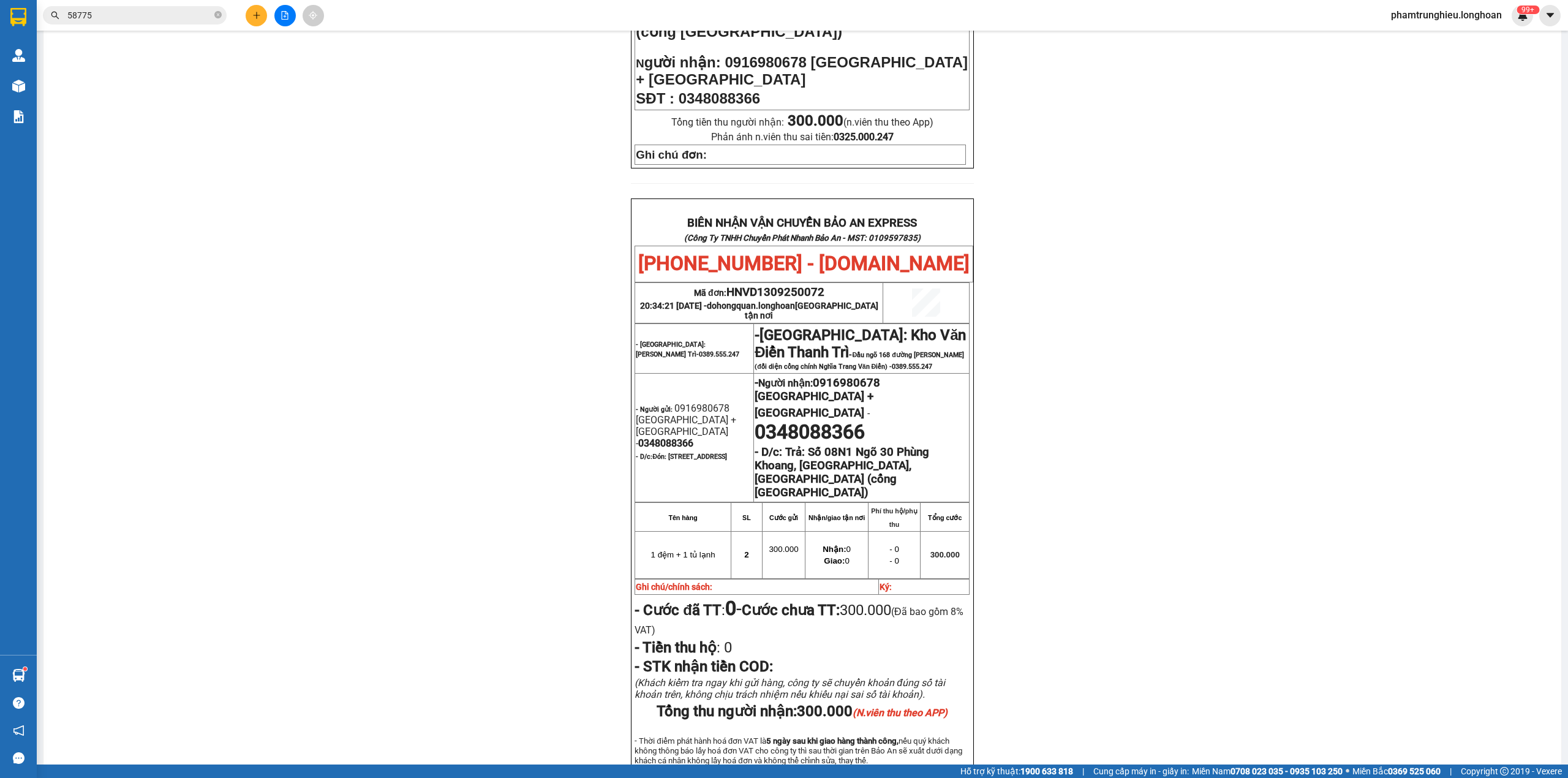
scroll to position [572, 0]
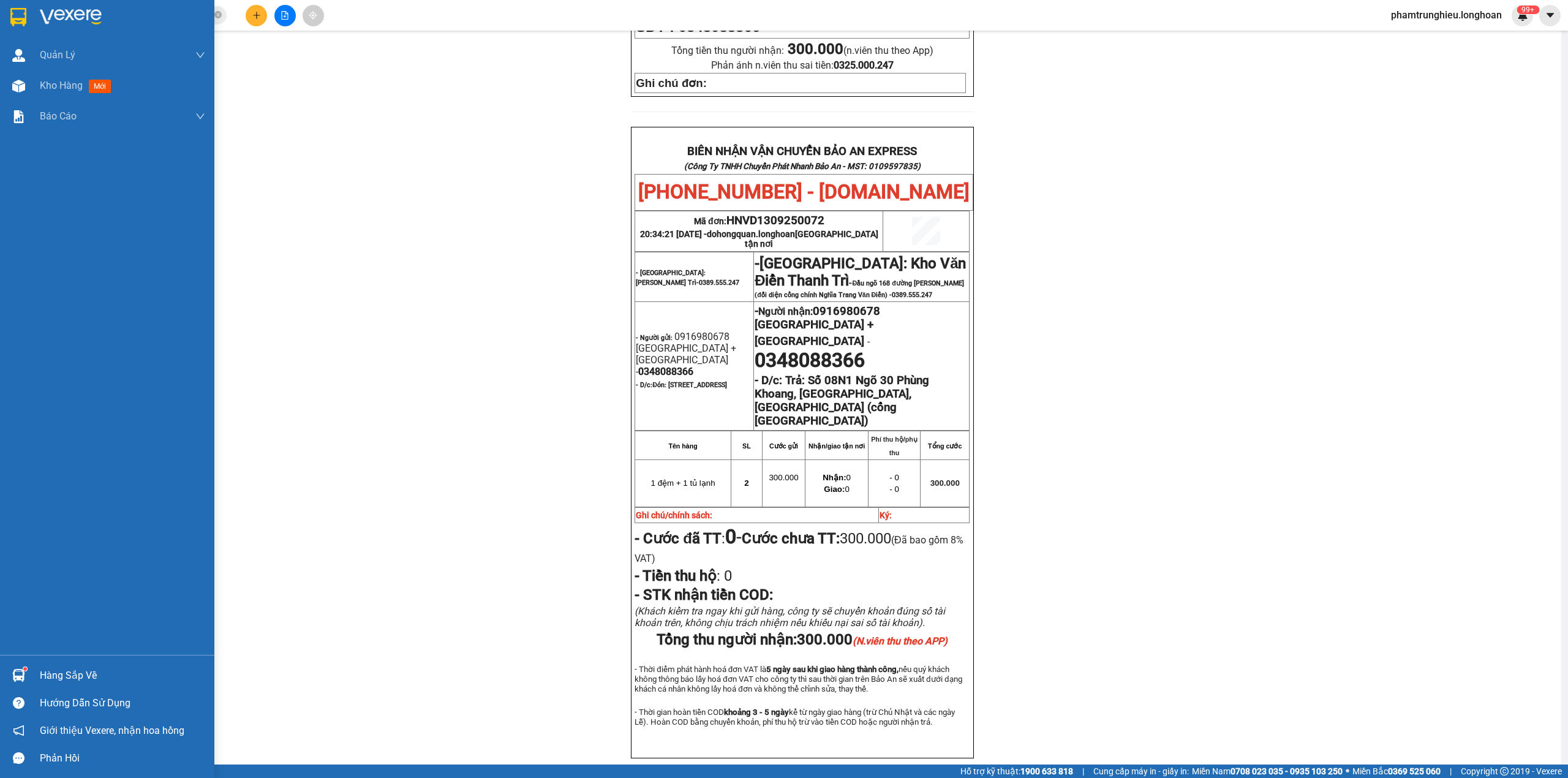
click at [15, 15] on img at bounding box center [18, 17] width 16 height 18
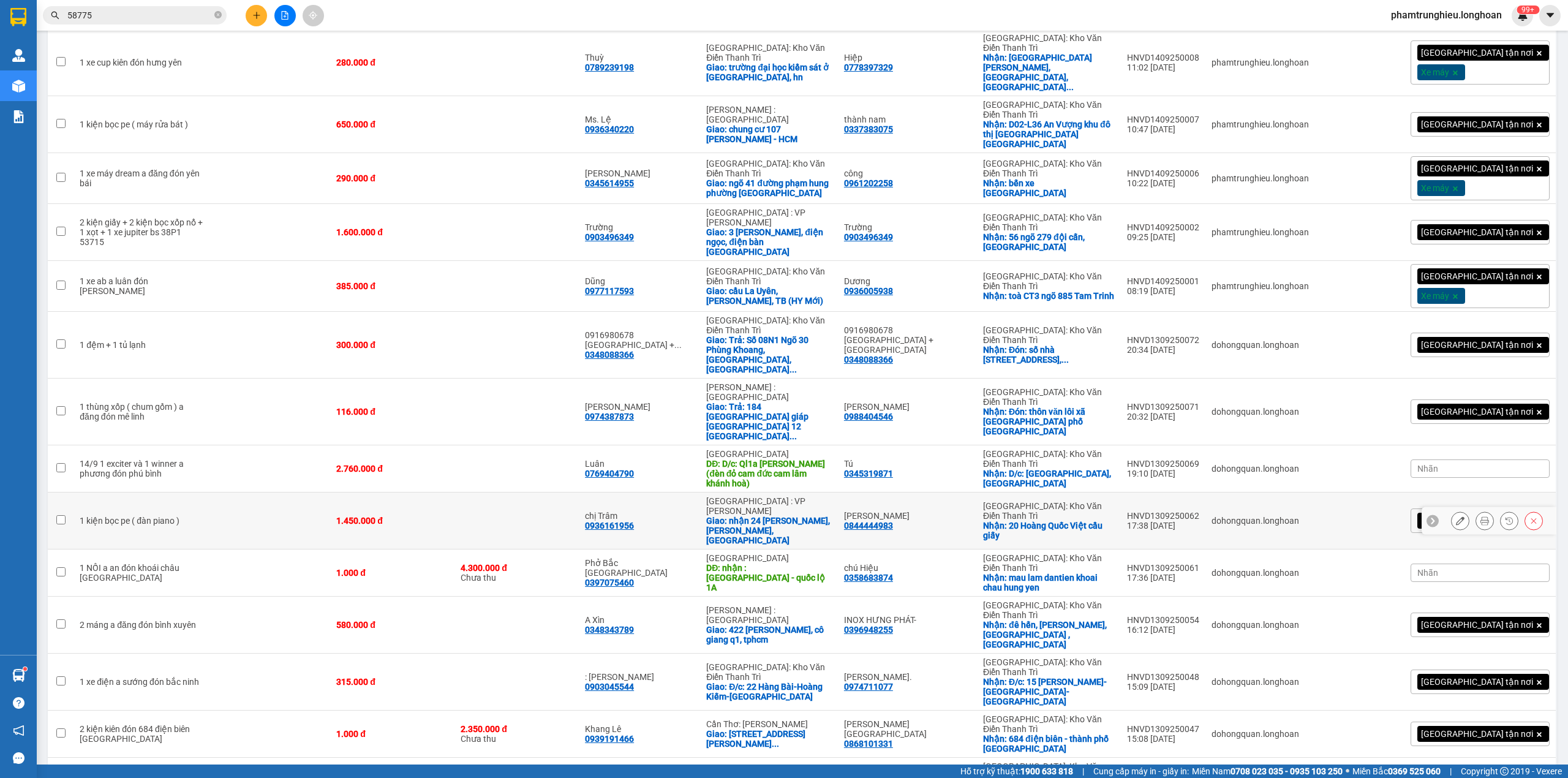
scroll to position [635, 0]
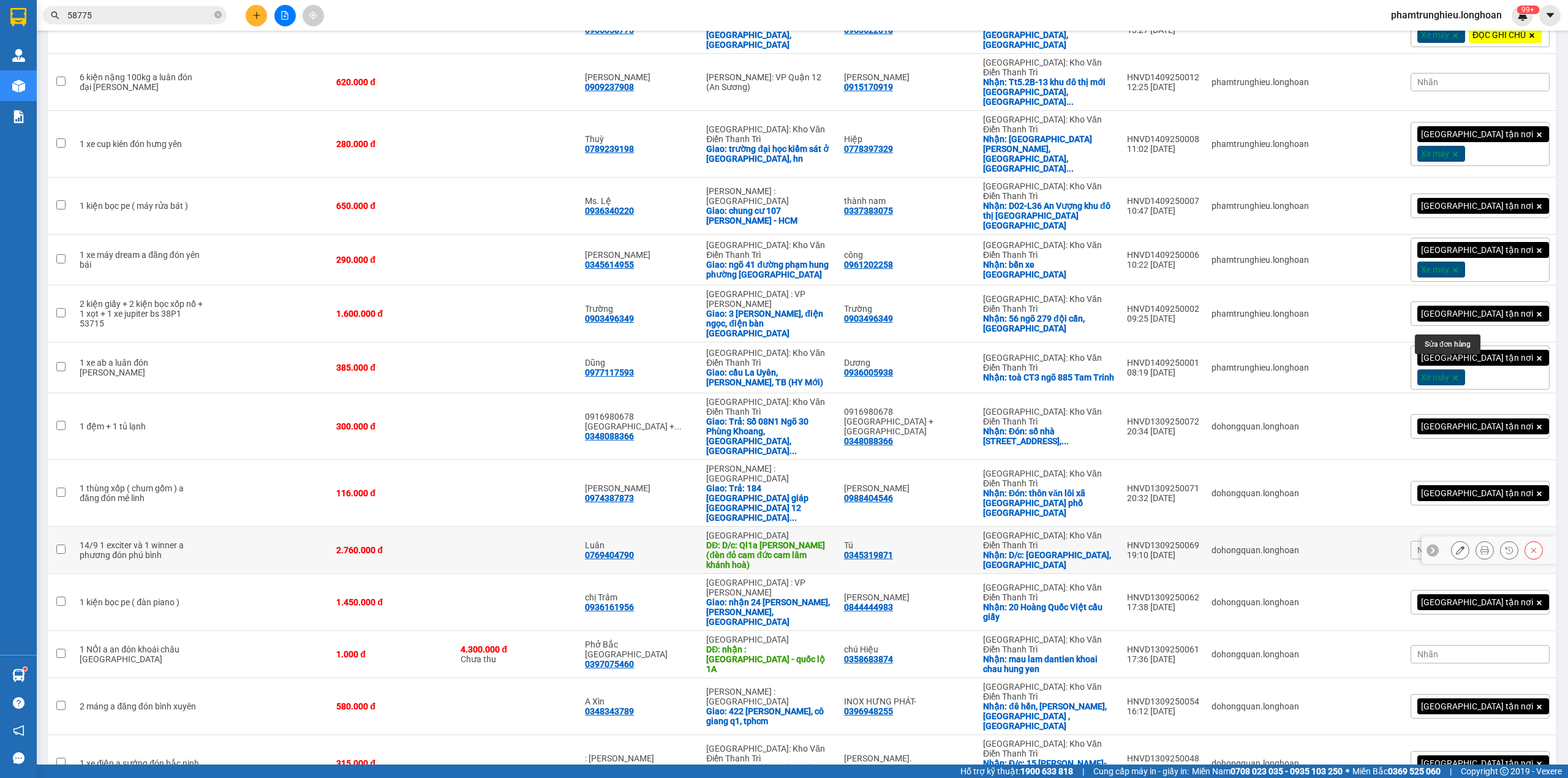
click at [1453, 539] on button at bounding box center [1461, 550] width 17 height 21
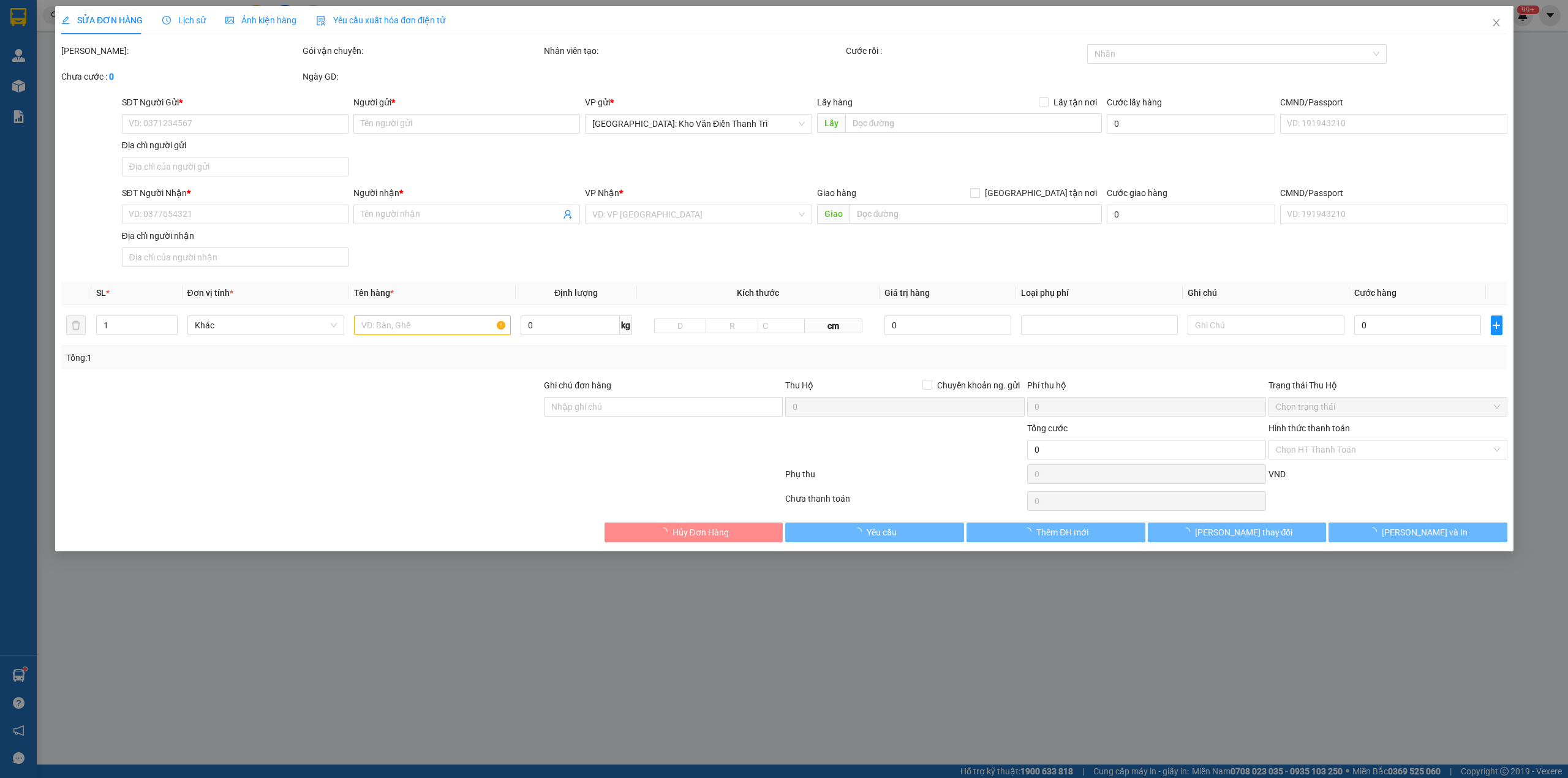
type input "0345319871"
type input "Tú"
checkbox input "true"
type input "D/c: phú bình, thái nguyên"
type input "0769404790"
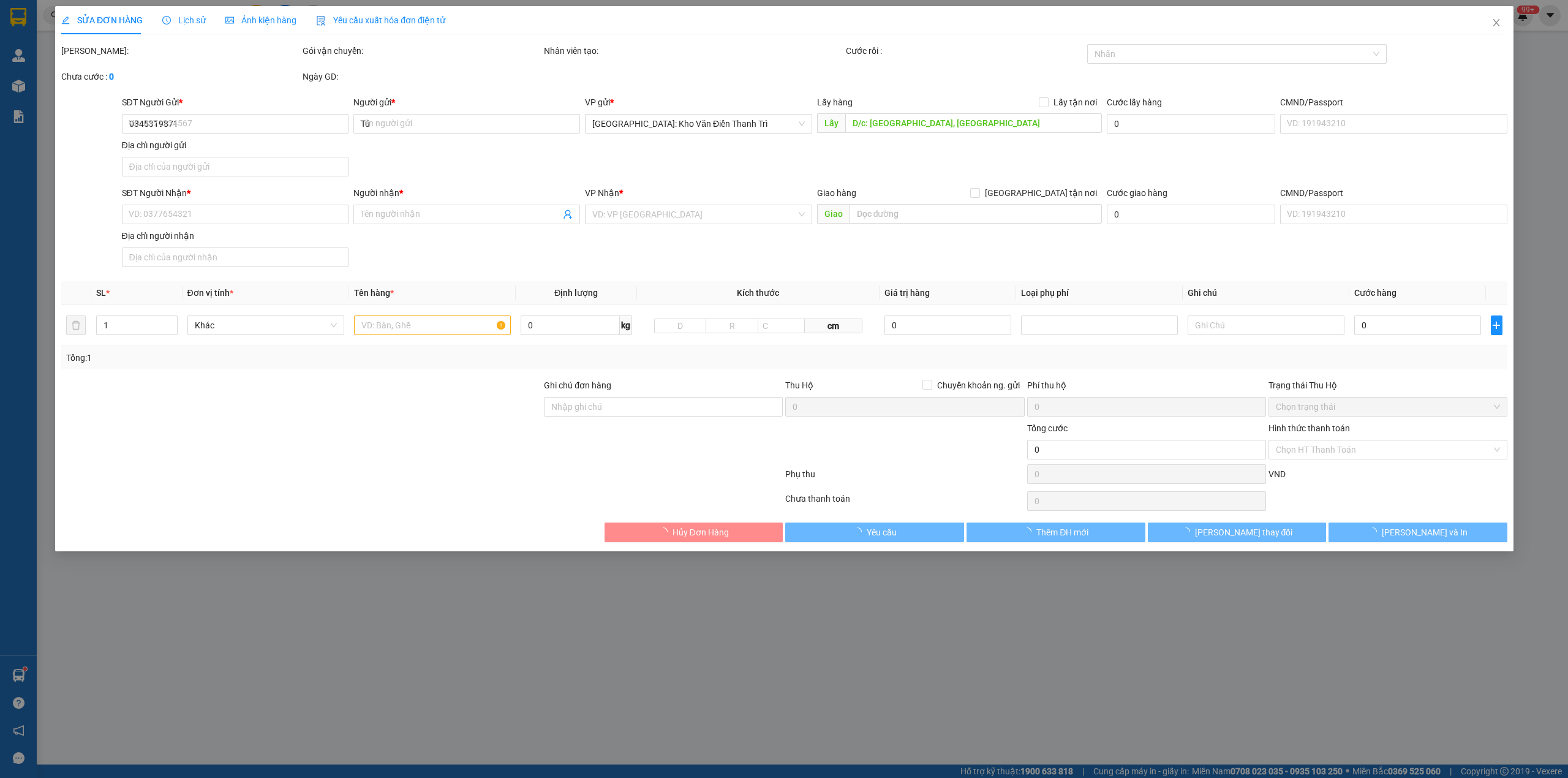
type input "Luân"
type input "D/c: Ql1a Cam Lam (đèn đỏ cam đức cam lâm khánh hoà)"
type input "2.760.000"
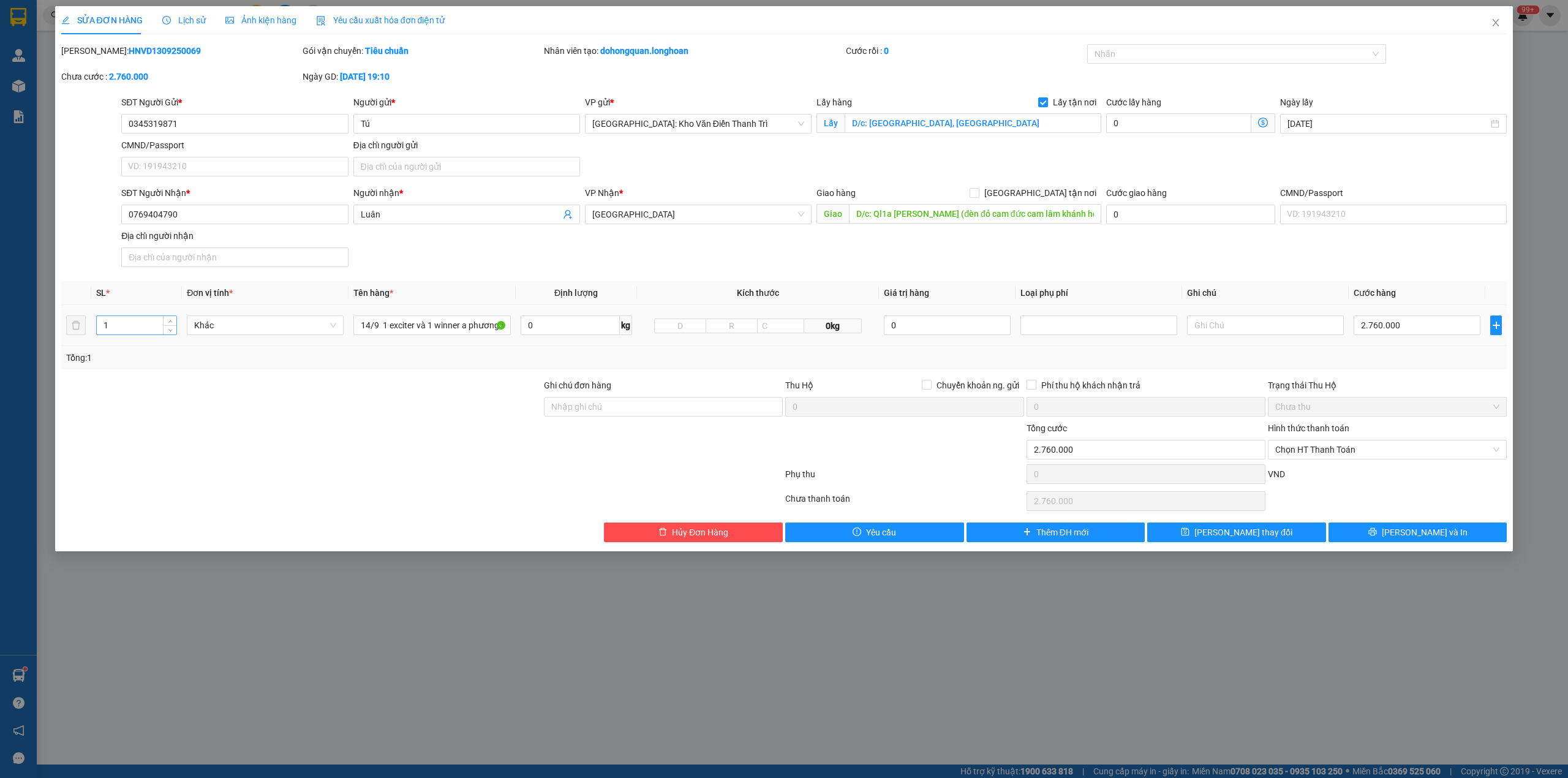
click at [131, 332] on input "1" at bounding box center [136, 324] width 80 height 18
type input "2"
click at [417, 332] on input "14/9 1 exciter và 1 winner a phương đón phú bình" at bounding box center [432, 325] width 157 height 20
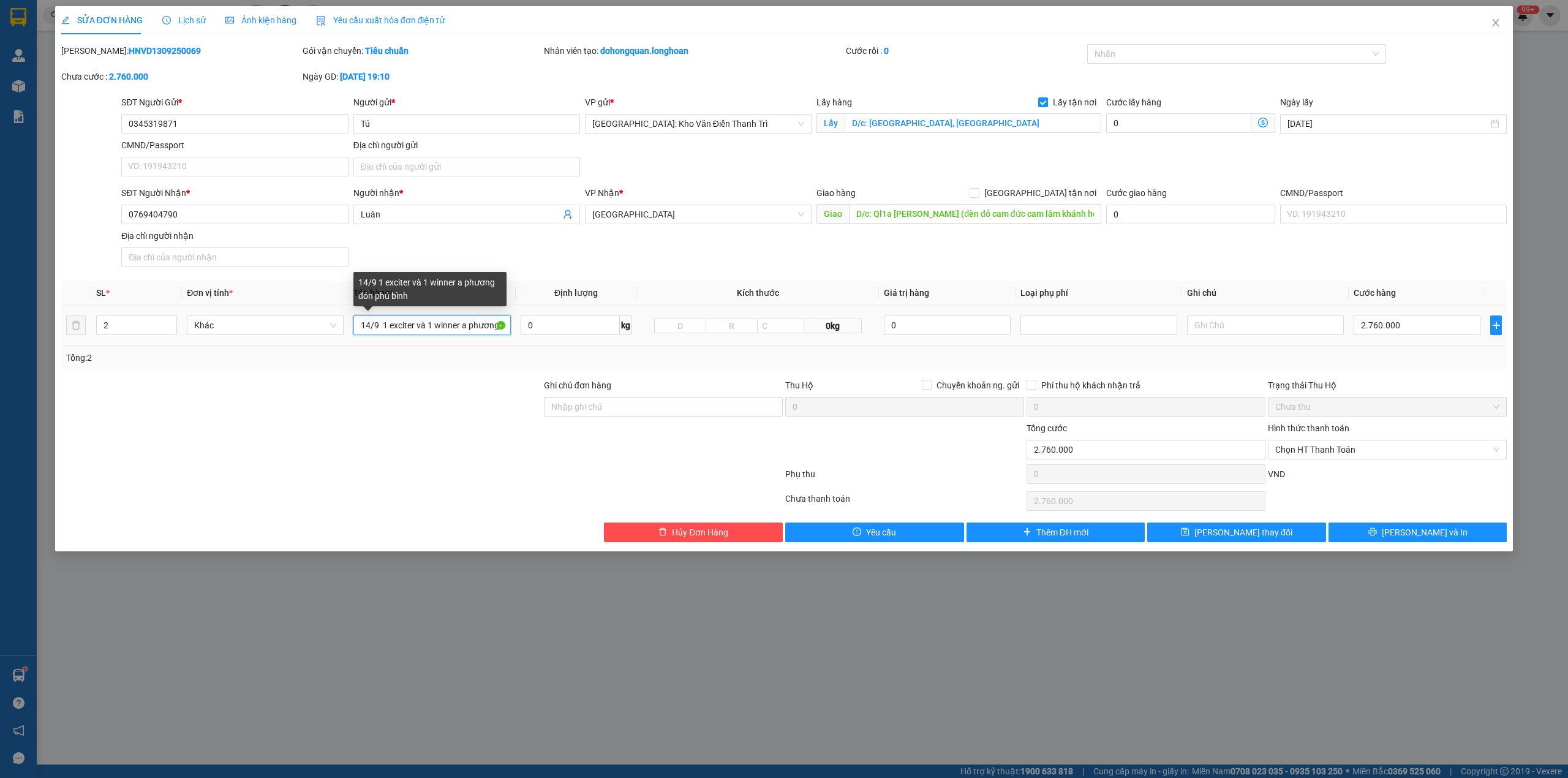
click at [417, 332] on input "14/9 1 exciter và 1 winner a phương đón phú bình" at bounding box center [432, 325] width 157 height 20
click at [272, 459] on div at bounding box center [301, 443] width 483 height 43
click at [399, 326] on input "14/9 1 exciter và 1 winner a phương đón phú bình" at bounding box center [432, 325] width 157 height 20
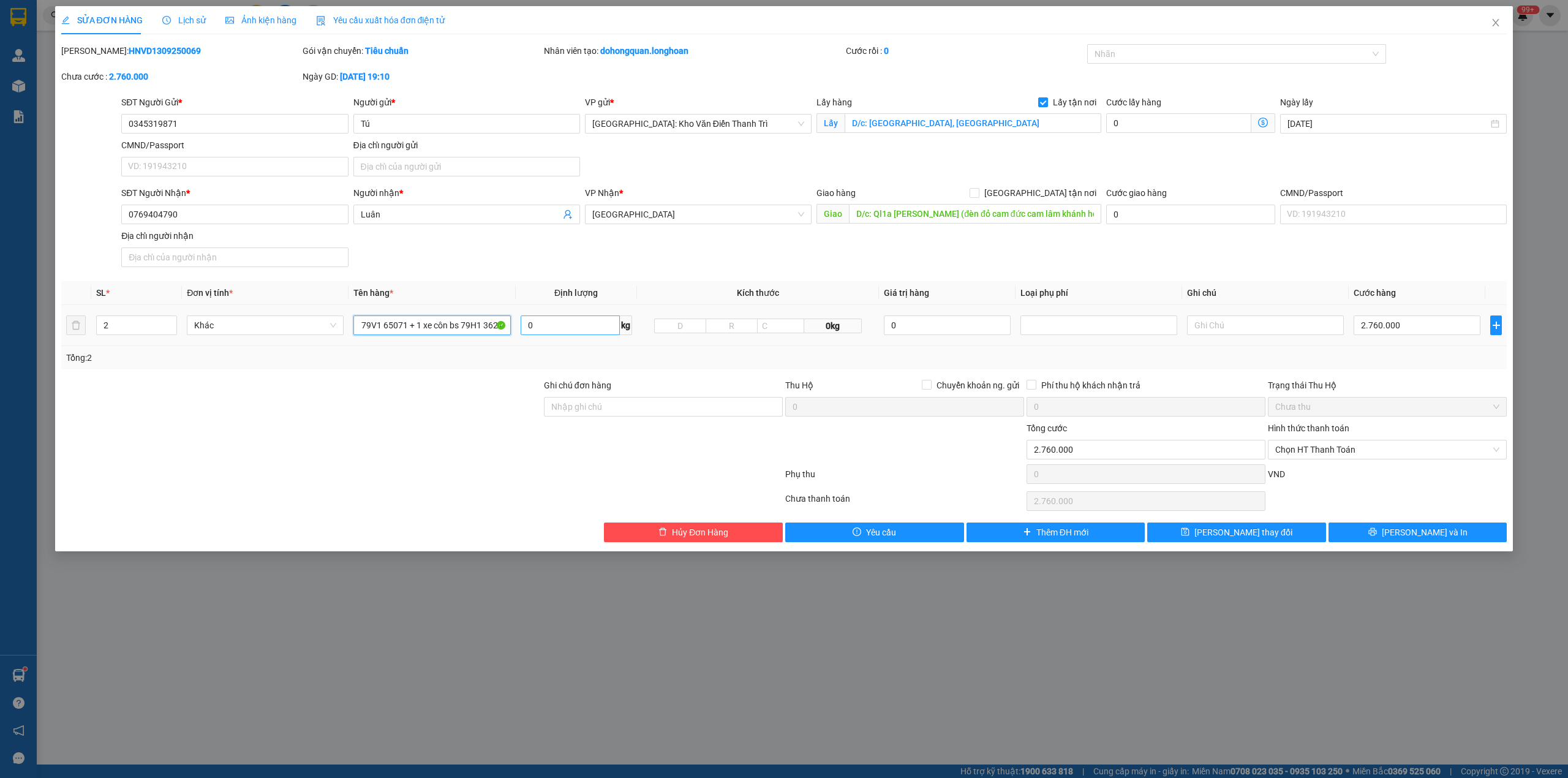
scroll to position [0, 60]
type input "1 xe winner bs 79V1 65071 + 1 xe côn bs 79H1 36217"
click at [603, 402] on input "Ghi chú đơn hàng" at bounding box center [663, 406] width 239 height 20
type input "chìa khóa quấn tay lái ( không giấy tờ )"
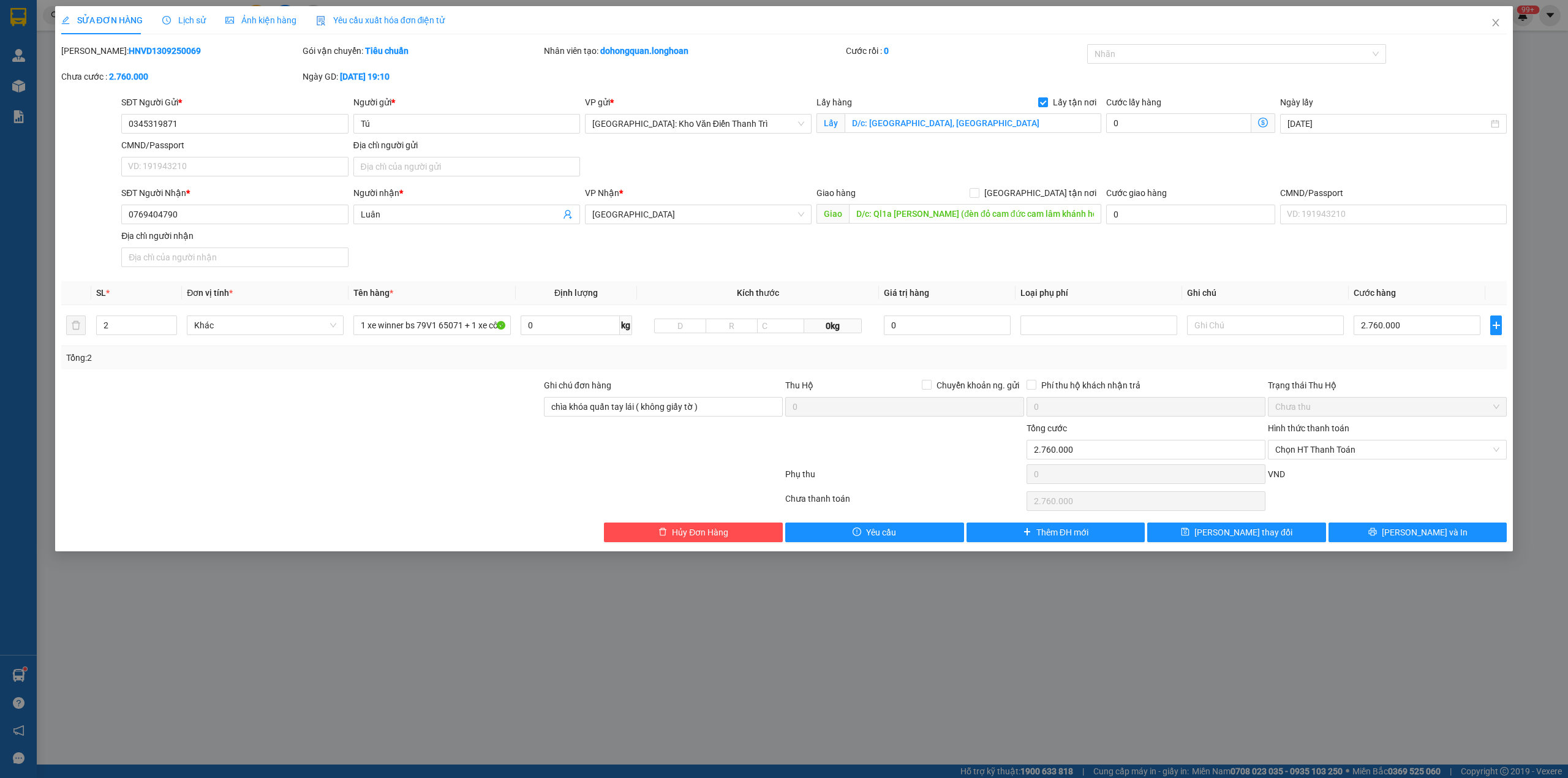
click at [410, 483] on div at bounding box center [421, 476] width 724 height 24
click at [1164, 55] on div at bounding box center [1231, 54] width 281 height 15
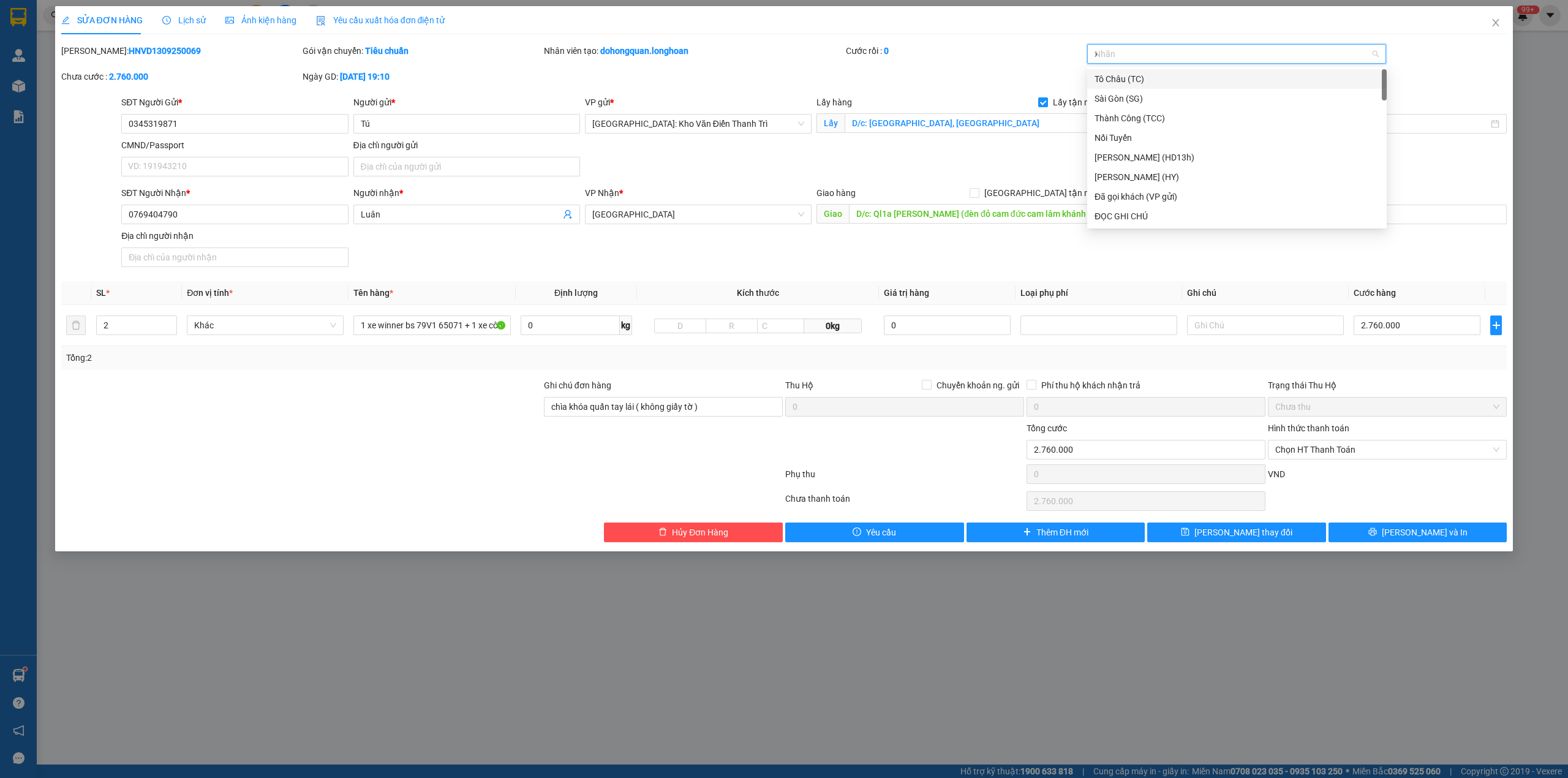
type input "xe"
click at [1116, 80] on div "Xe máy" at bounding box center [1237, 79] width 285 height 13
click at [996, 79] on div "Mã ĐH: HNVD1309250069 Gói vận chuyển: Tiêu chuẩn Nhân viên tạo: dohongquan.long…" at bounding box center [784, 69] width 1449 height 51
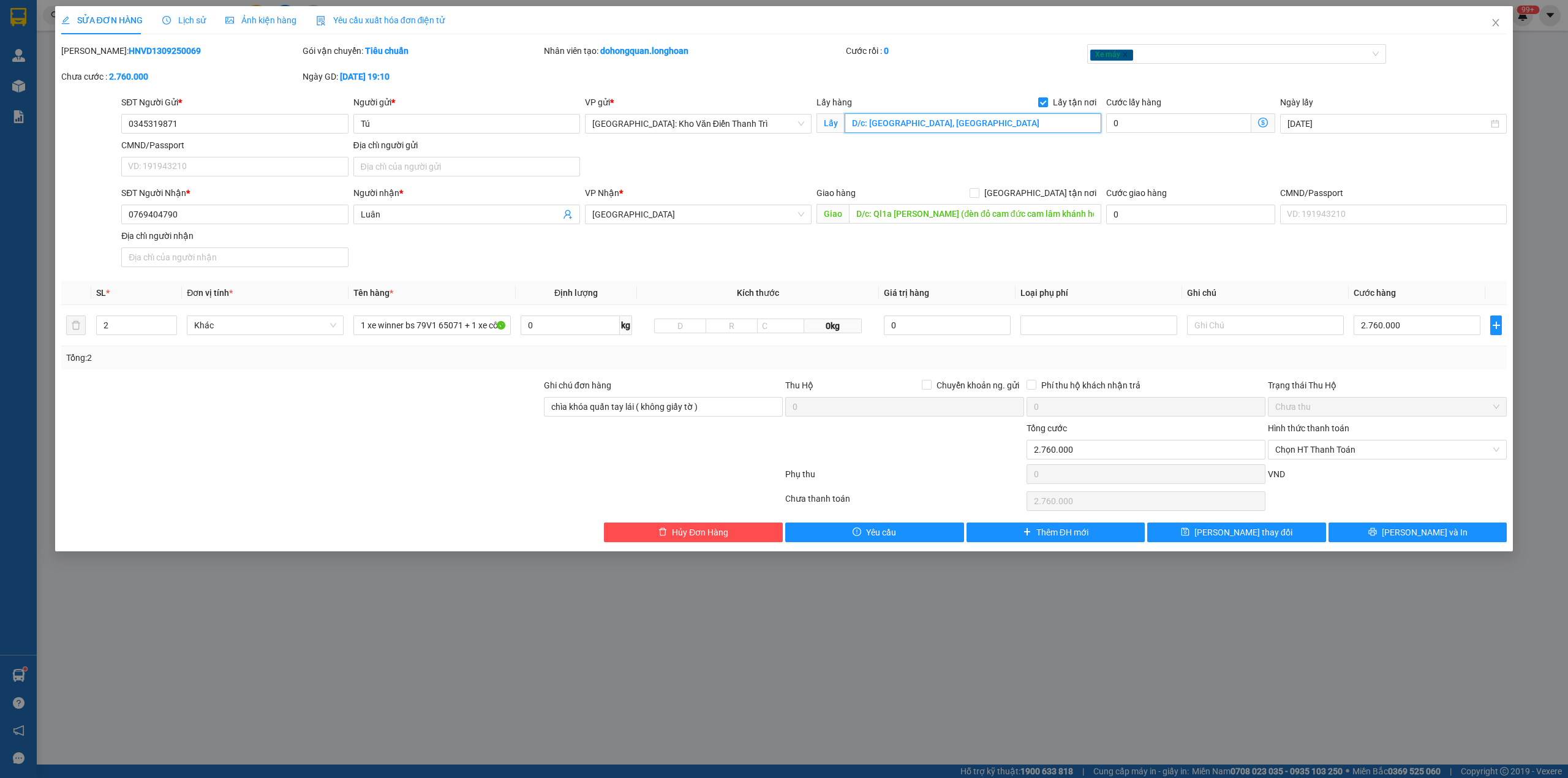
click at [869, 126] on input "D/c: phú bình, thái nguyên" at bounding box center [973, 123] width 257 height 20
click at [870, 128] on input "D/c: phú bình, thái nguyên" at bounding box center [973, 123] width 257 height 20
type input "phú bình, thái nguyên"
click at [871, 217] on input "D/c: Ql1a Cam Lam (đèn đỏ cam đức cam lâm khánh hoà)" at bounding box center [975, 213] width 252 height 20
click at [873, 217] on input "D/c: Ql1a Cam Lam (đèn đỏ cam đức cam lâm khánh hoà)" at bounding box center [975, 213] width 252 height 20
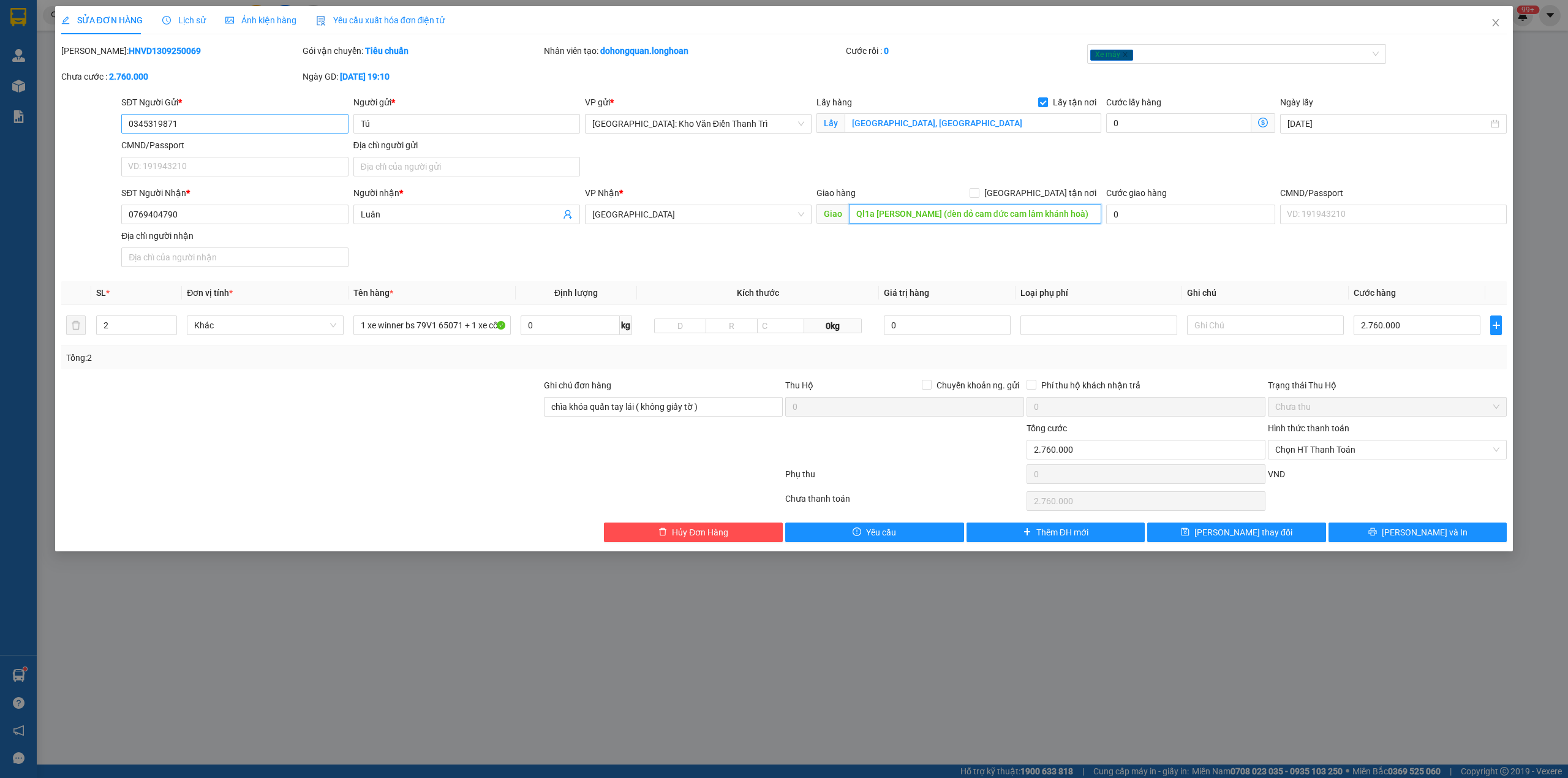
type input "Ql1a Cam Lam (đèn đỏ cam đức cam lâm khánh hoà)"
click at [195, 124] on input "0345319871" at bounding box center [235, 124] width 227 height 20
click at [1403, 528] on button "[PERSON_NAME] và In" at bounding box center [1418, 532] width 179 height 20
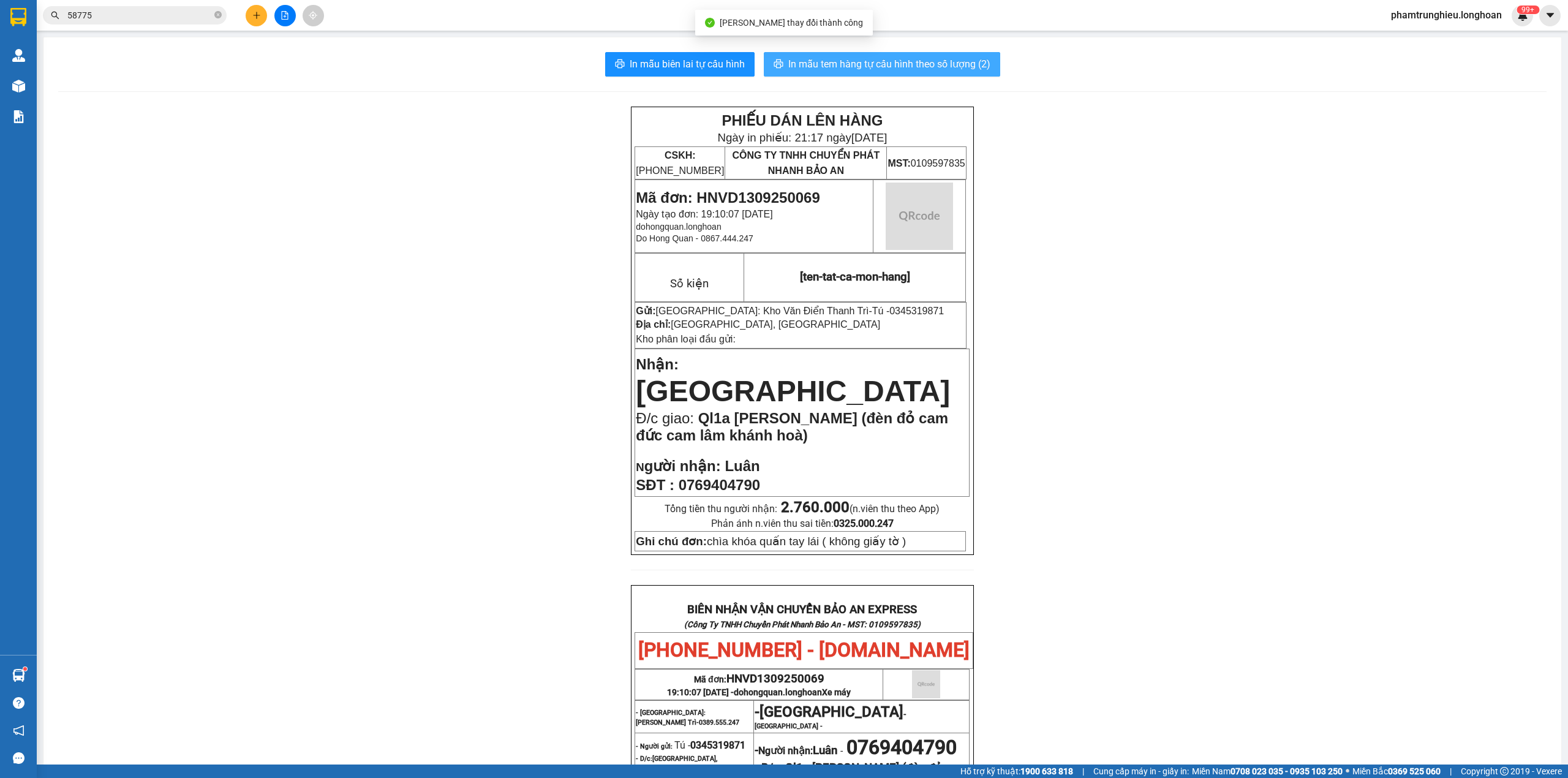
click at [862, 69] on span "In mẫu tem hàng tự cấu hình theo số lượng (2)" at bounding box center [889, 64] width 202 height 15
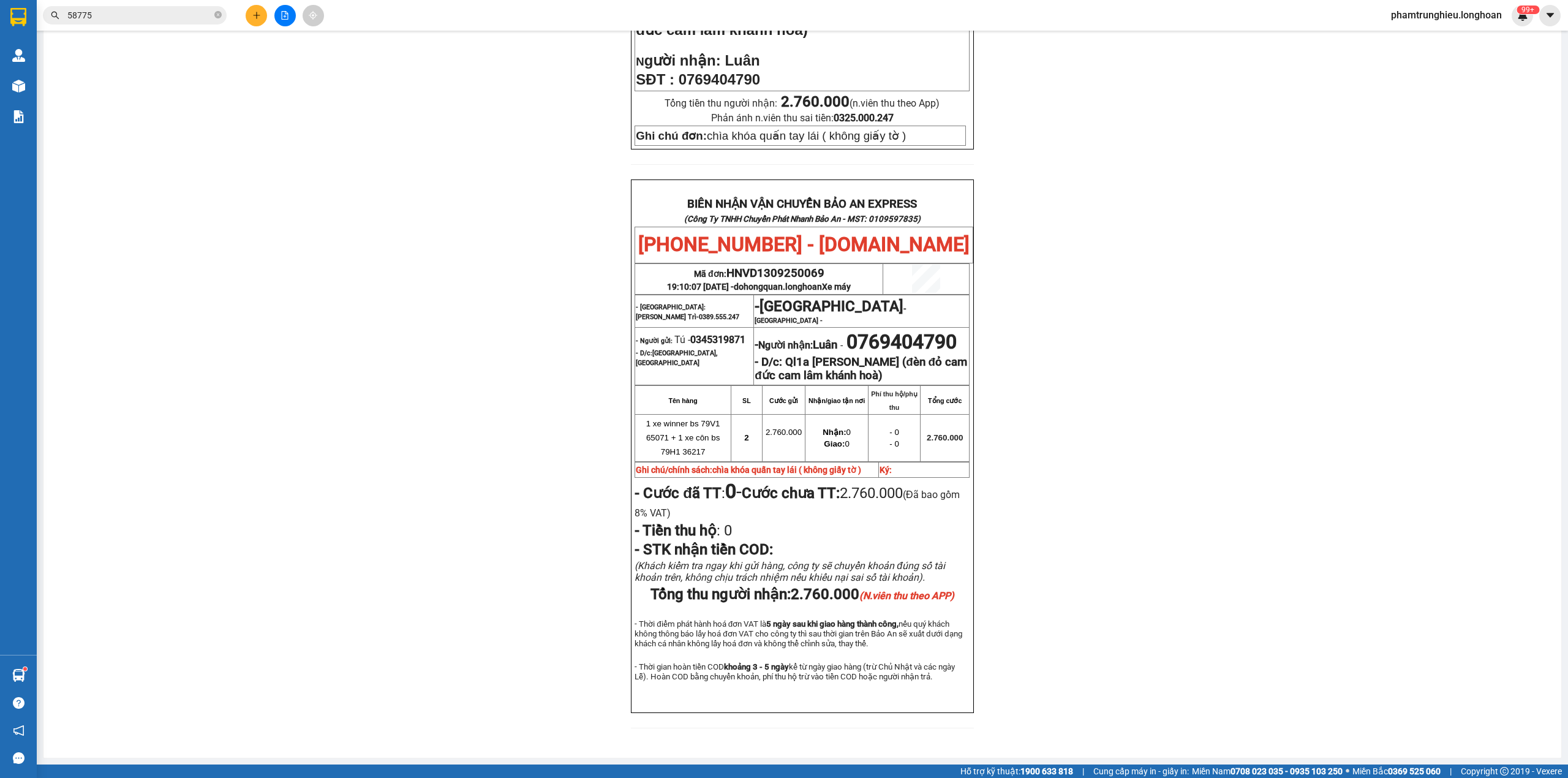
scroll to position [446, 0]
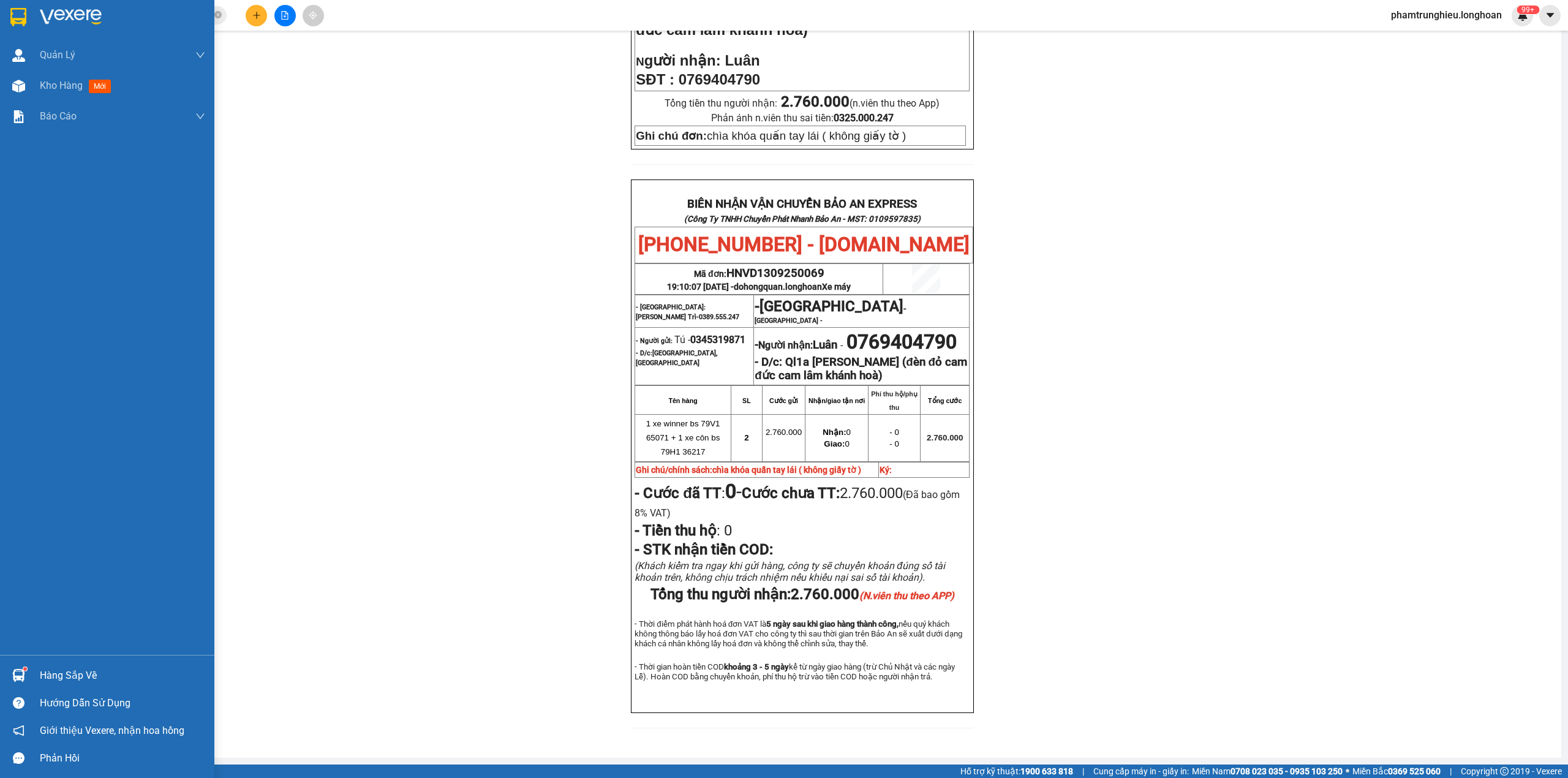
click at [20, 15] on img at bounding box center [18, 17] width 16 height 18
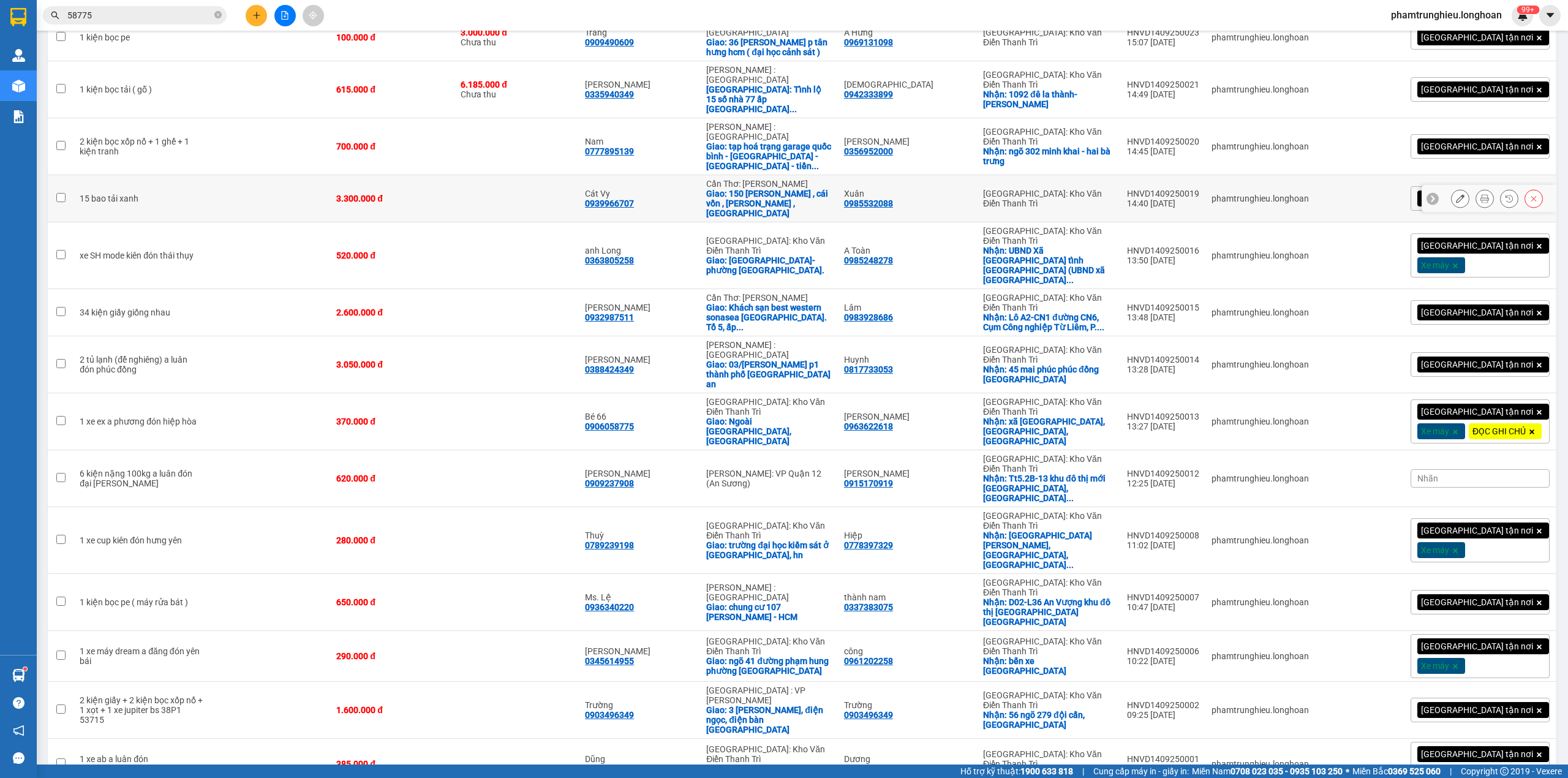
scroll to position [245, 0]
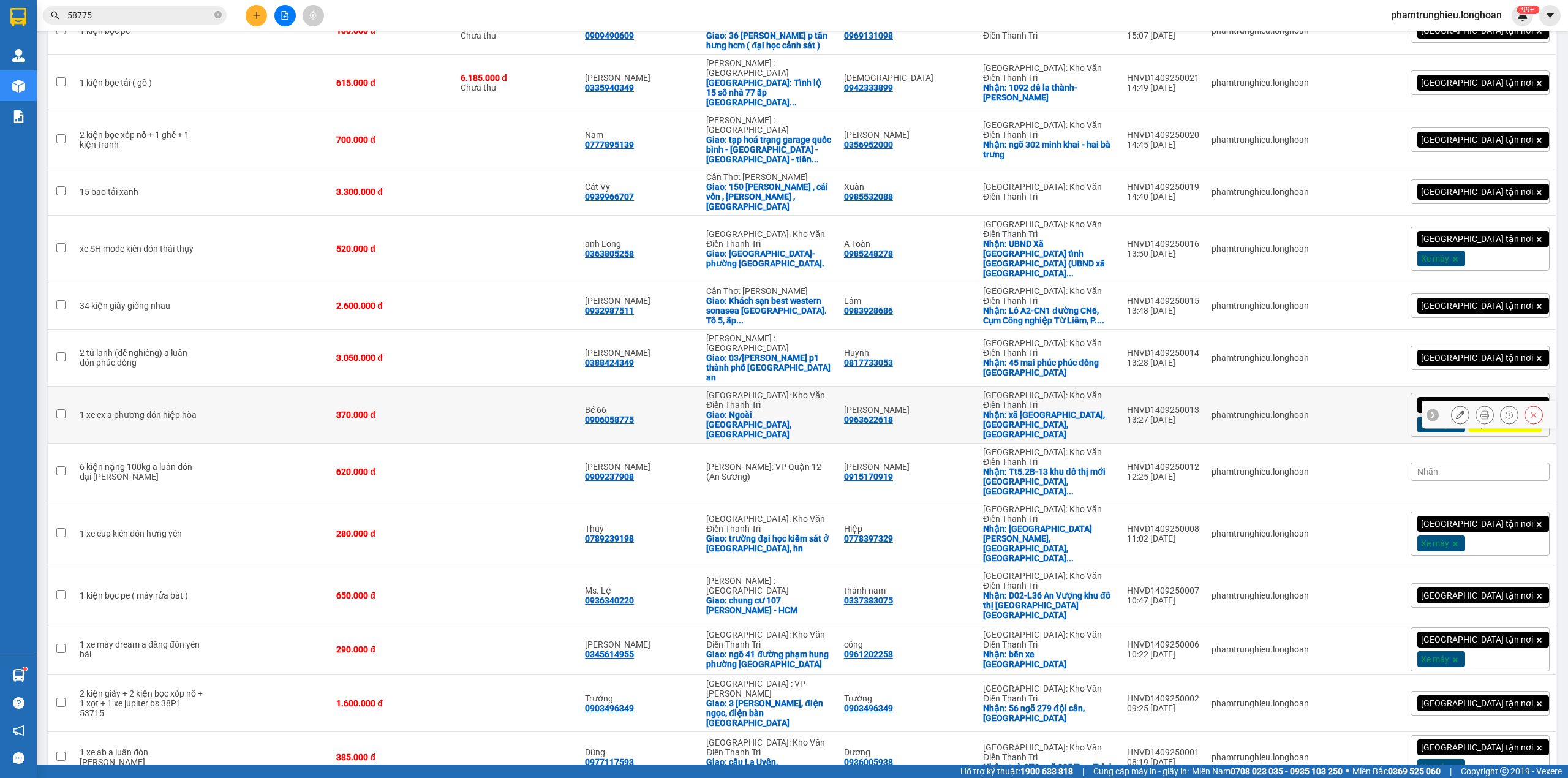
click at [1456, 410] on icon at bounding box center [1460, 414] width 9 height 9
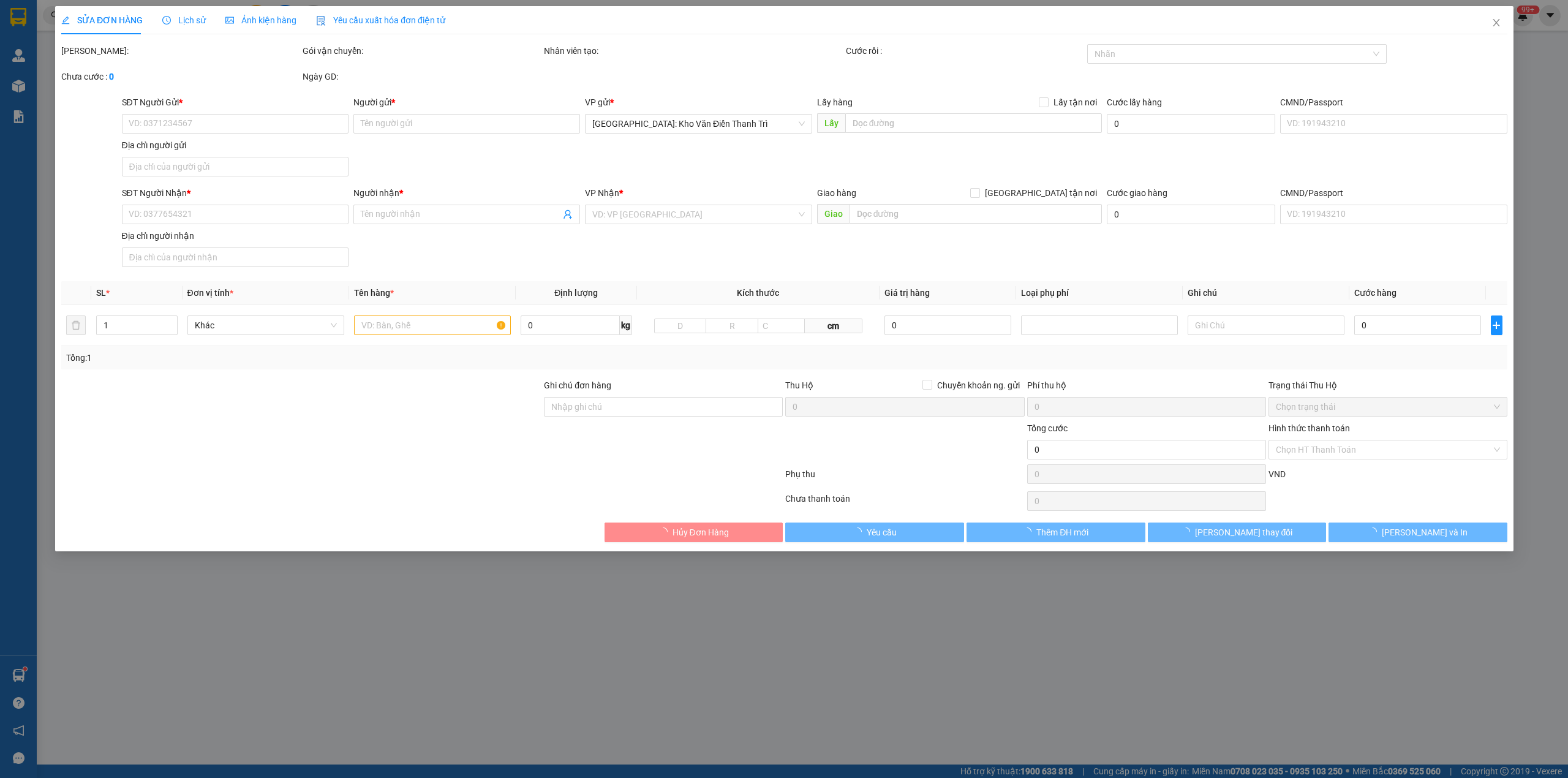
type input "0963622618"
type input "[PERSON_NAME]"
checkbox input "true"
type input "xã [GEOGRAPHIC_DATA], [GEOGRAPHIC_DATA], [GEOGRAPHIC_DATA]"
type input "0906058775"
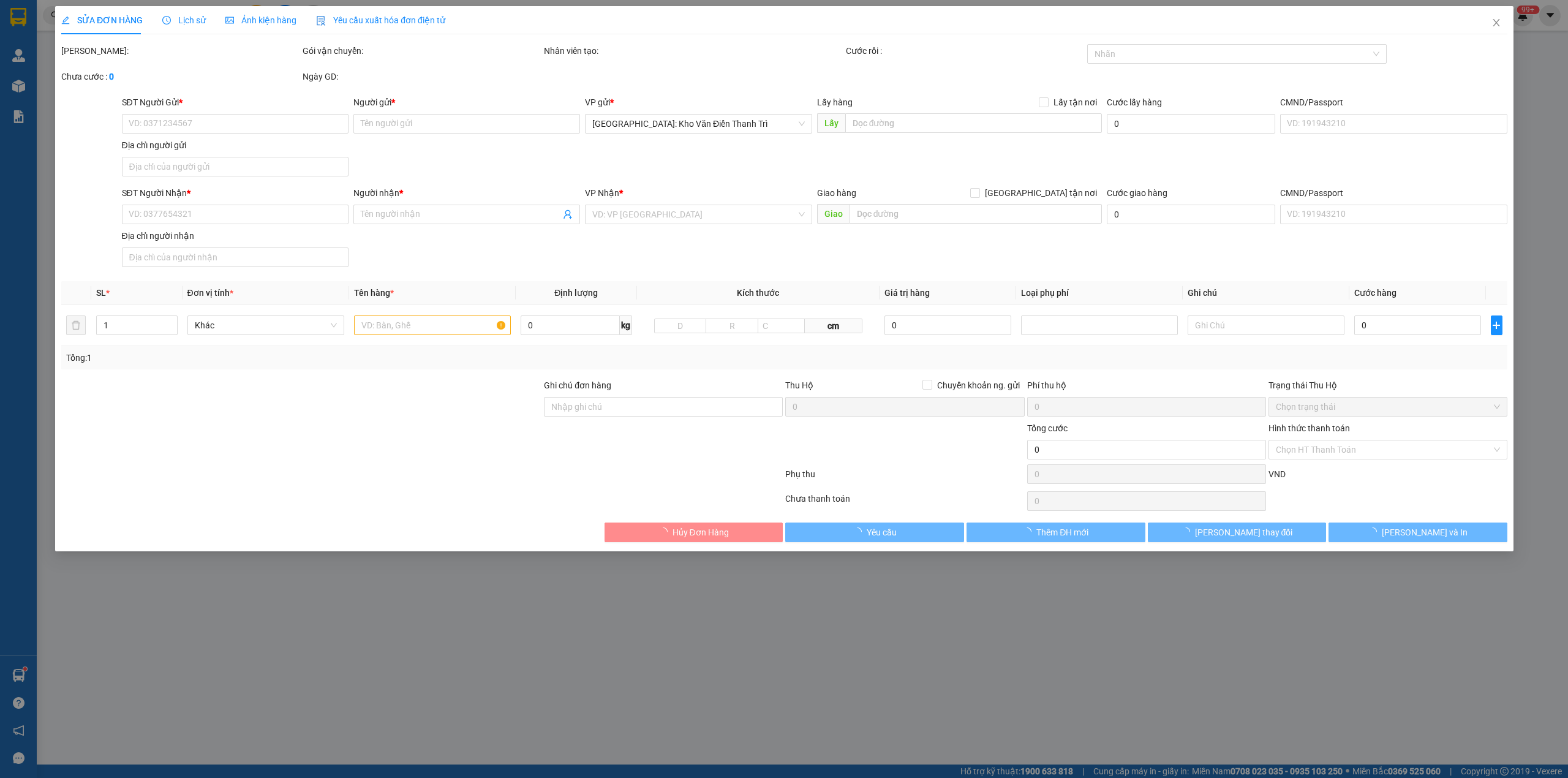
type input "Bé 66"
checkbox input "true"
type input "Ngoài bãi Bãi Xe [GEOGRAPHIC_DATA], [GEOGRAPHIC_DATA]"
type input "đơn về cho lưu kho văn điển"
type input "370.000"
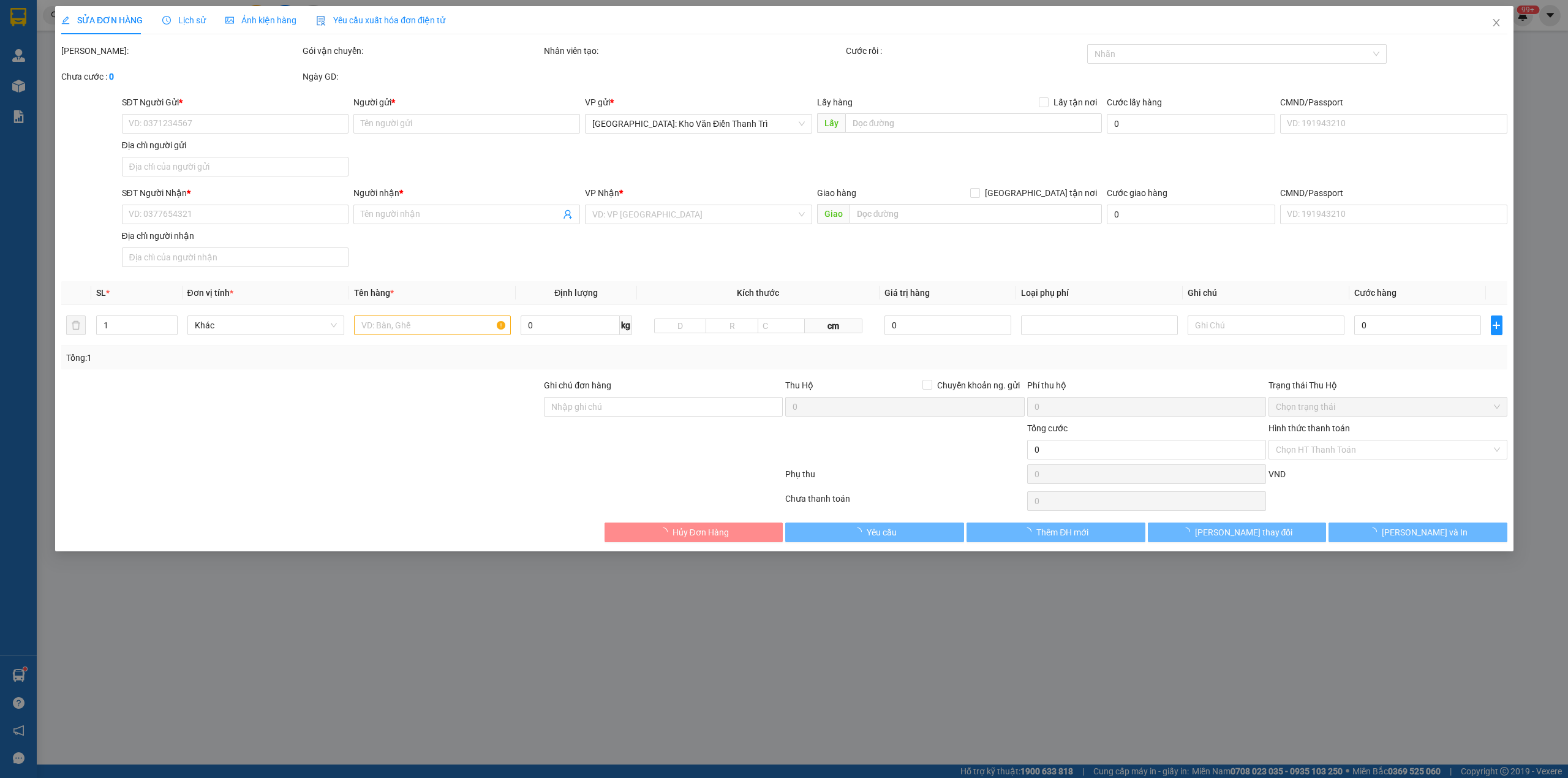
type input "370.000"
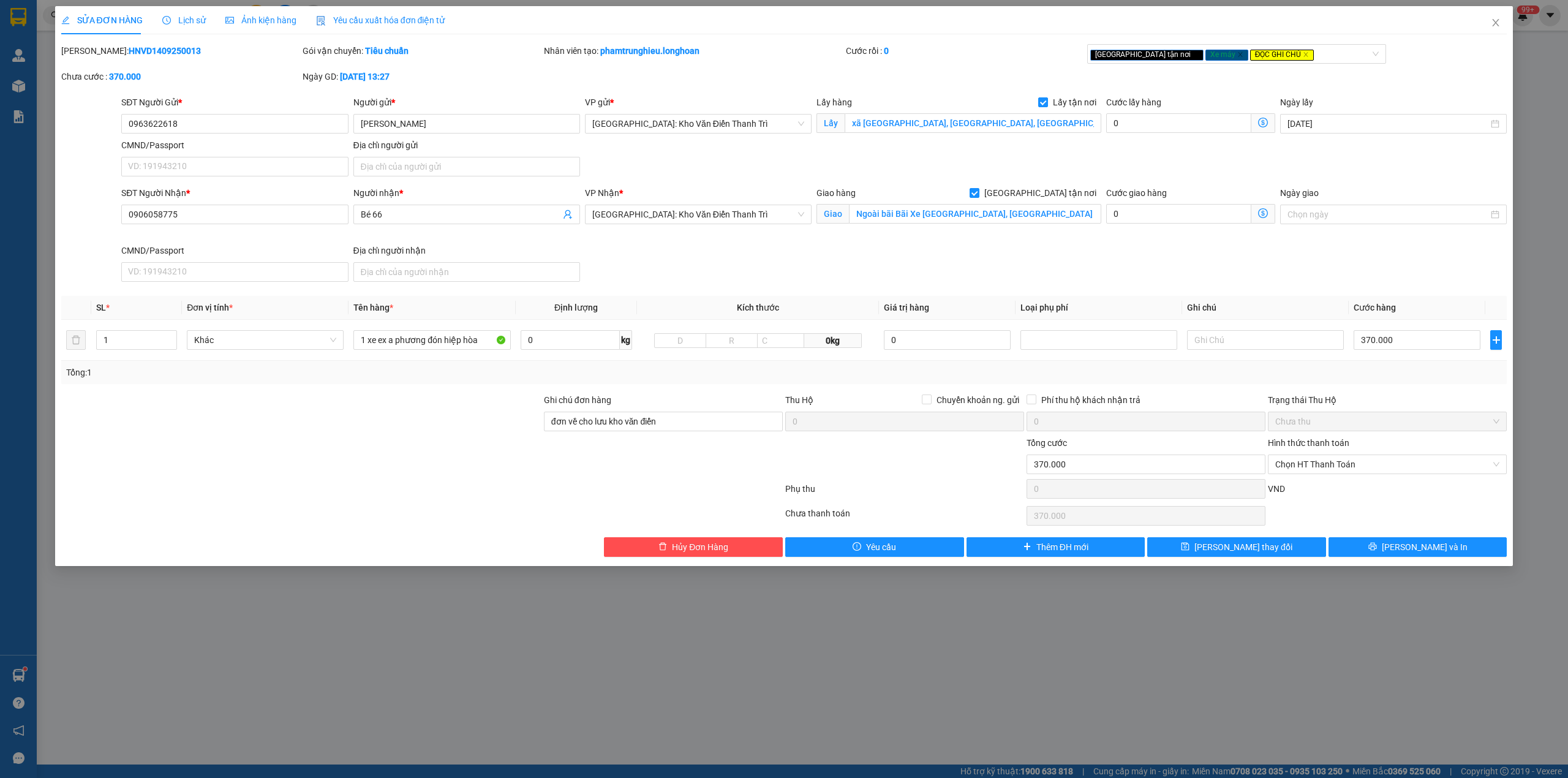
click at [181, 20] on span "Lịch sử" at bounding box center [183, 20] width 43 height 9
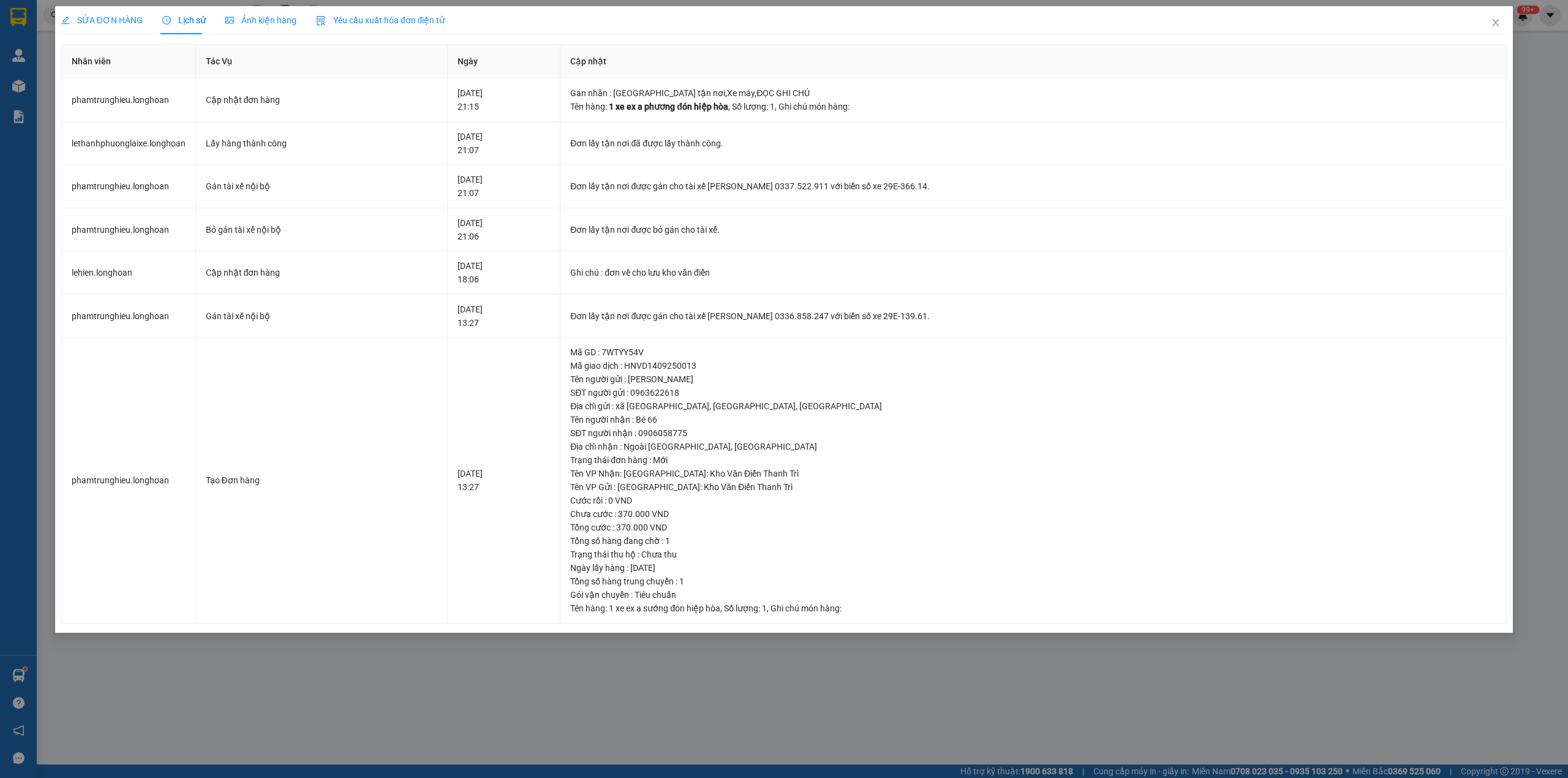
click at [114, 16] on span "SỬA ĐƠN HÀNG" at bounding box center [102, 20] width 81 height 9
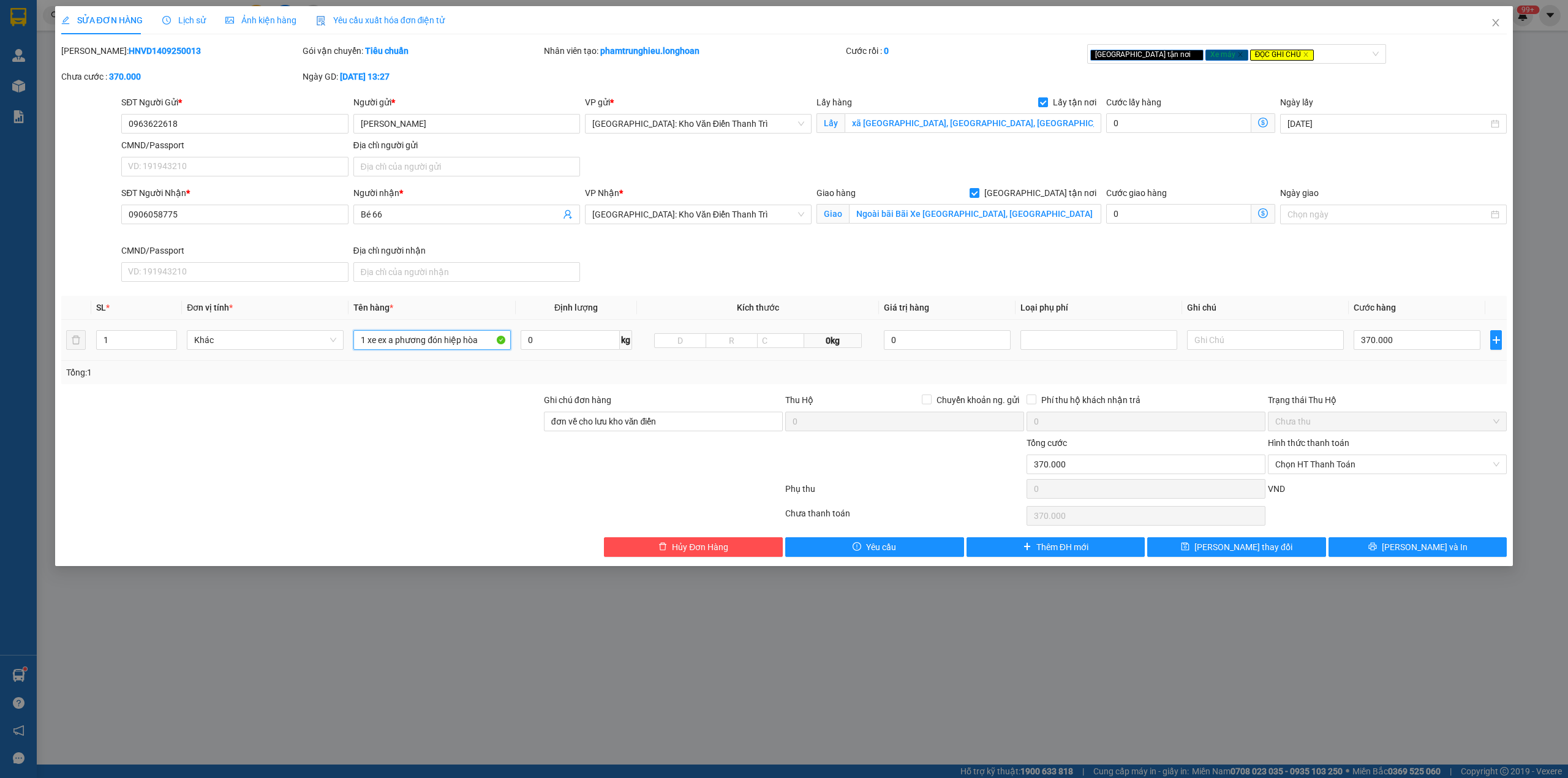
click at [425, 348] on input "1 xe ex a phương đón hiệp hòa" at bounding box center [432, 339] width 157 height 20
type input "1 xe exciter không biển số"
click at [664, 422] on input "đơn về cho lưu kho văn điển" at bounding box center [663, 421] width 239 height 20
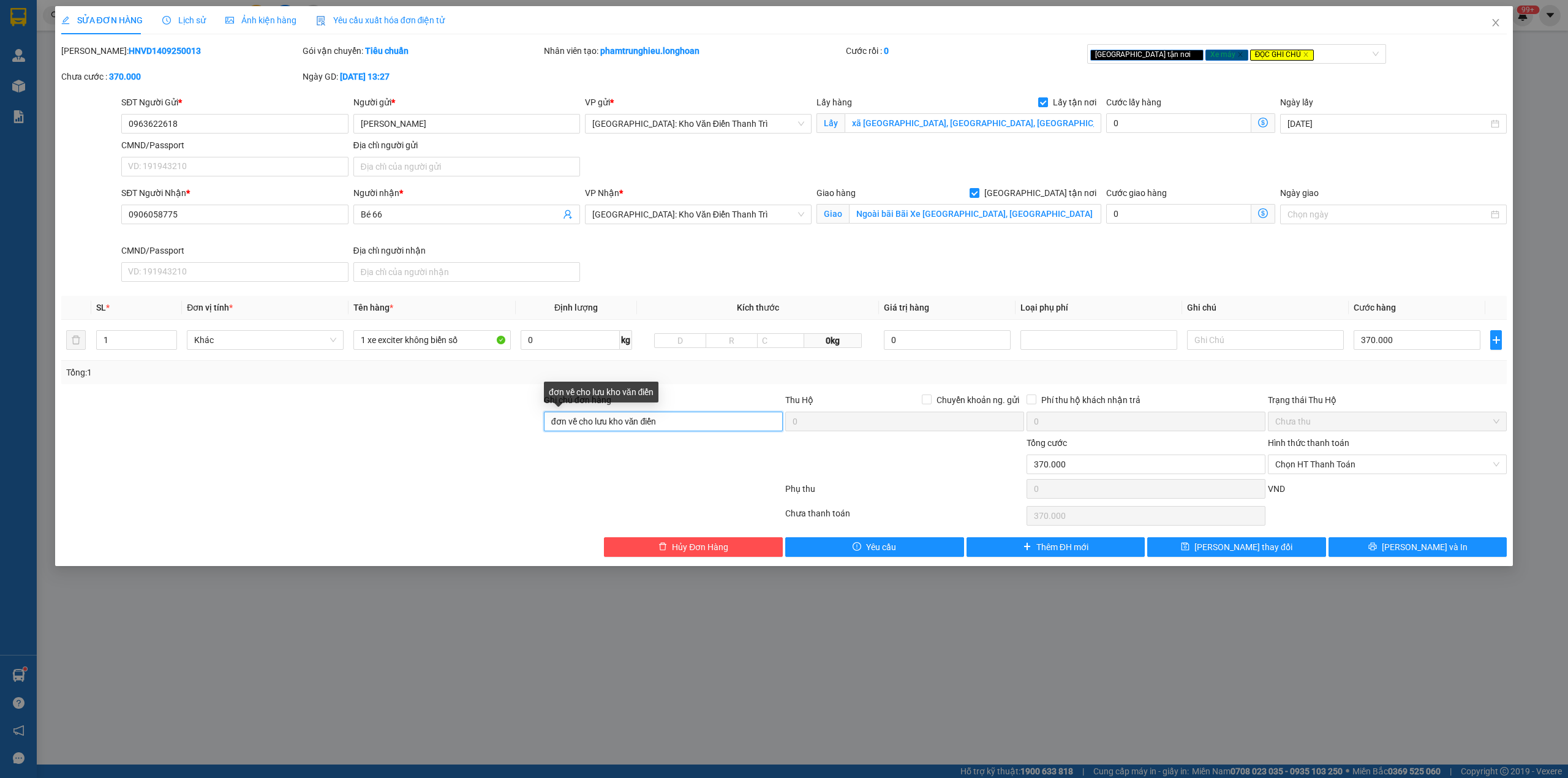
click at [664, 422] on input "đơn về cho lưu kho văn điển" at bounding box center [663, 421] width 239 height 20
type input "c"
type input "chìa khóa quấn tay lái ( không giấy tờ ) [PERSON_NAME] KHÔNG GIAO"
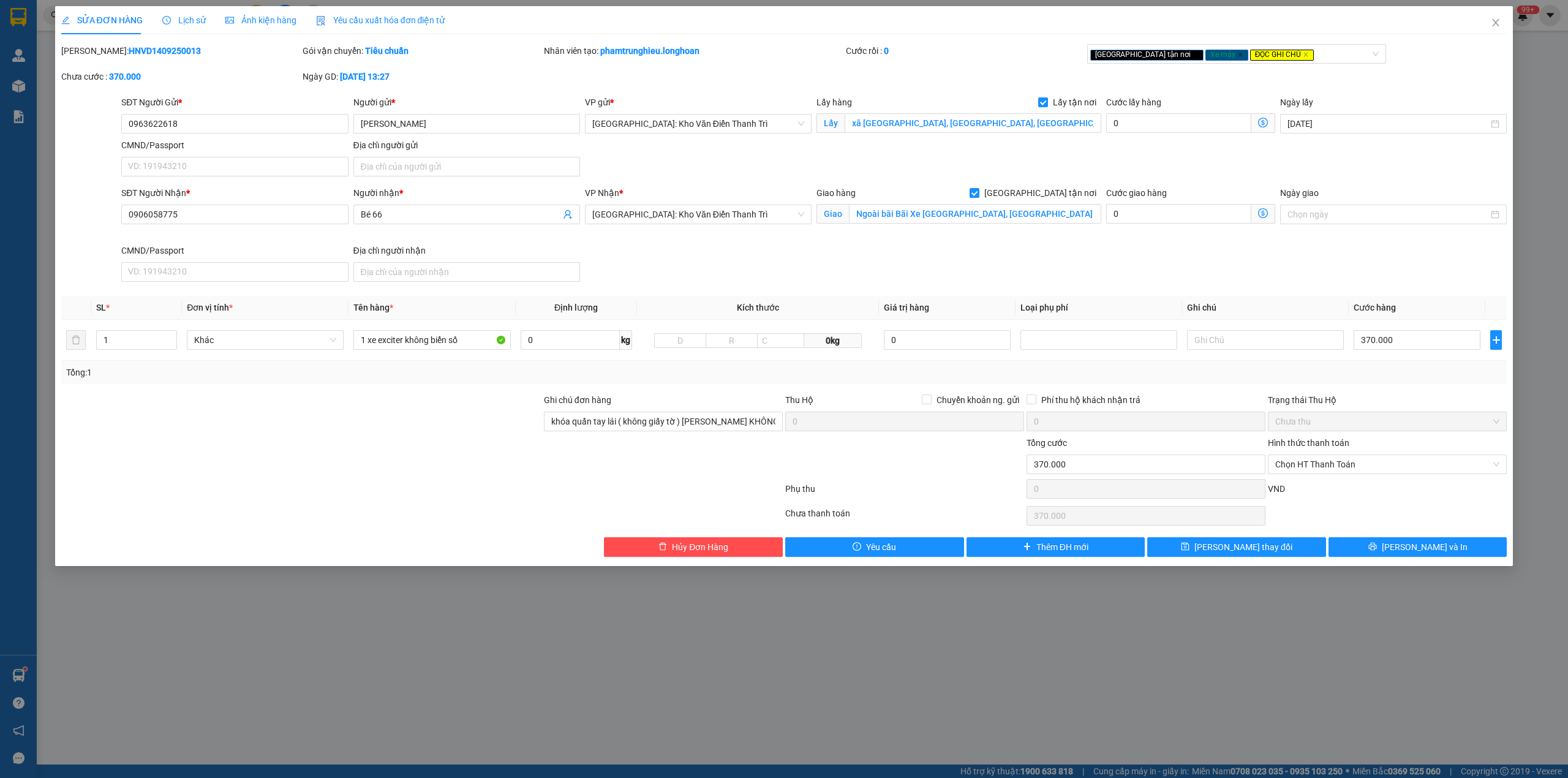
click at [334, 461] on div at bounding box center [301, 458] width 483 height 43
click at [1422, 551] on span "[PERSON_NAME] và In" at bounding box center [1425, 546] width 86 height 13
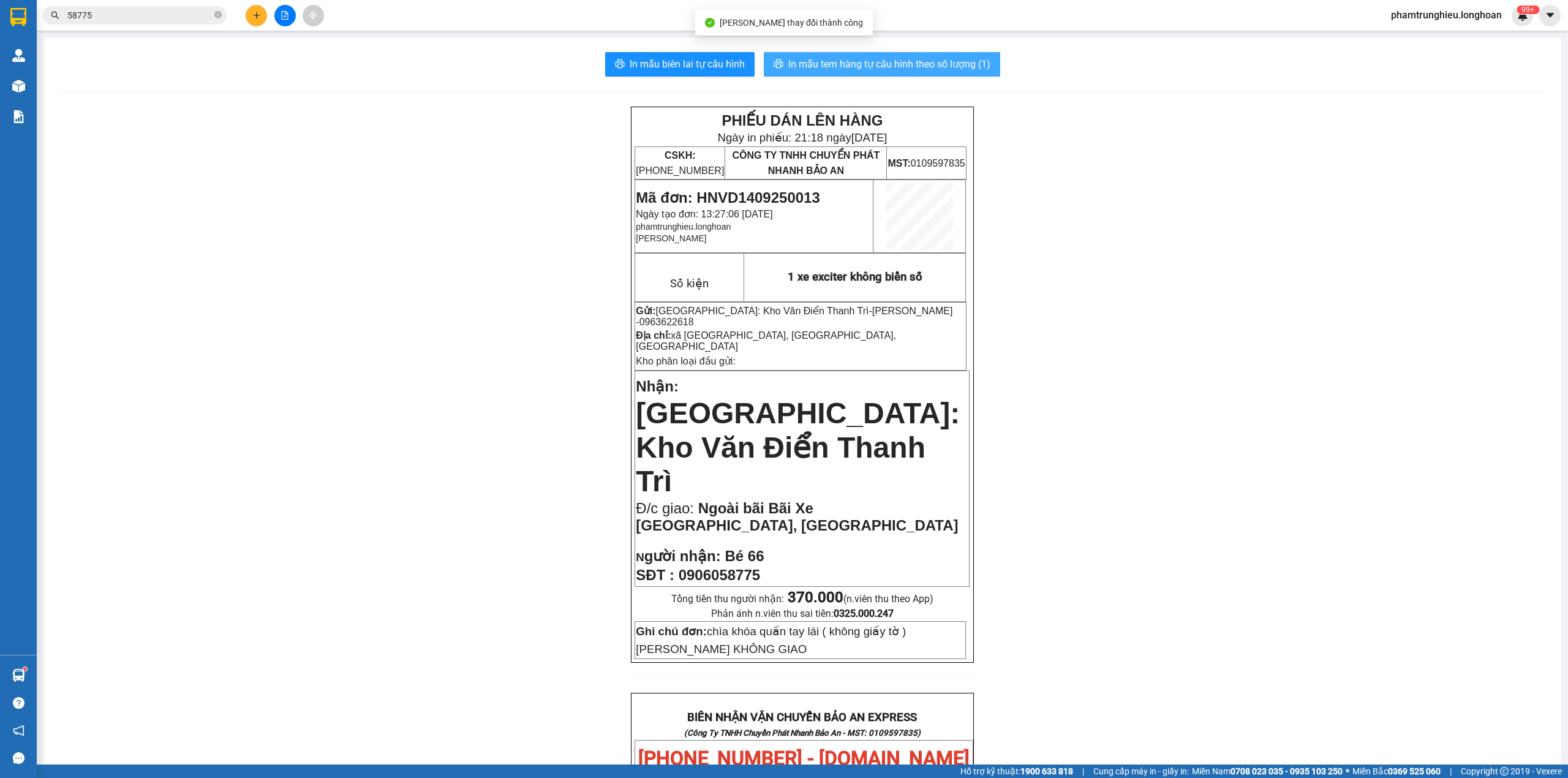
click at [907, 69] on span "In mẫu tem hàng tự cấu hình theo số lượng (1)" at bounding box center [889, 64] width 202 height 15
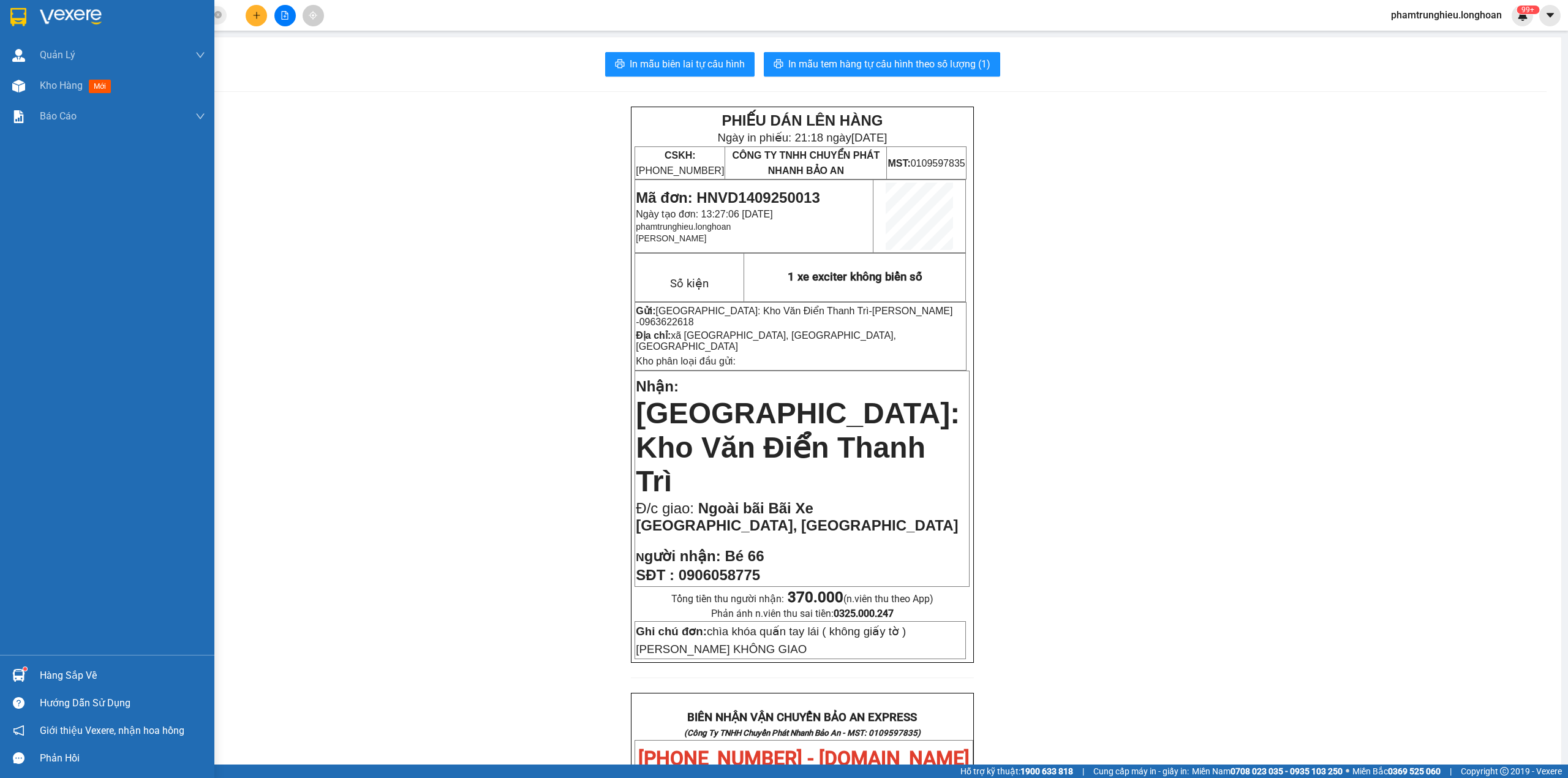
click at [9, 13] on div at bounding box center [18, 17] width 21 height 21
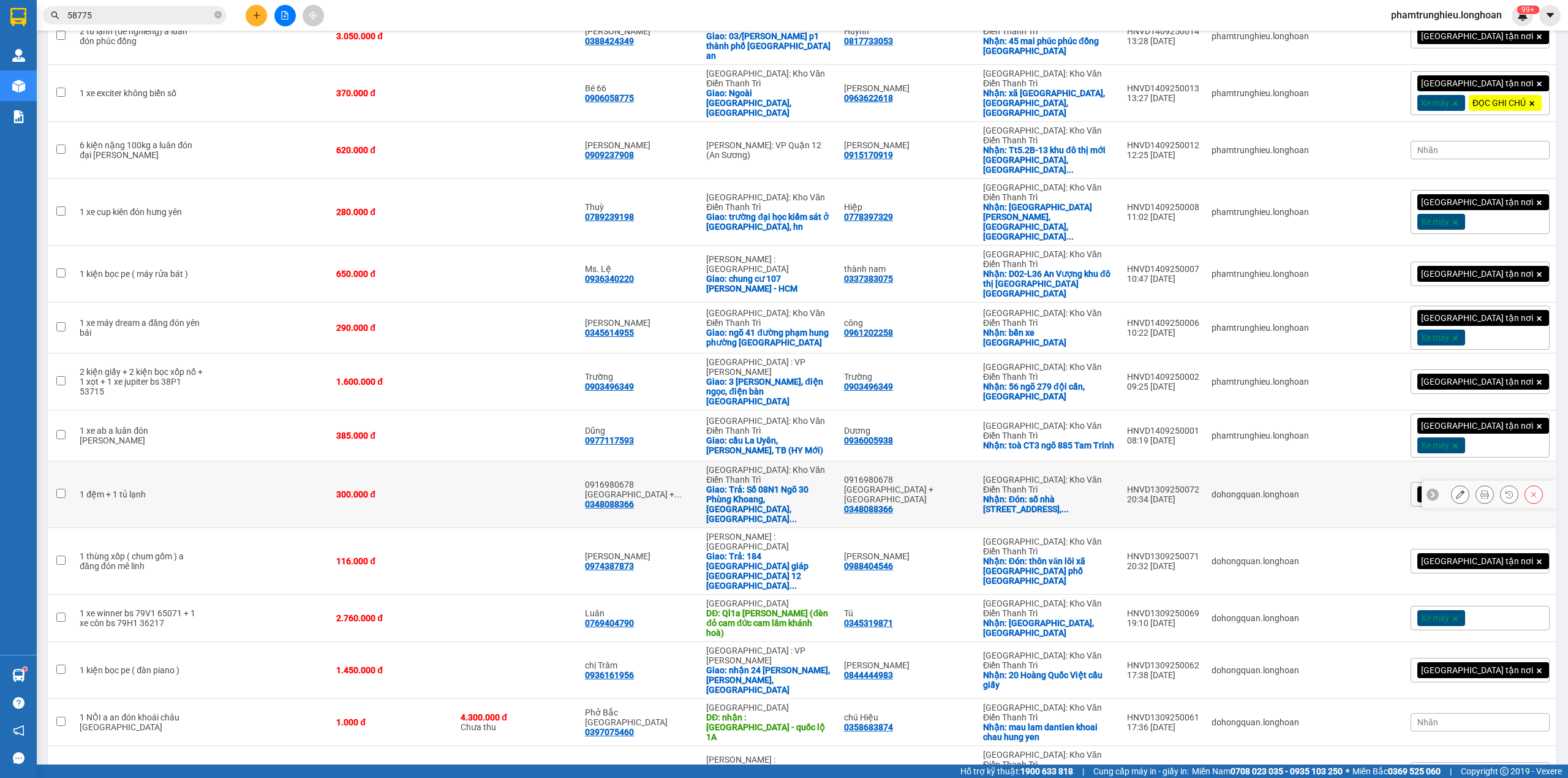
scroll to position [572, 0]
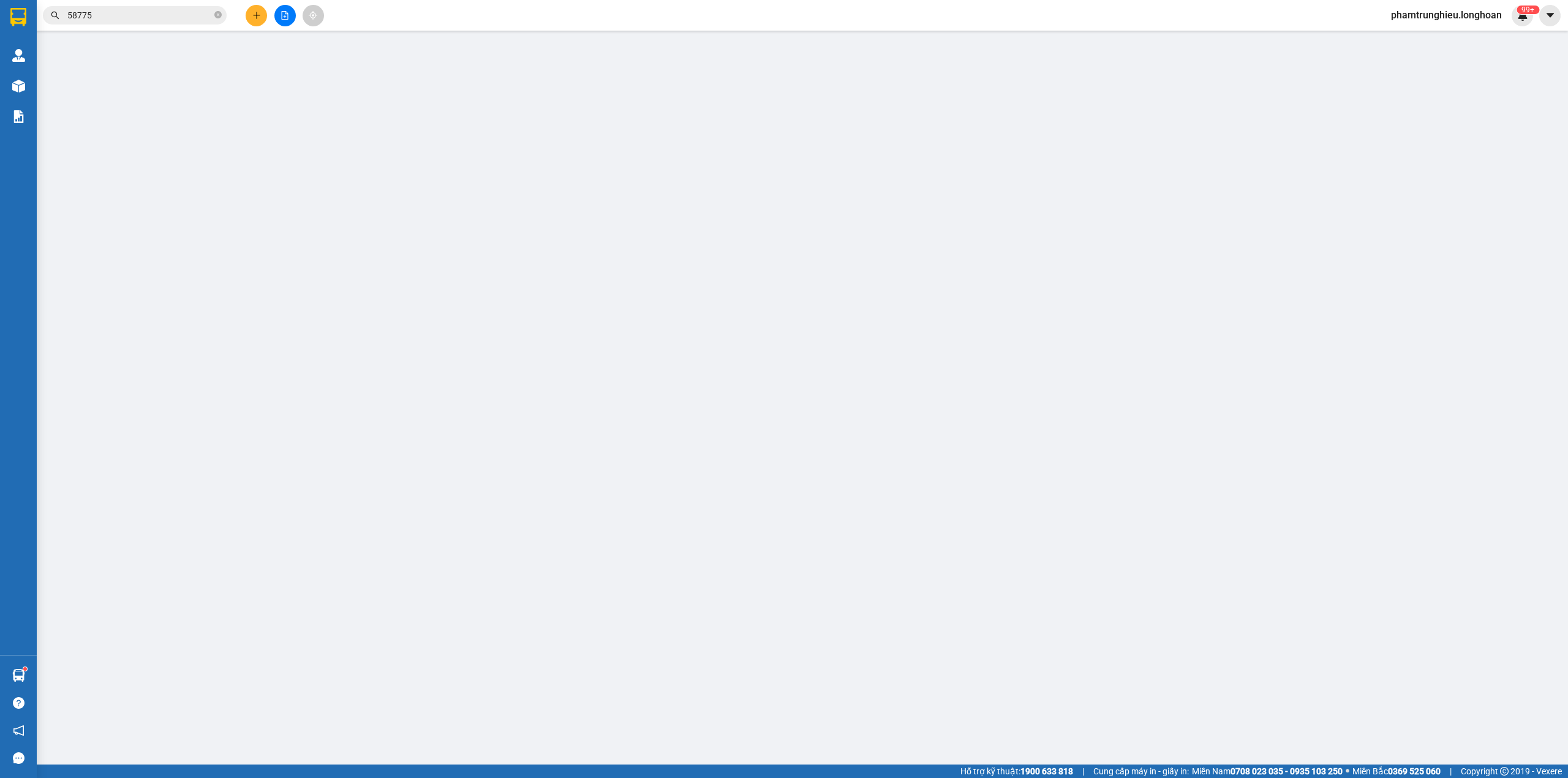
type input "0974711077"
type input "[PERSON_NAME]."
checkbox input "true"
type input "Đ/c: 15 [PERSON_NAME]-[GEOGRAPHIC_DATA]-[GEOGRAPHIC_DATA]"
type input "0903045544"
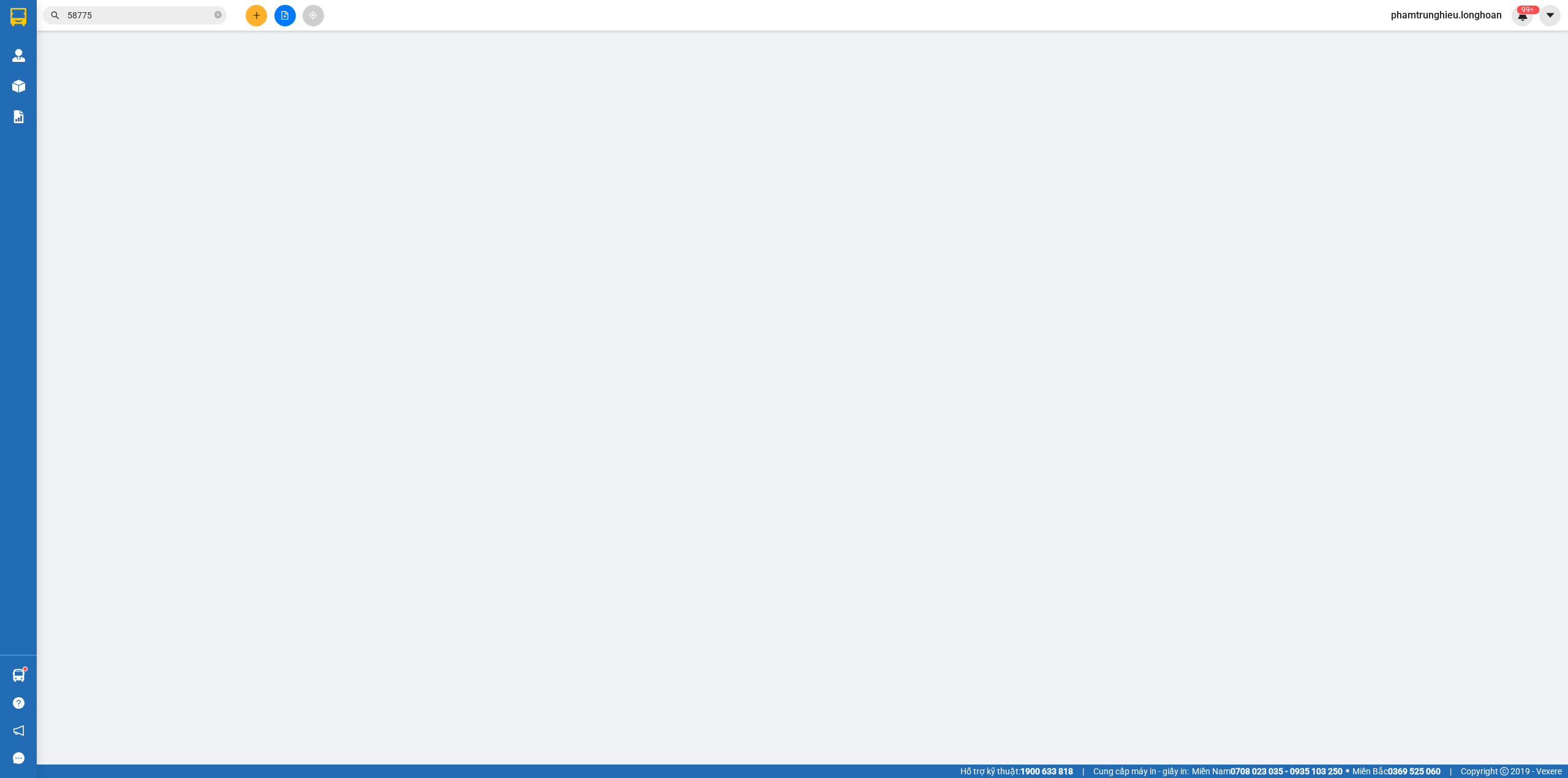
type input ": [PERSON_NAME]"
checkbox input "true"
type input "Đ/c: 22 Hàng Bài-Hoàng Kiếm-[GEOGRAPHIC_DATA]"
type input "315.000"
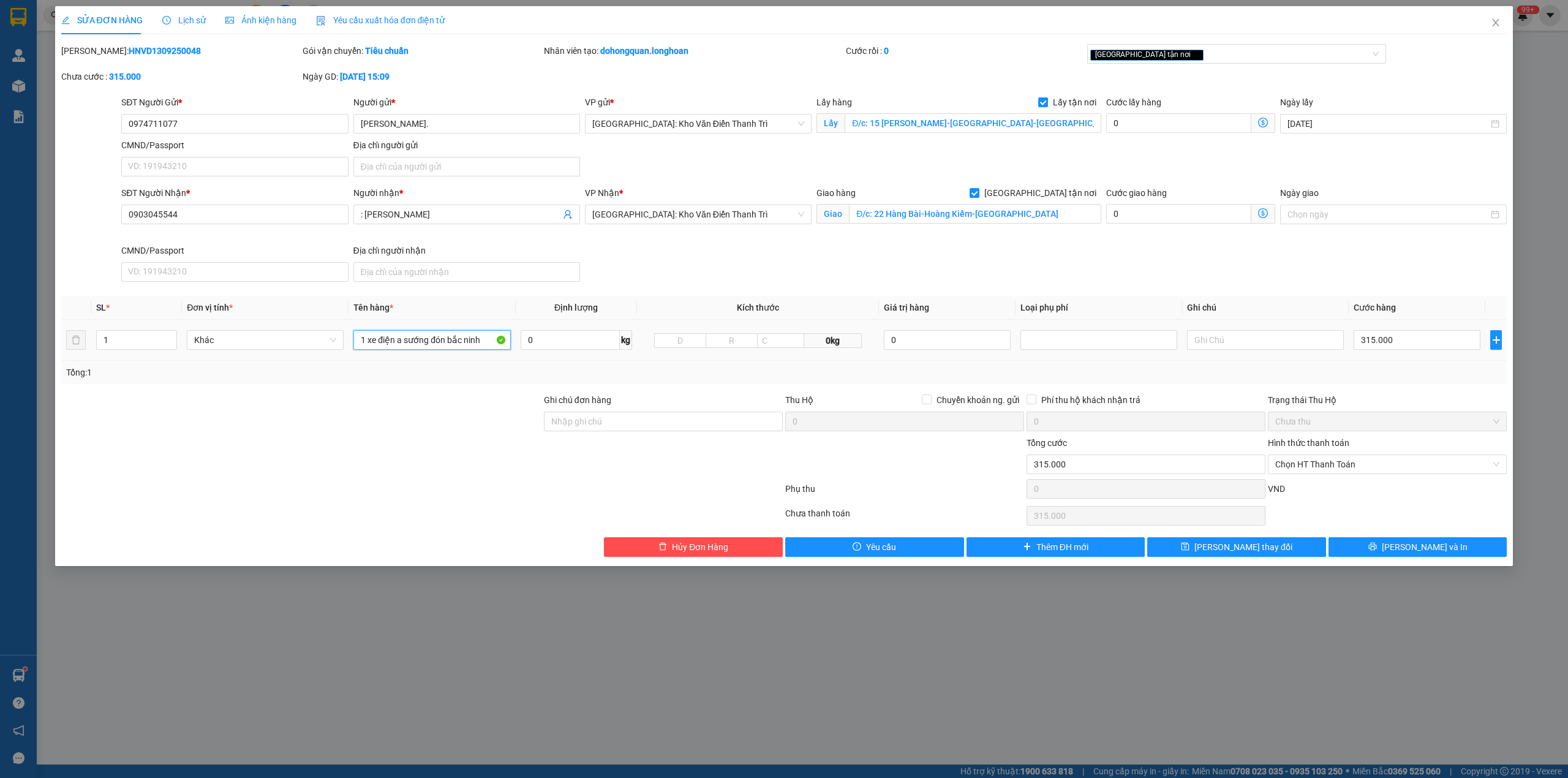
click at [399, 346] on input "1 xe điện a sướng đón bắc ninh" at bounding box center [432, 339] width 157 height 20
type input "1 xe điện không biển số"
click at [324, 517] on div at bounding box center [421, 515] width 724 height 24
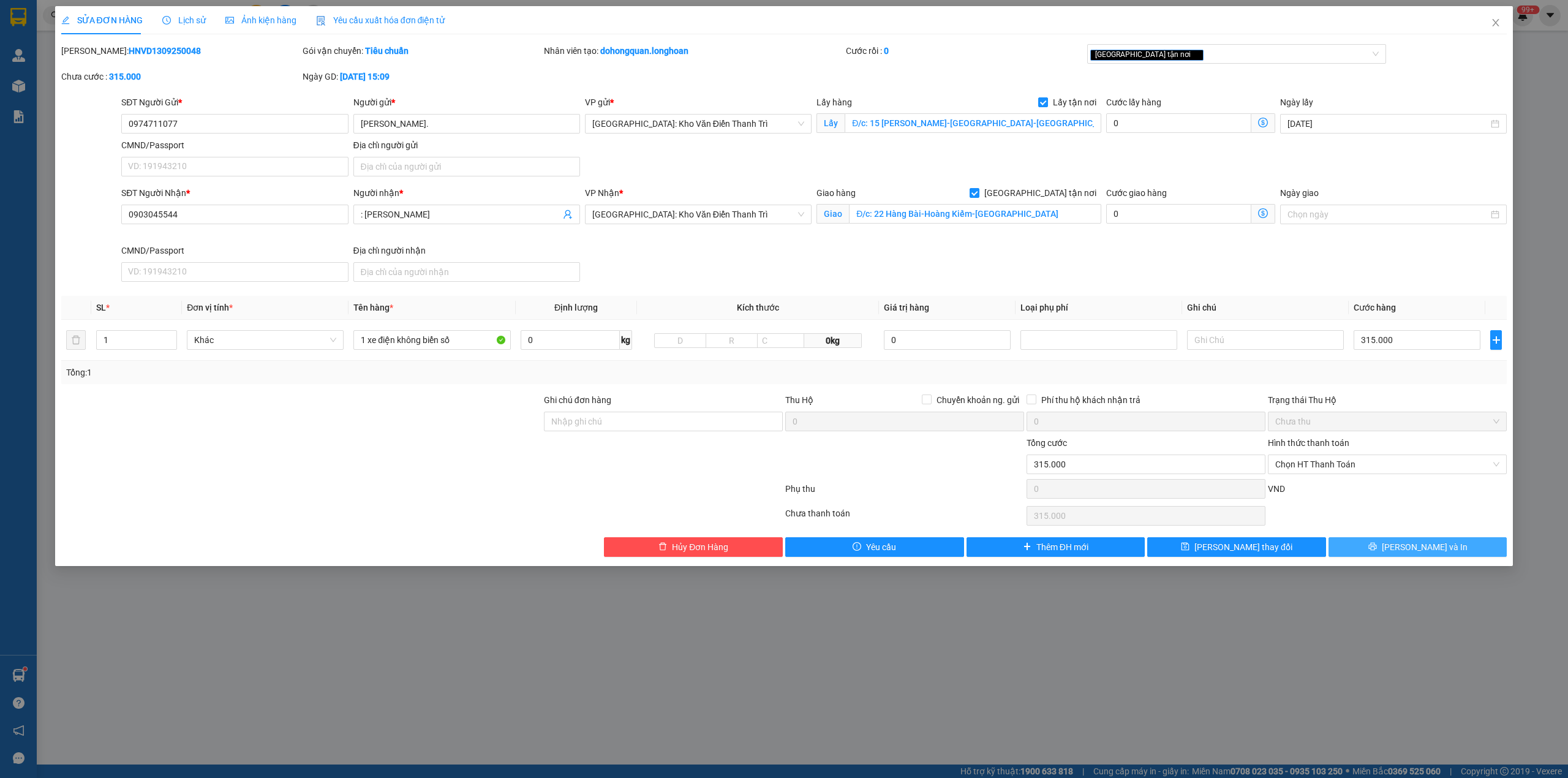
click at [1436, 547] on span "[PERSON_NAME] và In" at bounding box center [1425, 546] width 86 height 13
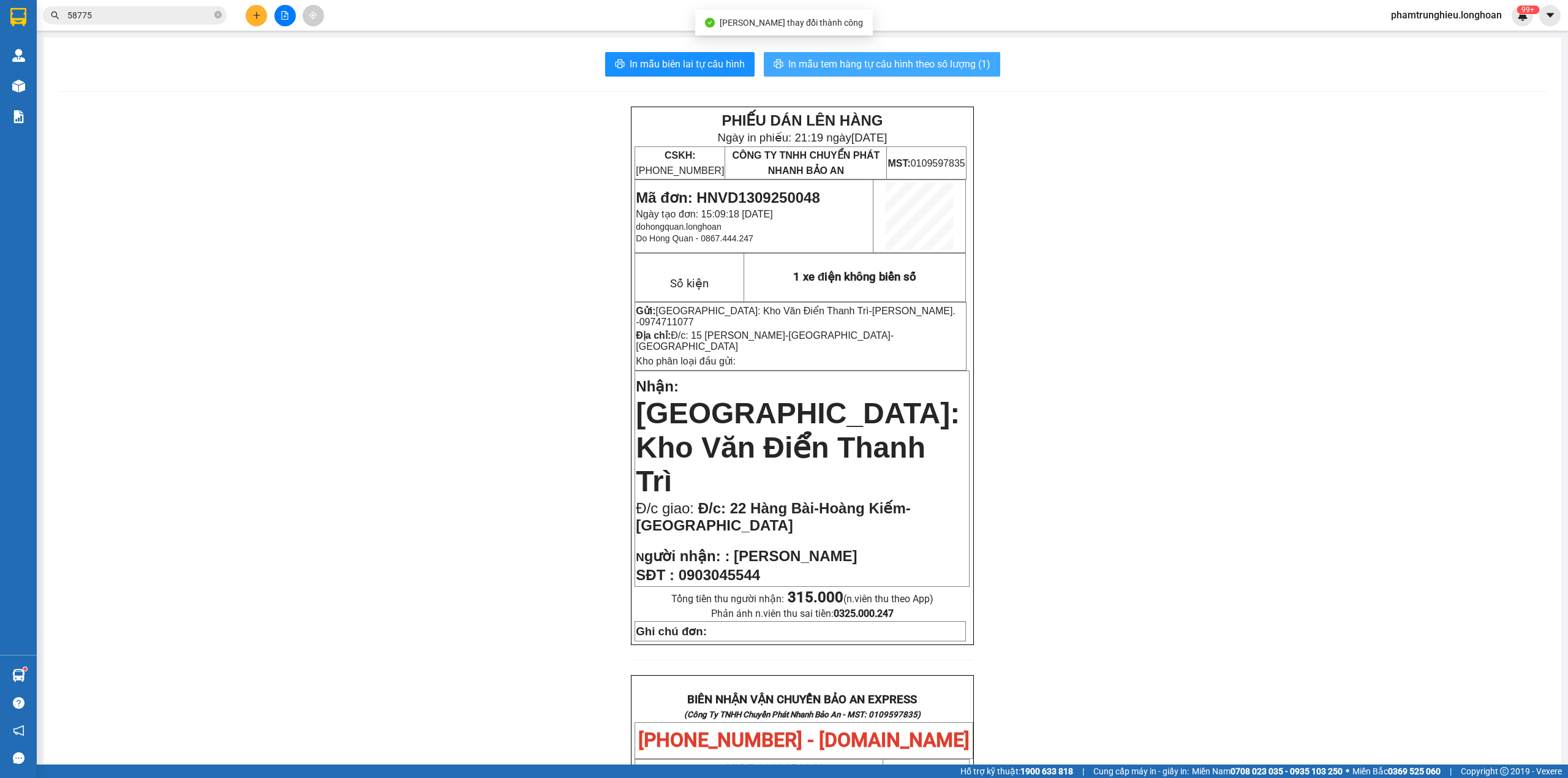
click at [902, 71] on span "In mẫu tem hàng tự cấu hình theo số lượng (1)" at bounding box center [889, 64] width 202 height 15
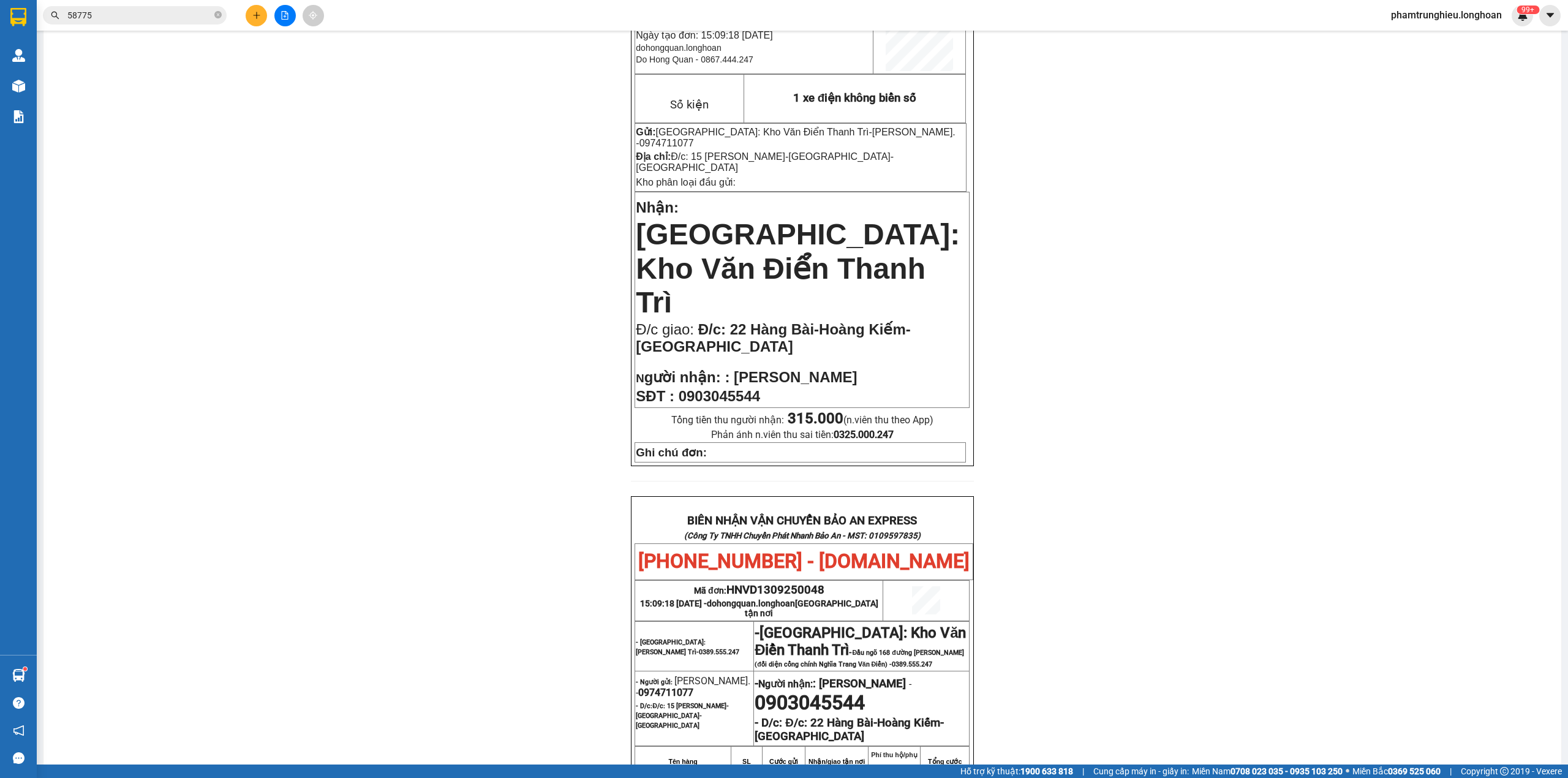
scroll to position [490, 0]
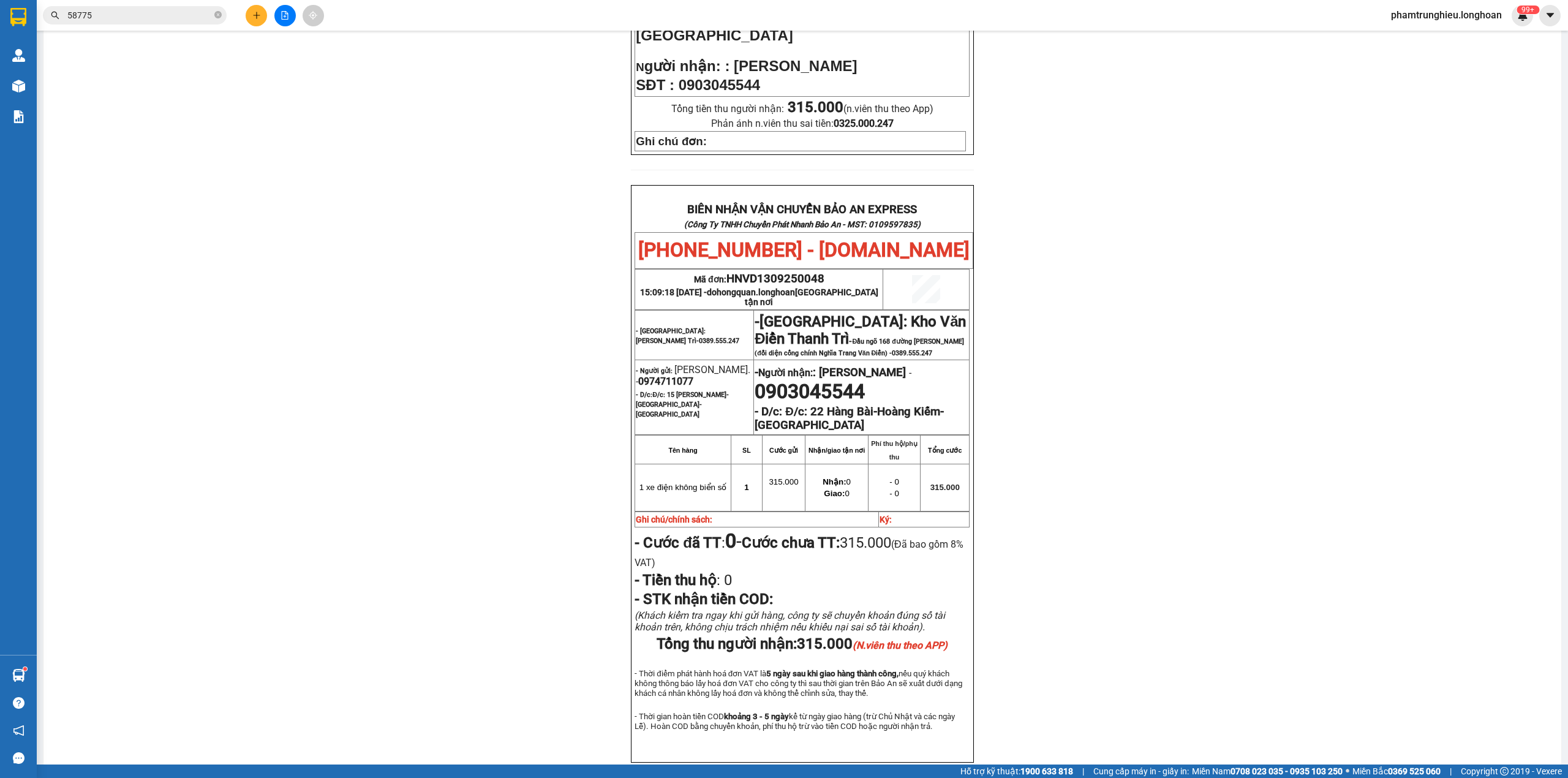
click at [785, 272] on span "HNVD1309250048" at bounding box center [776, 278] width 98 height 13
copy span "HNVD1309250048"
click at [187, 22] on span "58775" at bounding box center [134, 15] width 183 height 18
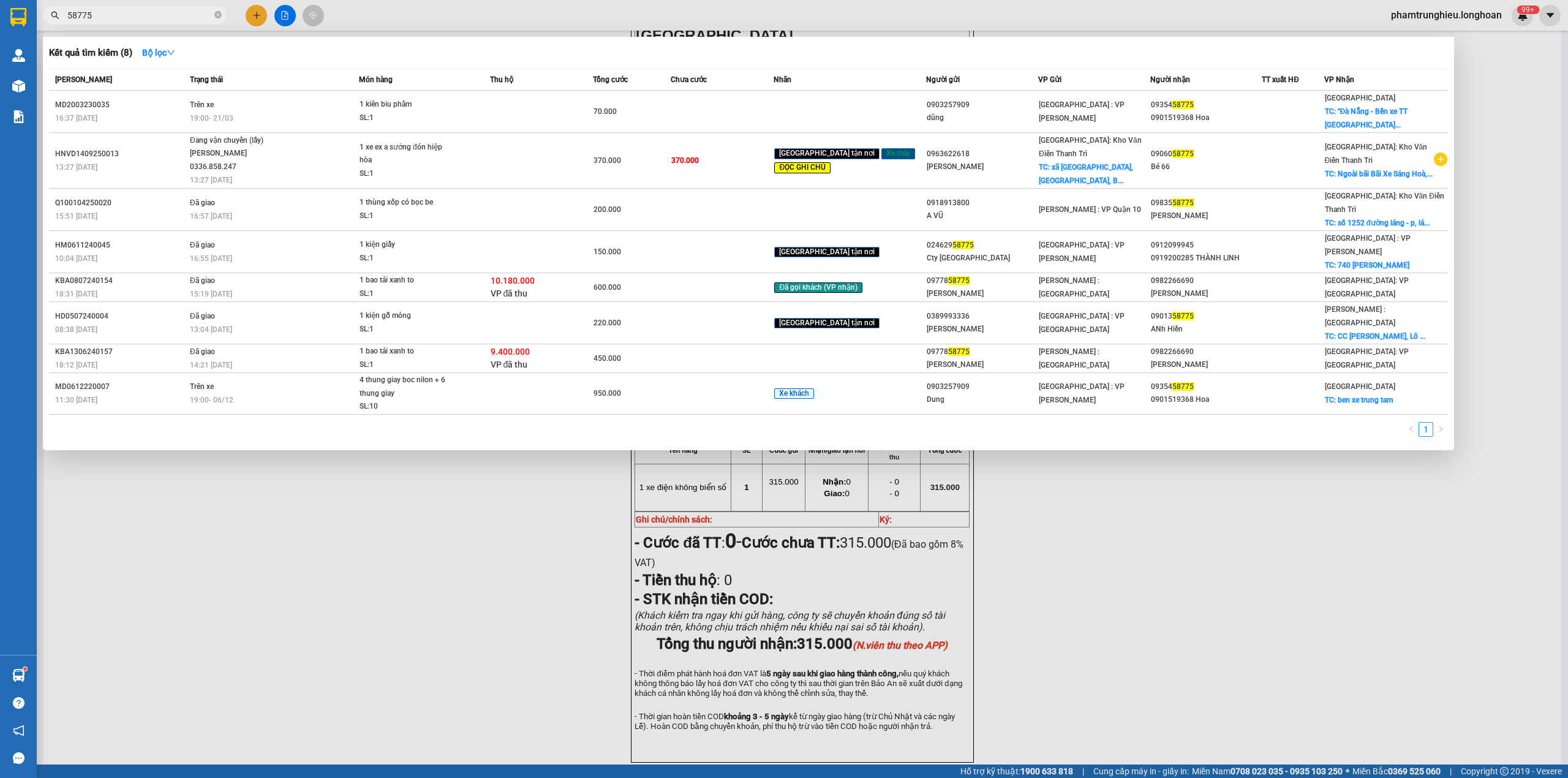
click at [185, 20] on input "58775" at bounding box center [140, 15] width 145 height 13
click at [182, 18] on input "58775" at bounding box center [140, 15] width 145 height 13
paste input "HNVD1309250048"
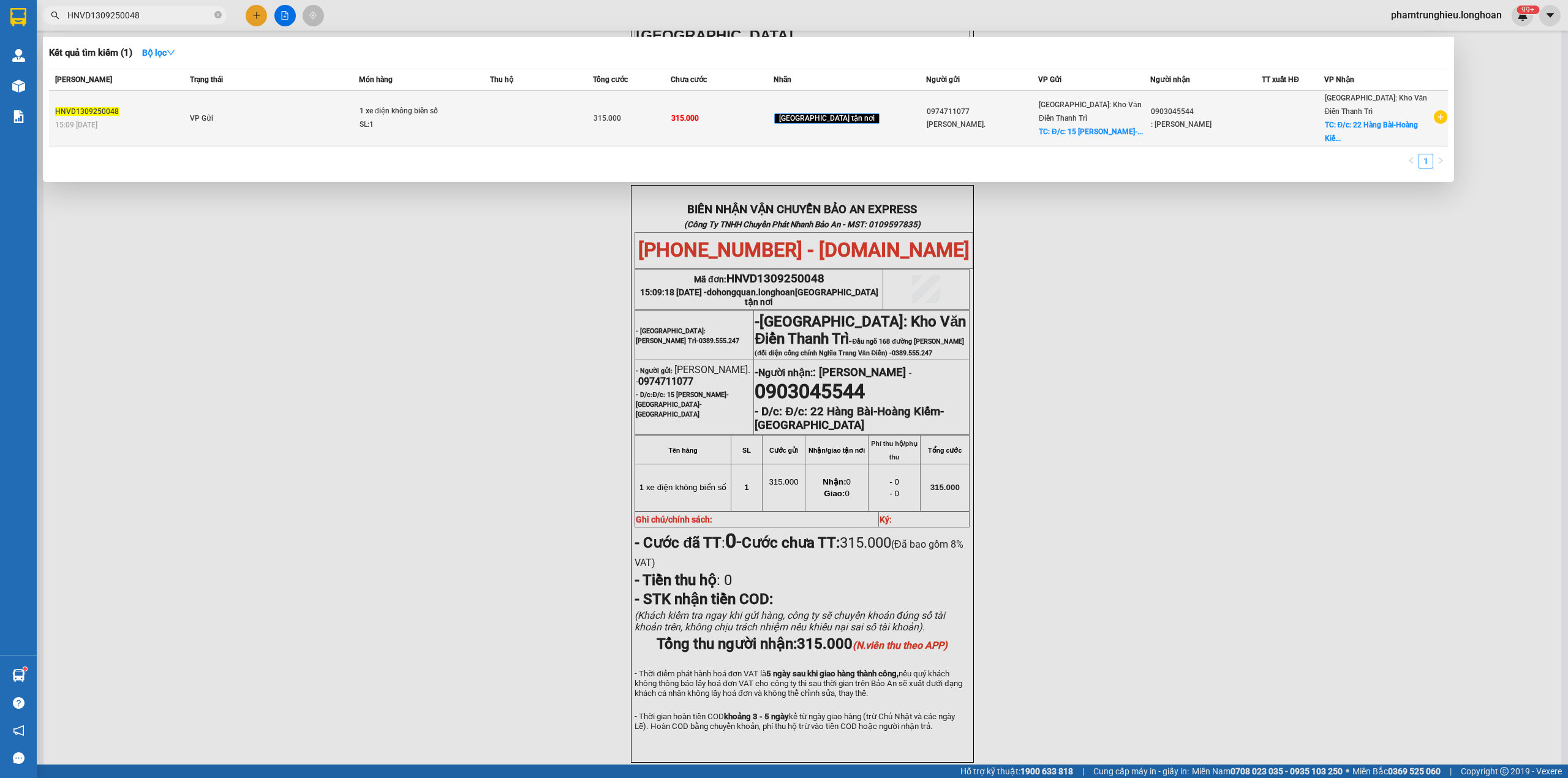
type input "HNVD1309250048"
click at [299, 109] on td "VP Gửi" at bounding box center [272, 118] width 172 height 56
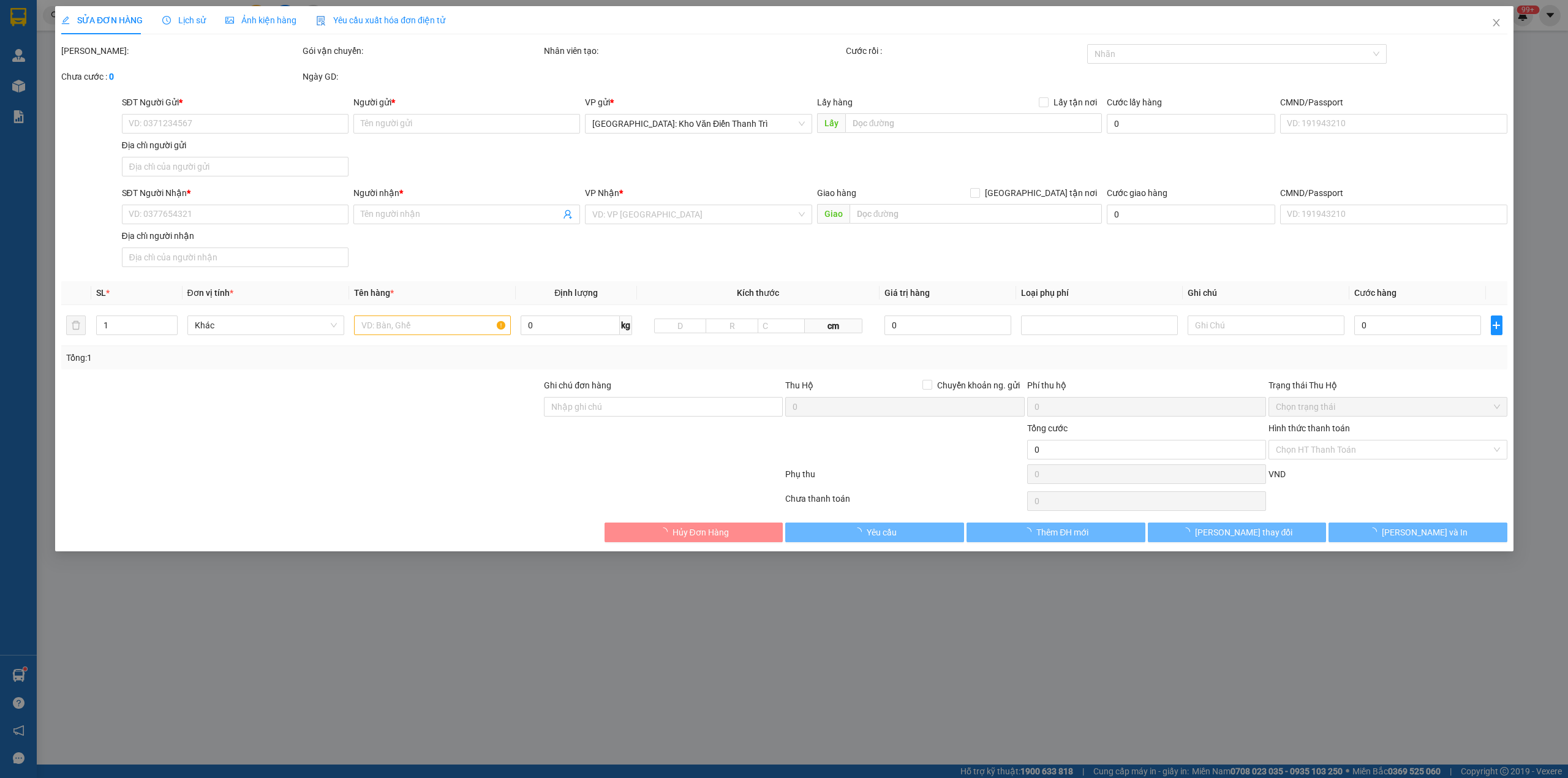
type input "0974711077"
type input "[PERSON_NAME]."
checkbox input "true"
type input "Đ/c: 15 [PERSON_NAME]-[GEOGRAPHIC_DATA]-[GEOGRAPHIC_DATA]"
type input "0903045544"
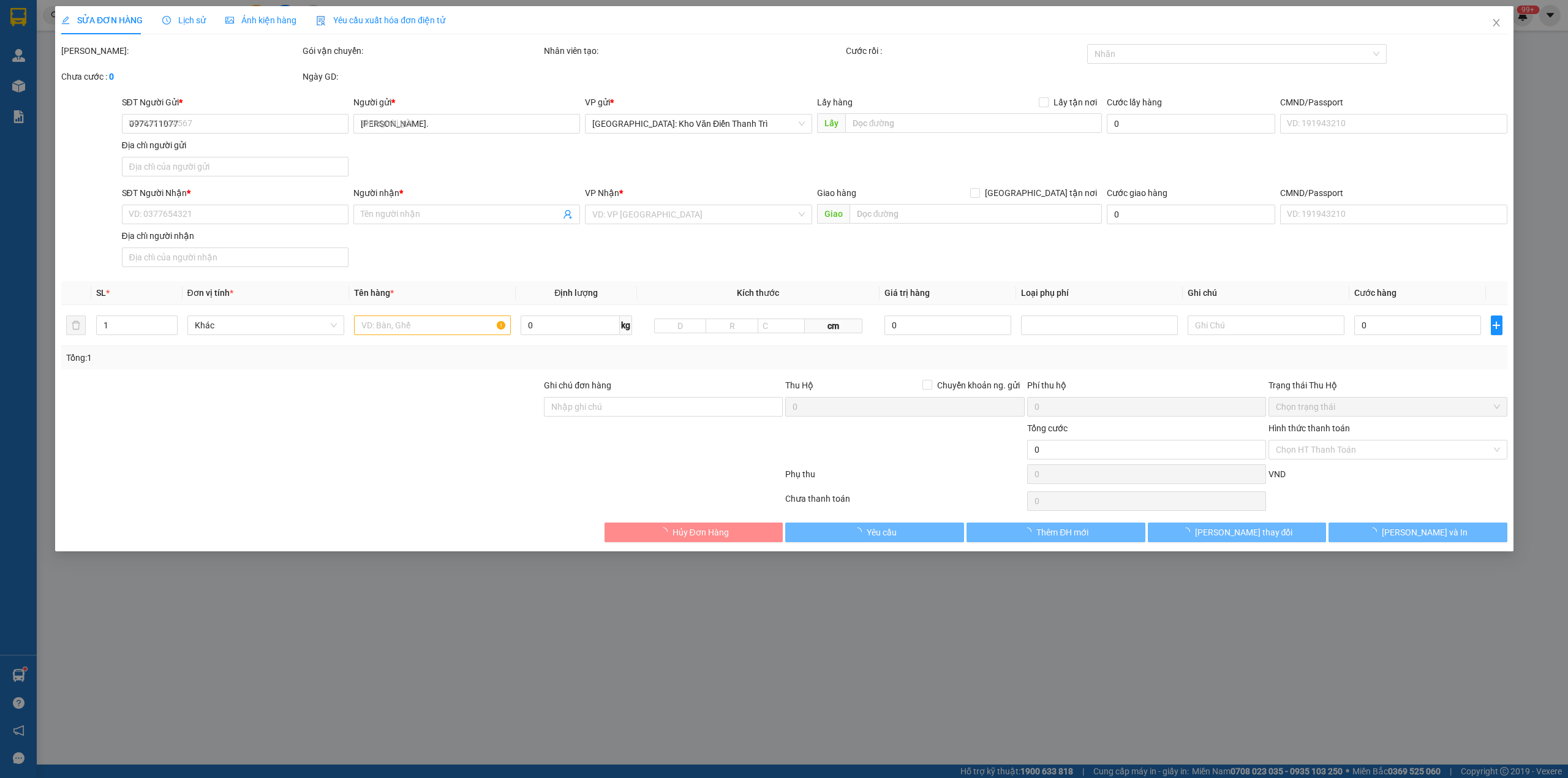
type input ": [PERSON_NAME]"
checkbox input "true"
type input "Đ/c: 22 Hàng Bài-Hoàng Kiếm-[GEOGRAPHIC_DATA]"
type input "315.000"
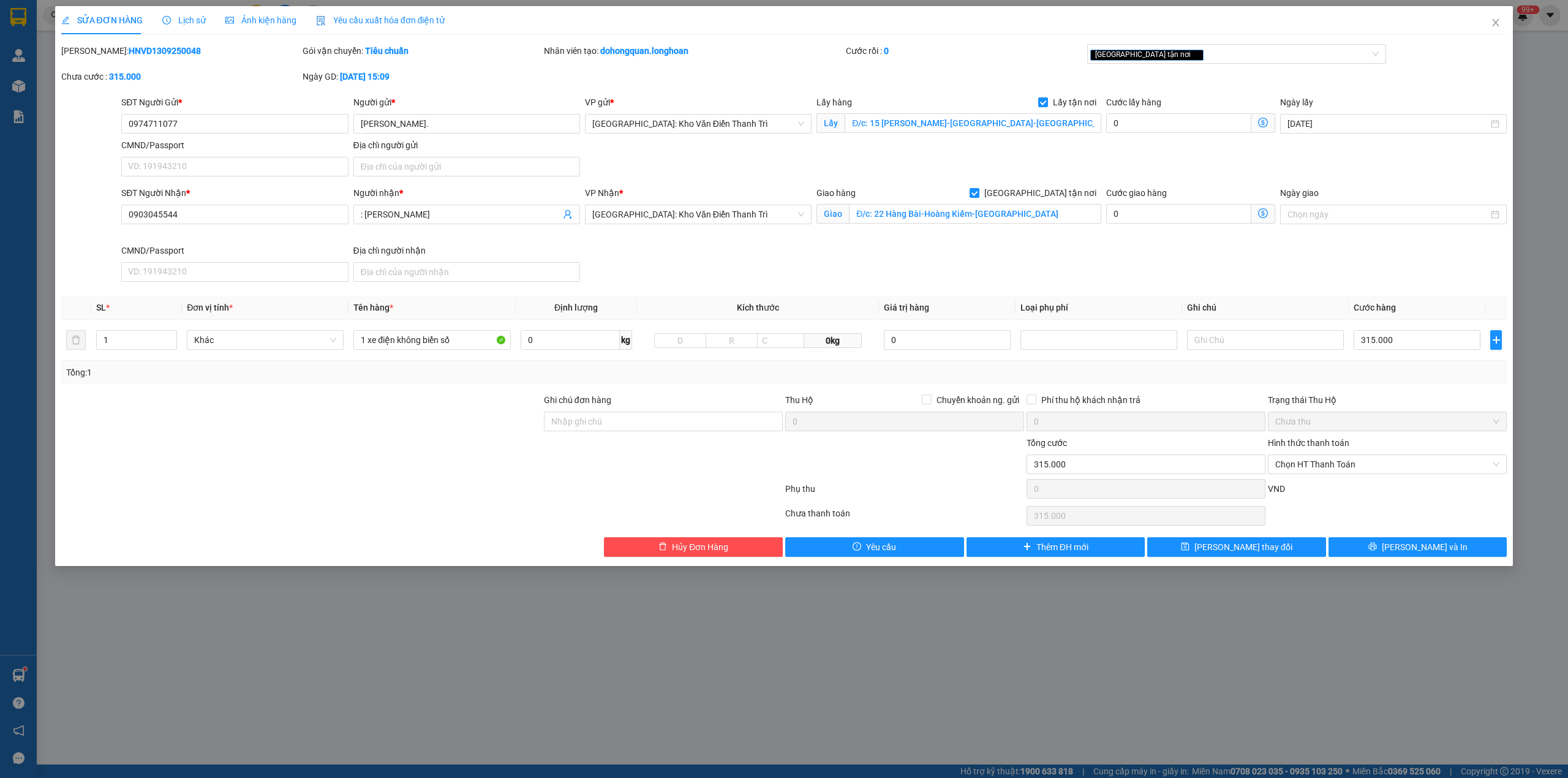
click at [660, 412] on div "Ghi chú đơn hàng" at bounding box center [663, 402] width 239 height 18
drag, startPoint x: 658, startPoint y: 417, endPoint x: 666, endPoint y: 434, distance: 18.8
click at [658, 417] on input "Ghi chú đơn hàng" at bounding box center [663, 421] width 239 height 20
type input "chìa khóa quấn tay lái ( không giấy tờ )"
click at [489, 484] on div at bounding box center [421, 491] width 724 height 24
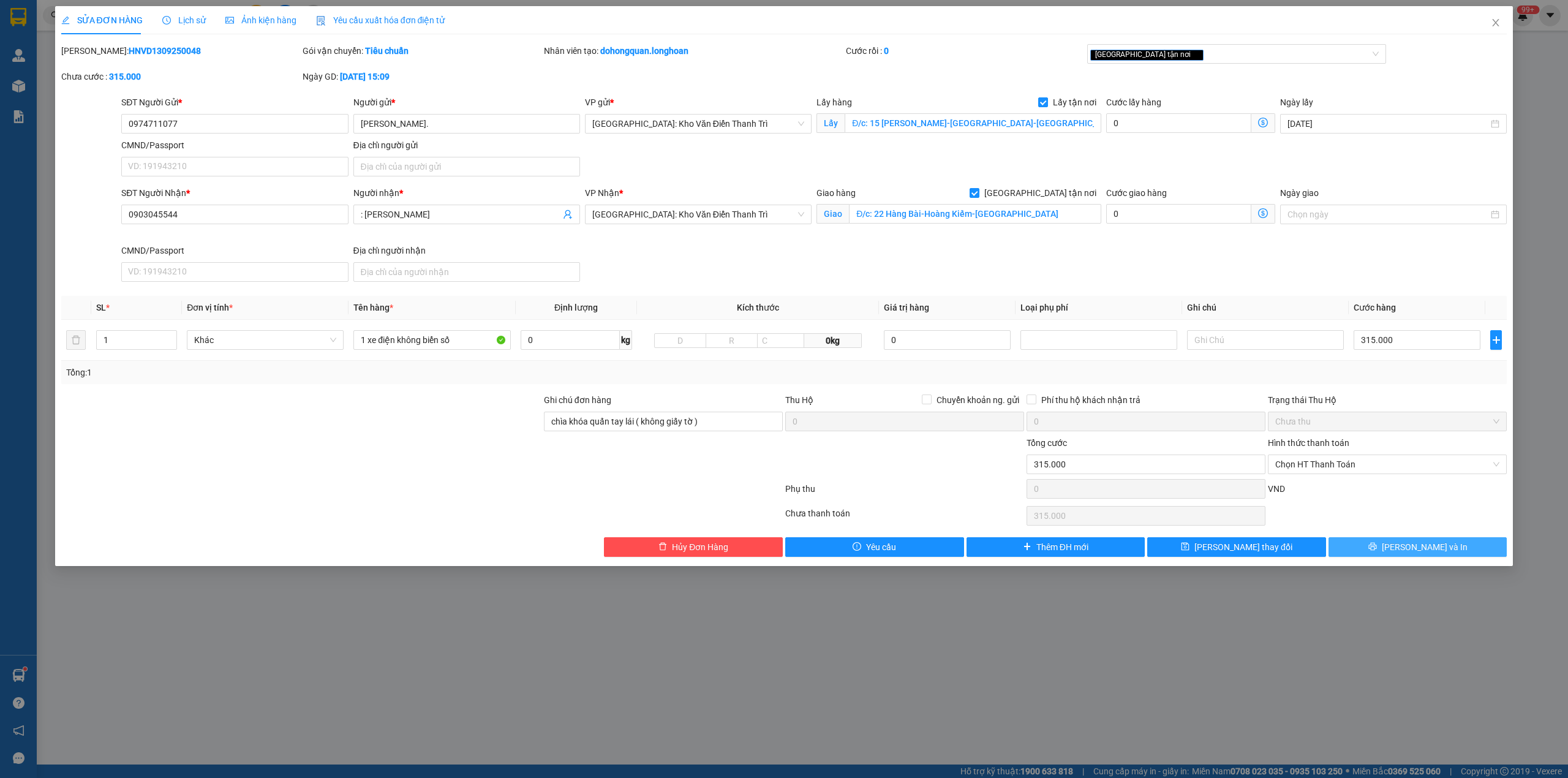
click at [1444, 549] on button "[PERSON_NAME] và In" at bounding box center [1418, 546] width 179 height 20
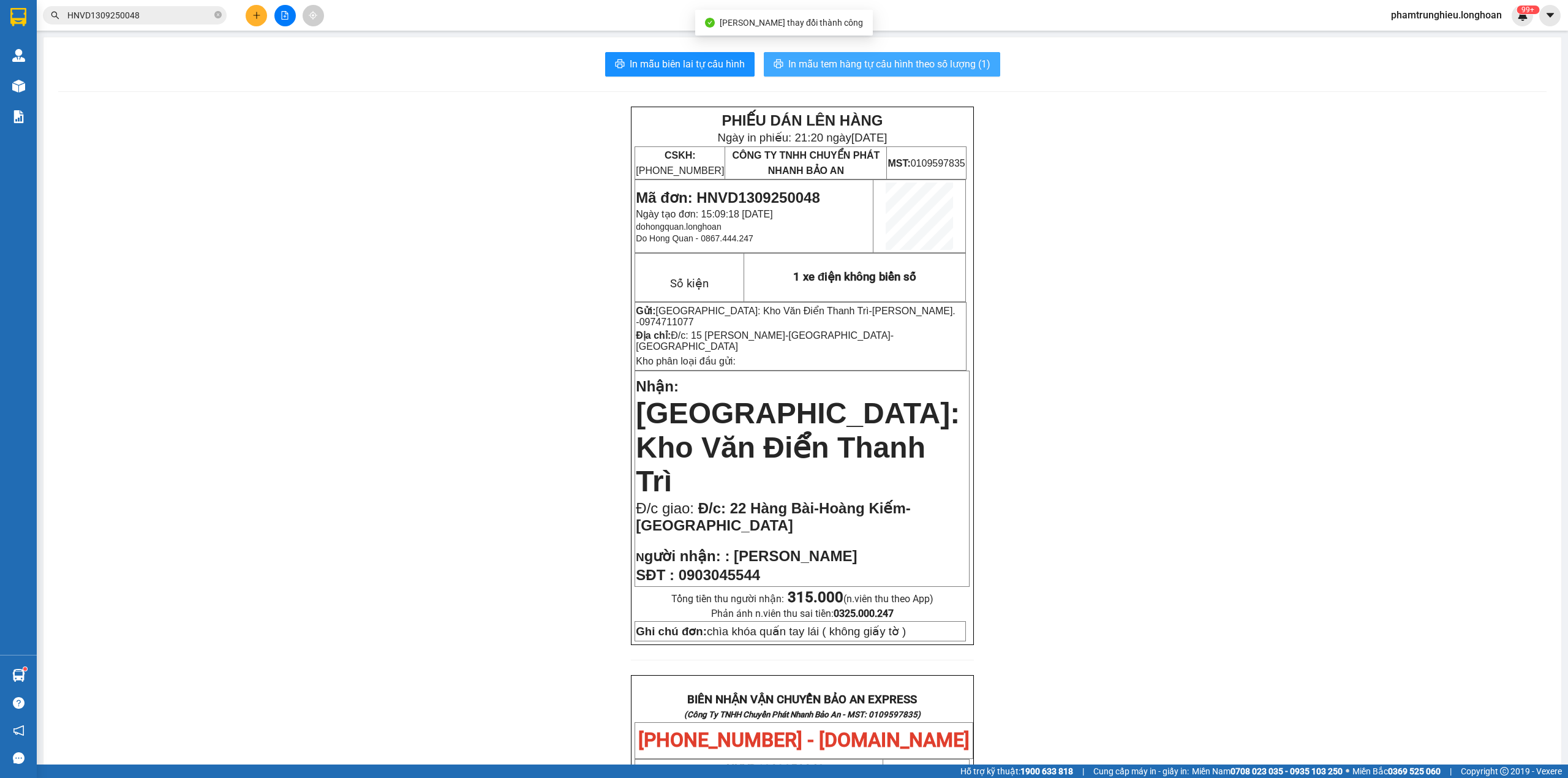
click at [909, 60] on span "In mẫu tem hàng tự cấu hình theo số lượng (1)" at bounding box center [889, 64] width 202 height 15
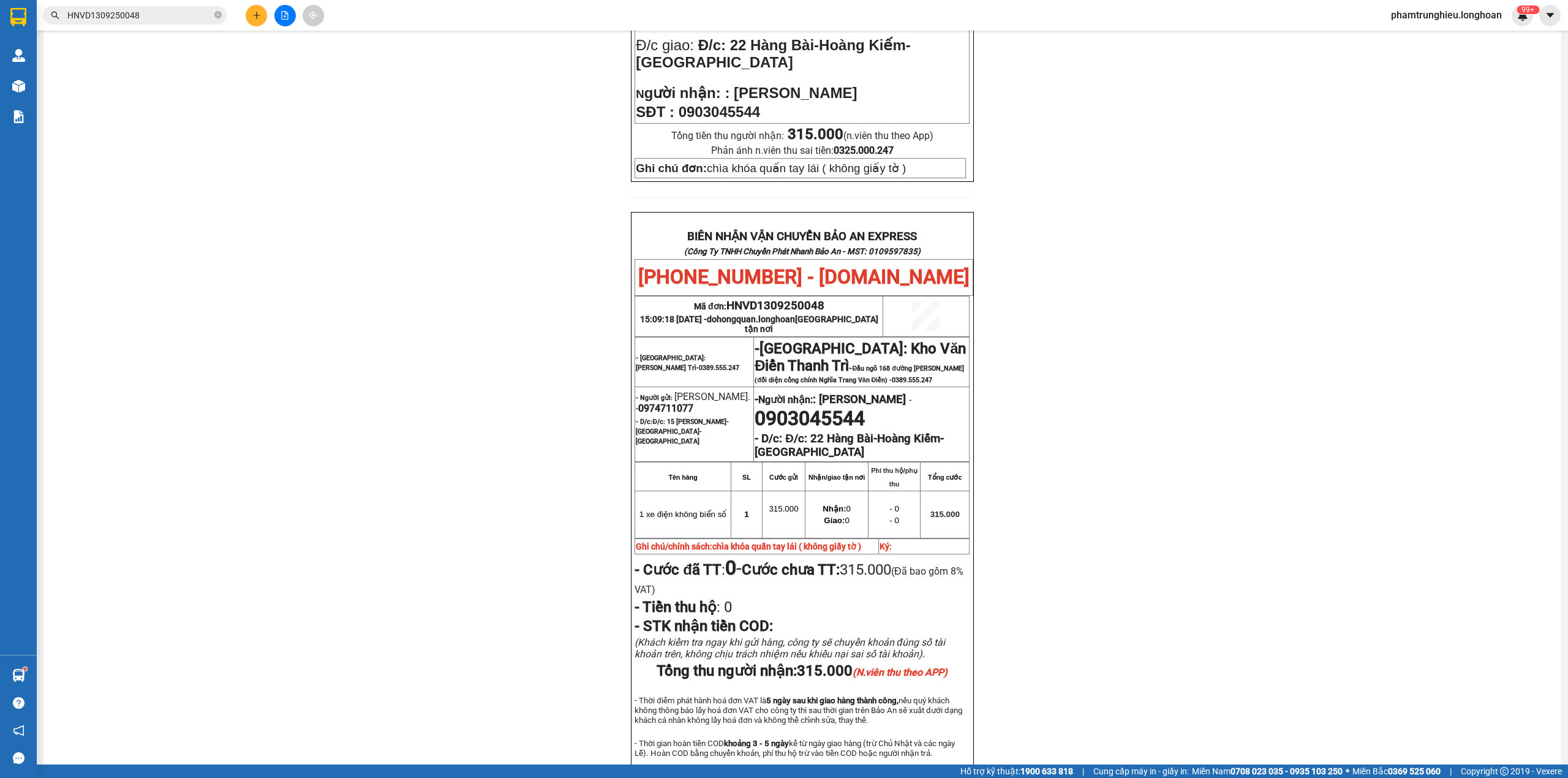
scroll to position [490, 0]
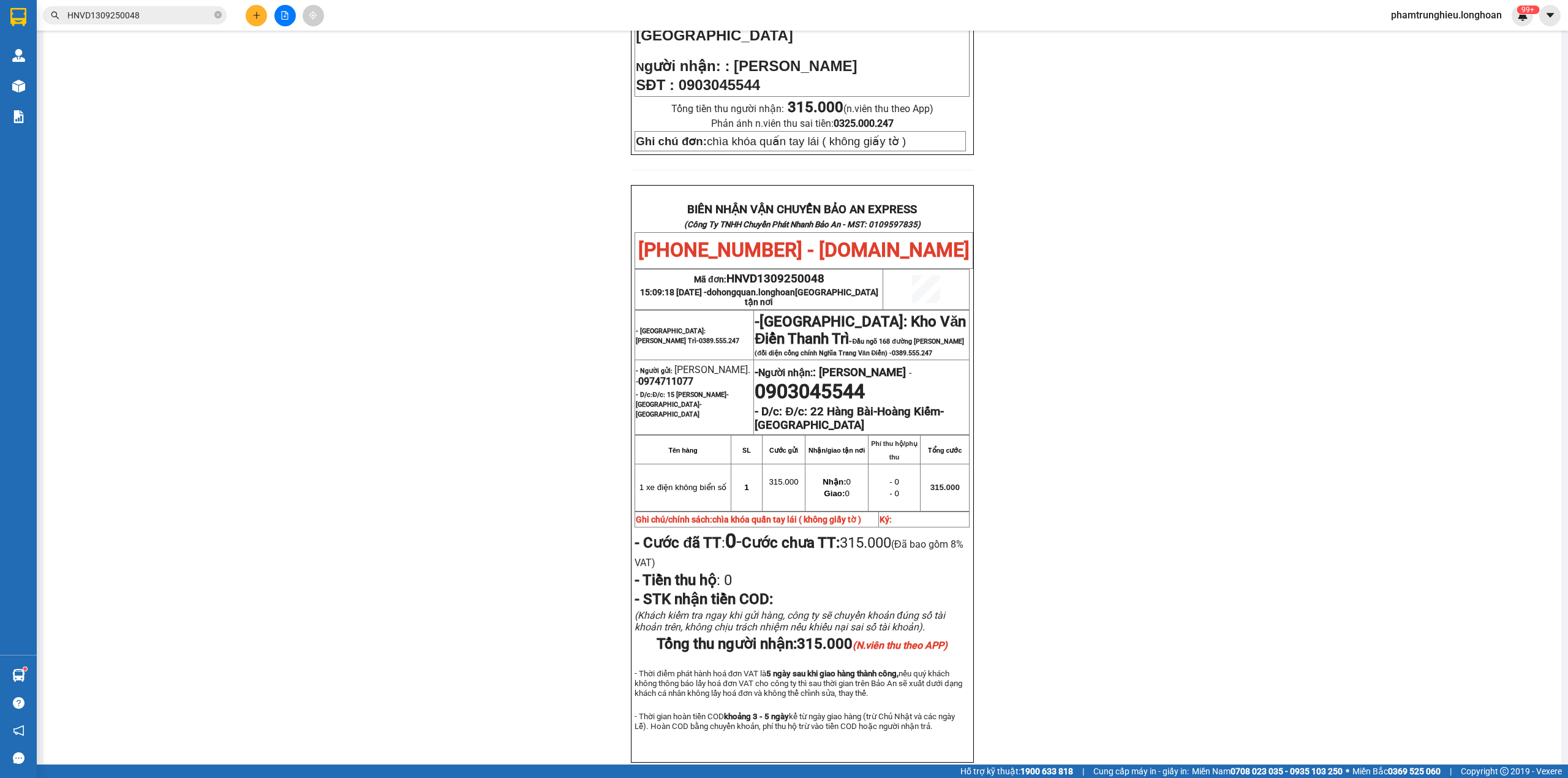
click at [694, 376] on span "0974711077" at bounding box center [666, 381] width 55 height 12
copy span "0974711077"
click at [1158, 258] on div "PHIẾU DÁN LÊN HÀNG Ngày in phiếu: 21:20 [DATE] CSKH: [PHONE_NUMBER] CÔNG TY TNH…" at bounding box center [803, 205] width 1488 height 1176
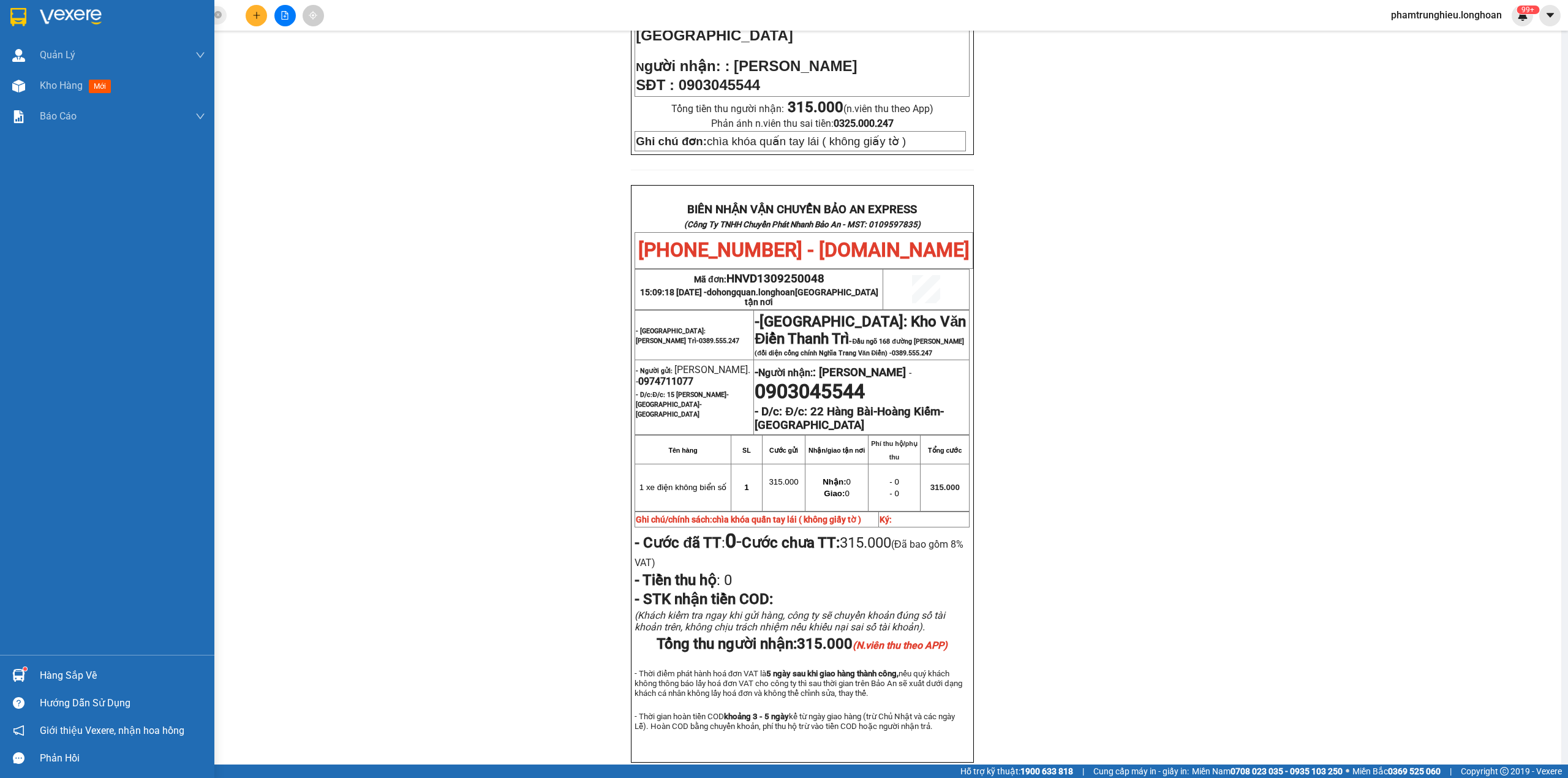
click at [13, 20] on img at bounding box center [18, 17] width 16 height 18
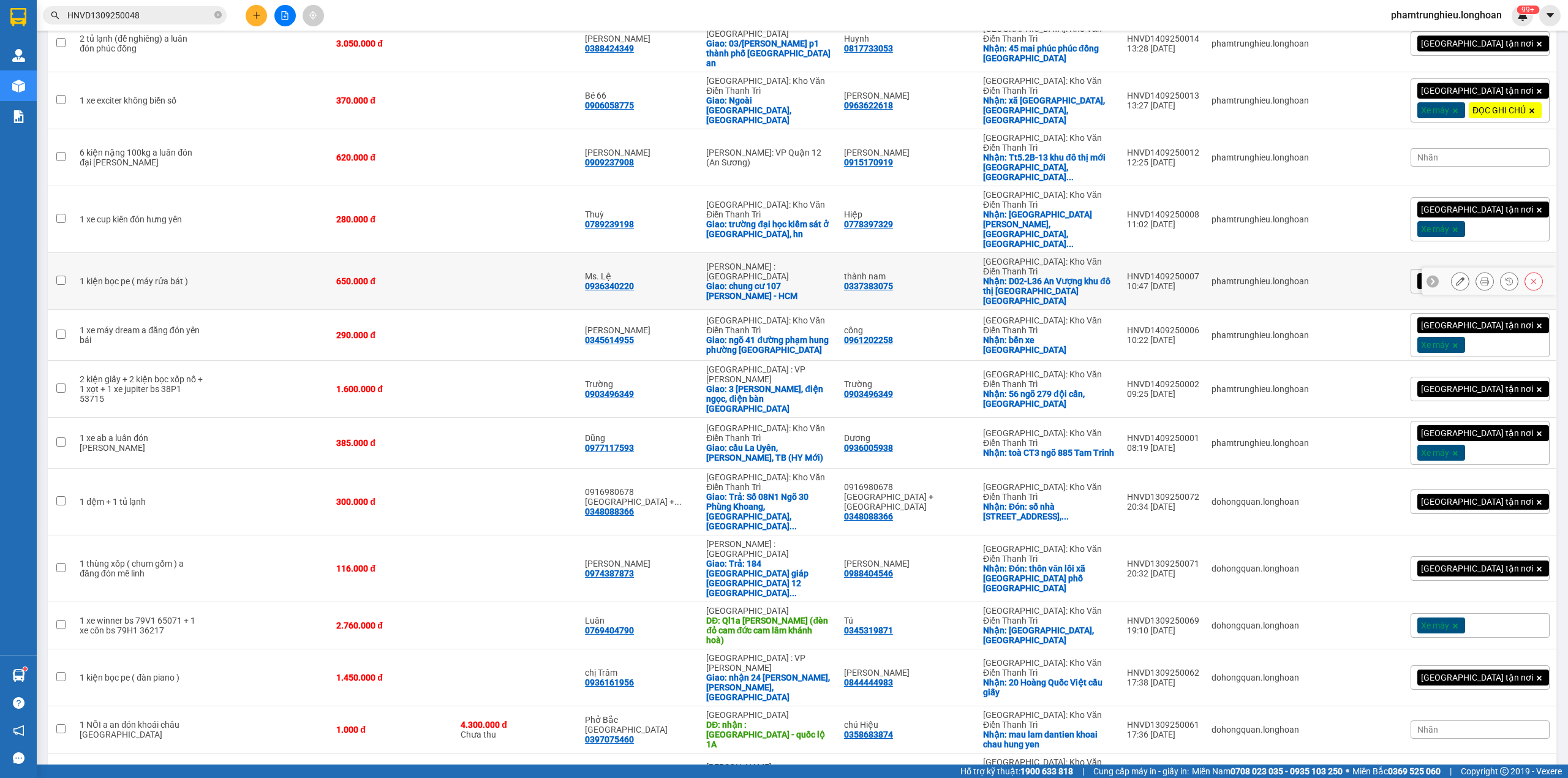
scroll to position [572, 0]
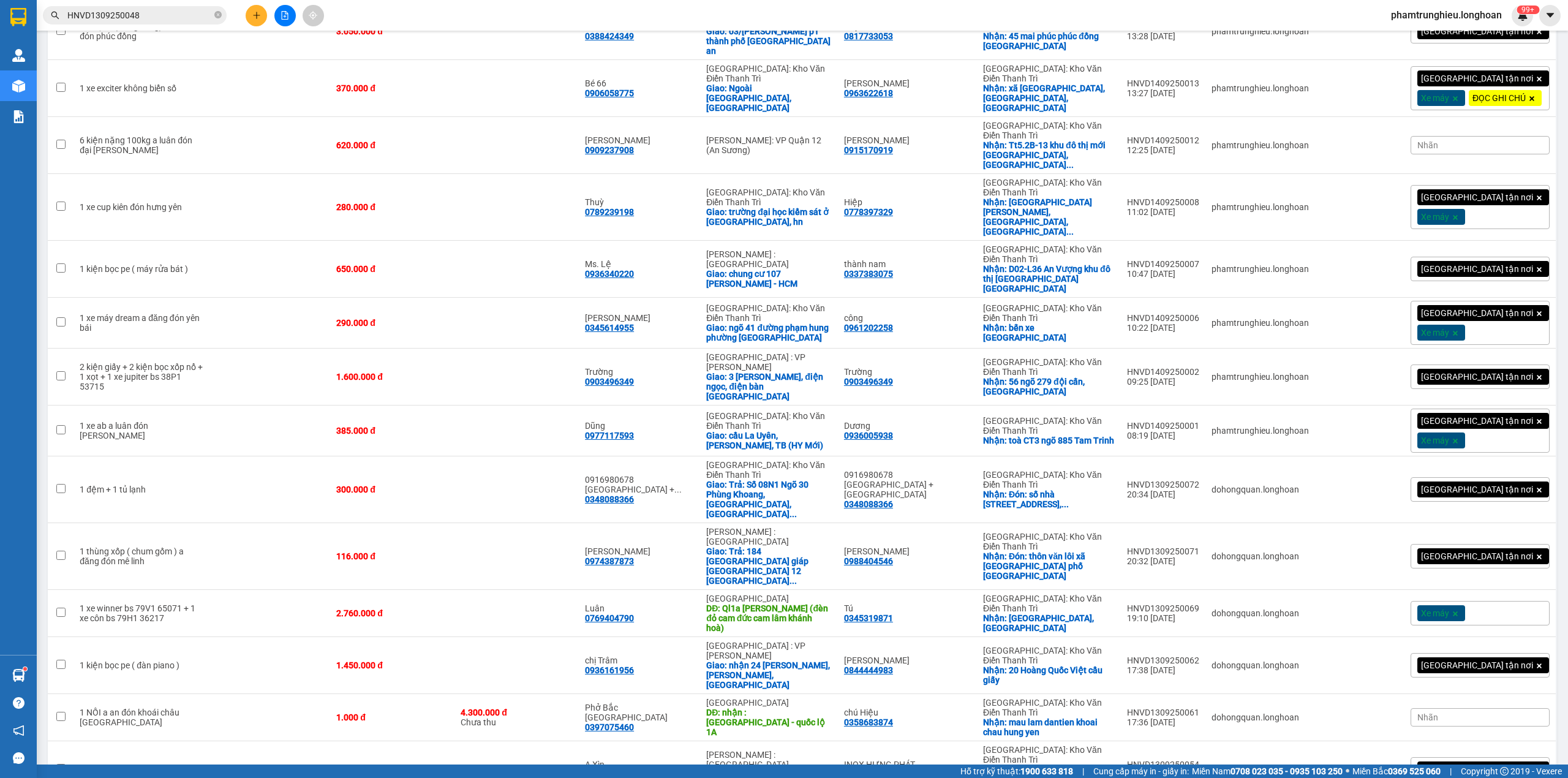
click at [168, 15] on input "HNVD1309250048" at bounding box center [140, 15] width 145 height 13
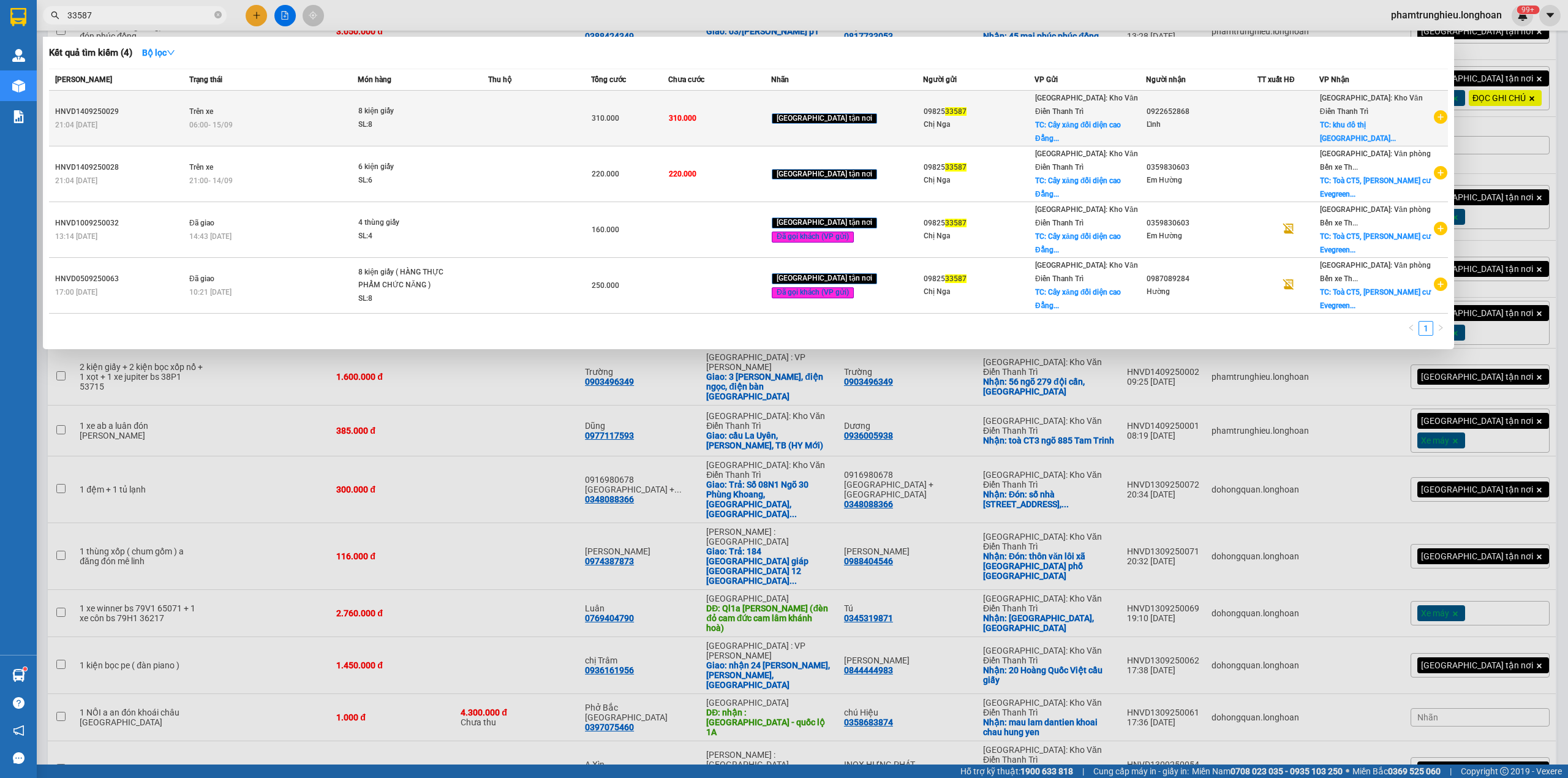
type input "33587"
click at [268, 112] on td "Trên xe 06:00 [DATE]" at bounding box center [272, 118] width 172 height 56
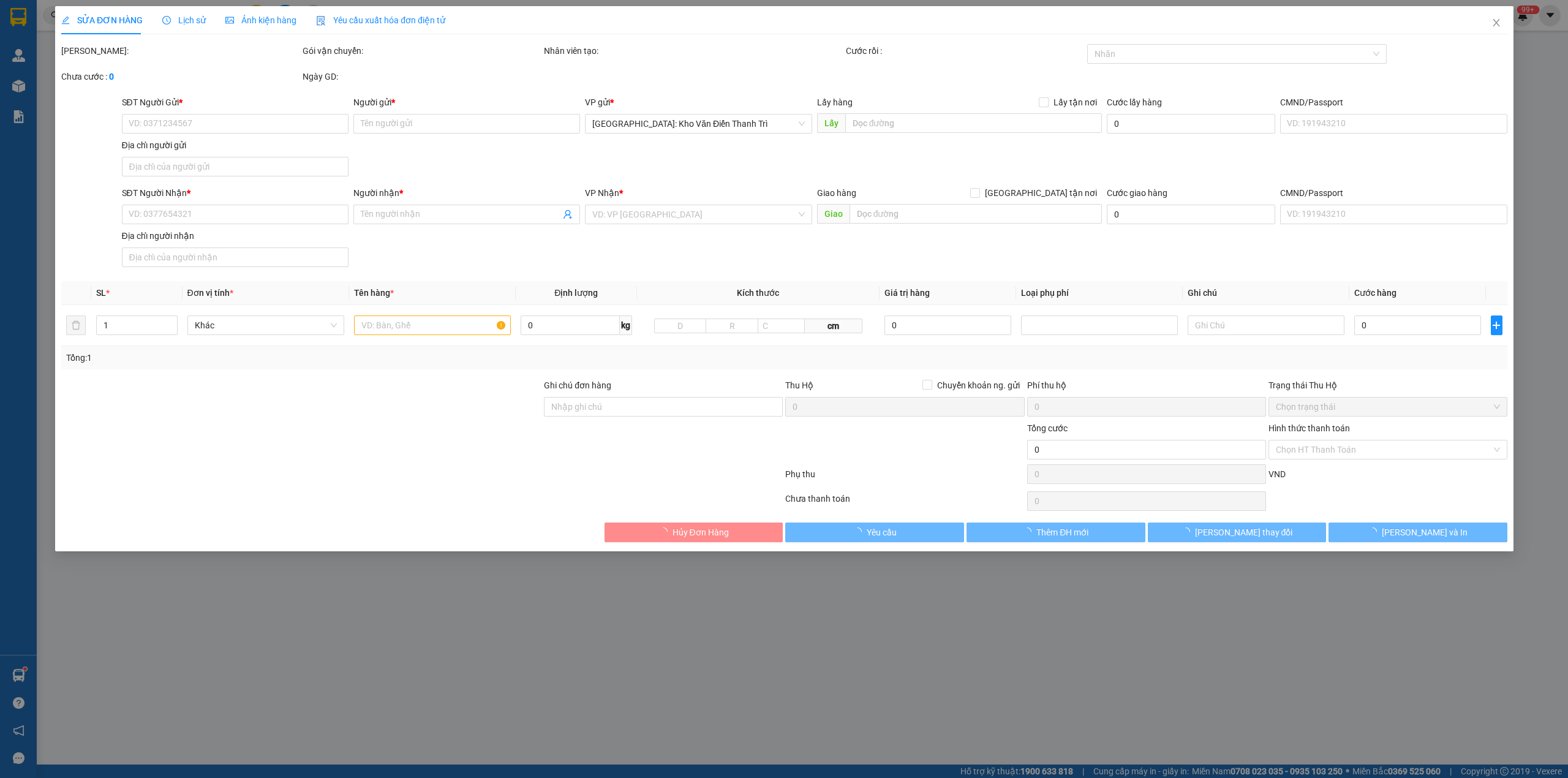
type input "0982533587"
type input "Chị Nga"
checkbox input "true"
type input "Cây xăng đối diện cao Đẳng Thương Mại Du Lịch cạnh CÔNG TY MAY TNG [GEOGRAPHIC_…"
type input "0922652868"
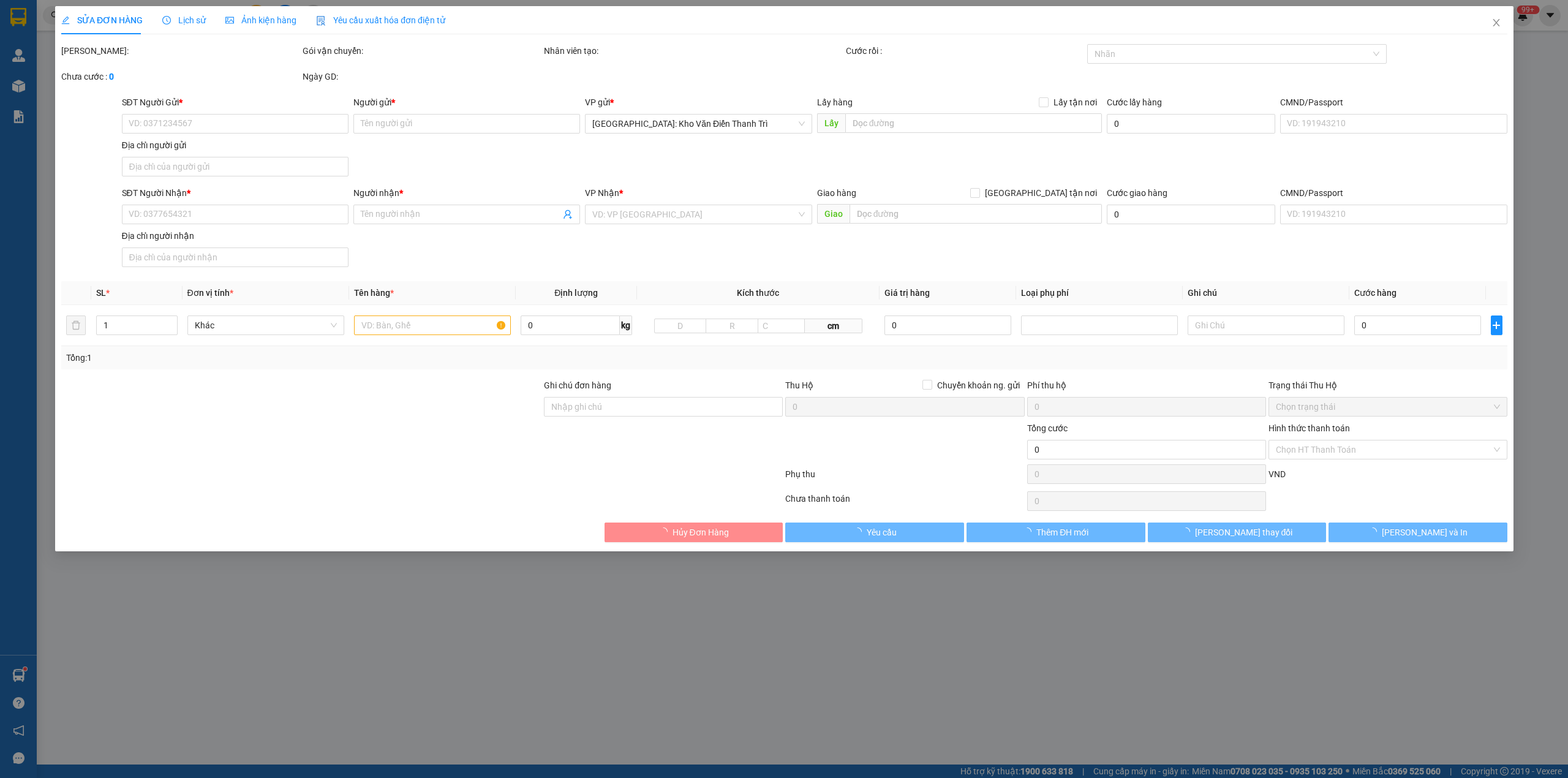
type input "Lĩnh"
checkbox input "true"
type input "khu đô thị thanh quang quốc [GEOGRAPHIC_DATA]"
type input "310.000"
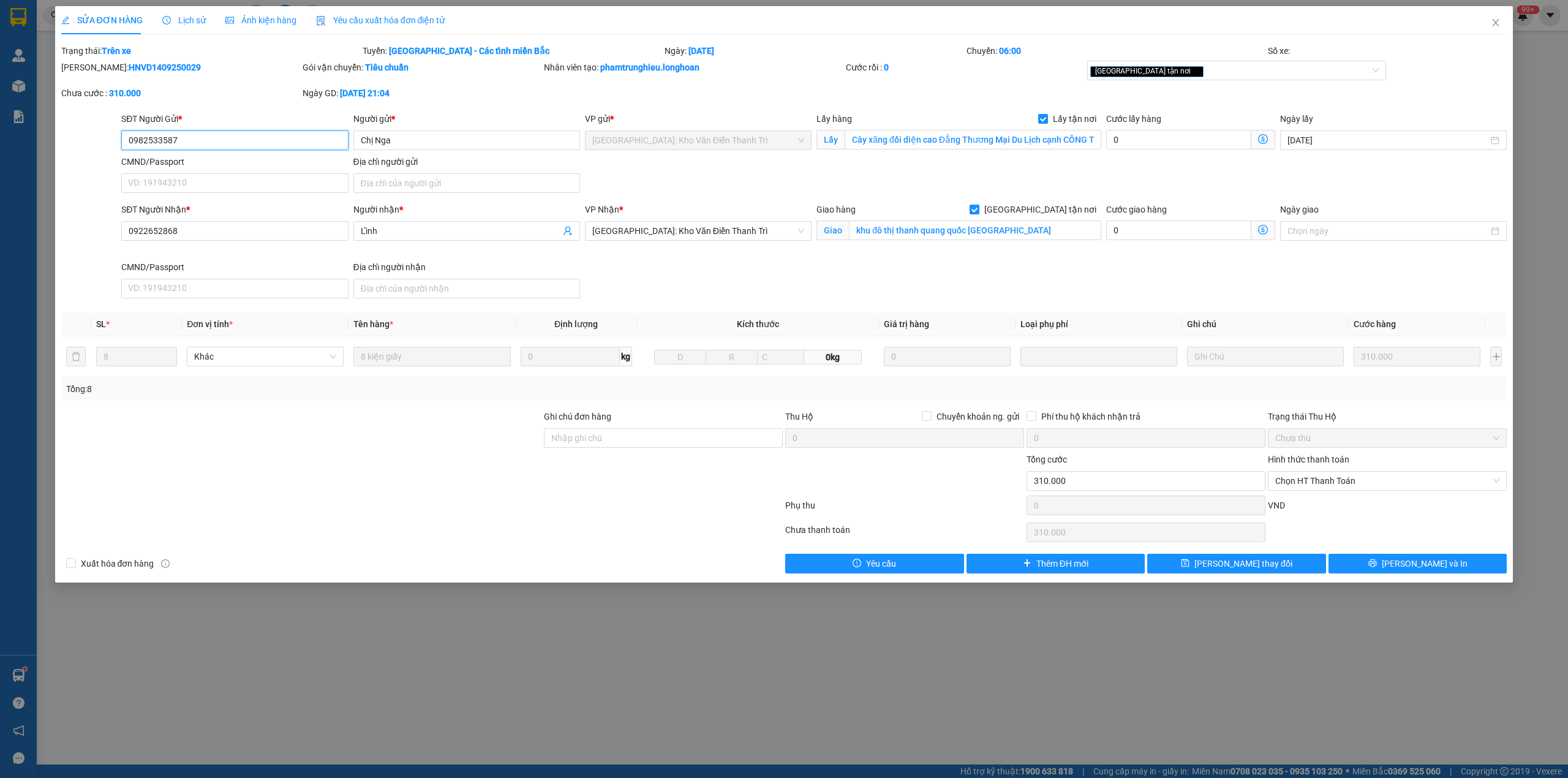
click at [208, 138] on input "0982533587" at bounding box center [235, 140] width 227 height 20
click at [1414, 567] on span "[PERSON_NAME] và In" at bounding box center [1425, 563] width 86 height 13
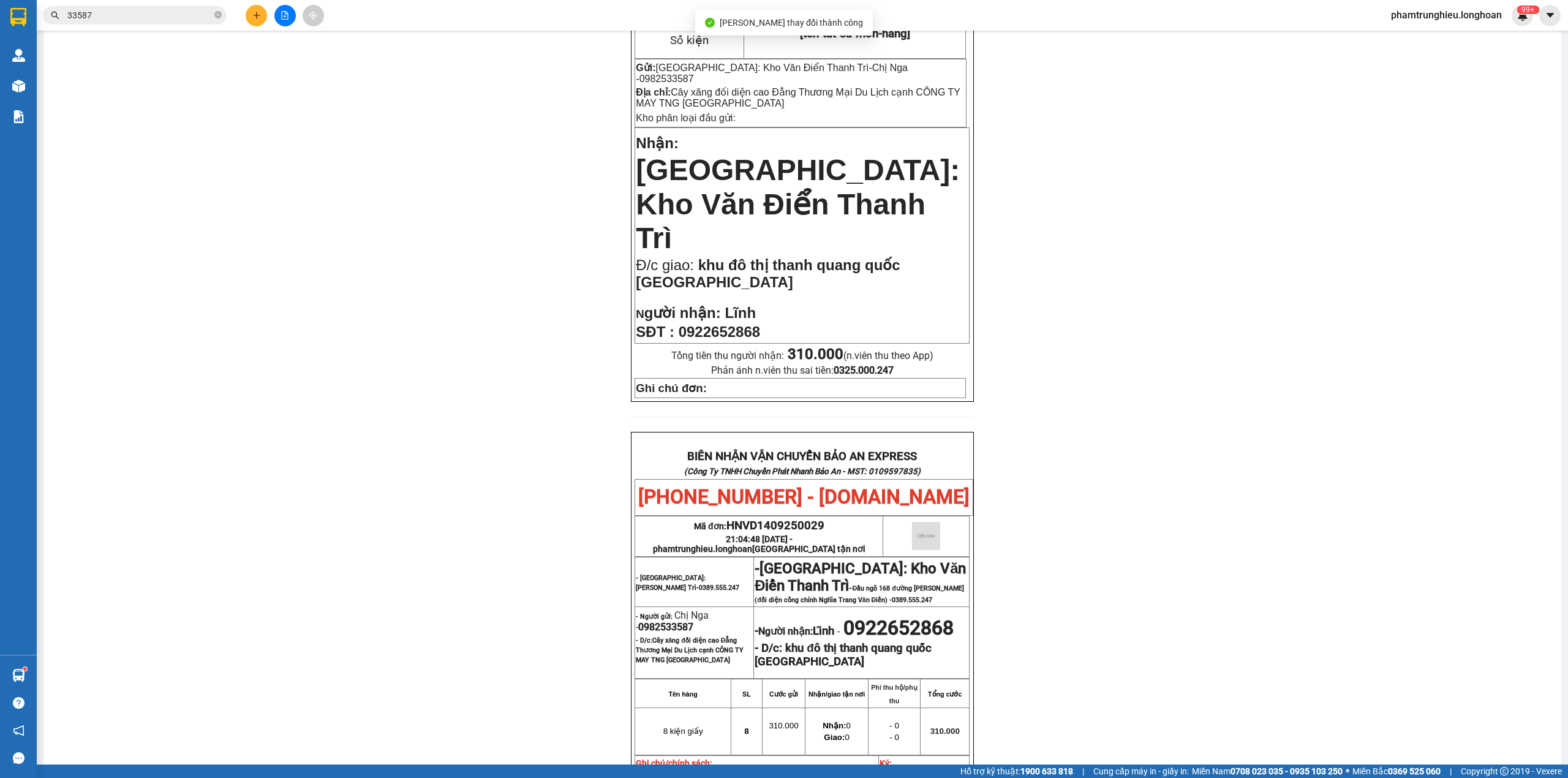
scroll to position [532, 0]
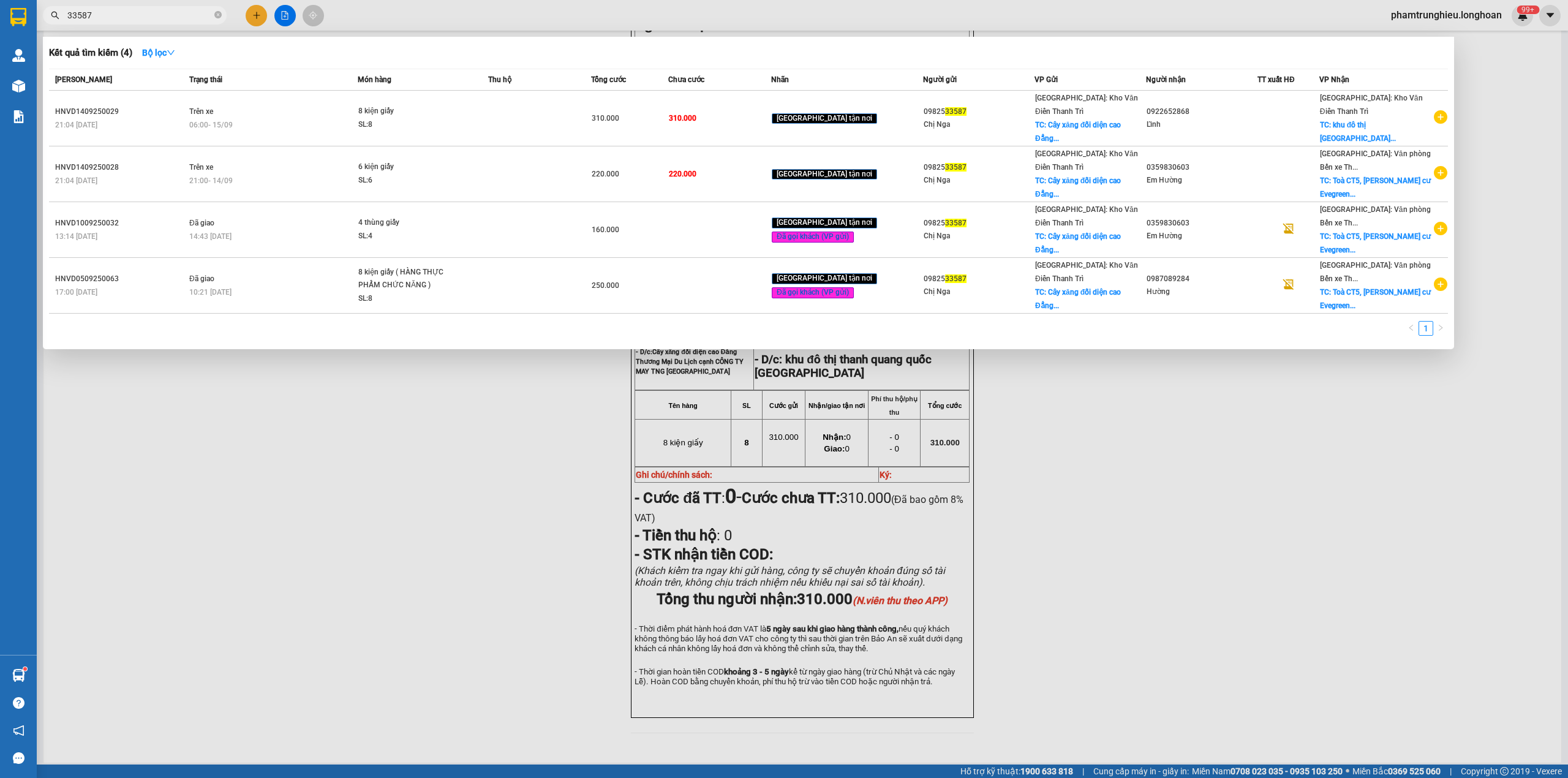
click at [175, 11] on input "33587" at bounding box center [140, 15] width 145 height 13
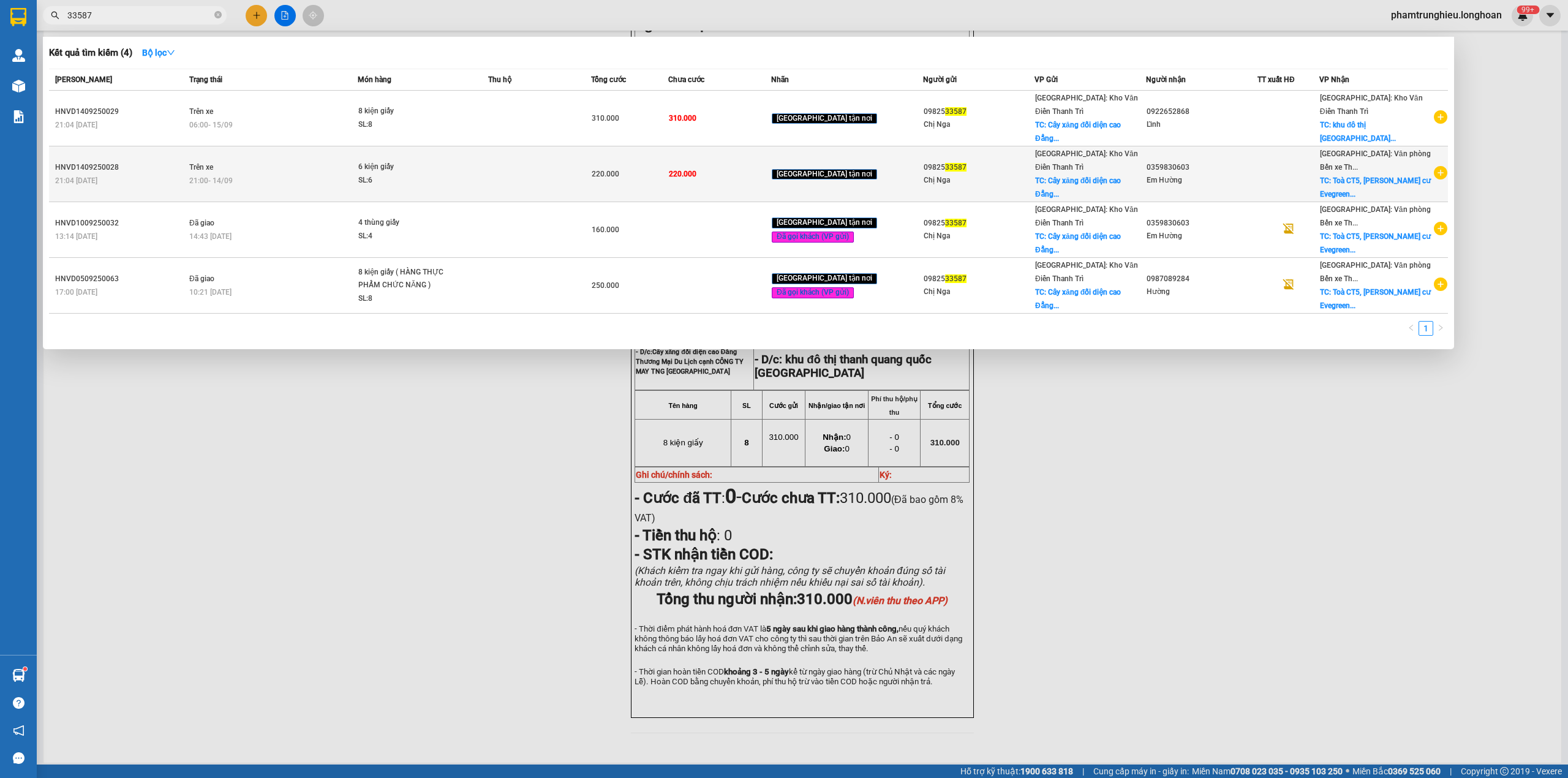
click at [338, 160] on td "Trên xe 21:00 [DATE]" at bounding box center [272, 174] width 172 height 56
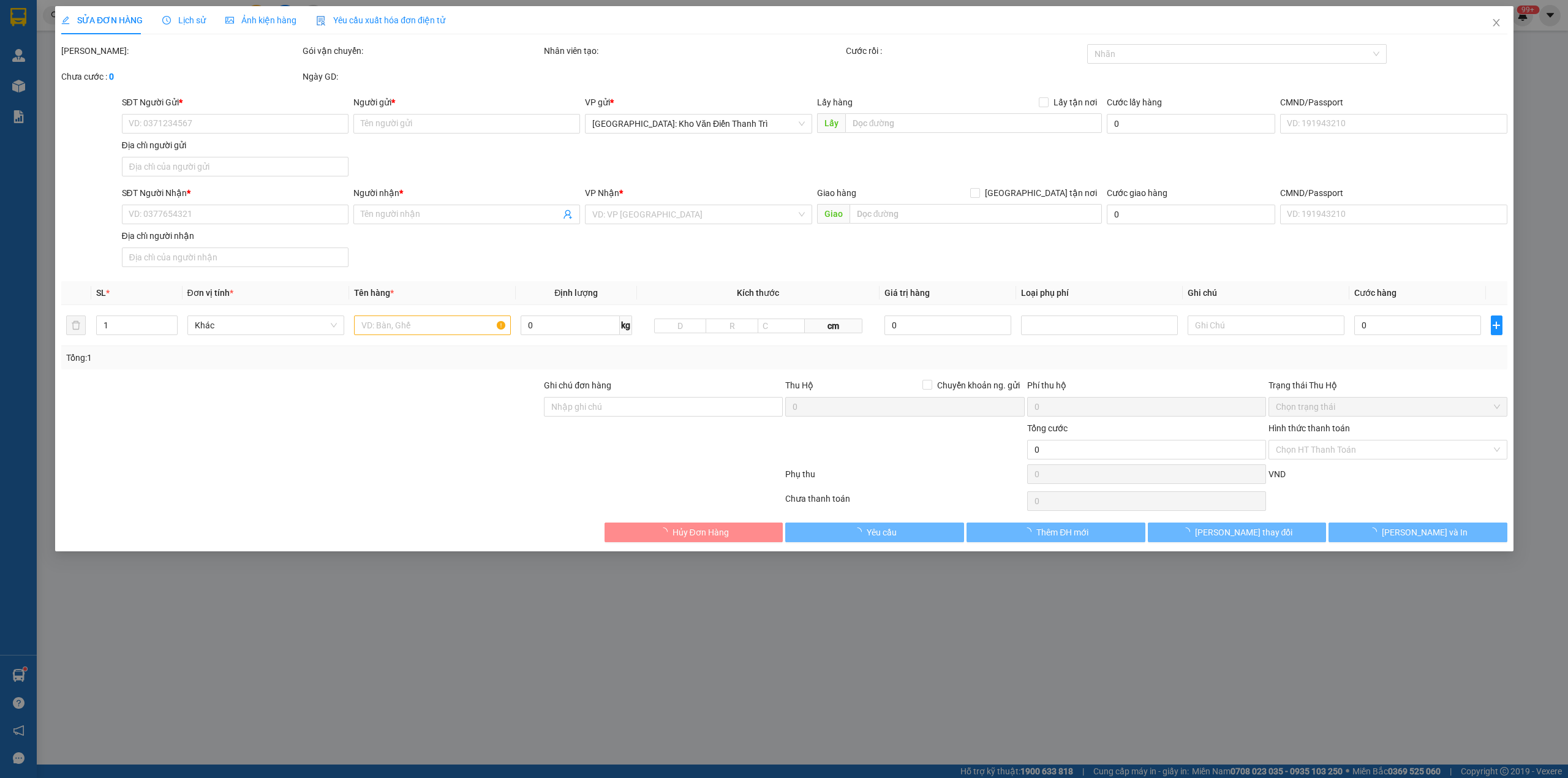
type input "0982533587"
type input "Chị Nga"
checkbox input "true"
type input "Cây xăng đối diện cao Đẳng Thương Mại Du Lịch cạnh CÔNG TY MAY TNG [GEOGRAPHIC_…"
type input "0359830603"
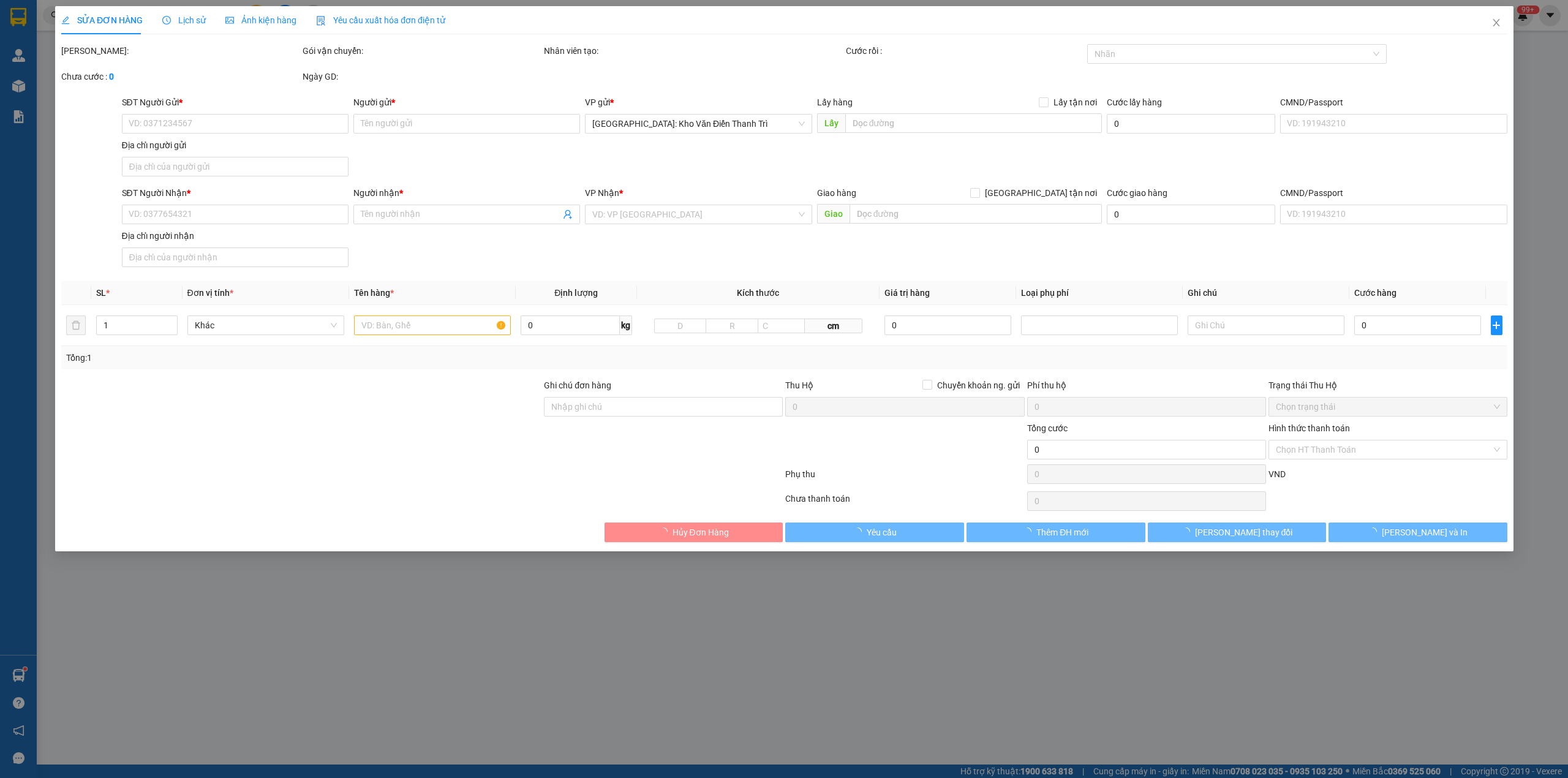
type input "Em Hường"
checkbox input "true"
type input "Toà CT5, [PERSON_NAME] cư Evegreen, [PERSON_NAME], [PERSON_NAME], An Dương [GEO…"
type input "220.000"
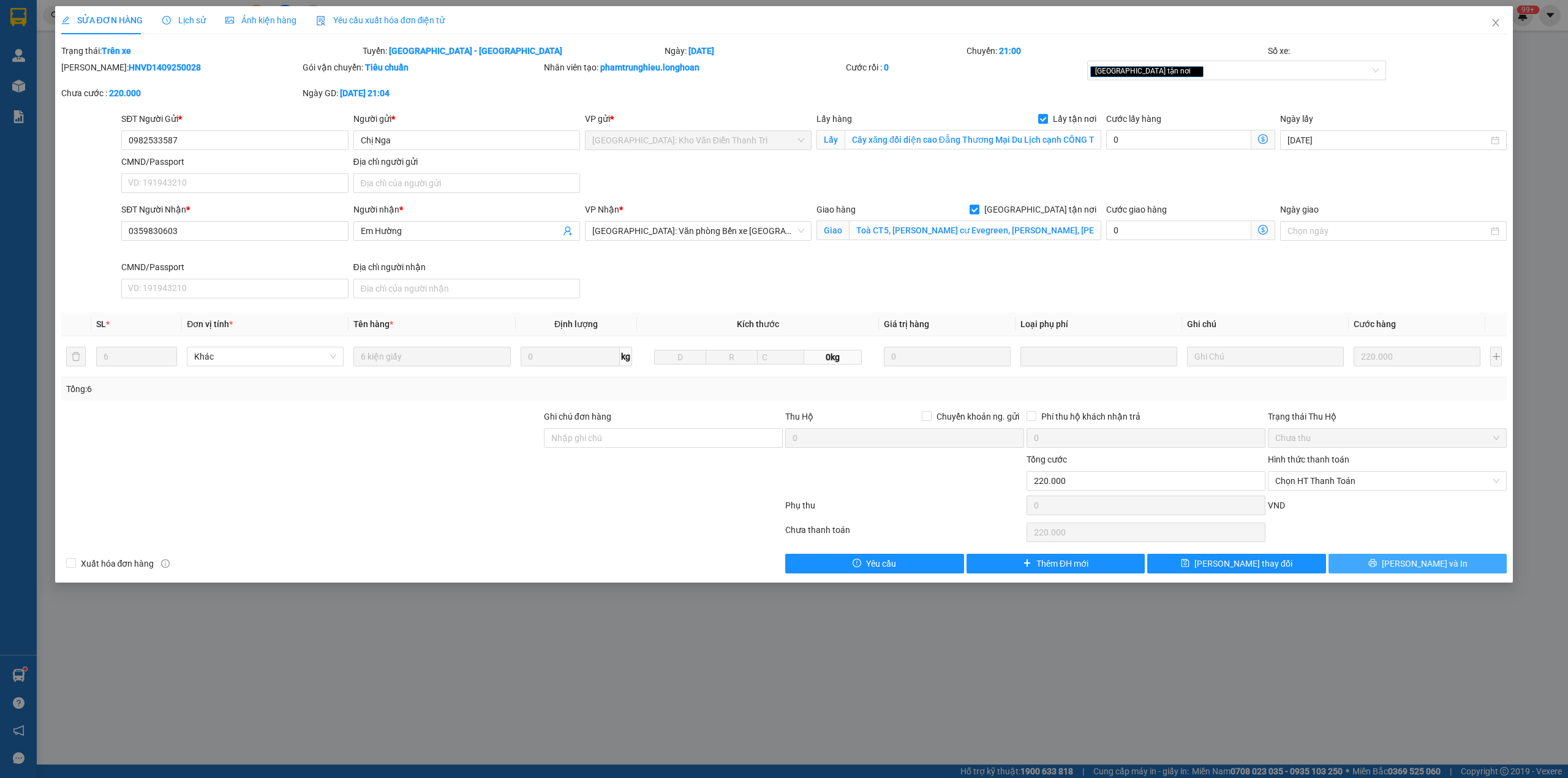
click at [1427, 561] on span "[PERSON_NAME] và In" at bounding box center [1425, 563] width 86 height 13
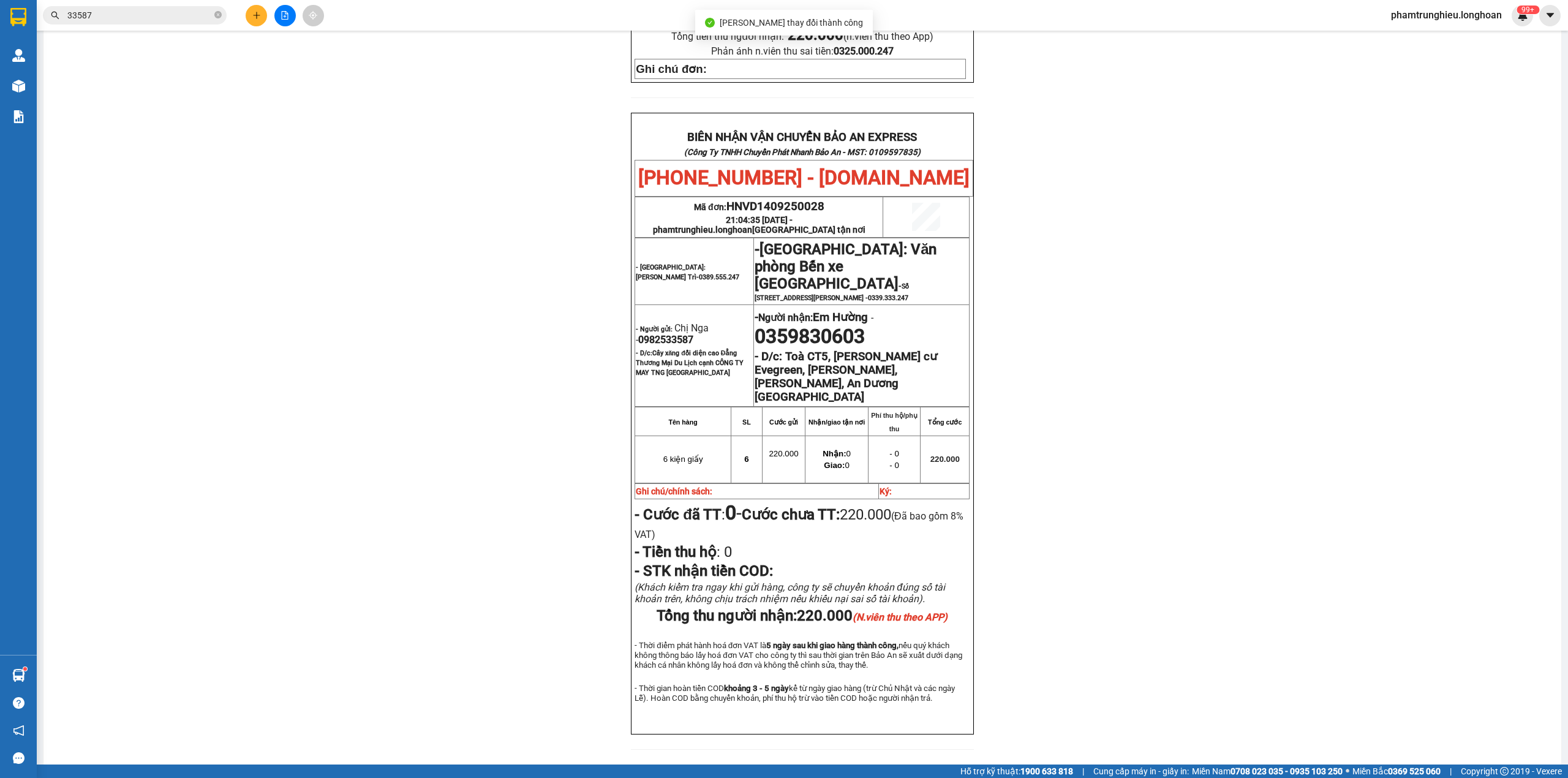
scroll to position [598, 0]
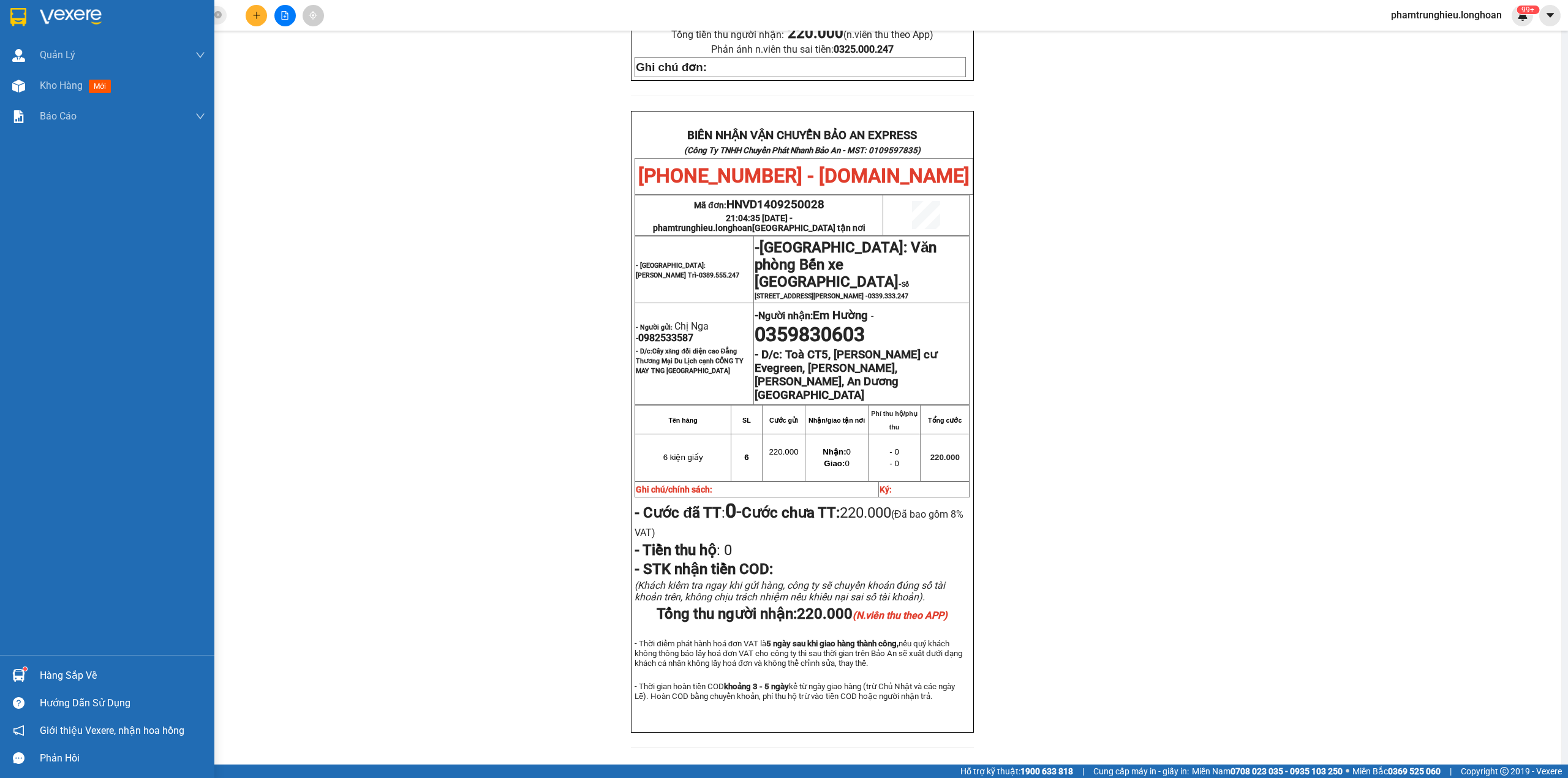
click at [11, 15] on img at bounding box center [18, 17] width 16 height 18
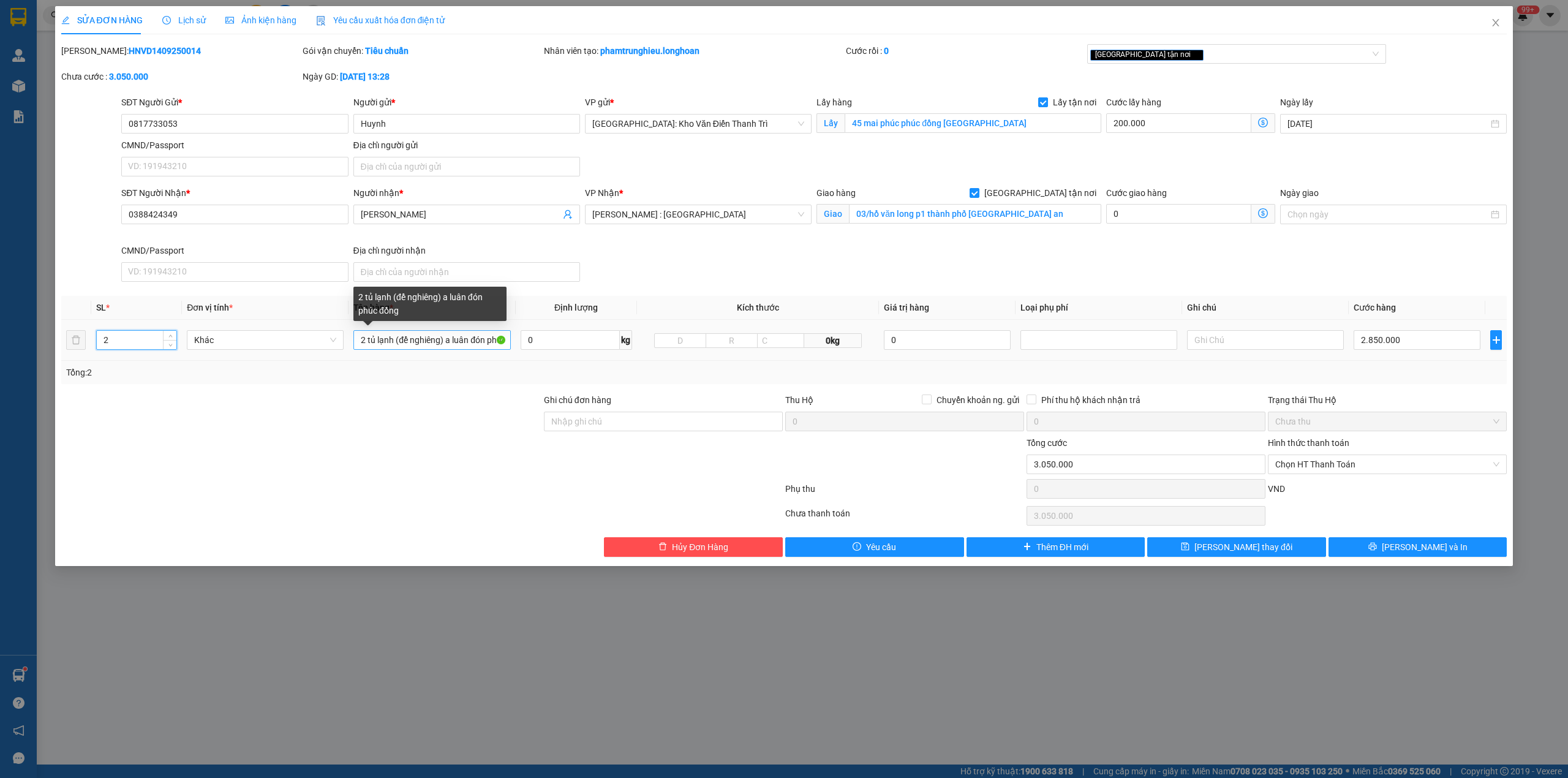
type input "2"
click at [476, 336] on input "2 tủ lạnh (để nghiêng) a luân đón phúc đồng" at bounding box center [432, 339] width 157 height 20
type input "2 kiện bọc pe to ( tủ )"
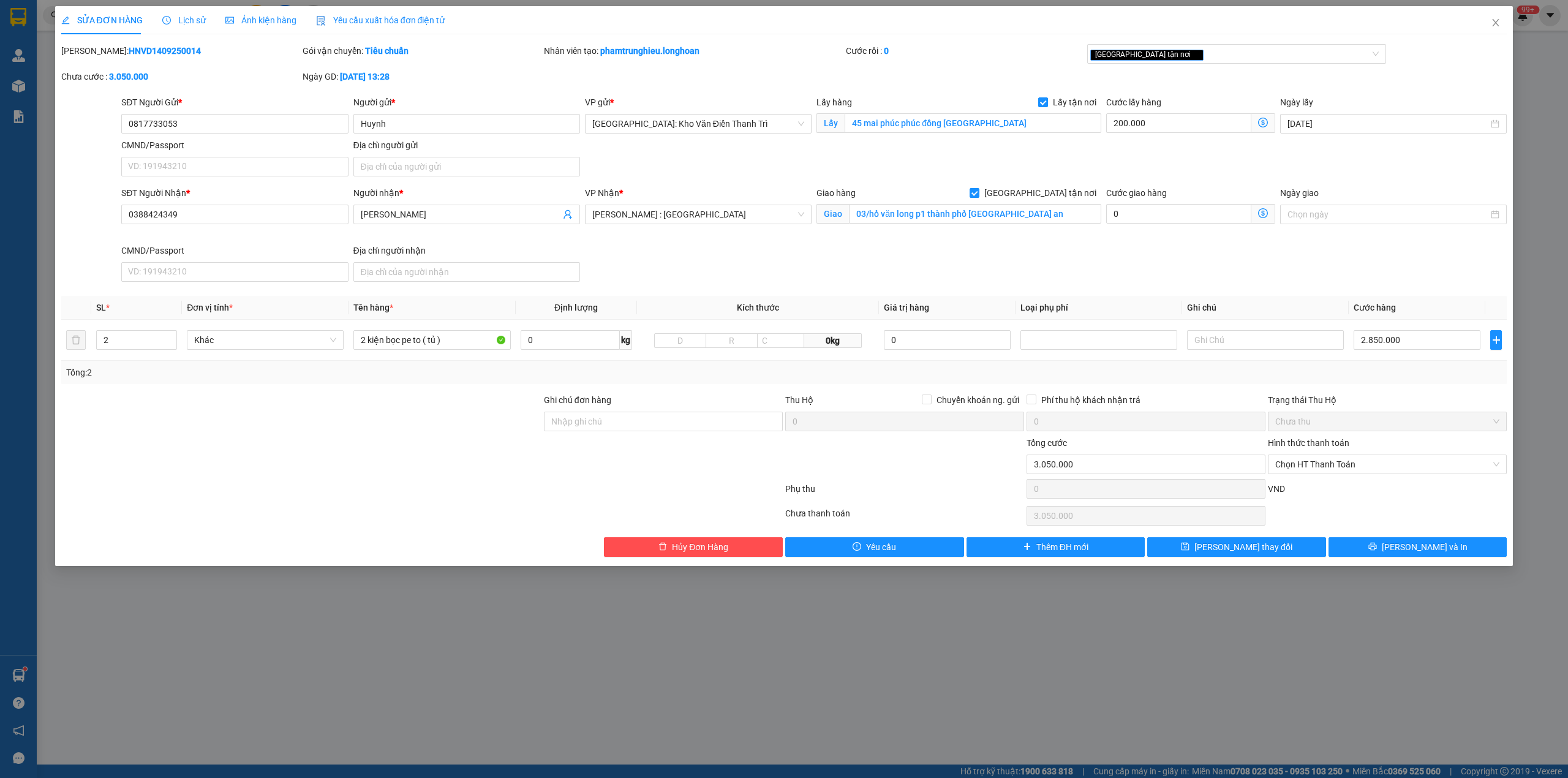
click at [401, 435] on div at bounding box center [301, 414] width 483 height 43
click at [617, 423] on input "Ghi chú đơn hàng" at bounding box center [663, 421] width 239 height 20
type input "HÀNG DỄ MÓP MÉO CHÚ Ý BỐC XẾP CẨN THẬN KHÔNG ĐÈ HÀNG ( HƯ VỠ KHÔNG ĐỀN GIÁ TRỊ …"
click at [1410, 341] on input "2.850.000" at bounding box center [1417, 339] width 127 height 20
type input "2"
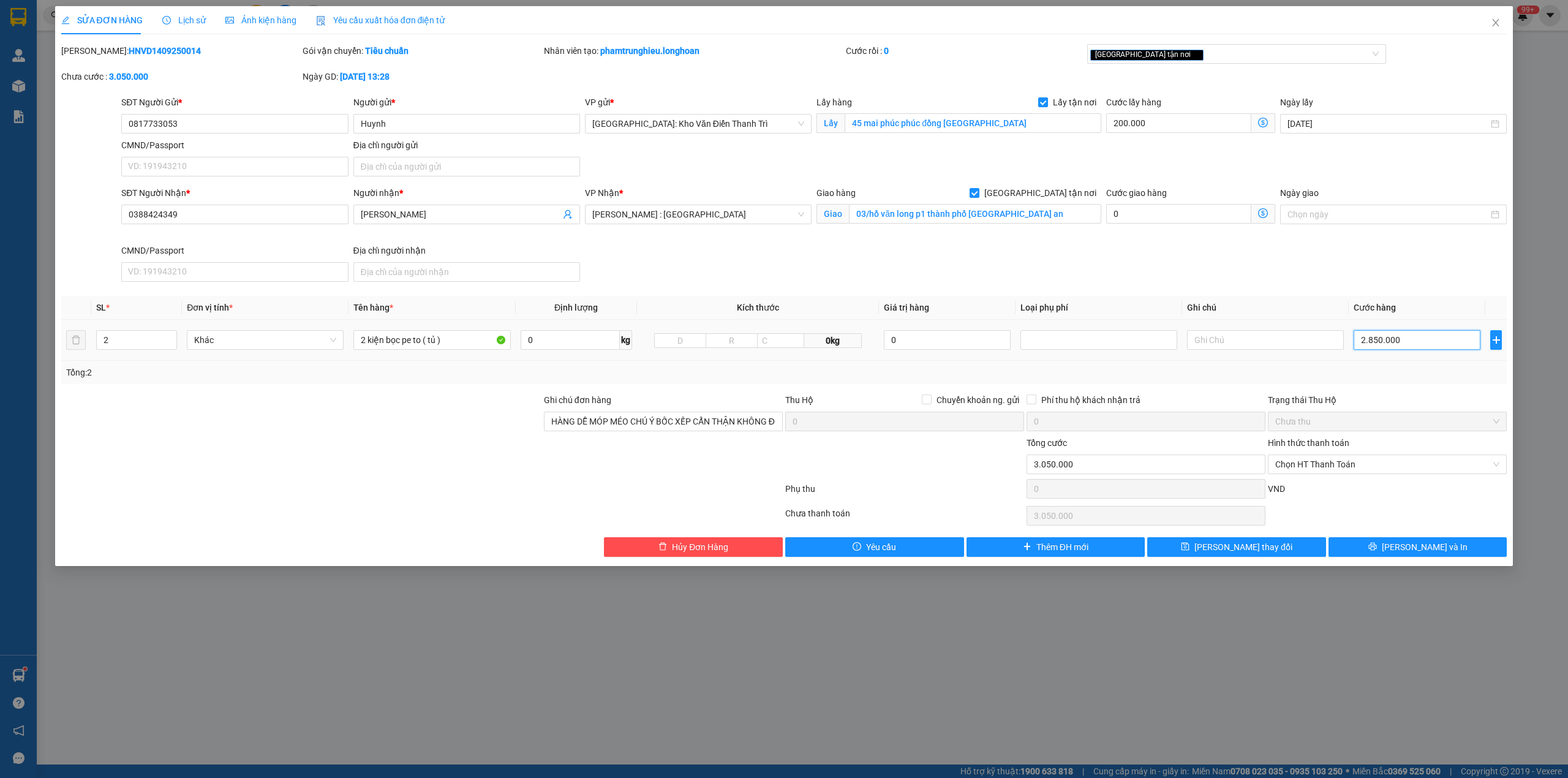
type input "200.002"
type input "28"
type input "200.028"
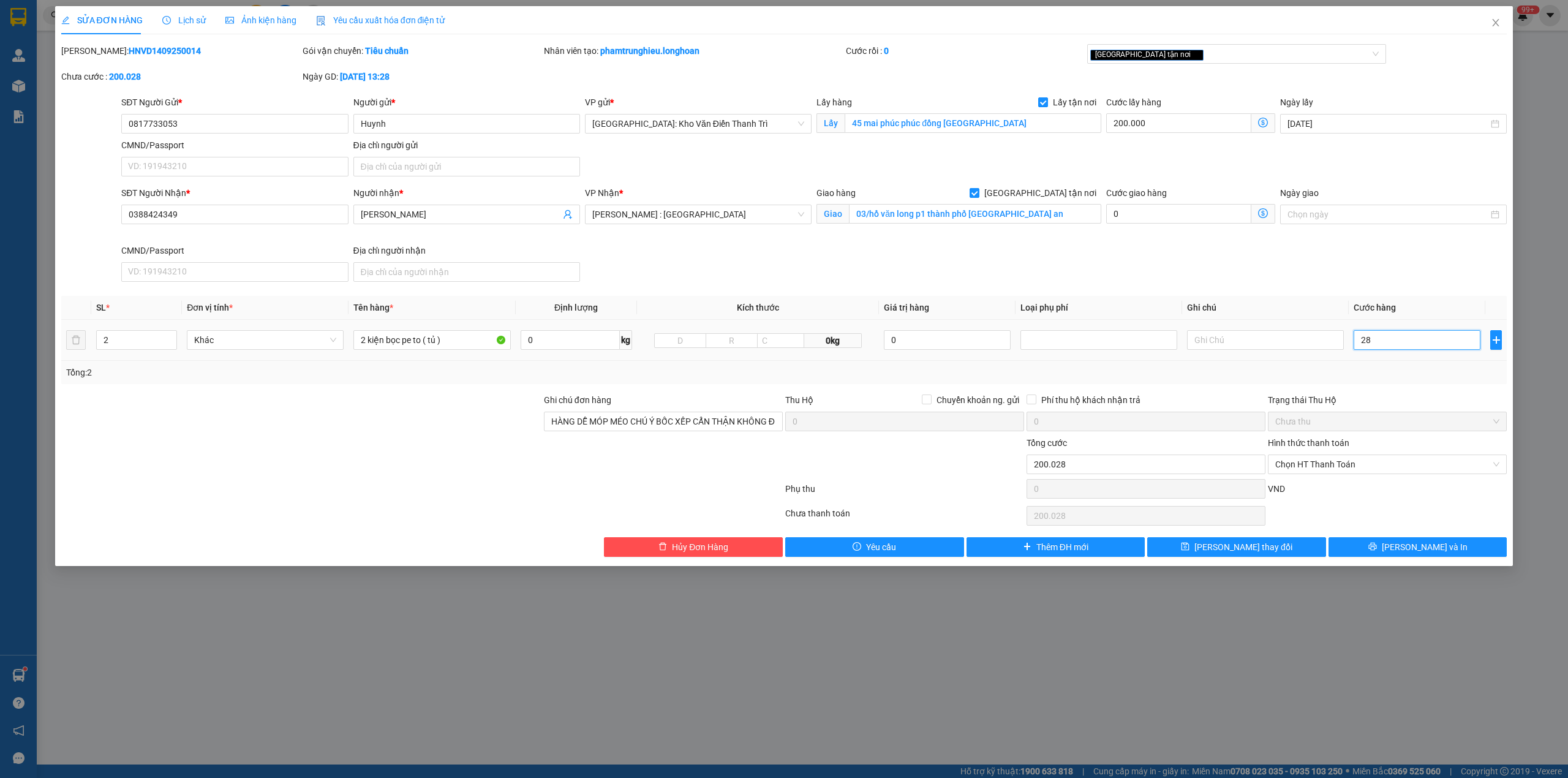
type input "280"
type input "200.280"
type input "2.800"
type input "202.800"
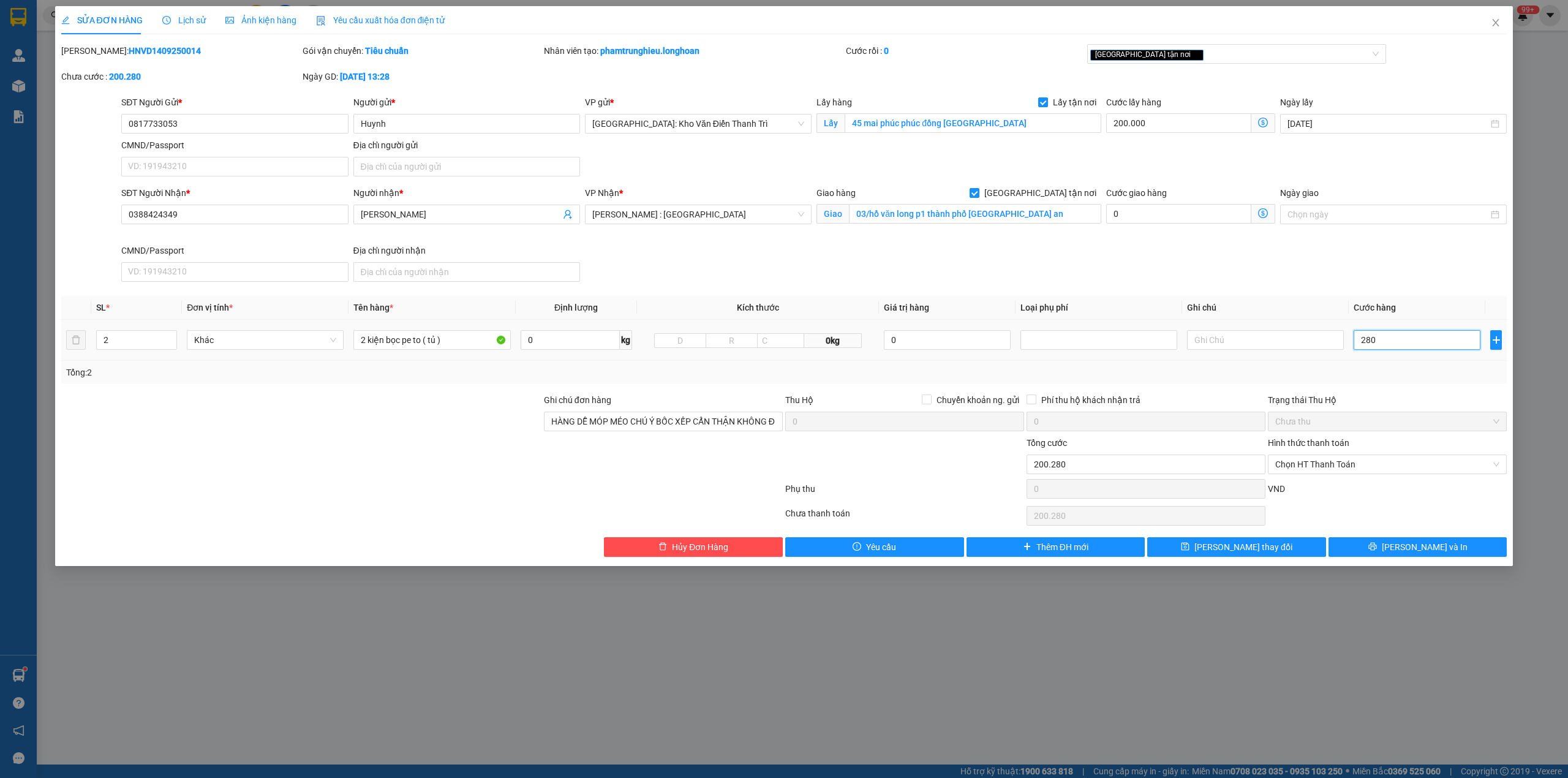
type input "202.800"
type input "28.000"
type input "228.000"
type input "280.000"
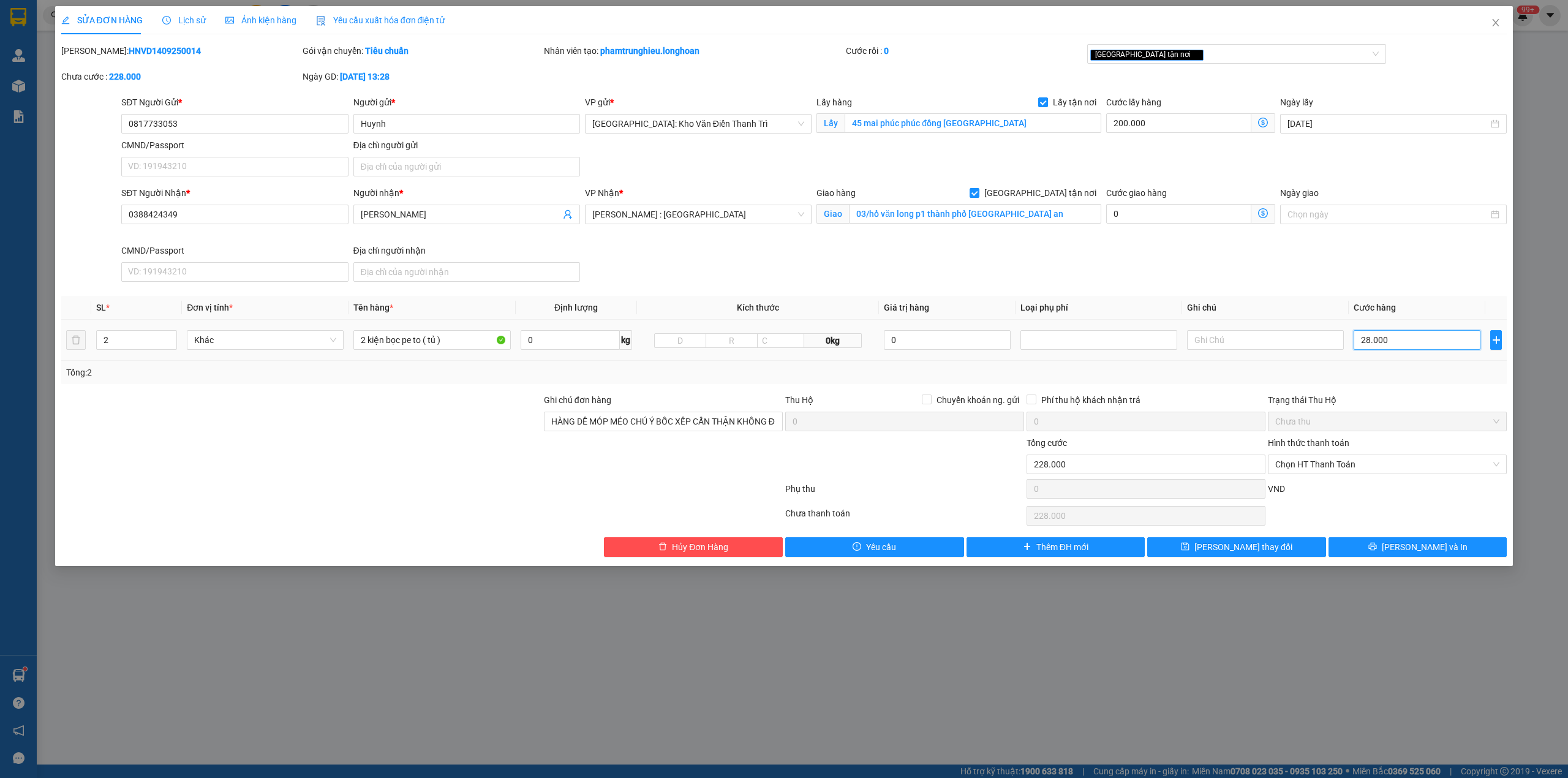
type input "480.000"
type input "2.800.000"
type input "3.000.000"
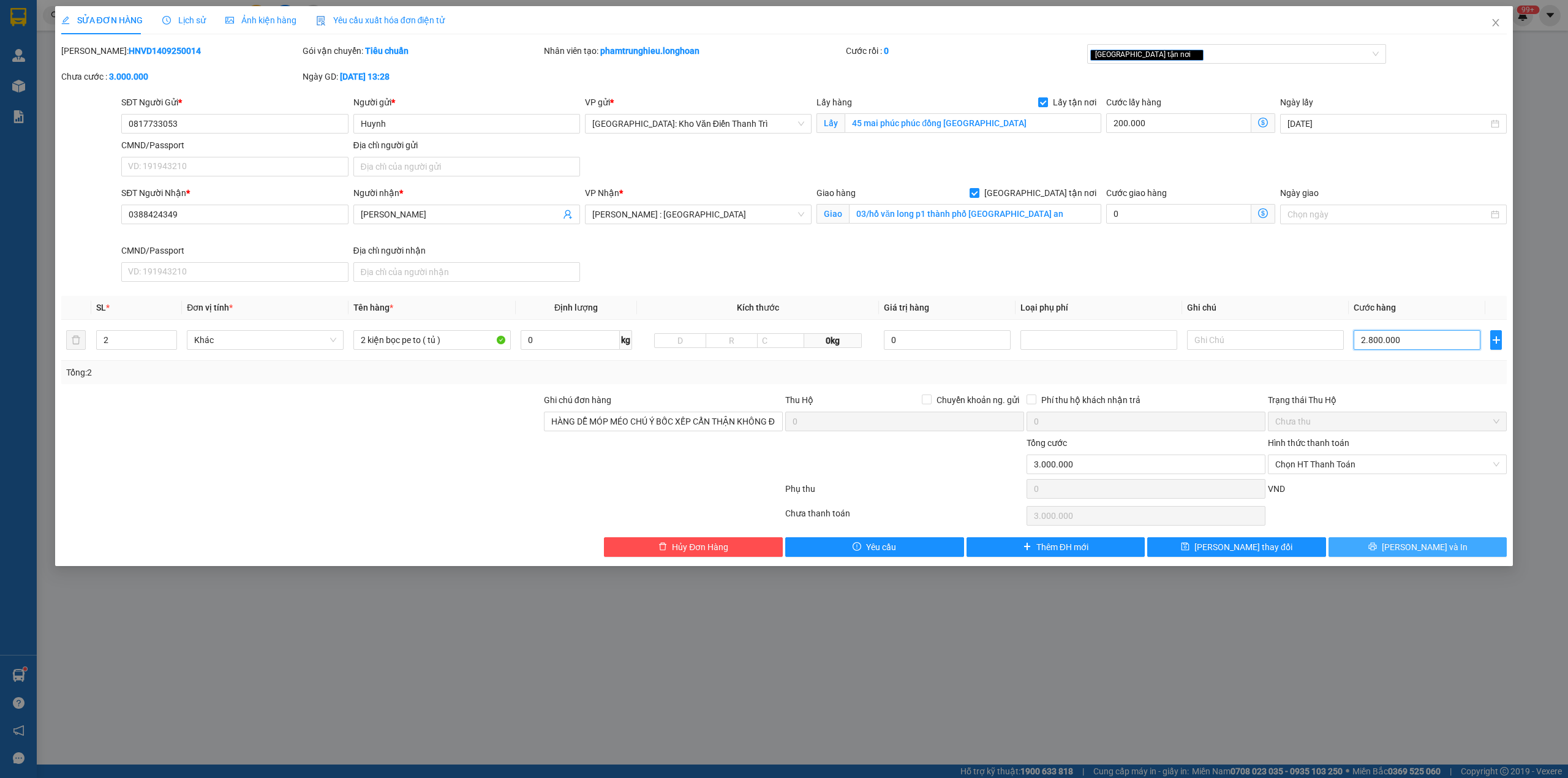
type input "2.800.000"
click at [1433, 552] on span "[PERSON_NAME] và In" at bounding box center [1425, 546] width 86 height 13
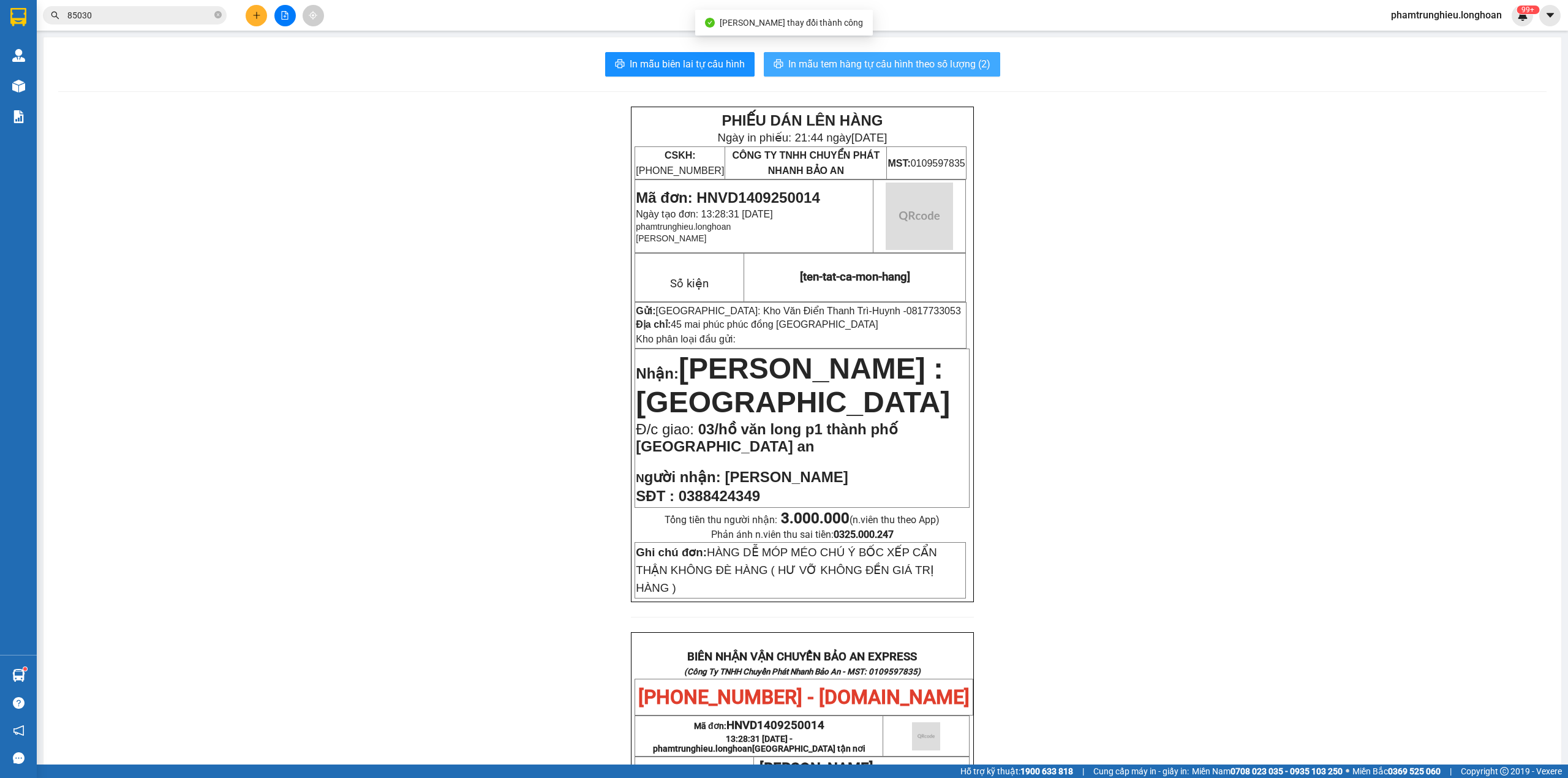
click at [914, 65] on span "In mẫu tem hàng tự cấu hình theo số lượng (2)" at bounding box center [889, 64] width 202 height 15
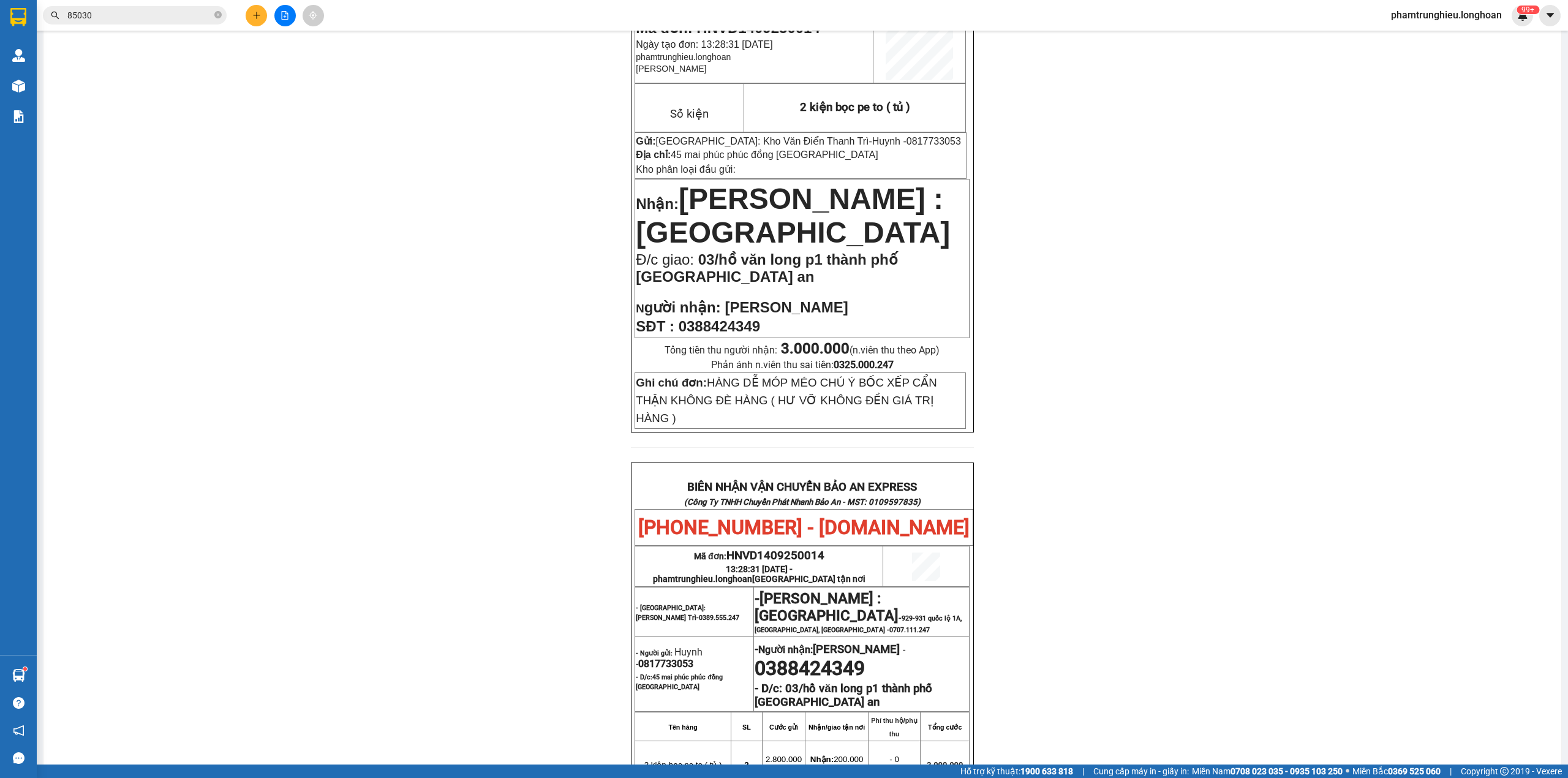
scroll to position [490, 0]
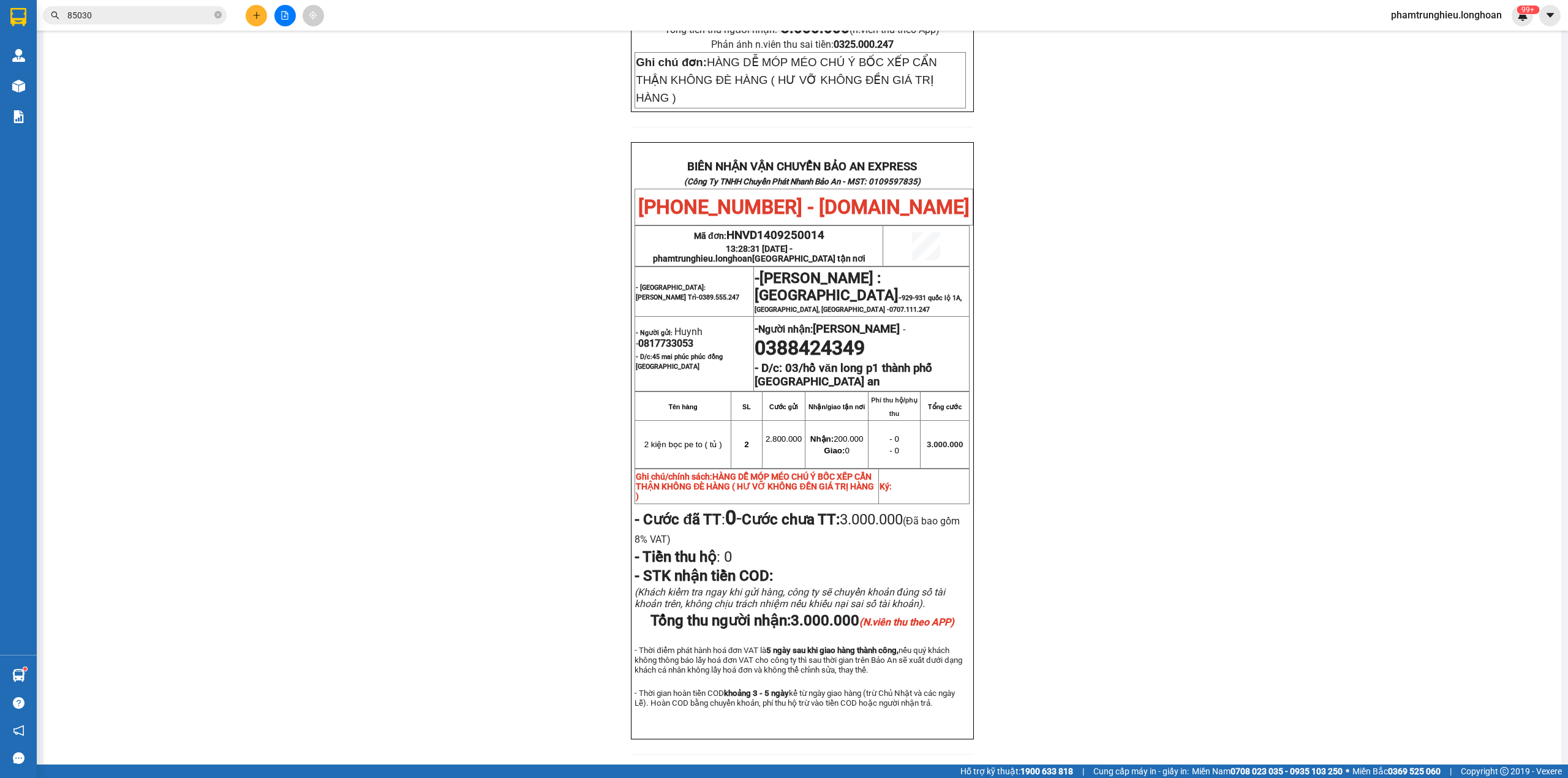
click at [658, 349] on span "0817733053" at bounding box center [666, 343] width 55 height 12
copy span "0817733053"
click at [1173, 390] on div "PHIẾU DÁN LÊN HÀNG Ngày in phiếu: 21:44 [DATE] CSKH: [PHONE_NUMBER] CÔNG TY TNH…" at bounding box center [803, 193] width 1488 height 1153
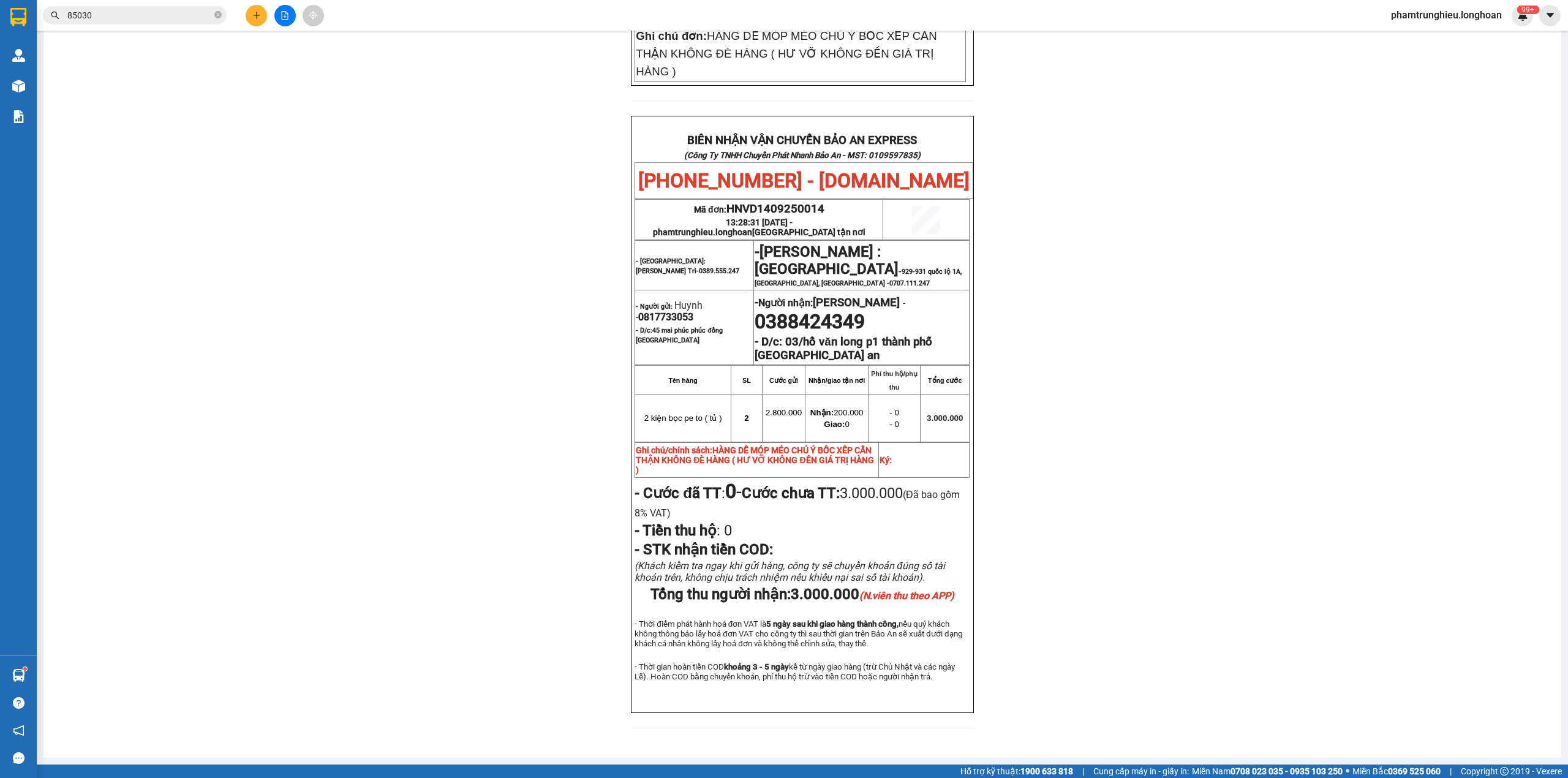
scroll to position [559, 0]
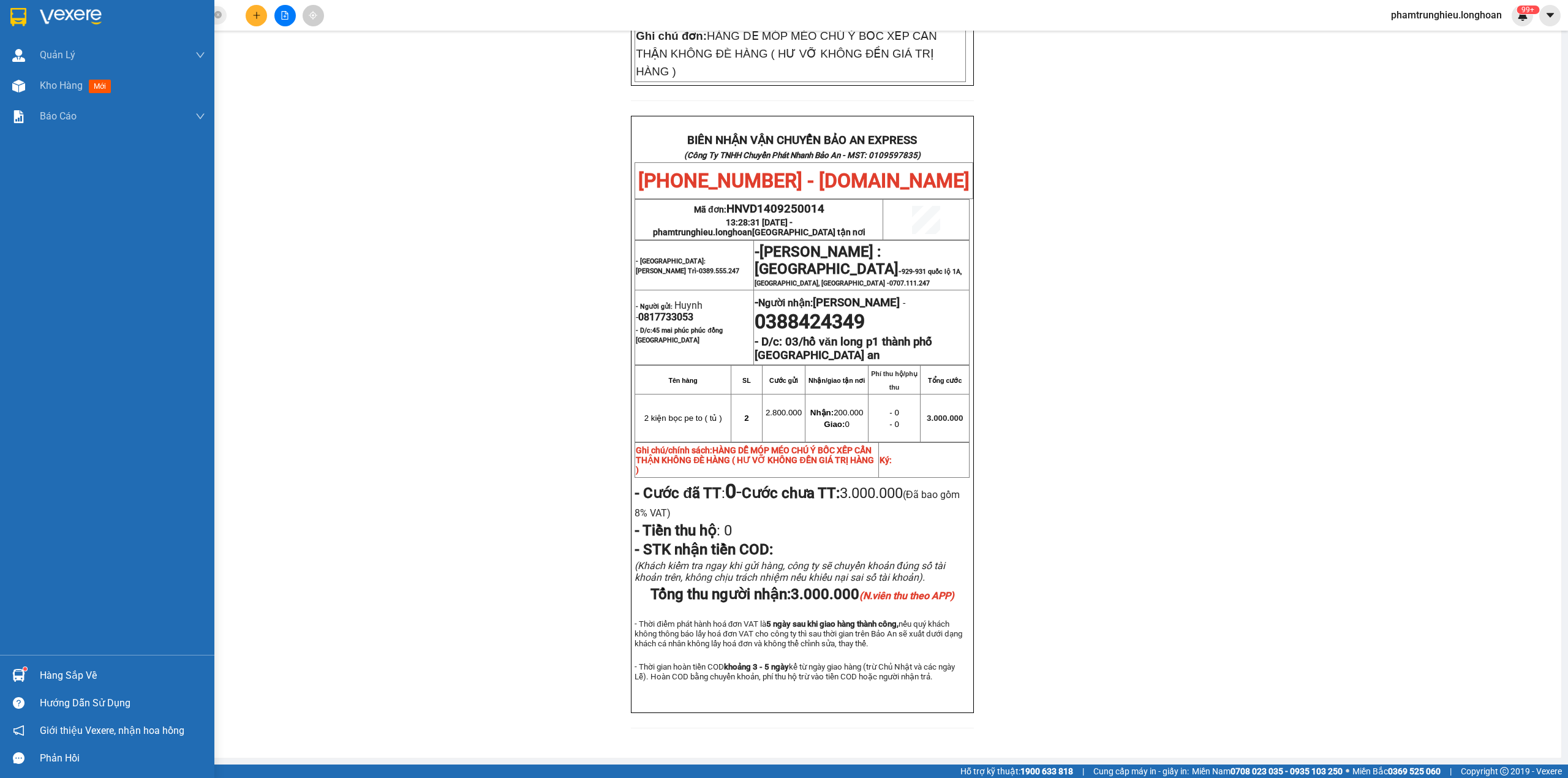
click at [20, 18] on img at bounding box center [18, 17] width 16 height 18
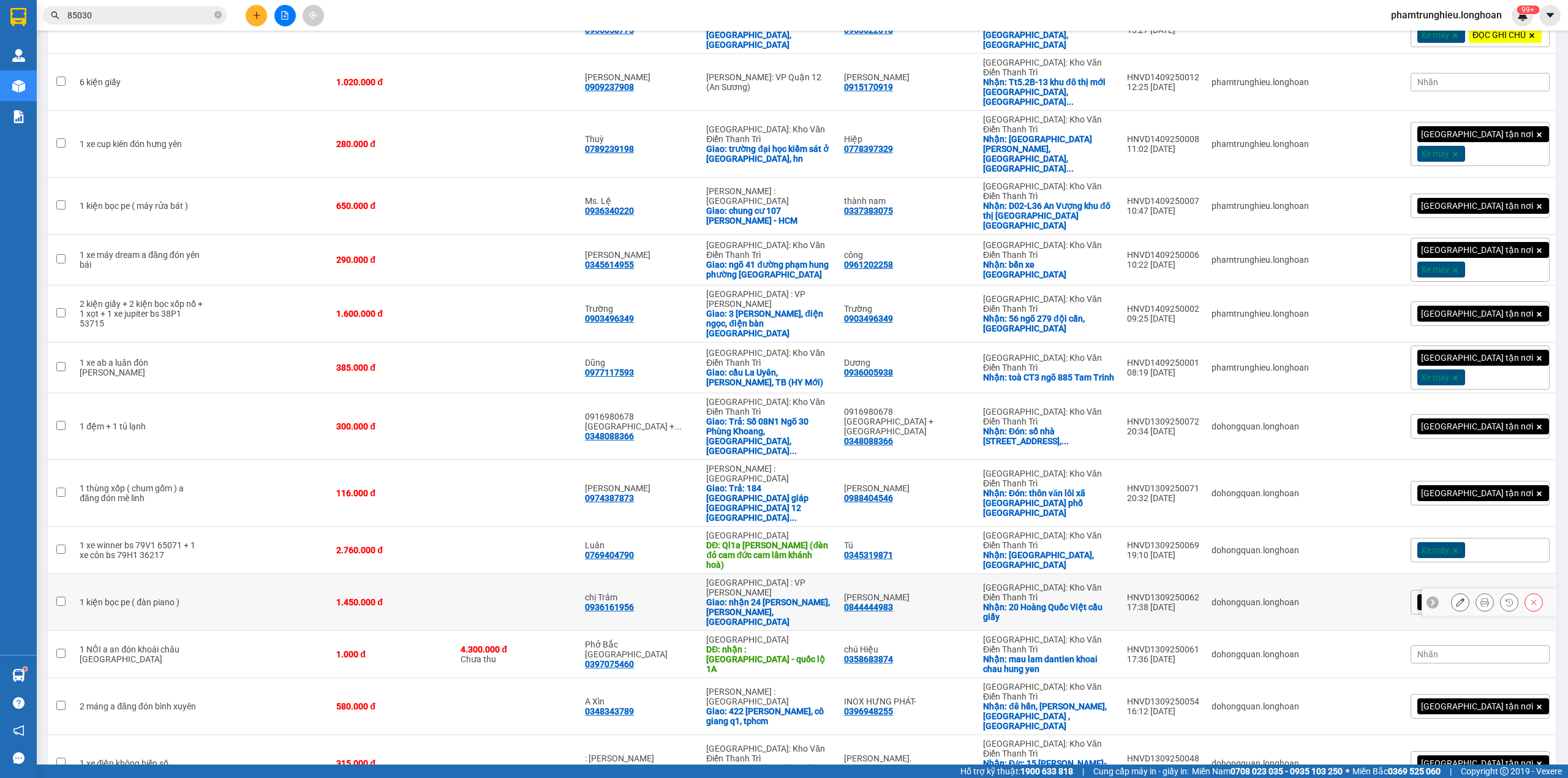
scroll to position [553, 0]
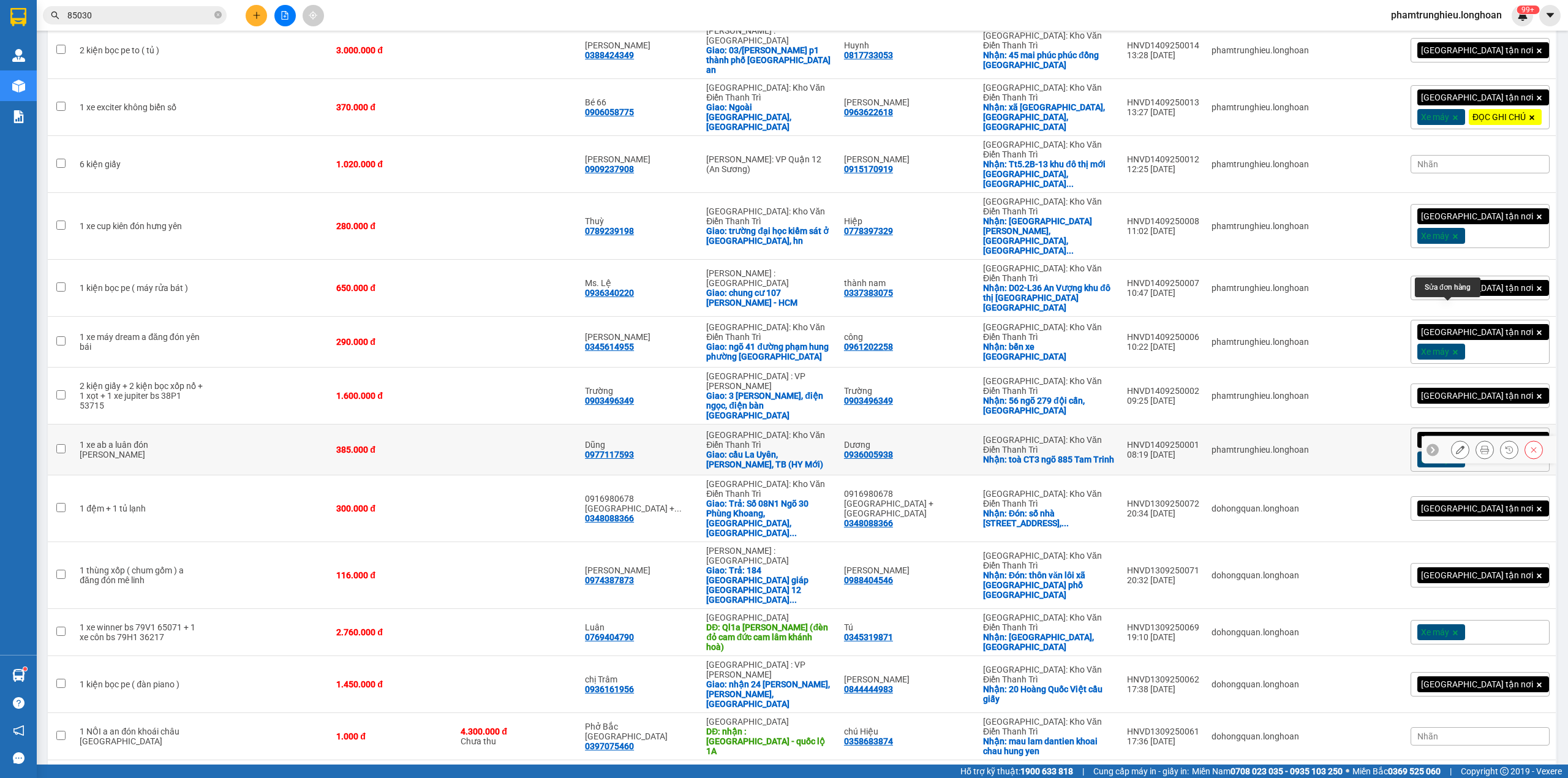
click at [1456, 446] on icon at bounding box center [1460, 450] width 9 height 9
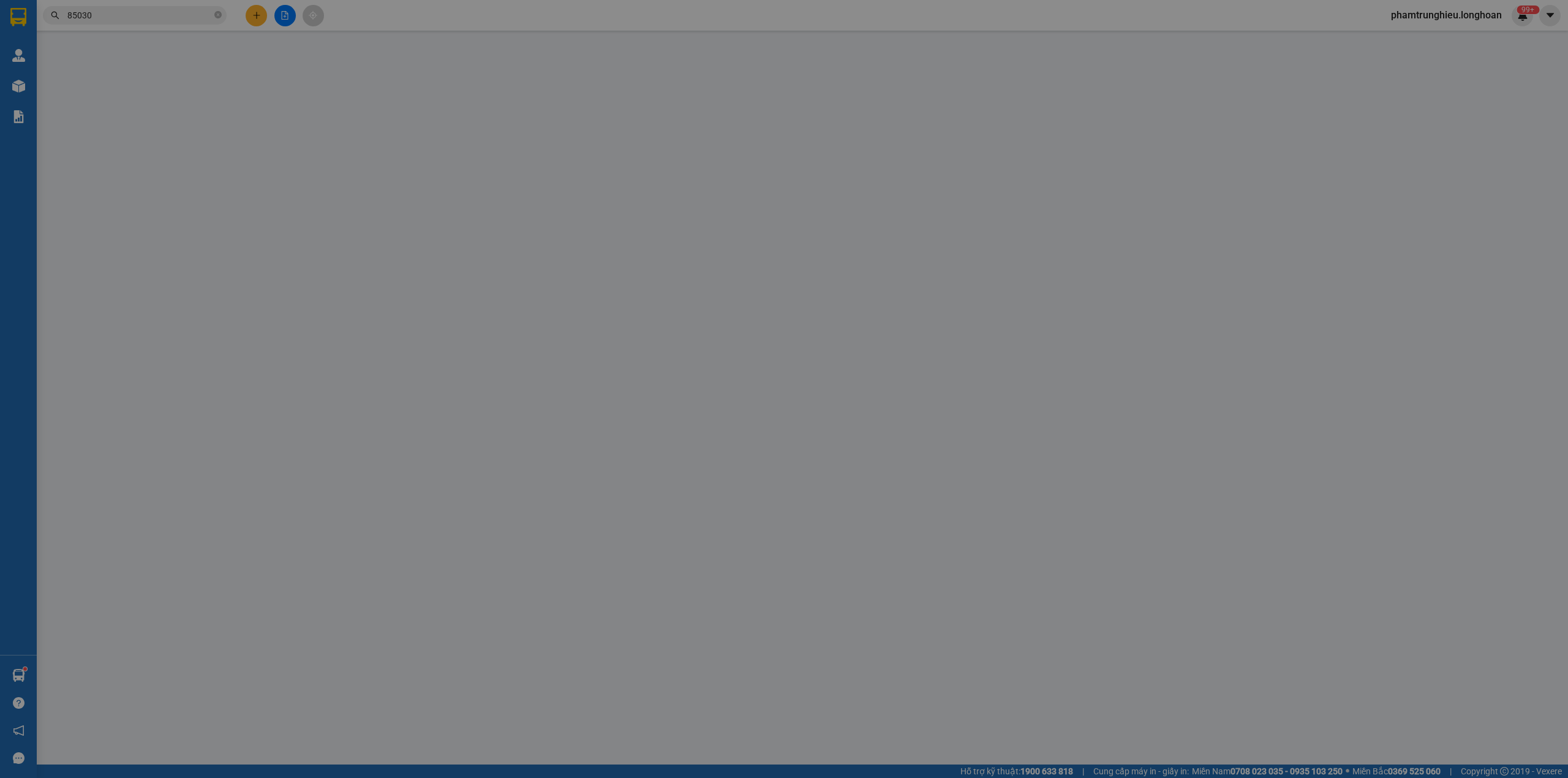
type input "0936005938"
type input "Dương"
checkbox input "true"
type input "toà CT3 ngõ 885 Tam Trinh"
type input "0977117593"
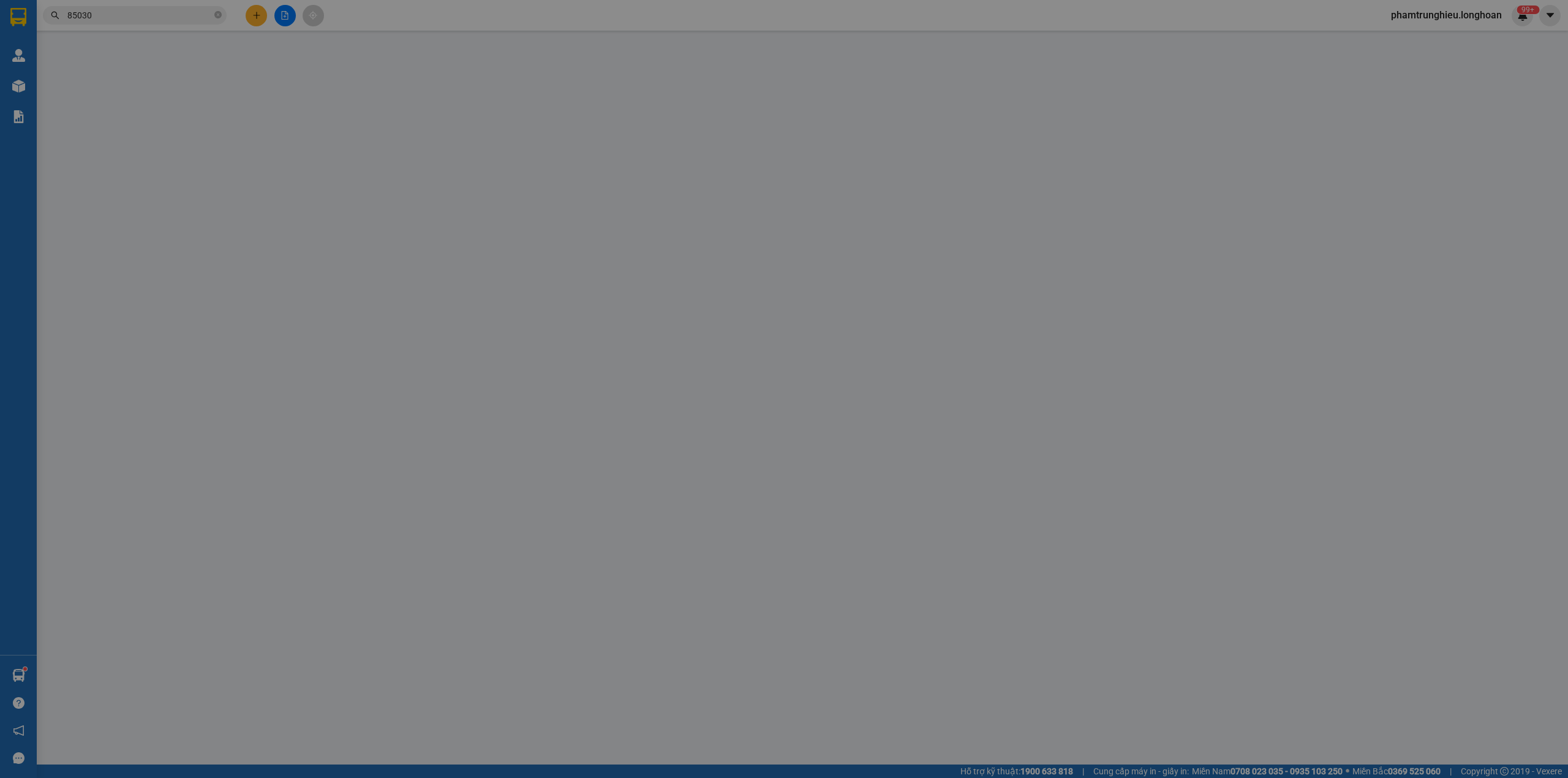
type input "Dũng"
checkbox input "true"
type input "cầu La Uyên, [PERSON_NAME], TB (HY Mới)"
type input "385.000"
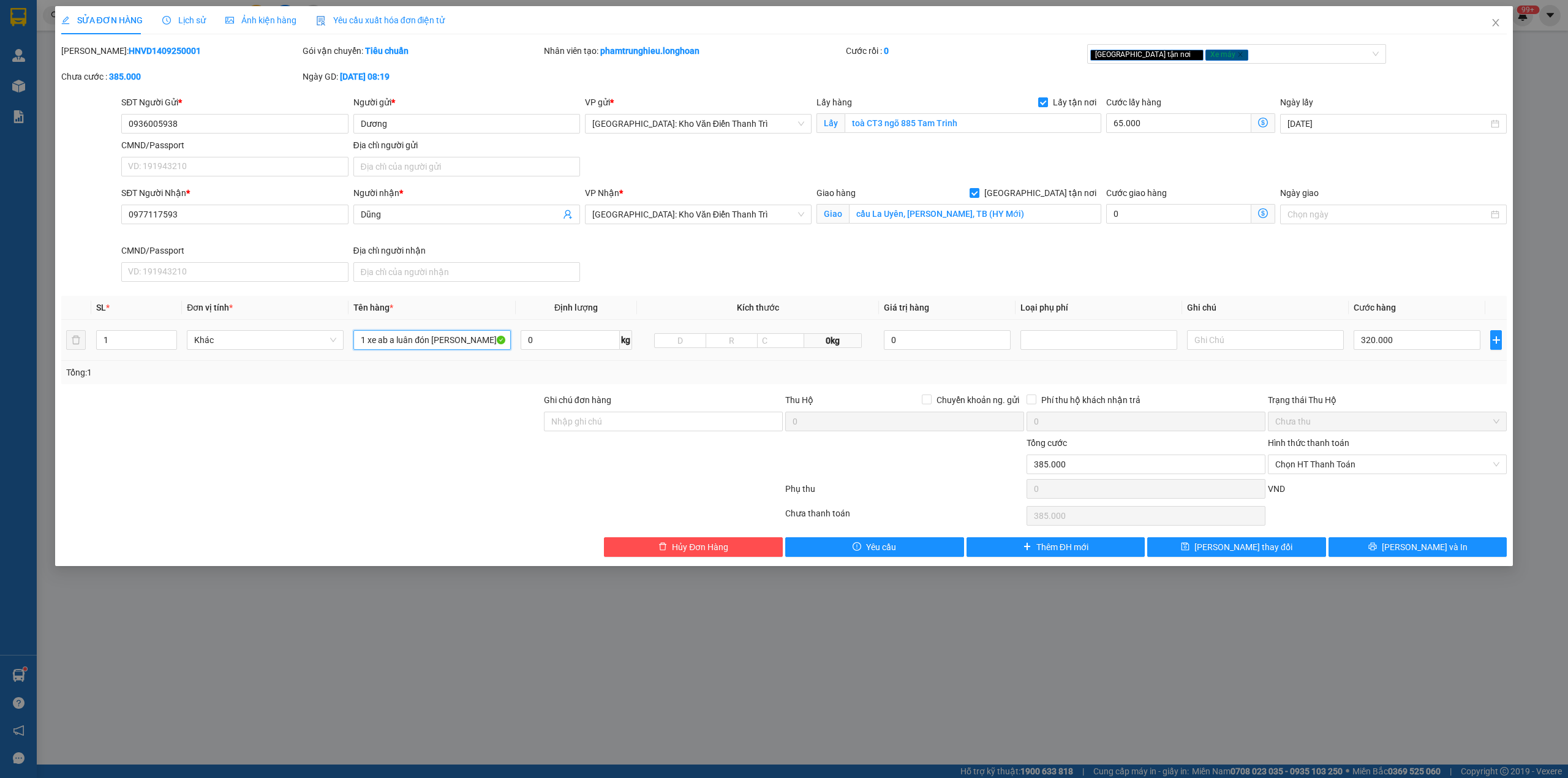
click at [404, 343] on input "1 xe ab a luân đón [PERSON_NAME]" at bounding box center [432, 339] width 157 height 20
type input "1 xe ab bs 18B2 35797"
click at [398, 491] on div at bounding box center [421, 491] width 724 height 24
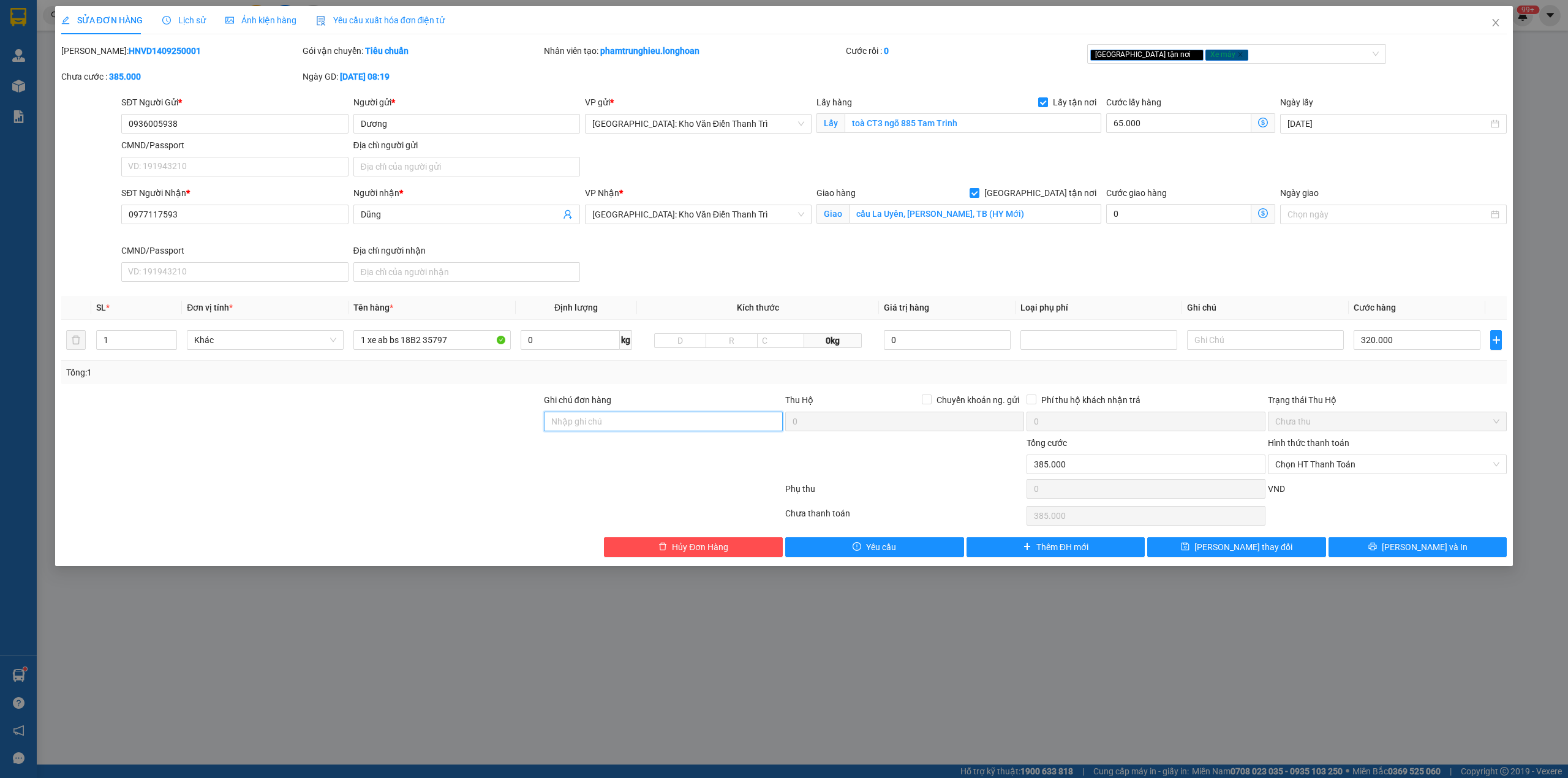
click at [623, 428] on input "Ghi chú đơn hàng" at bounding box center [663, 421] width 239 height 20
type input "chìa khóa quấn tay lái ( không giấy tờ )"
click at [413, 501] on div at bounding box center [421, 491] width 724 height 24
click at [1385, 542] on button "[PERSON_NAME] và In" at bounding box center [1418, 546] width 179 height 20
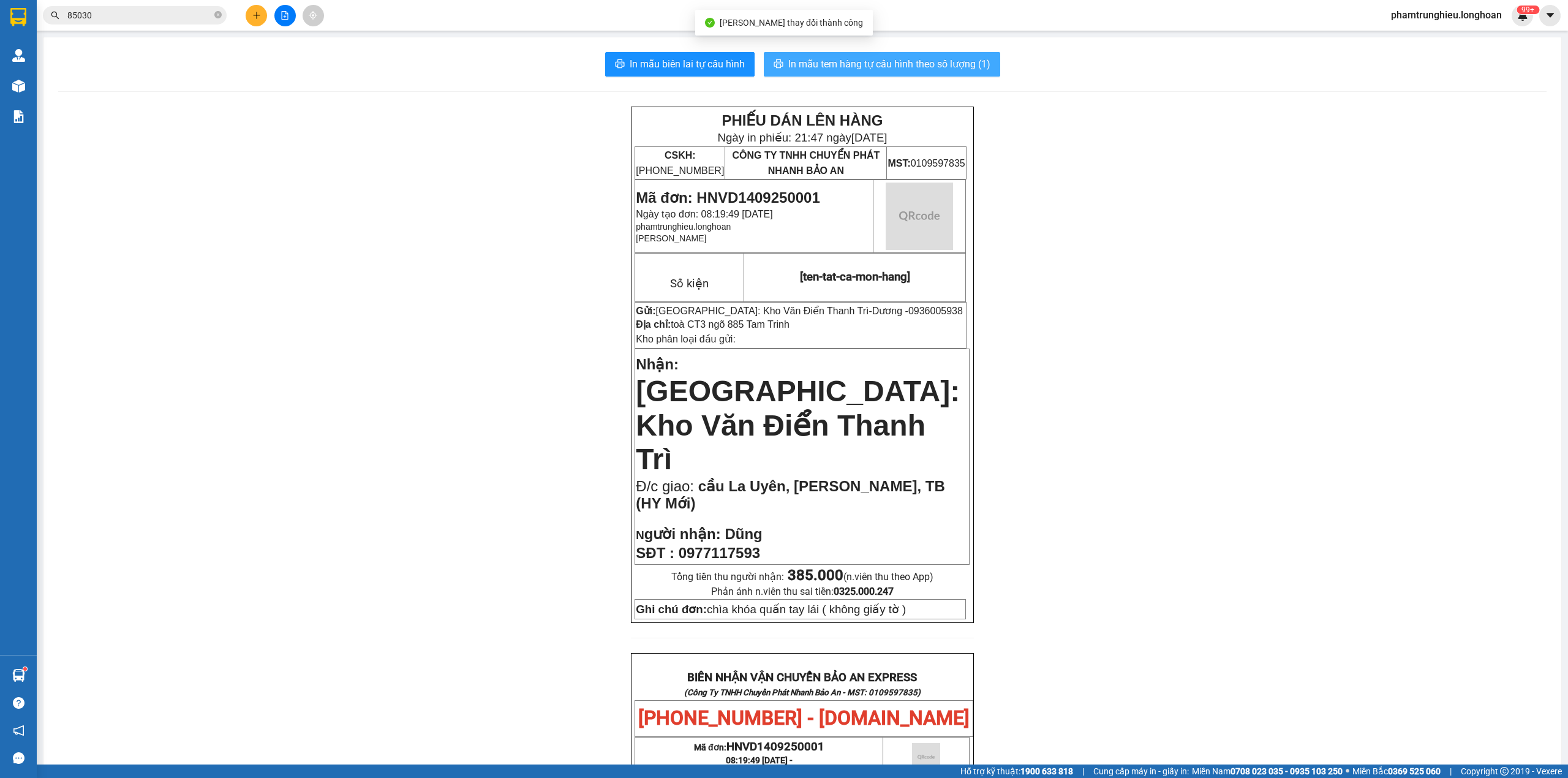
click at [954, 66] on span "In mẫu tem hàng tự cấu hình theo số lượng (1)" at bounding box center [889, 64] width 202 height 15
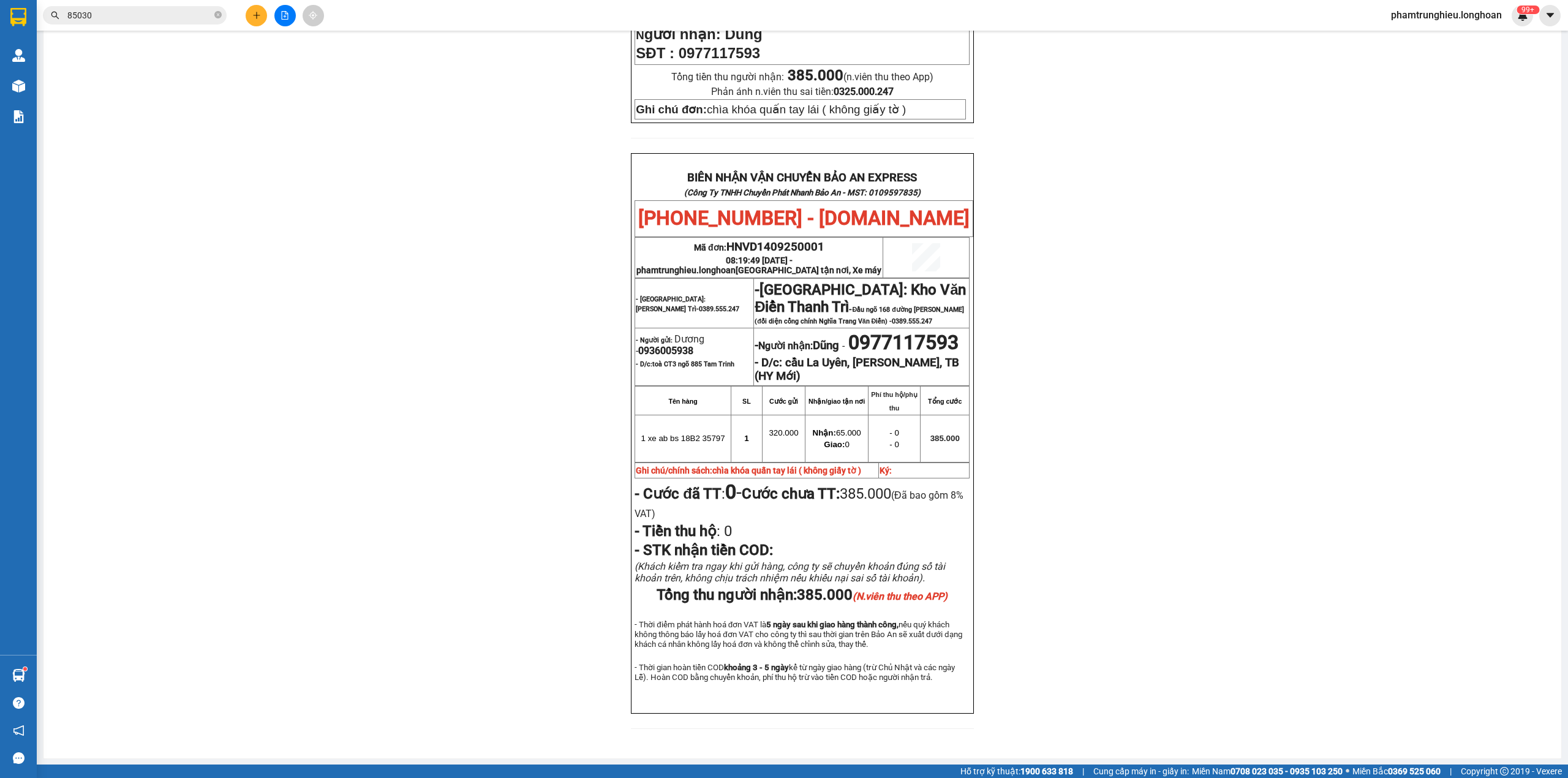
scroll to position [503, 0]
click at [664, 344] on span "0936005938" at bounding box center [666, 350] width 55 height 12
copy span "0936005938"
click at [1215, 495] on div "PHIẾU DÁN LÊN HÀNG Ngày in phiếu: 21:47 [DATE] CSKH: [PHONE_NUMBER] CÔNG TY TNH…" at bounding box center [803, 175] width 1488 height 1137
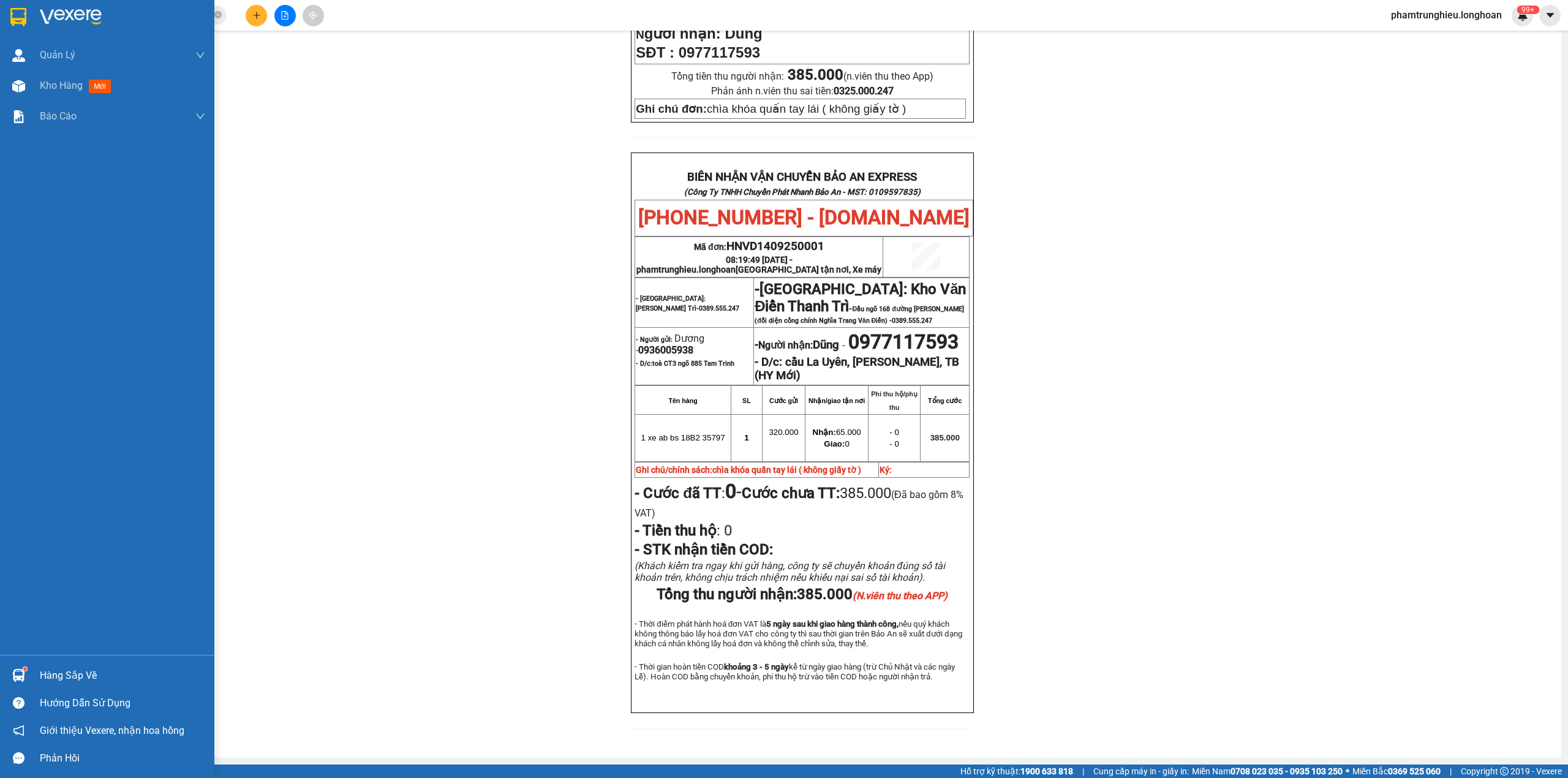
click at [9, 15] on div at bounding box center [18, 17] width 21 height 21
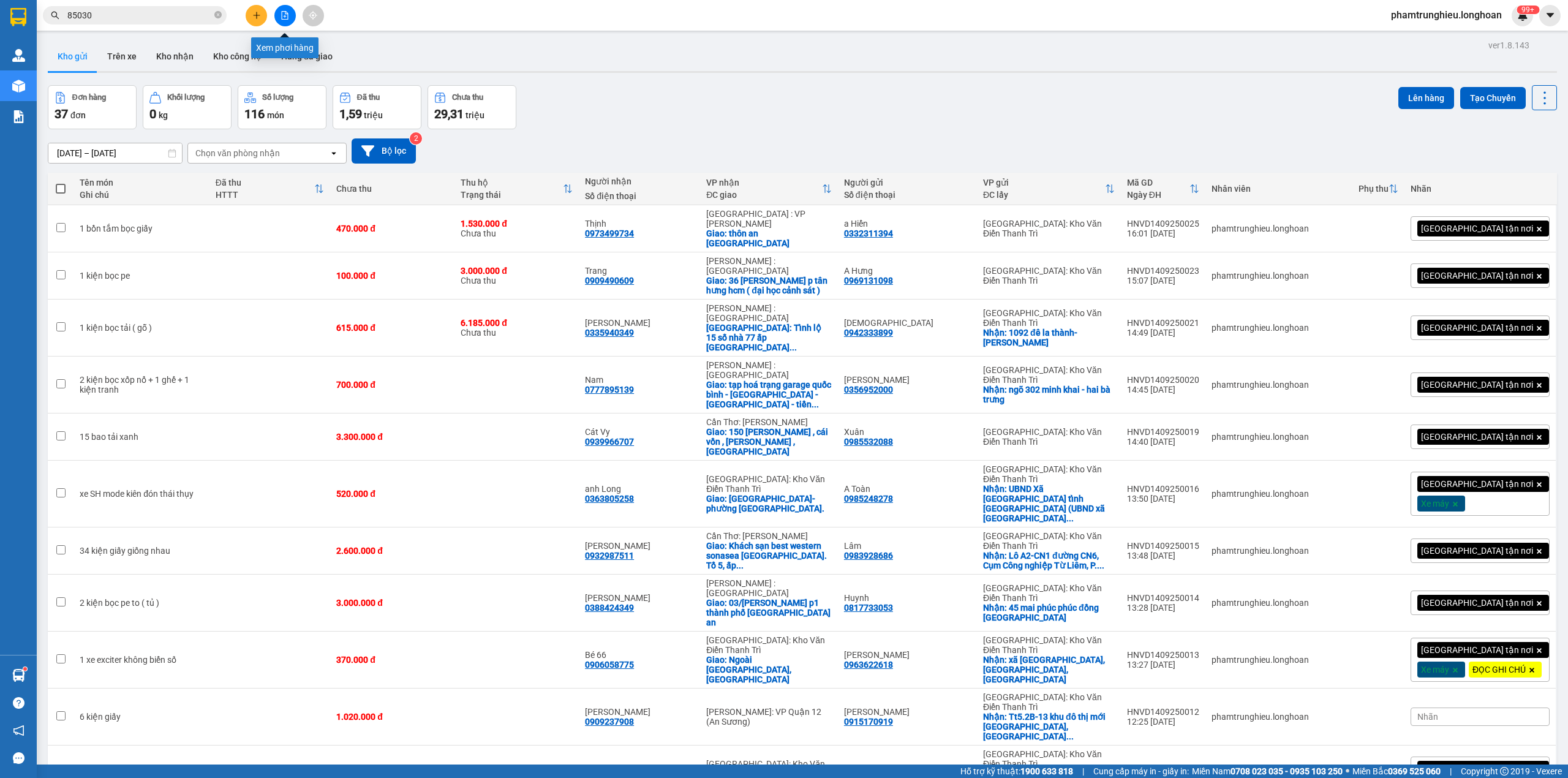
click at [280, 15] on icon "file-add" at bounding box center [284, 15] width 9 height 9
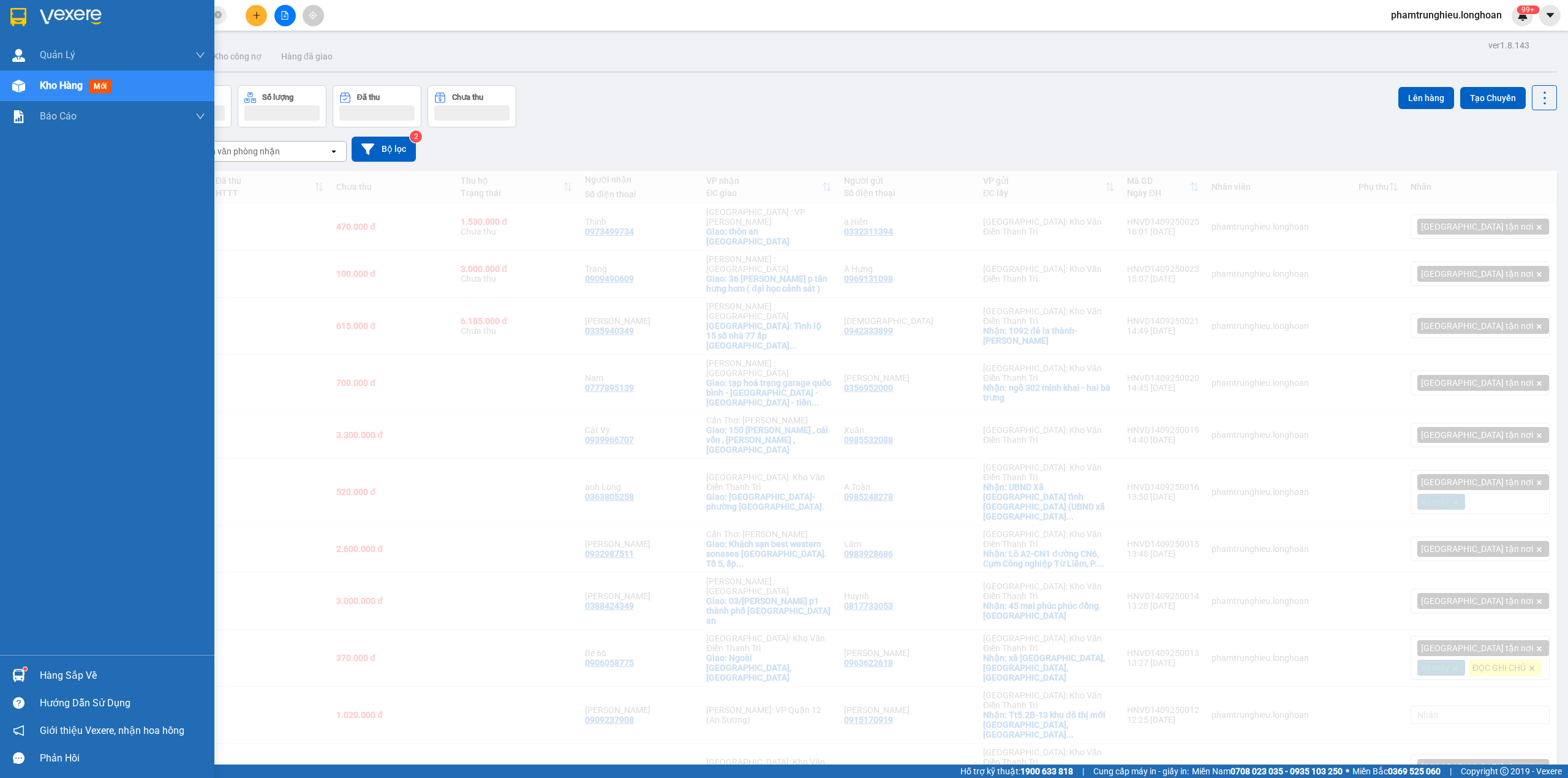
click at [20, 23] on img at bounding box center [18, 17] width 16 height 18
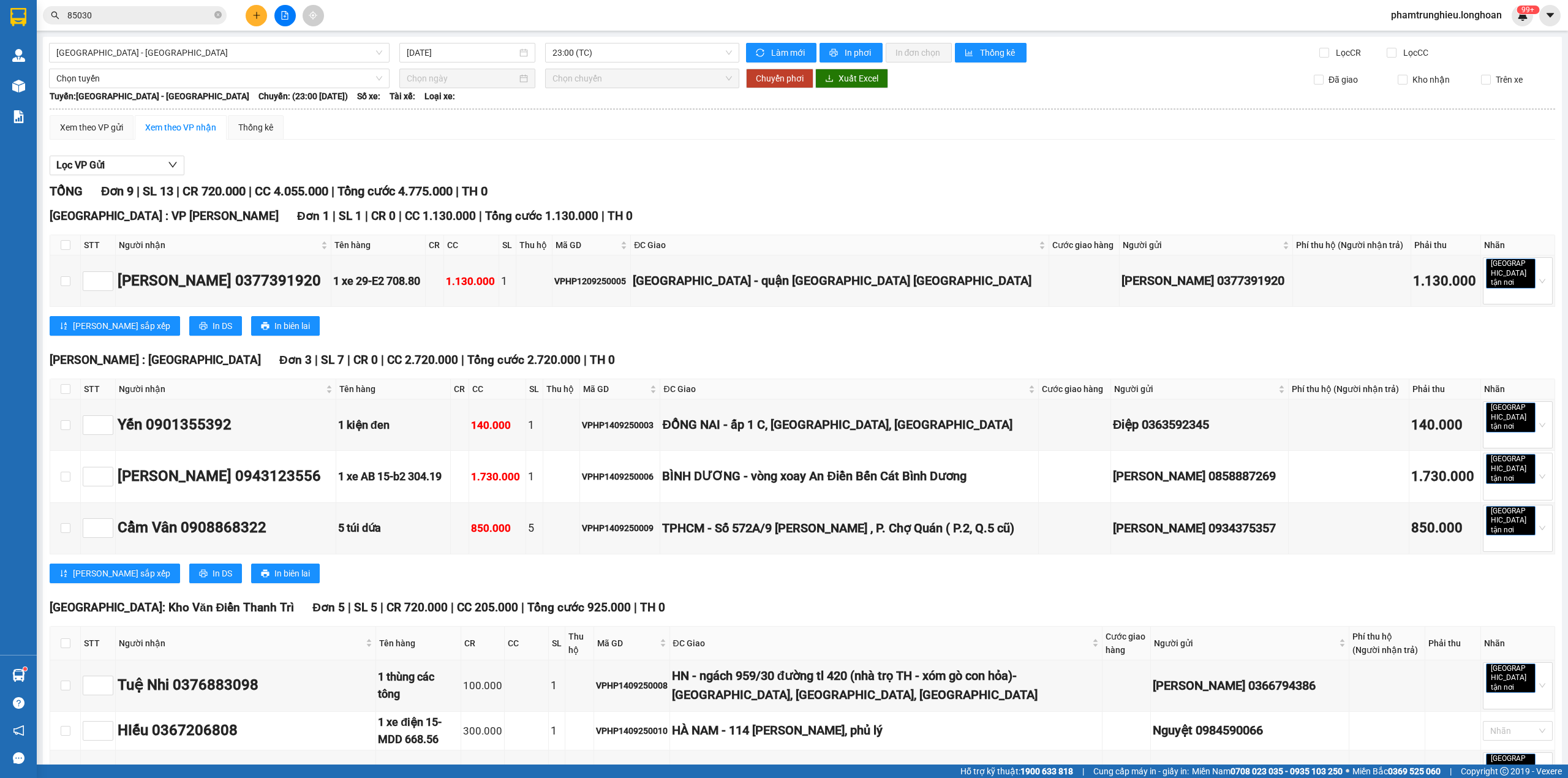
scroll to position [162, 0]
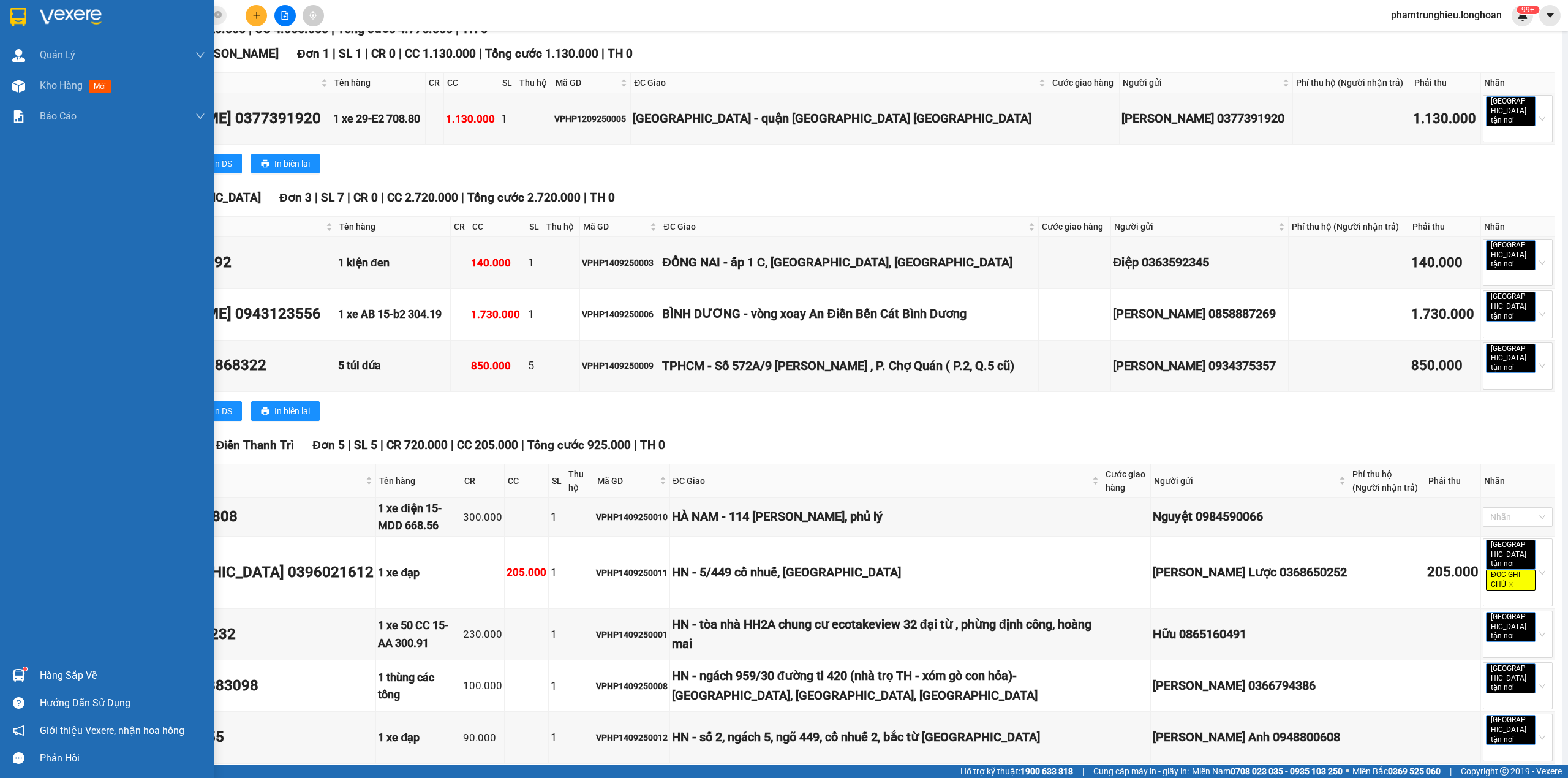
click at [10, 9] on img at bounding box center [18, 17] width 16 height 18
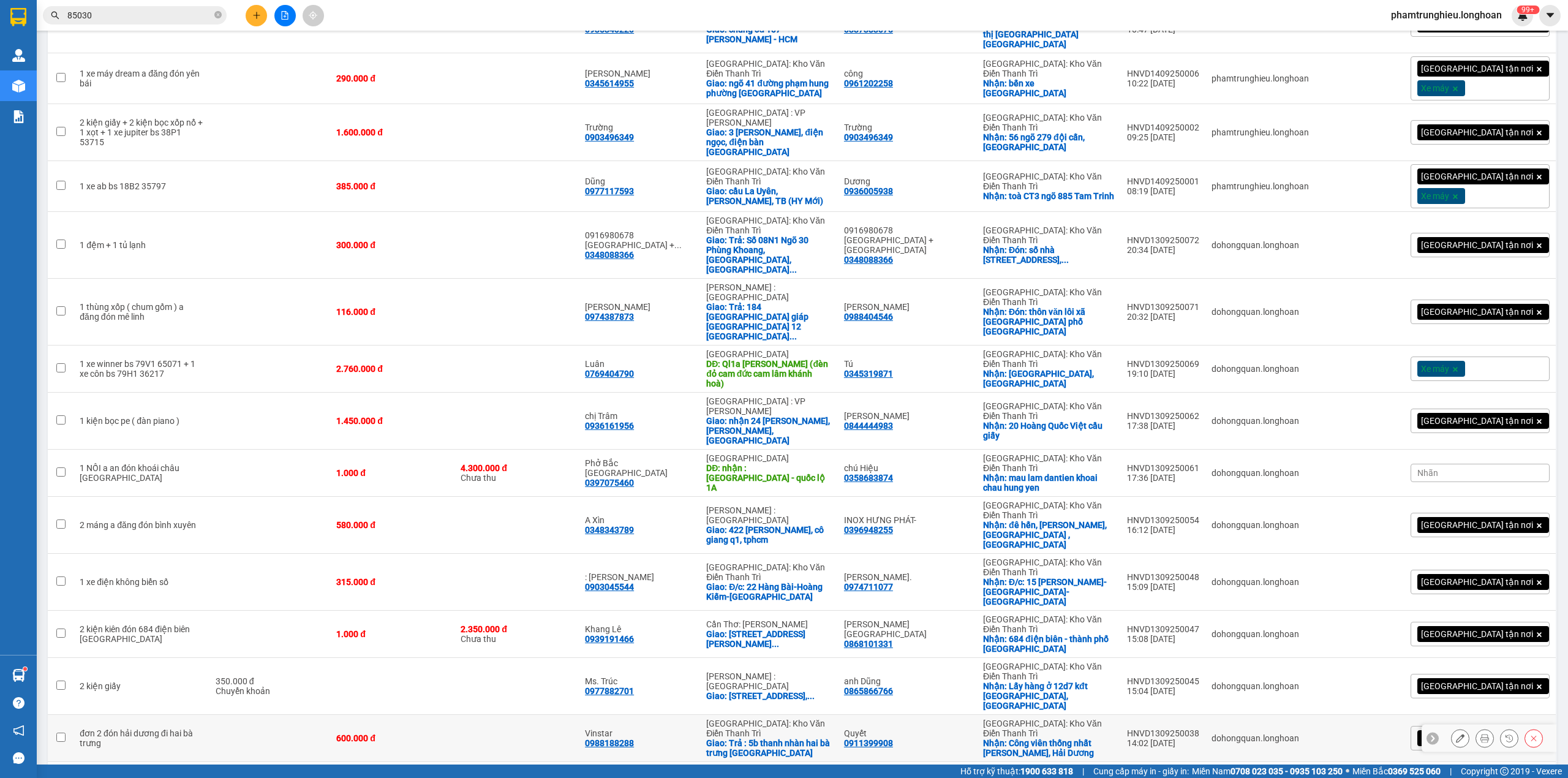
scroll to position [1124, 0]
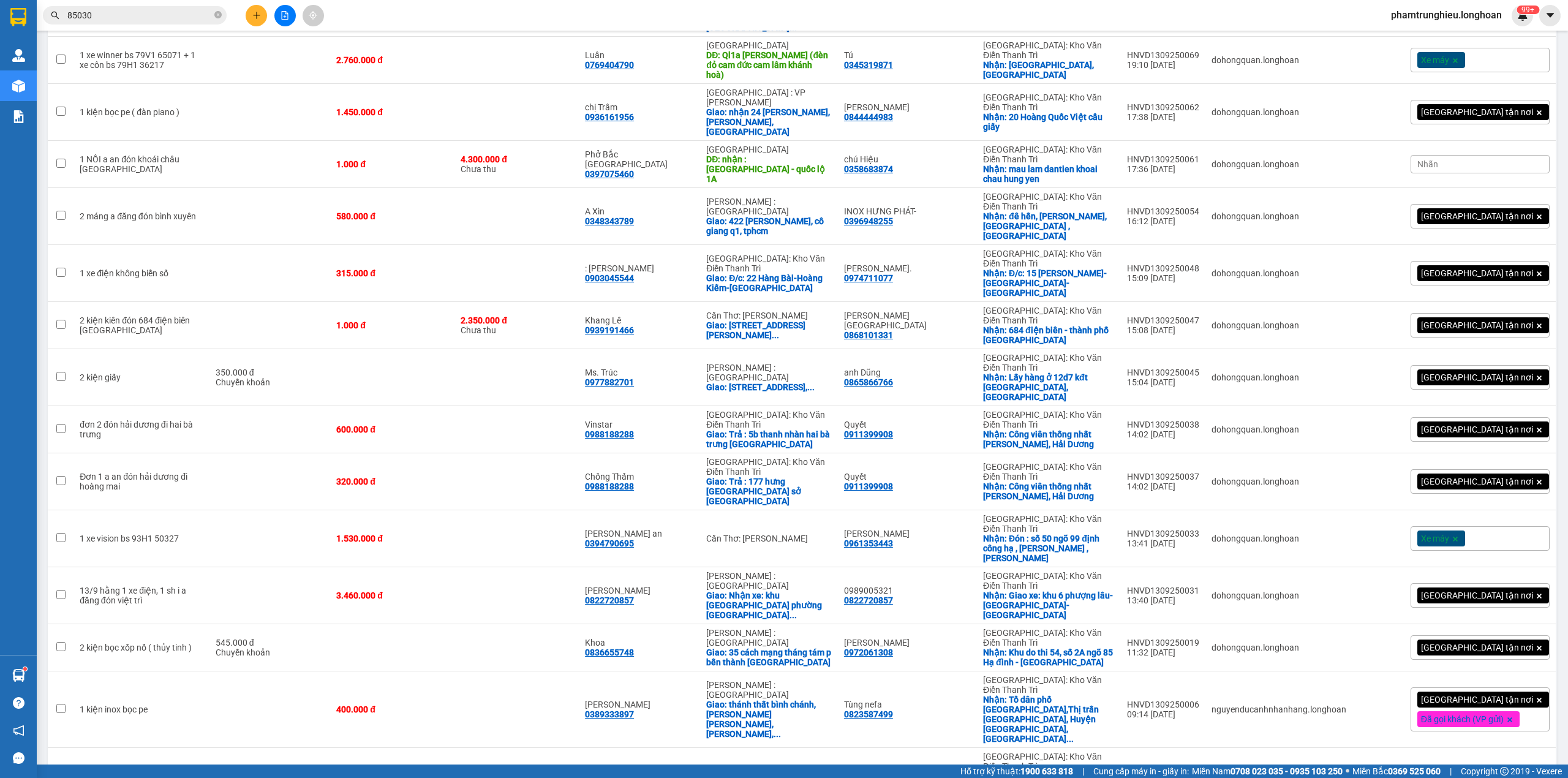
checkbox input "true"
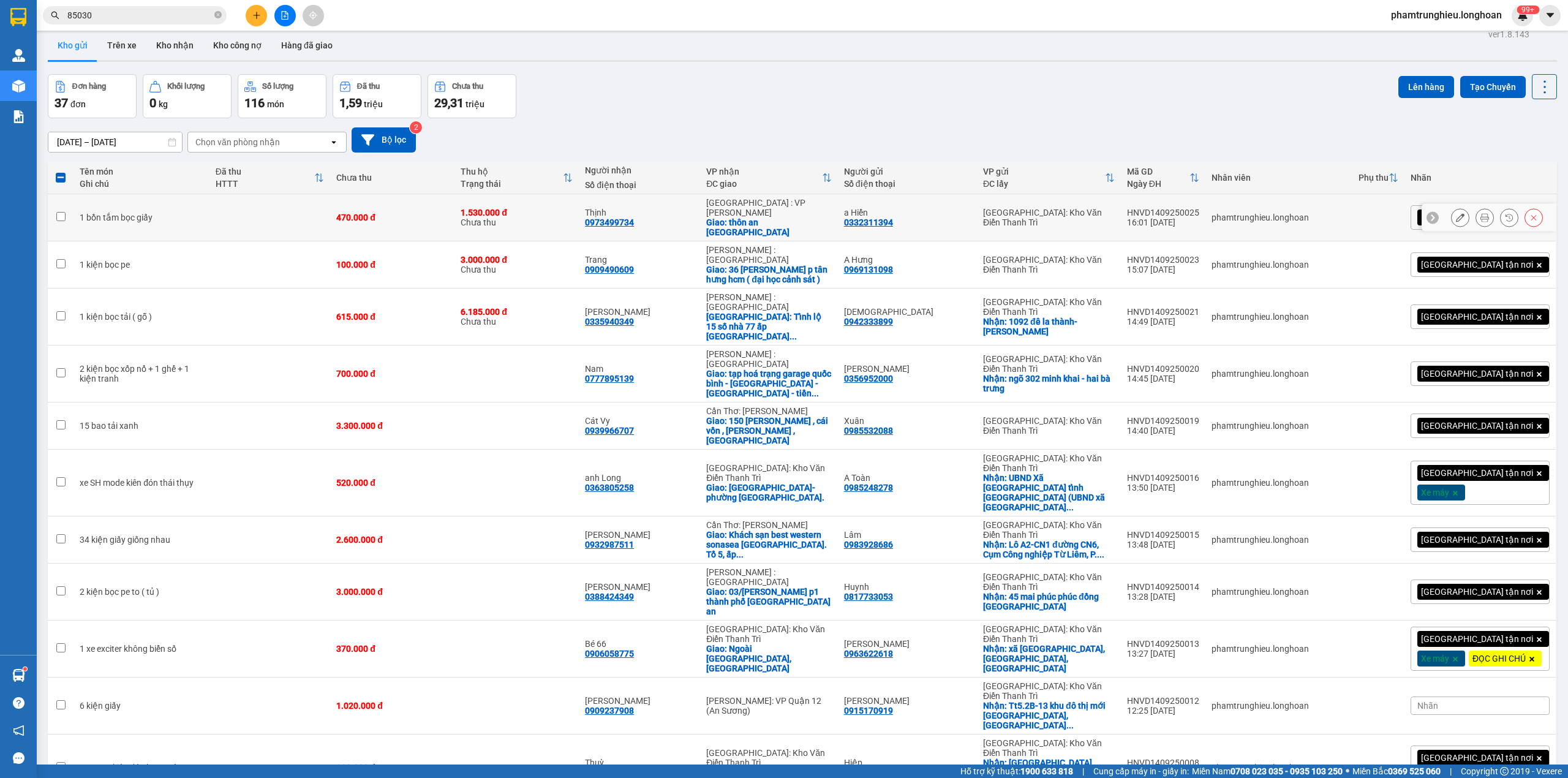
scroll to position [0, 0]
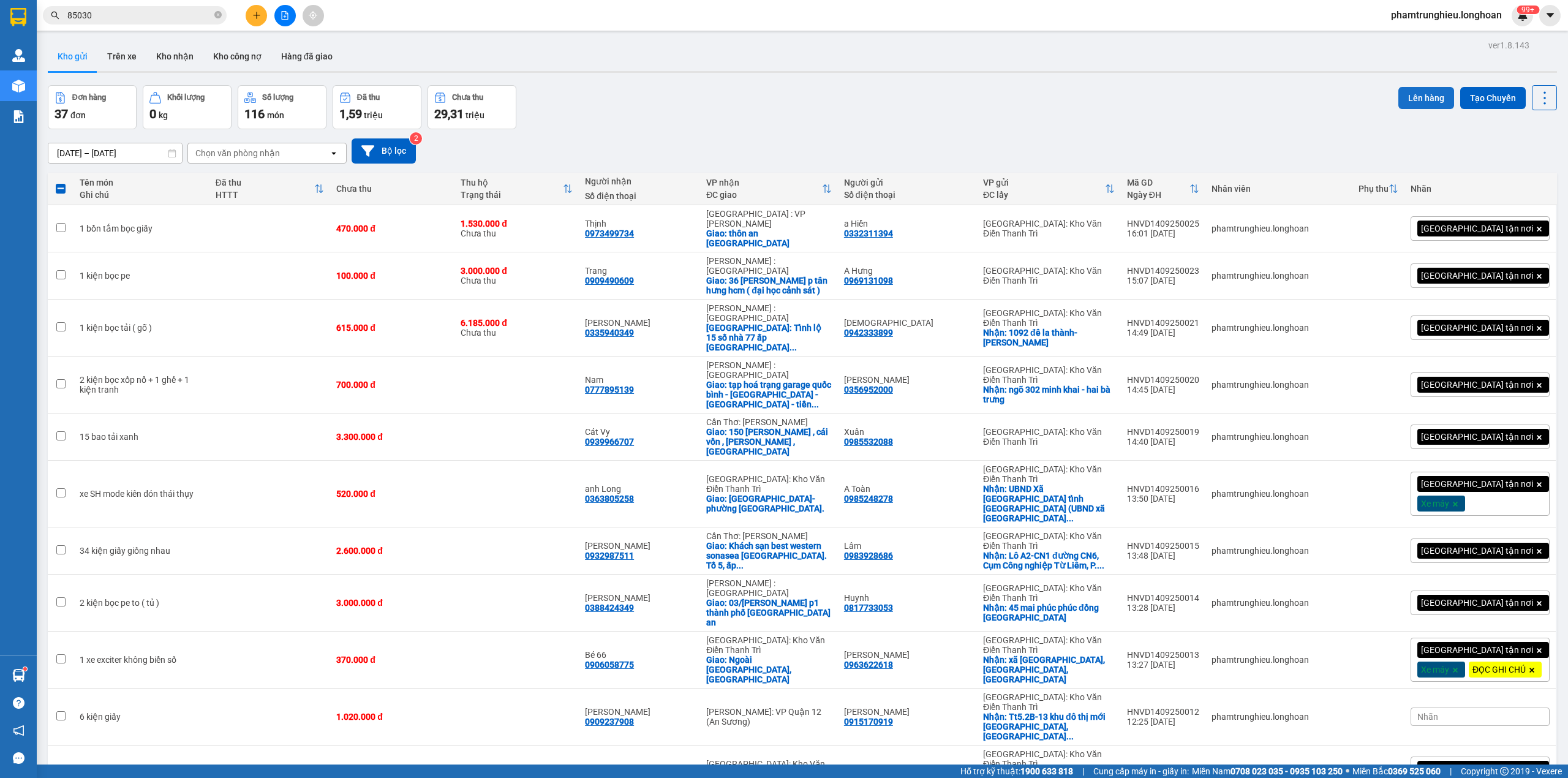
click at [1428, 101] on button "Lên hàng" at bounding box center [1426, 98] width 56 height 22
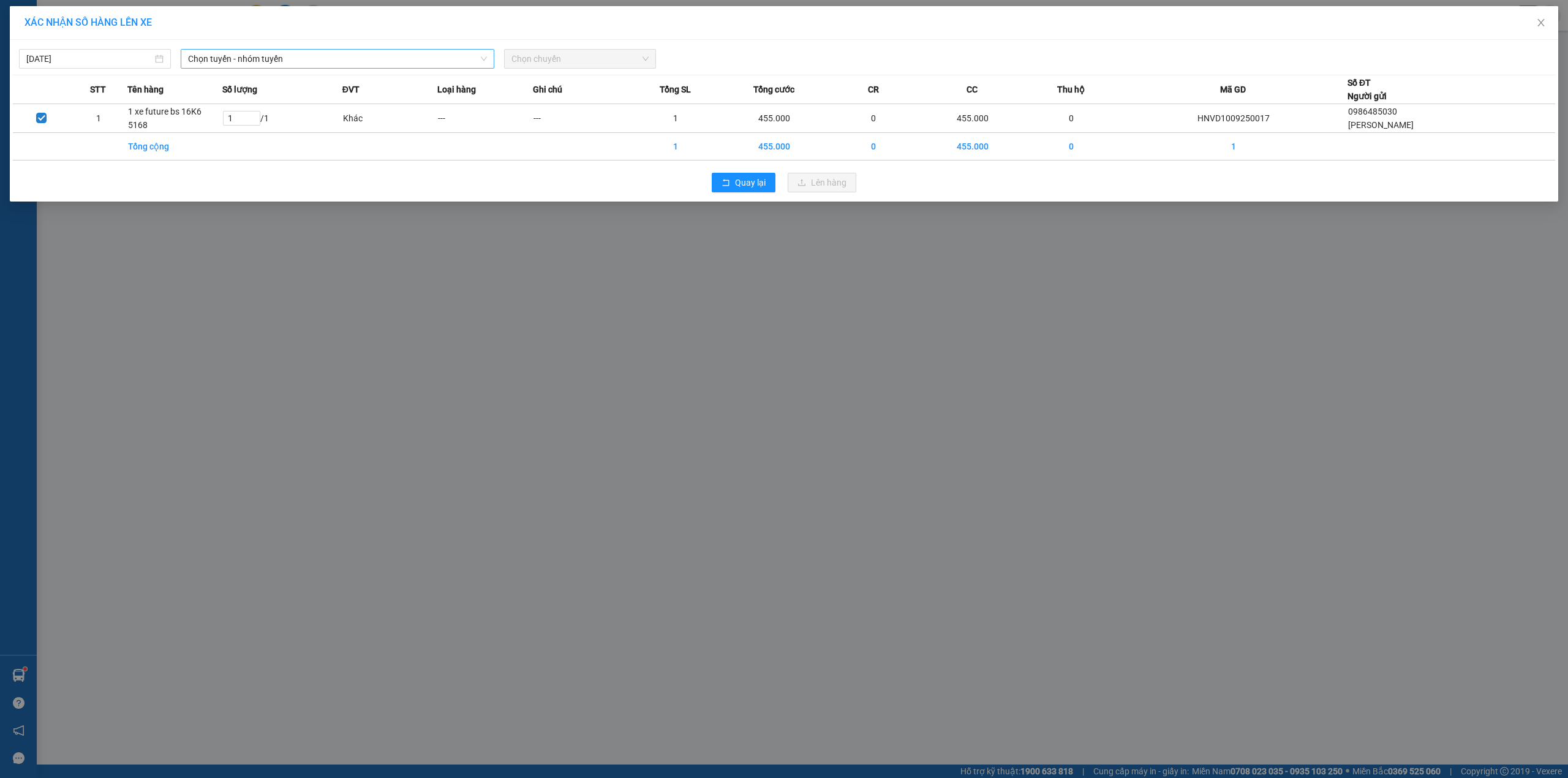
click at [308, 57] on span "Chọn tuyến - nhóm tuyến" at bounding box center [338, 58] width 299 height 18
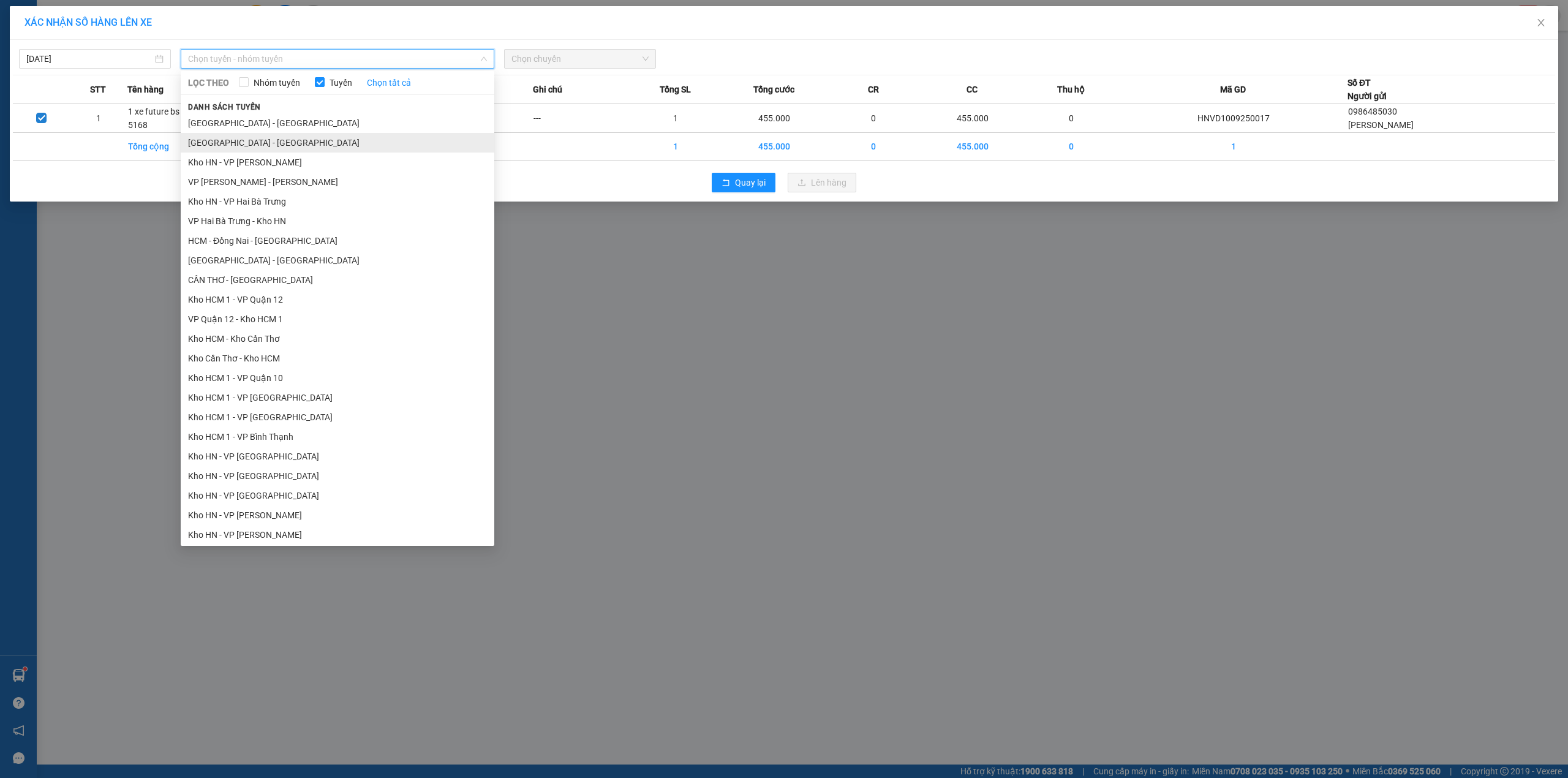
click at [272, 145] on li "[GEOGRAPHIC_DATA] - [GEOGRAPHIC_DATA]" at bounding box center [337, 143] width 313 height 20
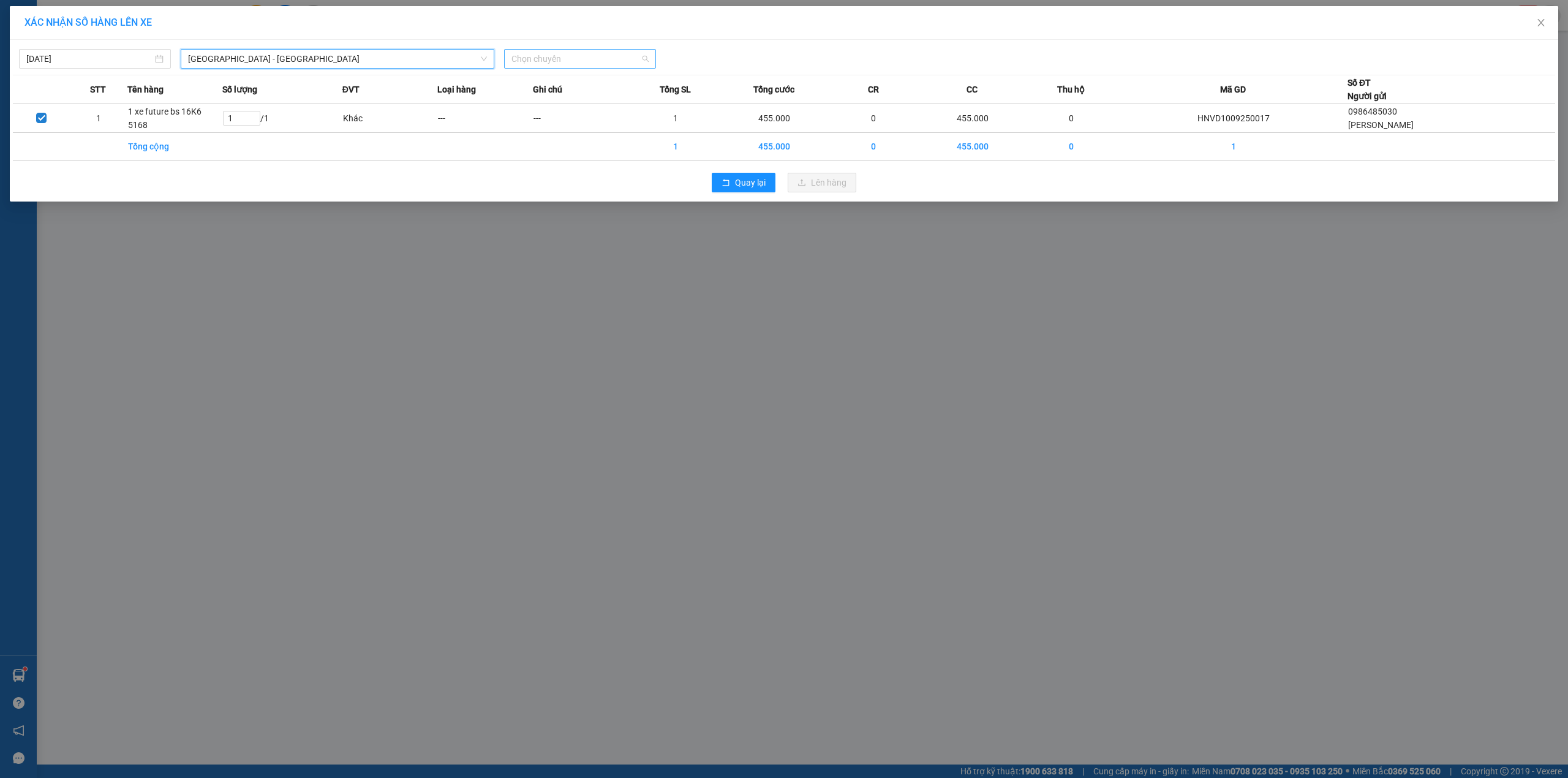
click at [581, 53] on span "Chọn chuyến" at bounding box center [580, 58] width 137 height 18
click at [556, 120] on div "21:00 (TC)" at bounding box center [559, 122] width 95 height 13
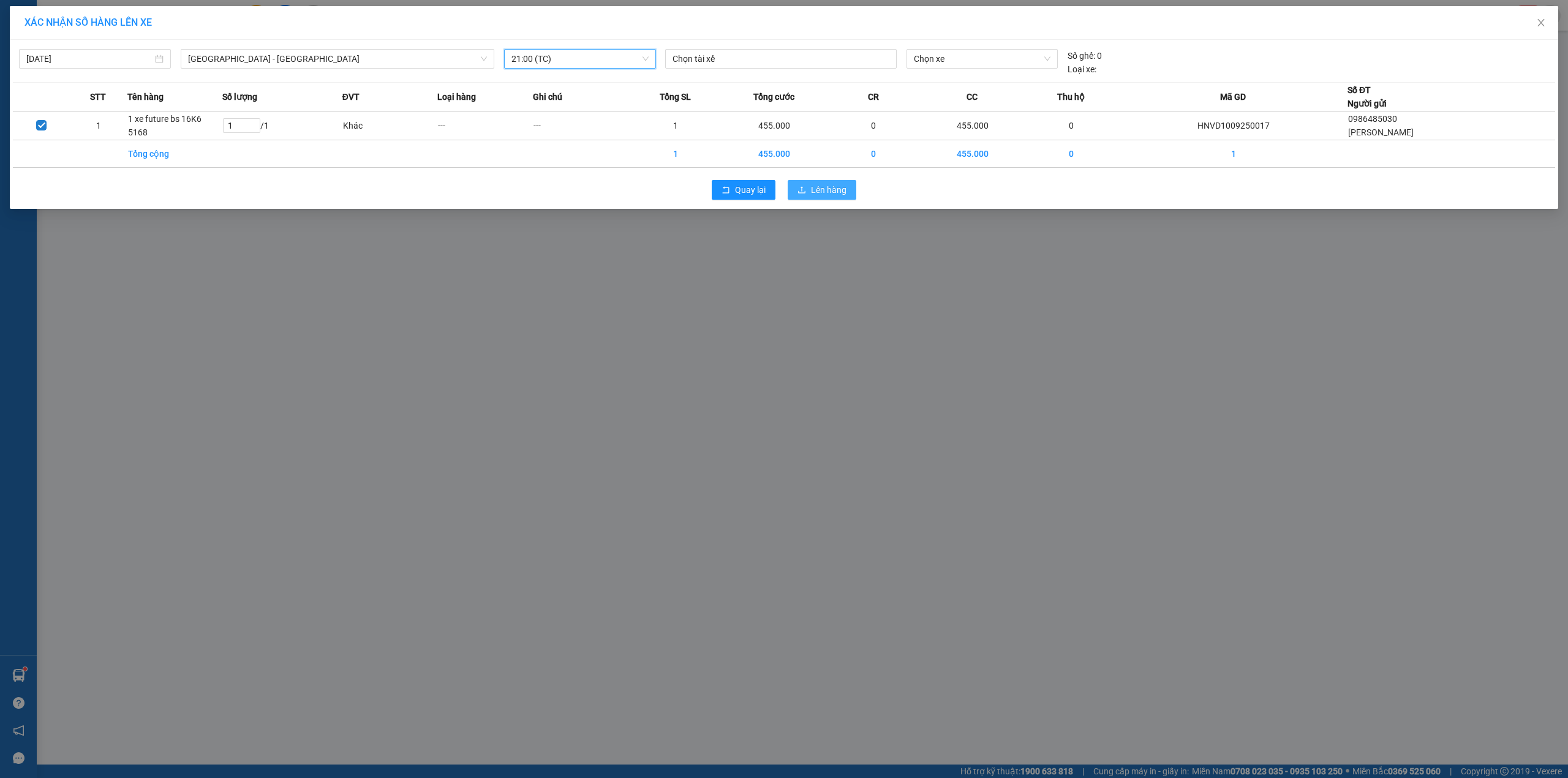
click at [821, 194] on span "Lên hàng" at bounding box center [828, 190] width 35 height 13
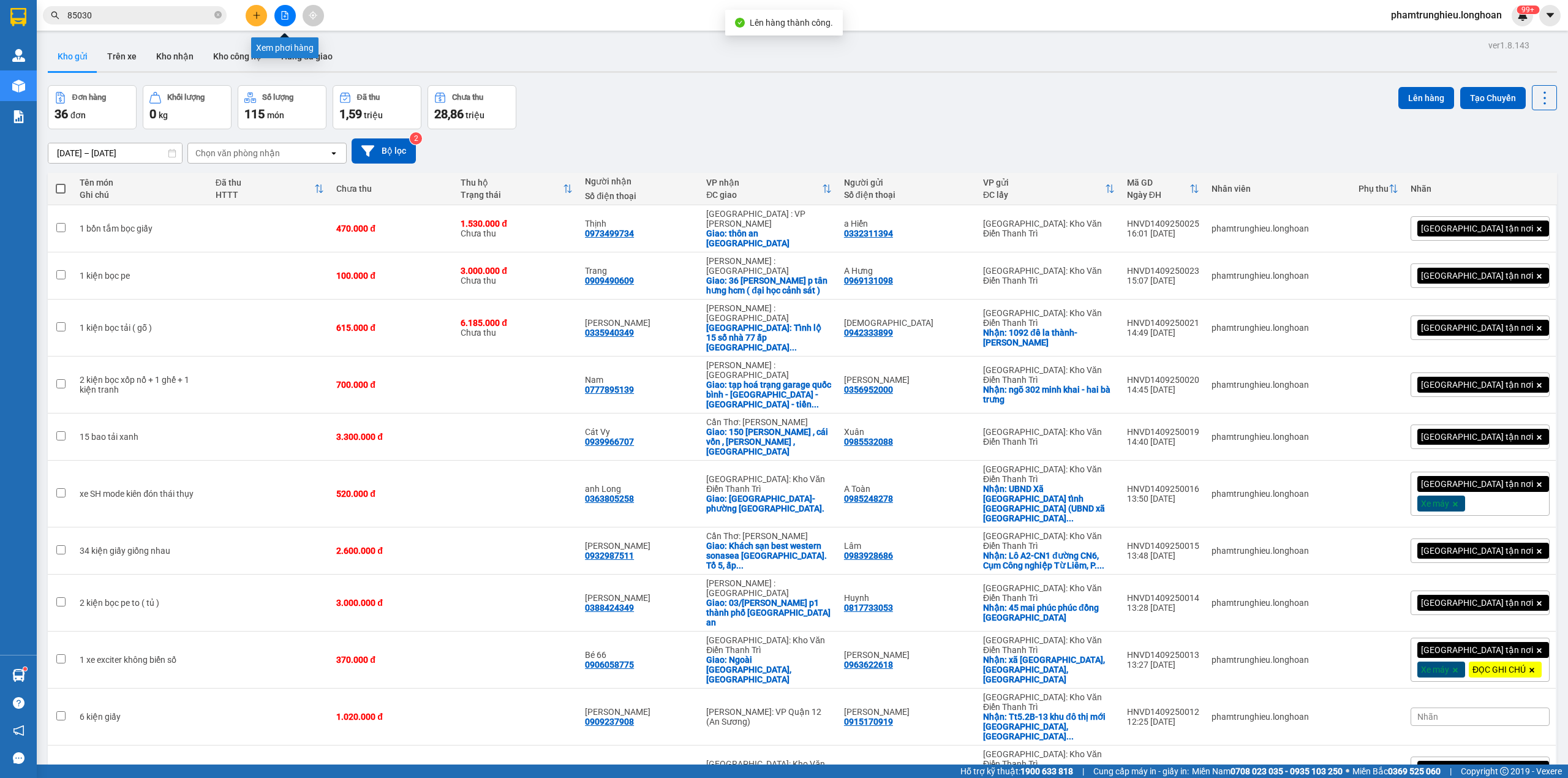
click at [277, 17] on button at bounding box center [285, 15] width 21 height 21
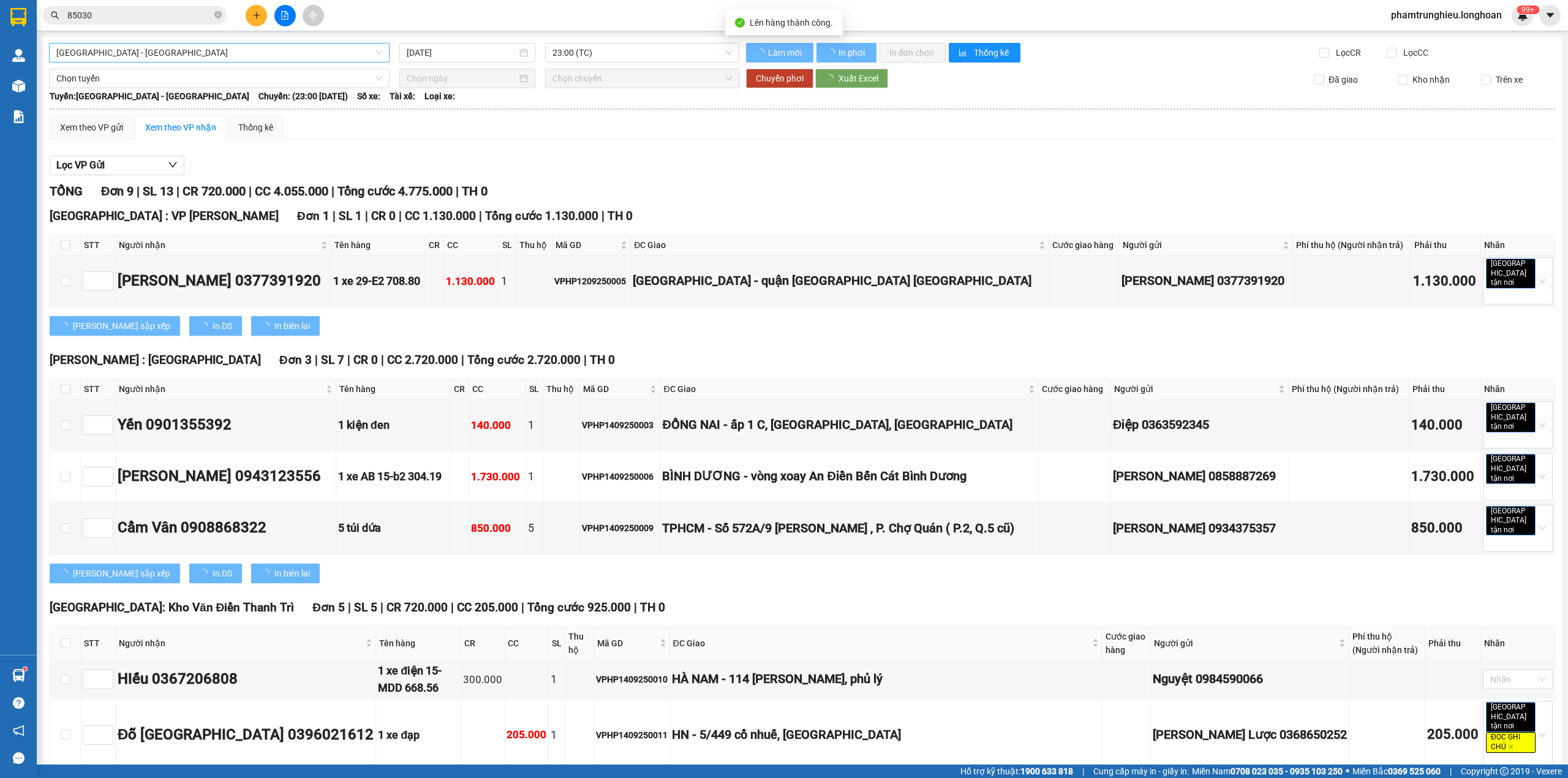
click at [269, 57] on span "[GEOGRAPHIC_DATA] - [GEOGRAPHIC_DATA]" at bounding box center [220, 52] width 326 height 18
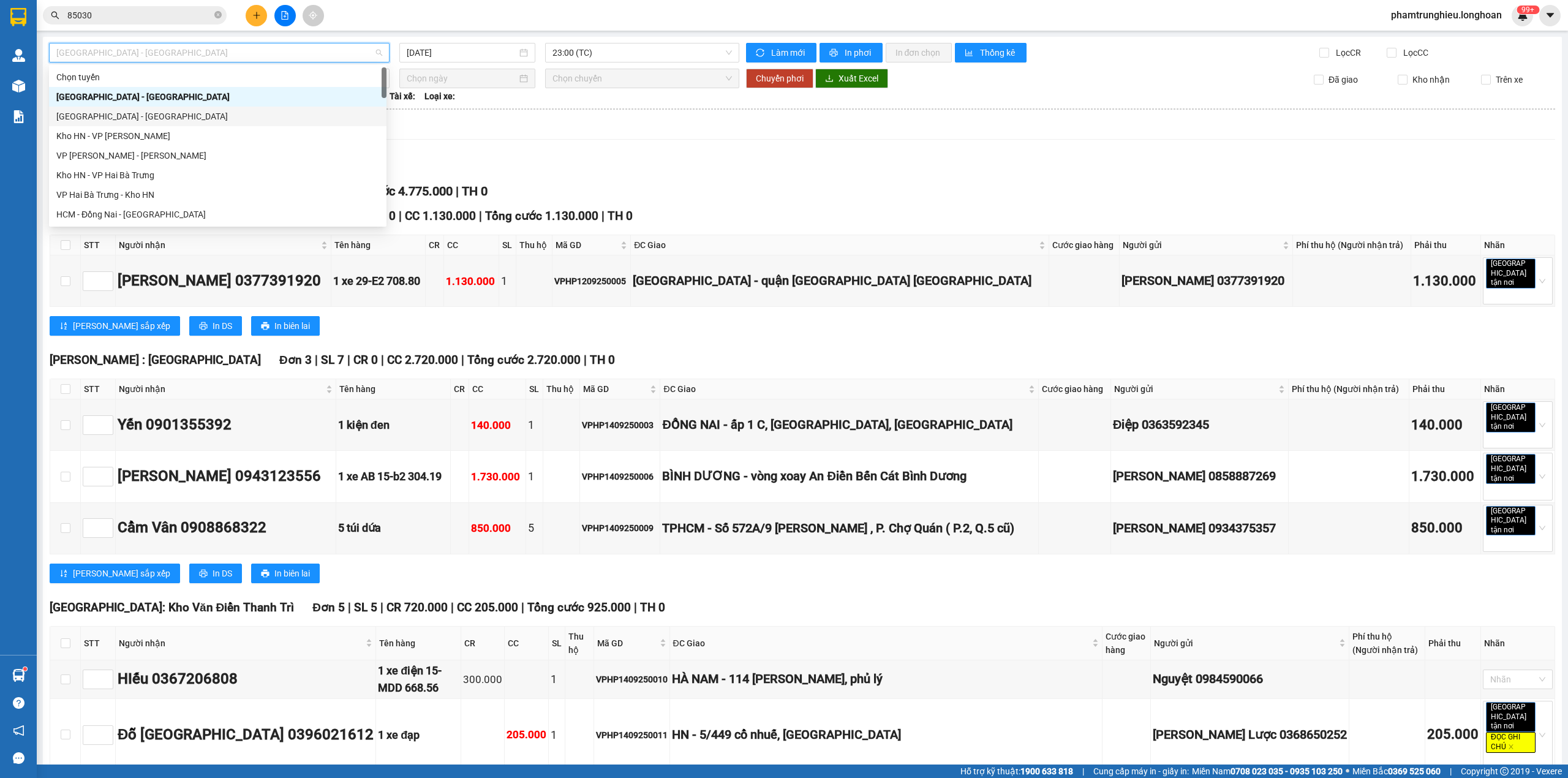
click at [141, 117] on div "[GEOGRAPHIC_DATA] - [GEOGRAPHIC_DATA]" at bounding box center [218, 116] width 323 height 13
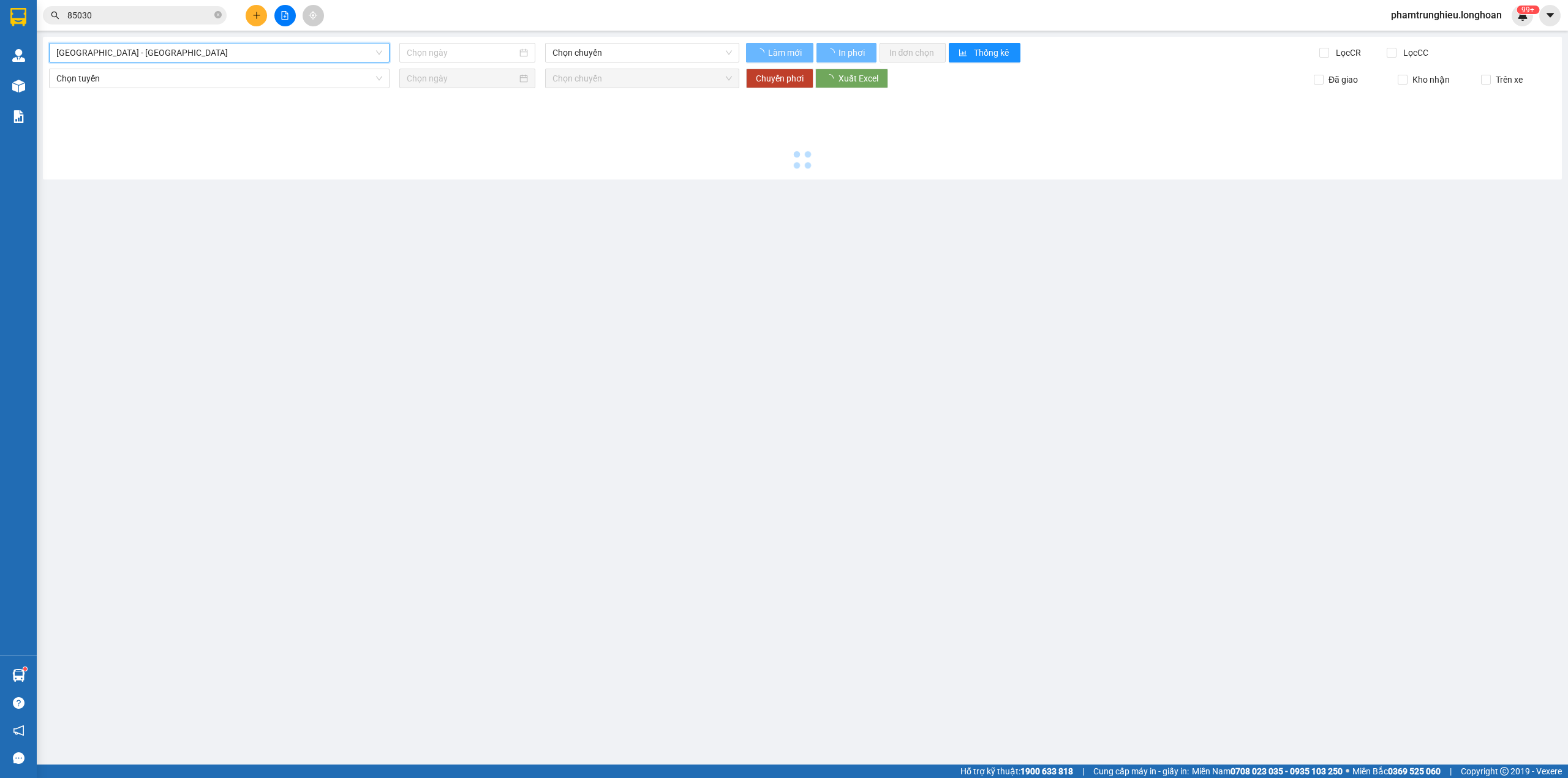
type input "[DATE]"
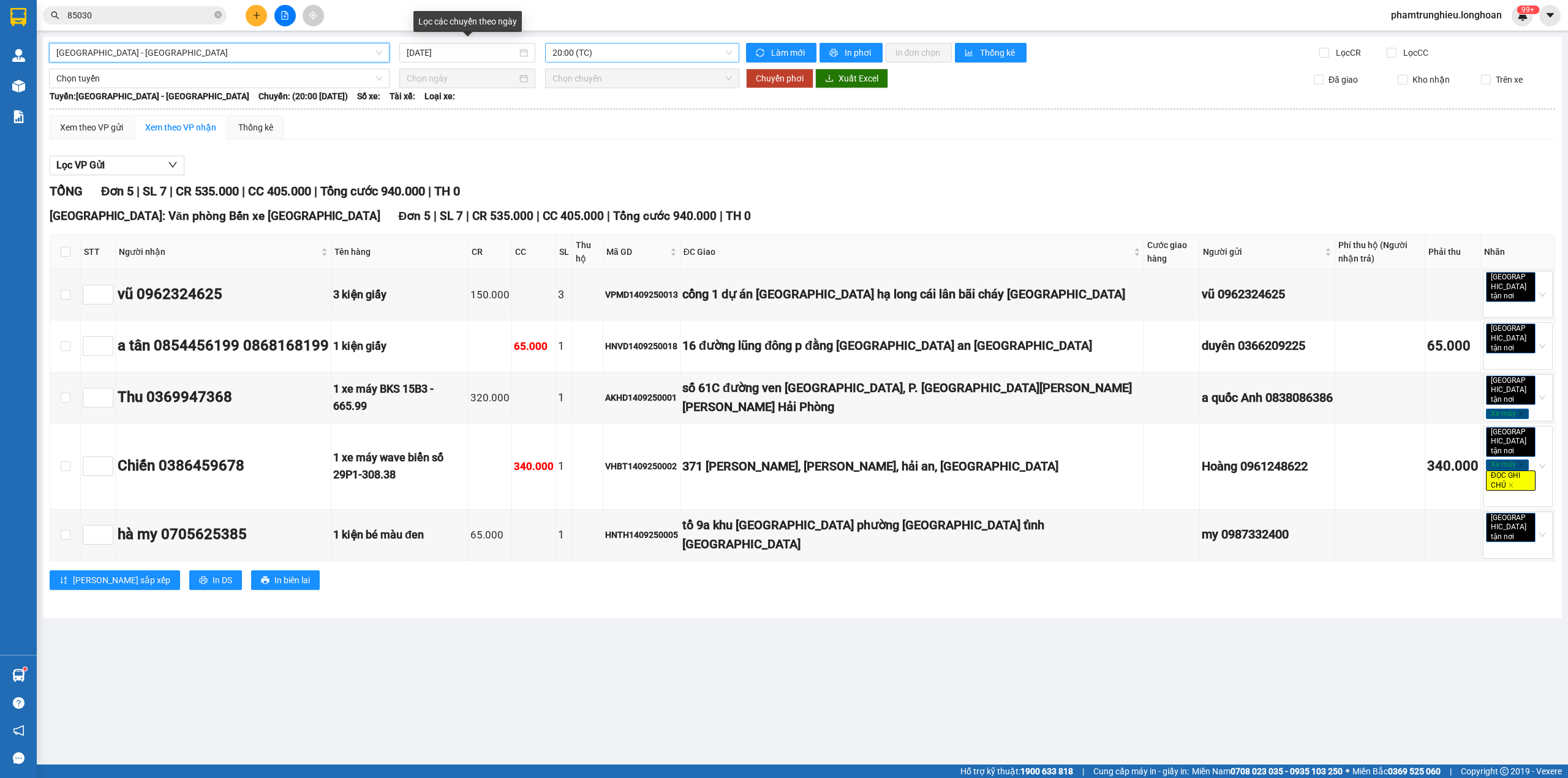
click at [604, 53] on span "20:00 (TC)" at bounding box center [643, 52] width 180 height 18
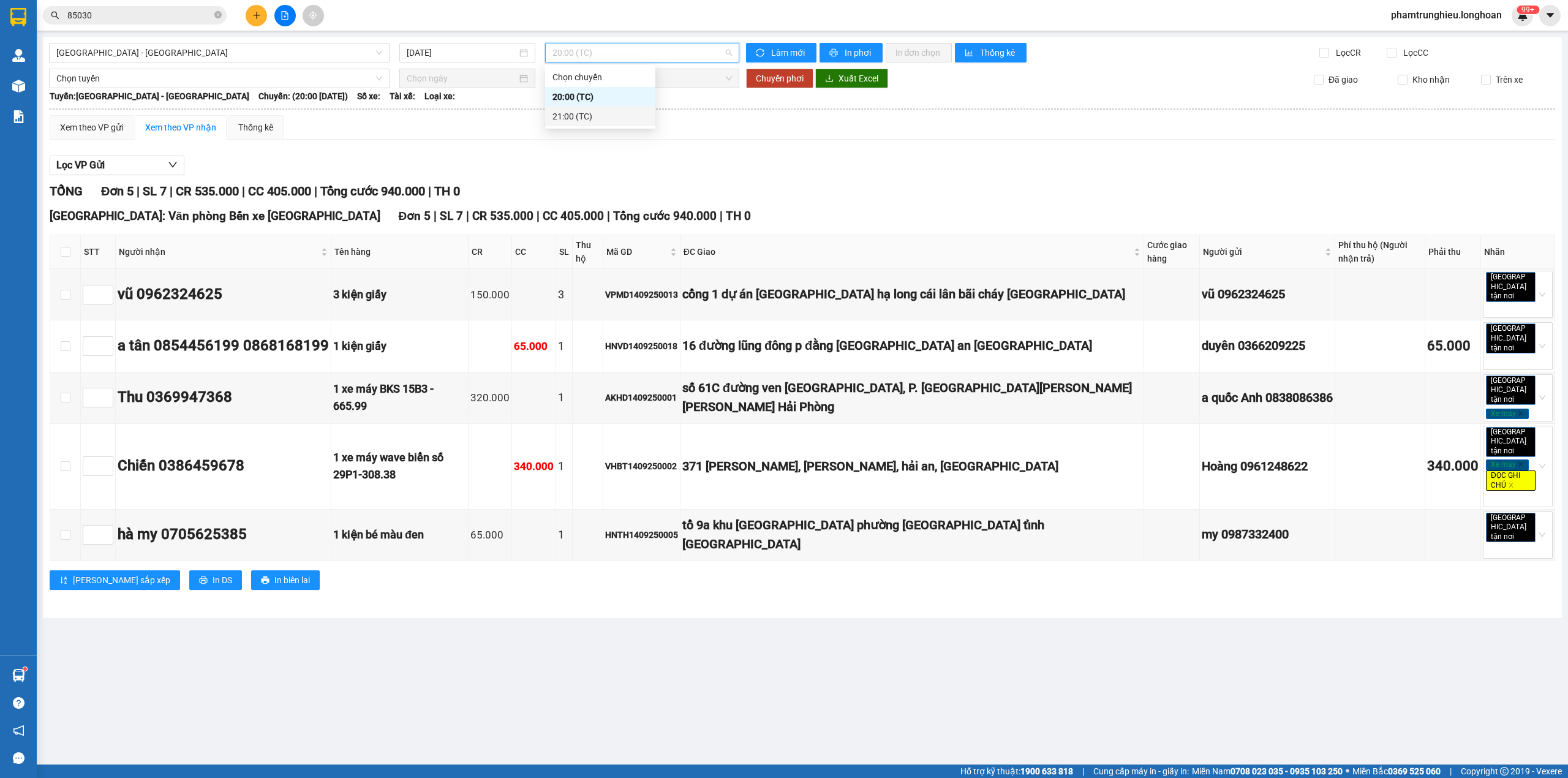
click at [588, 120] on div "21:00 (TC)" at bounding box center [600, 116] width 95 height 13
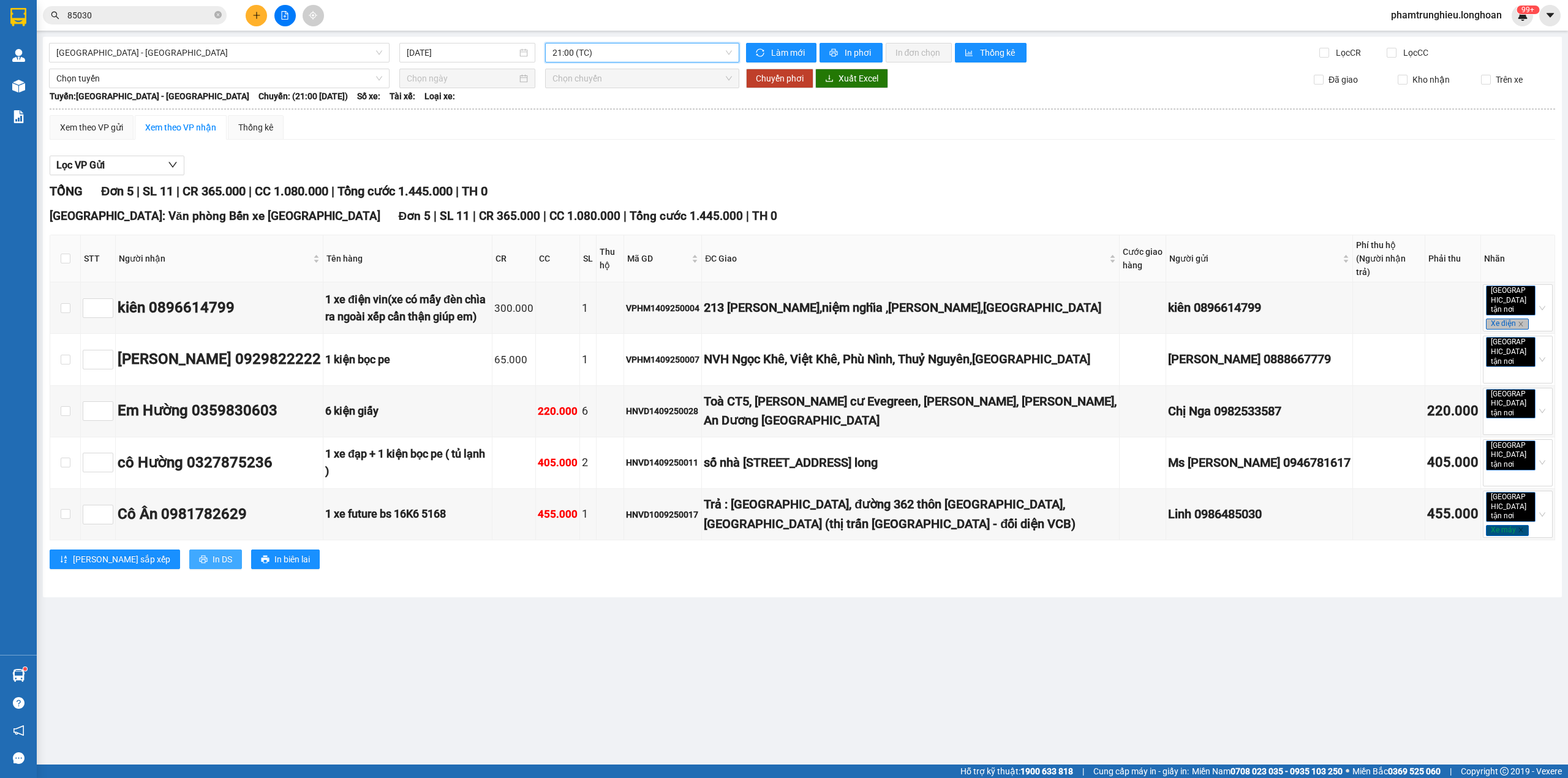
click at [213, 553] on span "In DS" at bounding box center [222, 559] width 20 height 13
click at [609, 50] on span "21:00 (TC)" at bounding box center [643, 52] width 180 height 18
click at [599, 97] on div "20:00 (TC)" at bounding box center [600, 96] width 95 height 13
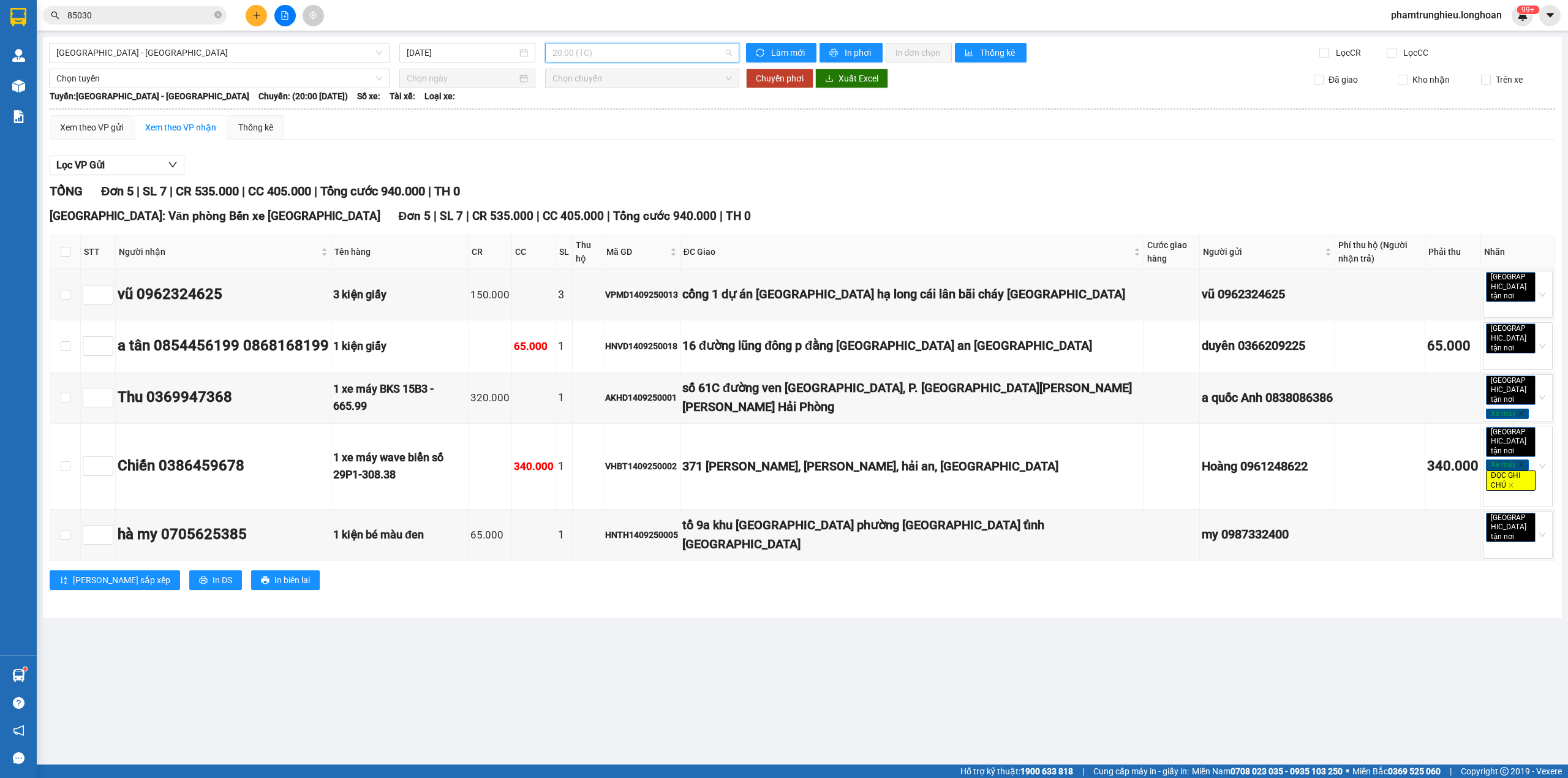
click at [611, 59] on span "20:00 (TC)" at bounding box center [643, 52] width 180 height 18
click at [678, 290] on div "VPMD1409250013" at bounding box center [642, 295] width 73 height 13
copy div "VPMD1409250013"
click at [141, 20] on input "85030" at bounding box center [140, 15] width 145 height 13
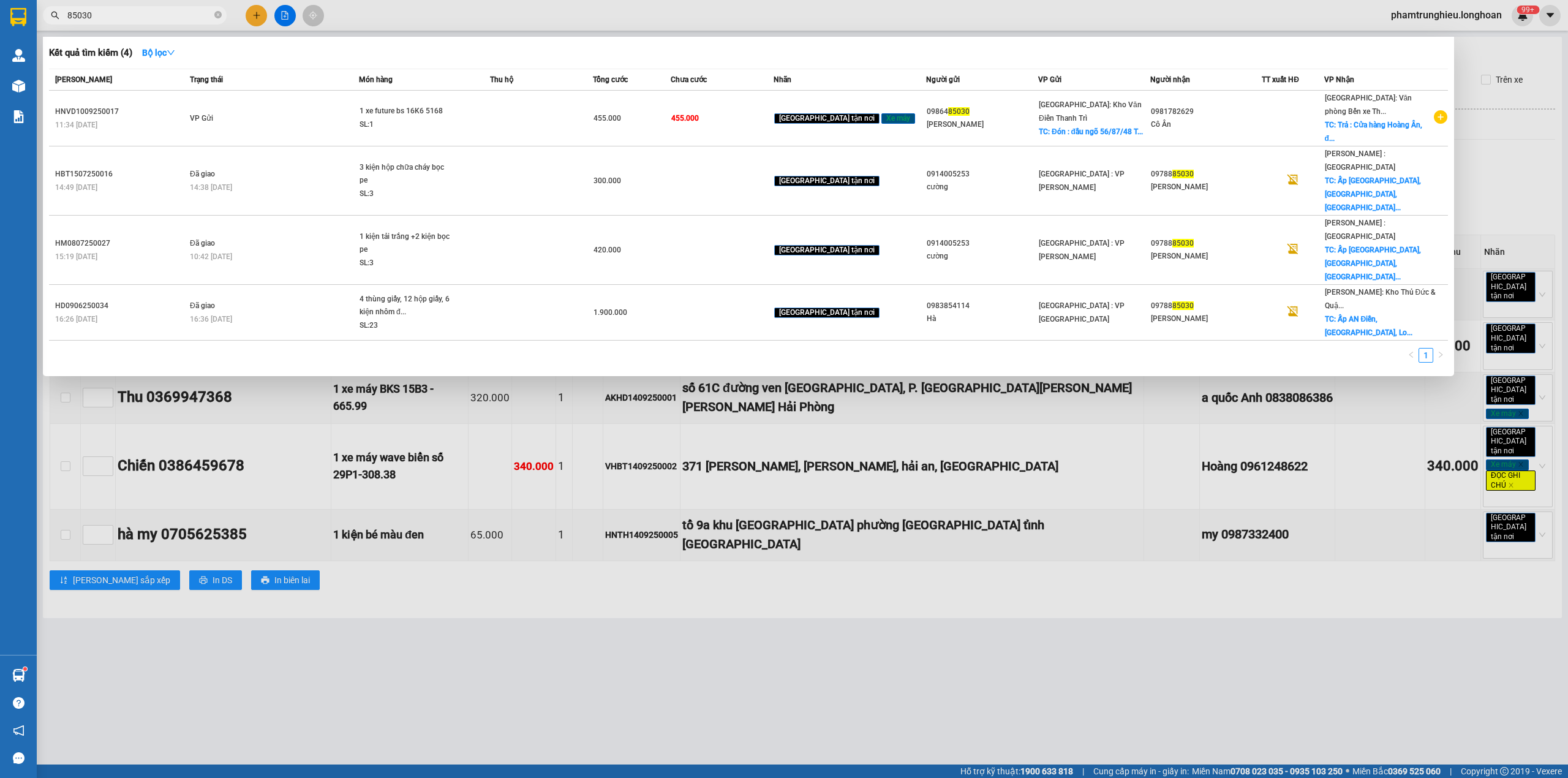
click at [141, 20] on input "85030" at bounding box center [140, 15] width 145 height 13
paste input "VPMD1409250013"
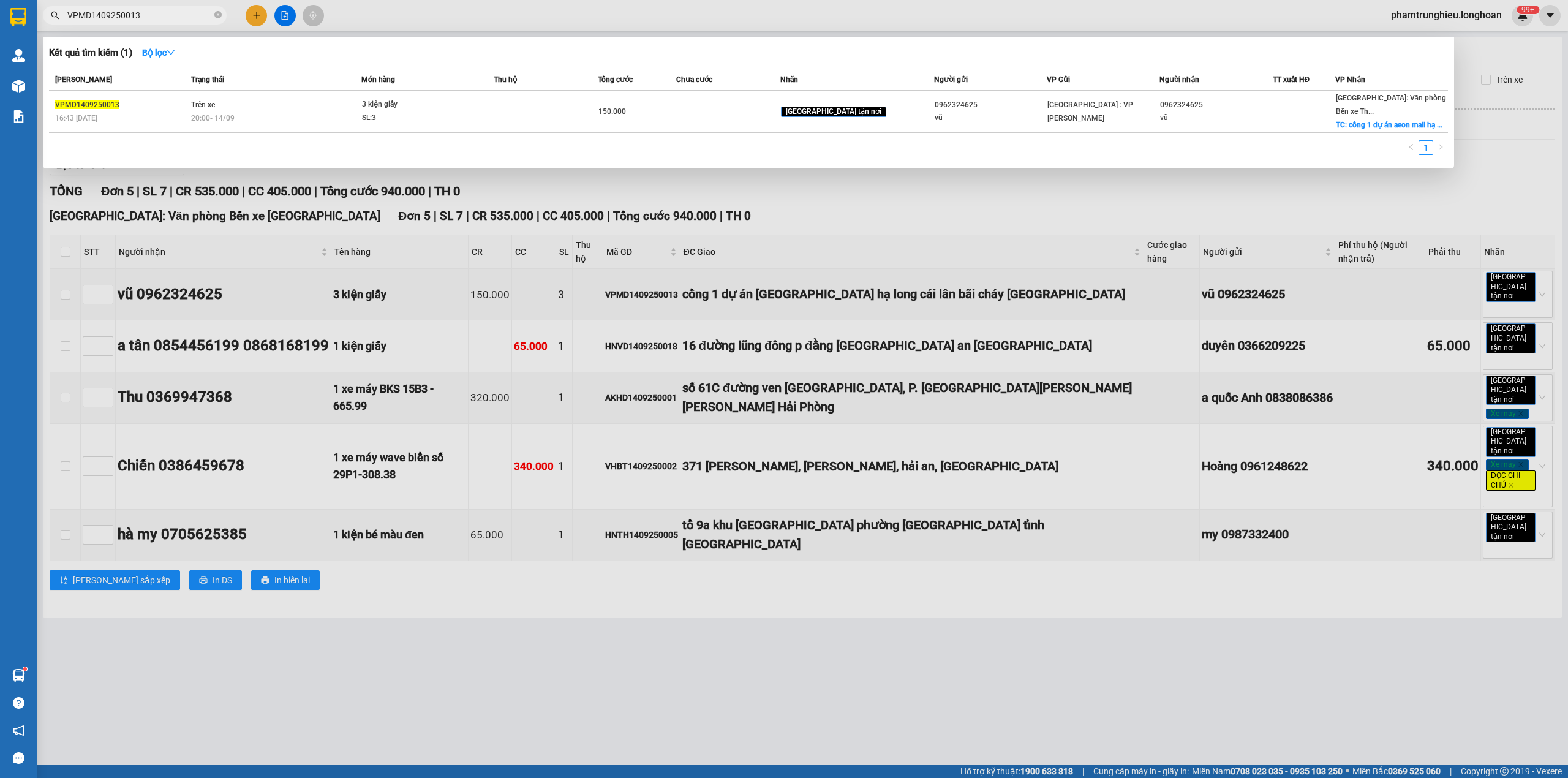
type input "VPMD1409250013"
click at [316, 118] on td "Trên xe 20:00 [DATE]" at bounding box center [275, 112] width 174 height 43
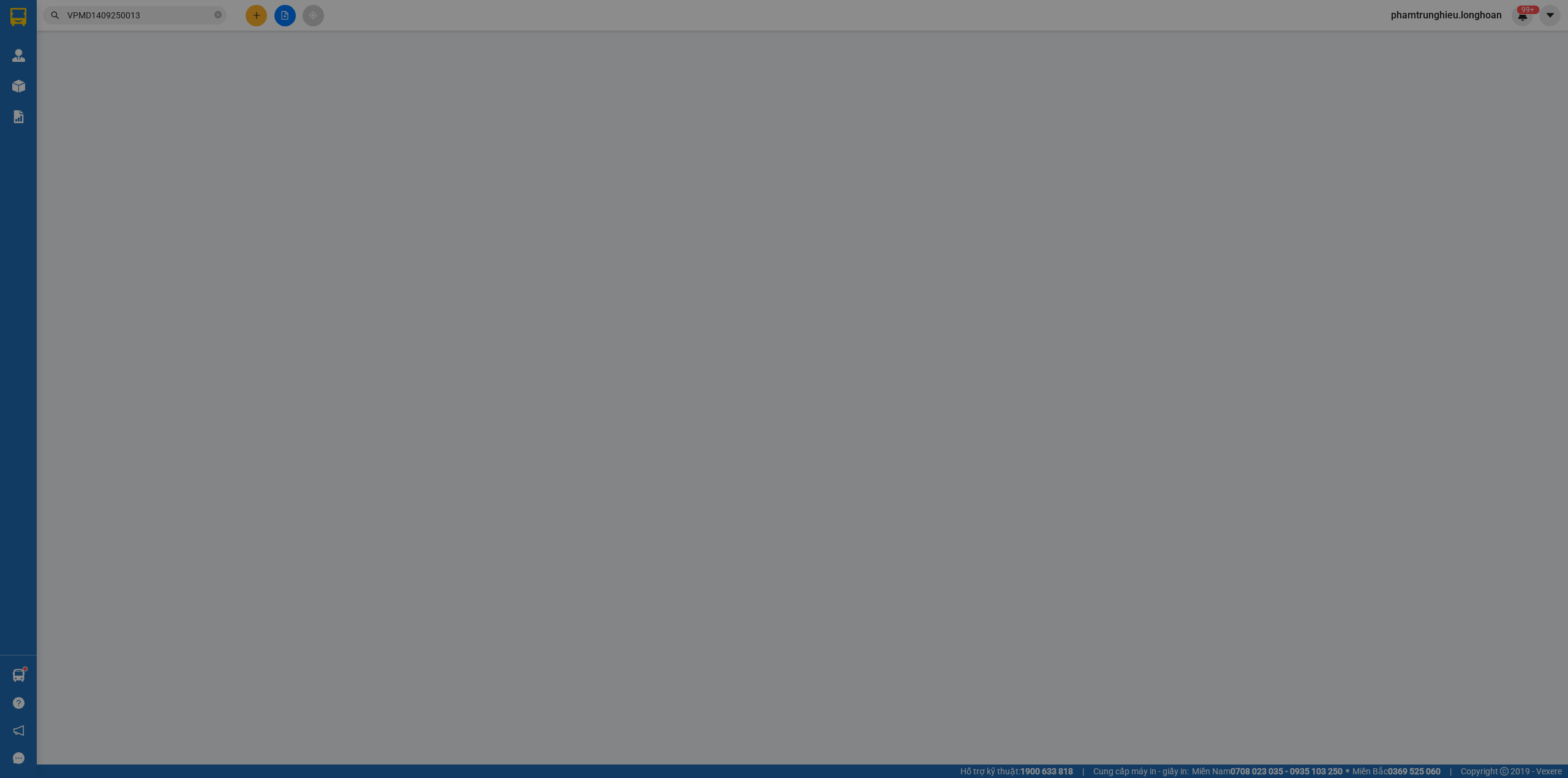
type input "0962324625"
type input "vũ"
type input "0962324625"
type input "vũ"
checkbox input "true"
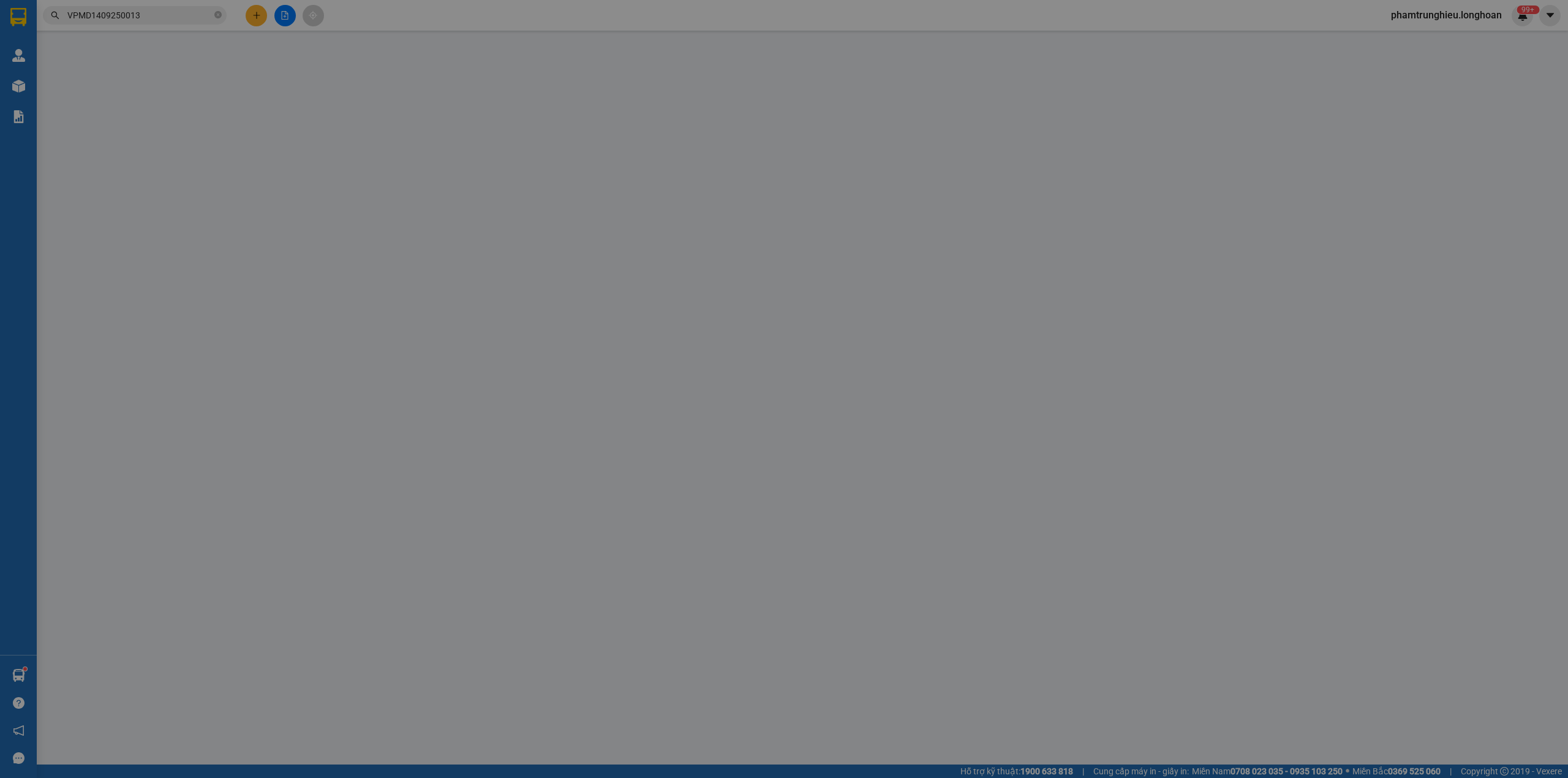
type input "cổng 1 dự án [GEOGRAPHIC_DATA] hạ long cái lân bãi cháy [GEOGRAPHIC_DATA]"
type input "150.000"
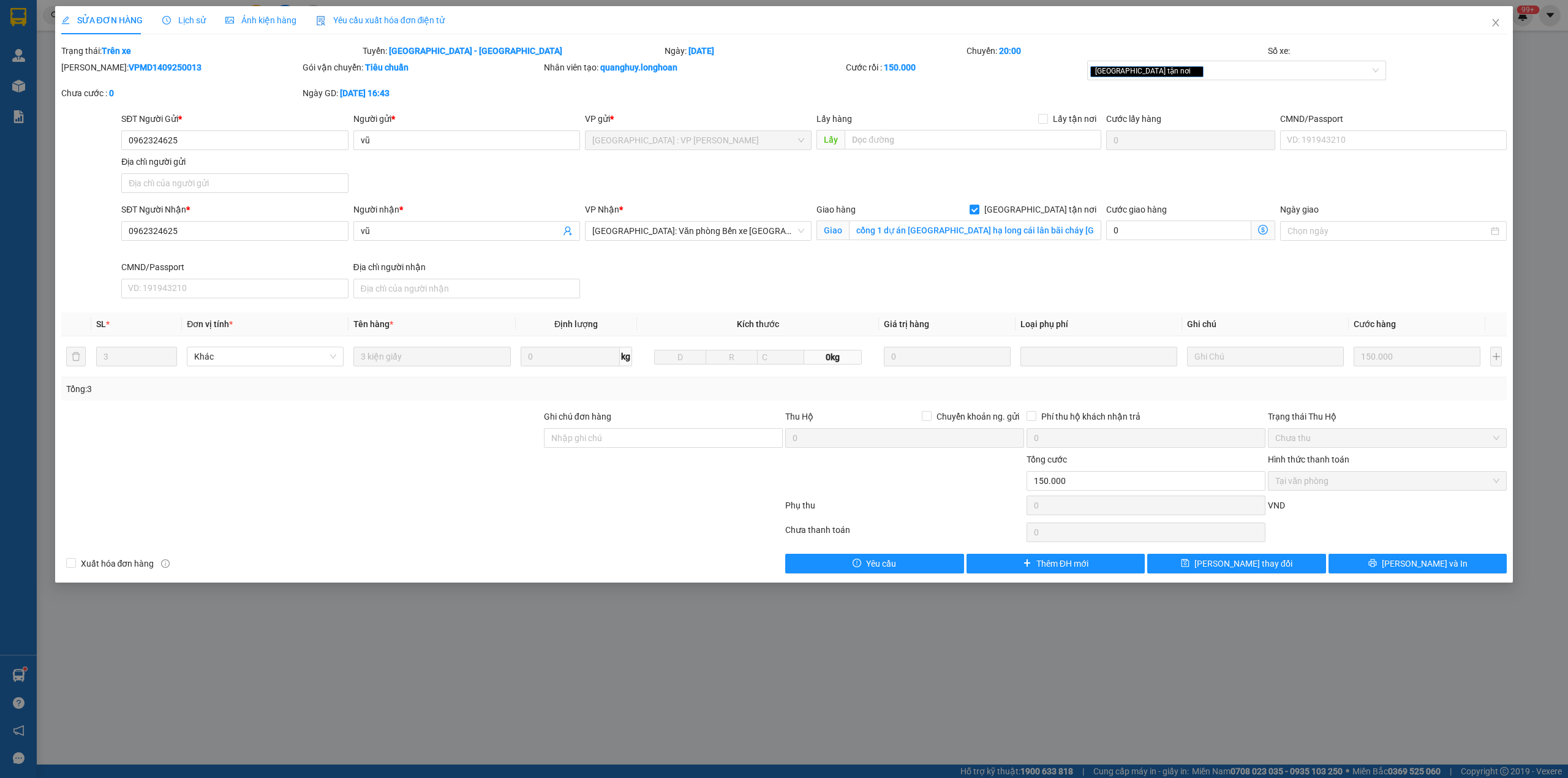
click at [189, 20] on span "Lịch sử" at bounding box center [183, 20] width 43 height 9
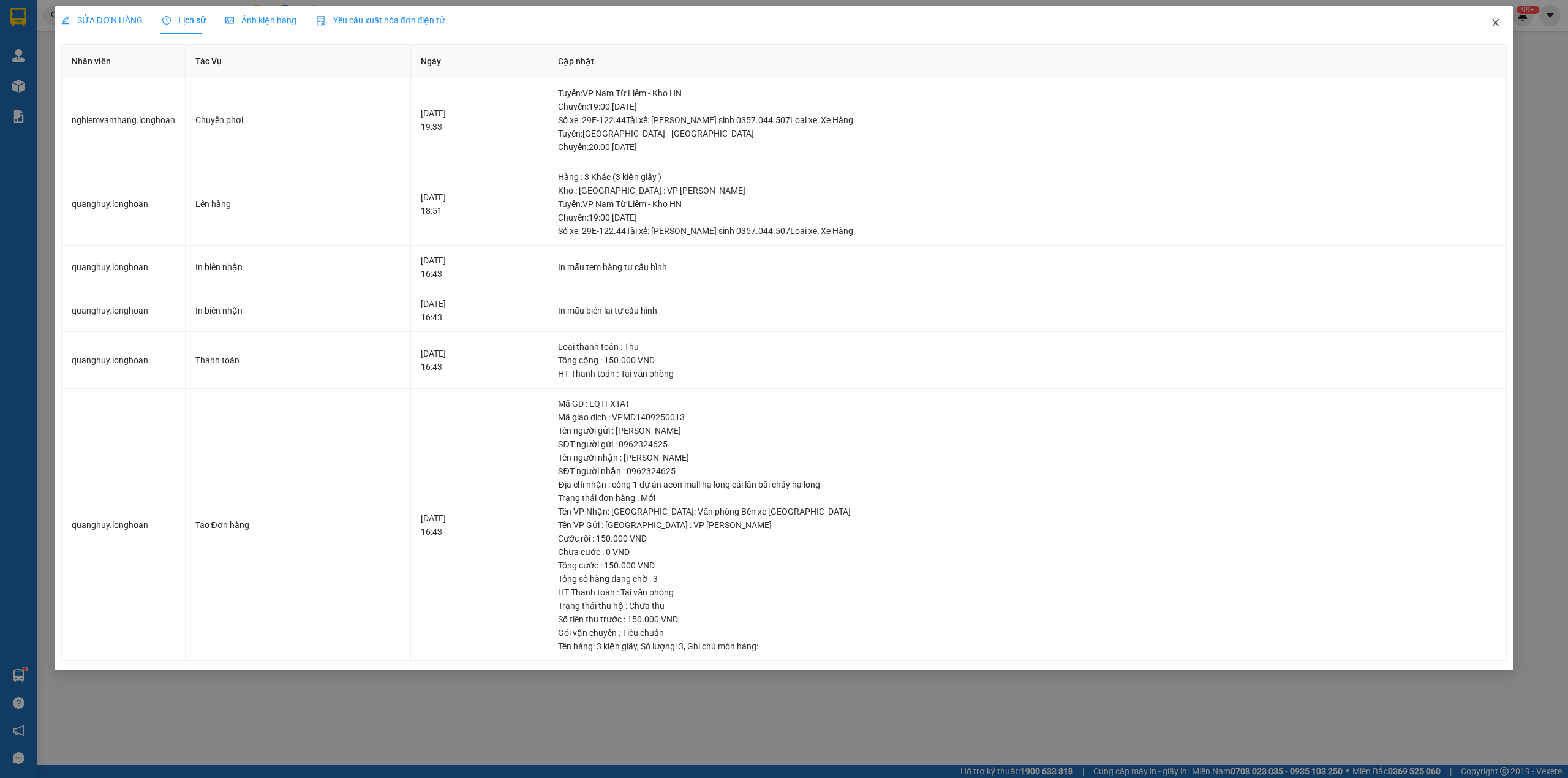
click at [1501, 26] on span "Close" at bounding box center [1496, 24] width 35 height 35
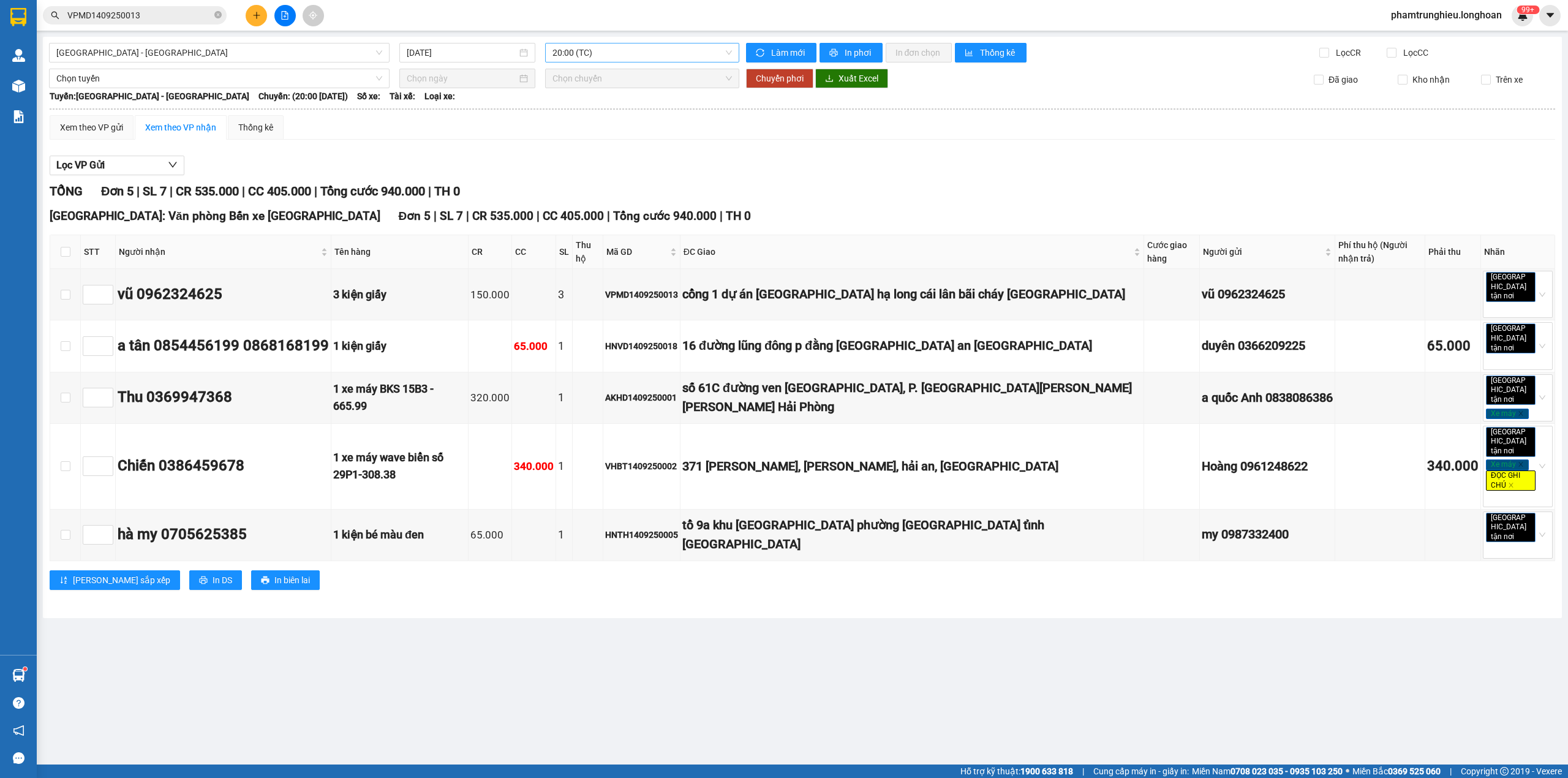
click at [610, 57] on span "20:00 (TC)" at bounding box center [643, 52] width 180 height 18
click at [589, 98] on div "20:00 (TC)" at bounding box center [600, 96] width 95 height 13
click at [678, 291] on div "VPMD1409250013" at bounding box center [642, 295] width 73 height 13
copy div "VPMD1409250013"
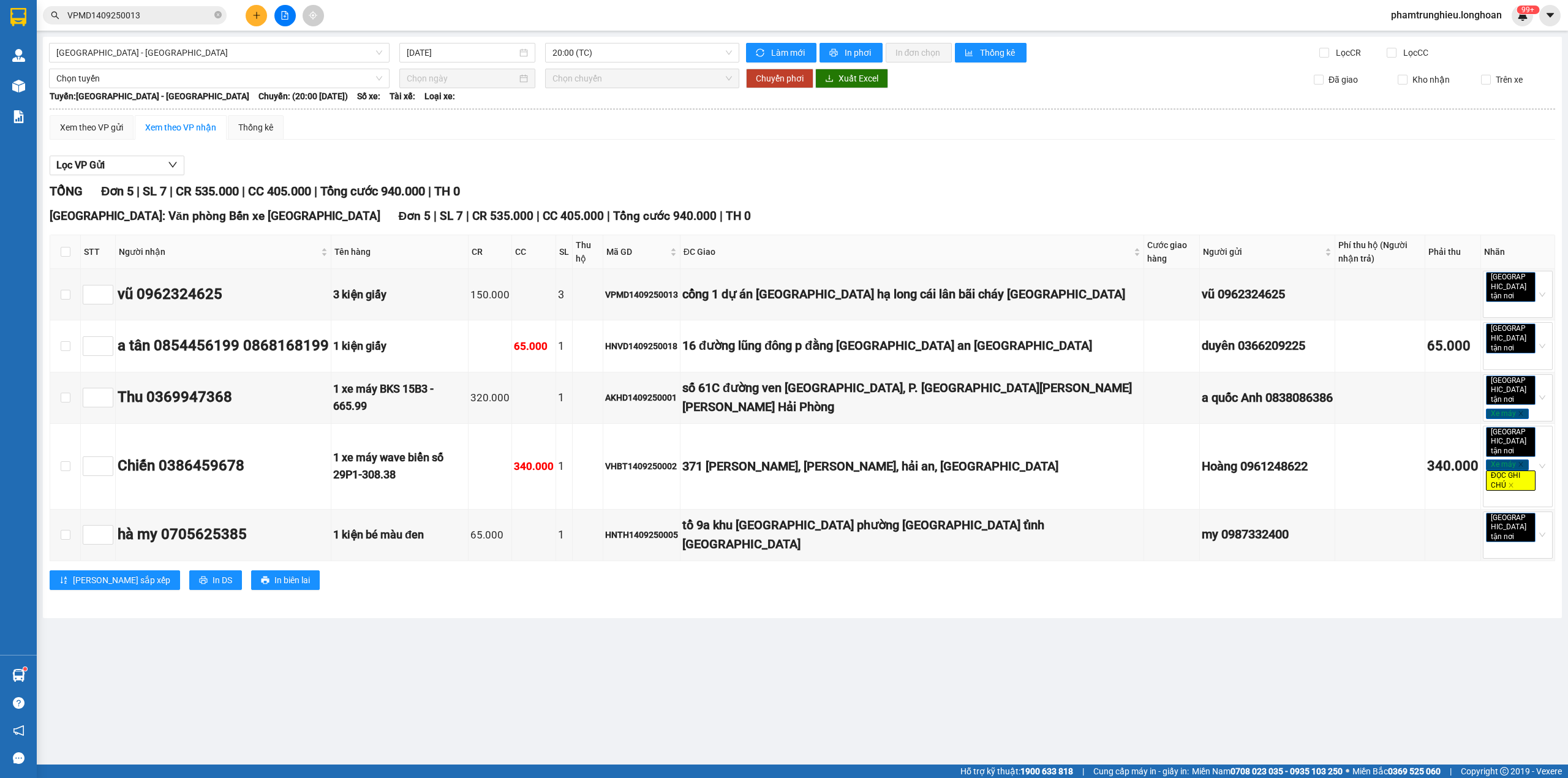
click at [155, 15] on input "VPMD1409250013" at bounding box center [140, 15] width 145 height 13
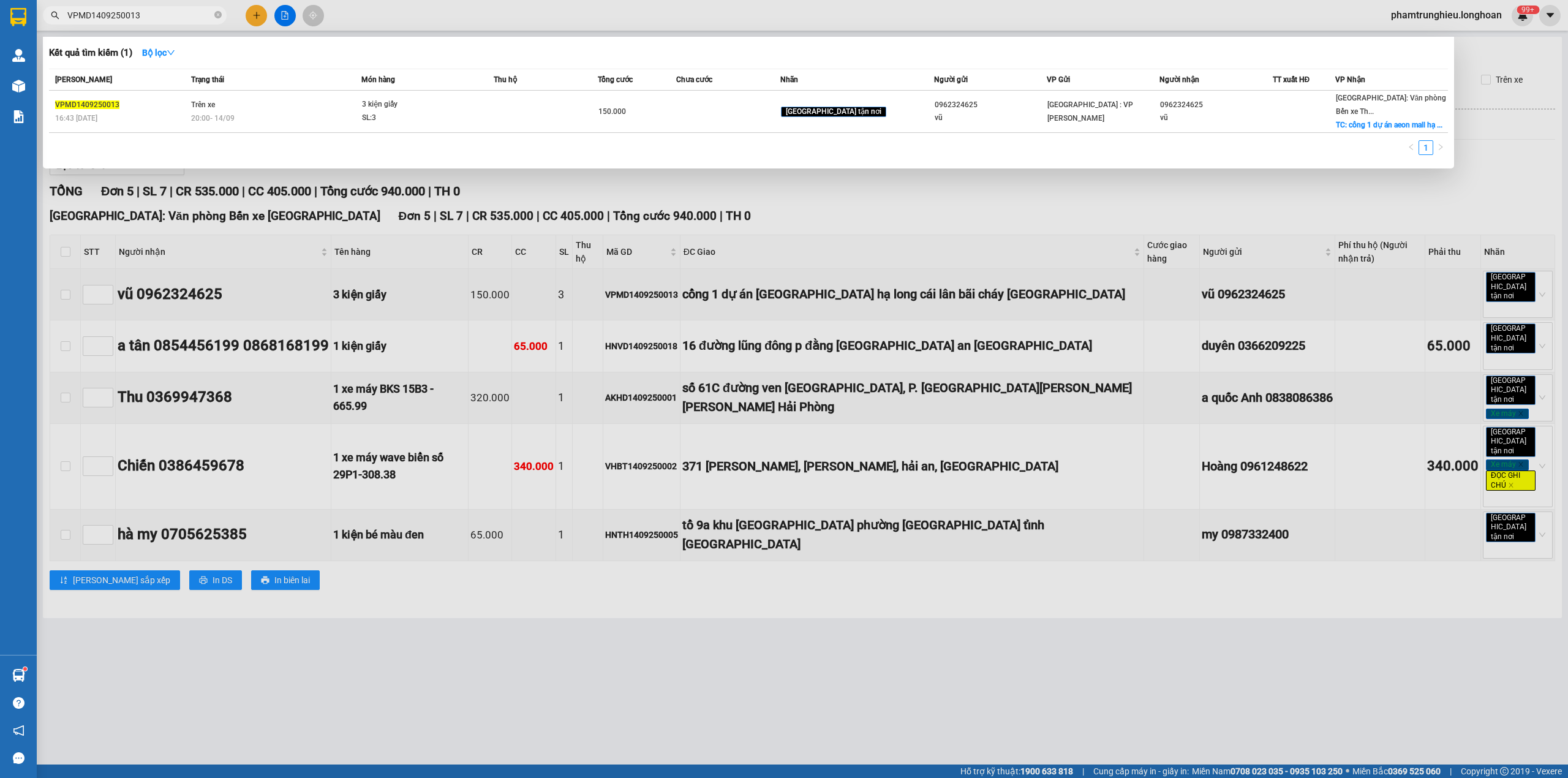
click at [155, 15] on input "VPMD1409250013" at bounding box center [140, 15] width 145 height 13
click at [556, 9] on div at bounding box center [784, 389] width 1568 height 778
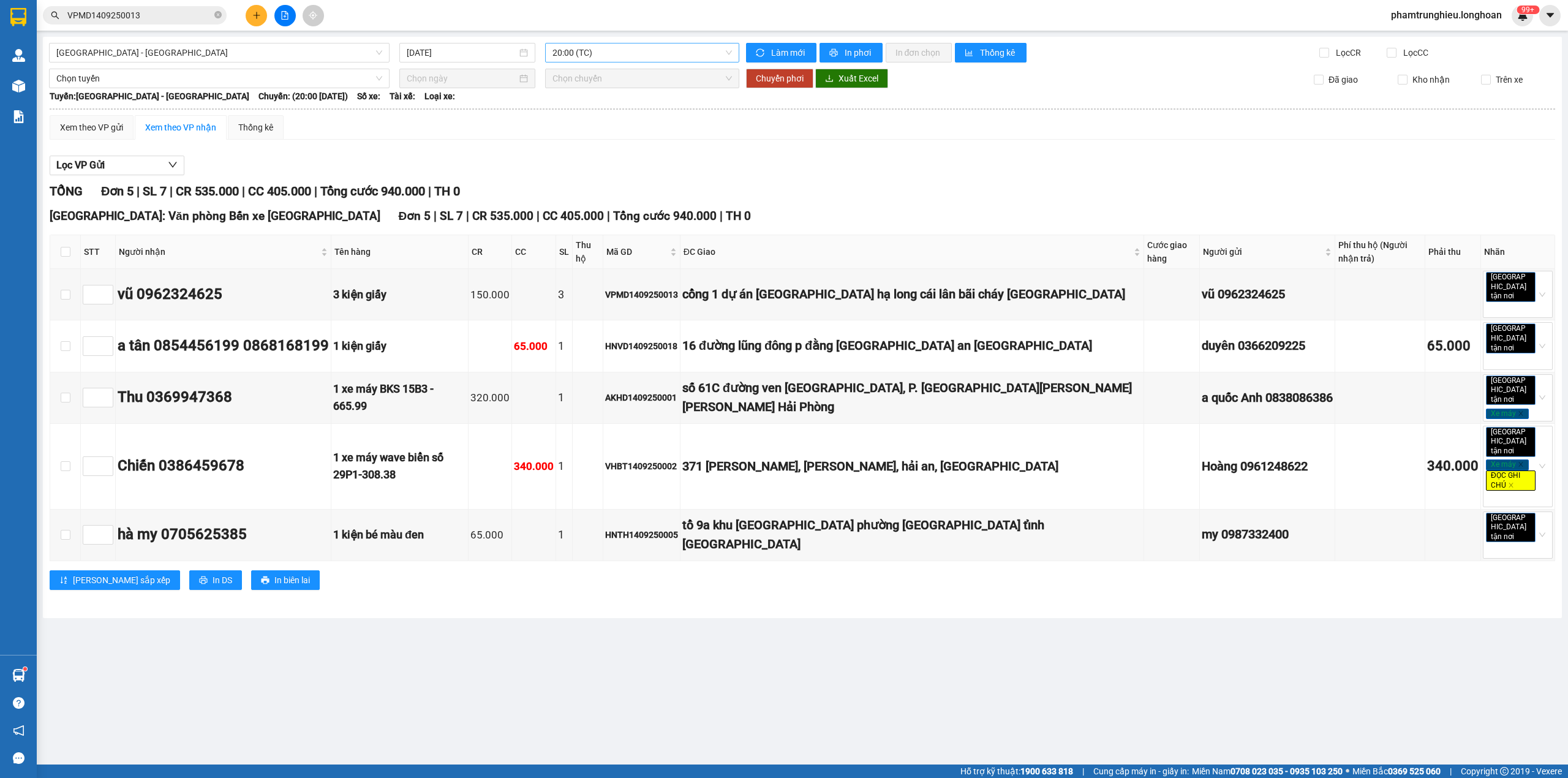
click at [647, 57] on span "20:00 (TC)" at bounding box center [643, 52] width 180 height 18
click at [606, 117] on div "21:00 (TC)" at bounding box center [600, 116] width 95 height 13
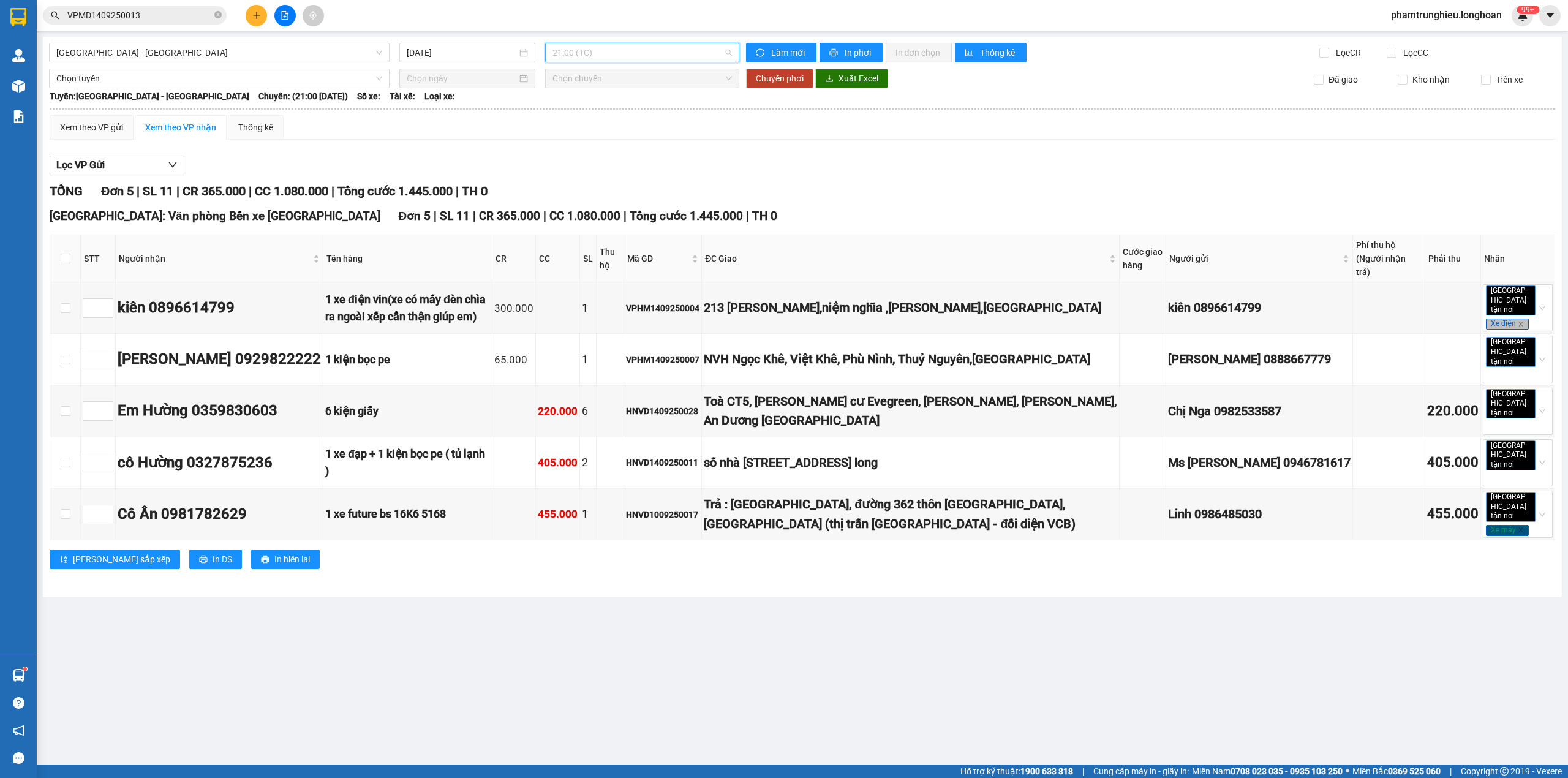
click at [628, 59] on span "21:00 (TC)" at bounding box center [643, 52] width 180 height 18
click at [597, 95] on div "20:00 (TC)" at bounding box center [600, 96] width 95 height 13
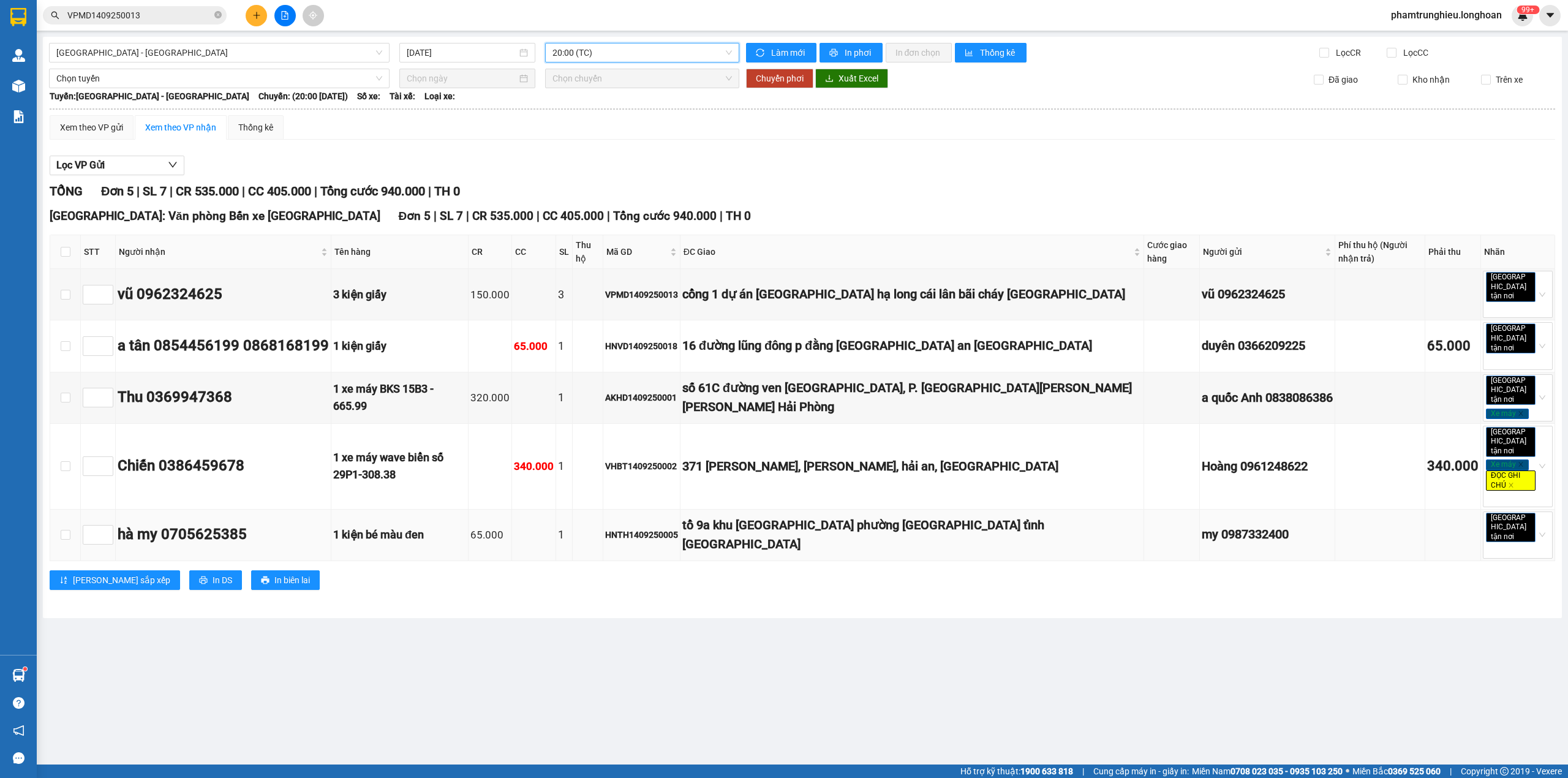
click at [674, 528] on div "HNTH1409250005" at bounding box center [642, 535] width 73 height 13
copy div "HNTH1409250005"
click at [194, 9] on input "VPMD1409250013" at bounding box center [140, 15] width 145 height 13
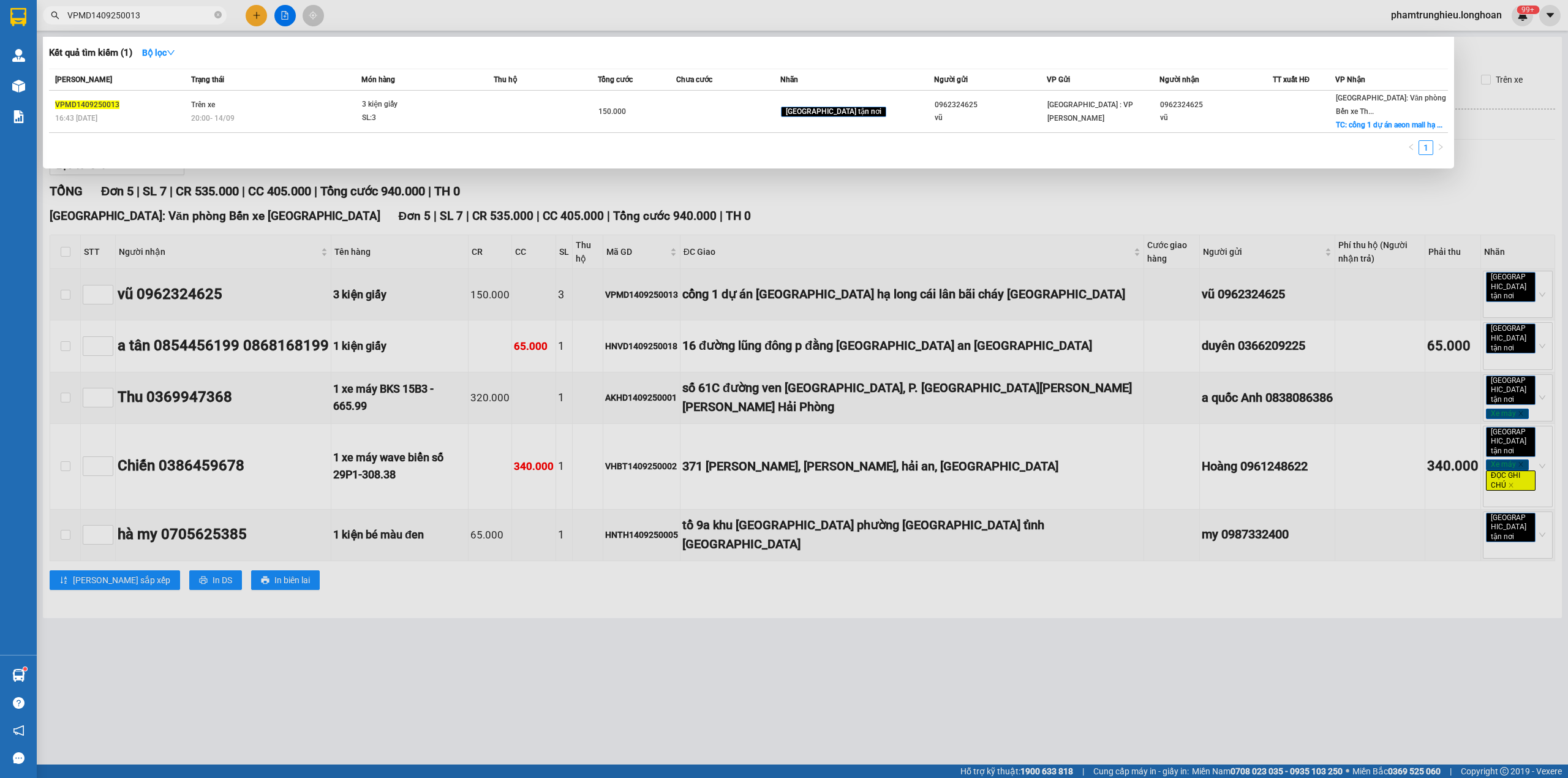
paste input "HNTH1409250005"
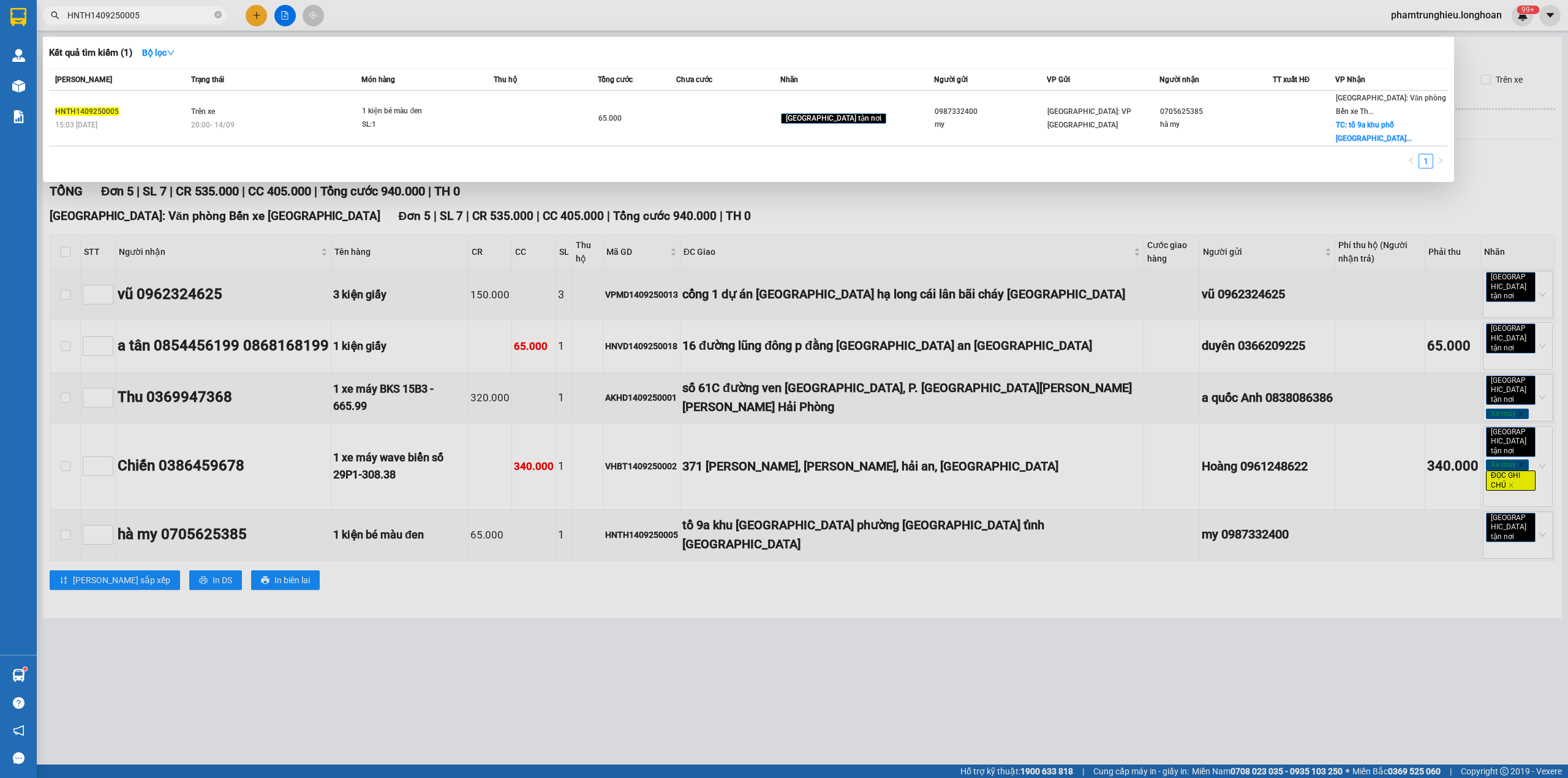
type input "HNTH1409250005"
click at [295, 118] on div "20:00 [DATE]" at bounding box center [276, 124] width 170 height 13
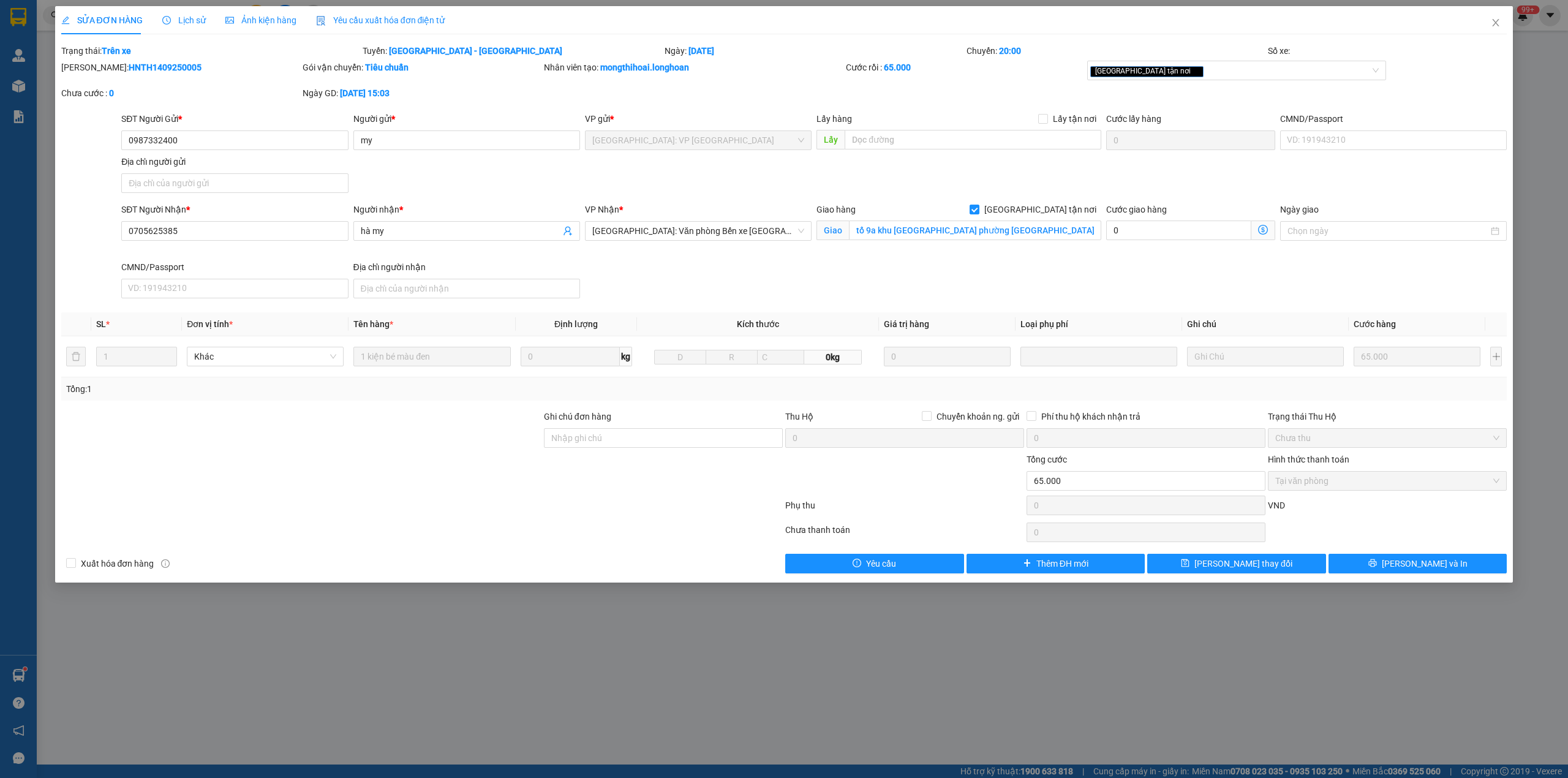
click at [191, 20] on span "Lịch sử" at bounding box center [183, 20] width 43 height 9
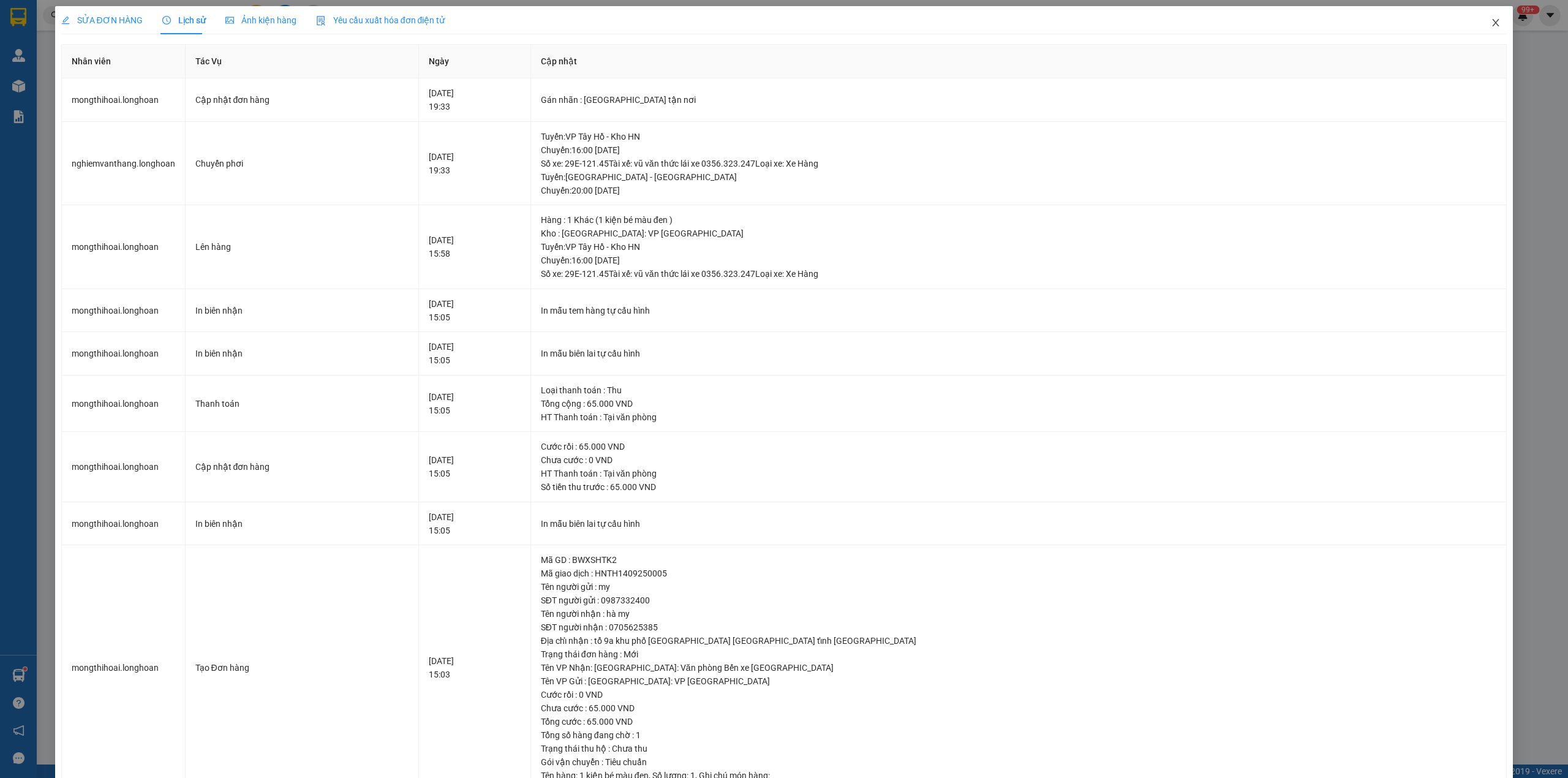
click at [1491, 23] on icon "close" at bounding box center [1496, 23] width 9 height 9
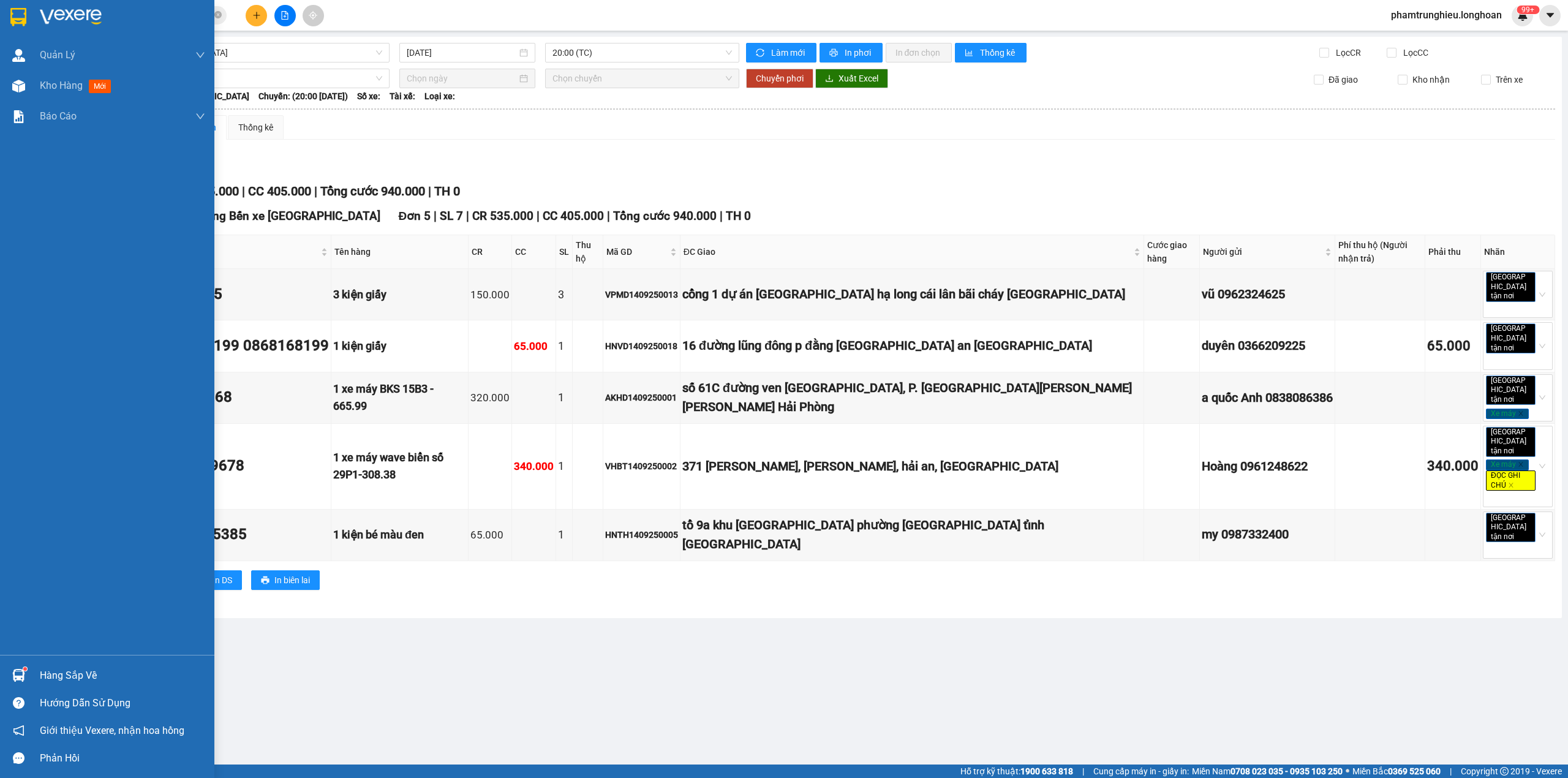
click at [16, 13] on img at bounding box center [18, 17] width 16 height 18
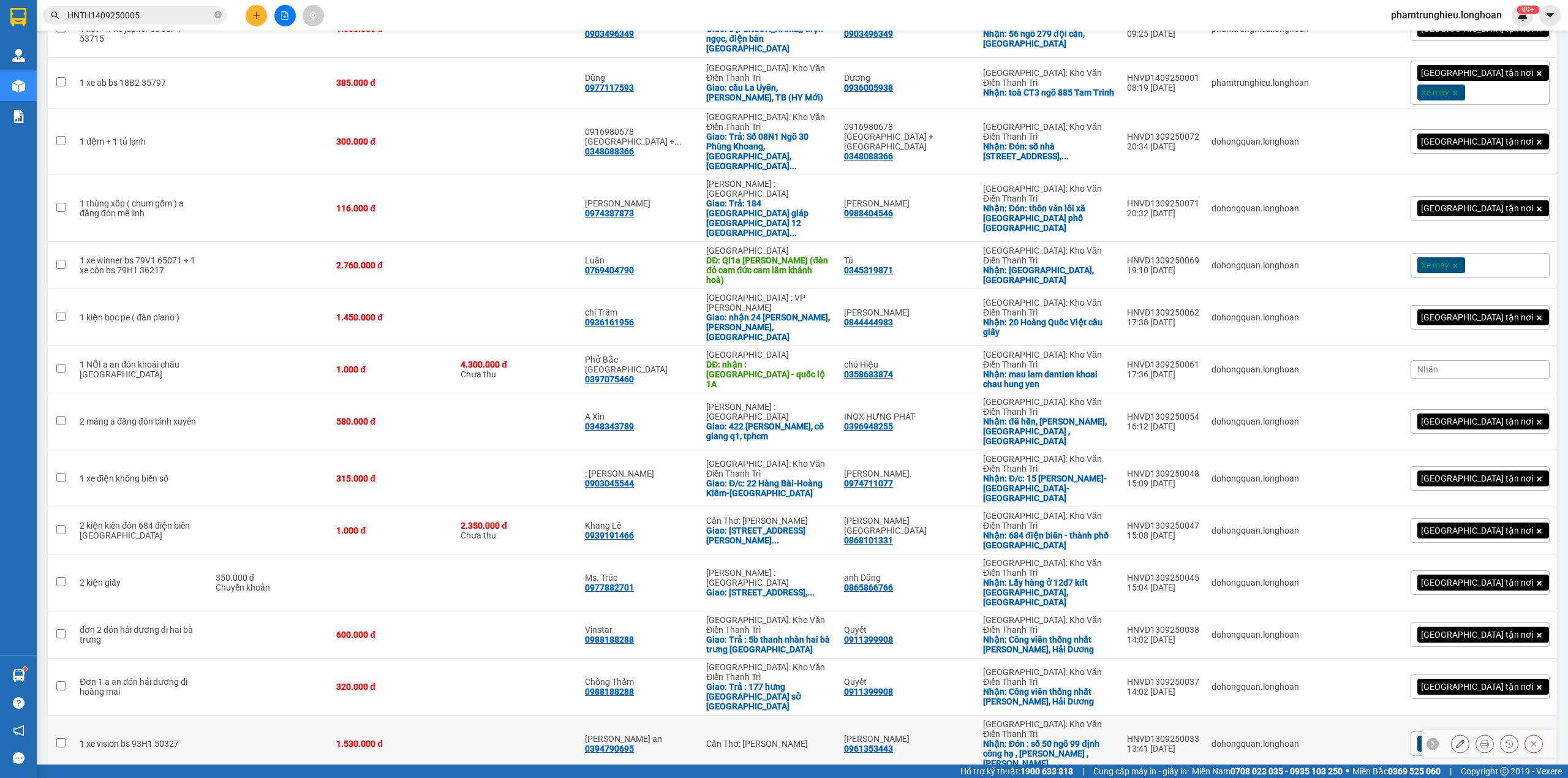
scroll to position [1067, 0]
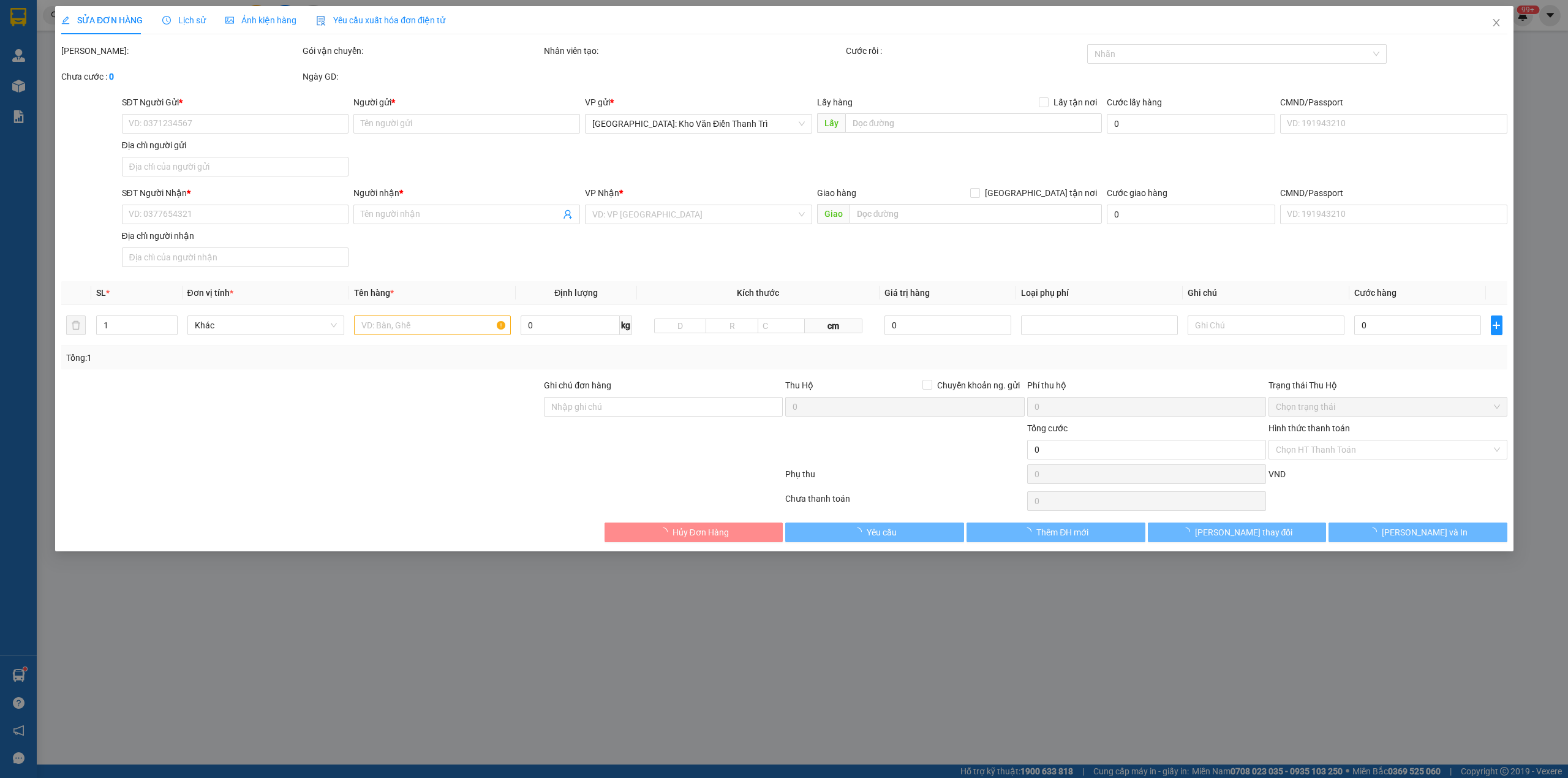
type input "0816632345"
type input "a Tùng"
checkbox input "true"
type input "số nhà 31 ngõ 69 [PERSON_NAME]-Phủ [PERSON_NAME][GEOGRAPHIC_DATA]"
type input "0816632345"
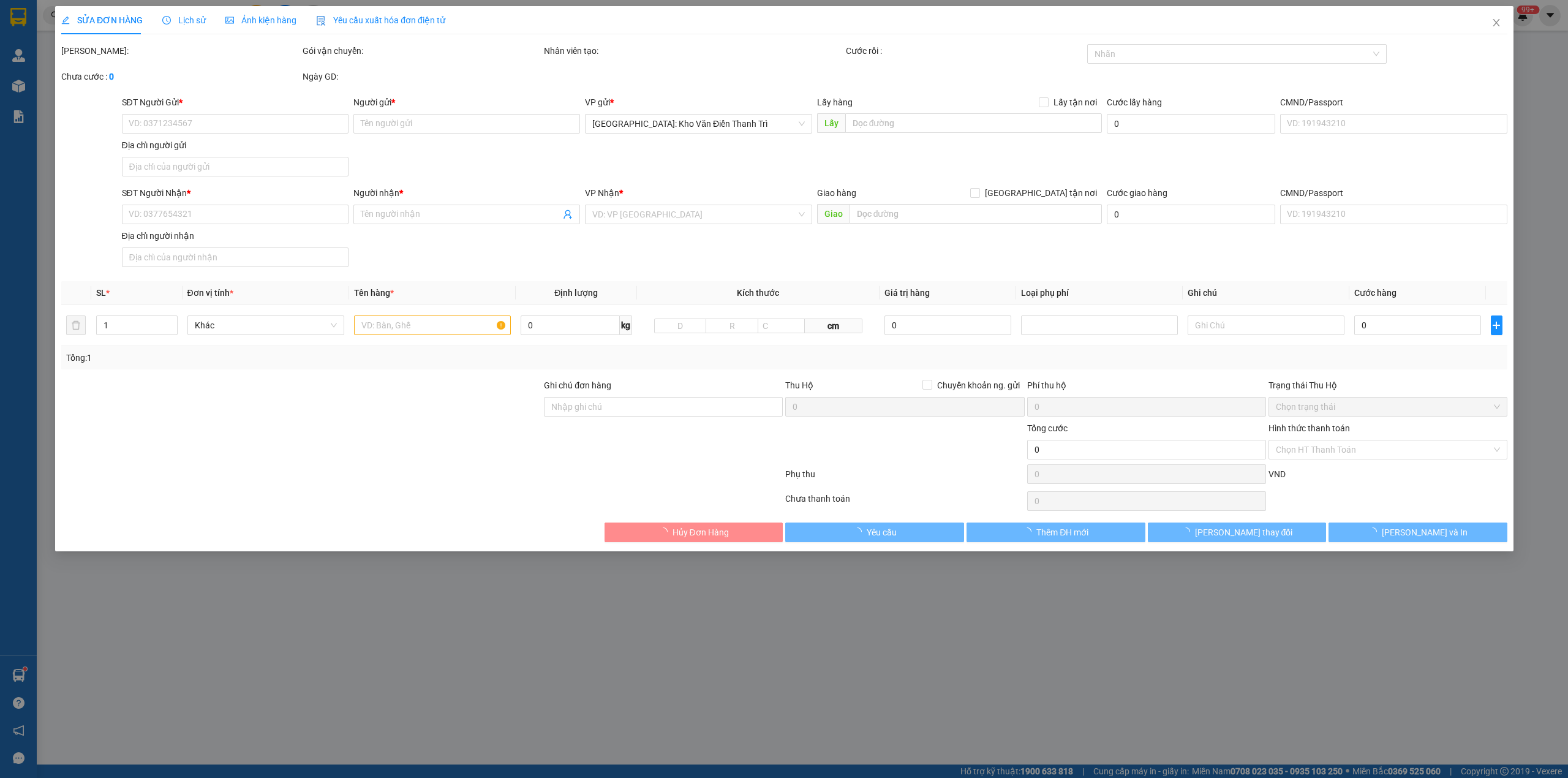
type input "a Tùng"
checkbox input "true"
type input "số 110 ngõ 169 hoàng mai [GEOGRAPHIC_DATA]"
type input "370.000"
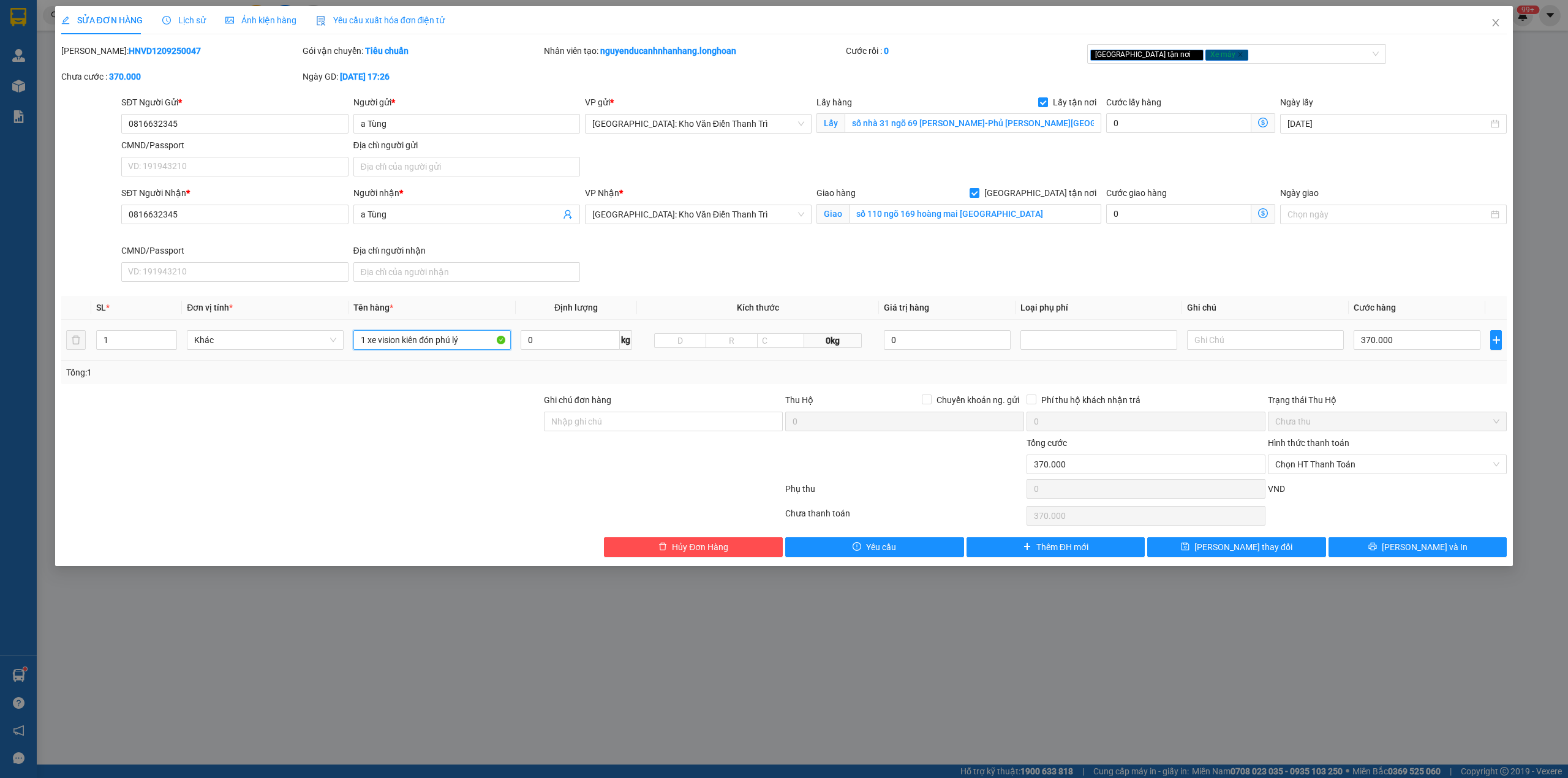
click at [421, 343] on input "1 xe vision kiên đón phú lý" at bounding box center [432, 339] width 157 height 20
type input "1 xe vision bs 90B2 18639"
click at [400, 420] on div at bounding box center [301, 414] width 483 height 43
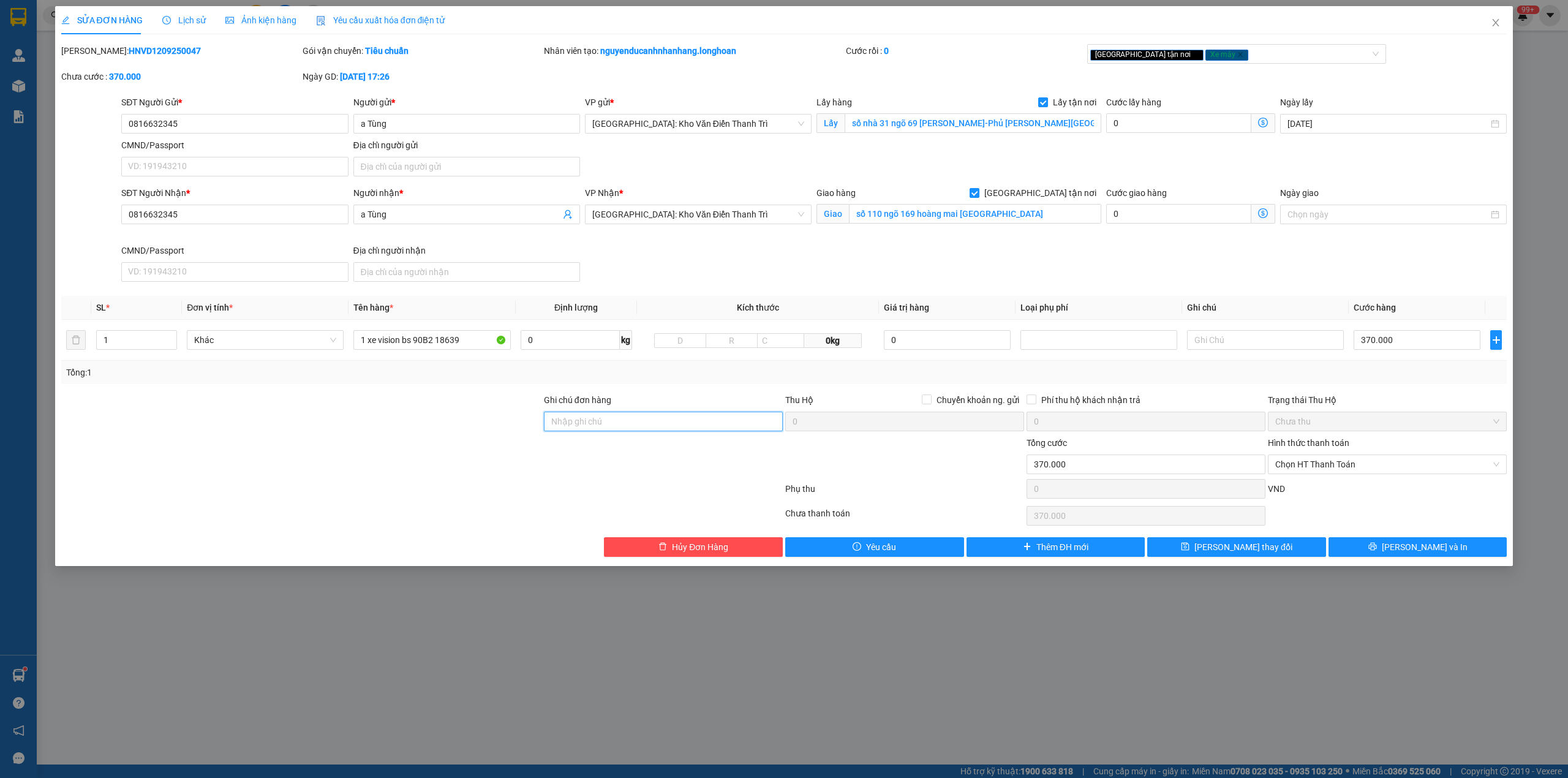
click at [621, 419] on input "Ghi chú đơn hàng" at bounding box center [663, 421] width 239 height 20
type input "không chìa khóa không giấy tờ"
click at [352, 464] on div at bounding box center [301, 458] width 483 height 43
click at [1377, 550] on icon "printer" at bounding box center [1373, 546] width 9 height 9
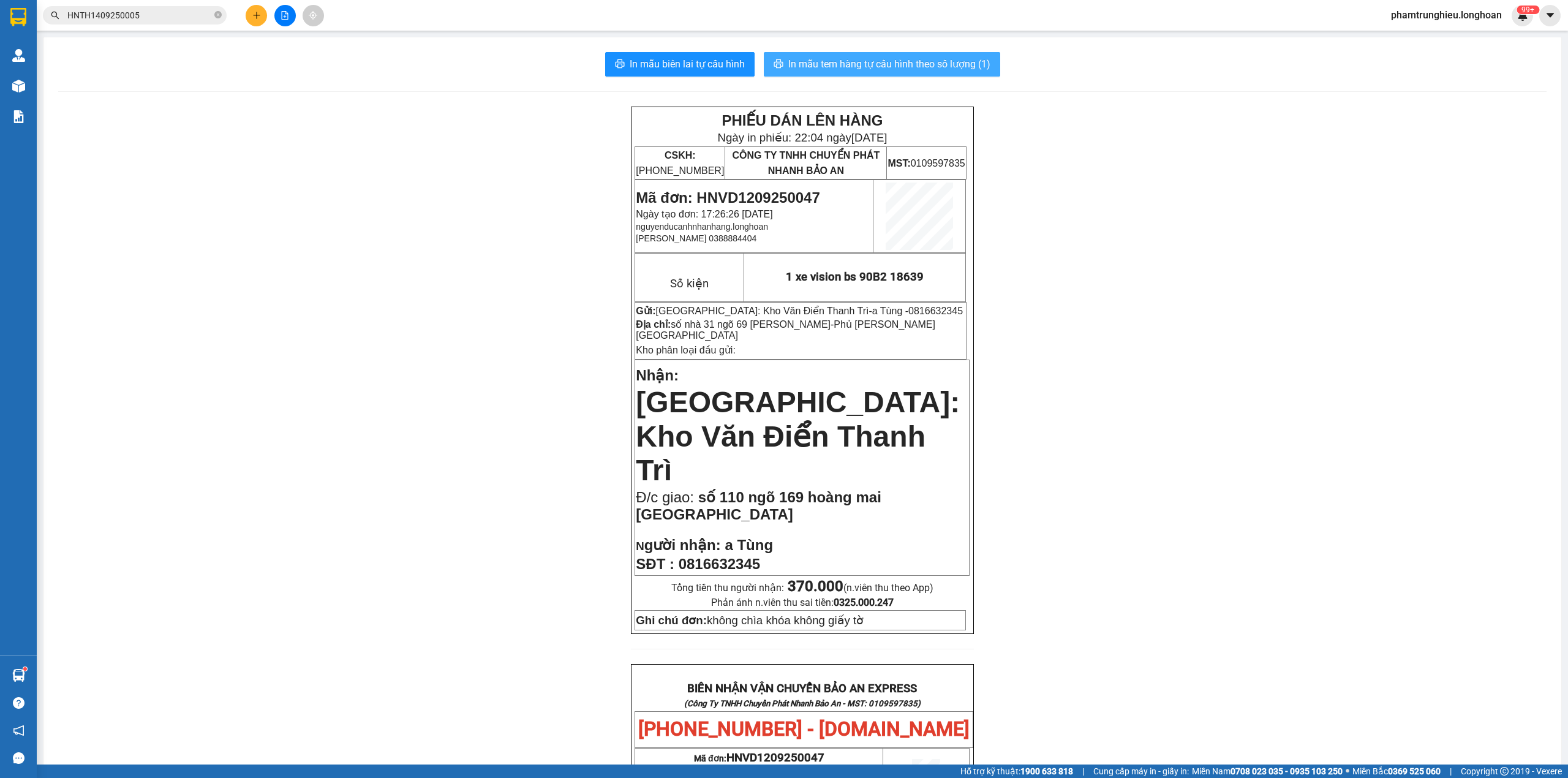
click at [910, 72] on span "In mẫu tem hàng tự cấu hình theo số lượng (1)" at bounding box center [889, 64] width 202 height 15
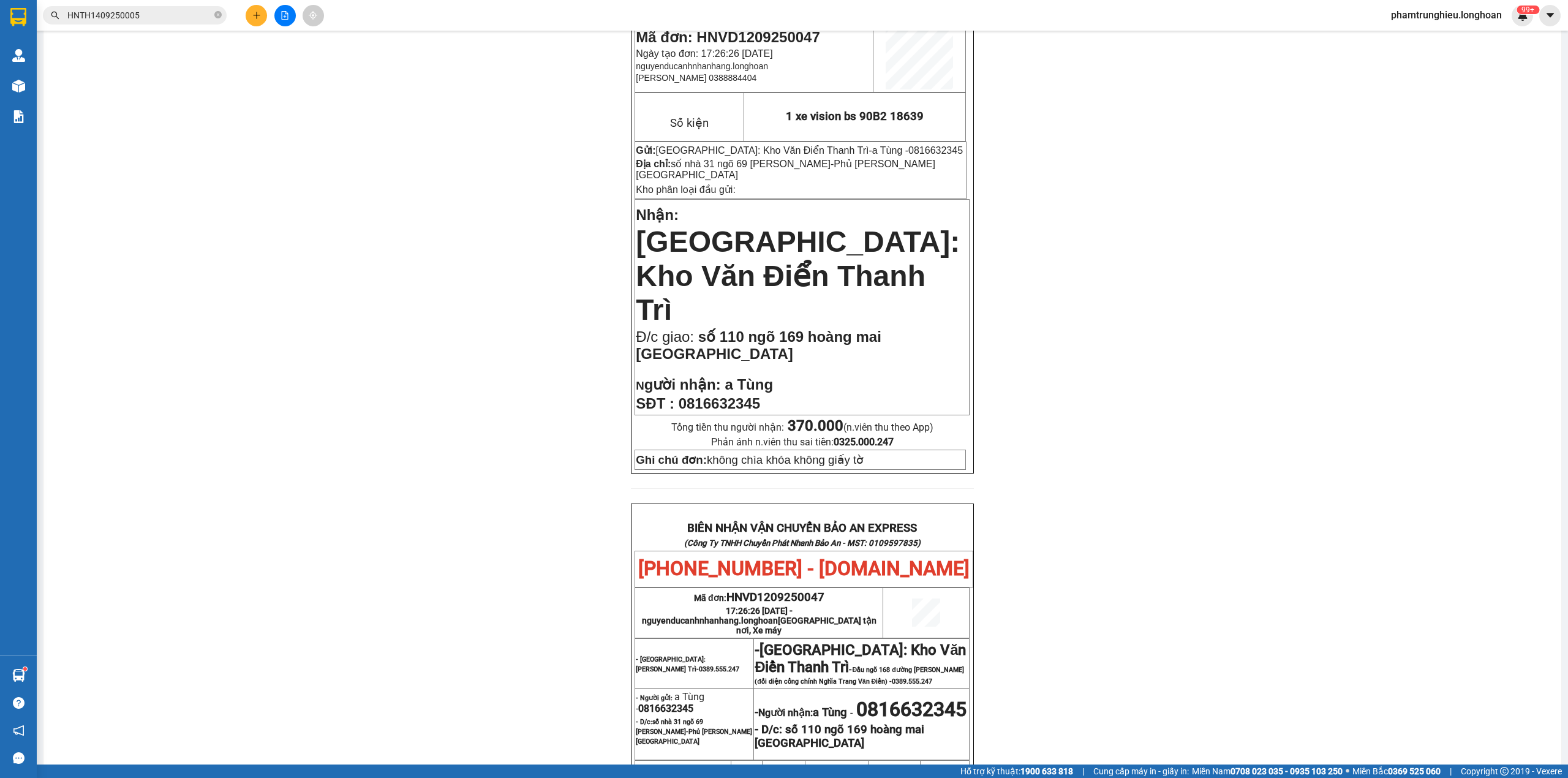
scroll to position [489, 0]
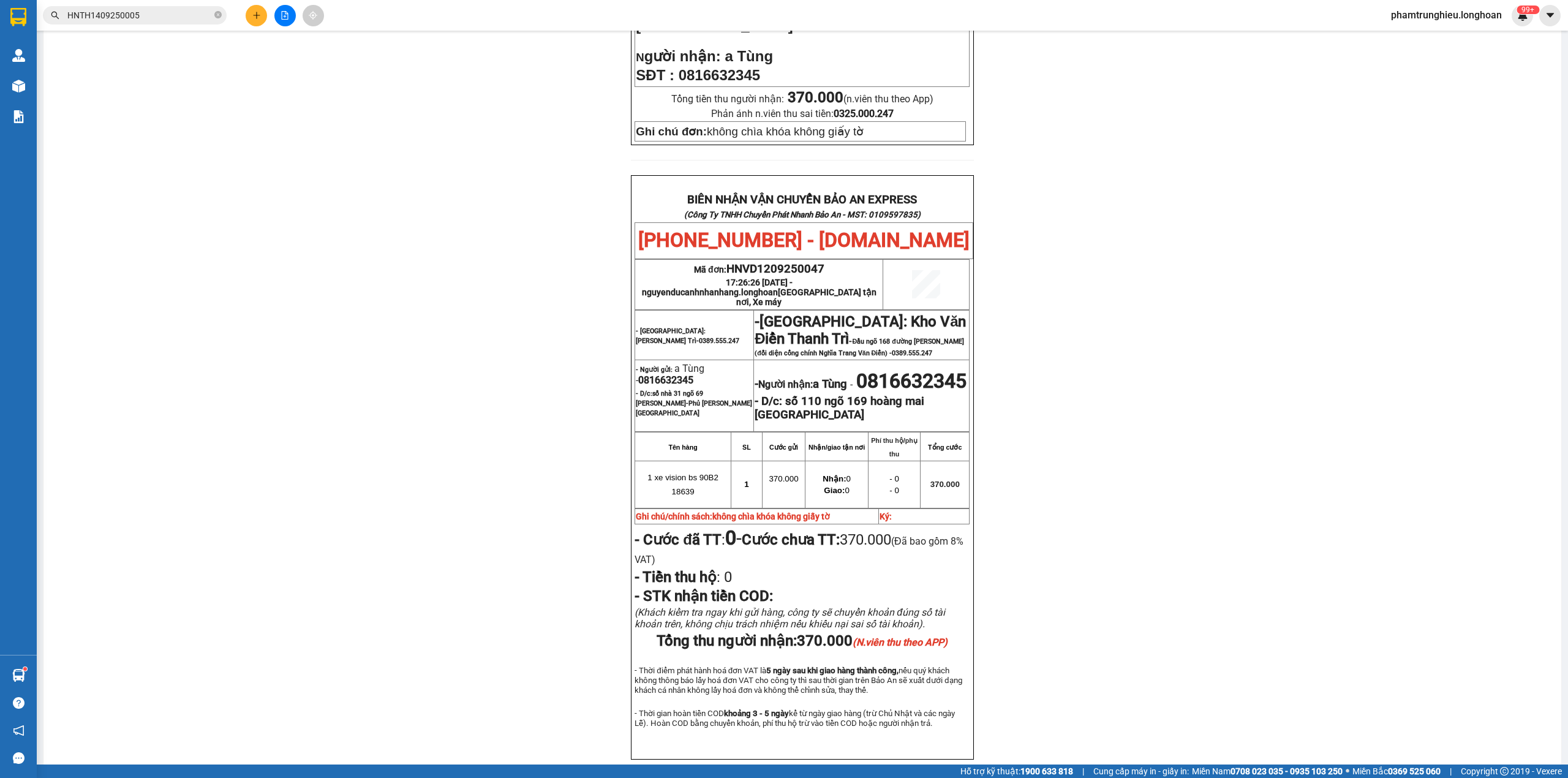
click at [683, 374] on span "0816632345" at bounding box center [666, 380] width 55 height 12
copy span "0816632345"
click at [1050, 445] on div "PHIẾU DÁN LÊN HÀNG Ngày in phiếu: 22:04 [DATE] CSKH: [PHONE_NUMBER] CÔNG TY TNH…" at bounding box center [803, 204] width 1488 height 1172
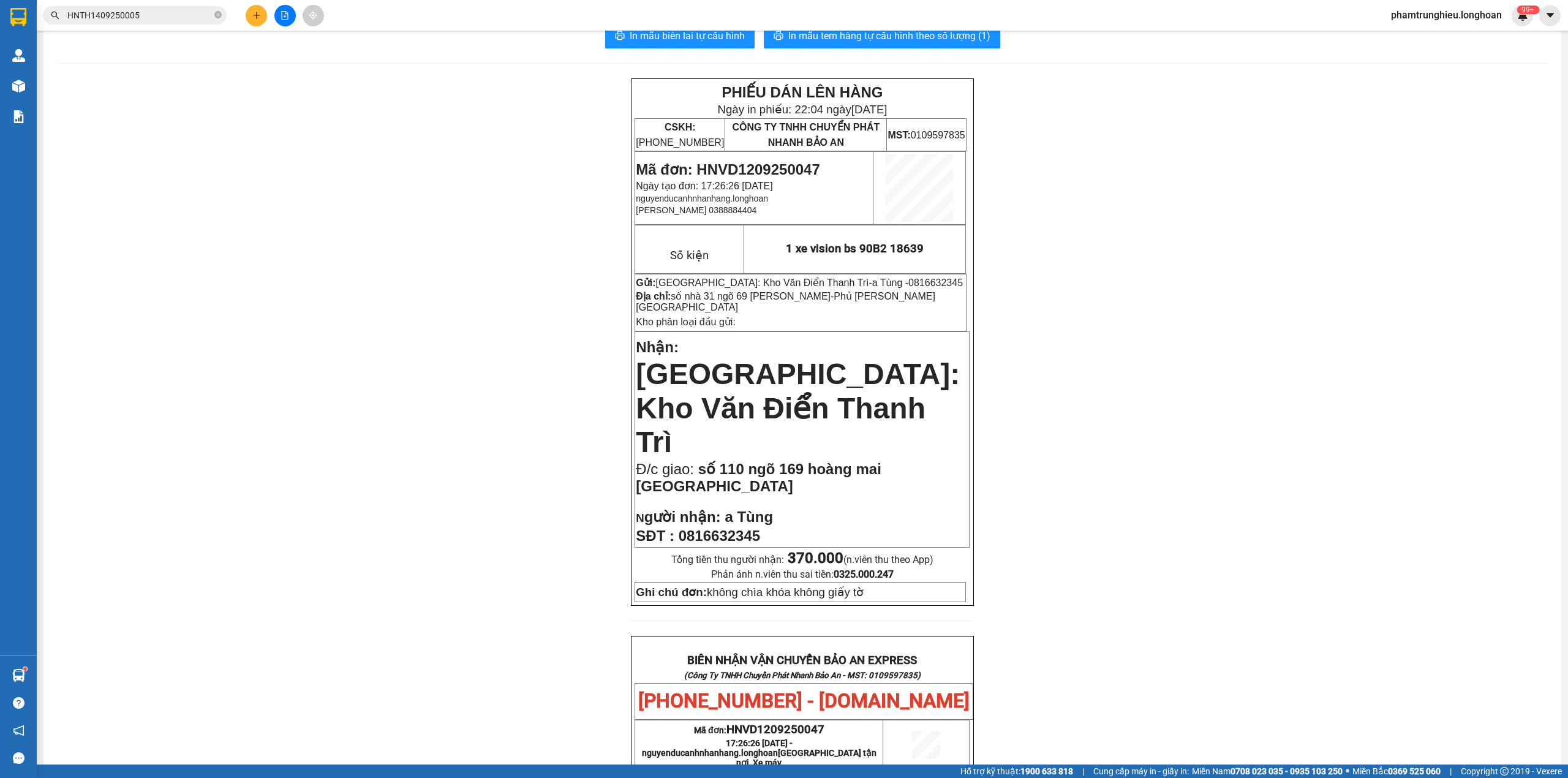
scroll to position [0, 0]
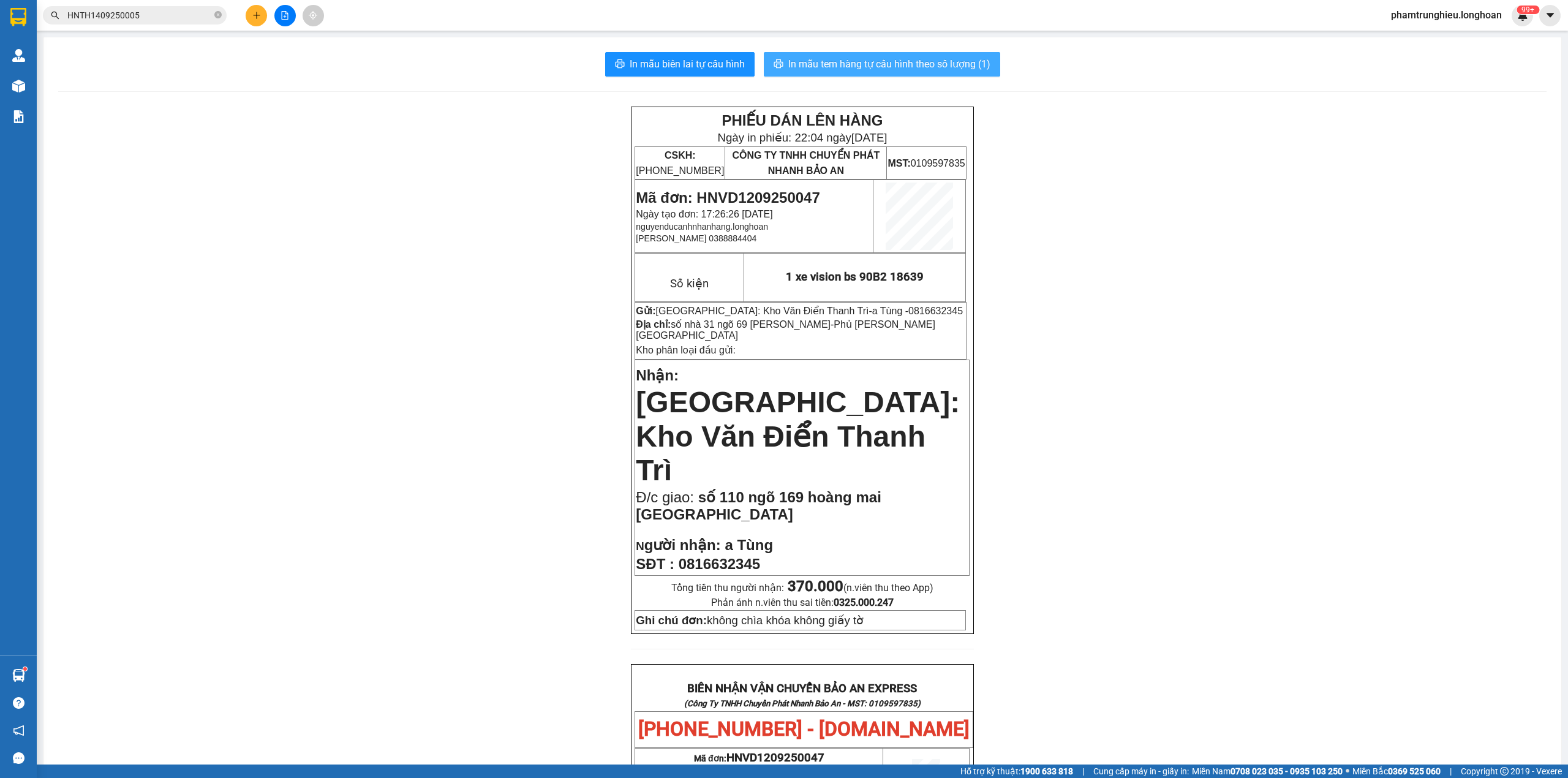
click at [876, 61] on span "In mẫu tem hàng tự cấu hình theo số lượng (1)" at bounding box center [889, 64] width 202 height 15
click at [25, 18] on img at bounding box center [18, 17] width 16 height 18
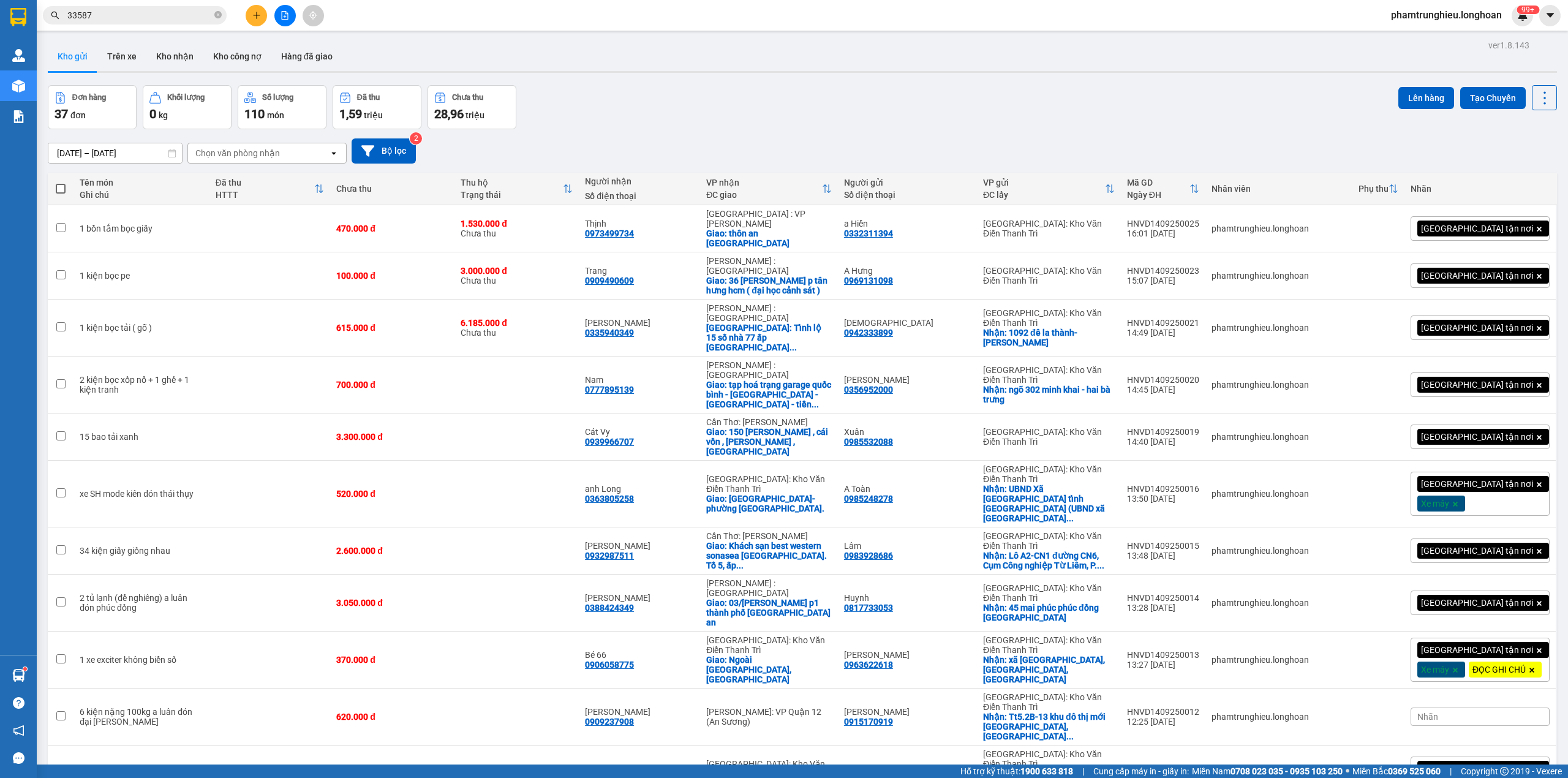
click at [178, 13] on input "33587" at bounding box center [140, 15] width 145 height 13
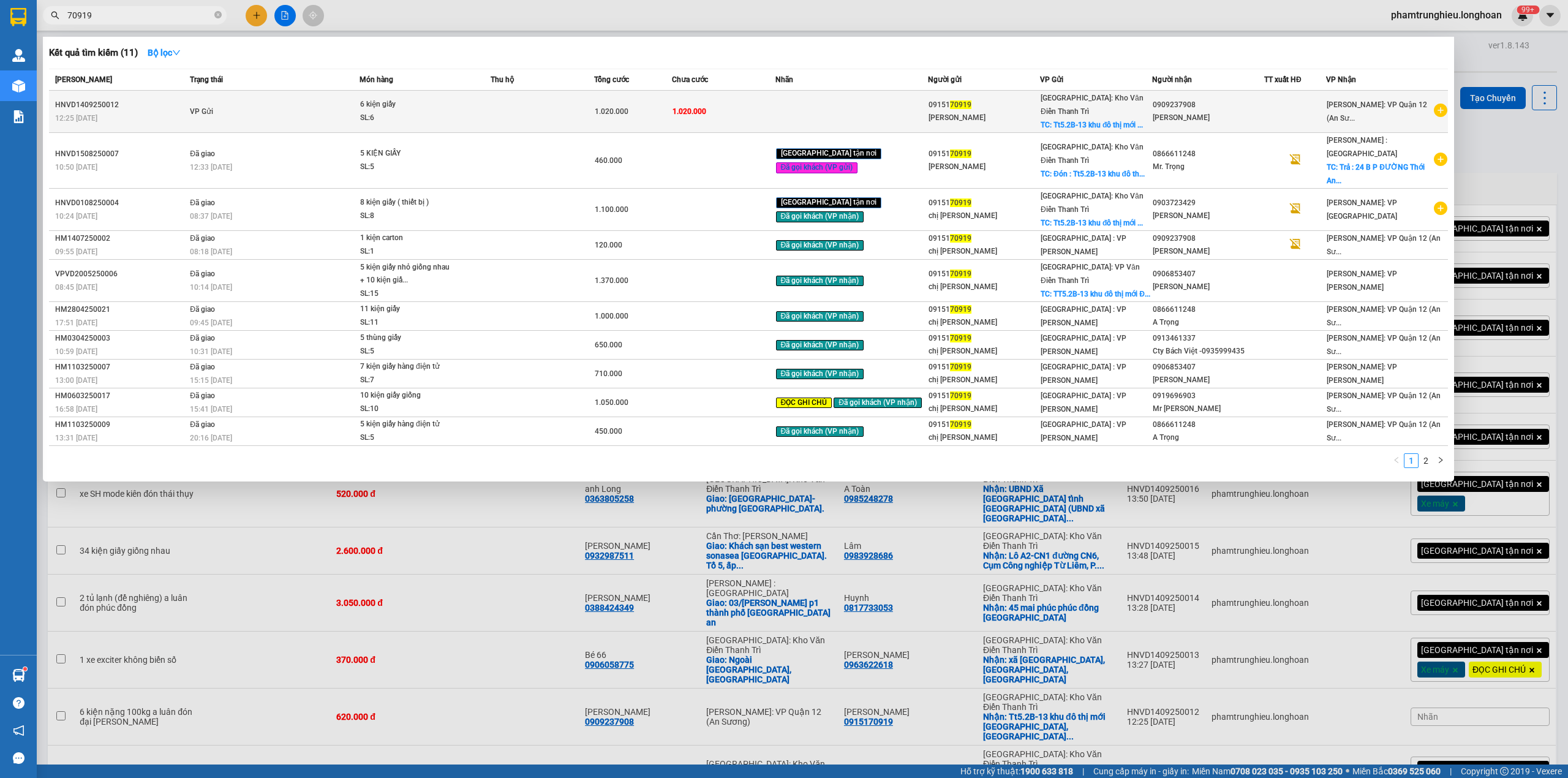
type input "70919"
click at [391, 98] on div "6 kiện giấy" at bounding box center [406, 104] width 92 height 13
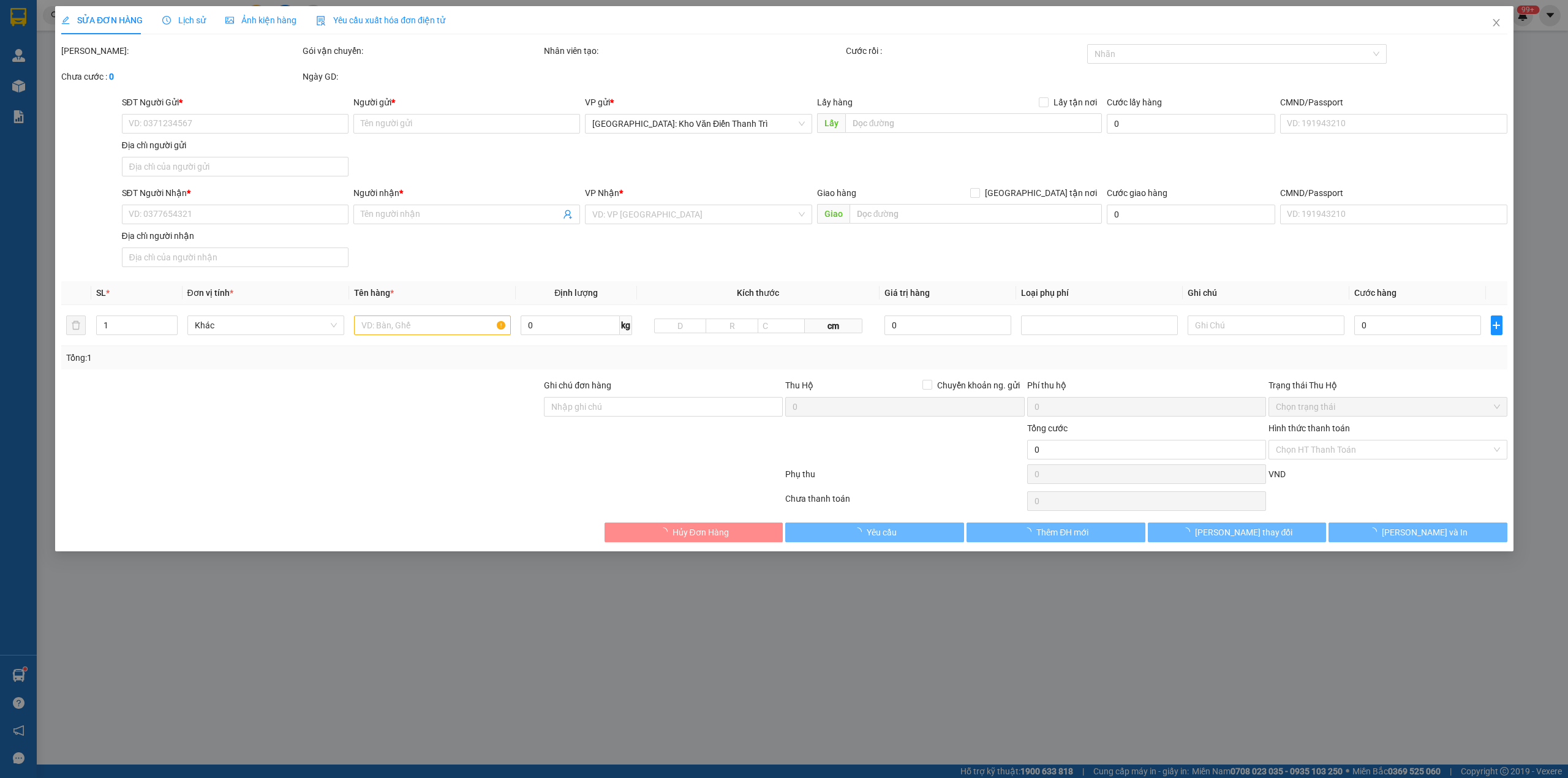
type input "0915170919"
type input "[PERSON_NAME]"
checkbox input "true"
type input "Tt5.2B-13 khu đô thị mới [GEOGRAPHIC_DATA], [GEOGRAPHIC_DATA], [GEOGRAPHIC_DATA…"
type input "0909237908"
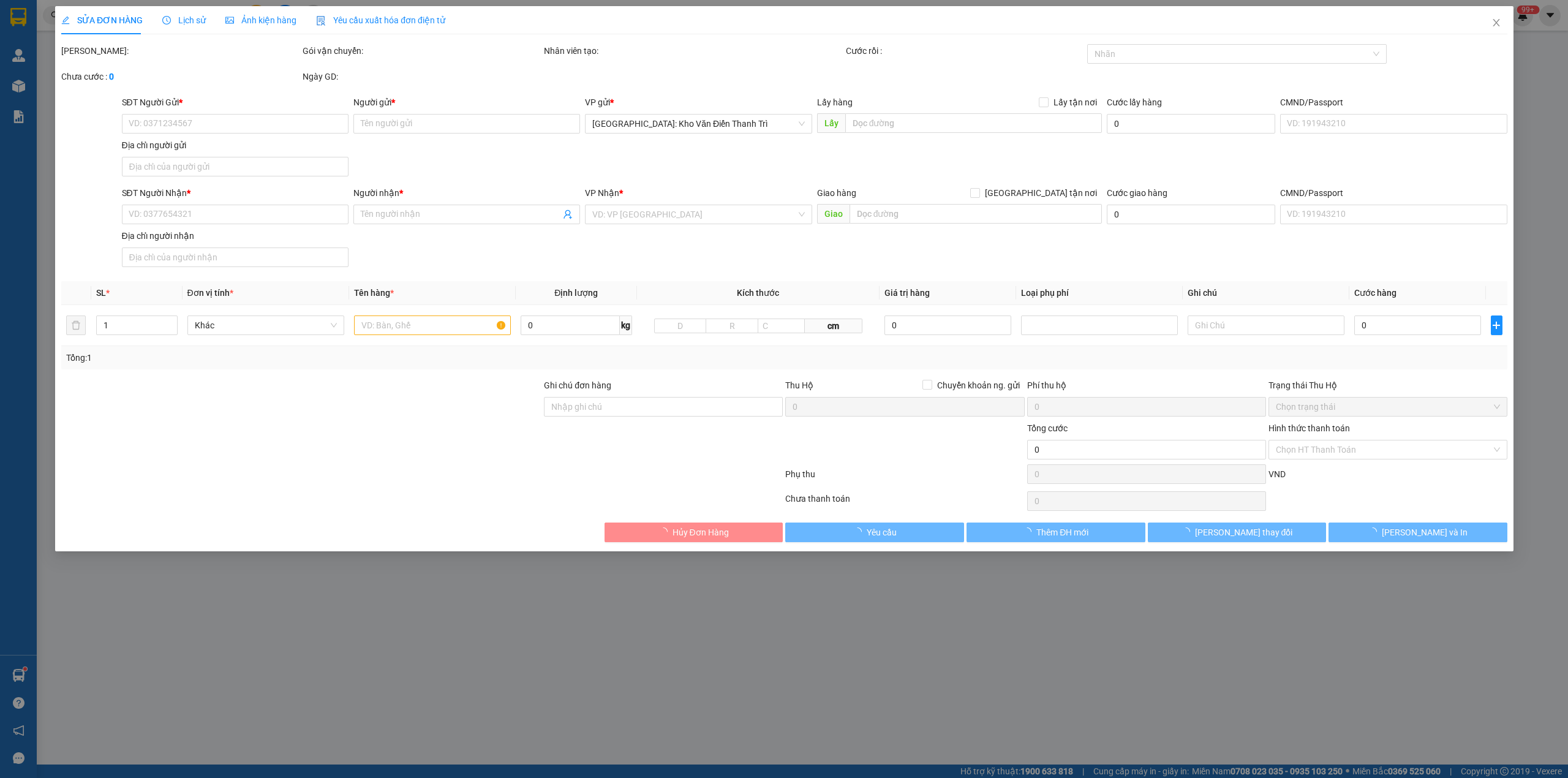
type input "[PERSON_NAME]"
type input "hàng giao nguyên kiện, hư vỡ không đền giá trị hàng"
type input "1.020.000"
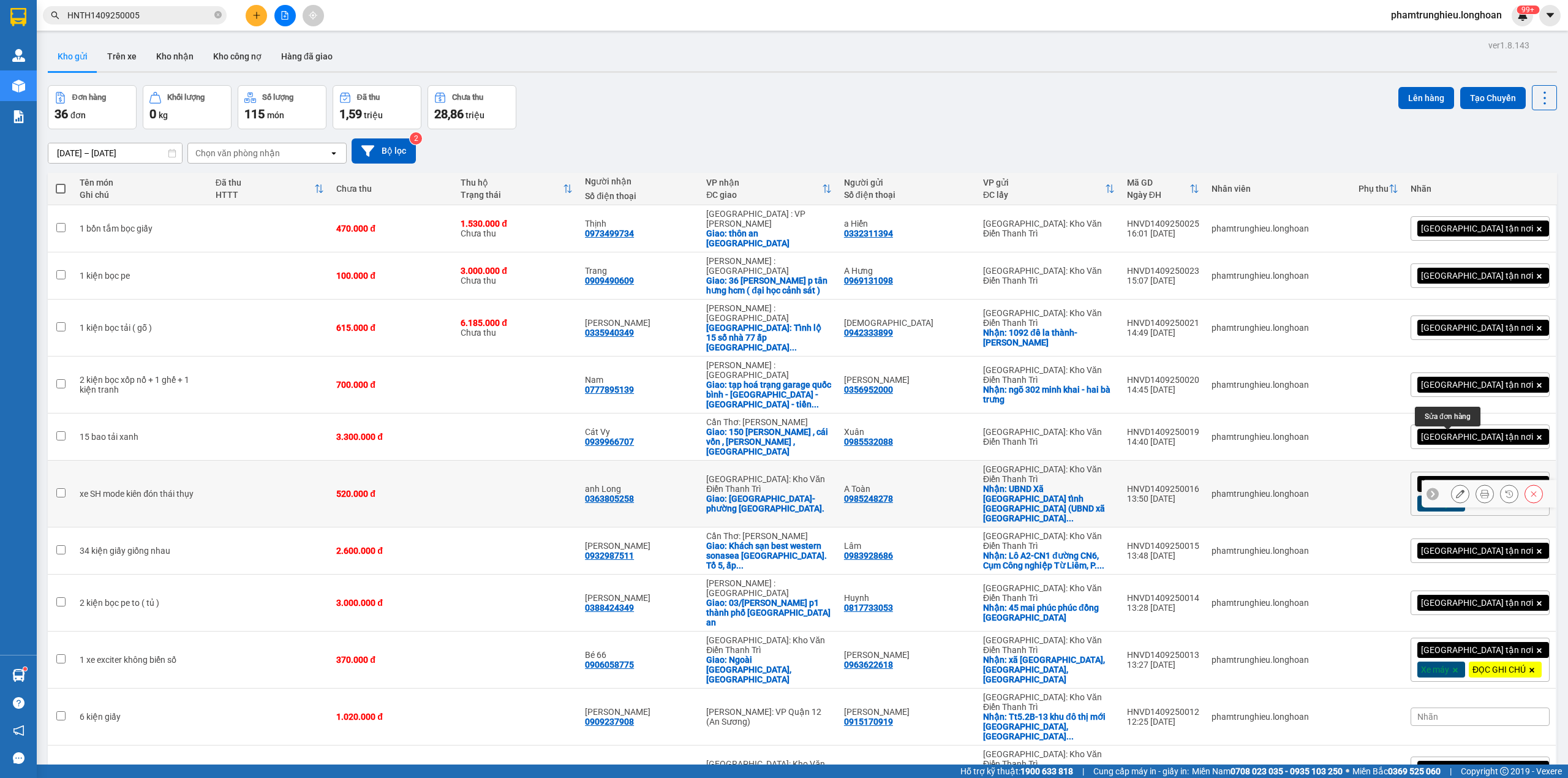
click at [1456, 490] on icon at bounding box center [1460, 494] width 9 height 9
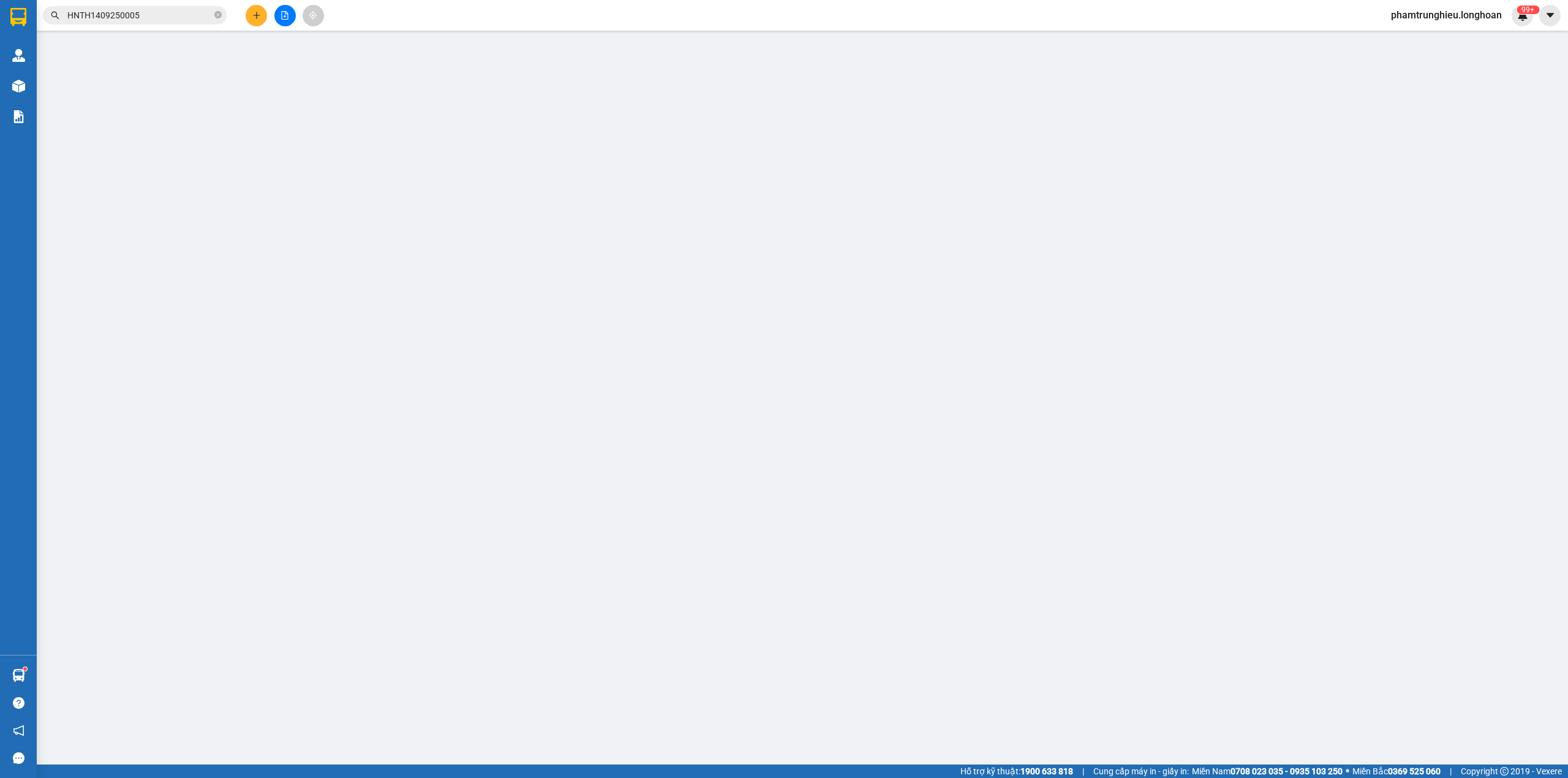
type input "0985248278"
type input "A Toàn"
checkbox input "true"
type input "UBND Xã [GEOGRAPHIC_DATA] tỉnh [GEOGRAPHIC_DATA] (UBND xã [GEOGRAPHIC_DATA] - h…"
type input "0363805258"
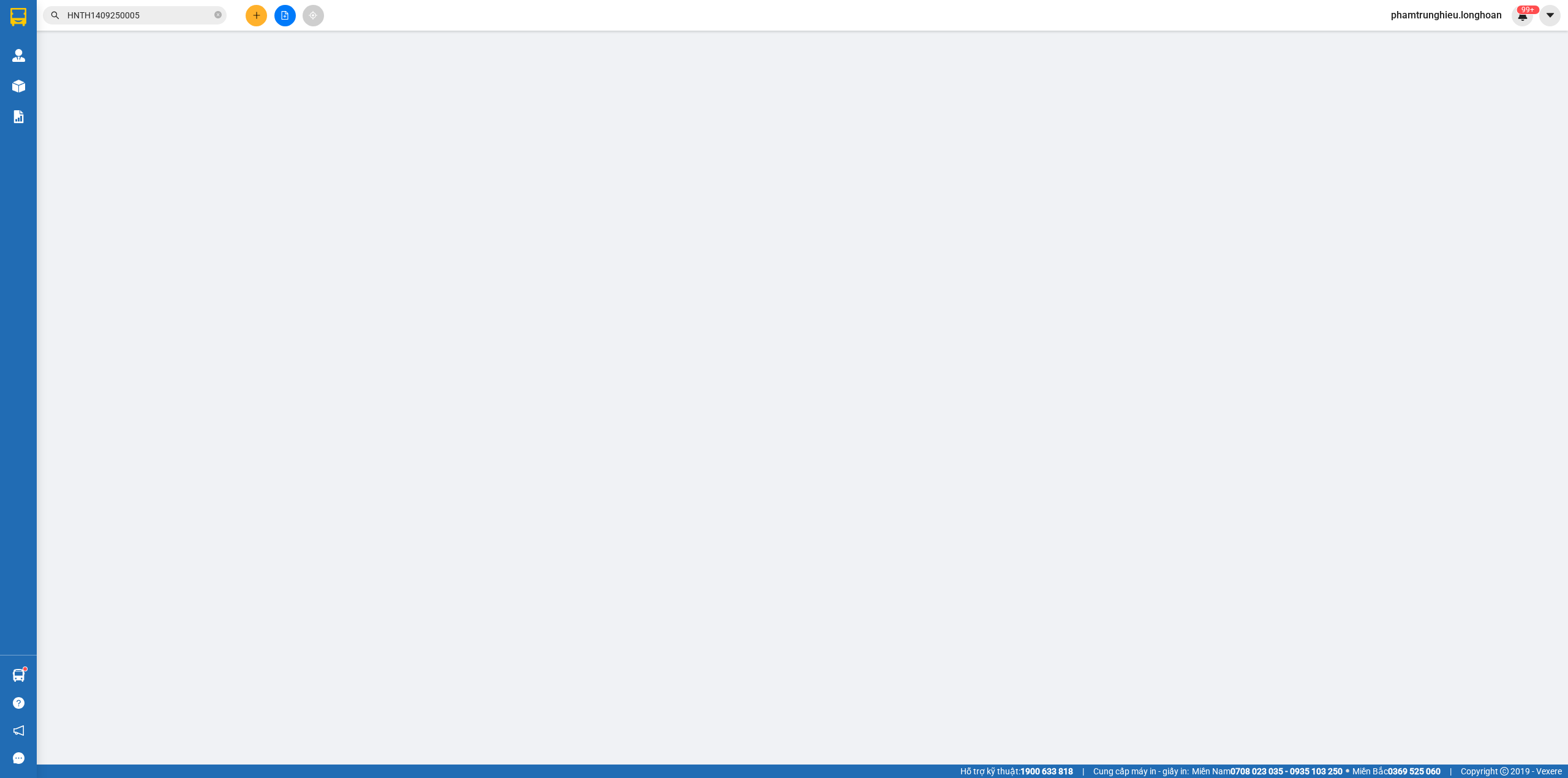
type input "anh Long"
checkbox input "true"
type input "[GEOGRAPHIC_DATA]- [GEOGRAPHIC_DATA]."
type input "520.000"
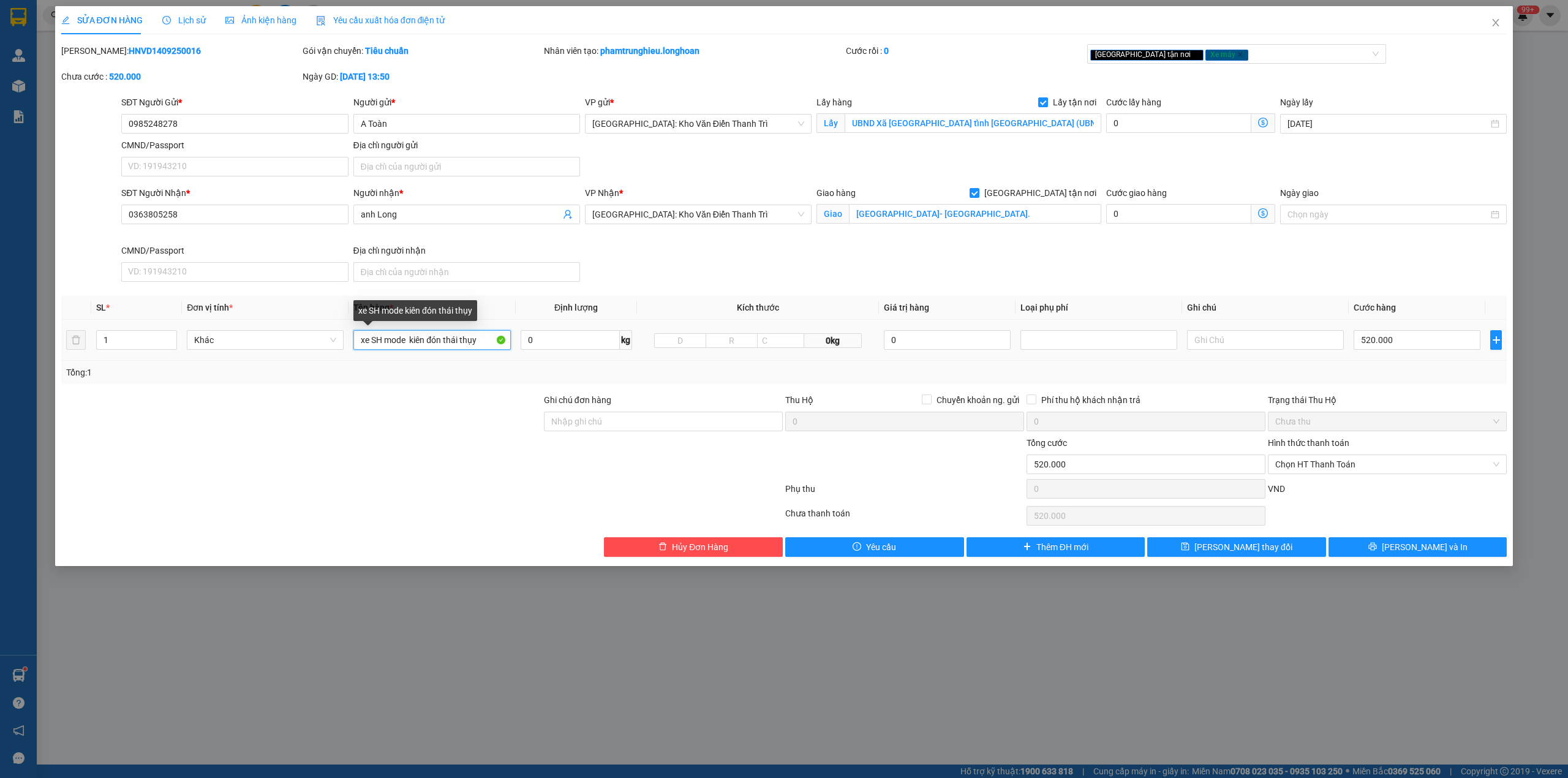
click at [412, 346] on input "xe SH mode kiên đón thái thụy" at bounding box center [432, 339] width 157 height 20
type input "1 xe sh mode bs 17B6 13955"
click at [628, 420] on input "Ghi chú đơn hàng" at bounding box center [663, 421] width 239 height 20
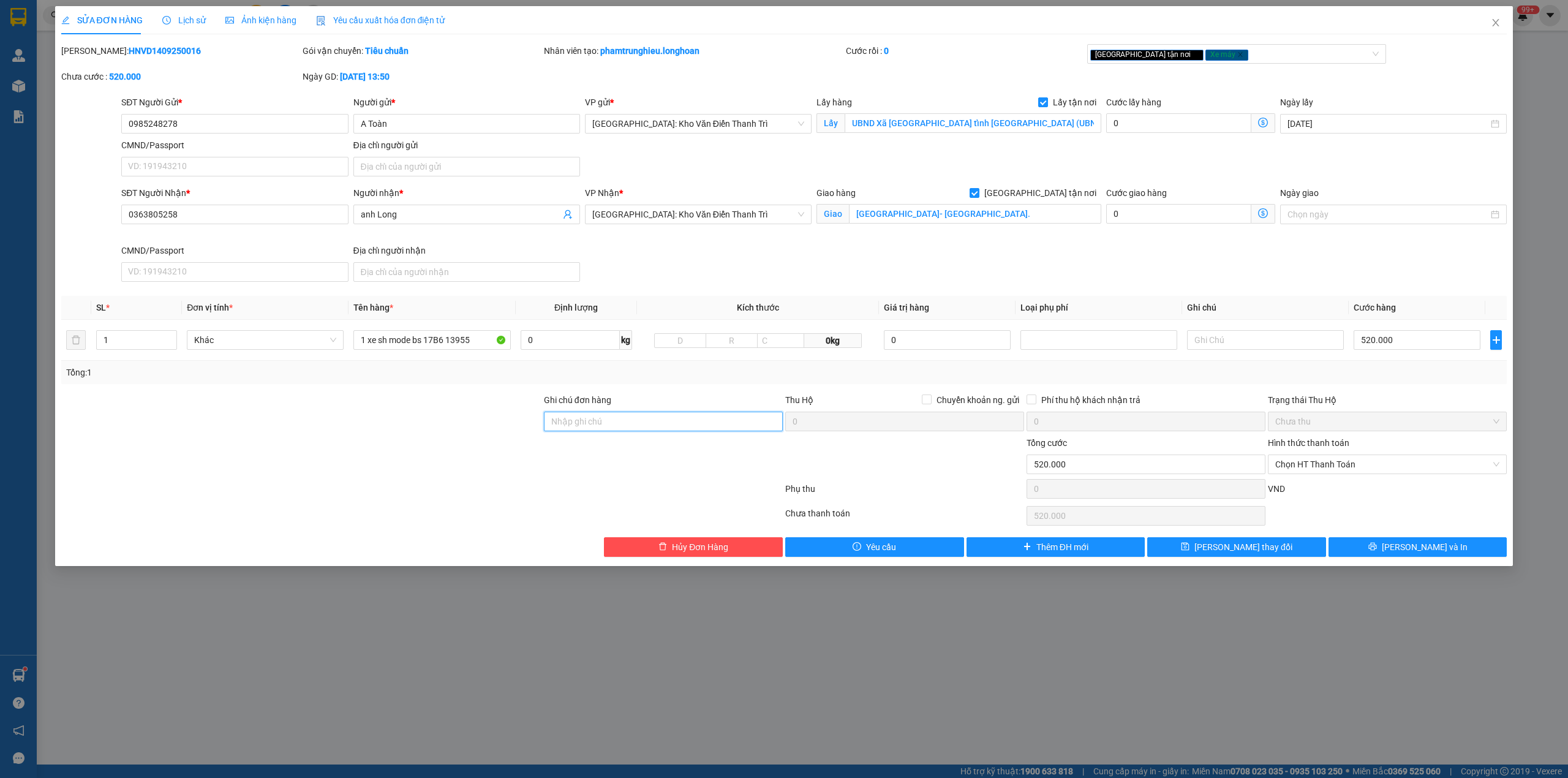
type input "chìa khóa quấn tay lái ( không giấy tờ )"
click at [374, 466] on div at bounding box center [301, 458] width 483 height 43
click at [243, 123] on input "0985248278" at bounding box center [235, 124] width 227 height 20
paste input "search"
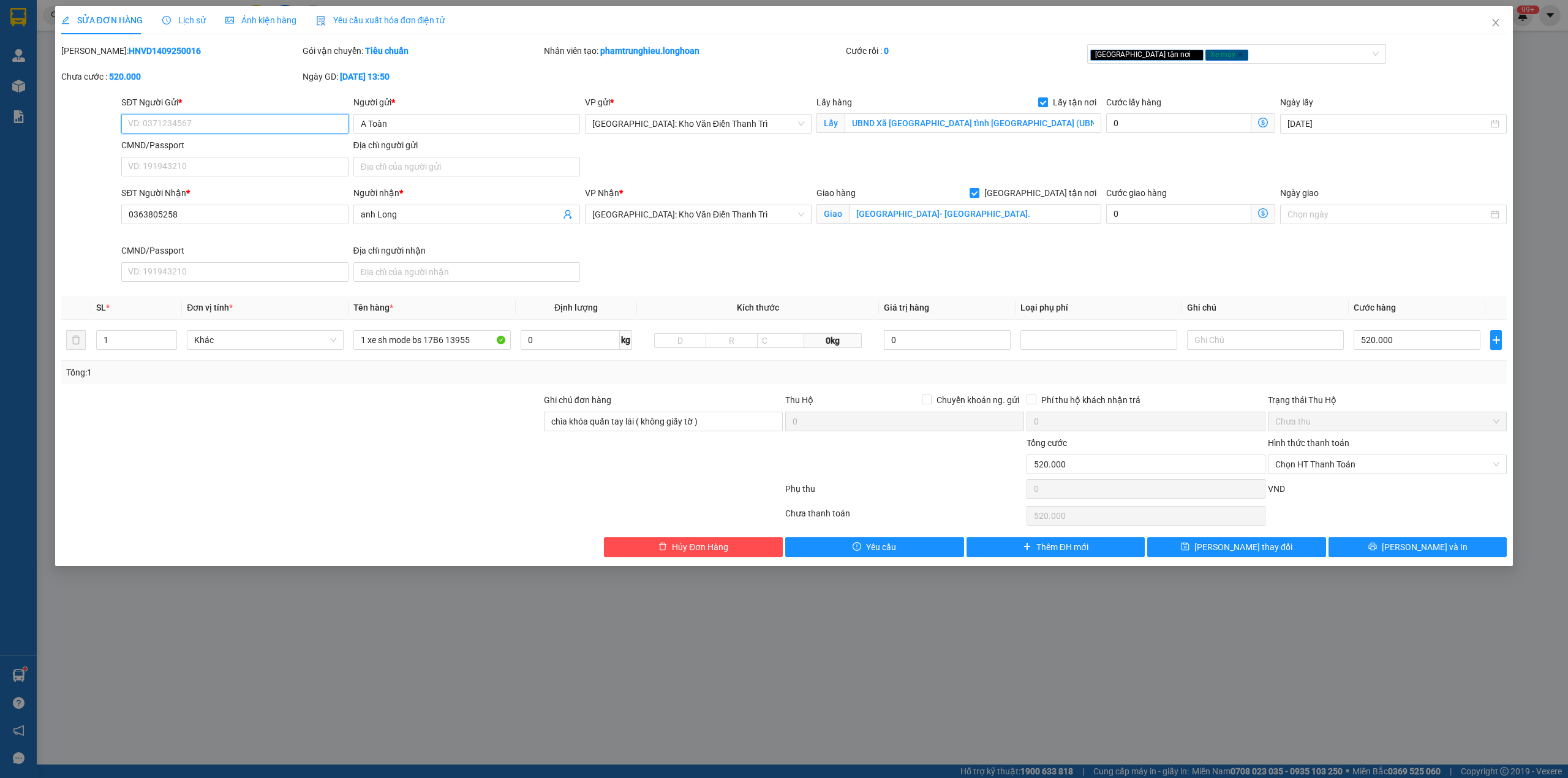
type input "0985248278"
click at [1377, 550] on icon "printer" at bounding box center [1373, 546] width 9 height 9
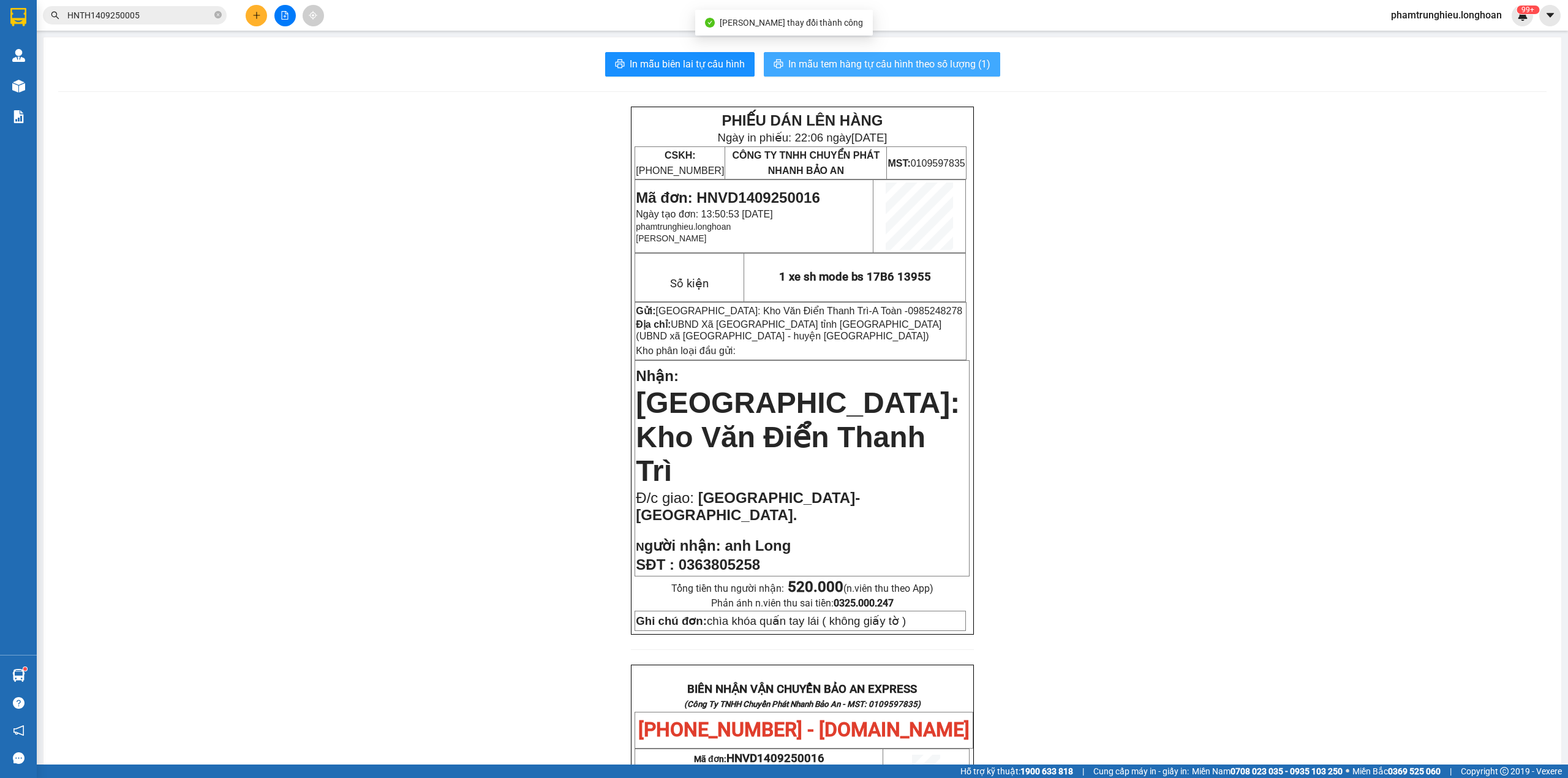
click at [863, 62] on span "In mẫu tem hàng tự cấu hình theo số lượng (1)" at bounding box center [889, 64] width 202 height 15
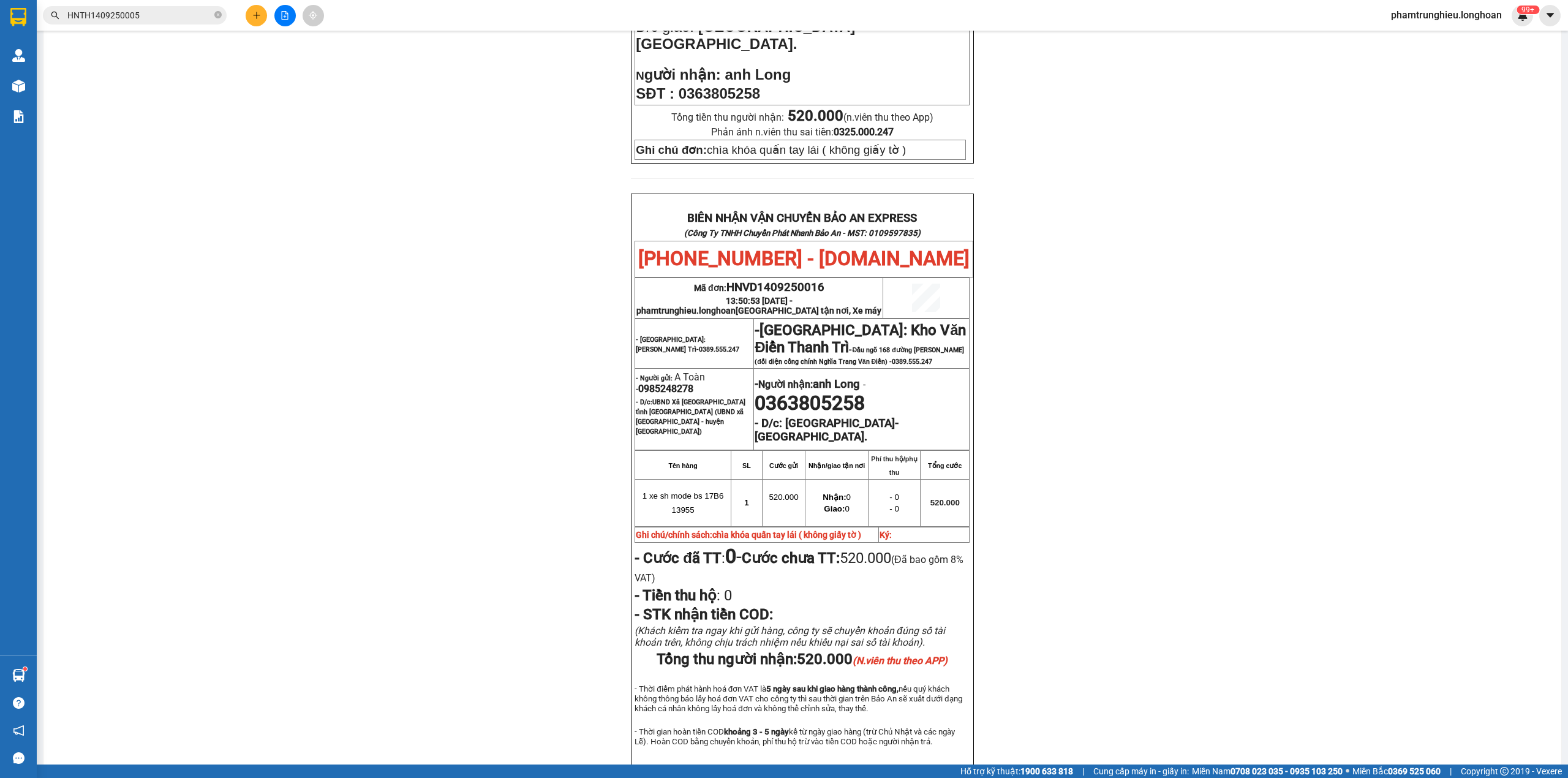
scroll to position [490, 0]
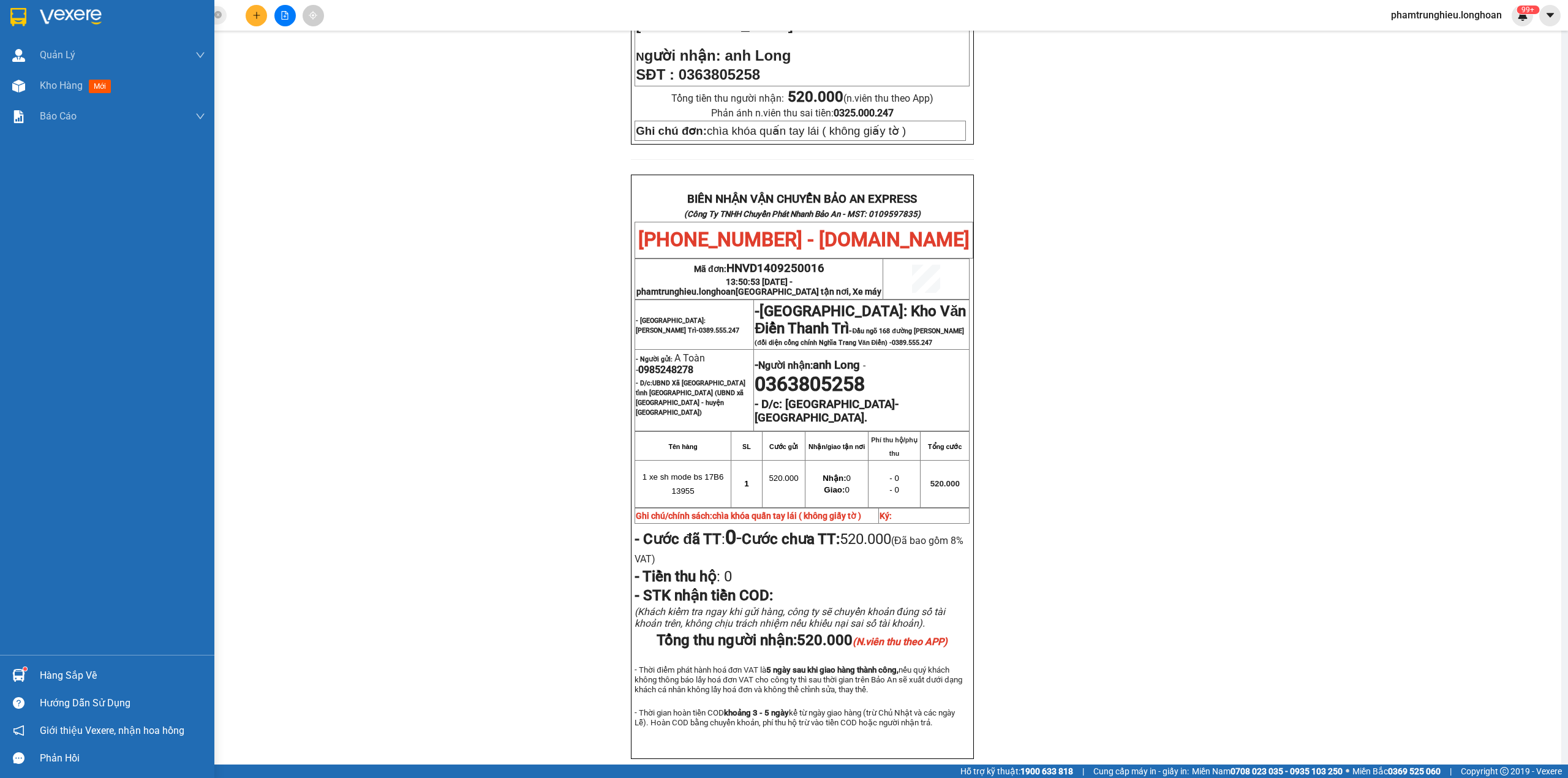
click at [8, 15] on div at bounding box center [18, 17] width 21 height 21
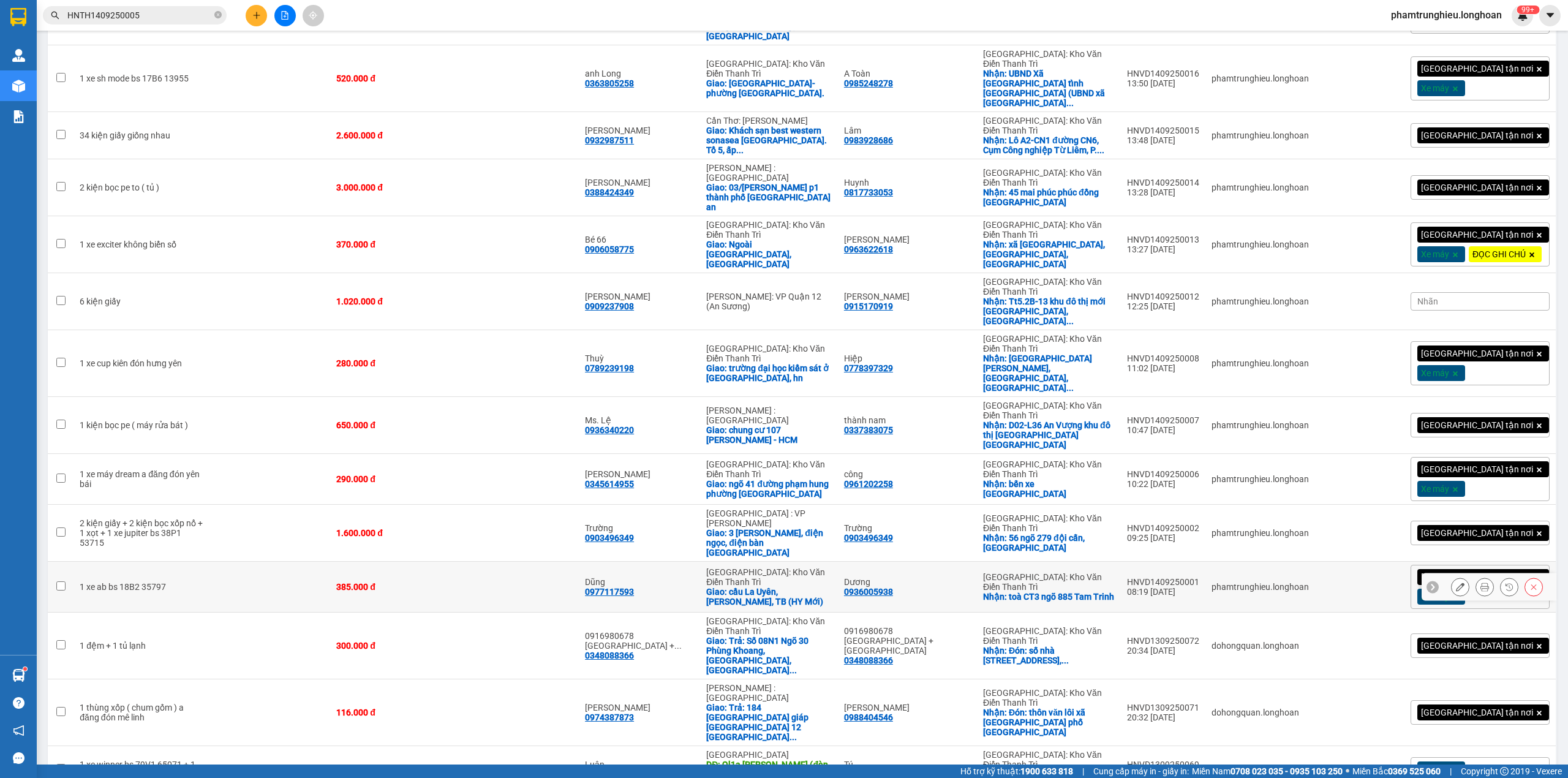
scroll to position [408, 0]
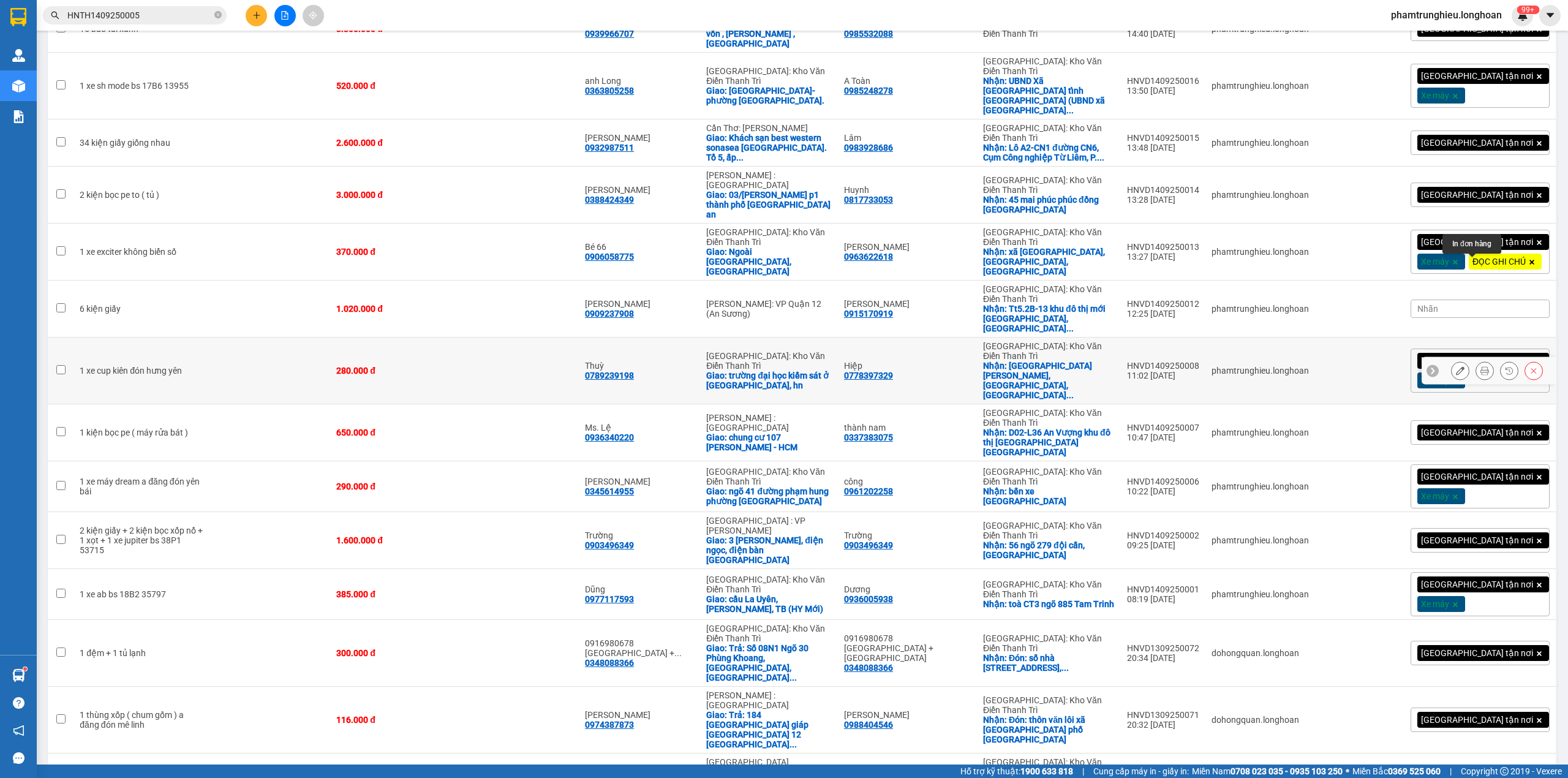
click at [1456, 366] on icon at bounding box center [1460, 370] width 9 height 9
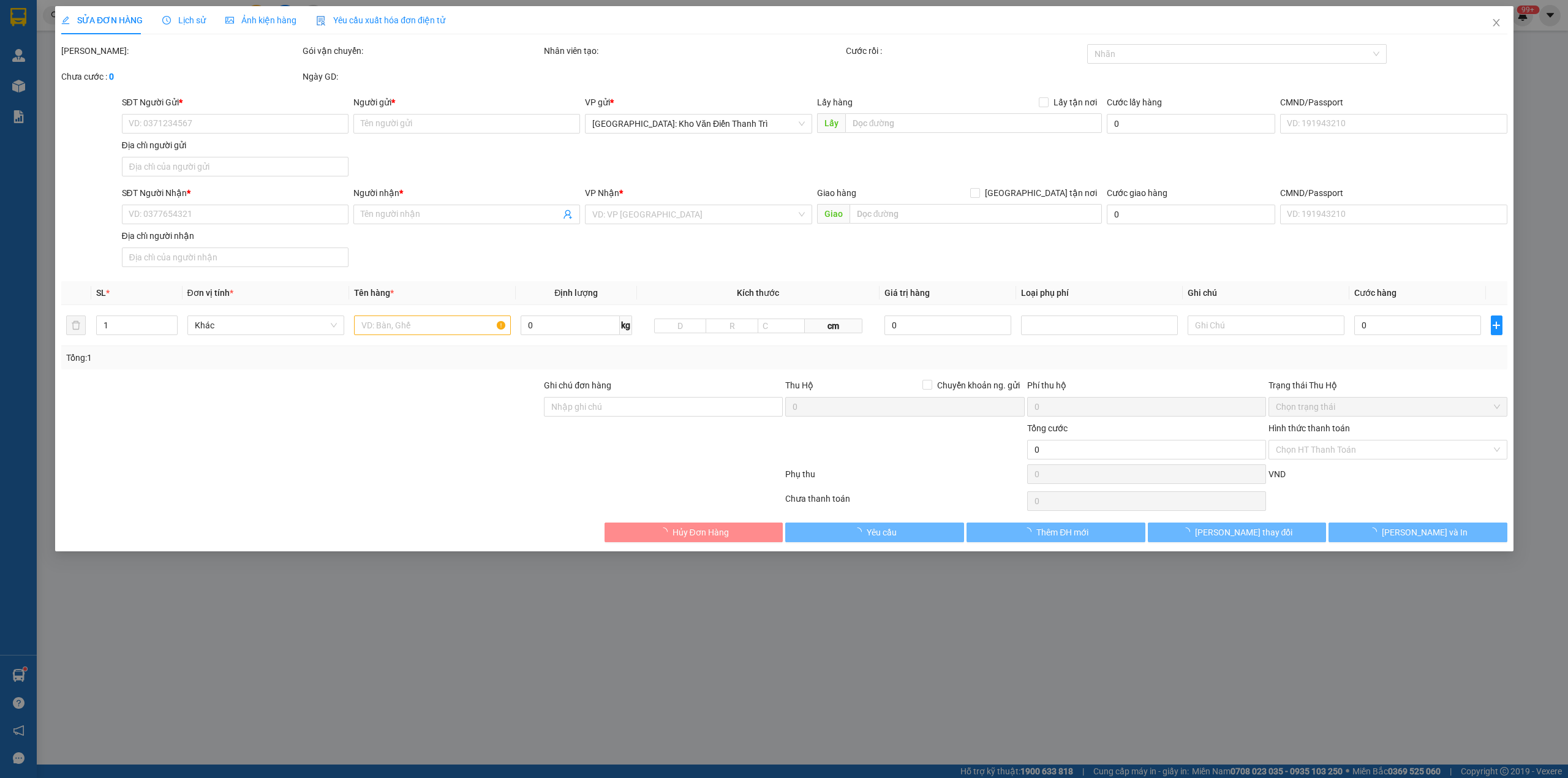
type input "0778397329"
type input "Hiệp"
checkbox input "true"
type input "[GEOGRAPHIC_DATA][PERSON_NAME], thành phố [GEOGRAPHIC_DATA], tỉnh [GEOGRAPHIC_D…"
type input "0789239198"
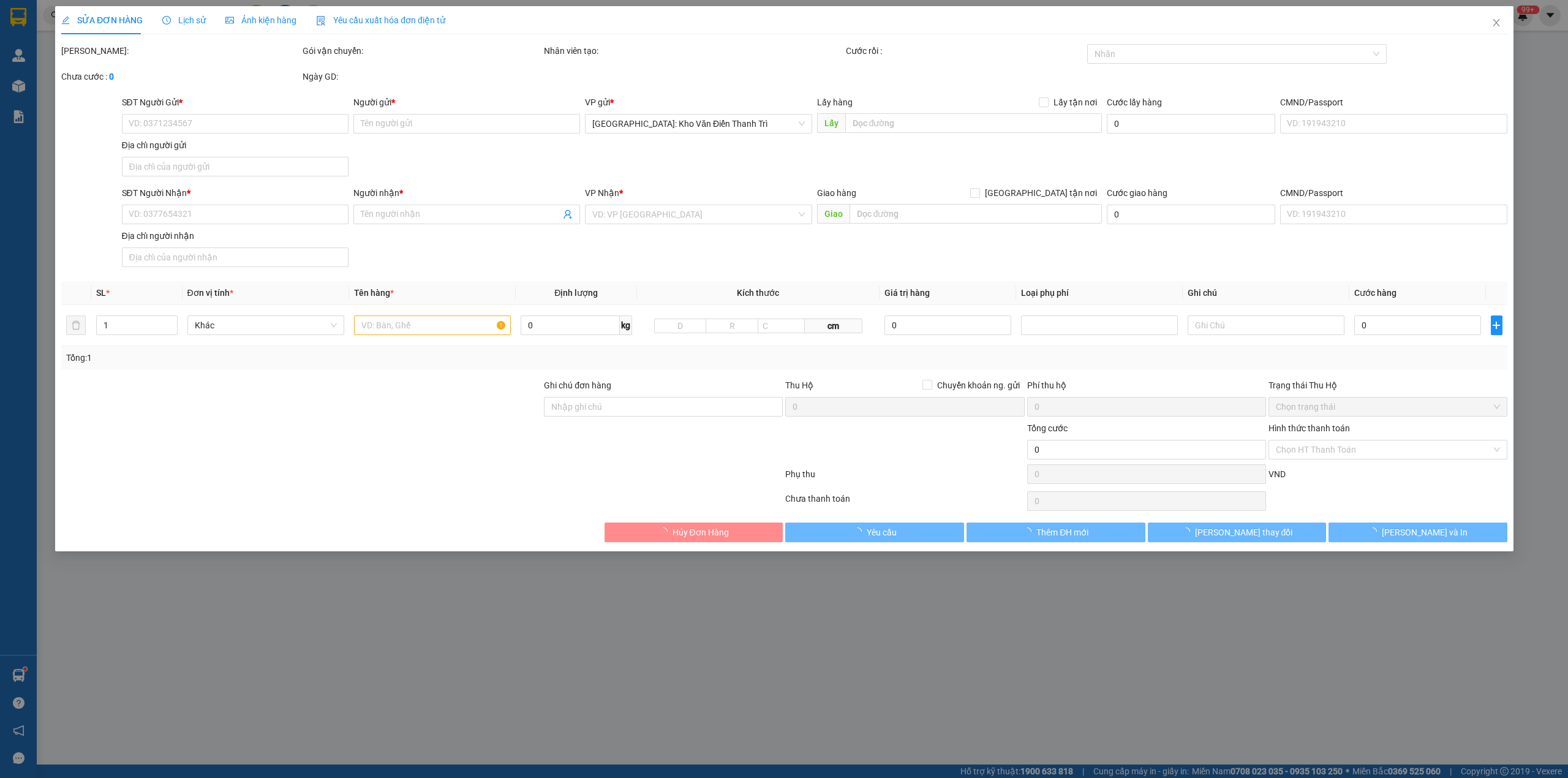
type input "Thuỳ"
checkbox input "true"
type input "trường đại học kiểm sát ở [GEOGRAPHIC_DATA] [GEOGRAPHIC_DATA], [GEOGRAPHIC_DATA]"
type input "280.000"
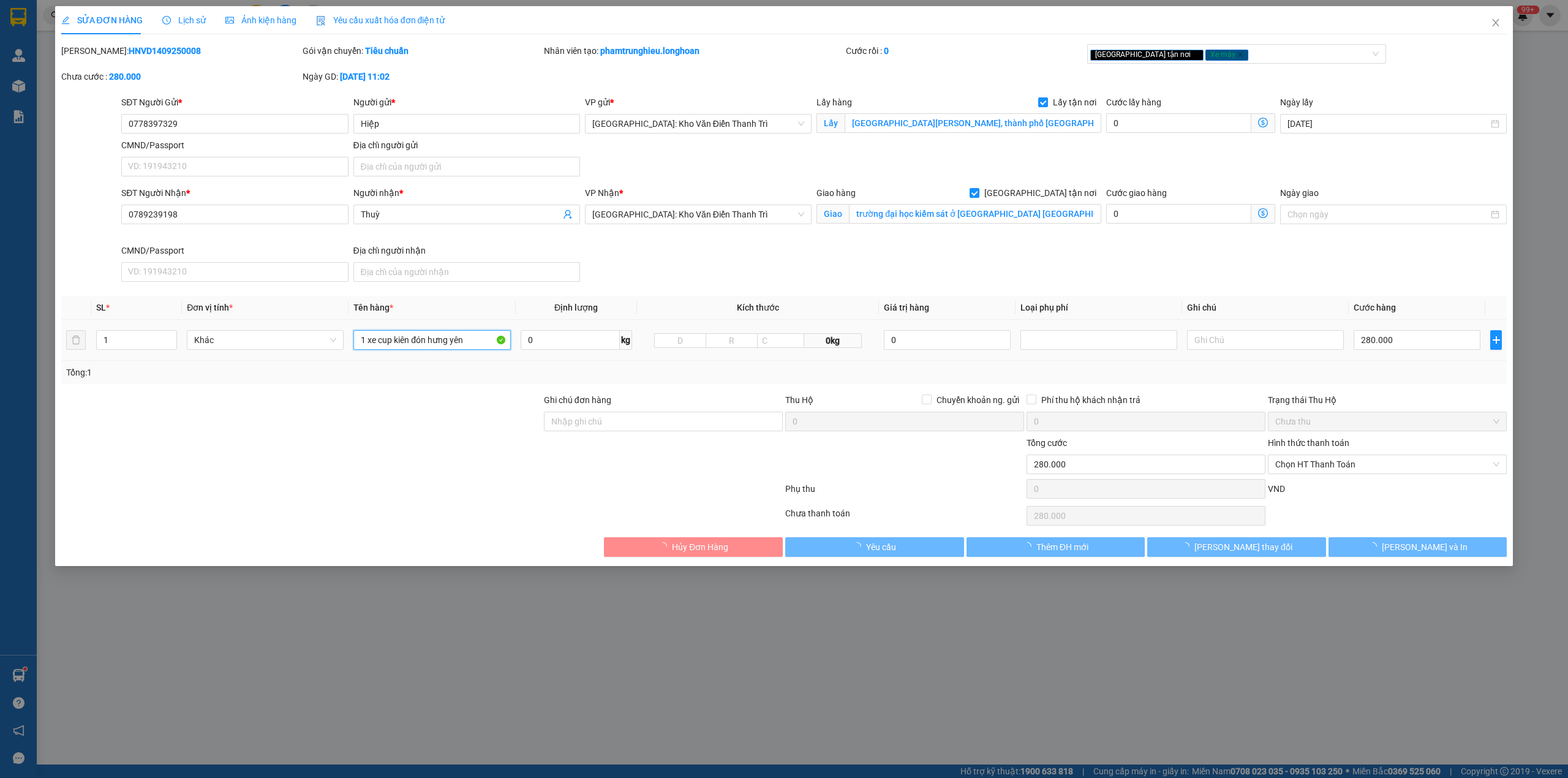
click at [464, 341] on input "1 xe cup kiên đón hưng yên" at bounding box center [432, 339] width 157 height 20
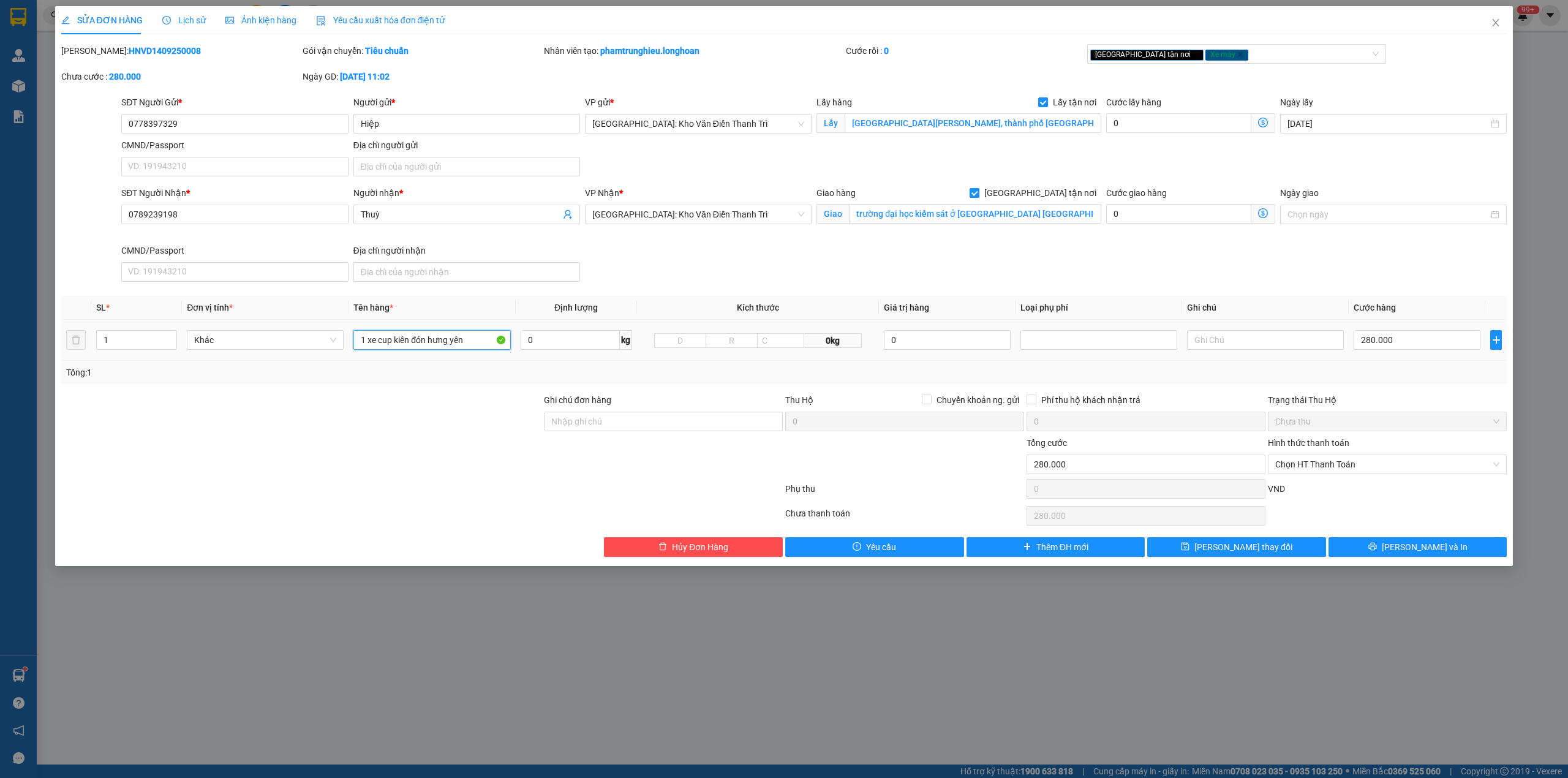
click at [464, 341] on input "1 xe cup kiên đón hưng yên" at bounding box center [432, 339] width 157 height 20
type input "1 xe cup bs 89AA 14444"
click at [633, 423] on input "Ghi chú đơn hàng" at bounding box center [663, 421] width 239 height 20
click at [319, 493] on div at bounding box center [421, 491] width 724 height 24
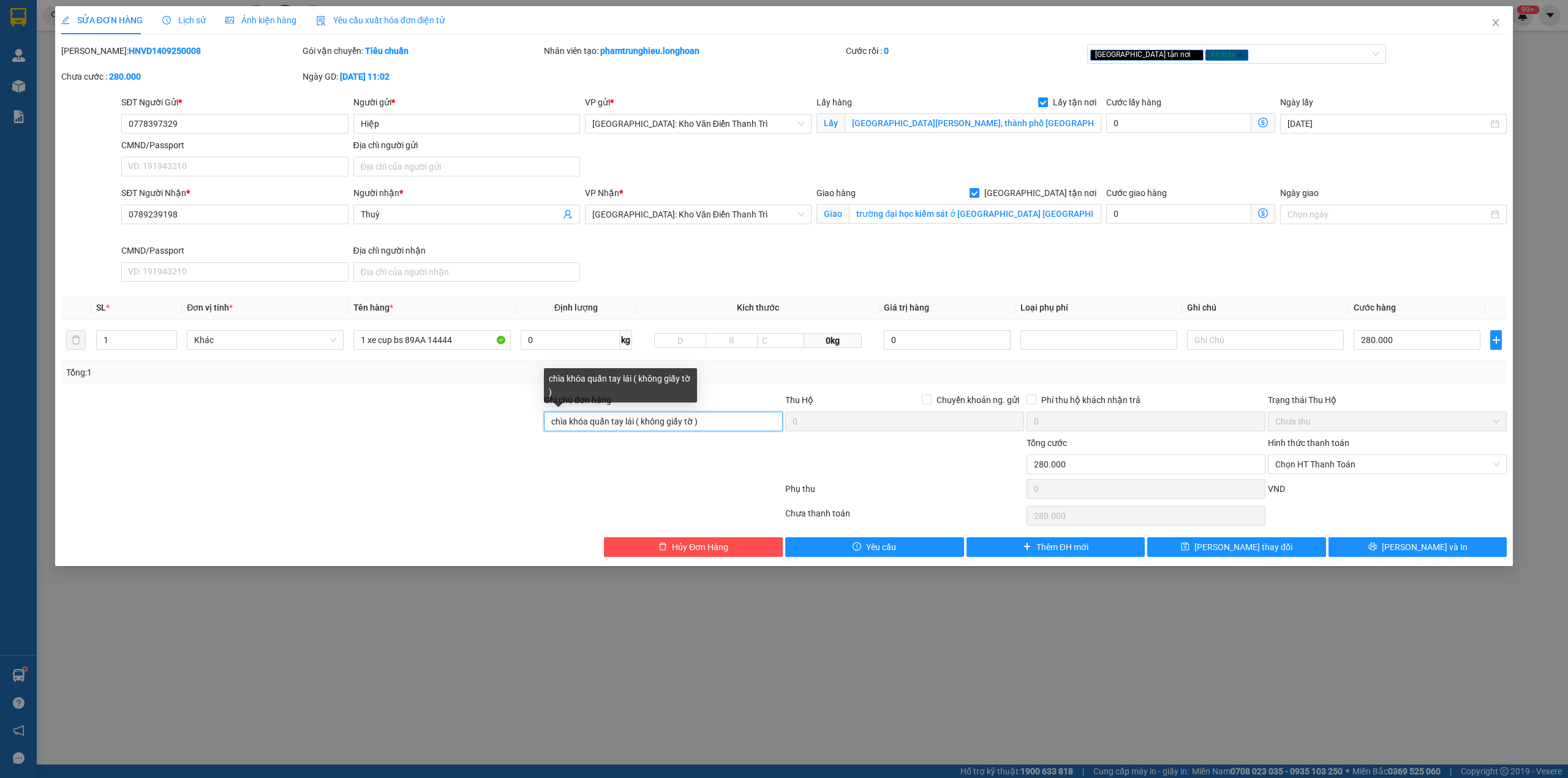
drag, startPoint x: 711, startPoint y: 422, endPoint x: 636, endPoint y: 429, distance: 75.3
click at [636, 429] on input "chìa khóa quấn tay lái ( không giấy tờ )" at bounding box center [663, 421] width 239 height 20
type input "chìa khóa quấn tay lái ( giấy tờ yên xe )"
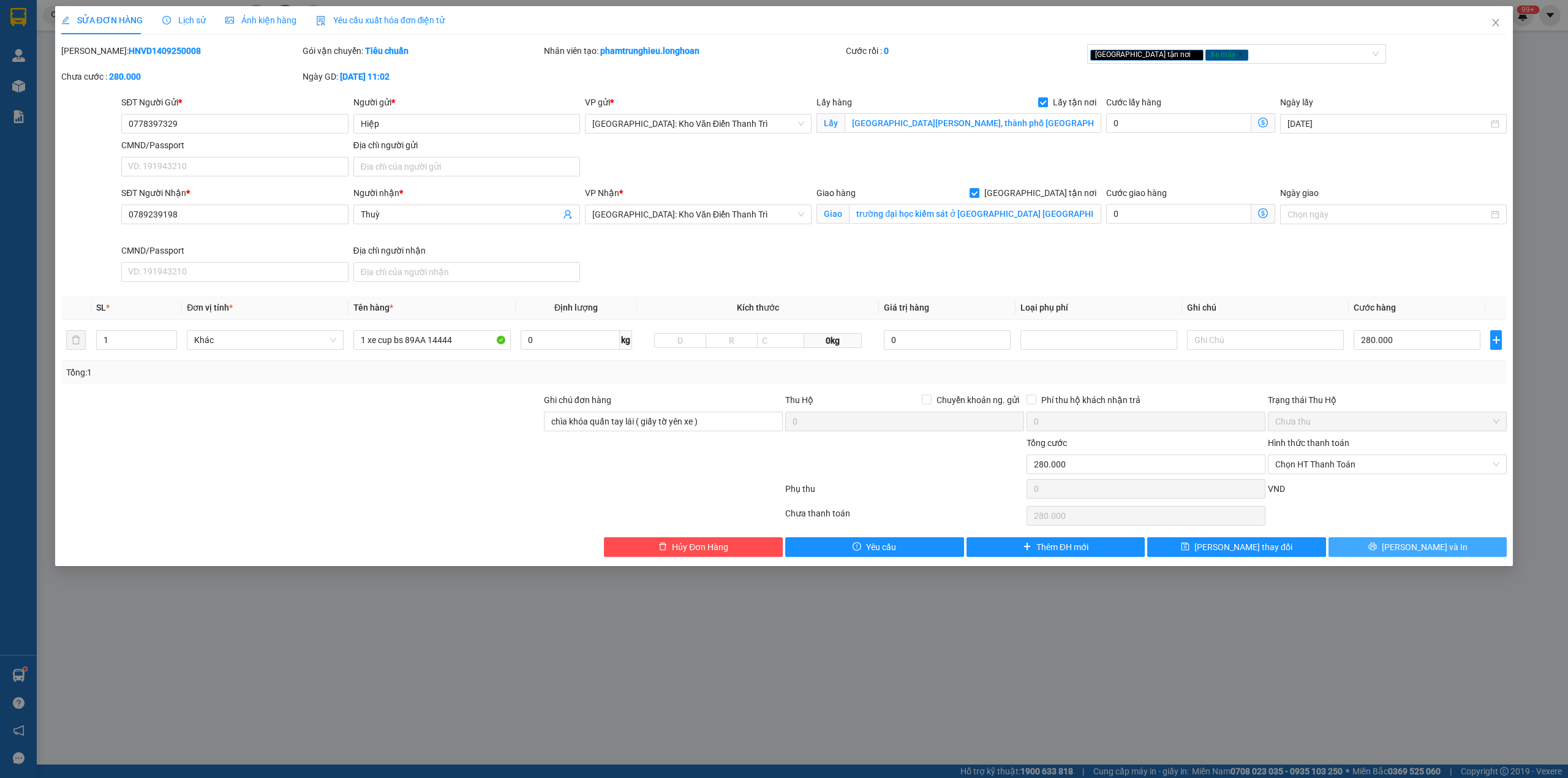
click at [1417, 554] on span "[PERSON_NAME] và In" at bounding box center [1425, 546] width 86 height 13
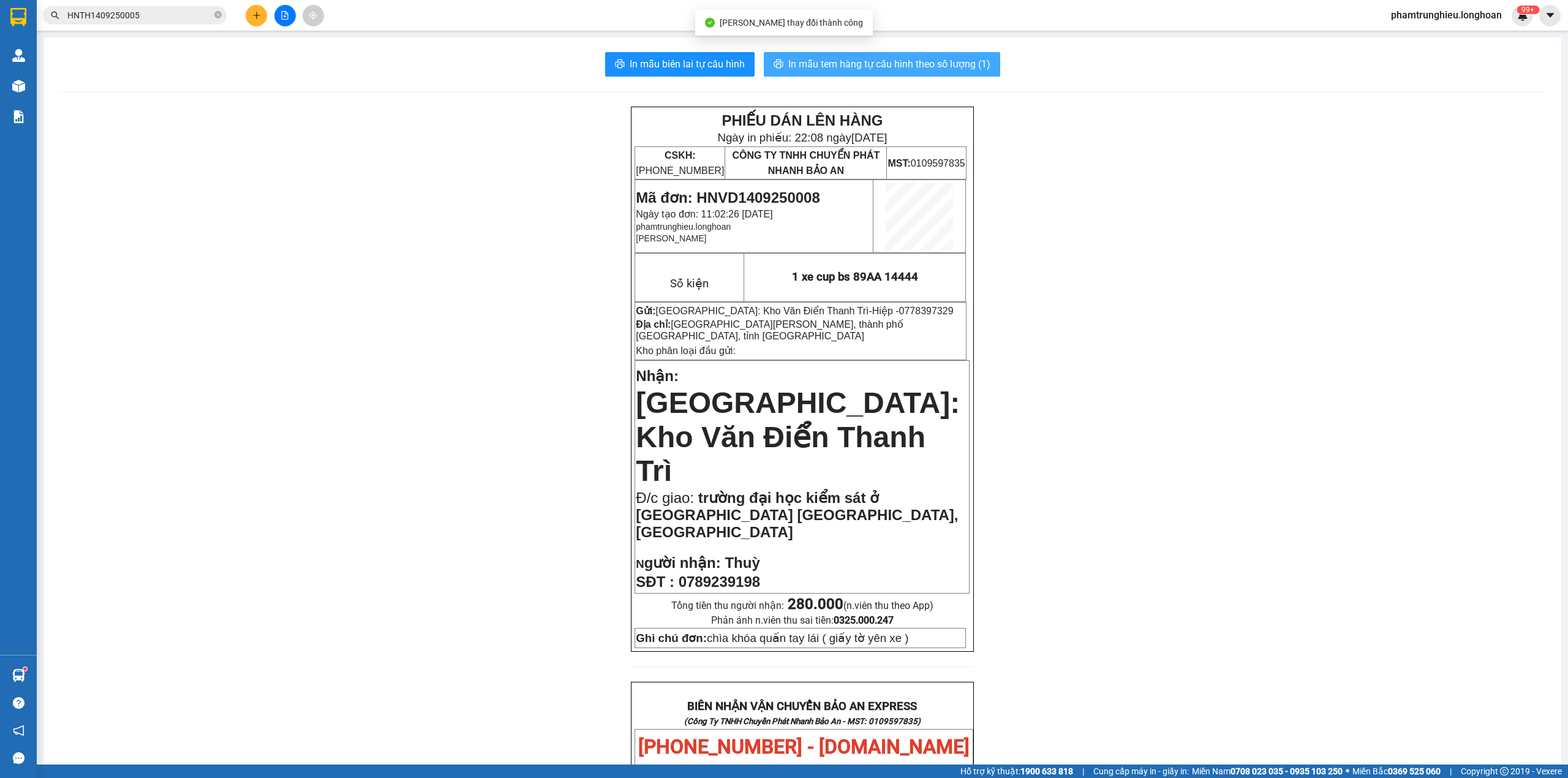
click at [924, 59] on span "In mẫu tem hàng tự cấu hình theo số lượng (1)" at bounding box center [889, 64] width 202 height 15
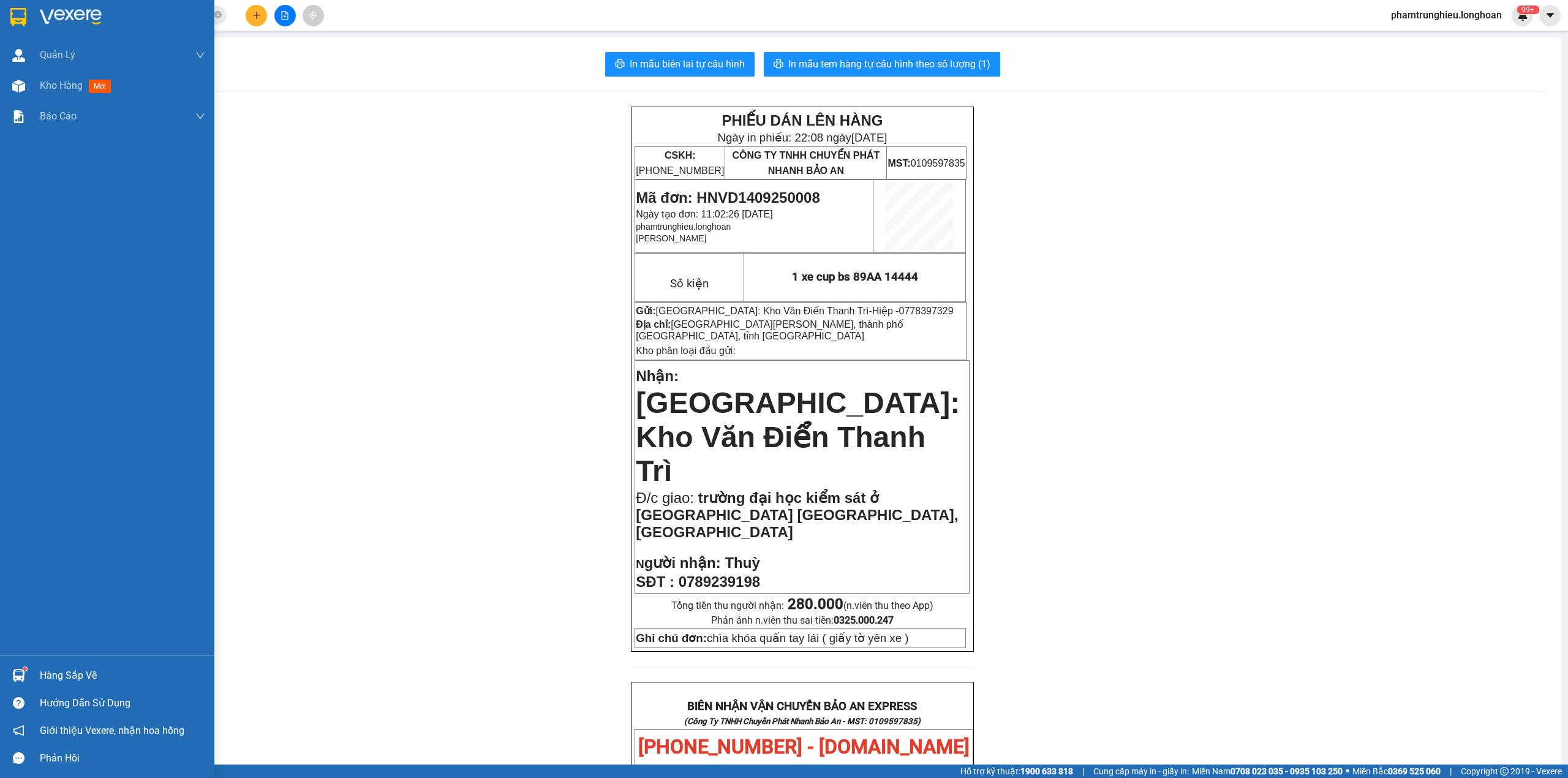
click at [18, 16] on img at bounding box center [18, 17] width 16 height 18
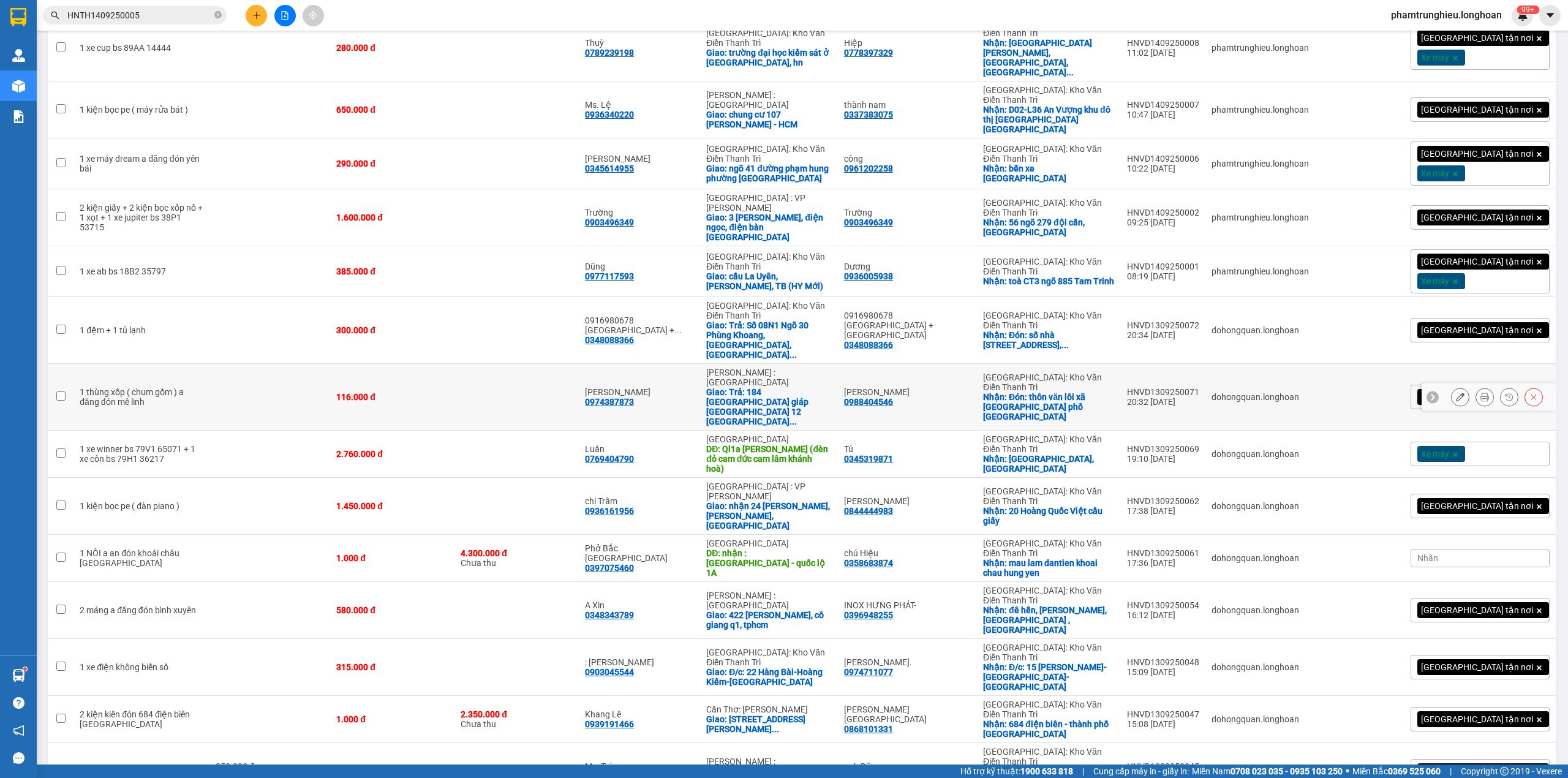
scroll to position [735, 0]
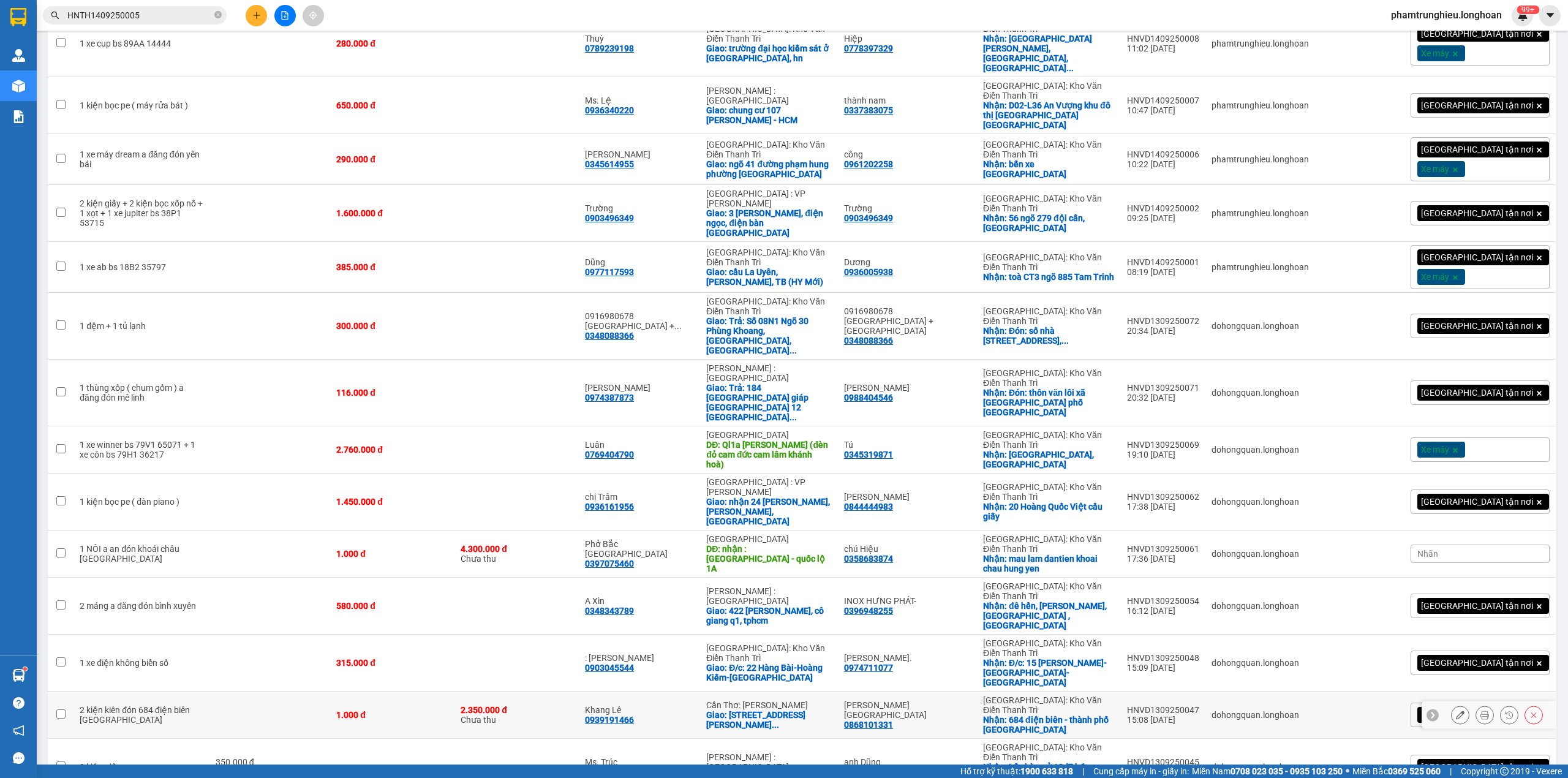
click at [1456, 710] on icon at bounding box center [1460, 714] width 9 height 9
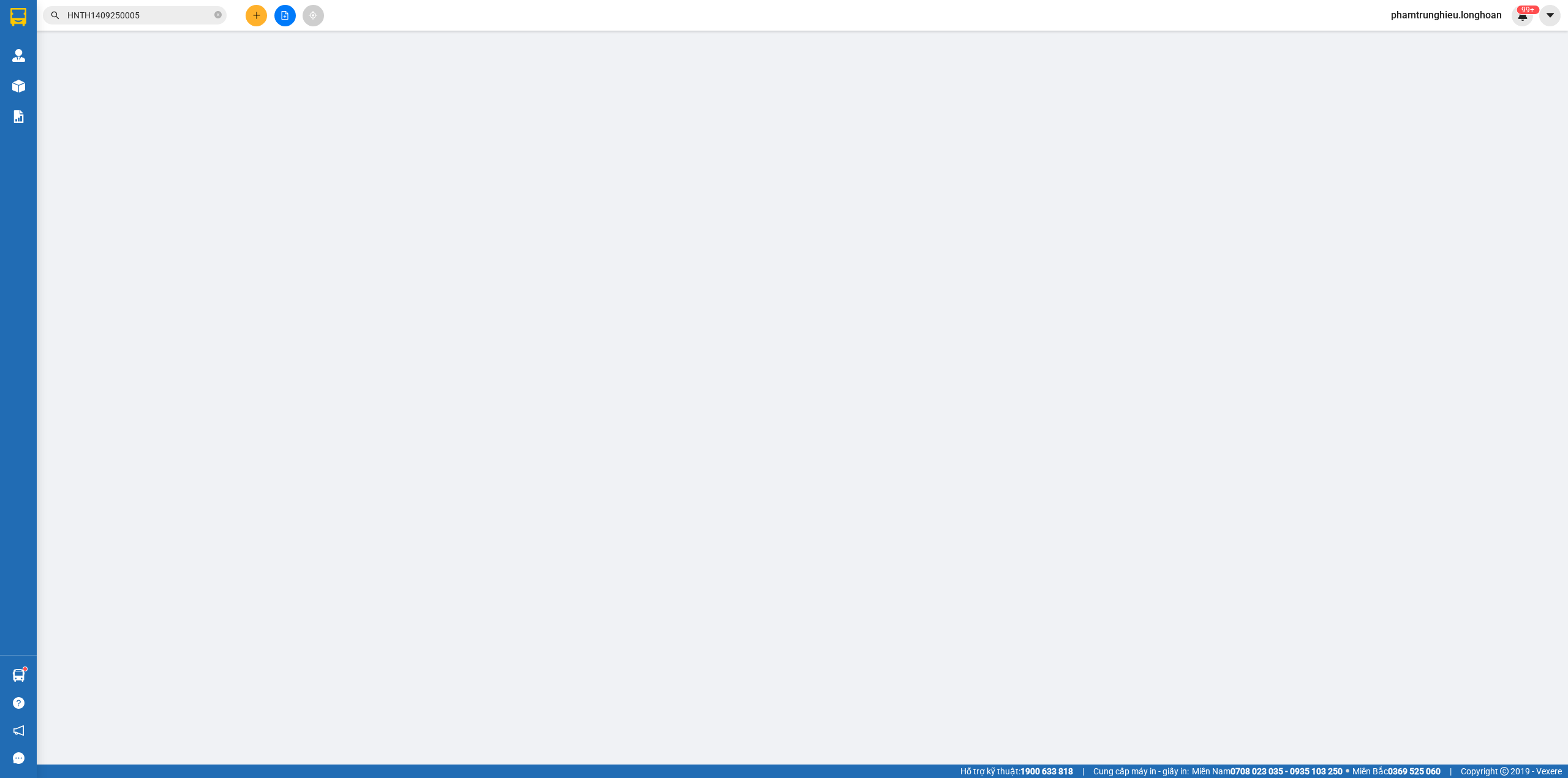
type input "0868101331"
type input "[PERSON_NAME][GEOGRAPHIC_DATA]"
checkbox input "true"
type input "684 điện biên - thành phố nam định"
type input "0939191466"
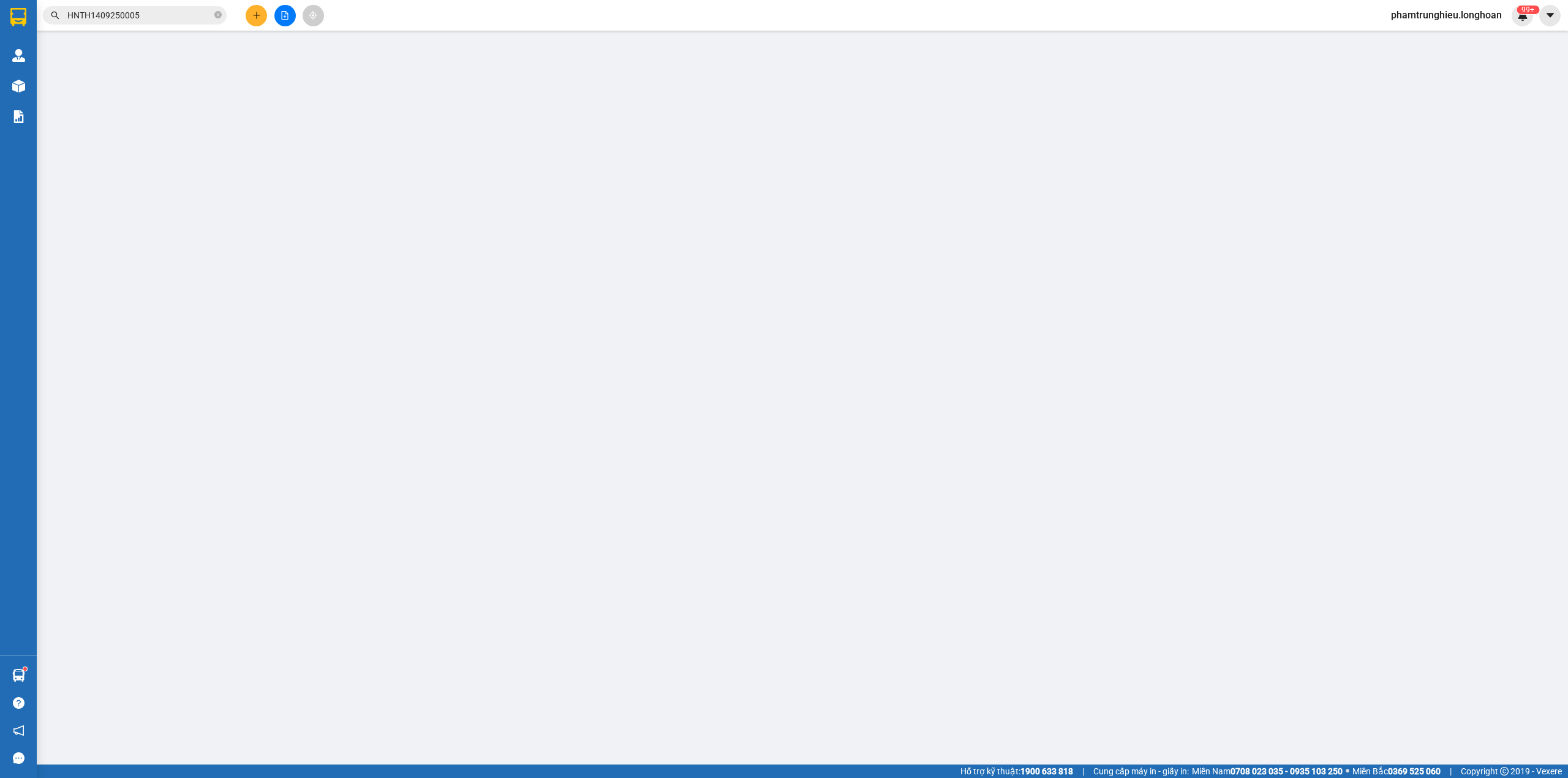
type input "Khang Lê"
checkbox input "true"
type input "A131, đường Phan Văn Đáng, khóm 3, phường 9, tỉnh Vĩnh Long"
type input "cước trừ cod"
type input "1.000"
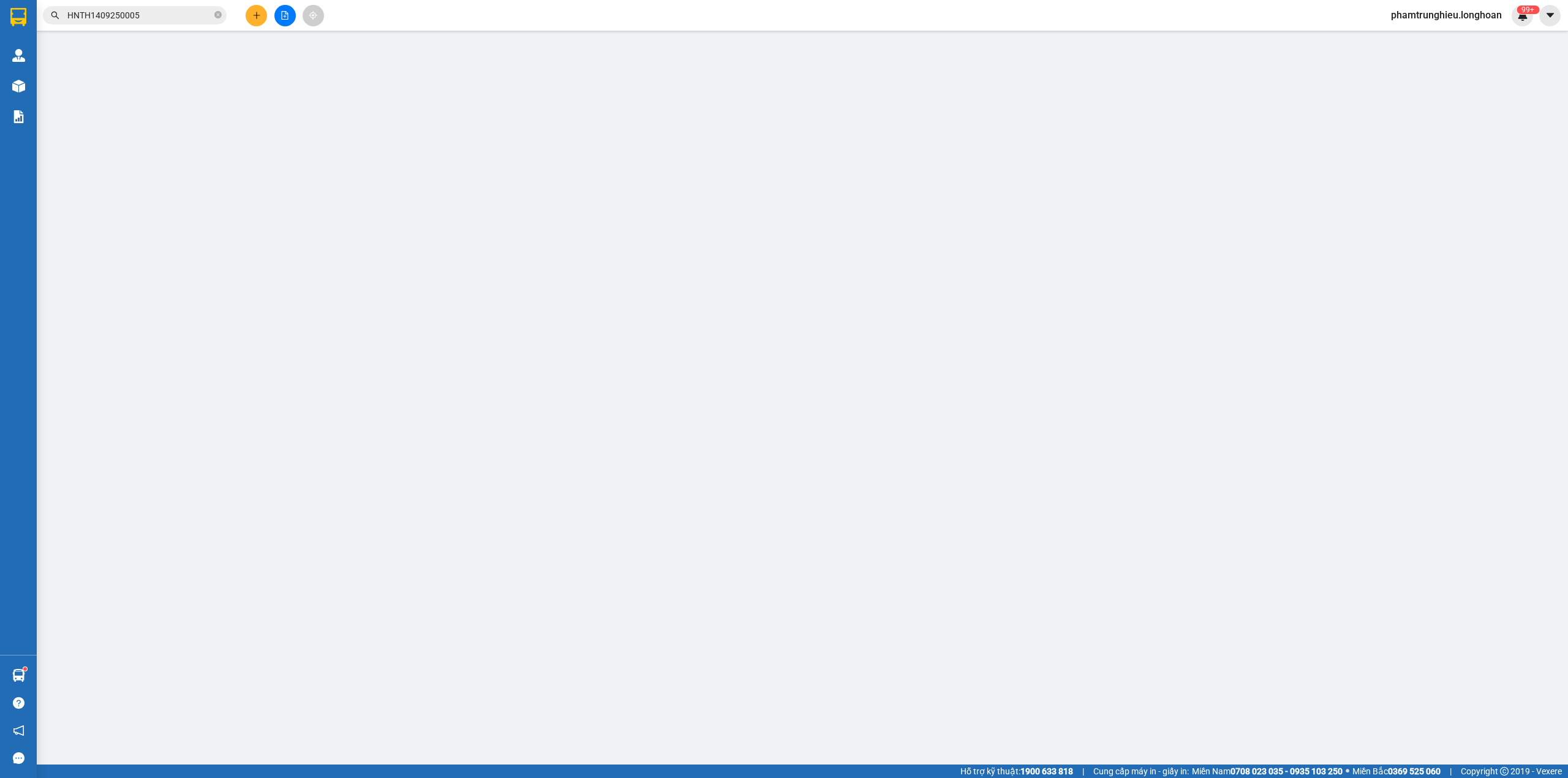
type input "1.000"
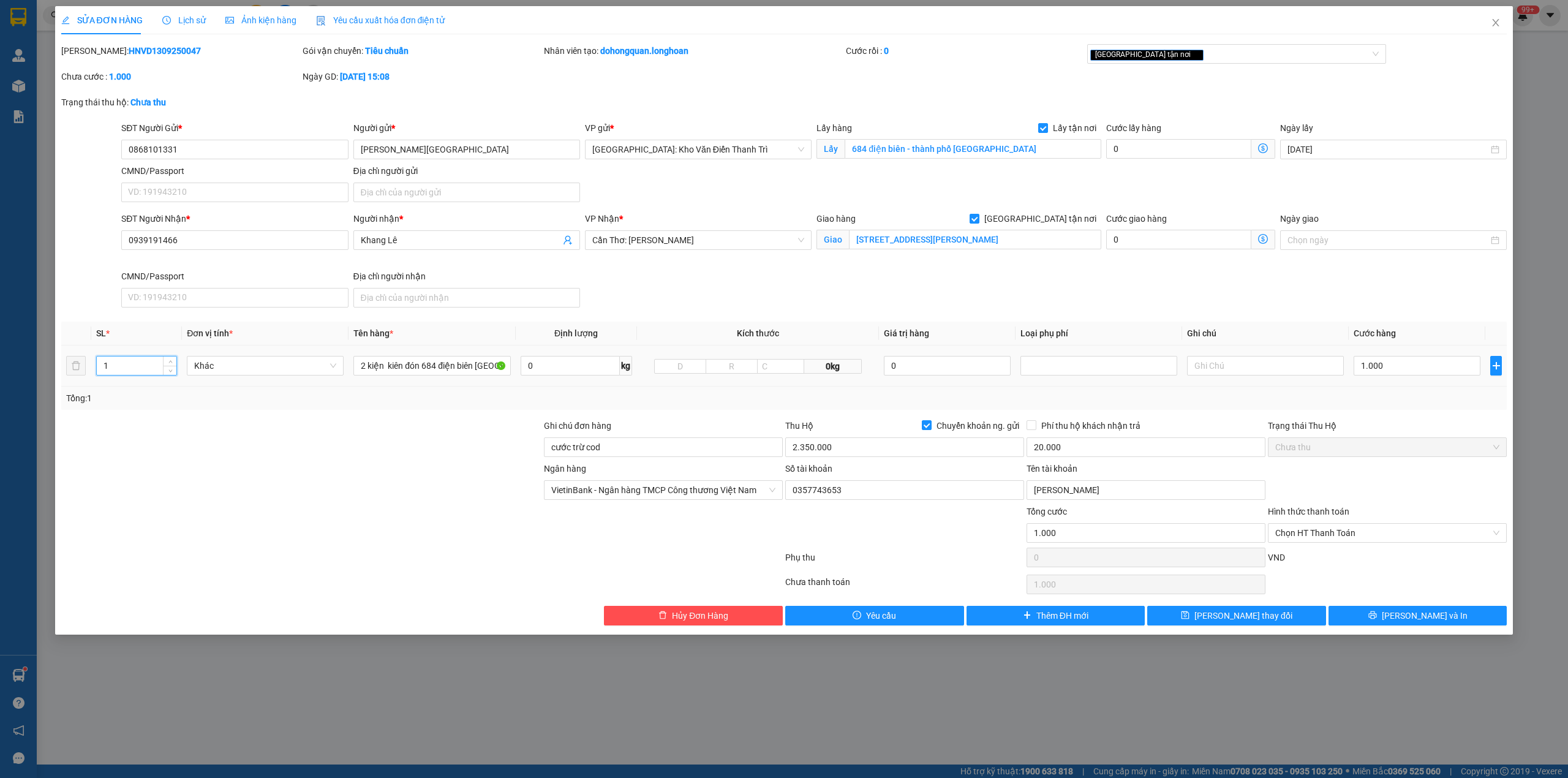
click at [142, 371] on input "1" at bounding box center [136, 365] width 80 height 18
type input "2"
click at [387, 363] on input "2 kiện kiên đón 684 điện biên Tp nam định" at bounding box center [432, 365] width 157 height 20
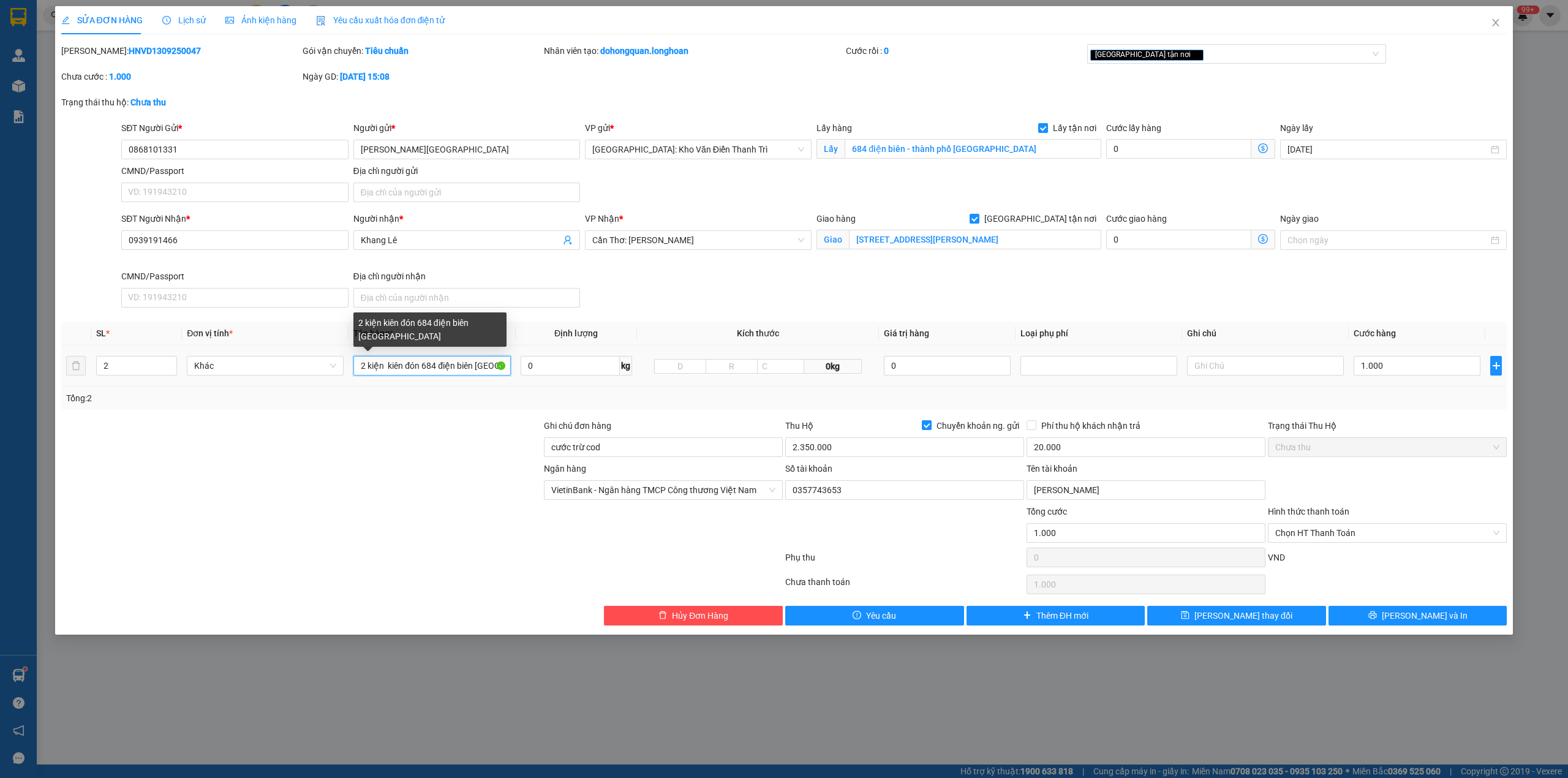
click at [387, 363] on input "2 kiện kiên đón 684 điện biên Tp nam định" at bounding box center [432, 365] width 157 height 20
type input "2 kiện bọc xốp nổ ( đá )"
click at [640, 452] on input "cước trừ cod" at bounding box center [663, 446] width 239 height 20
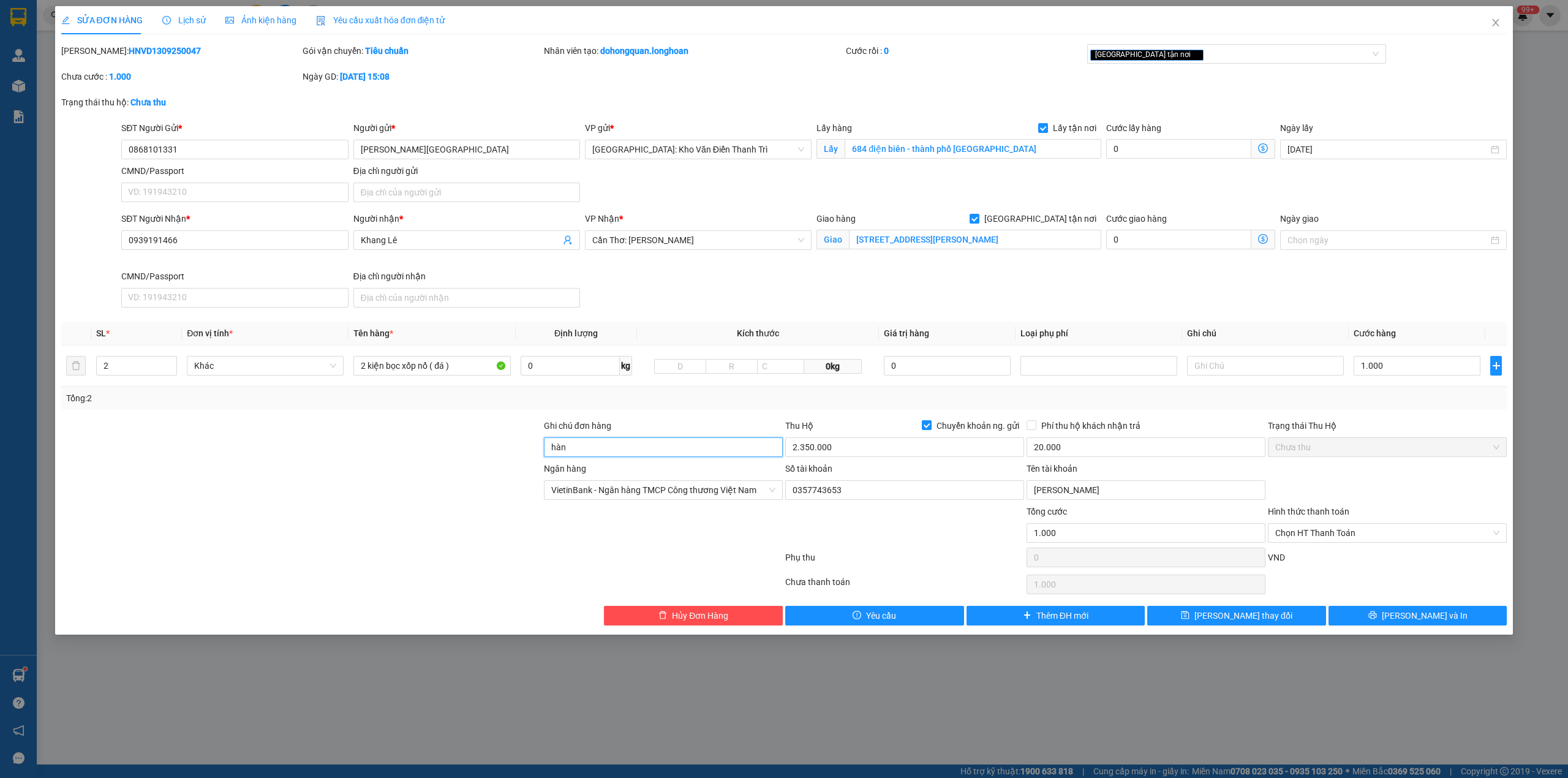
type input "HÀNG DỄ VỠ CHÚ Ý BỐC XẾP CẨN THẬN ( HƯ VỠ KHÔNG ĐỀN GIÁ TRỊ HÀNG )"
click at [407, 501] on div at bounding box center [301, 483] width 483 height 43
click at [1392, 372] on input "1.000" at bounding box center [1417, 365] width 127 height 20
type input "7"
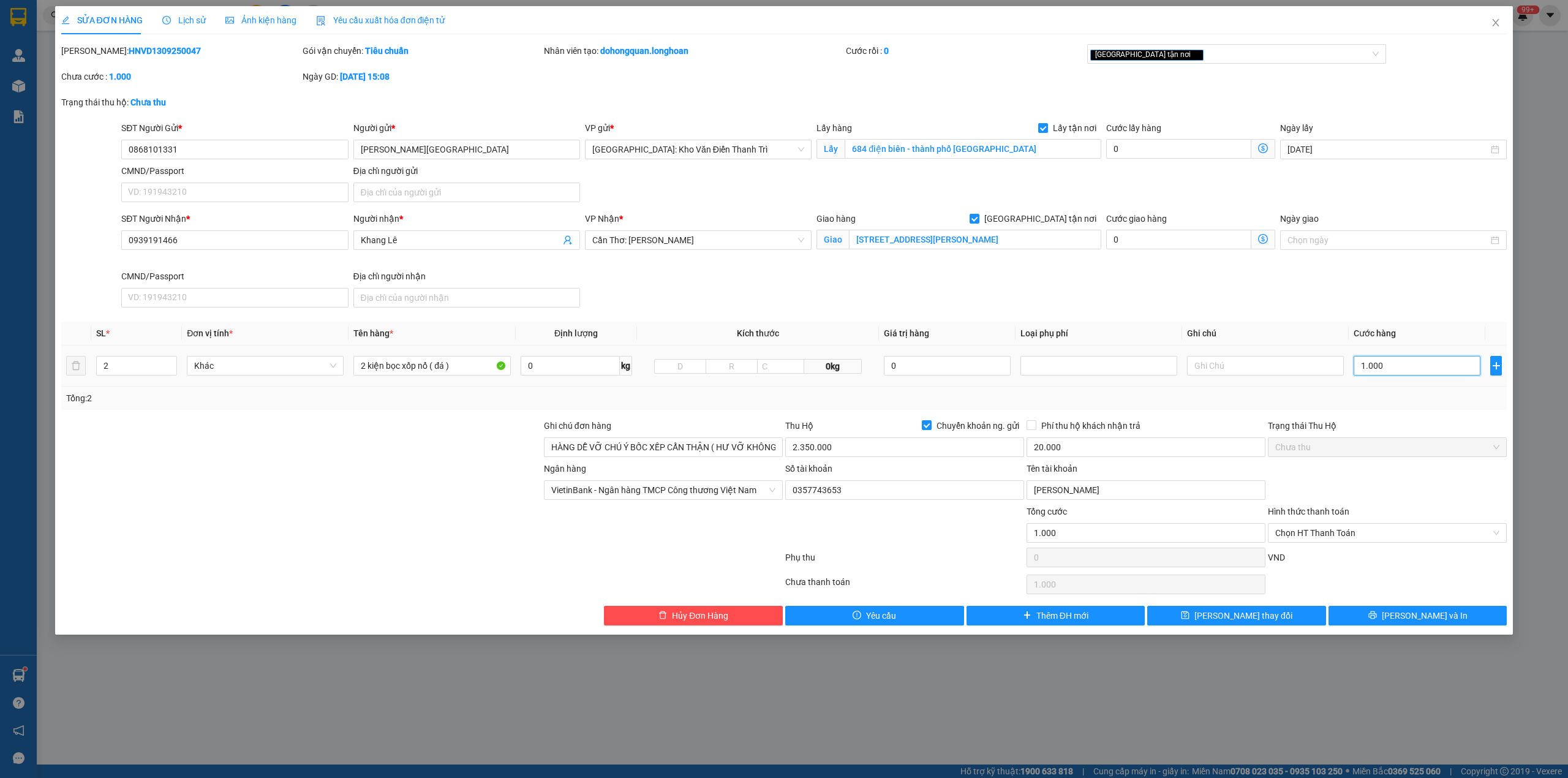
type input "7"
type input "75"
type input "750"
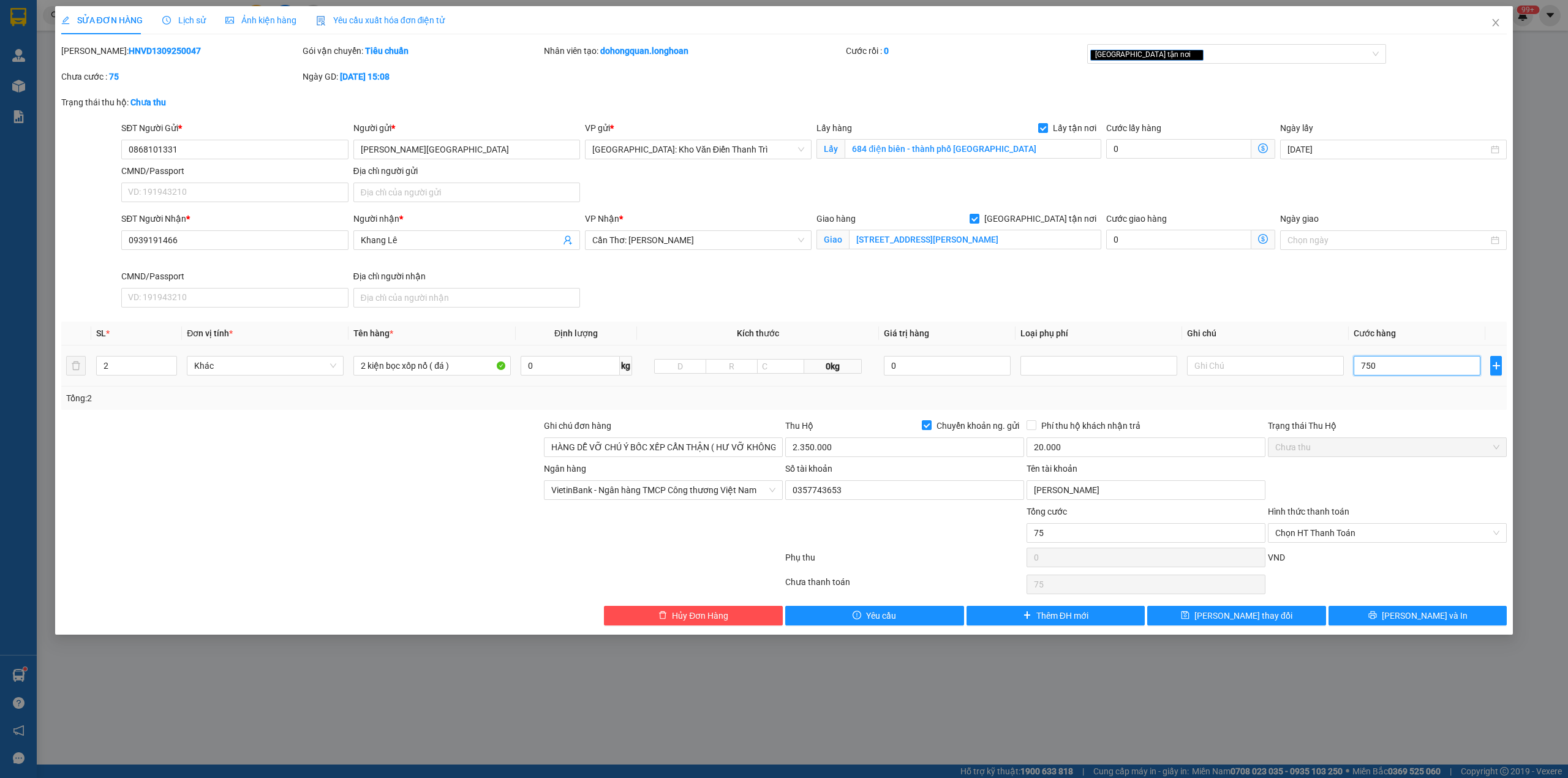
type input "750"
type input "7.500"
type input "75.000"
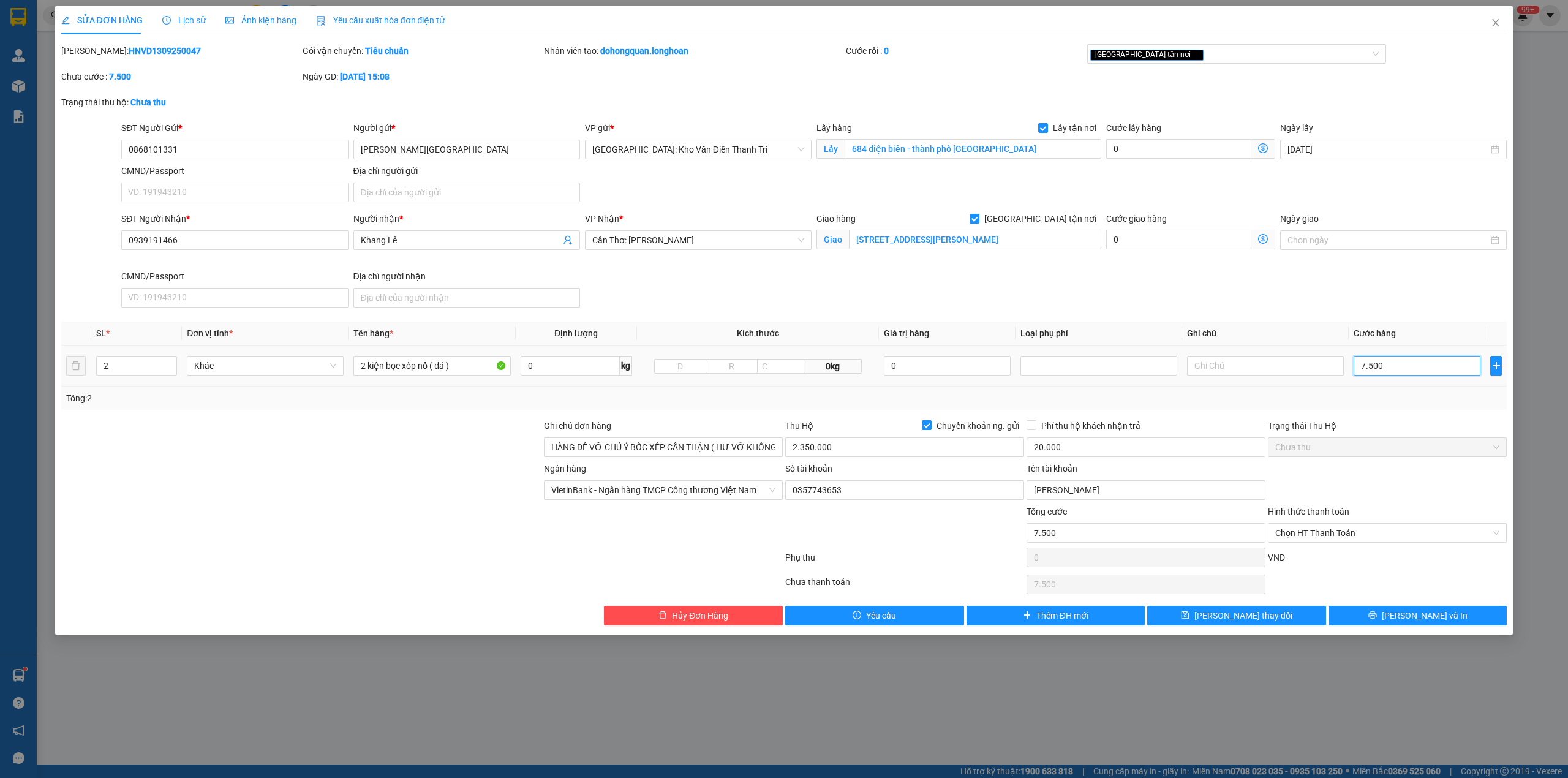
type input "75.000"
type input "750.000"
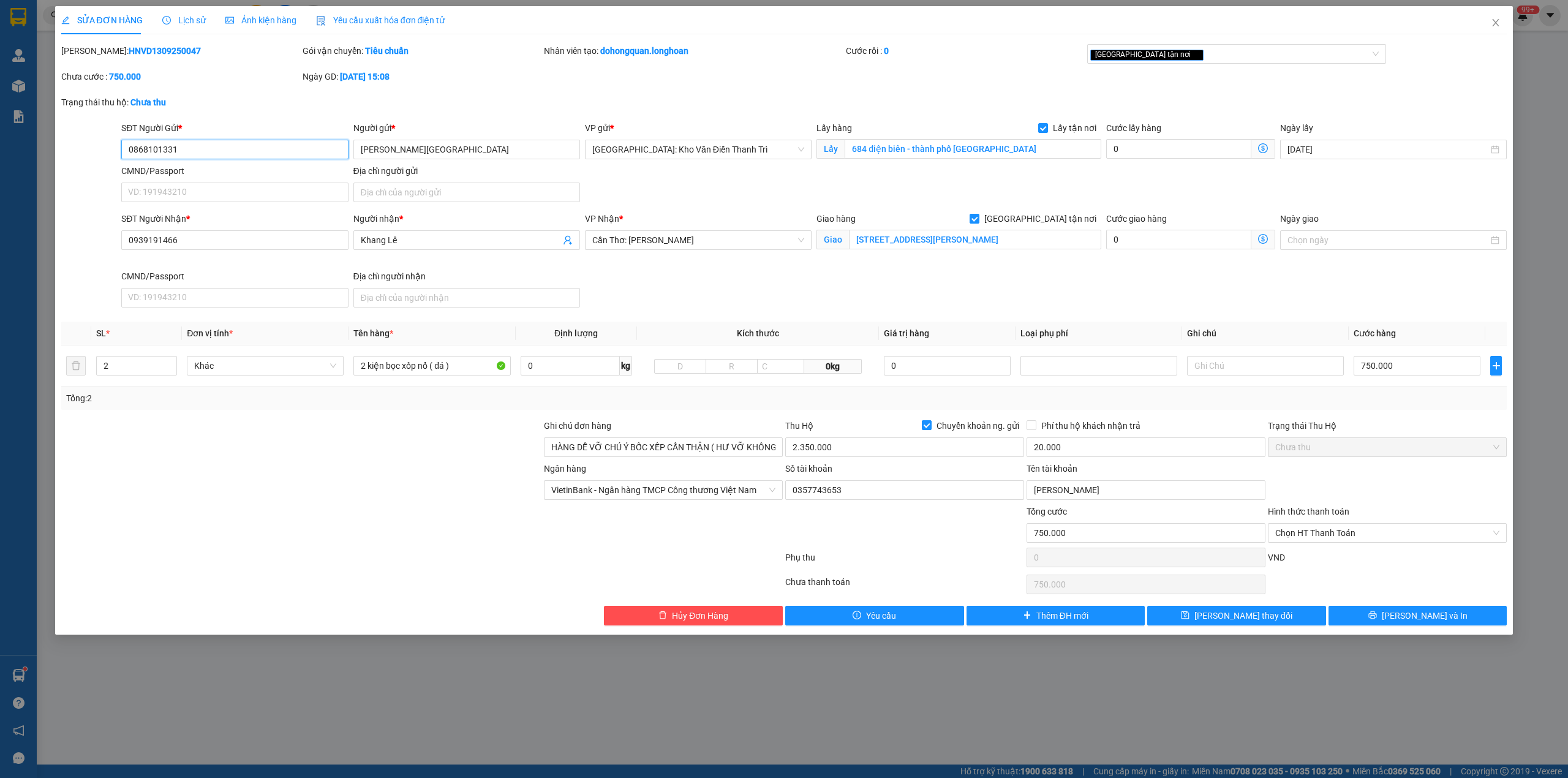
click at [239, 152] on input "0868101331" at bounding box center [235, 149] width 227 height 20
click at [858, 447] on input "2.350.000" at bounding box center [904, 446] width 239 height 20
type input "1.600.000"
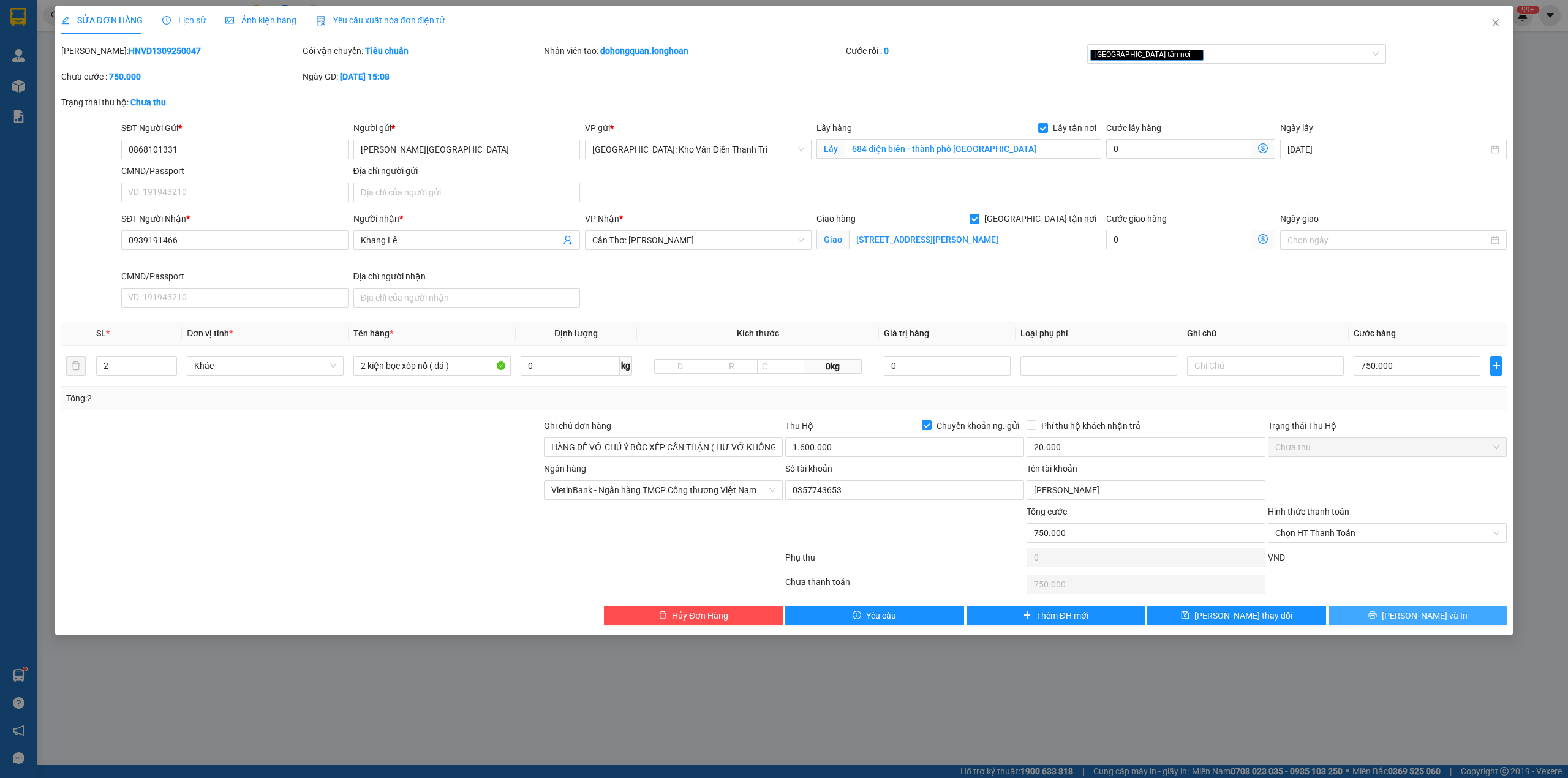
click at [1419, 621] on span "[PERSON_NAME] và In" at bounding box center [1425, 615] width 86 height 13
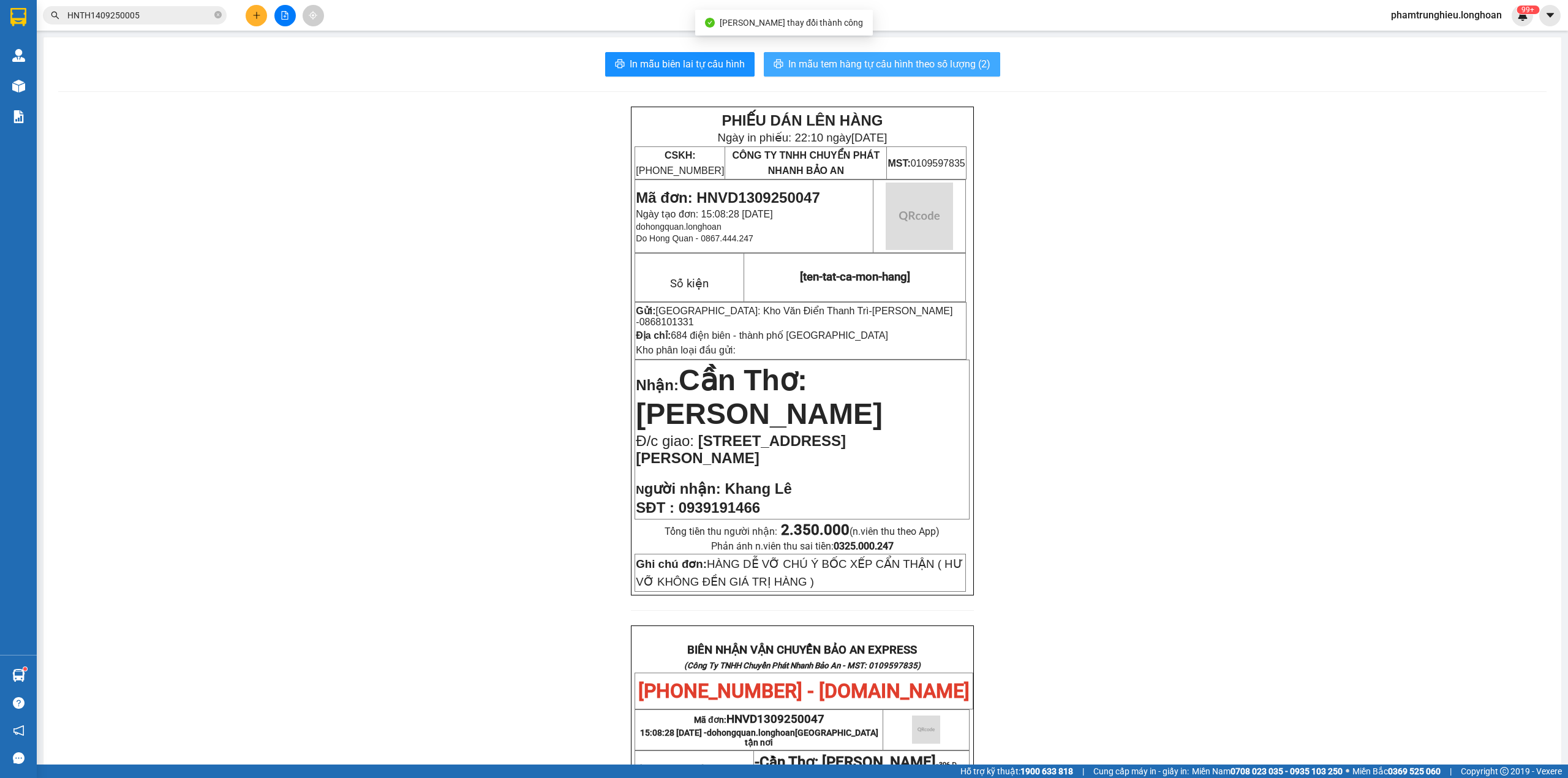
click at [904, 69] on span "In mẫu tem hàng tự cấu hình theo số lượng (2)" at bounding box center [889, 64] width 202 height 15
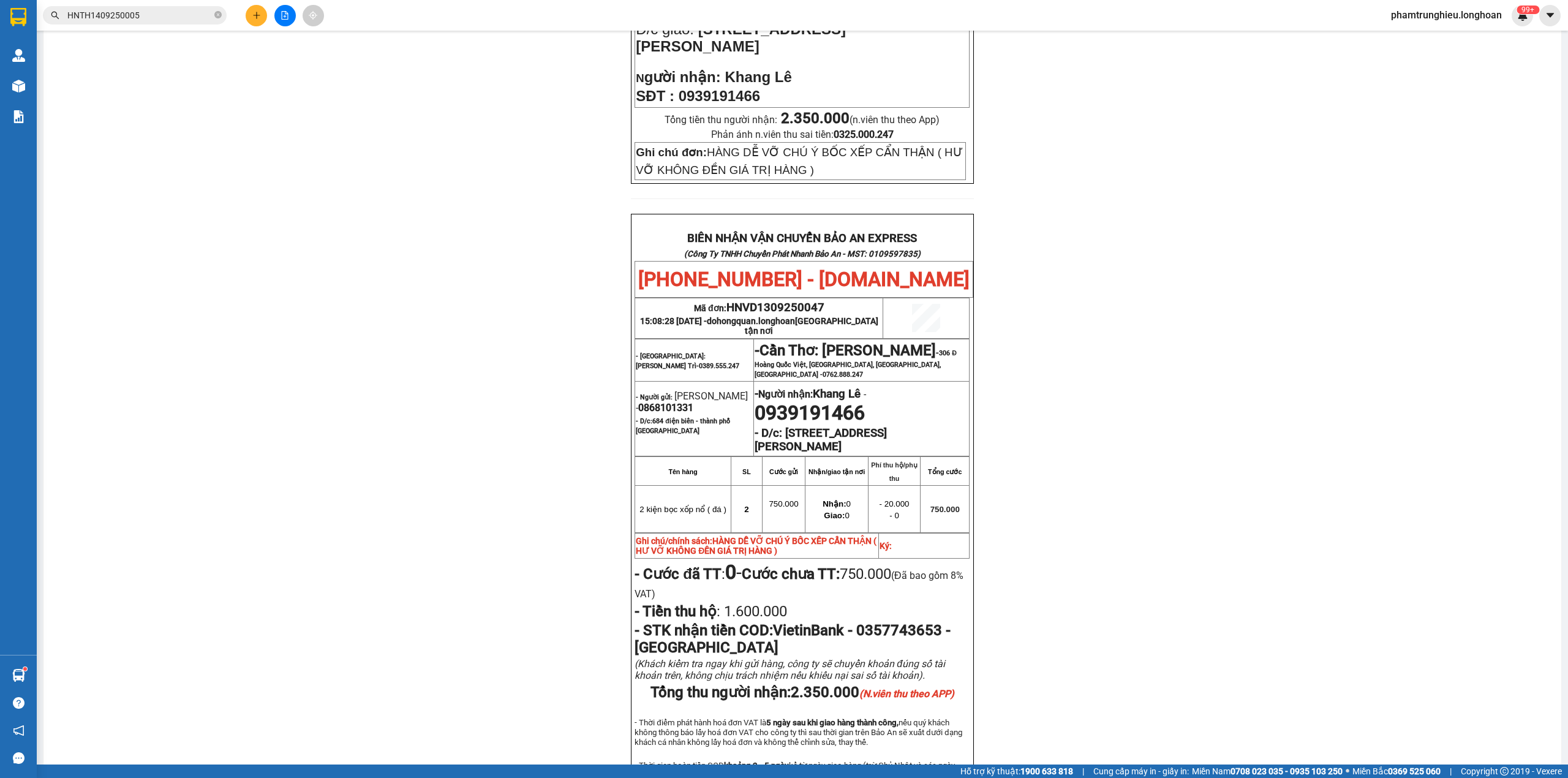
scroll to position [538, 0]
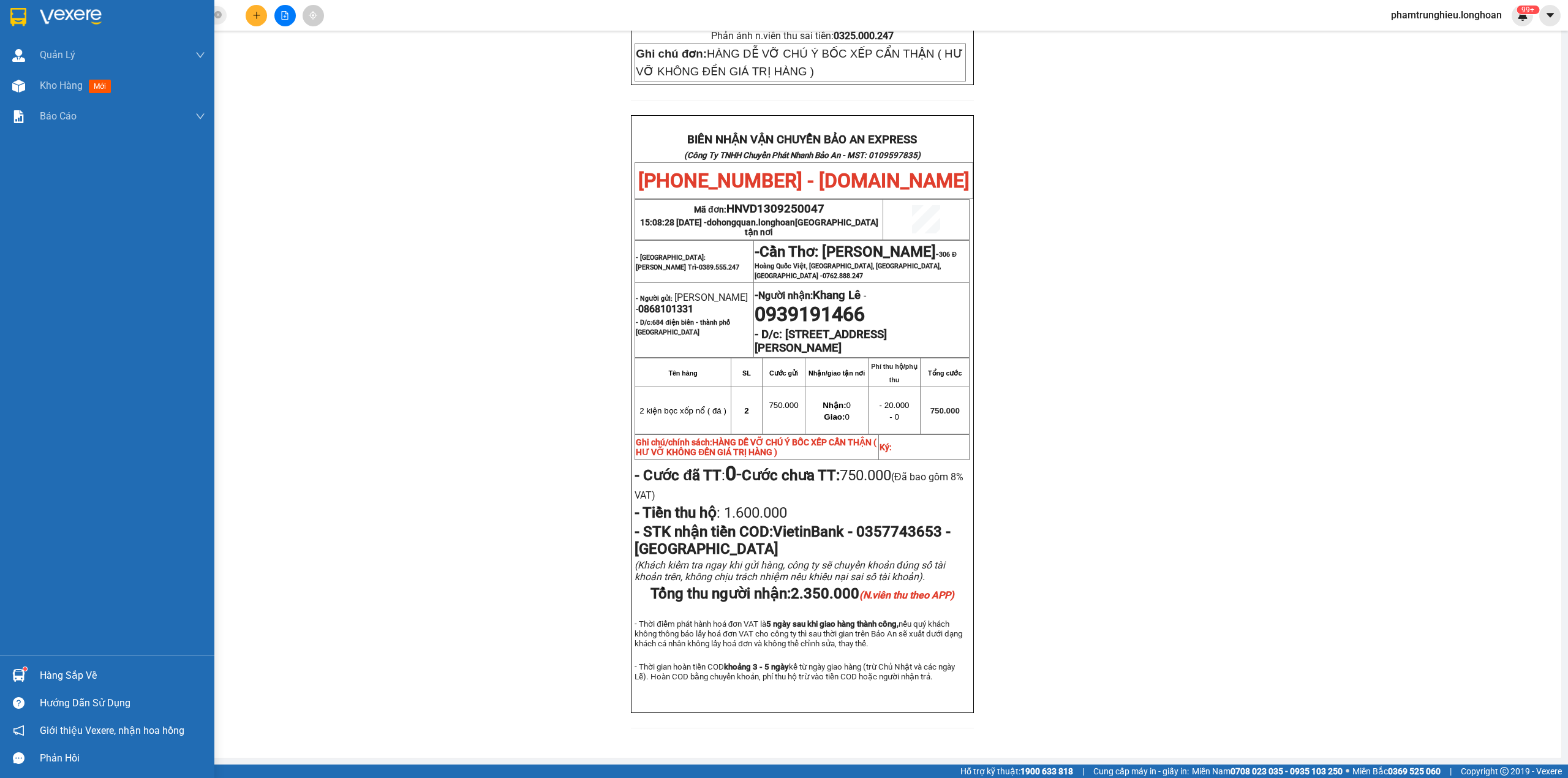
click at [25, 11] on img at bounding box center [18, 17] width 16 height 18
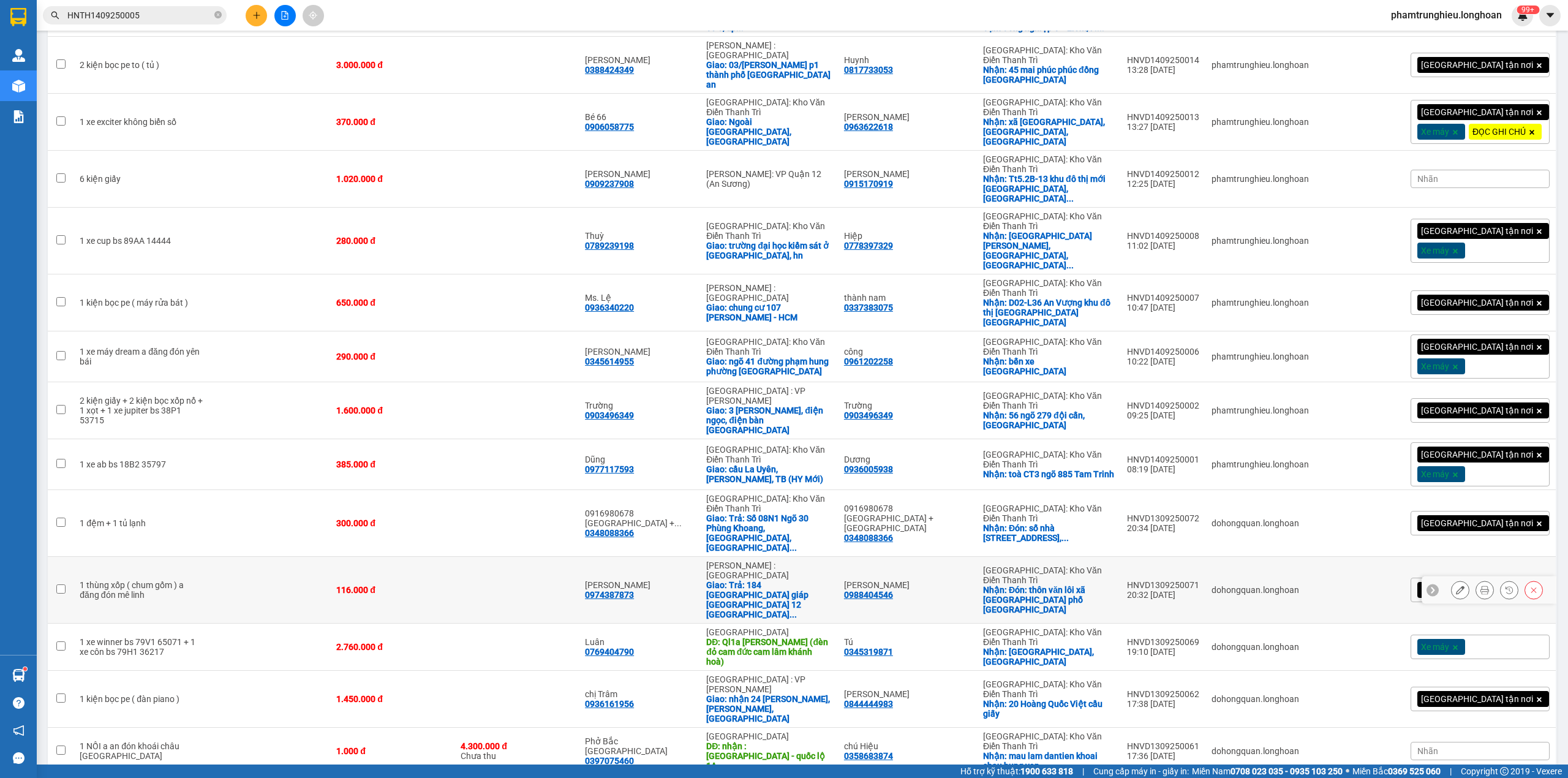
click at [1456, 586] on icon at bounding box center [1460, 590] width 9 height 9
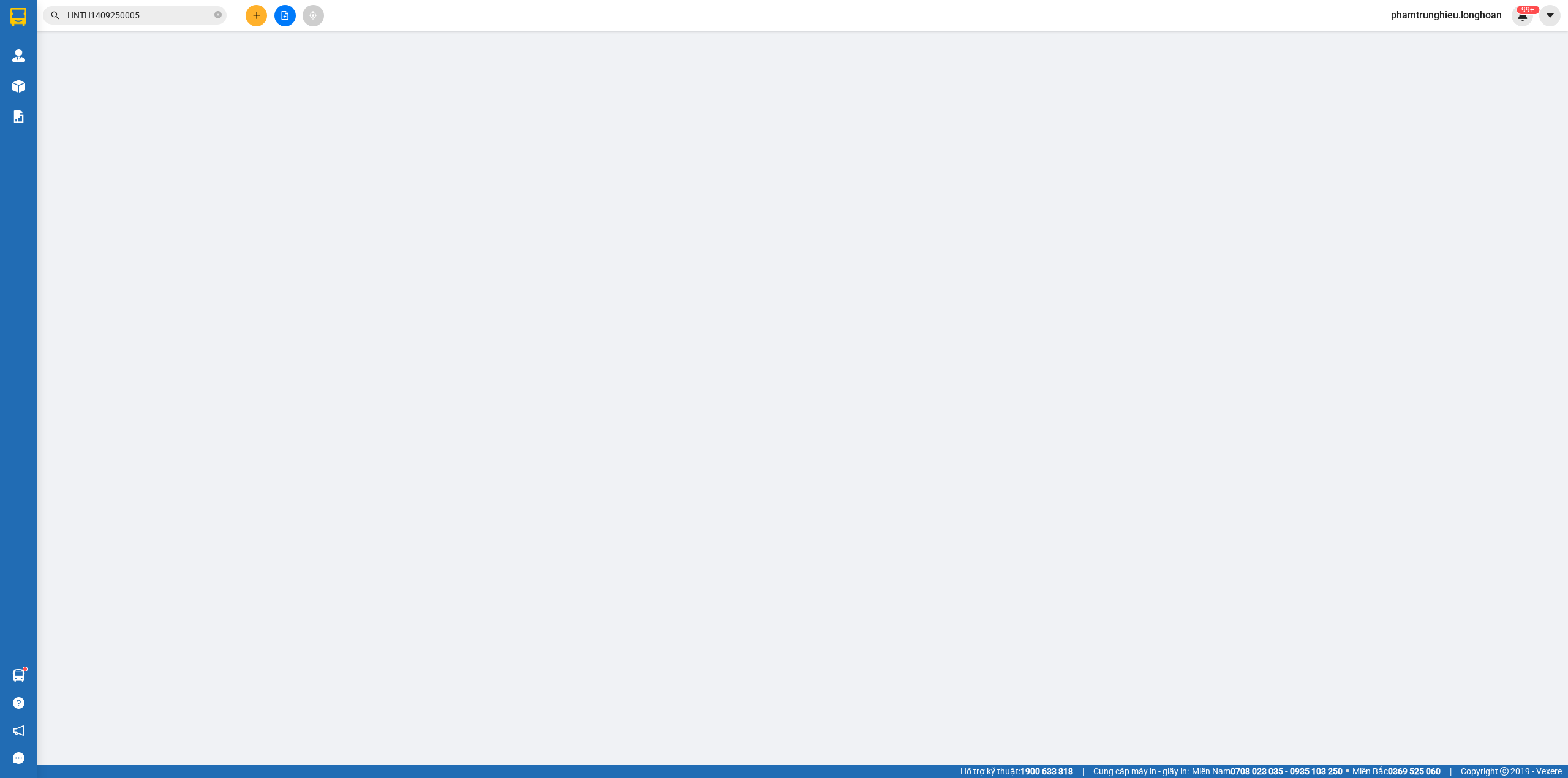
type input "0988404546"
type input "[PERSON_NAME]"
checkbox input "true"
type input "Đón: thôn văn lôi xã tiền thắng mê linh thành phố Hà Nội"
type input "0974387873"
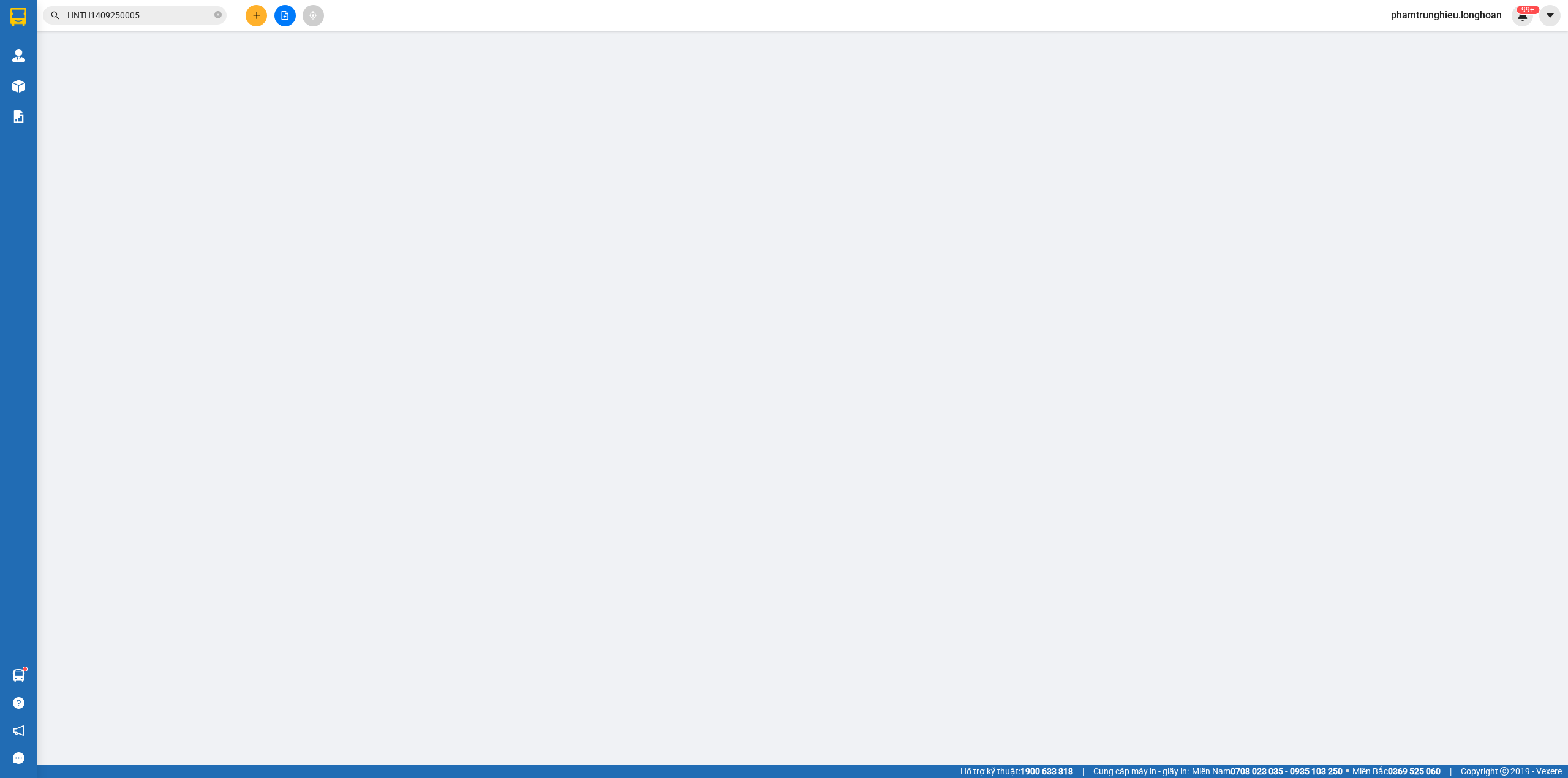
type input "[PERSON_NAME]"
checkbox input "true"
type input "Trả: 184 Hà Huy giáp thạnh lộc quận 12 thành phố Hồ Chí Minh"
type input "116.000"
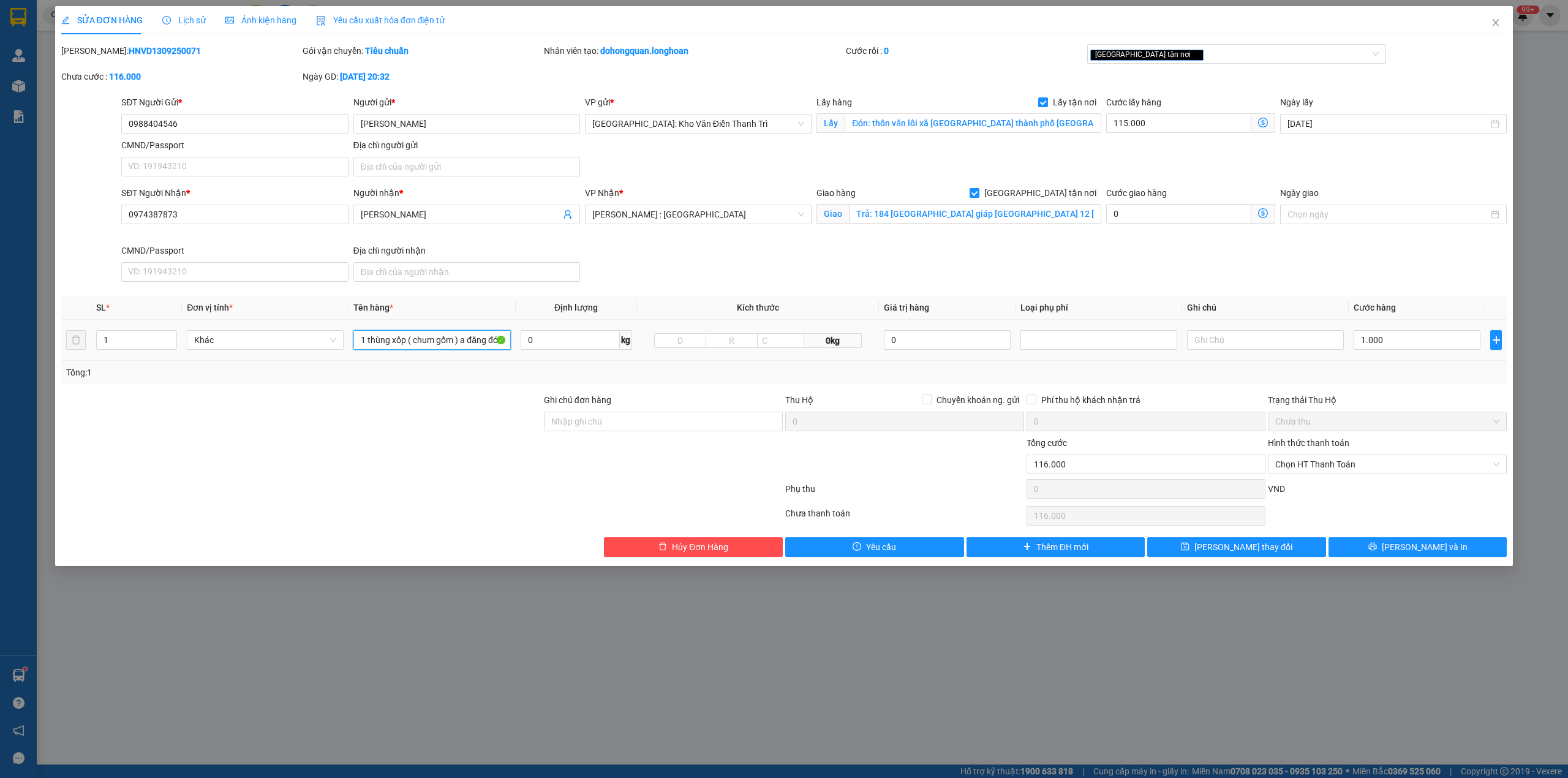
click at [370, 339] on input "1 thùng xốp ( chum gốm ) a đăng đón mê linh" at bounding box center [432, 339] width 157 height 20
type input "1 thùng xốp ( chum gốm )"
click at [1384, 339] on input "1.000" at bounding box center [1417, 339] width 127 height 20
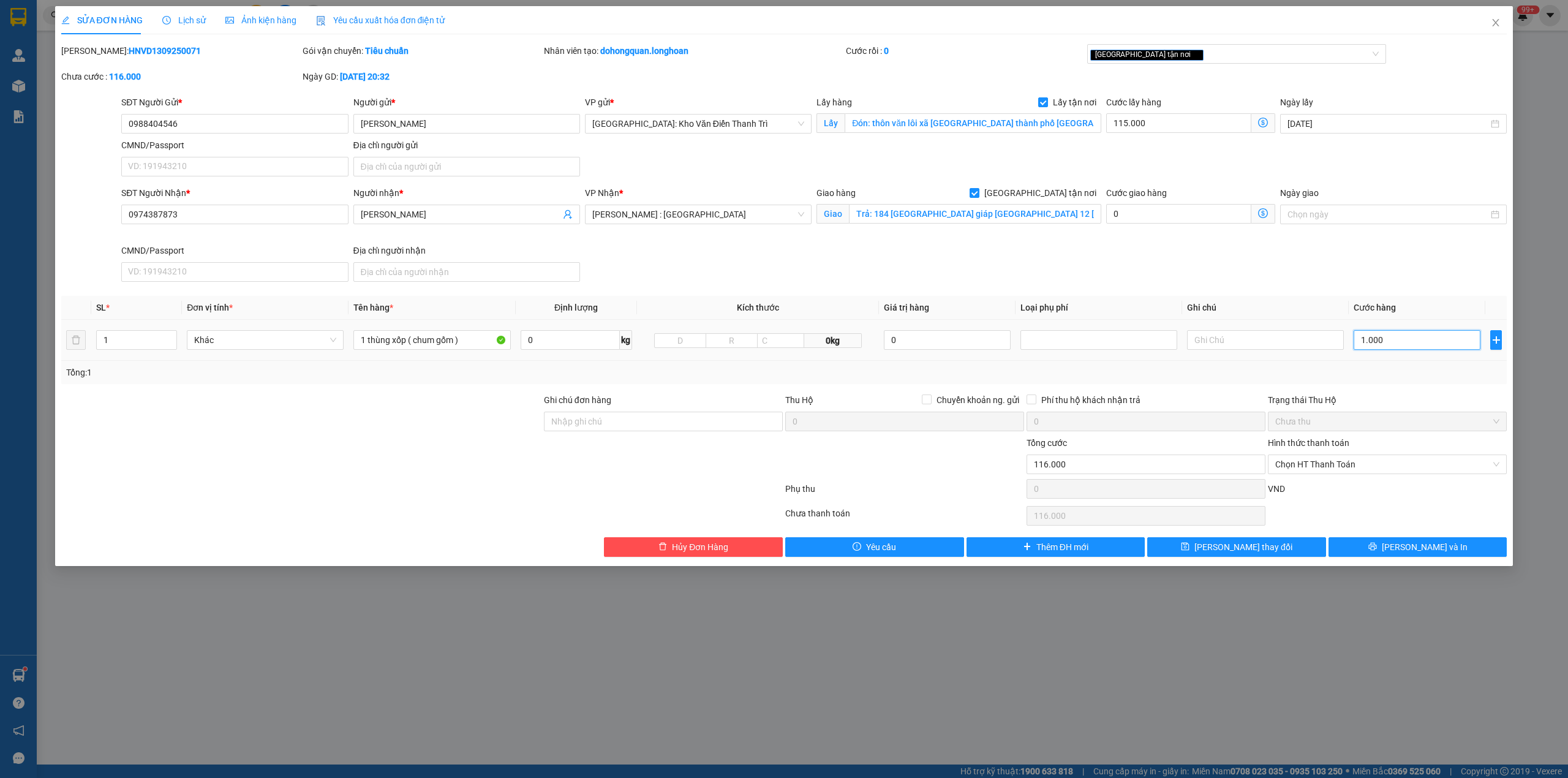
type input "115.003"
type input "3"
type input "115.033"
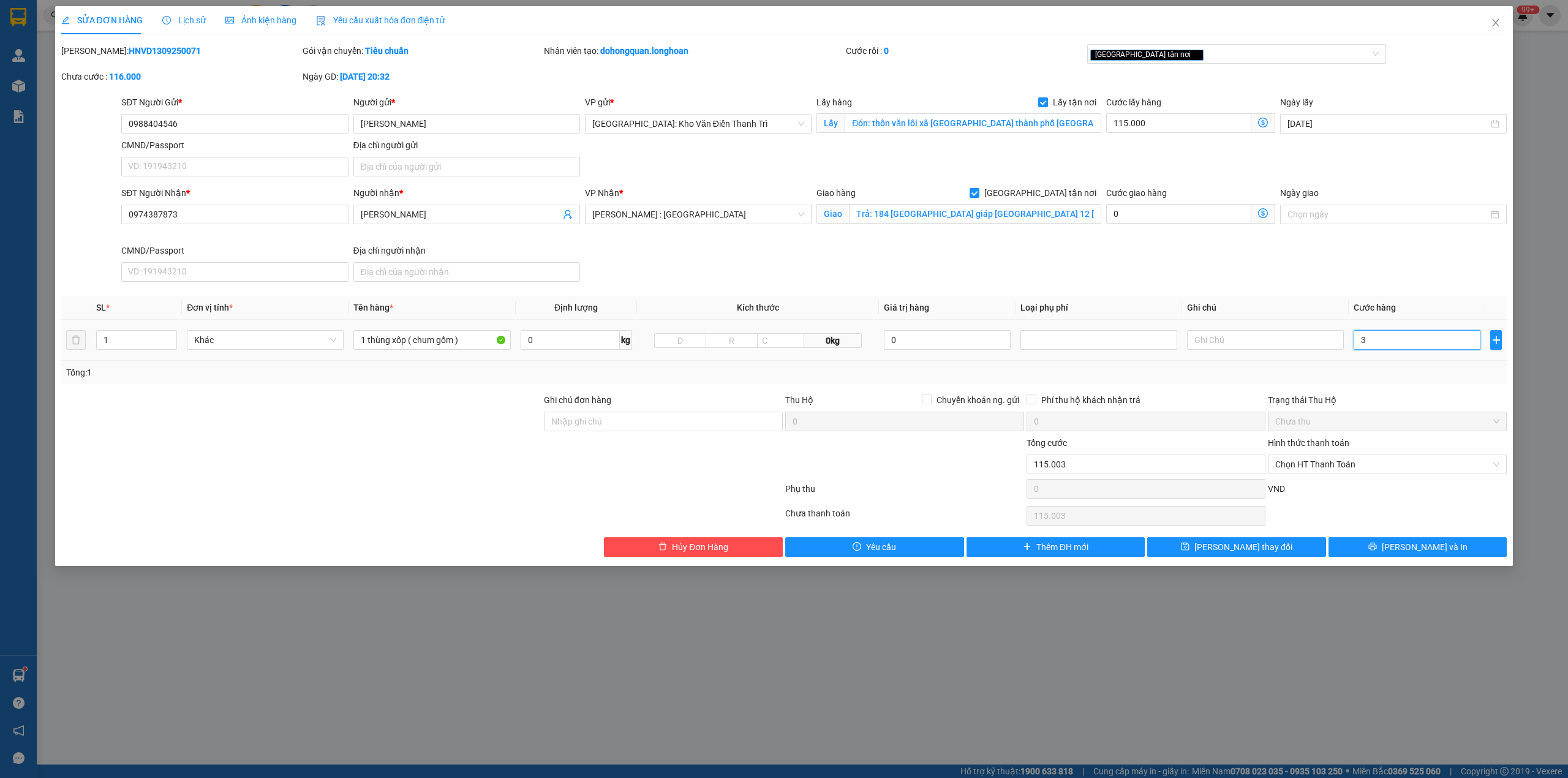
type input "33"
type input "115.330"
type input "330"
type input "118.300"
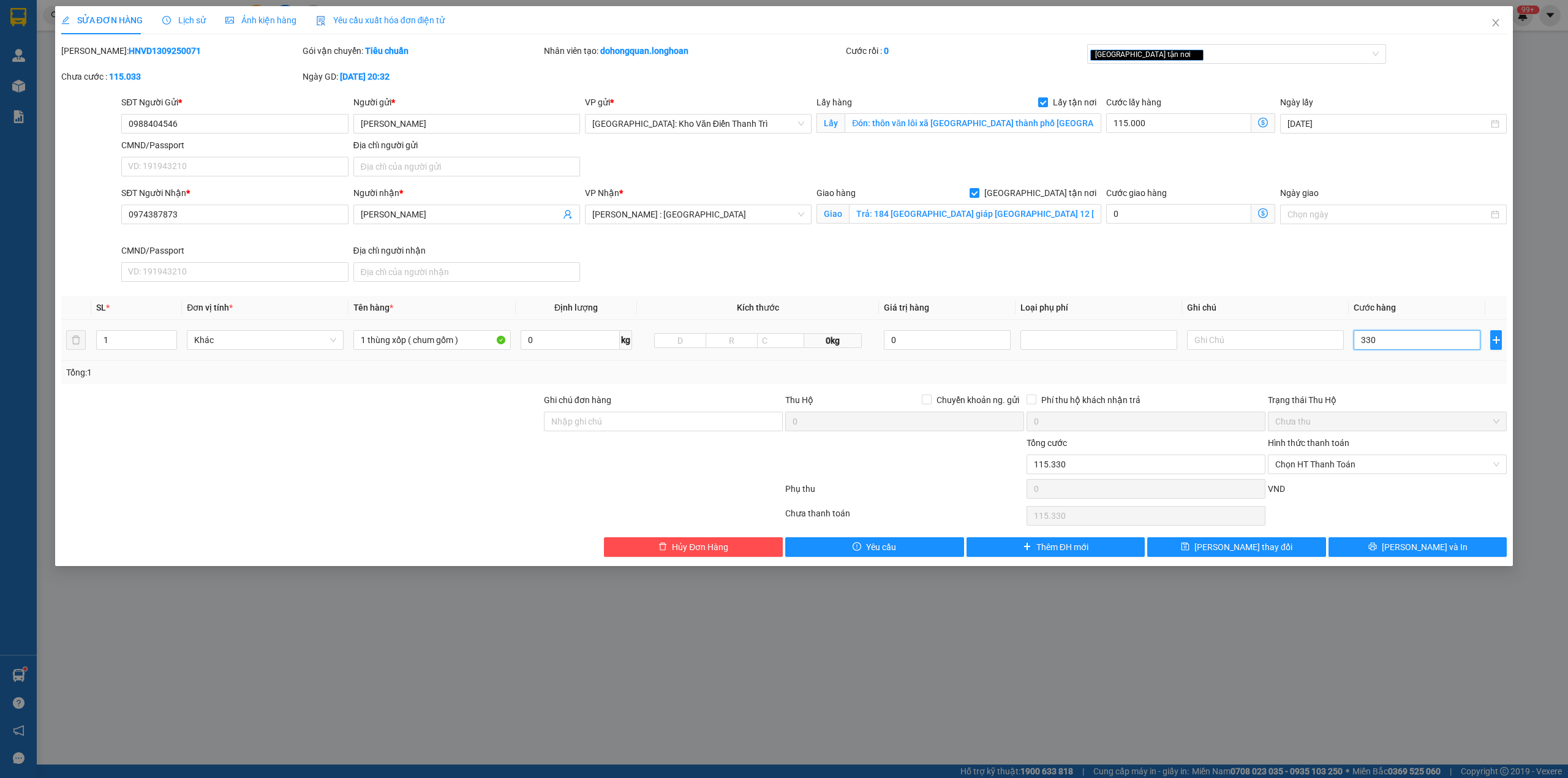
type input "118.300"
type input "3.300"
type input "148.000"
type input "33.000"
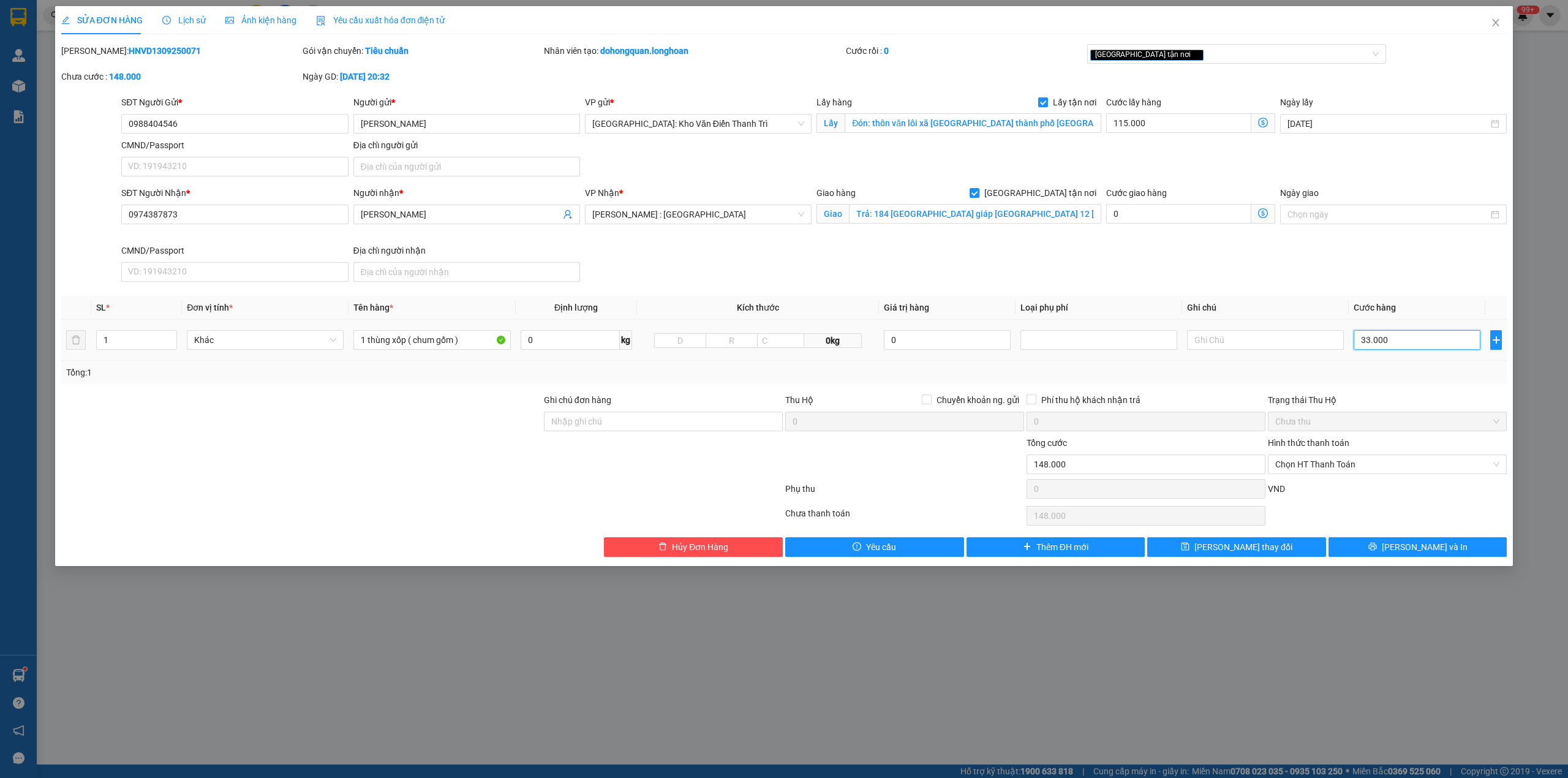
type input "445.000"
type input "330.000"
click at [677, 427] on input "Ghi chú đơn hàng" at bounding box center [663, 421] width 239 height 20
type input "HÀNG DỄ VỠ CHÚ Ý BỐC XẾP CẨN THẬN ( HƯ VỠ KHÔNG ĐỀN GIÁ TRỊ HÀNG )"
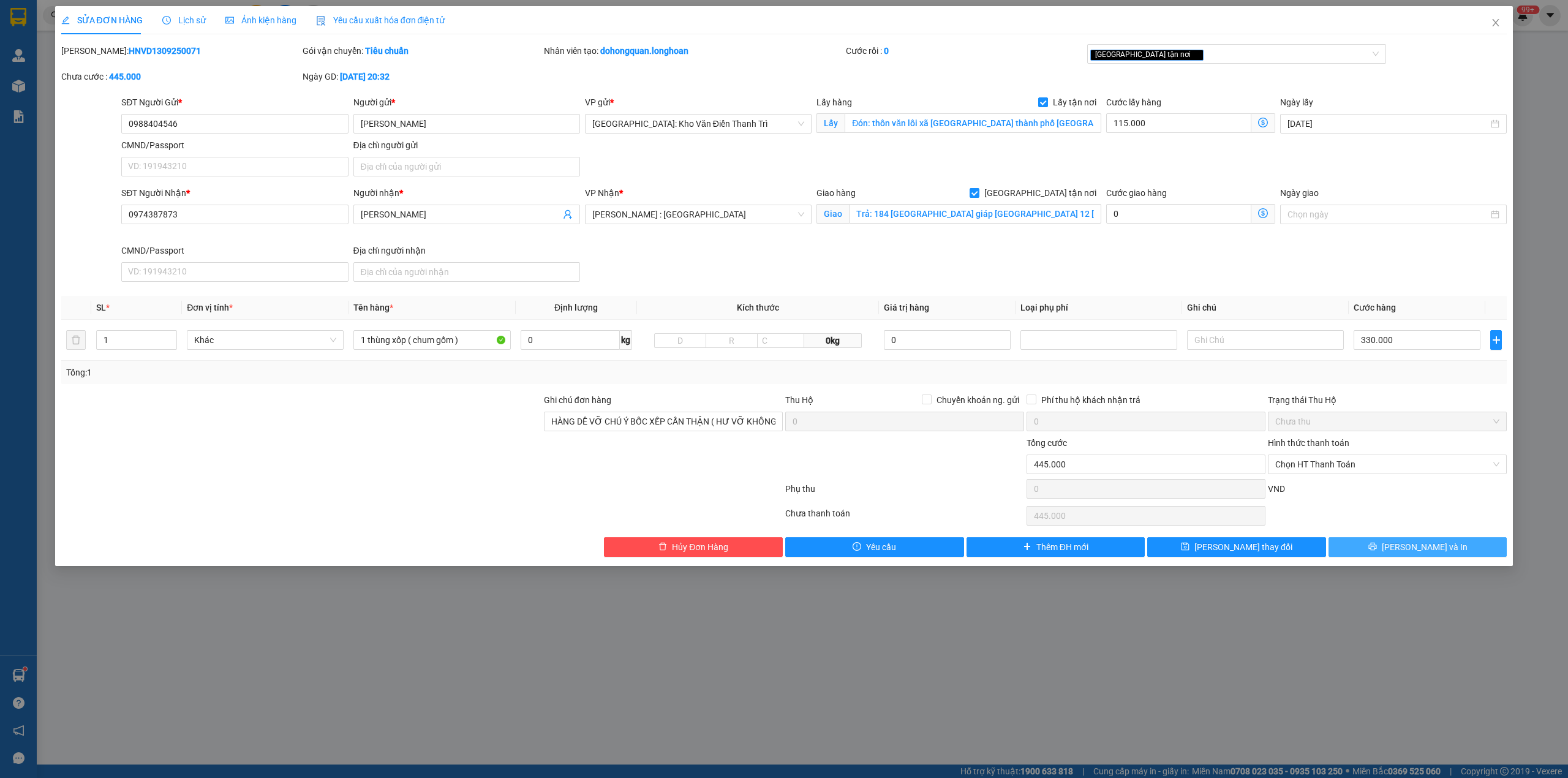
click at [1430, 553] on span "[PERSON_NAME] và In" at bounding box center [1425, 546] width 86 height 13
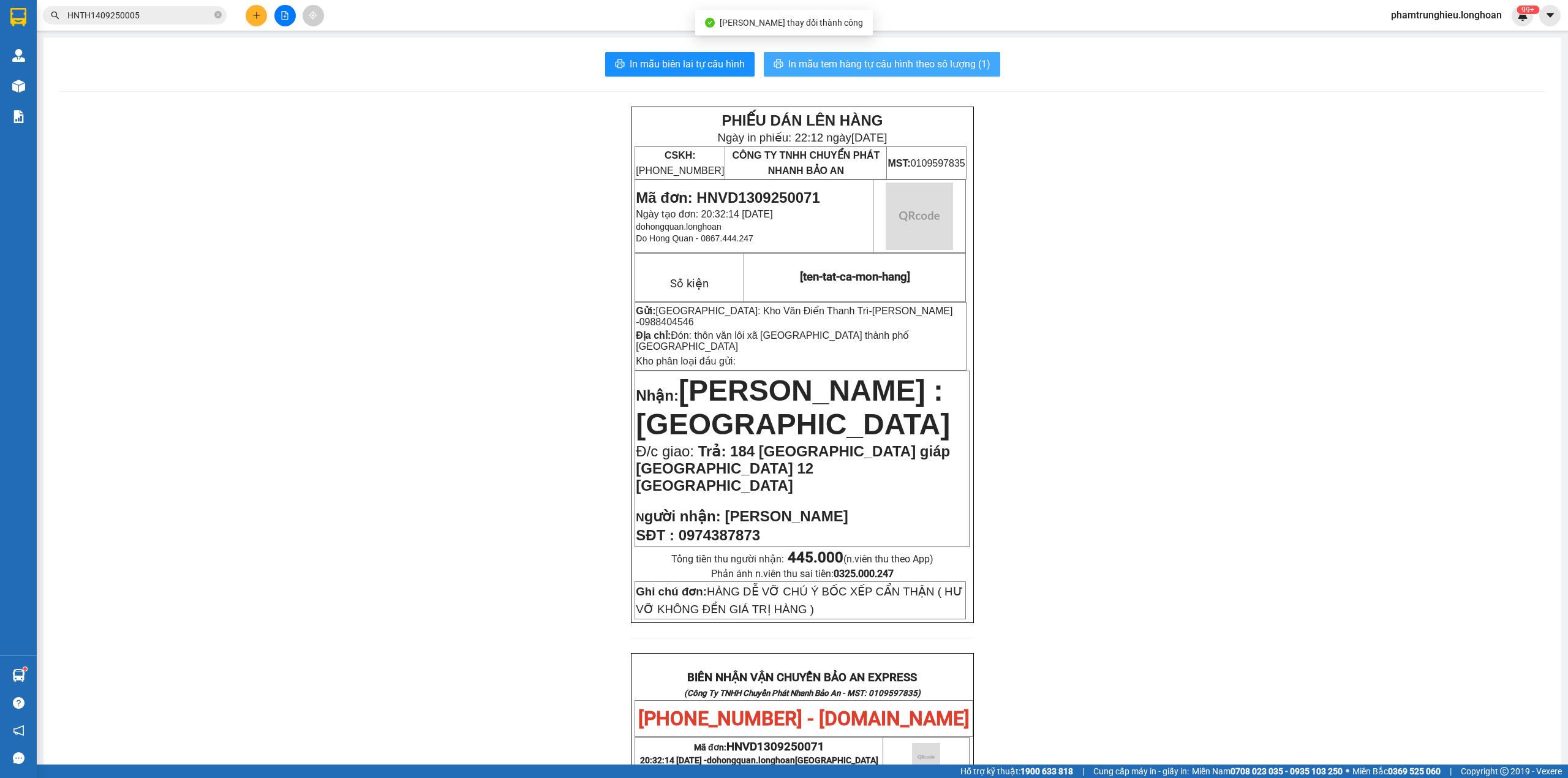
click at [870, 62] on span "In mẫu tem hàng tự cấu hình theo số lượng (1)" at bounding box center [889, 64] width 202 height 15
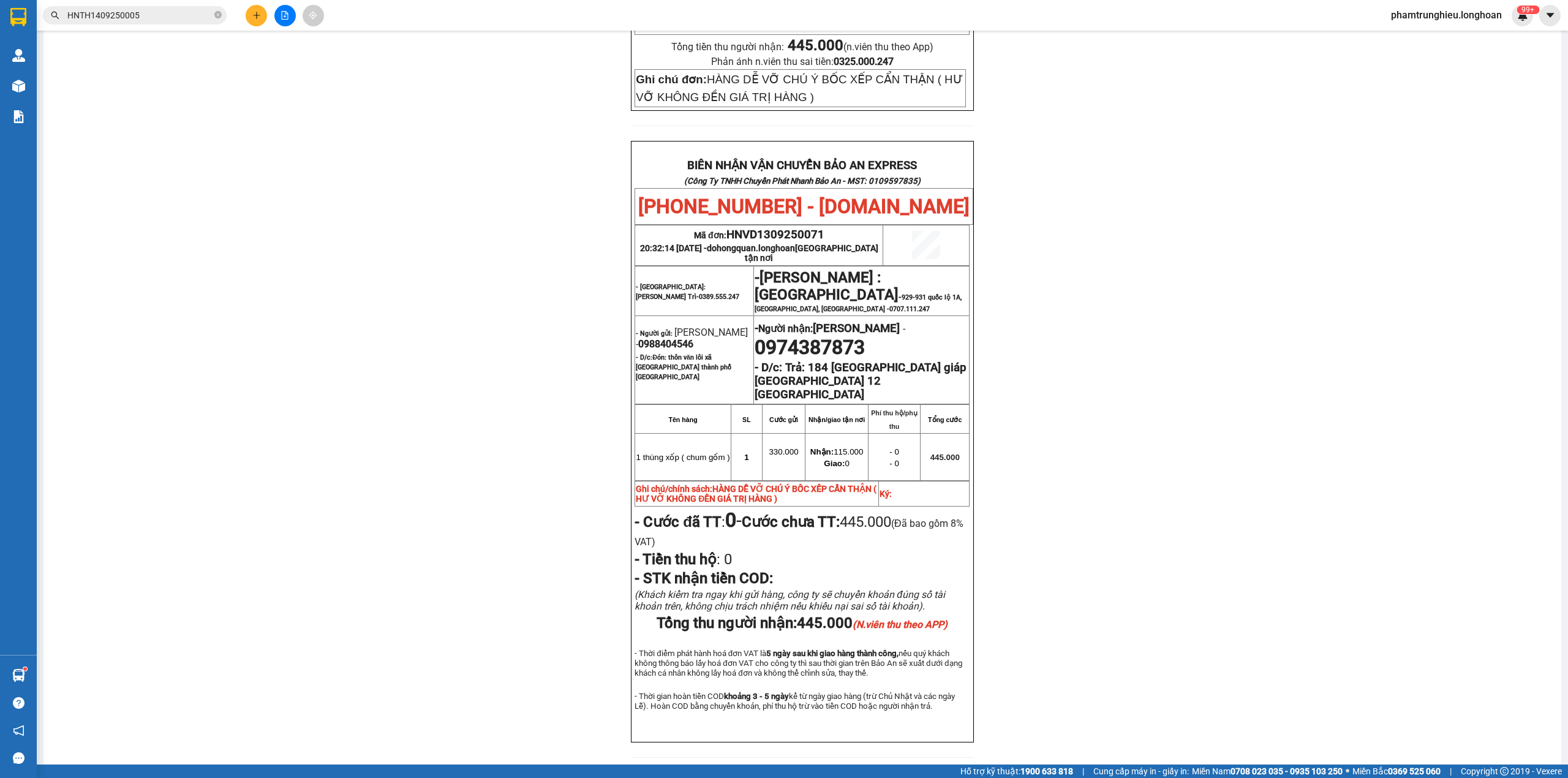
scroll to position [518, 0]
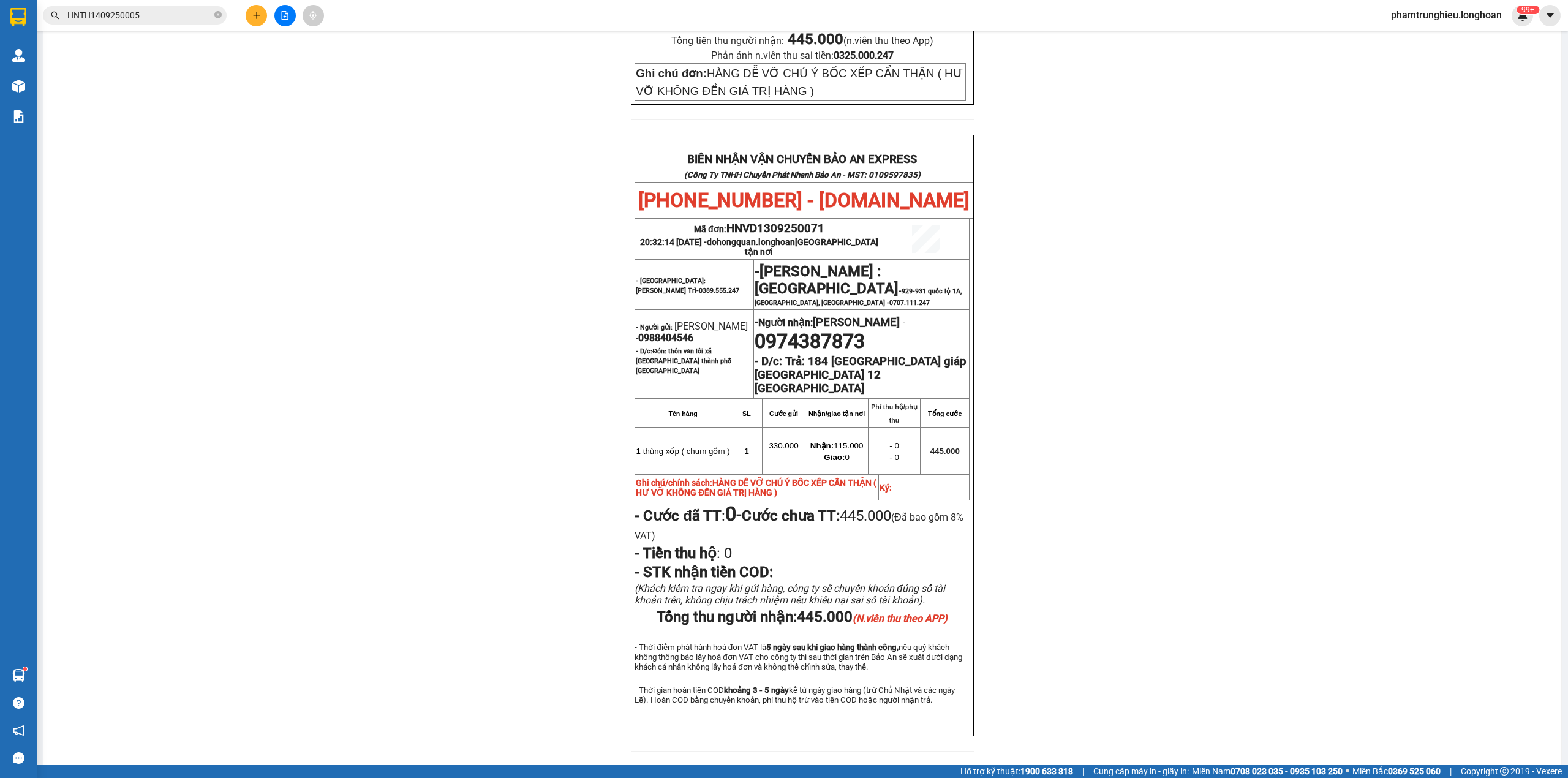
click at [664, 332] on span "0988404546" at bounding box center [666, 338] width 55 height 12
copy span "0988404546"
click at [1123, 365] on div "PHIẾU DÁN LÊN HÀNG Ngày in phiếu: 22:12 ngày 14-09-2025 CSKH: 1900.06.88.33 CÔN…" at bounding box center [803, 177] width 1488 height 1178
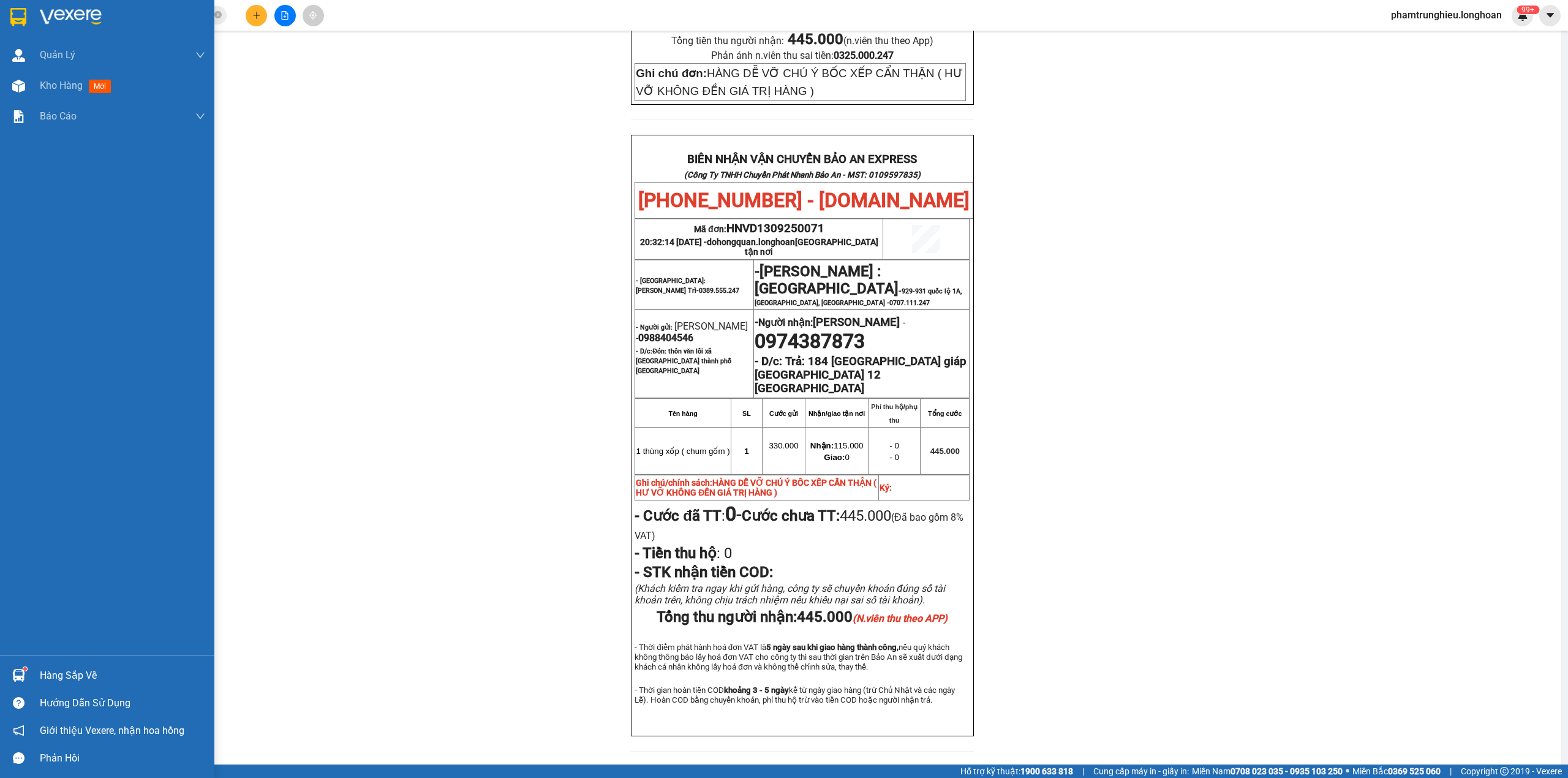
click at [13, 18] on img at bounding box center [18, 17] width 16 height 18
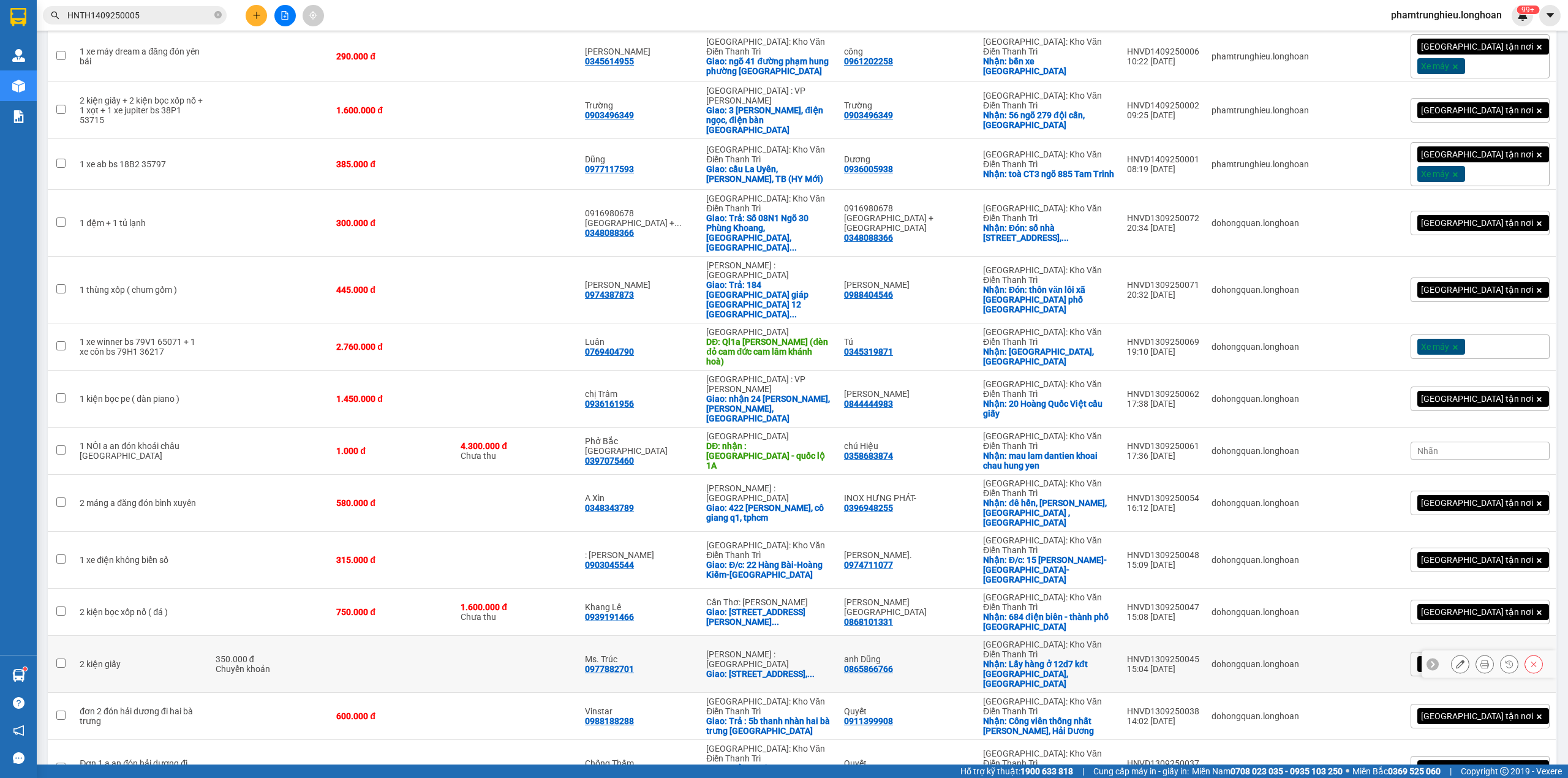
scroll to position [846, 0]
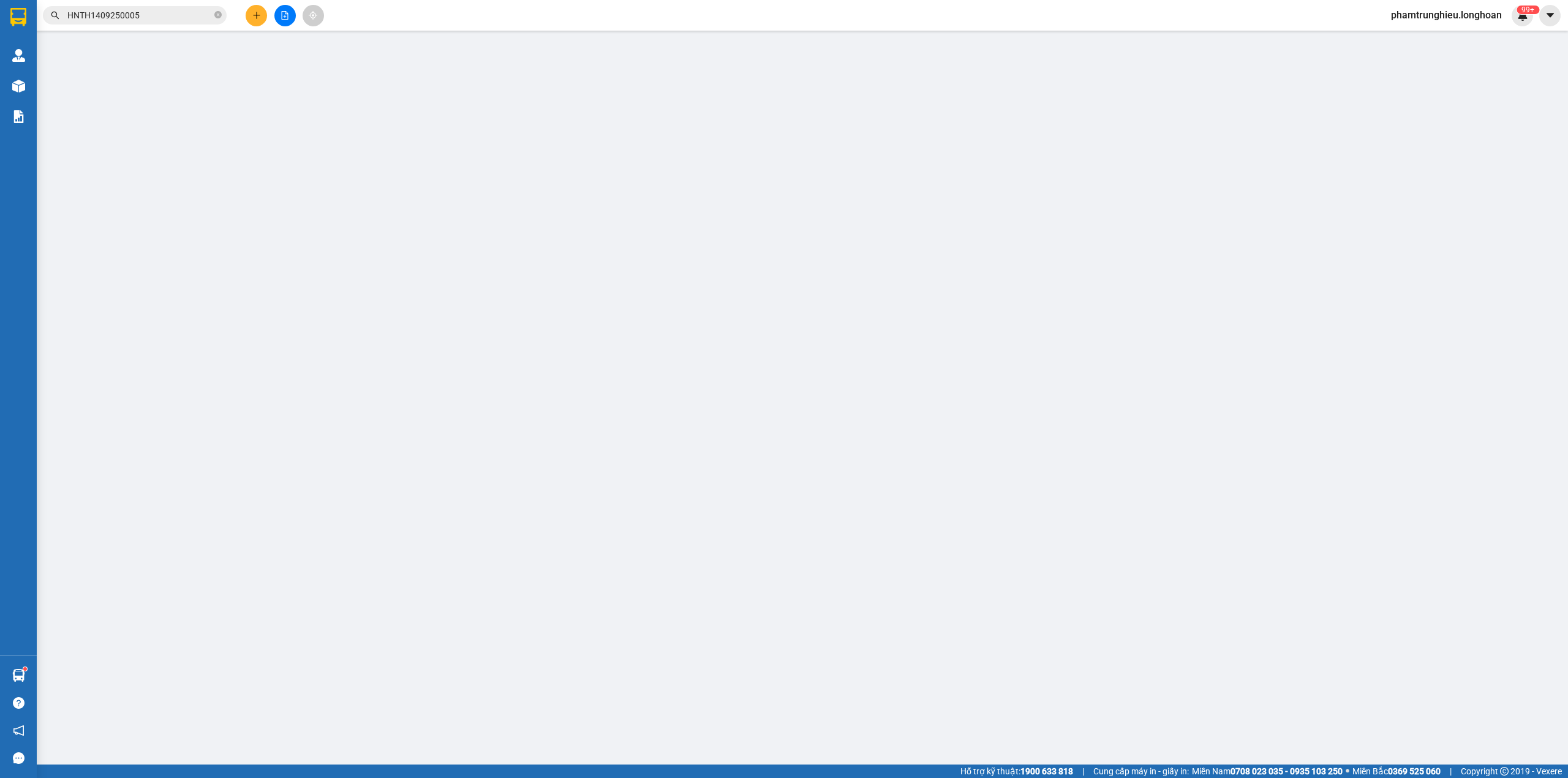
type input "0822720857"
type input "0989005321"
checkbox input "true"
type input "Giao xe: khu 6 phượng lâu- việt trì-phú thọ"
type input "0822720857"
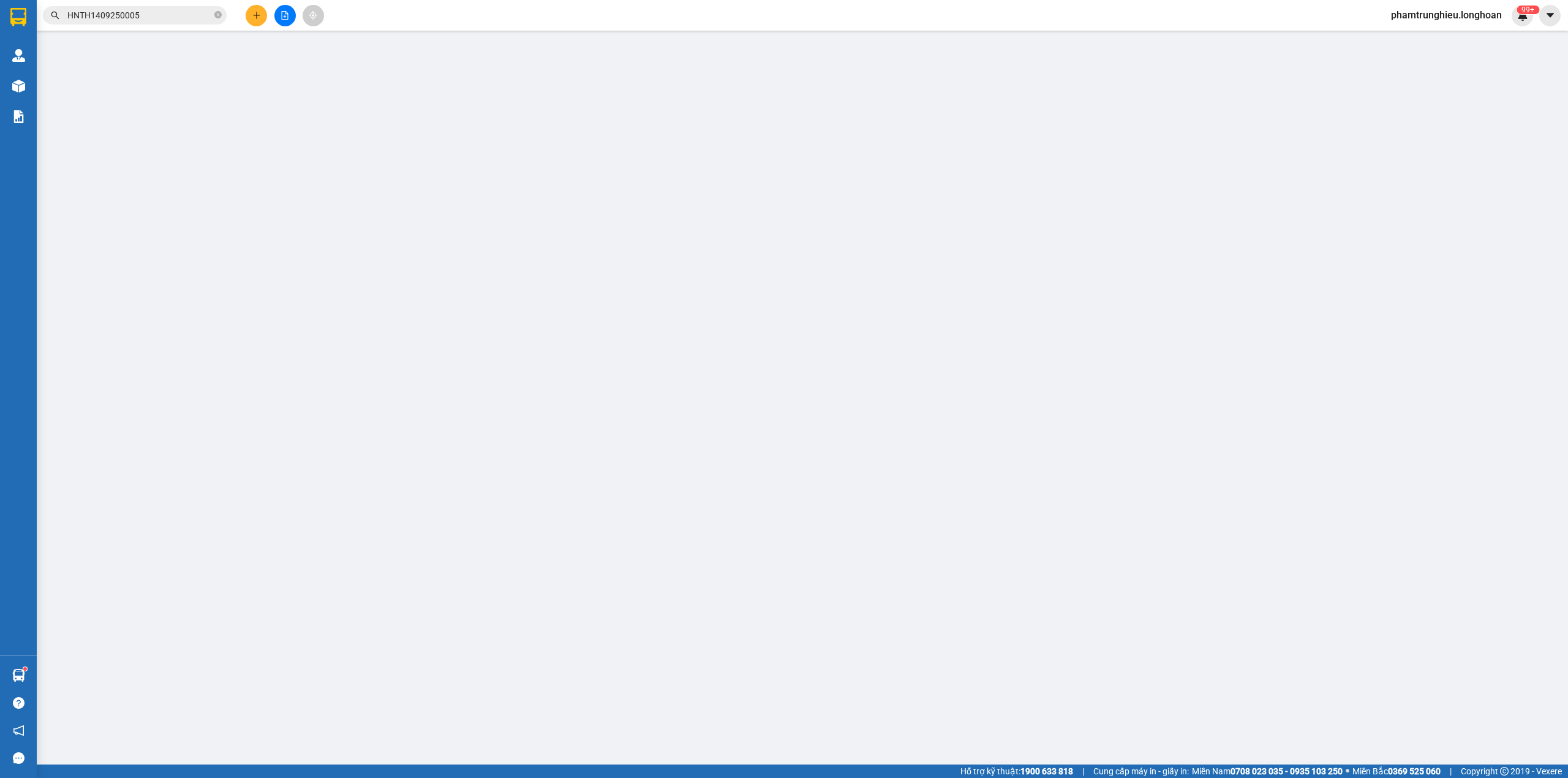
type input "[PERSON_NAME]"
checkbox input "true"
type input "Nhận xe: khu phố 4 phường vĩnh tân tp tân uyên tỉnh bình dương"
type input "3.460.000"
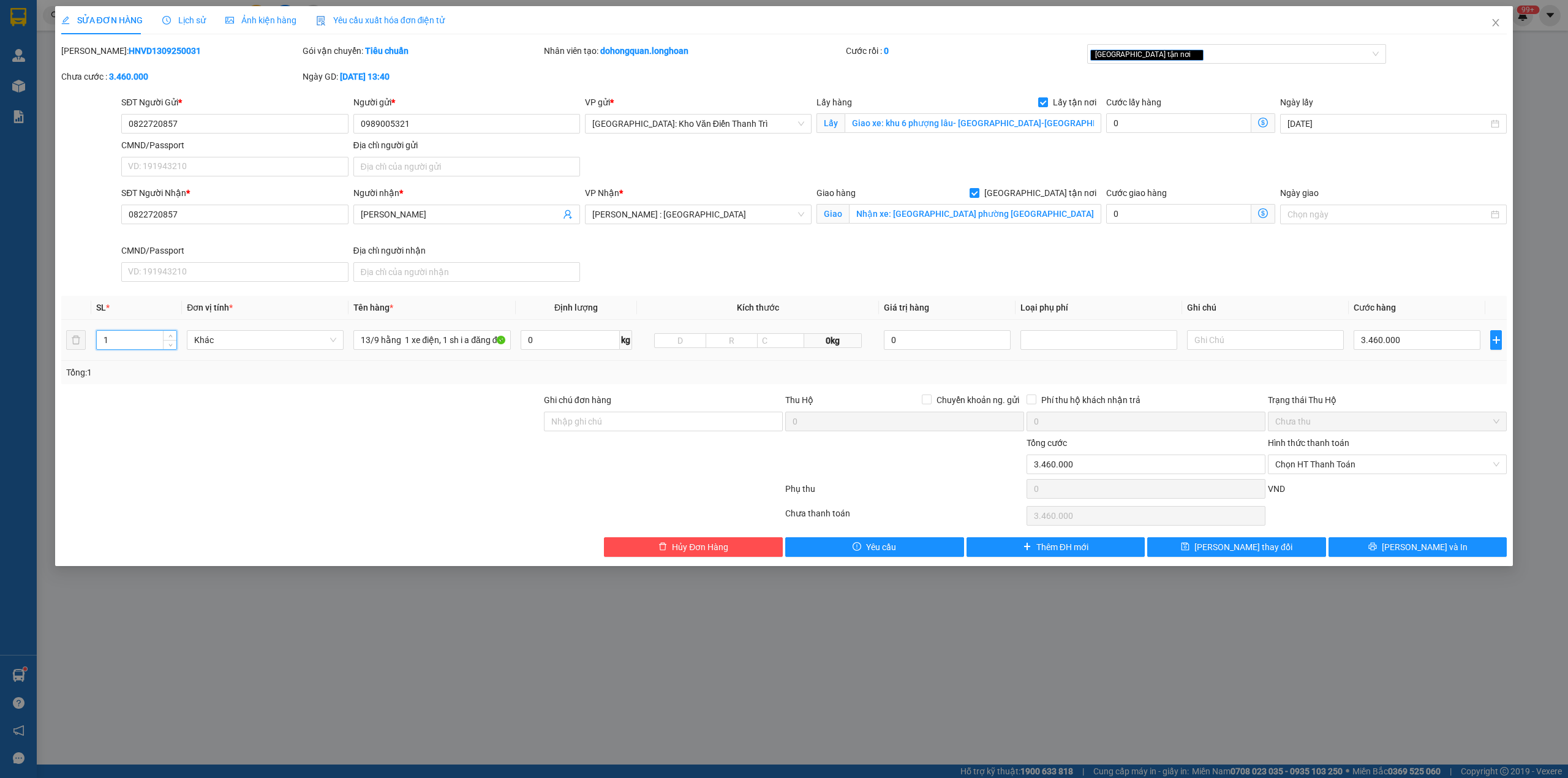
click at [135, 336] on input "1" at bounding box center [136, 339] width 80 height 18
type input "2"
click at [432, 348] on input "13/9 hằng 1 xe điện, 1 sh i a đăng đón việt trì" at bounding box center [432, 339] width 157 height 20
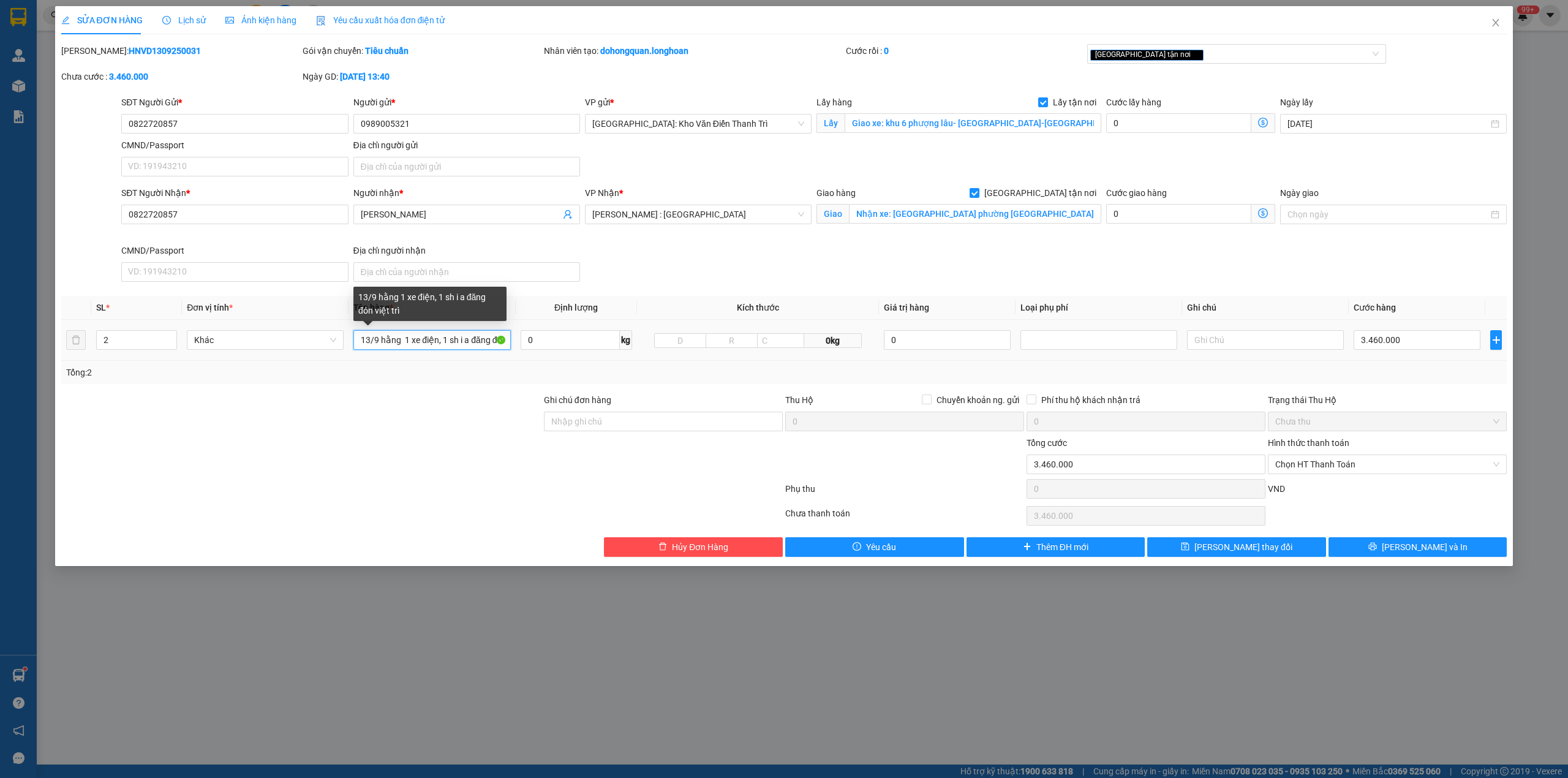
click at [432, 348] on input "13/9 hằng 1 xe điện, 1 sh i a đăng đón việt trì" at bounding box center [432, 339] width 157 height 20
type input "1 xe sh bs 19S1 32053 + 1 xe điện"
click at [377, 463] on div at bounding box center [301, 458] width 483 height 43
click at [628, 418] on input "Ghi chú đơn hàng" at bounding box center [663, 421] width 239 height 20
type input "xe máy ko chìa khóa, ko đăng ký xe"
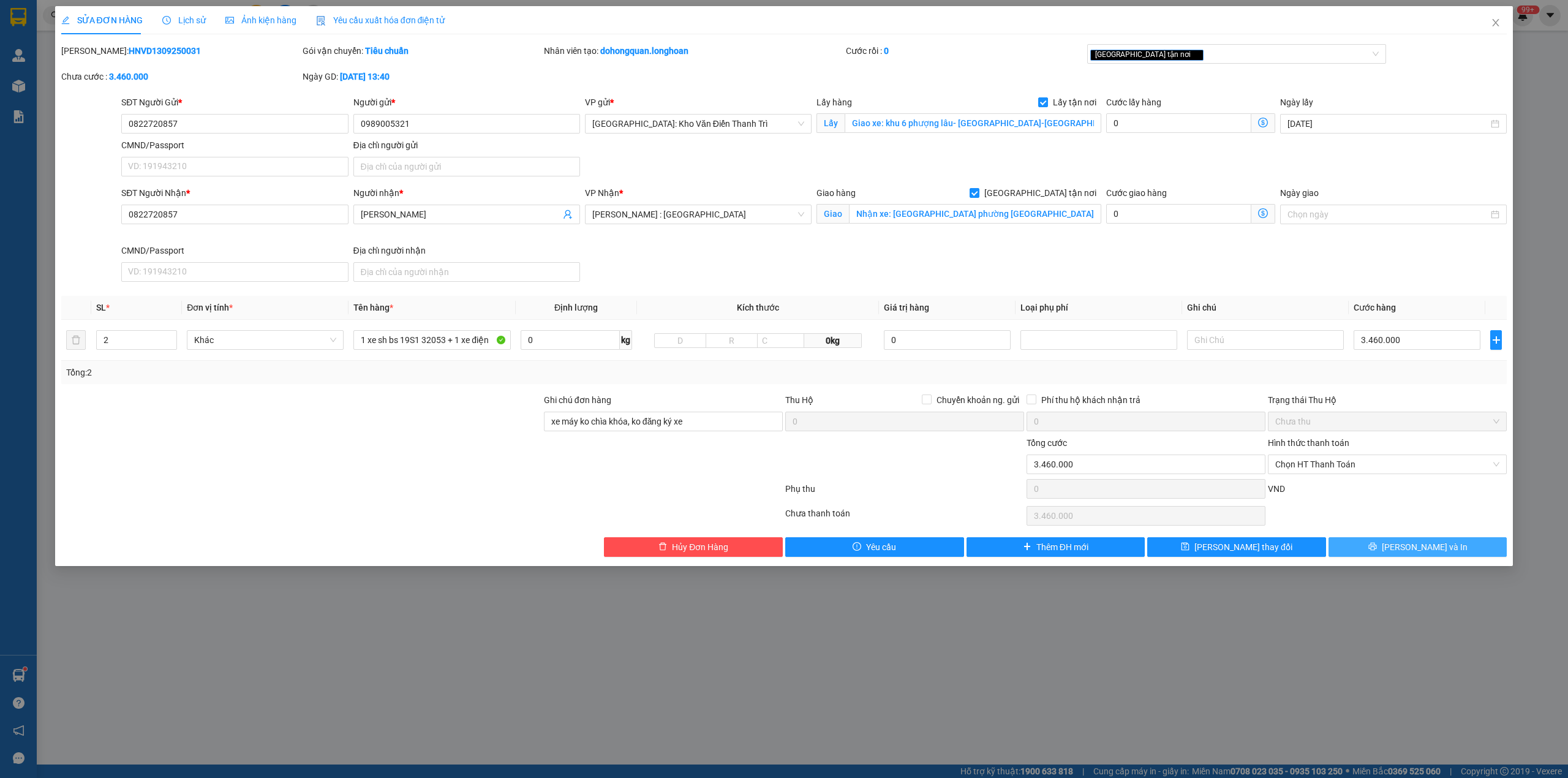
click at [1392, 550] on button "[PERSON_NAME] và In" at bounding box center [1418, 546] width 179 height 20
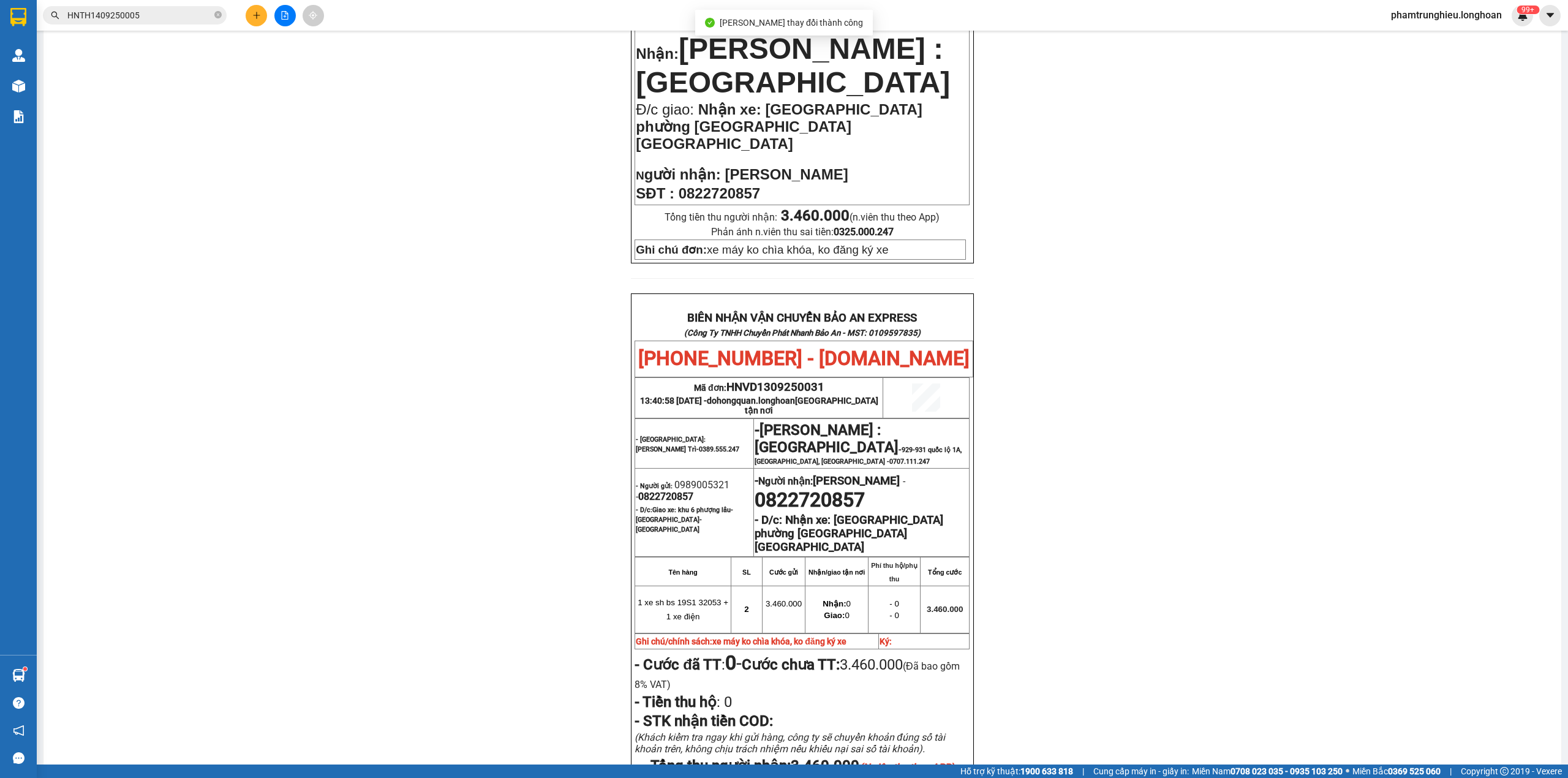
scroll to position [489, 0]
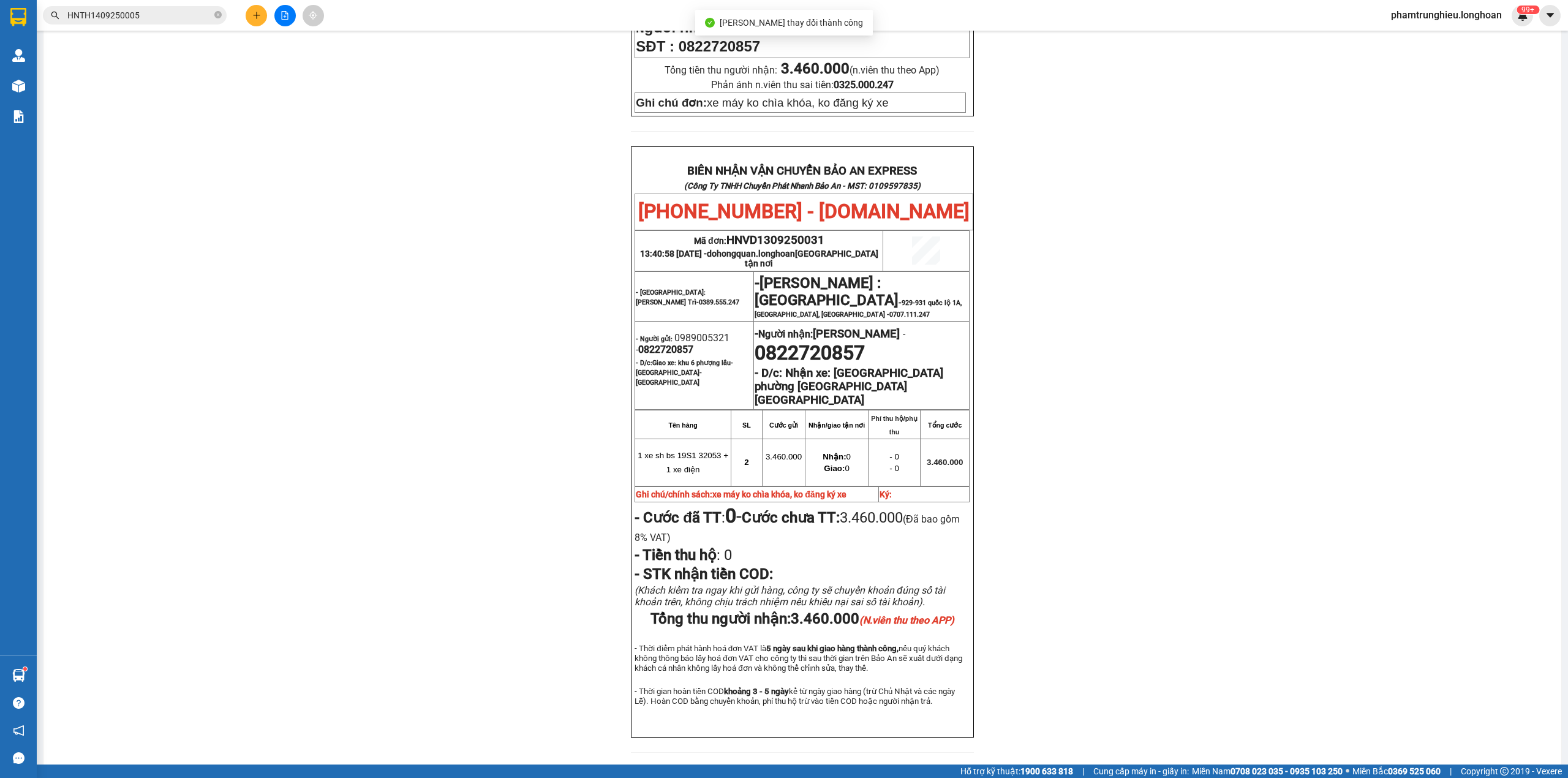
click at [664, 343] on span "0822720857" at bounding box center [666, 349] width 55 height 12
copy span "0822720857"
click at [1162, 427] on div "PHIẾU DÁN LÊN HÀNG Ngày in phiếu: 22:18 ngày 14-09-2025 CSKH: 1900.06.88.33 CÔN…" at bounding box center [803, 193] width 1488 height 1150
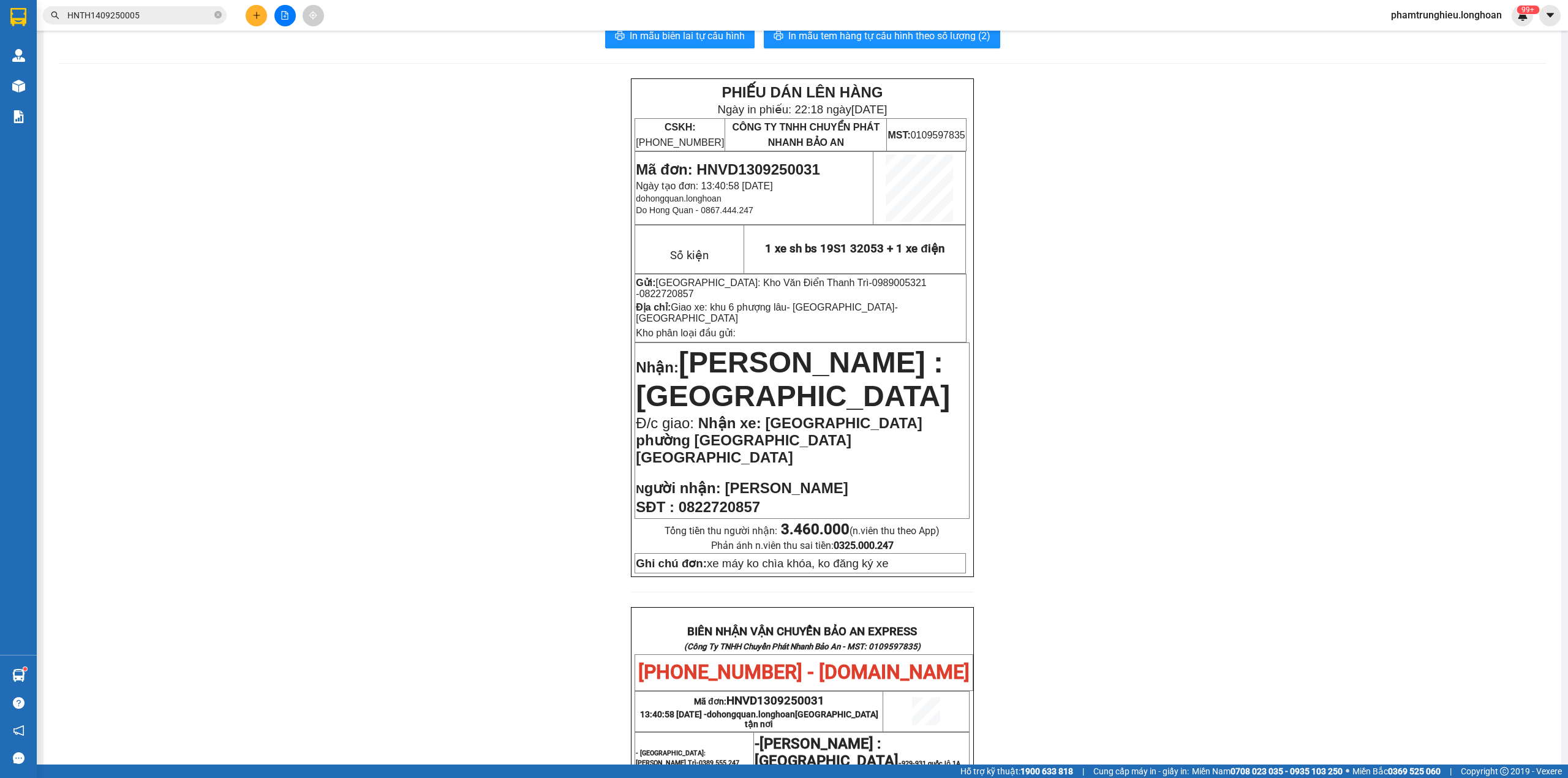
scroll to position [0, 0]
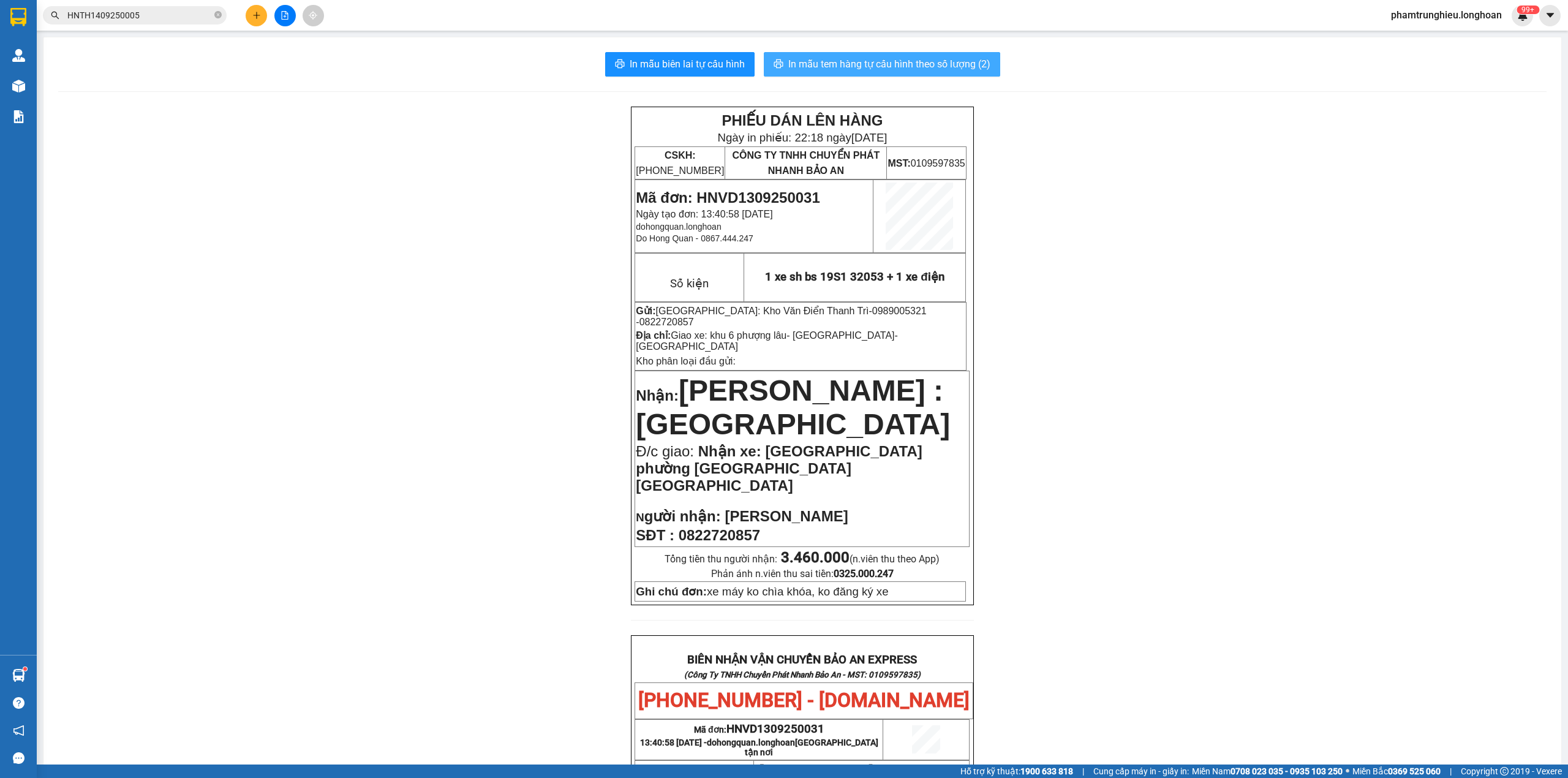
click at [888, 70] on span "In mẫu tem hàng tự cấu hình theo số lượng (2)" at bounding box center [889, 64] width 202 height 15
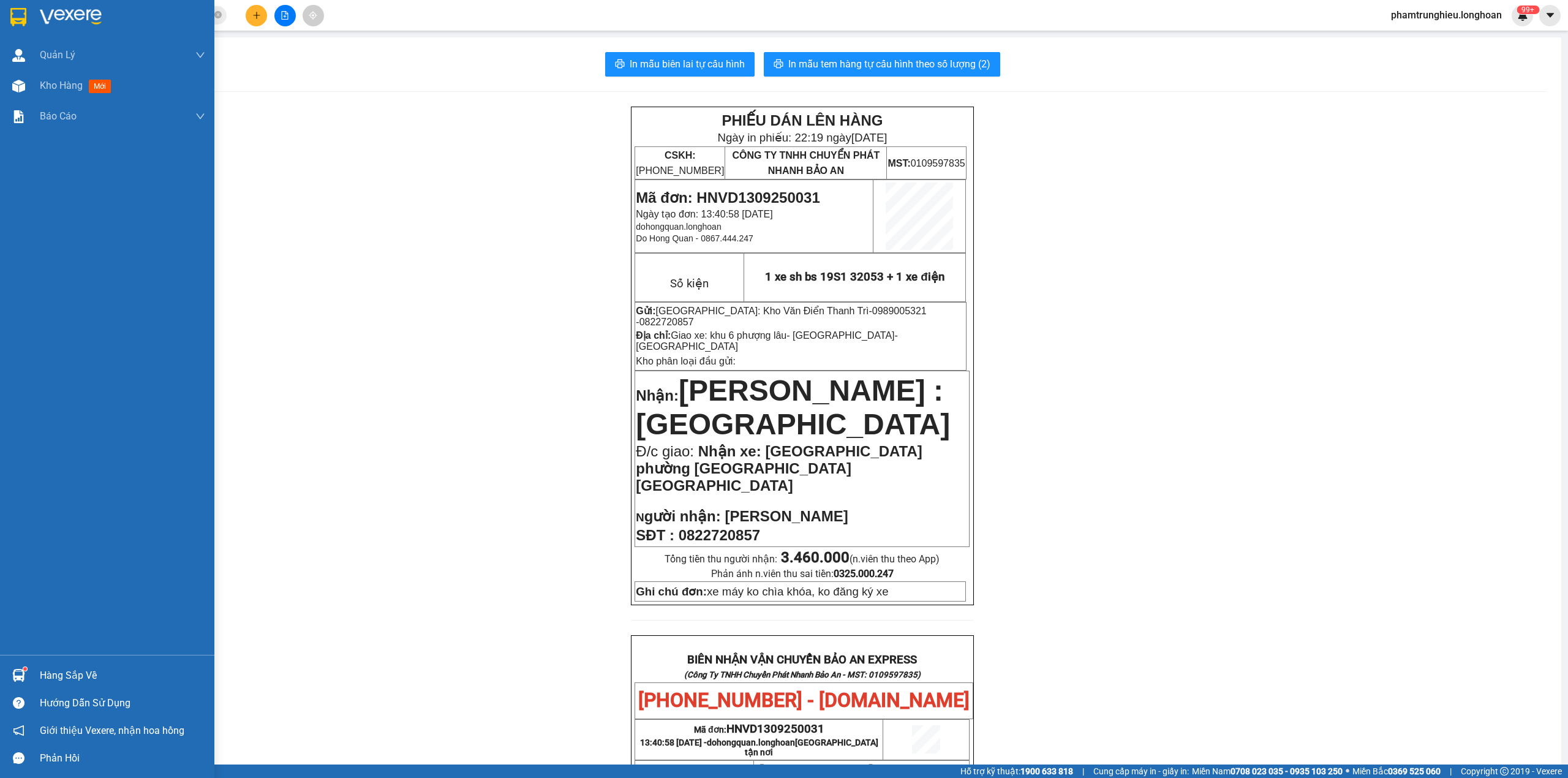
click at [18, 18] on img at bounding box center [18, 17] width 16 height 18
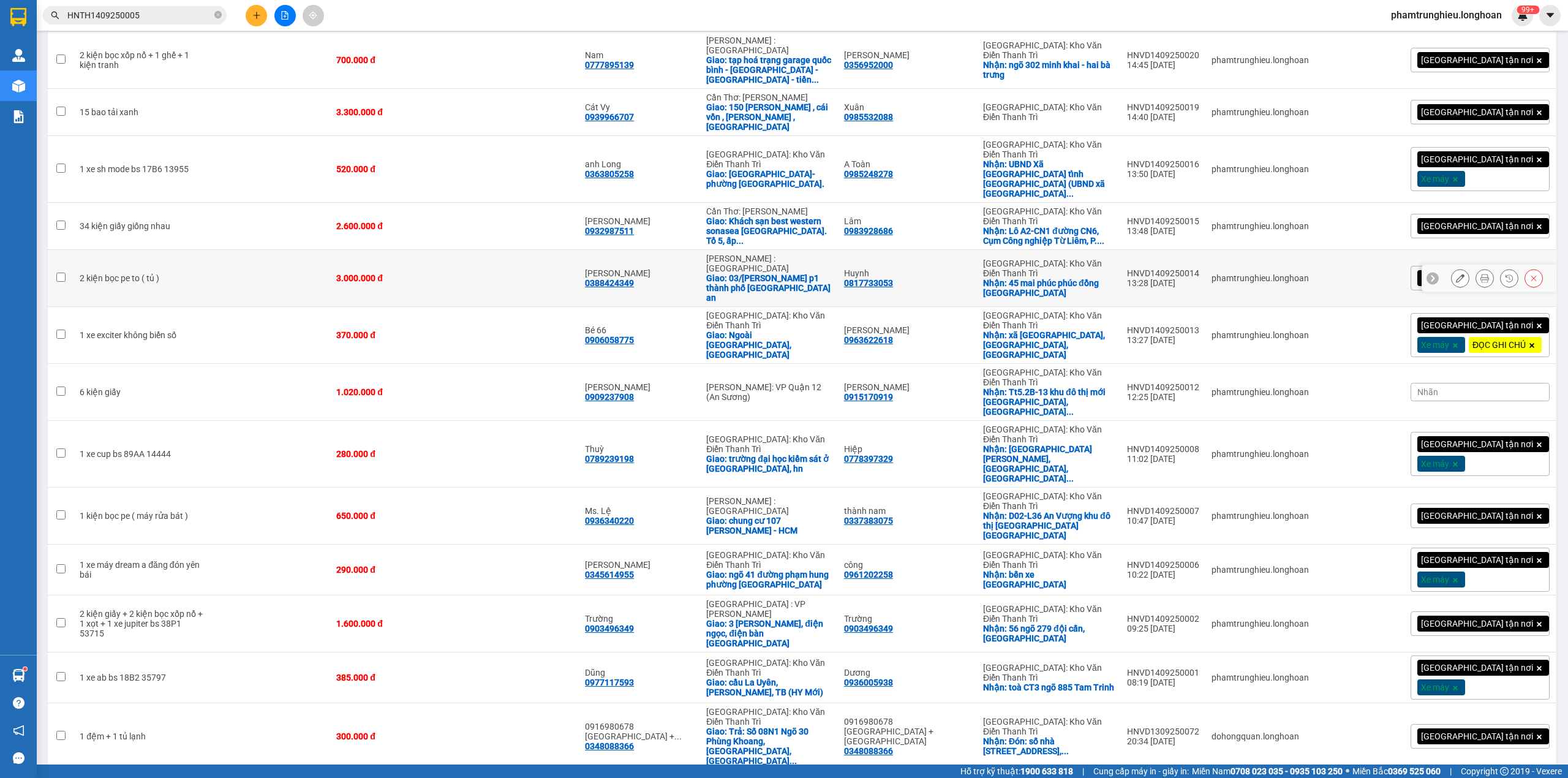
scroll to position [327, 0]
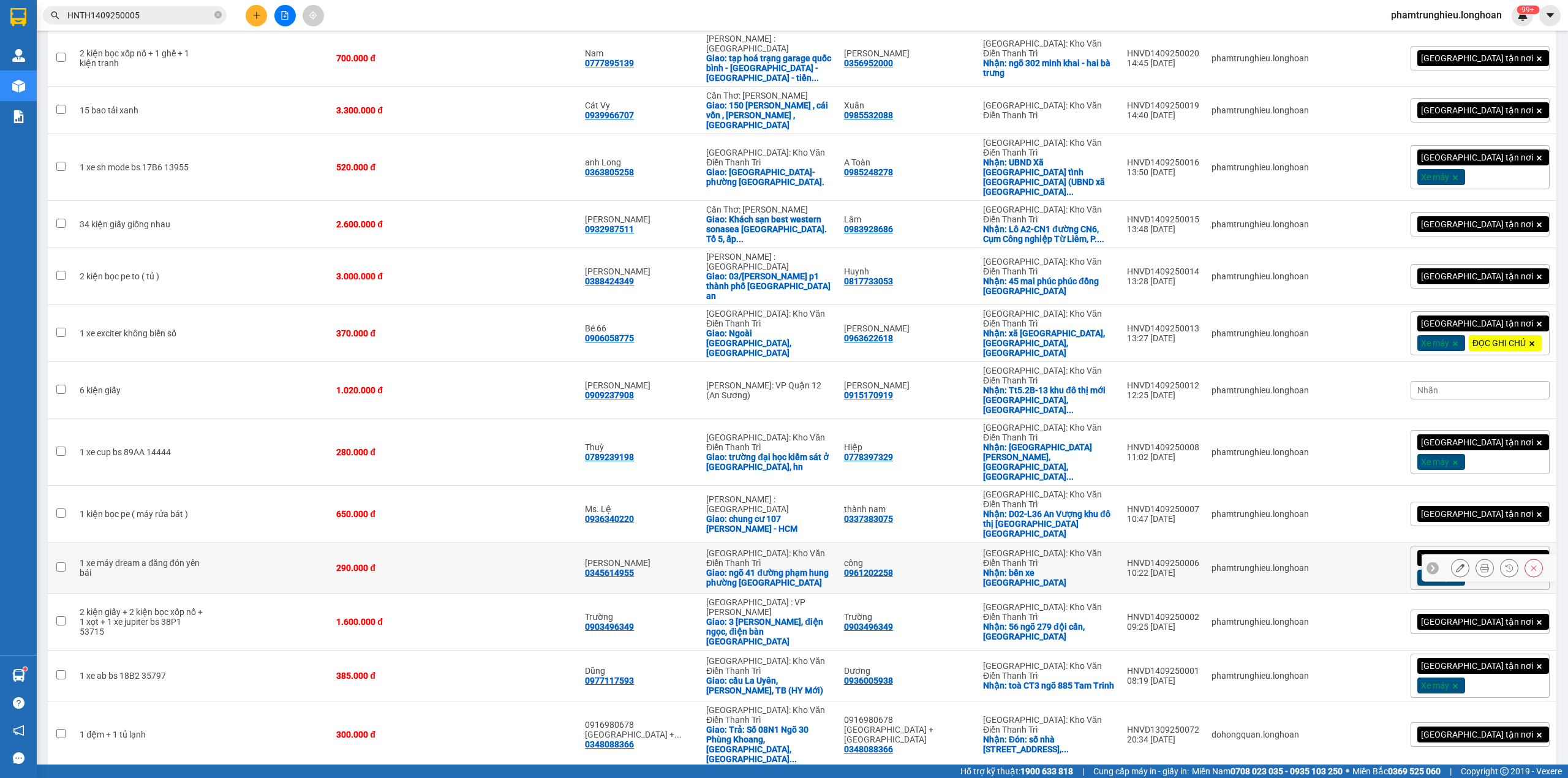
click at [1452, 558] on button at bounding box center [1461, 568] width 17 height 21
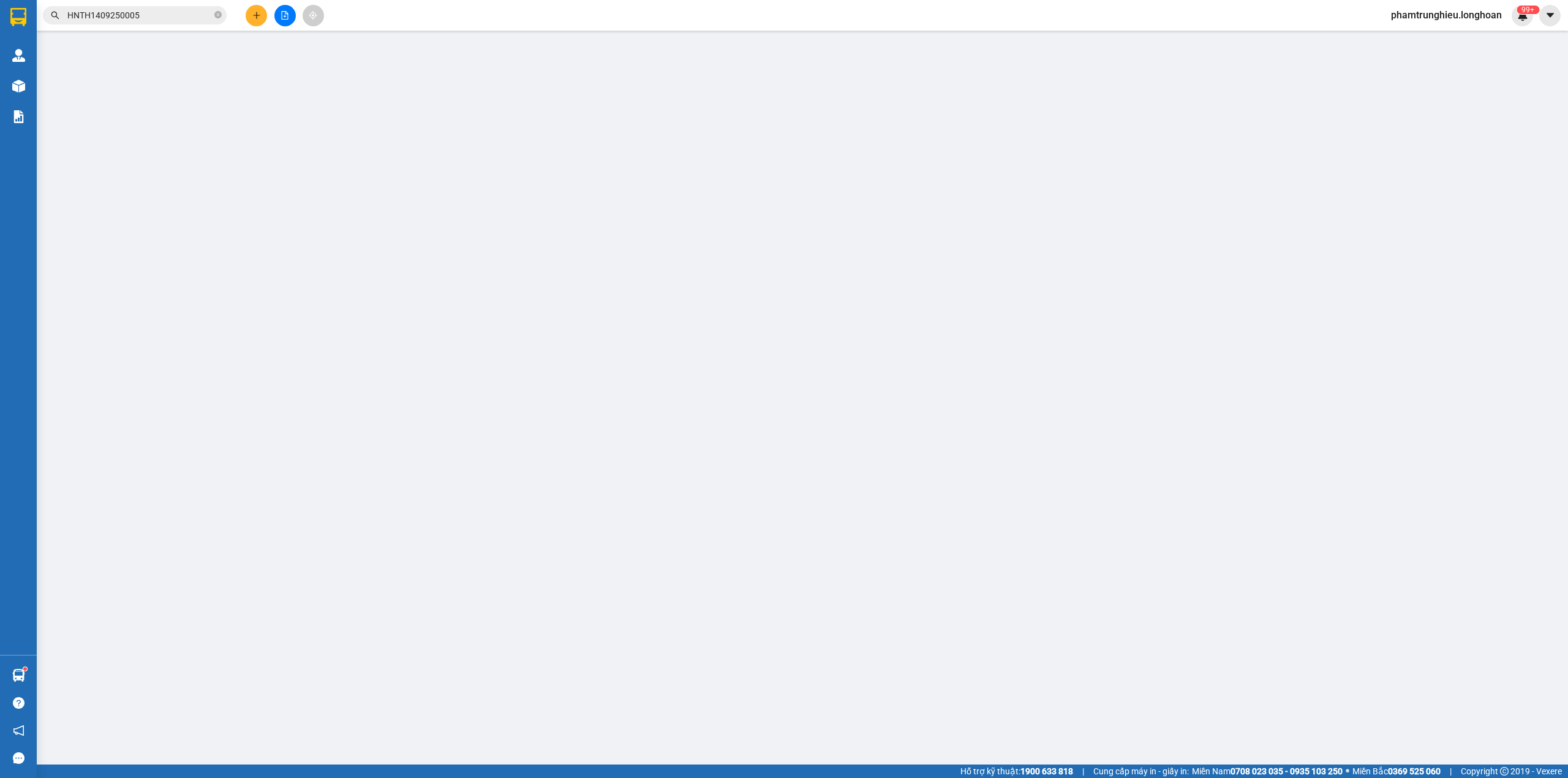
type input "0961202258"
type input "công"
checkbox input "true"
type input "bến xe [GEOGRAPHIC_DATA]"
type input "0345614955"
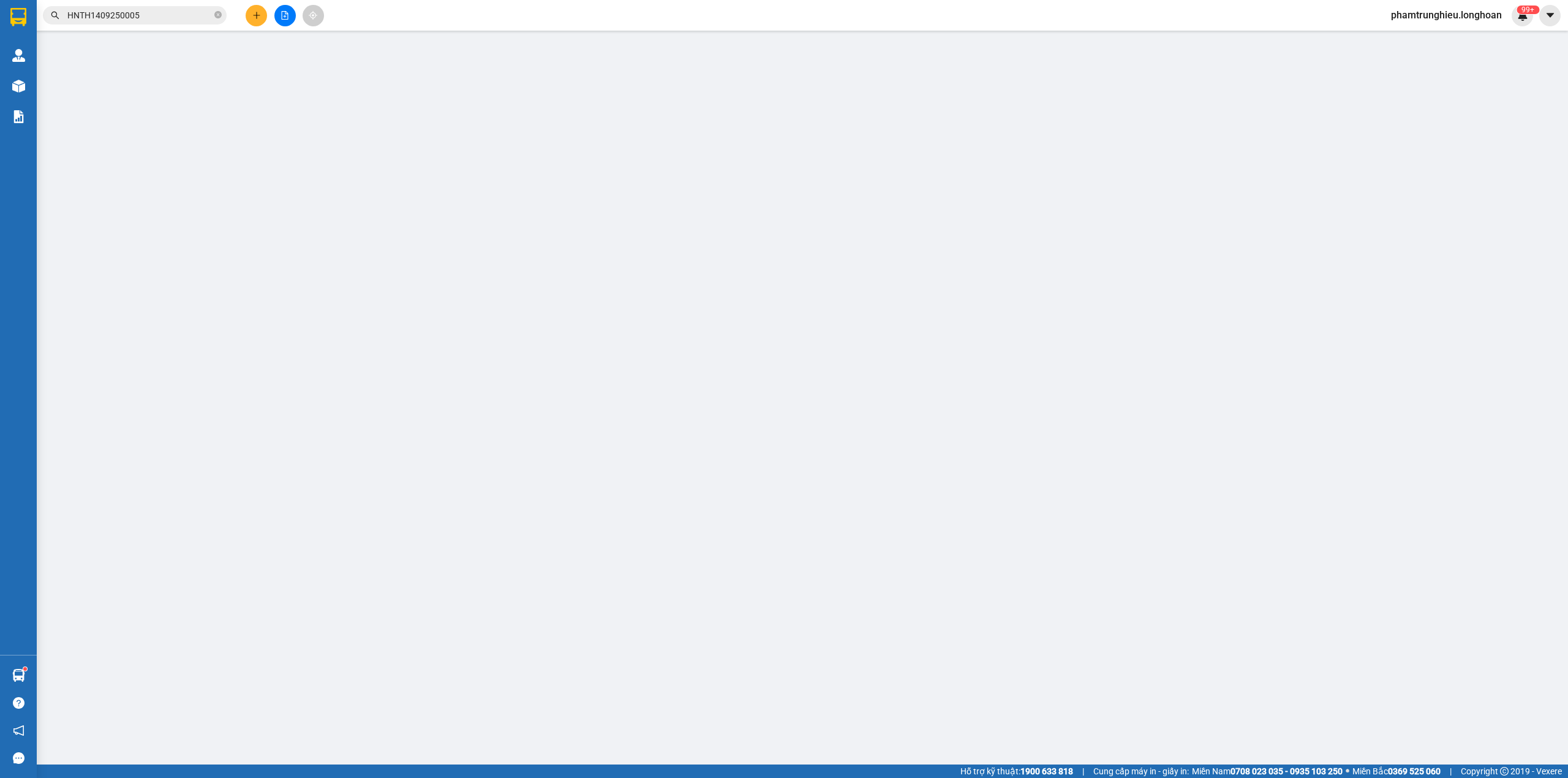
type input "[PERSON_NAME]"
checkbox input "true"
type input "ngõ 41 đường [PERSON_NAME] phường [GEOGRAPHIC_DATA]"
type input "290.000"
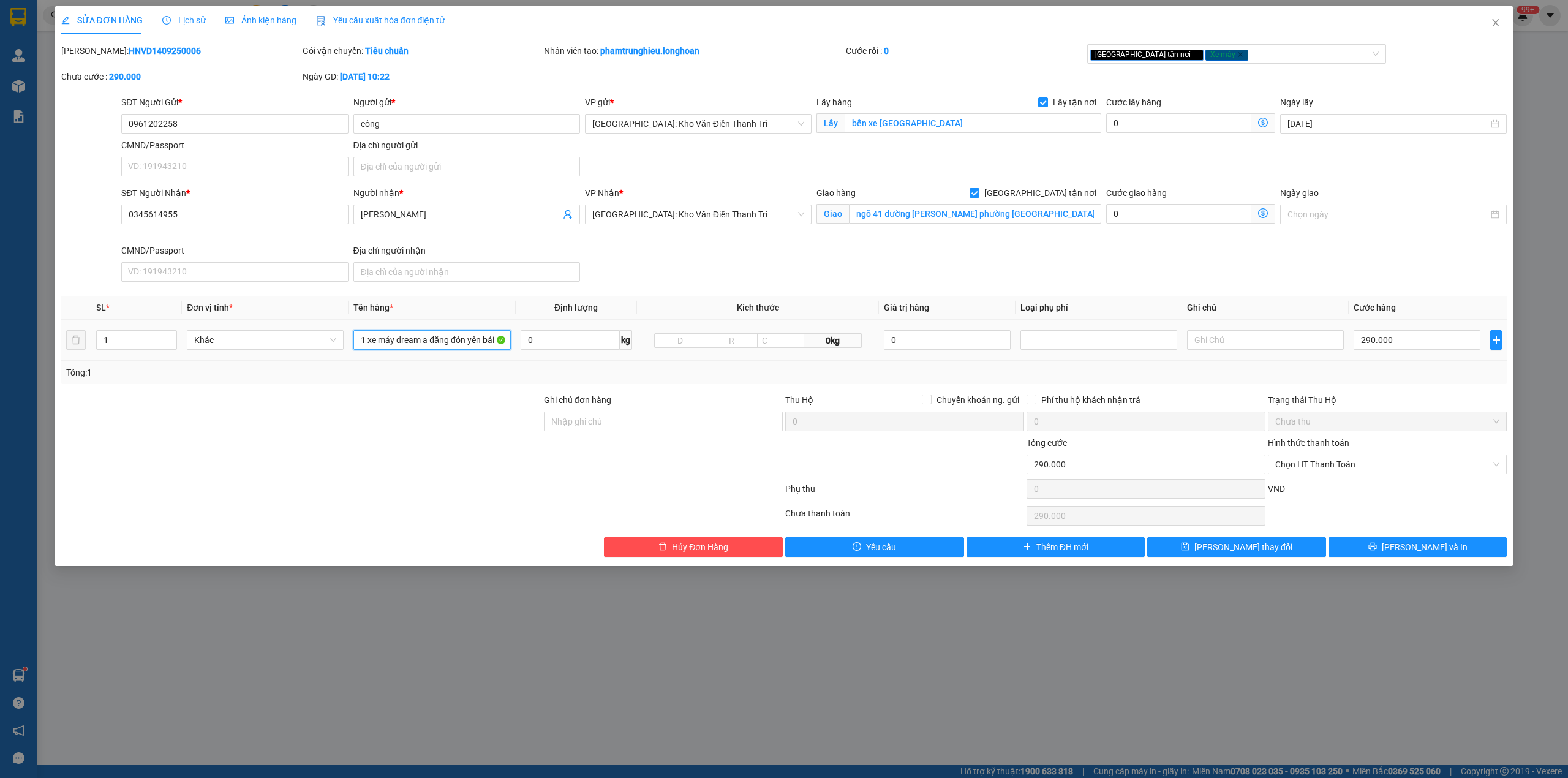
click at [408, 348] on input "1 xe máy dream a đăng đón yên bái" at bounding box center [432, 339] width 157 height 20
type input "1 xe dream bs 30H7 7268"
click at [665, 426] on input "Ghi chú đơn hàng" at bounding box center [663, 421] width 239 height 20
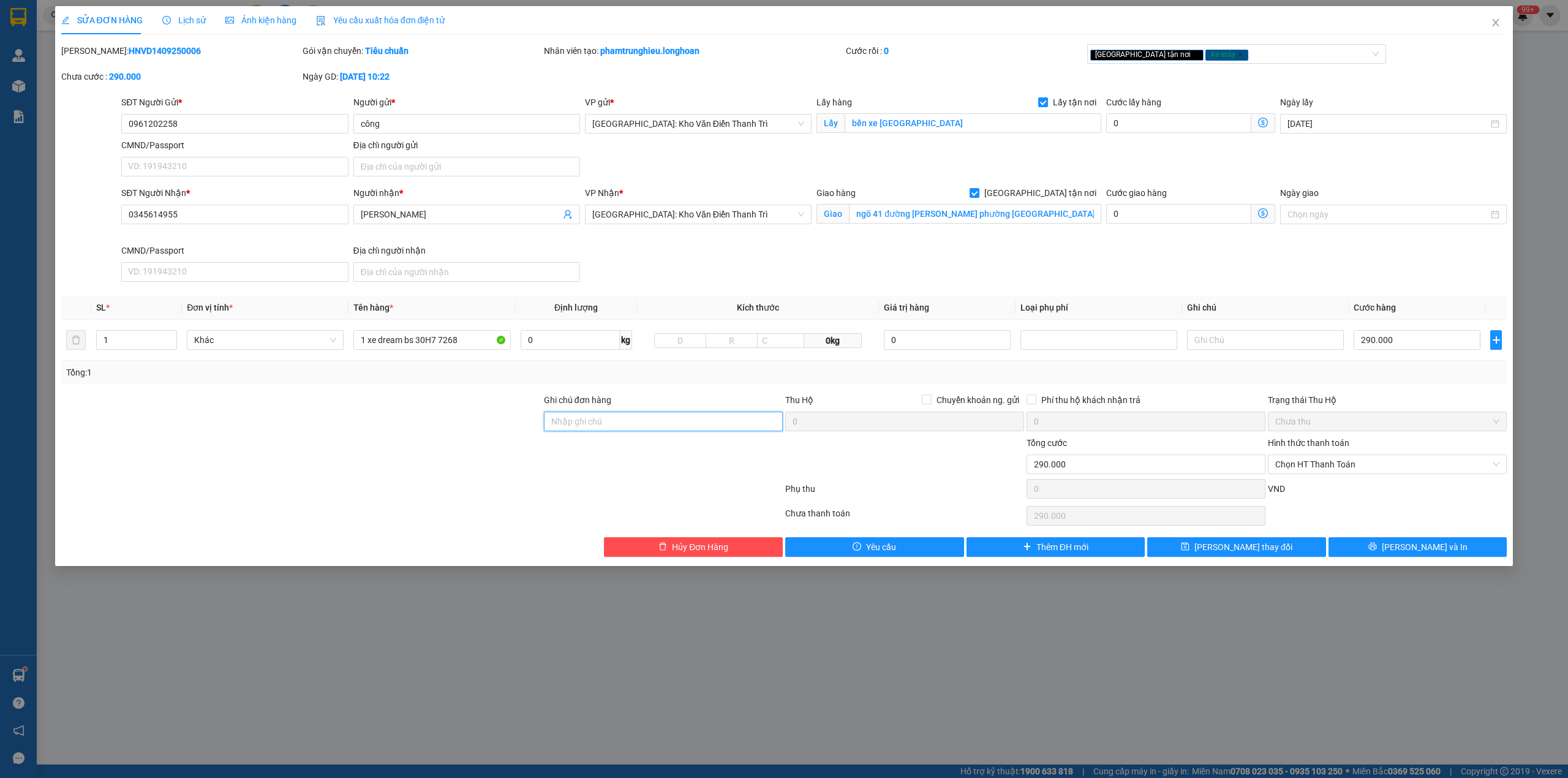
type input "chìa khóa quấn tay lái ( không giấy tờ )"
click at [370, 495] on div at bounding box center [421, 491] width 724 height 24
click at [1362, 550] on button "[PERSON_NAME] và In" at bounding box center [1418, 546] width 179 height 20
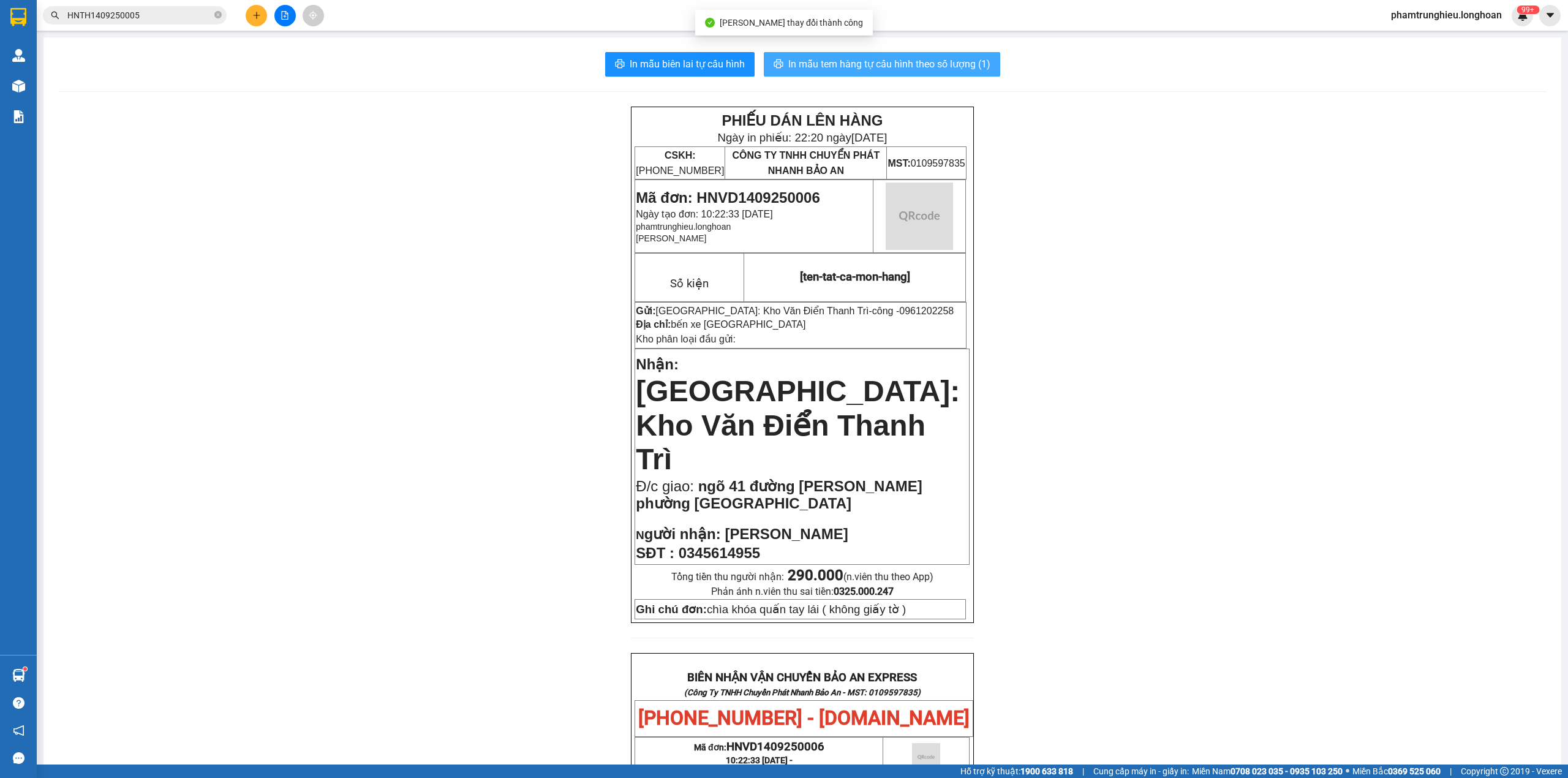
click at [937, 59] on span "In mẫu tem hàng tự cấu hình theo số lượng (1)" at bounding box center [889, 64] width 202 height 15
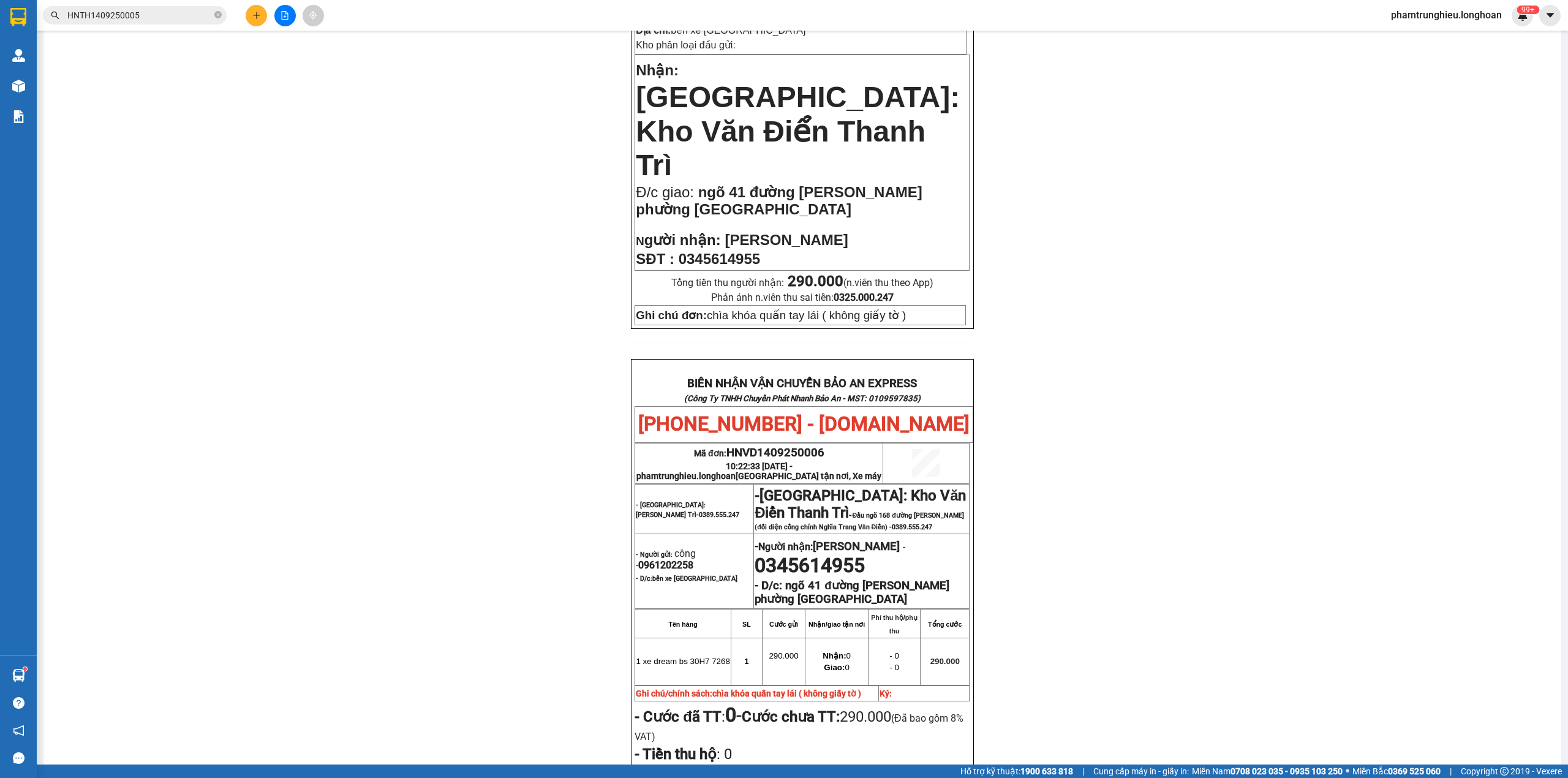
scroll to position [408, 0]
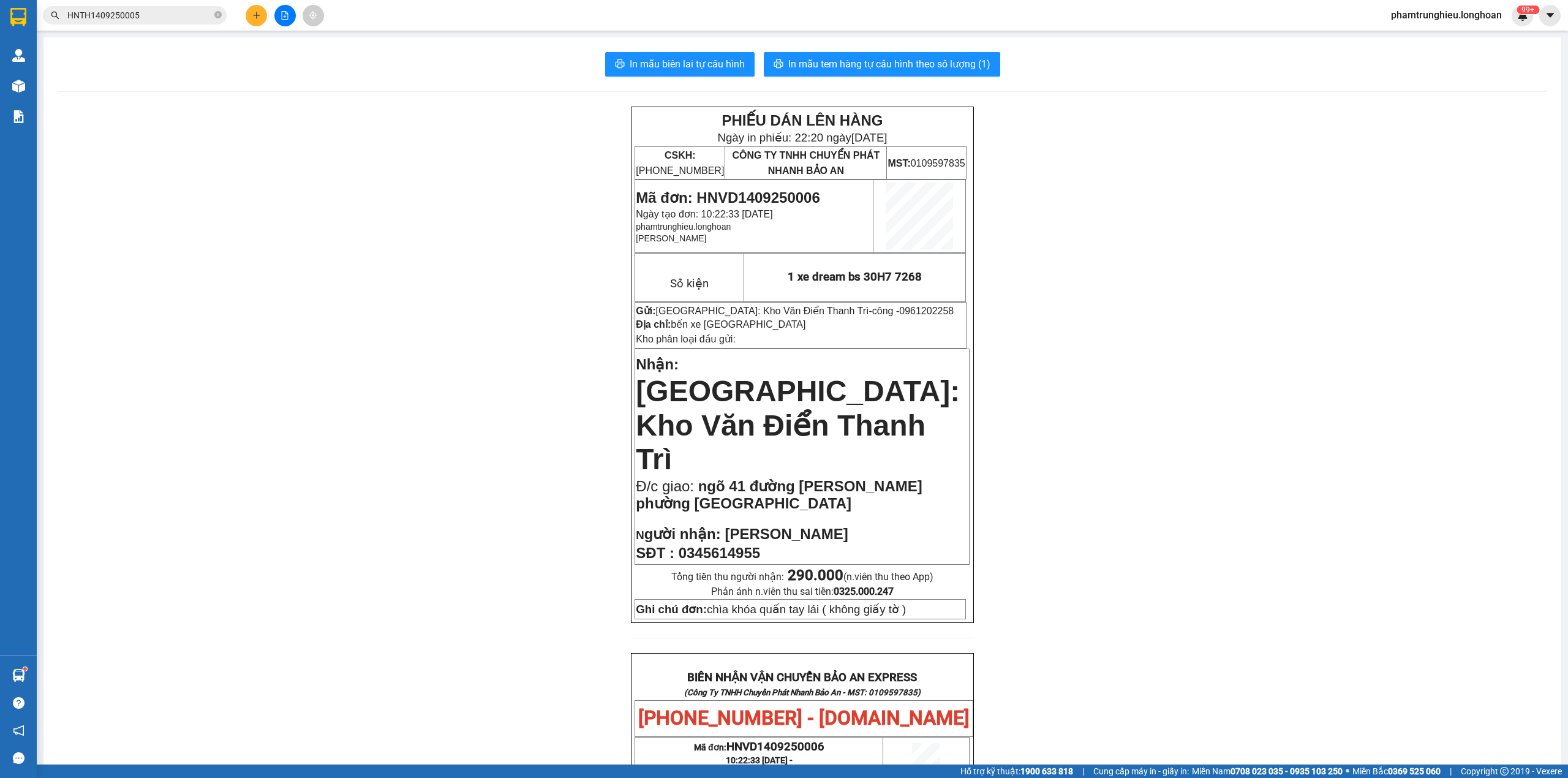
scroll to position [490, 0]
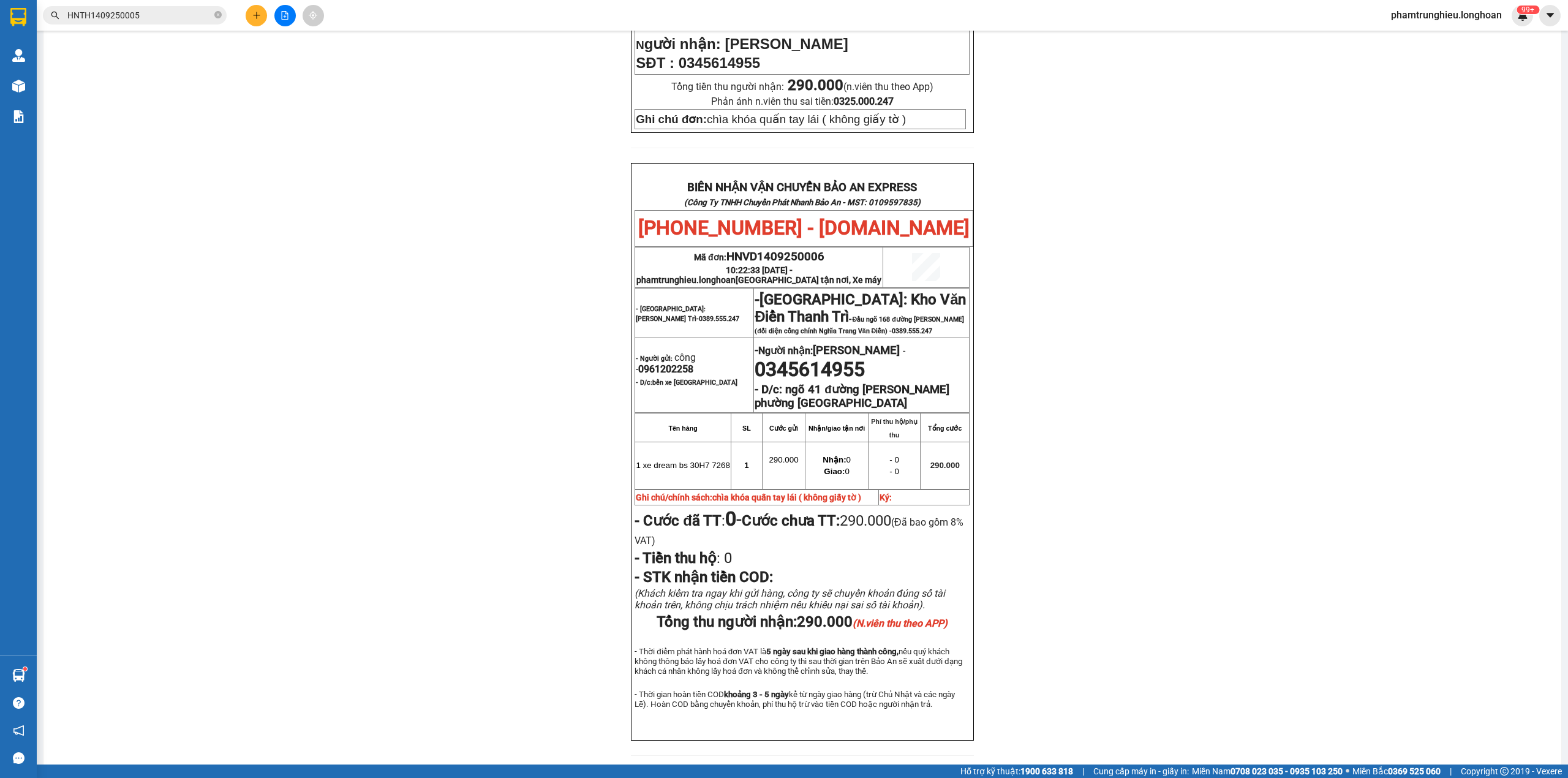
click at [665, 363] on span "0961202258" at bounding box center [666, 369] width 55 height 12
copy span "0961202258"
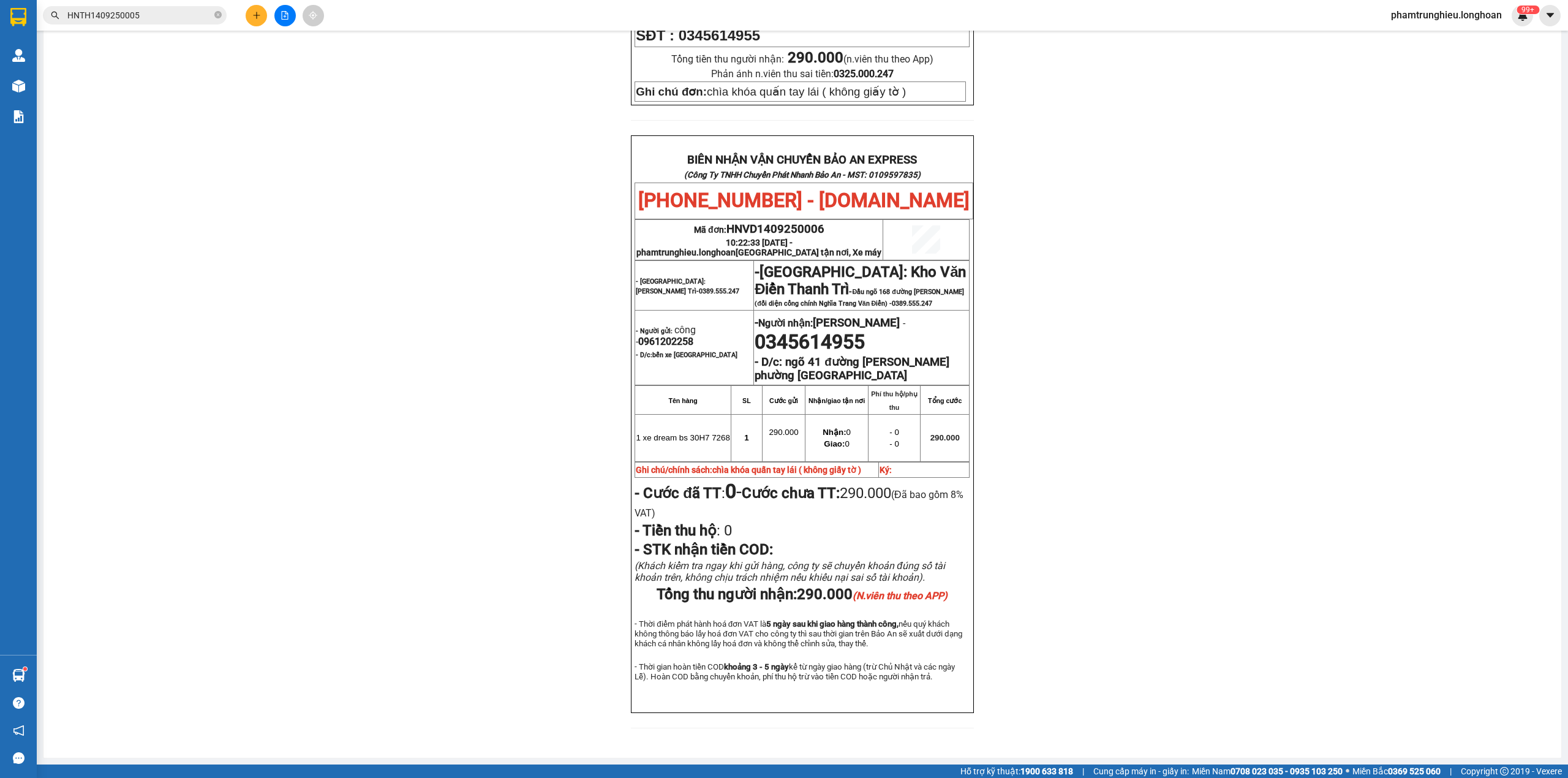
click at [1100, 287] on div "PHIẾU DÁN LÊN HÀNG Ngày in phiếu: 22:20 [DATE] CSKH: [PHONE_NUMBER] CÔNG TY TNH…" at bounding box center [803, 166] width 1488 height 1154
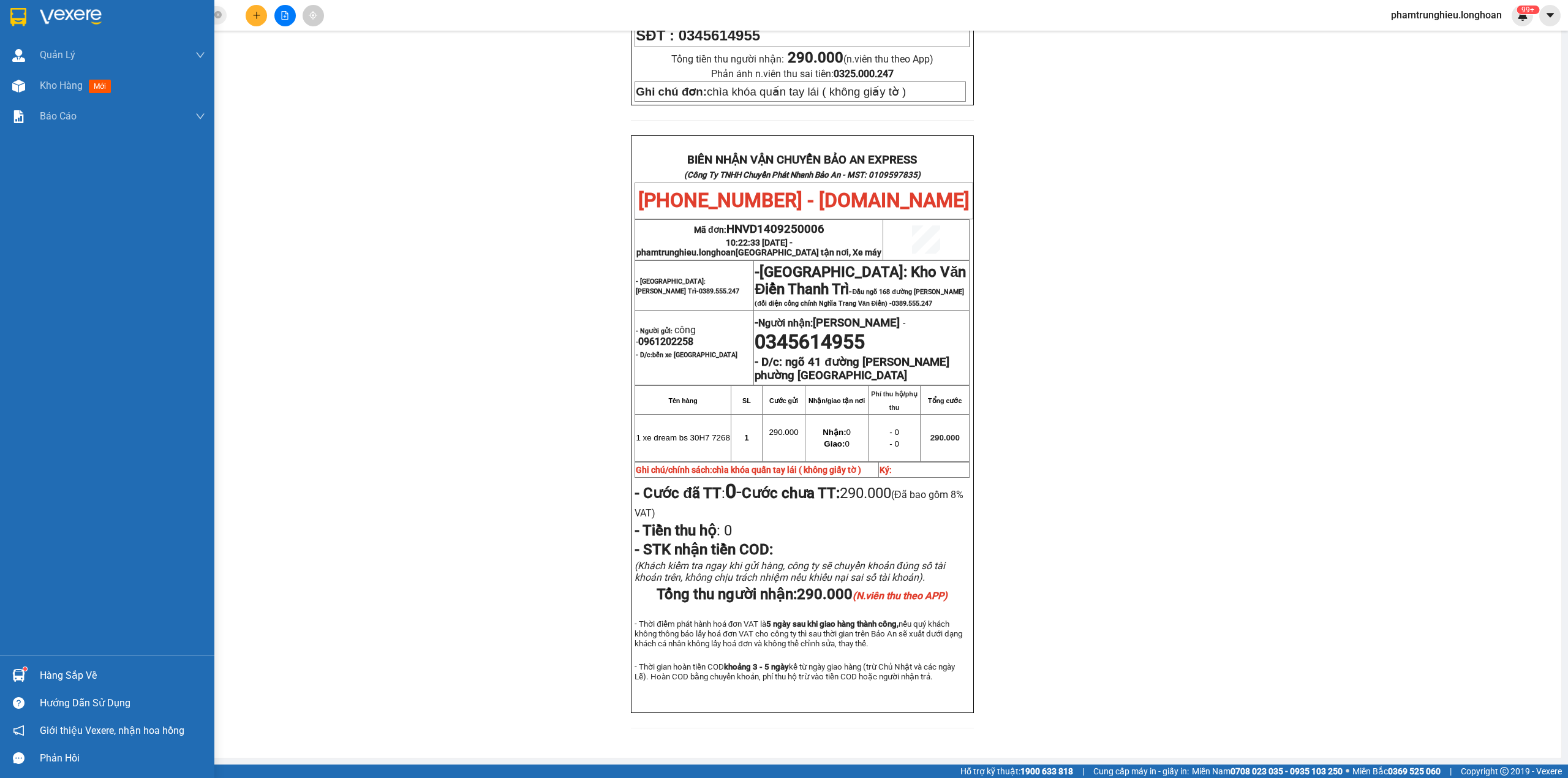
click at [6, 17] on div at bounding box center [107, 20] width 214 height 40
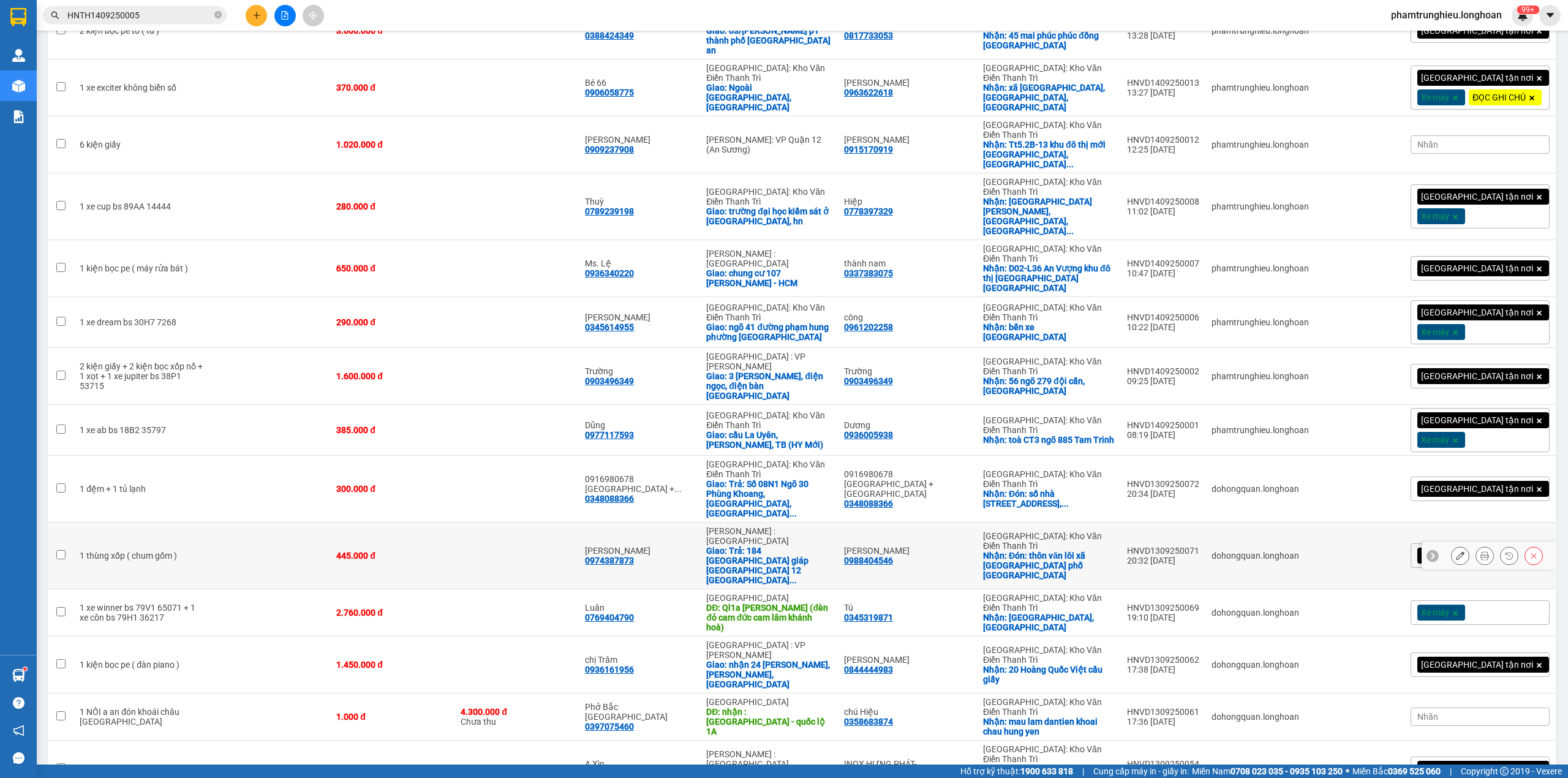
scroll to position [602, 0]
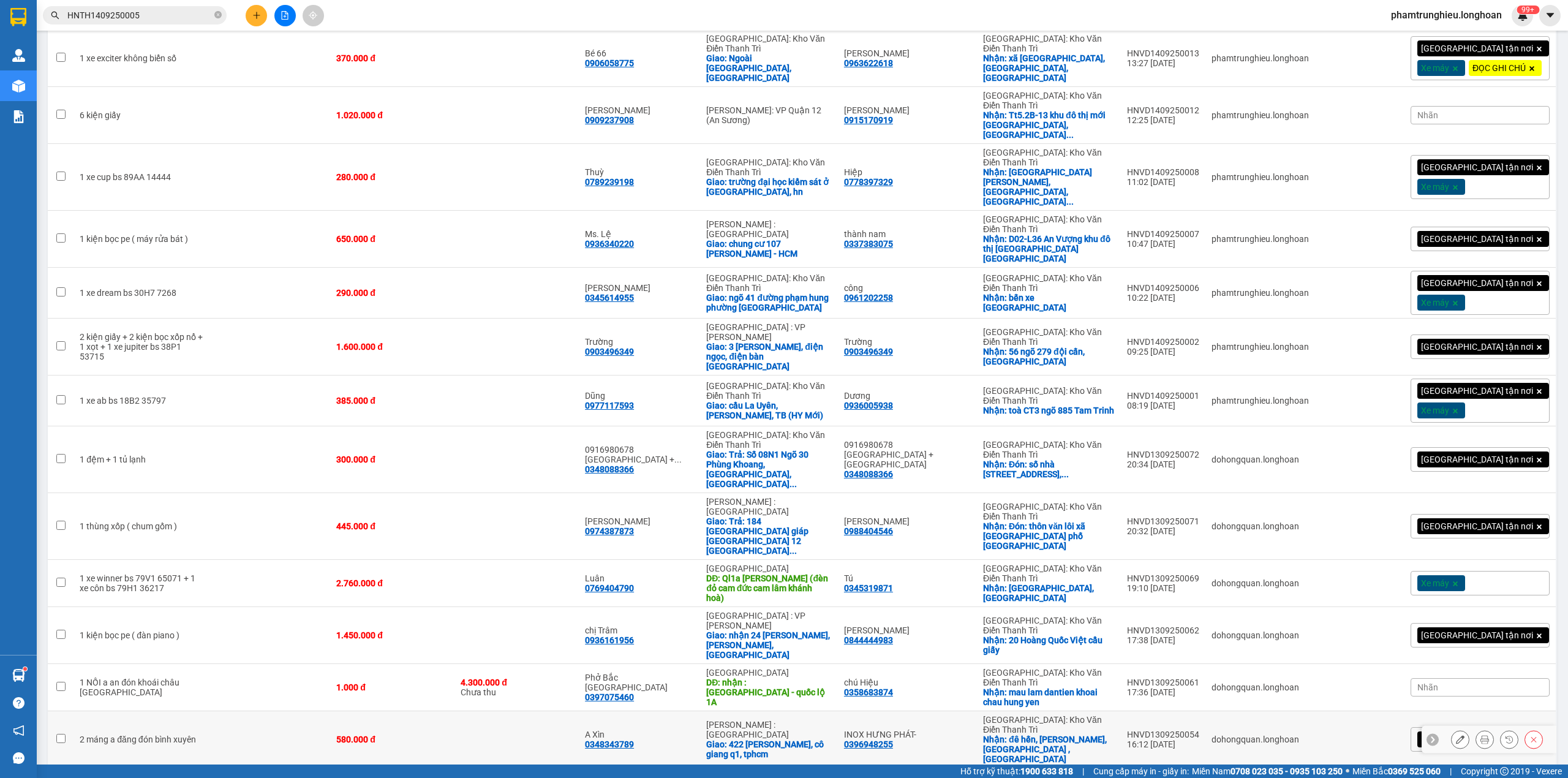
click at [1456, 735] on icon at bounding box center [1460, 739] width 9 height 9
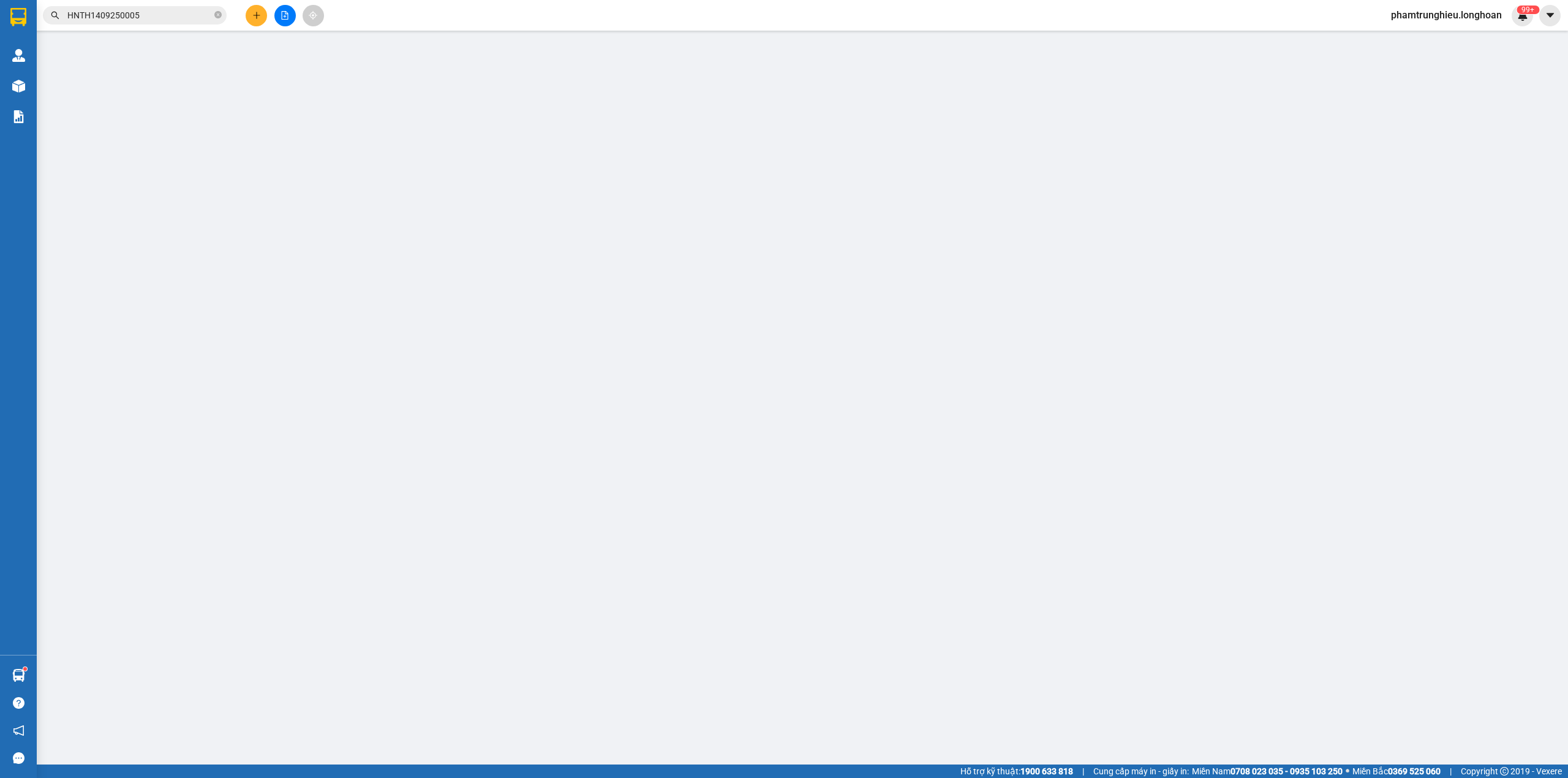
type input "0396948255"
type input "INOX HƯNG PHÁT-"
checkbox input "true"
type input "[PERSON_NAME], [PERSON_NAME], [GEOGRAPHIC_DATA] , [GEOGRAPHIC_DATA]"
type input "0348343789"
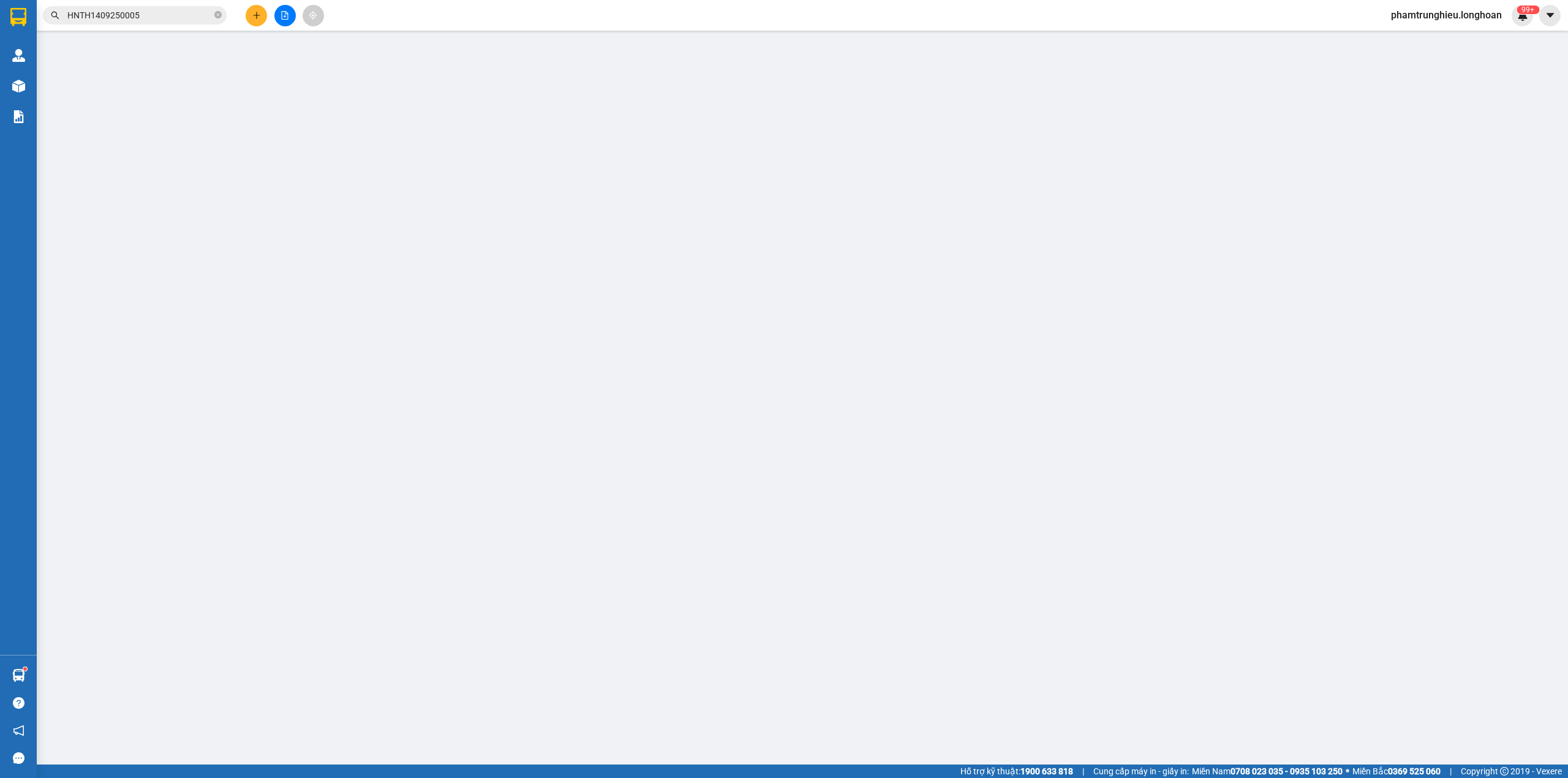
type input "A Xìn"
checkbox input "true"
type input "422 [PERSON_NAME], cô giang q1, tphcm"
type input "KO VAT"
type input "580.000"
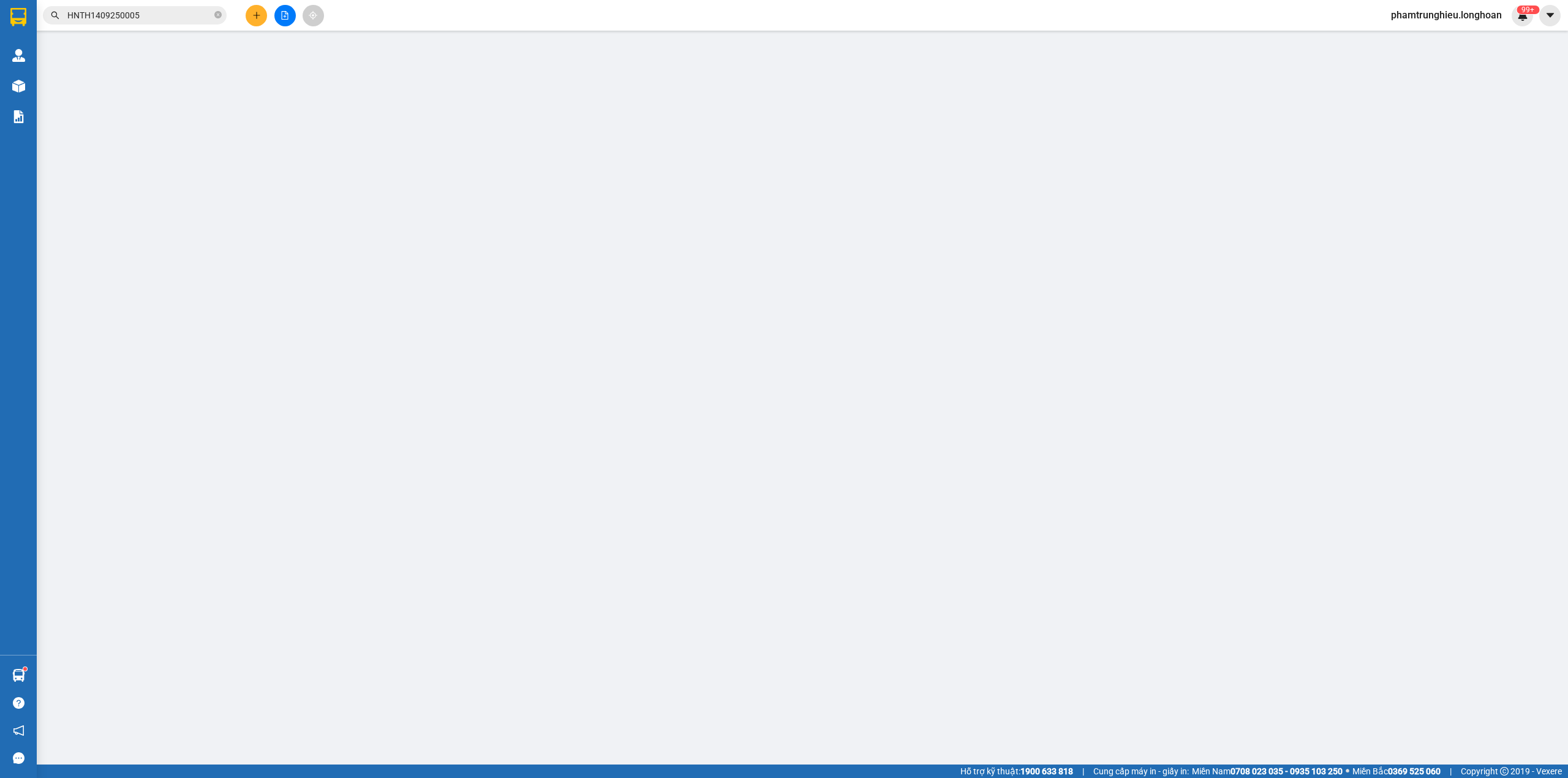
type input "580.000"
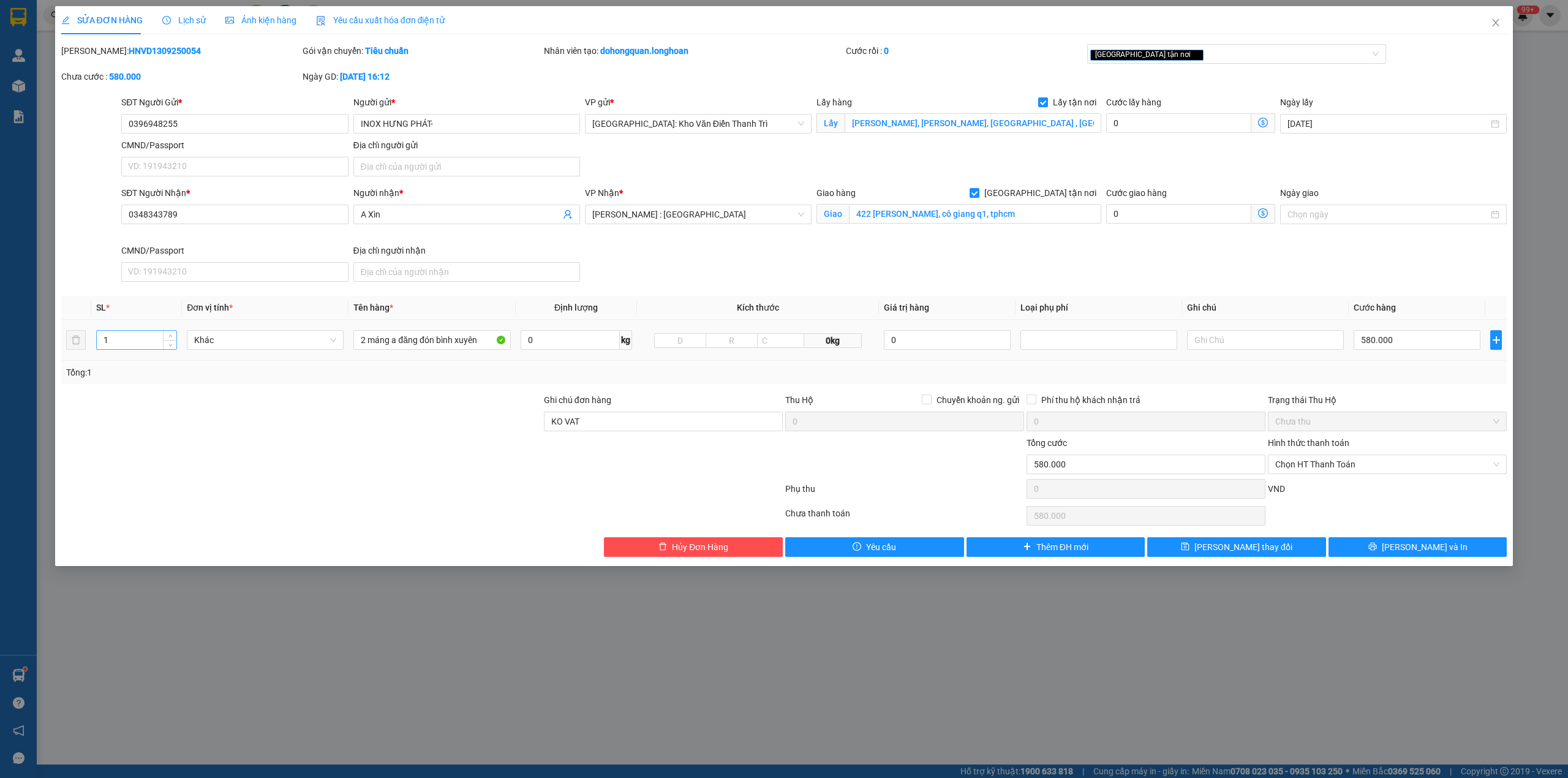
click at [155, 339] on input "1" at bounding box center [136, 339] width 80 height 18
type input "2"
click at [424, 343] on input "2 máng a đăng đón bình xuyên" at bounding box center [432, 339] width 157 height 20
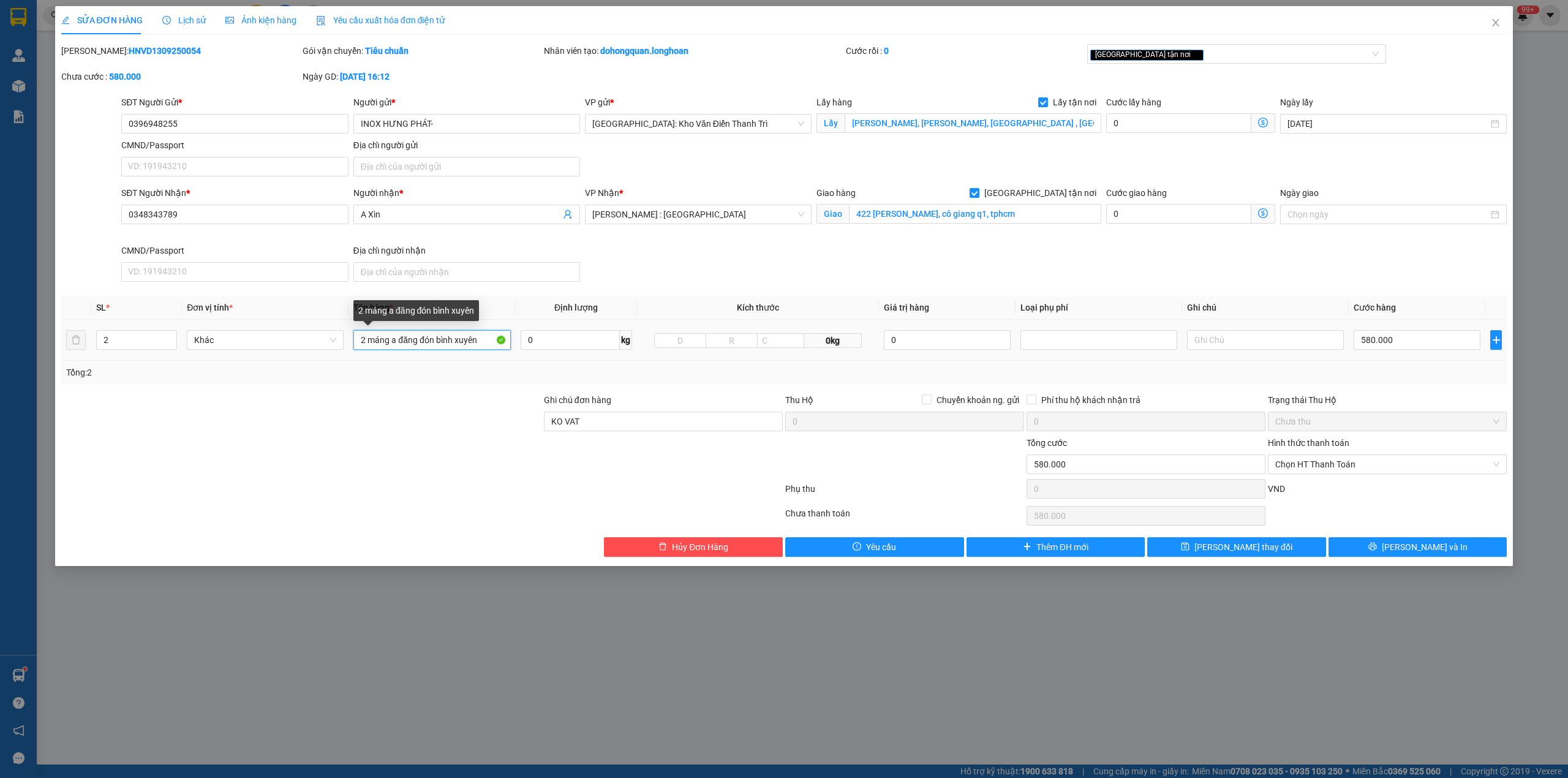
click at [424, 343] on input "2 máng a đăng đón bình xuyên" at bounding box center [432, 339] width 157 height 20
type input "2 kiện bọc pe"
click at [617, 415] on input "KO VAT" at bounding box center [663, 421] width 239 height 20
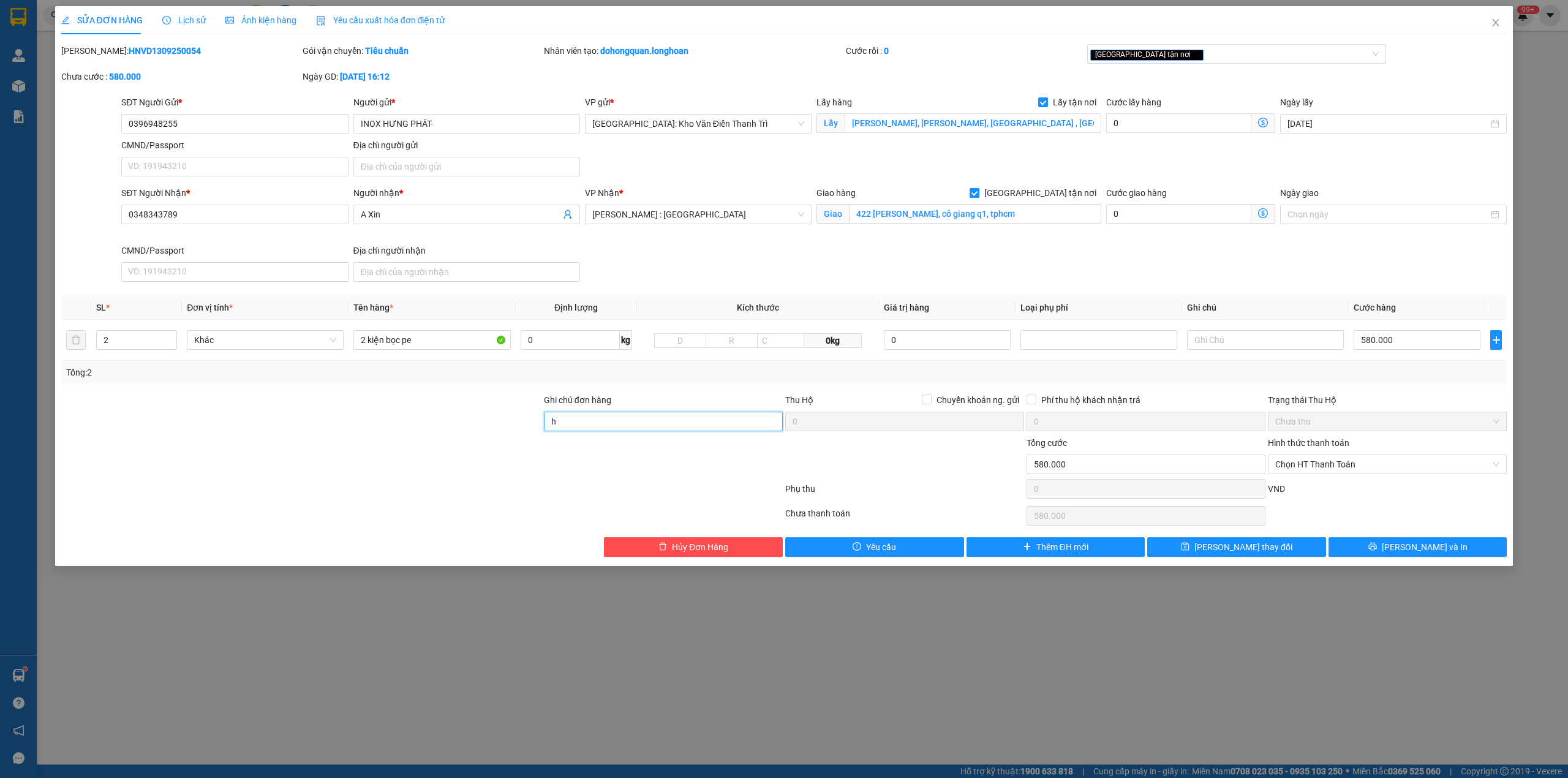
type input "HÀNG DỄ MÓP MÉO CHÚ Ý BỐC XẾP CẨN THẬN KHÔNG ĐÈ HÀNG ( HƯ VỠ KHÔNG ĐỀN GIÁ TRỊ …"
click at [384, 492] on div at bounding box center [421, 491] width 724 height 24
click at [434, 342] on input "2 kiện bọc pe" at bounding box center [432, 339] width 157 height 20
type input "2 kiện bọc pe ( máng hút )"
click at [197, 444] on div at bounding box center [301, 458] width 483 height 43
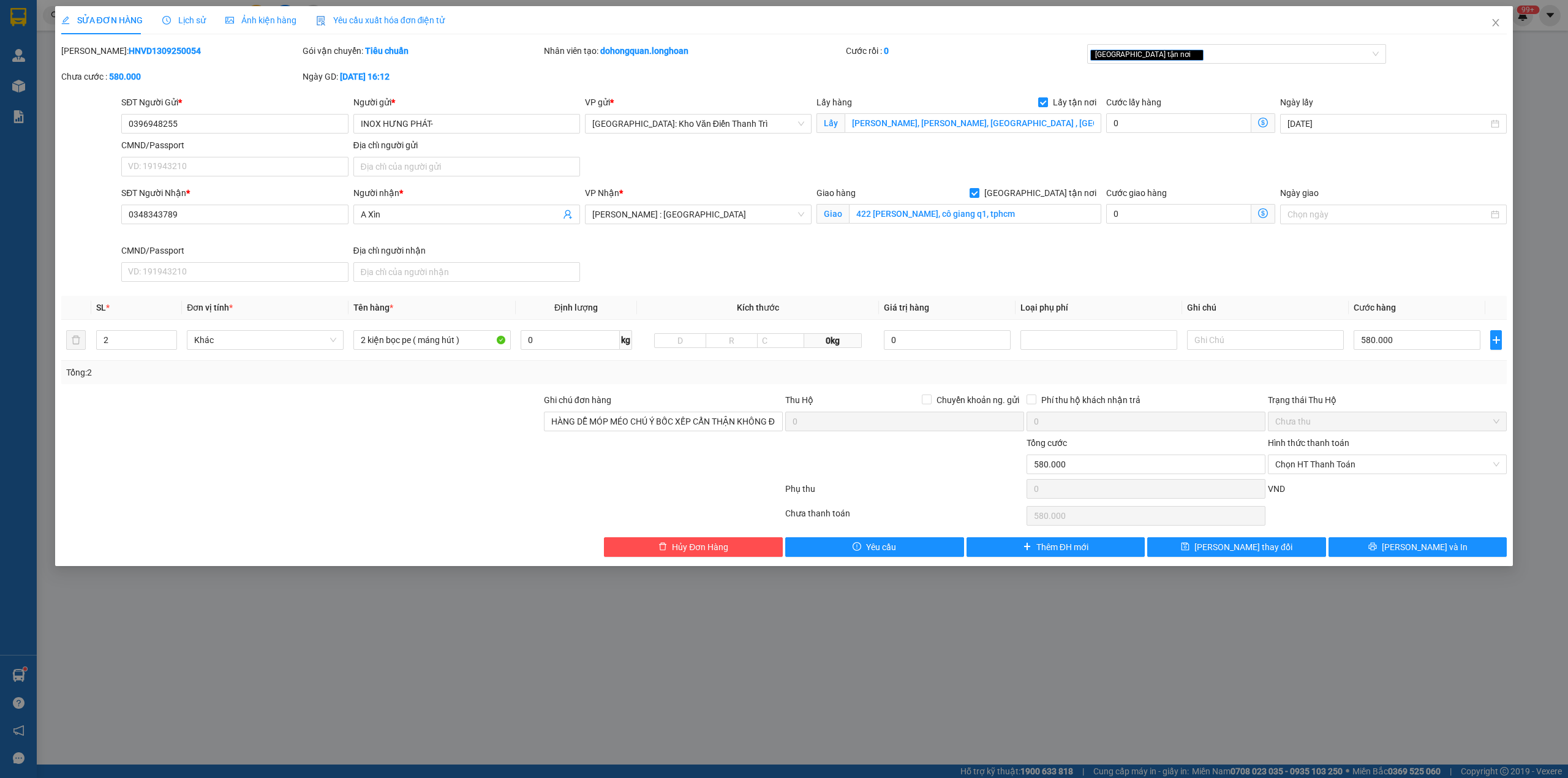
click at [361, 473] on div at bounding box center [301, 458] width 483 height 43
click at [1410, 554] on span "[PERSON_NAME] và In" at bounding box center [1425, 546] width 86 height 13
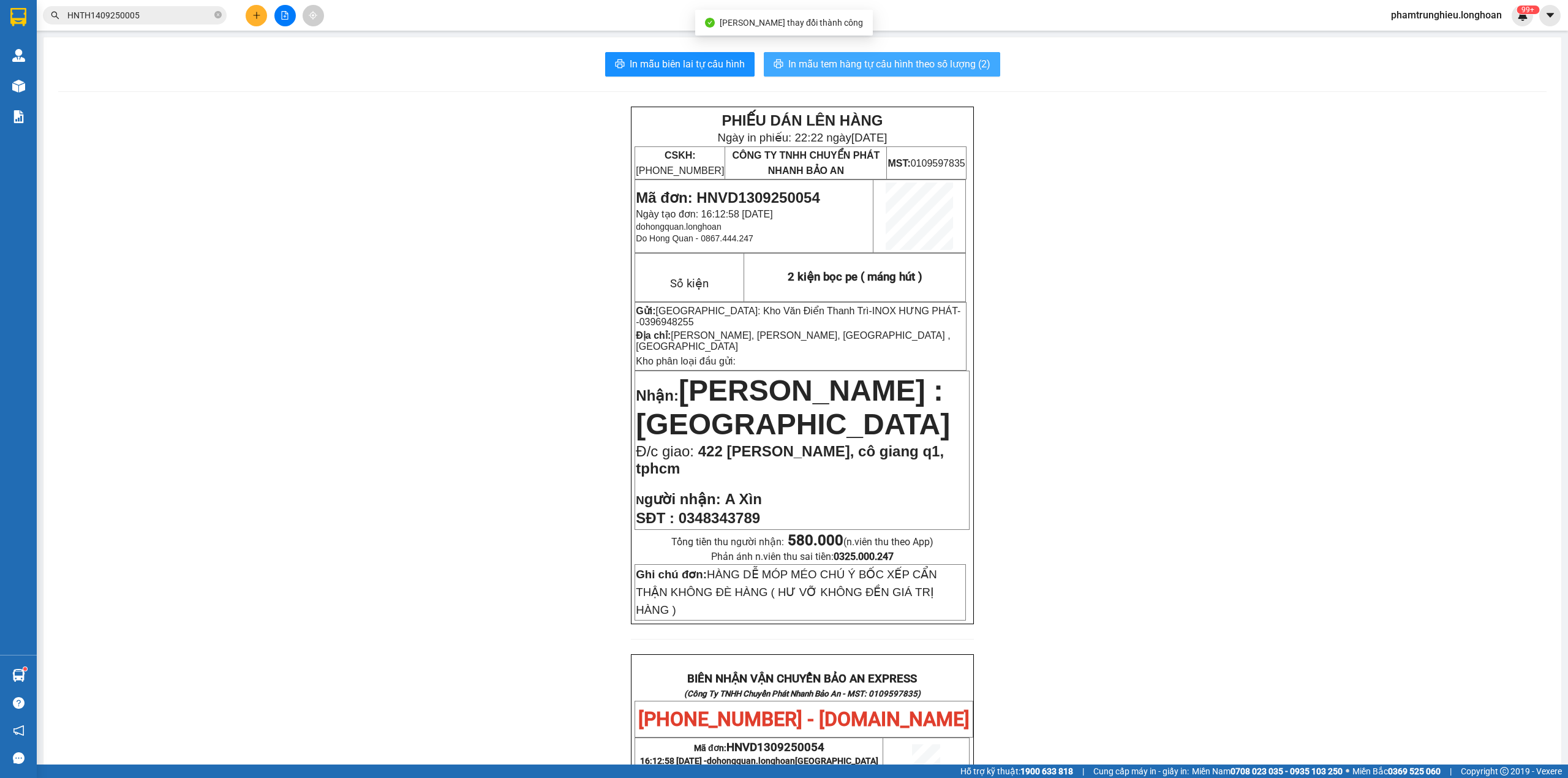
click at [821, 62] on span "In mẫu tem hàng tự cấu hình theo số lượng (2)" at bounding box center [889, 64] width 202 height 15
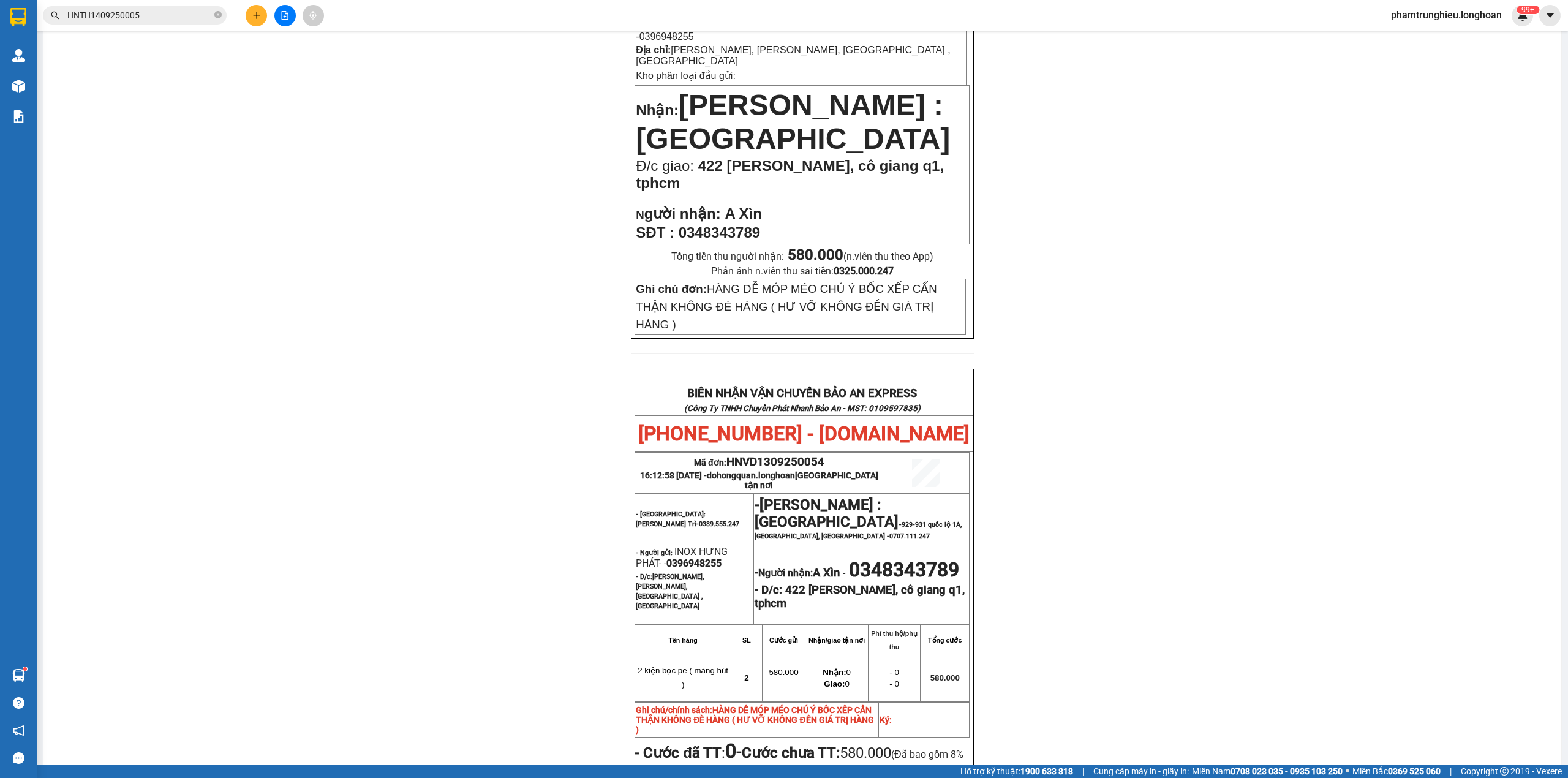
scroll to position [490, 0]
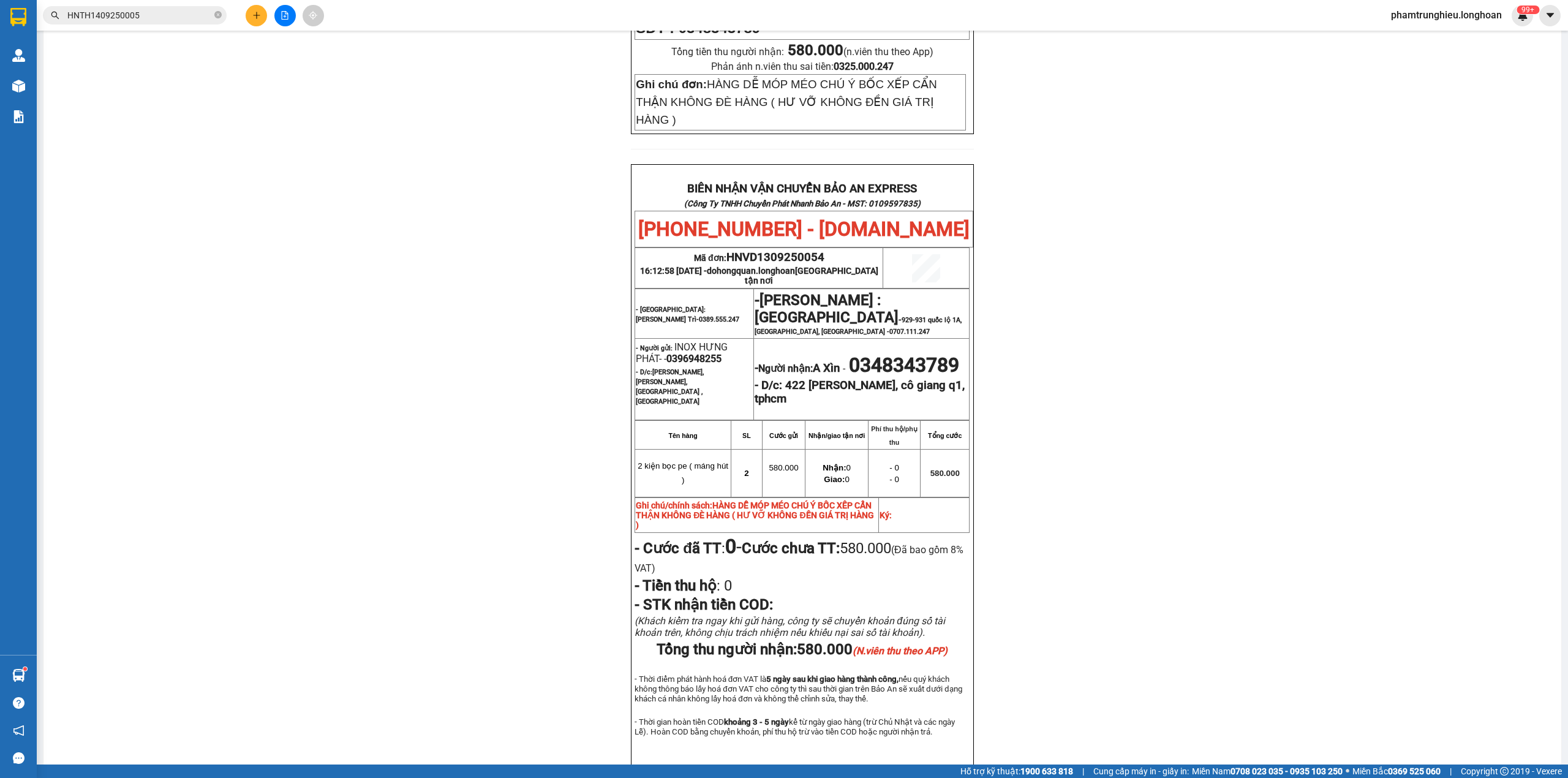
click at [697, 353] on span "0396948255" at bounding box center [694, 358] width 55 height 12
copy span "0396948255"
click at [1197, 376] on div "PHIẾU DÁN LÊN HÀNG Ngày in phiếu: 22:22 [DATE] CSKH: [PHONE_NUMBER] CÔNG TY TNH…" at bounding box center [803, 207] width 1488 height 1182
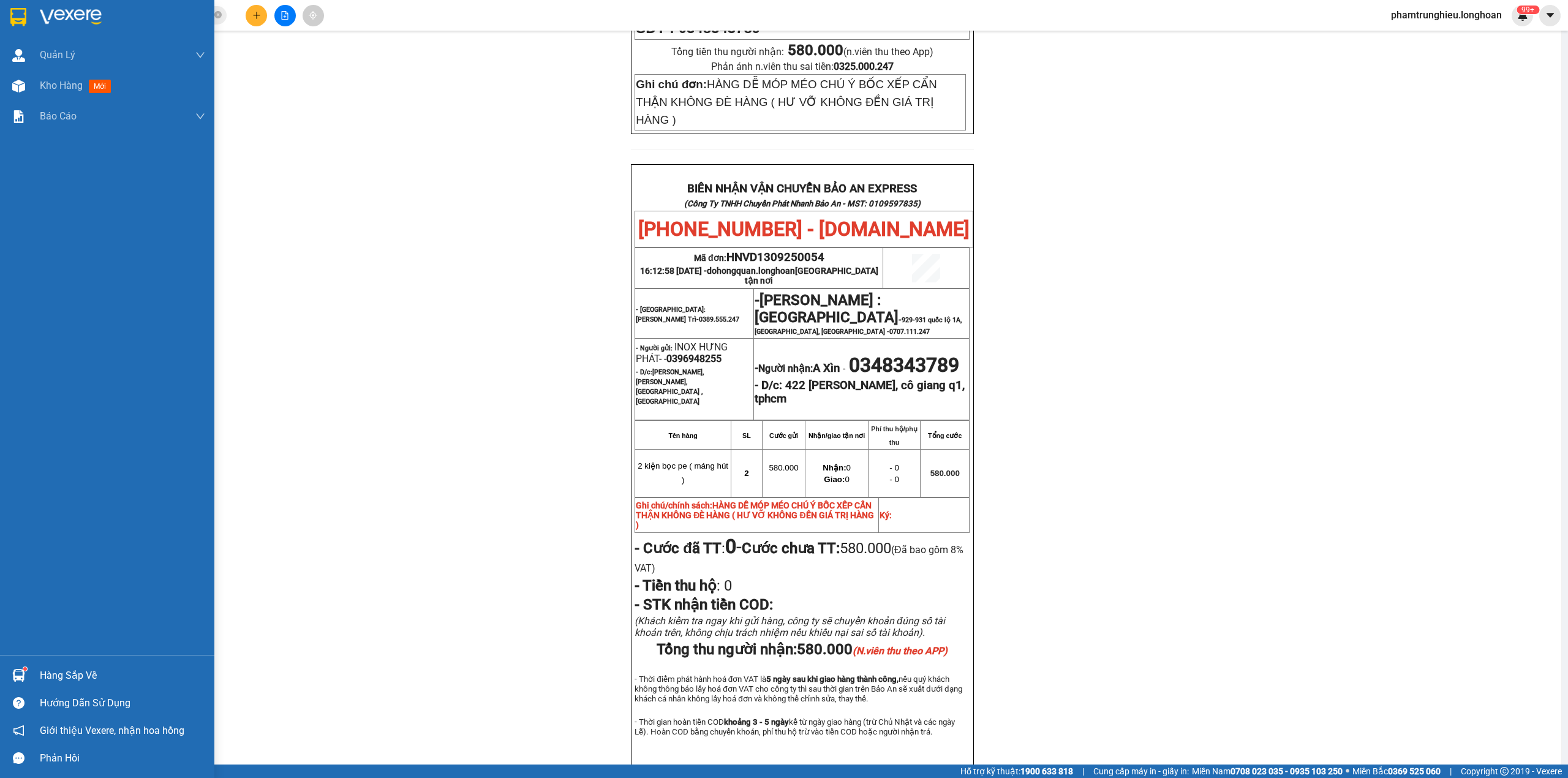
click at [15, 25] on img at bounding box center [18, 17] width 16 height 18
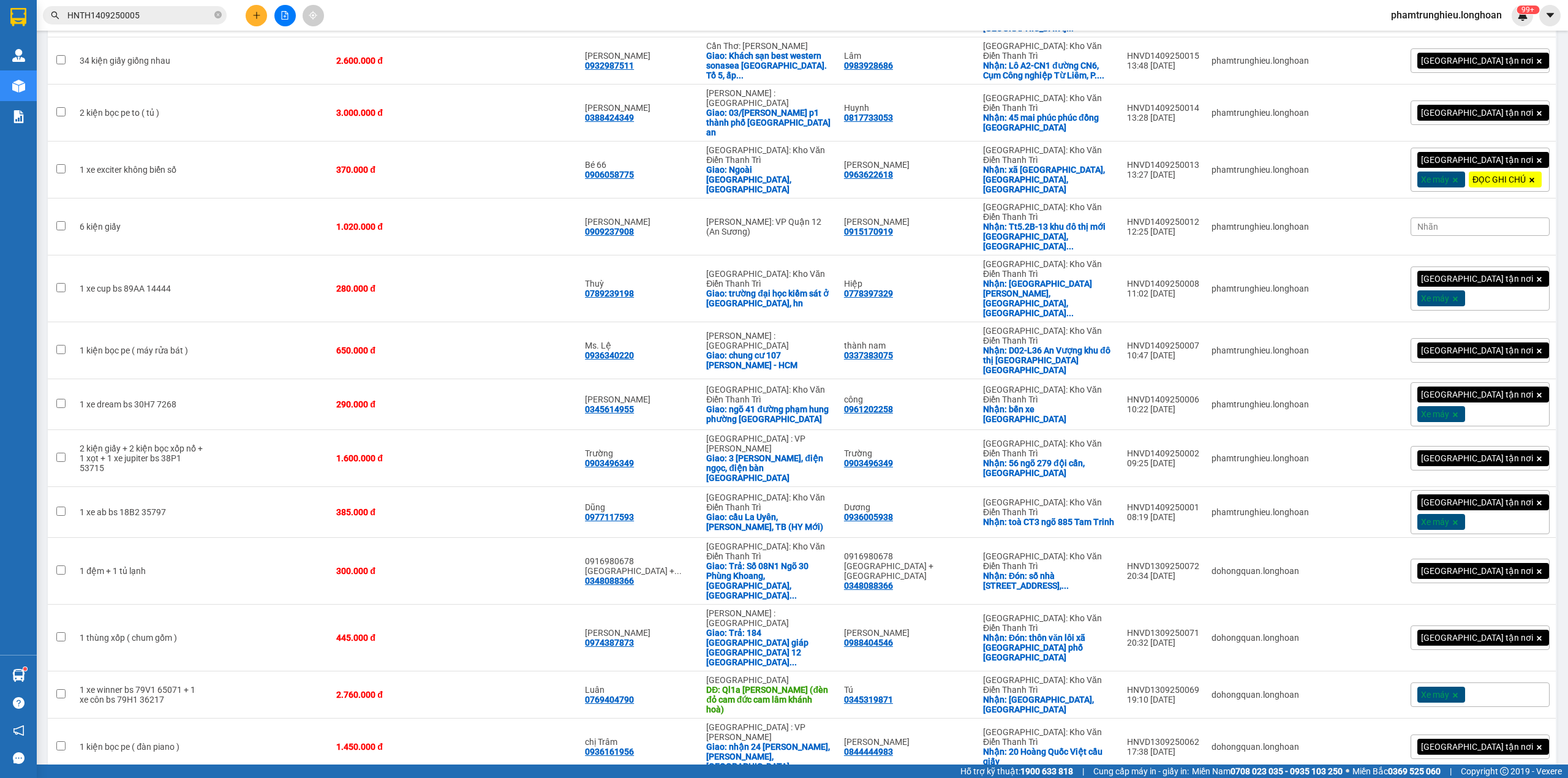
click at [132, 13] on input "HNTH1409250005" at bounding box center [140, 15] width 145 height 13
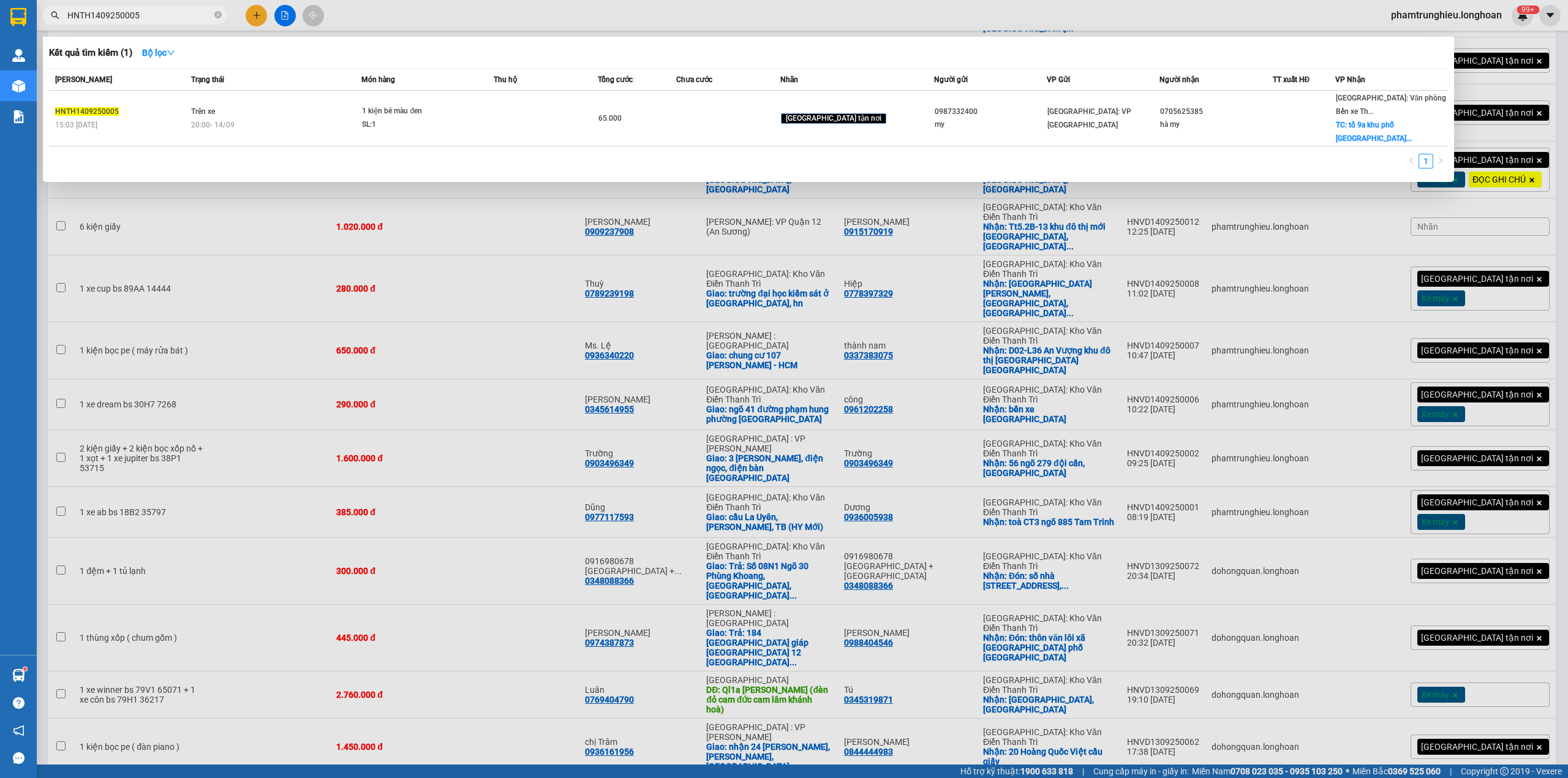
click at [132, 13] on input "HNTH1409250005" at bounding box center [140, 15] width 145 height 13
paste input "85036"
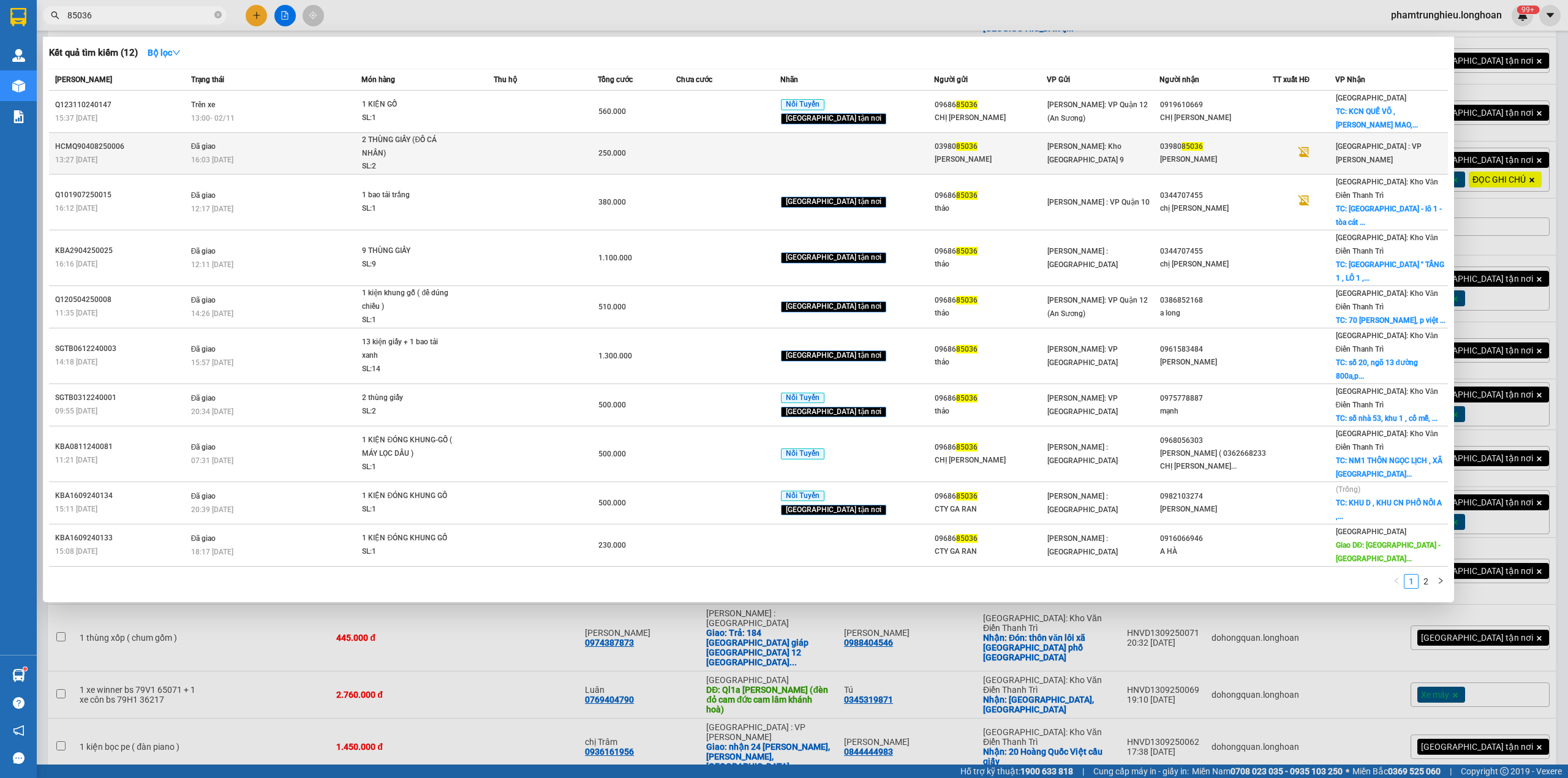
type input "85036"
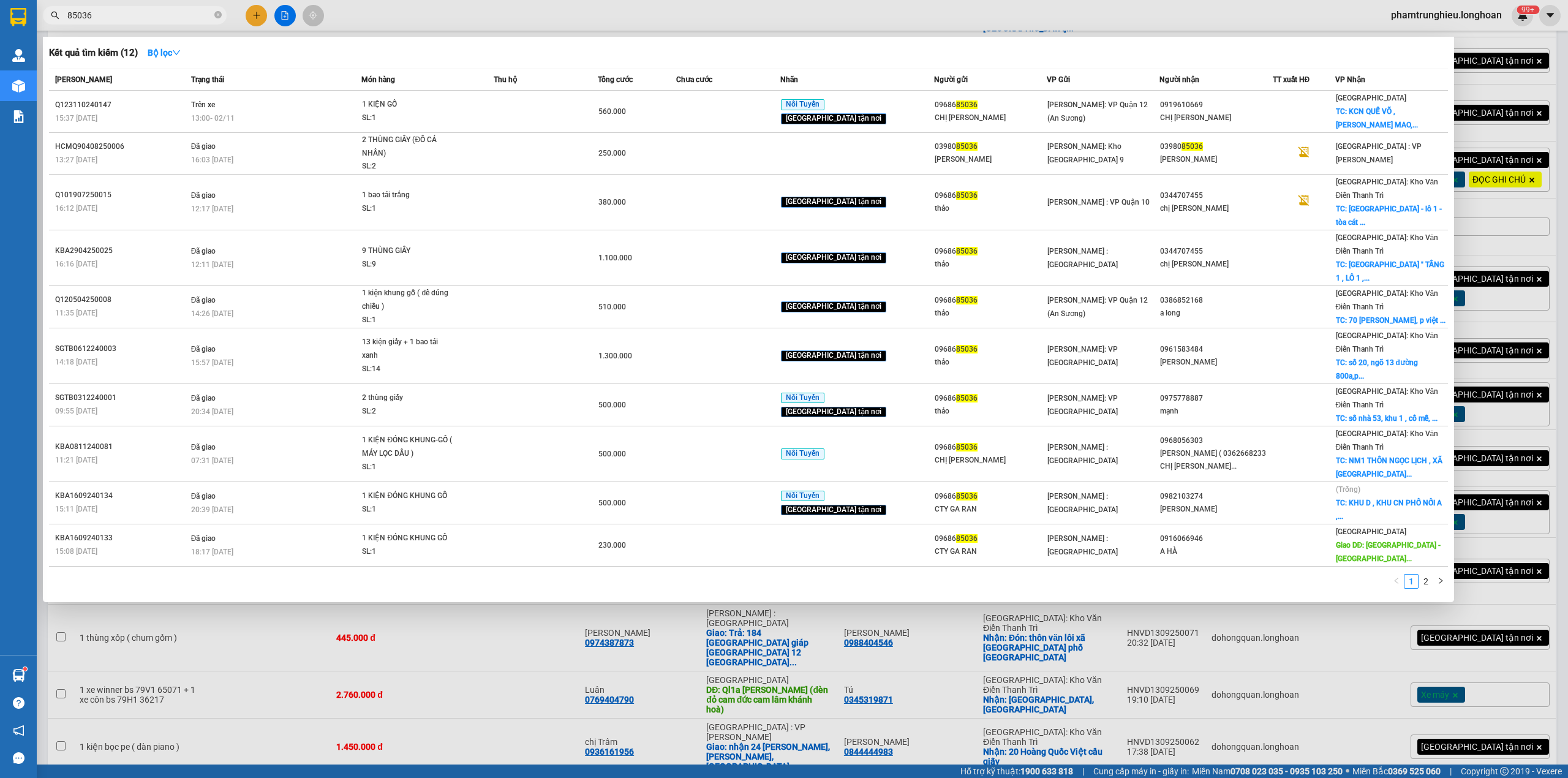
click at [694, 16] on div at bounding box center [784, 389] width 1568 height 778
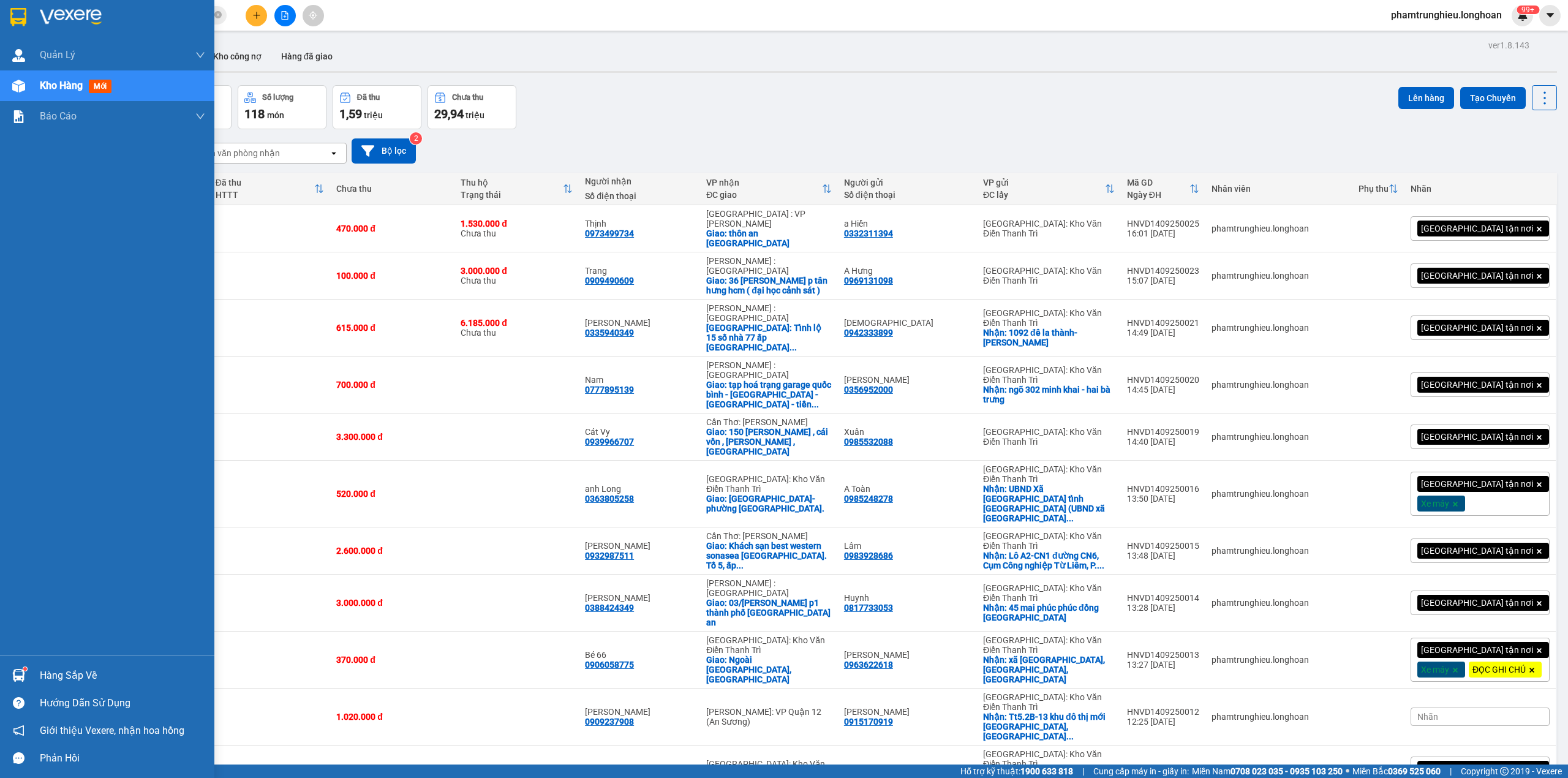
click at [18, 15] on img at bounding box center [18, 17] width 16 height 18
